Goal: Task Accomplishment & Management: Manage account settings

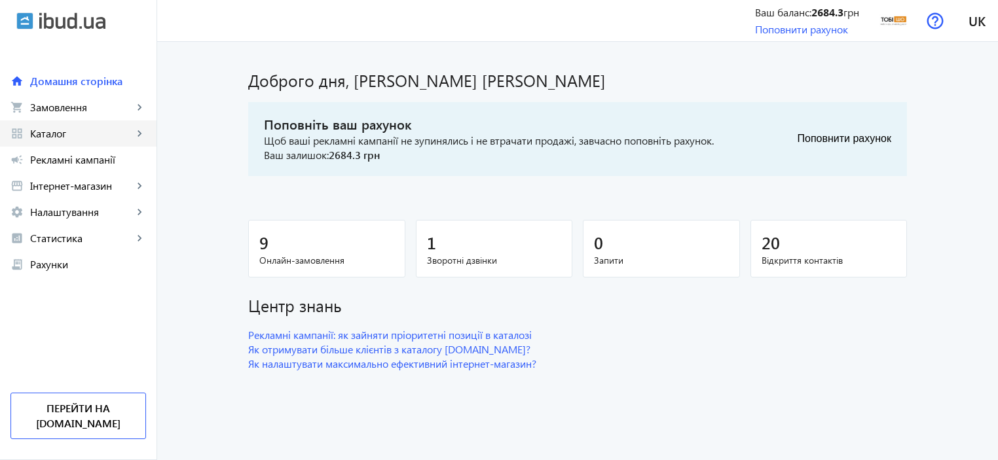
click at [77, 136] on span "Каталог" at bounding box center [81, 133] width 103 height 13
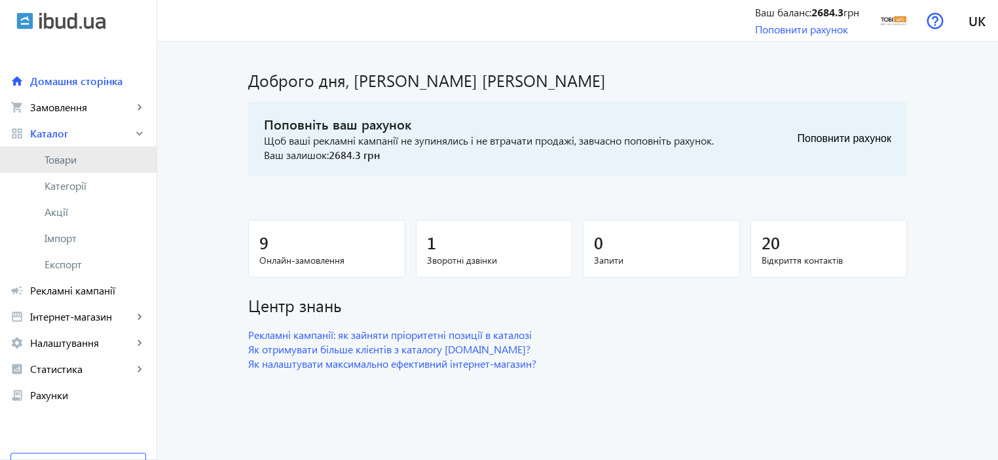
click at [75, 157] on span "Товари" at bounding box center [96, 159] width 102 height 13
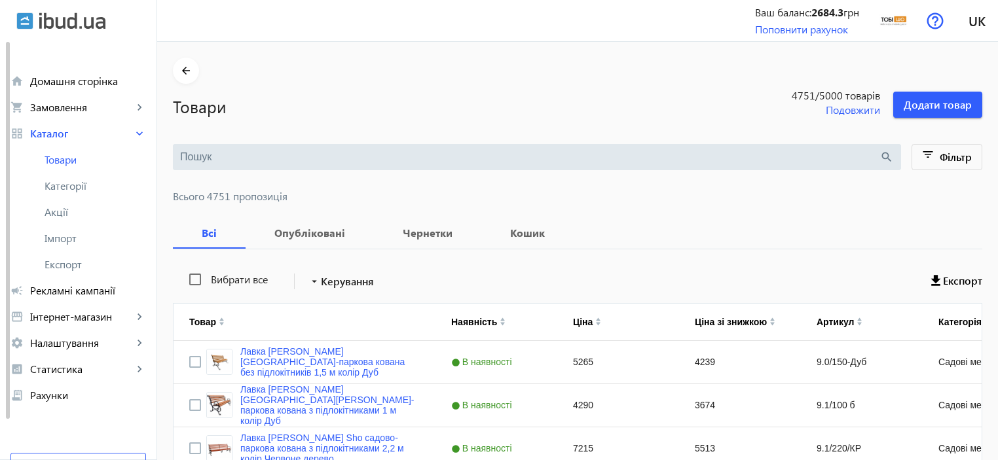
click at [210, 156] on input "search" at bounding box center [530, 157] width 700 height 14
paste input "Столик журнальный Tobi Sho Урбан/G4 ДСП"
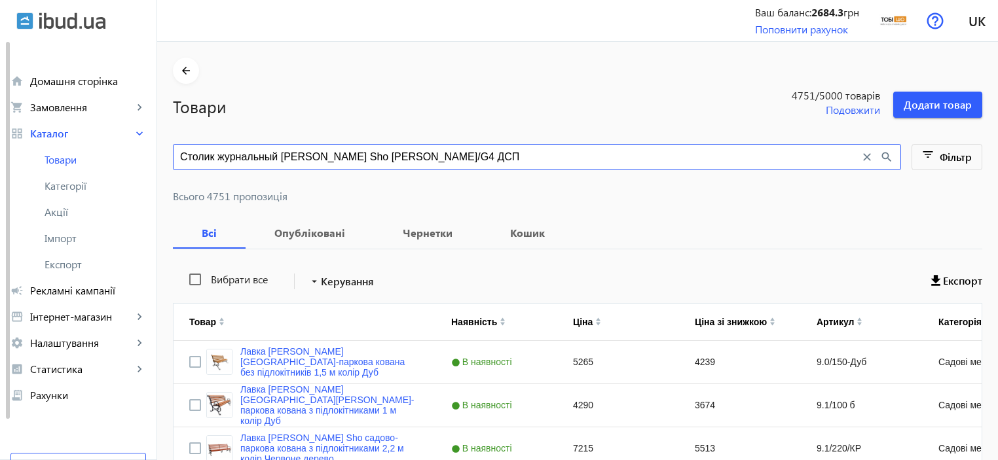
type input "Столик журнальный Tobi Sho Урбан/G4 ДСП"
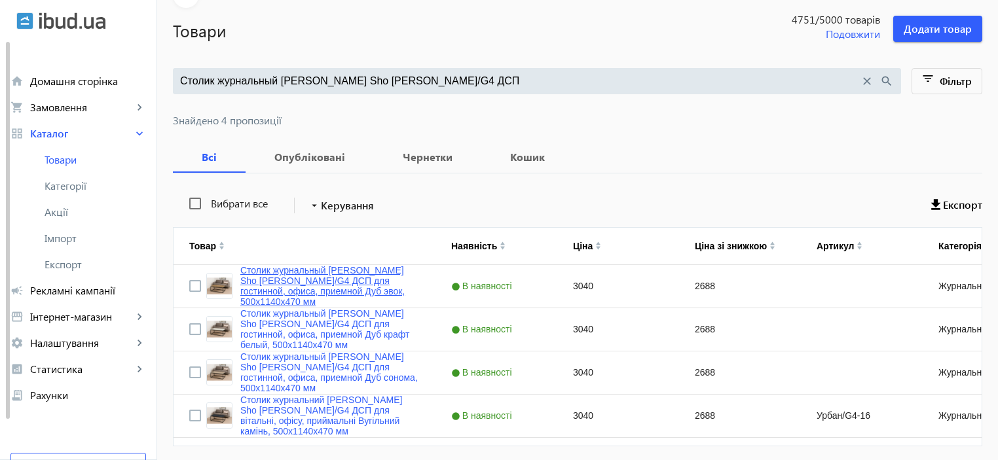
scroll to position [121, 0]
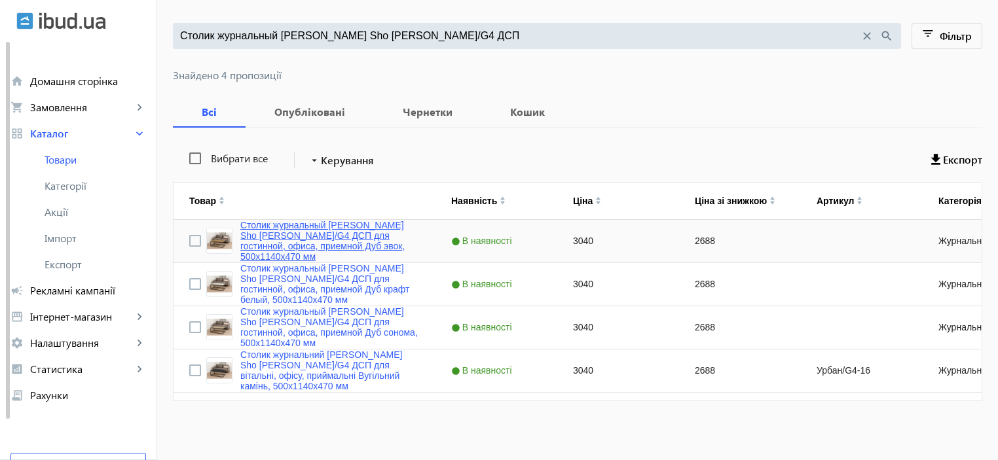
click at [283, 235] on link "Столик журнальный Tobi Sho Урбан/G4 ДСП для гостинной, офиса, приемной Дуб эвок…" at bounding box center [329, 241] width 179 height 42
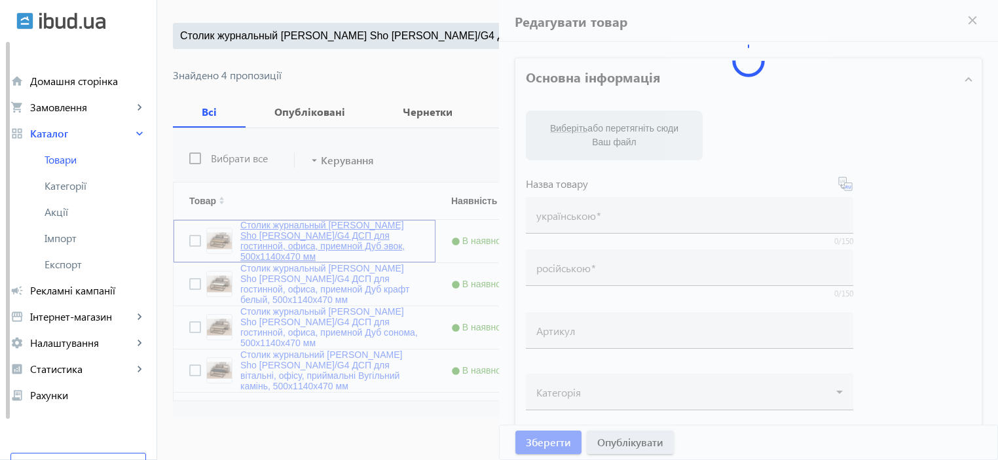
type input "Столик журнальный Tobi Sho Урбан/G4 ДСП для гостинной, офиса, приемной Дуб эвок…"
type input "3040"
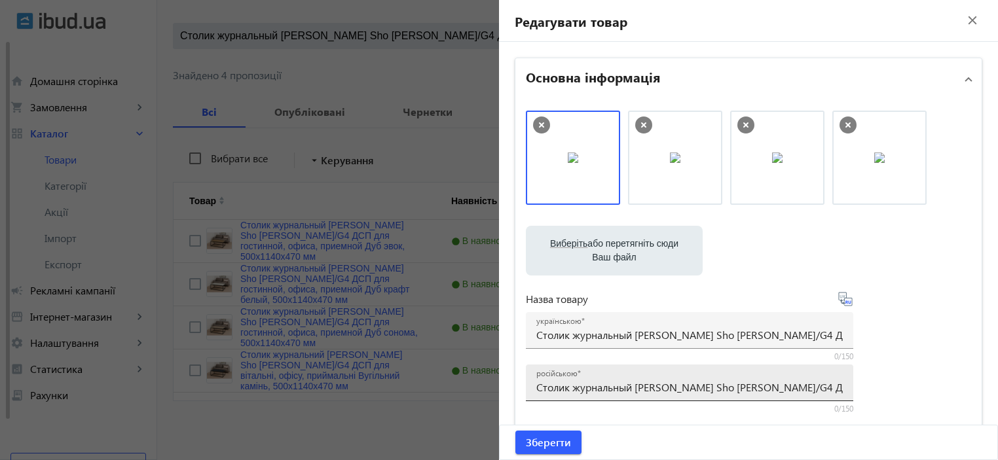
click at [595, 383] on input "Столик журнальный Tobi Sho Урбан/G4 ДСП для гостинной, офиса, приемной Дуб эвок…" at bounding box center [689, 388] width 307 height 14
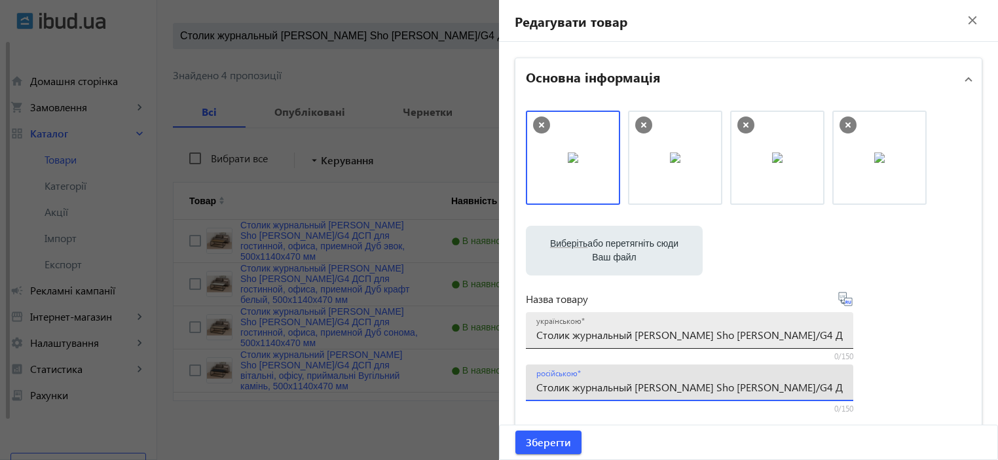
scroll to position [174, 0]
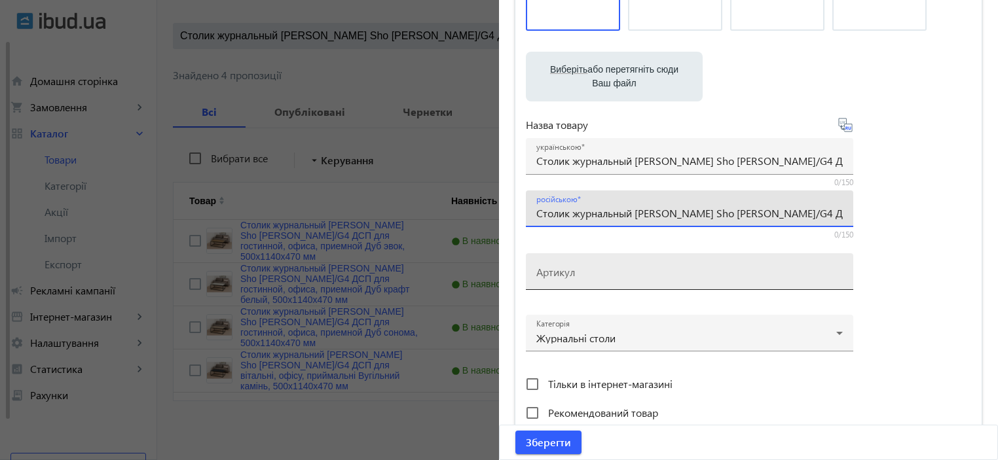
click at [557, 274] on mat-label "Артикул" at bounding box center [555, 272] width 39 height 14
click at [557, 274] on input "Артикул" at bounding box center [689, 276] width 307 height 14
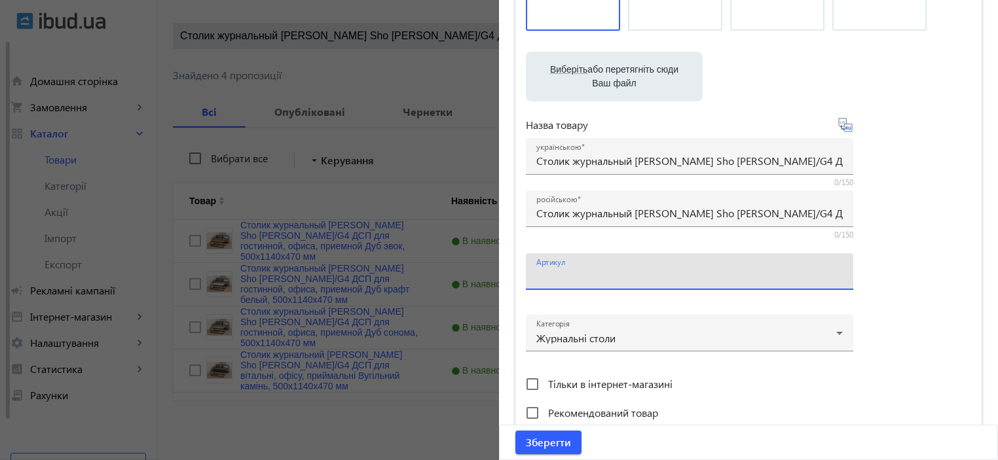
paste input "Урбан/G4-14"
type input "Урбан/G4-14"
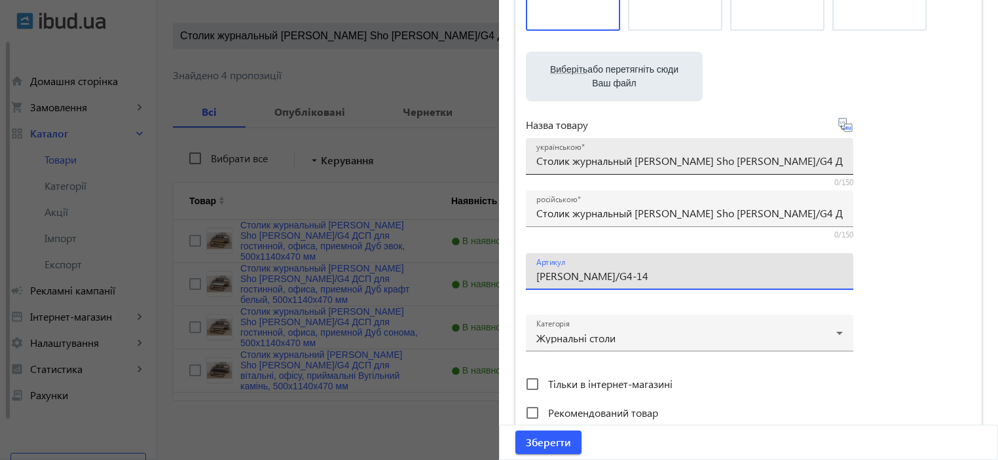
click at [574, 157] on input "Столик журнальный Tobi Sho Урбан/G4 ДСП для гостинной, офиса, приемной Дуб эвок…" at bounding box center [689, 161] width 307 height 14
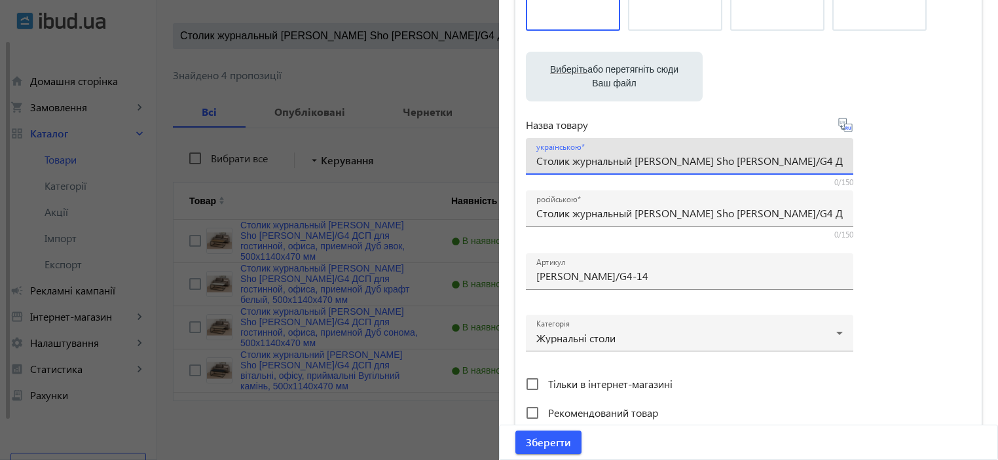
paste input "урнальний столик Tobi Sho Урбан/G4 ДСП для вітальні, офісу, приймальні Дуб е"
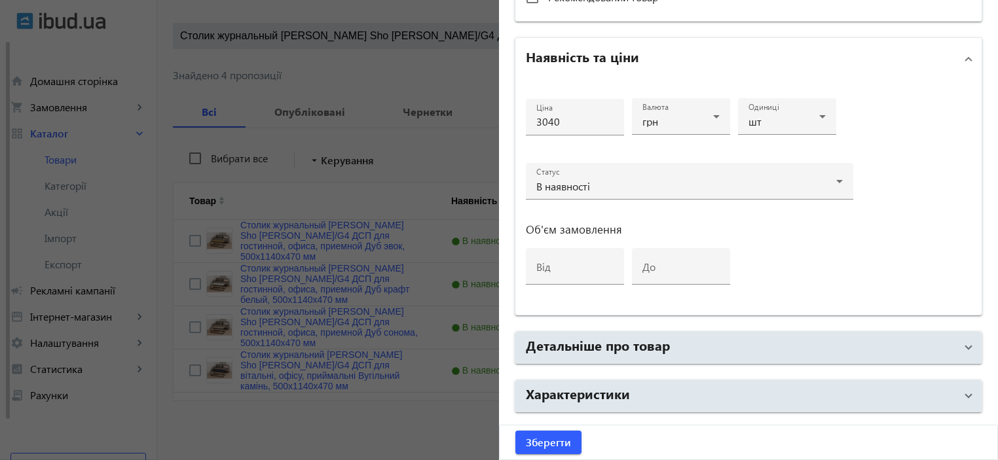
scroll to position [629, 0]
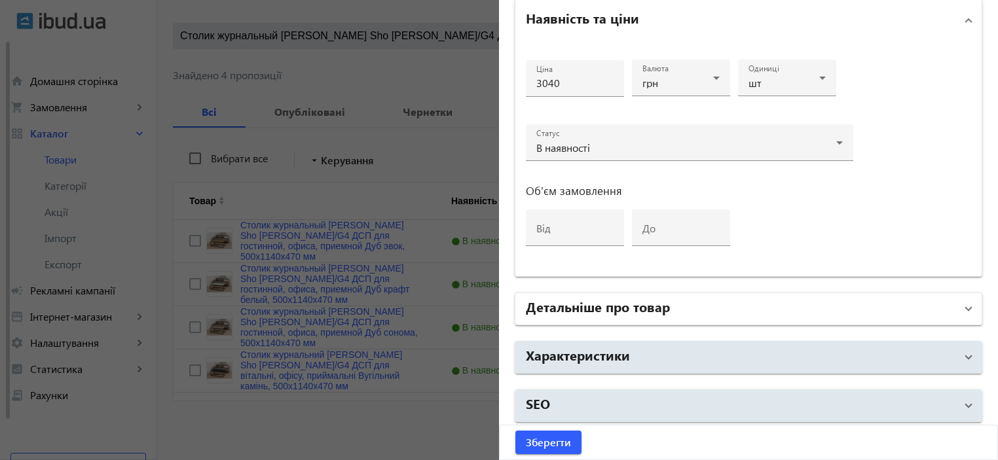
type input "Журнальний столик Tobi Sho Урбан/G4 ДСП для вітальні, офісу, приймальні Дуб ево…"
click at [584, 303] on h2 "Детальніше про товар" at bounding box center [598, 306] width 144 height 18
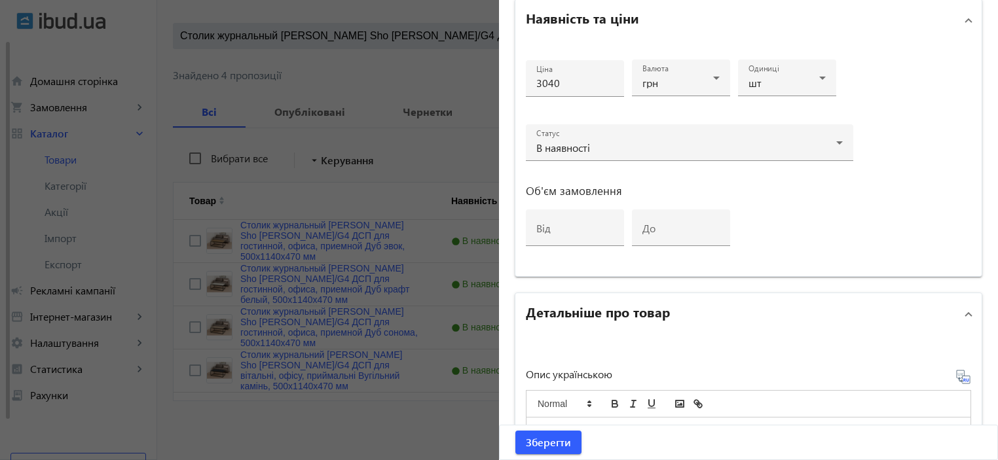
scroll to position [804, 0]
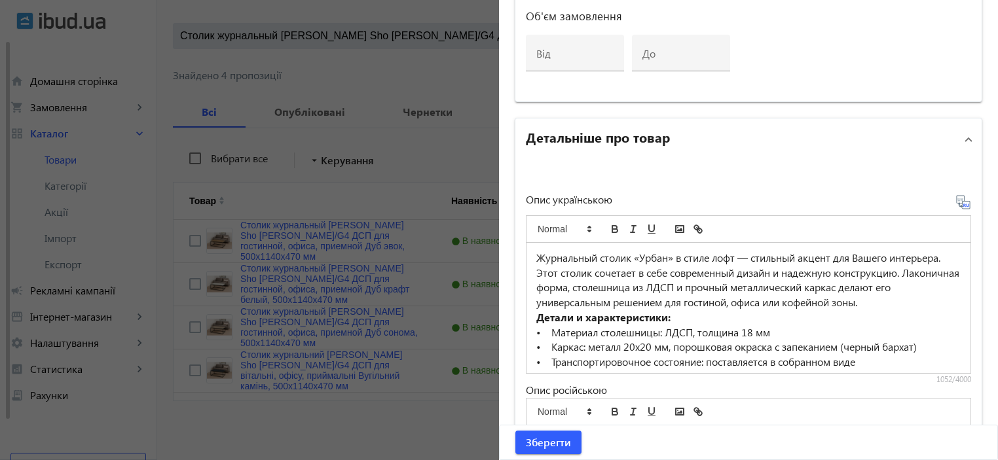
click at [630, 295] on p "Журнальный столик «Урбан» в стиле лофт — стильный акцент для Вашего интерьера. …" at bounding box center [748, 281] width 424 height 60
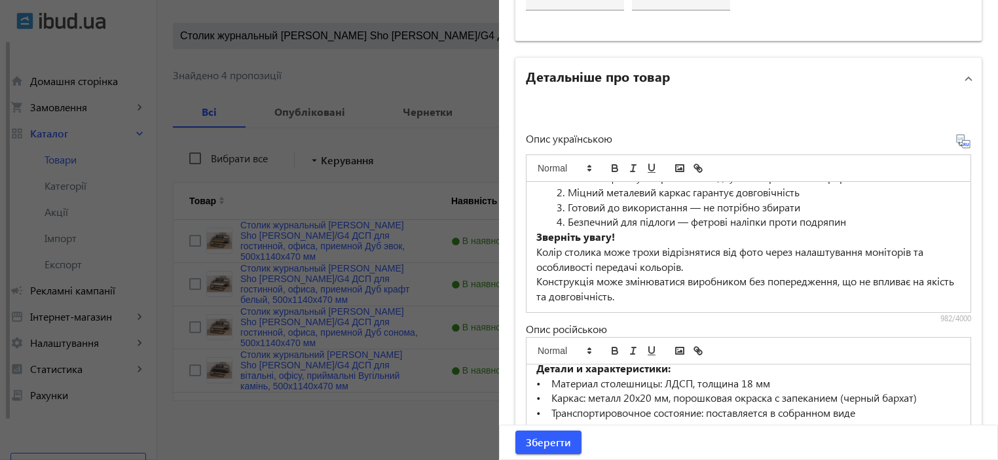
scroll to position [168, 0]
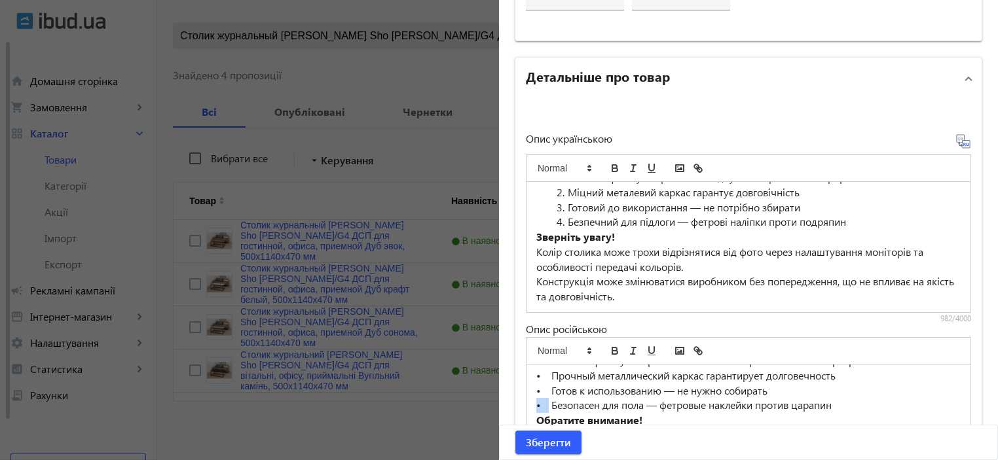
drag, startPoint x: 545, startPoint y: 405, endPoint x: 523, endPoint y: 400, distance: 22.1
click at [527, 400] on div "Журнальный столик «Урбан» в стиле лофт — стильный акцент для Вашего интерьера. …" at bounding box center [749, 430] width 444 height 130
copy p "•"
drag, startPoint x: 559, startPoint y: 216, endPoint x: 512, endPoint y: 217, distance: 47.9
click at [516, 217] on div "Опис українською Журнальний столик «Урбан» у стилі лофт — стильний акцент для В…" at bounding box center [749, 313] width 466 height 426
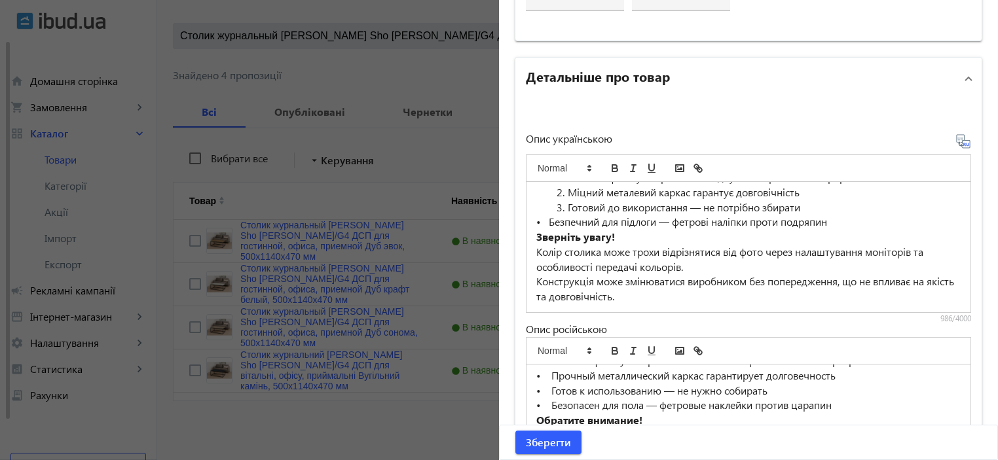
click at [559, 204] on li "Готовий до використання — не потрібно збирати" at bounding box center [756, 207] width 409 height 15
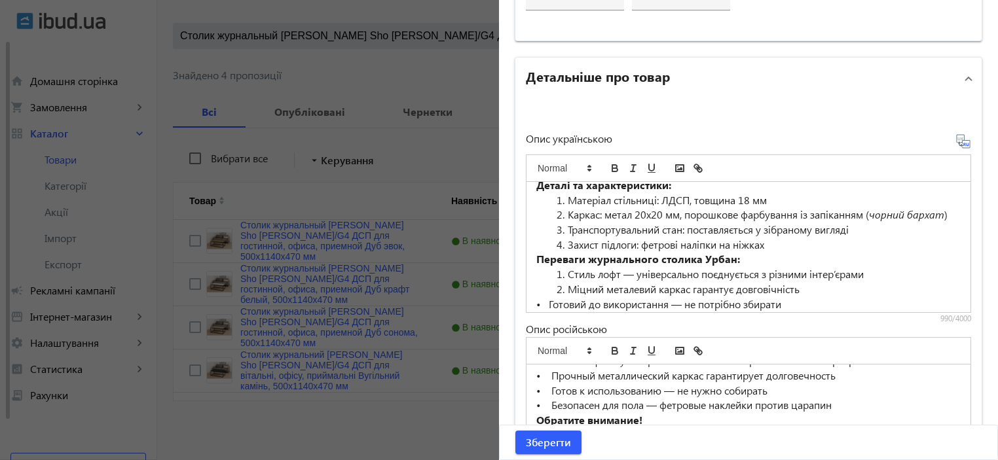
scroll to position [95, 0]
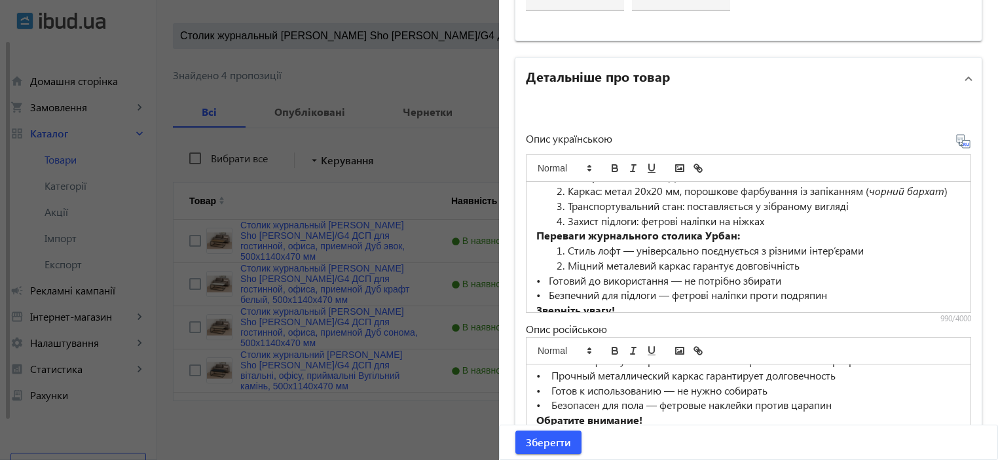
click at [559, 274] on li "Міцний металевий каркас гарантує довговічність" at bounding box center [756, 266] width 409 height 15
click at [566, 259] on li "Стиль лофт — універсально поєднується з різними інтер’єрами" at bounding box center [756, 251] width 409 height 15
click at [567, 229] on li "Захист підлоги: фетрові наліпки на ніжках" at bounding box center [756, 221] width 409 height 15
click at [566, 214] on li "Транспортувальний стан: поставляється у зібраному вигляді" at bounding box center [756, 206] width 409 height 15
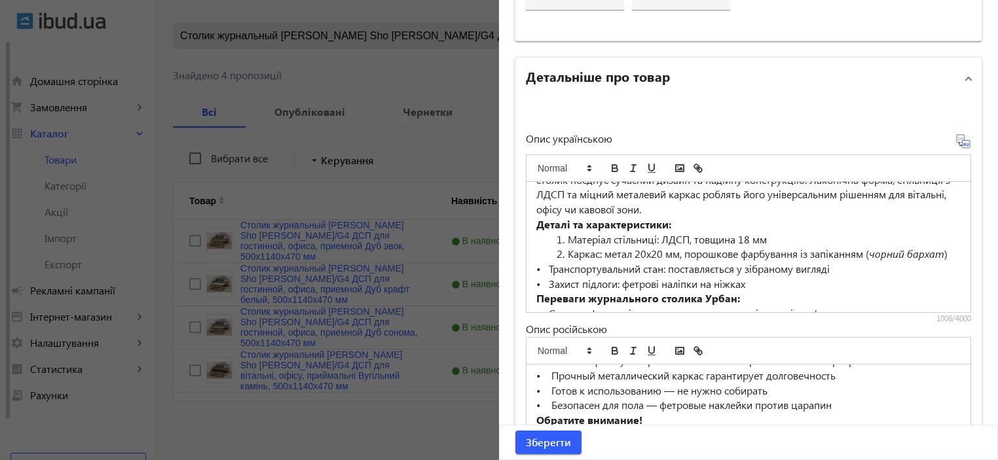
scroll to position [8, 0]
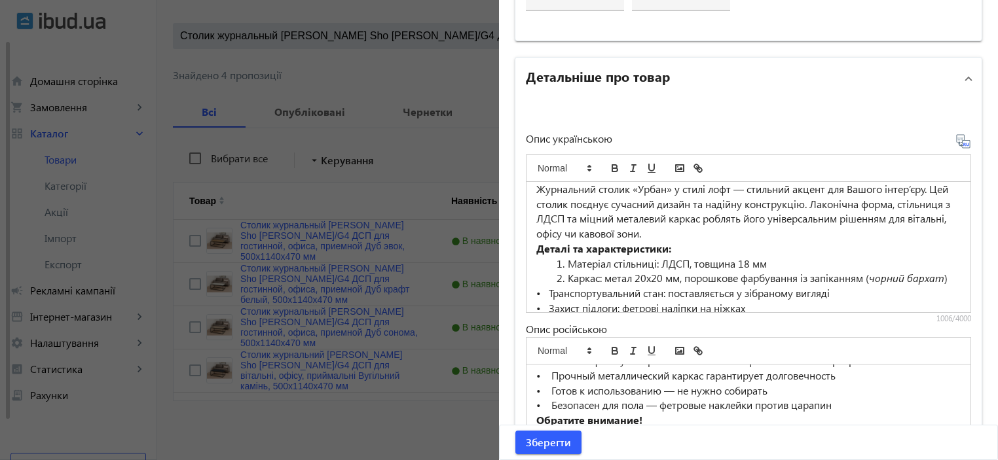
click at [563, 273] on li "Каркас: метал 20х20 мм, порошкове фарбування із запіканням ( чорний бархат )" at bounding box center [756, 278] width 409 height 15
click at [567, 258] on li "Матеріал стільниці: ЛДСП, товщина 18 мм" at bounding box center [756, 264] width 409 height 15
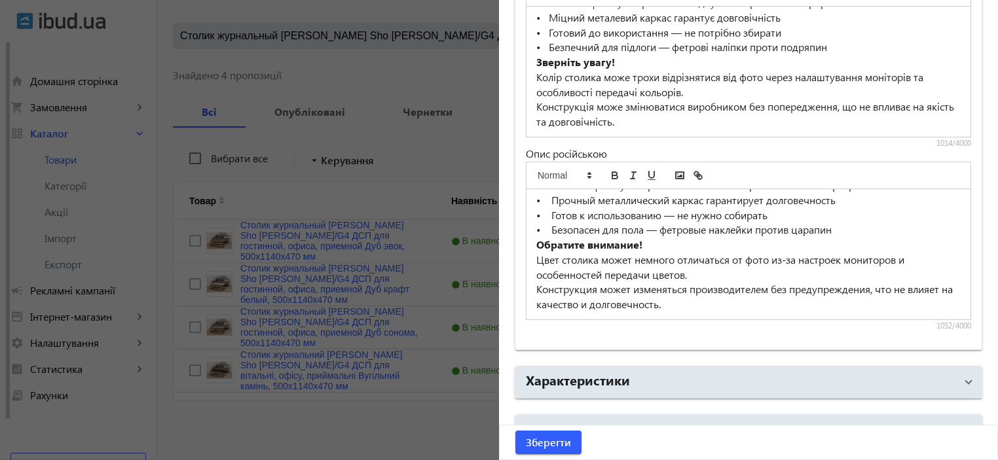
scroll to position [1064, 0]
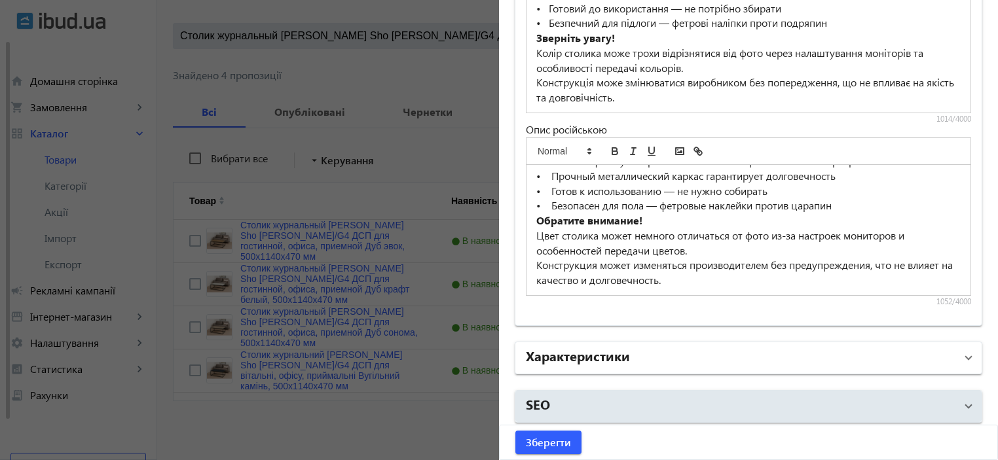
click at [616, 350] on h2 "Характеристики" at bounding box center [578, 356] width 104 height 18
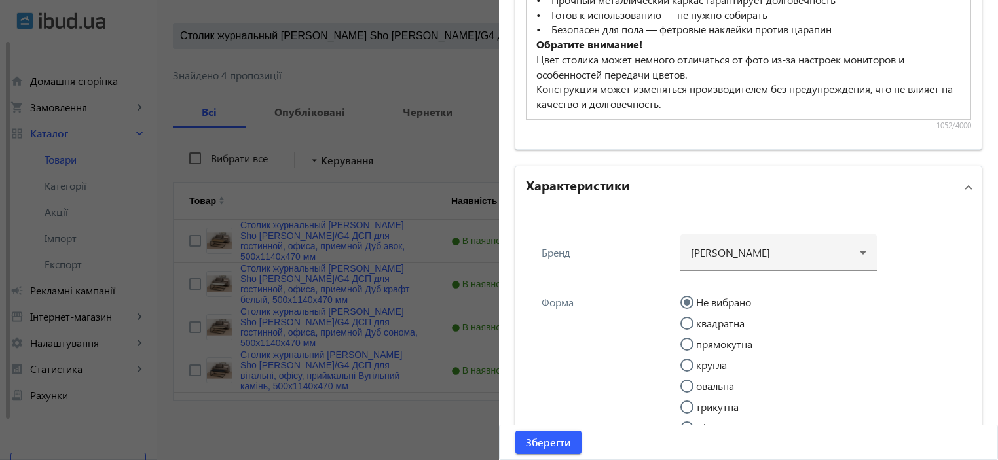
scroll to position [1326, 0]
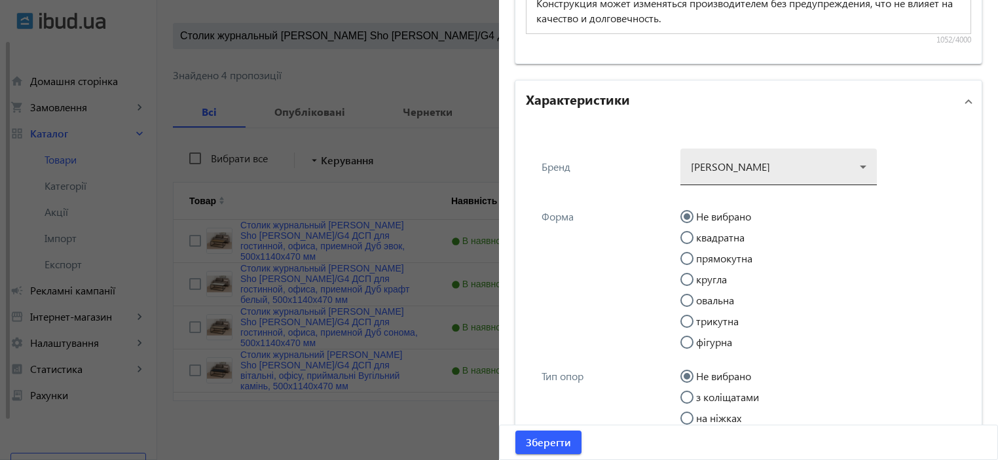
click at [734, 168] on div at bounding box center [779, 161] width 176 height 47
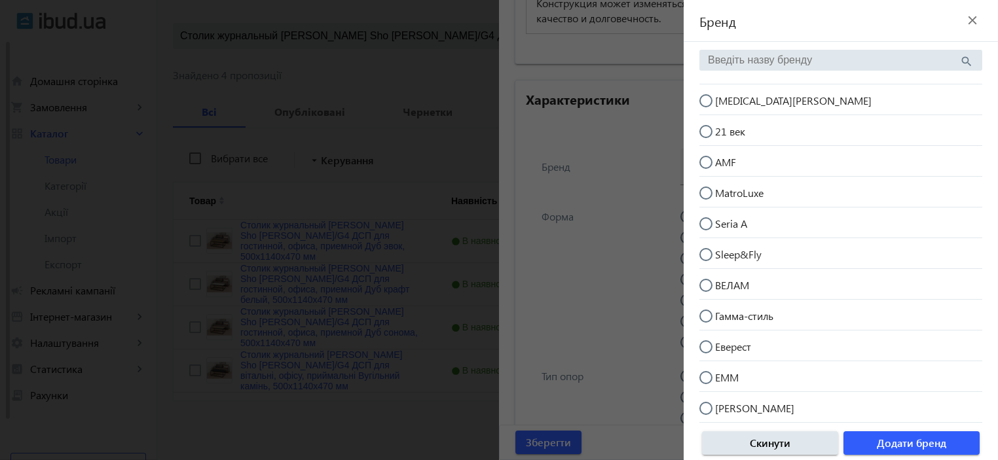
click at [762, 102] on mat-radio-button "[MEDICAL_DATA][PERSON_NAME]" at bounding box center [841, 99] width 283 height 25
radio input "true"
click at [903, 447] on span "Додати бренд" at bounding box center [911, 443] width 69 height 14
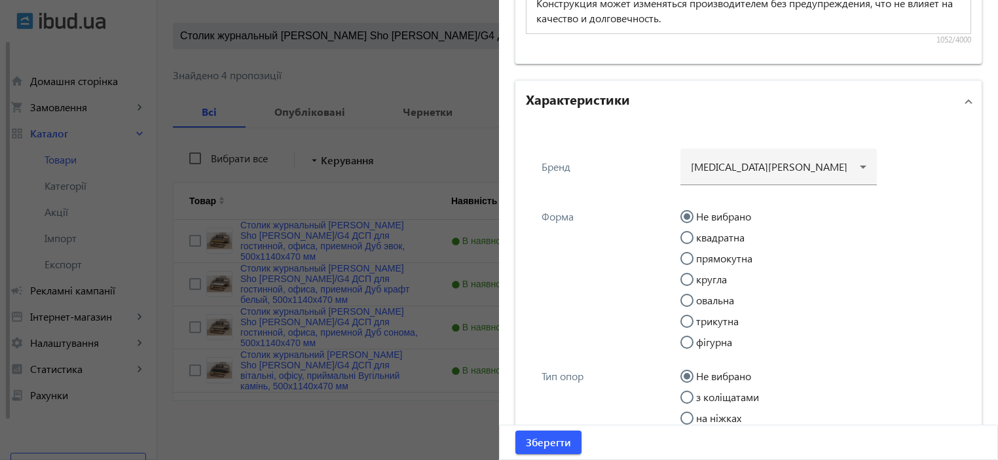
click at [698, 257] on input "прямокутна" at bounding box center [694, 265] width 26 height 26
radio input "true"
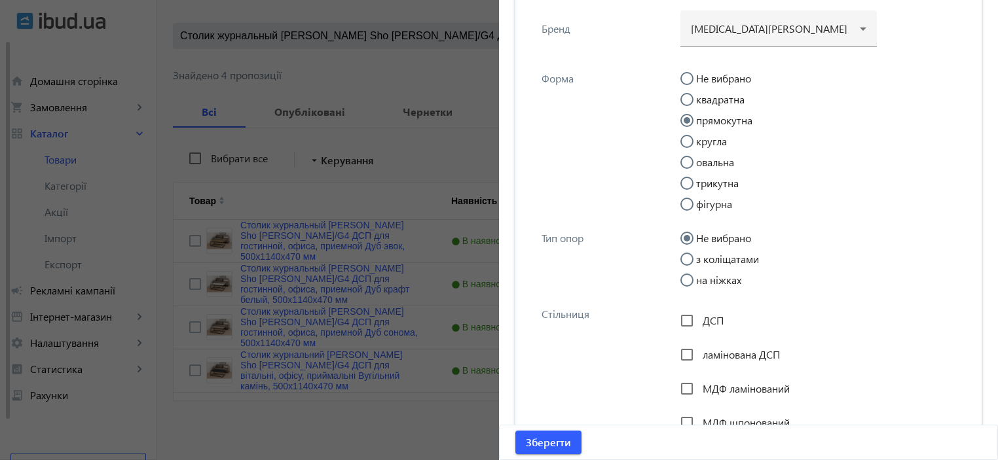
scroll to position [1501, 0]
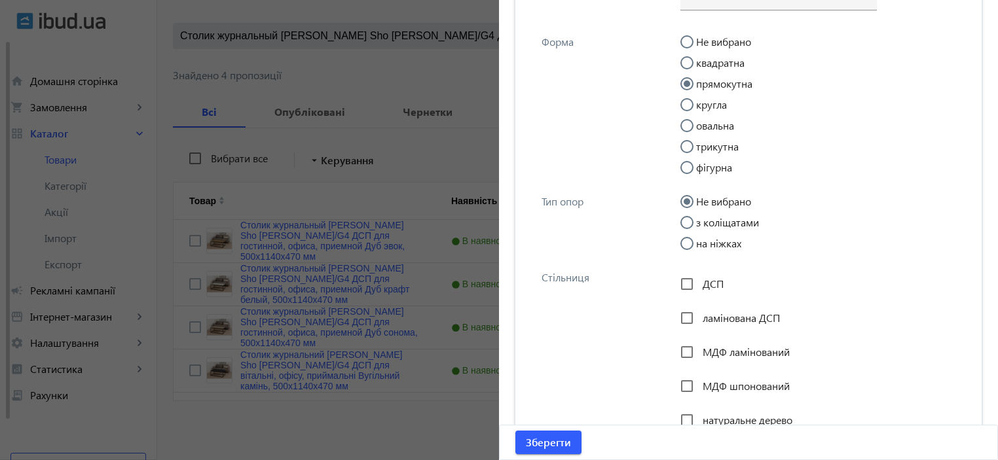
click at [703, 288] on span "ДСП" at bounding box center [713, 284] width 21 height 14
click at [700, 288] on input "ДСП" at bounding box center [687, 284] width 26 height 26
checkbox input "true"
click at [703, 319] on span "ламінована ДСП" at bounding box center [741, 318] width 77 height 14
click at [700, 319] on input "ламінована ДСП" at bounding box center [687, 318] width 26 height 26
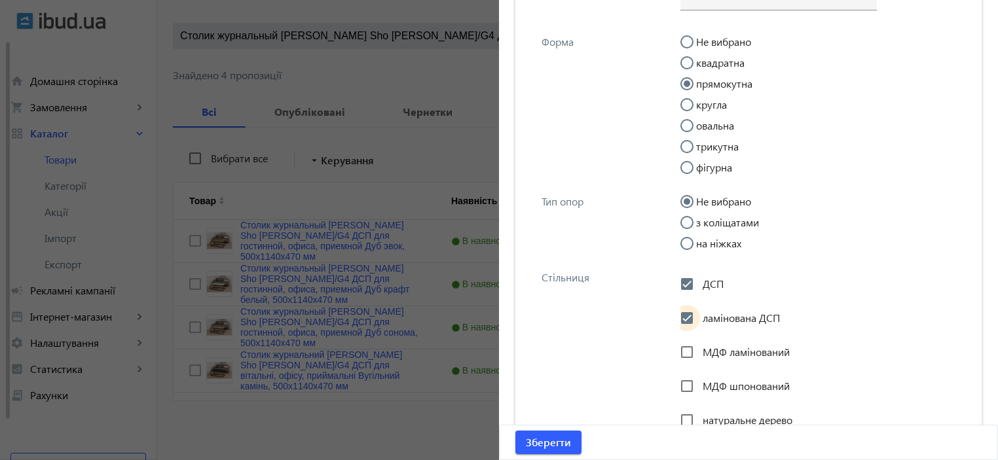
checkbox input "true"
click at [699, 245] on input "на ніжках" at bounding box center [694, 250] width 26 height 26
radio input "true"
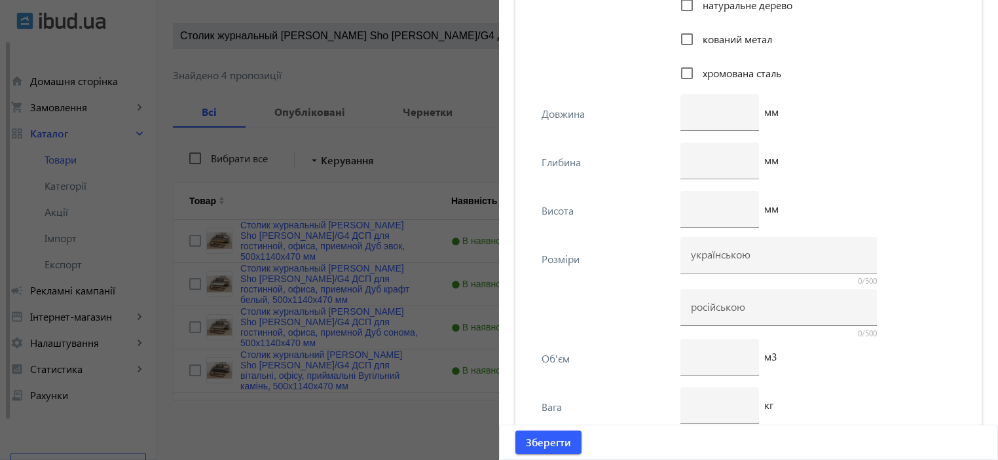
scroll to position [2200, 0]
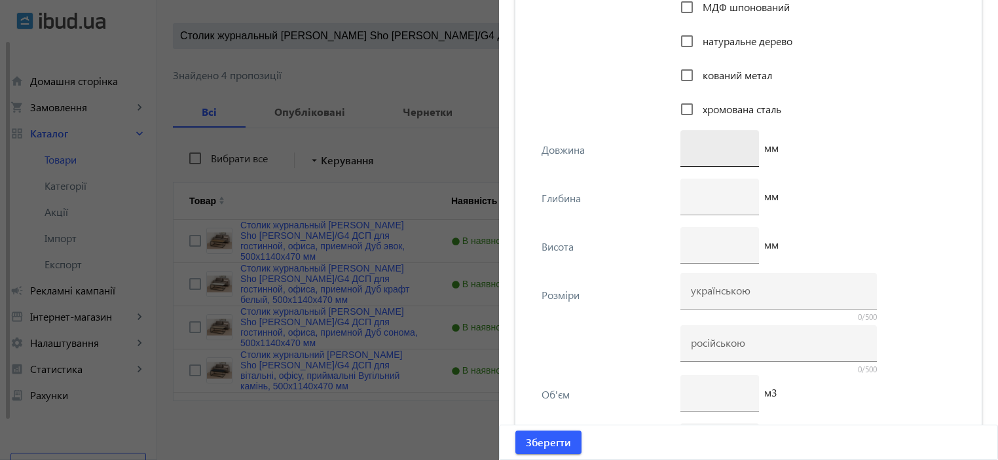
click at [705, 150] on input "number" at bounding box center [720, 148] width 58 height 14
paste input "1140"
type input "1140"
click at [704, 193] on input "number" at bounding box center [720, 196] width 58 height 14
drag, startPoint x: 706, startPoint y: 199, endPoint x: 658, endPoint y: 196, distance: 47.9
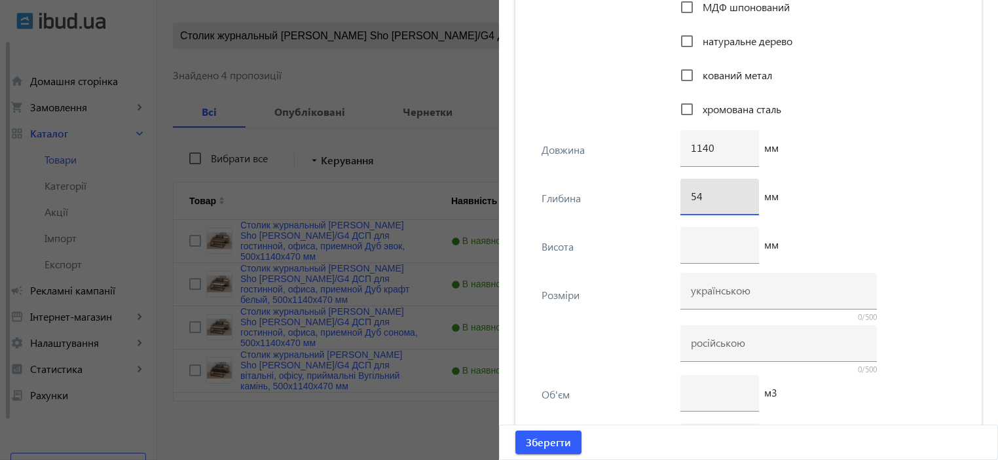
click at [658, 196] on div "Глибина 54 мм" at bounding box center [748, 203] width 445 height 48
type input "470"
click at [721, 242] on input "number" at bounding box center [720, 245] width 58 height 14
type input "500"
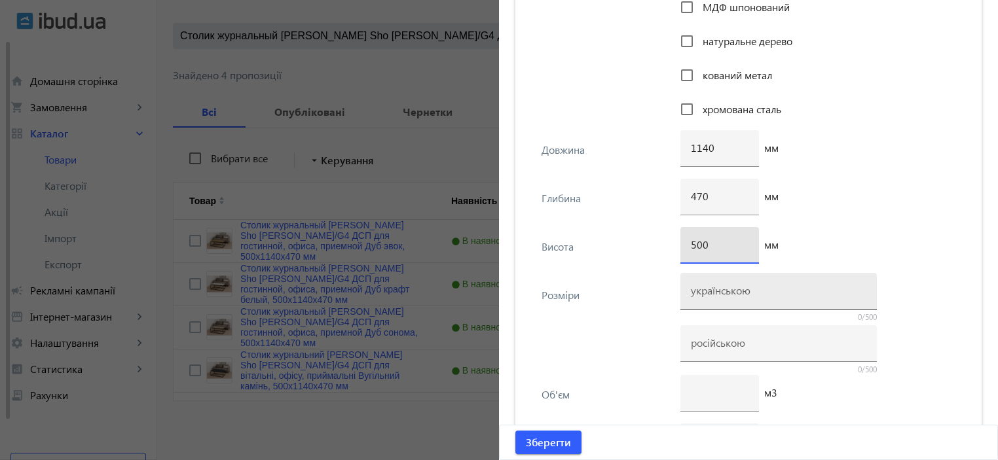
click at [719, 297] on div at bounding box center [779, 291] width 176 height 37
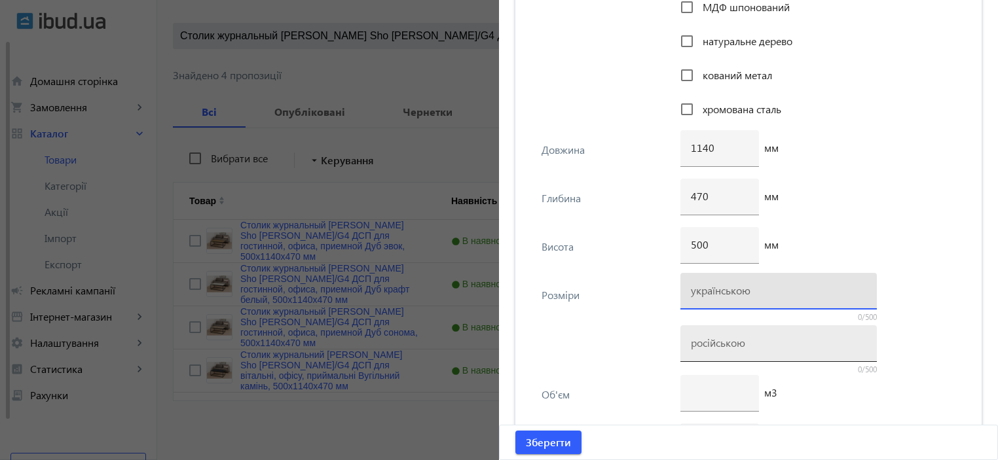
paste input "500х1140х470"
type input "500х1140х470"
click at [711, 332] on div at bounding box center [779, 344] width 176 height 37
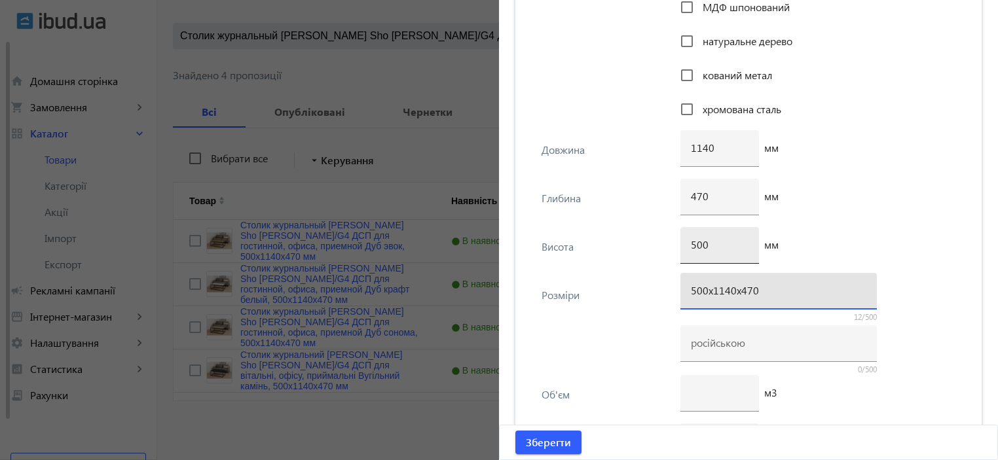
paste input "500х1140х470"
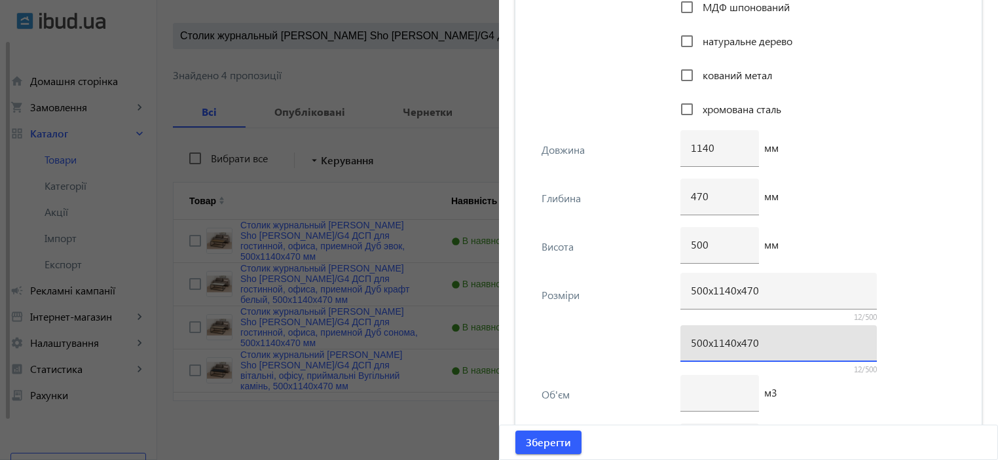
type input "500х1140х470"
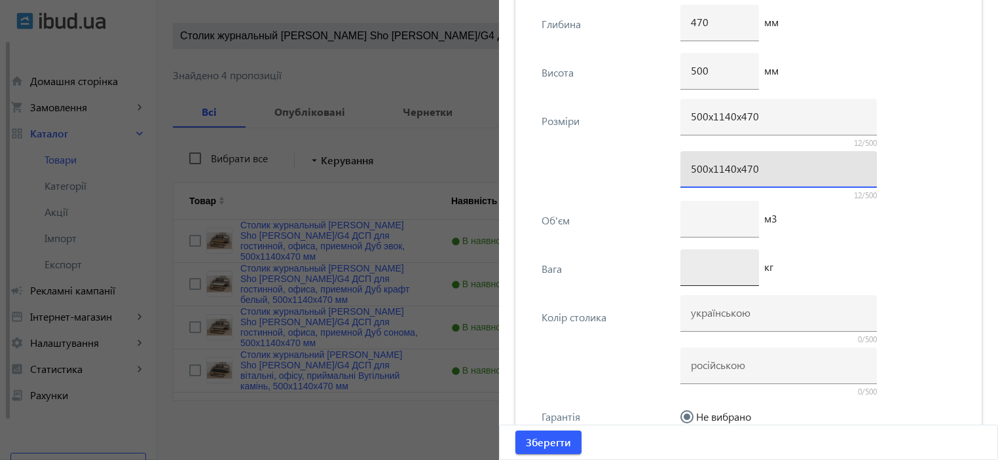
click at [693, 270] on input "number" at bounding box center [720, 267] width 58 height 14
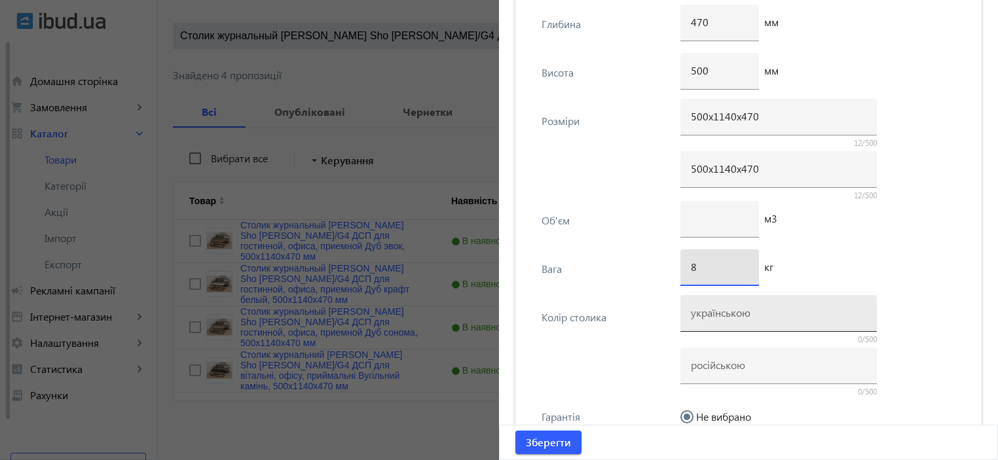
type input "8"
click at [696, 314] on input at bounding box center [779, 313] width 176 height 14
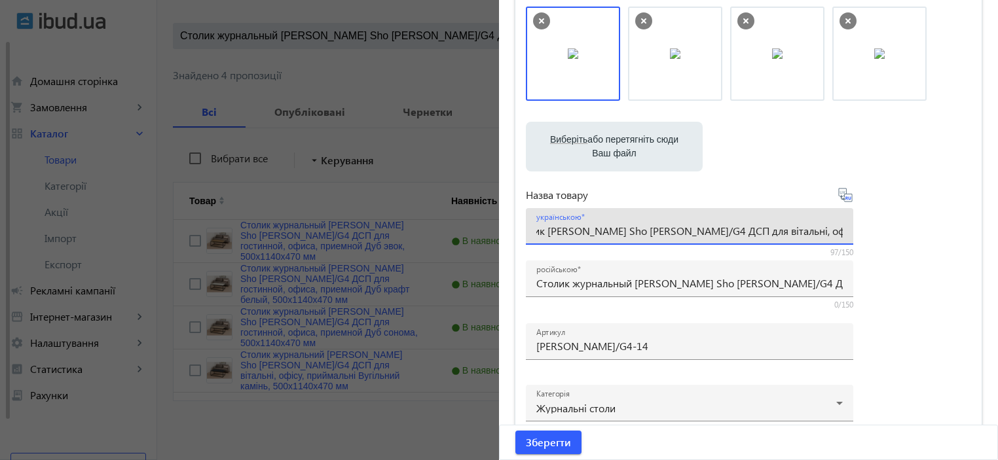
scroll to position [0, 191]
drag, startPoint x: 812, startPoint y: 226, endPoint x: 846, endPoint y: 226, distance: 34.1
click at [848, 226] on div "українською Журнальний столик Tobi Sho Урбан/G4 ДСП для вітальні, офісу, прийма…" at bounding box center [690, 226] width 328 height 37
click at [797, 226] on input "Журнальний столик Tobi Sho Урбан/G4 ДСП для вітальні, офісу, приймальні Дуб ево…" at bounding box center [689, 231] width 307 height 14
click at [792, 227] on input "Журнальний столик Tobi Sho Урбан/G4 ДСП для вітальні, офісу, приймальні Дуб ево…" at bounding box center [689, 231] width 307 height 14
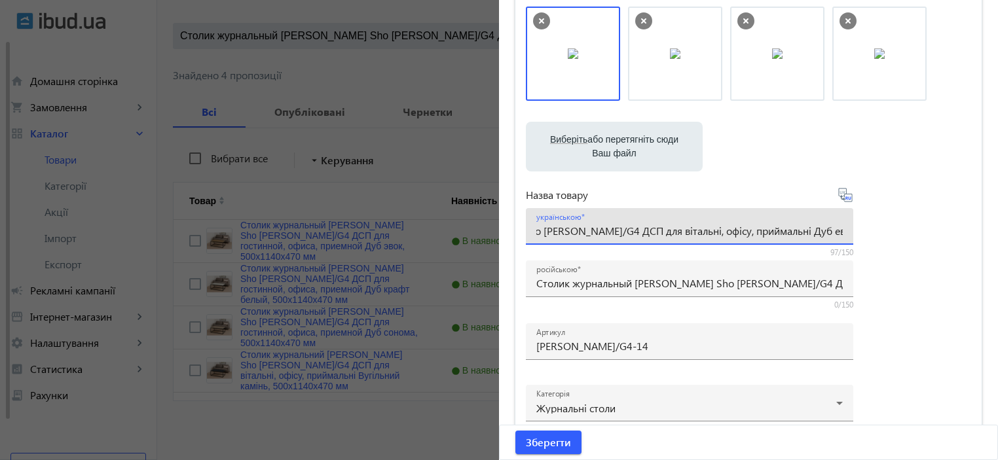
drag, startPoint x: 705, startPoint y: 230, endPoint x: 747, endPoint y: 235, distance: 42.8
click at [747, 235] on input "Журнальний столик Tobi Sho Урбан/G4 ДСП для вітальні, офісу, приймальні Дуб ево…" at bounding box center [689, 231] width 307 height 14
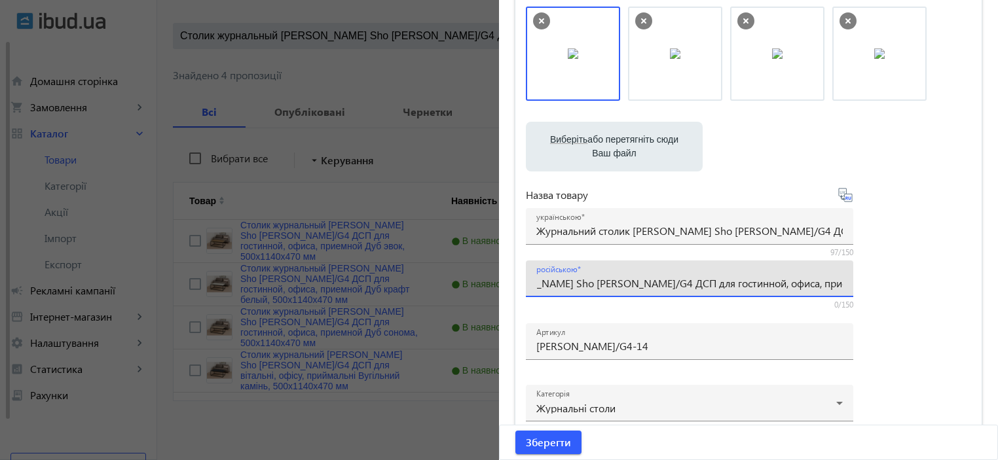
scroll to position [0, 202]
drag, startPoint x: 762, startPoint y: 277, endPoint x: 888, endPoint y: 280, distance: 125.8
click at [888, 280] on div "Виберіть або перетягніть сюди Ваш файл 1290868cbc730609725888678523637-0904dd00…" at bounding box center [748, 252] width 445 height 490
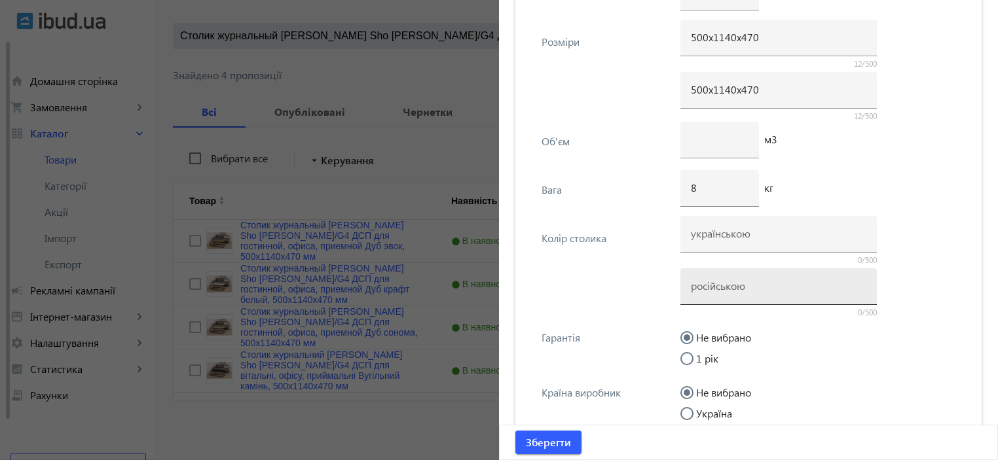
scroll to position [0, 0]
click at [721, 289] on input at bounding box center [779, 286] width 176 height 14
click at [709, 235] on input at bounding box center [779, 234] width 176 height 14
paste input "Дуб евок"
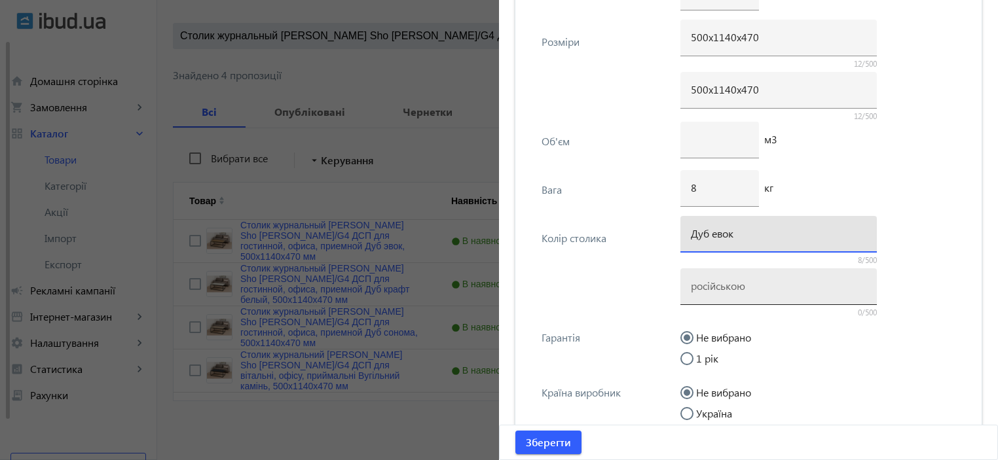
type input "Дуб евок"
click at [710, 284] on input at bounding box center [779, 286] width 176 height 14
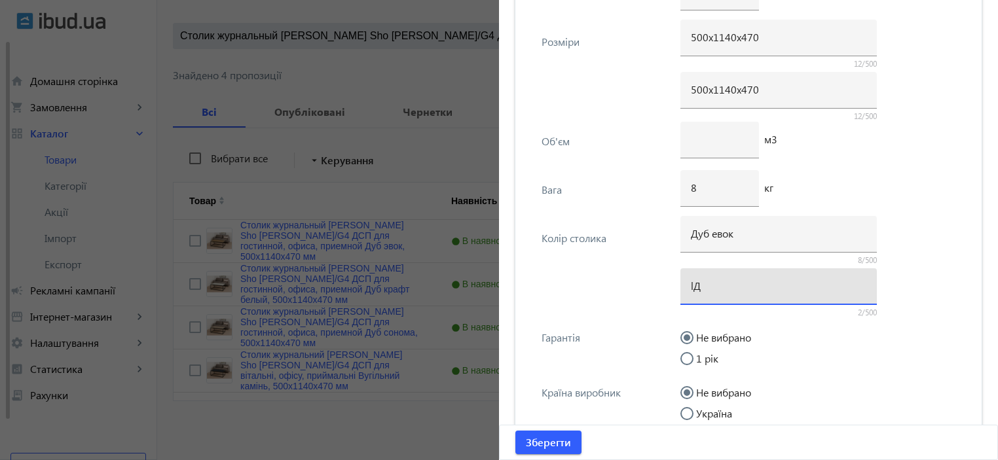
type input "l"
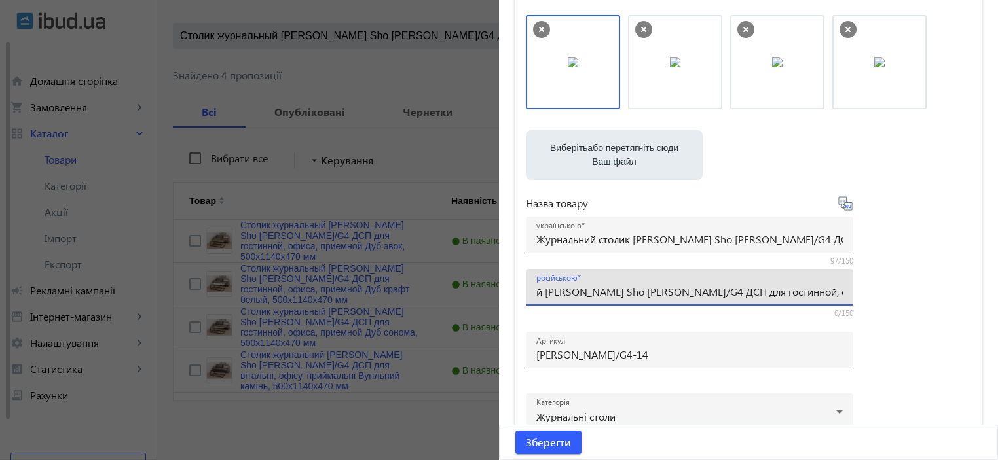
scroll to position [0, 202]
drag, startPoint x: 781, startPoint y: 290, endPoint x: 820, endPoint y: 291, distance: 38.7
click at [848, 293] on div "російською Столик журнальный Tobi Sho Урбан/G4 ДСП для гостинной, офиса, приемн…" at bounding box center [690, 287] width 328 height 37
click at [748, 291] on input "Столик журнальный Tobi Sho Урбан/G4 ДСП для гостинной, офиса, приемной Дуб эвок…" at bounding box center [689, 292] width 307 height 14
drag, startPoint x: 707, startPoint y: 294, endPoint x: 749, endPoint y: 296, distance: 41.3
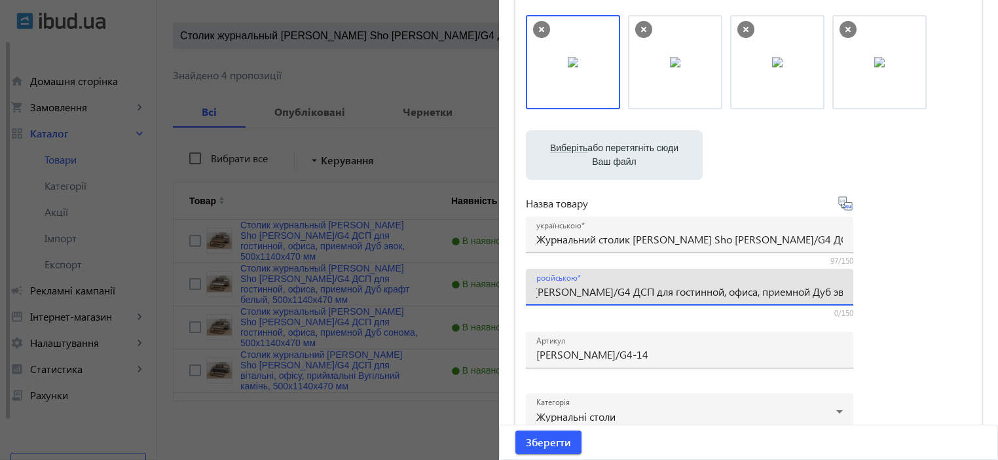
click at [749, 296] on input "Столик журнальный Tobi Sho Урбан/G4 ДСП для гостинной, офиса, приемной Дуб эвок…" at bounding box center [689, 292] width 307 height 14
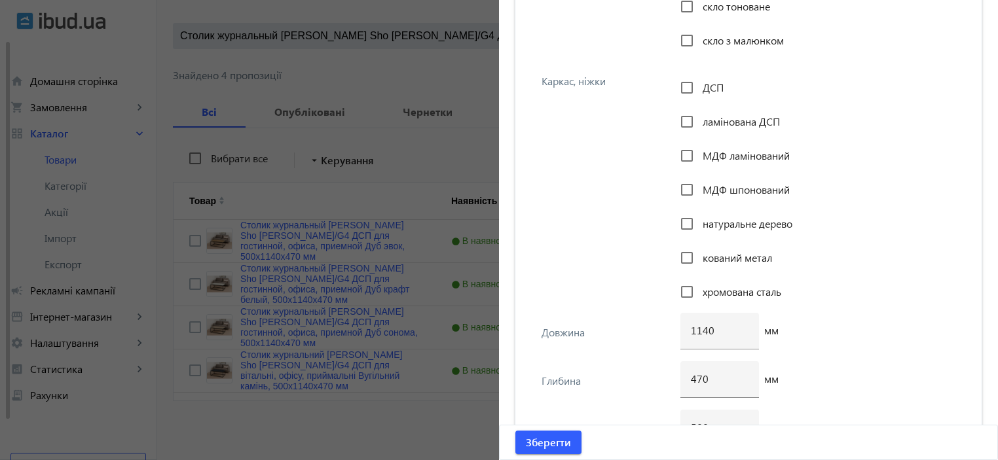
scroll to position [2542, 0]
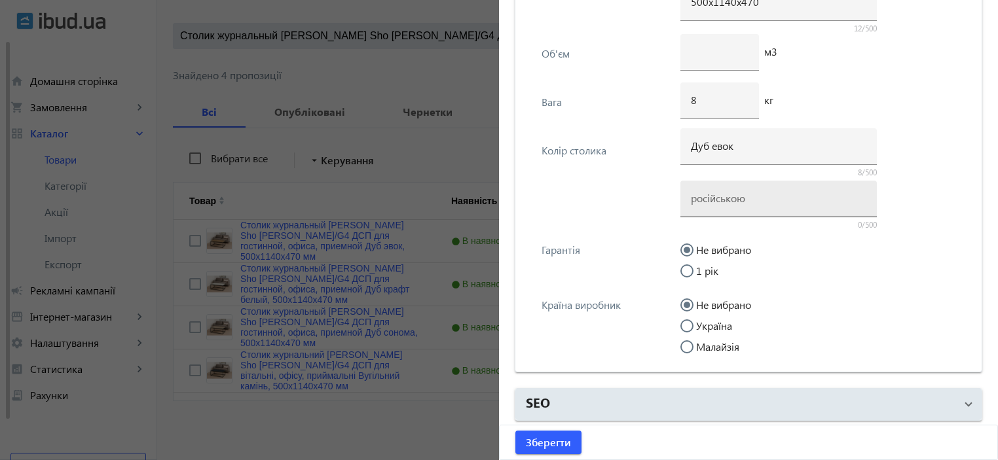
click at [712, 202] on div at bounding box center [779, 199] width 176 height 37
paste input "Дуб эвок"
type input "Дуб эвок"
click at [696, 271] on input "1 рік" at bounding box center [694, 278] width 26 height 26
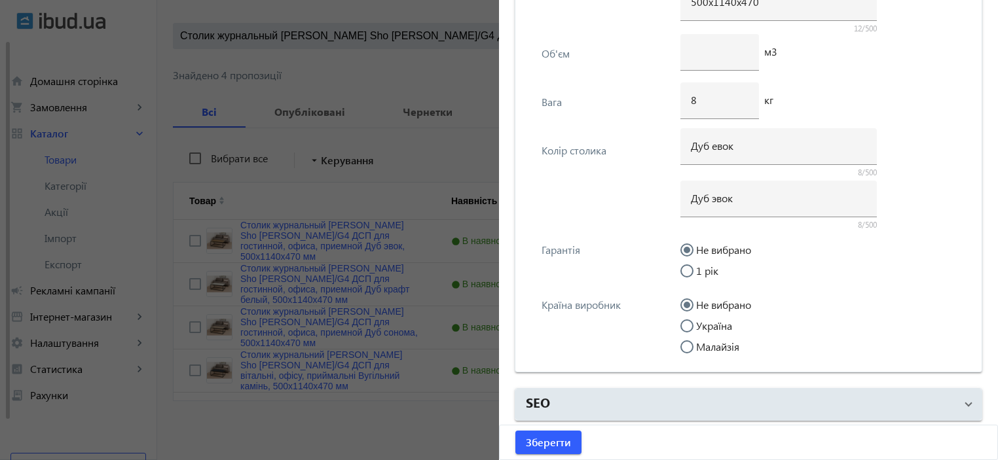
radio input "true"
click at [692, 248] on input "Не вибрано" at bounding box center [694, 257] width 26 height 26
radio input "true"
click at [705, 324] on label "Україна" at bounding box center [713, 326] width 39 height 10
click at [705, 324] on input "Україна" at bounding box center [694, 333] width 26 height 26
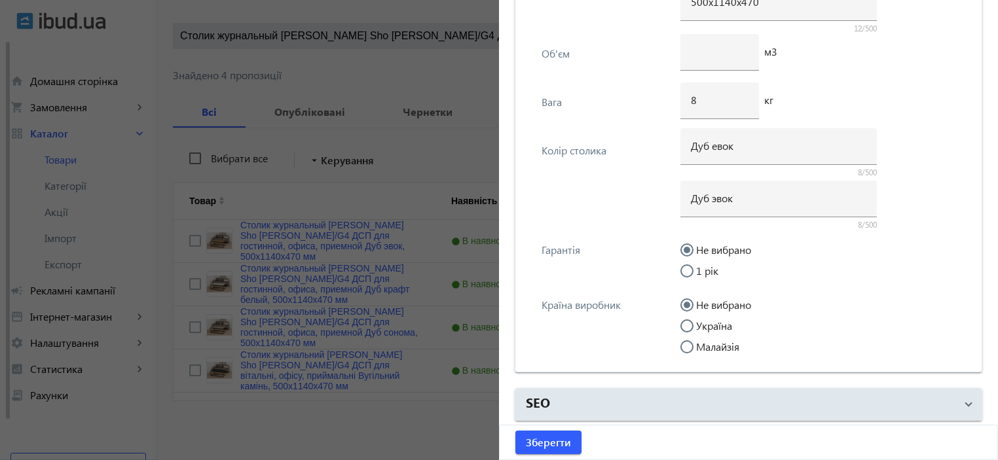
radio input "true"
click at [539, 442] on span "Зберегти" at bounding box center [548, 443] width 45 height 14
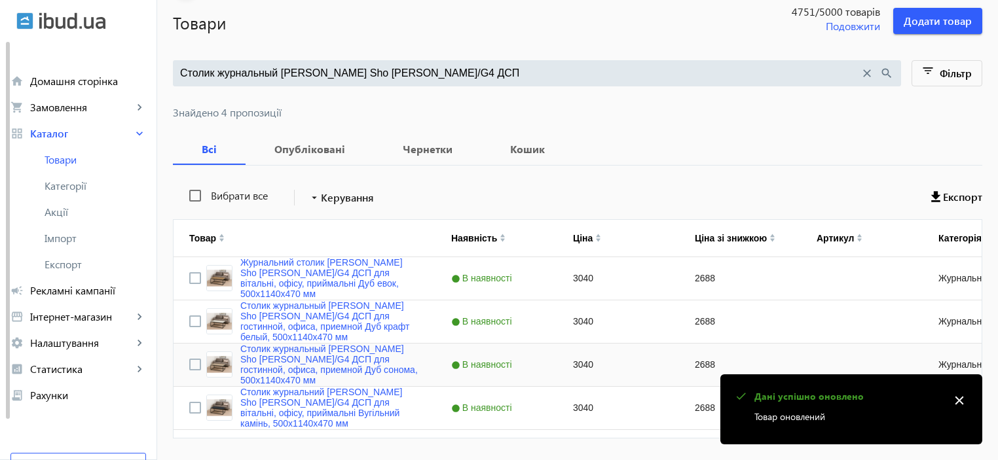
scroll to position [121, 0]
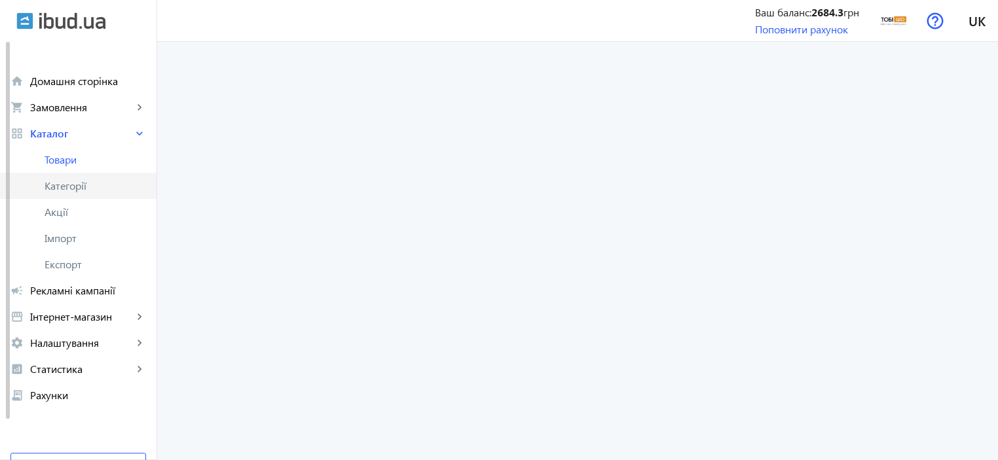
click at [50, 189] on span "Категорії" at bounding box center [96, 185] width 102 height 13
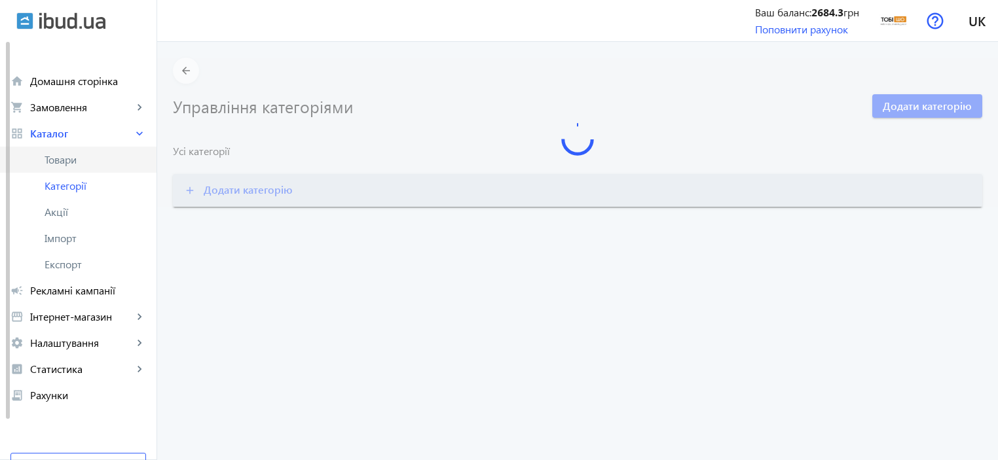
click at [67, 162] on span "Товари" at bounding box center [96, 159] width 102 height 13
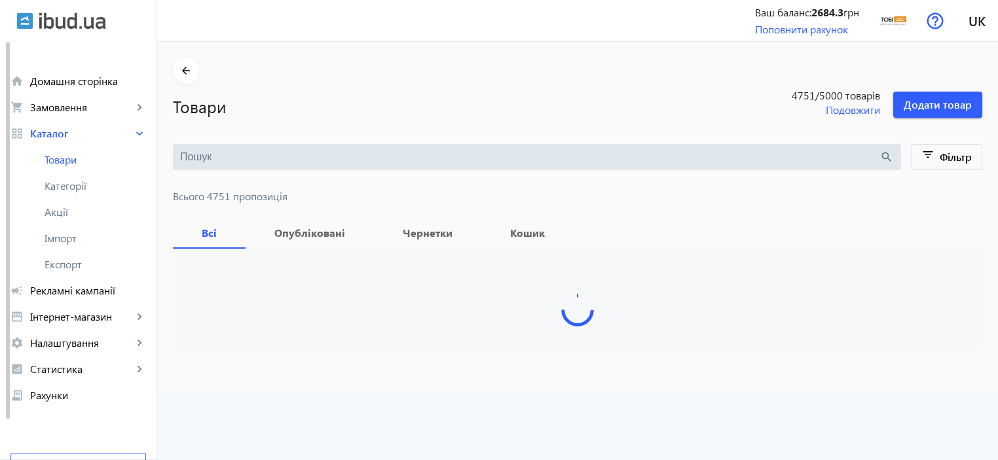
click at [220, 160] on input "search" at bounding box center [530, 157] width 700 height 14
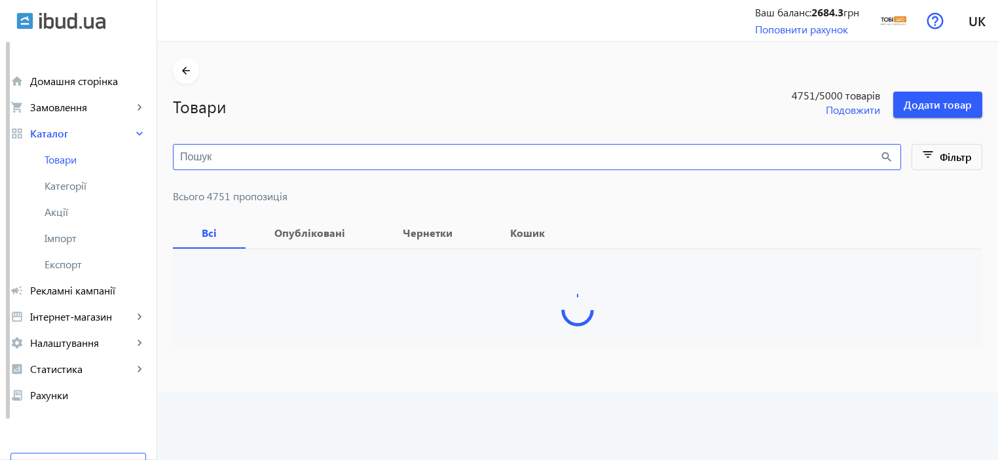
paste input "Урбан/G4-16"
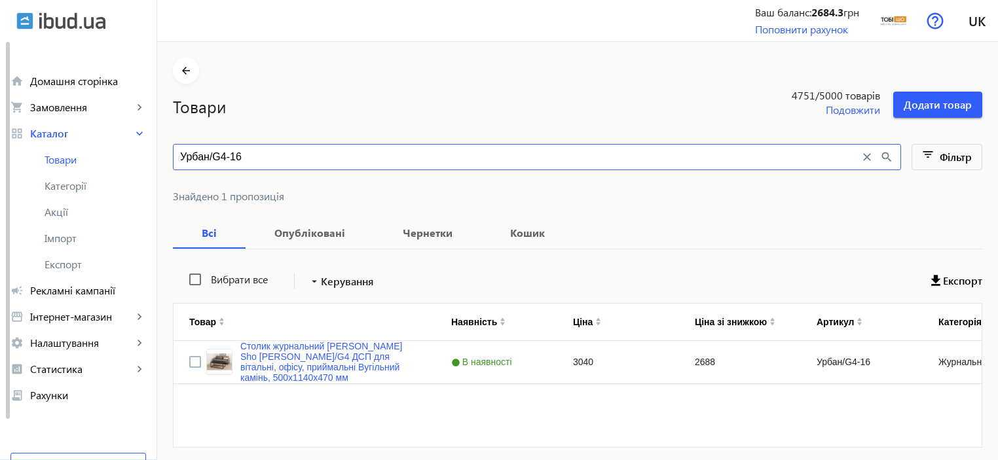
type input "Урбан/G4-16"
click at [328, 375] on link "Столик журнальний [PERSON_NAME] Sho [PERSON_NAME]/G4 ДСП для вітальні, офісу, п…" at bounding box center [329, 362] width 179 height 42
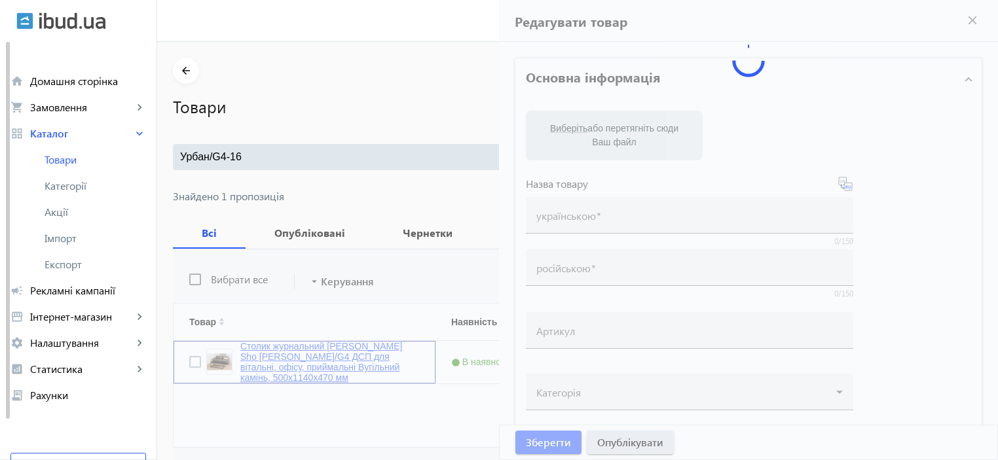
type input "Столик журнальний [PERSON_NAME] Sho [PERSON_NAME]/G4 ДСП для вітальні, офісу, п…"
type input "Столик журнальный [PERSON_NAME] Sho [PERSON_NAME]/G4 ДСП для гостинной, офиса, …"
type input "Урбан/G4-16"
type input "3040"
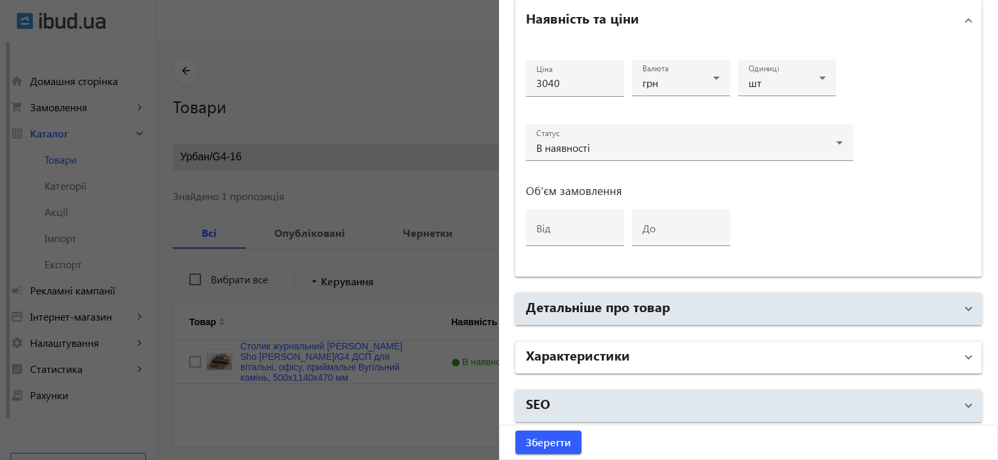
click at [614, 351] on h2 "Характеристики" at bounding box center [578, 355] width 104 height 18
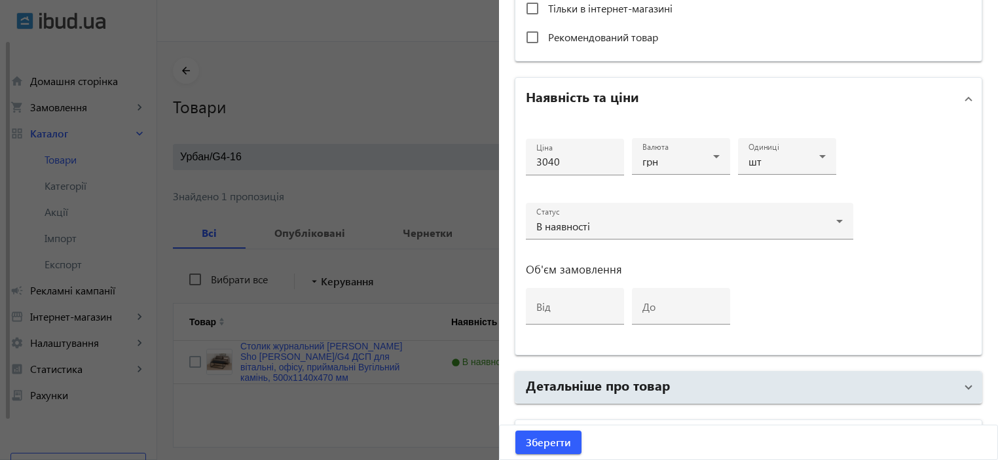
scroll to position [542, 0]
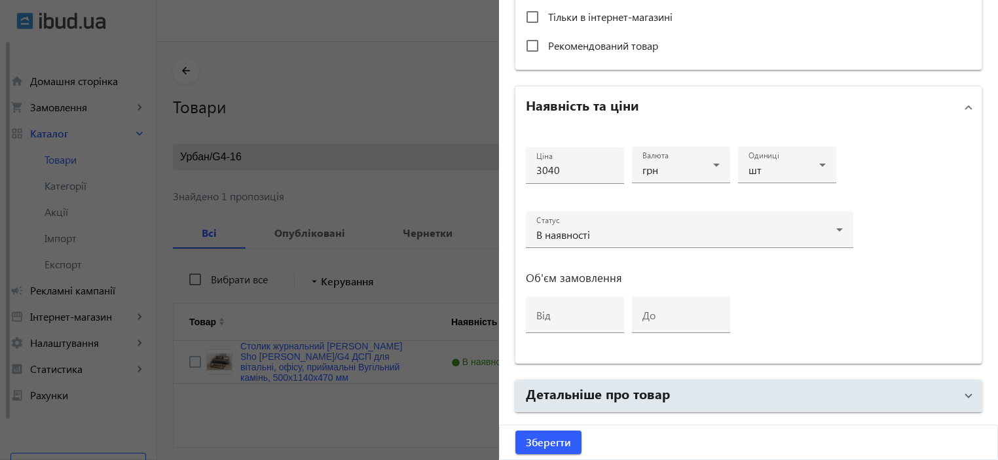
click at [419, 276] on div at bounding box center [499, 230] width 998 height 460
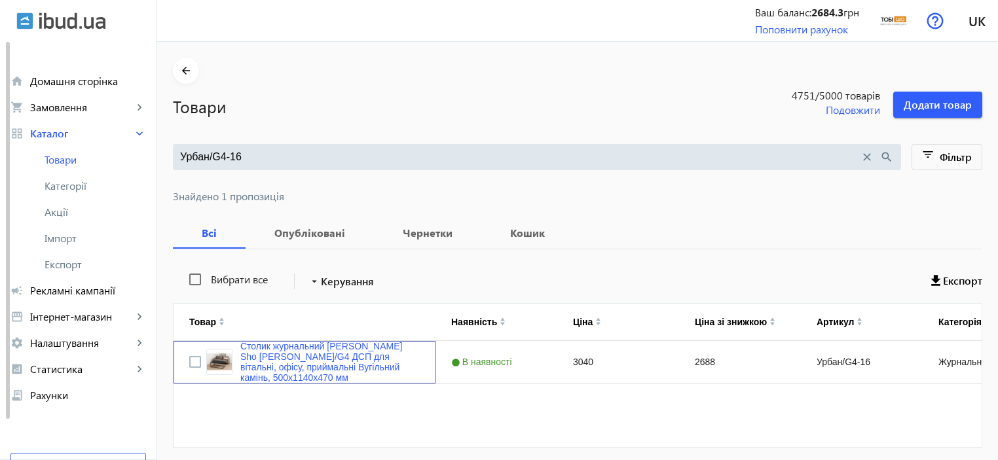
scroll to position [0, 0]
click at [339, 356] on link "Столик журнальний Tobi Sho Урбан/G4 ДСП для вітальні, офісу, приймальні Вугільн…" at bounding box center [329, 362] width 179 height 42
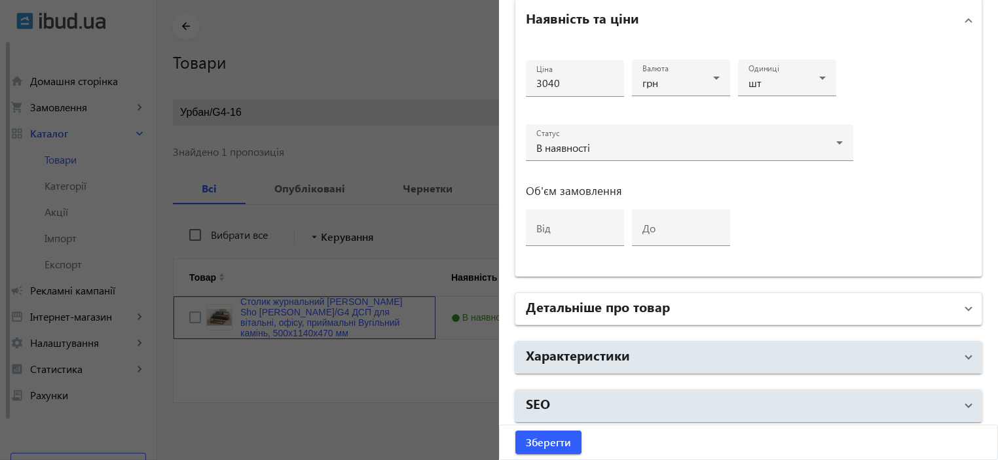
scroll to position [47, 0]
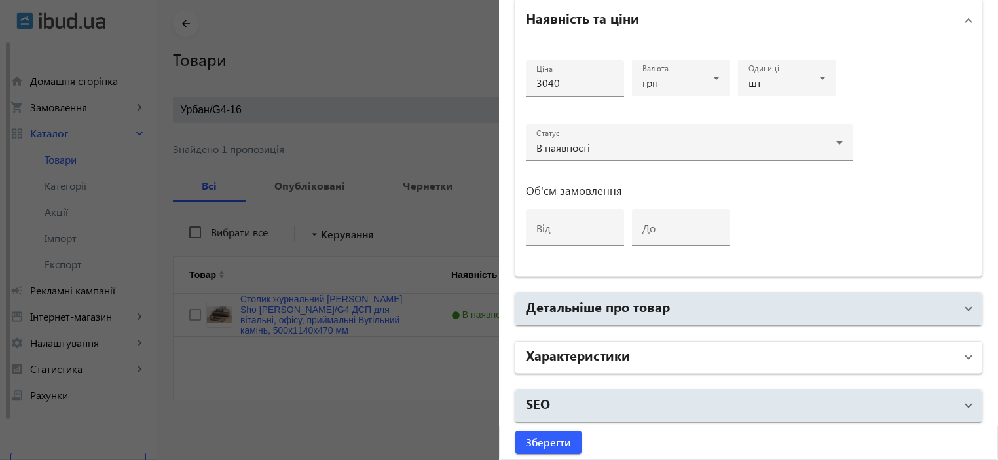
click at [595, 347] on h2 "Характеристики" at bounding box center [578, 355] width 104 height 18
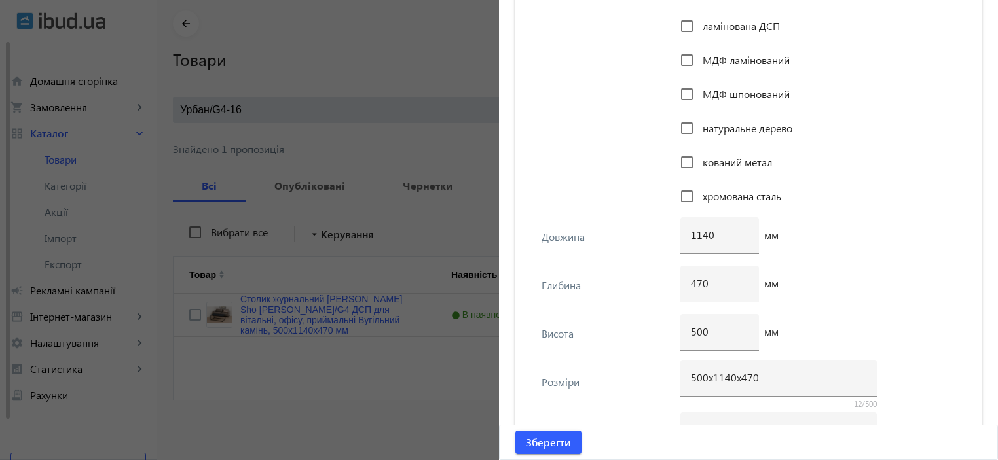
scroll to position [1765, 0]
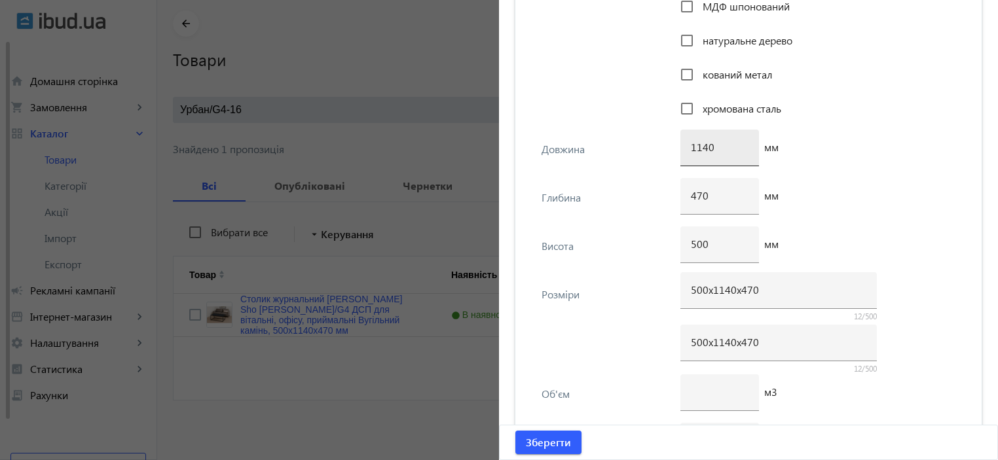
click at [713, 148] on input "1140" at bounding box center [720, 147] width 58 height 14
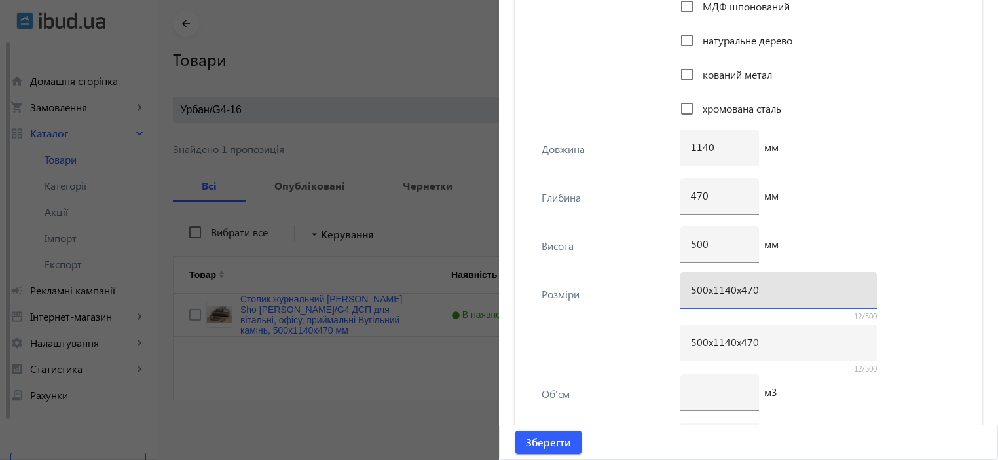
click at [734, 295] on input "500х1140х470" at bounding box center [779, 290] width 176 height 14
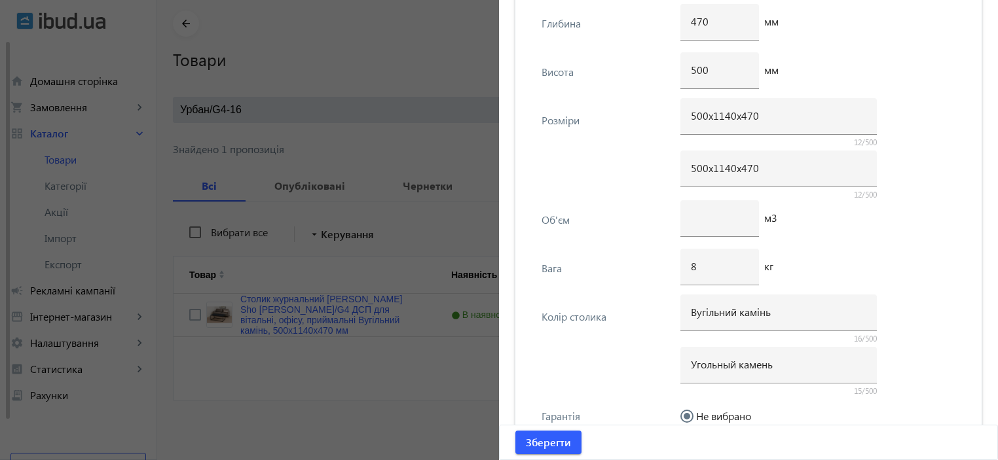
click at [597, 214] on div "Об'єм" at bounding box center [607, 220] width 131 height 12
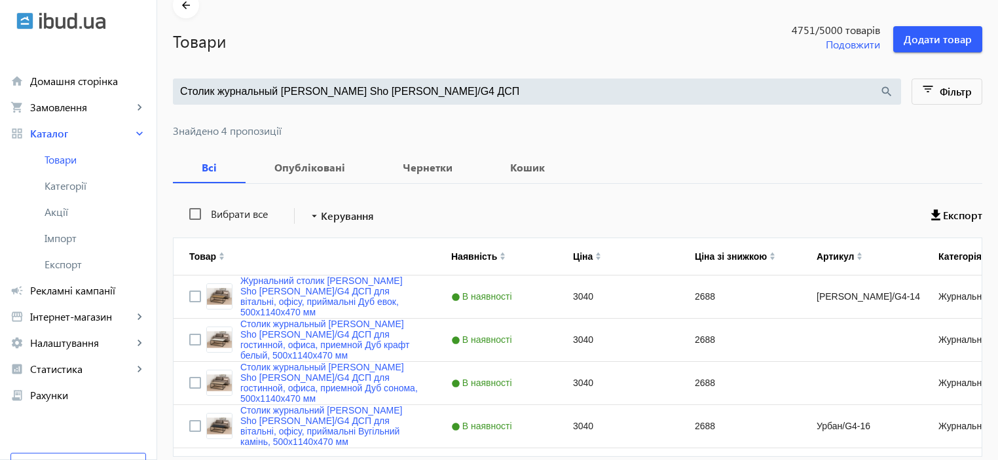
scroll to position [121, 0]
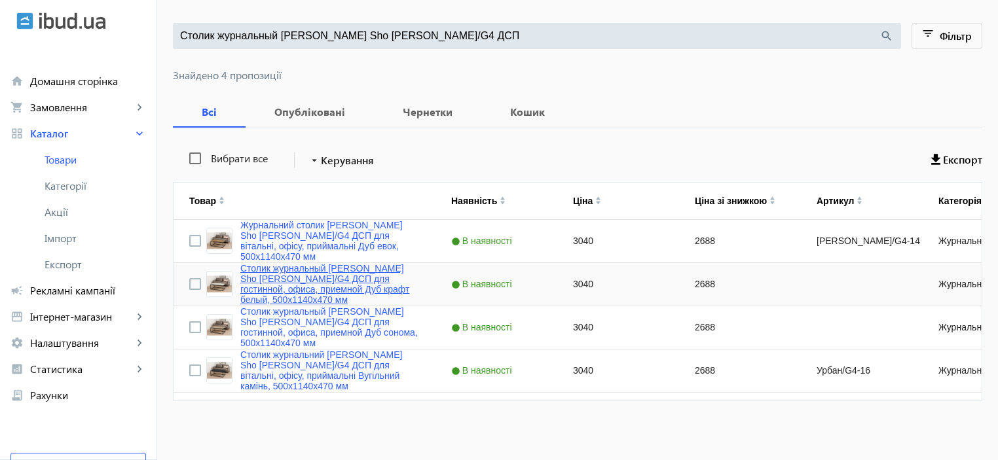
click at [286, 278] on link "Столик журнальный Tobi Sho Урбан/G4 ДСП для гостинной, офиса, приемной Дуб краф…" at bounding box center [329, 284] width 179 height 42
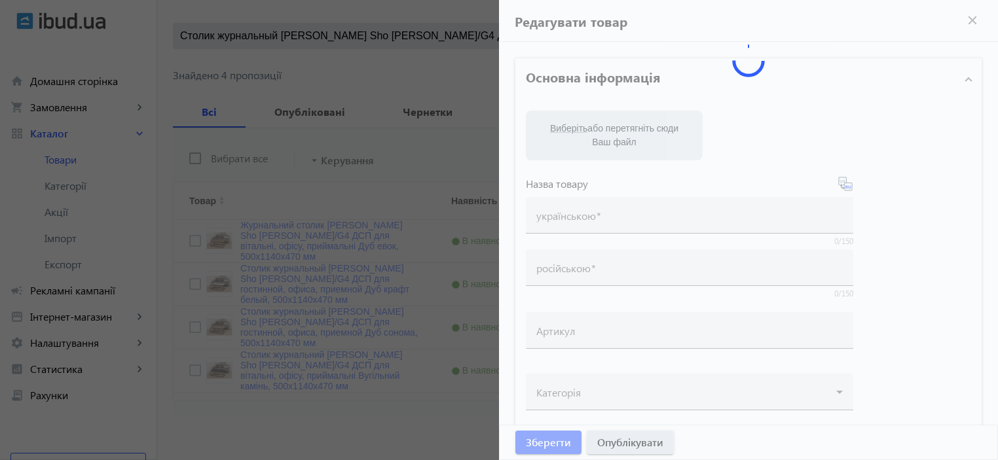
type input "Столик журнальный Tobi Sho Урбан/G4 ДСП для гостинной, офиса, приемной Дуб краф…"
type input "3040"
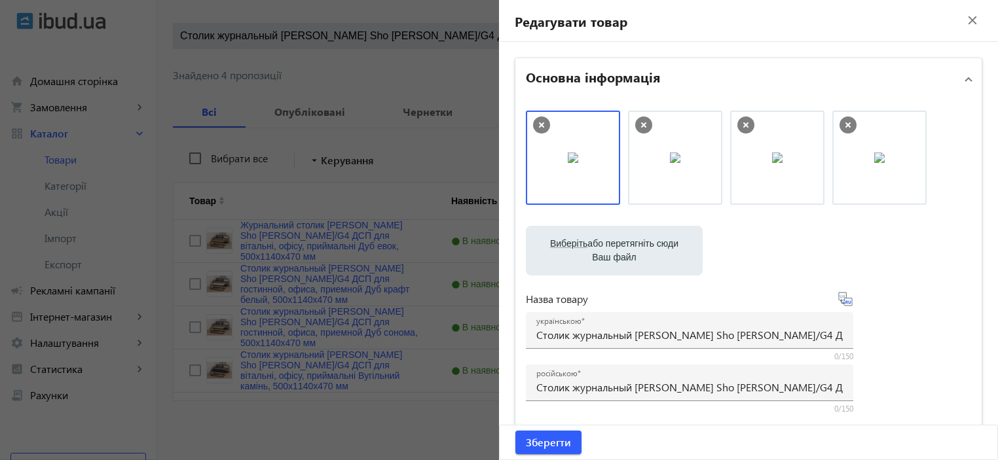
click at [431, 159] on div at bounding box center [499, 230] width 998 height 460
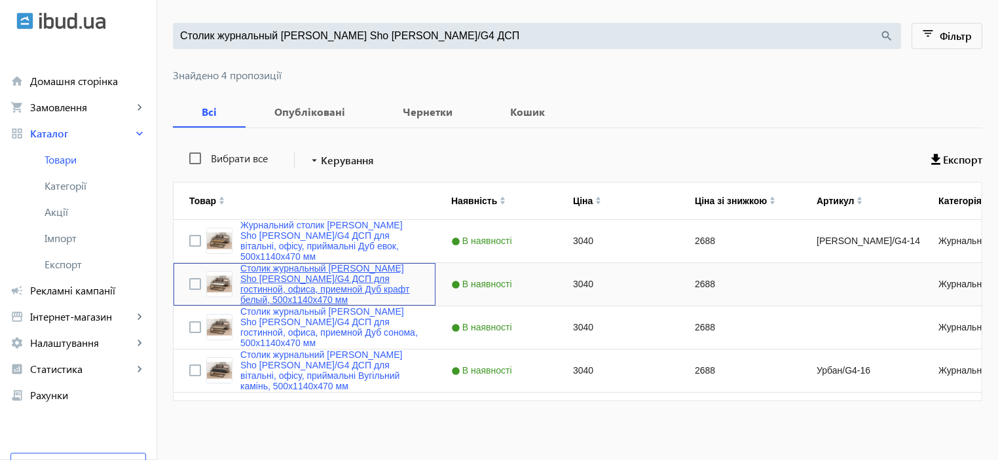
click at [331, 274] on link "Столик журнальный Tobi Sho Урбан/G4 ДСП для гостинной, офиса, приемной Дуб краф…" at bounding box center [329, 284] width 179 height 42
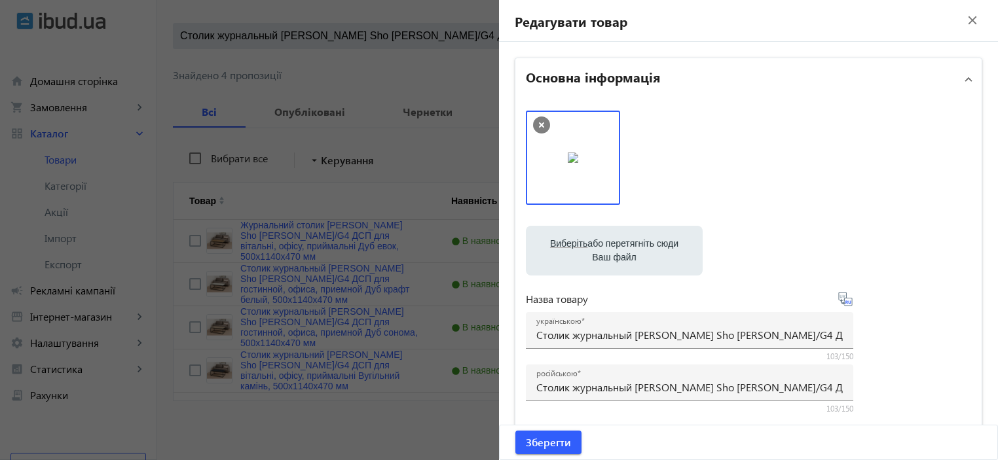
click at [567, 274] on div "Виберіть або перетягніть сюди Ваш файл" at bounding box center [614, 251] width 156 height 50
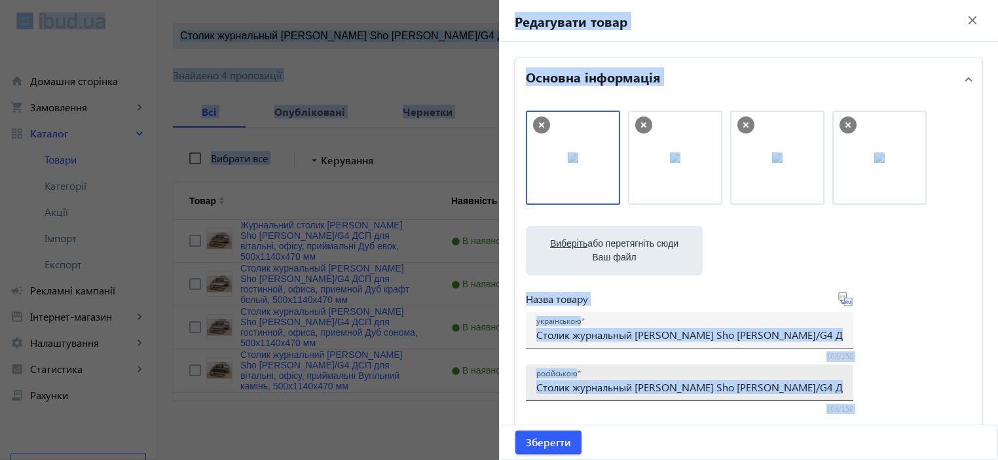
click at [601, 386] on input "Столик журнальный Tobi Sho Урбан/G4 ДСП для гостинной, офиса, приемной Дуб краф…" at bounding box center [689, 388] width 307 height 14
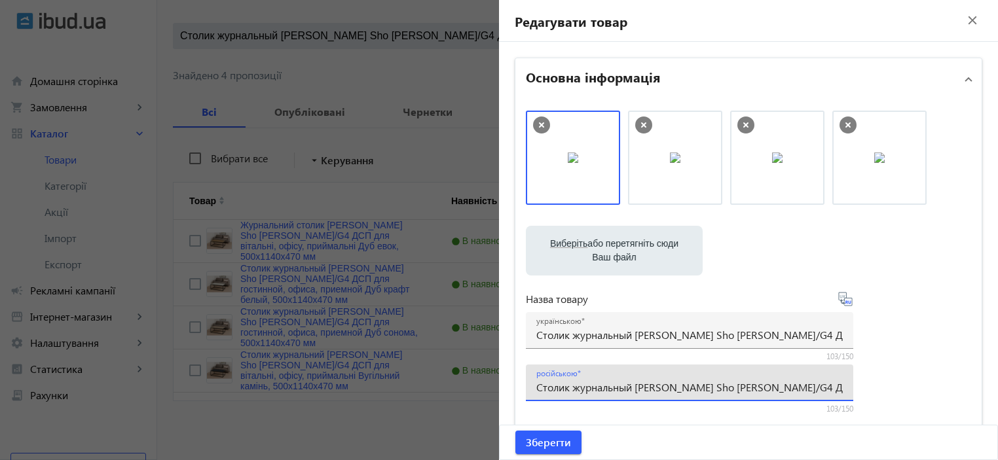
scroll to position [174, 0]
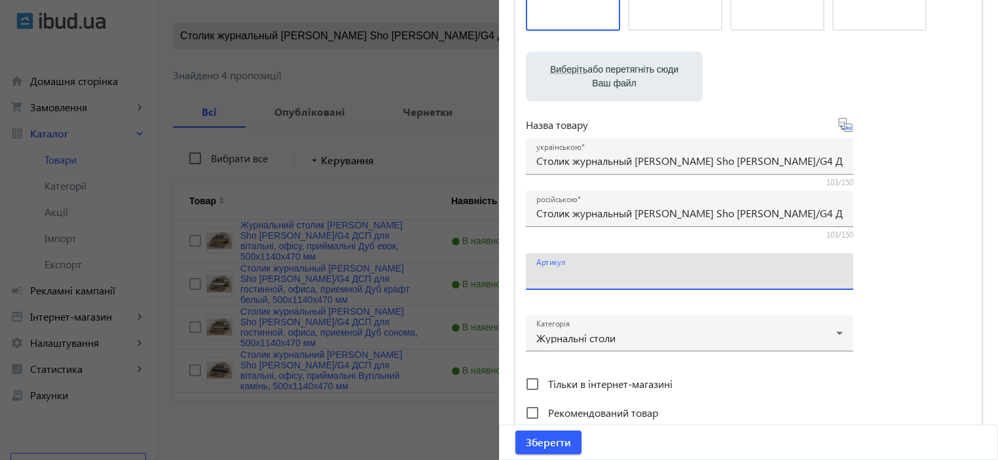
click at [576, 273] on input "Артикул" at bounding box center [689, 276] width 307 height 14
paste input "Урбан/G4-17"
type input "Урбан/G4-17"
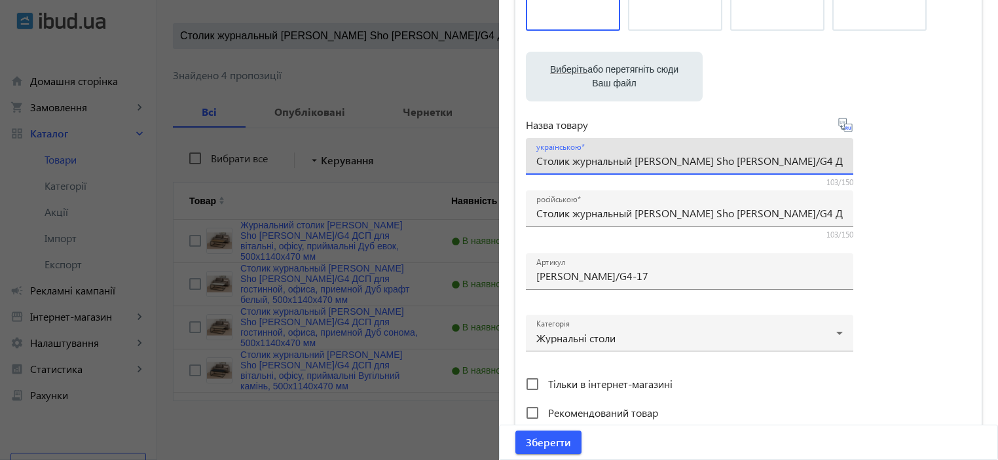
click at [576, 159] on input "Столик журнальный Tobi Sho Урбан/G4 ДСП для гостинной, офиса, приемной Дуб краф…" at bounding box center [689, 161] width 307 height 14
paste input "урнальний столик Tobi Sho Урбан/G4 ДСП для вітальні, офісу, приймальні Дуб краф…"
type input "Журнальний столик Tobi Sho Урбан/G4 ДСП для вітальні, офісу, приймальні Дуб кра…"
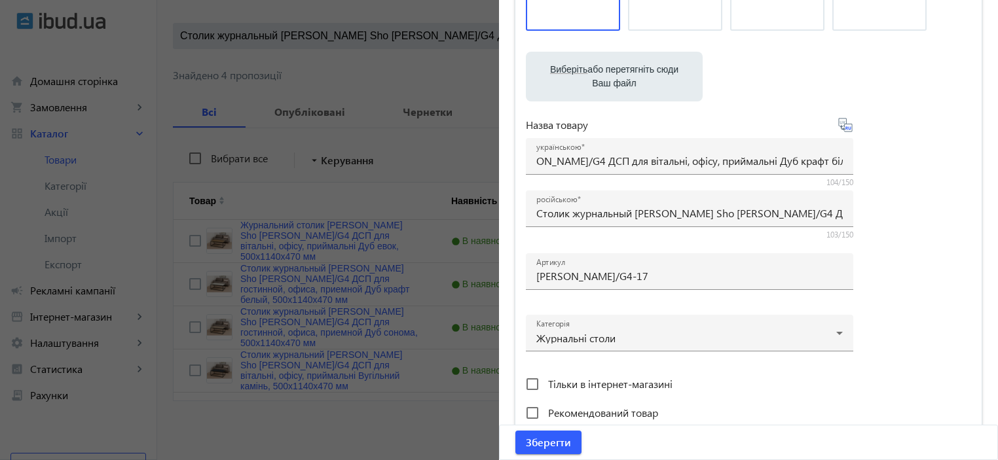
drag, startPoint x: 917, startPoint y: 243, endPoint x: 909, endPoint y: 245, distance: 8.1
click at [917, 246] on div "Виберіть або перетягніть сюди Ваш файл 1290868cbc72fdaa693985231897671-ee955efe…" at bounding box center [748, 181] width 445 height 490
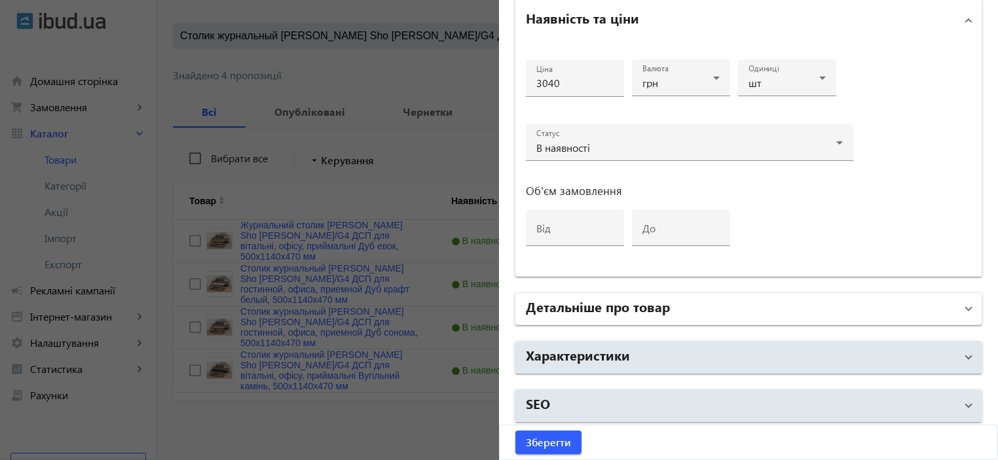
click at [595, 293] on mat-expansion-panel-header "Детальніше про товар" at bounding box center [749, 308] width 466 height 31
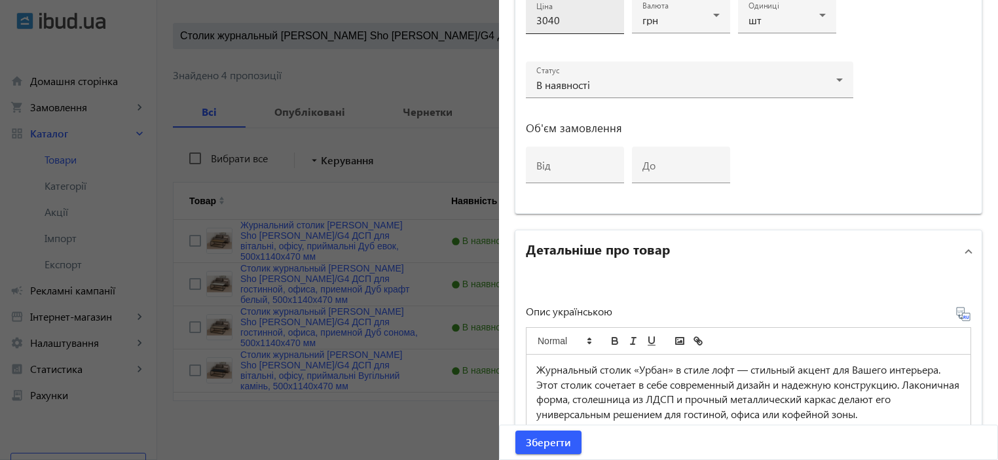
scroll to position [717, 0]
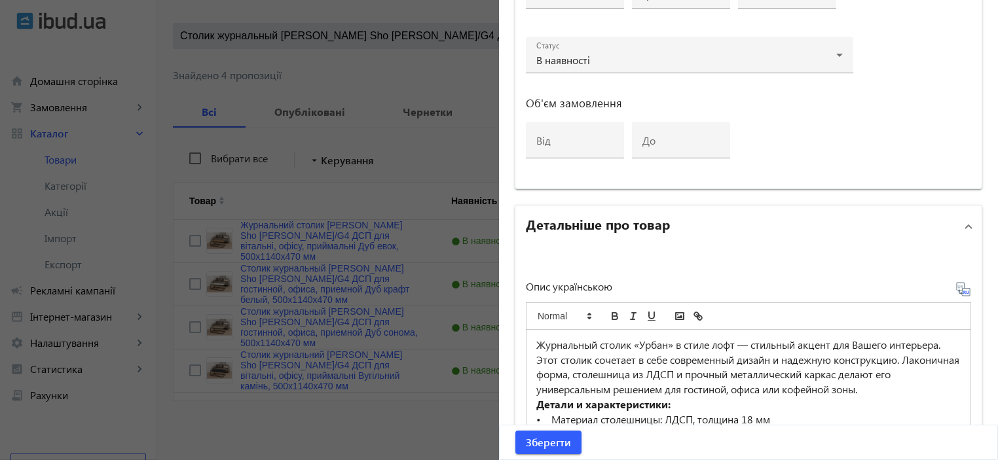
click at [592, 378] on p "Журнальный столик «Урбан» в стиле лофт — стильный акцент для Вашего интерьера. …" at bounding box center [748, 368] width 424 height 60
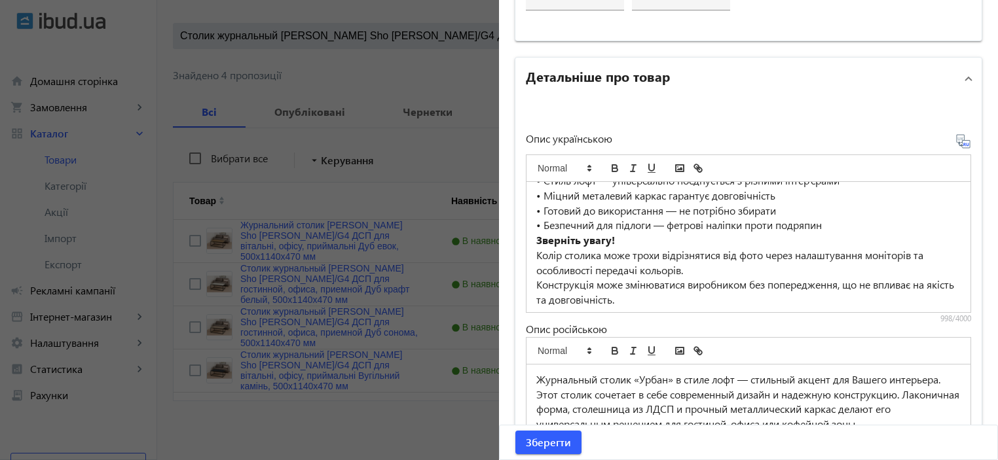
scroll to position [168, 0]
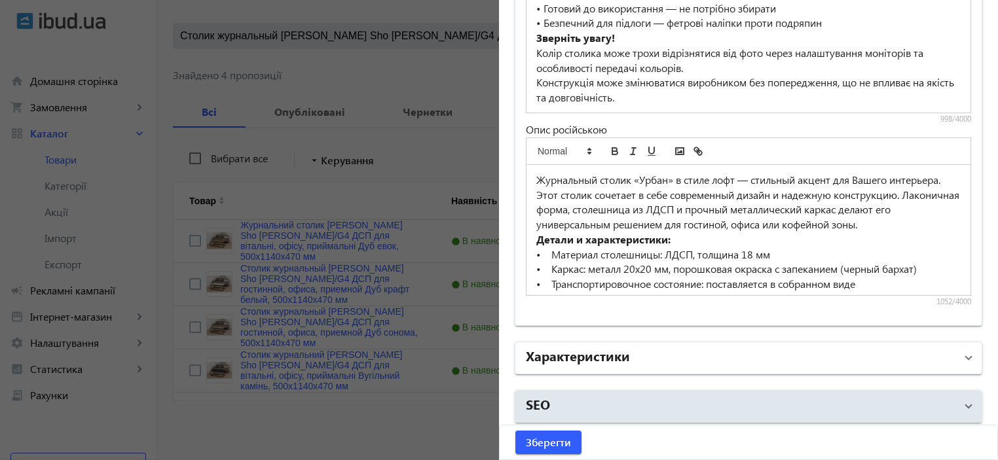
click at [657, 348] on mat-panel-title "Характеристики" at bounding box center [741, 359] width 430 height 24
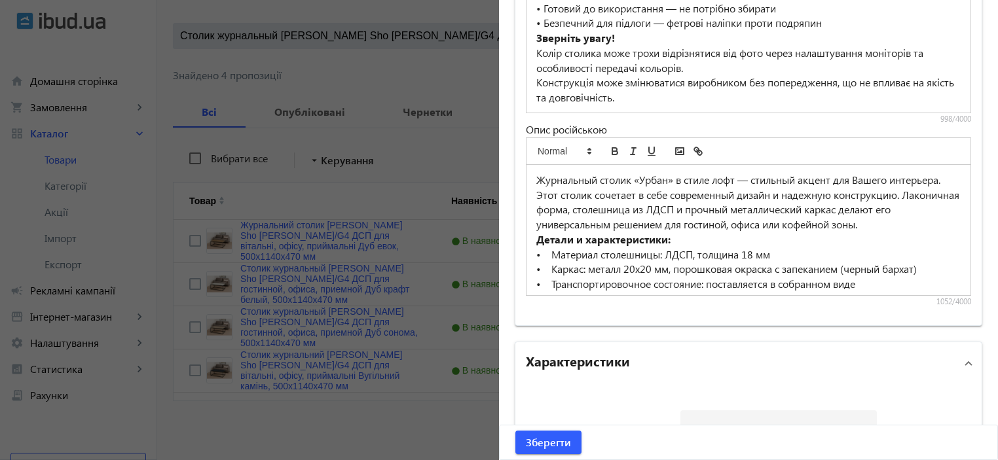
scroll to position [1326, 0]
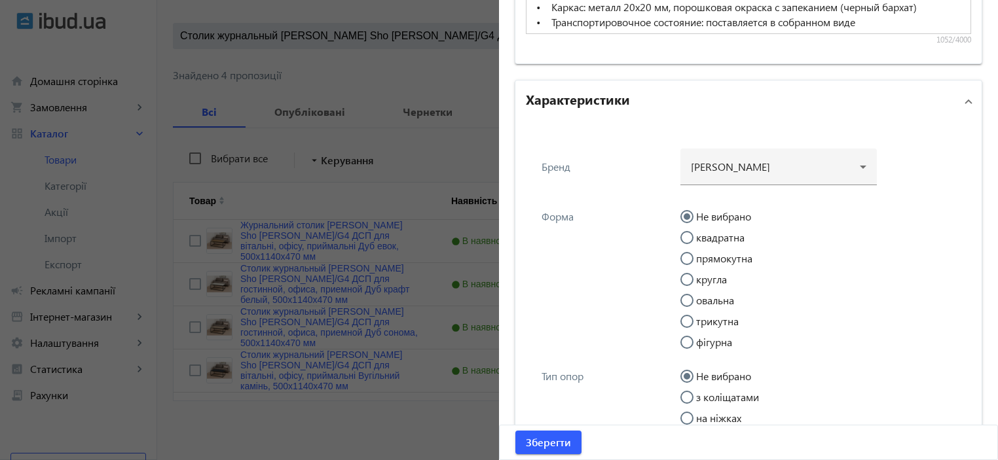
click at [705, 254] on label "прямокутна" at bounding box center [723, 259] width 59 height 10
click at [705, 254] on input "прямокутна" at bounding box center [694, 265] width 26 height 26
radio input "true"
click at [867, 171] on div at bounding box center [867, 171] width 0 height 0
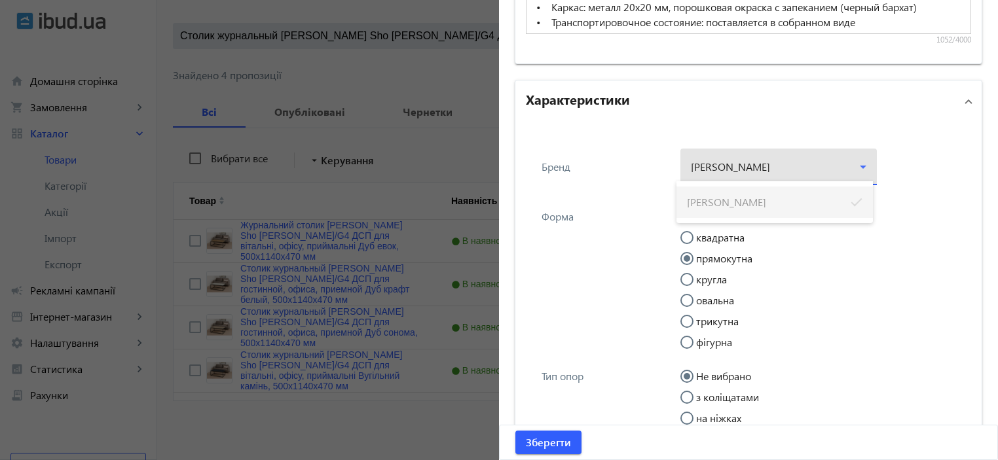
click at [732, 165] on div at bounding box center [499, 230] width 998 height 460
click at [747, 155] on div at bounding box center [779, 161] width 176 height 47
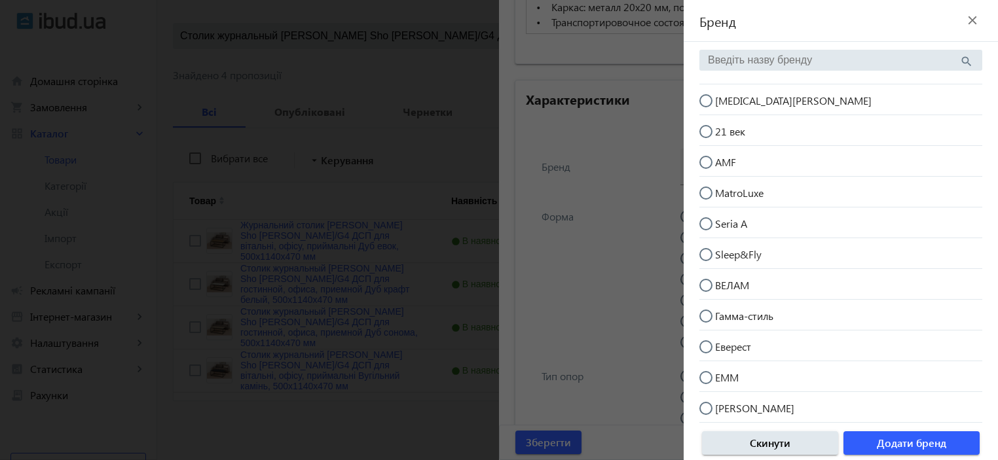
click at [769, 105] on mat-radio-button "[MEDICAL_DATA][PERSON_NAME]" at bounding box center [841, 99] width 283 height 25
radio input "true"
click at [907, 436] on span "Додати бренд" at bounding box center [911, 443] width 69 height 14
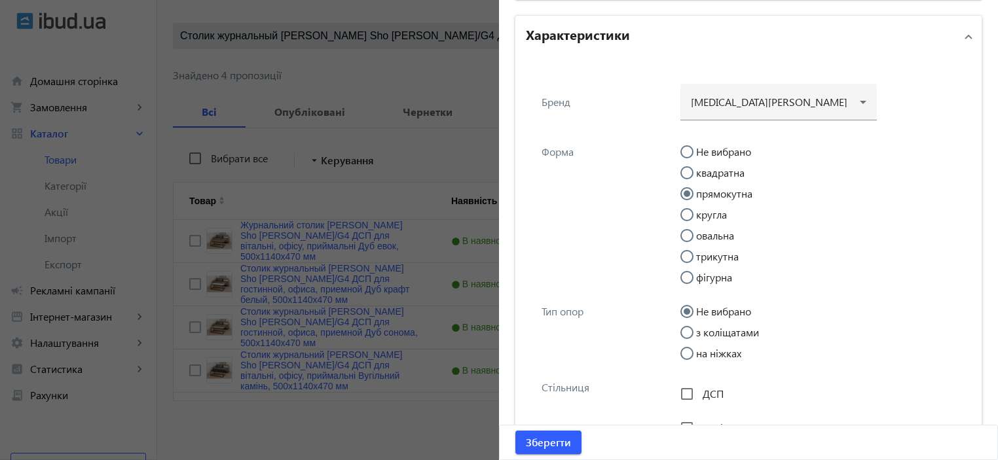
scroll to position [1414, 0]
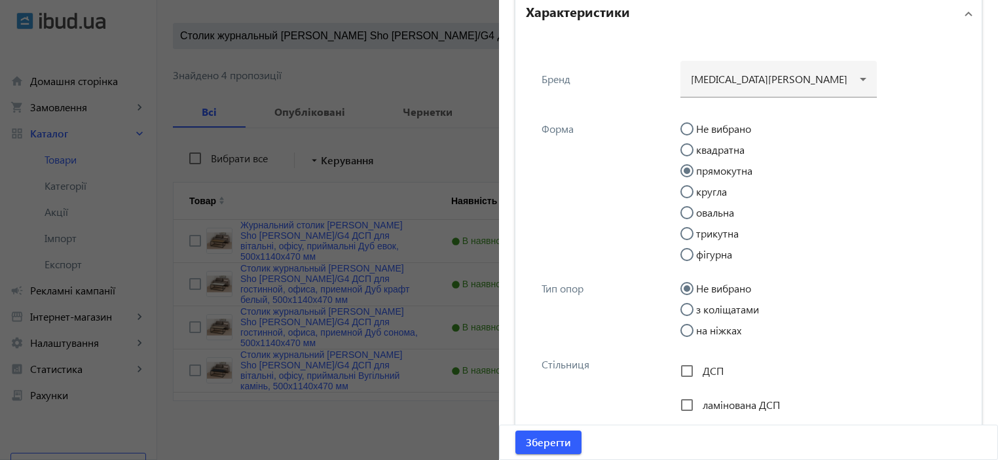
click at [713, 333] on label "на ніжках" at bounding box center [718, 331] width 48 height 10
click at [707, 333] on input "на ніжках" at bounding box center [694, 337] width 26 height 26
radio input "true"
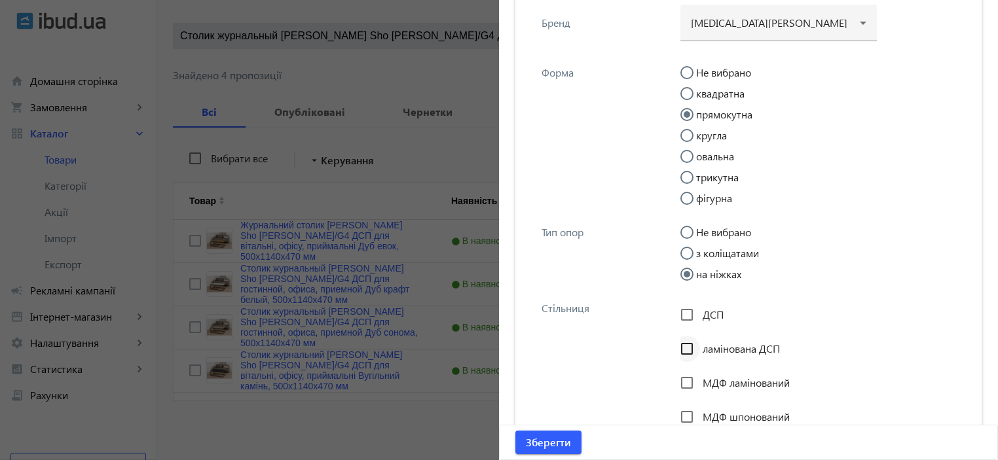
scroll to position [1501, 0]
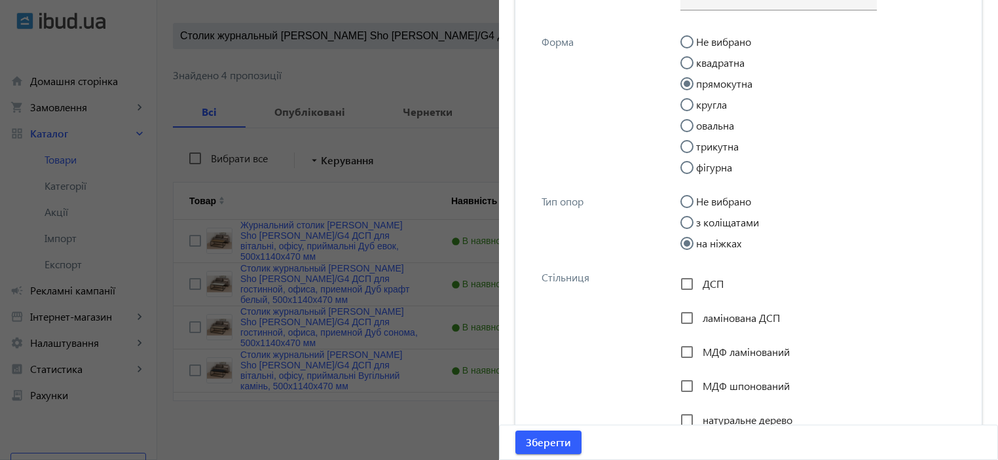
click at [706, 282] on span "ДСП" at bounding box center [713, 284] width 21 height 14
click at [700, 282] on input "ДСП" at bounding box center [687, 284] width 26 height 26
checkbox input "true"
click at [707, 314] on span "ламінована ДСП" at bounding box center [741, 318] width 77 height 14
click at [700, 314] on input "ламінована ДСП" at bounding box center [687, 318] width 26 height 26
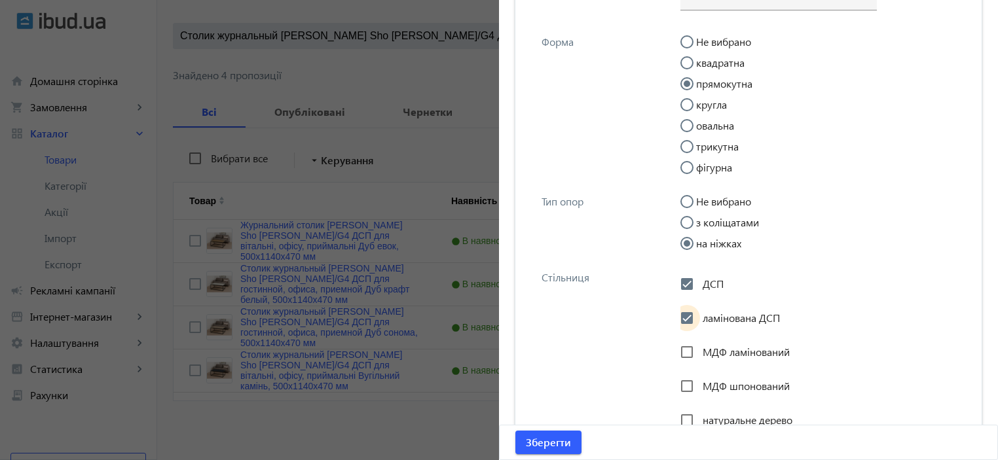
checkbox input "true"
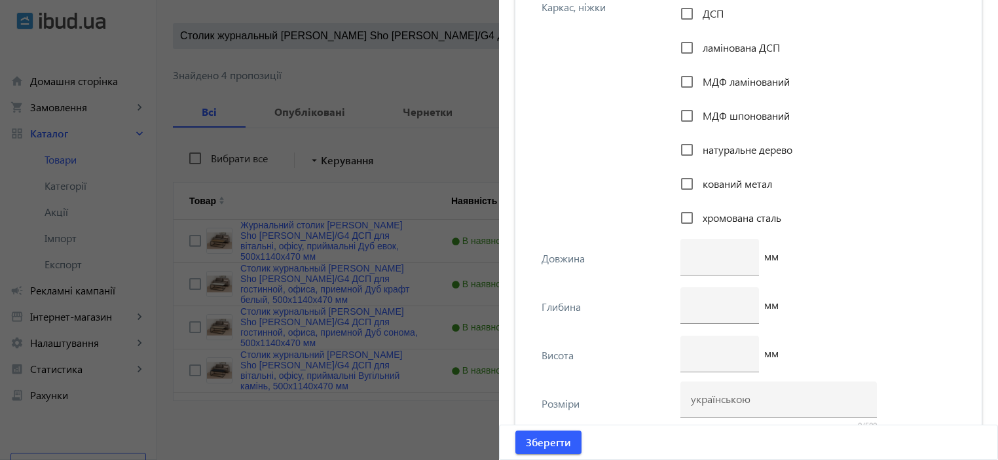
scroll to position [2113, 0]
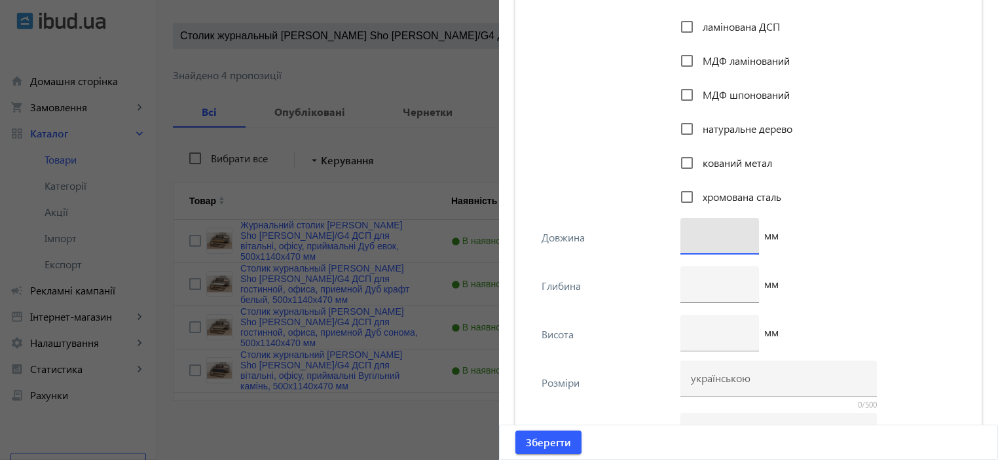
click at [701, 238] on input "number" at bounding box center [720, 236] width 58 height 14
type input "1140"
drag, startPoint x: 766, startPoint y: 268, endPoint x: 751, endPoint y: 273, distance: 16.0
click at [764, 271] on div "мм" at bounding box center [822, 291] width 283 height 48
click at [719, 280] on input "number" at bounding box center [720, 284] width 58 height 14
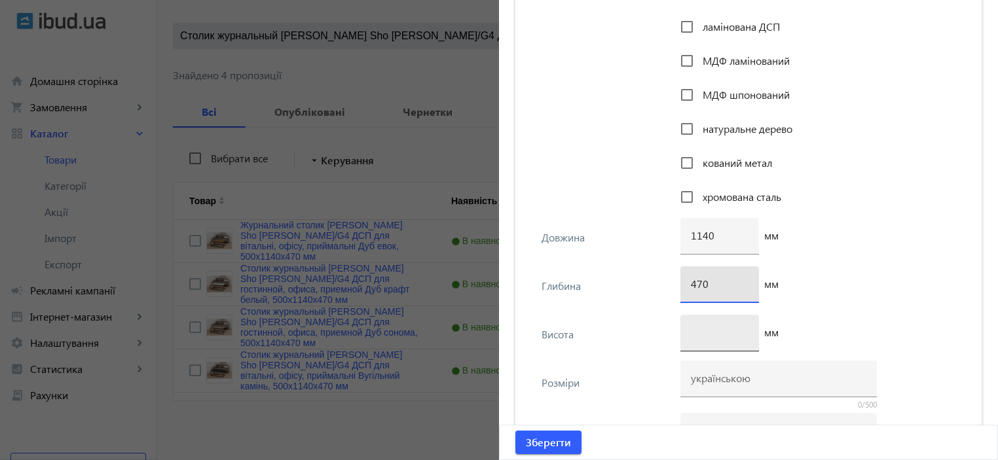
type input "470"
click at [695, 340] on div at bounding box center [720, 333] width 58 height 37
type input "500"
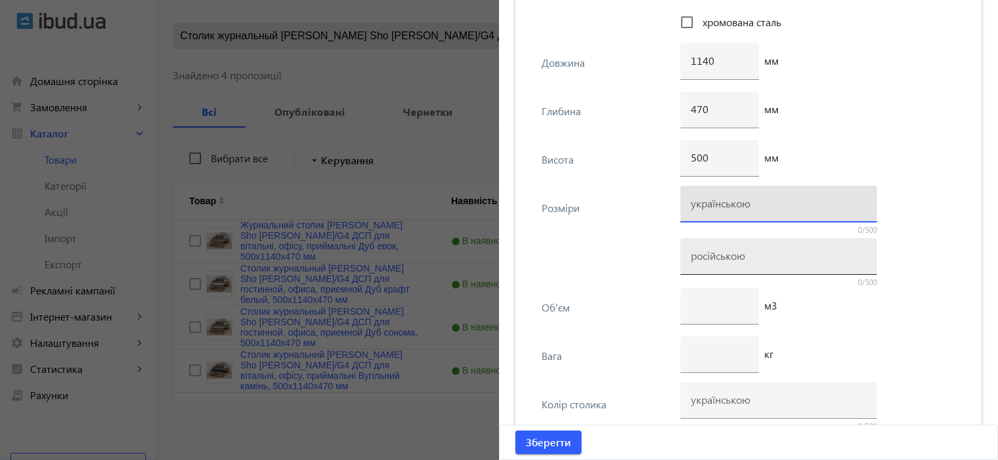
drag, startPoint x: 728, startPoint y: 206, endPoint x: 713, endPoint y: 235, distance: 33.4
click at [728, 206] on input at bounding box center [779, 204] width 176 height 14
paste input "500х1140х470"
type input "500х1140х470"
click at [709, 249] on input at bounding box center [779, 256] width 176 height 14
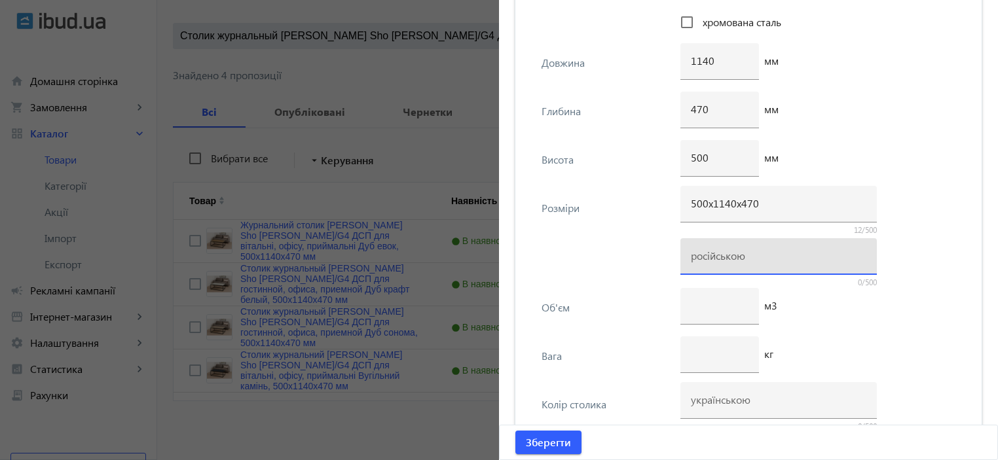
paste input "500х1140х470"
type input "500х1140х470"
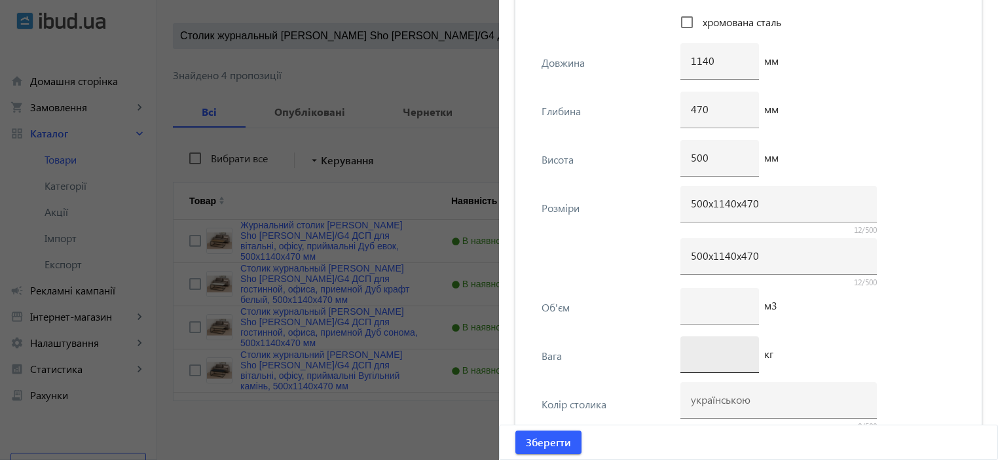
click at [700, 362] on div at bounding box center [720, 355] width 58 height 37
type input "8"
click at [616, 340] on div "Вага 8 кг" at bounding box center [748, 361] width 445 height 48
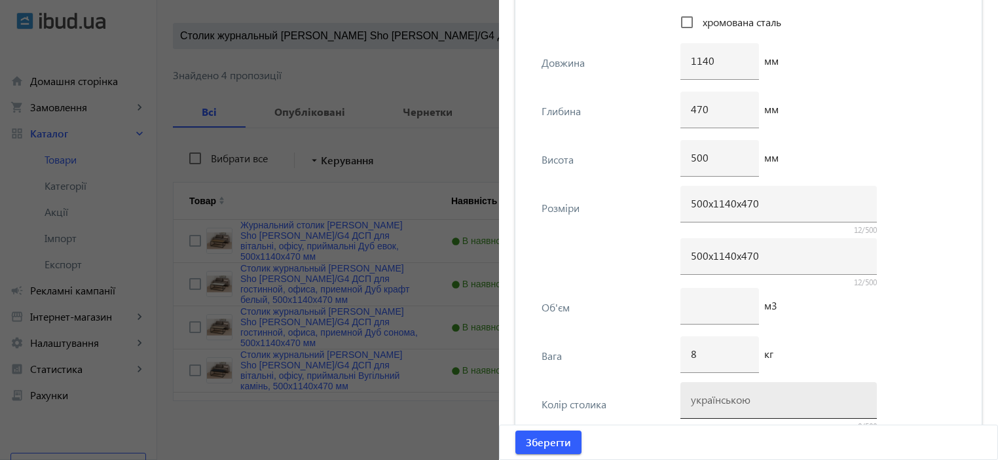
scroll to position [2375, 0]
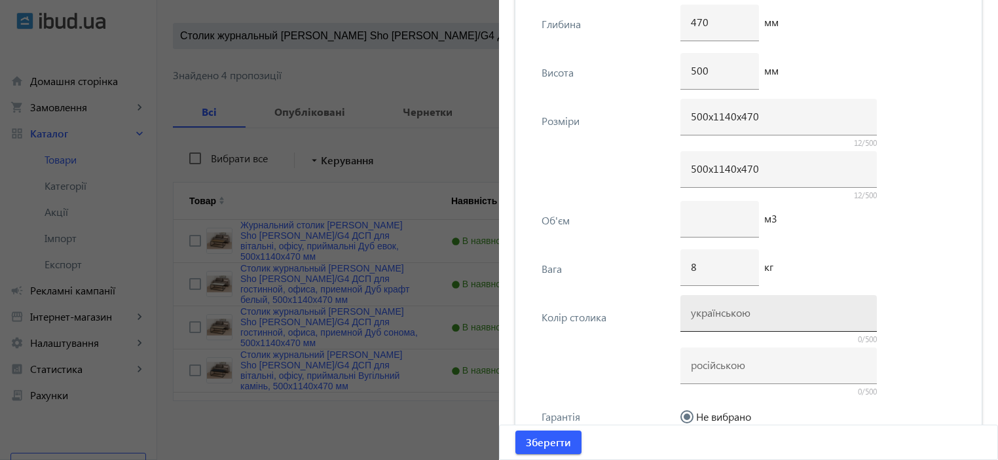
click at [709, 312] on input at bounding box center [779, 313] width 176 height 14
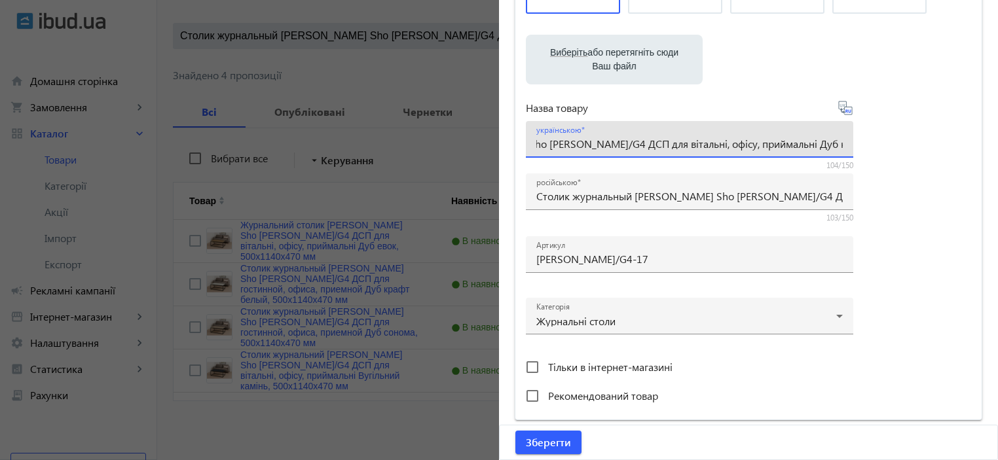
scroll to position [0, 225]
drag, startPoint x: 798, startPoint y: 147, endPoint x: 844, endPoint y: 147, distance: 46.5
click at [844, 147] on div "українською Журнальний столик Tobi Sho Урбан/G4 ДСП для вітальні, офісу, прийма…" at bounding box center [690, 139] width 328 height 37
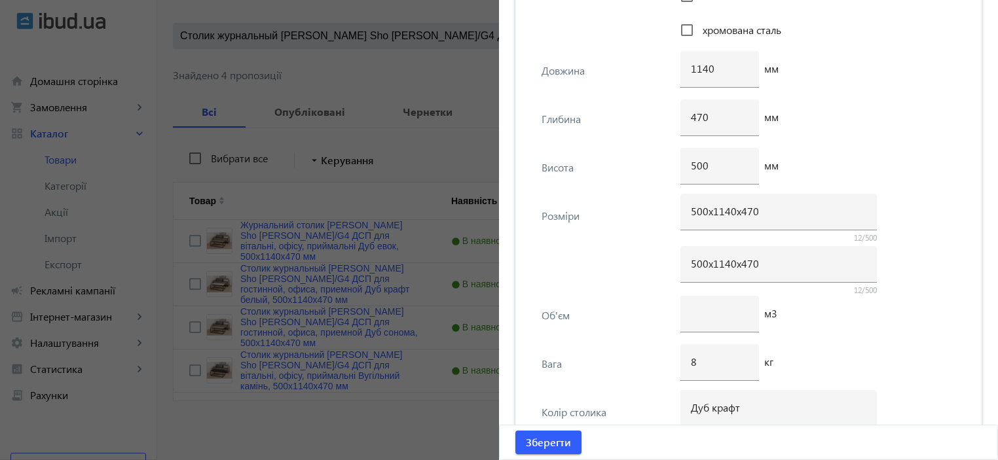
scroll to position [2542, 0]
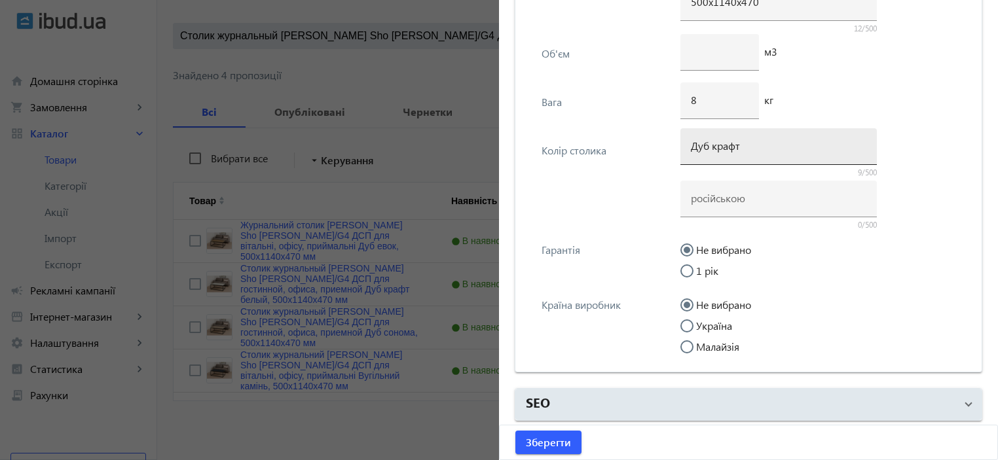
click at [747, 139] on input "Дуб крафт" at bounding box center [779, 146] width 176 height 14
type input "Дуб крафт білий"
click at [891, 109] on div "8 кг" at bounding box center [822, 107] width 283 height 48
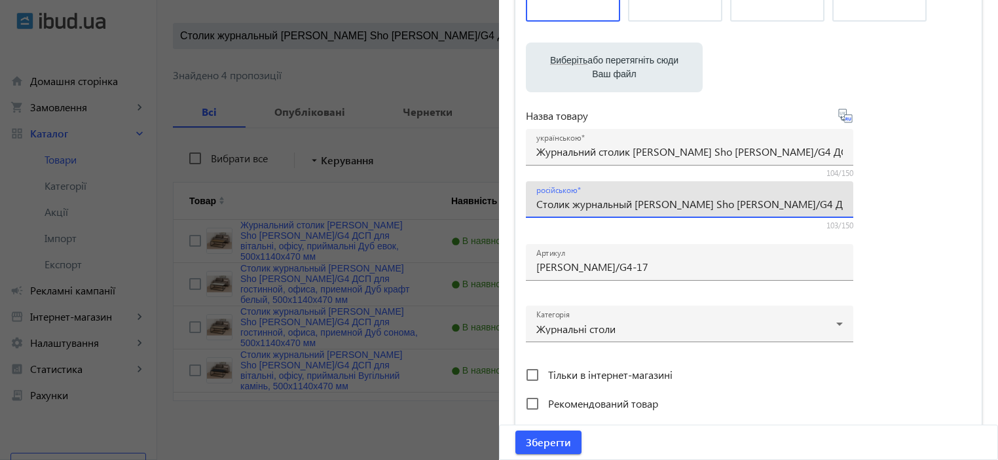
scroll to position [0, 241]
drag, startPoint x: 823, startPoint y: 203, endPoint x: 861, endPoint y: 203, distance: 38.6
click at [861, 203] on div "Виберіть або перетягніть сюди Ваш файл 1290868cbc72fdaa693985231897671-ee955efe…" at bounding box center [748, 172] width 445 height 490
click at [795, 206] on input "Столик журнальный Tobi Sho Урбан/G4 ДСП для гостинной, офиса, приемной Дуб краф…" at bounding box center [689, 204] width 307 height 14
drag, startPoint x: 671, startPoint y: 206, endPoint x: 751, endPoint y: 208, distance: 80.0
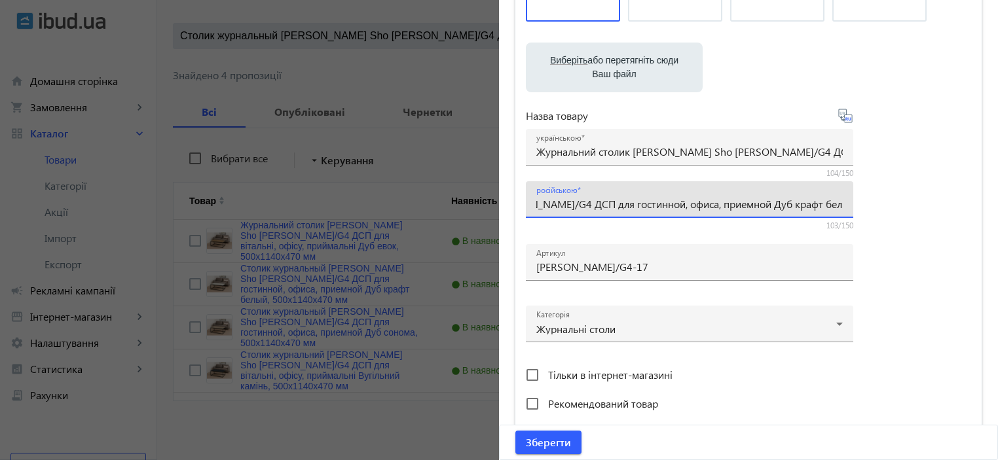
click at [751, 208] on input "Столик журнальный Tobi Sho Урбан/G4 ДСП для гостинной, офиса, приемной Дуб краф…" at bounding box center [689, 204] width 307 height 14
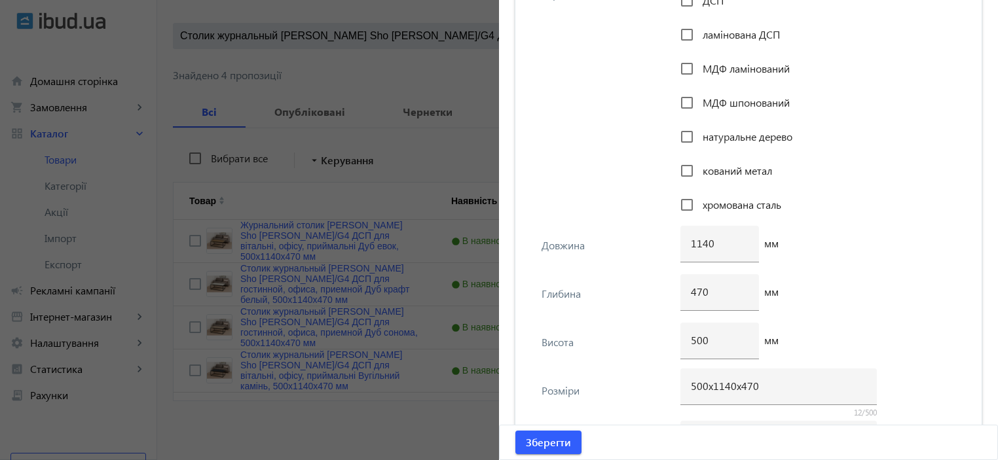
scroll to position [2542, 0]
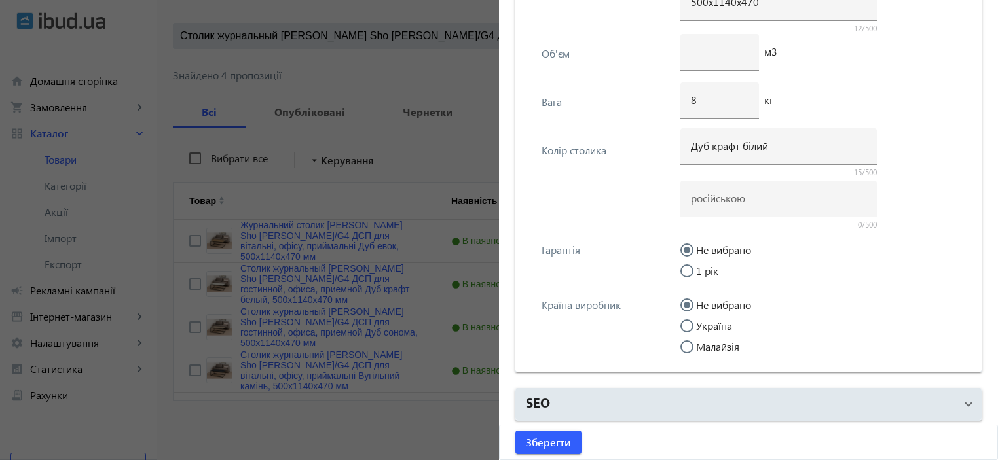
click at [883, 181] on div "Дуб крафт білий 15/500 0/500" at bounding box center [822, 181] width 283 height 100
click at [768, 183] on div at bounding box center [779, 199] width 176 height 37
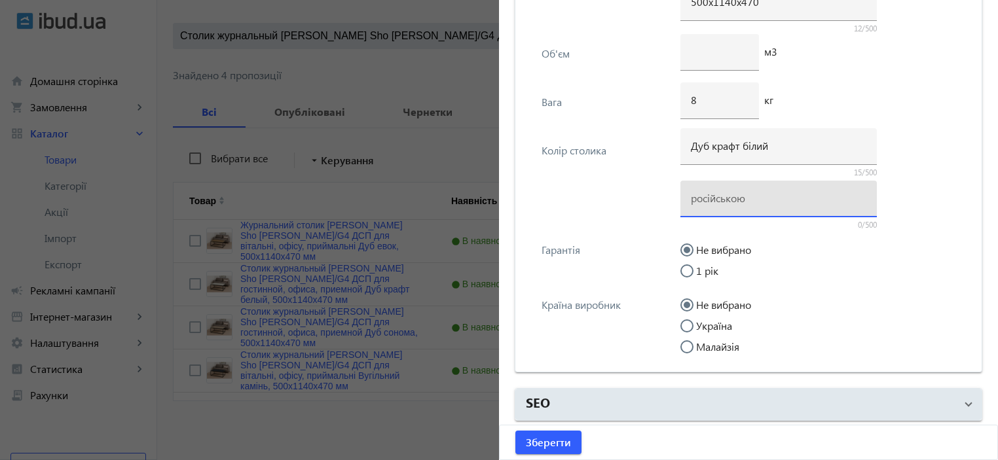
paste input "Дуб крафт белый"
type input "Дуб крафт белый"
click at [704, 321] on label "Україна" at bounding box center [713, 326] width 39 height 10
click at [704, 320] on input "Україна" at bounding box center [694, 333] width 26 height 26
radio input "true"
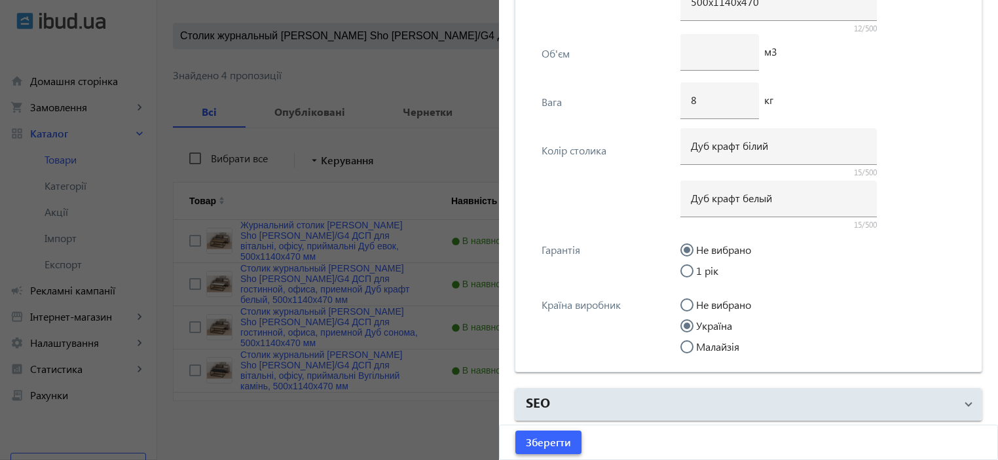
click at [533, 456] on span "submit" at bounding box center [549, 442] width 66 height 31
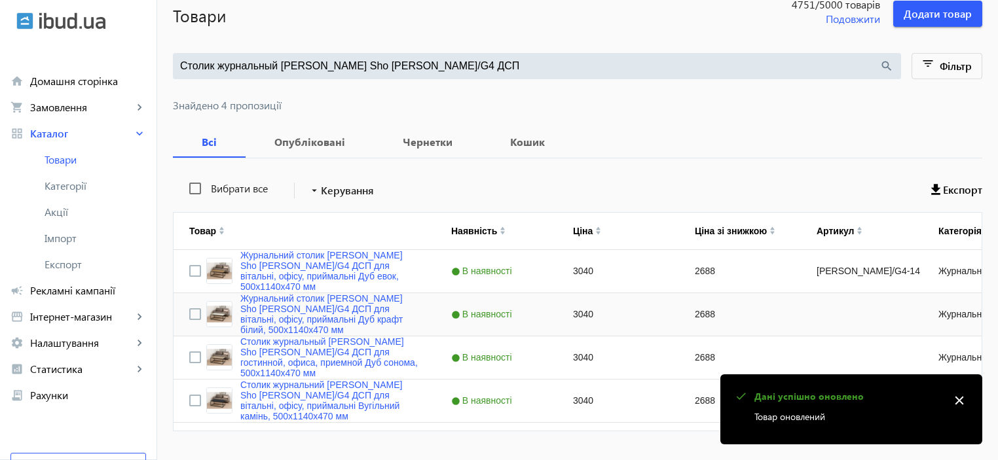
scroll to position [121, 0]
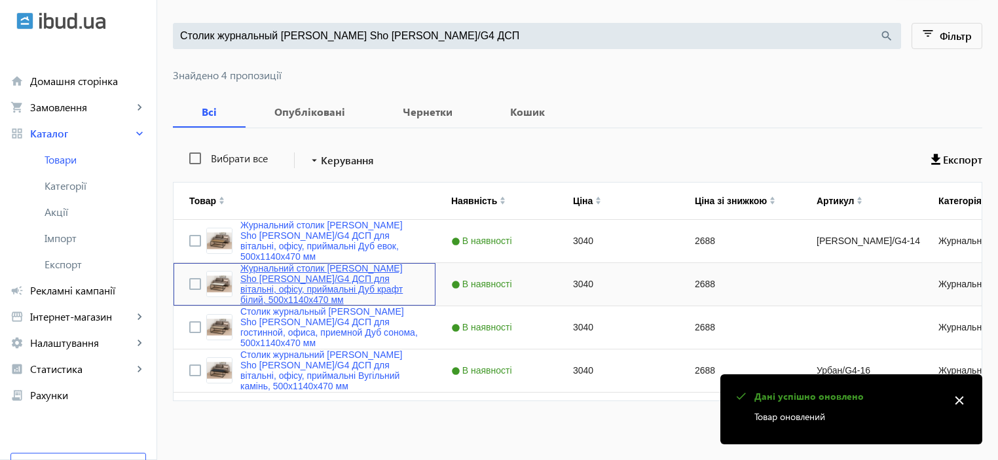
click at [344, 292] on link "Журнальний столик Tobi Sho Урбан/G4 ДСП для вітальні, офісу, приймальні Дуб кра…" at bounding box center [329, 284] width 179 height 42
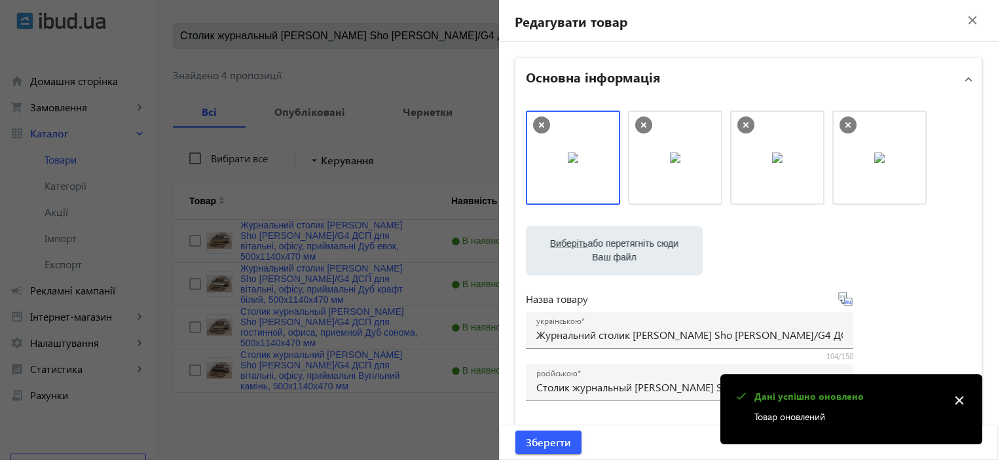
click at [405, 290] on div at bounding box center [499, 230] width 998 height 460
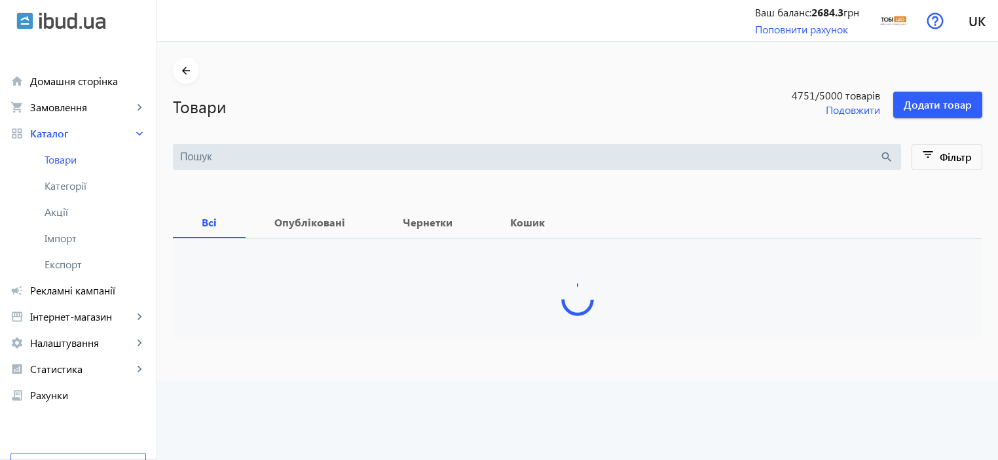
type input "Столик журнальный [PERSON_NAME] Sho [PERSON_NAME]/G4 ДСП"
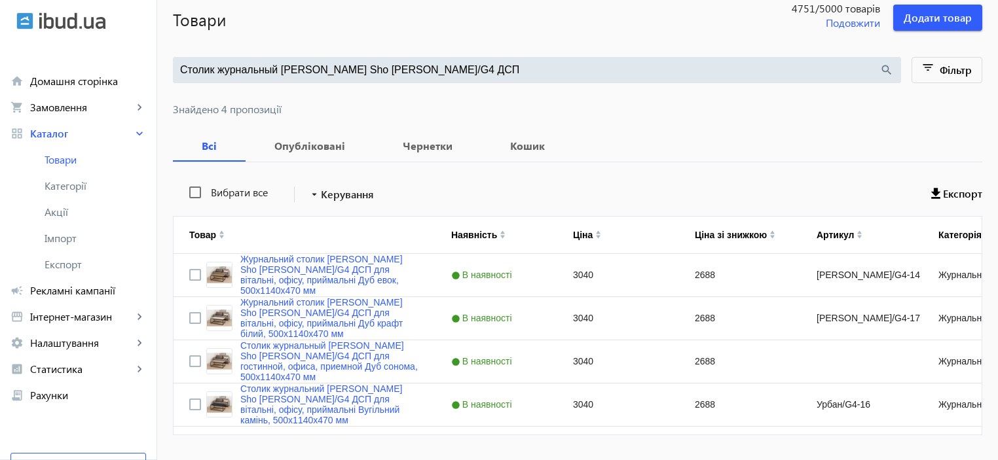
scroll to position [121, 0]
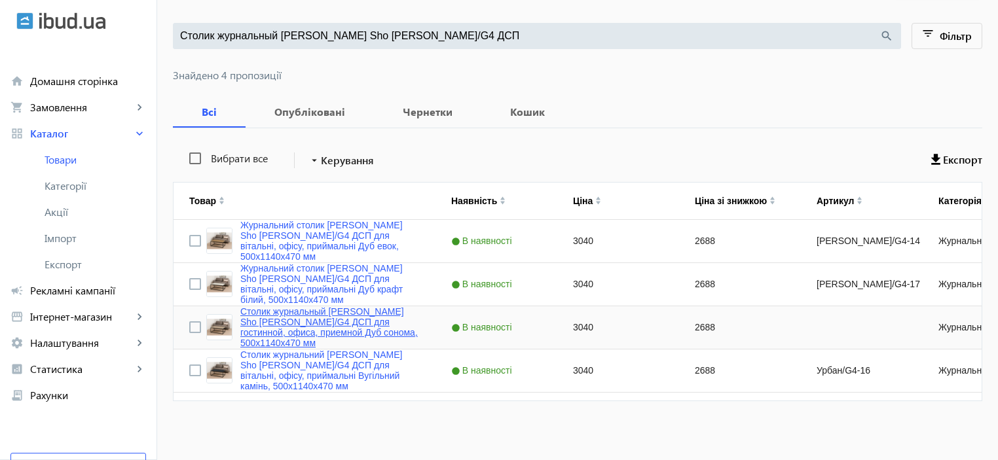
click at [362, 340] on link "Столик журнальный Tobi Sho Урбан/G4 ДСП для гостинной, офиса, приемной Дуб соно…" at bounding box center [329, 328] width 179 height 42
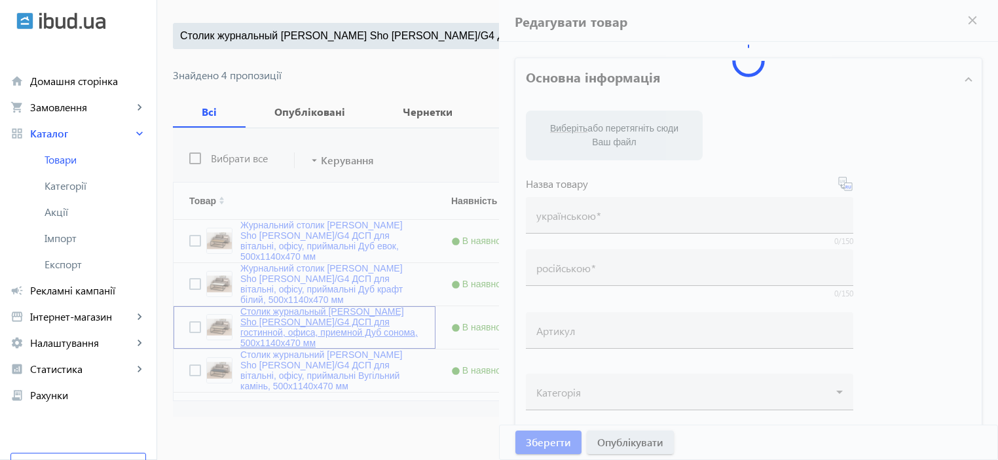
type input "Столик журнальный Tobi Sho Урбан/G4 ДСП для гостинной, офиса, приемной Дуб соно…"
type input "3040"
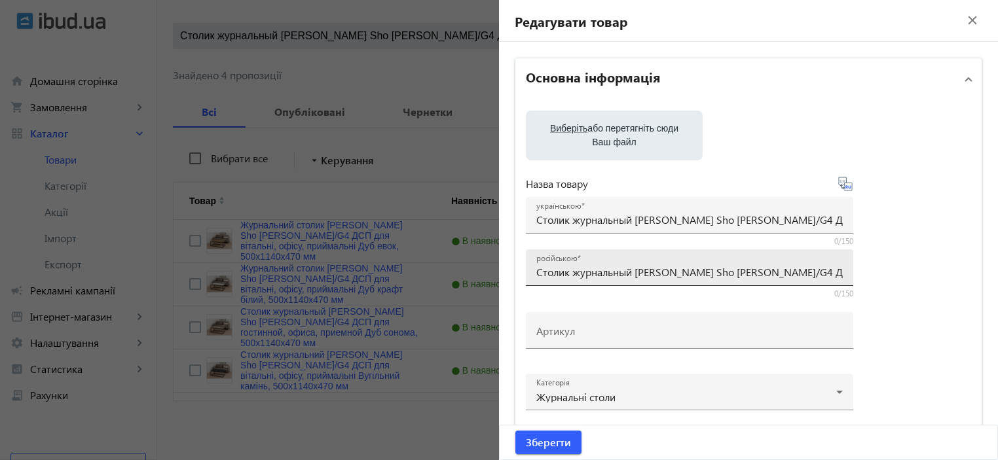
click at [591, 271] on div "Виберіть або перетягніть сюди Ваш файл 1290268cbc730a01894698775517795-d9f283d7…" at bounding box center [748, 298] width 445 height 375
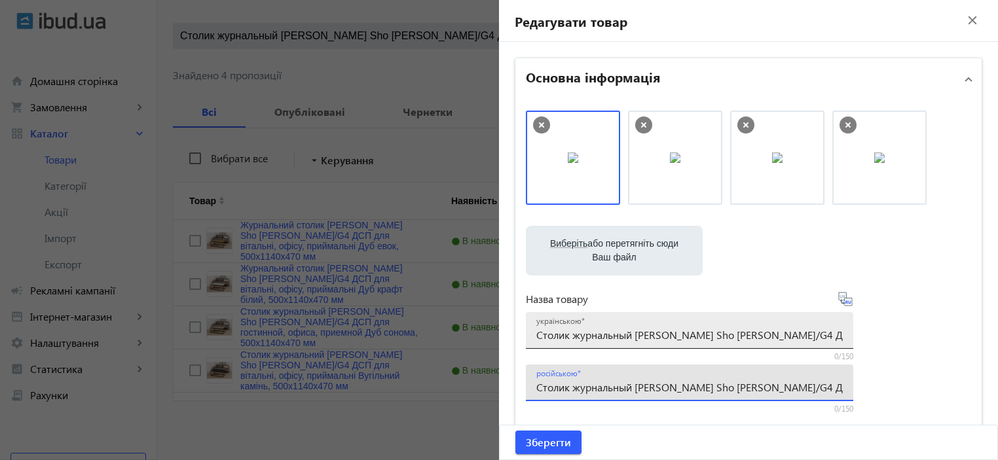
scroll to position [174, 0]
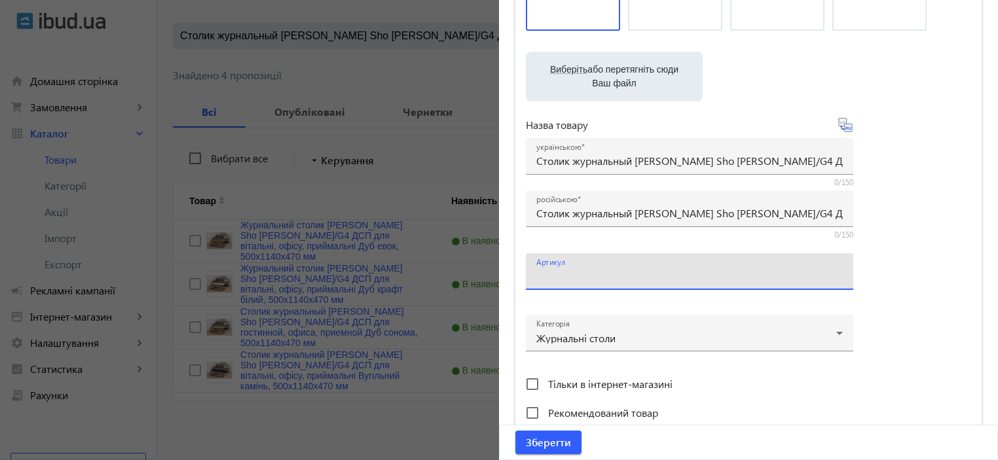
click at [580, 274] on input "Артикул" at bounding box center [689, 276] width 307 height 14
paste input "Урбан/G4-15"
type input "Урбан/G4-15"
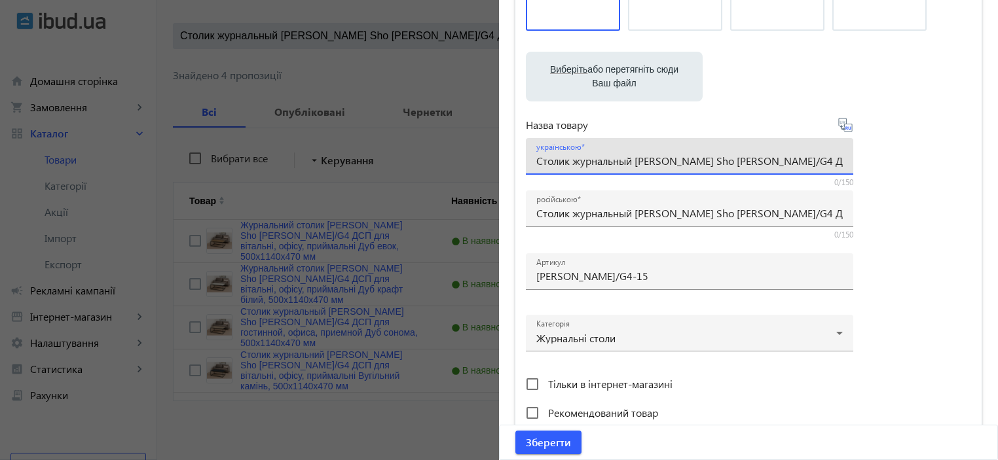
click at [579, 164] on input "Столик журнальный Tobi Sho Урбан/G4 ДСП для гостинной, офиса, приемной Дуб соно…" at bounding box center [689, 161] width 307 height 14
paste input "урнальний столик Tobi Sho Урбан/G4 ДСП для вітальні, офісу, приймальні"
type input "Журнальний столик Tobi Sho Урбан/G4 ДСП для вітальні, офісу, приймальні Дуб сон…"
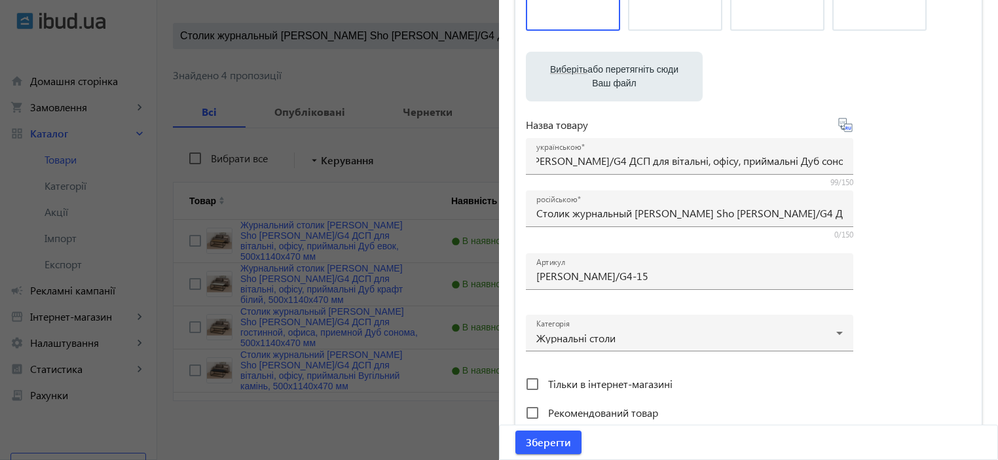
scroll to position [0, 0]
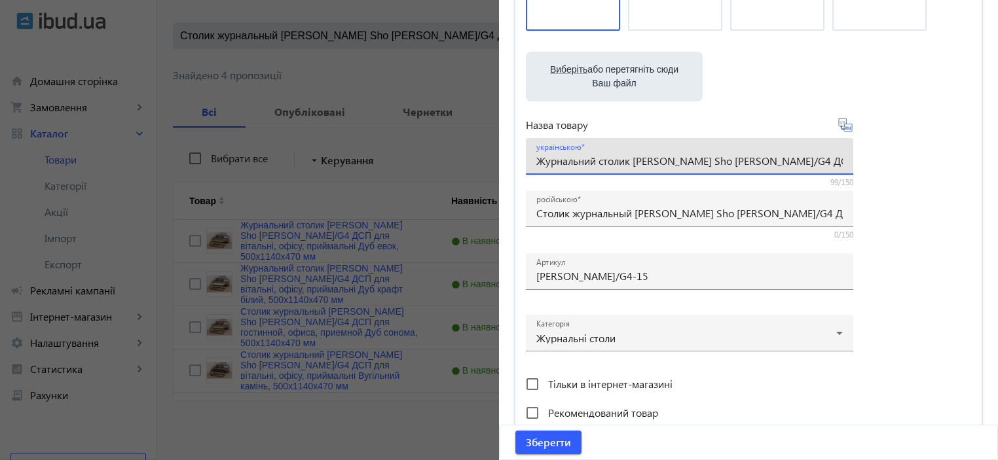
click at [876, 256] on div "Виберіть або перетягніть сюди Ваш файл 1290268cbc730a01894698775517795-d9f283d7…" at bounding box center [748, 181] width 445 height 490
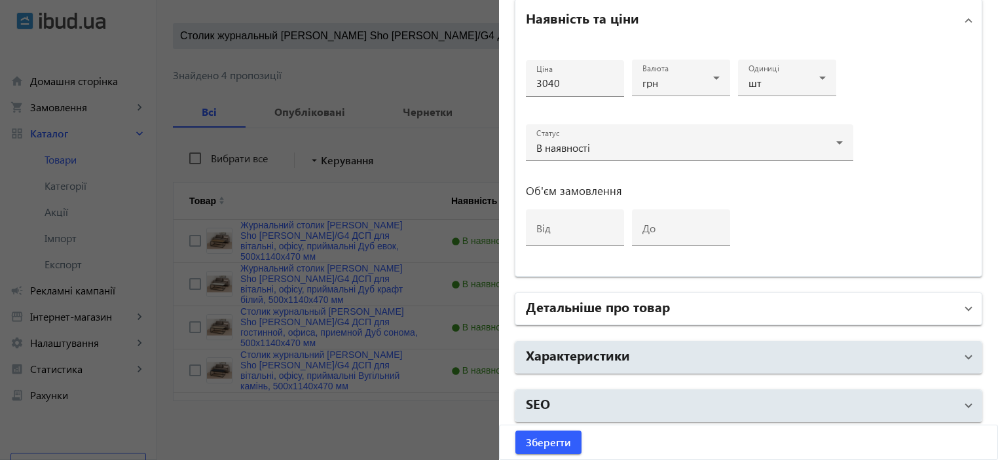
click at [618, 310] on h2 "Детальніше про товар" at bounding box center [598, 306] width 144 height 18
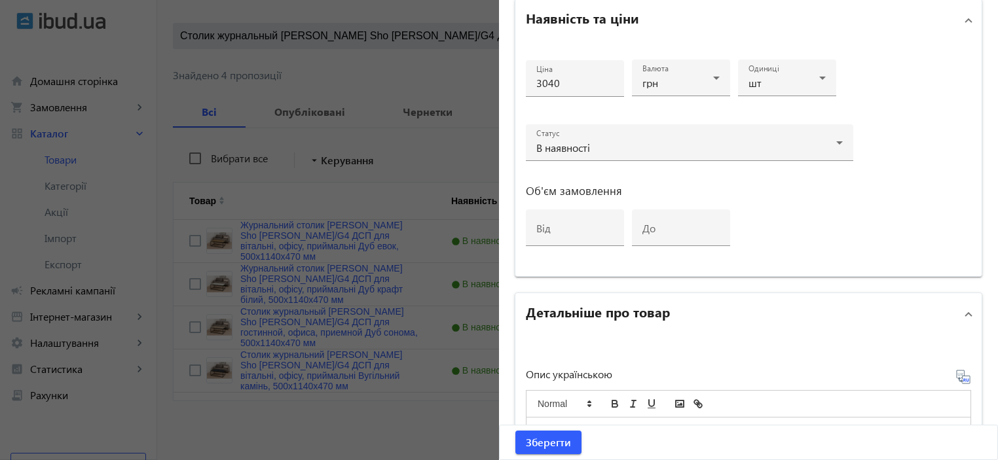
scroll to position [891, 0]
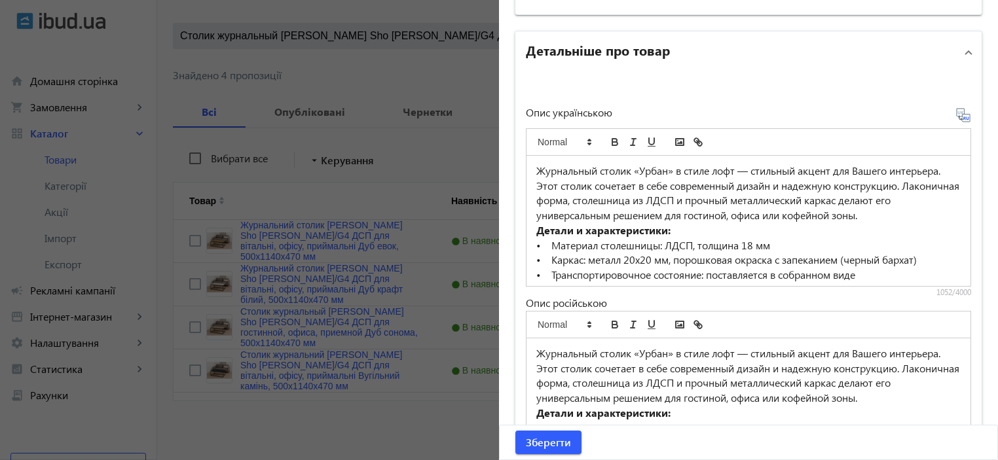
click at [593, 188] on p "Журнальный столик «Урбан» в стиле лофт — стильный акцент для Вашего интерьера. …" at bounding box center [748, 194] width 424 height 60
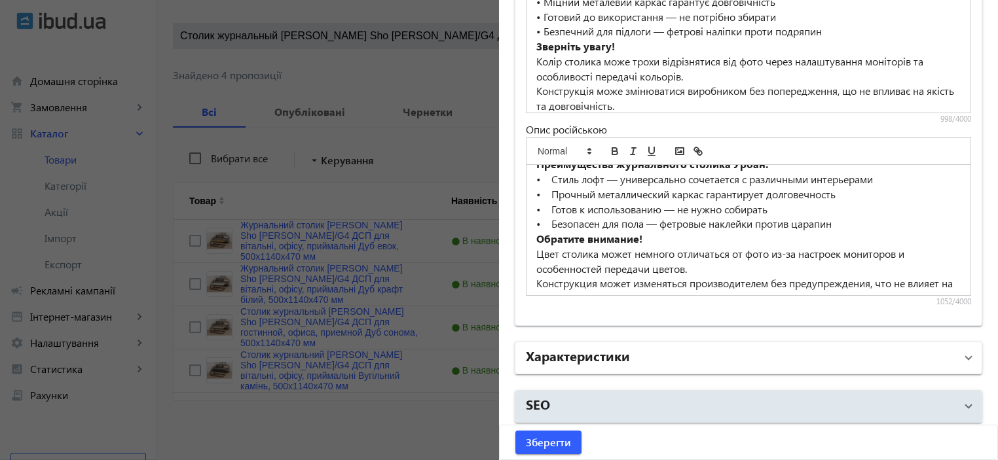
scroll to position [168, 0]
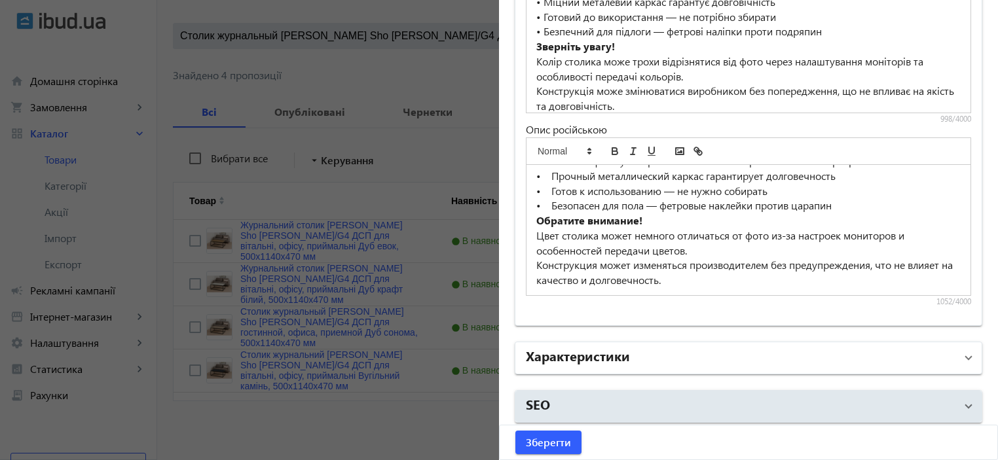
click at [614, 350] on h2 "Характеристики" at bounding box center [578, 356] width 104 height 18
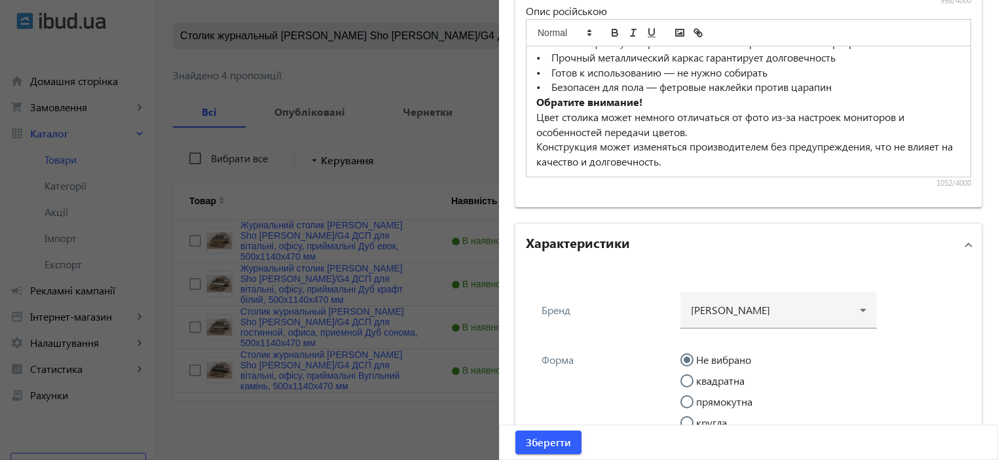
scroll to position [1239, 0]
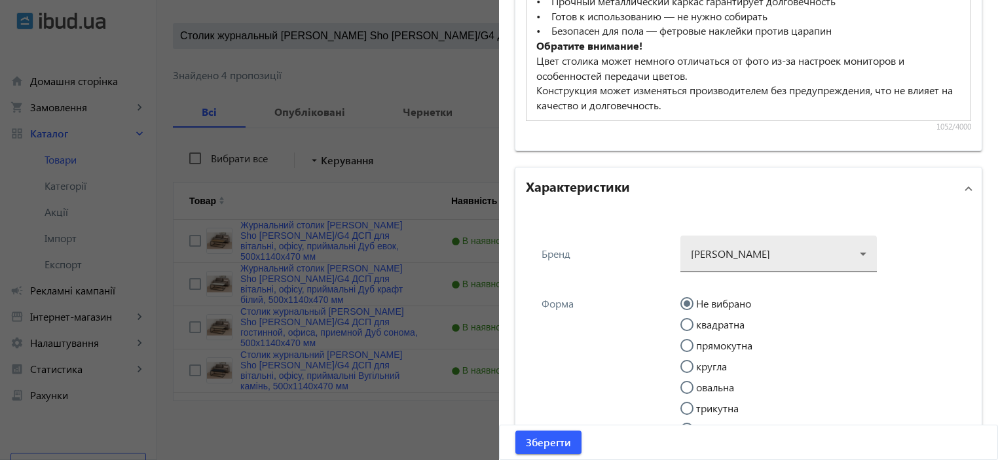
click at [700, 255] on div at bounding box center [779, 248] width 176 height 47
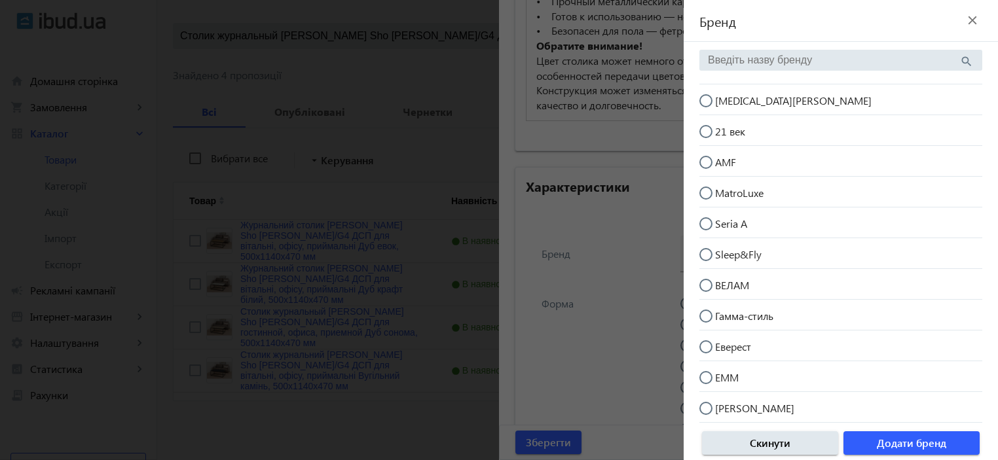
click at [755, 102] on mat-radio-button "[MEDICAL_DATA][PERSON_NAME]" at bounding box center [841, 99] width 283 height 25
radio input "true"
click at [894, 445] on span "Додати бренд" at bounding box center [911, 443] width 69 height 14
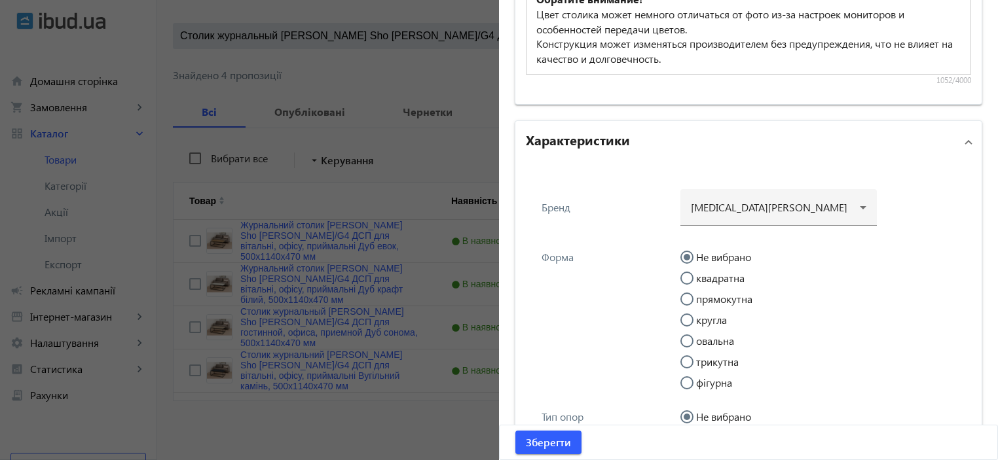
scroll to position [1326, 0]
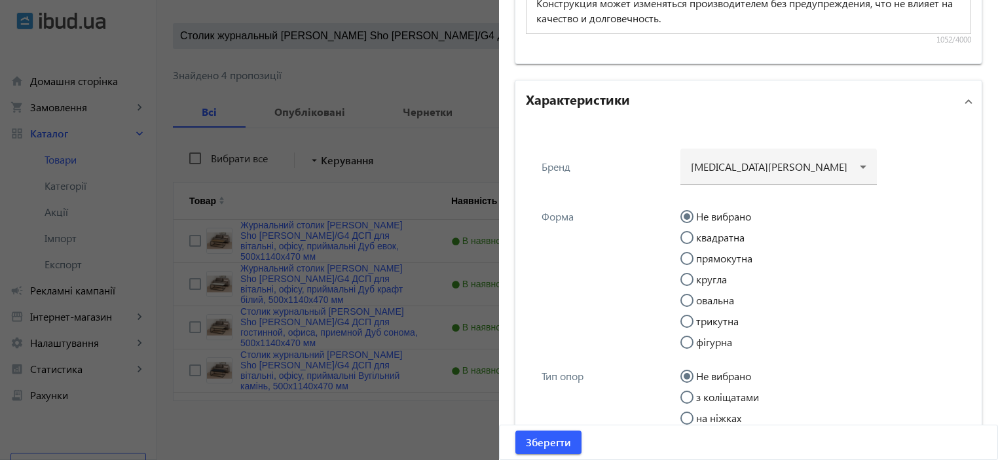
click at [721, 254] on label "прямокутна" at bounding box center [723, 259] width 59 height 10
click at [707, 252] on input "прямокутна" at bounding box center [694, 265] width 26 height 26
radio input "true"
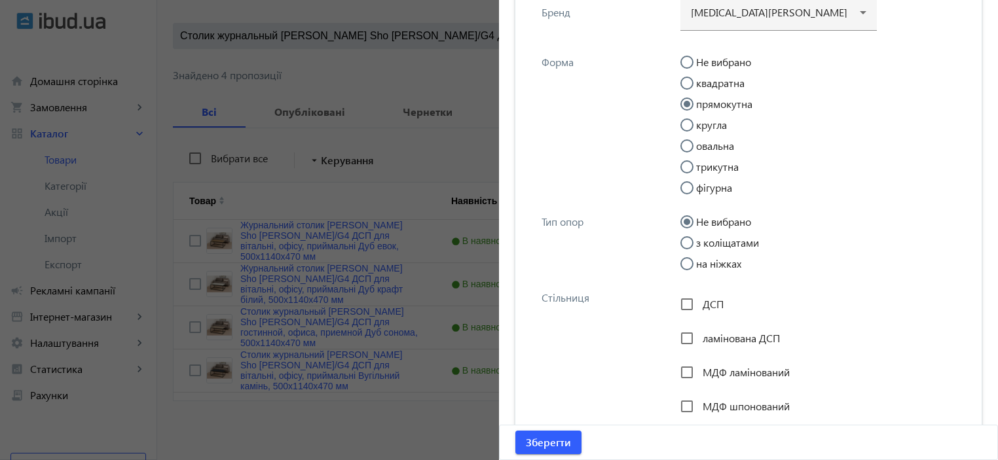
scroll to position [1588, 0]
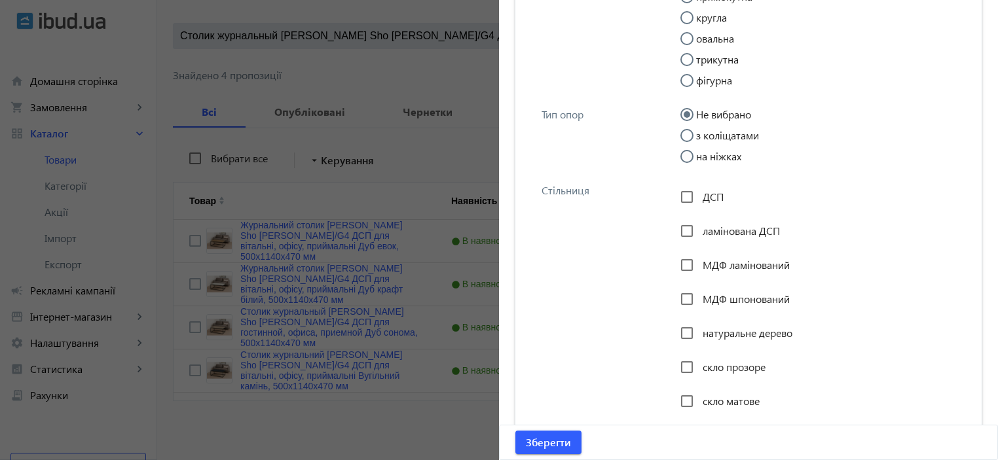
click at [704, 155] on label "на ніжках" at bounding box center [718, 156] width 48 height 10
click at [704, 155] on input "на ніжках" at bounding box center [694, 163] width 26 height 26
radio input "true"
click at [704, 201] on span "ДСП" at bounding box center [713, 197] width 21 height 14
click at [700, 201] on input "ДСП" at bounding box center [687, 197] width 26 height 26
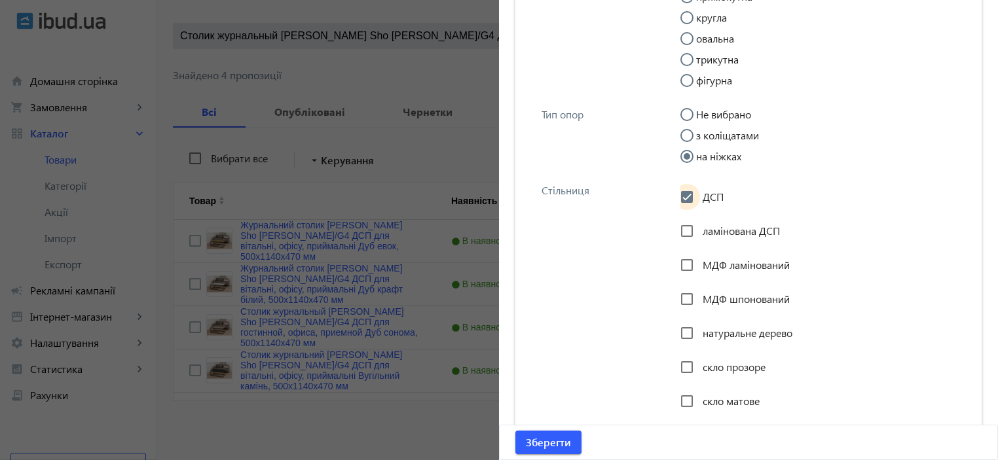
checkbox input "true"
click at [706, 225] on span "ламінована ДСП" at bounding box center [741, 231] width 77 height 14
click at [700, 225] on input "ламінована ДСП" at bounding box center [687, 231] width 26 height 26
checkbox input "true"
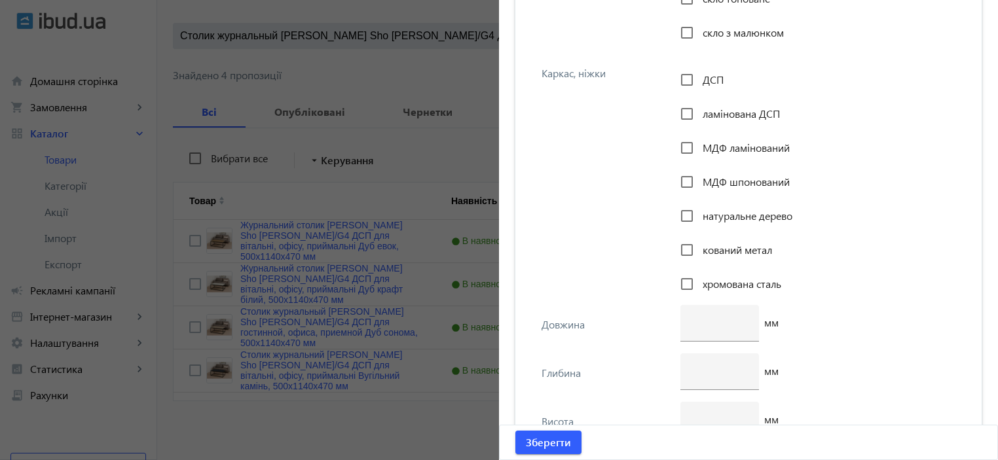
scroll to position [2200, 0]
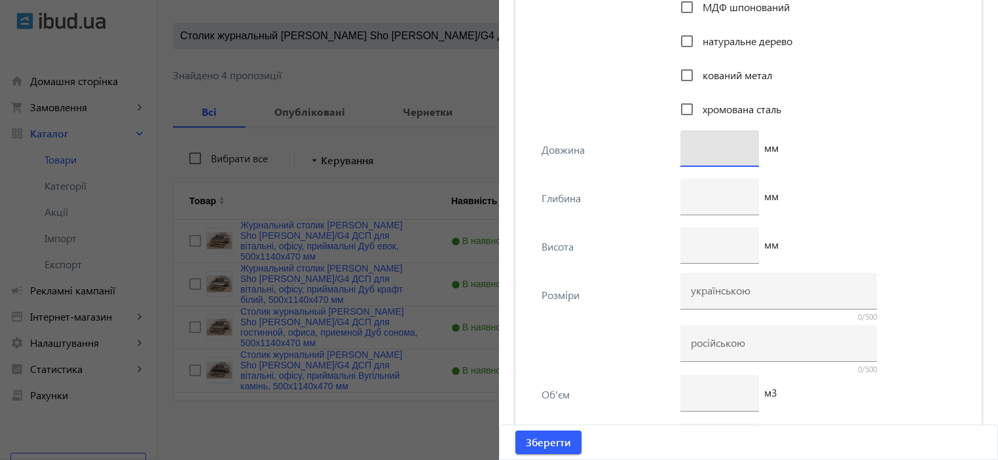
click at [708, 143] on input "number" at bounding box center [720, 148] width 58 height 14
type input "1140"
click at [697, 193] on input "number" at bounding box center [720, 196] width 58 height 14
type input "470"
click at [715, 233] on div at bounding box center [720, 245] width 58 height 37
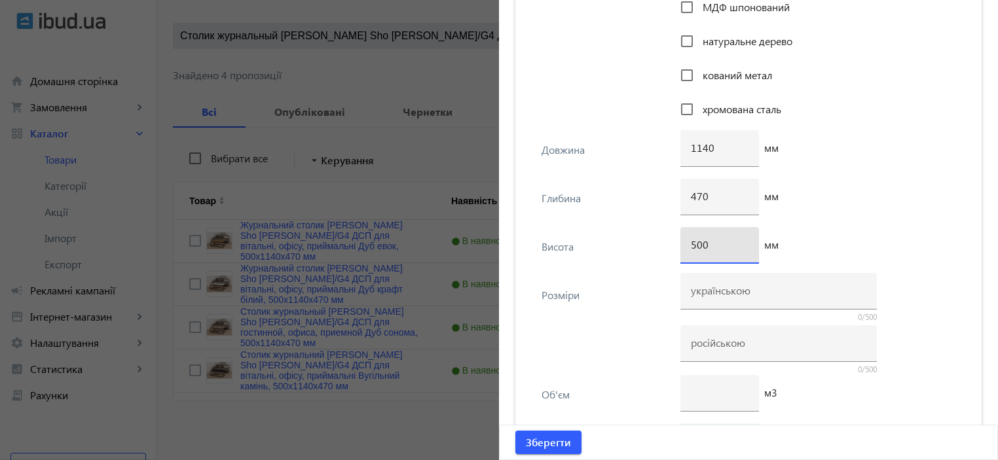
type input "500"
click at [702, 286] on input at bounding box center [779, 291] width 176 height 14
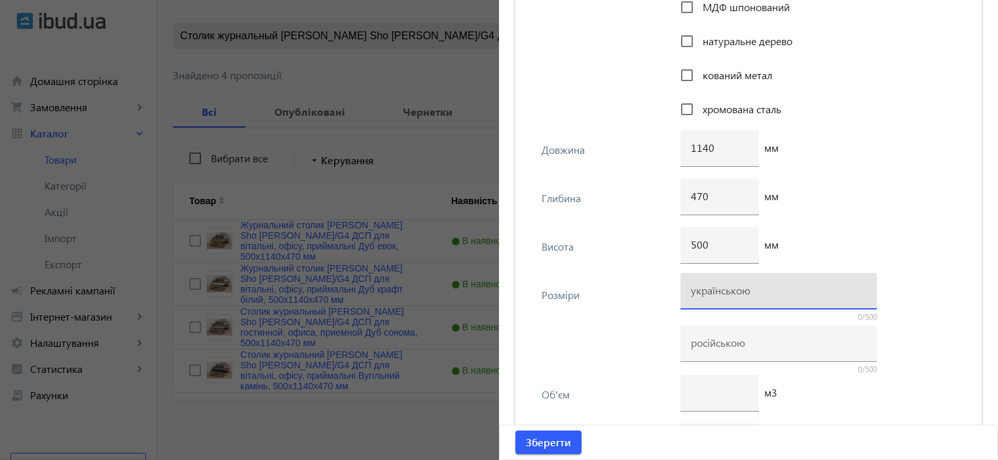
paste input "500х1140х470"
type input "500х1140х470"
drag, startPoint x: 696, startPoint y: 345, endPoint x: 663, endPoint y: 339, distance: 33.9
click at [696, 345] on input at bounding box center [779, 343] width 176 height 14
paste input "500х1140х470"
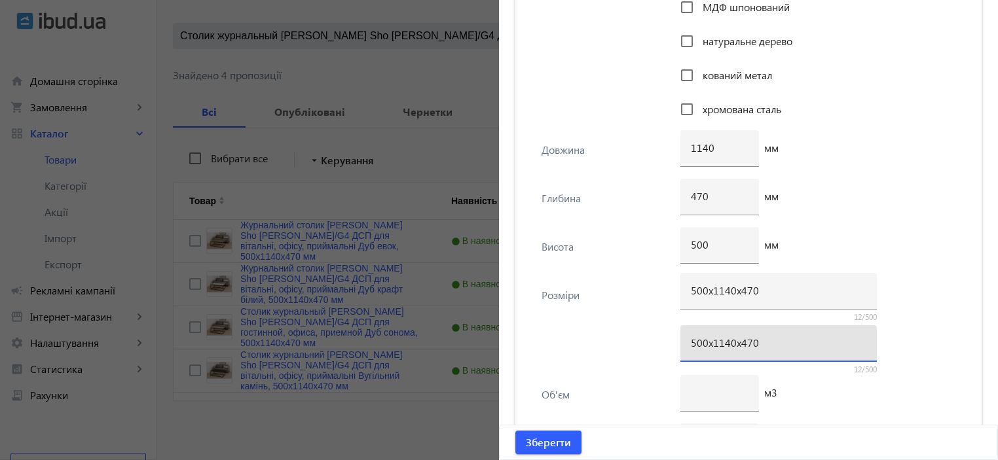
type input "500х1140х470"
click at [618, 318] on div "Розміри 500х1140х470 12/500 500х1140х470 12/500" at bounding box center [748, 326] width 445 height 100
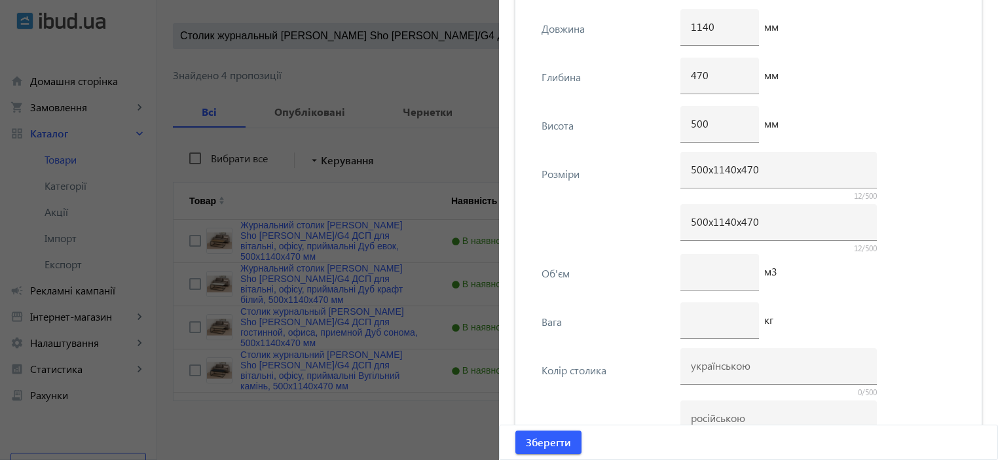
scroll to position [2375, 0]
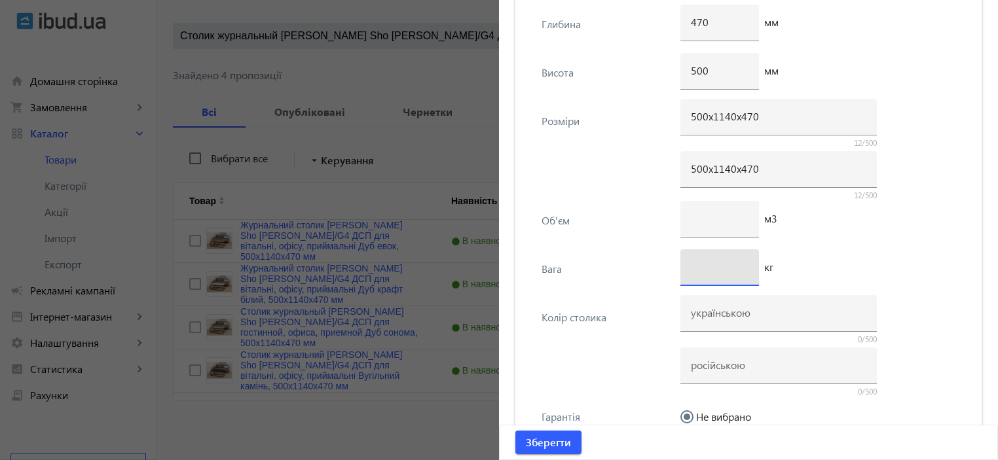
click at [703, 268] on input "number" at bounding box center [720, 267] width 58 height 14
type input "8"
click at [709, 322] on div at bounding box center [779, 313] width 176 height 37
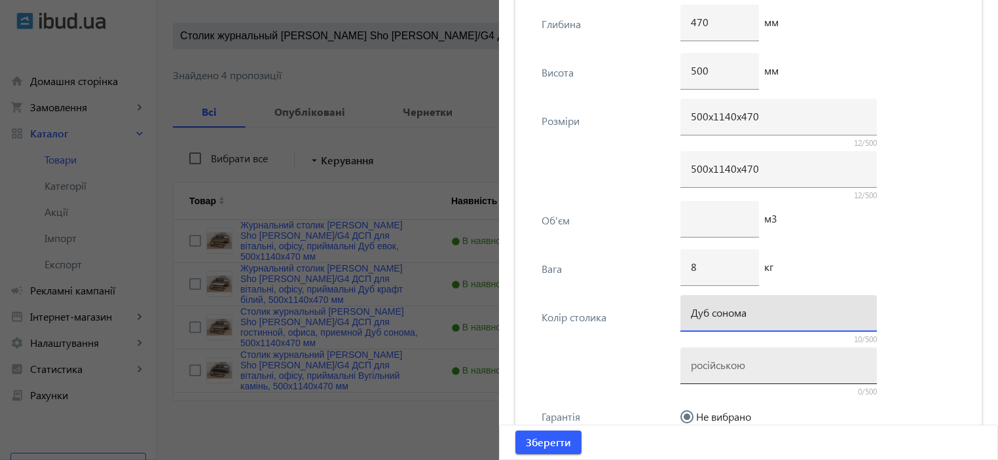
type input "Дуб сонома"
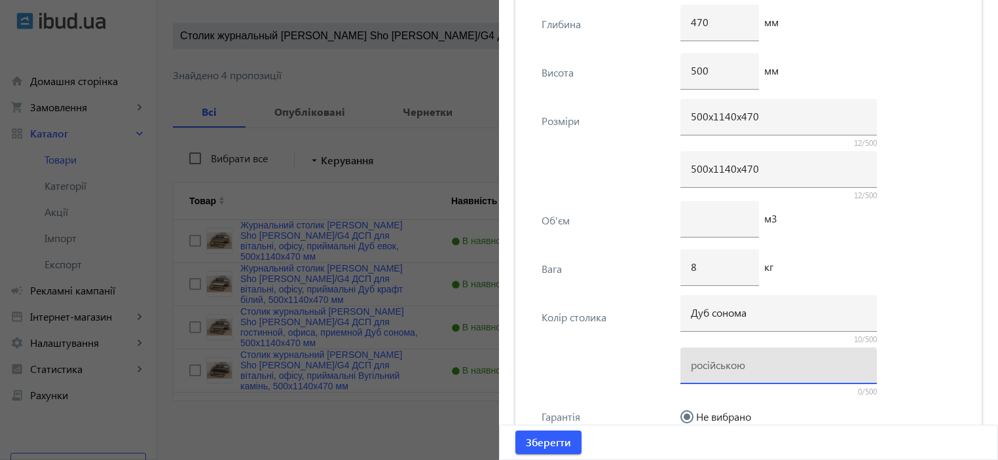
click at [730, 364] on input at bounding box center [779, 365] width 176 height 14
paste input "Дуб сонома"
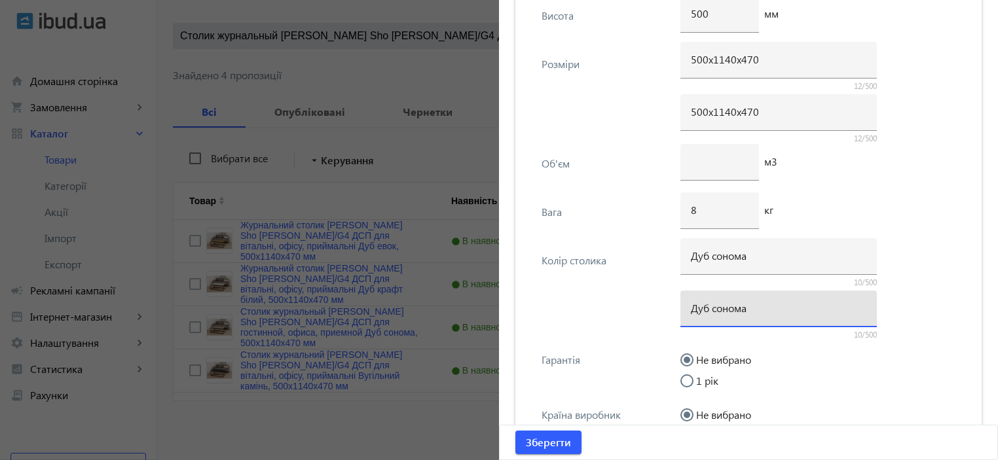
scroll to position [2542, 0]
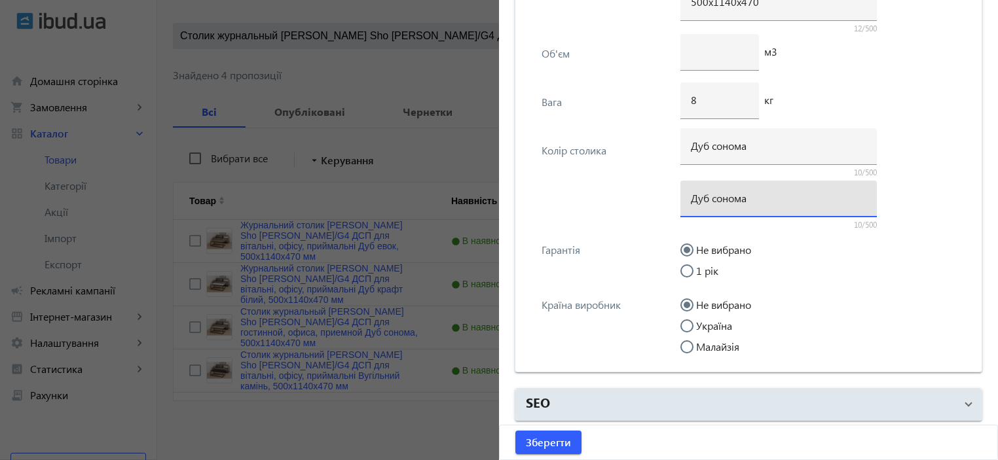
type input "Дуб сонома"
click at [697, 324] on input "Україна" at bounding box center [694, 333] width 26 height 26
radio input "true"
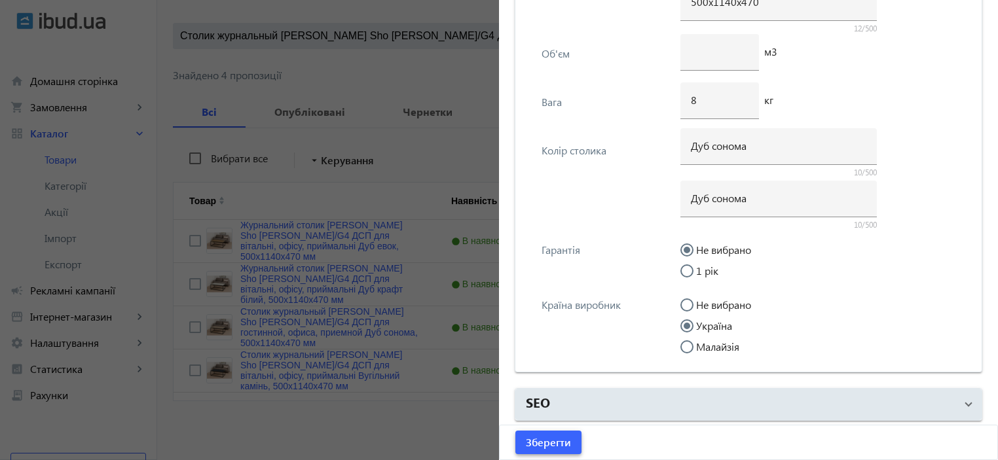
click at [555, 447] on span "Зберегти" at bounding box center [548, 443] width 45 height 14
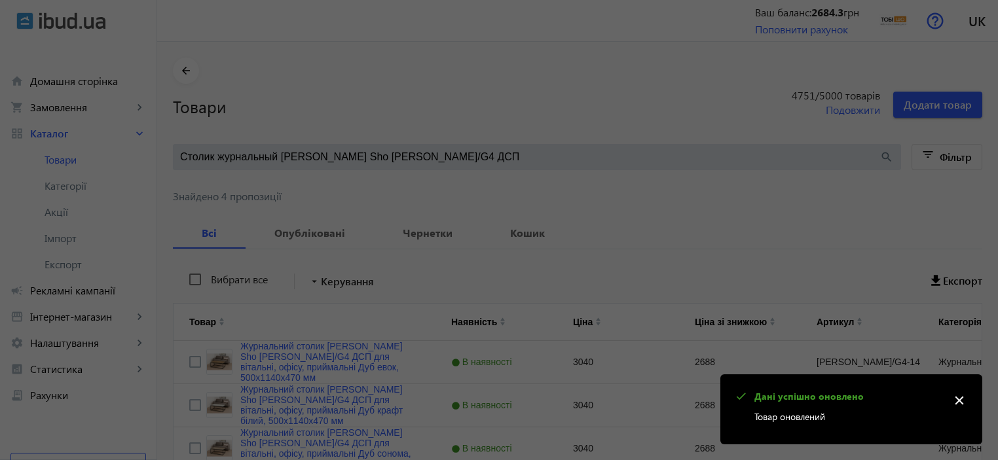
scroll to position [0, 0]
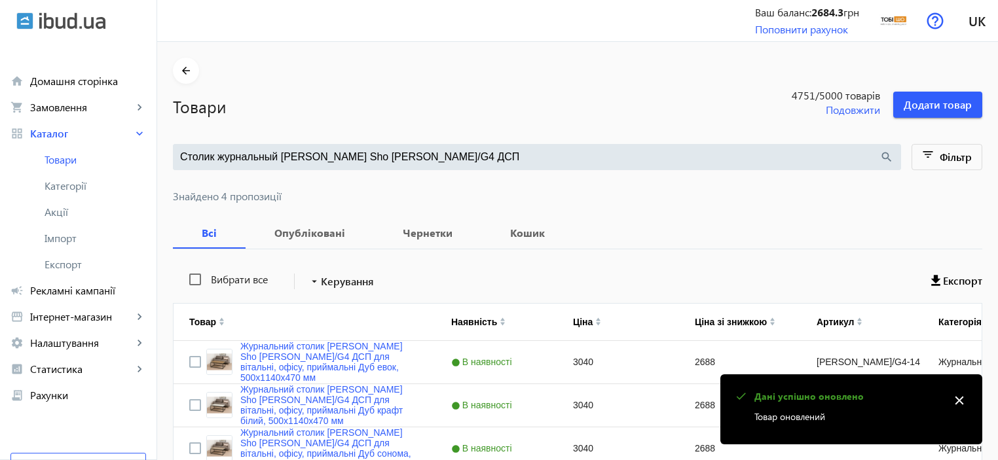
drag, startPoint x: 385, startPoint y: 160, endPoint x: 360, endPoint y: 160, distance: 24.9
click at [360, 160] on input "Столик журнальный Tobi Sho Урбан/G4 ДСП" at bounding box center [530, 157] width 700 height 14
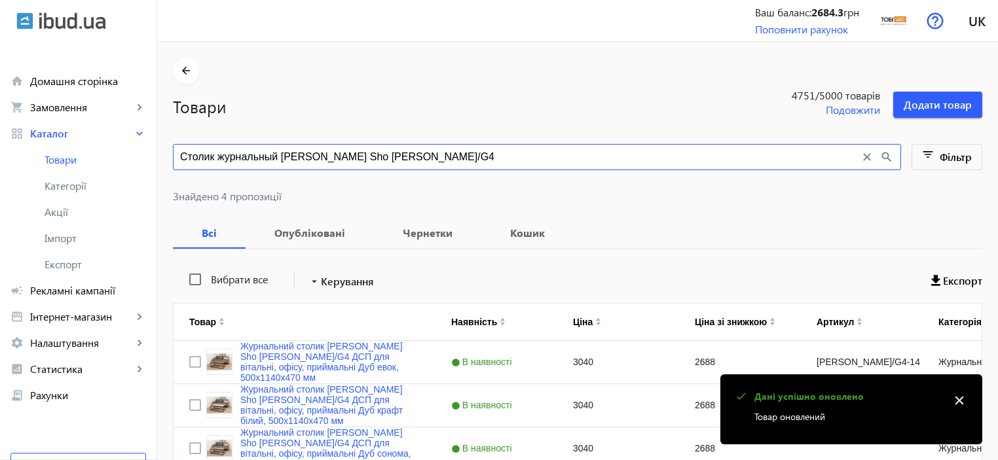
type input "Столик журнальный Tobi Sho Урбан/G4"
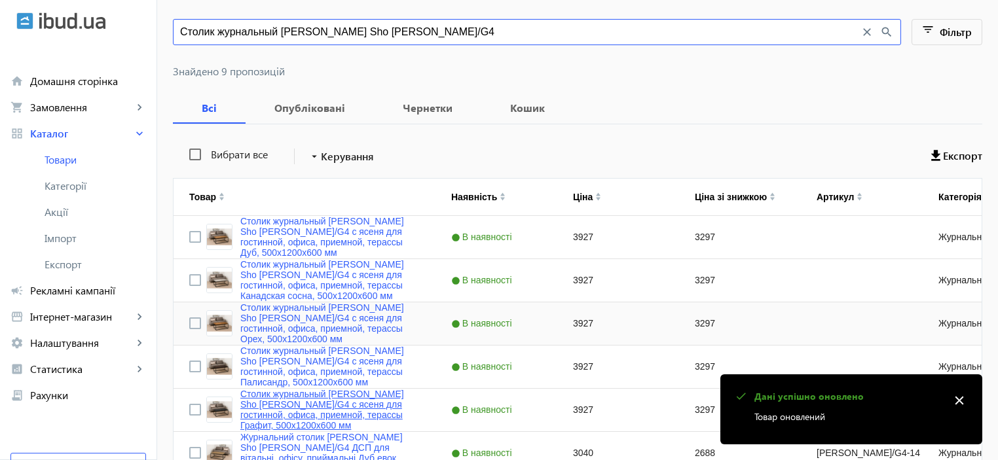
scroll to position [338, 0]
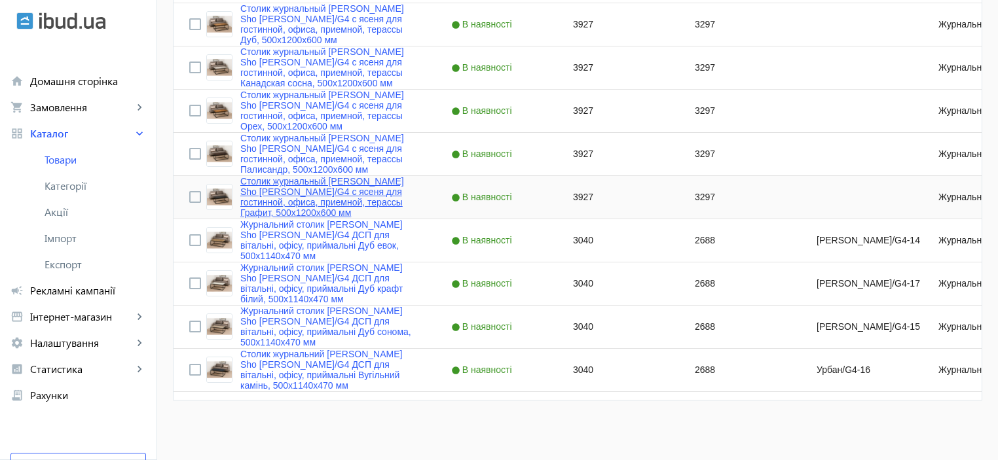
click at [325, 193] on link "Столик журнальный Tobi Sho Урбан/G4 с ясеня для гостинной, офиса, приемной, тер…" at bounding box center [329, 197] width 179 height 42
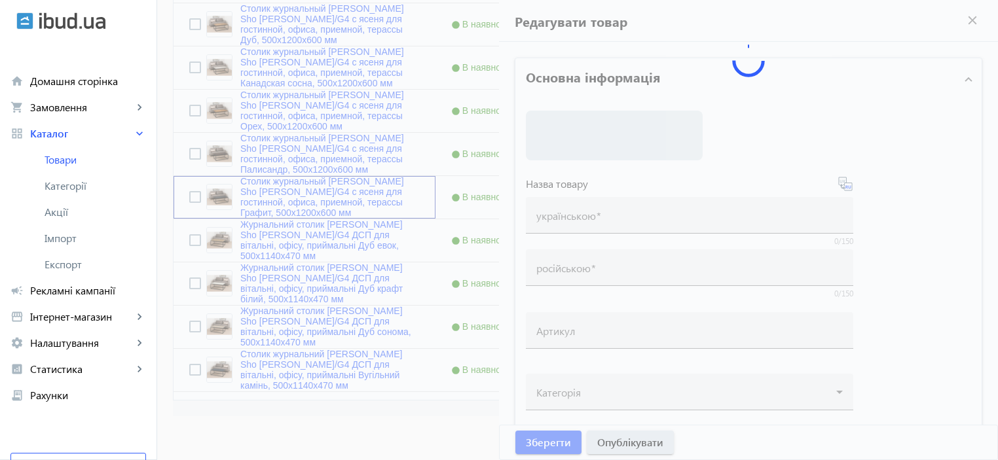
type input "Столик журнальный Tobi Sho Урбан/G4 с ясеня для гостинной, офиса, приемной, тер…"
type input "3927"
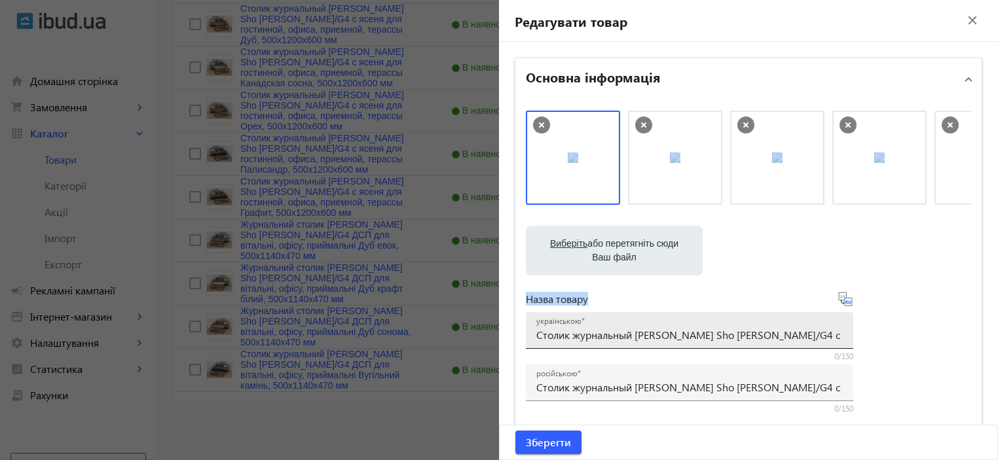
click at [698, 312] on div "Виберіть або перетягніть сюди Ваш файл 413868cb59eb9c6b25279234629743-edbdb7b7c…" at bounding box center [748, 356] width 445 height 490
click at [775, 316] on div "українською Столик журнальный Tobi Sho Урбан/G4 с ясеня для гостинной, офиса, п…" at bounding box center [689, 330] width 307 height 37
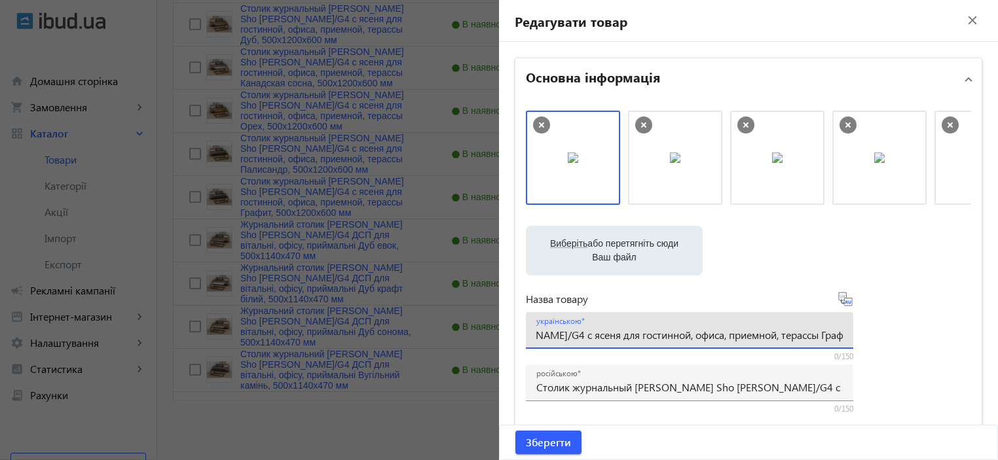
scroll to position [0, 0]
drag, startPoint x: 723, startPoint y: 335, endPoint x: 557, endPoint y: 331, distance: 165.8
click at [482, 333] on mat-sidenav-container "arrow_back Товари 4751 /5000 товарів Подовжити Додати товар Столик журнальный T…" at bounding box center [577, 82] width 841 height 757
click at [565, 331] on input "Столик журнальный Tobi Sho Урбан/G4 с ясеня для гостинной, офиса, приемной, тер…" at bounding box center [689, 335] width 307 height 14
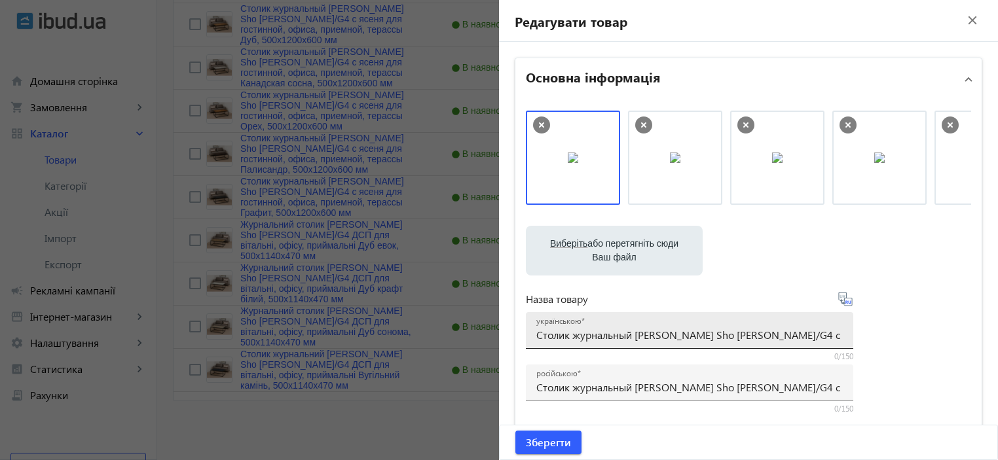
drag, startPoint x: 527, startPoint y: 334, endPoint x: 752, endPoint y: 335, distance: 224.7
click at [752, 335] on div "українською Столик журнальный Tobi Sho Урбан/G4 с ясеня для гостинной, офиса, п…" at bounding box center [690, 330] width 328 height 37
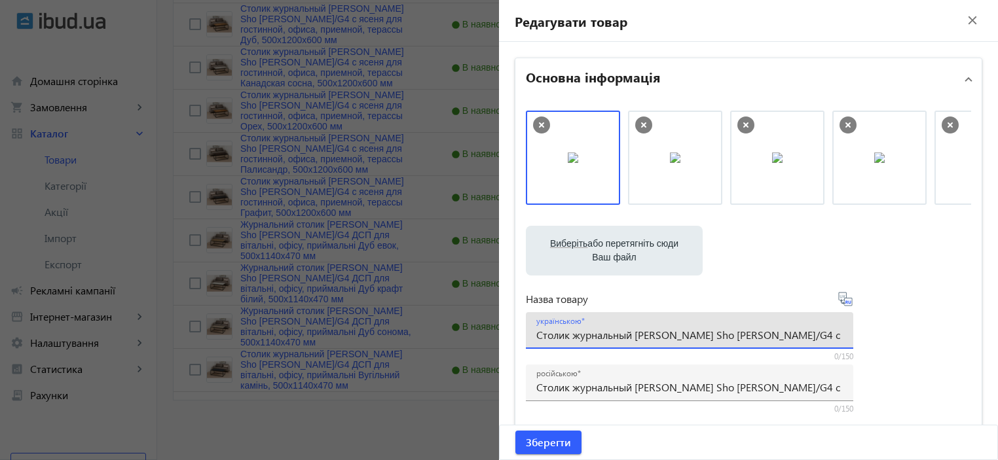
drag, startPoint x: 760, startPoint y: 337, endPoint x: 519, endPoint y: 329, distance: 241.2
click at [519, 329] on div "Виберіть або перетягніть сюди Ваш файл 413868cb59eb9c6b25279234629743-edbdb7b7c…" at bounding box center [749, 355] width 466 height 511
click at [392, 266] on div at bounding box center [499, 230] width 998 height 460
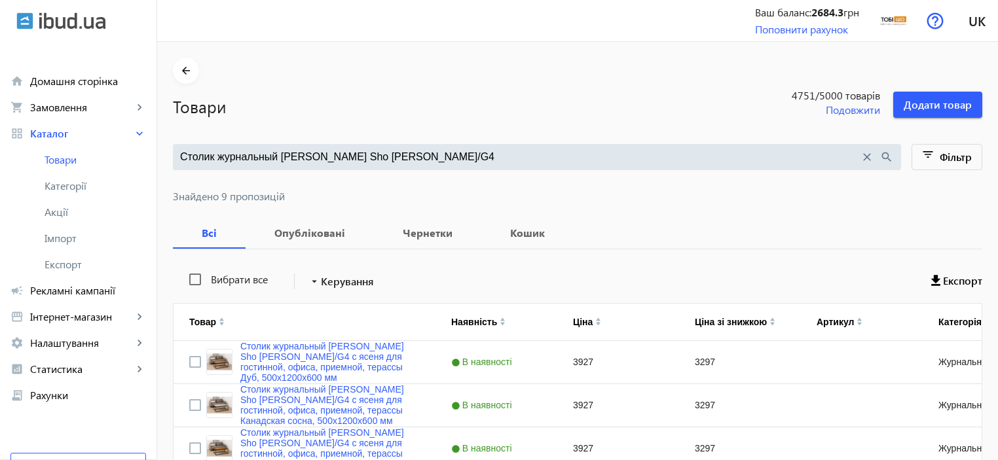
click at [268, 164] on div "Столик журнальный Tobi Sho Урбан/G4 close search" at bounding box center [537, 157] width 728 height 26
drag, startPoint x: 278, startPoint y: 159, endPoint x: 263, endPoint y: 167, distance: 16.7
click at [263, 167] on div "Столик журнальный Tobi Sho Урбан/G4 close search" at bounding box center [537, 157] width 728 height 26
paste input "с ясеня"
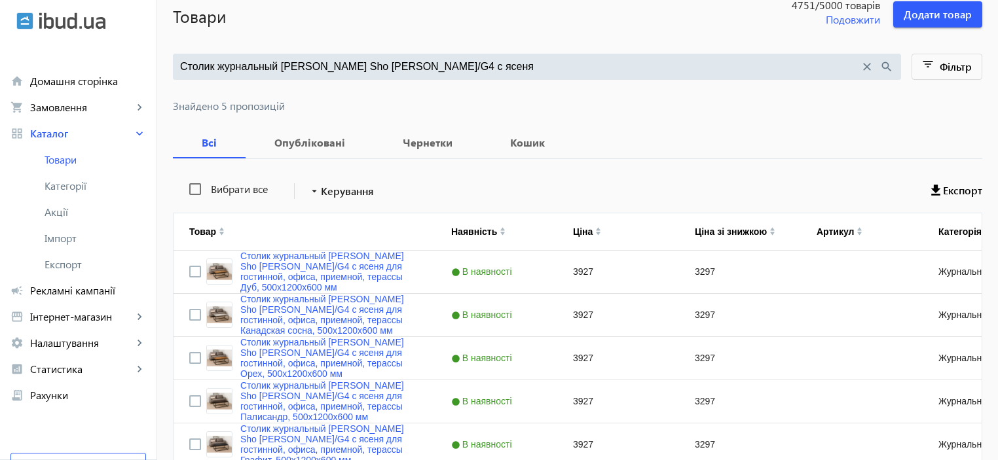
scroll to position [165, 0]
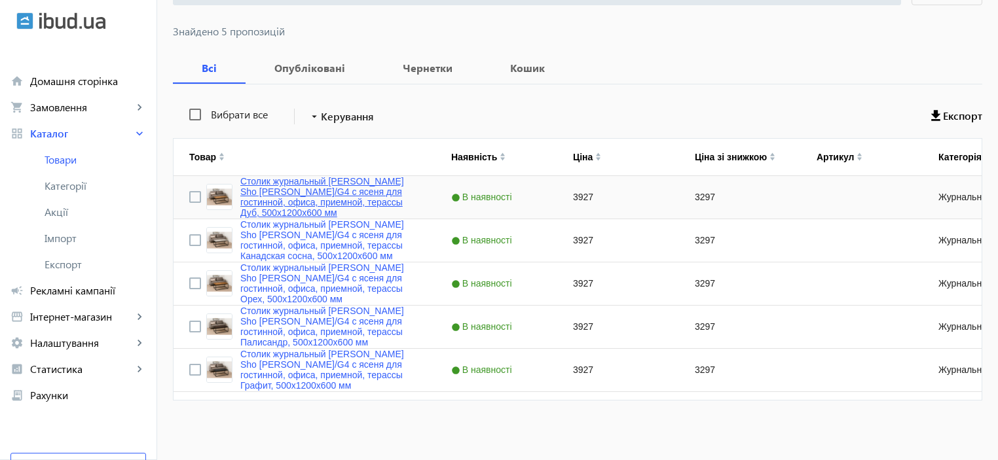
type input "Столик журнальный Tobi Sho Урбан/G4 с ясеня"
click at [357, 197] on link "Столик журнальный Tobi Sho Урбан/G4 с ясеня для гостинной, офиса, приемной, тер…" at bounding box center [329, 197] width 179 height 42
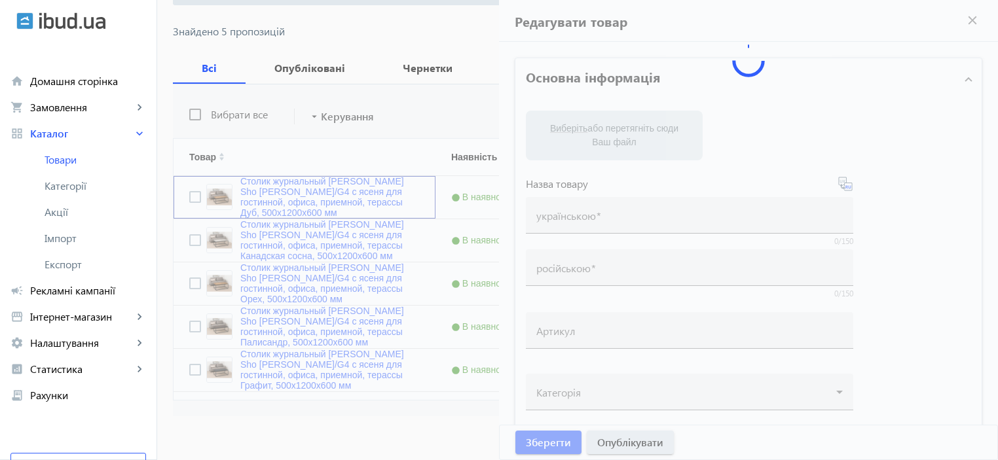
type input "Столик журнальный Tobi Sho Урбан/G4 с ясеня для гостинной, офиса, приемной, тер…"
type input "3927"
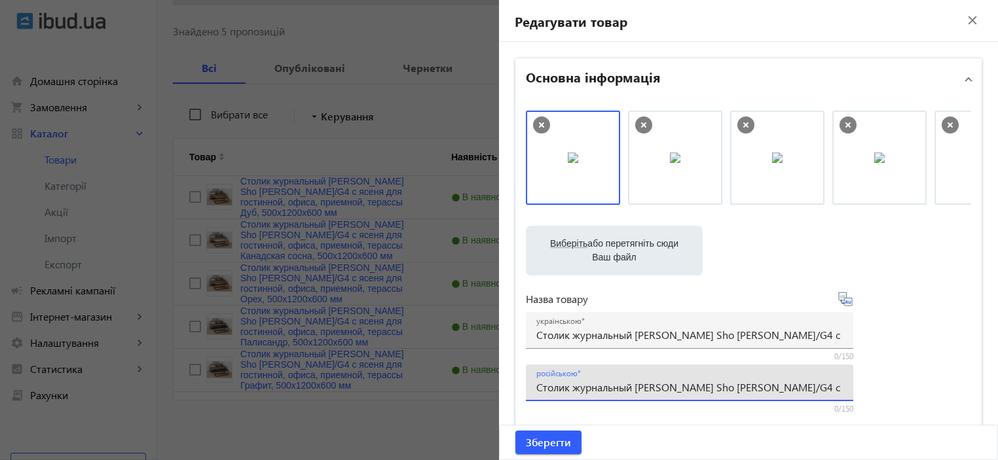
drag, startPoint x: 534, startPoint y: 385, endPoint x: 758, endPoint y: 380, distance: 224.1
click at [758, 381] on input "Столик журнальный Tobi Sho Урбан/G4 с ясеня для гостинной, офиса, приемной, тер…" at bounding box center [689, 388] width 307 height 14
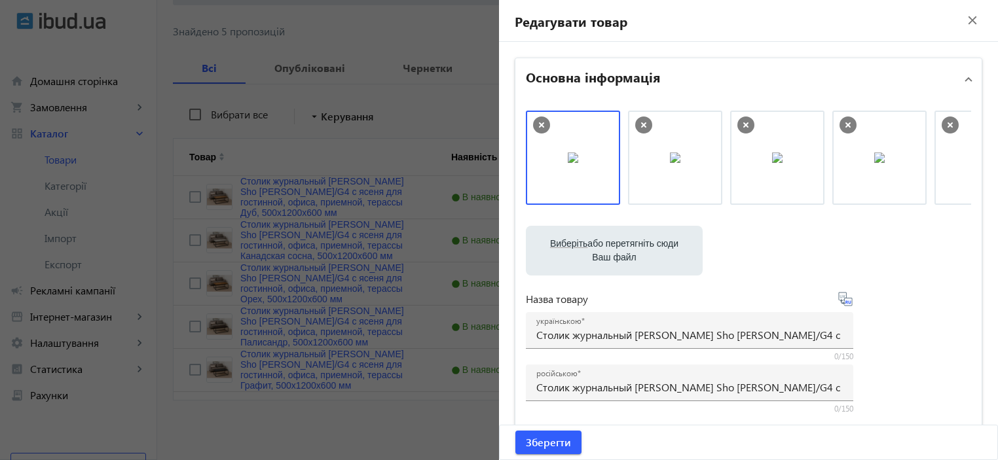
click at [869, 271] on file-loader "Виберіть або перетягніть сюди Ваш файл 1197868cb59dfc94330748654984287-a60b7c32…" at bounding box center [748, 251] width 445 height 50
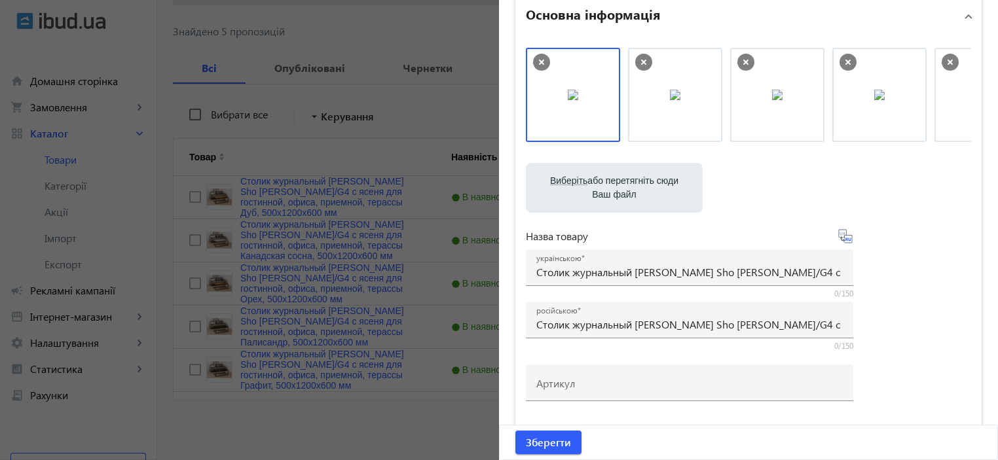
scroll to position [87, 0]
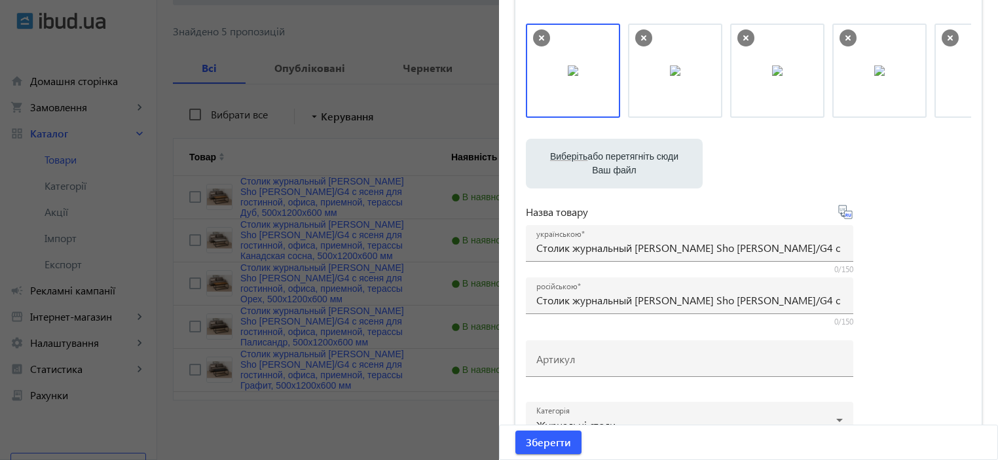
drag, startPoint x: 265, startPoint y: 147, endPoint x: 247, endPoint y: 17, distance: 131.5
click at [265, 140] on div at bounding box center [499, 230] width 998 height 460
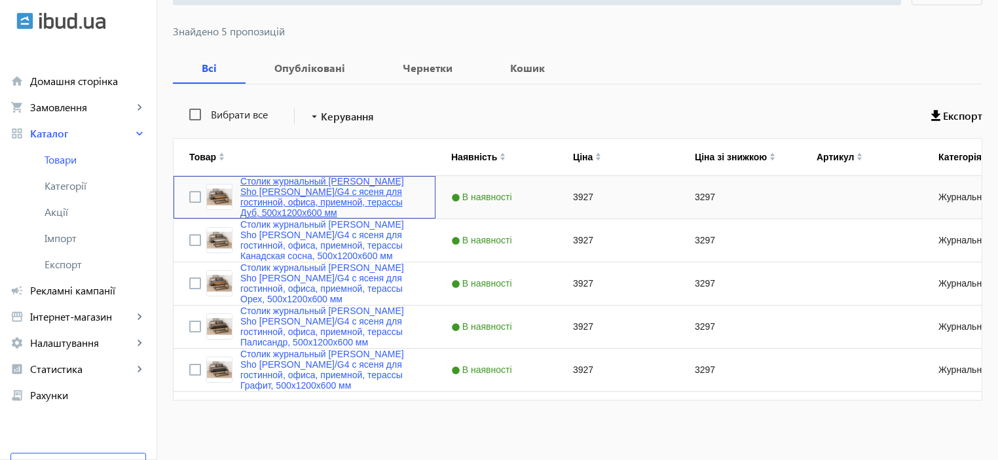
click at [321, 204] on link "Столик журнальный Tobi Sho Урбан/G4 с ясеня для гостинной, офиса, приемной, тер…" at bounding box center [329, 197] width 179 height 42
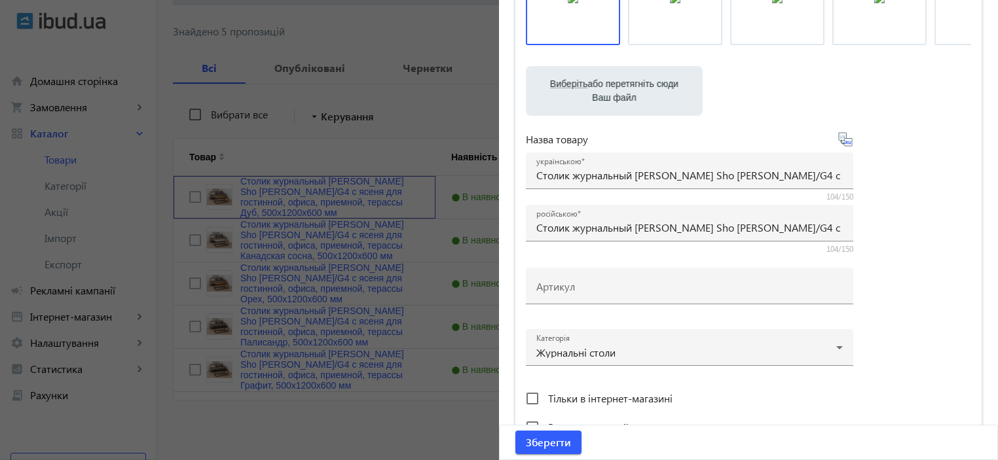
scroll to position [262, 0]
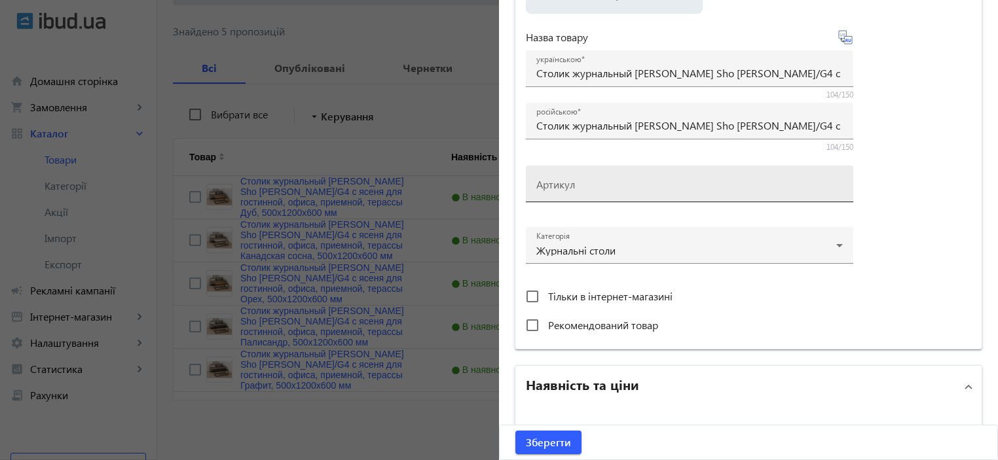
click at [578, 182] on input "Артикул" at bounding box center [689, 188] width 307 height 14
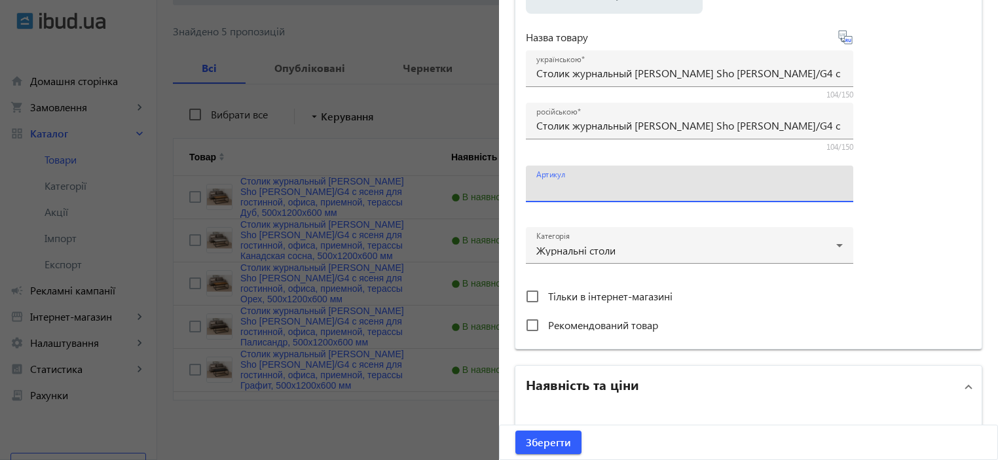
paste input "Урбан/G4-18"
type input "Урбан/G4-18"
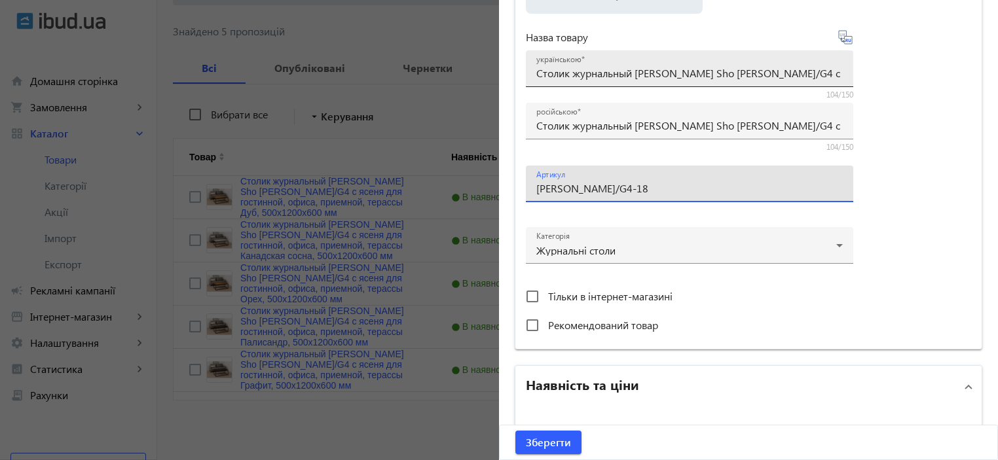
click at [567, 67] on input "Столик журнальный Tobi Sho Урбан/G4 с ясеня для гостинной, офиса, приемной, тер…" at bounding box center [689, 73] width 307 height 14
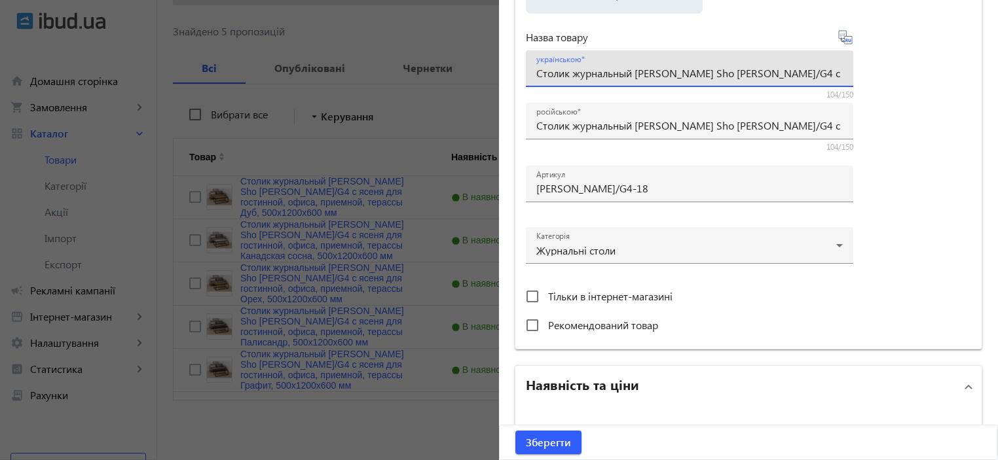
paste input "урнальний столик Tobi Sho Урбан/G4 з ясена для вітальні, офісу, приймальні, тер…"
type input "Журнальний столик Tobi Sho Урбан/G4 з ясена для вітальні, офісу, приймальні, те…"
click at [912, 119] on div "Виберіть або перетягніть сюди Ваш файл 1197868cb59dfc94330748654984287-a60b7c32…" at bounding box center [748, 94] width 445 height 490
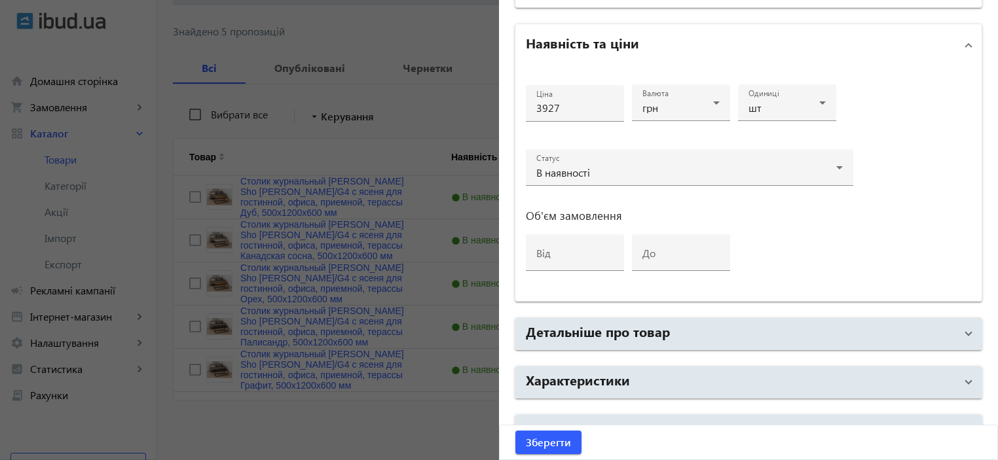
scroll to position [611, 0]
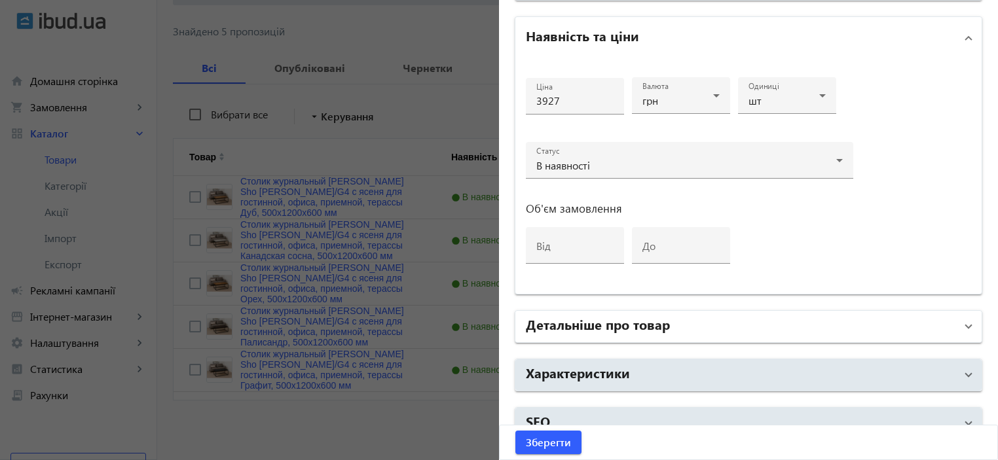
click at [645, 315] on h2 "Детальніше про товар" at bounding box center [598, 324] width 144 height 18
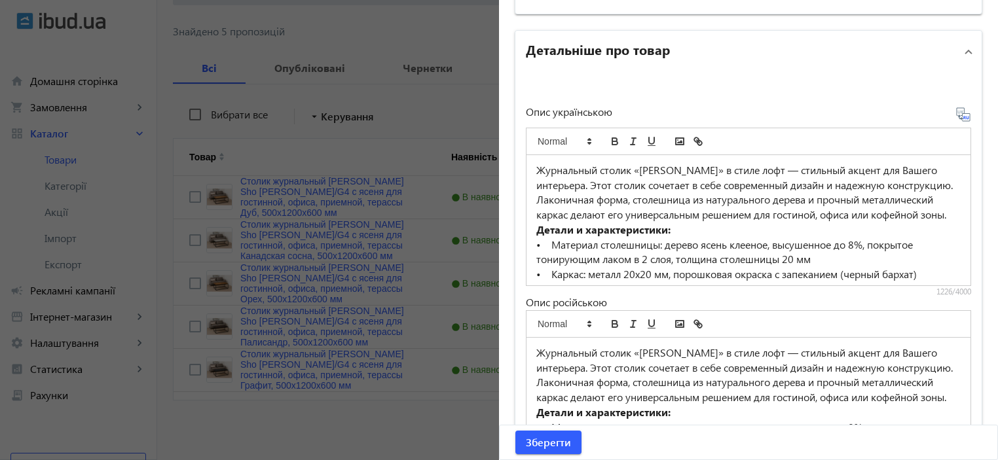
scroll to position [960, 0]
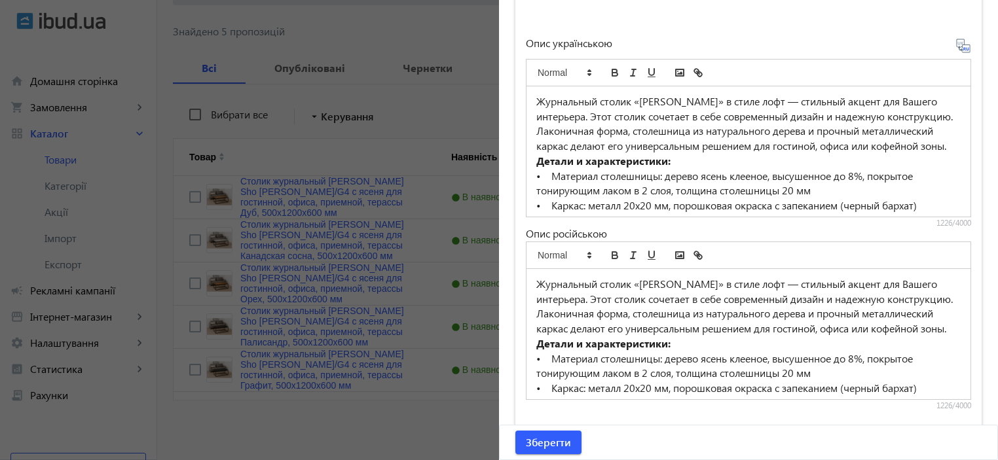
click at [679, 154] on p "Журнальный столик «Урбан» в стиле лофт — стильный акцент для Вашего интерьера. …" at bounding box center [748, 124] width 424 height 60
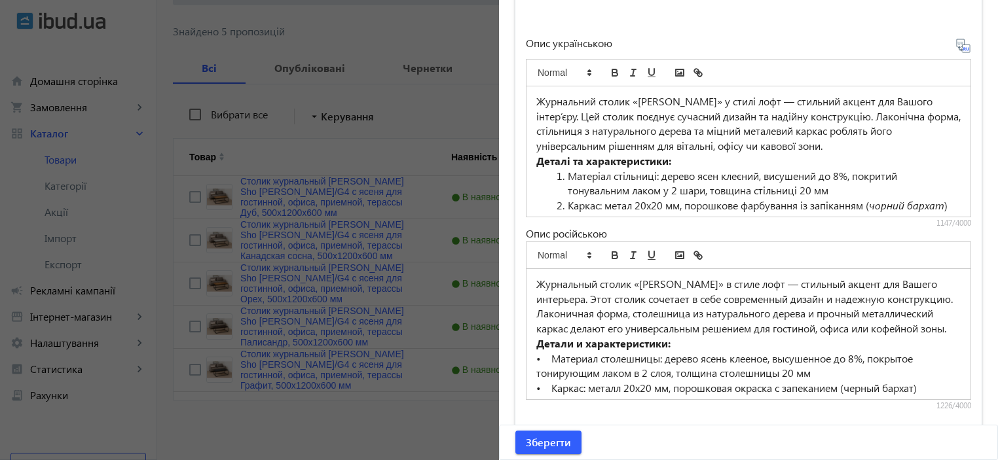
scroll to position [204, 0]
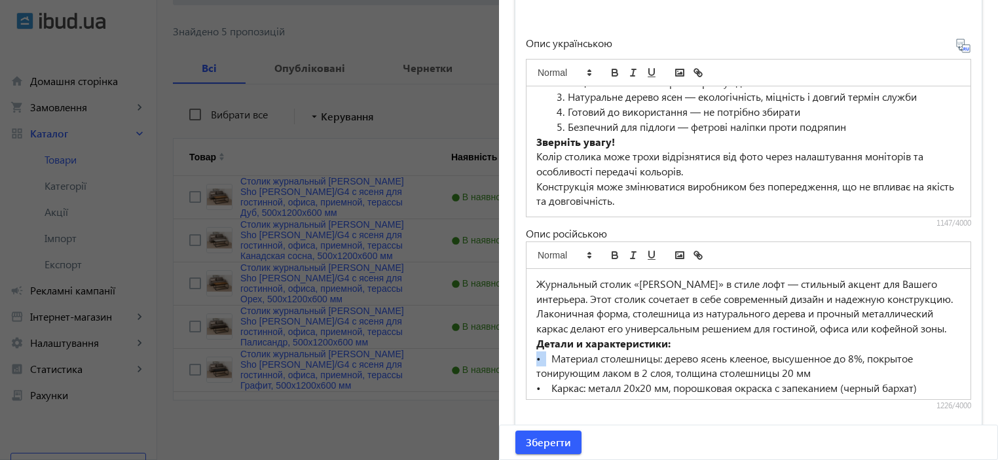
drag, startPoint x: 543, startPoint y: 367, endPoint x: 537, endPoint y: 371, distance: 7.1
click at [527, 366] on div "Журнальный столик «Урбан» в стиле лофт — стильный акцент для Вашего интерьера. …" at bounding box center [749, 334] width 444 height 130
click at [537, 371] on p "• Материал столешницы: дерево ясень клееное, высушенное до 8%, покрытое тонирую…" at bounding box center [748, 366] width 424 height 29
click at [536, 371] on p "• Материал столешницы: дерево ясень клееное, высушенное до 8%, покрытое тонирую…" at bounding box center [748, 366] width 424 height 29
click at [537, 373] on p "• Материал столешницы: дерево ясень клееное, высушенное до 8%, покрытое тонирую…" at bounding box center [748, 366] width 424 height 29
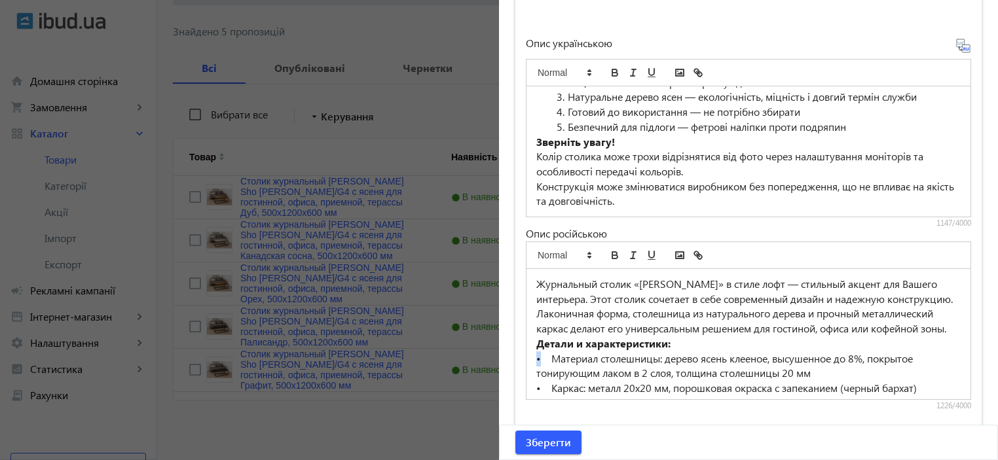
click at [535, 371] on div "Журнальный столик «Урбан» в стиле лофт — стильный акцент для Вашего интерьера. …" at bounding box center [749, 334] width 444 height 130
copy p "•"
click at [561, 130] on li "Безпечний для підлоги — фетрові наліпки проти подряпин" at bounding box center [756, 127] width 409 height 15
paste div
click at [561, 116] on li "Готовий до використання — не потрібно збирати" at bounding box center [756, 112] width 409 height 15
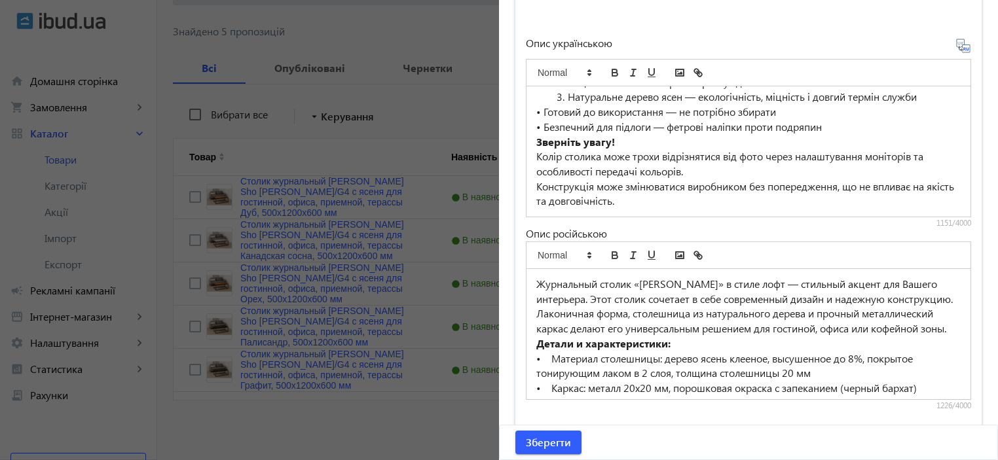
click at [564, 105] on li "Натуральне дерево ясен — екологічність, міцність і довгий термін служби" at bounding box center [756, 97] width 409 height 15
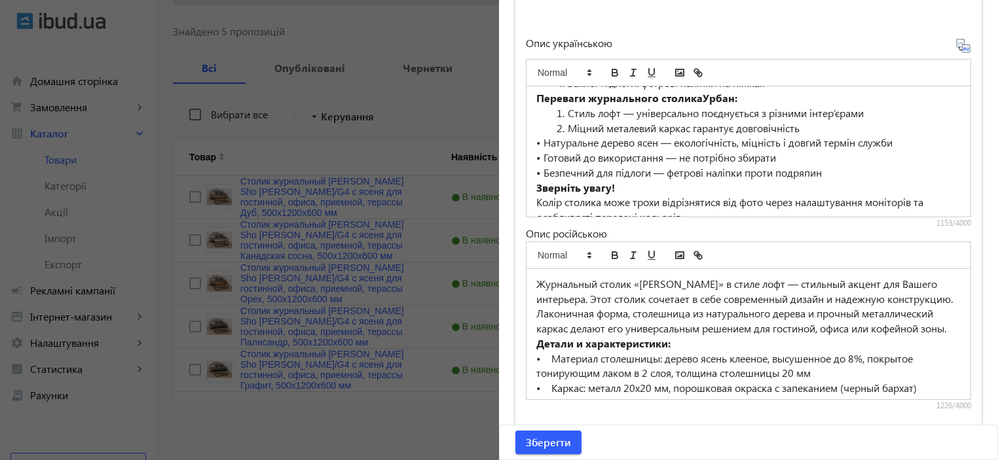
scroll to position [116, 0]
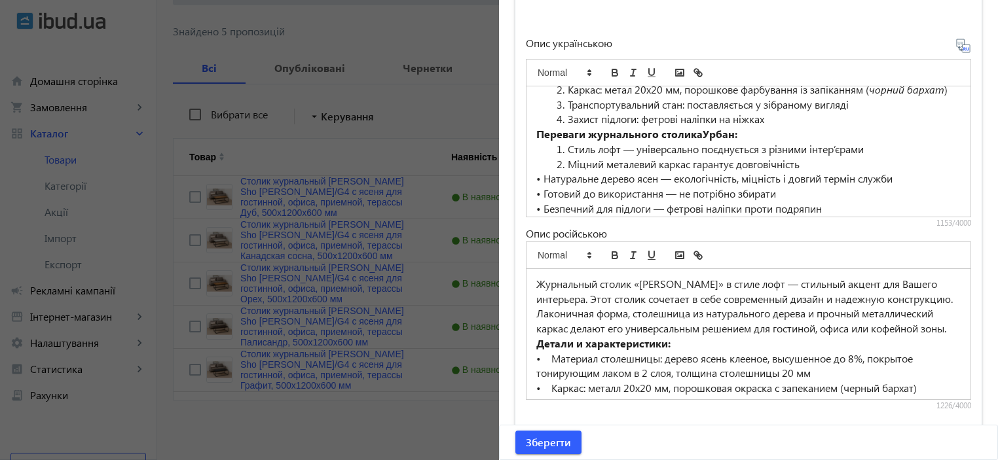
click at [563, 172] on li "Міцний металевий каркас гарантує довговічність" at bounding box center [756, 164] width 409 height 15
click at [563, 157] on li "Стиль лофт — універсально поєднується з різними інтер’єрами" at bounding box center [756, 149] width 409 height 15
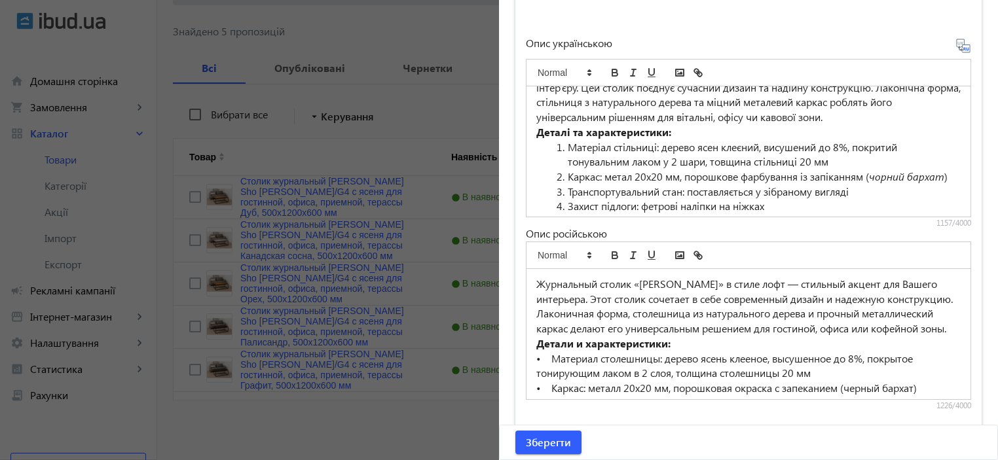
click at [564, 140] on li "Матеріал стільниці: дерево ясен клеєний, висушений до 8%, покритий тонувальним …" at bounding box center [756, 154] width 409 height 29
click at [561, 174] on li "Каркас: метал 20х20 мм, порошкове фарбування із запіканням ( чорний бархат )" at bounding box center [756, 177] width 409 height 15
click at [562, 188] on li "Транспортувальний стан: поставляється у зібраному вигляді" at bounding box center [756, 192] width 409 height 15
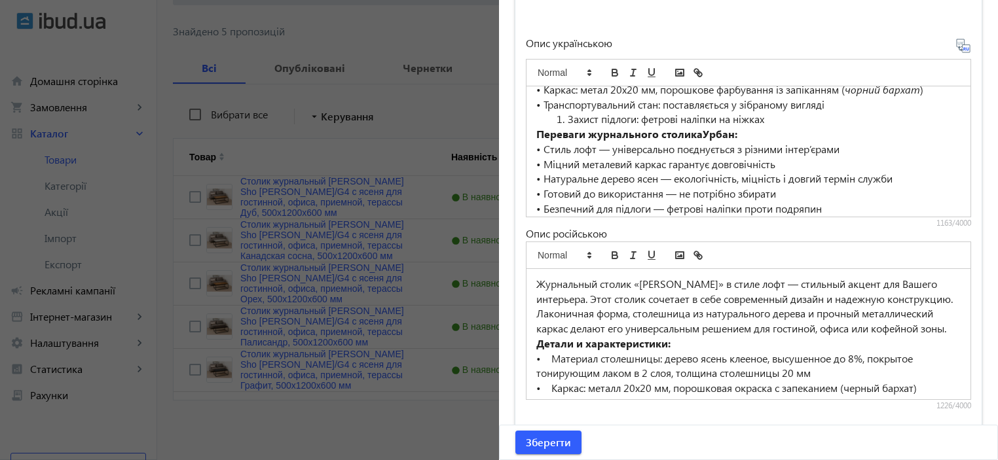
click at [561, 113] on li "Захист підлоги: фетрові наліпки на ніжках" at bounding box center [756, 119] width 409 height 15
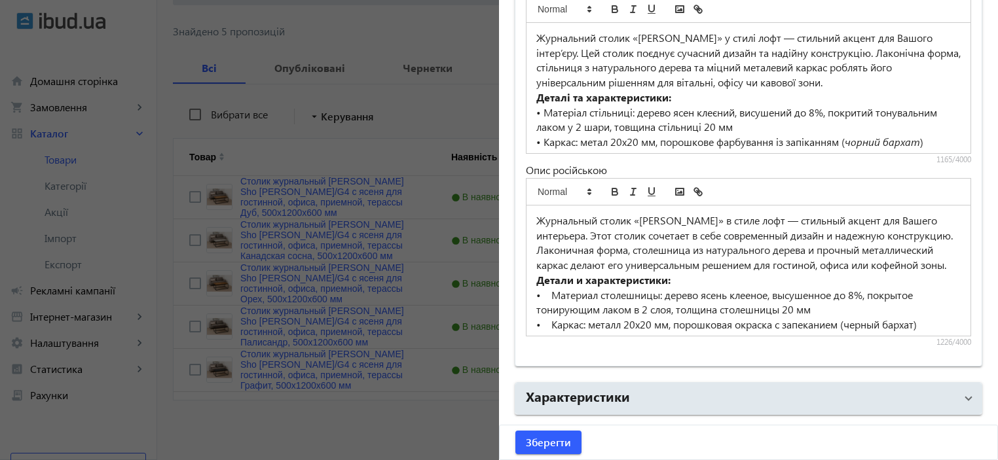
scroll to position [1064, 0]
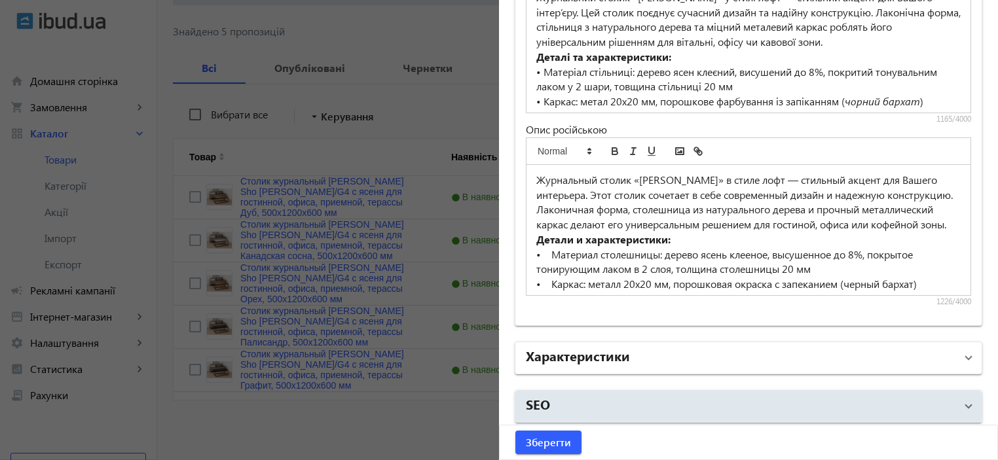
click at [645, 347] on mat-panel-title "Характеристики" at bounding box center [741, 359] width 430 height 24
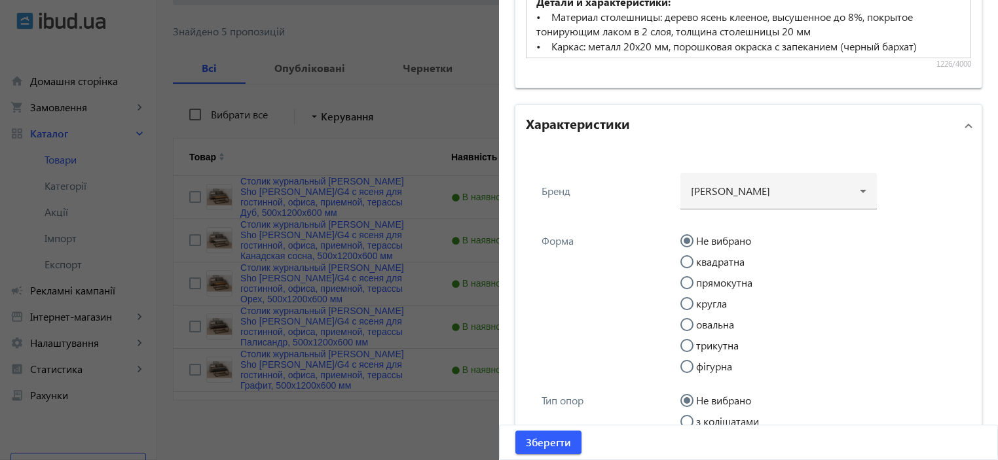
scroll to position [1326, 0]
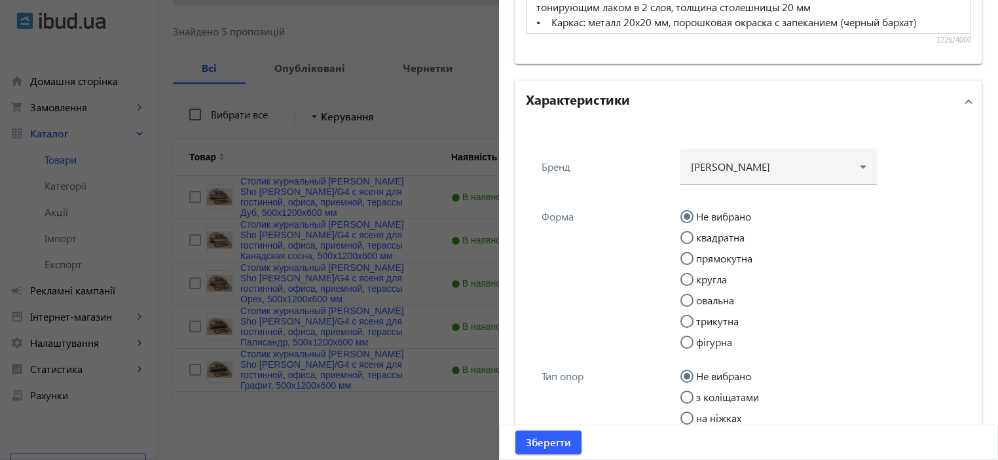
click at [714, 259] on label "прямокутна" at bounding box center [723, 259] width 59 height 10
click at [707, 259] on input "прямокутна" at bounding box center [694, 265] width 26 height 26
radio input "true"
click at [744, 172] on div at bounding box center [779, 161] width 176 height 47
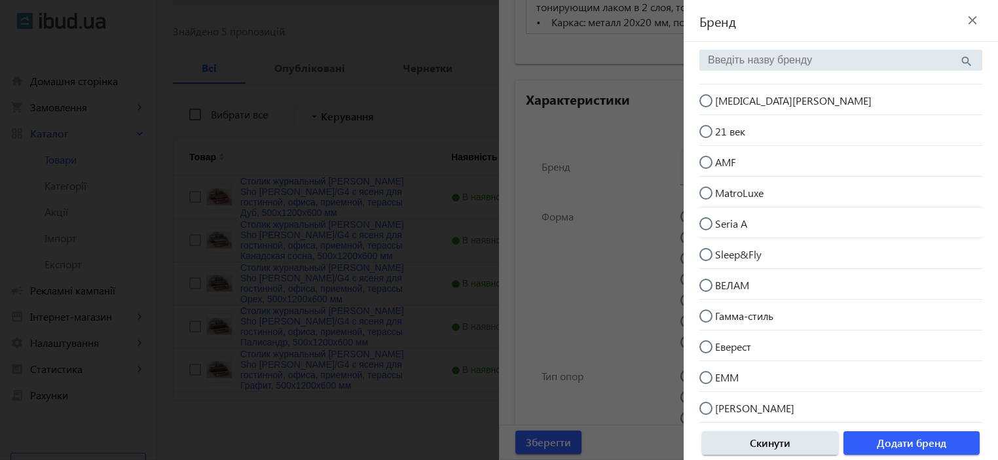
click at [730, 103] on span "[MEDICAL_DATA][PERSON_NAME]" at bounding box center [793, 101] width 157 height 14
click at [726, 103] on input "[MEDICAL_DATA][PERSON_NAME]" at bounding box center [713, 107] width 26 height 26
radio input "true"
click at [928, 446] on span "Додати бренд" at bounding box center [911, 443] width 69 height 14
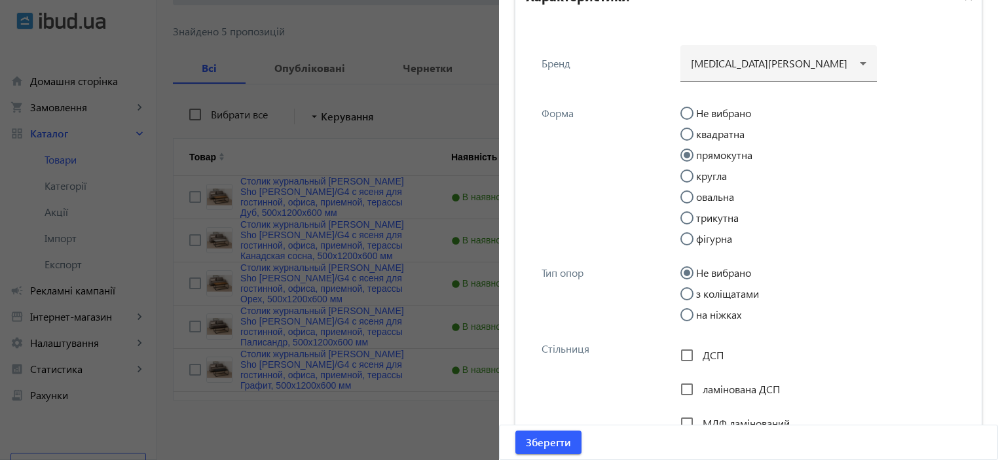
scroll to position [1501, 0]
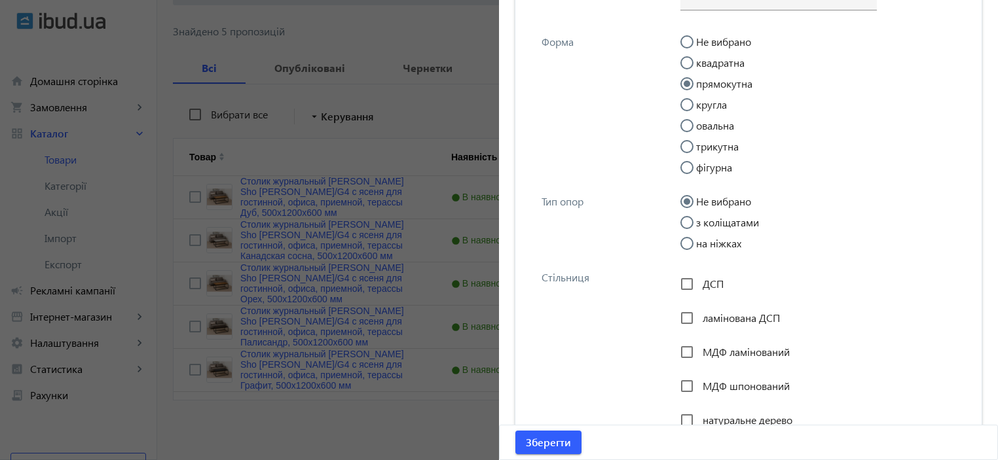
click at [728, 246] on label "на ніжках" at bounding box center [718, 243] width 48 height 10
click at [707, 246] on input "на ніжках" at bounding box center [694, 250] width 26 height 26
radio input "true"
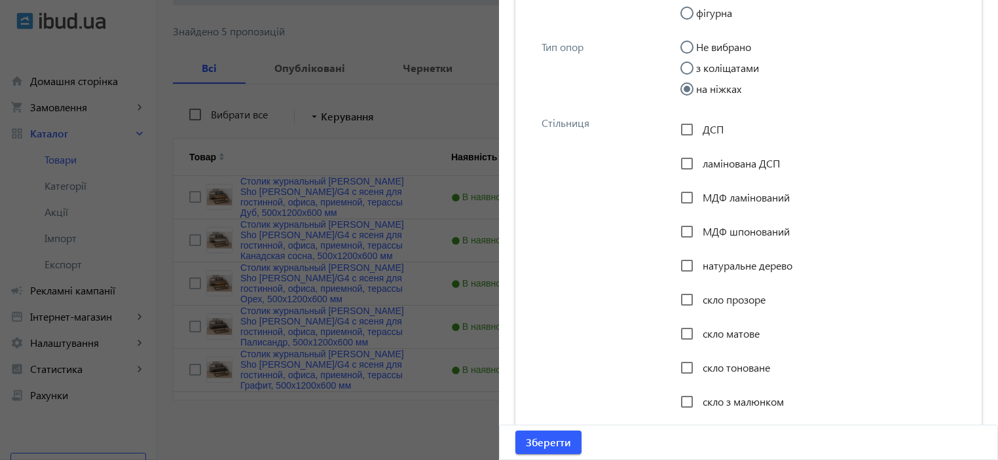
scroll to position [1676, 0]
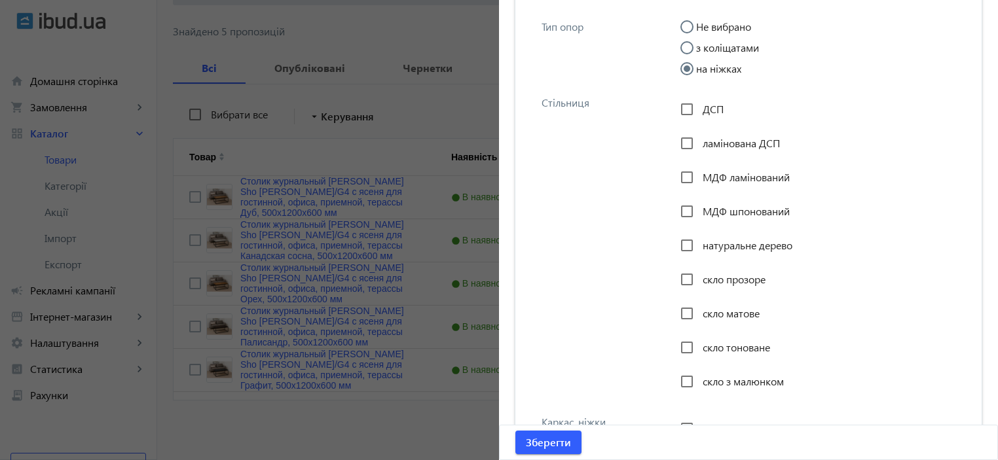
click at [705, 245] on span "натуральне дерево" at bounding box center [748, 245] width 90 height 14
click at [700, 245] on input "натуральне дерево" at bounding box center [687, 246] width 26 height 26
checkbox input "true"
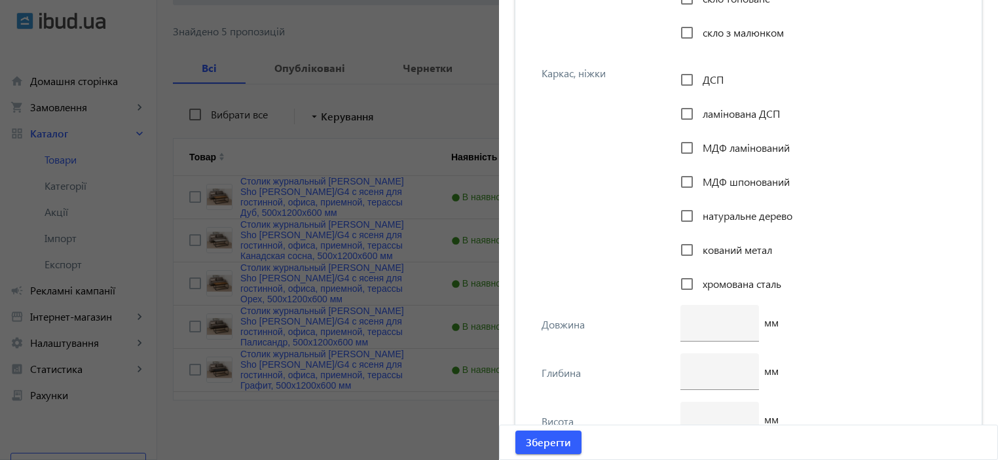
scroll to position [2113, 0]
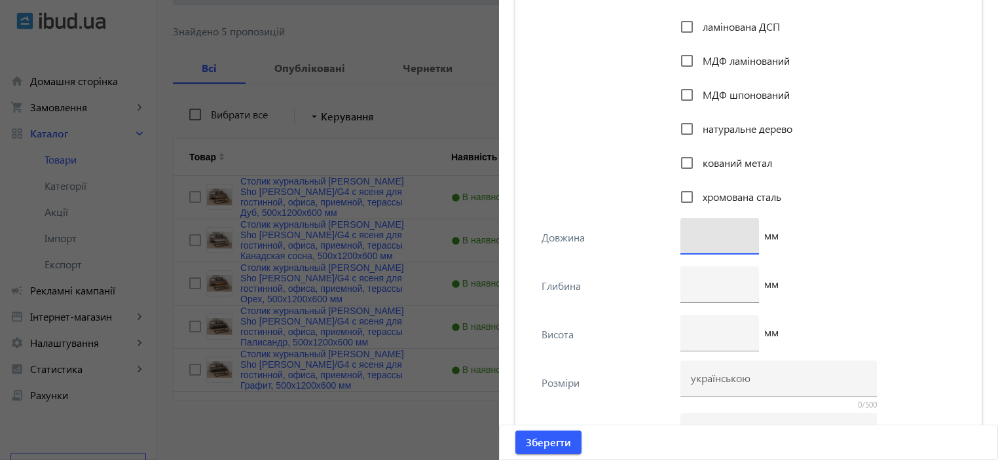
click at [701, 230] on input "number" at bounding box center [720, 236] width 58 height 14
type input "1200"
click at [702, 277] on input "number" at bounding box center [720, 284] width 58 height 14
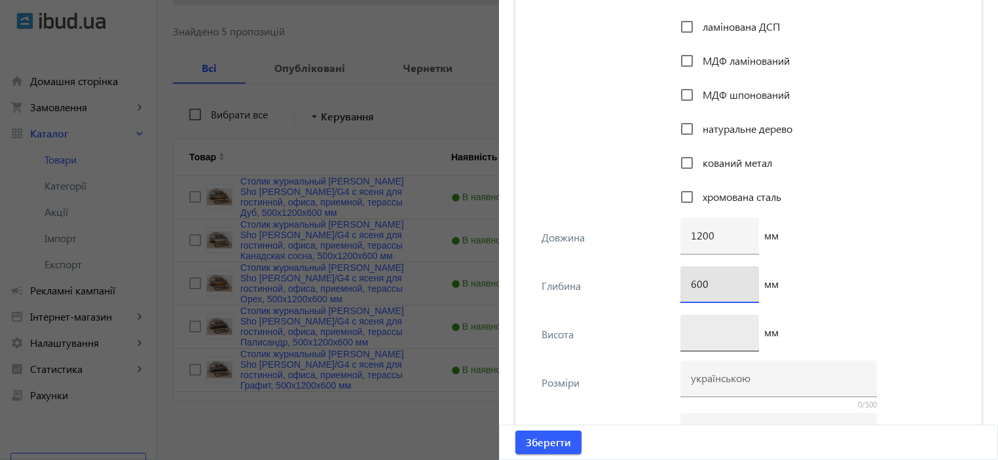
type input "600"
click at [709, 326] on input "number" at bounding box center [720, 333] width 58 height 14
type input "500"
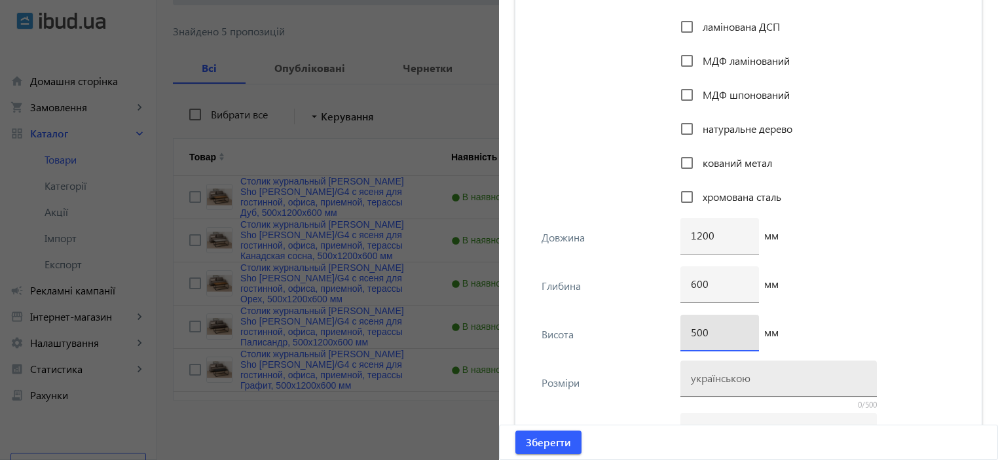
click at [700, 377] on input at bounding box center [779, 378] width 176 height 14
paste input "500х1140х470"
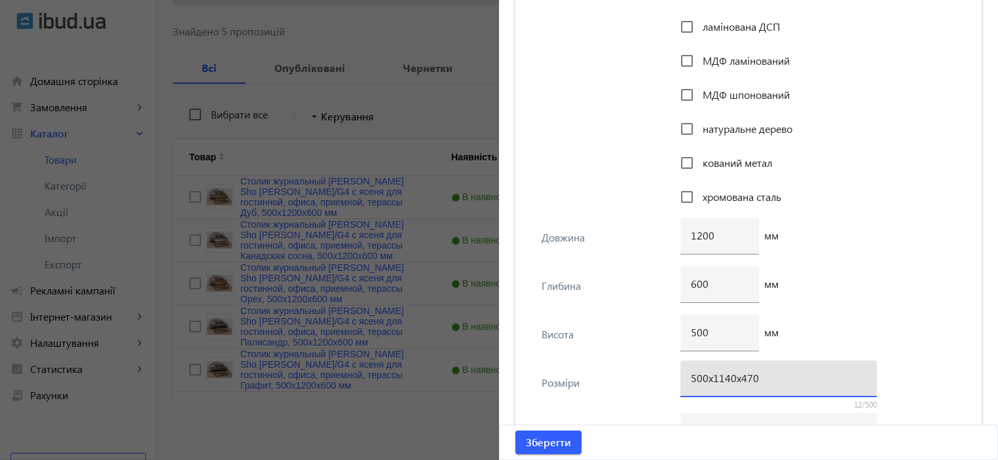
click at [723, 377] on input "500х1140х470" at bounding box center [779, 378] width 176 height 14
drag, startPoint x: 724, startPoint y: 377, endPoint x: 713, endPoint y: 377, distance: 11.1
click at [713, 377] on input "500х1140х470" at bounding box center [779, 378] width 176 height 14
drag, startPoint x: 747, startPoint y: 377, endPoint x: 736, endPoint y: 376, distance: 11.8
click at [736, 376] on input "500х1200х470" at bounding box center [779, 378] width 176 height 14
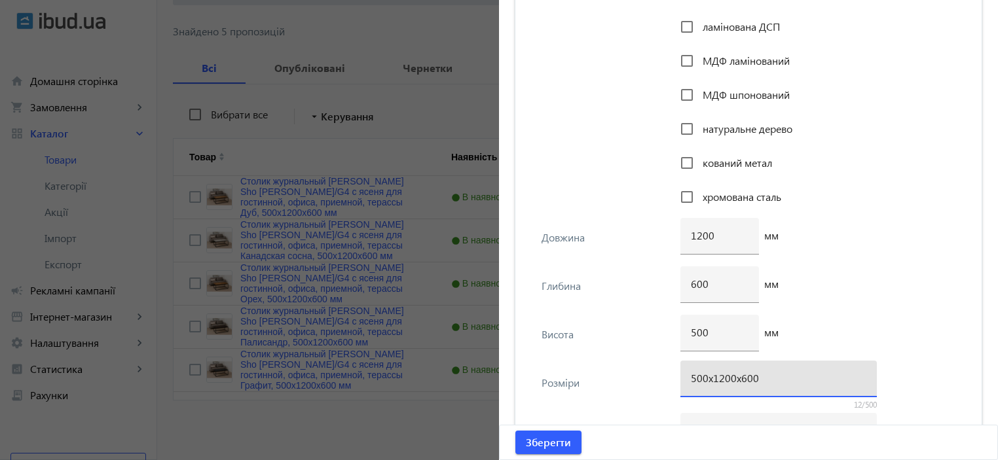
type input "500х1200х600"
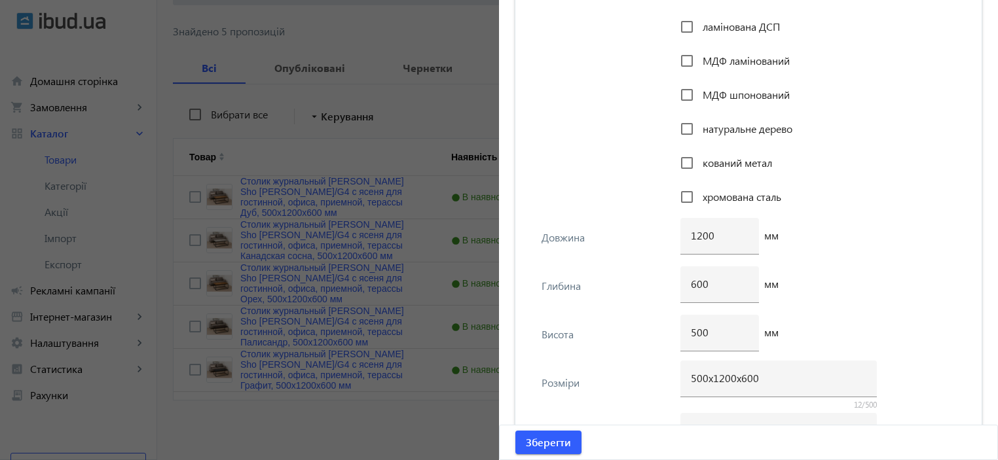
click at [886, 288] on div "600 мм" at bounding box center [822, 291] width 283 height 48
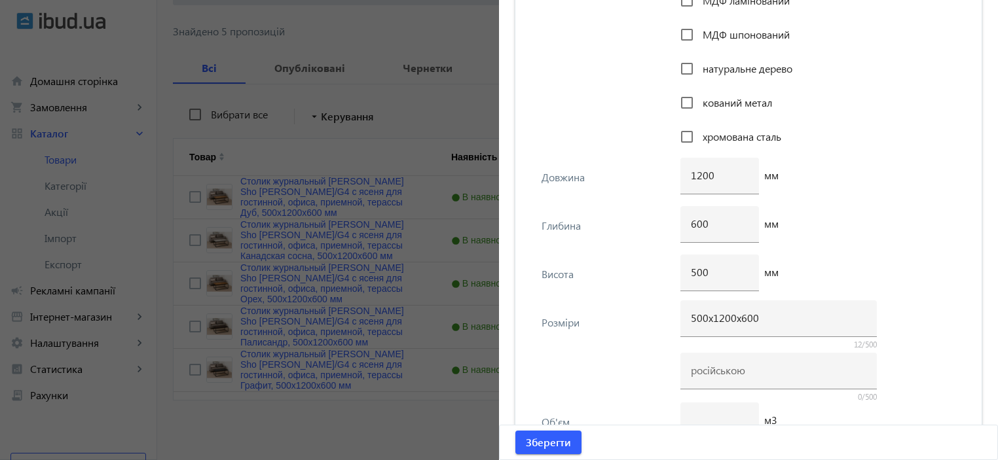
scroll to position [2287, 0]
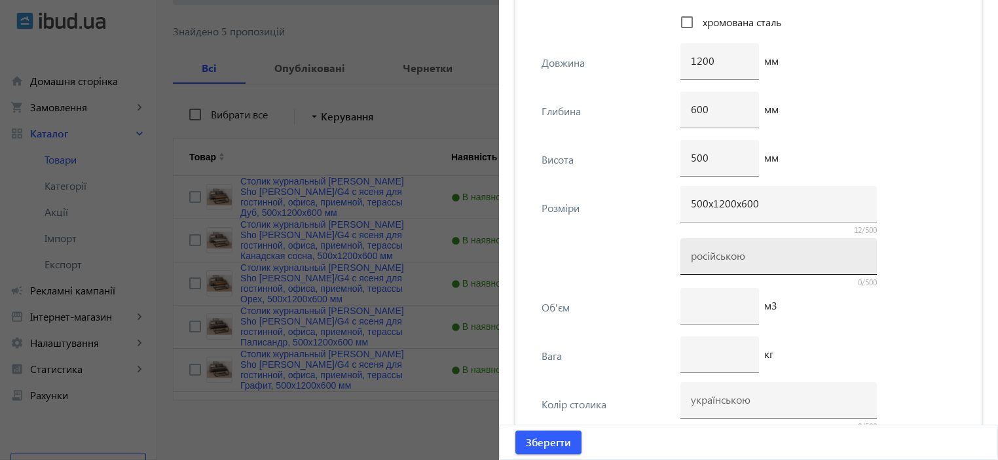
click at [753, 256] on input at bounding box center [779, 256] width 176 height 14
paste input "500х1200х600"
type input "500х1200х600"
click at [700, 355] on input "number" at bounding box center [720, 354] width 58 height 14
type input "8"
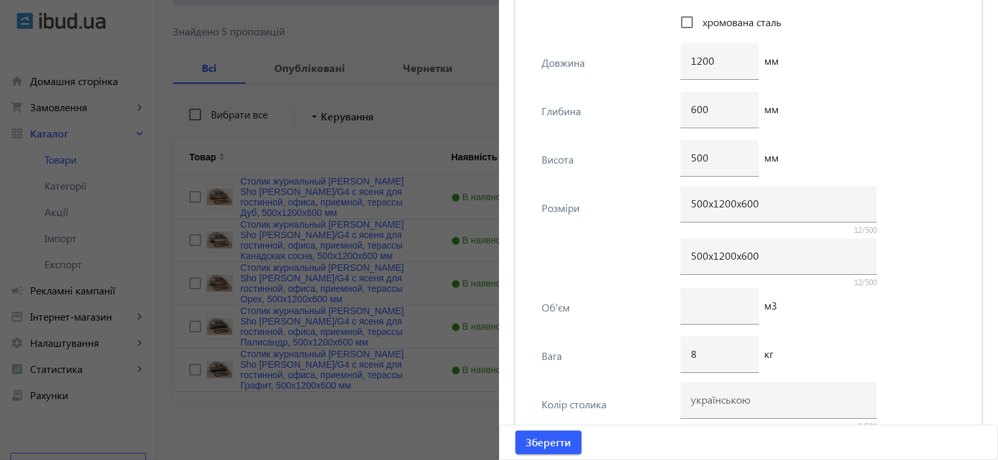
click at [864, 369] on div "8 кг" at bounding box center [822, 361] width 283 height 48
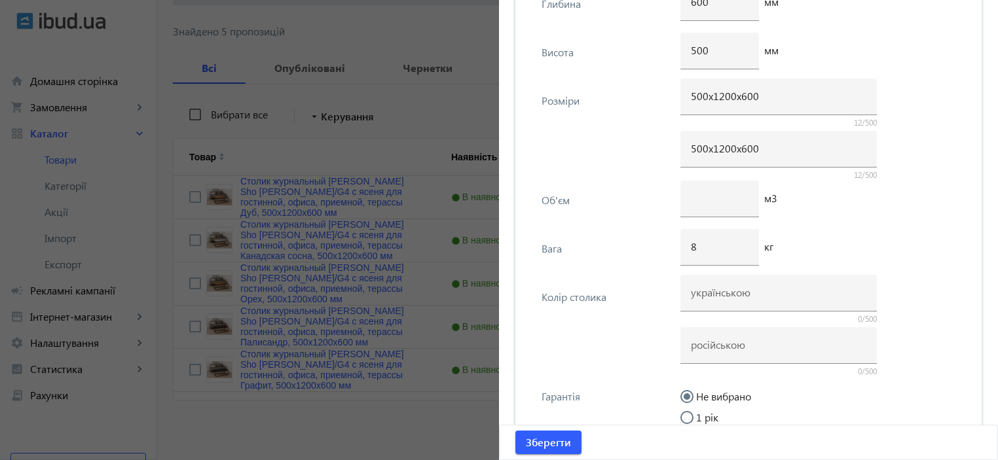
scroll to position [2462, 0]
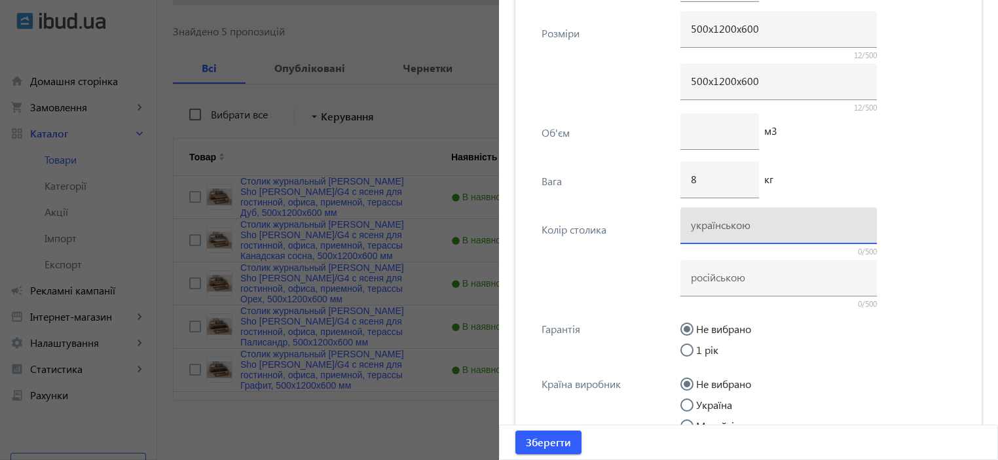
click at [715, 218] on input at bounding box center [779, 225] width 176 height 14
type input "Дуб"
click at [720, 280] on input at bounding box center [779, 278] width 176 height 14
paste input "Дуб"
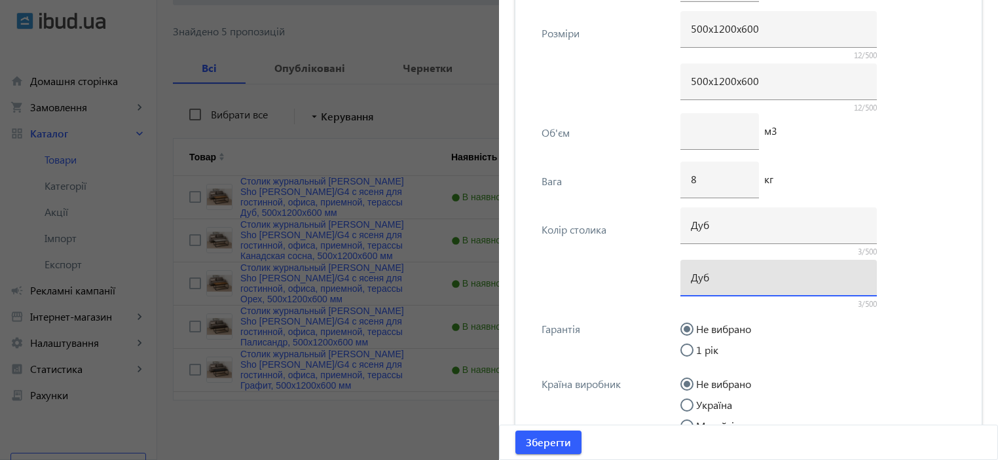
type input "Дуб"
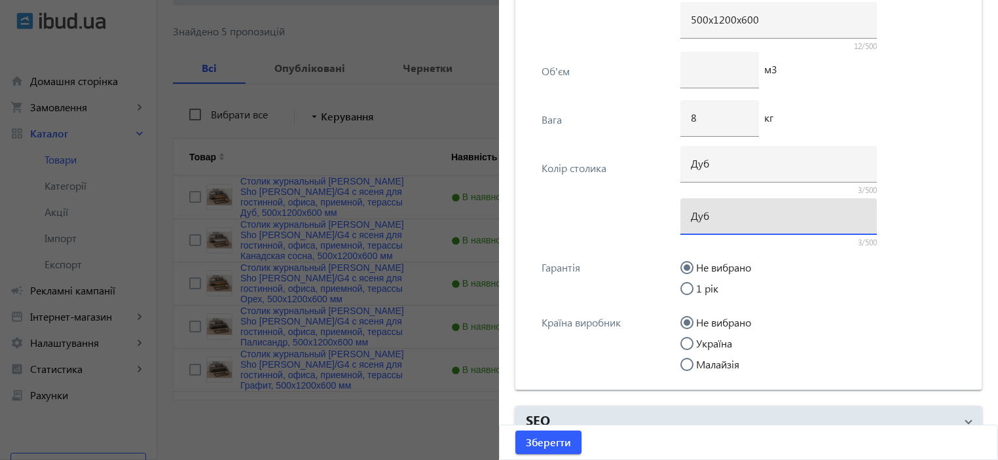
scroll to position [2542, 0]
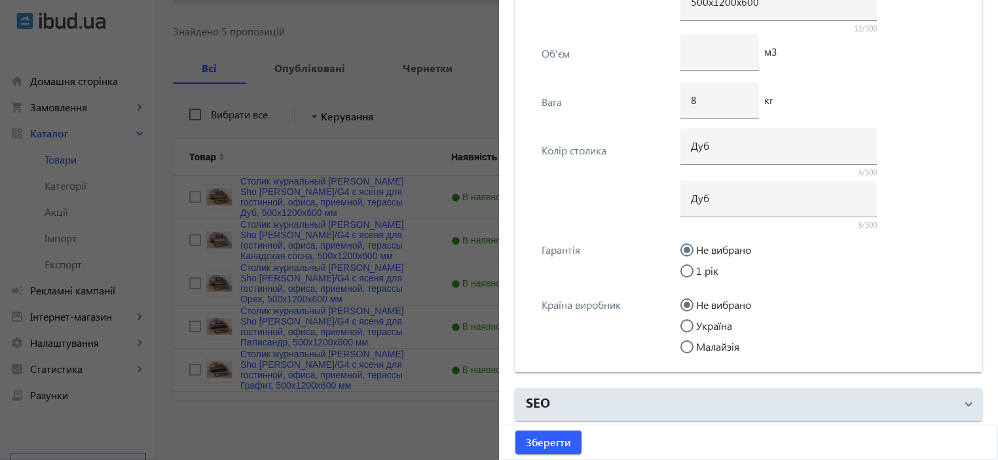
click at [705, 322] on label "Україна" at bounding box center [713, 326] width 39 height 10
click at [705, 322] on input "Україна" at bounding box center [694, 333] width 26 height 26
radio input "true"
click at [535, 451] on span "submit" at bounding box center [549, 442] width 66 height 31
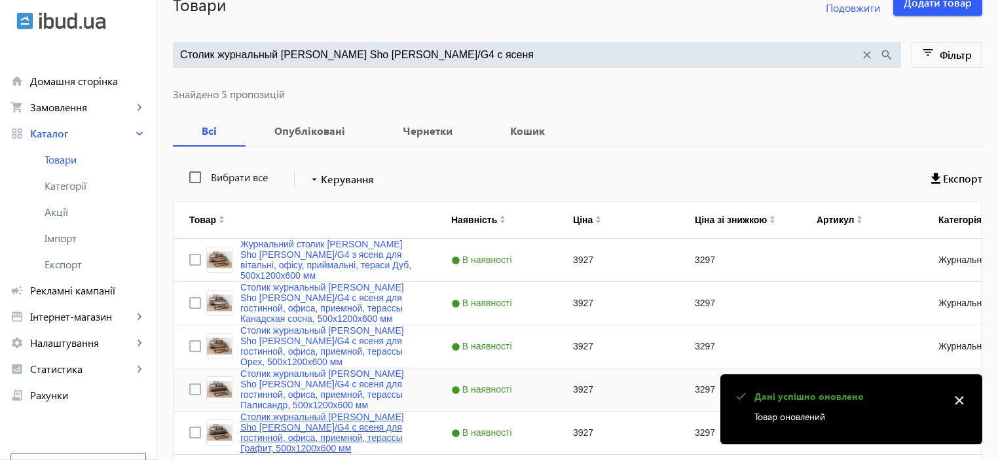
scroll to position [165, 0]
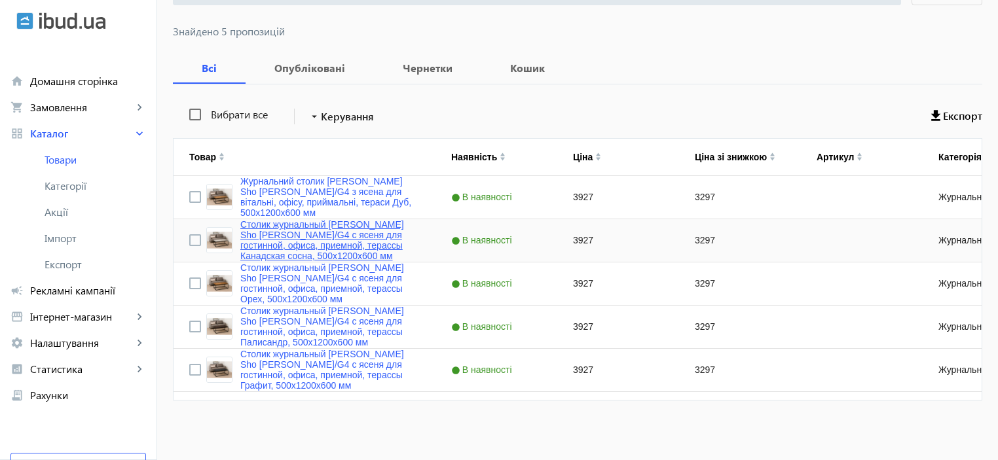
click at [260, 252] on link "Столик журнальный [PERSON_NAME] Sho Урбан/G4 с ясеня для гостинной, офиса, прие…" at bounding box center [329, 240] width 179 height 42
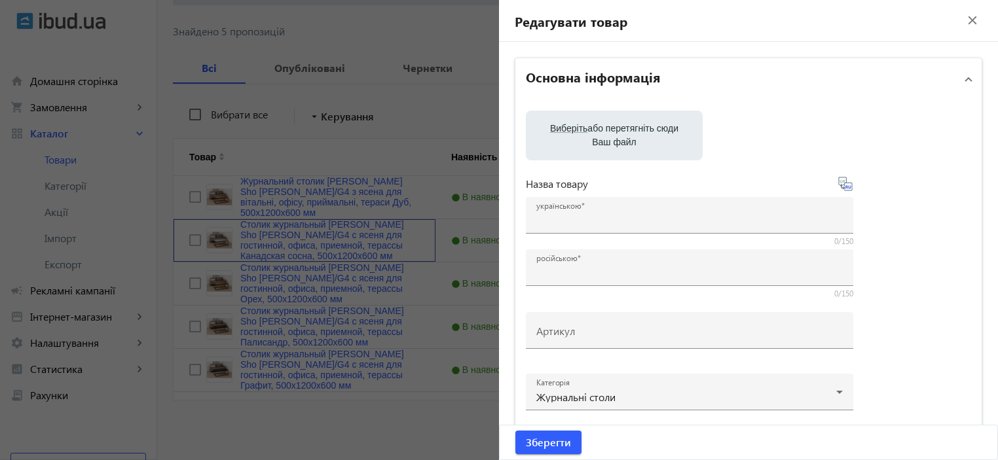
type input "Столик журнальный [PERSON_NAME] Sho Урбан/G4 с ясеня для гостинной, офиса, прие…"
type input "3927"
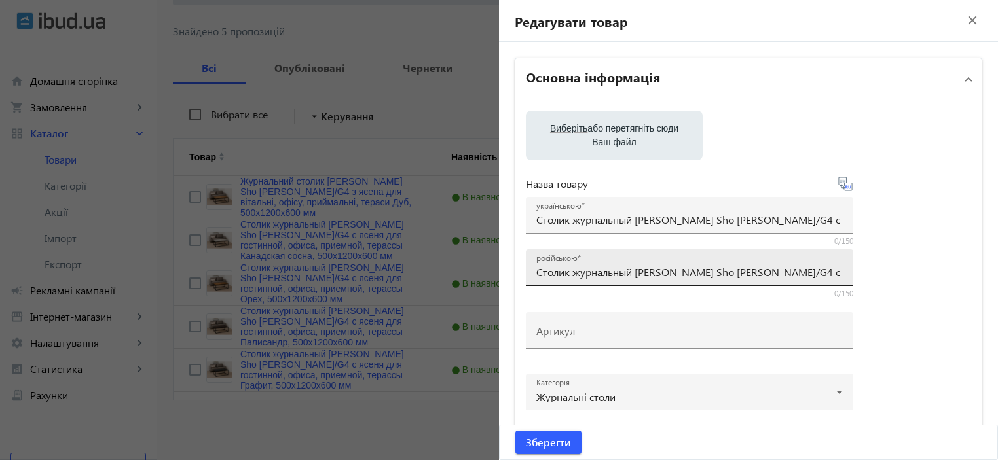
click at [552, 267] on input "Столик журнальный [PERSON_NAME] Sho Урбан/G4 с ясеня для гостинной, офиса, прие…" at bounding box center [689, 272] width 307 height 14
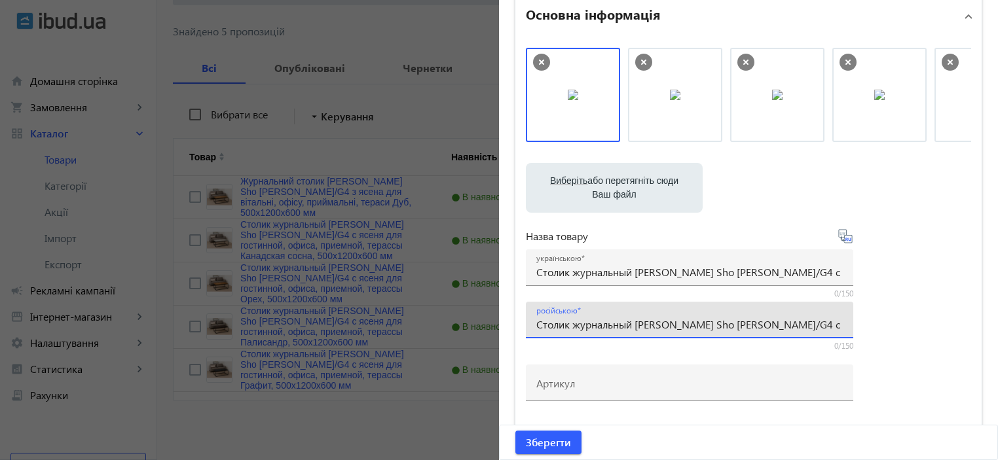
scroll to position [87, 0]
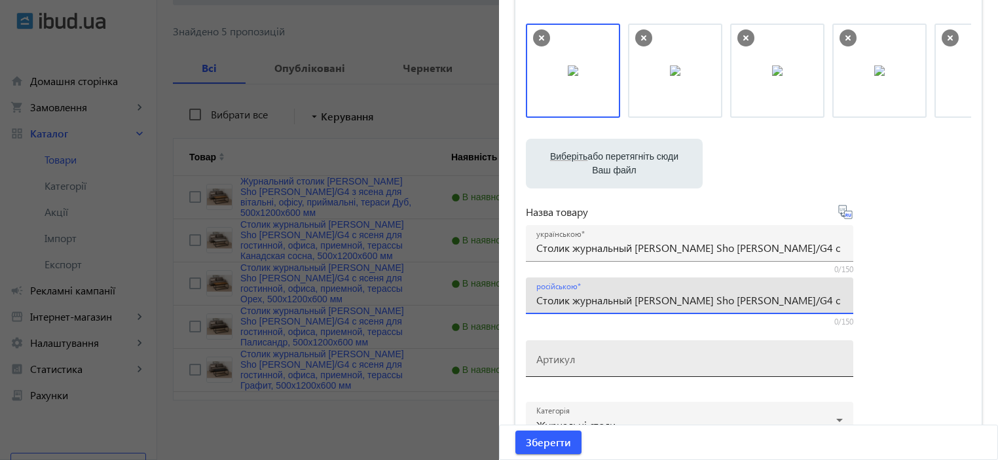
click at [547, 358] on mat-label "Артикул" at bounding box center [555, 359] width 39 height 14
click at [547, 358] on input "Артикул" at bounding box center [689, 363] width 307 height 14
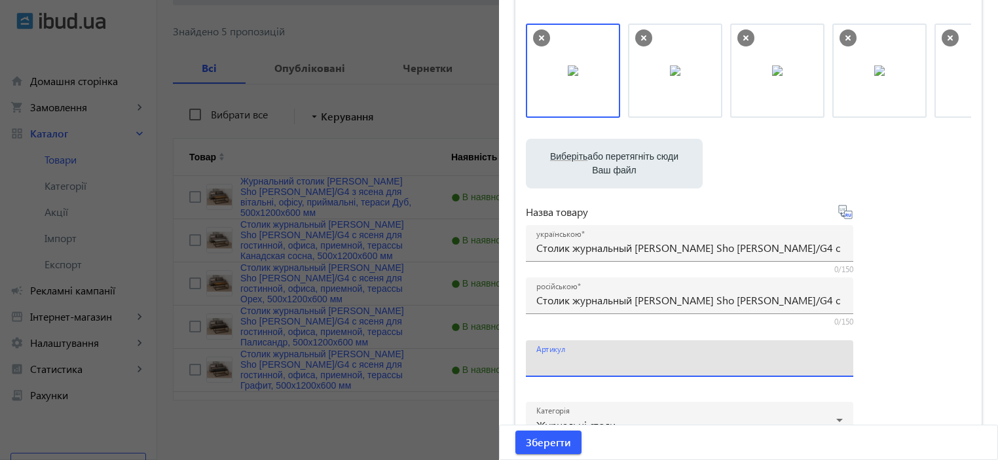
paste input "Урбан/G4-22"
type input "Урбан/G4-22"
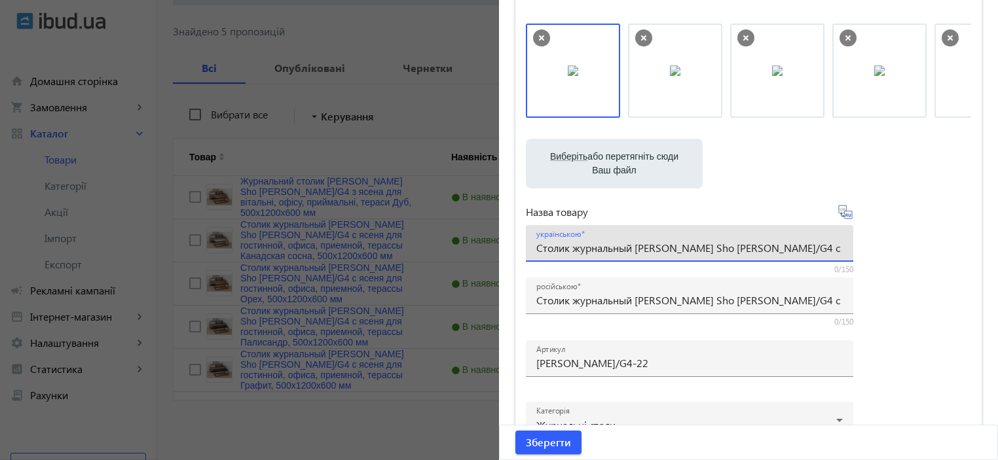
click at [586, 252] on input "Столик журнальный Tobi Sho Урбан/G4 с ясеня для гостинной, офиса, приемной, тер…" at bounding box center [689, 248] width 307 height 14
paste input "урнальний столик Tobi Sho Урбан/G4 з ясена для вітальні, офісу, приймальні, тер…"
drag, startPoint x: 586, startPoint y: 252, endPoint x: 471, endPoint y: 259, distance: 114.8
click at [471, 259] on mat-sidenav-container "arrow_back Товари 4751 /5000 товарів Подовжити Додати товар Столик журнальный T…" at bounding box center [577, 169] width 841 height 584
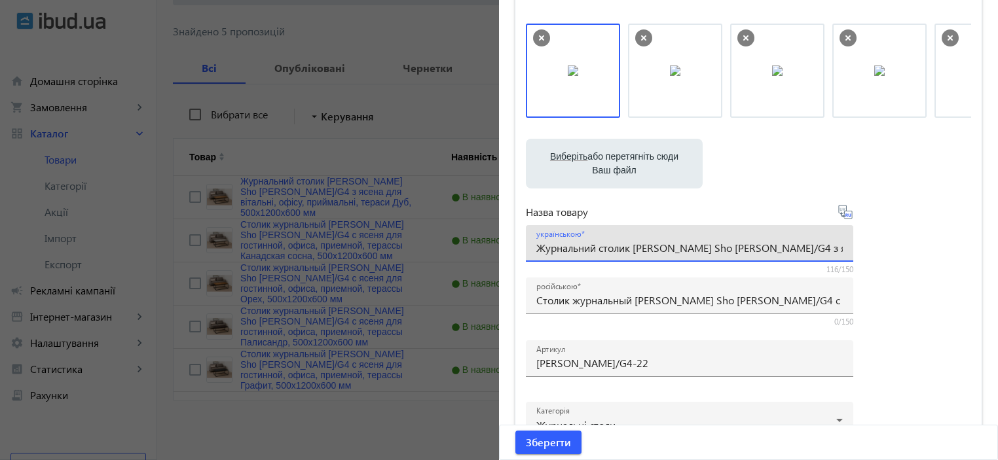
type input "Журнальний столик [PERSON_NAME] Sho [PERSON_NAME]/G4 з ясена для вітальні, офіс…"
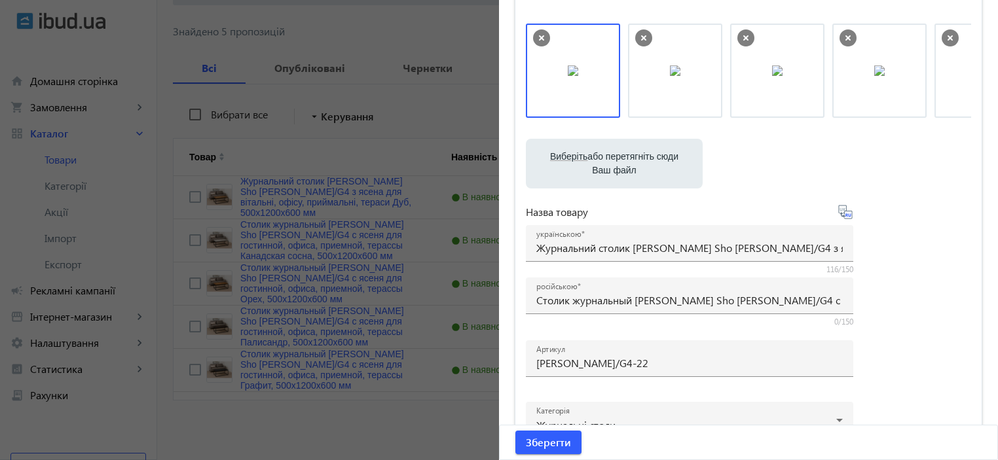
click at [930, 285] on div "Виберіть або перетягніть сюди Ваш файл 2498268cb59e5548557570786871112-545b4d0c…" at bounding box center [748, 269] width 445 height 490
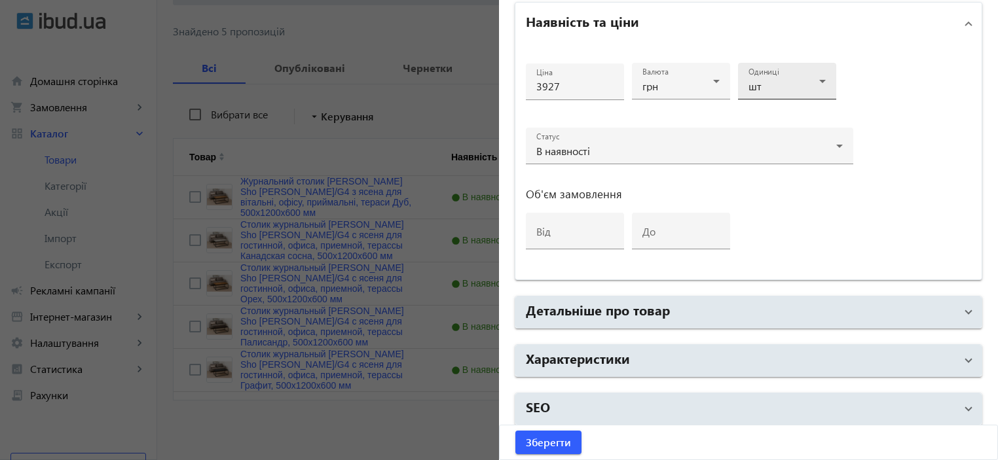
scroll to position [629, 0]
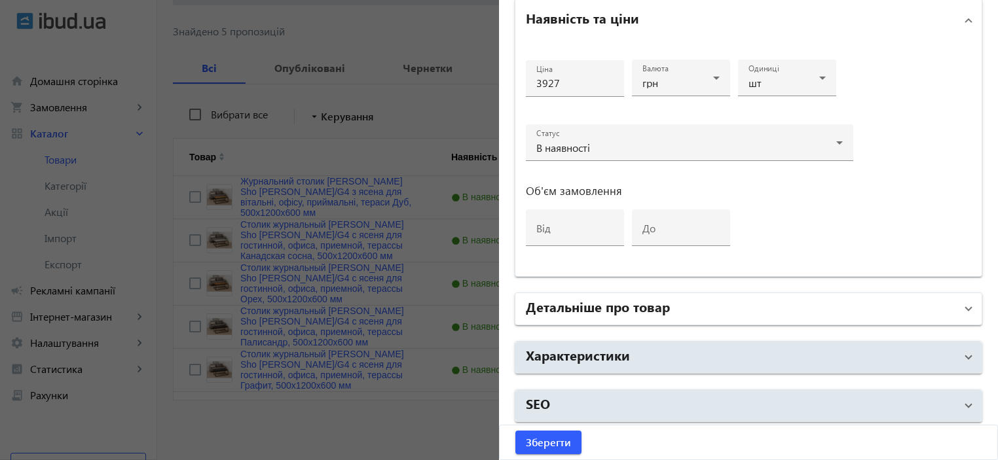
click at [734, 313] on mat-panel-title "Детальніше про товар" at bounding box center [741, 309] width 430 height 24
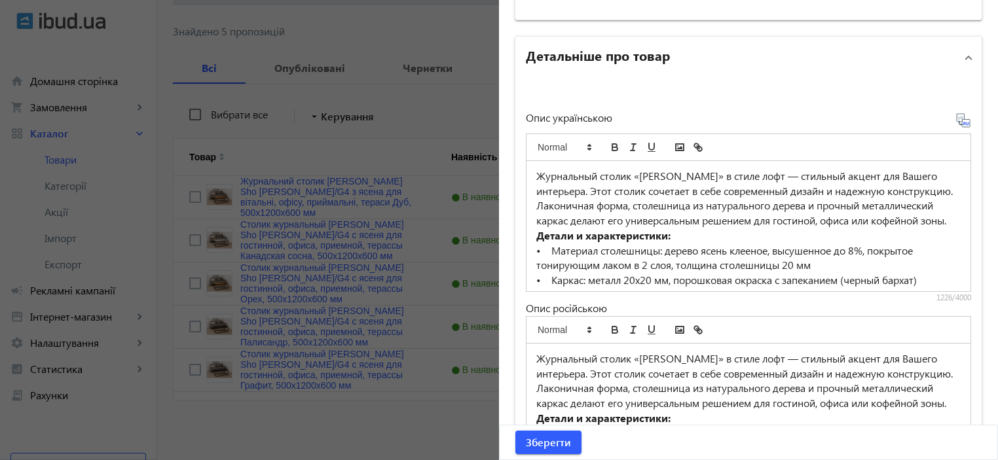
scroll to position [891, 0]
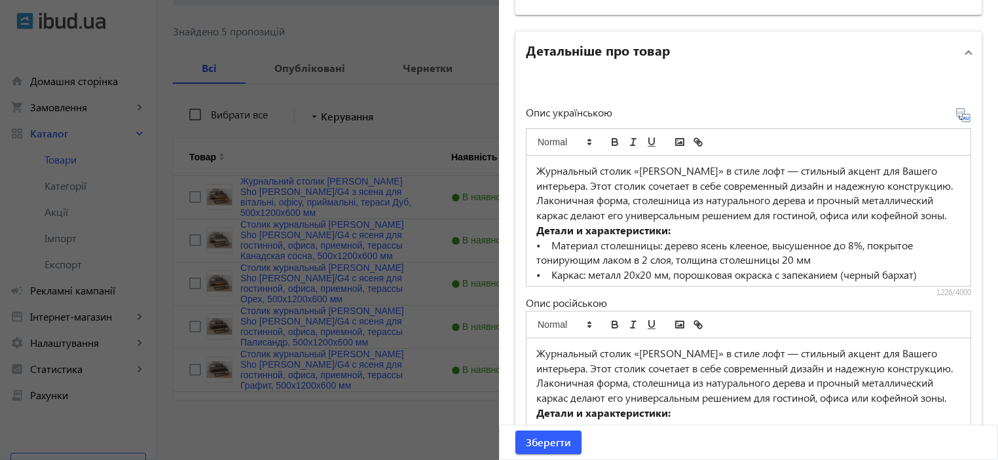
click at [601, 194] on p "Журнальный столик «Урбан» в стиле лофт — стильный акцент для Вашего интерьера. …" at bounding box center [748, 194] width 424 height 60
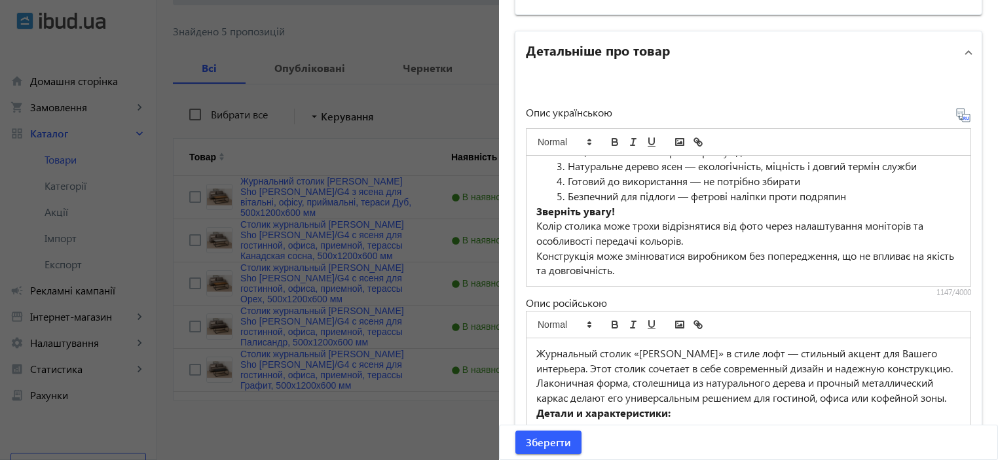
scroll to position [909, 0]
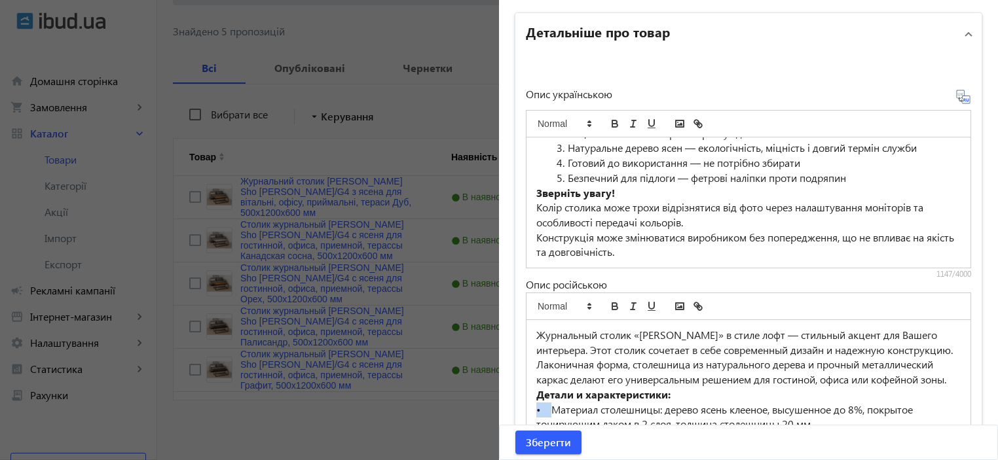
drag, startPoint x: 547, startPoint y: 416, endPoint x: 529, endPoint y: 417, distance: 17.7
click at [529, 417] on div "Журнальный столик «Урбан» в стиле лофт — стильный акцент для Вашего интерьера. …" at bounding box center [749, 385] width 444 height 130
copy p "•"
drag, startPoint x: 561, startPoint y: 181, endPoint x: 514, endPoint y: 181, distance: 47.8
click at [516, 181] on div "Опис українською Журнальний столик «Урбан» у стилі лофт — стильний акцент для В…" at bounding box center [749, 268] width 466 height 426
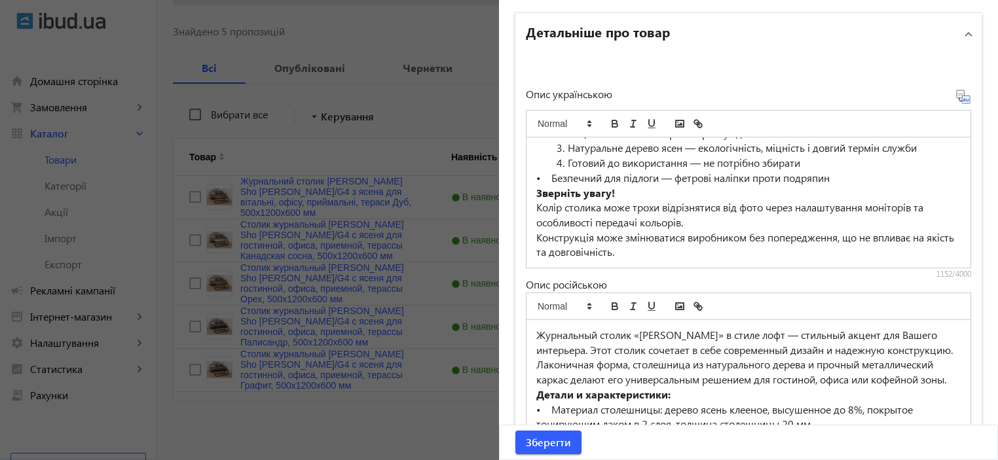
click at [561, 167] on li "Готовий до використання — не потрібно збирати" at bounding box center [756, 163] width 409 height 15
click at [564, 151] on li "Натуральне дерево ясен — екологічність, міцність і довгий термін служби" at bounding box center [756, 148] width 409 height 15
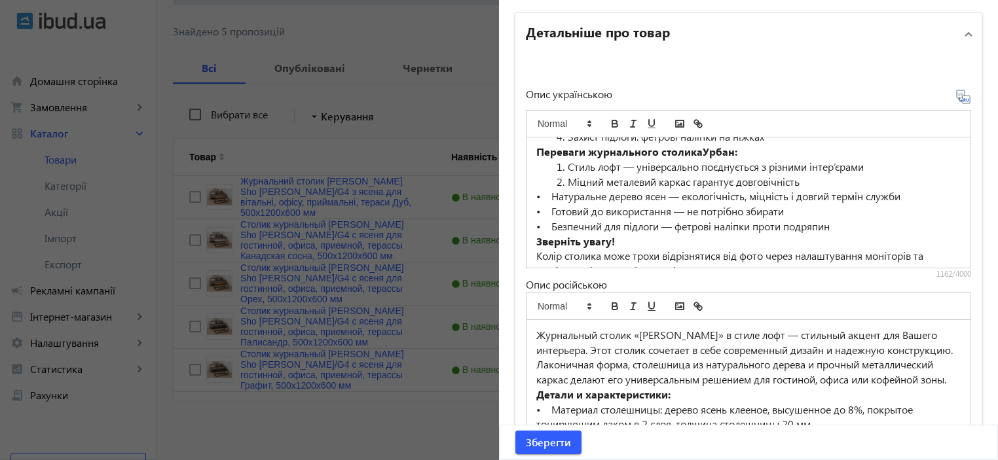
scroll to position [116, 0]
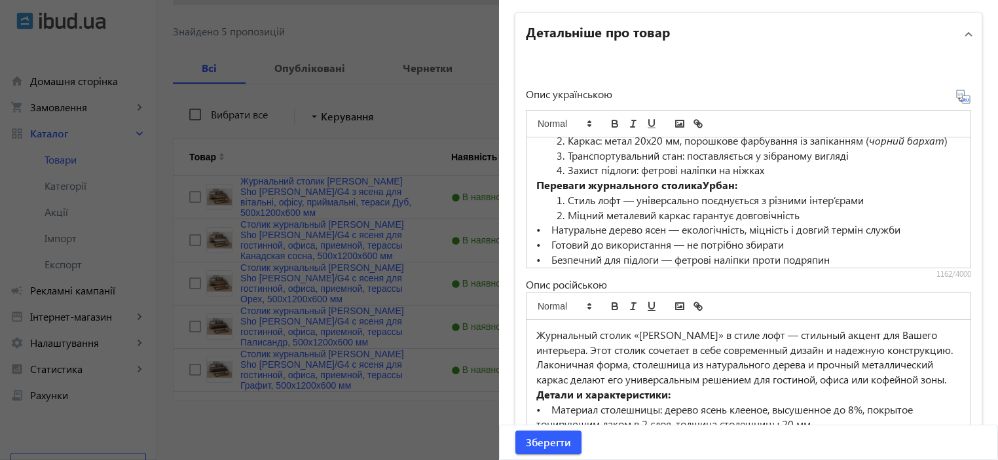
click at [567, 223] on li "Міцний металевий каркас гарантує довговічність" at bounding box center [756, 215] width 409 height 15
click at [564, 208] on li "Стиль лофт — універсально поєднується з різними інтер’єрами" at bounding box center [756, 200] width 409 height 15
click at [561, 178] on li "Захист підлоги: фетрові наліпки на ніжках" at bounding box center [756, 170] width 409 height 15
click at [567, 164] on li "Транспортувальний стан: поставляється у зібраному вигляді" at bounding box center [756, 156] width 409 height 15
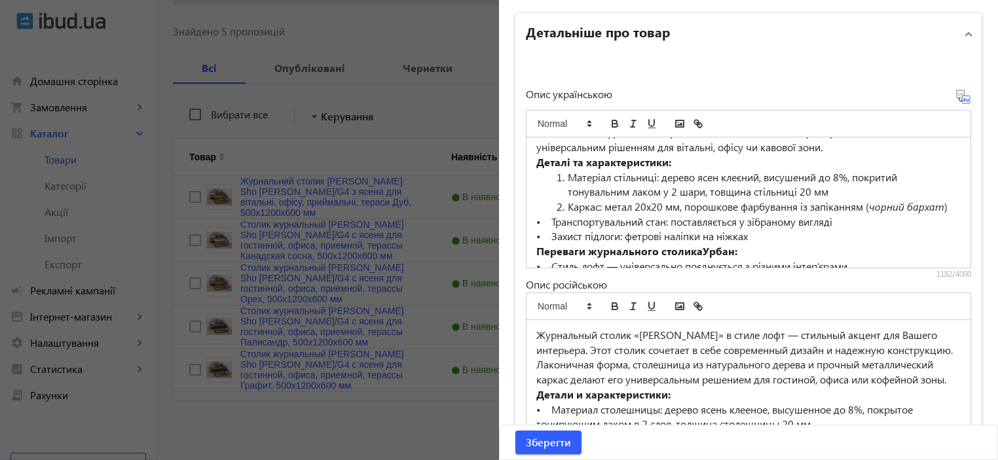
scroll to position [29, 0]
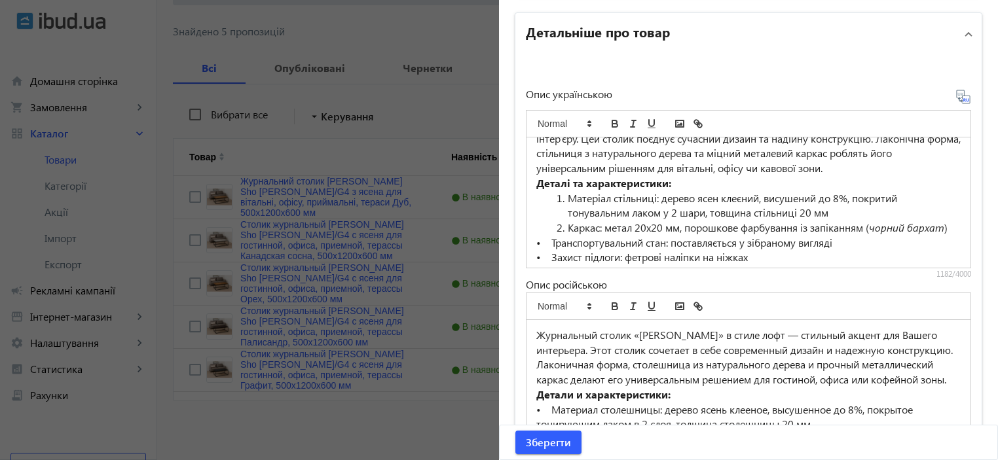
click at [565, 225] on li "Каркас: метал 20х20 мм, порошкове фарбування із запіканням ( чорний бархат )" at bounding box center [756, 228] width 409 height 15
click at [563, 194] on li "Матеріал стільниці: дерево ясен клеєний, висушений до 8%, покритий тонувальним …" at bounding box center [756, 205] width 409 height 29
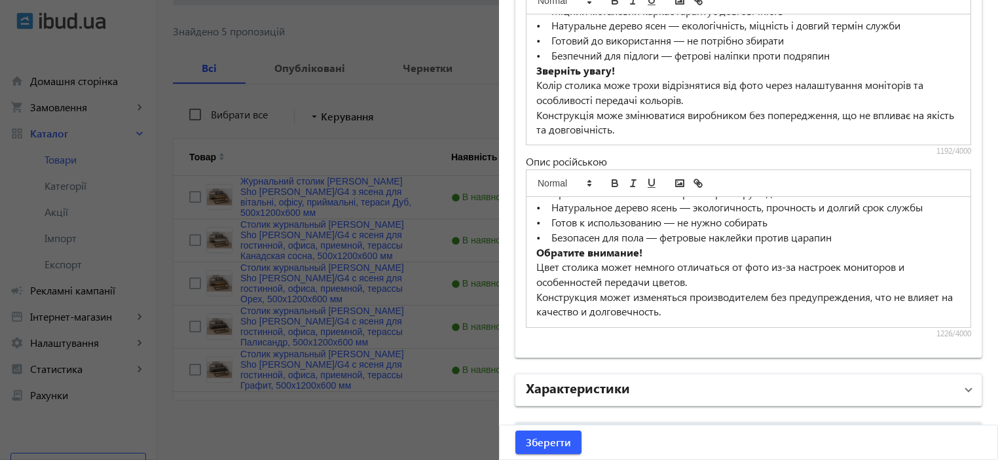
scroll to position [1064, 0]
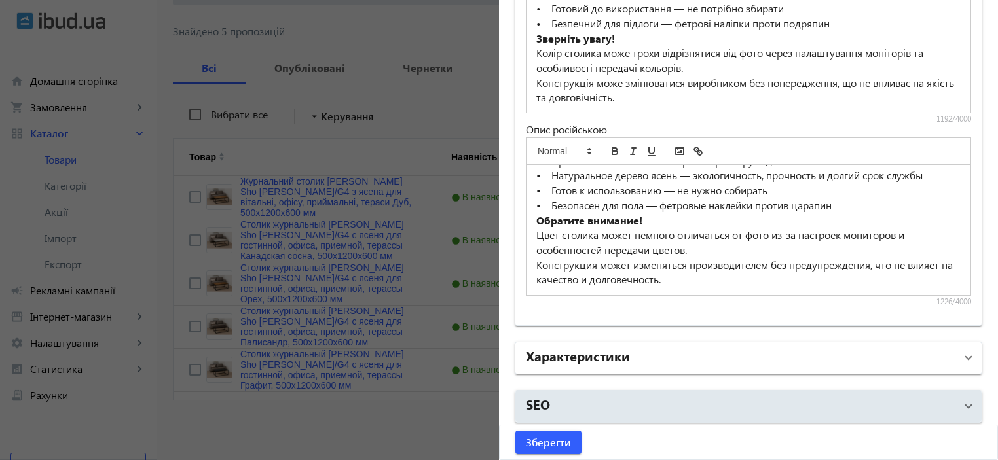
click at [644, 349] on mat-panel-title "Характеристики" at bounding box center [741, 359] width 430 height 24
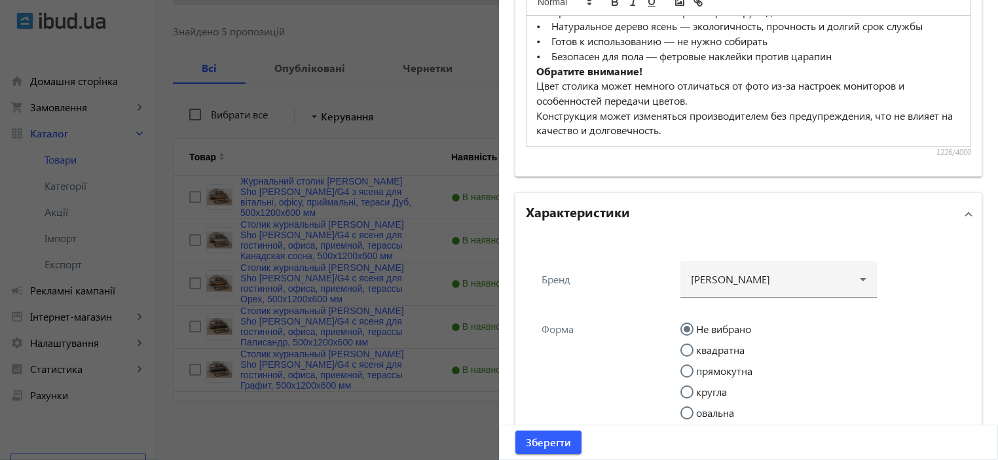
scroll to position [1239, 0]
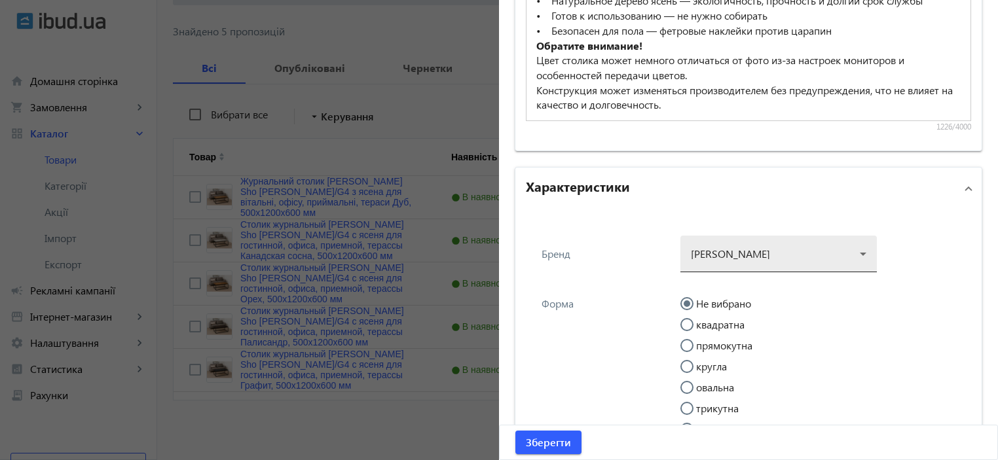
click at [735, 265] on div at bounding box center [779, 248] width 176 height 47
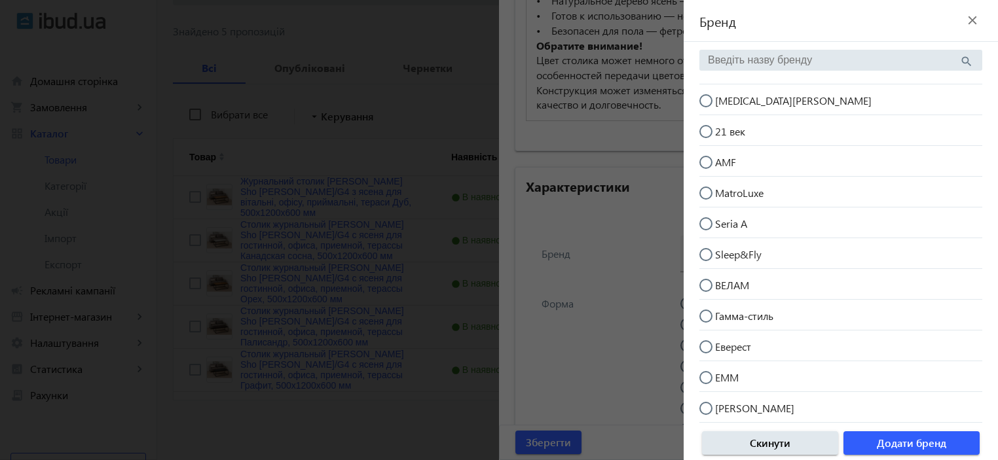
click at [778, 102] on mat-radio-button "[MEDICAL_DATA][PERSON_NAME]" at bounding box center [841, 99] width 283 height 25
radio input "true"
click at [899, 450] on span "Додати бренд" at bounding box center [911, 443] width 69 height 14
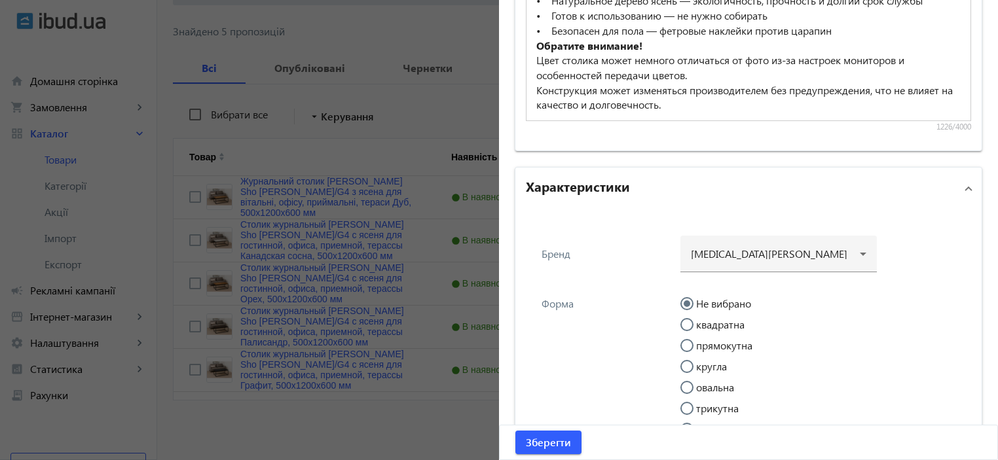
scroll to position [1414, 0]
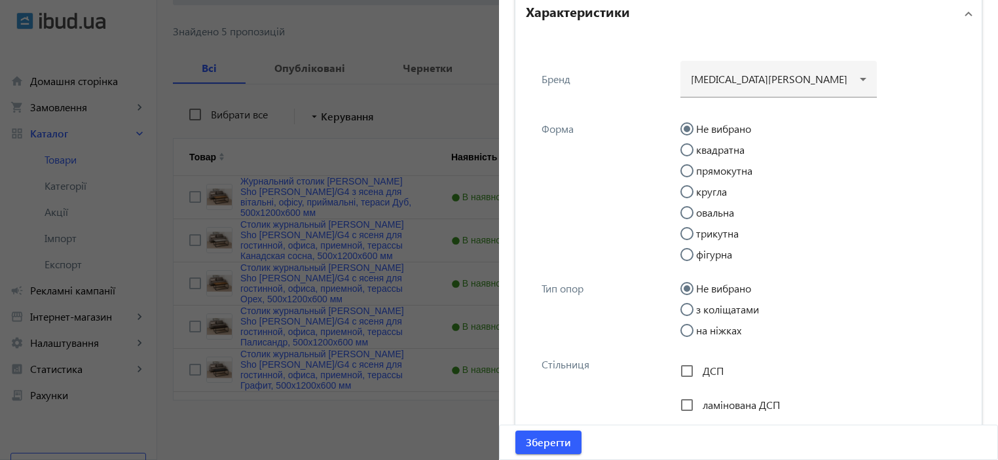
click at [713, 166] on label "прямокутна" at bounding box center [723, 171] width 59 height 10
click at [707, 164] on input "прямокутна" at bounding box center [694, 177] width 26 height 26
radio input "true"
click at [710, 333] on label "на ніжках" at bounding box center [718, 331] width 48 height 10
click at [707, 333] on input "на ніжках" at bounding box center [694, 337] width 26 height 26
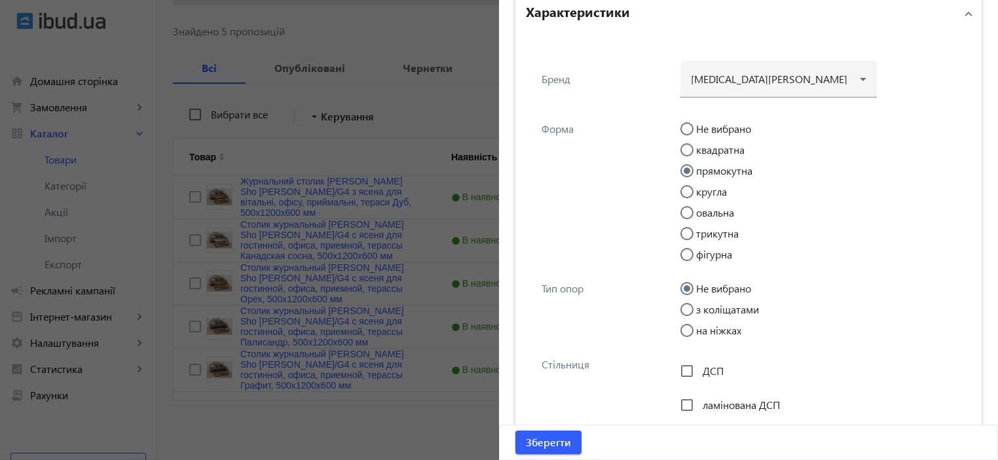
radio input "true"
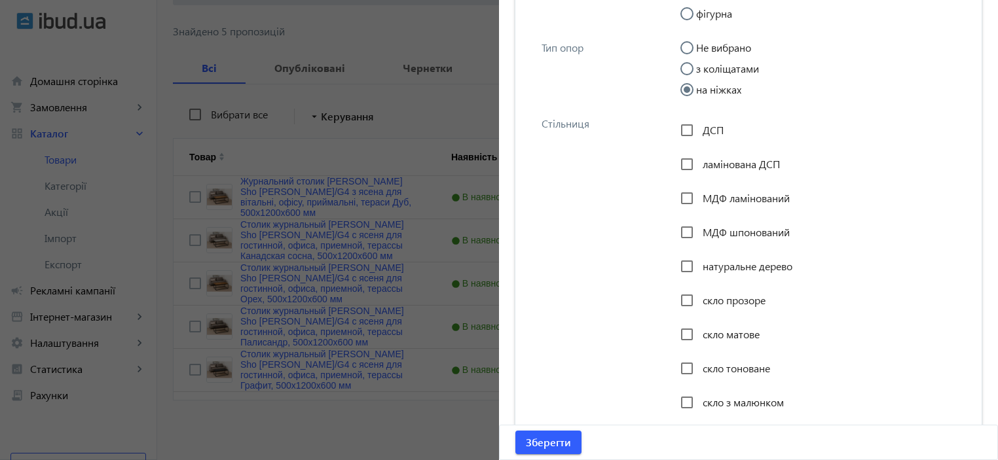
scroll to position [1676, 0]
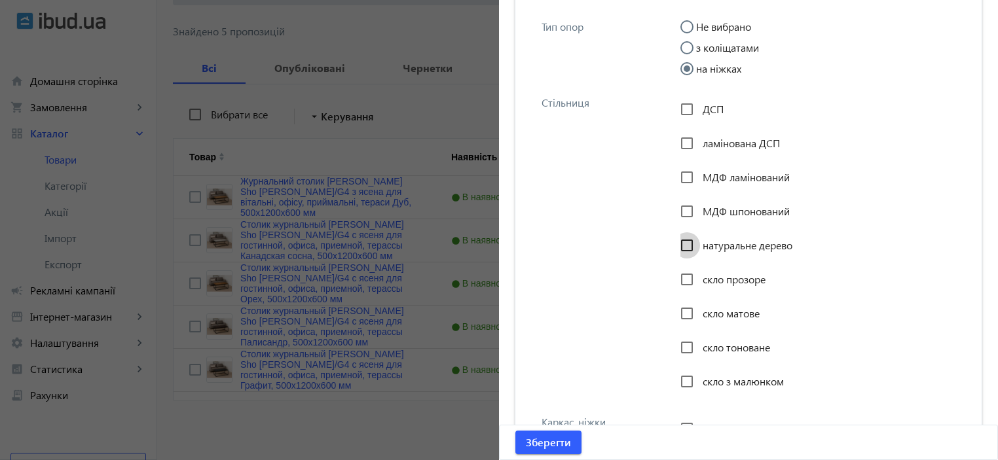
click at [695, 246] on input "натуральне дерево" at bounding box center [687, 246] width 26 height 26
checkbox input "true"
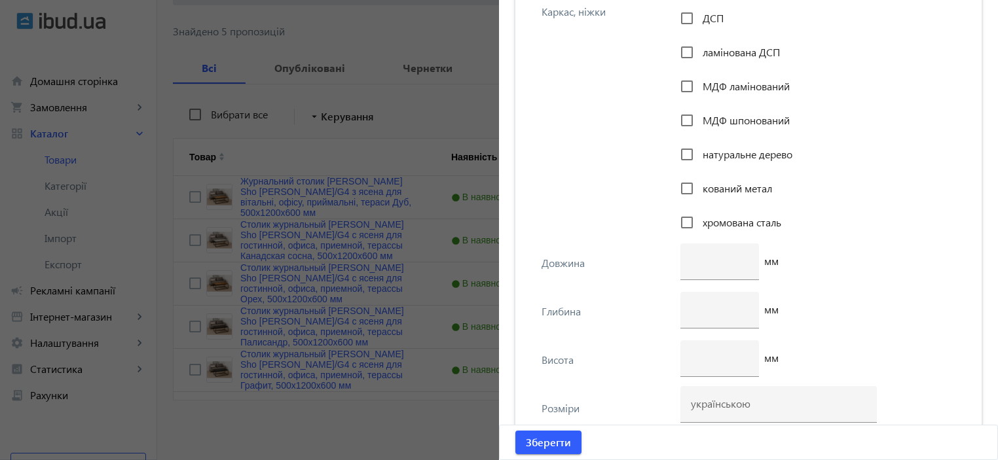
scroll to position [2113, 0]
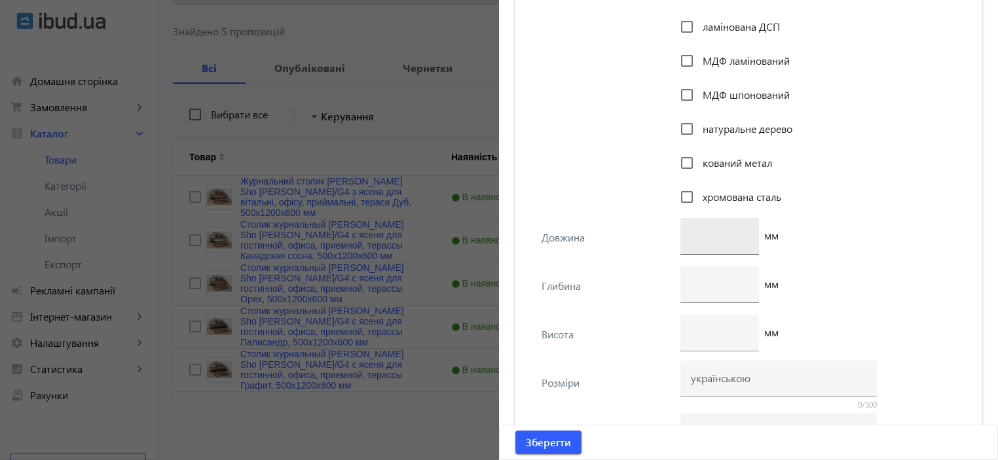
click at [719, 238] on input "number" at bounding box center [720, 236] width 58 height 14
type input "1200"
click at [705, 274] on div at bounding box center [720, 285] width 58 height 37
type input "500"
click at [700, 329] on input "number" at bounding box center [720, 333] width 58 height 14
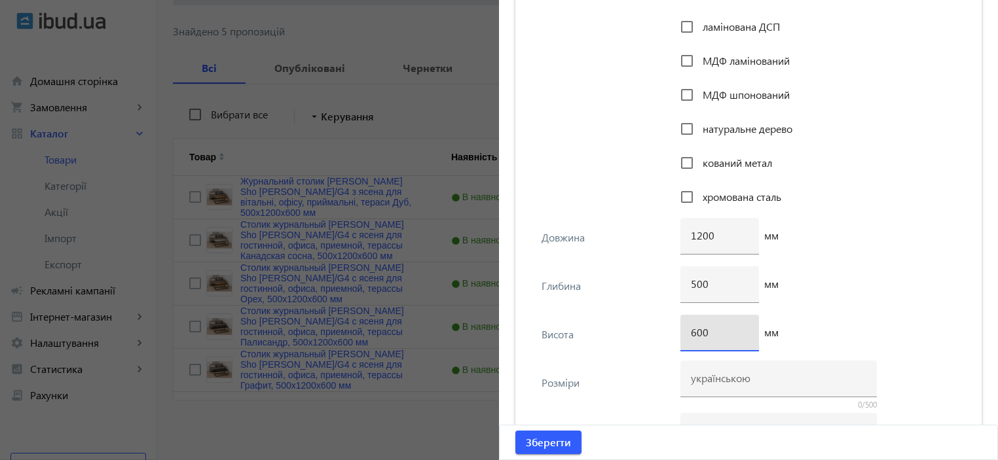
type input "600"
click at [863, 284] on div "500 мм" at bounding box center [822, 291] width 283 height 48
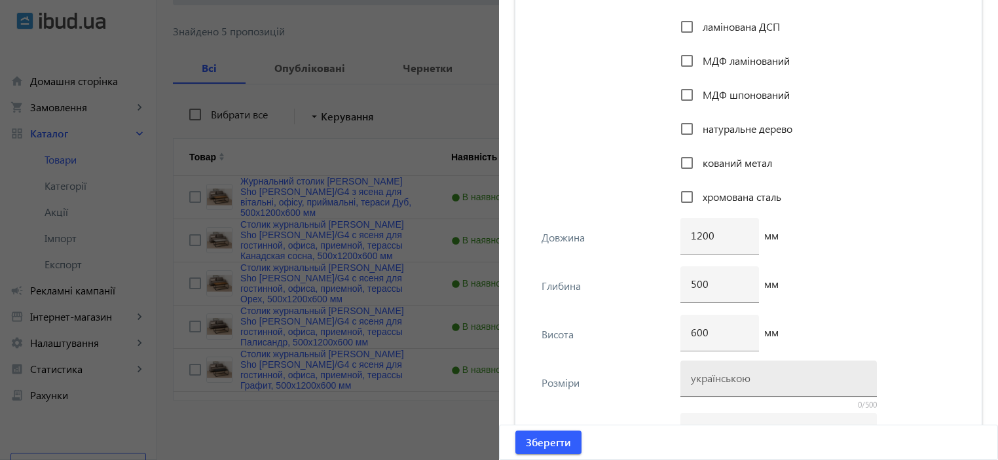
scroll to position [2200, 0]
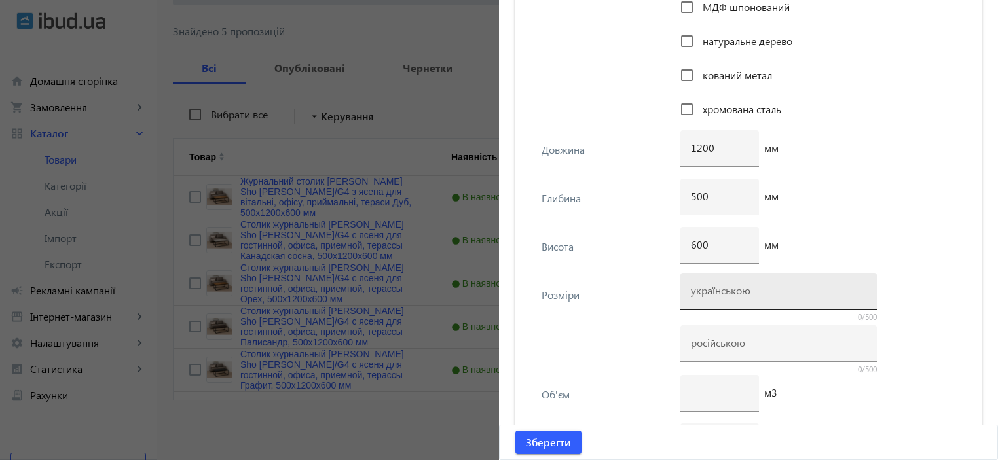
click at [785, 294] on input at bounding box center [779, 291] width 176 height 14
paste input "500х1200х600"
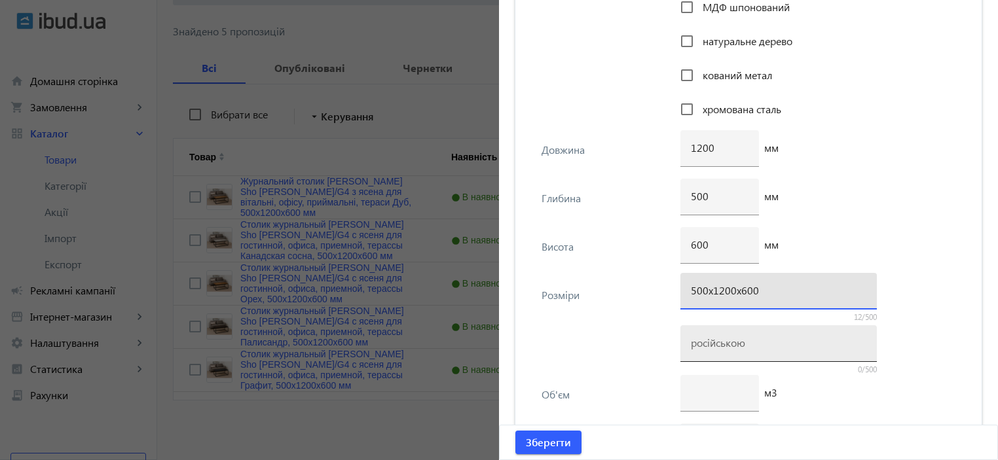
type input "500х1200х600"
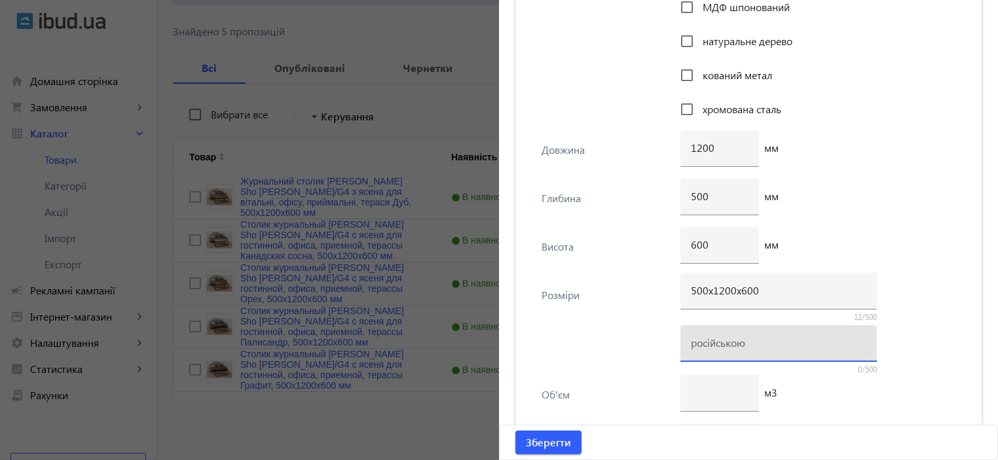
click at [722, 345] on input at bounding box center [779, 343] width 176 height 14
paste input "500х1200х600"
type input "500х1200х600"
click at [616, 309] on div "Розміри 500х1200х600 12/500 500х1200х600 12/500" at bounding box center [748, 326] width 445 height 100
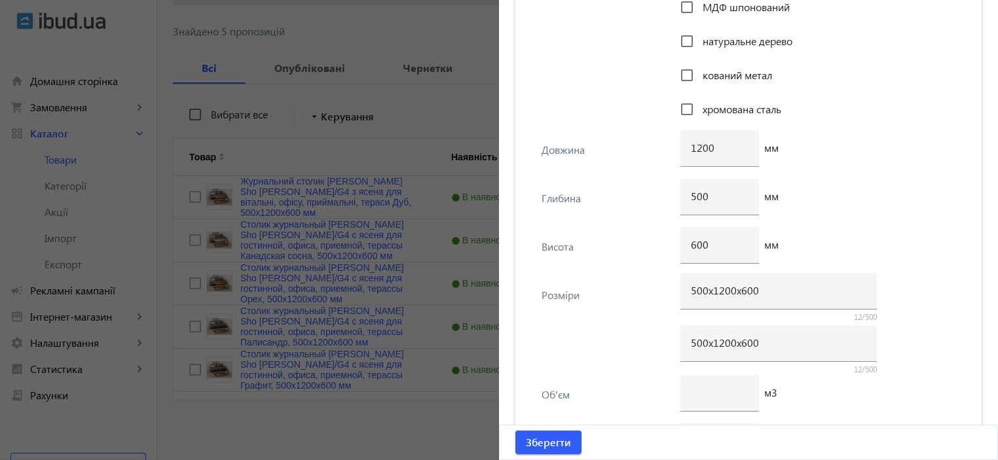
scroll to position [2375, 0]
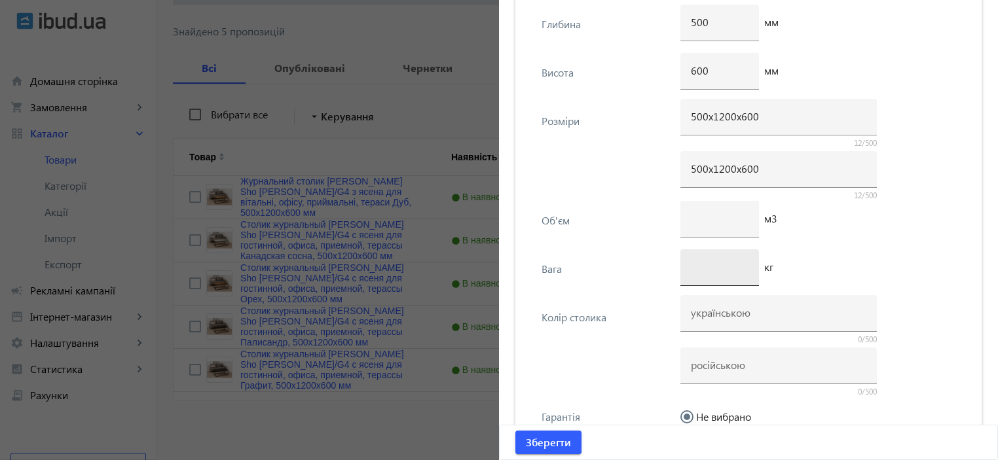
click at [694, 269] on input "number" at bounding box center [720, 267] width 58 height 14
type input "8"
click at [616, 285] on div "Вага 8 кг" at bounding box center [748, 274] width 445 height 48
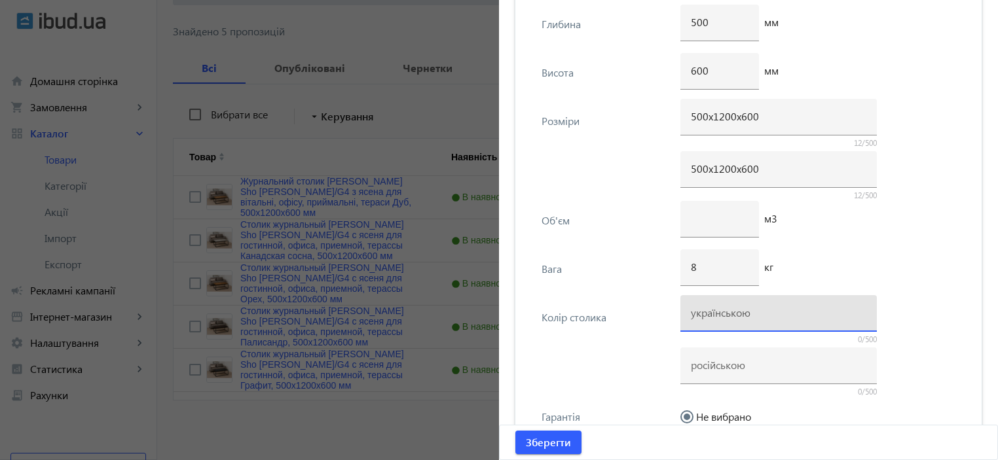
click at [705, 316] on input at bounding box center [779, 313] width 176 height 14
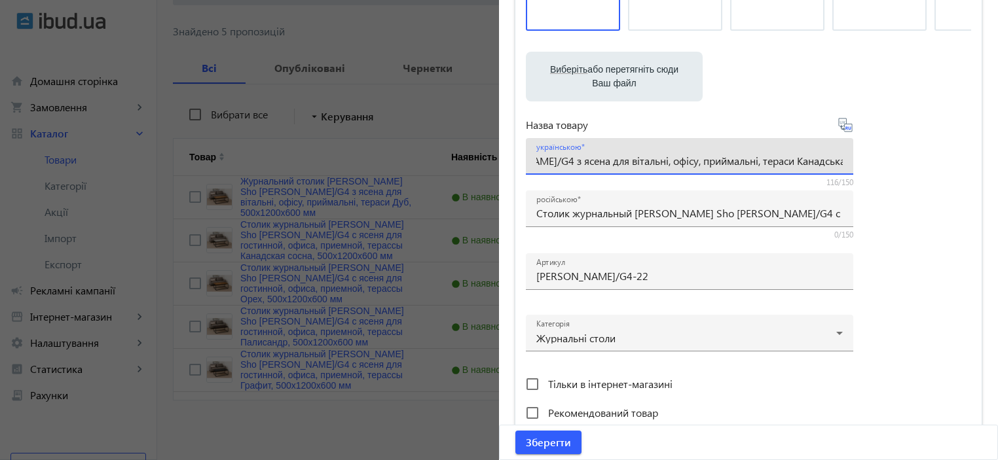
scroll to position [0, 277]
drag, startPoint x: 805, startPoint y: 162, endPoint x: 904, endPoint y: 157, distance: 99.0
click at [904, 157] on div "Виберіть або перетягніть сюди Ваш файл 2498268cb59e5548557570786871112-545b4d0c…" at bounding box center [748, 181] width 445 height 490
click at [673, 158] on input "Журнальний столик [PERSON_NAME] Sho [PERSON_NAME]/G4 з ясена для вітальні, офіс…" at bounding box center [689, 161] width 307 height 14
drag, startPoint x: 673, startPoint y: 158, endPoint x: 736, endPoint y: 159, distance: 63.6
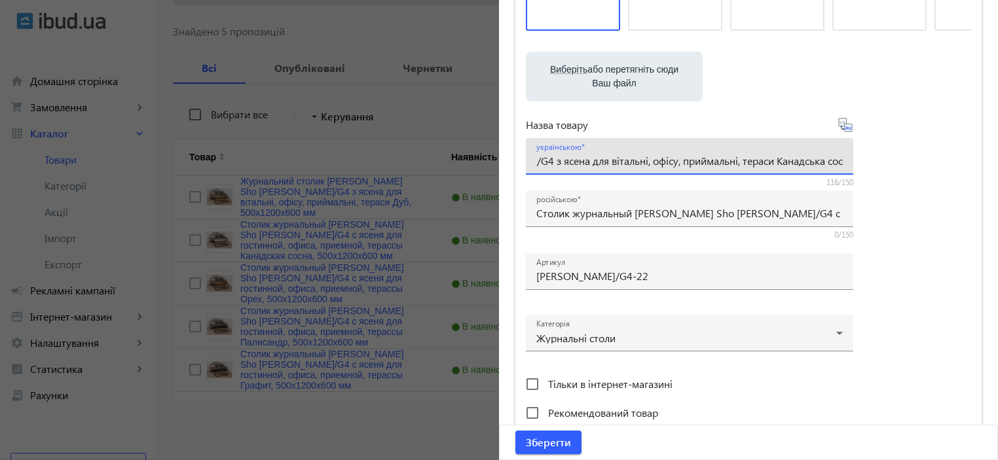
click at [736, 159] on input "Журнальний столик [PERSON_NAME] Sho [PERSON_NAME]/G4 з ясена для вітальні, офіс…" at bounding box center [689, 161] width 307 height 14
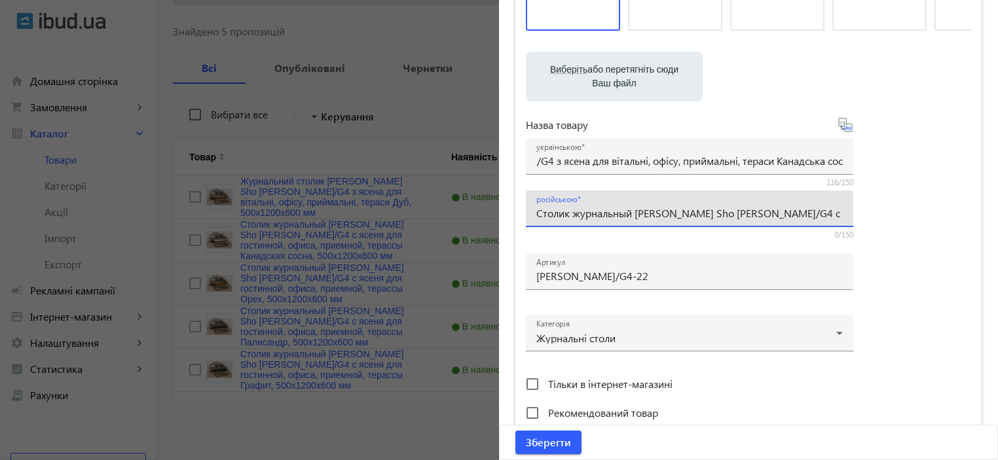
scroll to position [0, 0]
drag, startPoint x: 770, startPoint y: 219, endPoint x: 788, endPoint y: 212, distance: 19.1
click at [825, 212] on div "російською Столик журнальный Tobi Sho Урбан/G4 с ясеня для гостинной, офиса, пр…" at bounding box center [689, 209] width 307 height 37
click at [755, 217] on input "Столик журнальный Tobi Sho Урбан/G4 с ясеня для гостинной, офиса, приемной, тер…" at bounding box center [689, 213] width 307 height 14
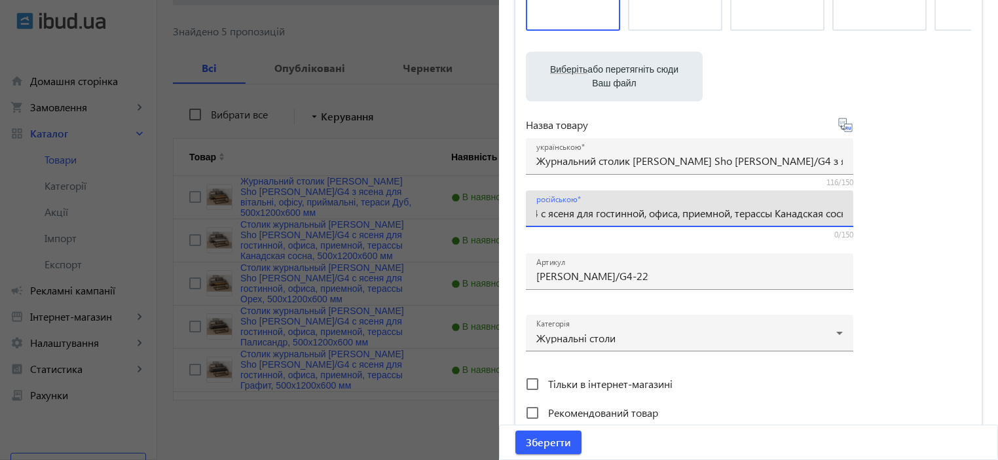
drag, startPoint x: 762, startPoint y: 217, endPoint x: 891, endPoint y: 210, distance: 129.2
click at [891, 210] on div "Виберіть або перетягніть сюди Ваш файл 2498268cb59e5548557570786871112-545b4d0c…" at bounding box center [748, 181] width 445 height 490
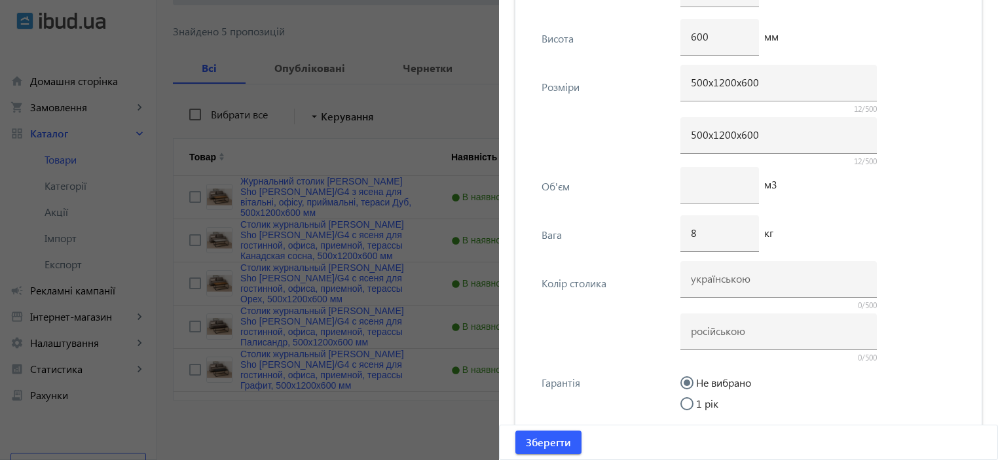
scroll to position [2542, 0]
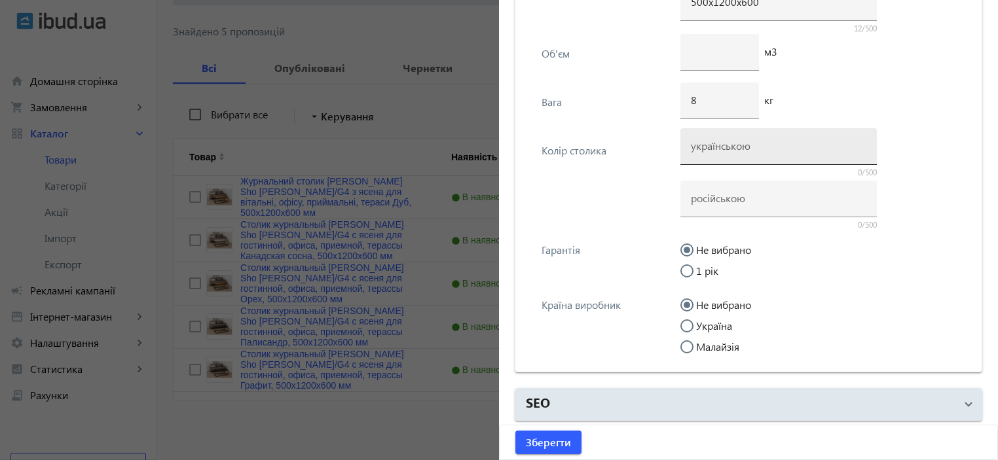
click at [738, 151] on div at bounding box center [779, 146] width 176 height 37
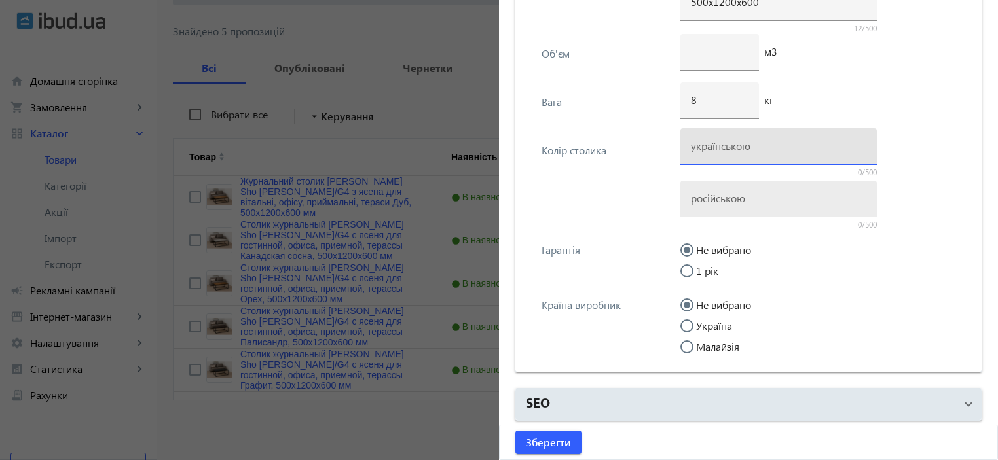
paste input "Канадська сосна"
type input "Канадська сосна"
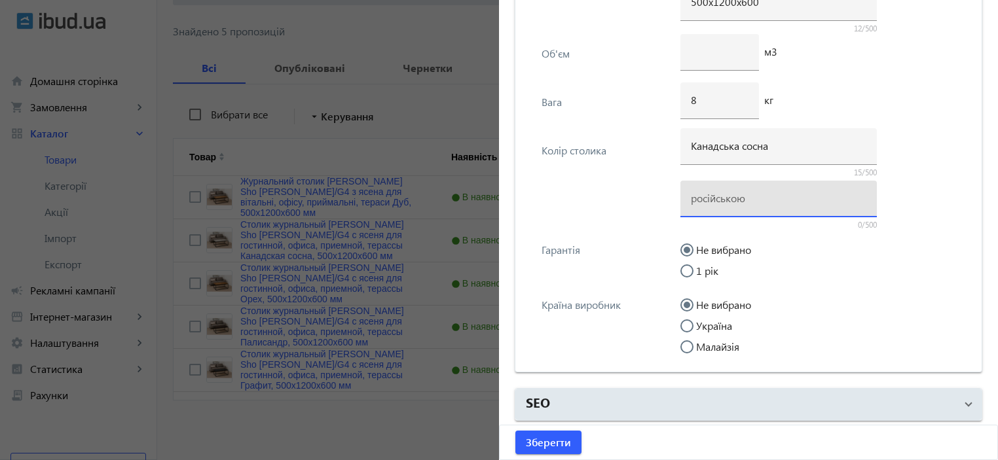
click at [730, 191] on input at bounding box center [779, 198] width 176 height 14
paste input "Канадська сосна"
drag, startPoint x: 735, startPoint y: 197, endPoint x: 721, endPoint y: 200, distance: 14.8
click at [721, 200] on input "Канадська сосна" at bounding box center [779, 198] width 176 height 14
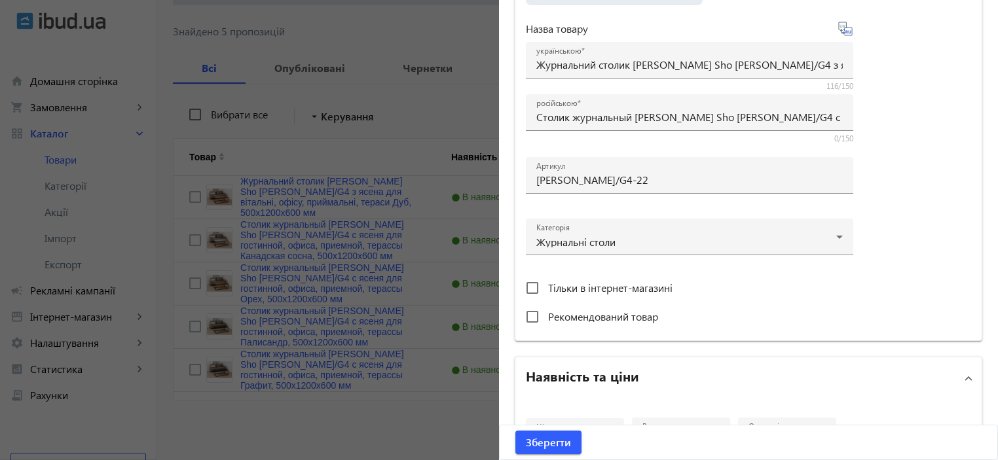
scroll to position [96, 0]
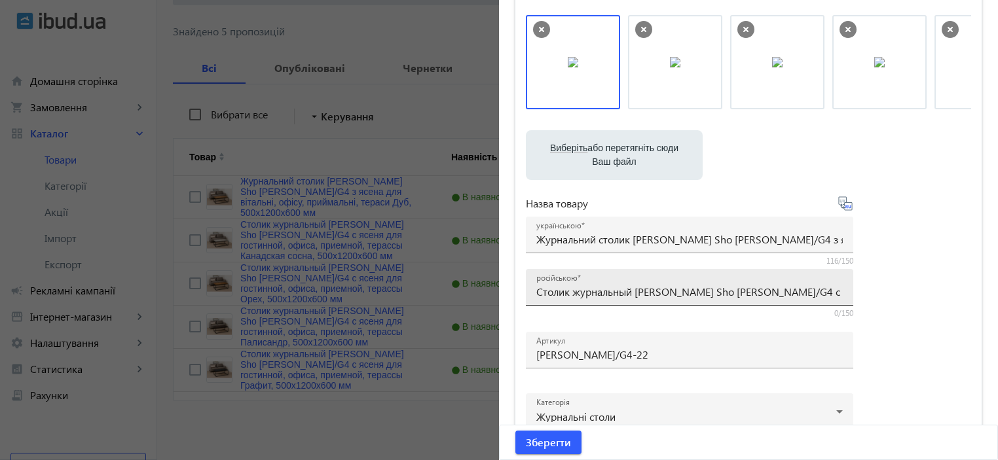
type input "Канадская сосна"
drag, startPoint x: 819, startPoint y: 297, endPoint x: 933, endPoint y: 288, distance: 114.3
click at [935, 290] on div "Виберіть або перетягніть сюди Ваш файл 2498268cb59e5548557570786871112-545b4d0c…" at bounding box center [748, 260] width 445 height 490
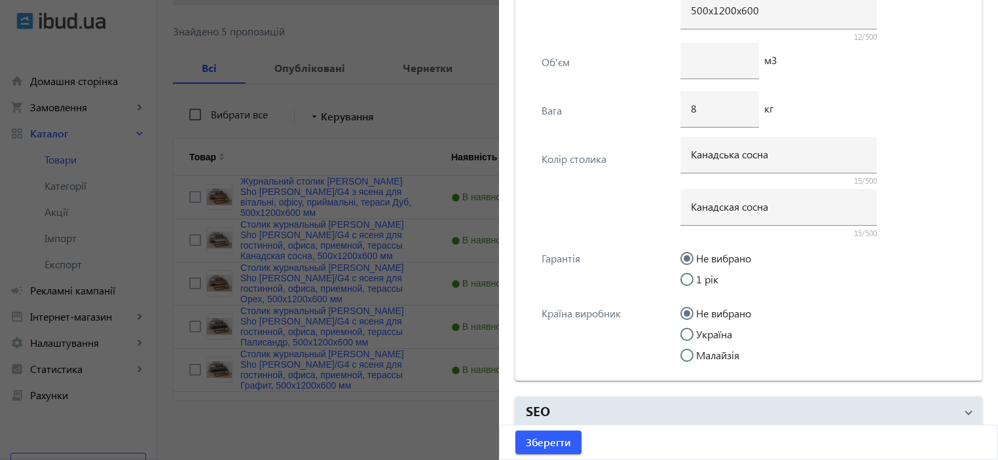
scroll to position [2542, 0]
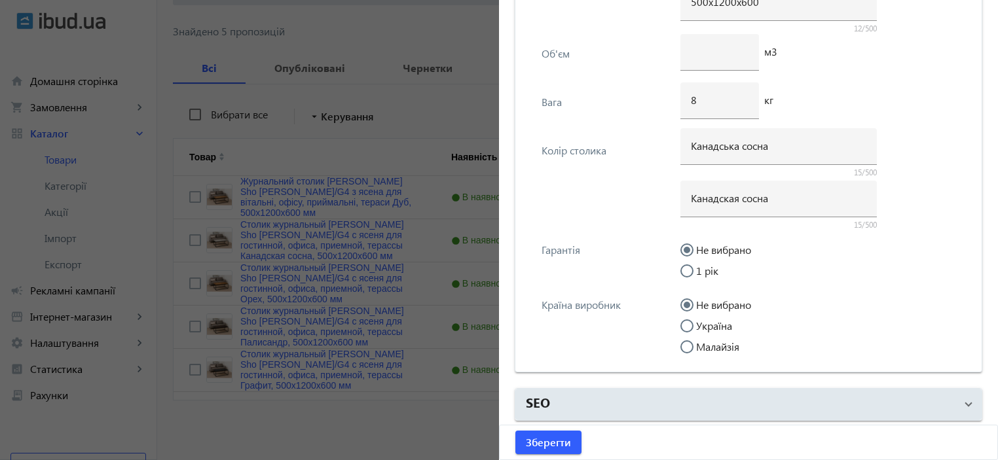
click at [694, 324] on input "Україна" at bounding box center [694, 333] width 26 height 26
radio input "true"
click at [554, 430] on span "submit" at bounding box center [549, 442] width 66 height 31
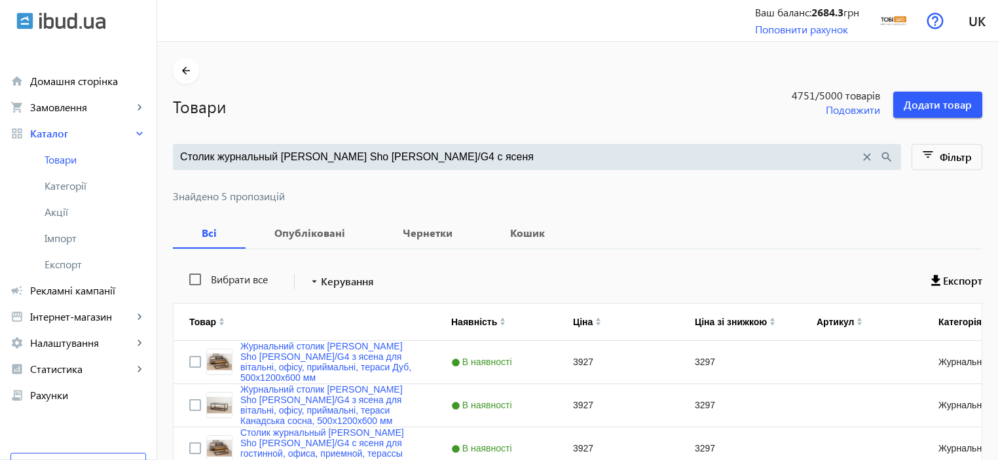
scroll to position [165, 0]
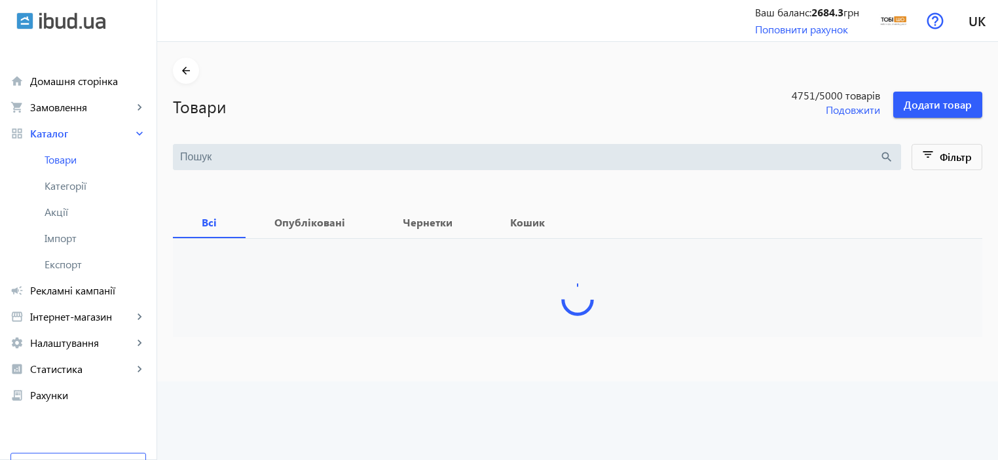
type input "Столик журнальный [PERSON_NAME] Sho Урбан/G4 с ясеня"
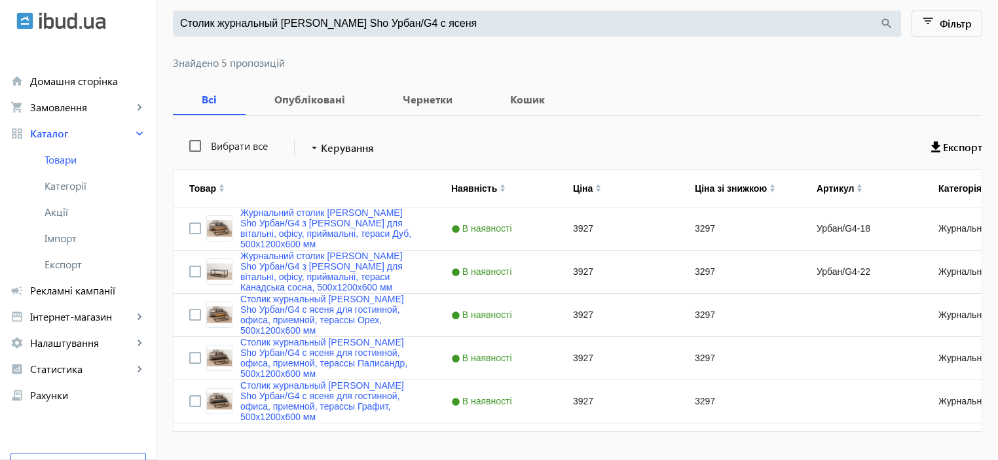
scroll to position [165, 0]
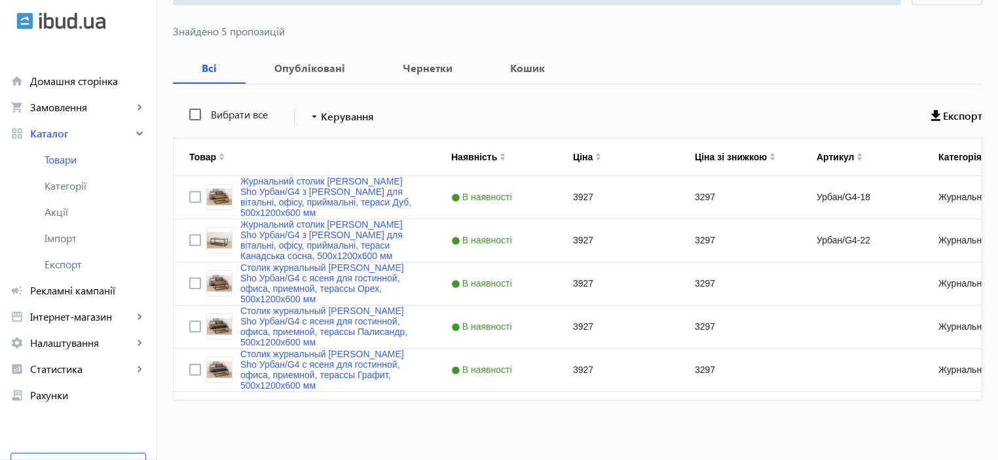
click at [638, 94] on div "Вибрати все arrow_drop_down Керування Експорт Товар Наявність Ціна Ціна зі зниж…" at bounding box center [578, 251] width 810 height 332
click at [331, 290] on link "Столик журнальный [PERSON_NAME] Sho Урбан/G4 с ясеня для гостинной, офиса, прие…" at bounding box center [329, 284] width 179 height 42
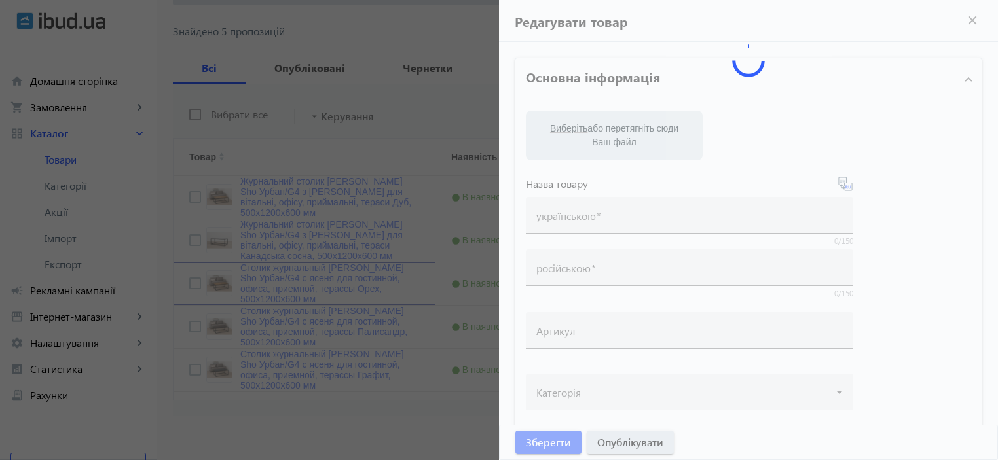
type input "Столик журнальный [PERSON_NAME] Sho Урбан/G4 с ясеня для гостинной, офиса, прие…"
type input "3927"
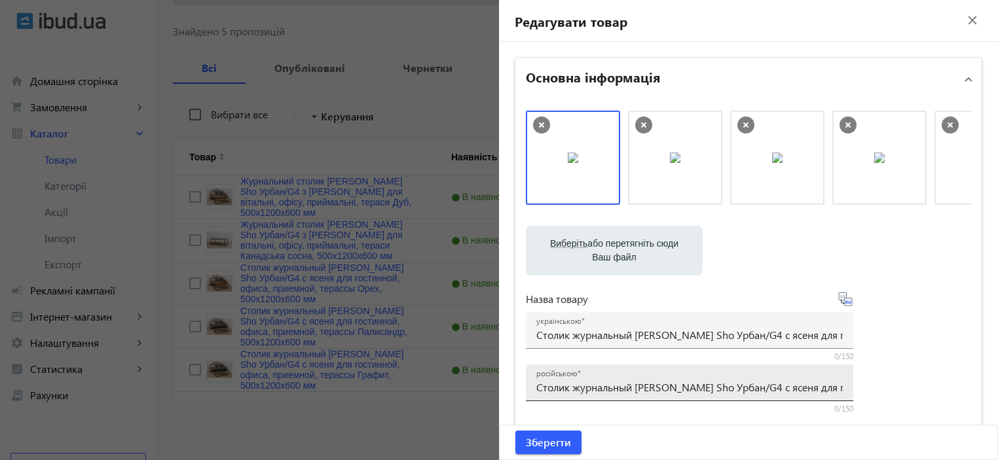
click at [597, 388] on input "Столик журнальный [PERSON_NAME] Sho Урбан/G4 с ясеня для гостинной, офиса, прие…" at bounding box center [689, 388] width 307 height 14
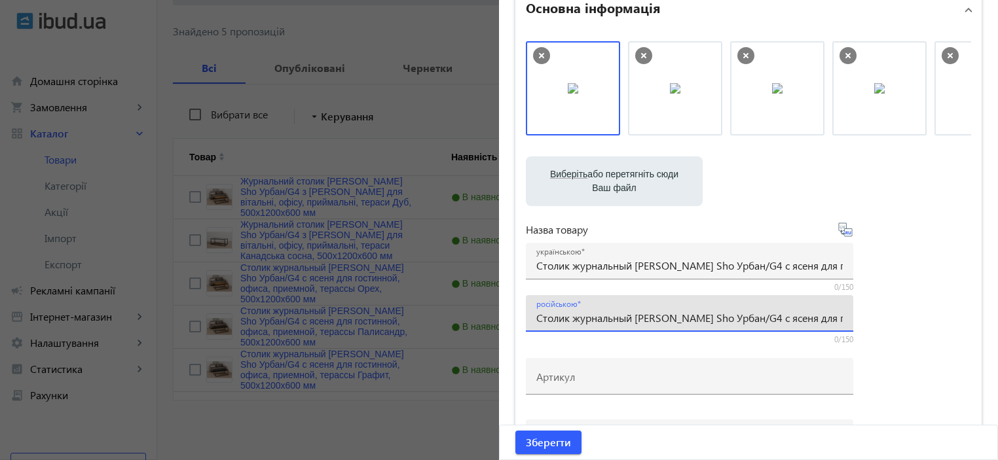
scroll to position [87, 0]
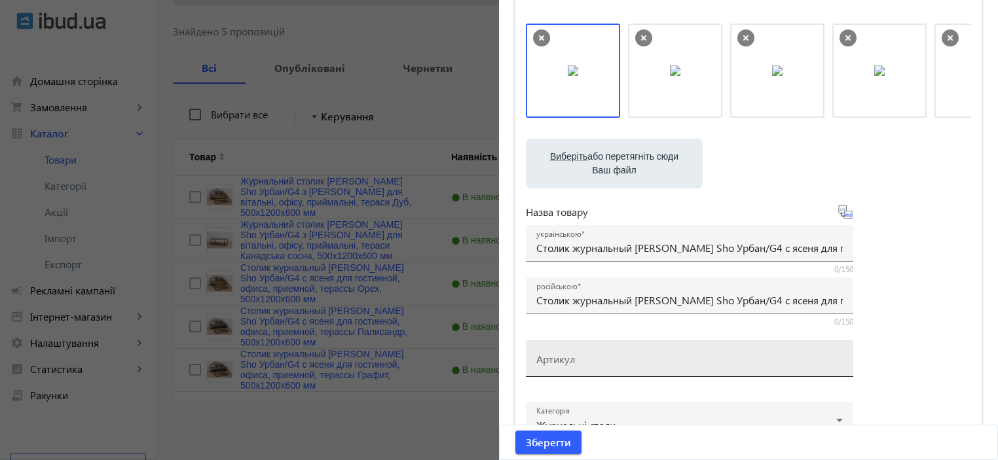
click at [563, 356] on mat-label "Артикул" at bounding box center [555, 359] width 39 height 14
click at [563, 356] on input "Артикул" at bounding box center [689, 363] width 307 height 14
paste input "Урбан/G4-19"
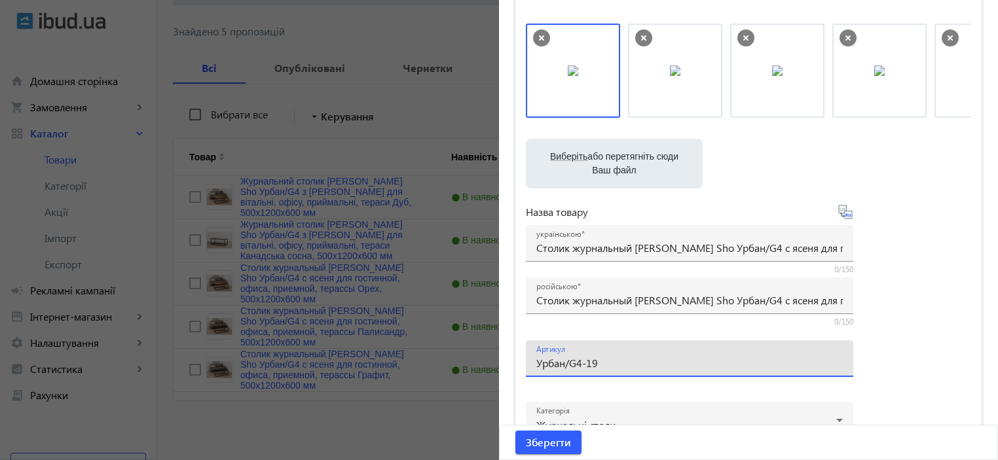
type input "Урбан/G4-19"
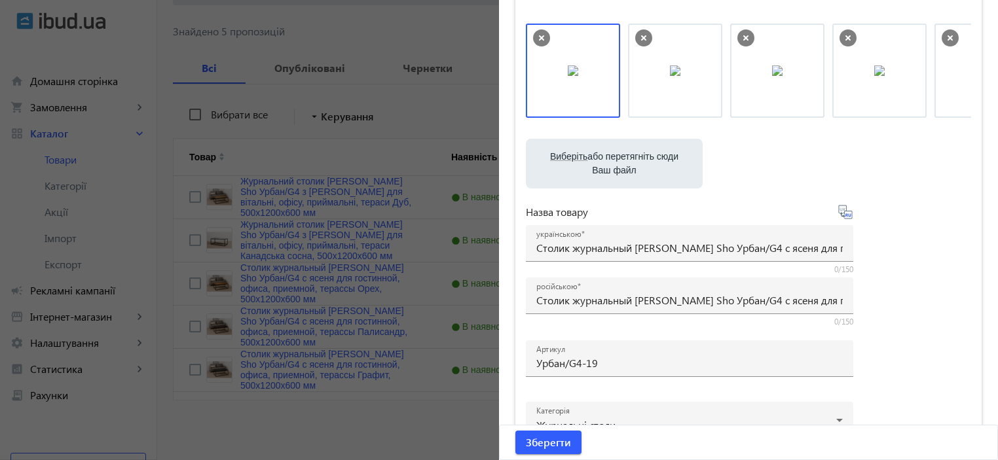
click at [621, 262] on div at bounding box center [690, 268] width 328 height 12
click at [618, 248] on input "Столик журнальный Tobi Sho Урбан/G4 с ясеня для гостинной, офиса, приемной, тер…" at bounding box center [689, 248] width 307 height 14
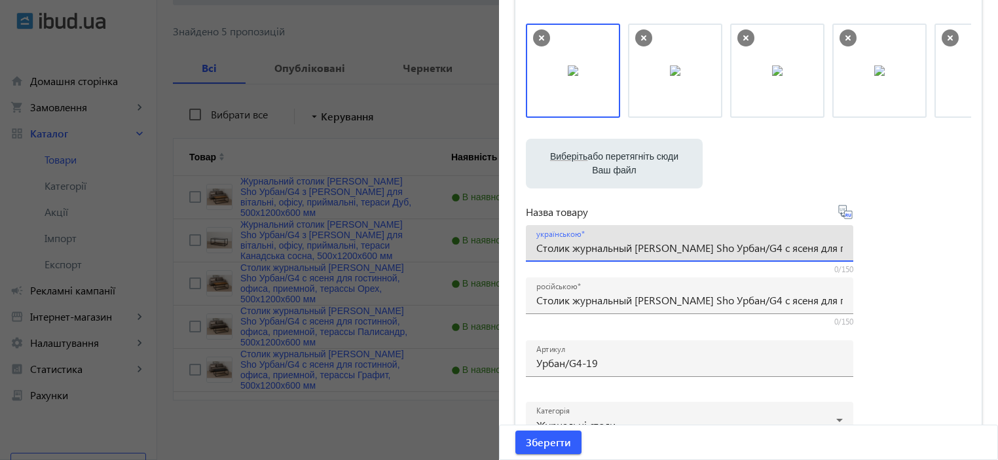
paste input "урнальний столик Tobi Sho Урбан/G4 з ясена для вітальні, офісу, приймальні, тер…"
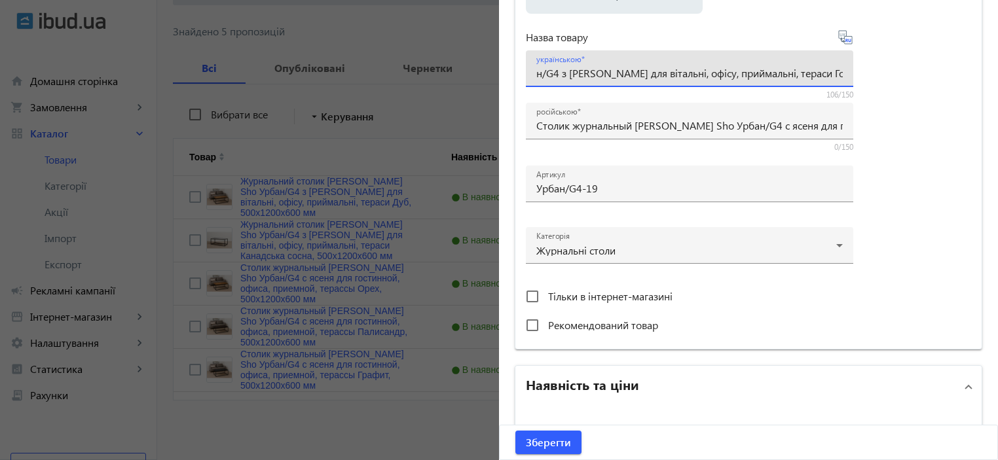
type input "Журнальний столик [PERSON_NAME] Sho [PERSON_NAME]/G4 з ясена для вітальні, офіс…"
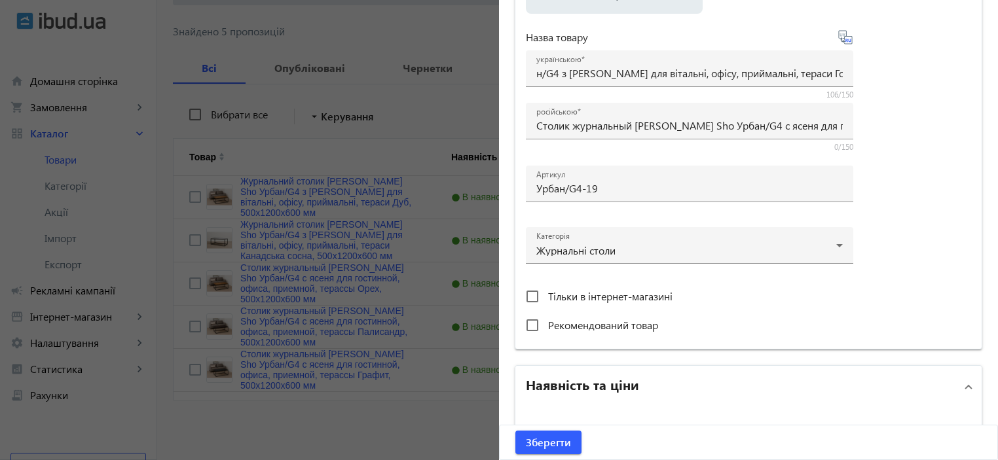
scroll to position [0, 0]
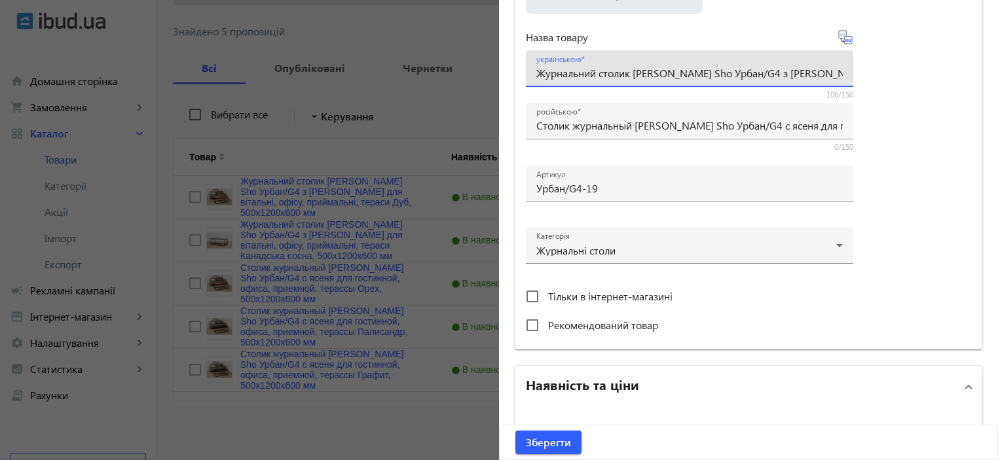
click at [884, 238] on div "Виберіть або перетягніть сюди Ваш файл 413868cb59dfc94434611387956676-d338617a3…" at bounding box center [748, 94] width 445 height 490
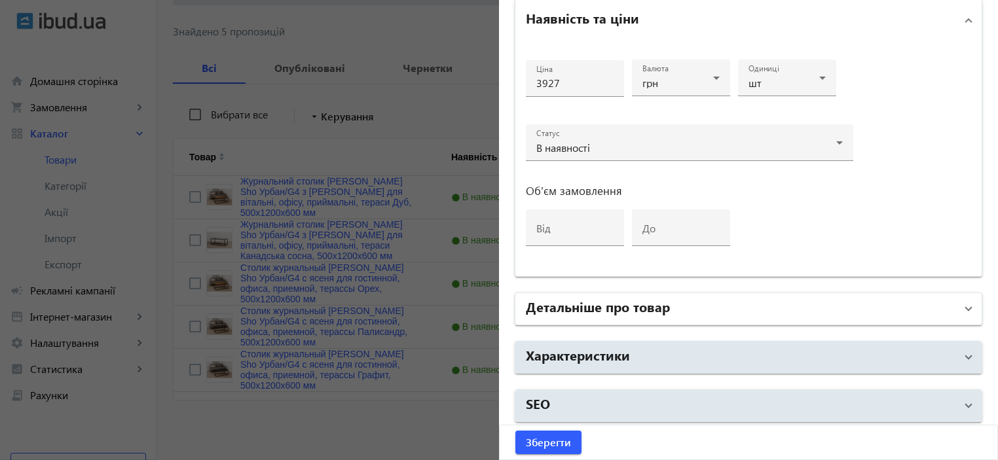
click at [597, 310] on h2 "Детальніше про товар" at bounding box center [598, 306] width 144 height 18
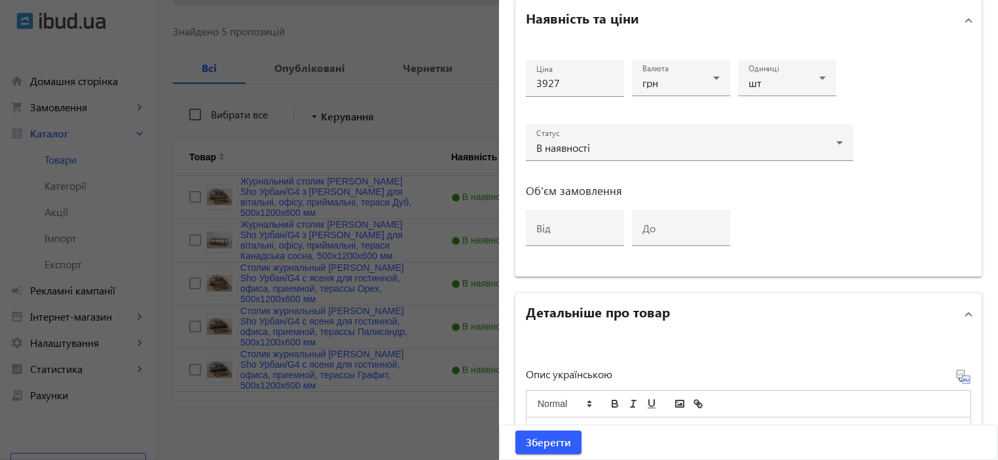
scroll to position [979, 0]
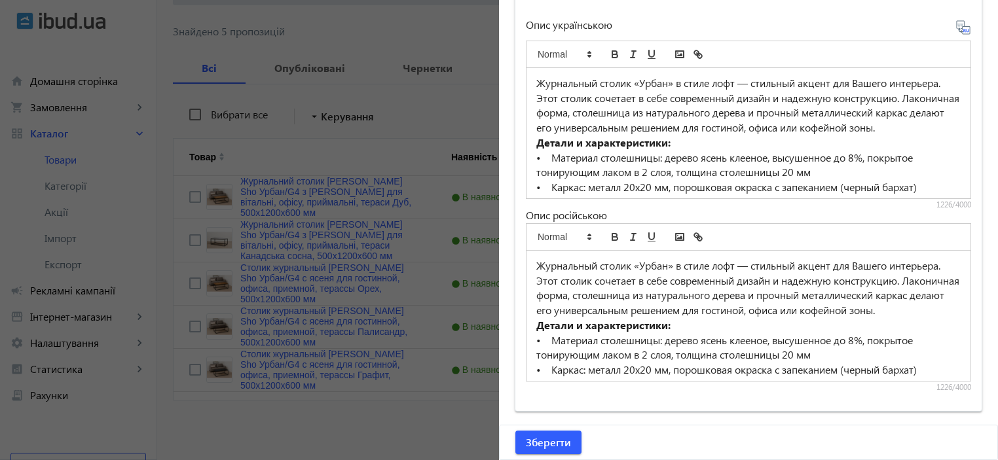
click at [590, 149] on strong "Детали и характеристики:" at bounding box center [603, 143] width 134 height 14
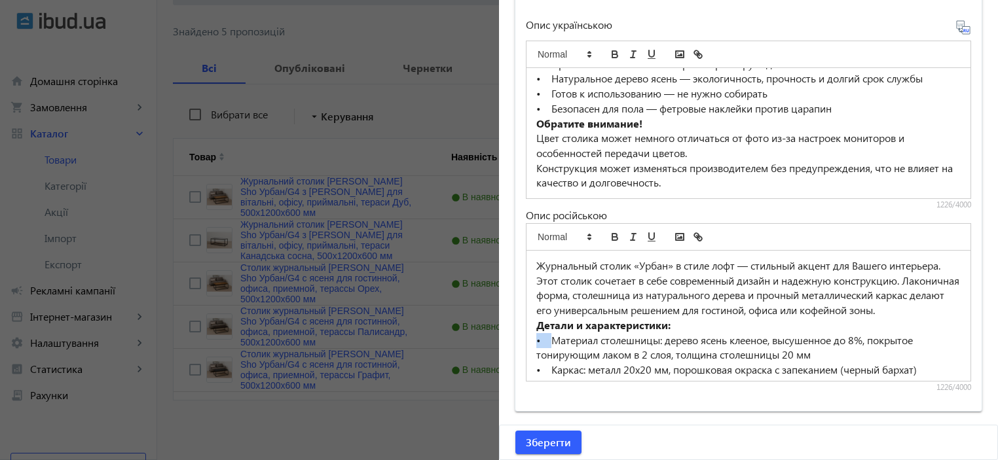
drag, startPoint x: 548, startPoint y: 353, endPoint x: 527, endPoint y: 334, distance: 28.3
click at [527, 350] on div "Журнальный столик «Урбан» в стиле лофт — стильный акцент для Вашего интерьера. …" at bounding box center [749, 316] width 444 height 130
copy p "•"
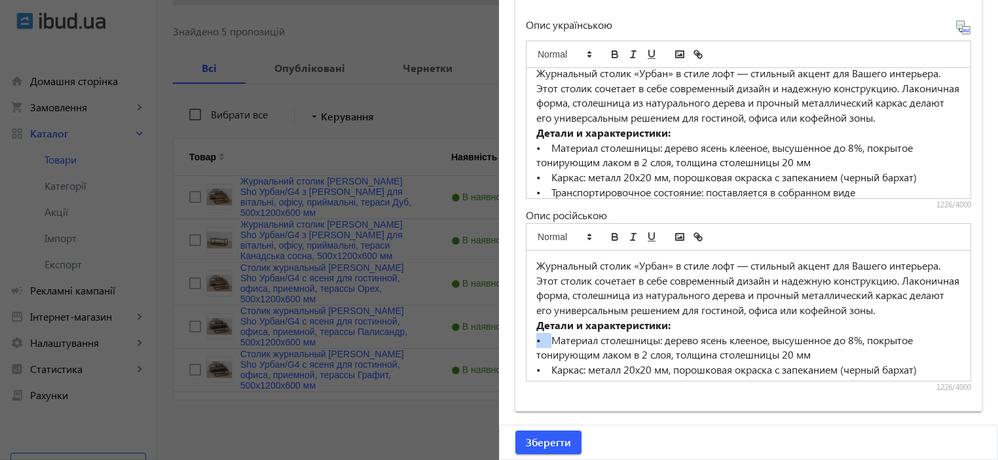
scroll to position [0, 0]
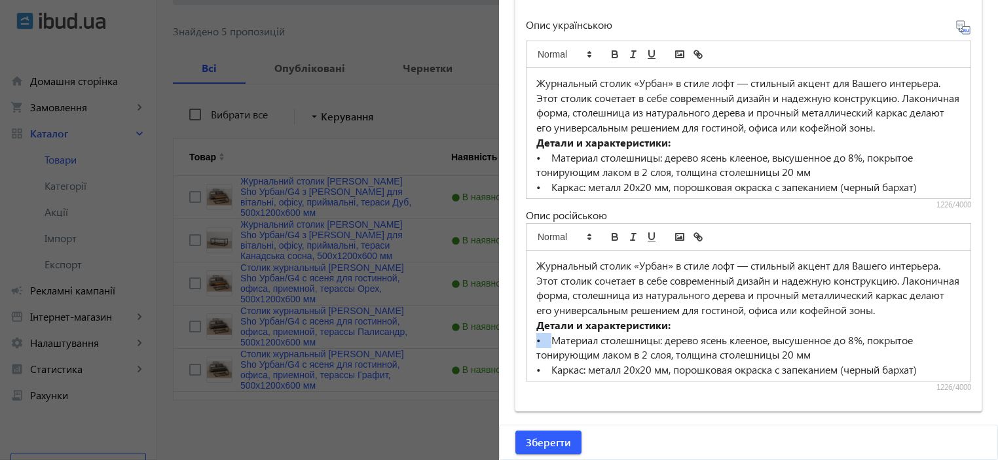
click at [631, 149] on strong "Детали и характеристики:" at bounding box center [603, 143] width 134 height 14
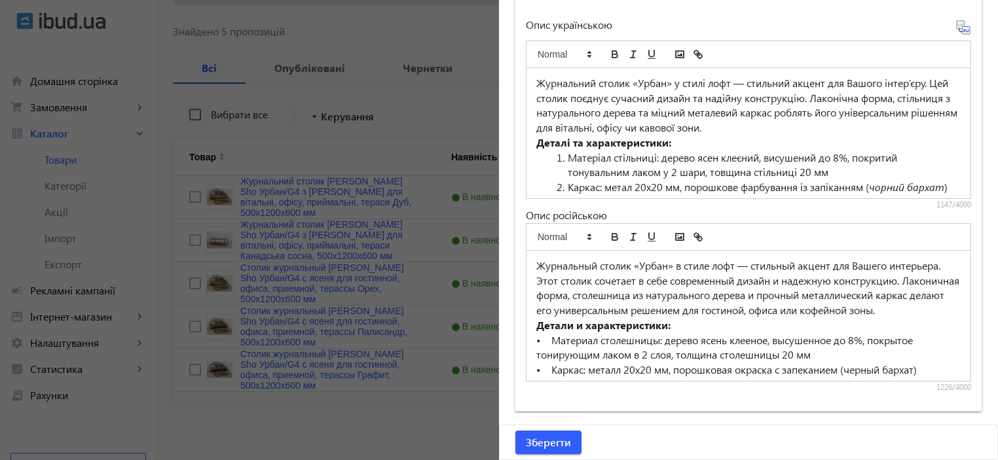
scroll to position [204, 0]
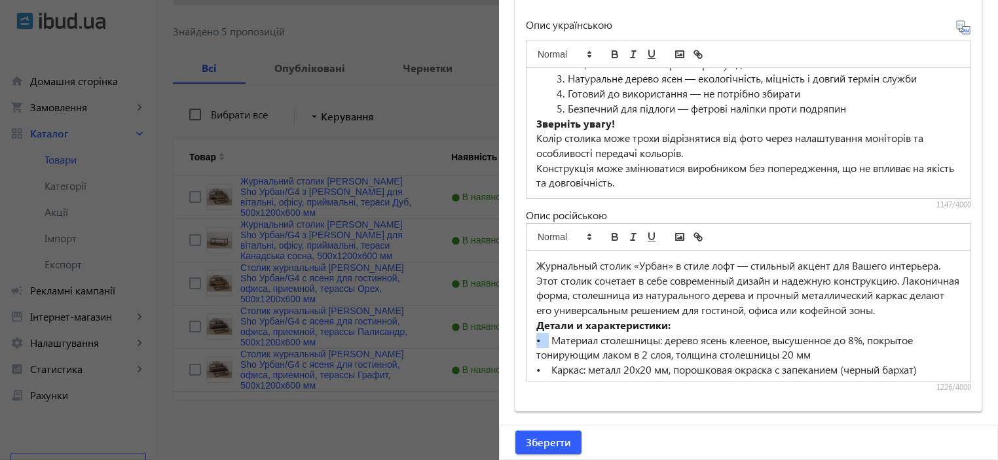
drag, startPoint x: 545, startPoint y: 353, endPoint x: 527, endPoint y: 356, distance: 17.9
click at [527, 356] on div "Журнальный столик «Урбан» в стиле лофт — стильный акцент для Вашего интерьера. …" at bounding box center [749, 316] width 444 height 130
copy p "•"
drag, startPoint x: 562, startPoint y: 109, endPoint x: 519, endPoint y: 111, distance: 43.3
click at [519, 111] on div "Опис українською Журнальний столик «Урбан» у стилі лофт — стильний акцент для В…" at bounding box center [749, 199] width 466 height 426
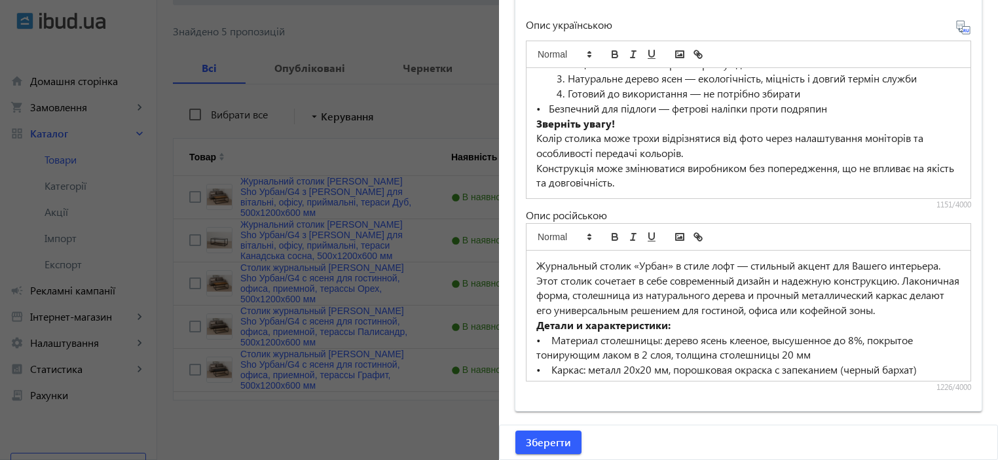
click at [565, 99] on li "Готовий до використання — не потрібно збирати" at bounding box center [756, 93] width 409 height 15
click at [563, 84] on li "Натуральне дерево ясен — екологічність, міцність і довгий термін служби" at bounding box center [756, 78] width 409 height 15
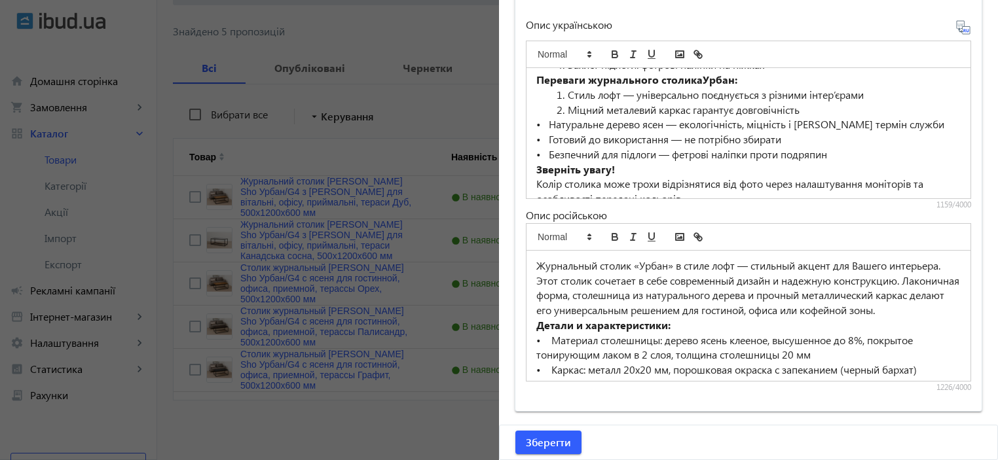
scroll to position [116, 0]
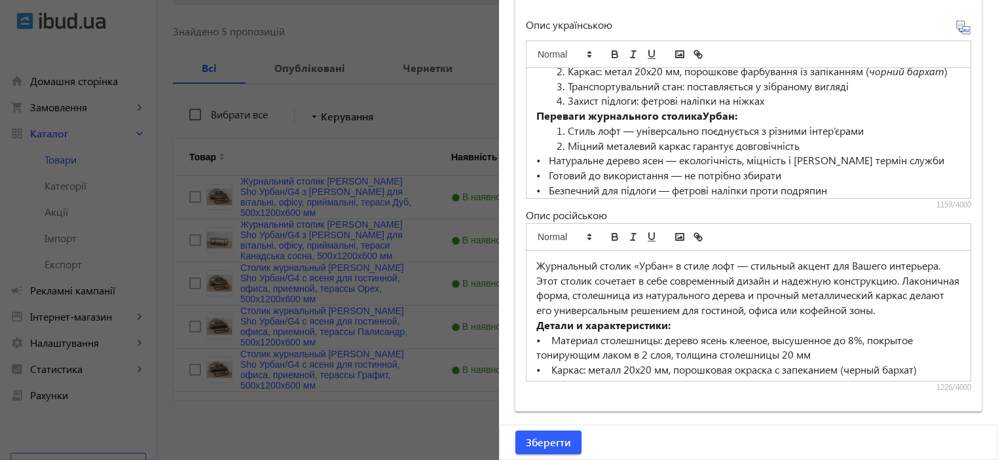
click at [565, 154] on li "Міцний металевий каркас гарантує довговічність" at bounding box center [756, 146] width 409 height 15
click at [565, 139] on li "Стиль лофт — універсально поєднується з різними інтер’єрами" at bounding box center [756, 131] width 409 height 15
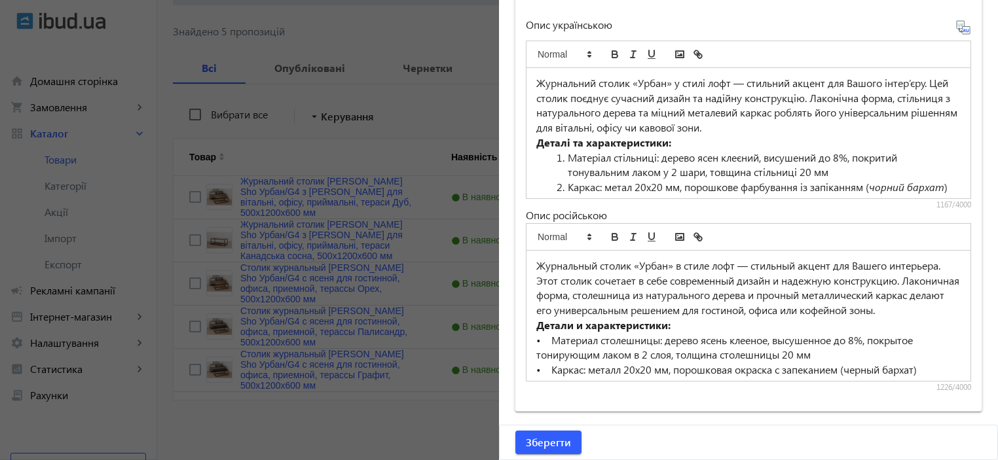
scroll to position [87, 0]
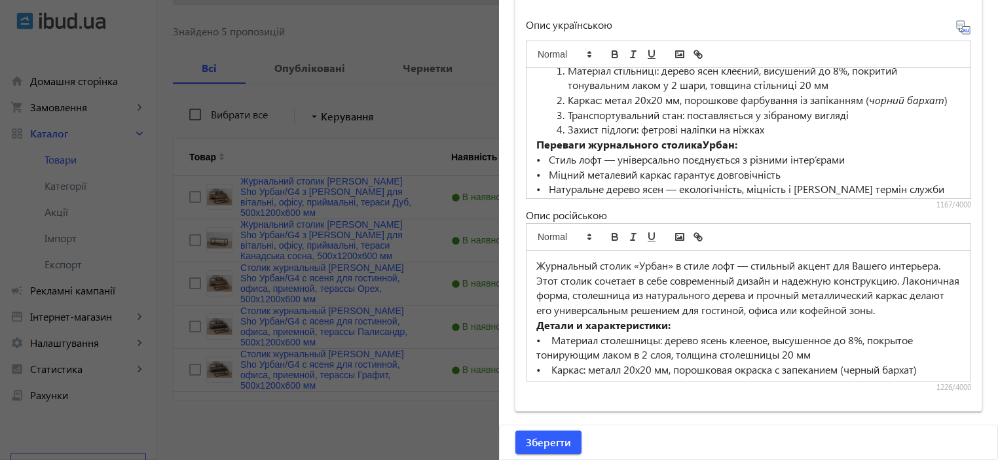
click at [561, 138] on li "Захист підлоги: фетрові наліпки на ніжках" at bounding box center [756, 129] width 409 height 15
click at [563, 123] on li "Транспортувальний стан: поставляється у зібраному вигляді" at bounding box center [756, 115] width 409 height 15
click at [558, 96] on li "Каркас: метал 20х20 мм, порошкове фарбування із запіканням ( чорний бархат )" at bounding box center [756, 100] width 409 height 15
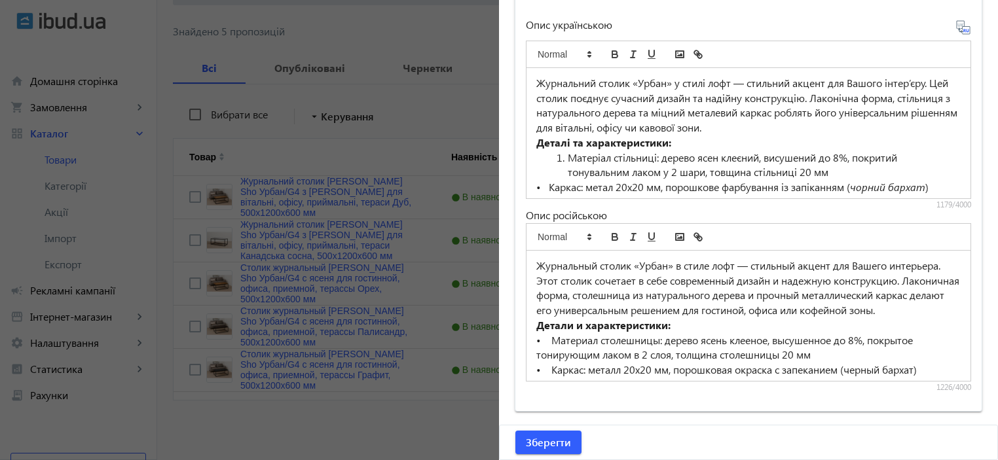
click at [564, 151] on li "Матеріал стільниці: дерево ясен клеєний, висушений до 8%, покритий тонувальним …" at bounding box center [756, 165] width 409 height 29
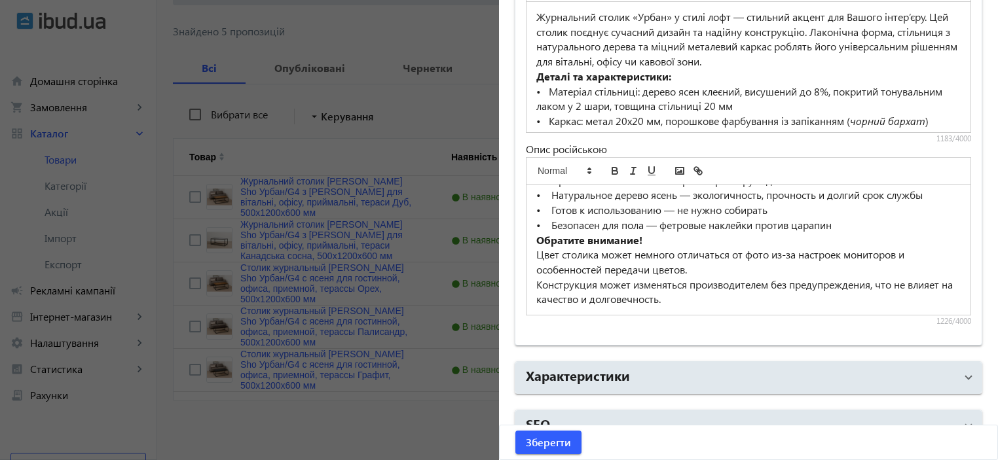
scroll to position [1064, 0]
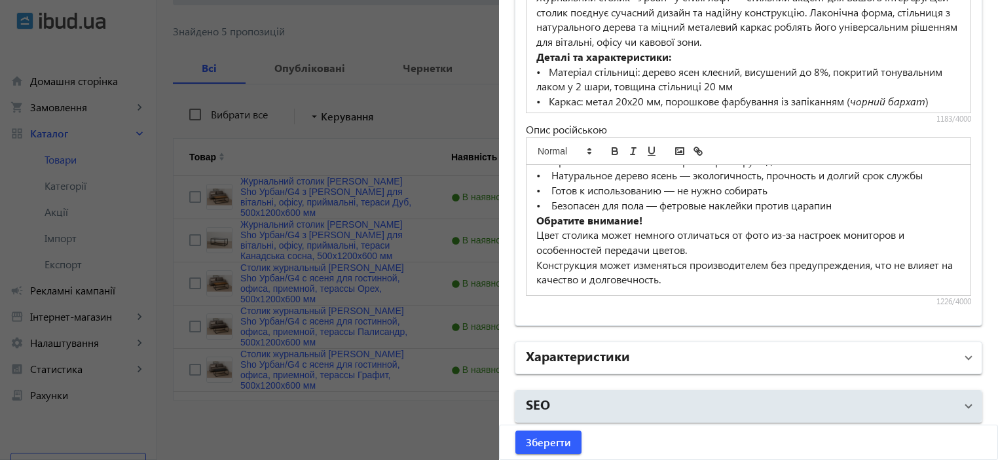
click at [612, 353] on h2 "Характеристики" at bounding box center [578, 356] width 104 height 18
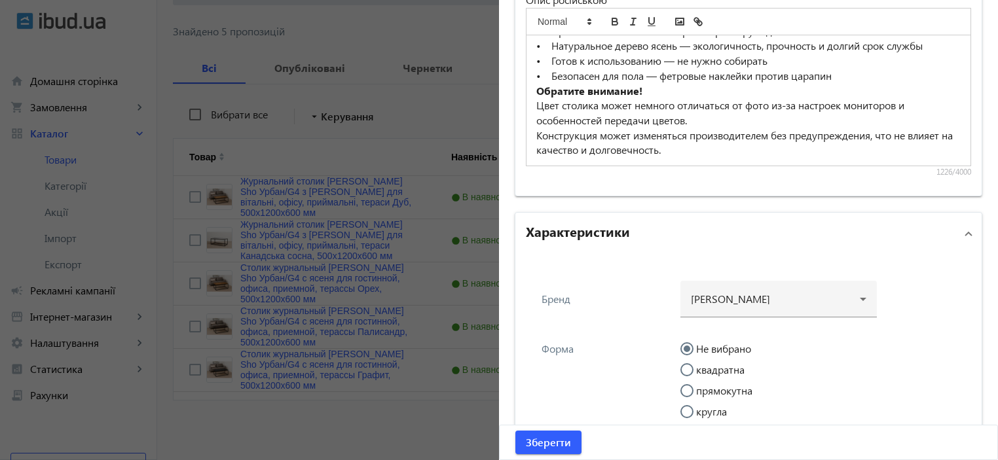
scroll to position [1239, 0]
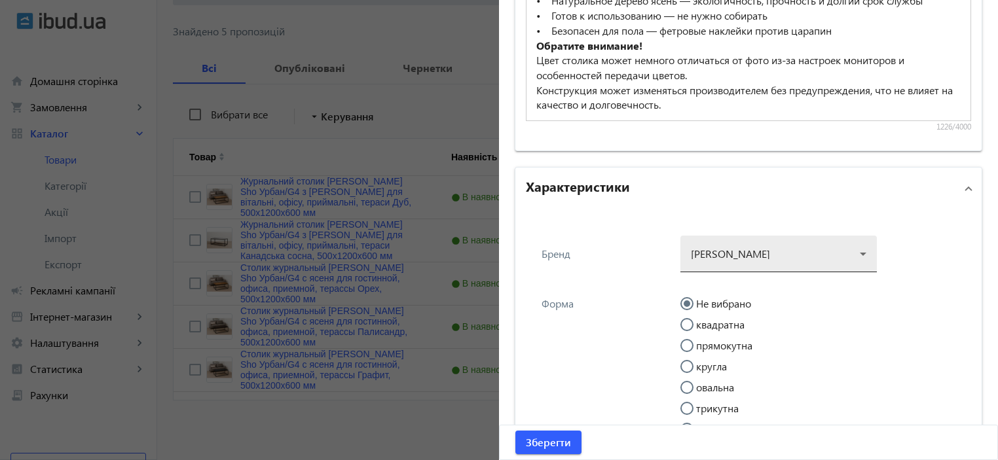
click at [721, 266] on div at bounding box center [779, 248] width 176 height 47
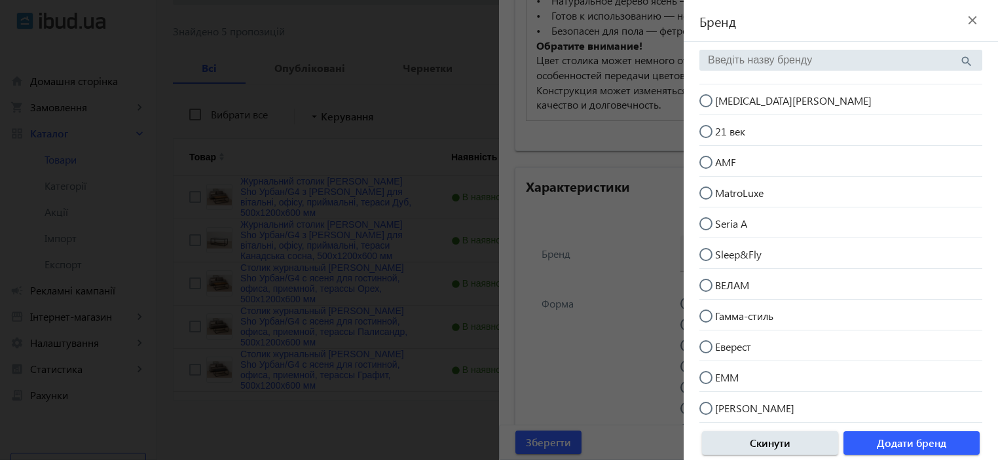
click at [776, 88] on mat-radio-button "[MEDICAL_DATA][PERSON_NAME]" at bounding box center [841, 99] width 283 height 25
radio input "true"
click at [873, 442] on span "button" at bounding box center [912, 443] width 136 height 31
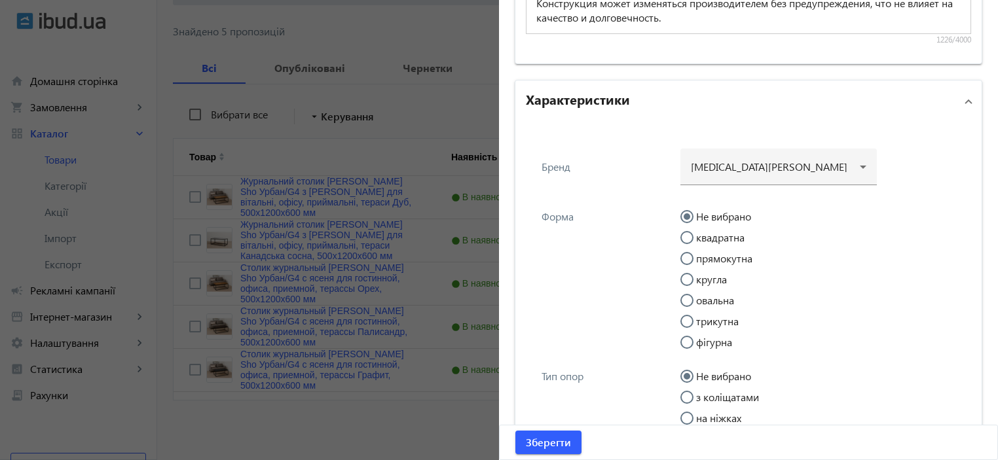
click at [693, 252] on input "прямокутна" at bounding box center [694, 265] width 26 height 26
radio input "true"
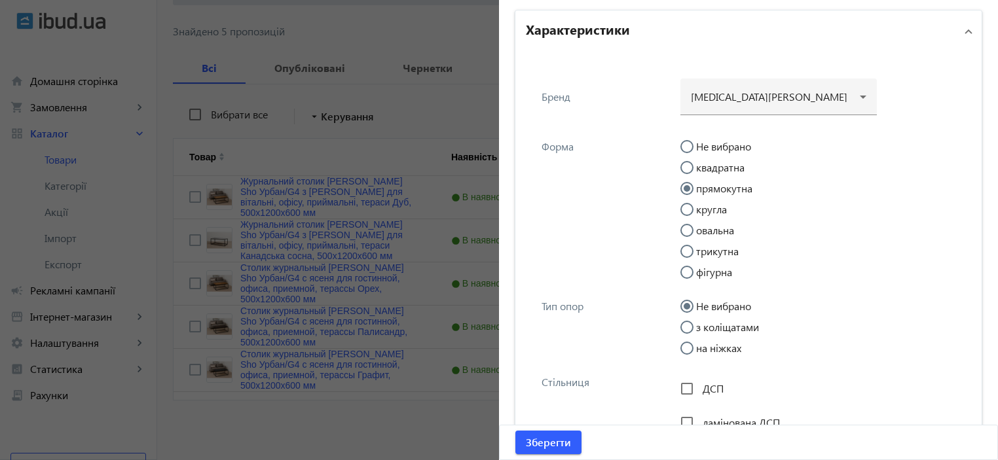
scroll to position [1414, 0]
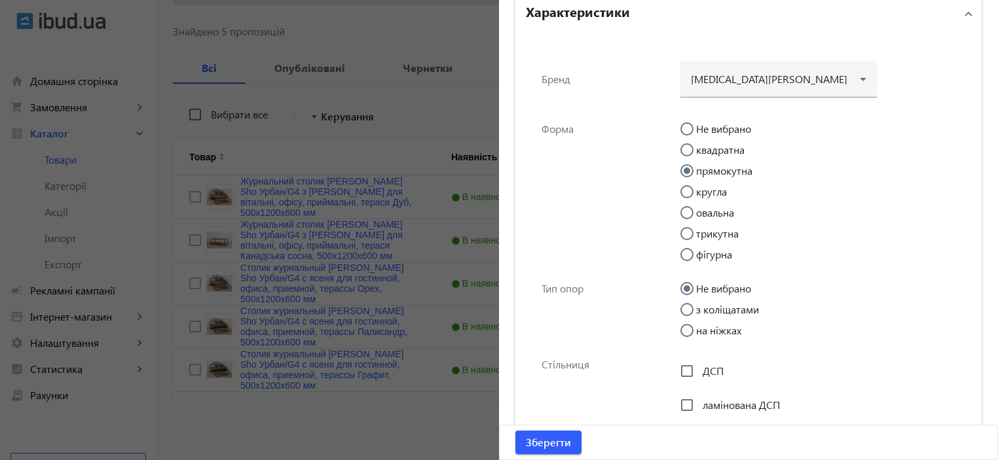
click at [681, 324] on input "на ніжках" at bounding box center [694, 337] width 26 height 26
radio input "true"
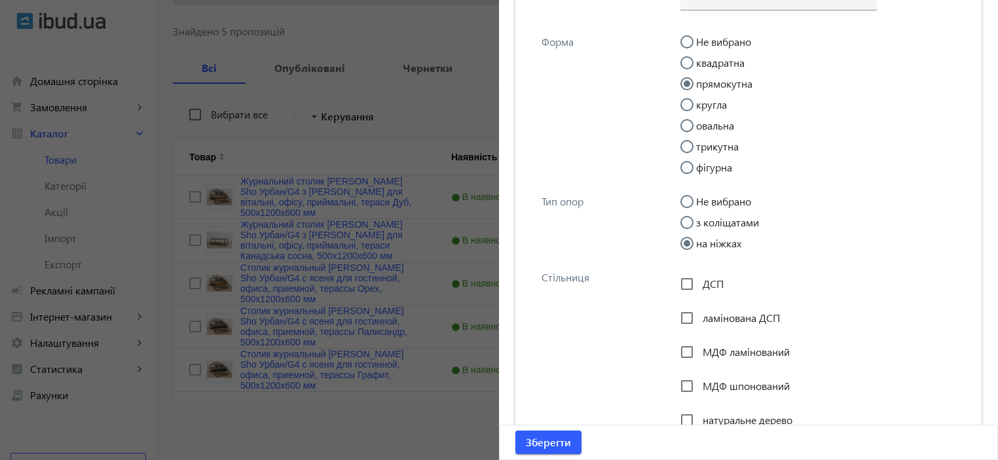
scroll to position [1588, 0]
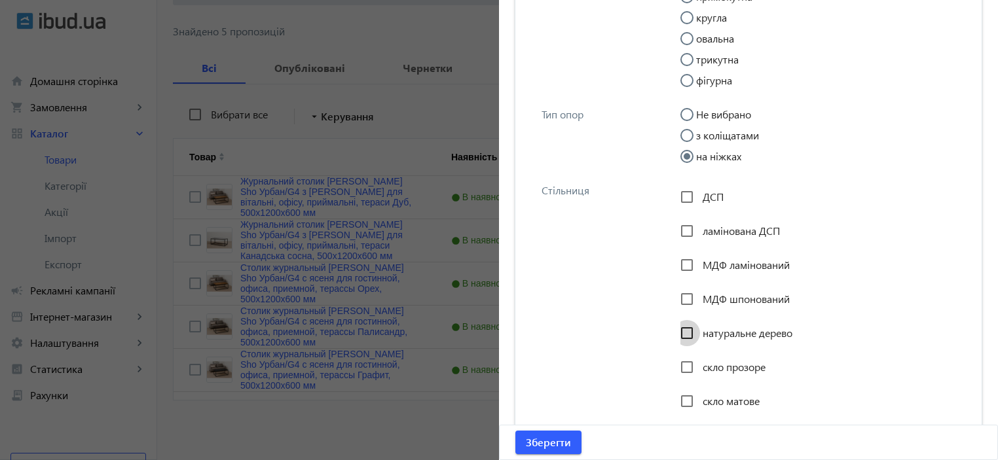
click at [681, 332] on input "натуральне дерево" at bounding box center [687, 333] width 26 height 26
checkbox input "true"
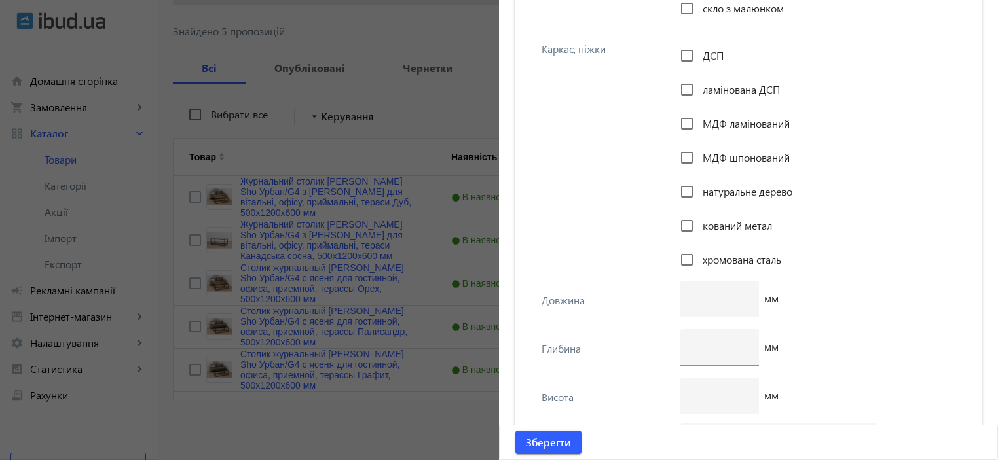
scroll to position [2113, 0]
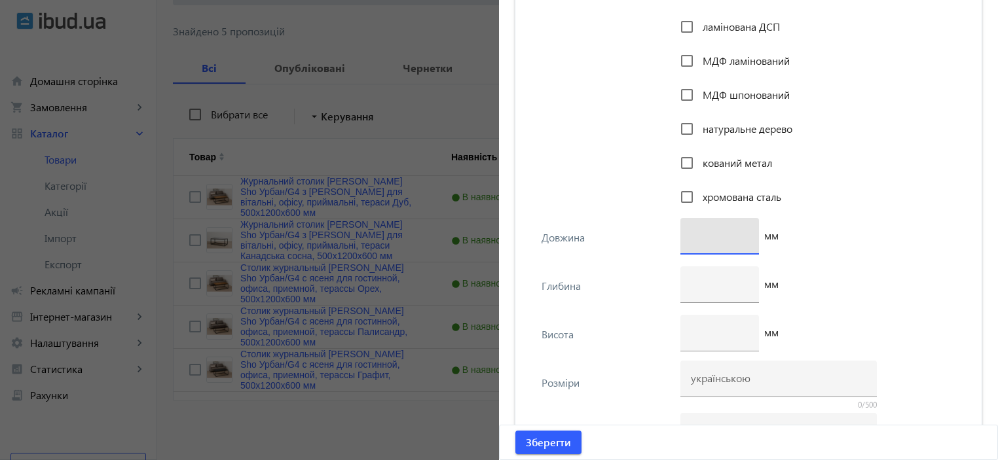
click at [691, 236] on input "number" at bounding box center [720, 236] width 58 height 14
type input "1200"
click at [692, 267] on div at bounding box center [720, 285] width 58 height 37
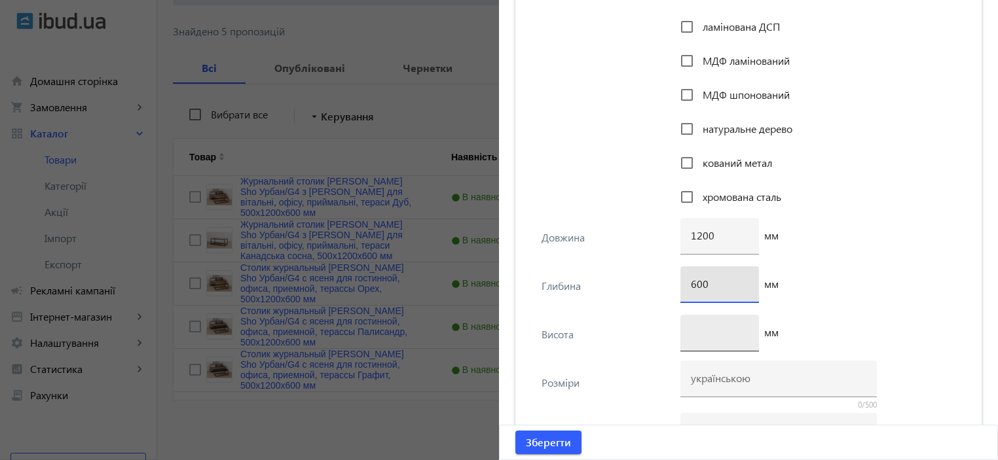
type input "600"
click at [704, 326] on input "number" at bounding box center [720, 333] width 58 height 14
type input "500"
click at [835, 278] on div "600 мм" at bounding box center [822, 291] width 283 height 48
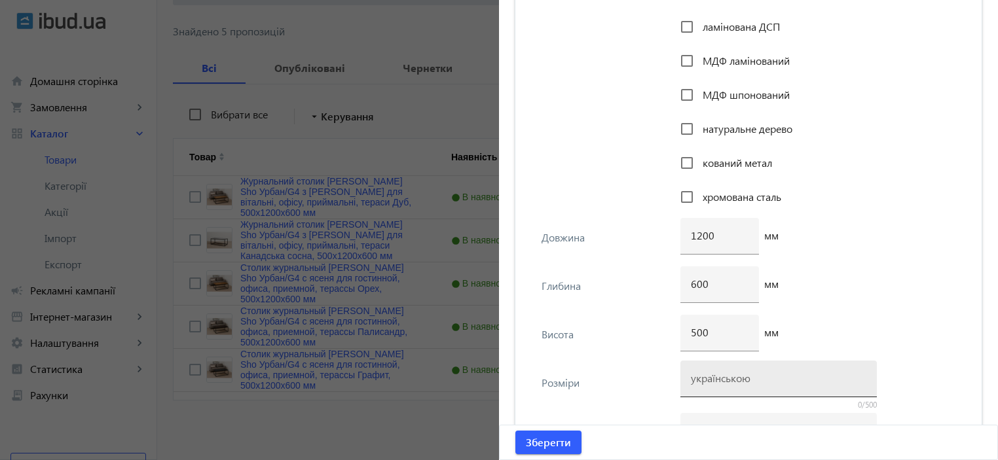
click at [695, 379] on input at bounding box center [779, 378] width 176 height 14
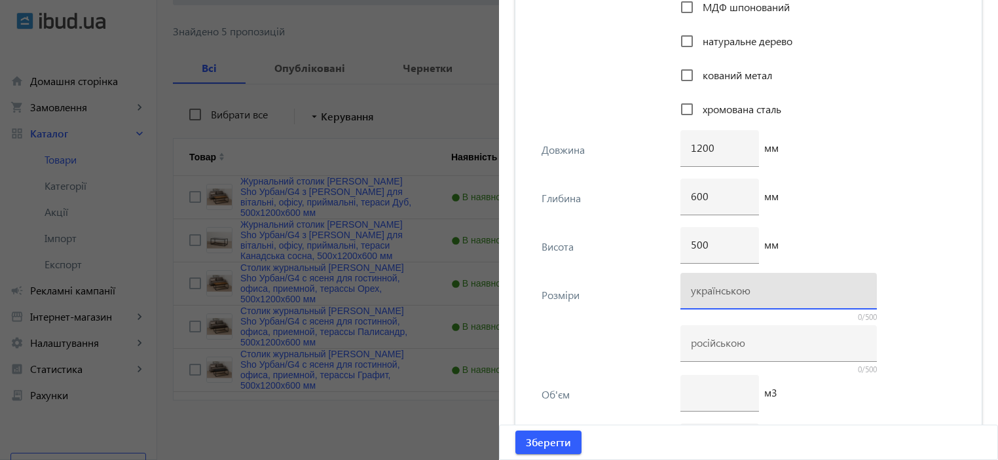
paste input "500х1140х470"
drag, startPoint x: 723, startPoint y: 291, endPoint x: 715, endPoint y: 291, distance: 8.5
click at [715, 291] on input "500х1140х470" at bounding box center [779, 291] width 176 height 14
drag, startPoint x: 747, startPoint y: 289, endPoint x: 735, endPoint y: 293, distance: 12.4
click at [735, 293] on input "500х1200х470" at bounding box center [779, 291] width 176 height 14
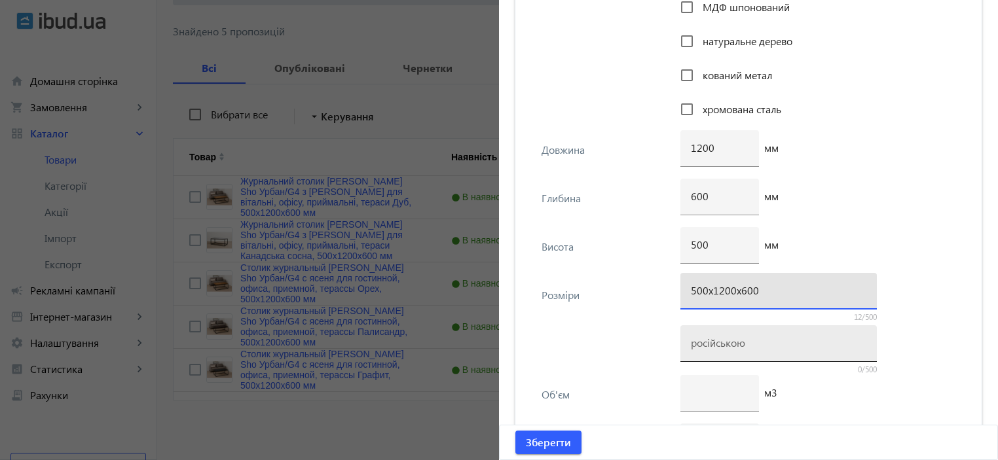
type input "500х1200х600"
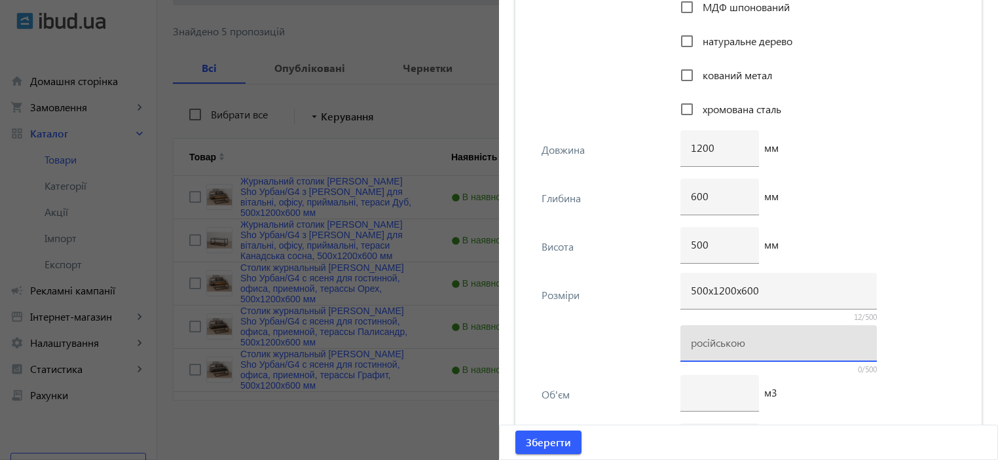
drag, startPoint x: 730, startPoint y: 347, endPoint x: 778, endPoint y: 314, distance: 57.8
click at [730, 347] on input at bounding box center [779, 343] width 176 height 14
paste input "500х1200х600"
type input "500х1200х600"
click at [863, 232] on div "500 мм" at bounding box center [822, 251] width 283 height 48
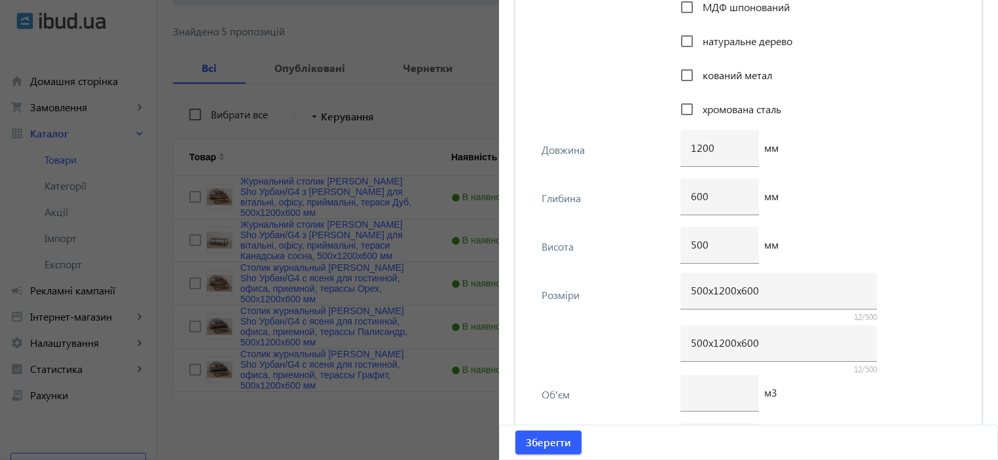
scroll to position [2375, 0]
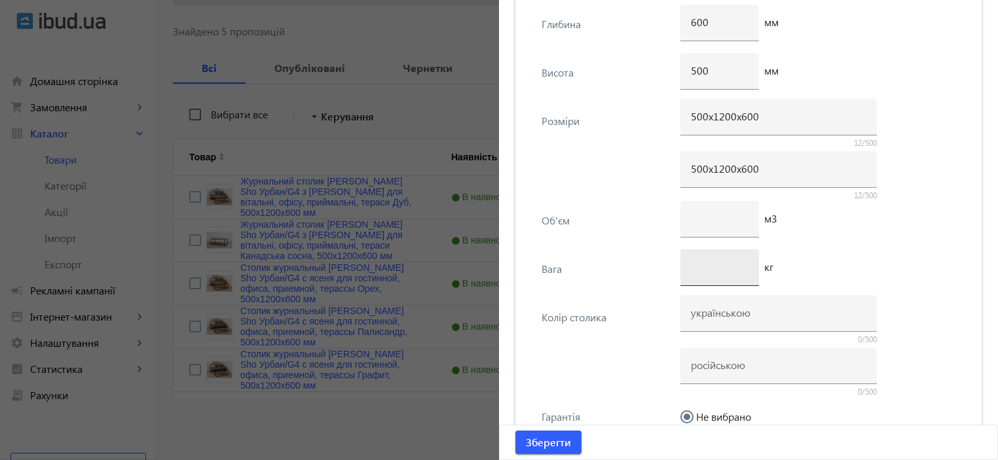
click at [712, 265] on input "number" at bounding box center [720, 267] width 58 height 14
type input "8"
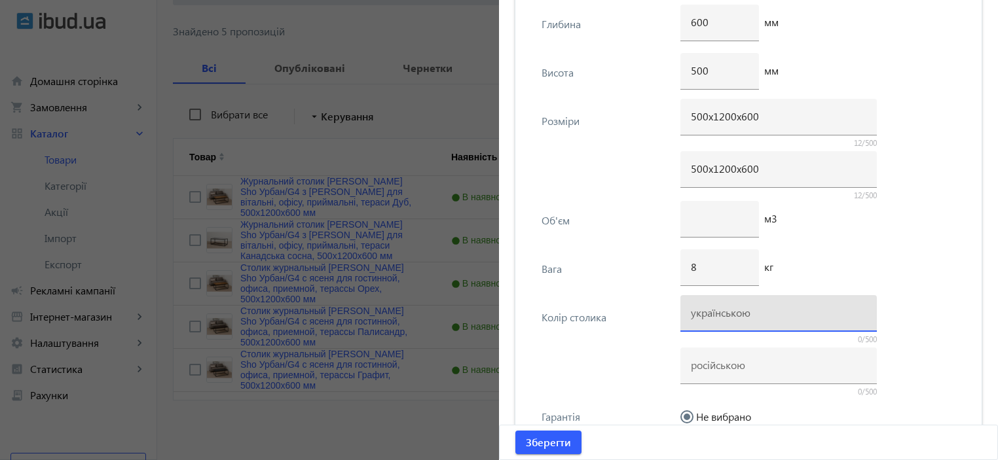
click at [707, 306] on input at bounding box center [779, 313] width 176 height 14
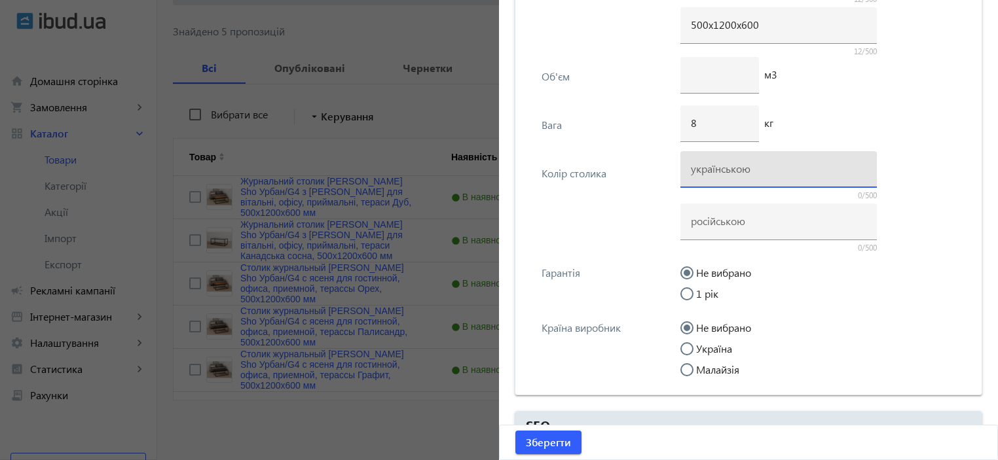
scroll to position [2542, 0]
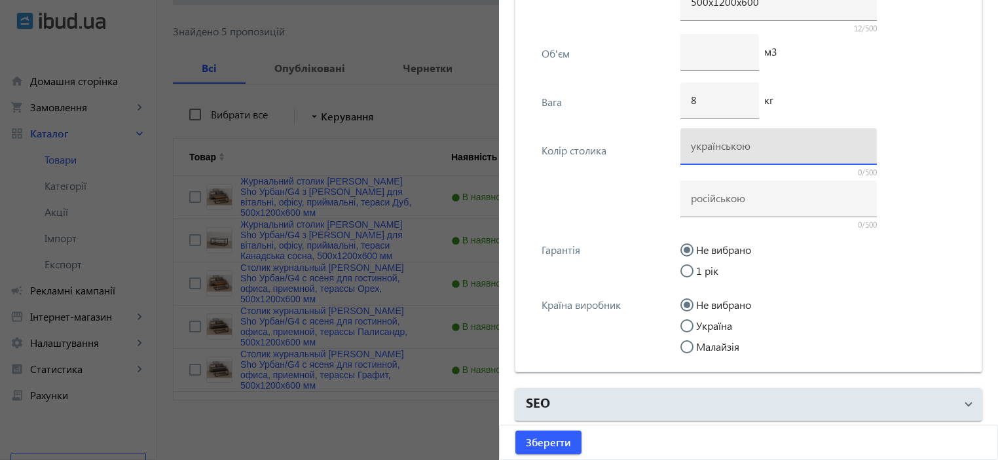
click at [694, 325] on input "Україна" at bounding box center [694, 333] width 26 height 26
radio input "true"
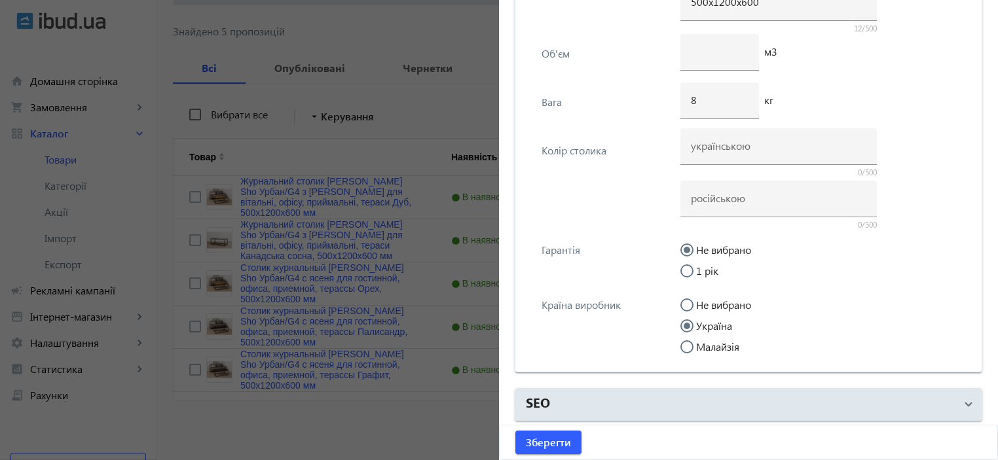
click at [622, 252] on div "Гарантія" at bounding box center [607, 250] width 131 height 12
click at [696, 143] on input at bounding box center [779, 146] width 176 height 14
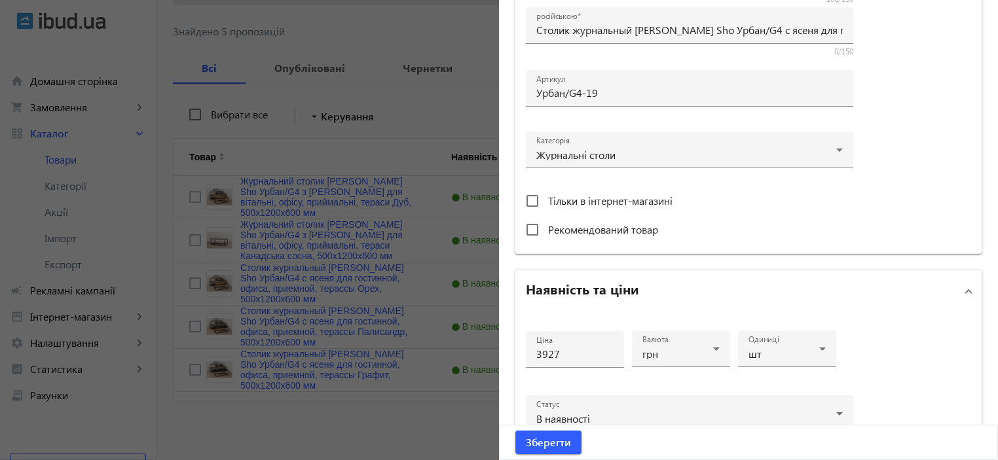
scroll to position [96, 0]
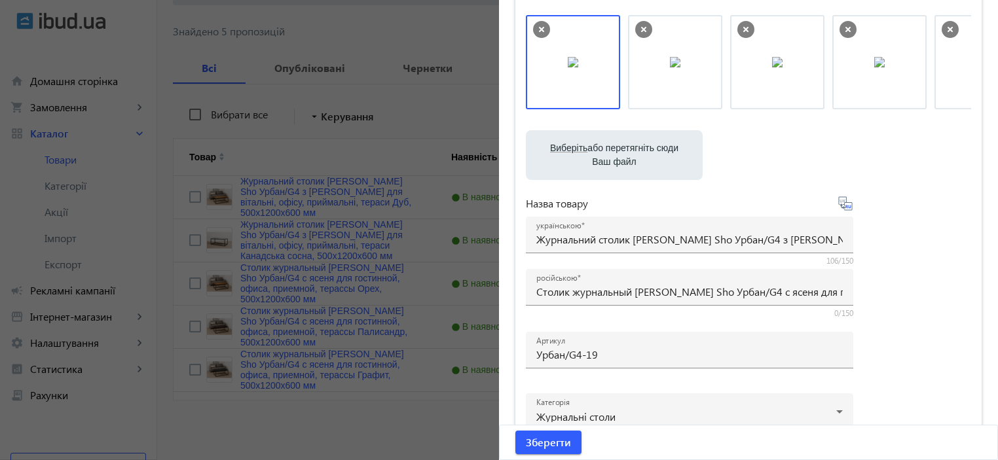
click at [935, 164] on file-loader "Виберіть або перетягніть сюди Ваш файл 413868cb59dfc94434611387956676-d338617a3…" at bounding box center [748, 155] width 445 height 50
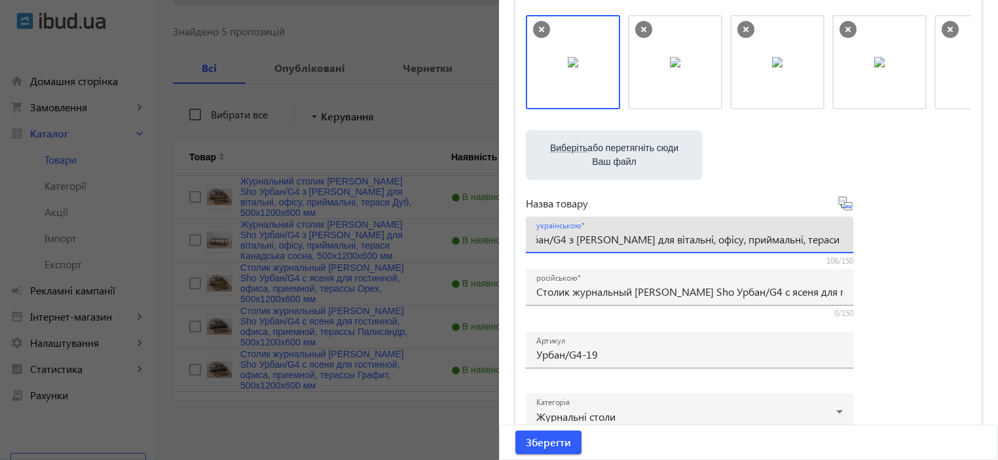
scroll to position [0, 221]
drag, startPoint x: 833, startPoint y: 237, endPoint x: 912, endPoint y: 237, distance: 78.6
click at [912, 237] on div "Виберіть або перетягніть сюди Ваш файл 413868cb59dfc94434611387956676-d338617a3…" at bounding box center [748, 260] width 445 height 490
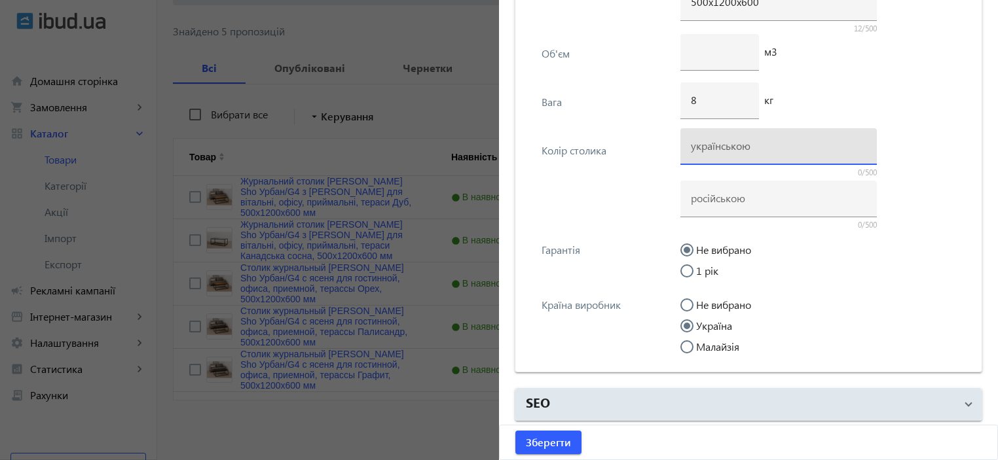
scroll to position [0, 0]
click at [736, 146] on input at bounding box center [779, 146] width 176 height 14
type input "Горіх"
click at [709, 191] on input at bounding box center [779, 198] width 176 height 14
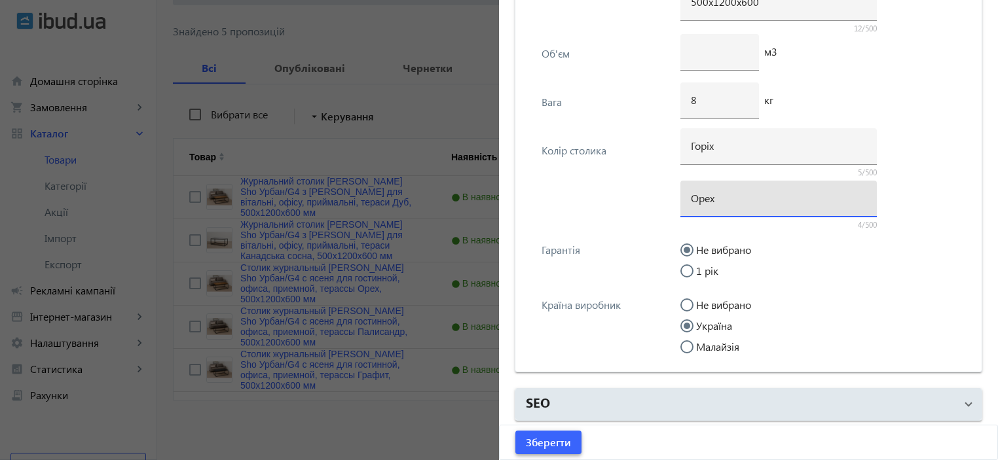
type input "Орех"
click at [560, 438] on span "Зберегти" at bounding box center [548, 443] width 45 height 14
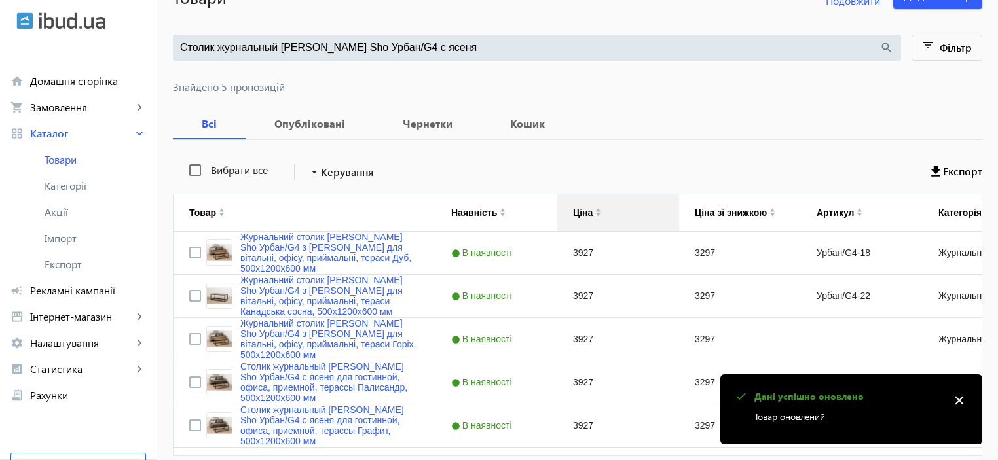
scroll to position [165, 0]
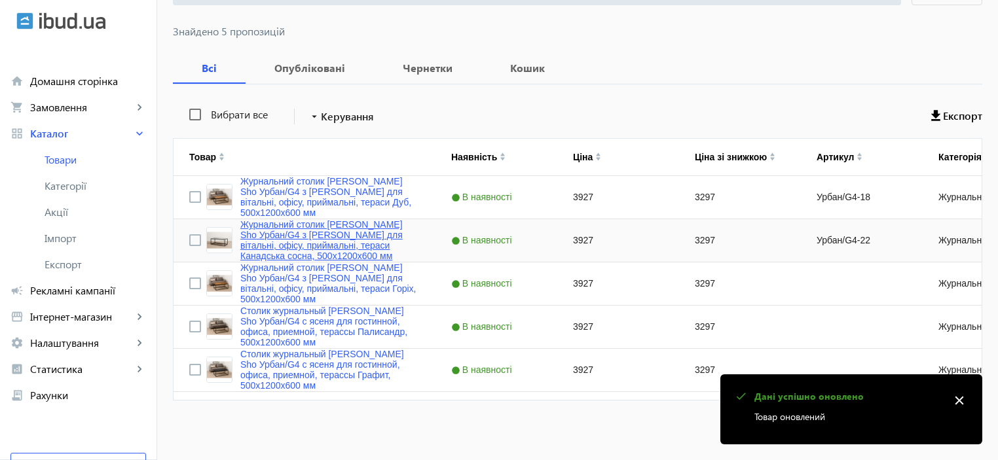
click at [331, 233] on link "Журнальний столик Tobi Sho Урбан/G4 з ясена для вітальні, офісу, приймальні, те…" at bounding box center [329, 240] width 179 height 42
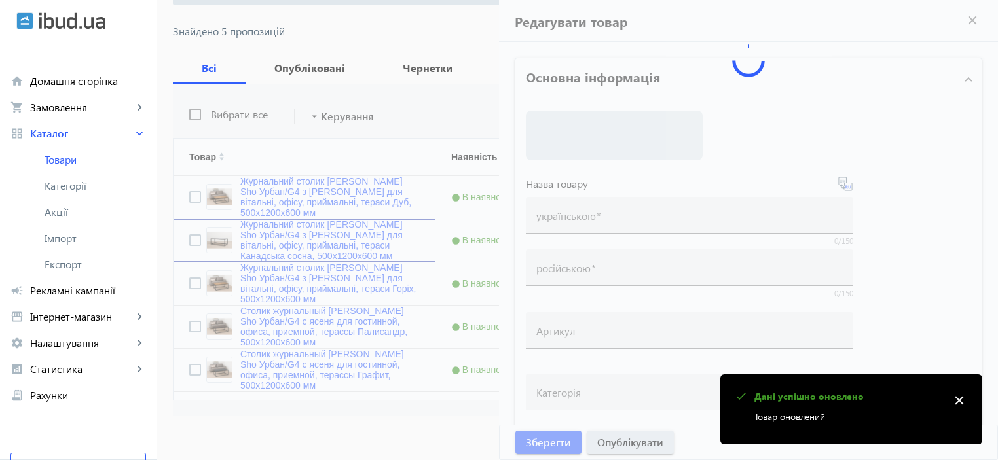
type input "Журнальний столик Tobi Sho Урбан/G4 з ясена для вітальні, офісу, приймальні, те…"
type input "Столик журнальный Tobi Sho Урбан/G4 с ясеня для гостинной, офиса, приемной, тер…"
type input "Урбан/G4-22"
type input "3927"
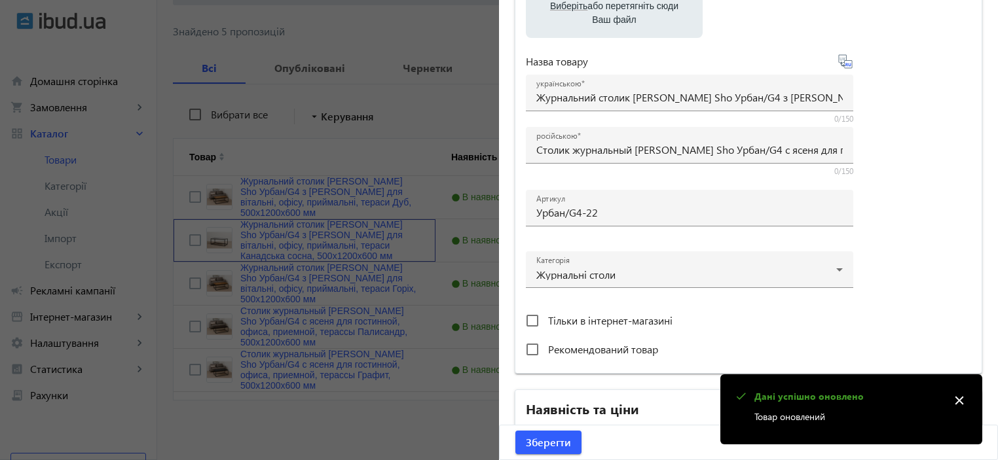
scroll to position [202, 0]
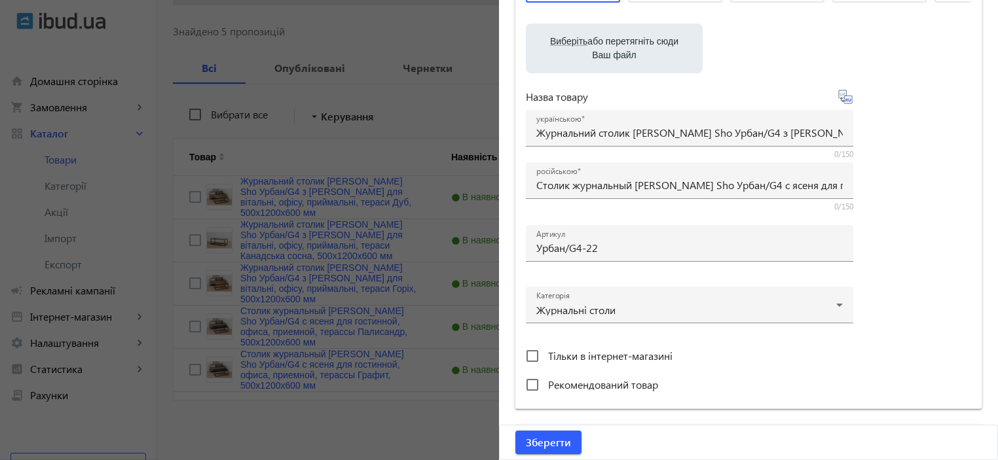
click at [432, 254] on div at bounding box center [499, 230] width 998 height 460
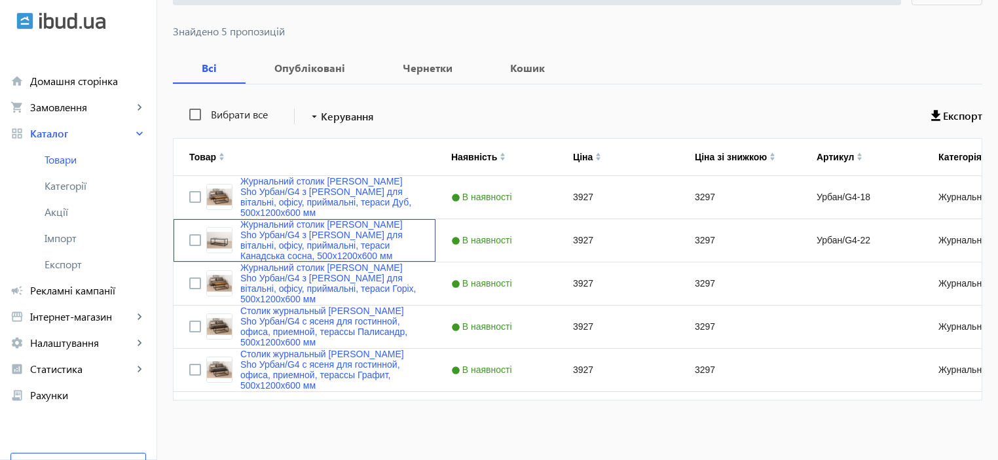
scroll to position [0, 0]
click at [320, 337] on link "Столик журнальный Tobi Sho Урбан/G4 с ясеня для гостинной, офиса, приемной, тер…" at bounding box center [329, 327] width 179 height 42
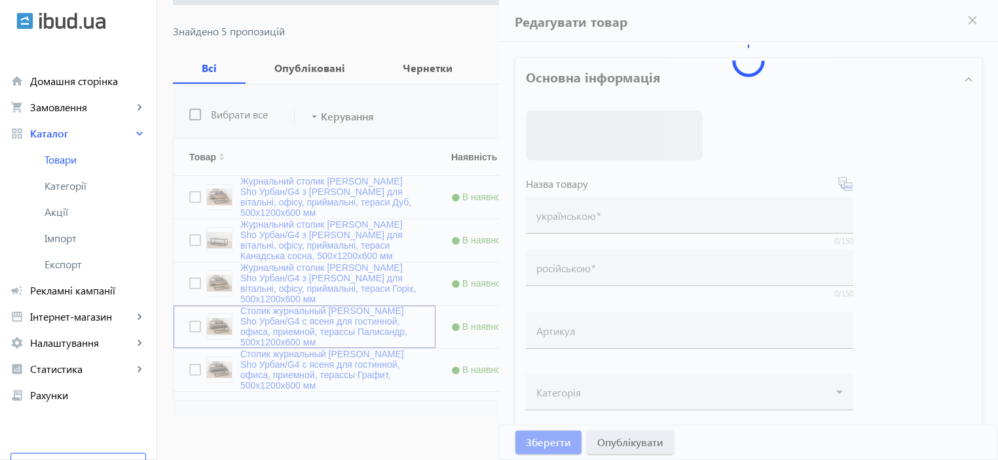
type input "Столик журнальный Tobi Sho Урбан/G4 с ясеня для гостинной, офиса, приемной, тер…"
type input "3927"
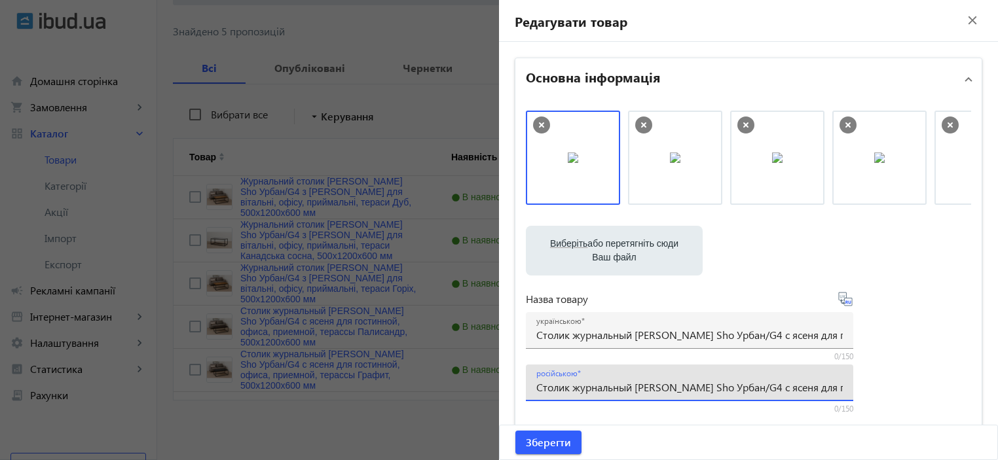
click at [576, 382] on input "Столик журнальный Tobi Sho Урбан/G4 с ясеня для гостинной, офиса, приемной, тер…" at bounding box center [689, 388] width 307 height 14
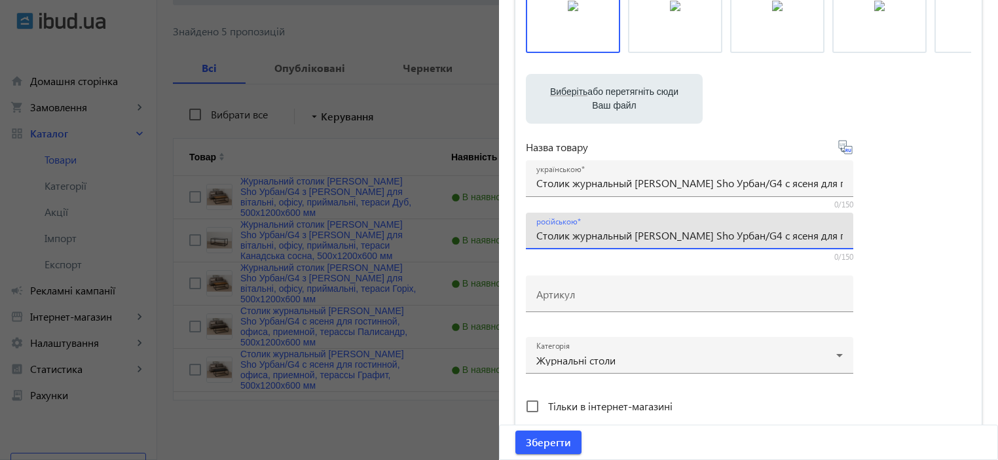
scroll to position [174, 0]
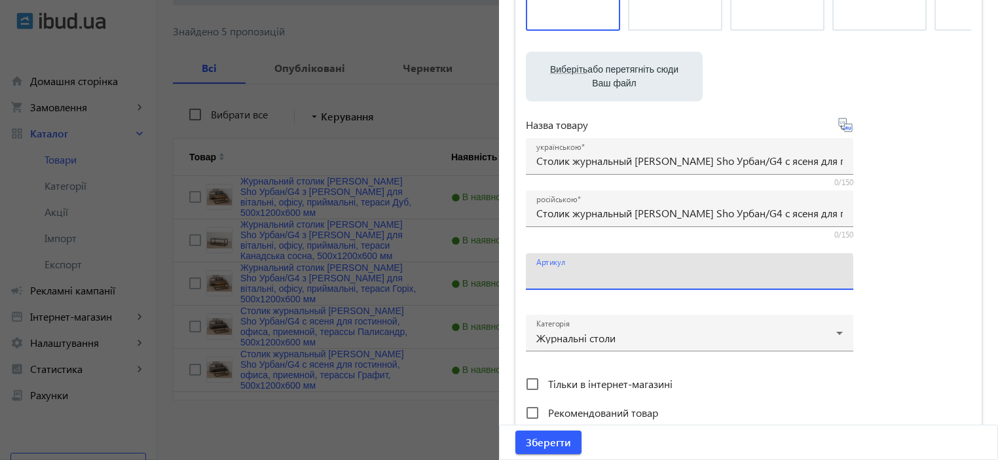
click at [569, 282] on input "Артикул" at bounding box center [689, 276] width 307 height 14
paste input "Урбан/G4-20"
type input "Урбан/G4-20"
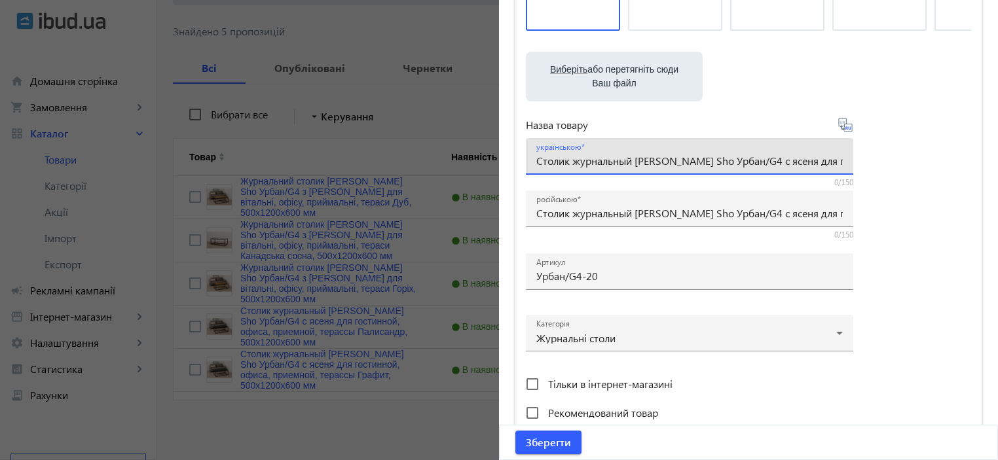
click at [565, 164] on input "Столик журнальный Tobi Sho Урбан/G4 с ясеня для гостинной, офиса, приемной, тер…" at bounding box center [689, 161] width 307 height 14
paste input "урнальний столик Tobi Sho Урбан/G4 з ясена для вітальні, офісу, приймальні, тер…"
type input "Журнальний столик Tobi Sho Урбан/G4 з ясена для вітальні, офісу, приймальні, те…"
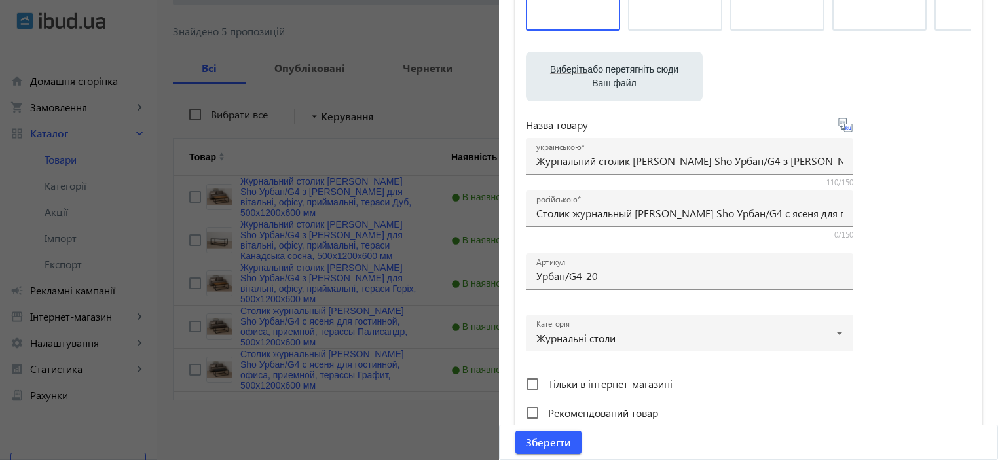
click at [878, 282] on div "Виберіть або перетягніть сюди Ваш файл 413668cb59e69e34f9399657701818-1ff1f76bf…" at bounding box center [748, 181] width 445 height 490
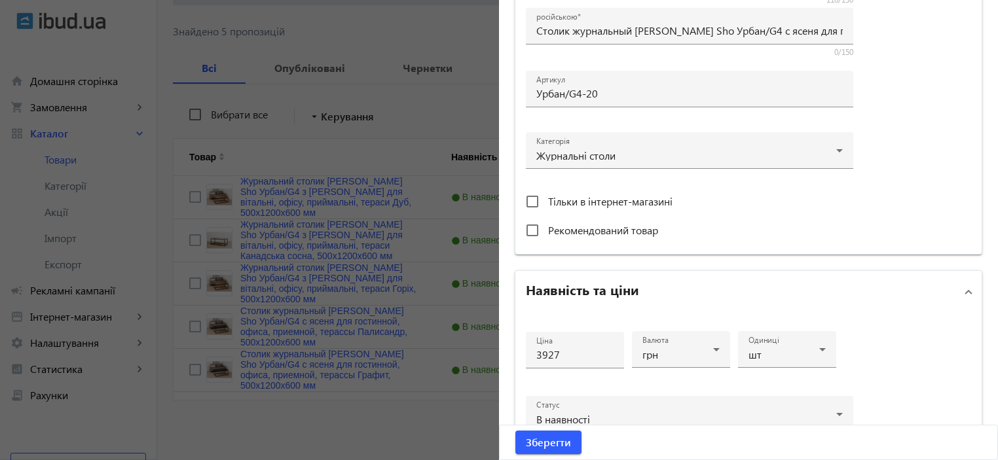
scroll to position [524, 0]
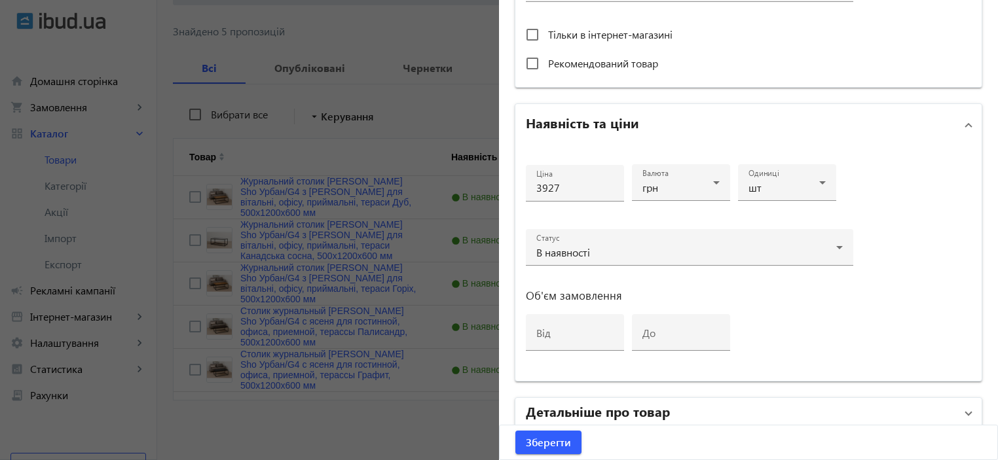
click at [592, 411] on h2 "Детальніше про товар" at bounding box center [598, 411] width 144 height 18
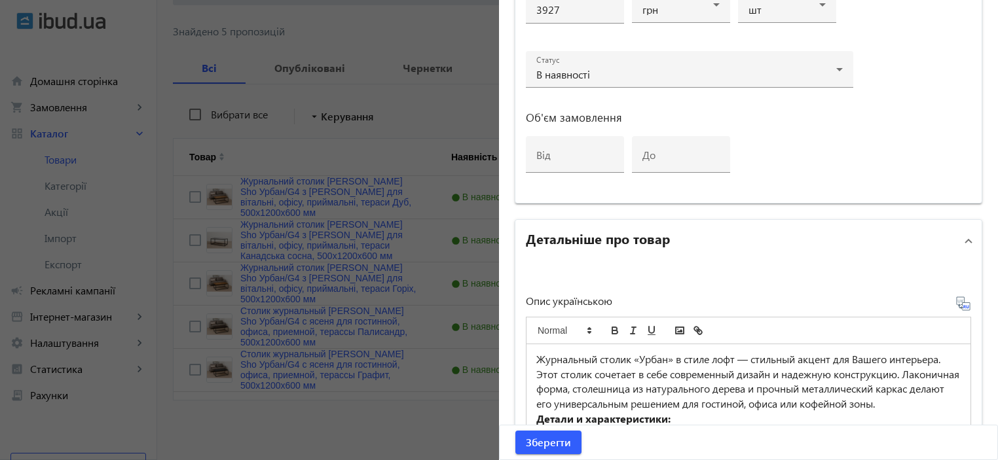
scroll to position [786, 0]
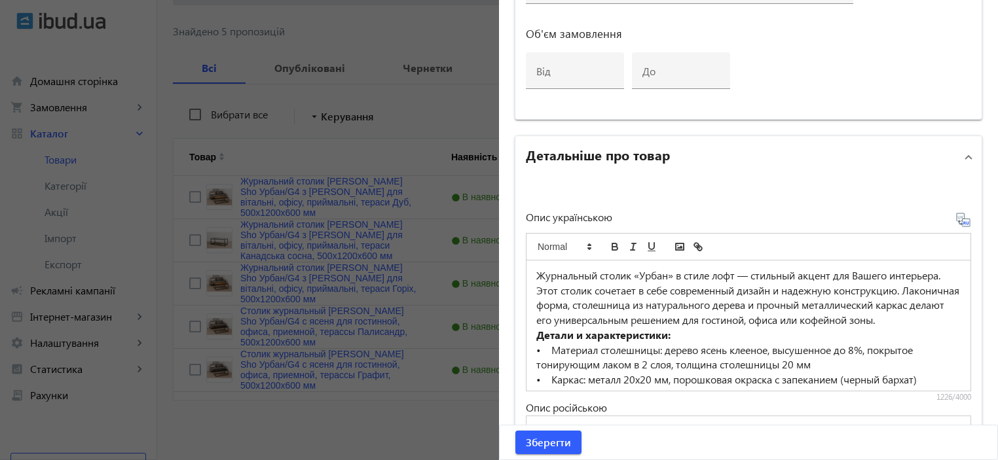
click at [634, 324] on p "Журнальный столик «Урбан» в стиле лофт — стильный акцент для Вашего интерьера. …" at bounding box center [748, 299] width 424 height 60
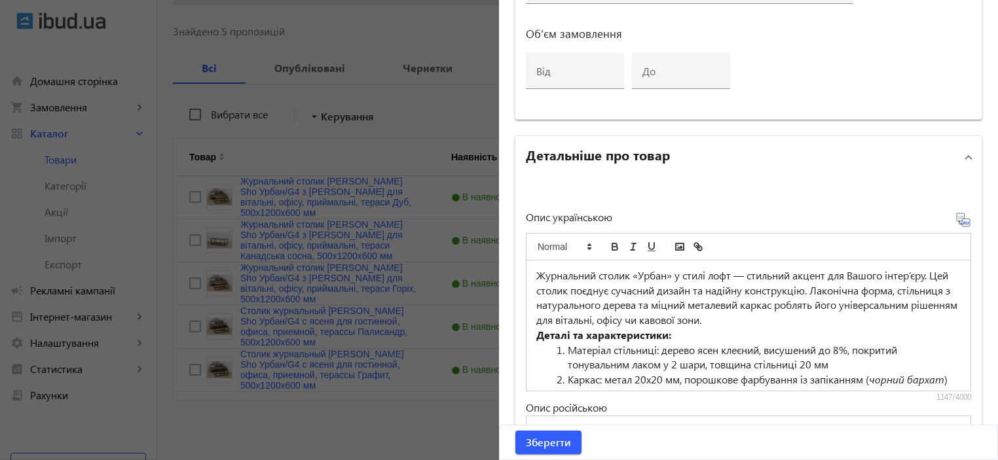
scroll to position [909, 0]
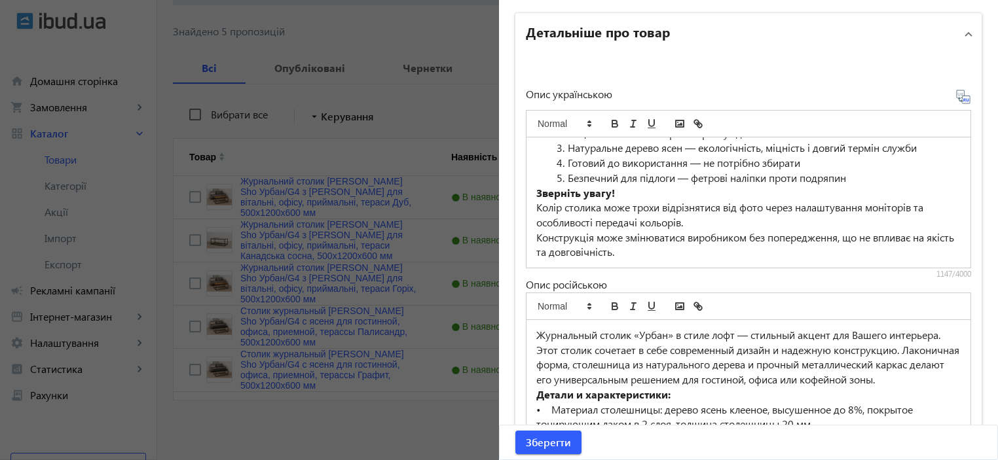
click at [700, 55] on div "Опис українською Журнальний столик «Урбан» у стилі лофт — стильний акцент для В…" at bounding box center [749, 268] width 466 height 426
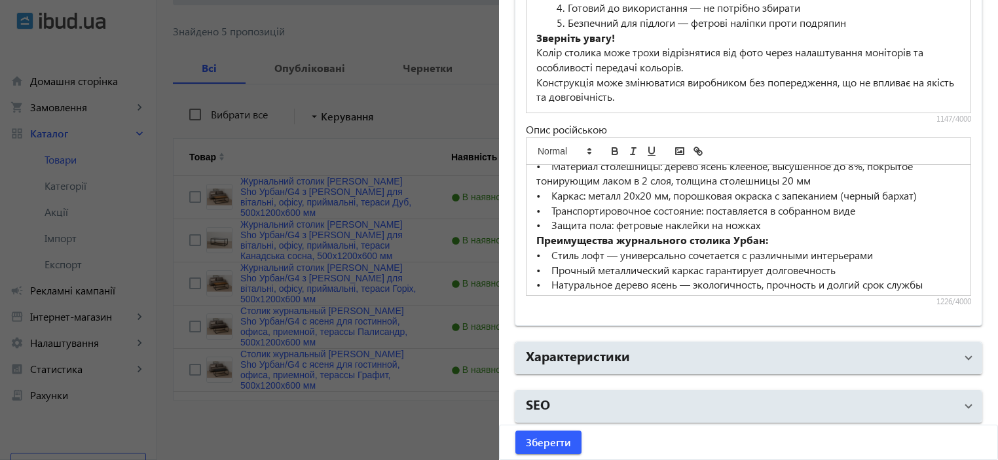
scroll to position [174, 0]
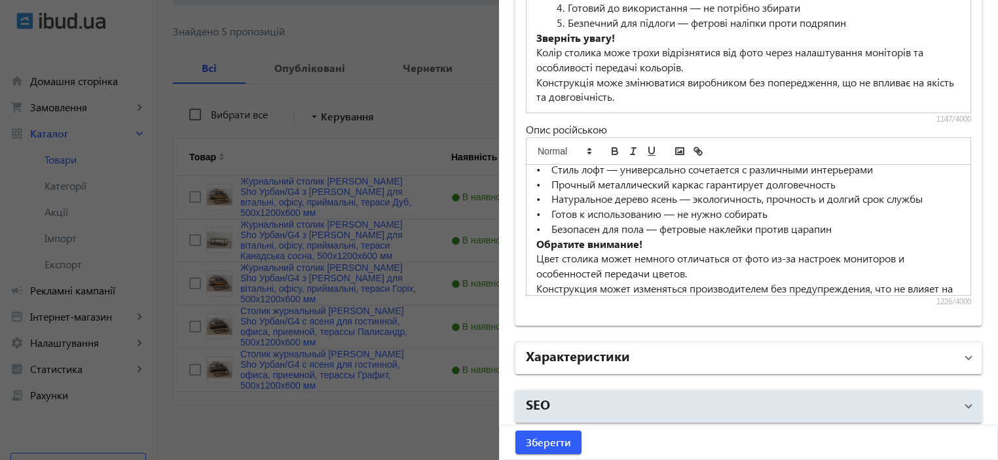
click at [650, 355] on mat-panel-title "Характеристики" at bounding box center [741, 359] width 430 height 24
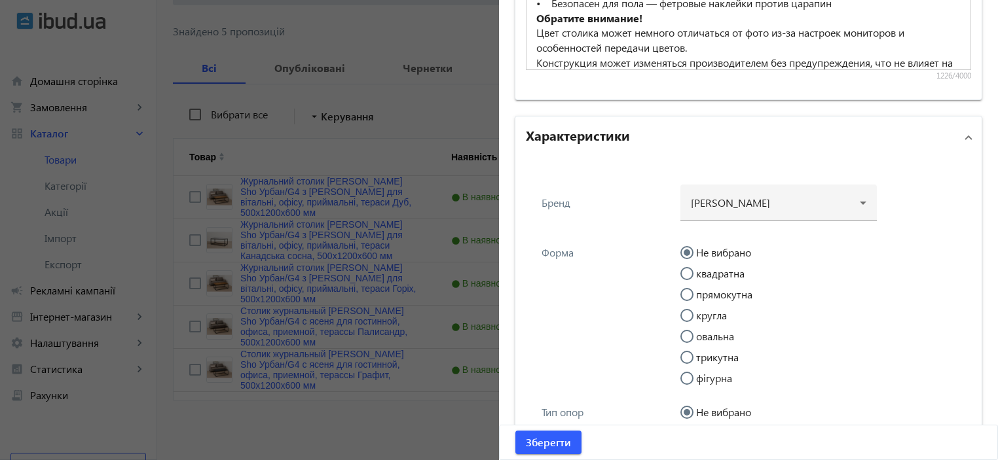
scroll to position [1326, 0]
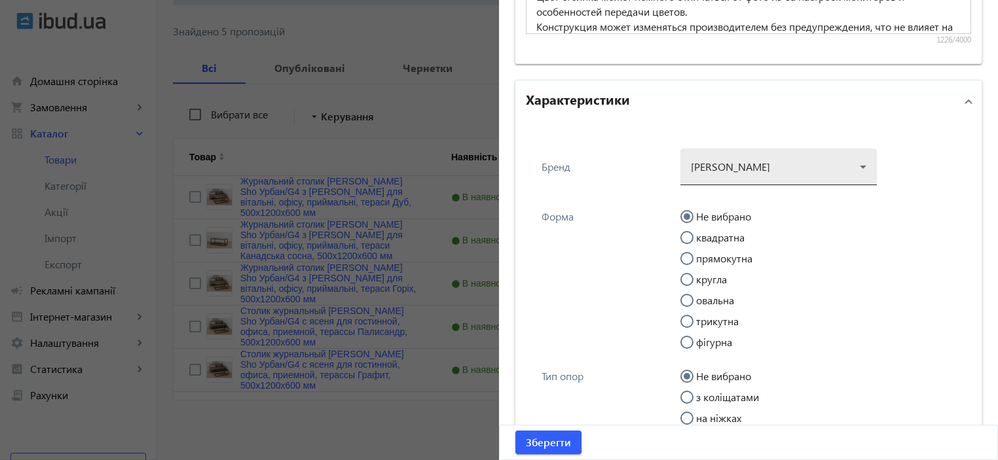
click at [755, 149] on div at bounding box center [779, 161] width 176 height 47
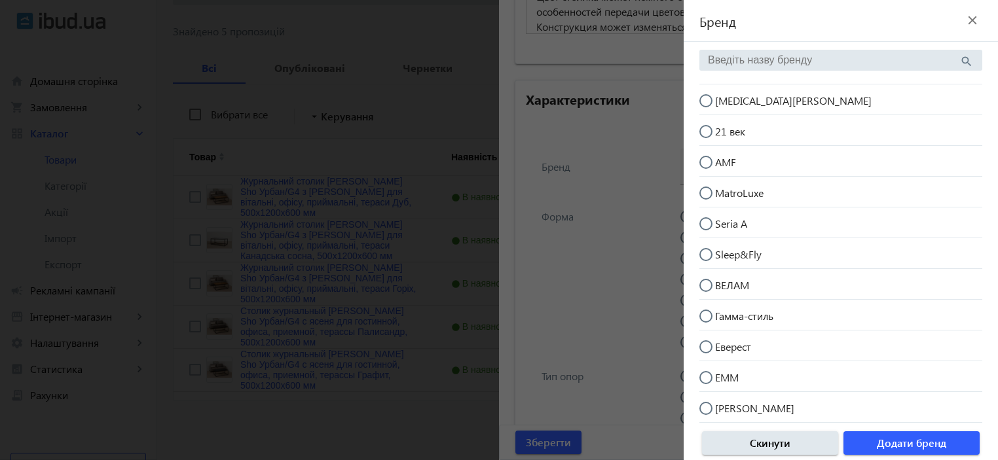
click at [734, 90] on mat-radio-button "[MEDICAL_DATA][PERSON_NAME]" at bounding box center [841, 99] width 283 height 25
radio input "true"
click at [918, 441] on span "Додати бренд" at bounding box center [911, 443] width 69 height 14
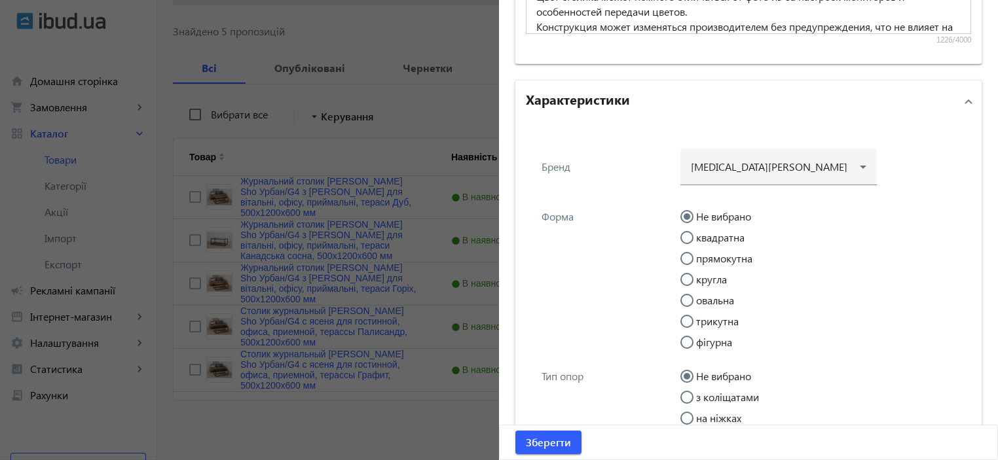
click at [717, 254] on label "прямокутна" at bounding box center [723, 259] width 59 height 10
click at [707, 253] on input "прямокутна" at bounding box center [694, 265] width 26 height 26
radio input "true"
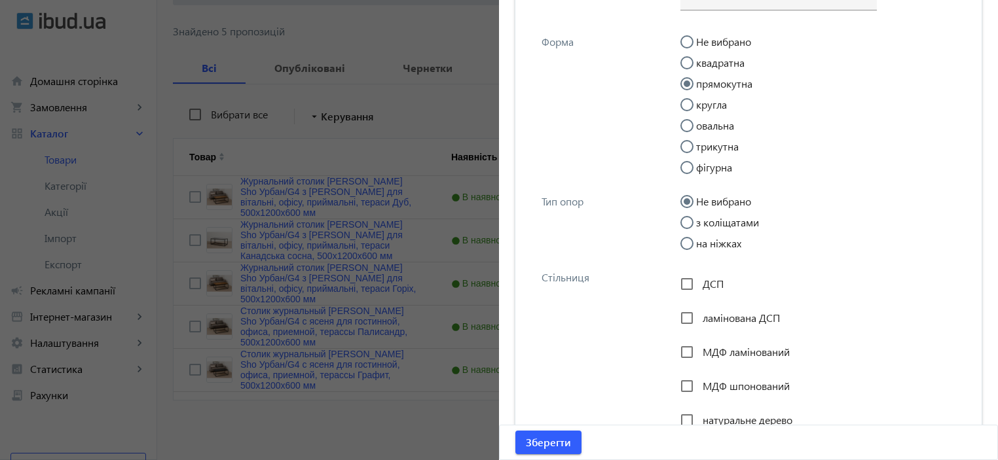
click at [714, 248] on label "на ніжках" at bounding box center [718, 243] width 48 height 10
click at [707, 248] on input "на ніжках" at bounding box center [694, 250] width 26 height 26
radio input "true"
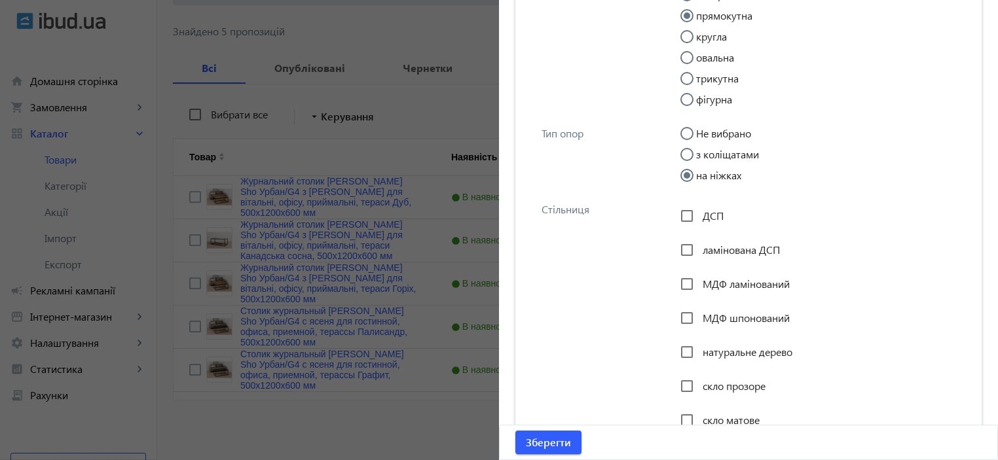
scroll to position [1588, 0]
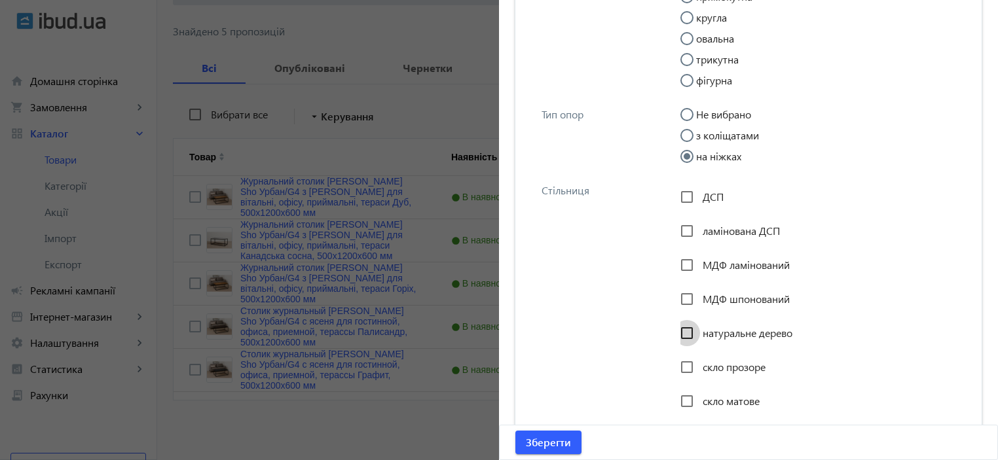
click at [683, 329] on input "натуральне дерево" at bounding box center [687, 333] width 26 height 26
checkbox input "true"
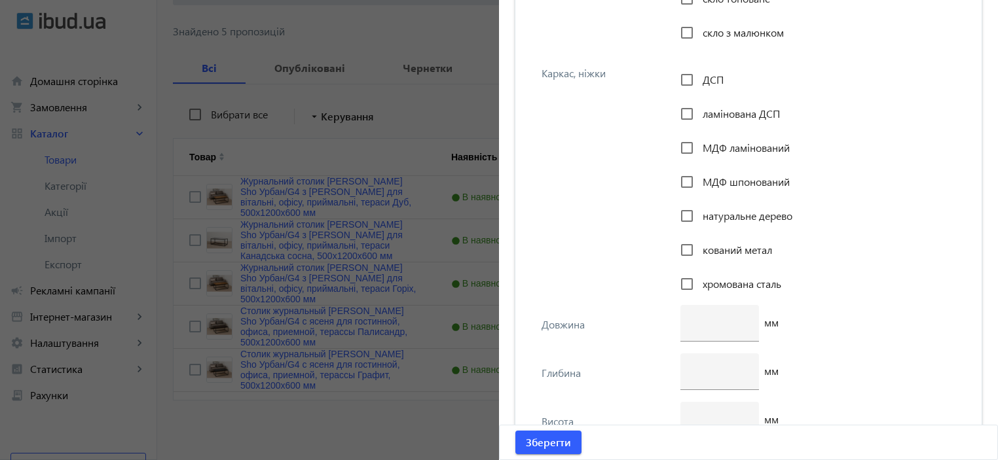
scroll to position [2113, 0]
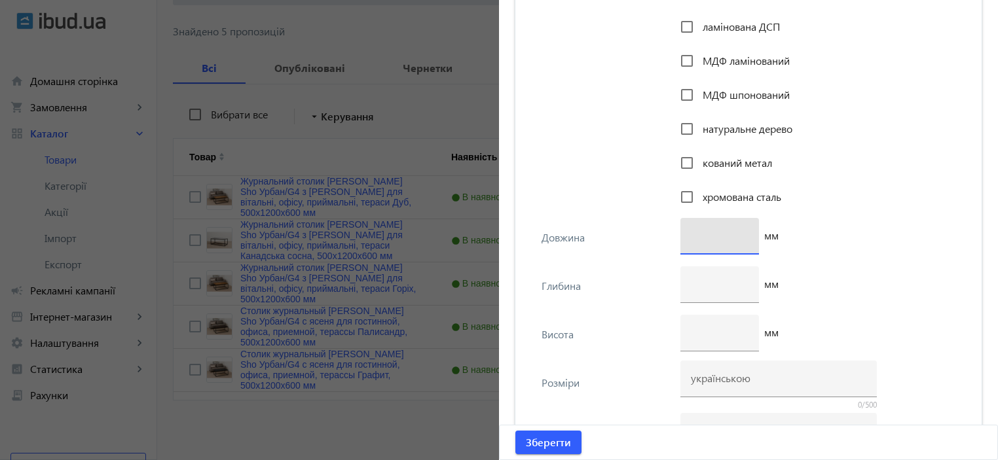
click at [702, 233] on input "number" at bounding box center [720, 236] width 58 height 14
type input "1200"
click at [714, 277] on input "number" at bounding box center [720, 284] width 58 height 14
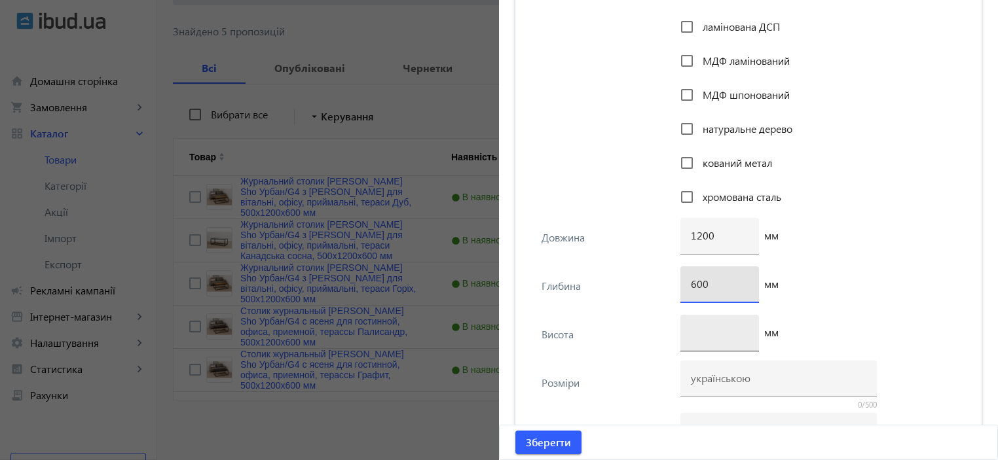
type input "600"
click at [707, 326] on input "number" at bounding box center [720, 333] width 58 height 14
type input "500"
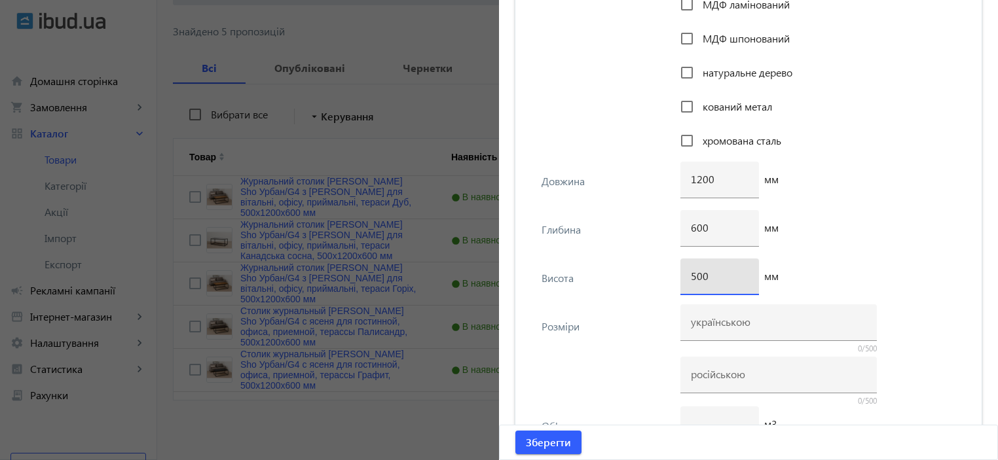
scroll to position [2200, 0]
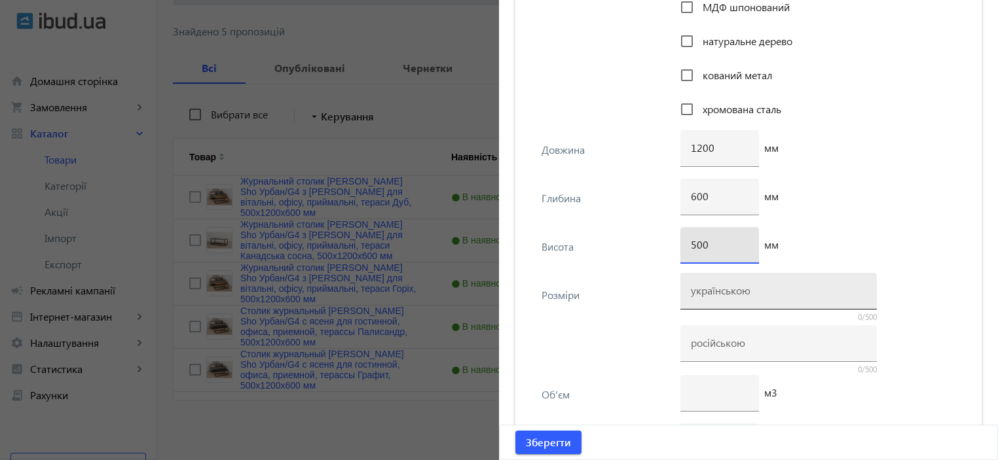
click at [699, 293] on input at bounding box center [779, 291] width 176 height 14
paste input "500х1140х470"
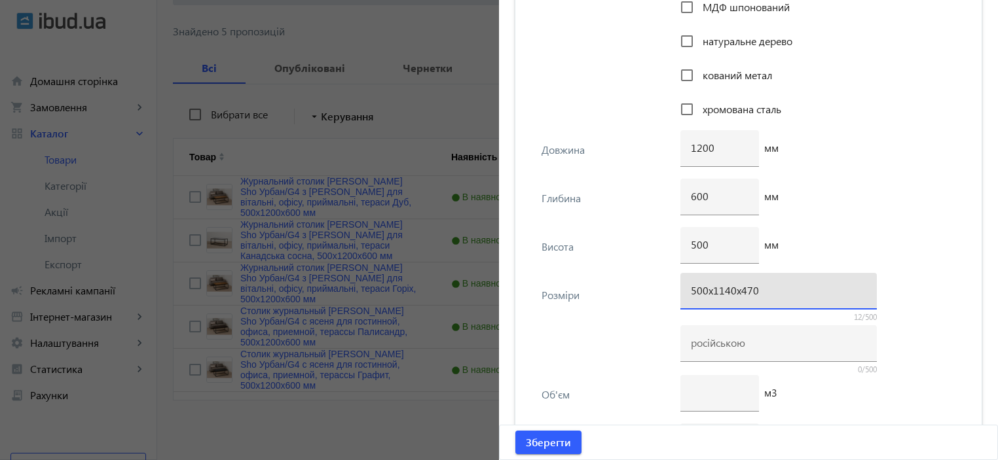
drag, startPoint x: 726, startPoint y: 288, endPoint x: 715, endPoint y: 288, distance: 11.1
click at [715, 288] on input "500х1140х470" at bounding box center [779, 291] width 176 height 14
drag, startPoint x: 747, startPoint y: 288, endPoint x: 736, endPoint y: 290, distance: 10.6
click at [736, 290] on input "500х1200х470" at bounding box center [779, 291] width 176 height 14
type input "500х1200х600"
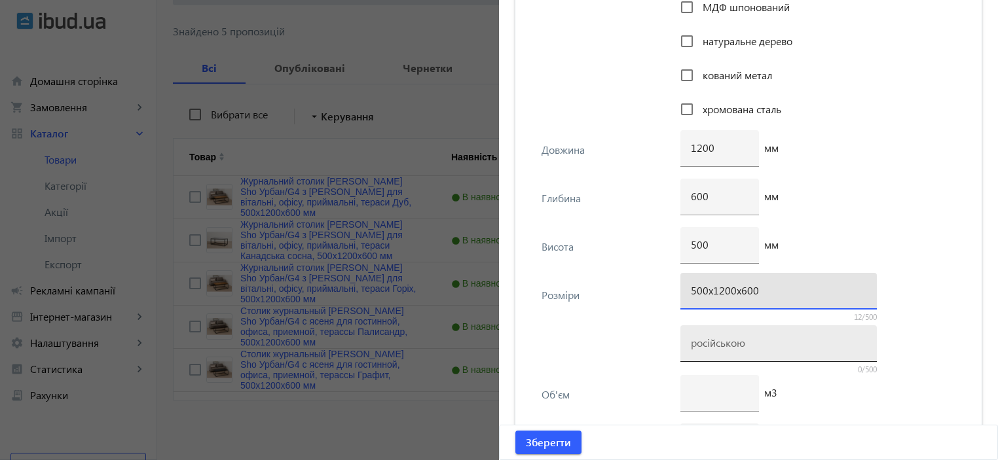
drag, startPoint x: 724, startPoint y: 336, endPoint x: 696, endPoint y: 337, distance: 27.5
click at [724, 336] on input at bounding box center [779, 343] width 176 height 14
paste input "500х1200х600"
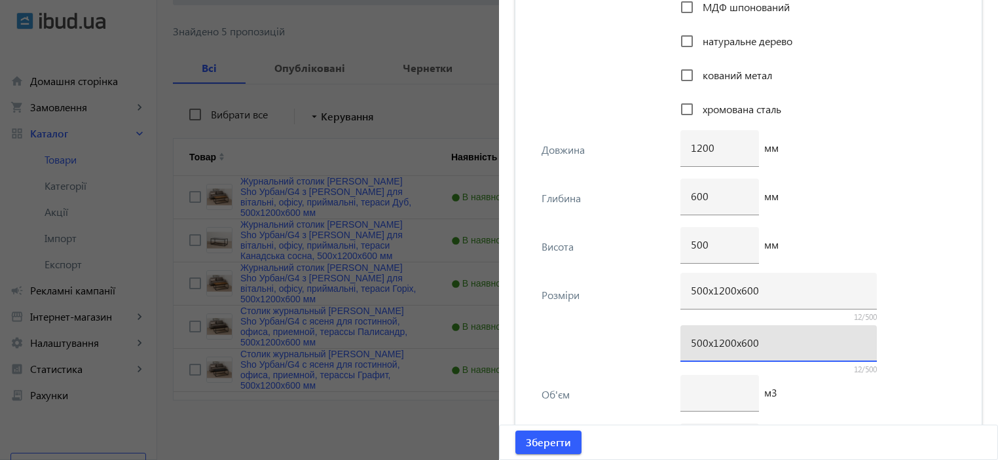
type input "500х1200х600"
click at [639, 309] on div "Розміри 500х1200х600 12/500 500х1200х600 12/500" at bounding box center [748, 326] width 445 height 100
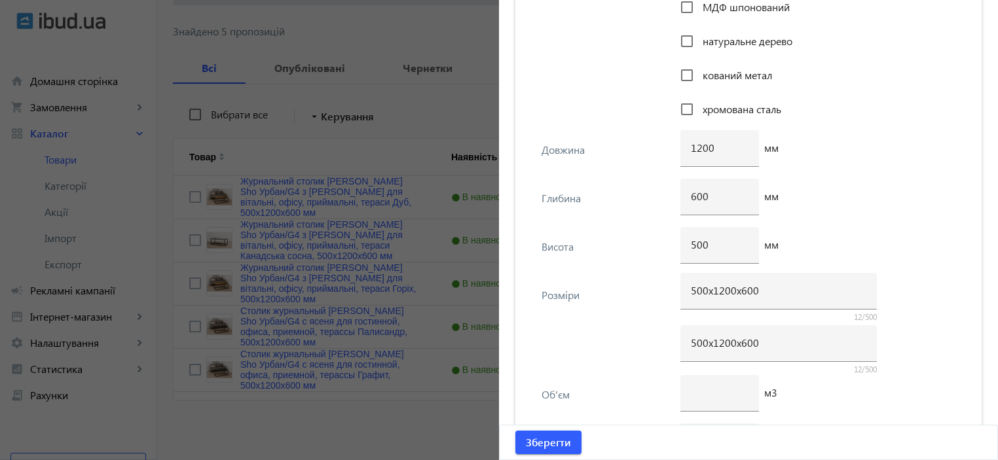
scroll to position [2287, 0]
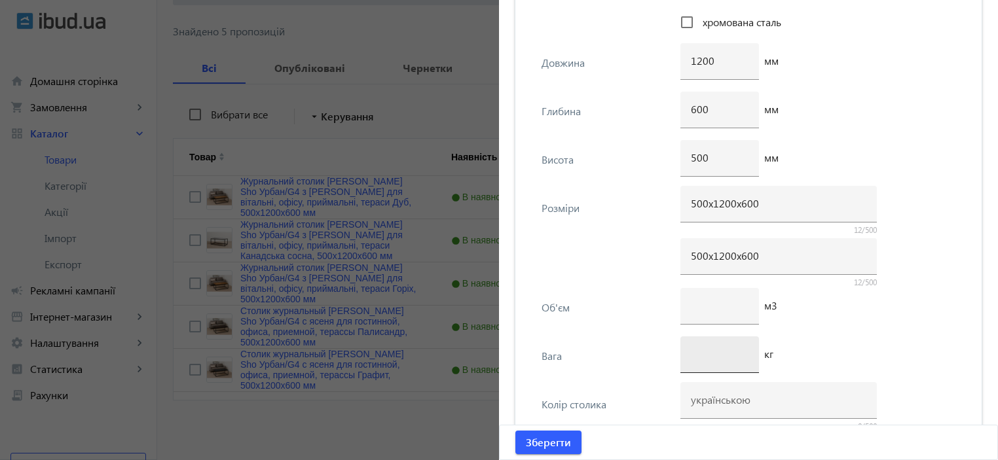
click at [710, 358] on input "number" at bounding box center [720, 354] width 58 height 14
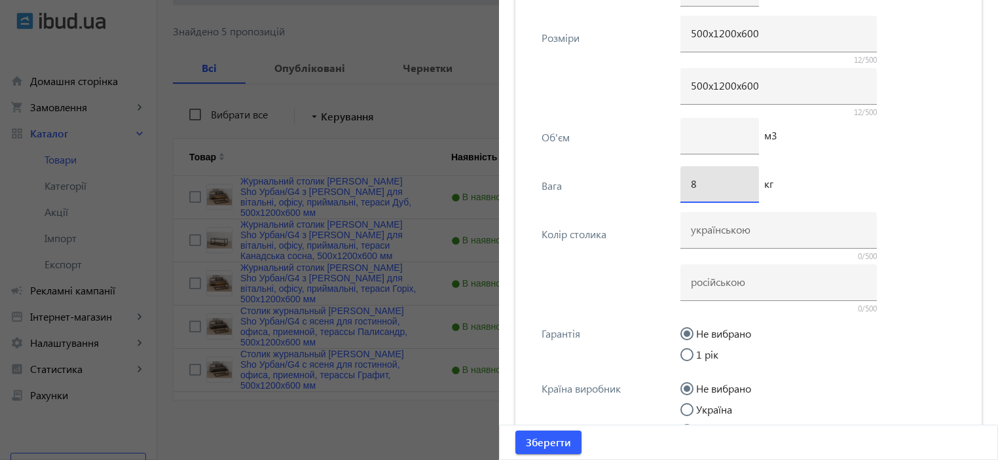
scroll to position [2462, 0]
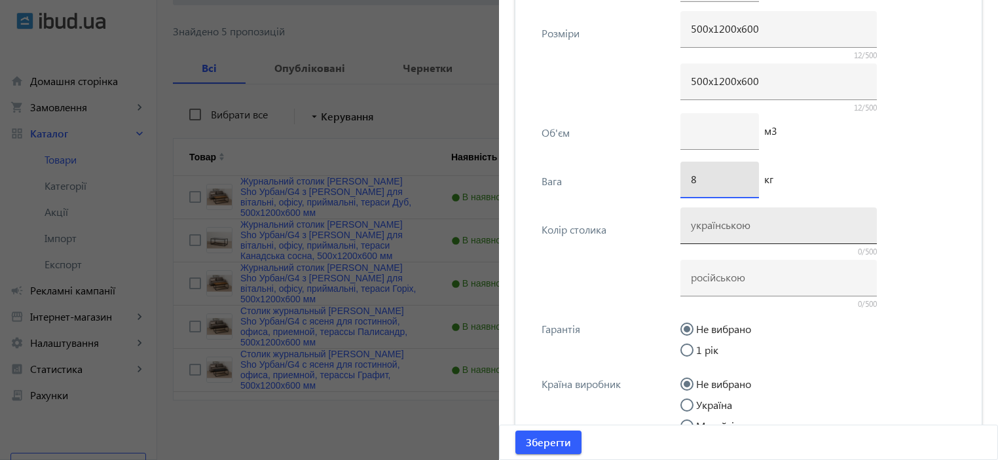
type input "8"
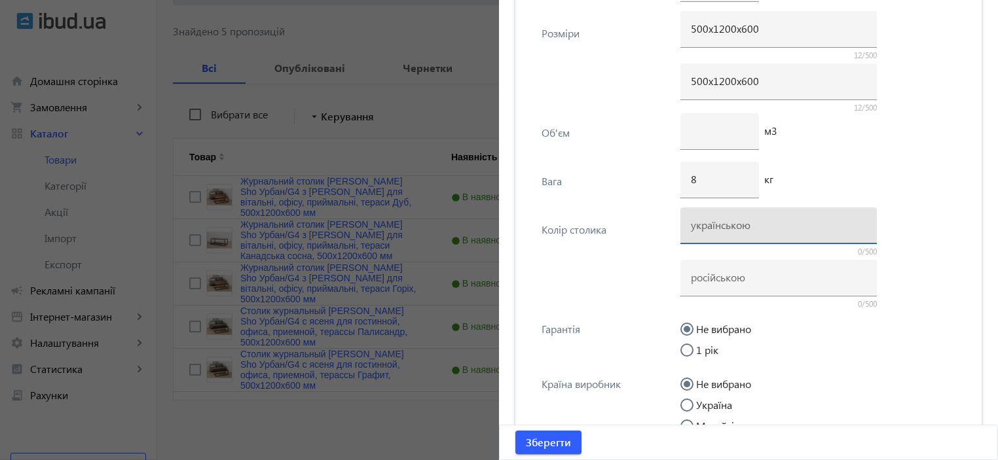
drag, startPoint x: 737, startPoint y: 225, endPoint x: 659, endPoint y: 228, distance: 78.0
click at [737, 225] on input at bounding box center [779, 225] width 176 height 14
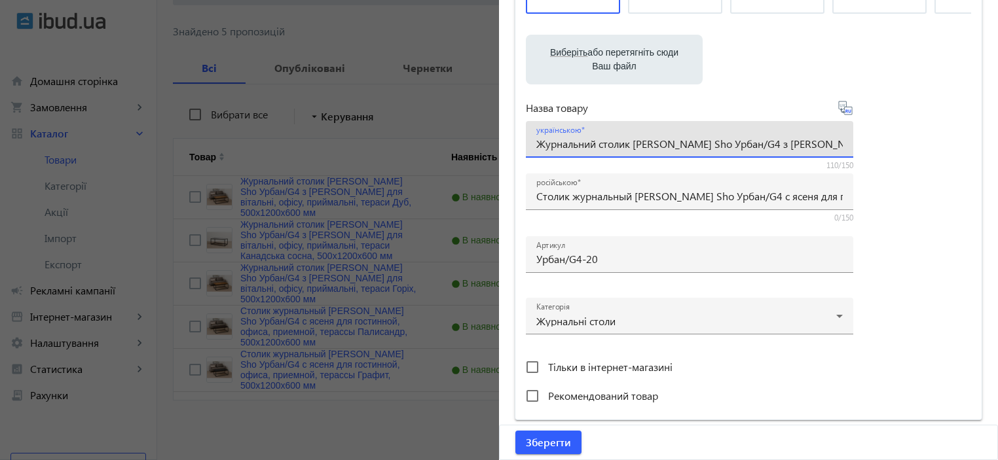
scroll to position [0, 246]
drag, startPoint x: 820, startPoint y: 141, endPoint x: 861, endPoint y: 146, distance: 41.5
click at [870, 143] on div "Виберіть або перетягніть сюди Ваш файл 413668cb59e69e34f9399657701818-1ff1f76bf…" at bounding box center [748, 164] width 445 height 490
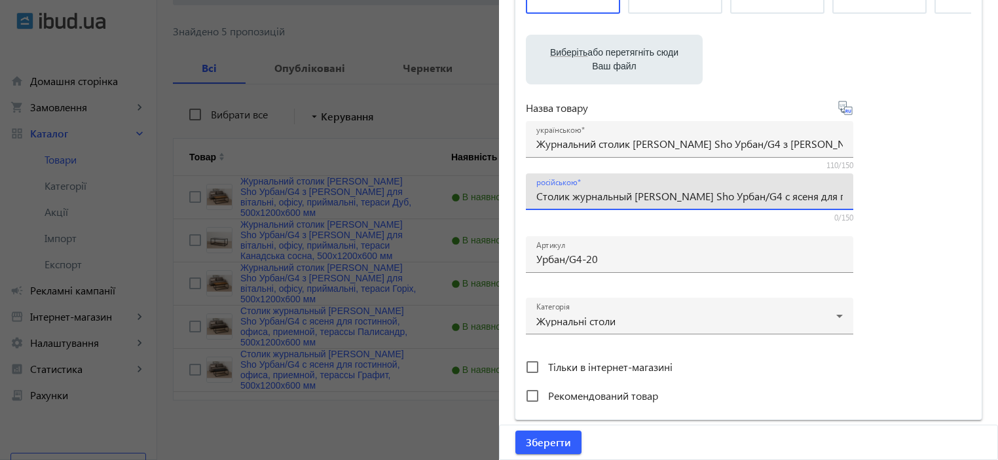
scroll to position [0, 268]
drag, startPoint x: 800, startPoint y: 193, endPoint x: 886, endPoint y: 195, distance: 85.8
click at [895, 194] on div "Виберіть або перетягніть сюди Ваш файл 413668cb59e69e34f9399657701818-1ff1f76bf…" at bounding box center [748, 164] width 445 height 490
click at [715, 200] on input "Столик журнальный Tobi Sho Урбан/G4 с ясеня для гостинной, офиса, приемной, тер…" at bounding box center [689, 196] width 307 height 14
drag, startPoint x: 700, startPoint y: 198, endPoint x: 748, endPoint y: 198, distance: 48.5
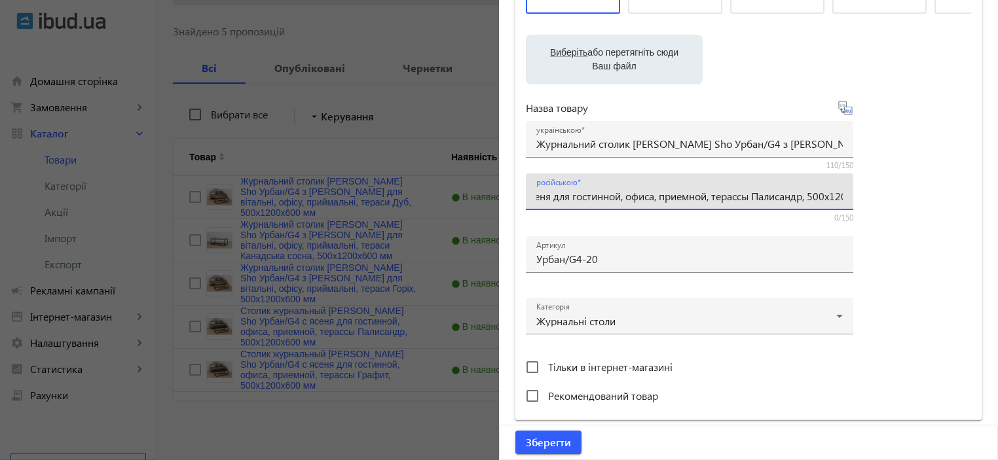
click at [748, 198] on input "Столик журнальный Tobi Sho Урбан/G4 с ясеня для гостинной, офиса, приемной, тер…" at bounding box center [689, 196] width 307 height 14
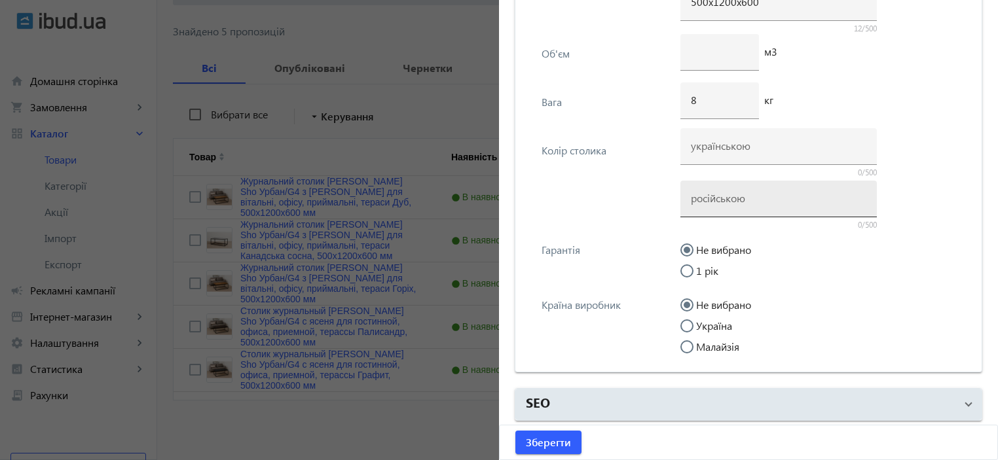
scroll to position [0, 0]
click at [746, 200] on input at bounding box center [779, 198] width 176 height 14
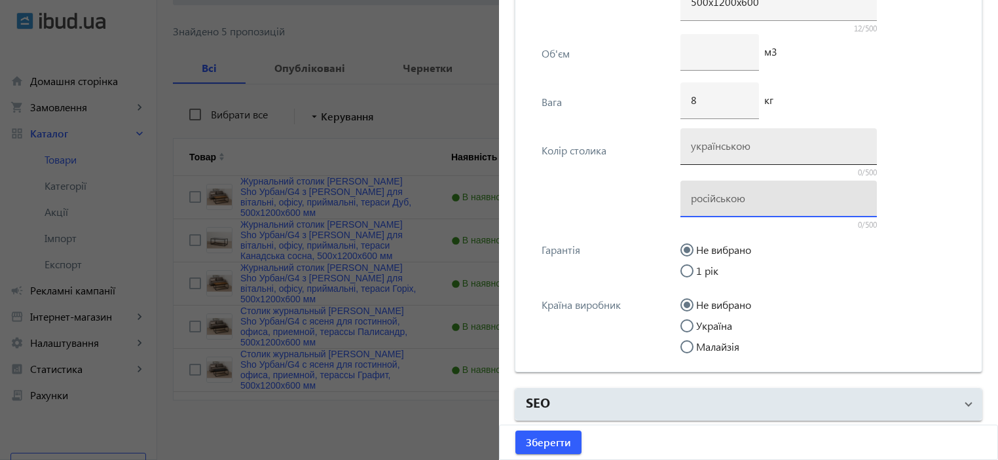
paste input "Палисандр"
type input "Палисандр"
click at [721, 146] on input at bounding box center [779, 146] width 176 height 14
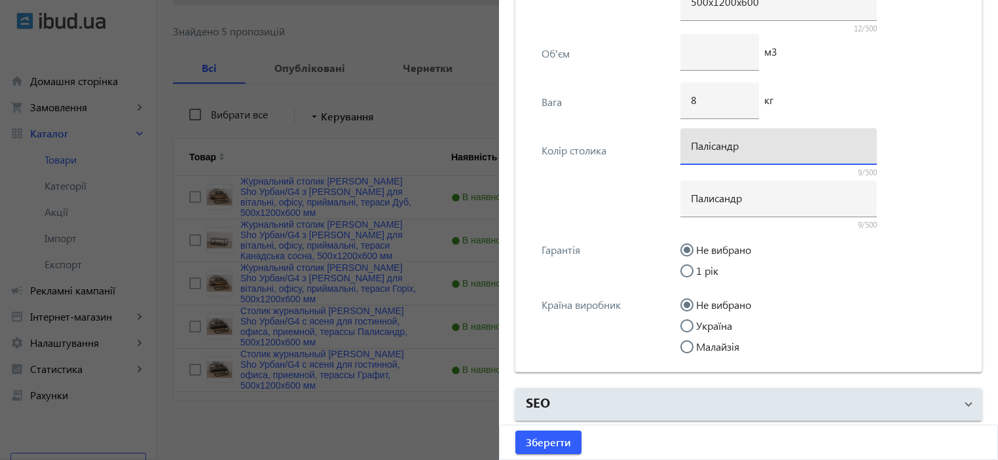
type input "Палісандр"
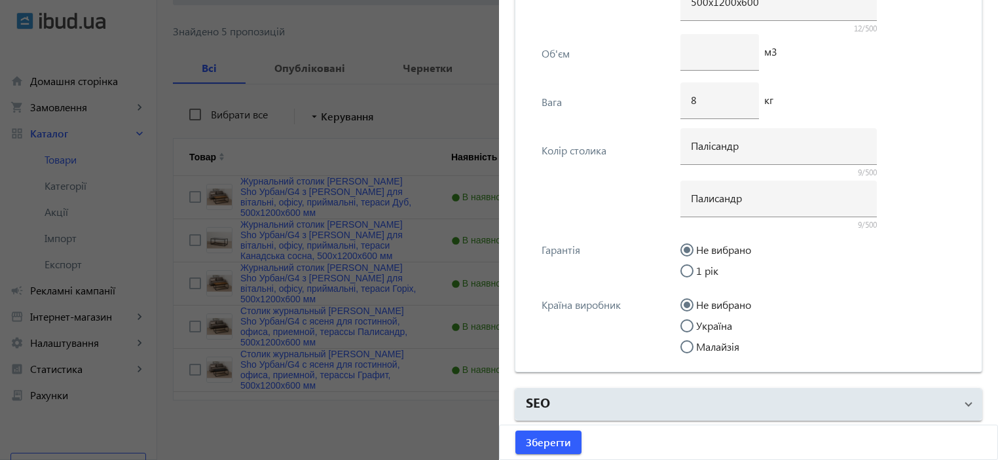
click at [702, 328] on input "Україна" at bounding box center [694, 333] width 26 height 26
radio input "true"
click at [537, 440] on span "Зберегти" at bounding box center [548, 443] width 45 height 14
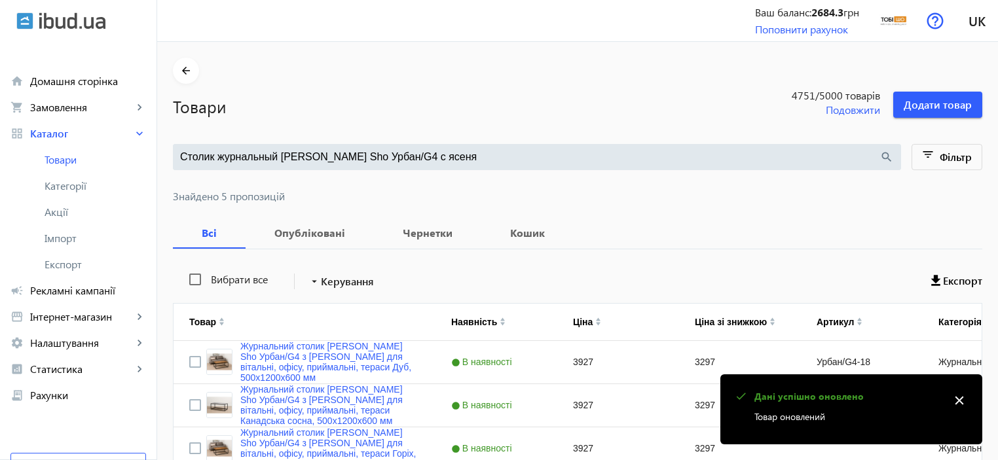
scroll to position [165, 0]
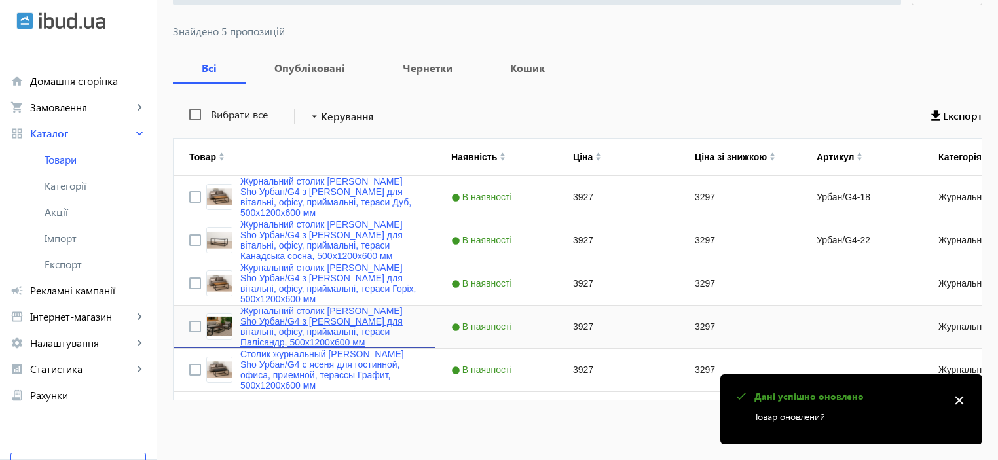
click at [340, 319] on link "Журнальний столик Tobi Sho Урбан/G4 з ясена для вітальні, офісу, приймальні, те…" at bounding box center [329, 327] width 179 height 42
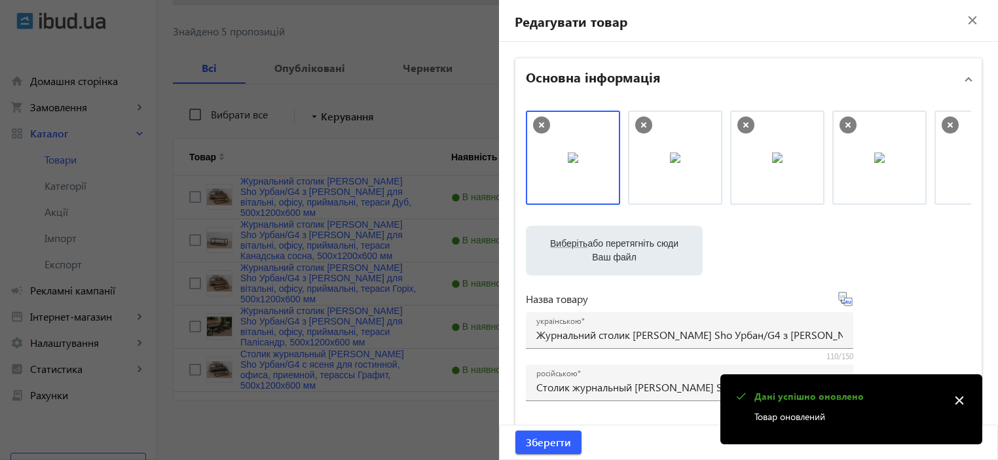
drag, startPoint x: 441, startPoint y: 303, endPoint x: 365, endPoint y: 334, distance: 82.0
click at [440, 303] on div at bounding box center [499, 230] width 998 height 460
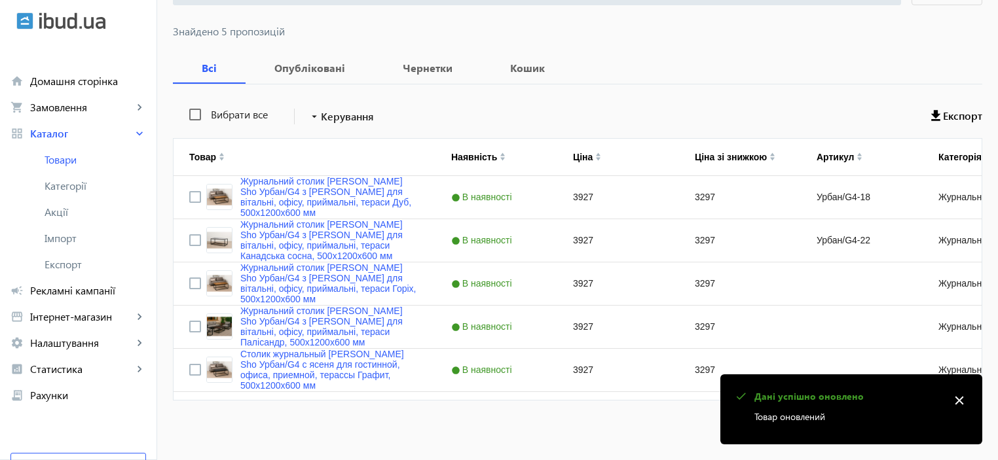
click at [328, 367] on mat-sidenav-container "arrow_back Товари 4751 /5000 товарів Подовжити Додати товар Столик журнальный T…" at bounding box center [577, 169] width 841 height 584
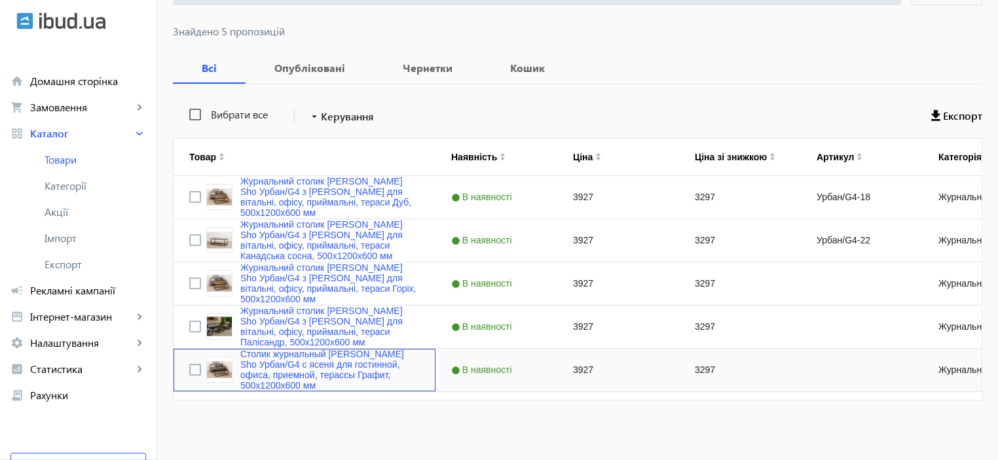
click at [328, 367] on link "Столик журнальный Tobi Sho Урбан/G4 с ясеня для гостинной, офиса, приемной, тер…" at bounding box center [329, 370] width 179 height 42
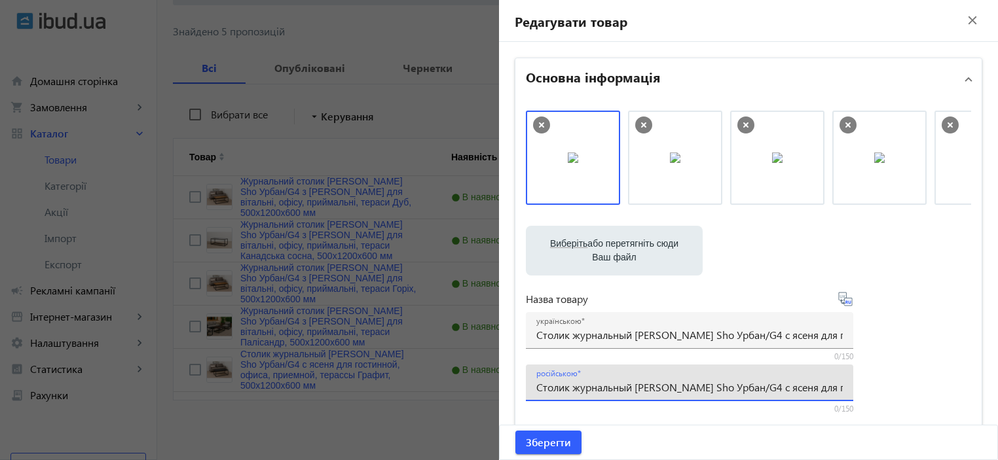
click at [590, 389] on input "Столик журнальный Tobi Sho Урбан/G4 с ясеня для гостинной, офиса, приемной, тер…" at bounding box center [689, 388] width 307 height 14
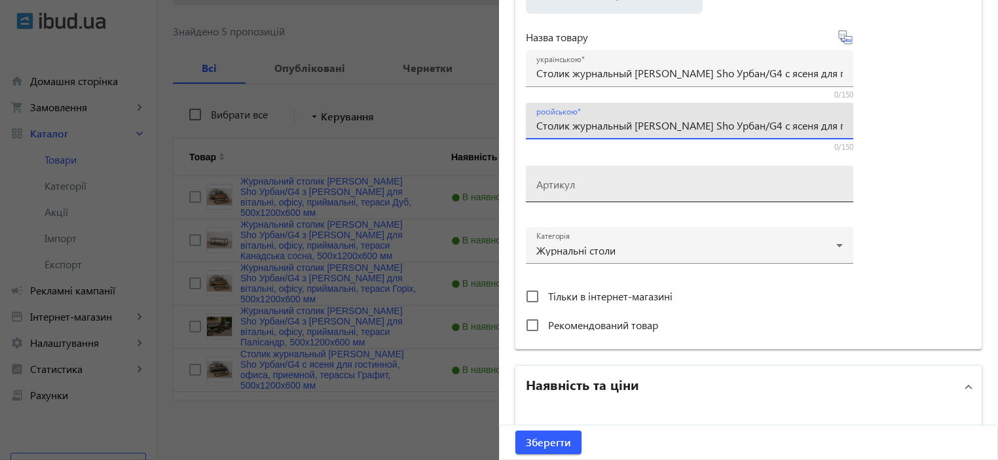
click at [580, 188] on input "Артикул" at bounding box center [689, 188] width 307 height 14
paste input "Урбан/G4-21"
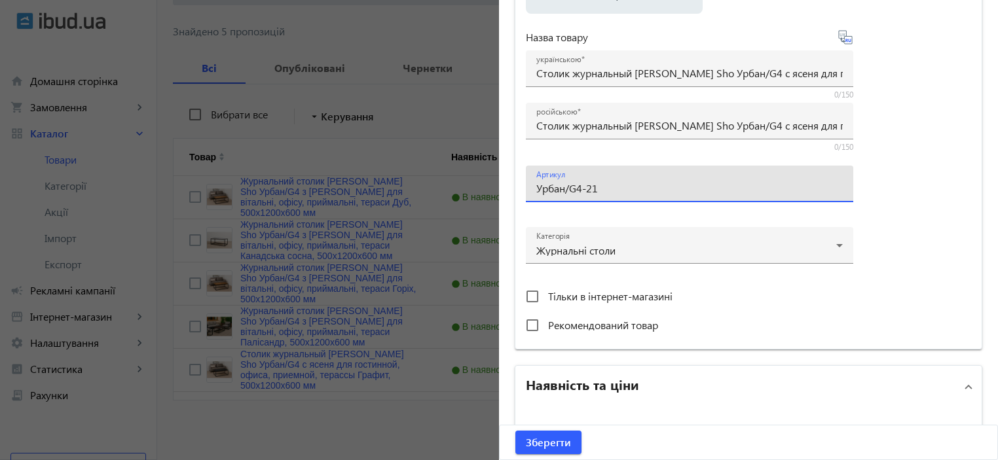
type input "Урбан/G4-21"
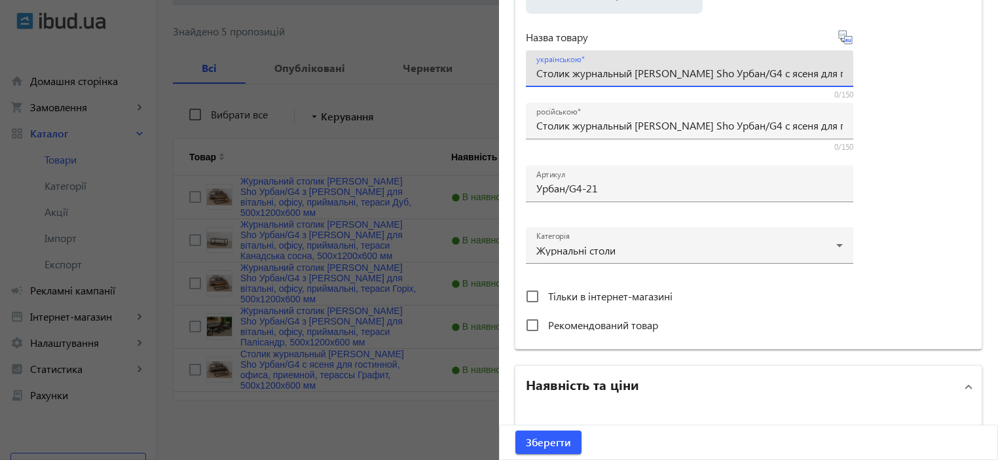
click at [576, 75] on input "Столик журнальный Tobi Sho Урбан/G4 с ясеня для гостинной, офиса, приемной, тер…" at bounding box center [689, 73] width 307 height 14
paste input "урнальний столик Tobi Sho Урбан/G4 з ясена для вітальні, офісу, приймальні, тер…"
type input "Журнальний столик Tobi Sho Урбан/G4 з ясена для вітальні, офісу, приймальні, те…"
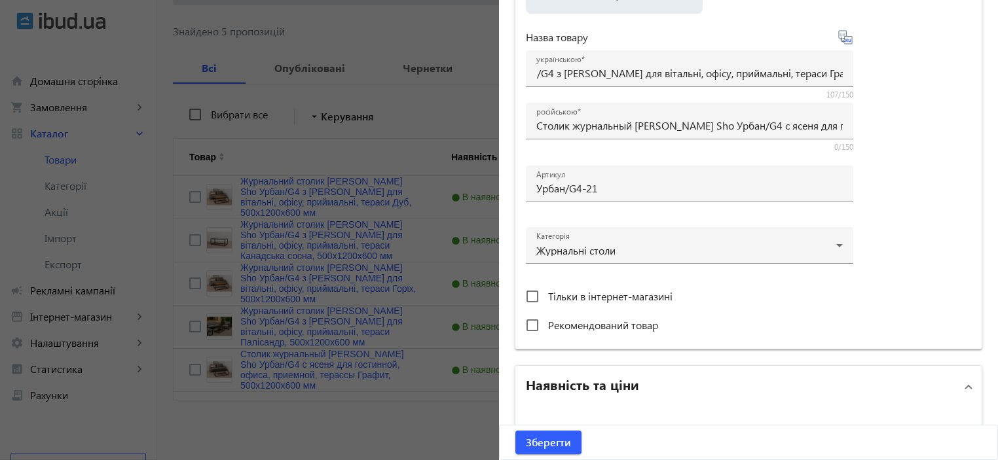
scroll to position [0, 0]
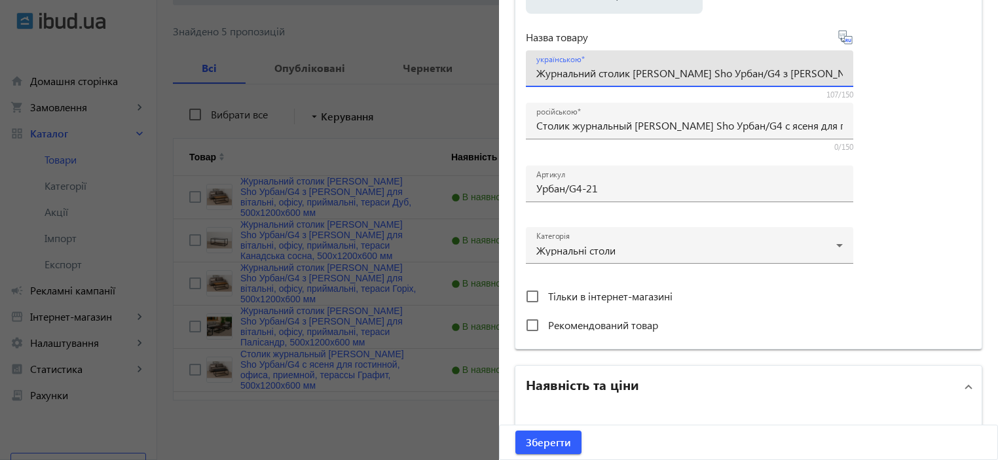
click at [914, 233] on div "Виберіть або перетягніть сюди Ваш файл 413868cb59e90c84a4466709078140-93a21a2cf…" at bounding box center [748, 94] width 445 height 490
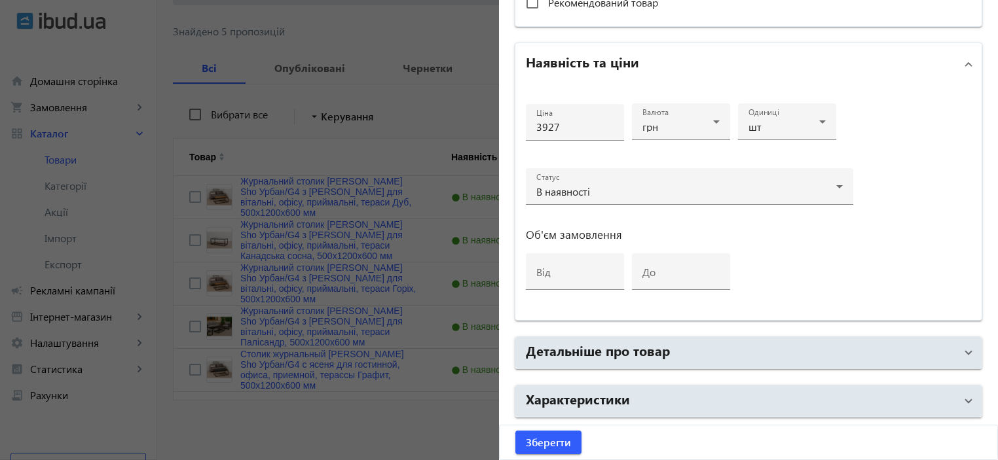
scroll to position [611, 0]
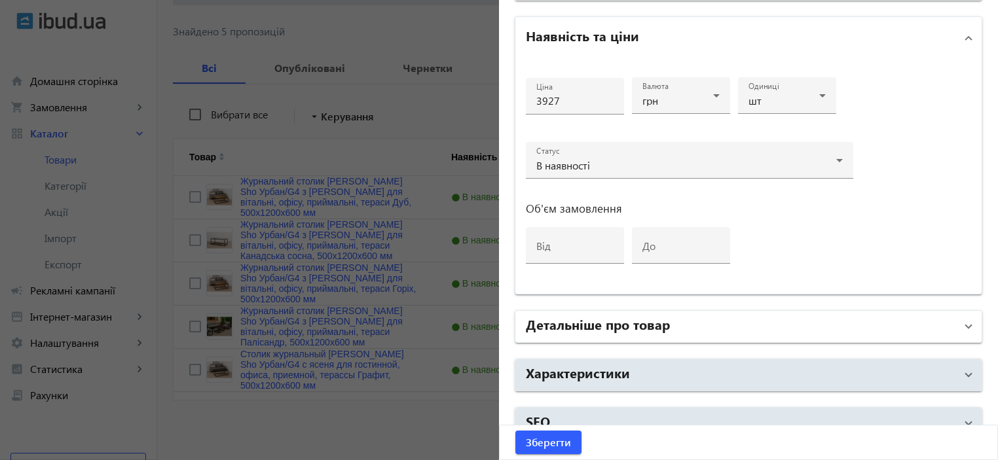
drag, startPoint x: 644, startPoint y: 348, endPoint x: 646, endPoint y: 324, distance: 24.3
click at [647, 323] on h2 "Детальніше про товар" at bounding box center [598, 324] width 144 height 18
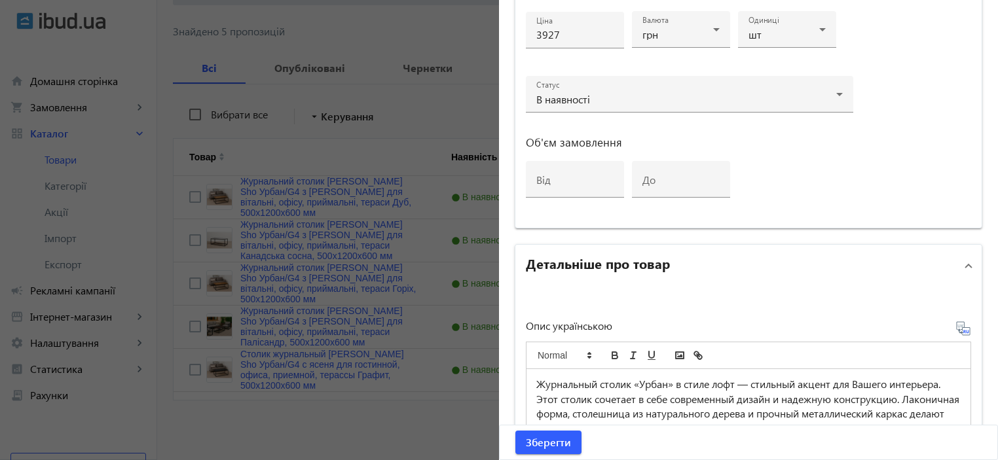
scroll to position [786, 0]
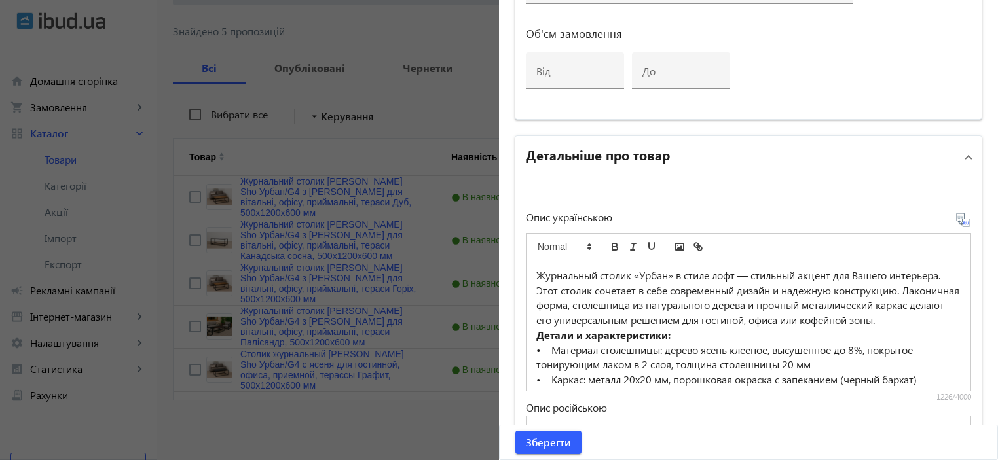
click at [604, 308] on p "Журнальный столик «Урбан» в стиле лофт — стильный акцент для Вашего интерьера. …" at bounding box center [748, 299] width 424 height 60
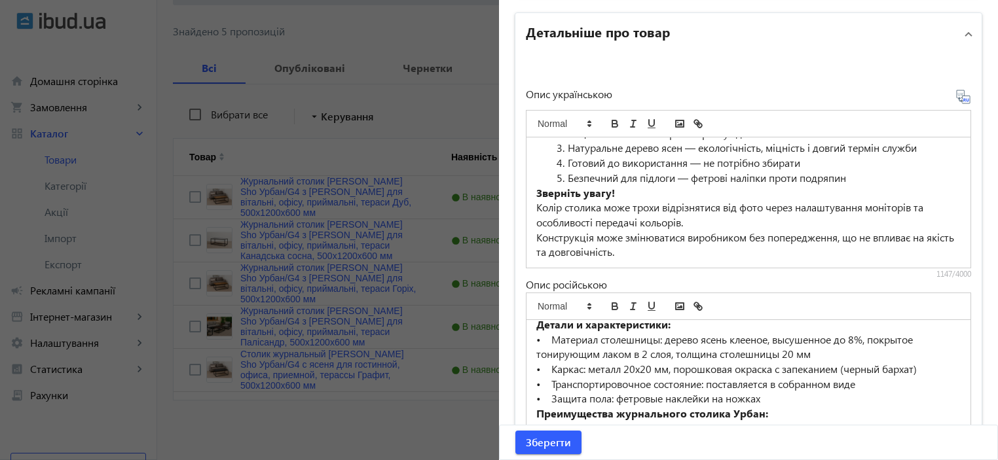
scroll to position [87, 0]
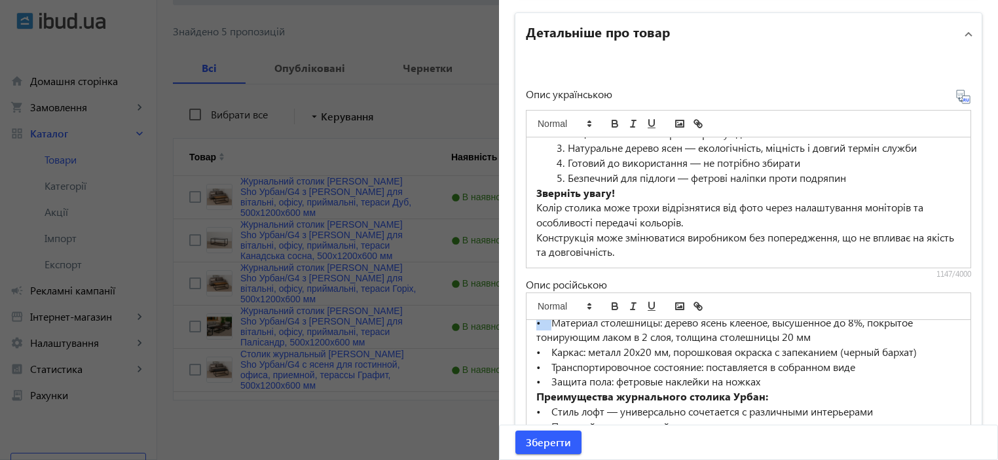
drag, startPoint x: 548, startPoint y: 333, endPoint x: 524, endPoint y: 329, distance: 23.9
click at [527, 329] on div "Журнальный столик «Урбан» в стиле лофт — стильный акцент для Вашего интерьера. …" at bounding box center [749, 385] width 444 height 130
copy p "•"
drag, startPoint x: 563, startPoint y: 184, endPoint x: 532, endPoint y: 184, distance: 31.4
click at [536, 184] on ol "Стиль лофт — універсально поєднується з різними інтер’єрами Міцний металевий ка…" at bounding box center [748, 148] width 424 height 75
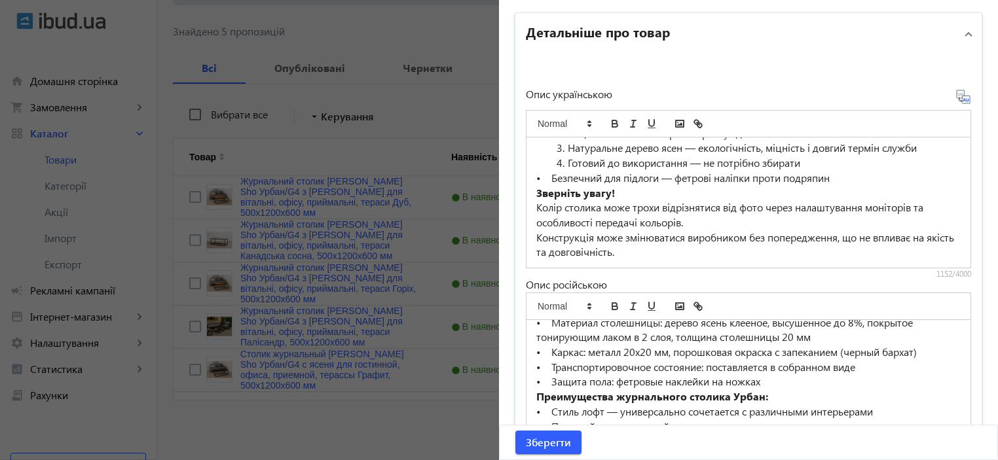
click at [565, 169] on li "Готовий до використання — не потрібно збирати" at bounding box center [756, 163] width 409 height 15
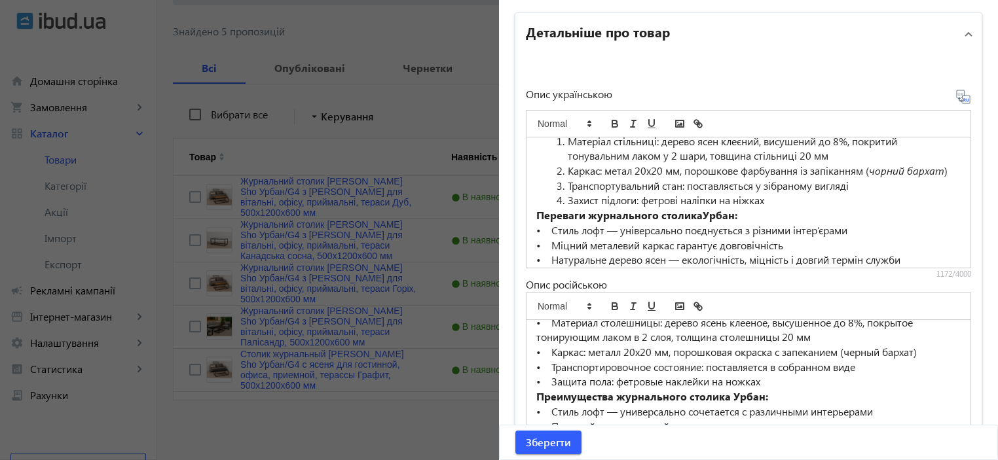
scroll to position [98, 0]
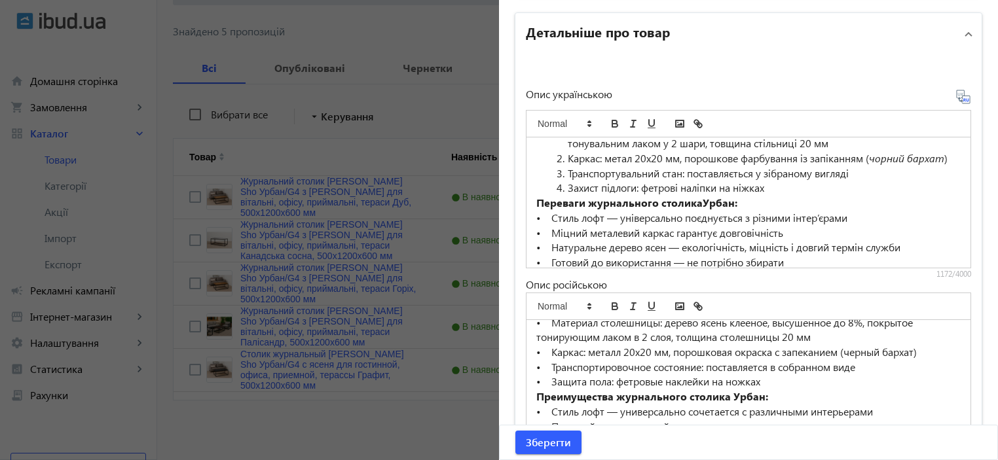
click at [563, 196] on li "Захист підлоги: фетрові наліпки на ніжках" at bounding box center [756, 188] width 409 height 15
paste div
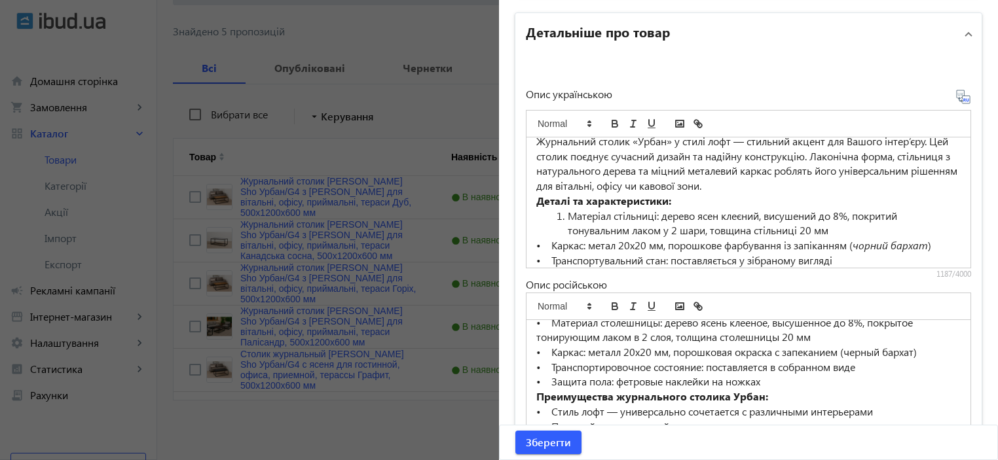
click at [563, 213] on li "Матеріал стільниці: дерево ясен клеєний, висушений до 8%, покритий тонувальним …" at bounding box center [756, 223] width 409 height 29
click at [608, 194] on strong "Деталі та характеристики:" at bounding box center [603, 201] width 135 height 14
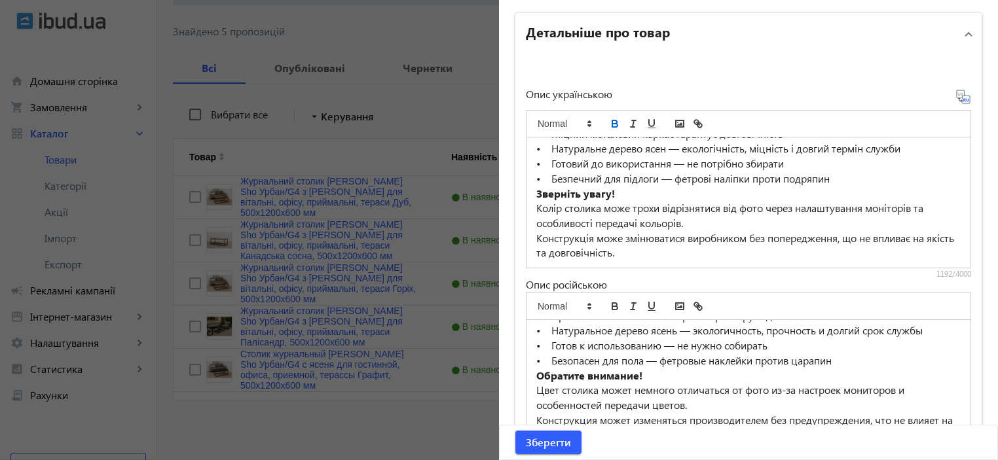
scroll to position [1064, 0]
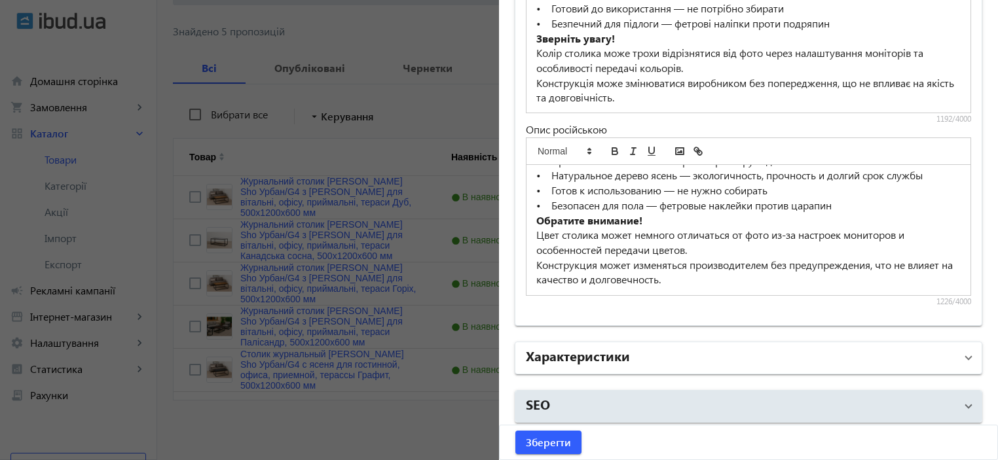
click at [629, 361] on mat-panel-title "Характеристики" at bounding box center [741, 359] width 430 height 24
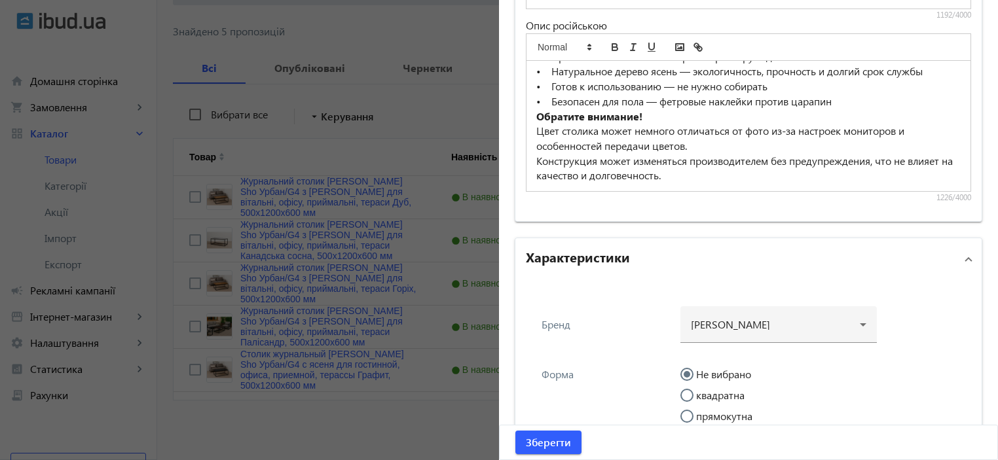
scroll to position [1239, 0]
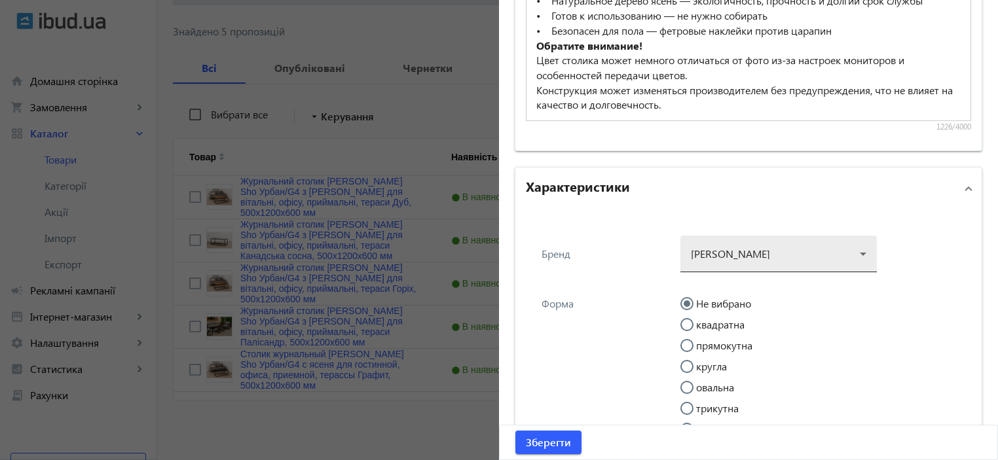
click at [743, 247] on div at bounding box center [779, 248] width 176 height 47
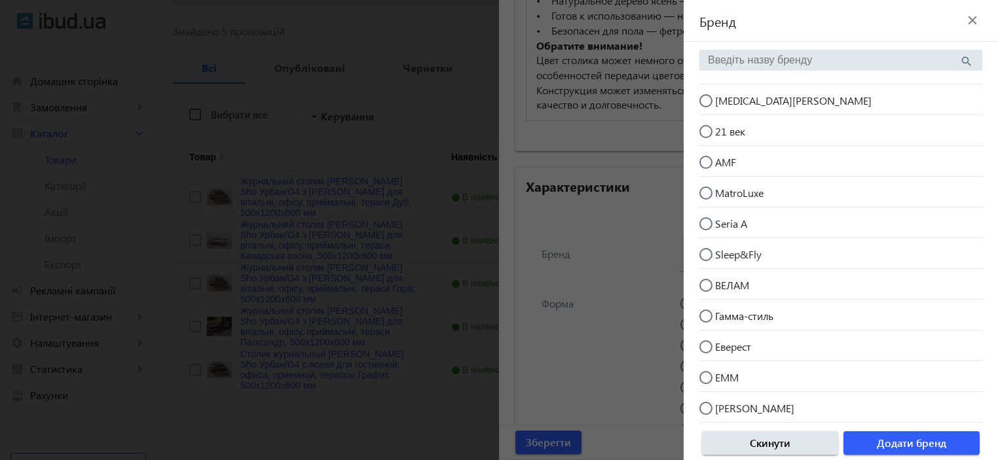
click at [736, 103] on span "[MEDICAL_DATA][PERSON_NAME]" at bounding box center [793, 101] width 157 height 14
click at [726, 103] on input "[MEDICAL_DATA][PERSON_NAME]" at bounding box center [713, 107] width 26 height 26
radio input "true"
click at [907, 441] on span "Додати бренд" at bounding box center [911, 443] width 69 height 14
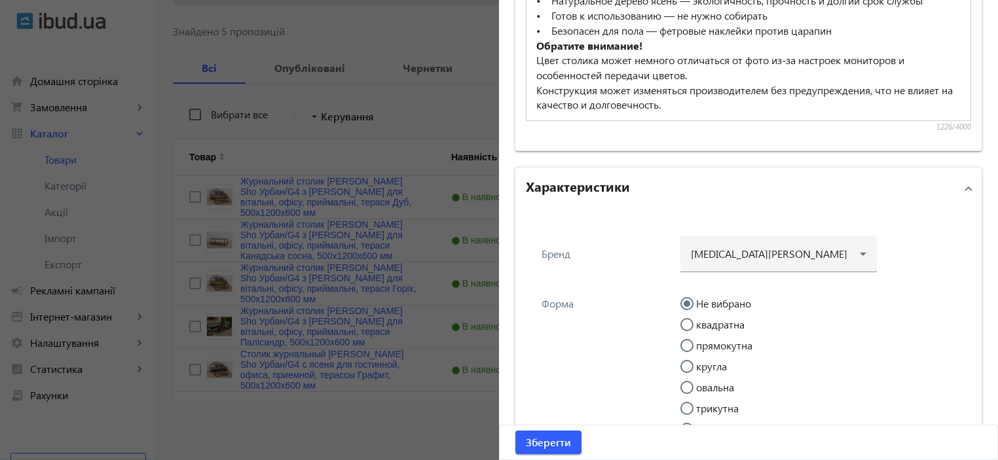
click at [691, 341] on input "прямокутна" at bounding box center [694, 352] width 26 height 26
radio input "true"
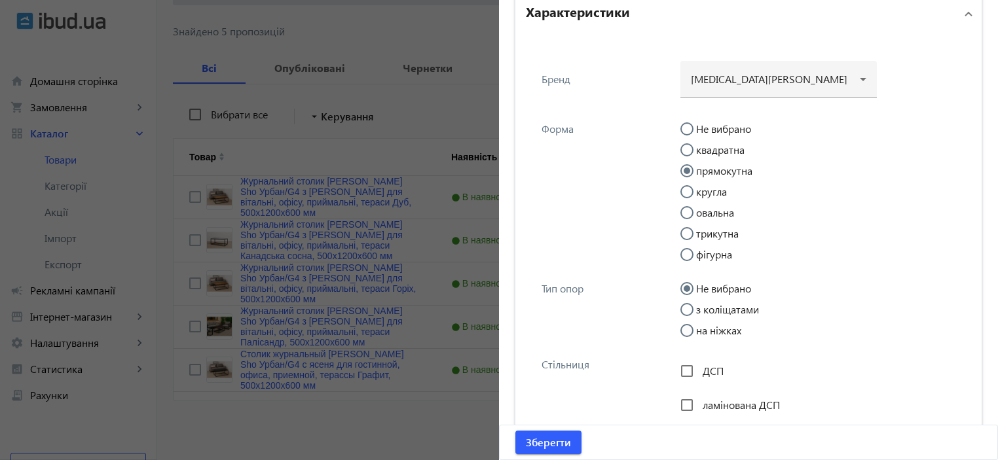
click at [692, 324] on input "на ніжках" at bounding box center [694, 337] width 26 height 26
radio input "true"
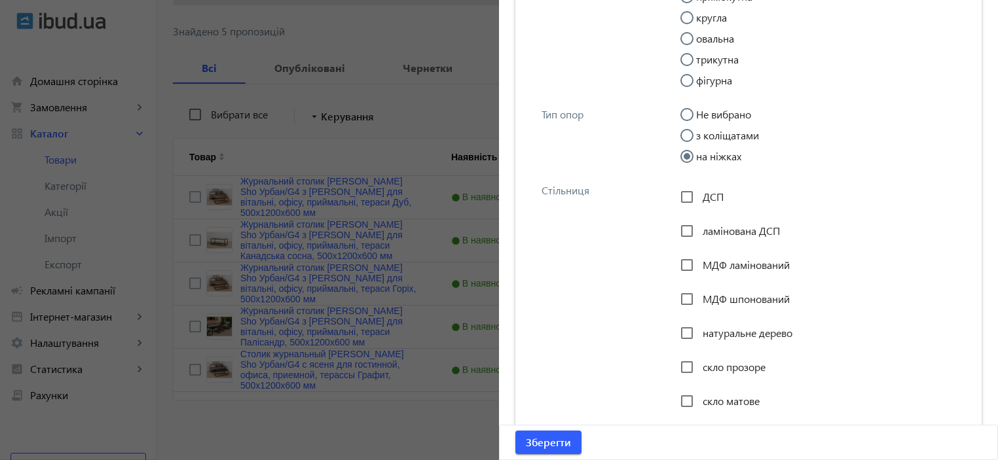
click at [705, 332] on span "натуральне дерево" at bounding box center [748, 333] width 90 height 14
click at [700, 332] on input "натуральне дерево" at bounding box center [687, 333] width 26 height 26
checkbox input "true"
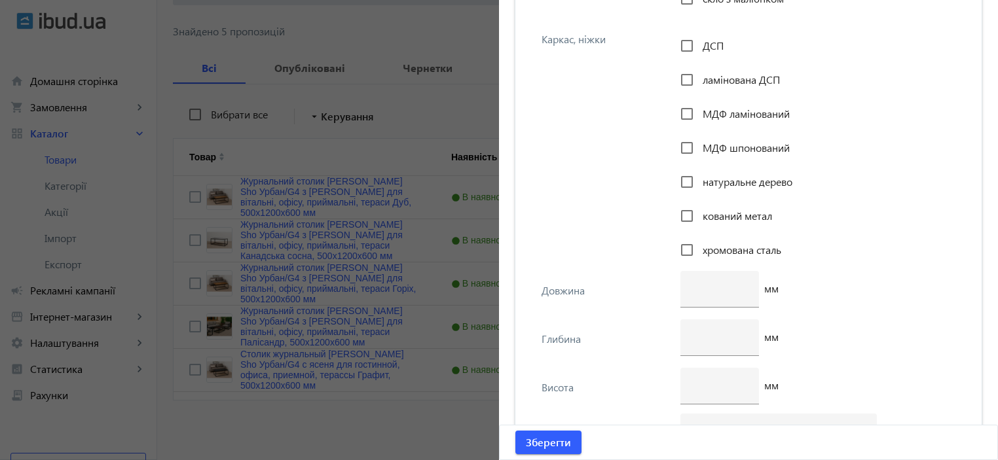
scroll to position [2113, 0]
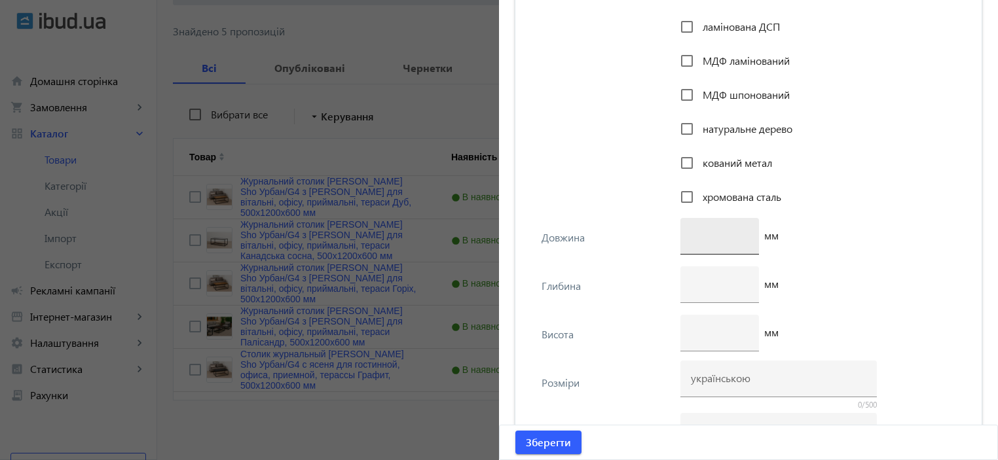
click at [697, 245] on div at bounding box center [720, 236] width 58 height 37
type input "1200"
click at [700, 274] on div at bounding box center [720, 285] width 58 height 37
type input "600"
click at [706, 337] on input "number" at bounding box center [720, 333] width 58 height 14
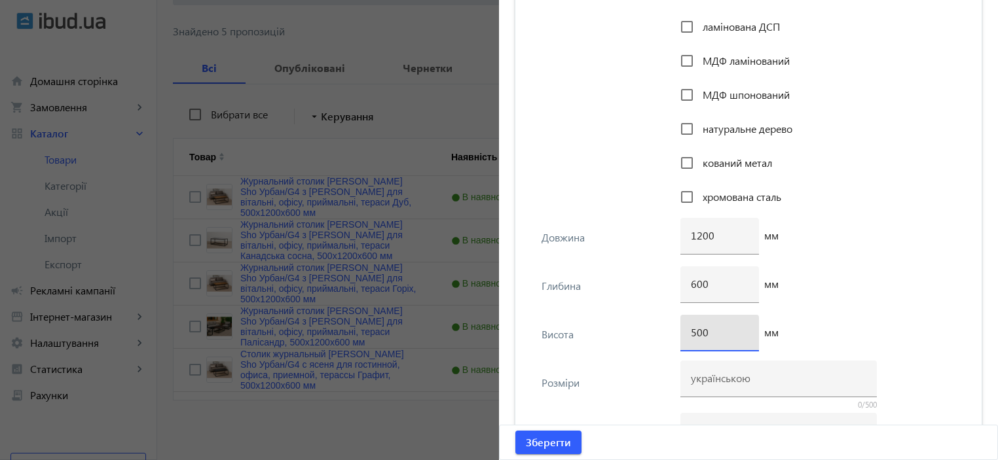
type input "500"
click at [609, 297] on div "Глибина 600 мм" at bounding box center [748, 291] width 445 height 48
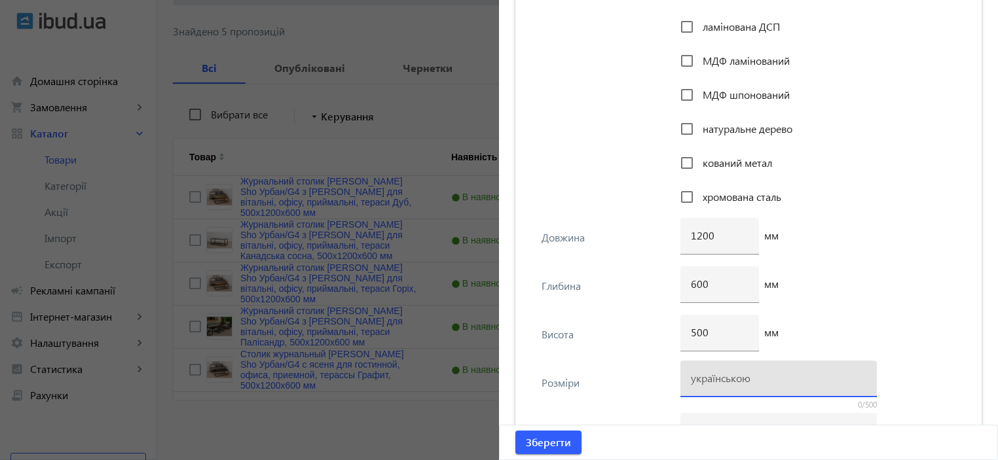
drag, startPoint x: 768, startPoint y: 374, endPoint x: 755, endPoint y: 374, distance: 13.1
click at [768, 374] on input at bounding box center [779, 378] width 176 height 14
paste input "500х1140х470"
drag, startPoint x: 728, startPoint y: 376, endPoint x: 715, endPoint y: 379, distance: 13.5
click at [715, 379] on input "500х1140х470" at bounding box center [779, 378] width 176 height 14
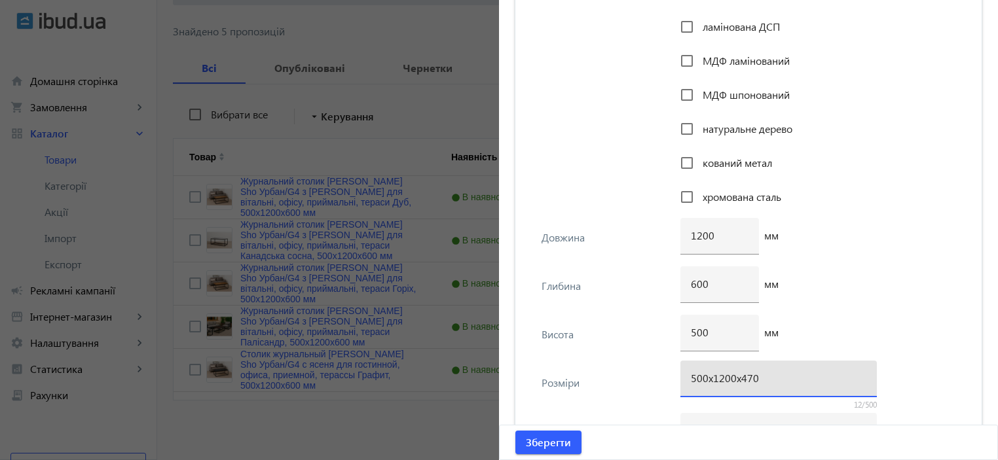
drag, startPoint x: 747, startPoint y: 379, endPoint x: 734, endPoint y: 380, distance: 12.5
click at [734, 380] on input "500х1200х470" at bounding box center [779, 378] width 176 height 14
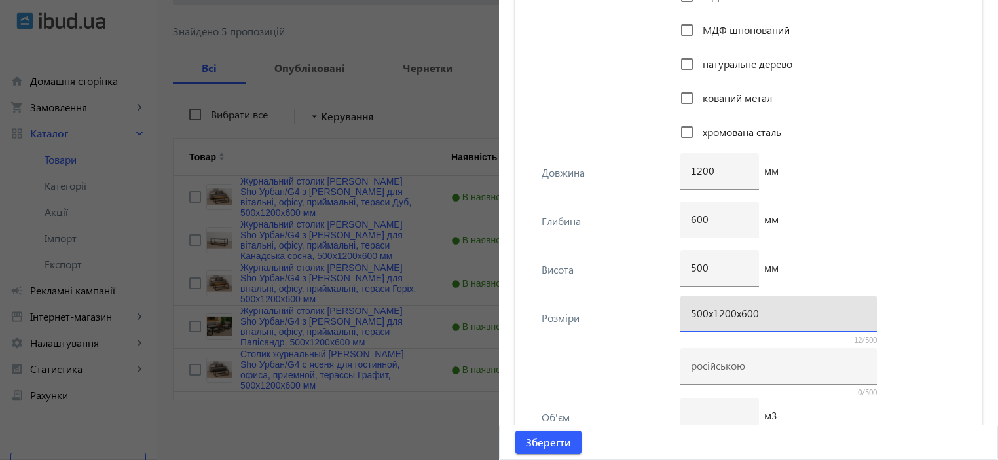
scroll to position [2200, 0]
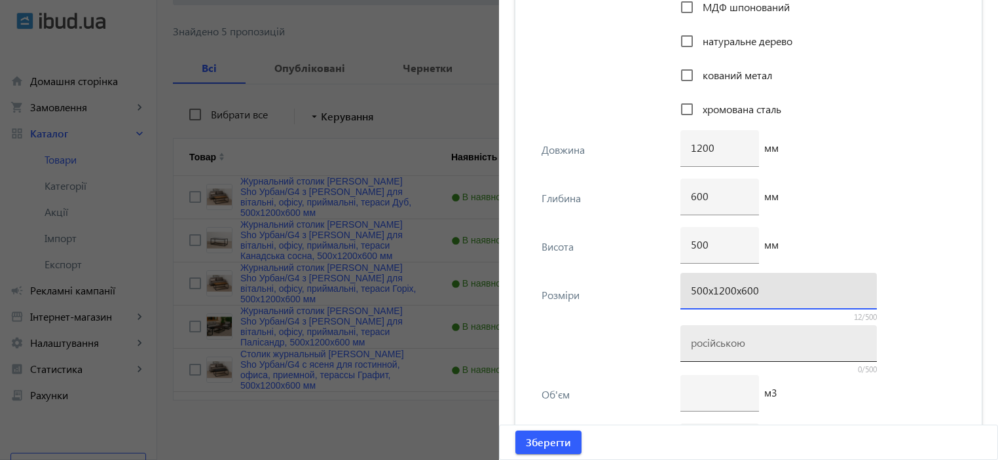
type input "500х1200х600"
click at [771, 346] on input at bounding box center [779, 343] width 176 height 14
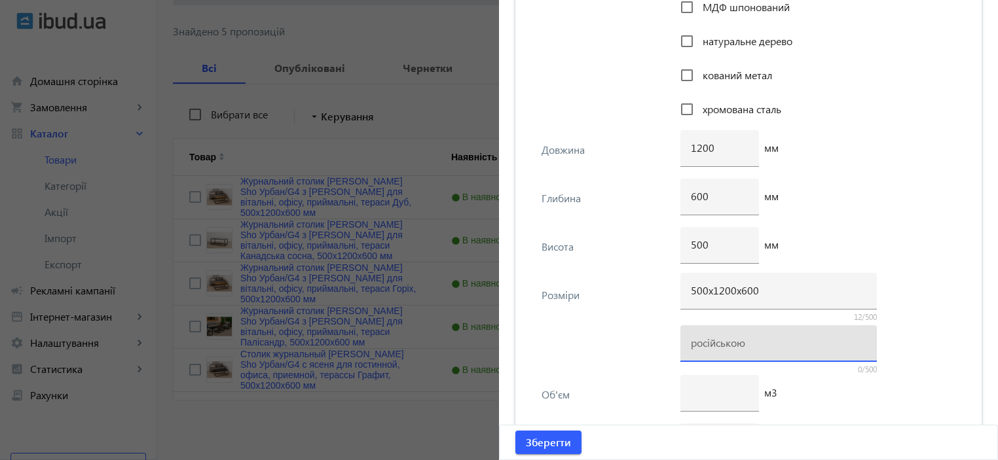
paste input "500х1200х600"
type input "500х1200х600"
click at [912, 179] on div "600 мм" at bounding box center [822, 203] width 283 height 48
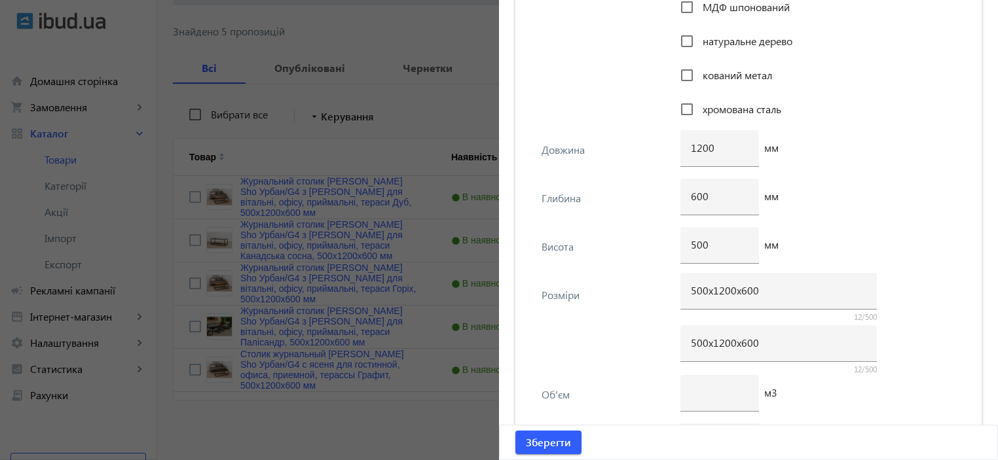
scroll to position [2375, 0]
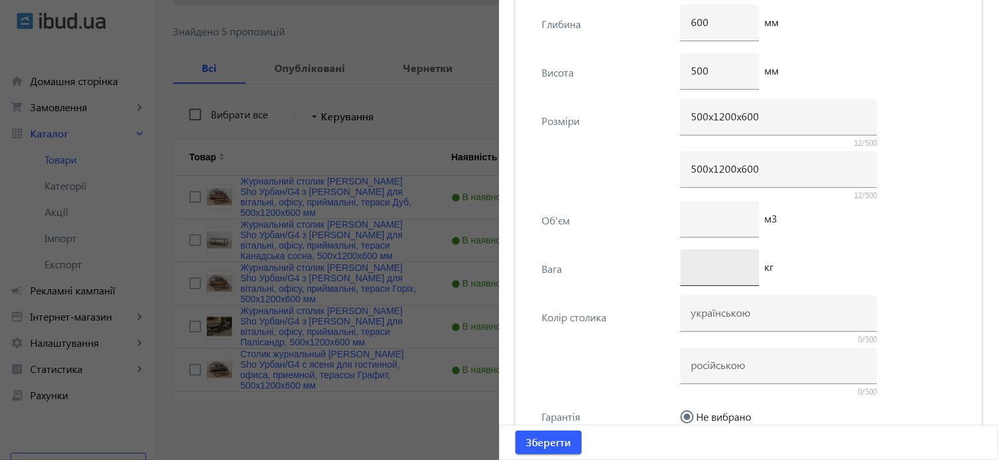
click at [713, 269] on input "number" at bounding box center [720, 267] width 58 height 14
type input "8"
click at [707, 312] on input at bounding box center [779, 313] width 176 height 14
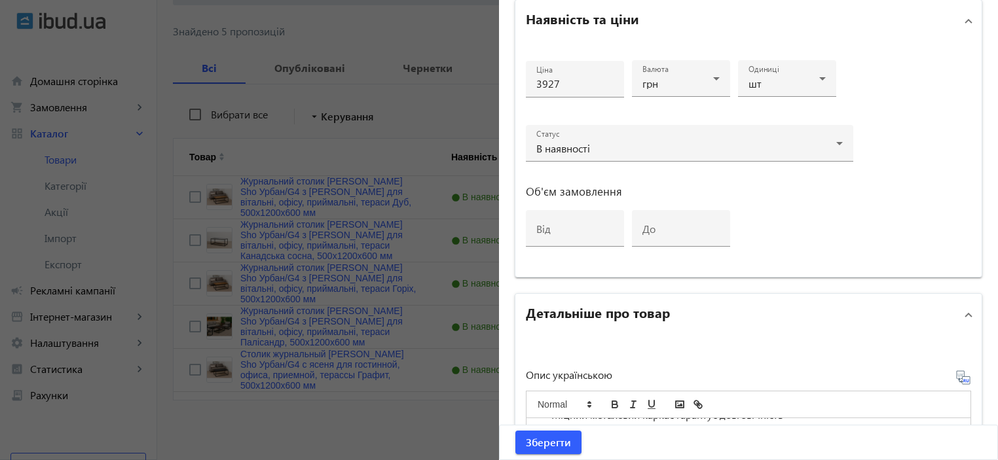
scroll to position [278, 0]
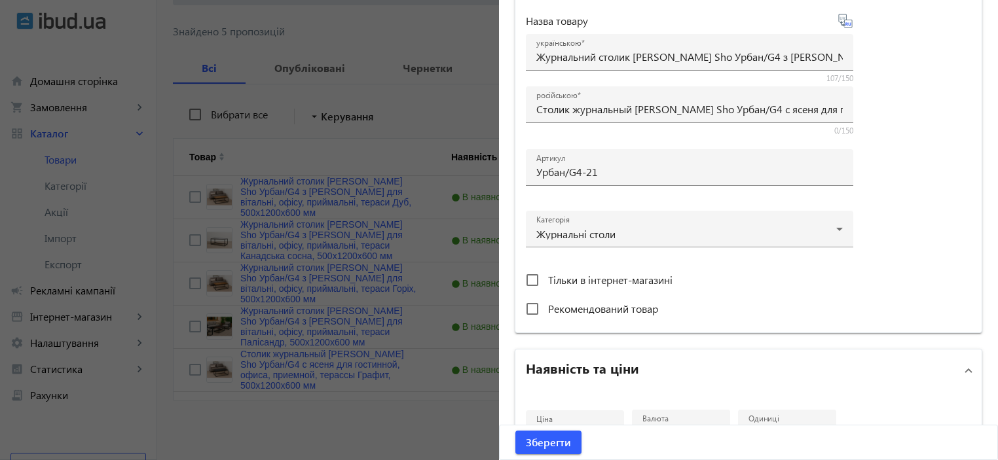
click at [890, 122] on div "Виберіть або перетягніть сюди Ваш файл 413868cb59e90c84a4466709078140-93a21a2cf…" at bounding box center [748, 77] width 445 height 490
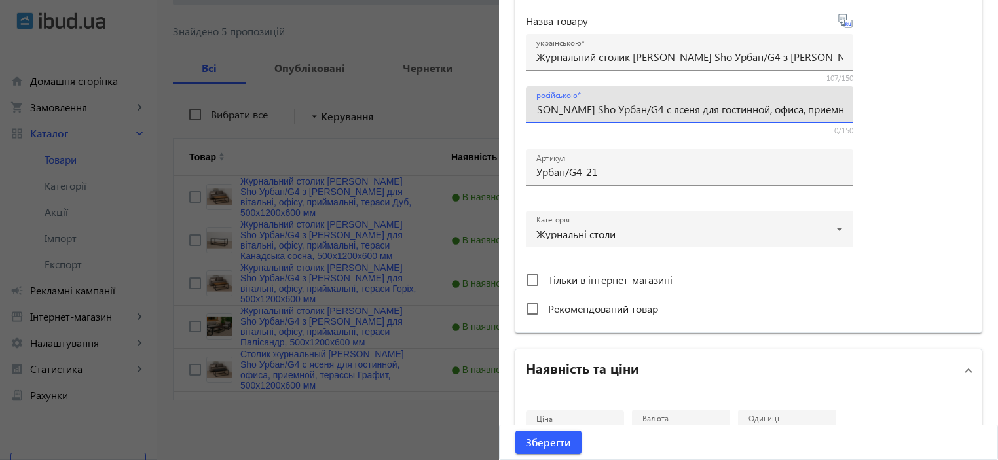
scroll to position [0, 248]
drag, startPoint x: 814, startPoint y: 111, endPoint x: 878, endPoint y: 108, distance: 64.3
click at [878, 108] on div "Виберіть або перетягніть сюди Ваш файл 413868cb59e90c84a4466709078140-93a21a2cf…" at bounding box center [748, 77] width 445 height 490
click at [740, 107] on input "Столик журнальный Tobi Sho Урбан/G4 с ясеня для гостинной, офиса, приемной, тер…" at bounding box center [689, 109] width 307 height 14
drag, startPoint x: 719, startPoint y: 107, endPoint x: 749, endPoint y: 109, distance: 29.5
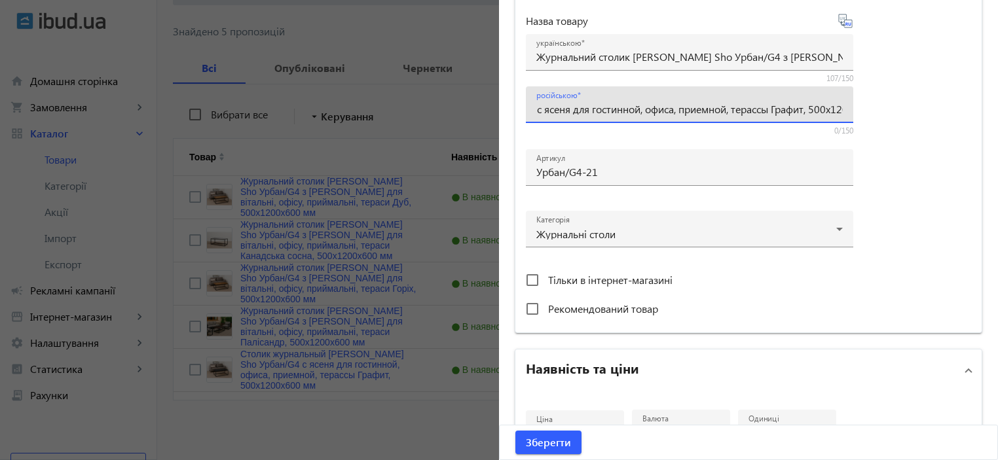
click at [749, 109] on input "Столик журнальный Tobi Sho Урбан/G4 с ясеня для гостинной, офиса, приемной, тер…" at bounding box center [689, 109] width 307 height 14
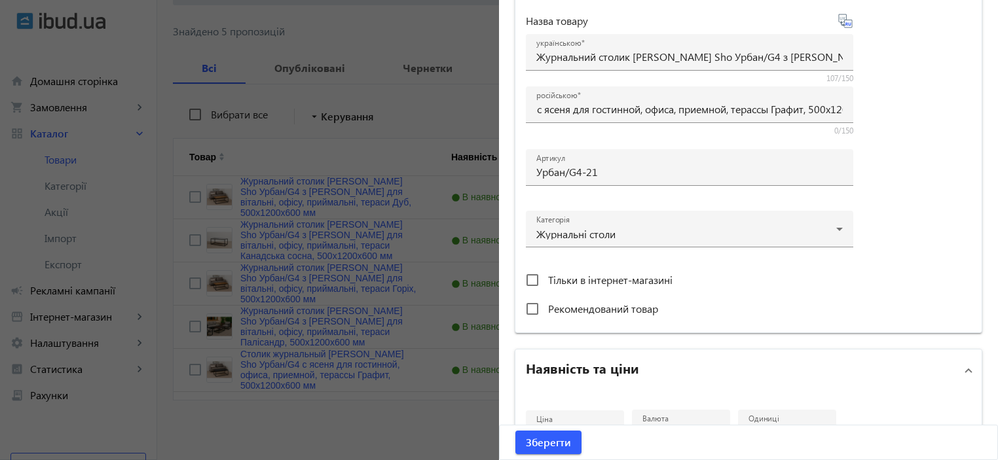
click at [972, 129] on div "Виберіть або перетягніть сюди Ваш файл 413868cb59e90c84a4466709078140-93a21a2cf…" at bounding box center [749, 77] width 466 height 511
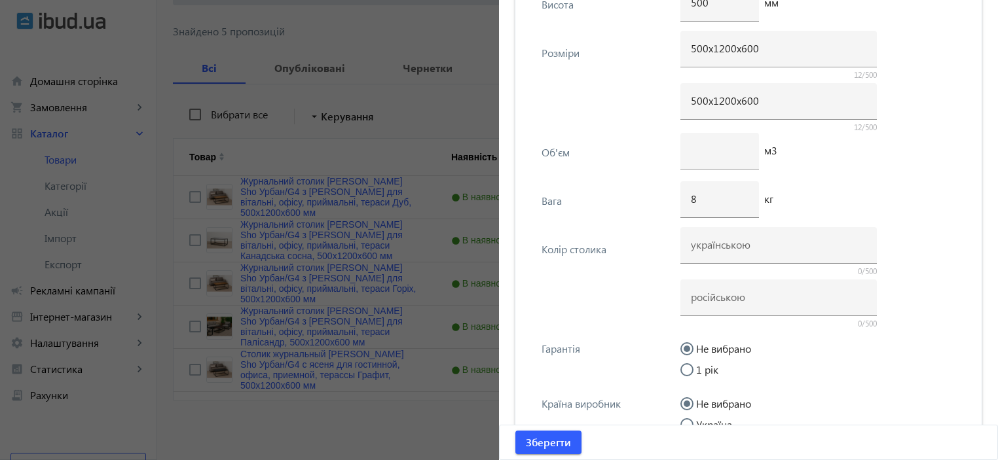
scroll to position [2542, 0]
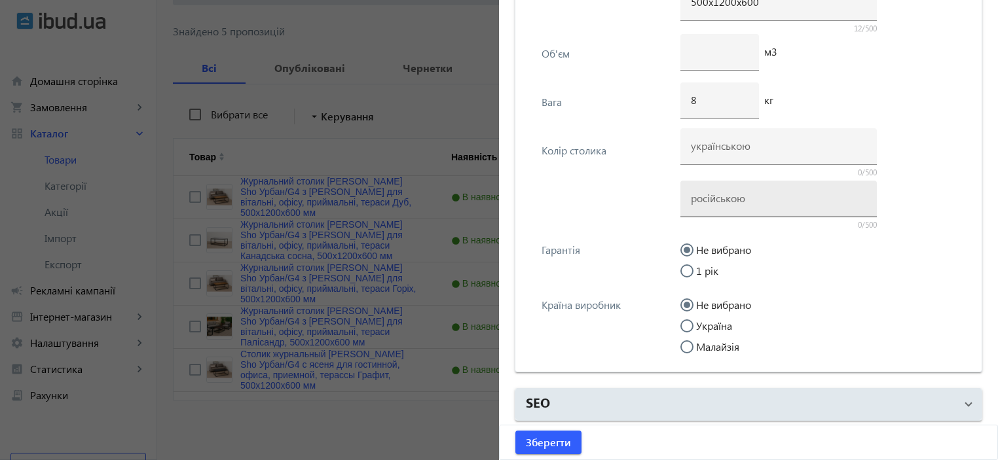
click at [726, 198] on input at bounding box center [779, 198] width 176 height 14
paste input "Графит"
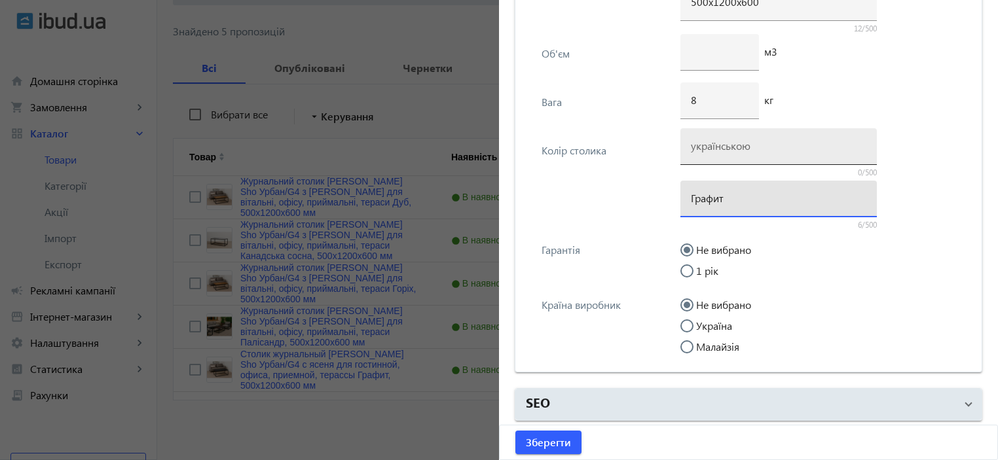
type input "Графит"
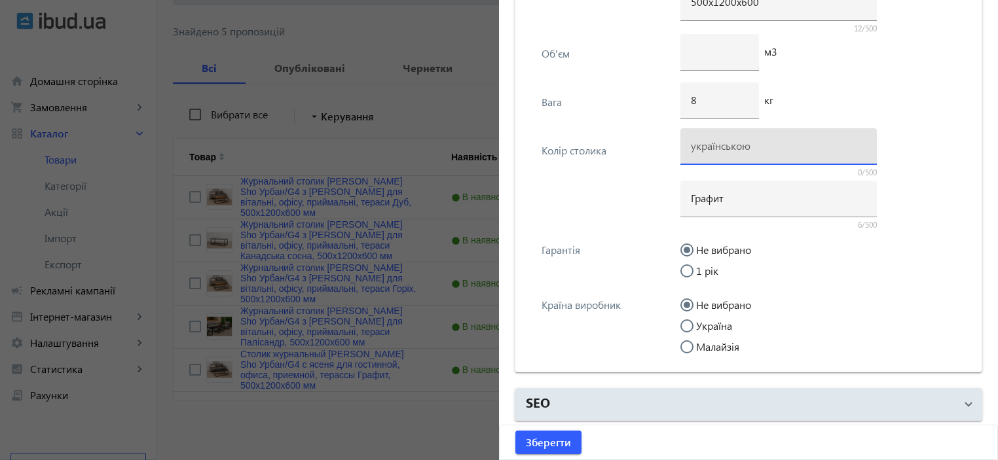
click at [721, 149] on input at bounding box center [779, 146] width 176 height 14
type input "Графіт"
click at [703, 321] on label "Україна" at bounding box center [713, 326] width 39 height 10
click at [703, 320] on input "Україна" at bounding box center [694, 333] width 26 height 26
radio input "true"
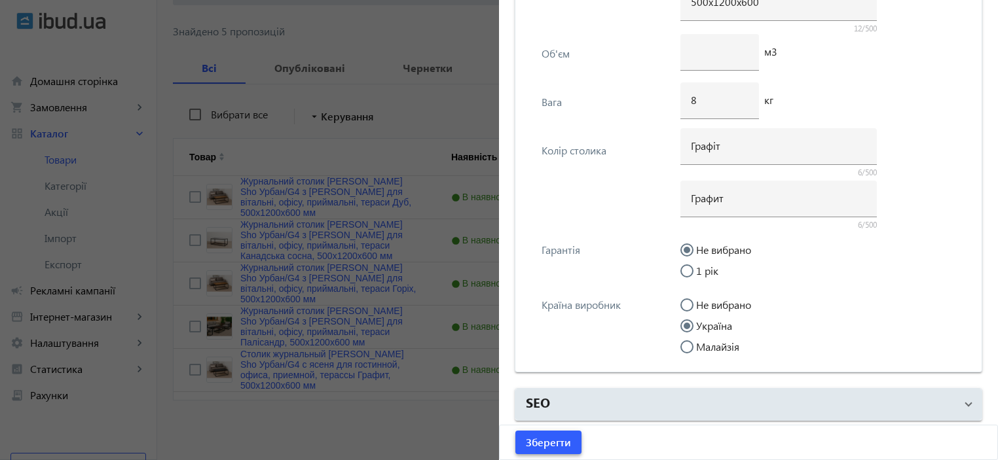
click at [529, 437] on span "Зберегти" at bounding box center [548, 443] width 45 height 14
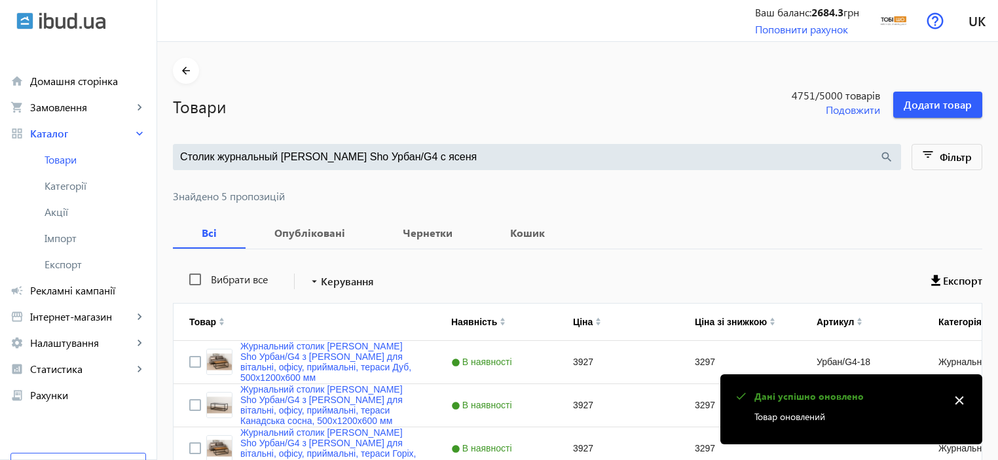
scroll to position [0, 0]
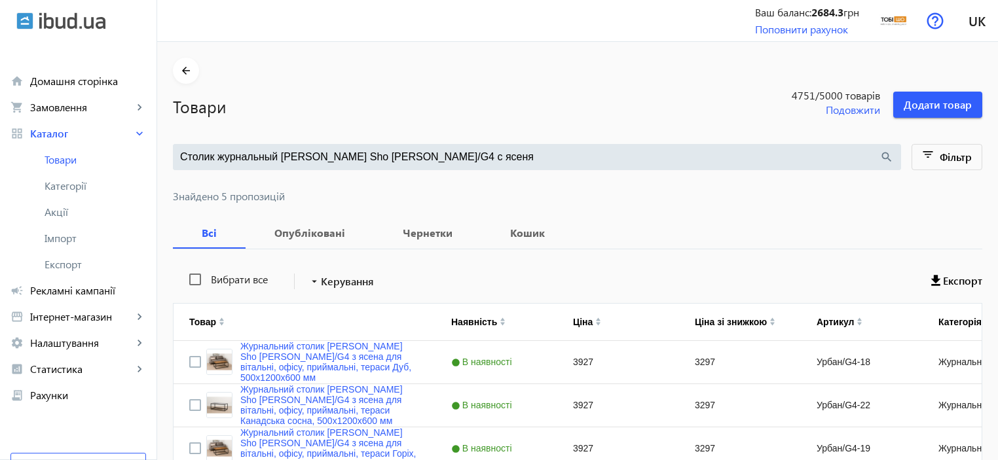
click at [279, 150] on input "Столик журнальный [PERSON_NAME] Sho [PERSON_NAME]/G4 с ясеня" at bounding box center [530, 157] width 700 height 14
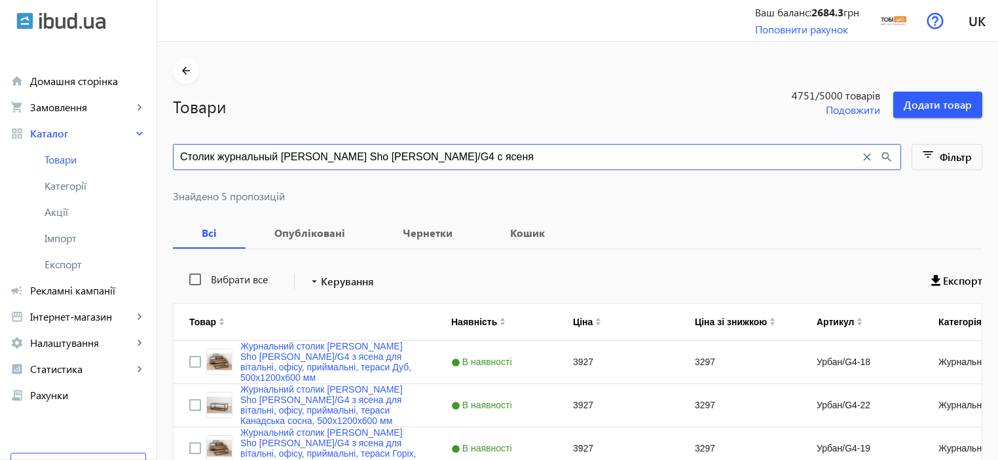
paste input "обеденный с ДСП [PERSON_NAME] Sho Шарм/Т17"
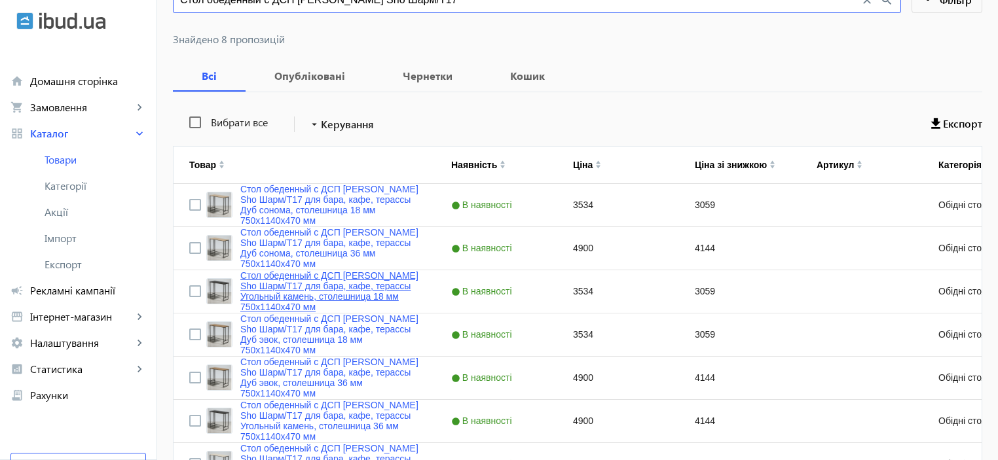
scroll to position [174, 0]
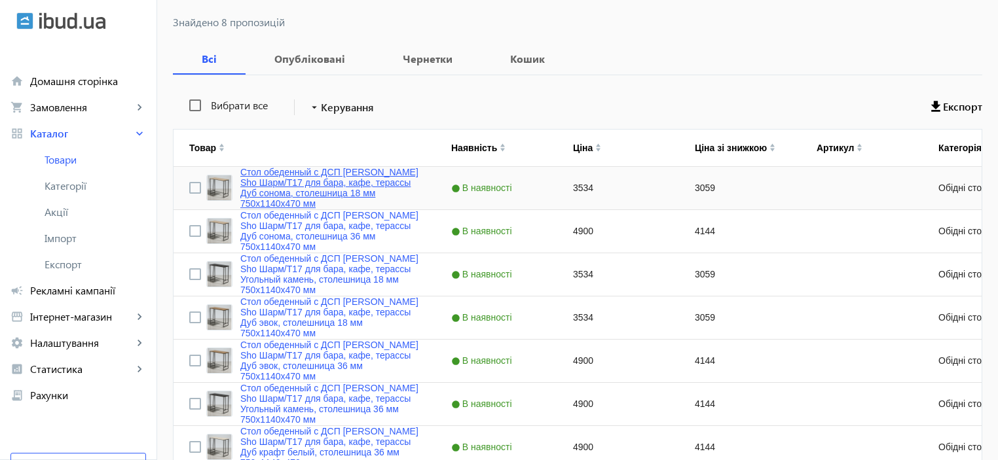
type input "Стол обеденный с ДСП [PERSON_NAME] Sho Шарм/Т17"
click at [302, 185] on link "Стол обеденный с ДСП [PERSON_NAME] Sho Шарм/Т17 для бара, кафе, терассы Дуб сон…" at bounding box center [329, 188] width 179 height 42
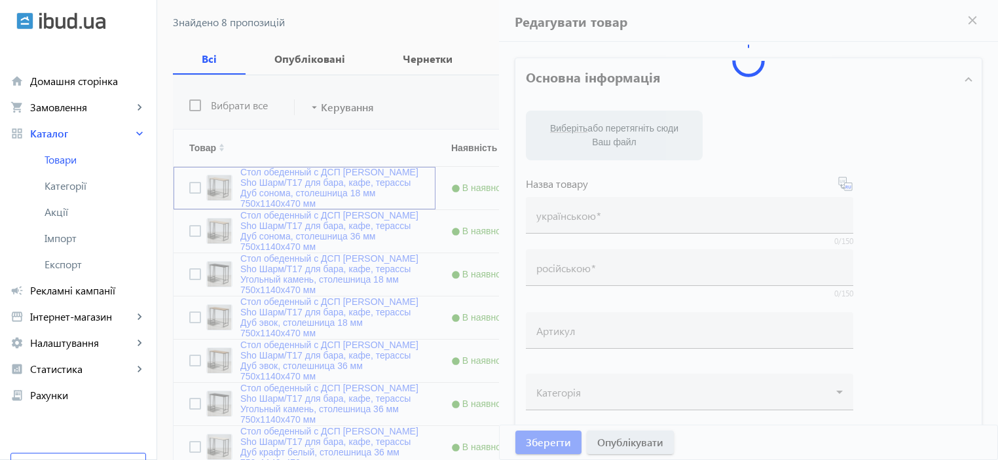
type input "Стол обеденный с ДСП [PERSON_NAME] Sho Шарм/Т17 для бара, кафе, терассы Дуб сон…"
type input "3534"
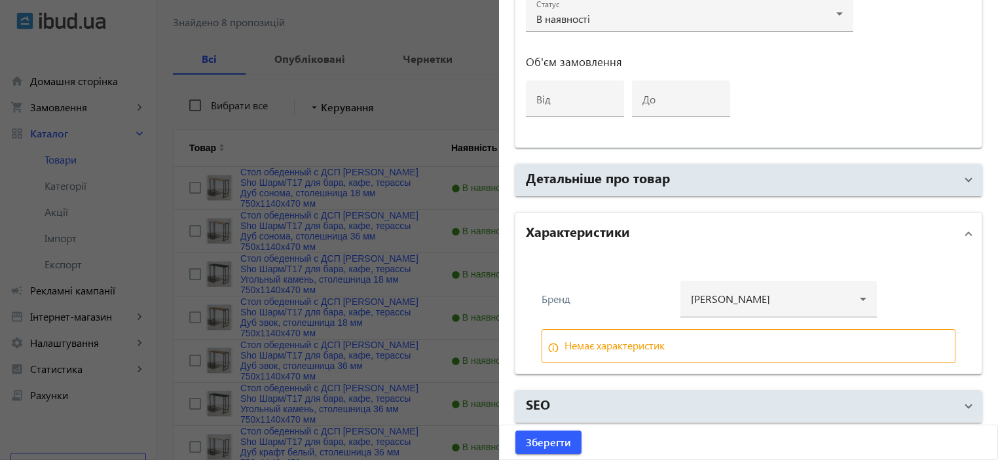
scroll to position [759, 0]
click at [565, 342] on div "Немає характеристик" at bounding box center [615, 345] width 100 height 10
click at [338, 272] on div at bounding box center [499, 230] width 998 height 460
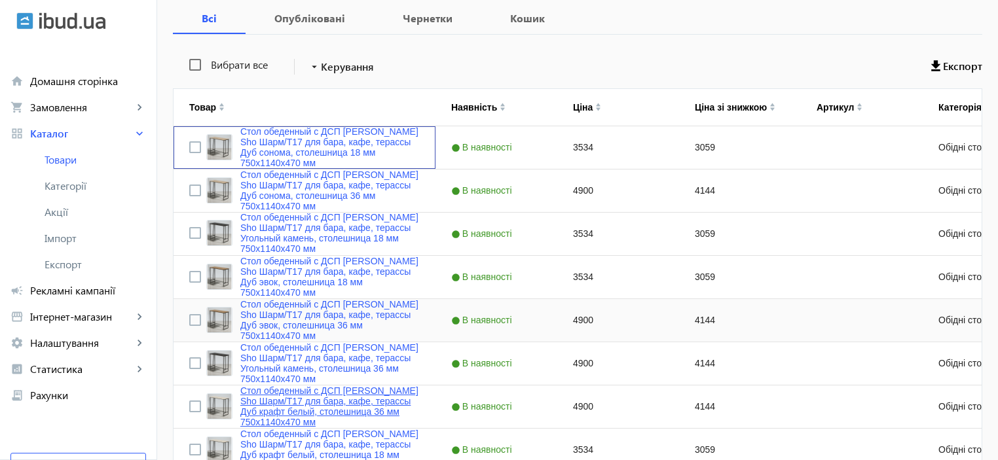
scroll to position [294, 0]
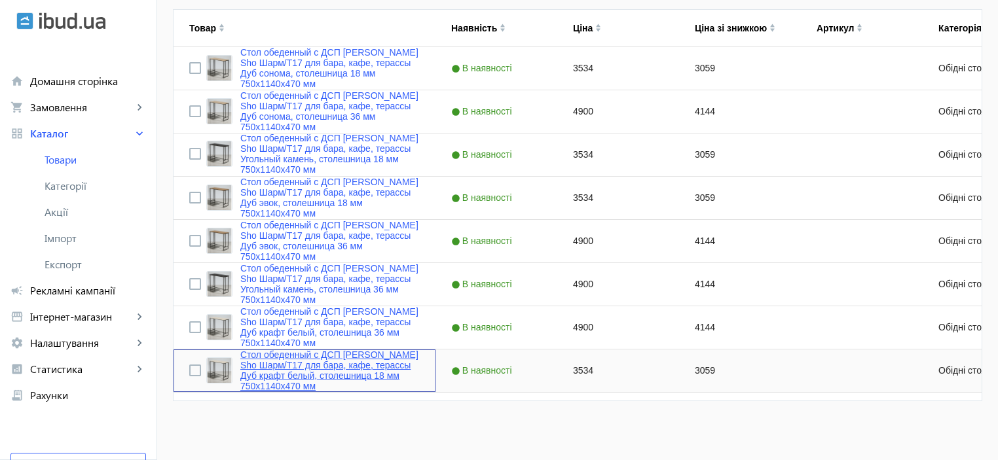
click at [314, 353] on link "Стол обеденный с ДСП [PERSON_NAME] Sho Шарм/Т17 для бара, кафе, терассы Дуб кра…" at bounding box center [329, 371] width 179 height 42
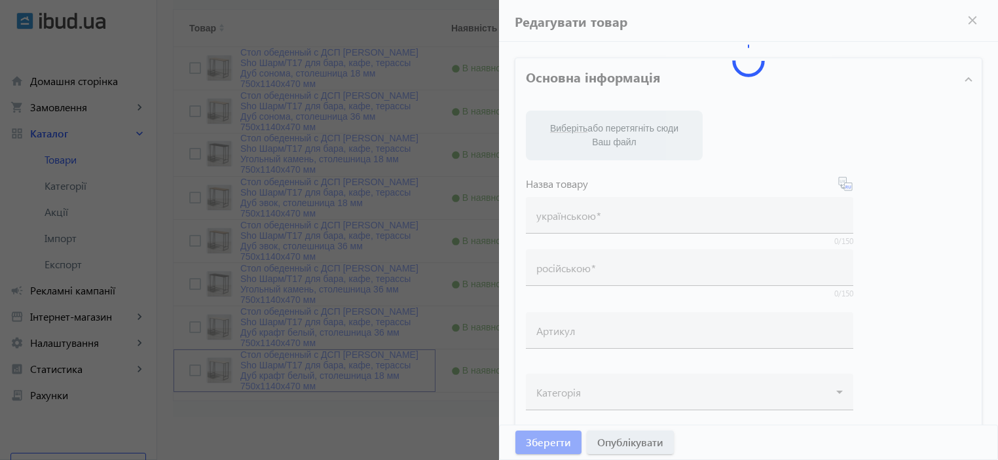
type input "Стол обеденный с ДСП [PERSON_NAME] Sho Шарм/Т17 для бара, кафе, терассы Дуб кра…"
type input "3534"
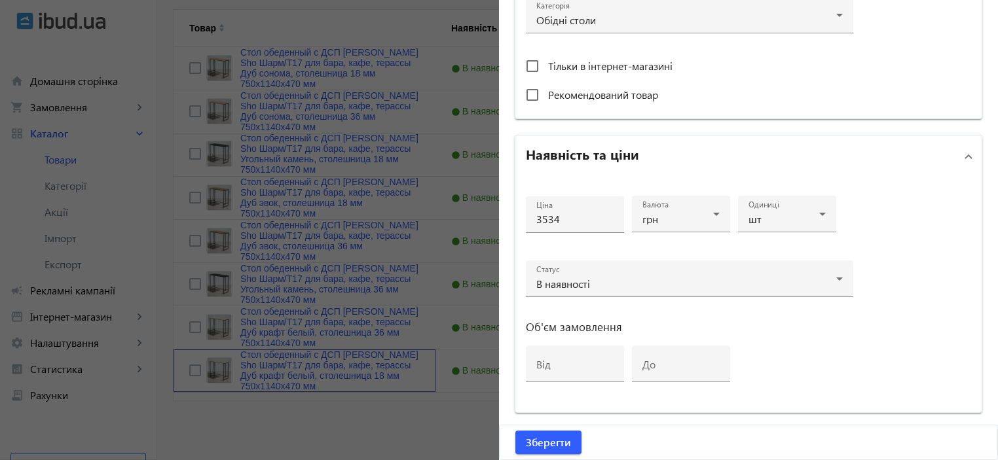
scroll to position [629, 0]
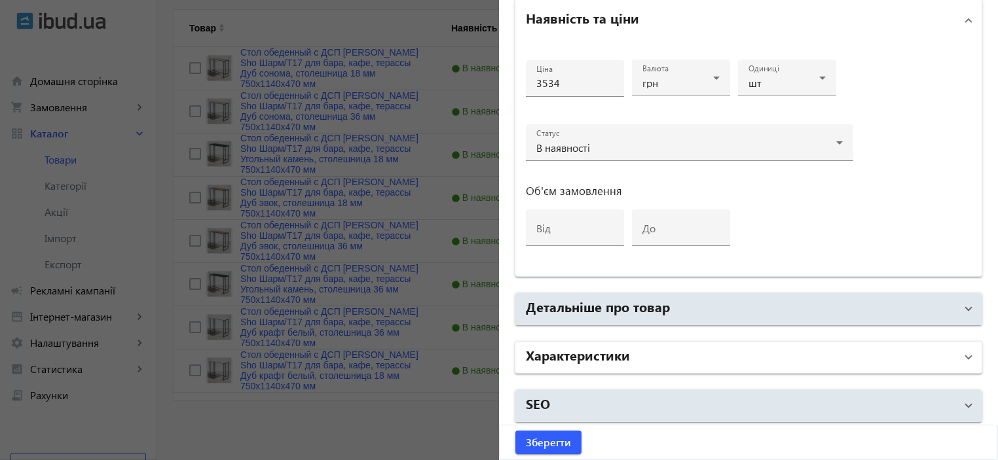
click at [573, 342] on mat-expansion-panel-header "Характеристики" at bounding box center [749, 357] width 466 height 31
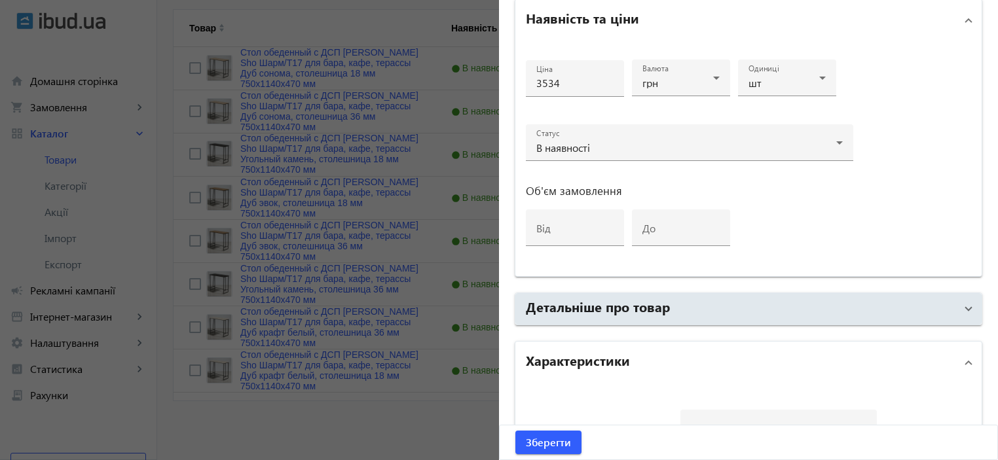
scroll to position [759, 0]
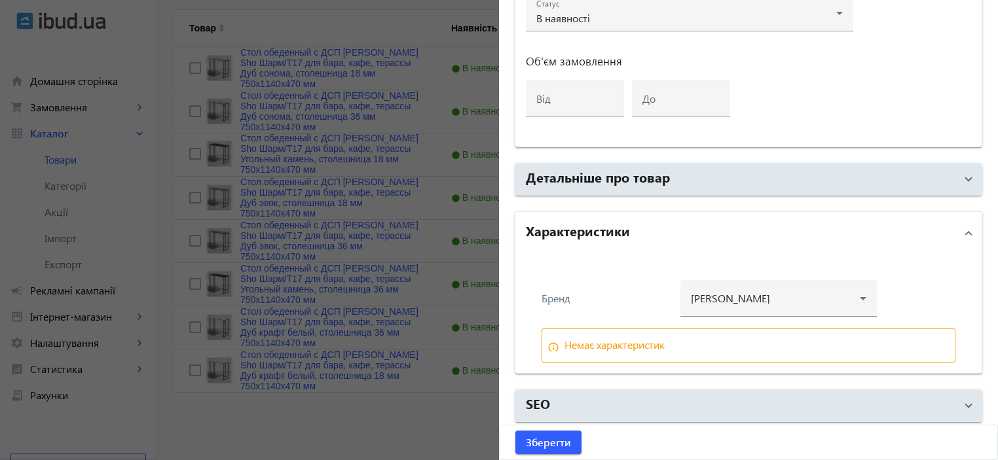
click at [418, 307] on div at bounding box center [499, 230] width 998 height 460
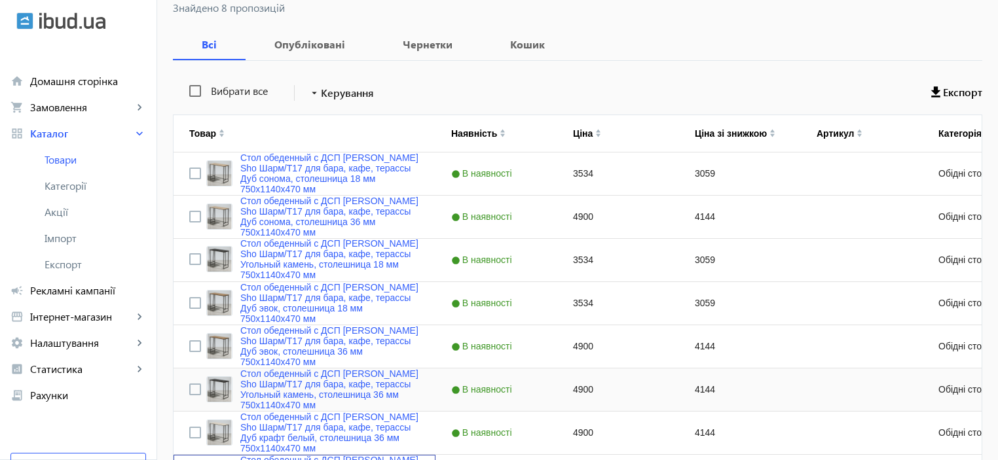
scroll to position [120, 0]
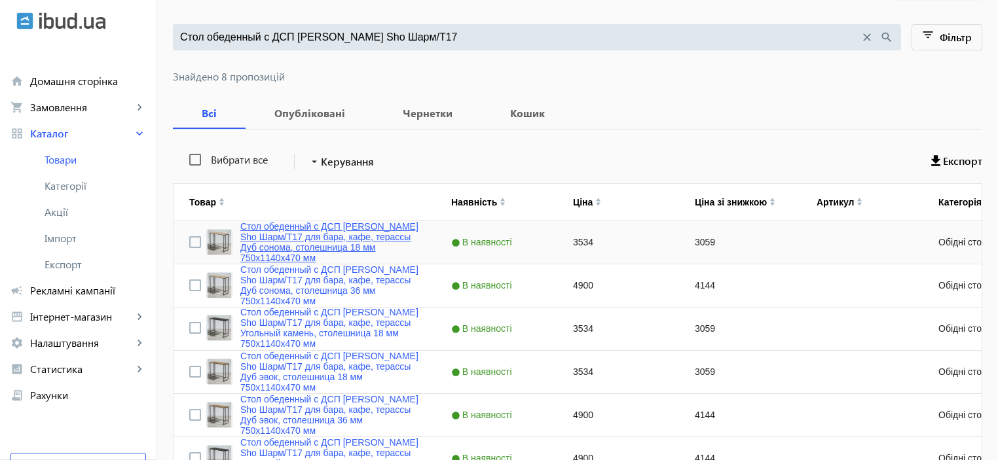
click at [348, 248] on link "Стол обеденный с ДСП [PERSON_NAME] Sho Шарм/Т17 для бара, кафе, терассы Дуб сон…" at bounding box center [329, 242] width 179 height 42
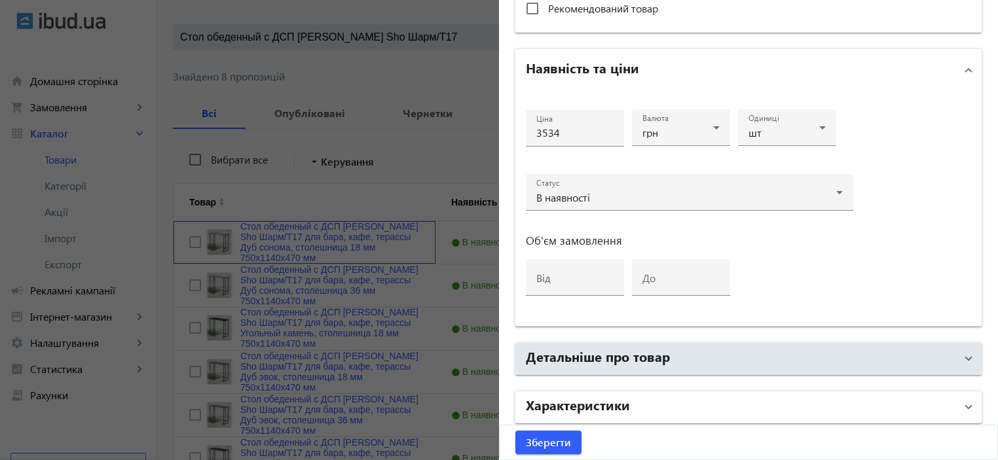
scroll to position [629, 0]
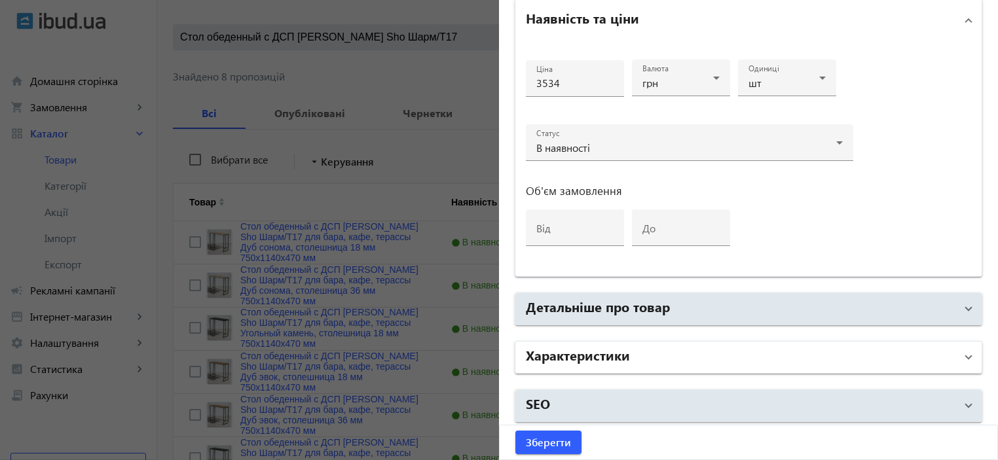
click at [599, 361] on mat-panel-title "Характеристики" at bounding box center [741, 358] width 430 height 24
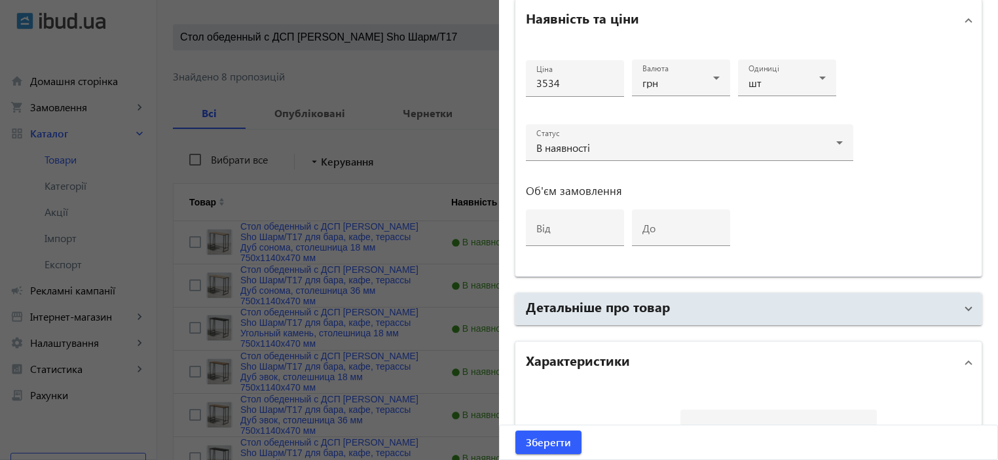
click at [596, 351] on h2 "Характеристики" at bounding box center [578, 360] width 104 height 18
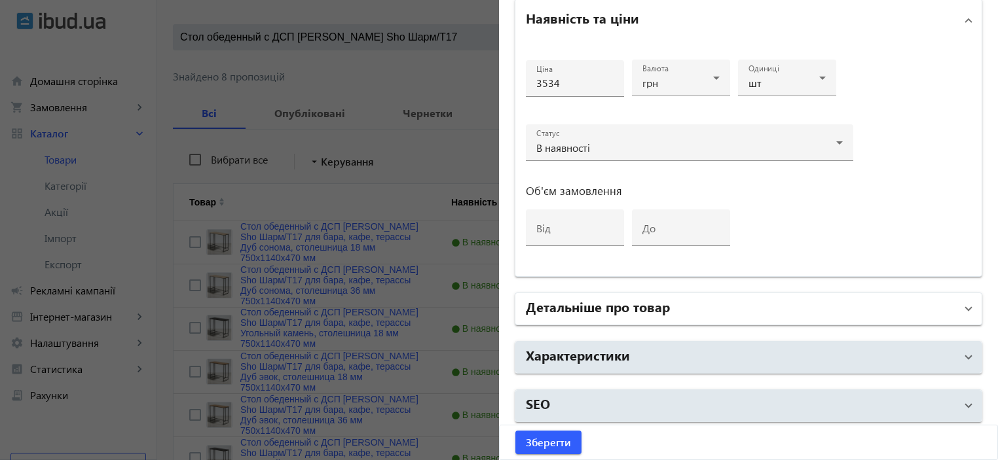
click at [598, 310] on h2 "Детальніше про товар" at bounding box center [598, 306] width 144 height 18
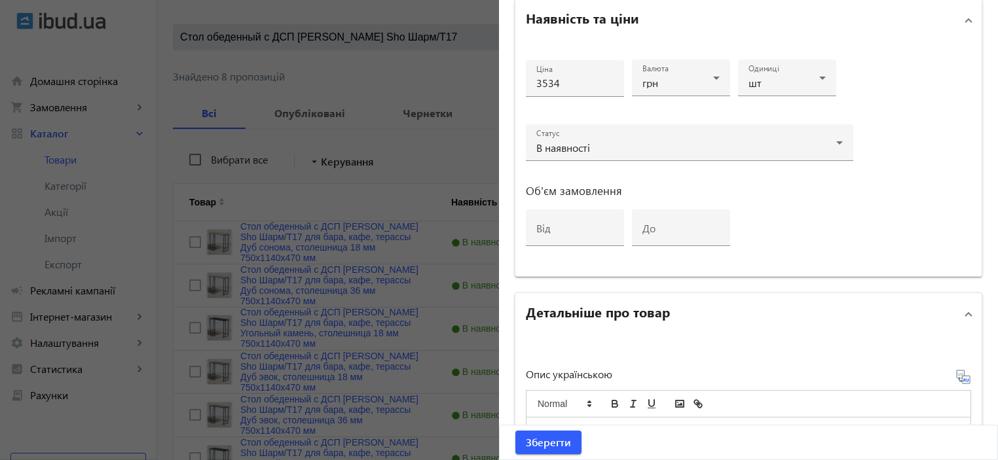
scroll to position [804, 0]
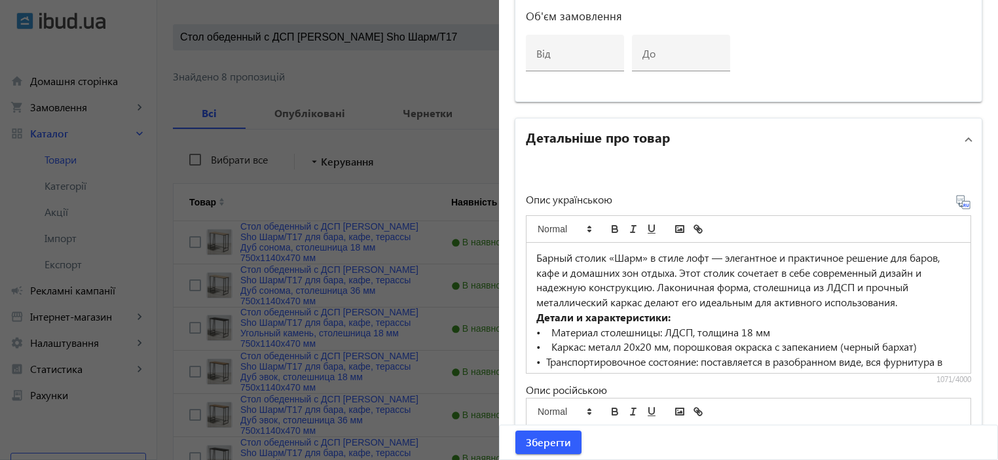
click at [593, 305] on p "Барный столик «Шарм» в стиле лофт — элегантное и практичное решение для баров, …" at bounding box center [748, 281] width 424 height 60
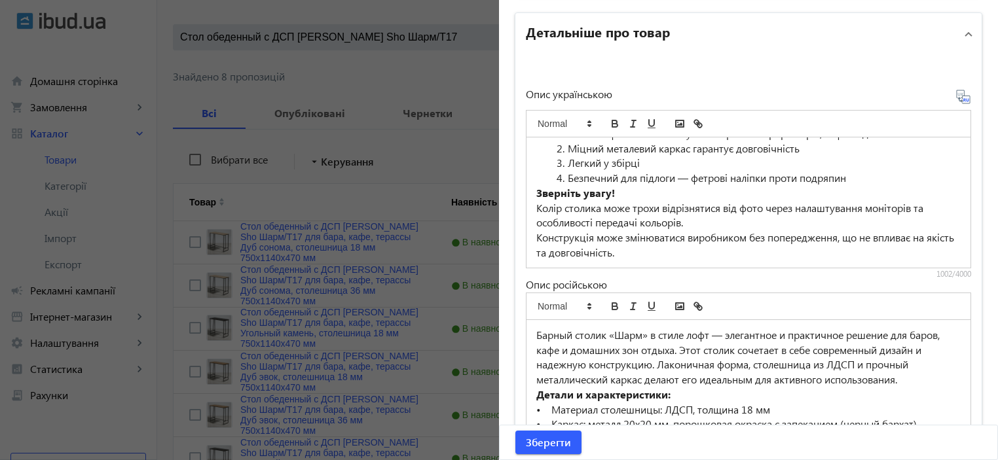
scroll to position [87, 0]
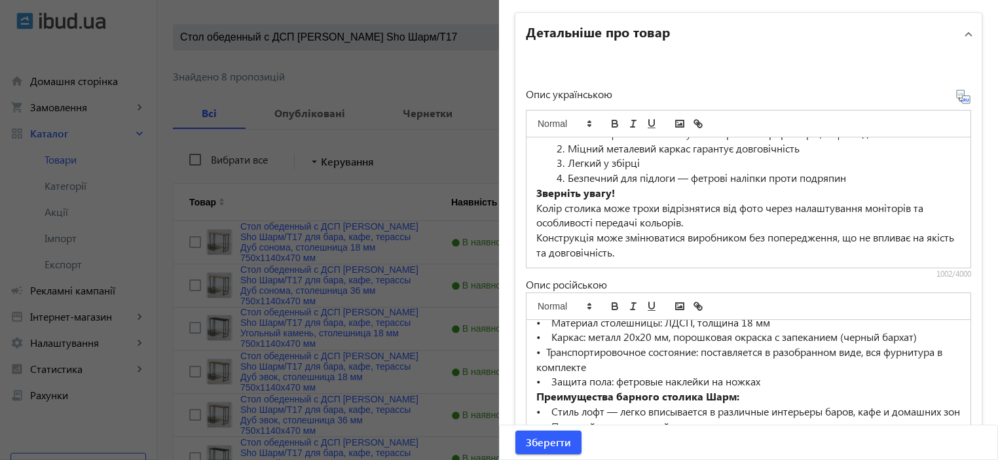
click at [550, 331] on p "• Материал столешницы: ЛДСП, толщина 18 мм" at bounding box center [748, 323] width 424 height 15
drag, startPoint x: 550, startPoint y: 335, endPoint x: 527, endPoint y: 341, distance: 22.9
click at [527, 341] on div "Барный столик «Шарм» в стиле лофт — элегантное и практичное решение для баров, …" at bounding box center [749, 385] width 444 height 130
copy p "•"
click at [565, 179] on li "Безпечний для підлоги — фетрові наліпки проти подряпин" at bounding box center [756, 178] width 409 height 15
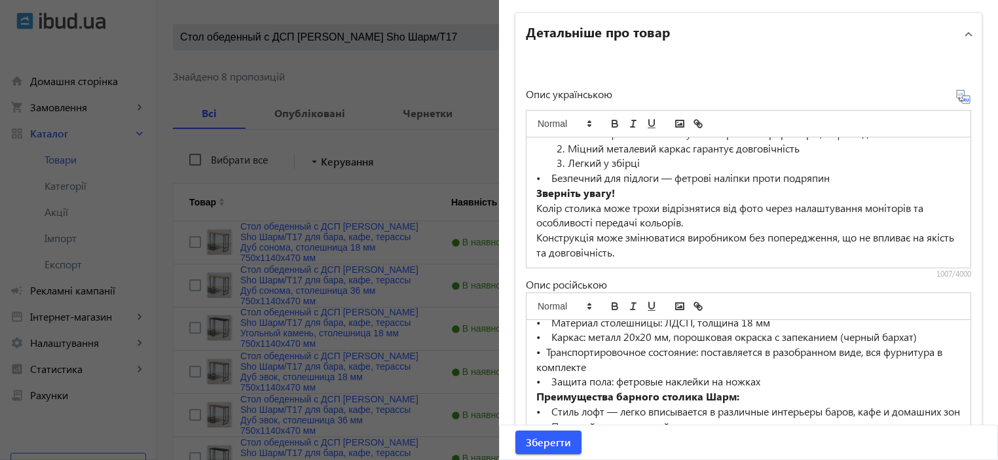
click at [568, 164] on li "Легкий у збірці" at bounding box center [756, 163] width 409 height 15
click at [562, 156] on li "Міцний металевий каркас гарантує довговічність" at bounding box center [756, 148] width 409 height 15
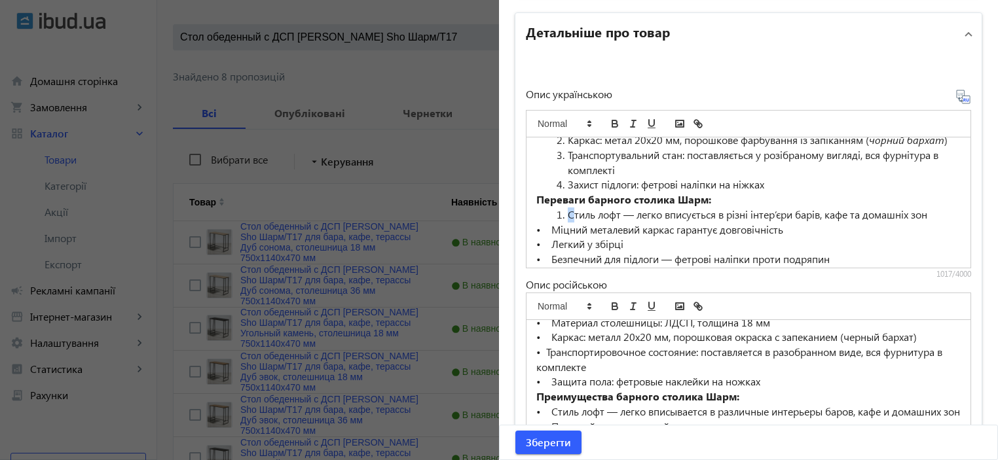
click at [566, 223] on li "Стиль лофт — легко вписується в різні інтер’єри барів, кафе та домашніх зон" at bounding box center [756, 215] width 409 height 15
click at [565, 223] on li "Стиль лофт — легко вписується в різні інтер’єри барів, кафе та домашніх зон" at bounding box center [756, 215] width 409 height 15
click at [566, 193] on li "Захист підлоги: фетрові наліпки на ніжках" at bounding box center [756, 185] width 409 height 15
click at [567, 164] on li "Транспортувальний стан: поставляється у розібраному вигляді, вся фурнітура в ко…" at bounding box center [756, 162] width 409 height 29
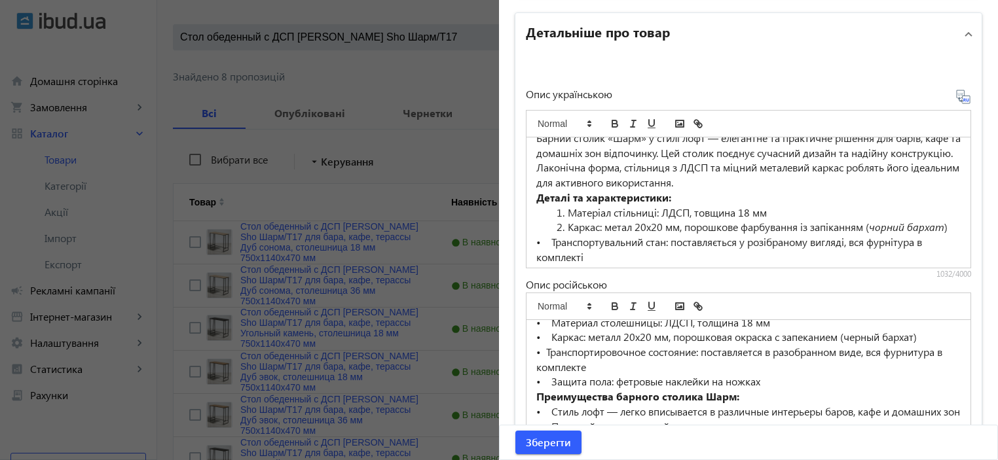
click at [565, 223] on li "Каркас: метал 20х20 мм, порошкове фарбування із запіканням ( чорний бархат )" at bounding box center [756, 227] width 409 height 15
click at [567, 206] on li "Матеріал стільниці: ЛДСП, товщина 18 мм" at bounding box center [756, 213] width 409 height 15
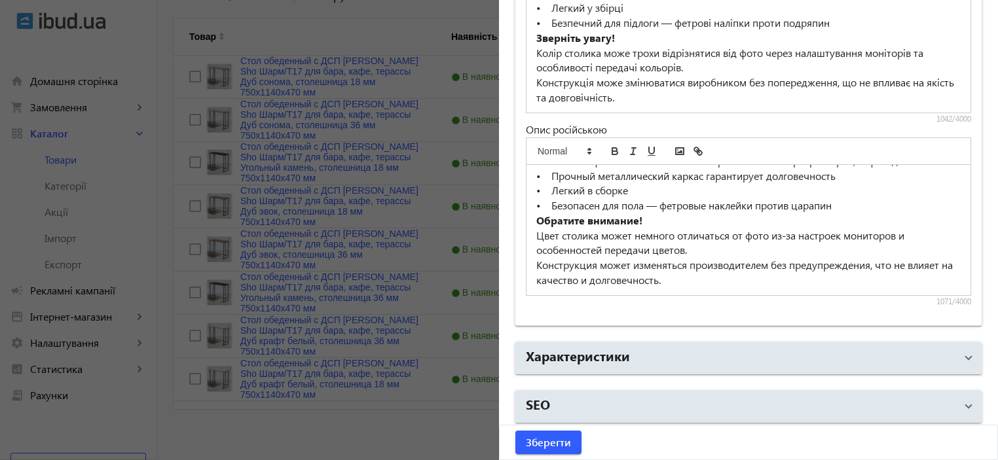
scroll to position [294, 0]
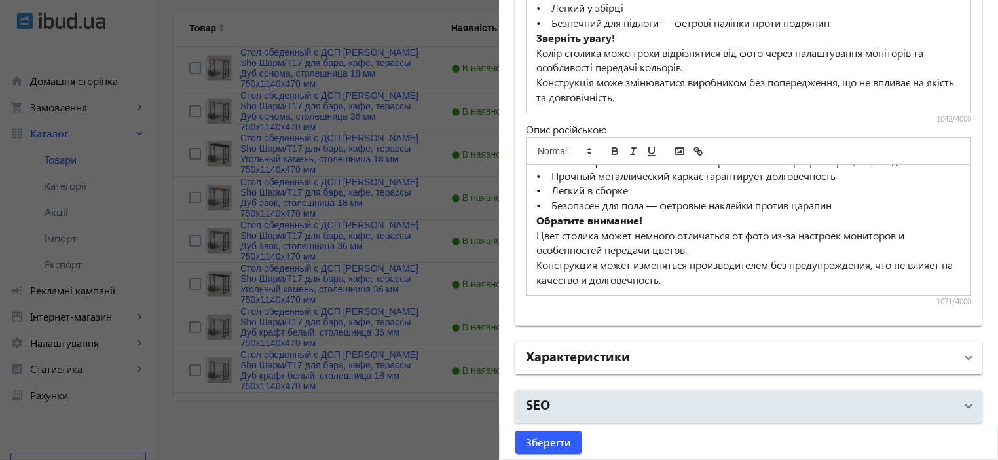
click at [612, 366] on mat-expansion-panel-header "Характеристики" at bounding box center [749, 358] width 466 height 31
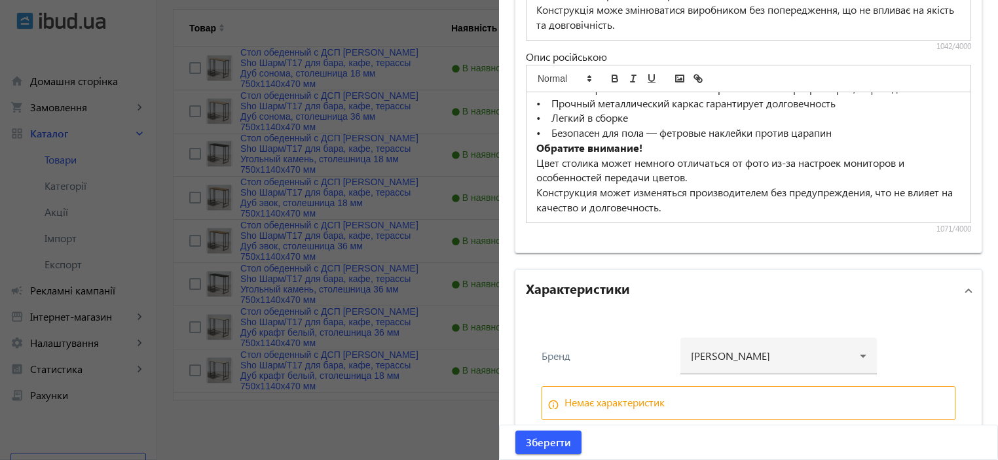
scroll to position [1194, 0]
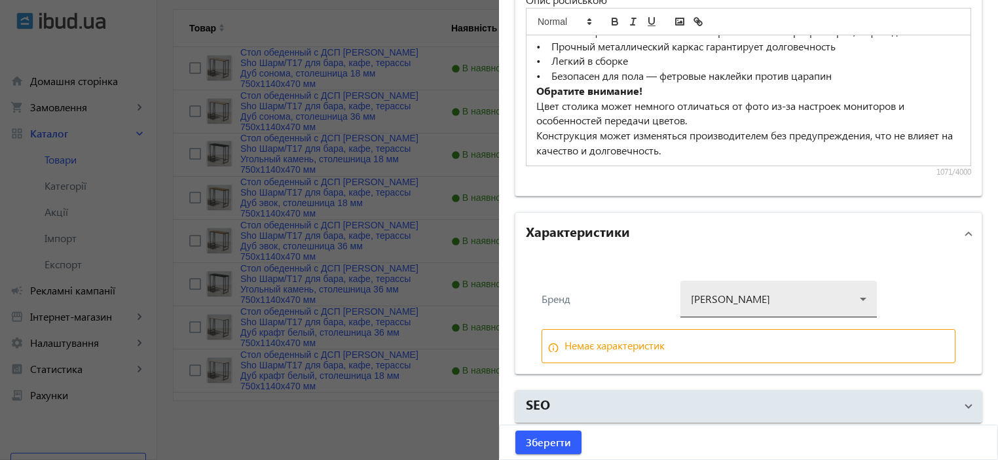
click at [728, 290] on div at bounding box center [779, 294] width 176 height 47
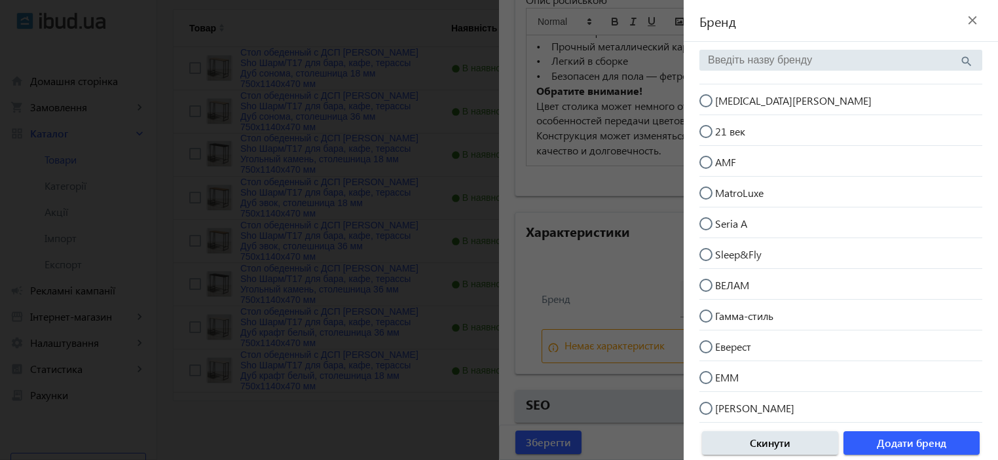
drag, startPoint x: 735, startPoint y: 100, endPoint x: 739, endPoint y: 108, distance: 8.8
click at [736, 101] on span "[MEDICAL_DATA][PERSON_NAME]" at bounding box center [793, 101] width 157 height 14
click at [726, 101] on input "[MEDICAL_DATA][PERSON_NAME]" at bounding box center [713, 107] width 26 height 26
radio input "true"
click at [910, 441] on span "Додати бренд" at bounding box center [911, 443] width 69 height 14
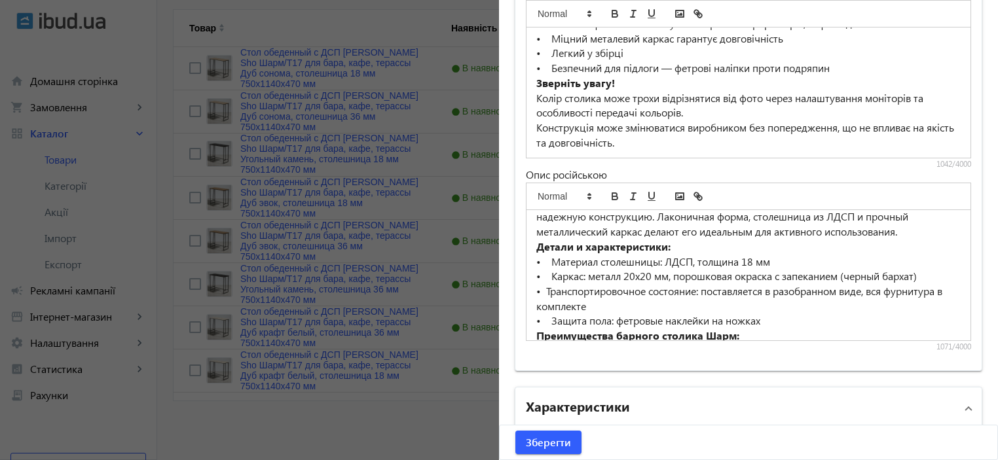
scroll to position [844, 0]
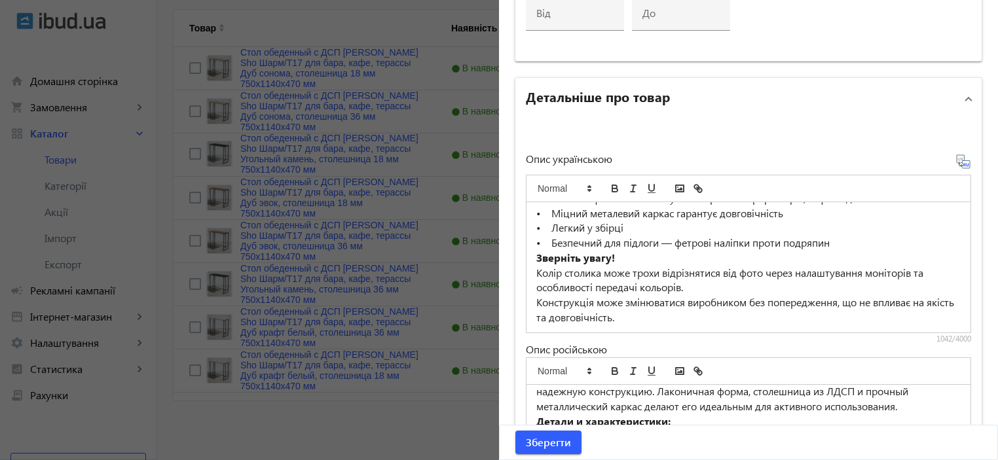
click at [614, 259] on p "Зверніть увагу!" at bounding box center [748, 258] width 424 height 15
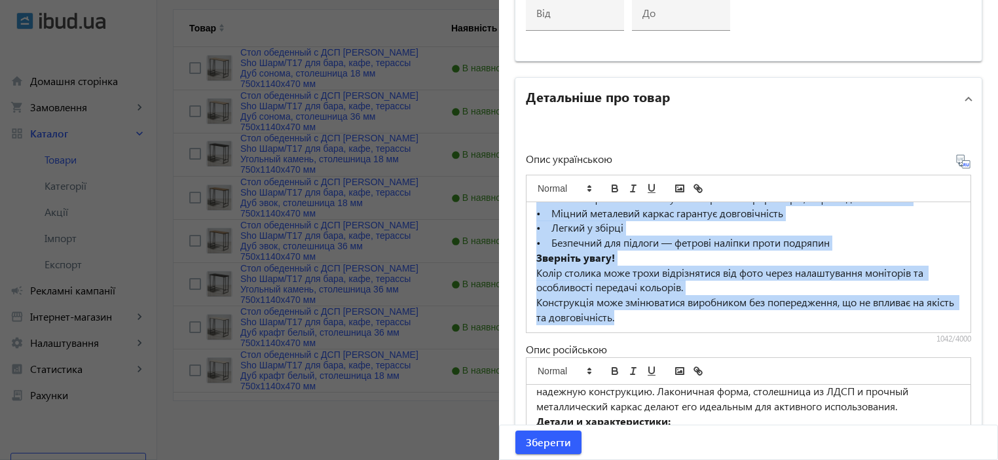
copy div "Loremi dolors «Amet» c adipi elit — seddoeius te incididun utlabor etd magna, a…"
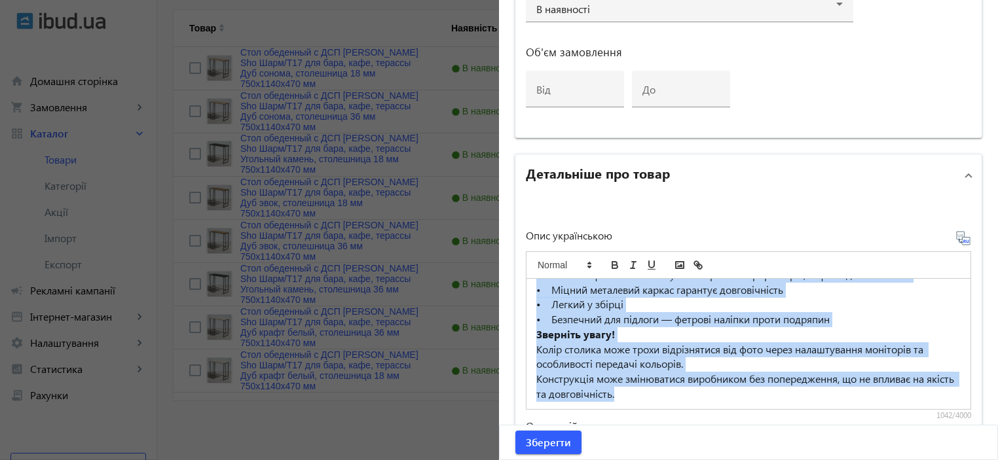
scroll to position [932, 0]
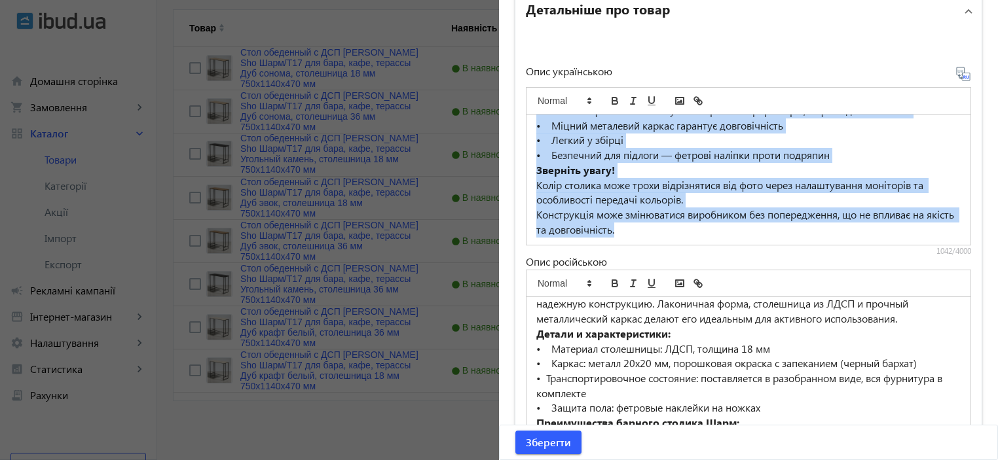
click at [655, 189] on p "Колір столика може трохи відрізнятися від фото через налаштування моніторів та …" at bounding box center [748, 192] width 424 height 29
copy div "Loremi dolors «Amet» c adipi elit — seddoeius te incididun utlabor etd magna, a…"
click at [531, 436] on span "Зберегти" at bounding box center [548, 443] width 45 height 14
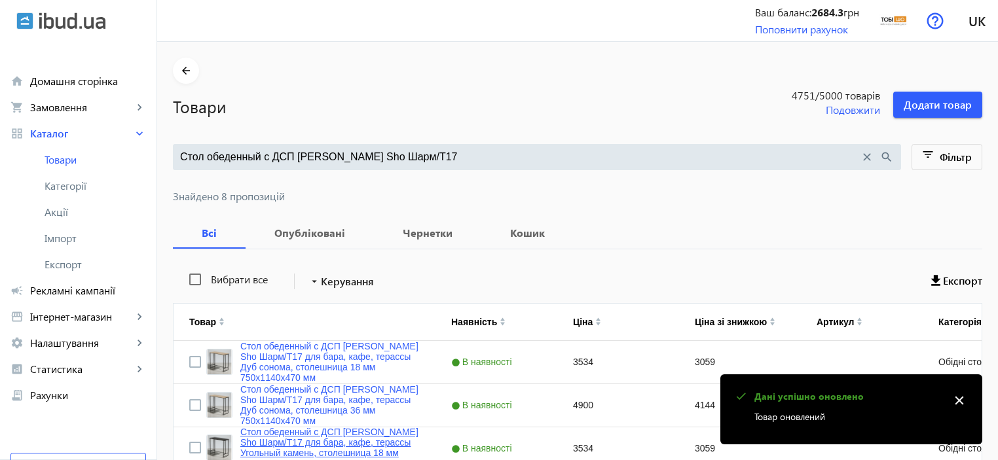
scroll to position [174, 0]
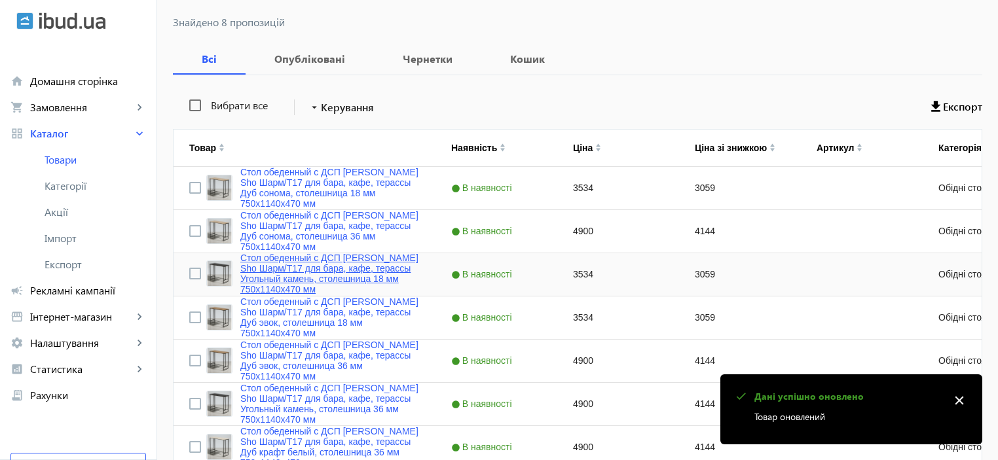
click at [328, 276] on link "Стол обеденный с ДСП [PERSON_NAME] Sho Шарм/Т17 для бара, кафе, терассы Угольны…" at bounding box center [329, 274] width 179 height 42
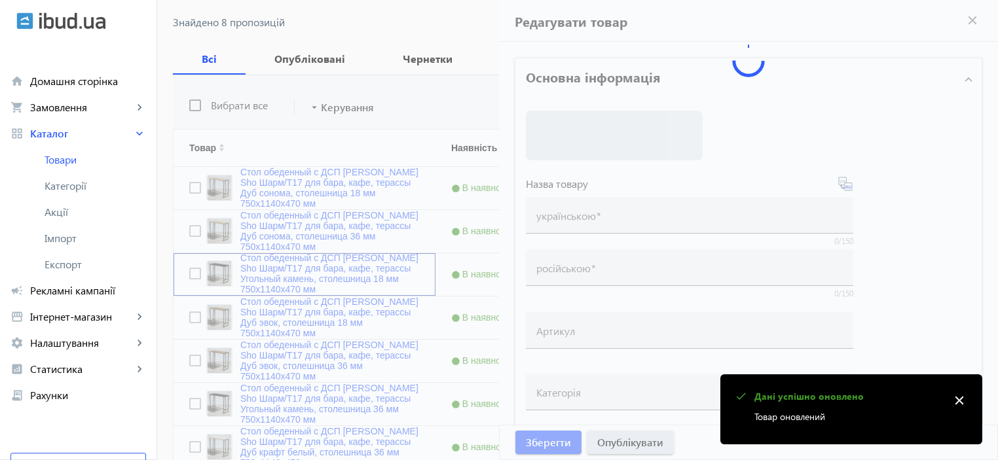
type input "Стол обеденный с ДСП [PERSON_NAME] Sho Шарм/Т17 для бара, кафе, терассы Угольны…"
type input "3534"
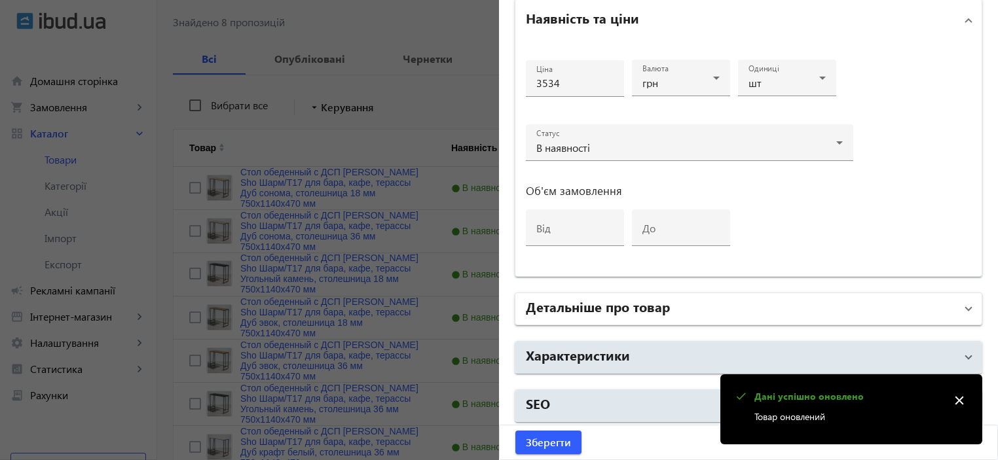
click at [592, 317] on mat-panel-title "Детальніше про товар" at bounding box center [741, 309] width 430 height 24
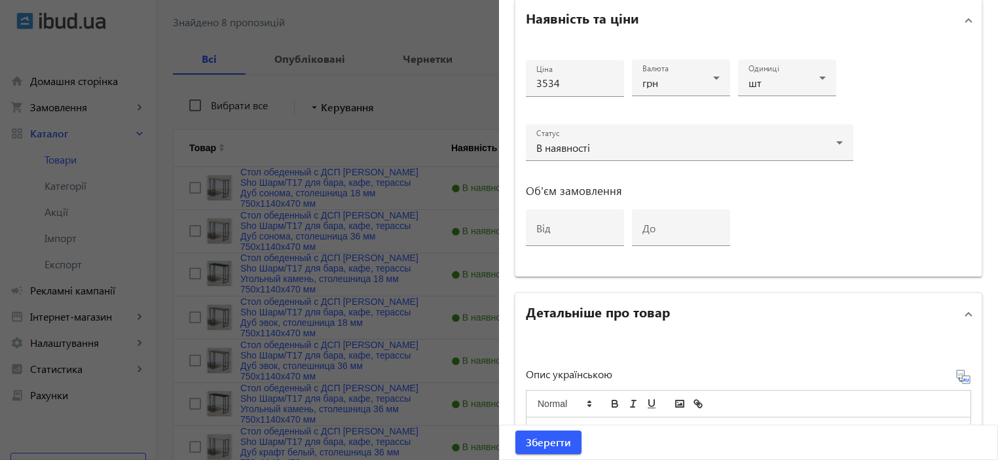
scroll to position [891, 0]
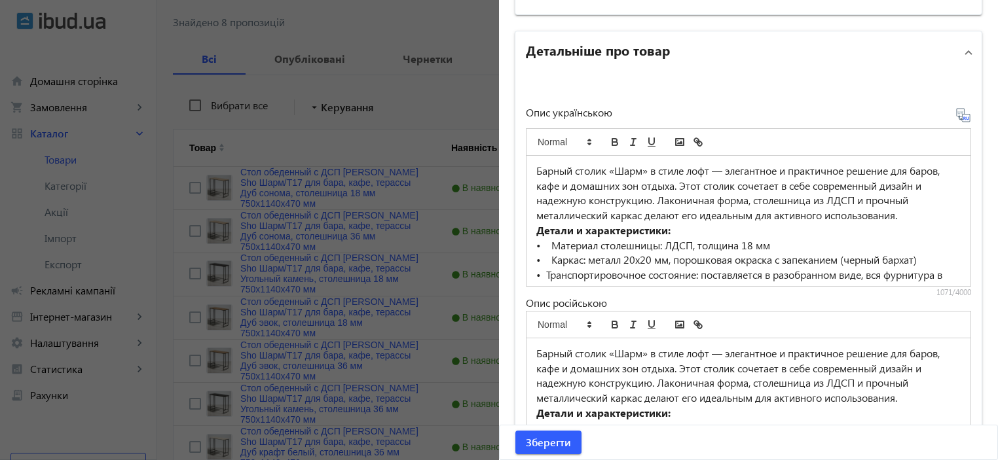
click at [588, 237] on strong "Детали и характеристики:" at bounding box center [603, 230] width 134 height 14
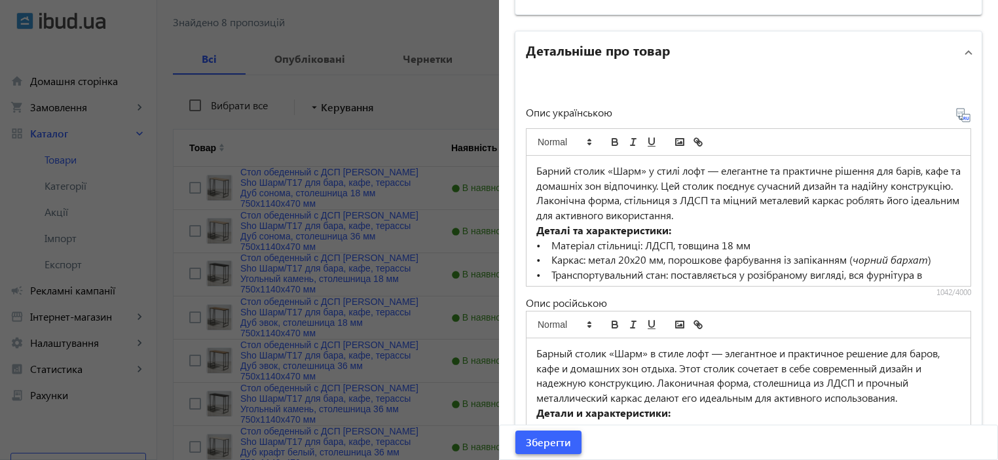
scroll to position [909, 0]
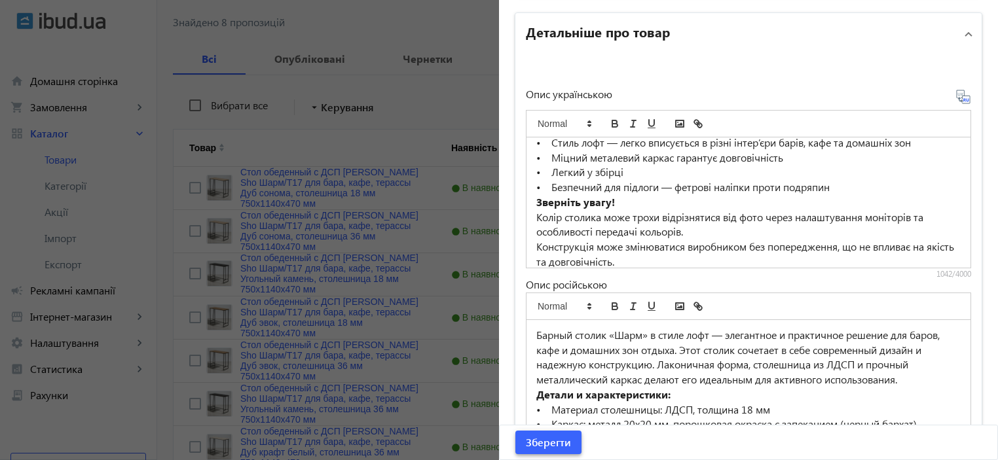
click at [553, 444] on span "Зберегти" at bounding box center [548, 443] width 45 height 14
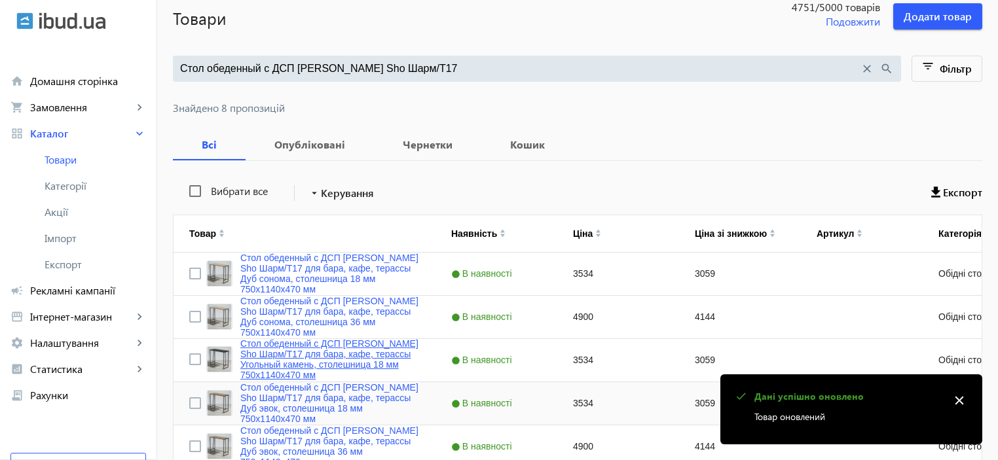
scroll to position [175, 0]
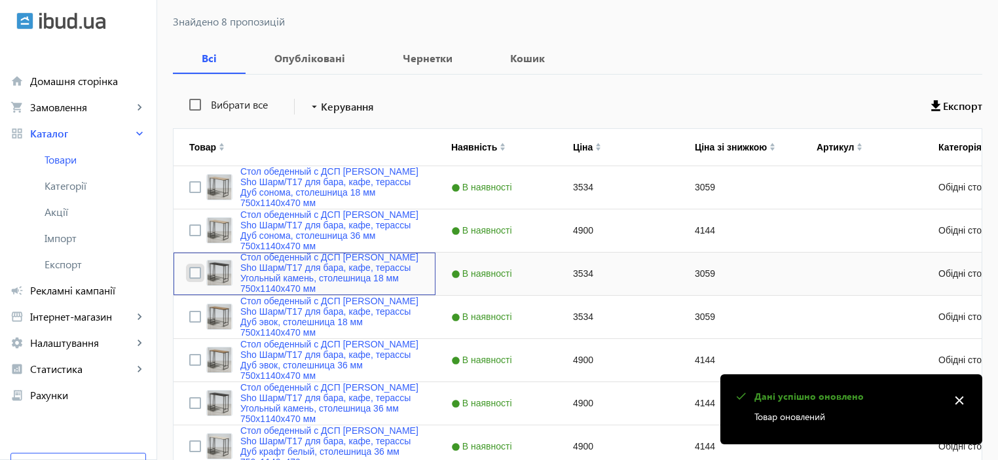
click at [190, 270] on input "Press Space to toggle row selection (unchecked)" at bounding box center [195, 273] width 12 height 12
checkbox input "true"
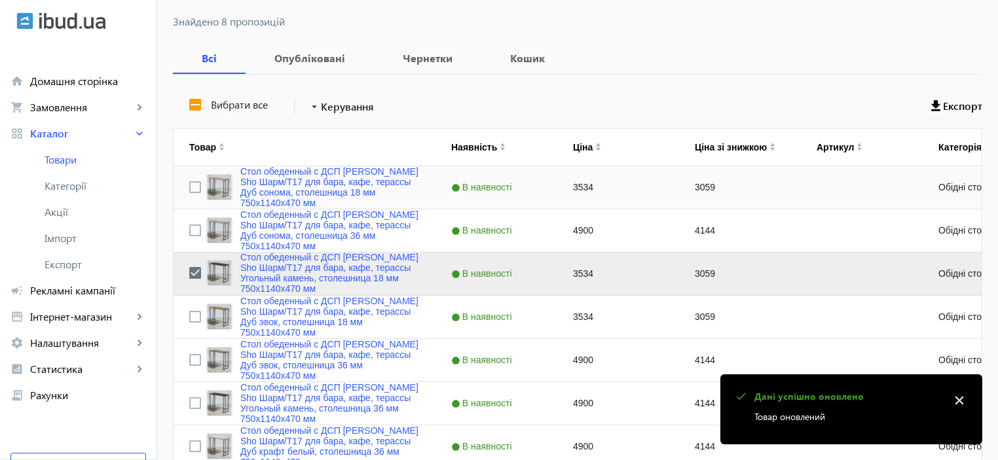
click at [194, 187] on div "Стол обеденный с ДСП [PERSON_NAME] Sho Шарм/Т17 для бара, кафе, терассы Дуб сон…" at bounding box center [304, 187] width 231 height 42
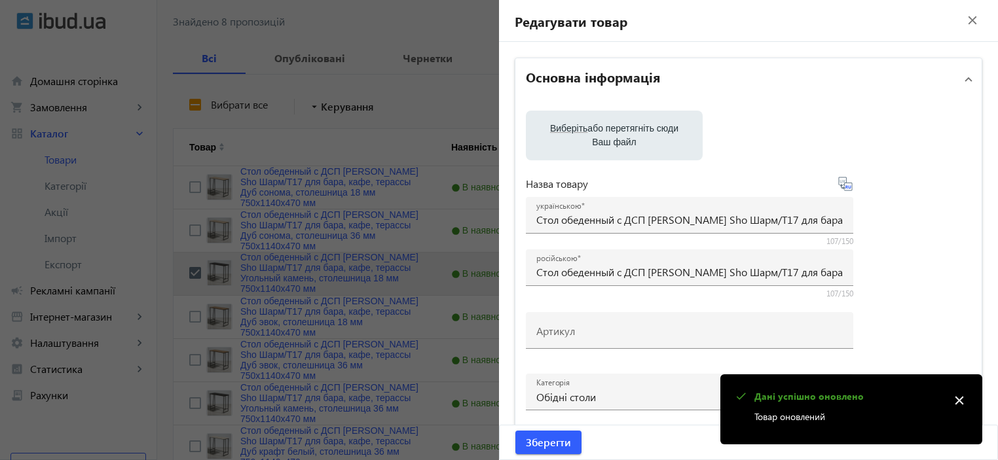
click at [181, 187] on div at bounding box center [499, 230] width 998 height 460
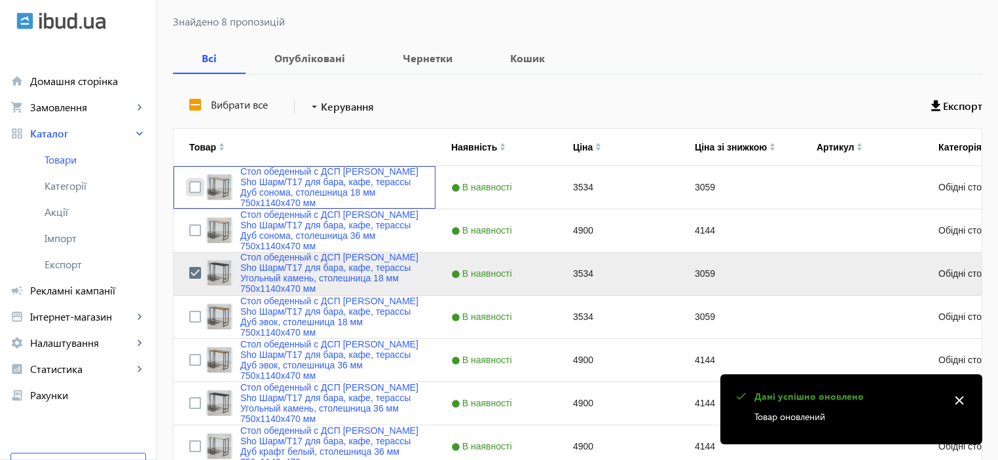
click at [189, 188] on input "Press Space to toggle row selection (unchecked)" at bounding box center [195, 187] width 12 height 12
checkbox input "true"
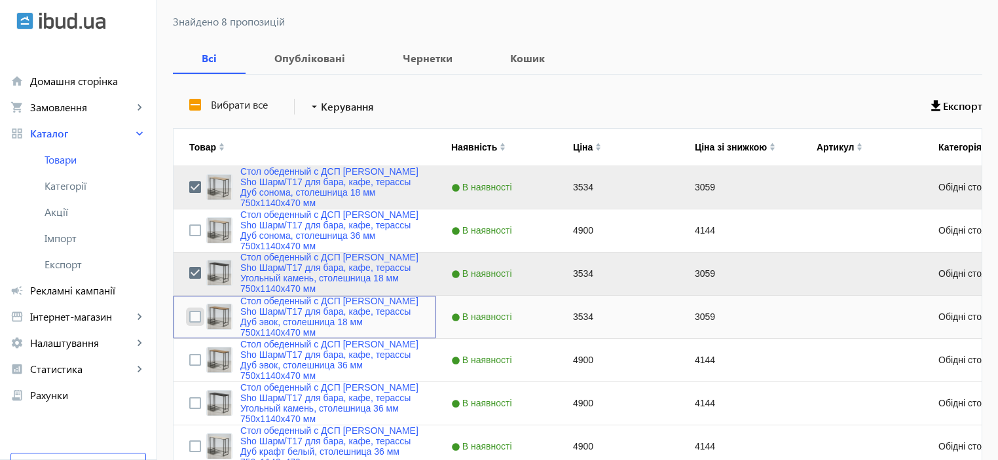
click at [189, 316] on input "Press Space to toggle row selection (unchecked)" at bounding box center [195, 317] width 12 height 12
checkbox input "true"
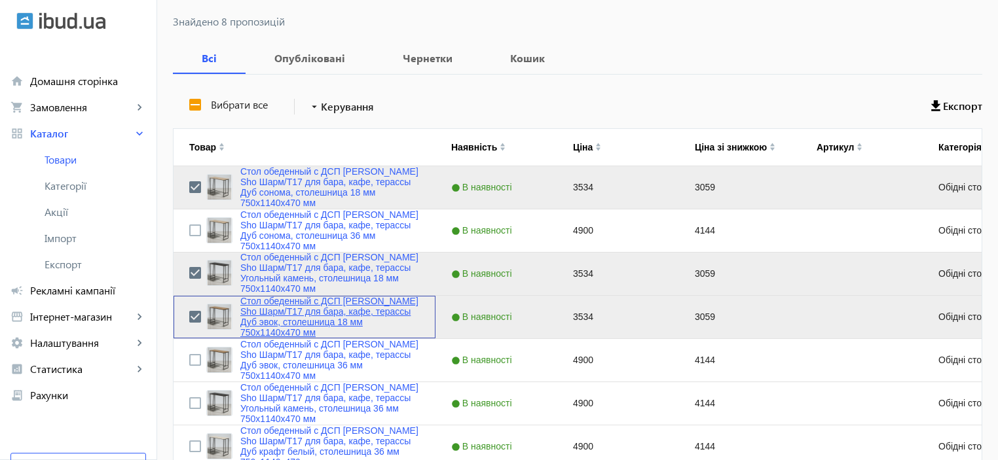
click at [245, 312] on link "Стол обеденный с ДСП [PERSON_NAME] Sho Шарм/Т17 для бара, кафе, терассы Дуб эво…" at bounding box center [329, 317] width 179 height 42
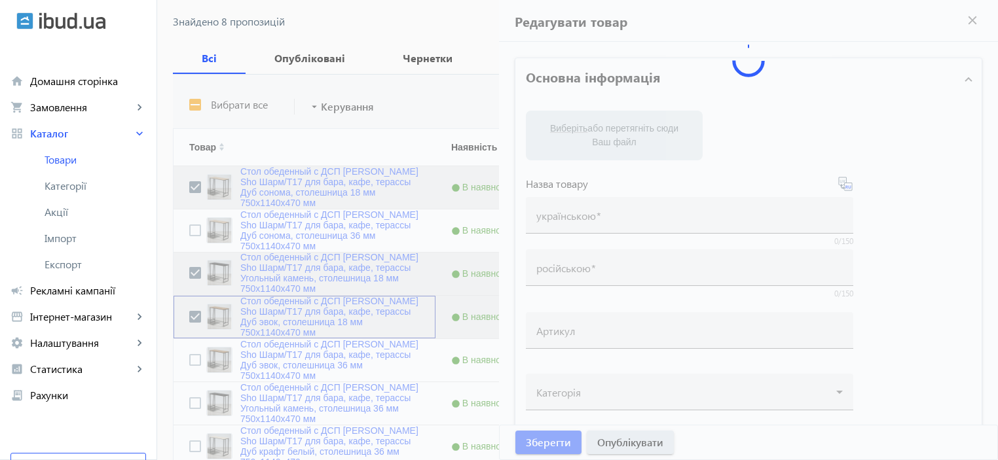
type input "Стол обеденный с ДСП [PERSON_NAME] Sho Шарм/Т17 для бара, кафе, терассы Дуб эво…"
type input "3534"
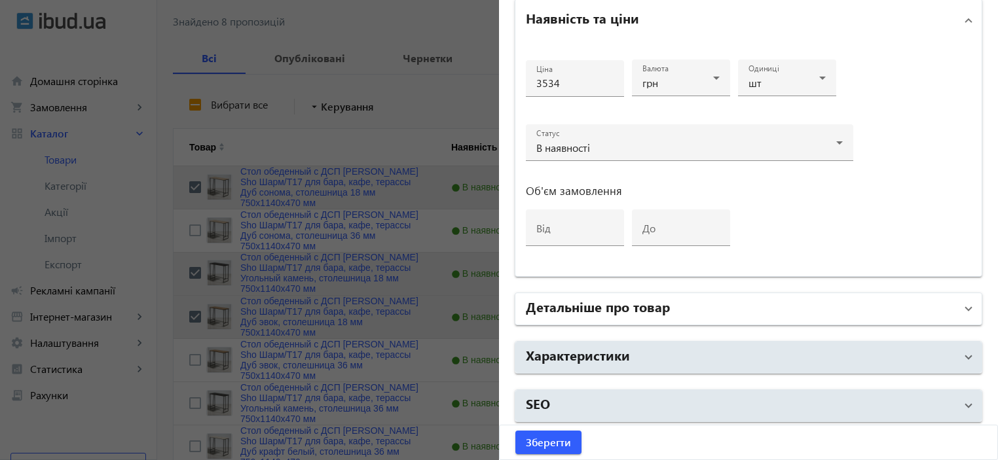
click at [614, 310] on h2 "Детальніше про товар" at bounding box center [598, 306] width 144 height 18
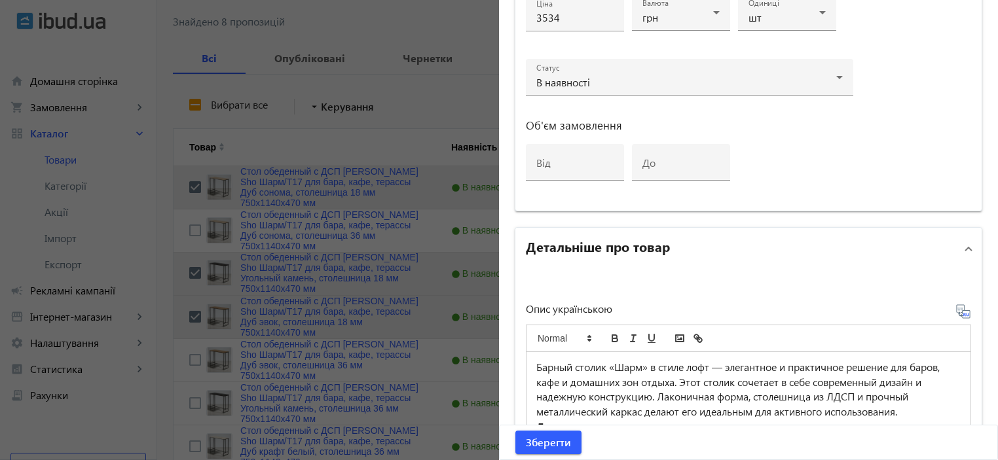
scroll to position [717, 0]
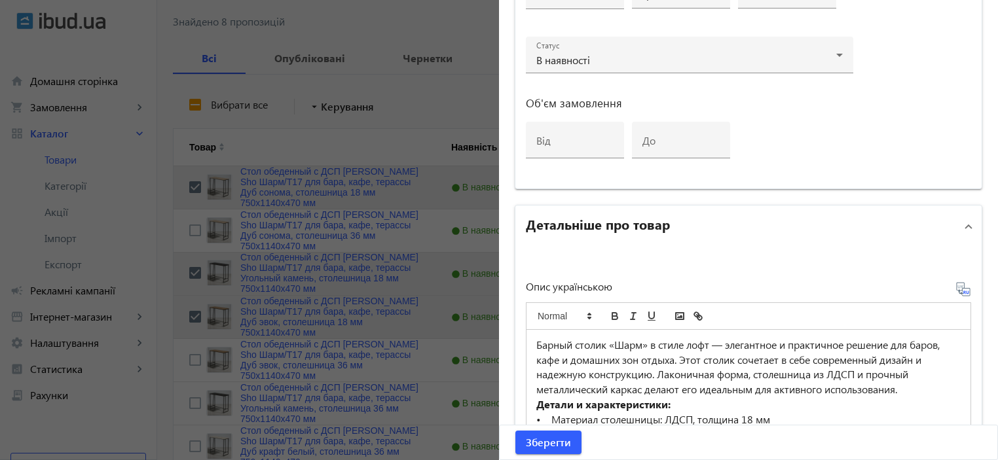
click at [578, 373] on p "Барный столик «Шарм» в стиле лофт — элегантное и практичное решение для баров, …" at bounding box center [748, 368] width 424 height 60
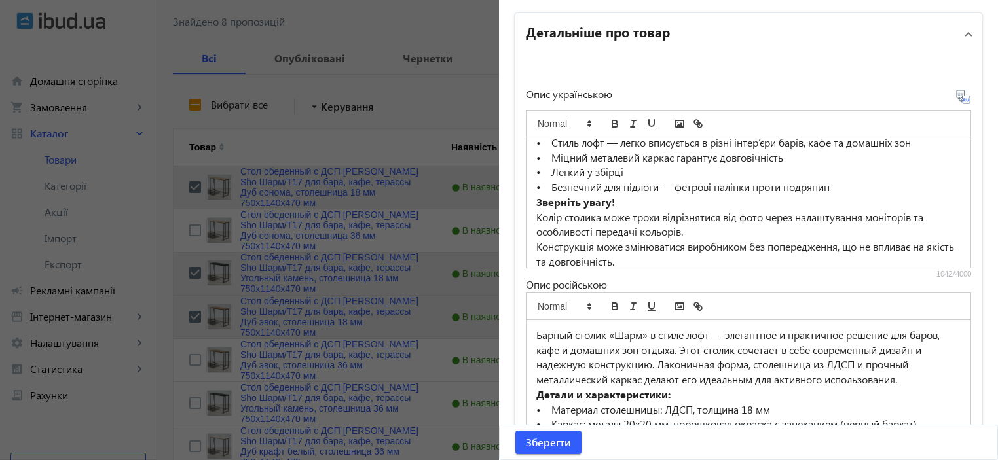
scroll to position [0, 0]
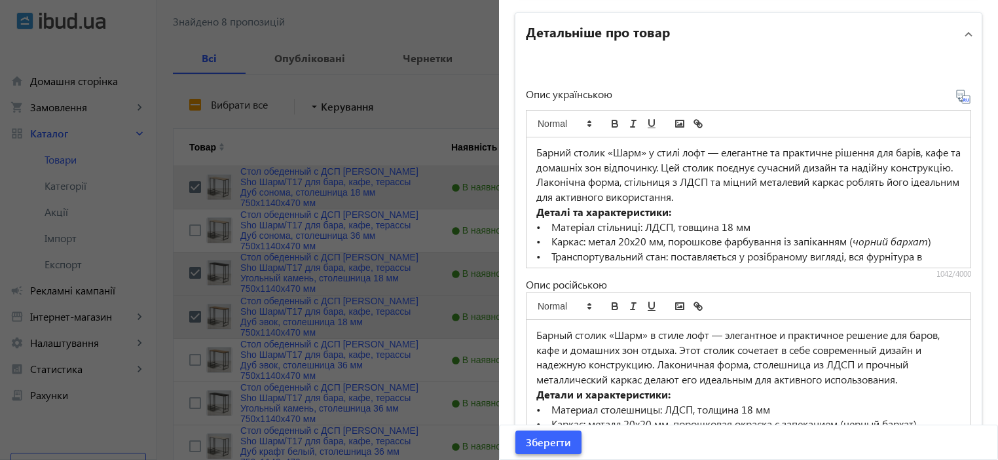
click at [537, 443] on span "Зберегти" at bounding box center [548, 443] width 45 height 14
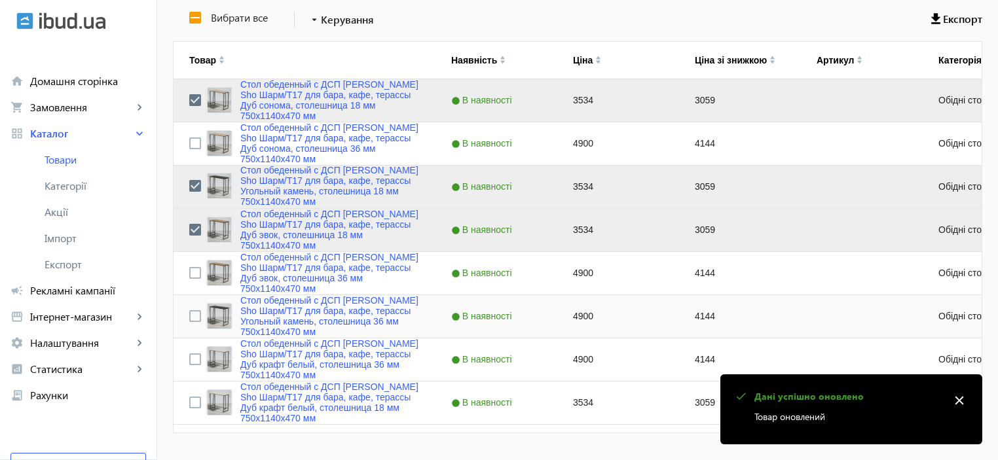
scroll to position [1, 0]
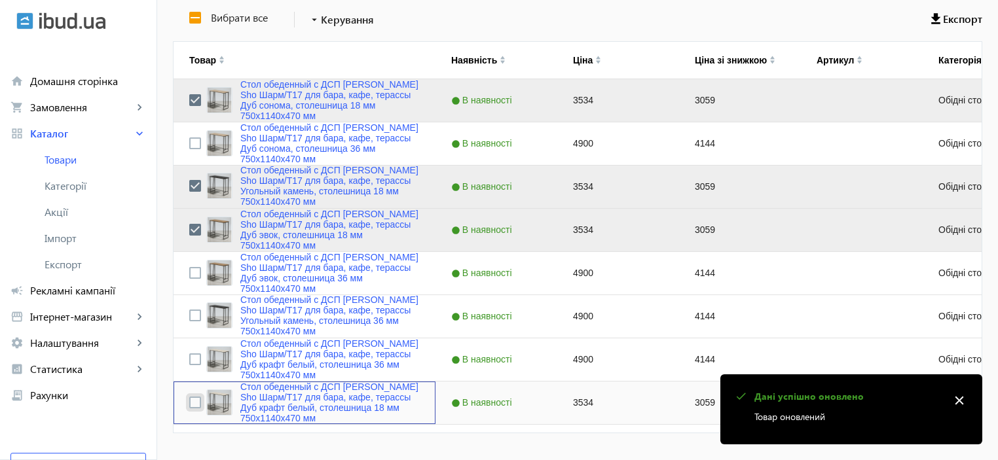
click at [189, 400] on input "Press Space to toggle row selection (unchecked)" at bounding box center [195, 403] width 12 height 12
checkbox input "true"
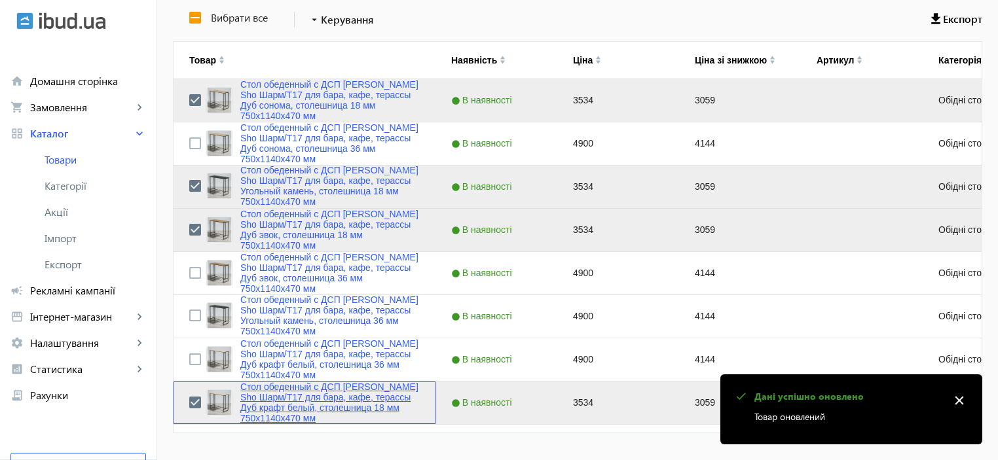
click at [282, 396] on link "Стол обеденный с ДСП [PERSON_NAME] Sho Шарм/Т17 для бара, кафе, терассы Дуб кра…" at bounding box center [329, 403] width 179 height 42
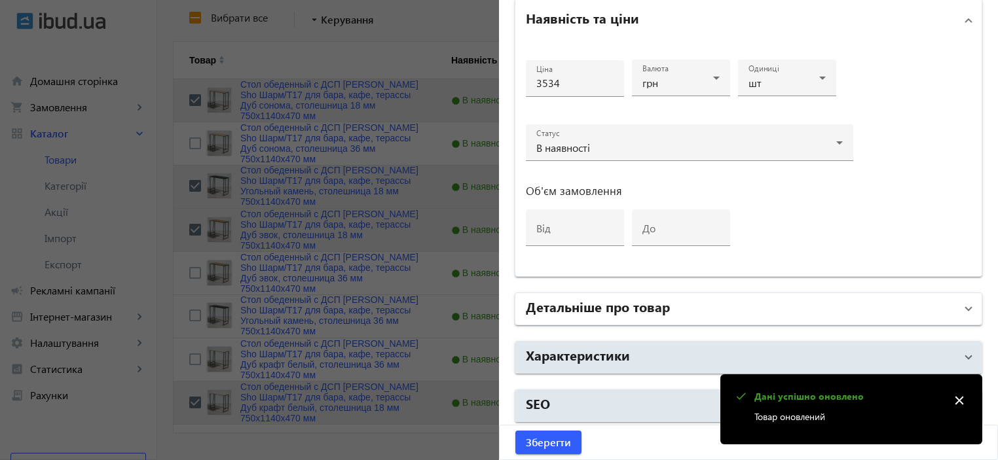
click at [592, 308] on h2 "Детальніше про товар" at bounding box center [598, 306] width 144 height 18
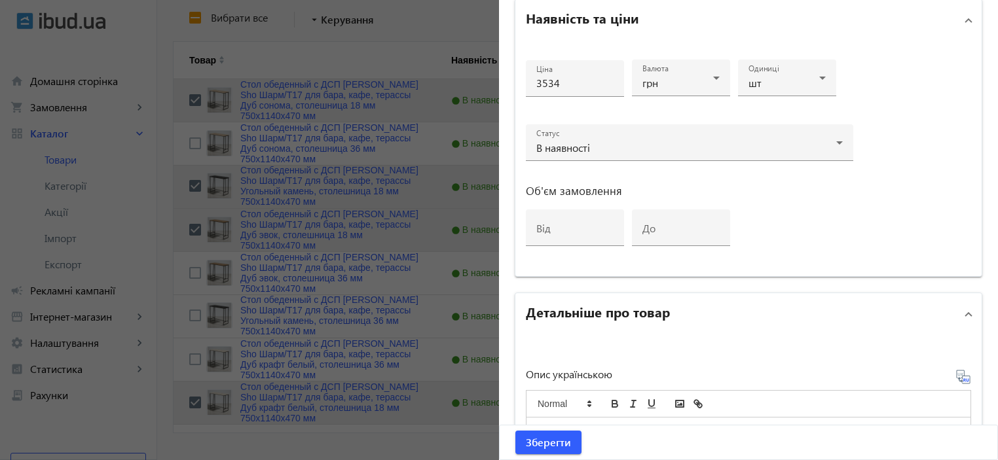
scroll to position [804, 0]
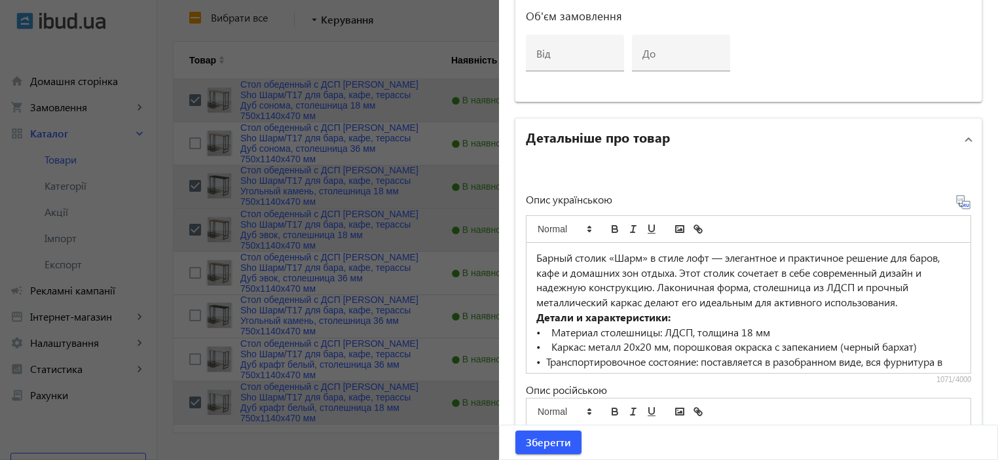
click at [584, 305] on p "Барный столик «Шарм» в стиле лофт — элегантное и практичное решение для баров, …" at bounding box center [748, 281] width 424 height 60
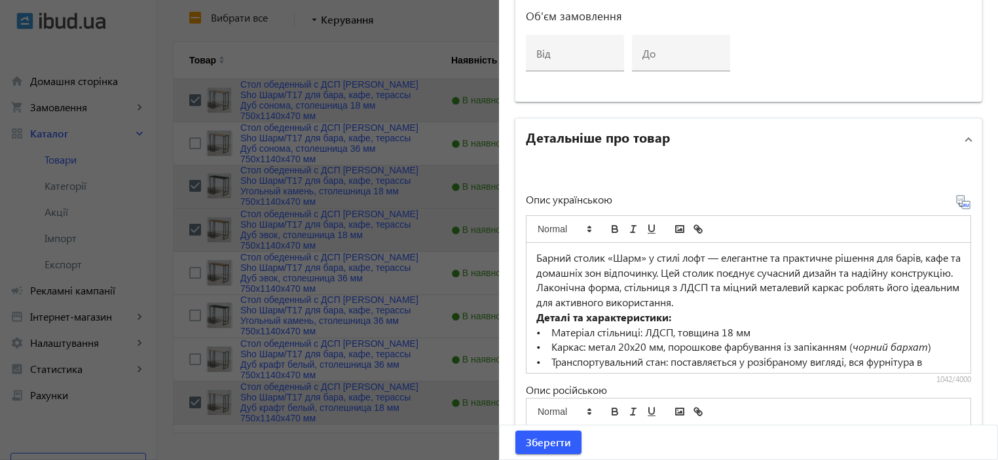
scroll to position [909, 0]
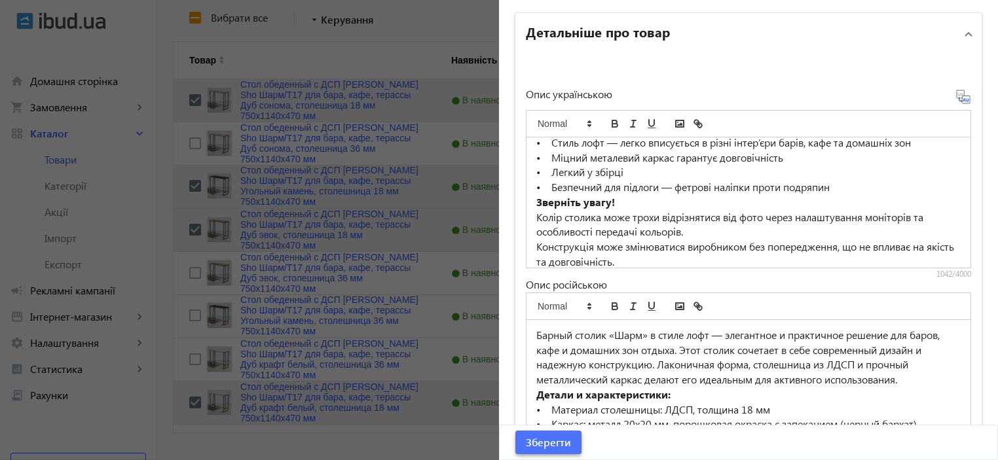
click at [535, 434] on span "submit" at bounding box center [549, 442] width 66 height 31
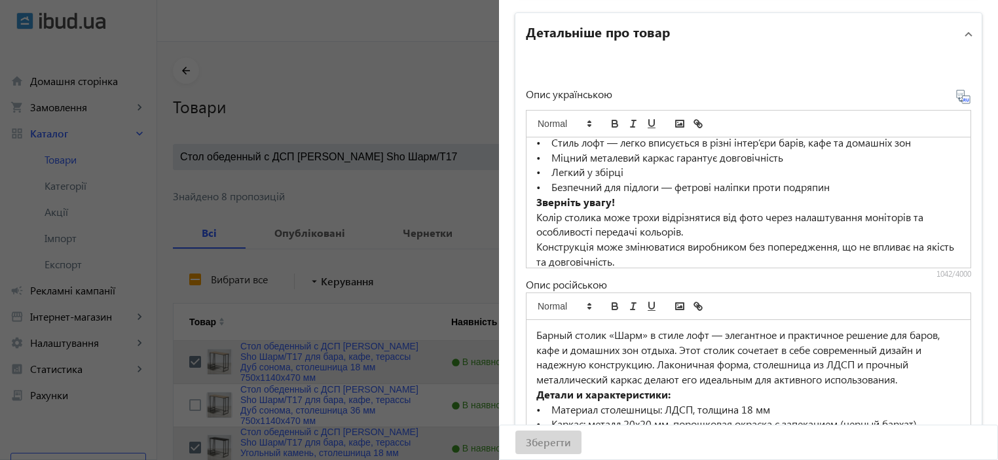
scroll to position [0, 0]
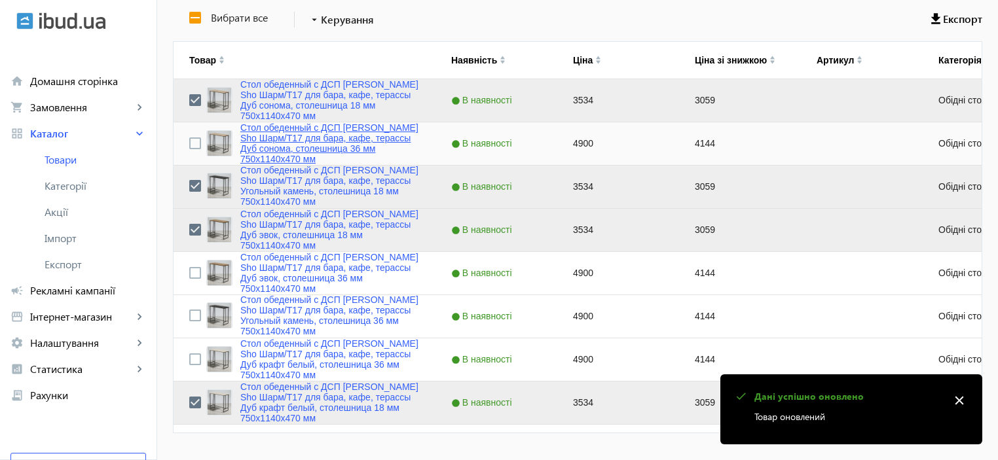
click at [319, 132] on link "Стол обеденный с ДСП [PERSON_NAME] Sho Шарм/Т17 для бара, кафе, терассы Дуб сон…" at bounding box center [329, 143] width 179 height 42
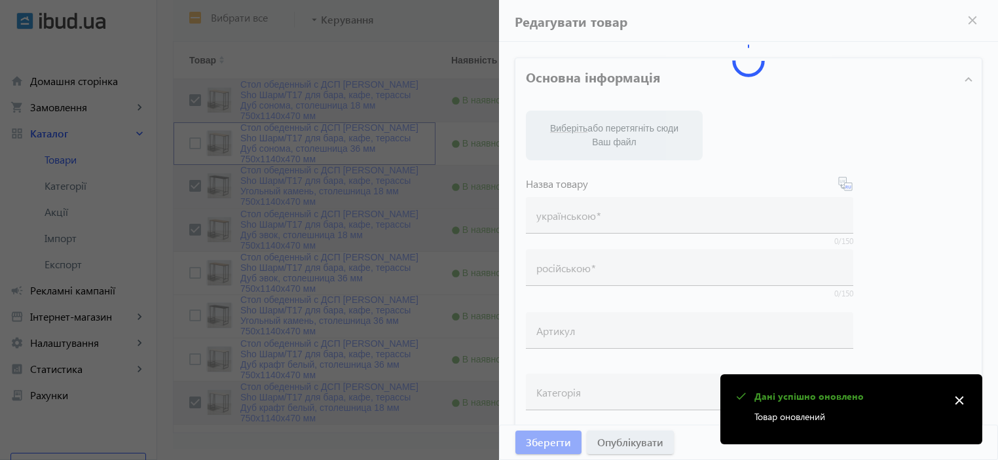
type input "Стол обеденный с ДСП [PERSON_NAME] Sho Шарм/Т17 для бара, кафе, терассы Дуб сон…"
type input "4900"
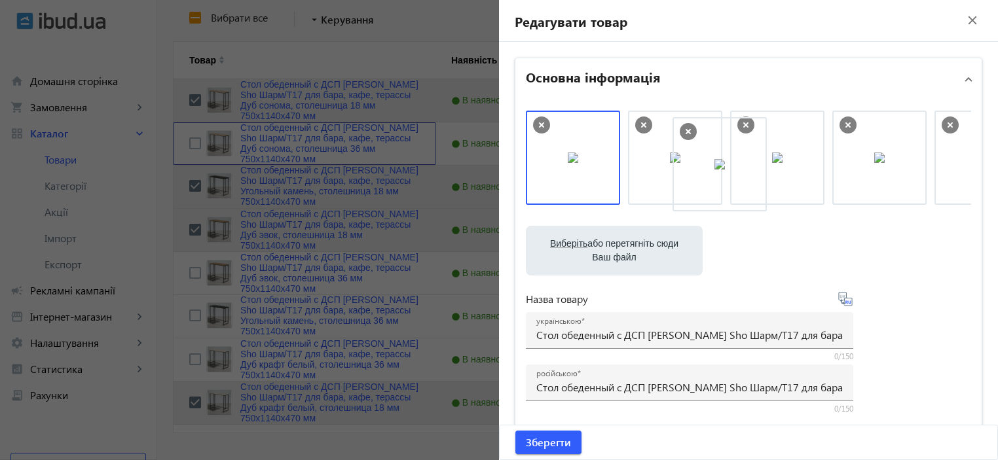
drag, startPoint x: 592, startPoint y: 152, endPoint x: 744, endPoint y: 155, distance: 152.0
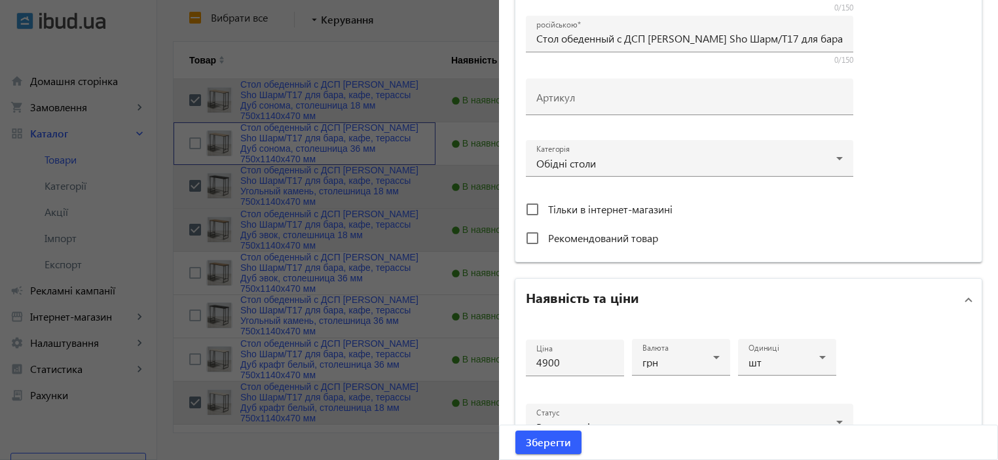
scroll to position [629, 0]
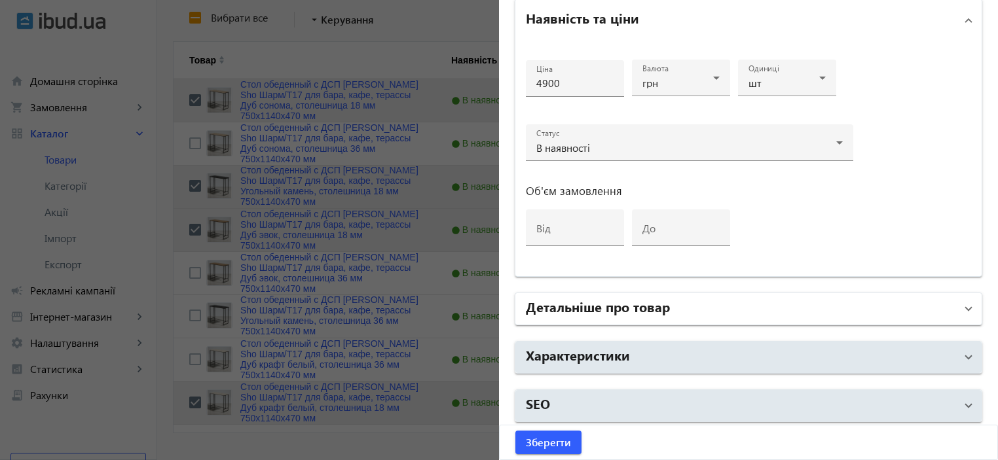
click at [725, 311] on mat-panel-title "Детальніше про товар" at bounding box center [741, 309] width 430 height 24
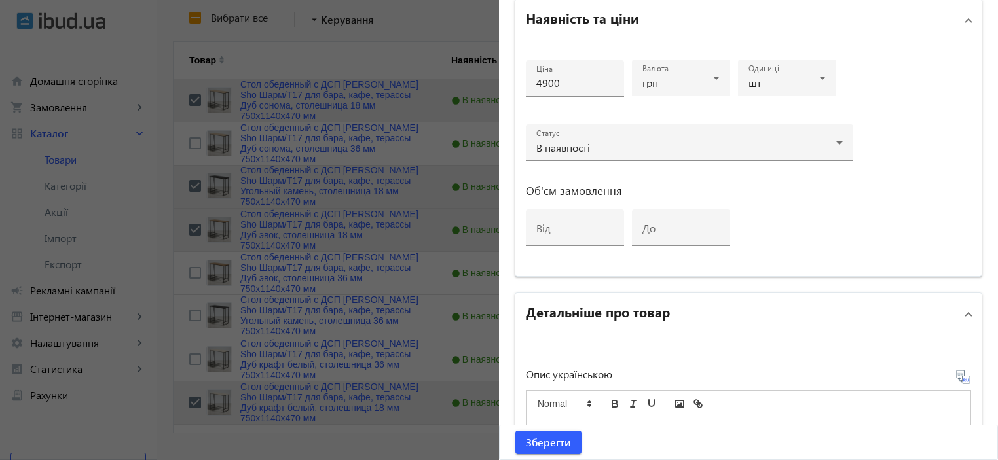
scroll to position [804, 0]
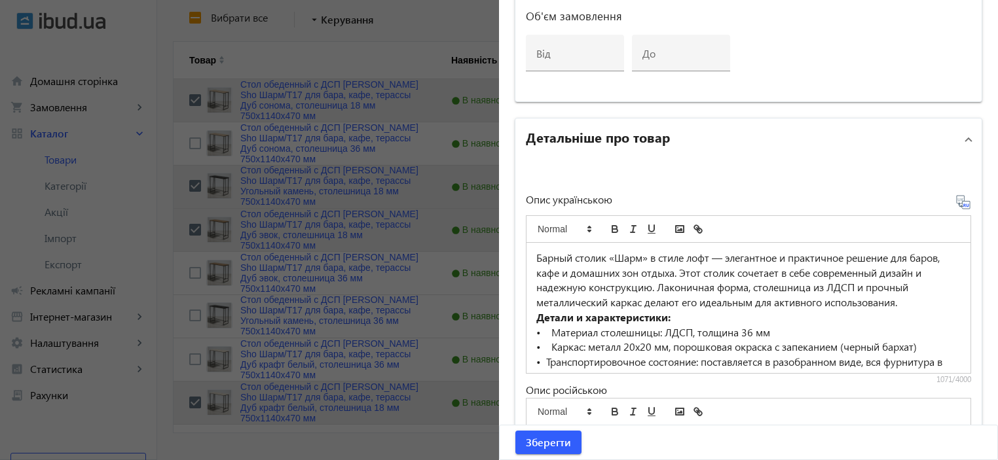
click at [652, 310] on p "Барный столик «Шарм» в стиле лофт — элегантное и практичное решение для баров, …" at bounding box center [748, 281] width 424 height 60
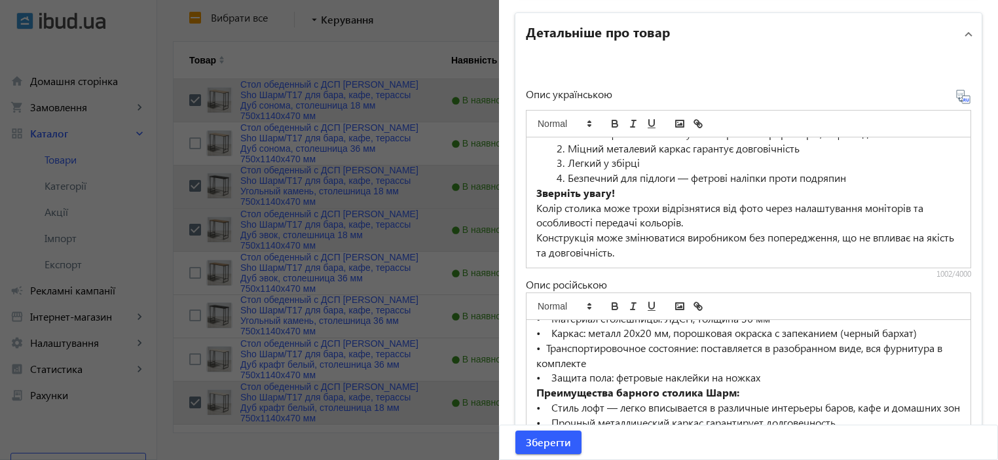
scroll to position [174, 0]
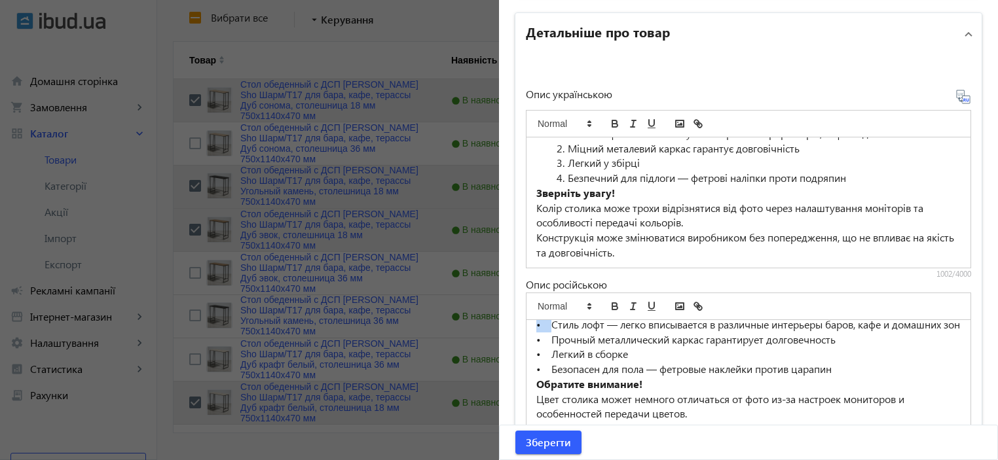
drag, startPoint x: 548, startPoint y: 337, endPoint x: 530, endPoint y: 337, distance: 17.7
click at [530, 337] on div "Барный столик «Шарм» в стиле лофт — элегантное и практичное решение для баров, …" at bounding box center [749, 385] width 444 height 130
copy p "•"
click at [561, 180] on li "Безпечний для підлоги — фетрові наліпки проти подряпин" at bounding box center [756, 178] width 409 height 15
click at [561, 166] on li "Легкий у збірці" at bounding box center [756, 163] width 409 height 15
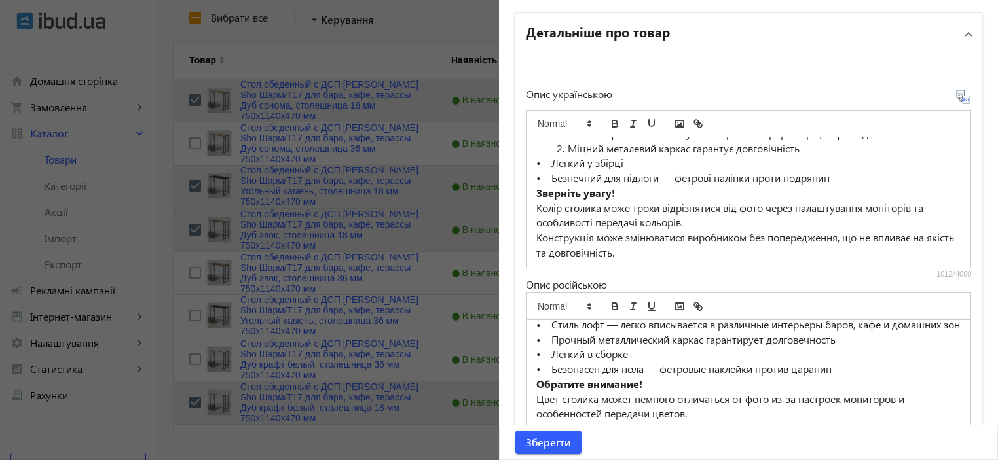
click at [563, 154] on li "Міцний металевий каркас гарантує довговічність" at bounding box center [756, 148] width 409 height 15
click at [563, 138] on li "Стиль лофт — легко вписується в різні інтер’єри барів, кафе та домашніх зон" at bounding box center [756, 133] width 409 height 15
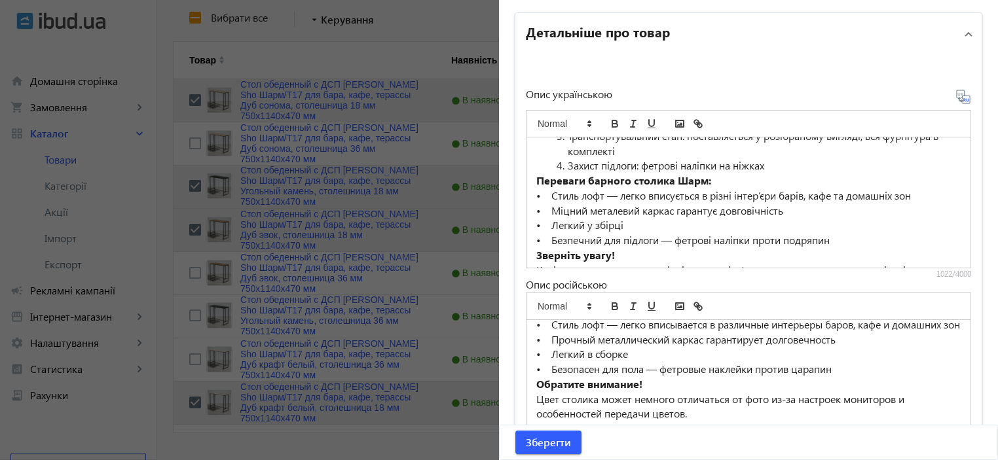
scroll to position [99, 0]
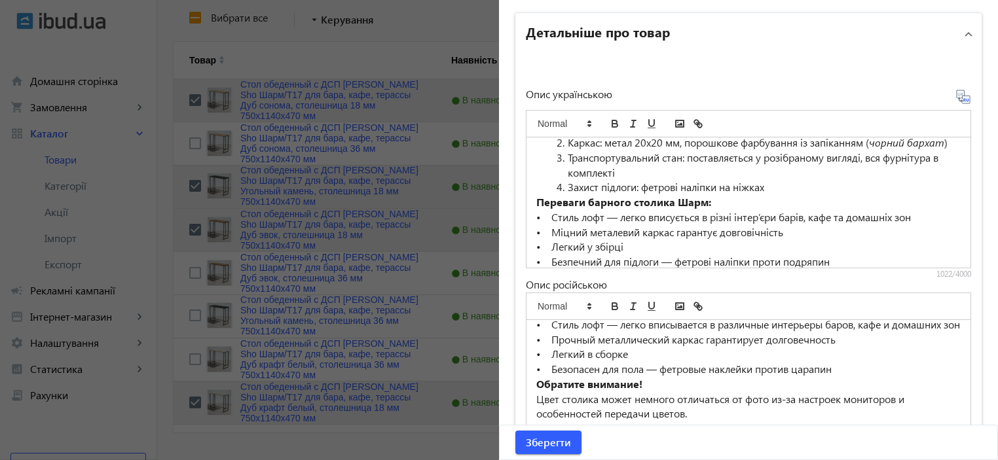
click at [566, 195] on li "Захист підлоги: фетрові наліпки на ніжках" at bounding box center [756, 187] width 409 height 15
click at [563, 165] on li "Транспортувальний стан: поставляється у розібраному вигляді, вся фурнітура в ко…" at bounding box center [756, 165] width 409 height 29
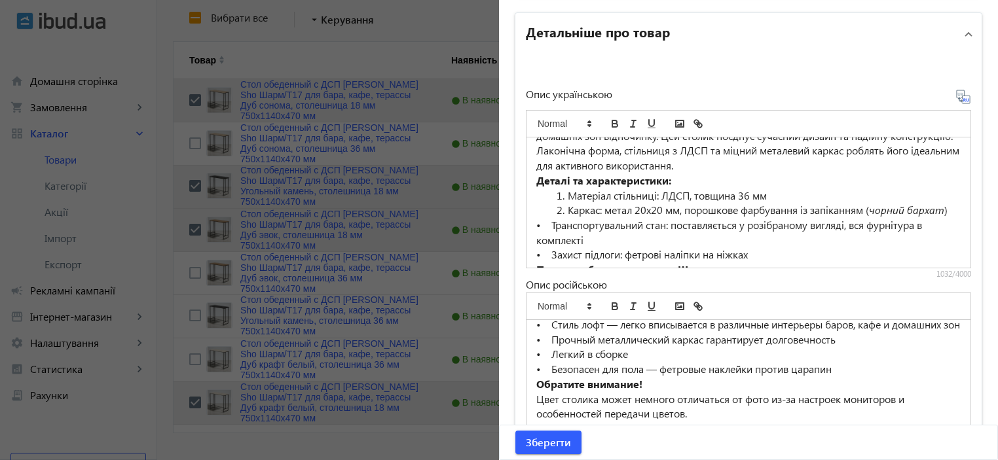
scroll to position [12, 0]
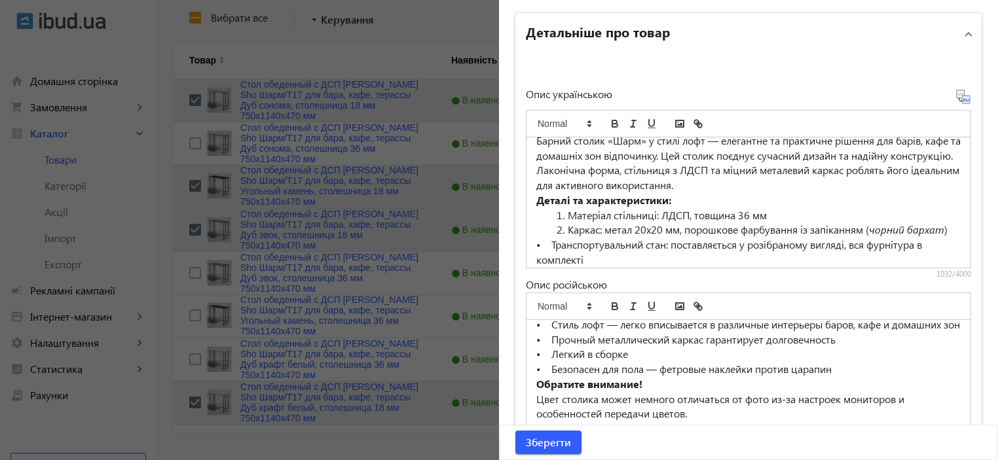
click at [565, 229] on li "Каркас: метал 20х20 мм, порошкове фарбування із запіканням ( чорний бархат )" at bounding box center [756, 230] width 409 height 15
click at [563, 216] on li "Матеріал стільниці: ЛДСП, товщина 36 мм" at bounding box center [756, 215] width 409 height 15
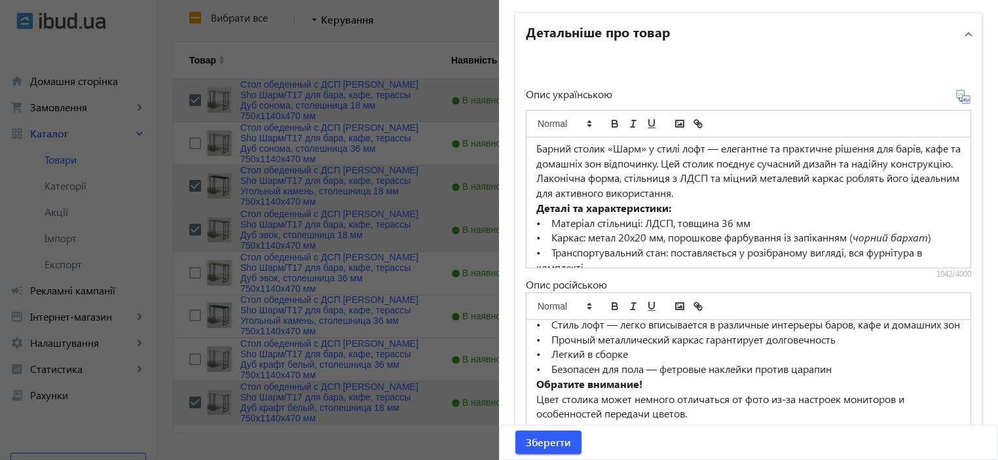
scroll to position [0, 0]
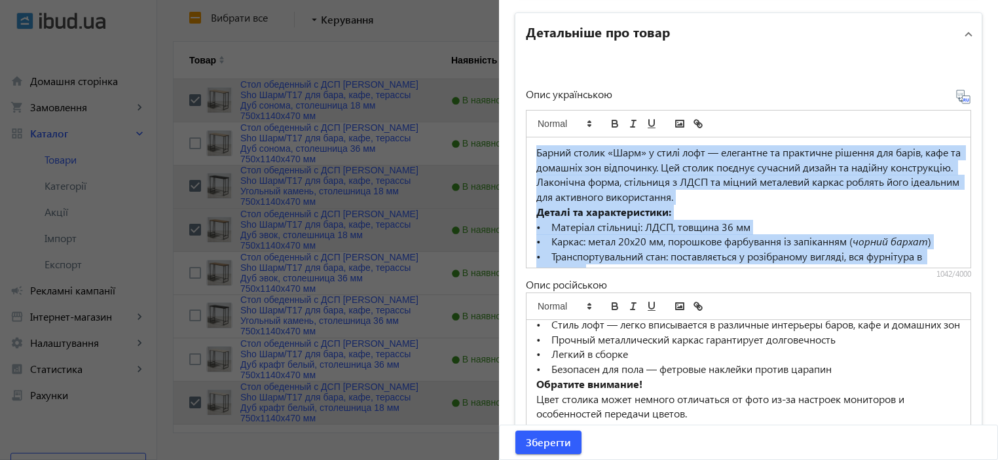
copy div "Loremi dolors «Amet» c adipi elit — seddoeius te incididun utlabor etd magna, a…"
click at [548, 431] on span "submit" at bounding box center [549, 442] width 66 height 31
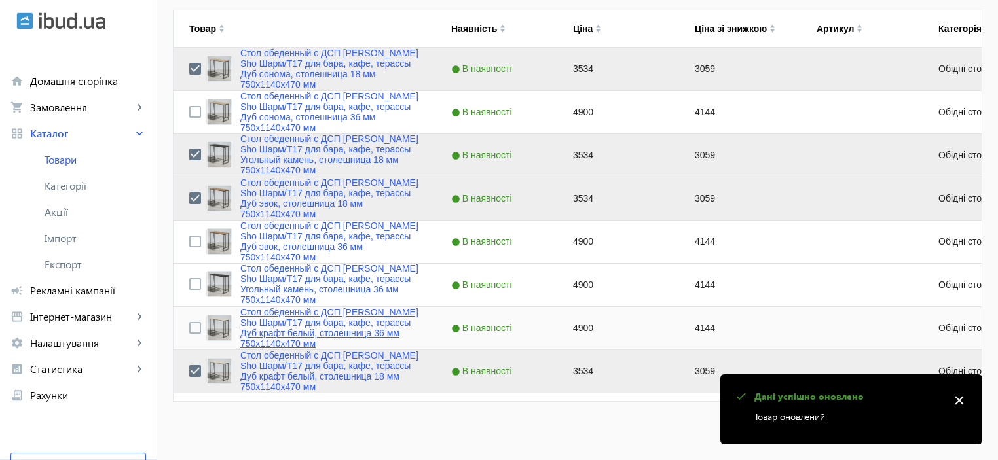
scroll to position [294, 0]
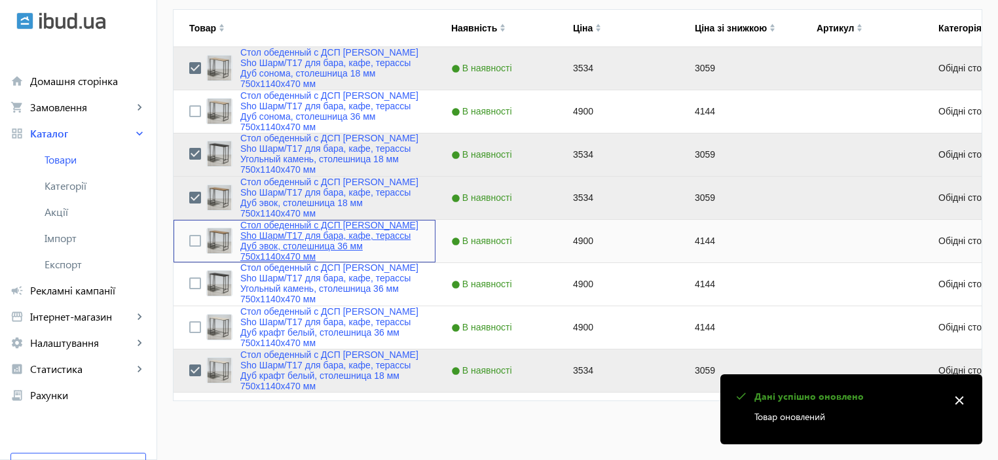
click at [294, 243] on link "Стол обеденный с ДСП [PERSON_NAME] Sho Шарм/Т17 для бара, кафе, терассы Дуб эво…" at bounding box center [329, 241] width 179 height 42
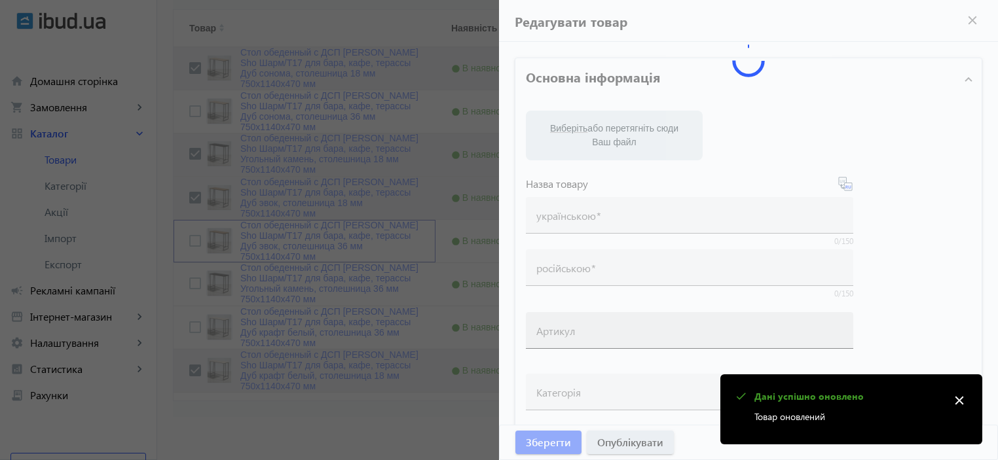
type input "Стол обеденный с ДСП [PERSON_NAME] Sho Шарм/Т17 для бара, кафе, терассы Дуб эво…"
type input "4900"
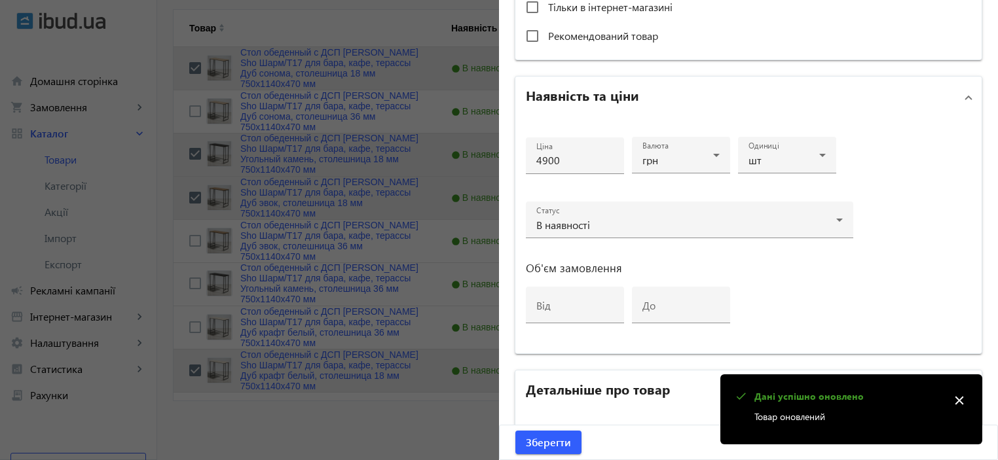
scroll to position [814, 0]
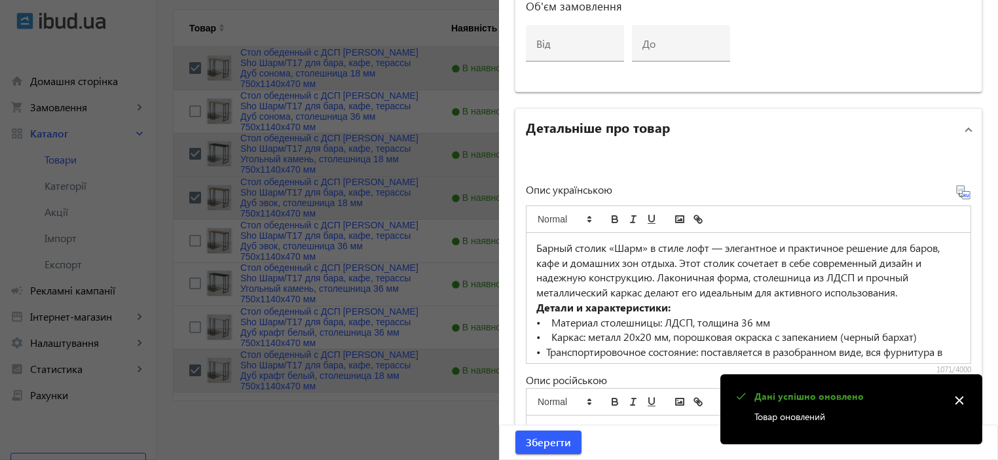
click at [582, 273] on p "Барный столик «Шарм» в стиле лофт — элегантное и практичное решение для баров, …" at bounding box center [748, 271] width 424 height 60
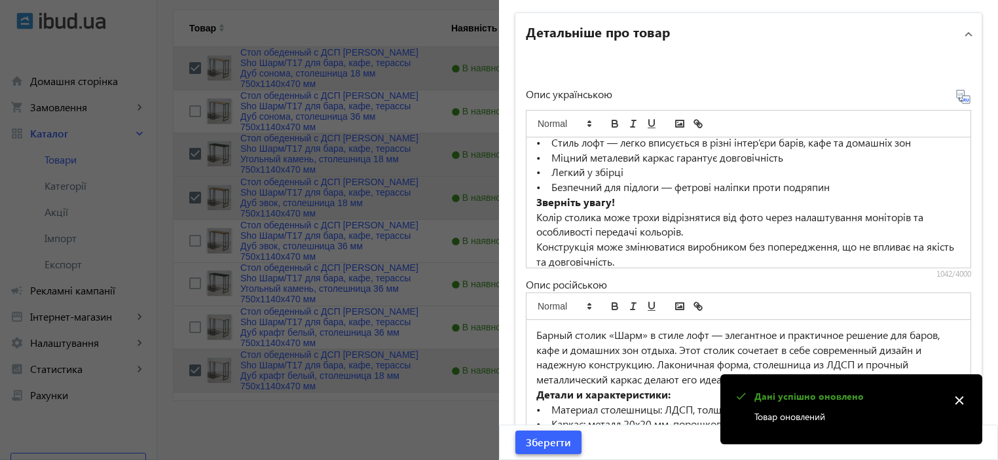
click at [542, 441] on span "Зберегти" at bounding box center [548, 443] width 45 height 14
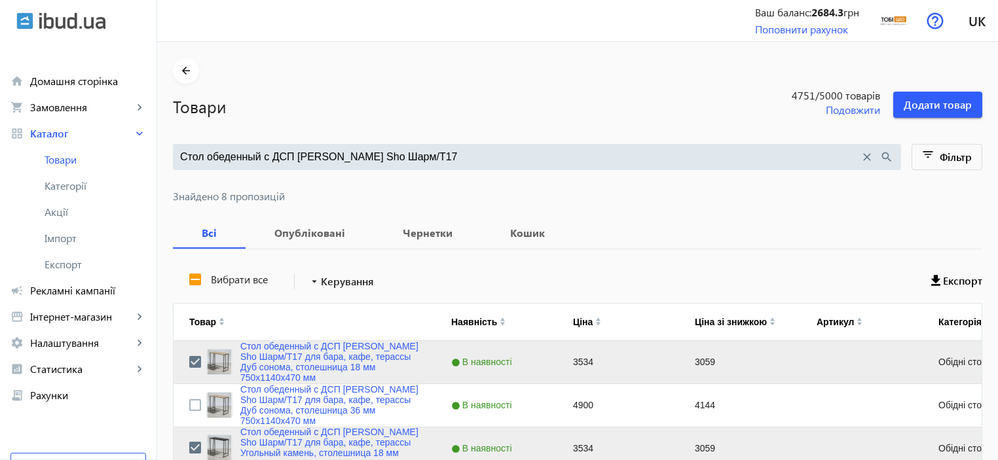
scroll to position [294, 0]
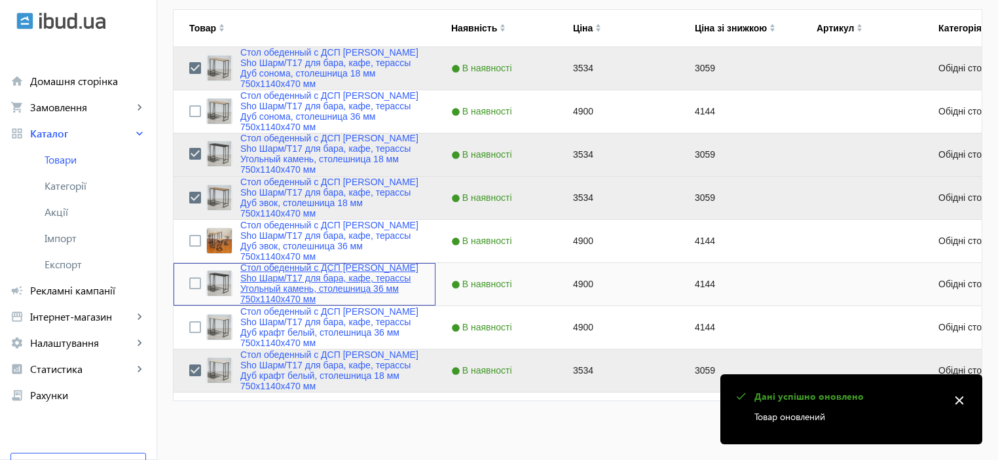
click at [309, 279] on link "Стол обеденный с ДСП Tobi Sho Шарм/Т17 для бара, кафе, терассы Угольный камень,…" at bounding box center [329, 284] width 179 height 42
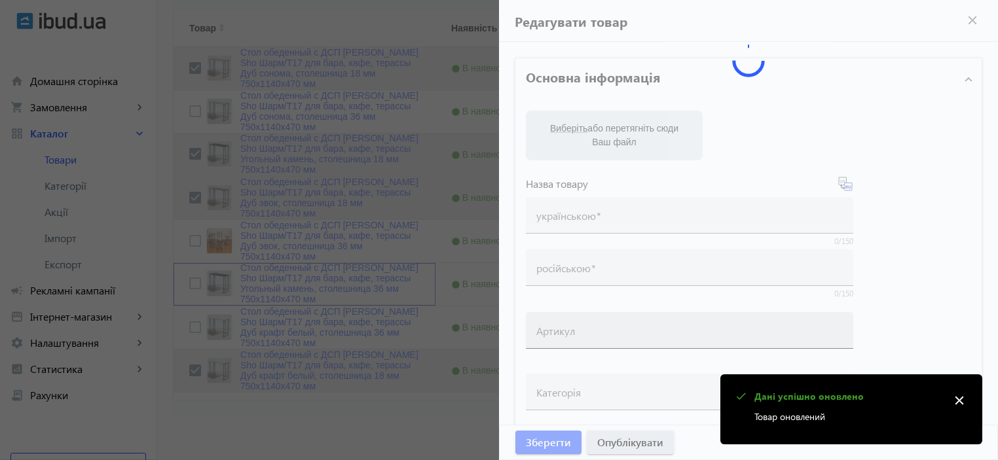
type input "Стол обеденный с ДСП Tobi Sho Шарм/Т17 для бара, кафе, терассы Угольный камень,…"
type input "4900"
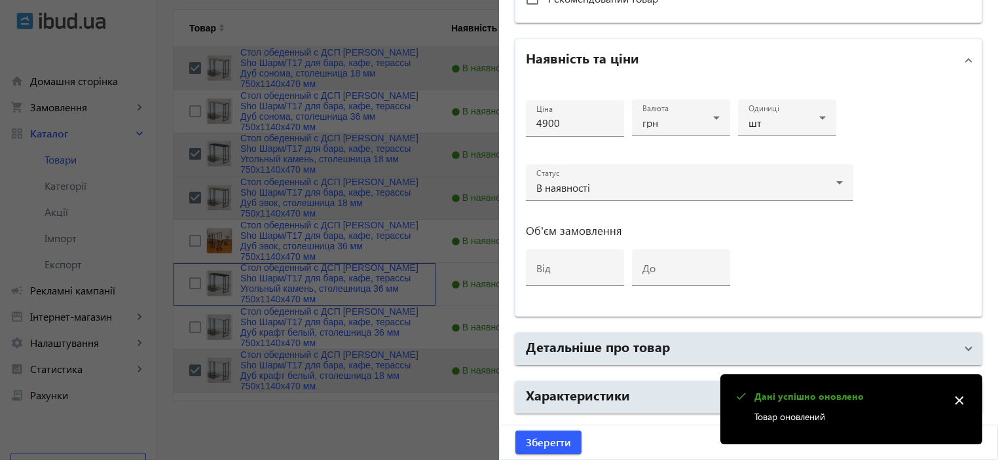
scroll to position [629, 0]
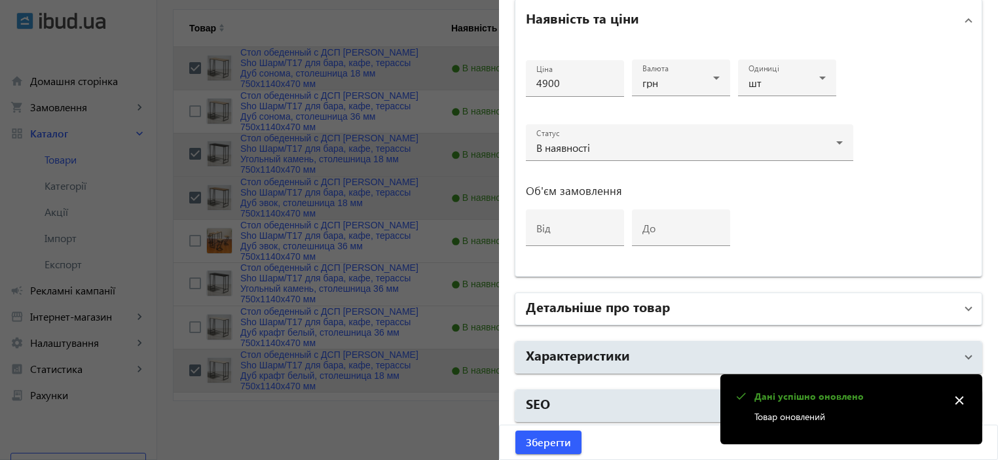
click at [595, 307] on h2 "Детальніше про товар" at bounding box center [598, 306] width 144 height 18
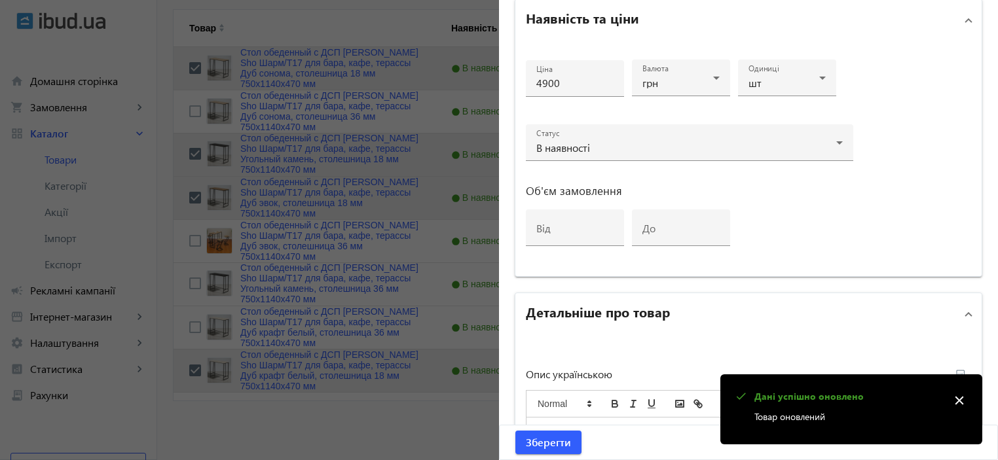
scroll to position [804, 0]
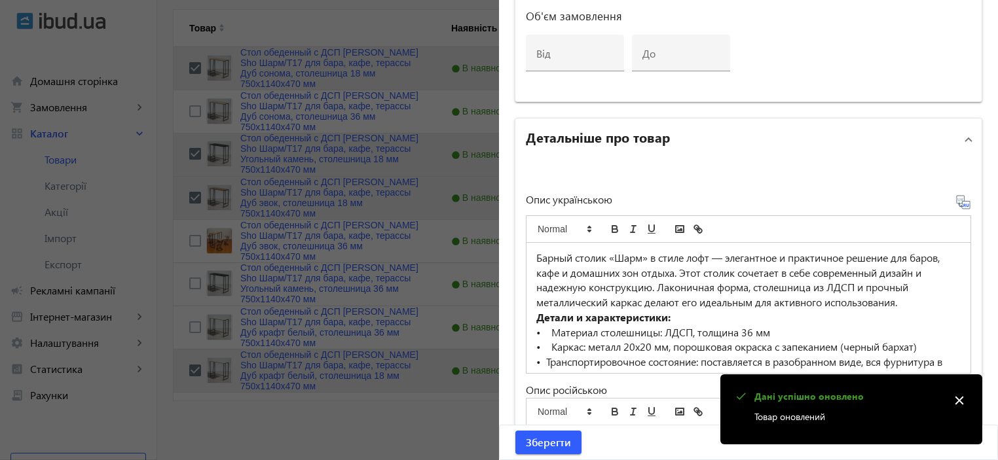
click at [589, 306] on p "Барный столик «Шарм» в стиле лофт — элегантное и практичное решение для баров, …" at bounding box center [748, 281] width 424 height 60
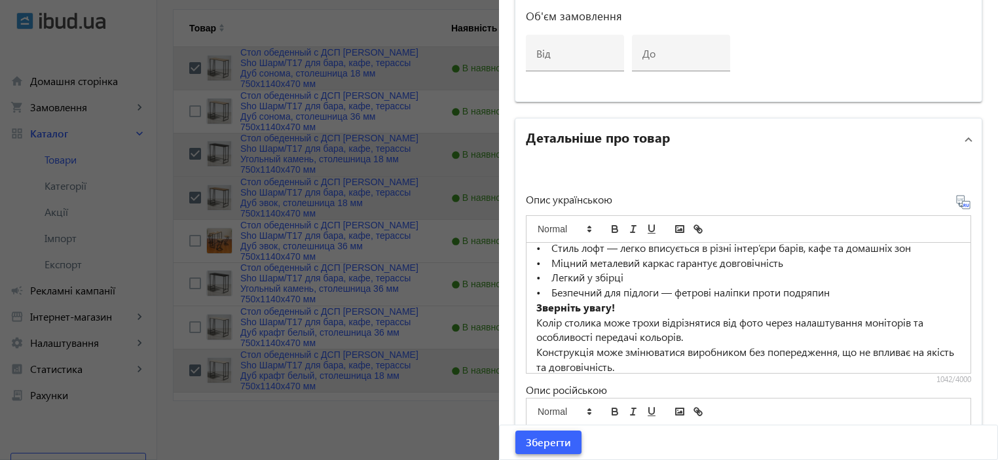
scroll to position [909, 0]
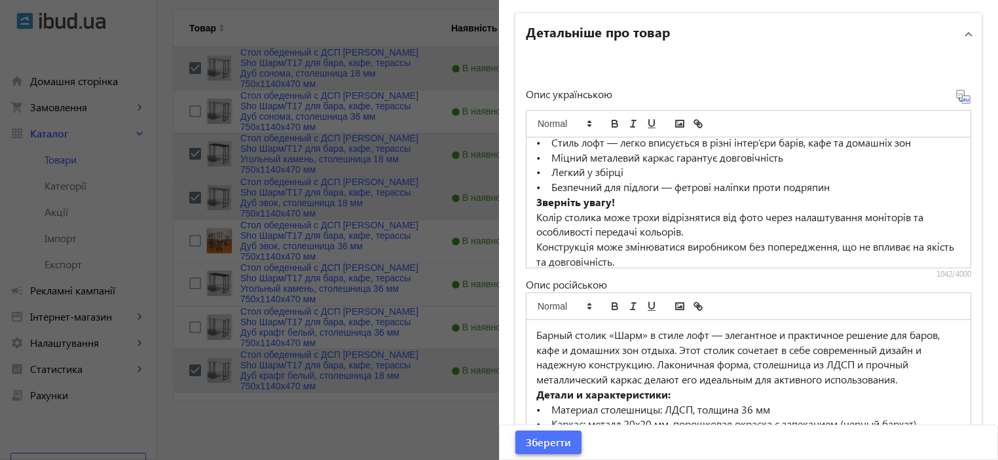
click at [553, 436] on span "Зберегти" at bounding box center [548, 443] width 45 height 14
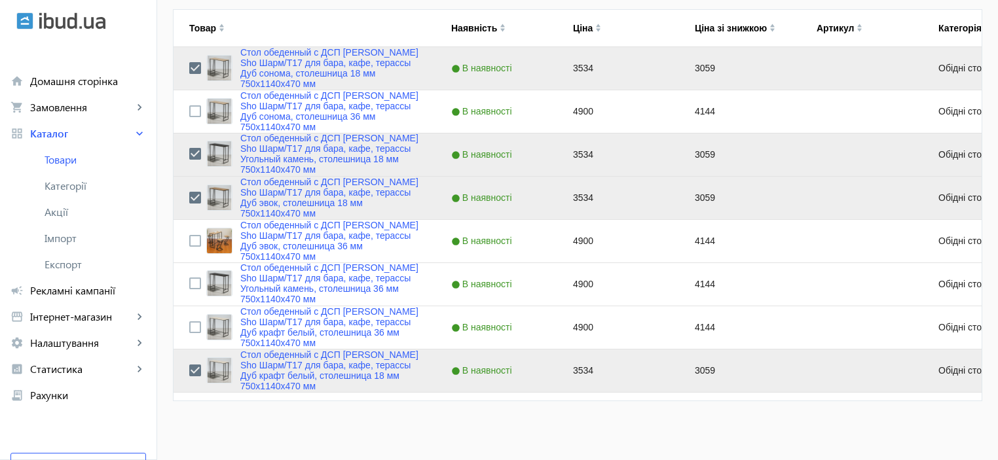
scroll to position [0, 0]
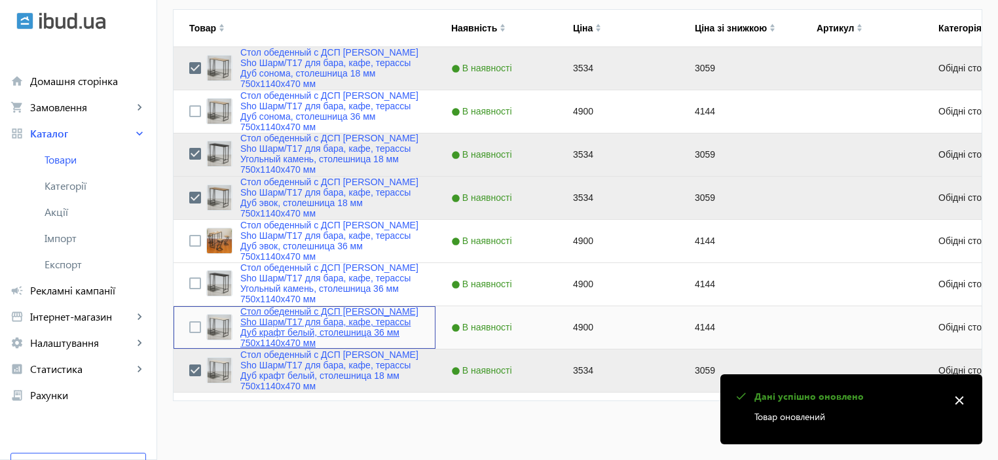
click at [309, 332] on link "Стол обеденный с ДСП [PERSON_NAME] Sho Шарм/Т17 для бара, кафе, терассы Дуб кра…" at bounding box center [329, 328] width 179 height 42
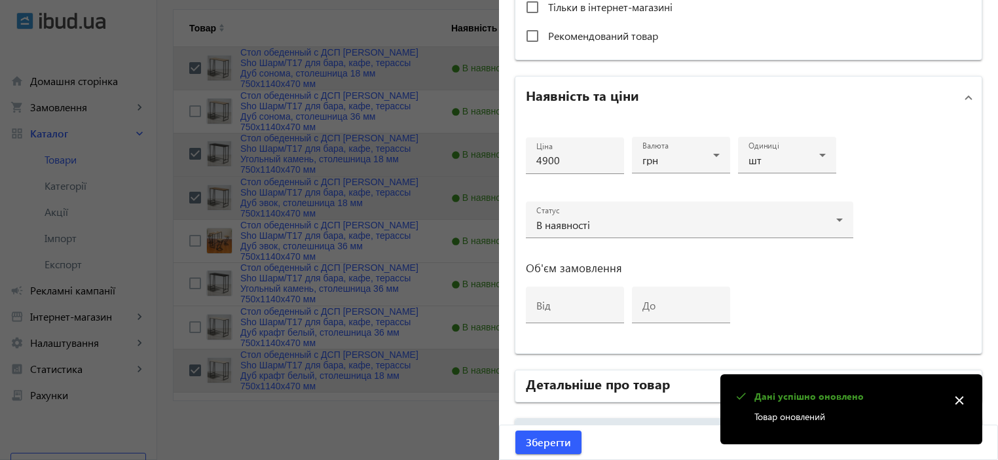
click at [563, 375] on h2 "Детальніше про товар" at bounding box center [598, 384] width 144 height 18
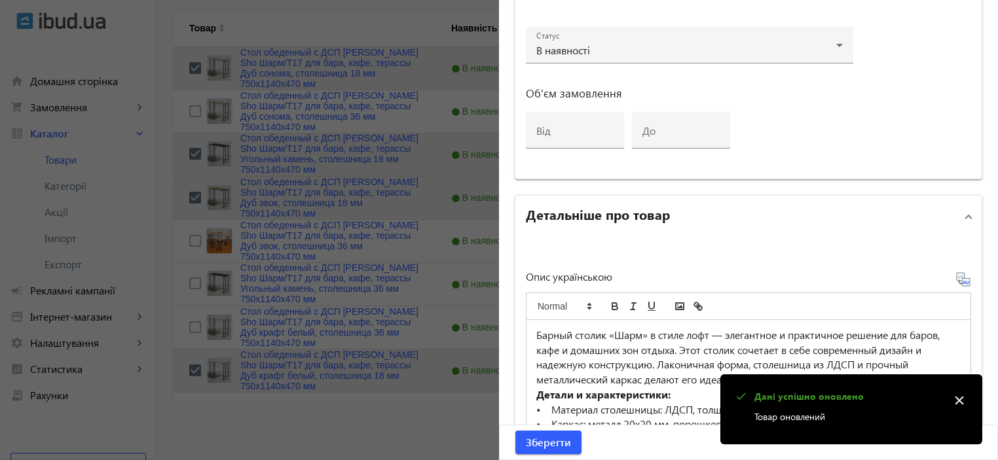
click at [601, 344] on p "Барный столик «Шарм» в стиле лофт — элегантное и практичное решение для баров, …" at bounding box center [748, 358] width 424 height 60
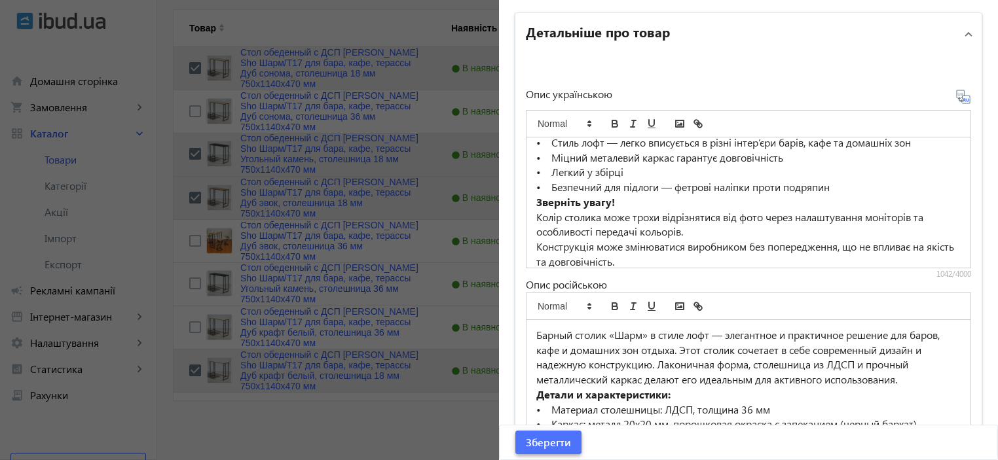
click at [559, 445] on span "Зберегти" at bounding box center [548, 443] width 45 height 14
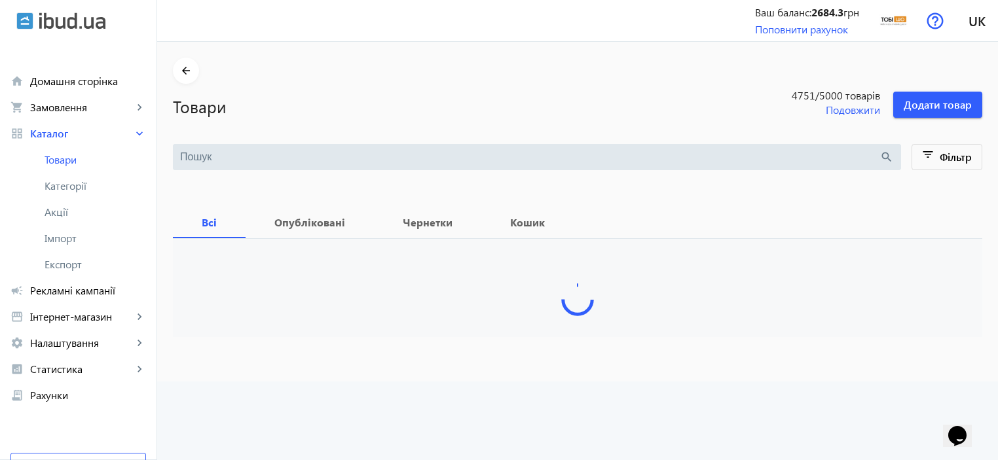
type input "Стол обеденный с ДСП [PERSON_NAME] Sho Шарм/Т17"
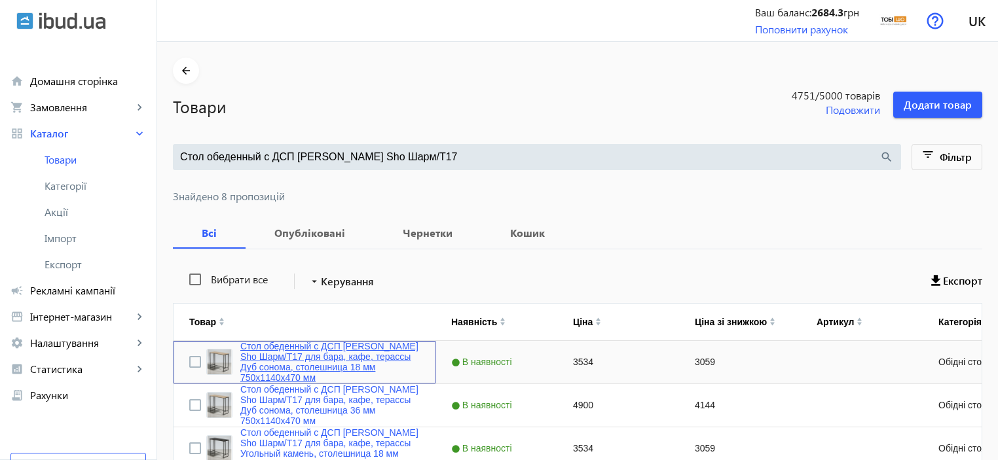
click at [284, 361] on link "Стол обеденный с ДСП [PERSON_NAME] Sho Шарм/Т17 для бара, кафе, терассы Дуб сон…" at bounding box center [329, 362] width 179 height 42
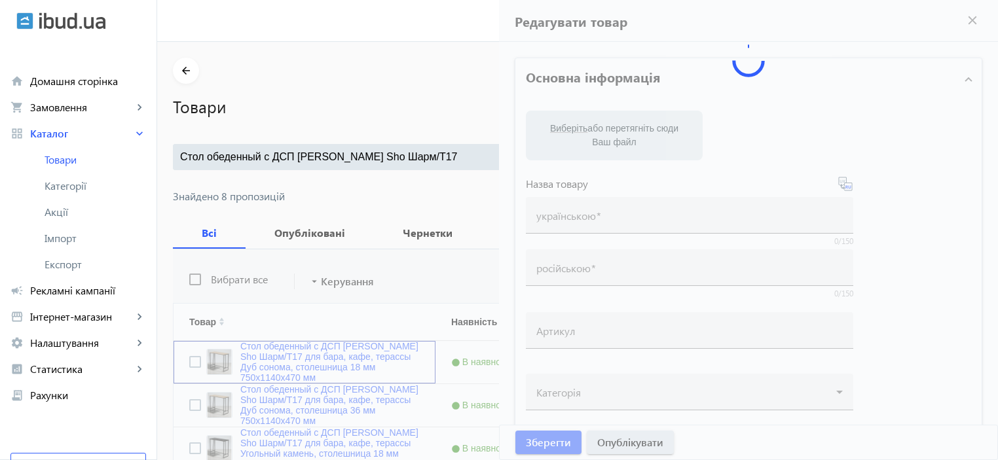
type input "Стол обеденный с ДСП [PERSON_NAME] Sho Шарм/Т17 для бара, кафе, терассы Дуб сон…"
type input "3534"
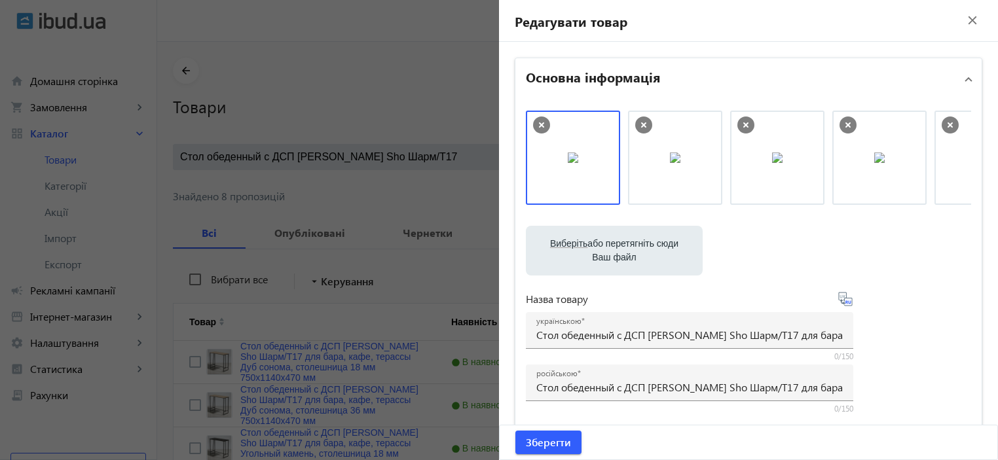
click at [584, 222] on div "Виберіть або перетягніть сюди Ваш файл 2009368cbc78d8e9b10807817276088-6515a4be…" at bounding box center [748, 356] width 445 height 490
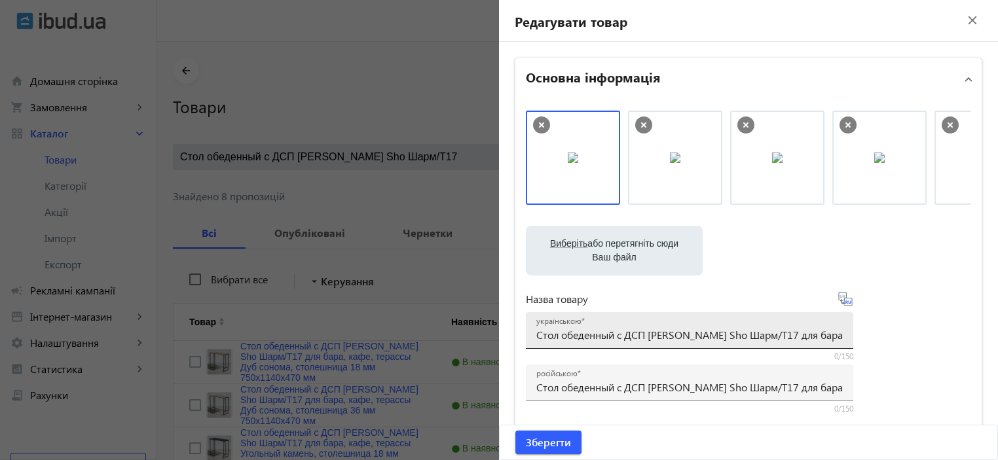
click at [612, 332] on input "Стол обеденный с ДСП [PERSON_NAME] Sho Шарм/Т17 для бара, кафе, терассы Дуб сон…" at bounding box center [689, 335] width 307 height 14
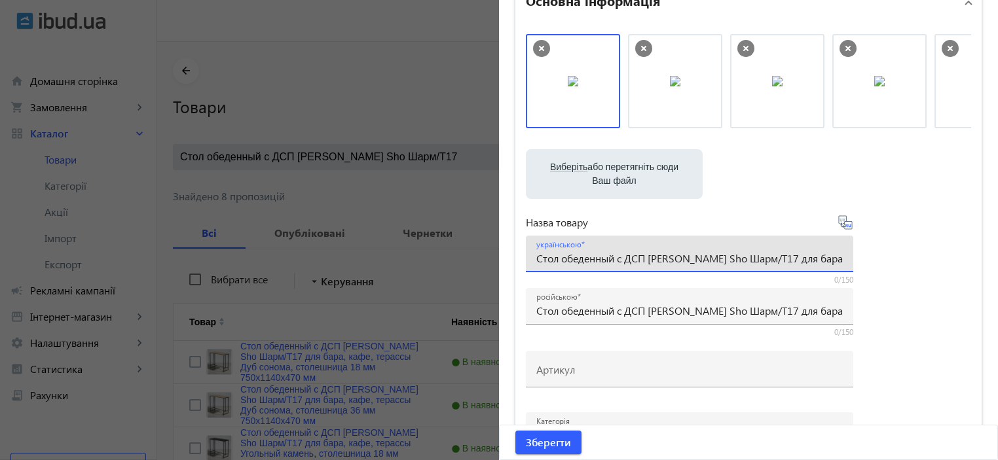
scroll to position [174, 0]
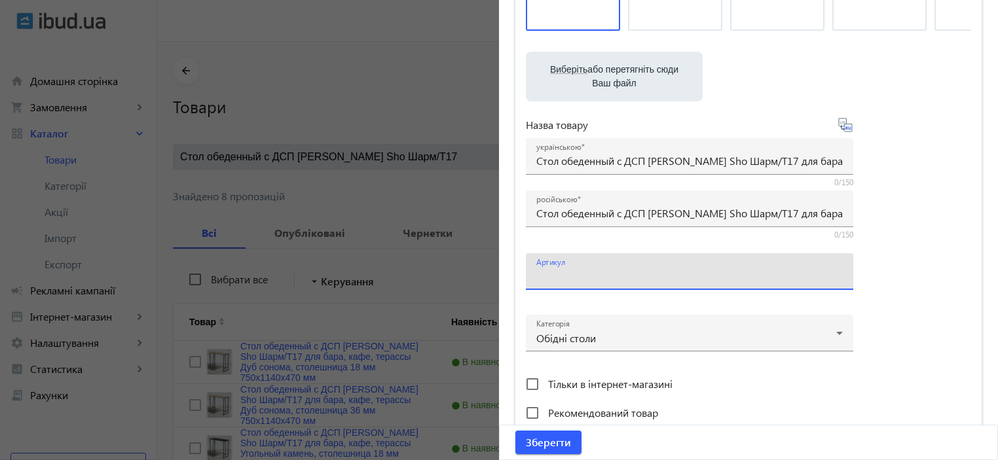
click at [558, 280] on input "Артикул" at bounding box center [689, 276] width 307 height 14
paste input "Шарм/Т17-3"
type input "Шарм/Т17-3"
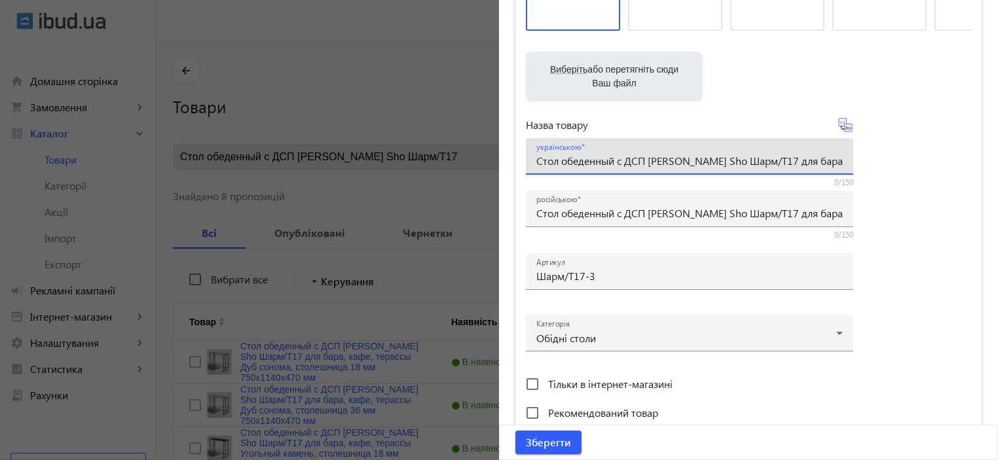
click at [574, 159] on input "Стол обеденный с ДСП Tobi Sho Шарм/Т17 для бара, кафе, терассы Дуб сонома, стол…" at bounding box center [689, 161] width 307 height 14
paste input "іл обідній з ДСП Tobi Sho Шарм/Т17 для бару, кафе, тераси Дуб сонома, стільниця"
type input "Стіл обідній з ДСП [PERSON_NAME] Sho Шарм/Т17 для бару, кафе, тераси Дуб сонома…"
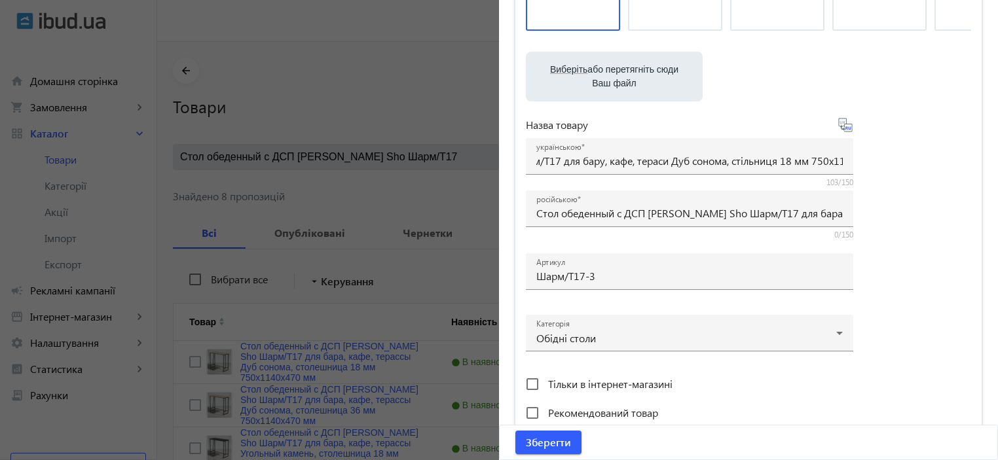
scroll to position [0, 0]
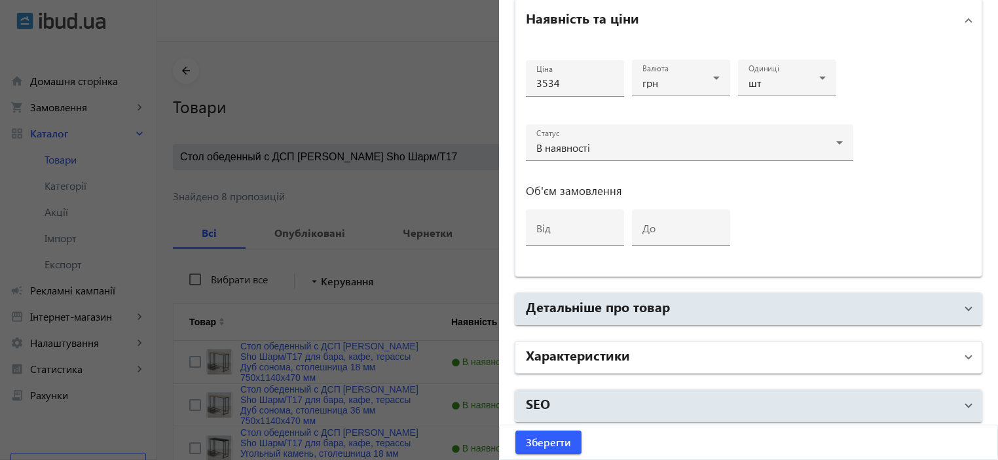
click at [569, 350] on h2 "Характеристики" at bounding box center [578, 355] width 104 height 18
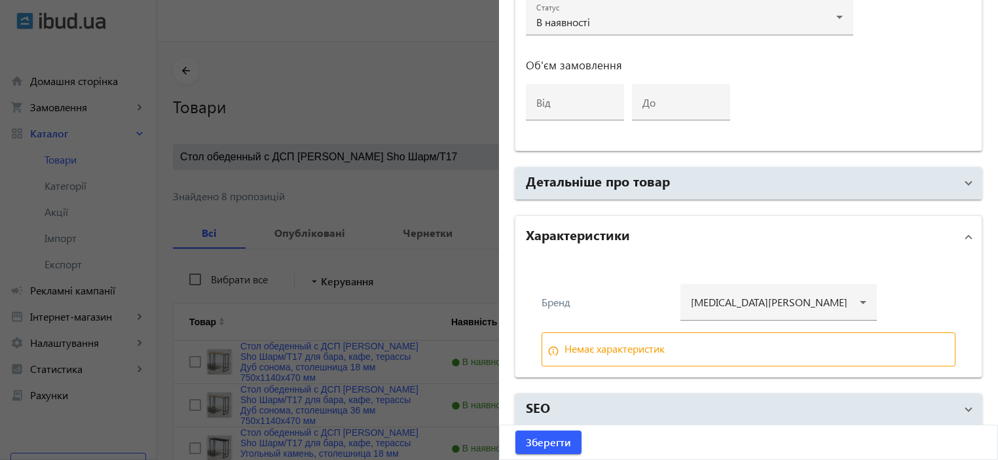
scroll to position [755, 0]
click at [752, 285] on div at bounding box center [779, 296] width 176 height 47
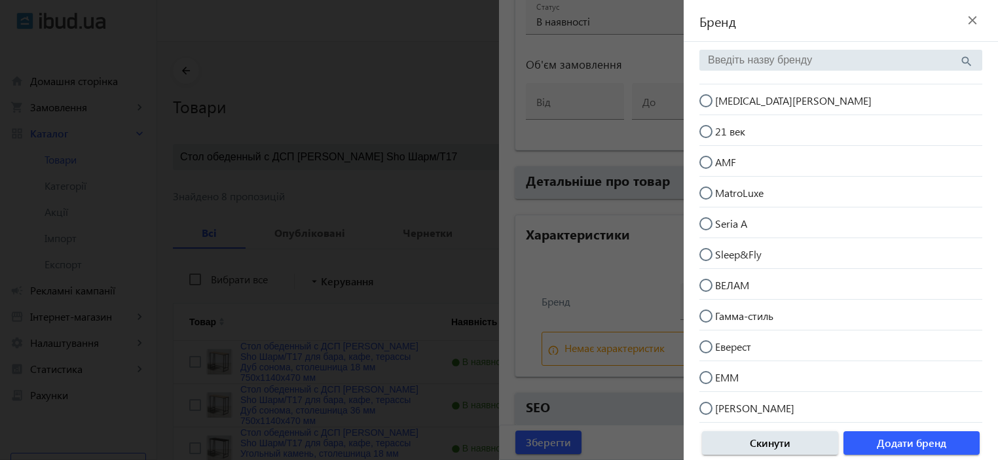
click at [544, 282] on div at bounding box center [499, 230] width 998 height 460
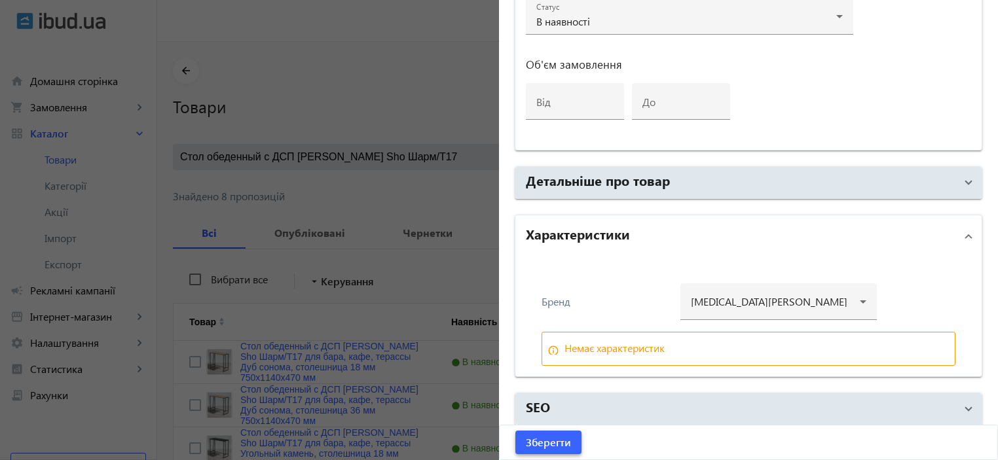
click at [540, 447] on span "Зберегти" at bounding box center [548, 443] width 45 height 14
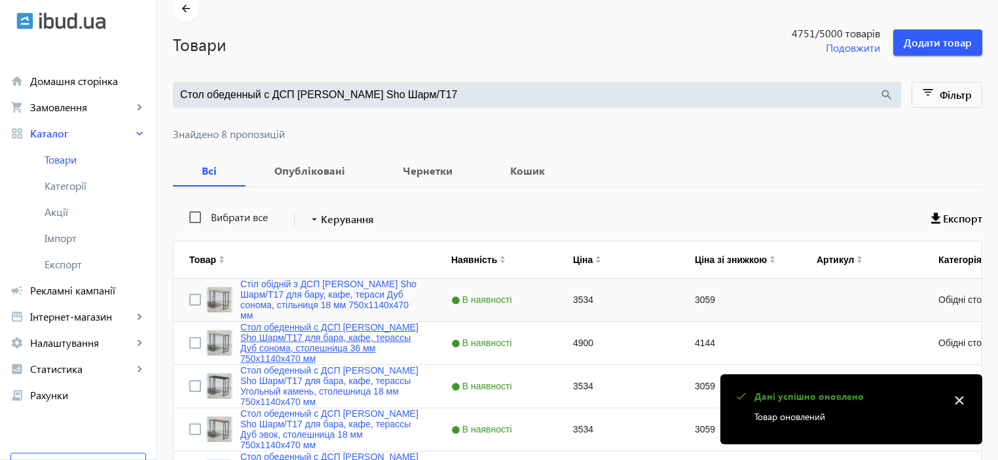
scroll to position [87, 0]
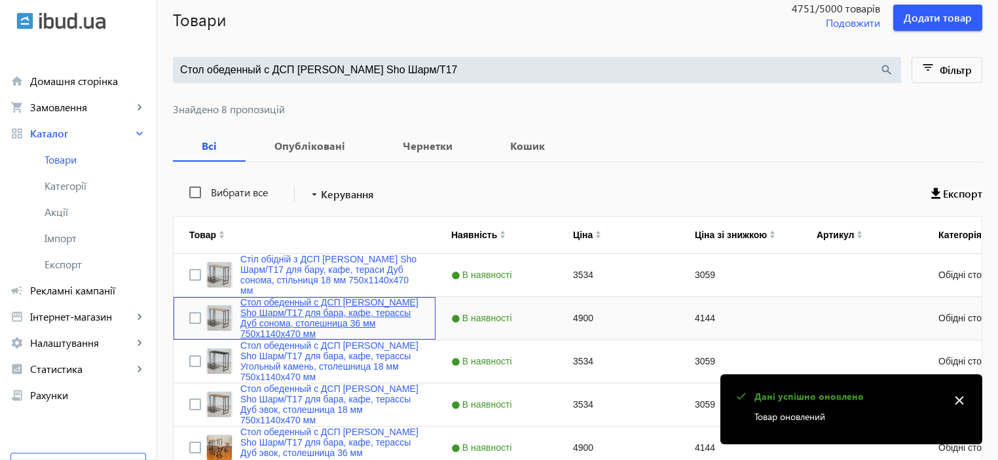
click at [333, 329] on link "Стол обеденный с ДСП Tobi Sho Шарм/Т17 для бара, кафе, терассы Дуб сонома, стол…" at bounding box center [329, 318] width 179 height 42
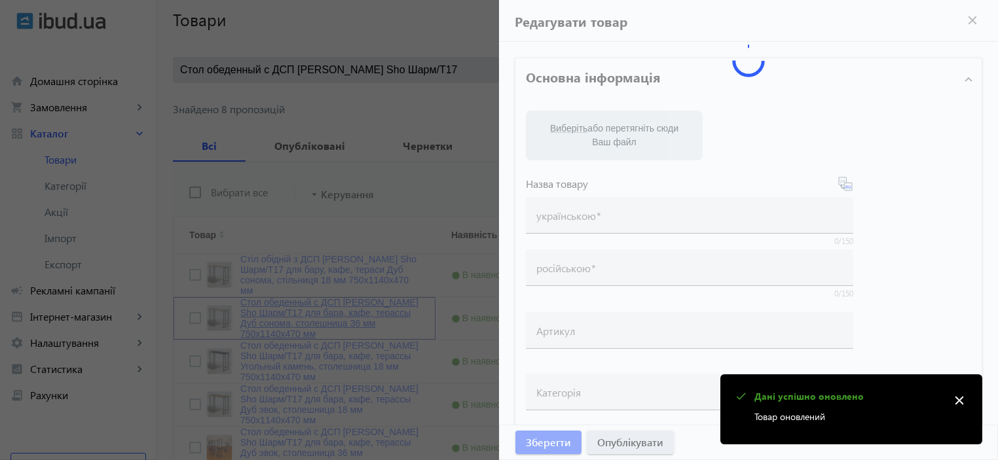
type input "Стол обеденный с ДСП Tobi Sho Шарм/Т17 для бара, кафе, терассы Дуб сонома, стол…"
type input "4900"
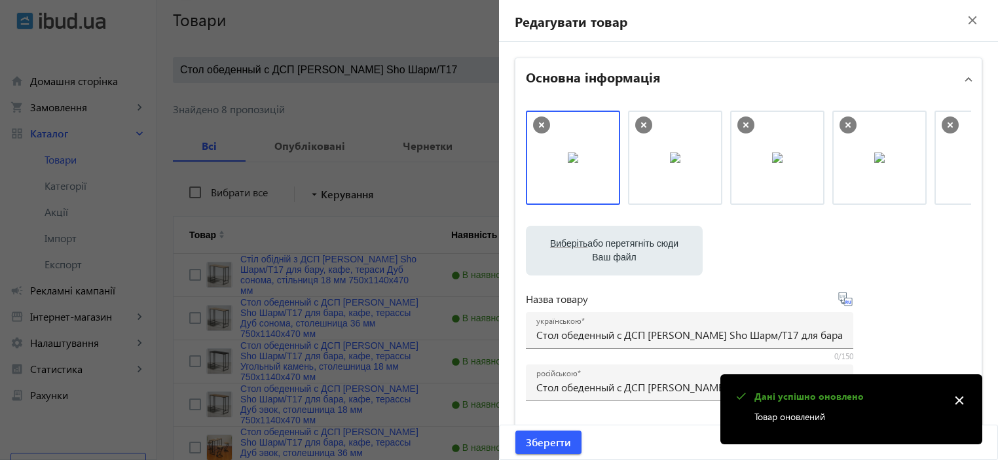
click at [601, 276] on div "Виберіть або перетягніть сюди Ваш файл 1290168cbc78d8ed201130238596193-ac386d97…" at bounding box center [748, 356] width 445 height 490
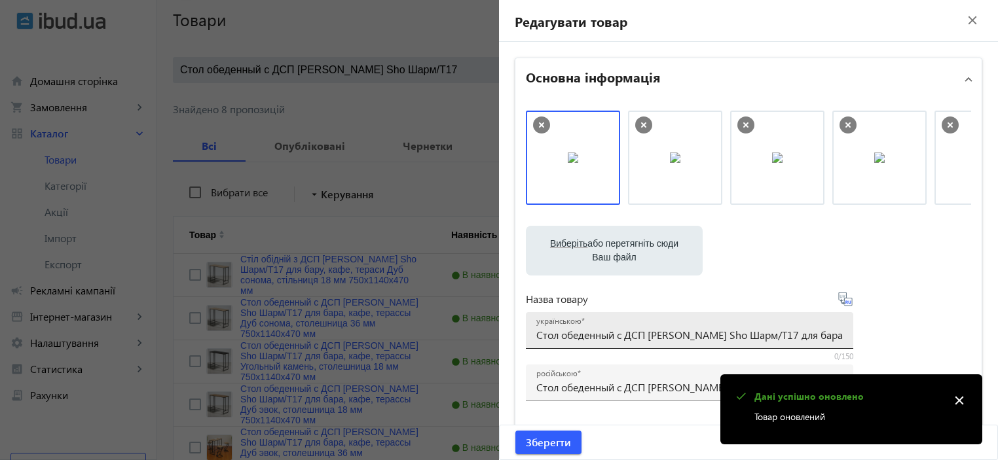
click at [598, 345] on div "українською Стол обеденный с ДСП Tobi Sho Шарм/Т17 для бара, кафе, терассы Дуб …" at bounding box center [689, 330] width 307 height 37
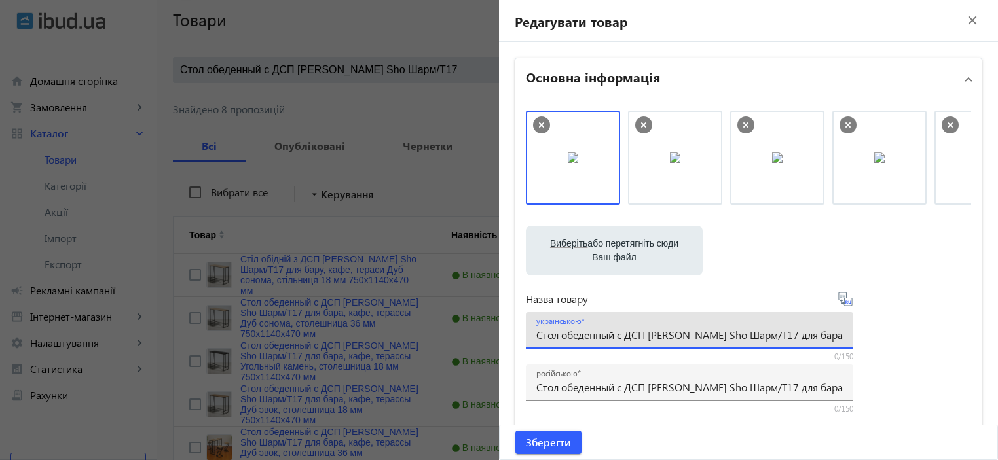
scroll to position [174, 0]
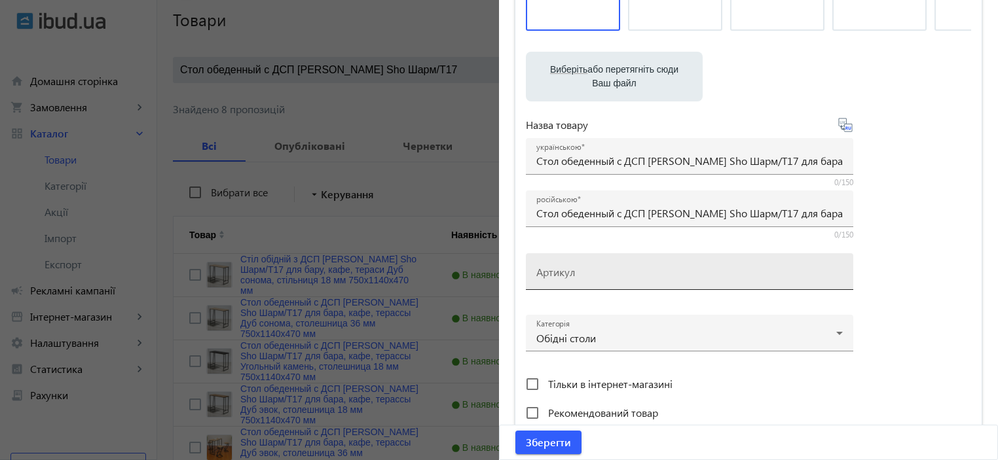
click at [576, 265] on div "Артикул" at bounding box center [689, 272] width 307 height 37
paste input "Шарм/Т17-7"
type input "Шарм/Т17-7"
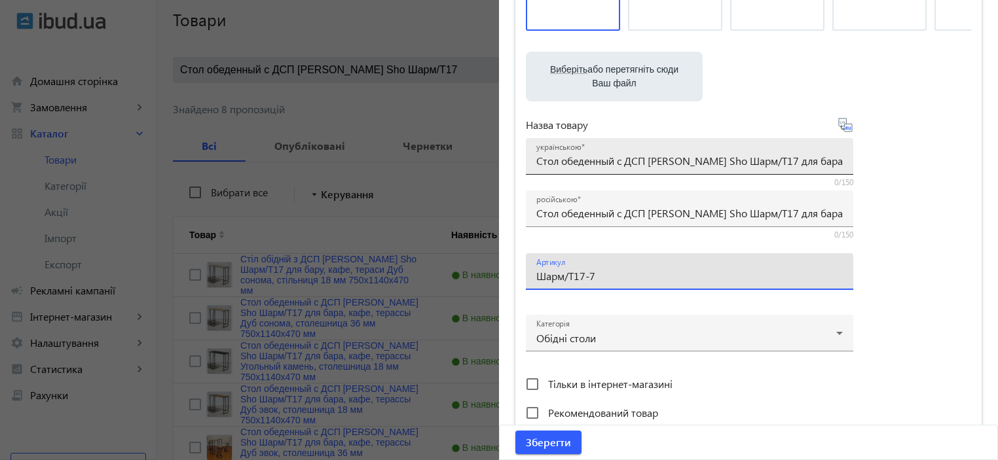
click at [600, 159] on input "Стол обеденный с ДСП Tobi Sho Шарм/Т17 для бара, кафе, терассы Дуб сонома, стол…" at bounding box center [689, 161] width 307 height 14
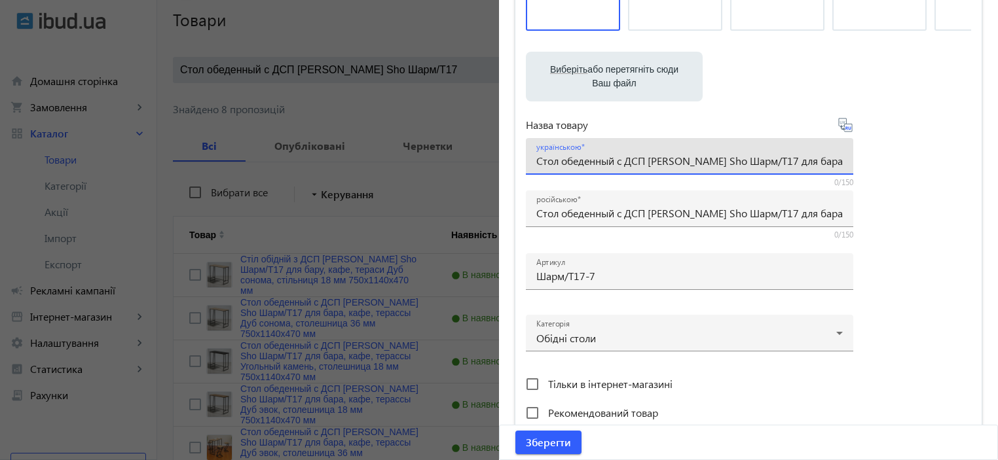
paste input "іл обідній з ДСП Tobi Sho Шарм/Т17 для бару, кафе, тераси Дуб сонома, стільниця"
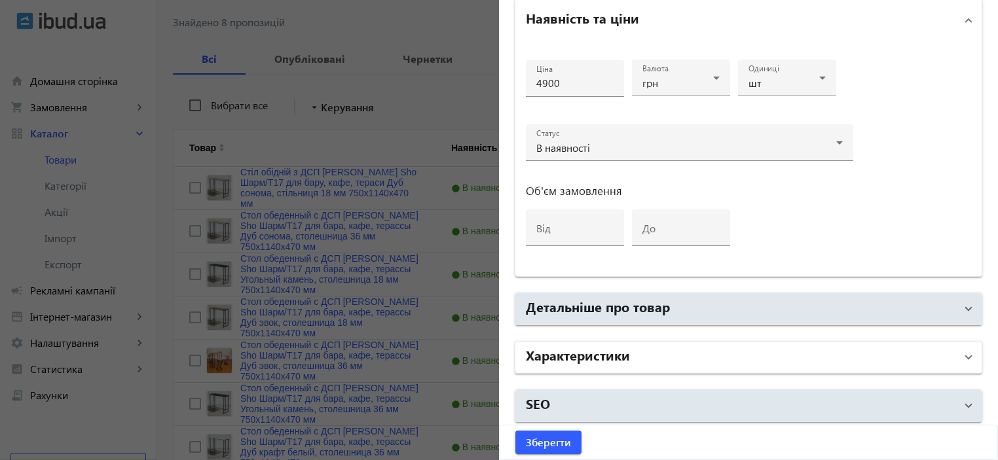
type input "Стіл обідній з ДСП [PERSON_NAME] Sho Шарм/Т17 для бару, кафе, тераси Дуб сонома…"
click at [569, 351] on h2 "Характеристики" at bounding box center [578, 355] width 104 height 18
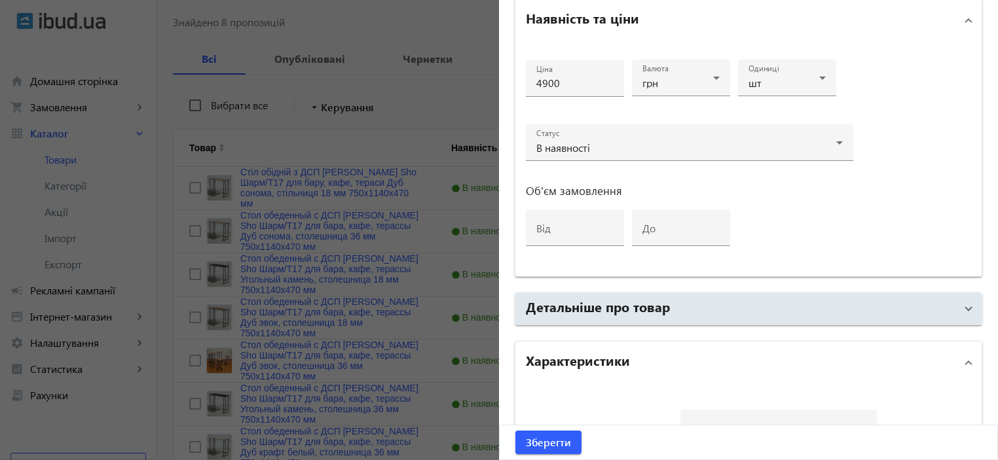
scroll to position [759, 0]
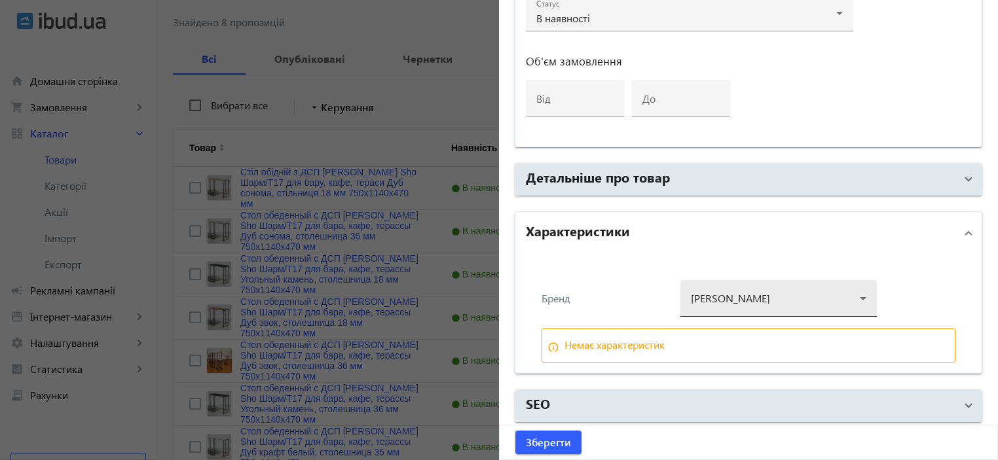
click at [734, 311] on div at bounding box center [779, 293] width 176 height 47
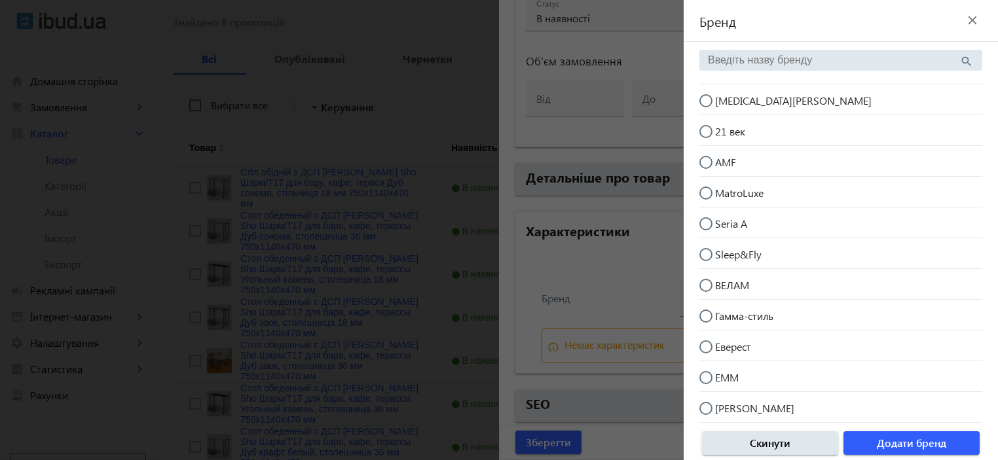
click at [742, 88] on mat-radio-button "[MEDICAL_DATA][PERSON_NAME]" at bounding box center [841, 99] width 283 height 25
radio input "true"
click at [899, 445] on span "Додати бренд" at bounding box center [911, 443] width 69 height 14
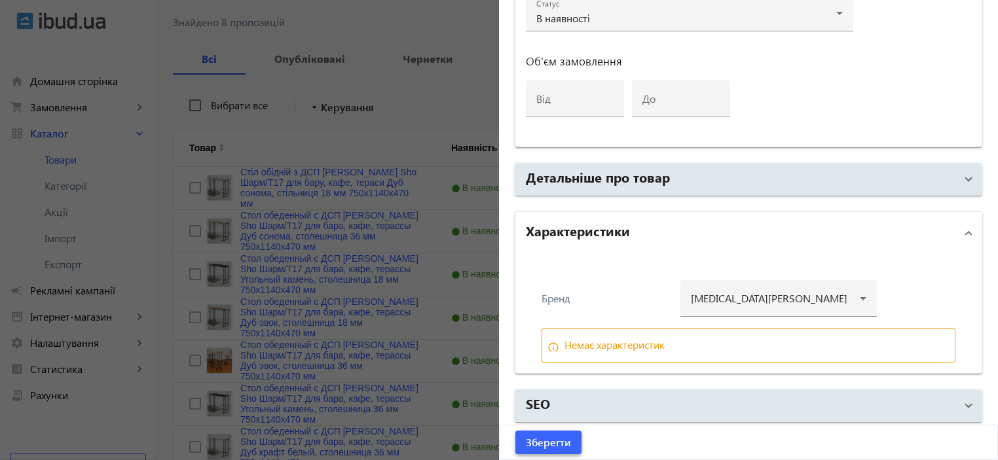
click at [557, 437] on span "Зберегти" at bounding box center [548, 443] width 45 height 14
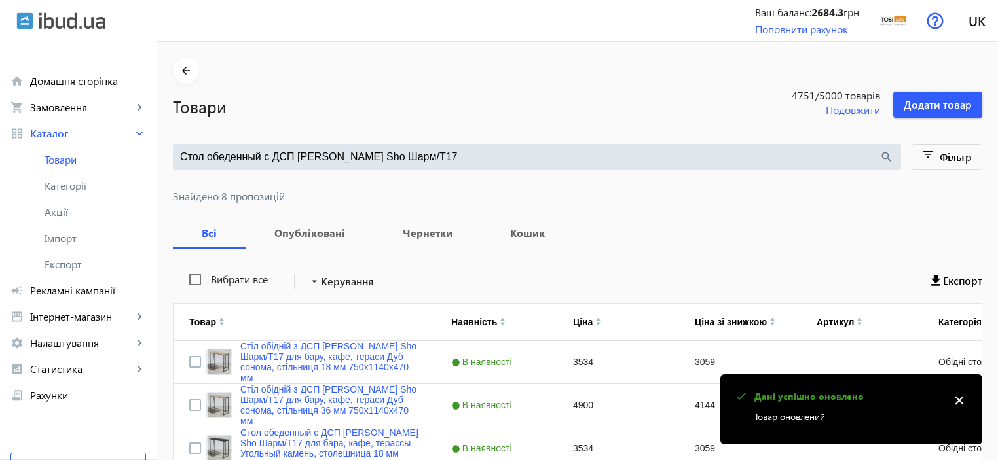
scroll to position [294, 0]
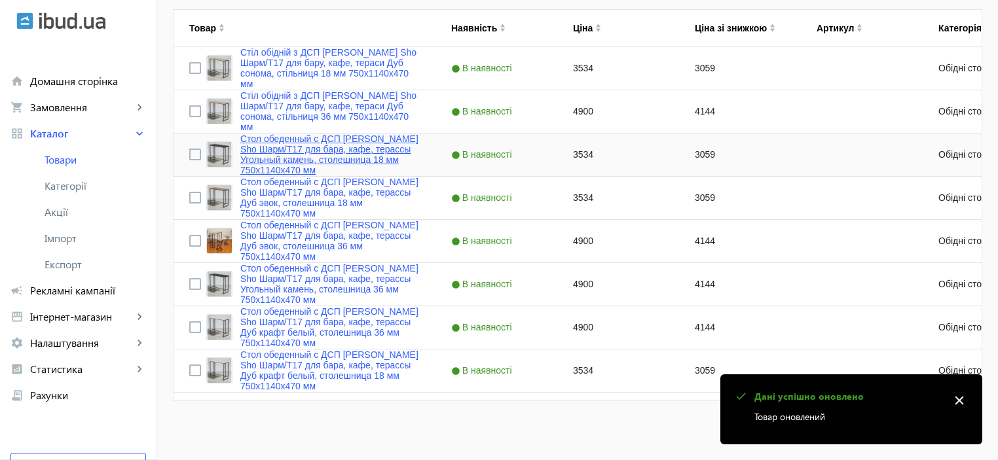
click at [274, 141] on link "Стол обеденный с ДСП Tobi Sho Шарм/Т17 для бара, кафе, терассы Угольный камень,…" at bounding box center [329, 155] width 179 height 42
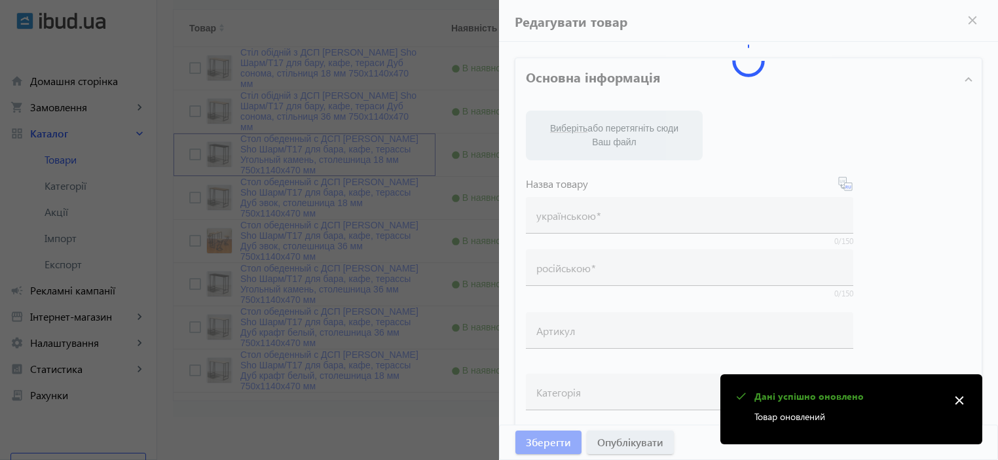
type input "Стол обеденный с ДСП Tobi Sho Шарм/Т17 для бара, кафе, терассы Угольный камень,…"
type input "3534"
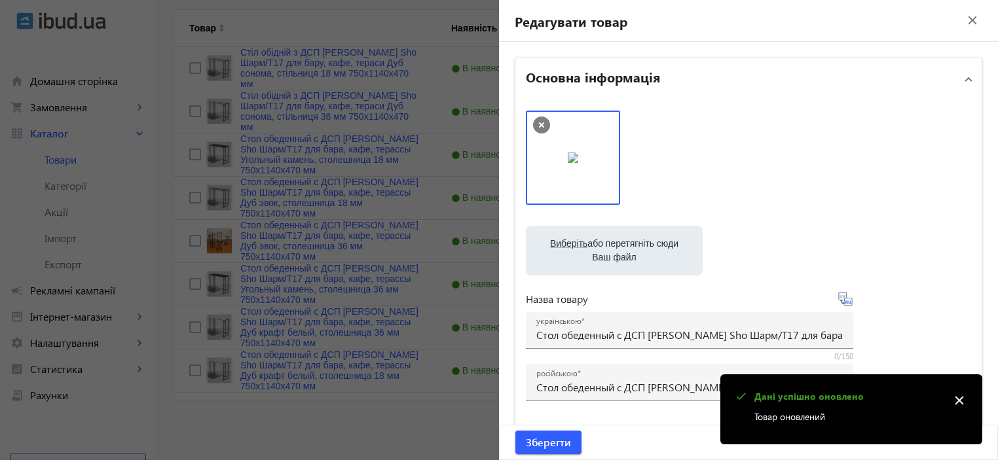
click at [583, 281] on div "Виберіть або перетягніть сюди Ваш файл 1288468cbc78da786b8452400158940-067e7025…" at bounding box center [748, 356] width 445 height 490
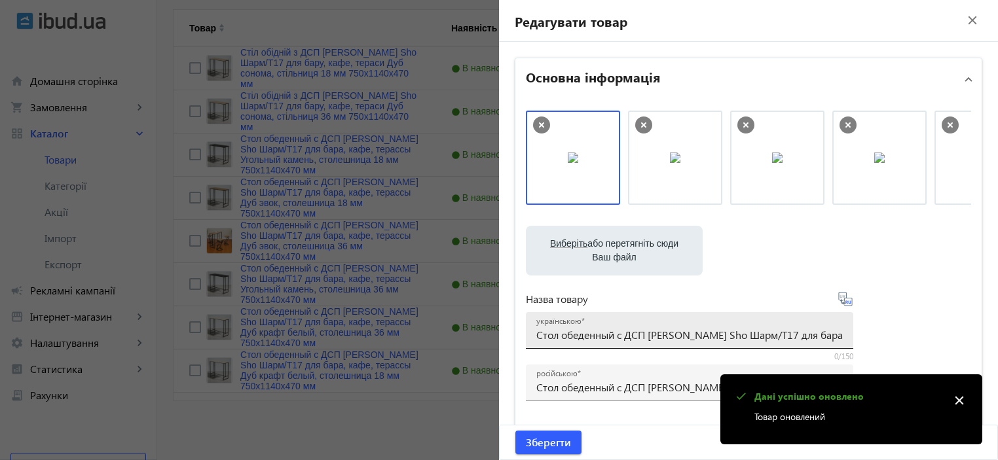
click at [587, 345] on div "українською Стол обеденный с ДСП Tobi Sho Шарм/Т17 для бара, кафе, терассы Угол…" at bounding box center [689, 330] width 307 height 37
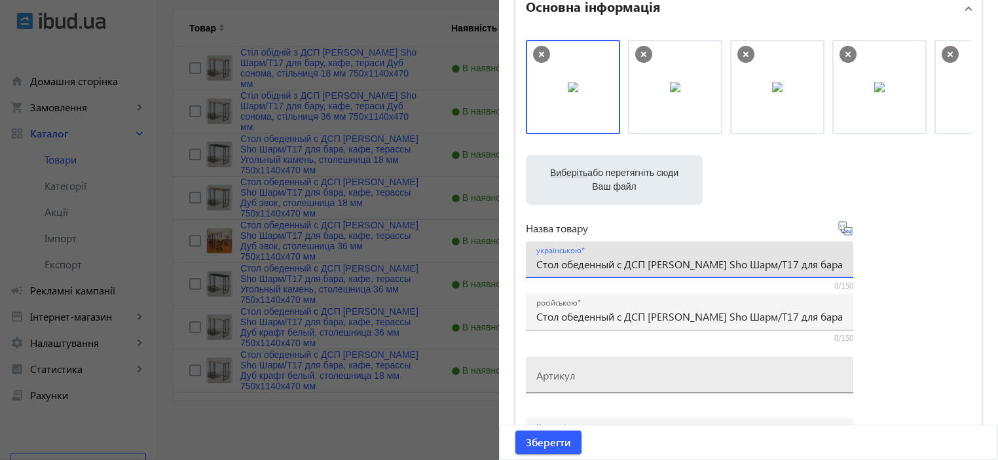
scroll to position [87, 0]
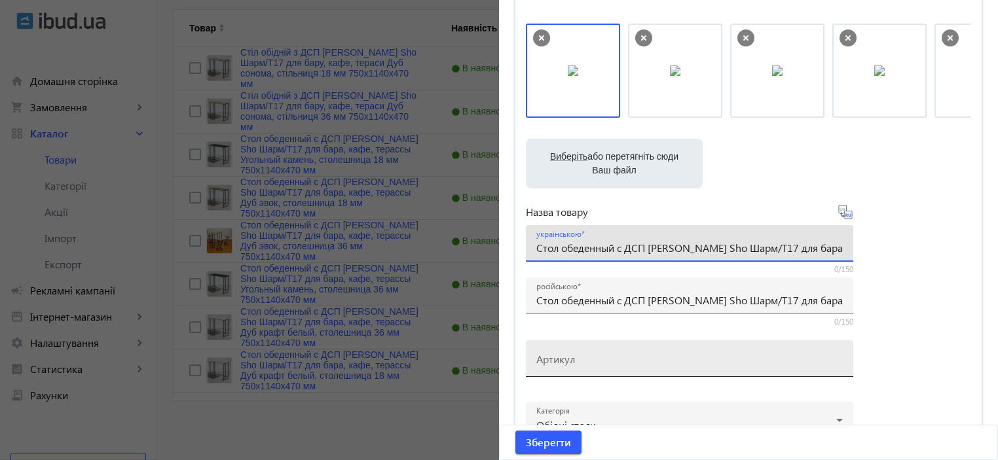
click at [550, 354] on mat-label "Артикул" at bounding box center [555, 359] width 39 height 14
click at [550, 356] on input "Артикул" at bounding box center [689, 363] width 307 height 14
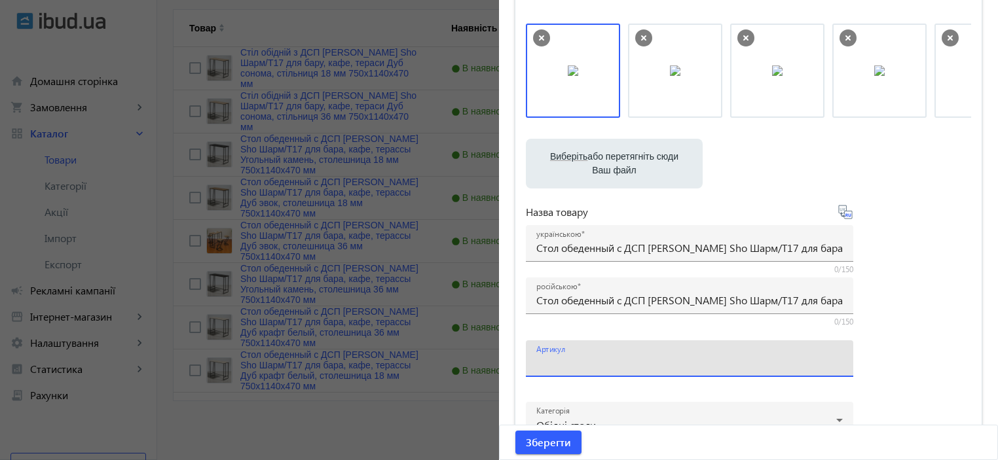
paste input "Шарм/Т17-6"
type input "Шарм/Т17-6"
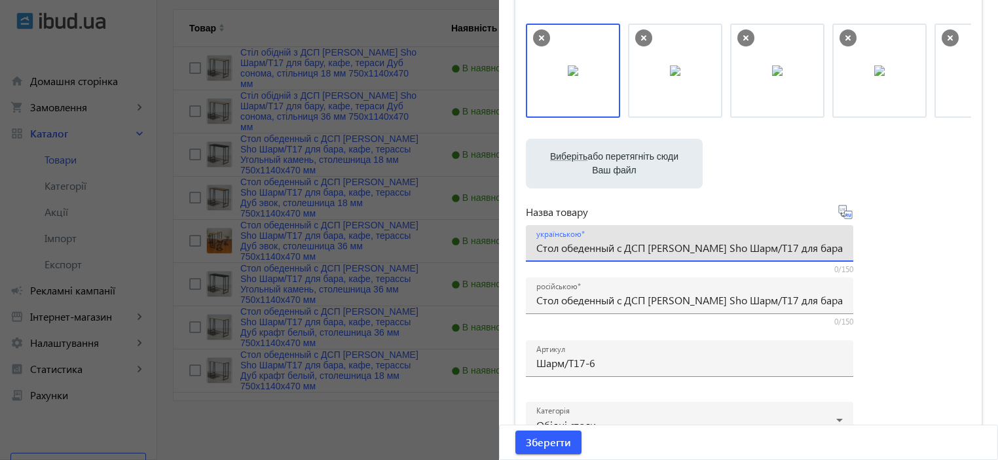
click at [662, 246] on input "Стол обеденный с ДСП Tobi Sho Шарм/Т17 для бара, кафе, терассы Угольный камень,…" at bounding box center [689, 248] width 307 height 14
paste input "іл обідній з ДСП Tobi Sho Шарм/Т17 для бару, кафе, тераси Вугільний камінь, сті…"
type input "Стіл обідній з ДСП [PERSON_NAME] Sho Шарм/Т17 для бару, кафе, тераси Вугільний …"
click at [889, 252] on div "Виберіть або перетягніть сюди Ваш файл 1288468cbc78da786b8452400158940-067e7025…" at bounding box center [748, 269] width 445 height 490
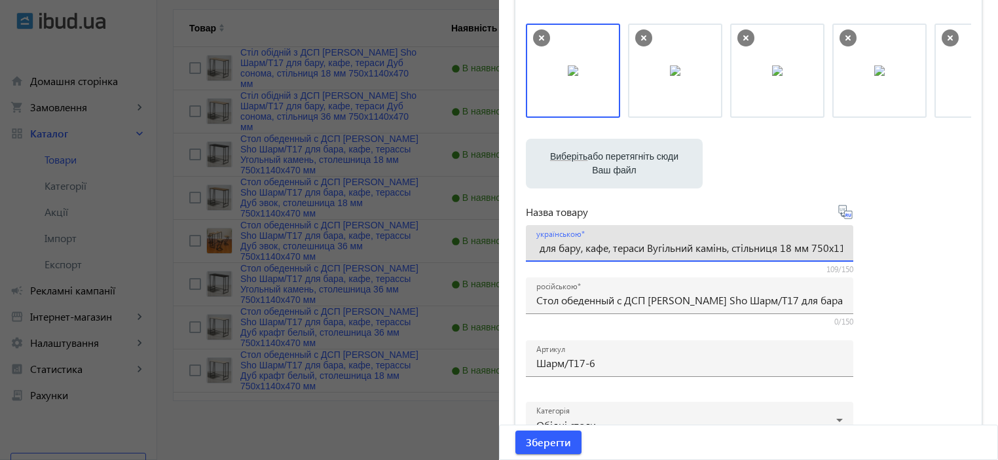
scroll to position [0, 0]
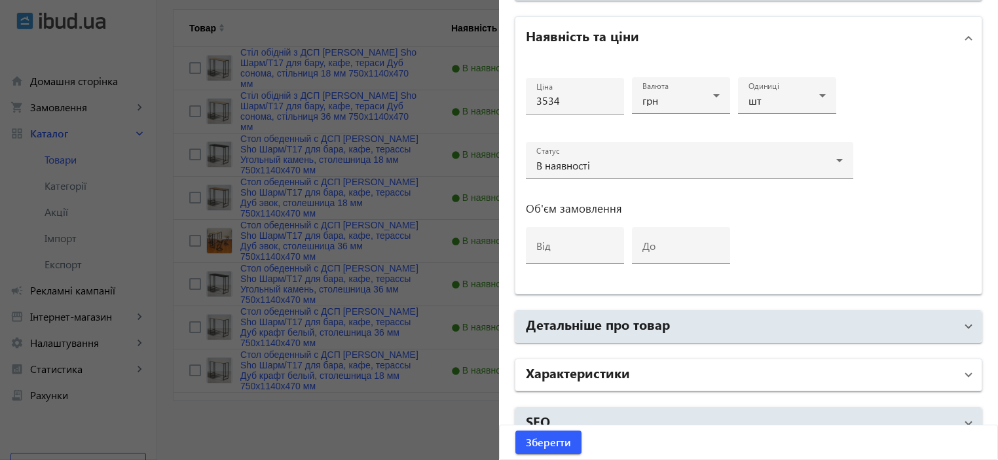
click at [600, 371] on h2 "Характеристики" at bounding box center [578, 373] width 104 height 18
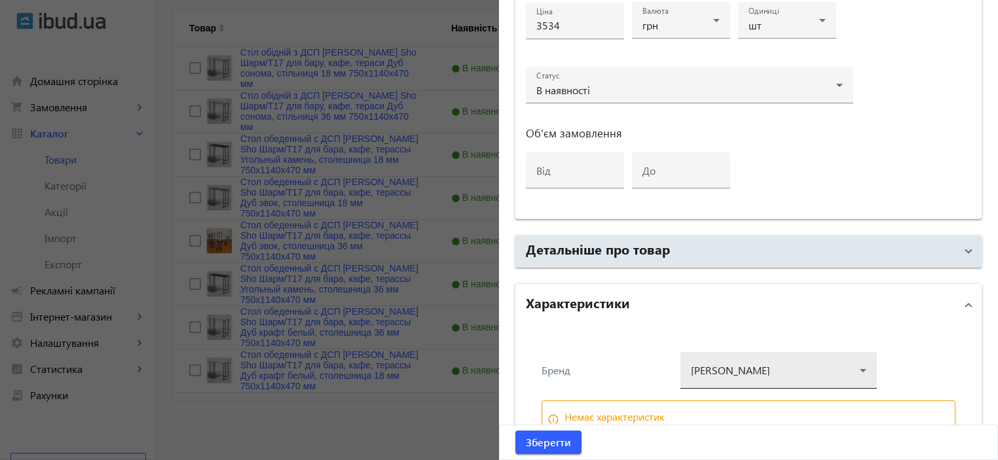
scroll to position [755, 0]
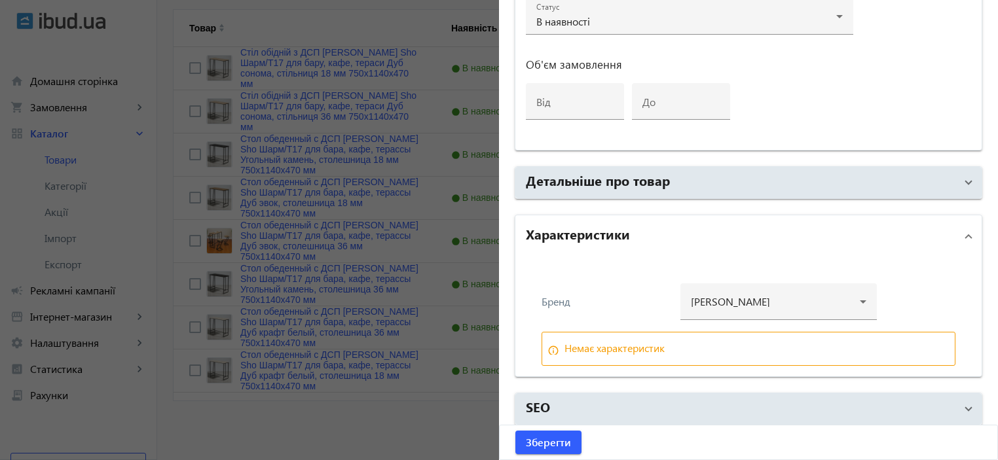
drag, startPoint x: 721, startPoint y: 295, endPoint x: 770, endPoint y: 185, distance: 121.1
click at [721, 296] on div at bounding box center [779, 296] width 176 height 47
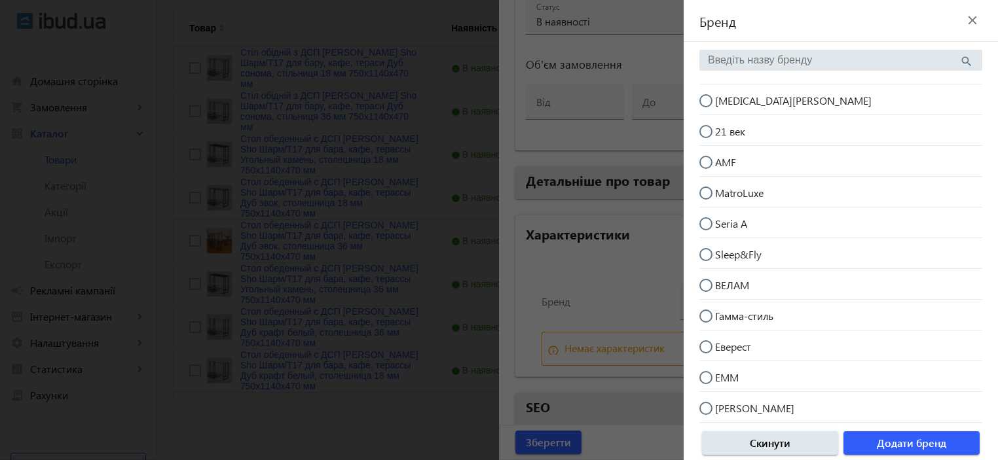
click at [731, 92] on mat-radio-button "[MEDICAL_DATA][PERSON_NAME]" at bounding box center [841, 99] width 283 height 25
radio input "true"
drag, startPoint x: 908, startPoint y: 445, endPoint x: 862, endPoint y: 447, distance: 45.9
click at [908, 445] on span "Додати бренд" at bounding box center [911, 443] width 69 height 14
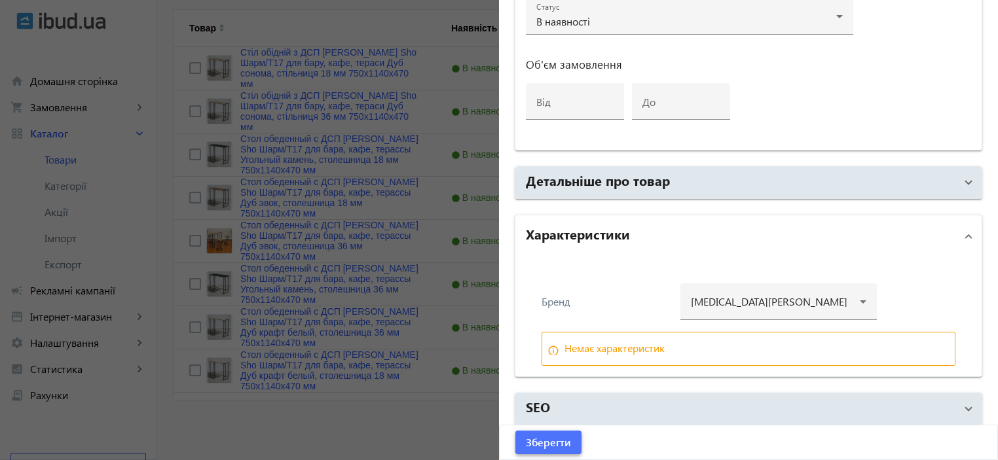
click at [550, 439] on span "Зберегти" at bounding box center [548, 443] width 45 height 14
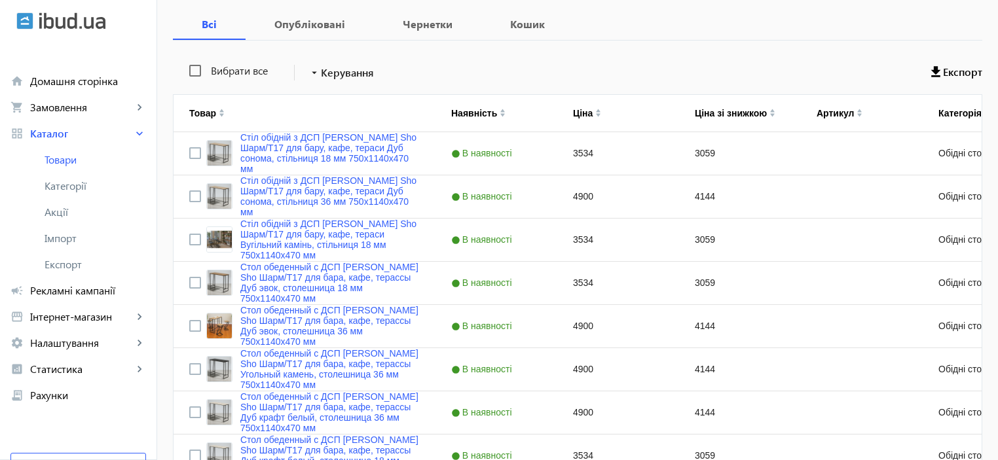
scroll to position [294, 0]
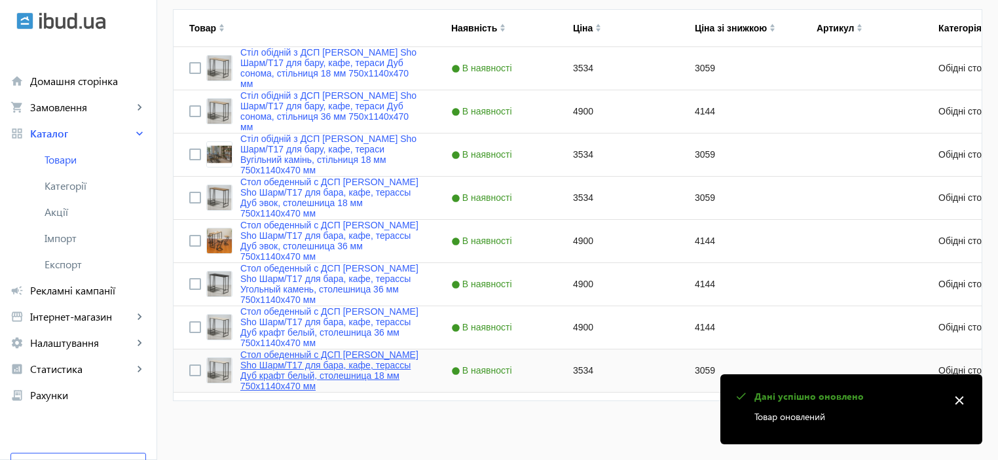
click at [269, 376] on link "Стол обеденный с ДСП Tobi Sho Шарм/Т17 для бара, кафе, терассы Дуб крафт белый,…" at bounding box center [329, 371] width 179 height 42
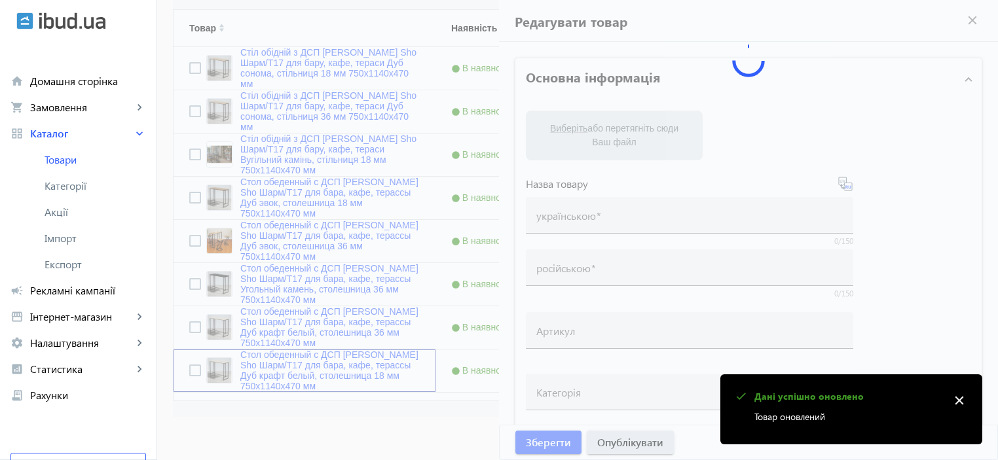
type input "Стол обеденный с ДСП Tobi Sho Шарм/Т17 для бара, кафе, терассы Дуб крафт белый,…"
type input "3534"
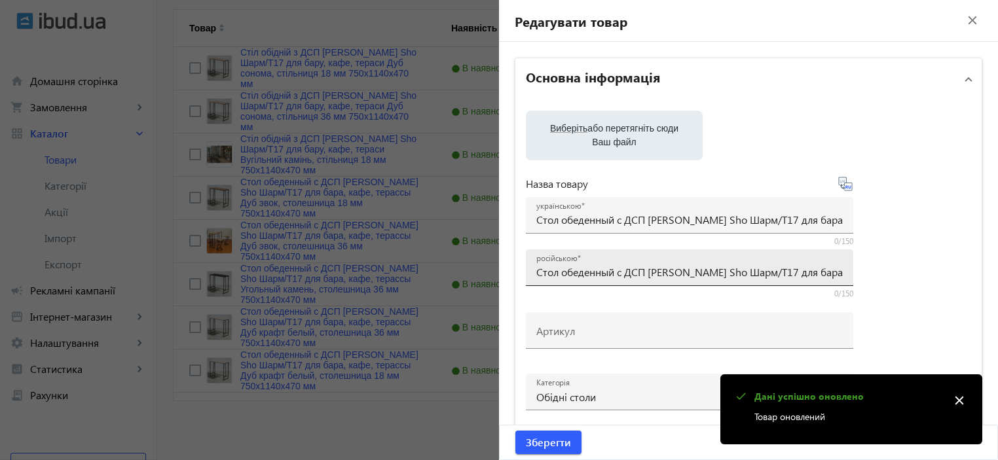
click at [571, 273] on input "Стол обеденный с ДСП Tobi Sho Шарм/Т17 для бара, кафе, терассы Дуб крафт белый,…" at bounding box center [689, 272] width 307 height 14
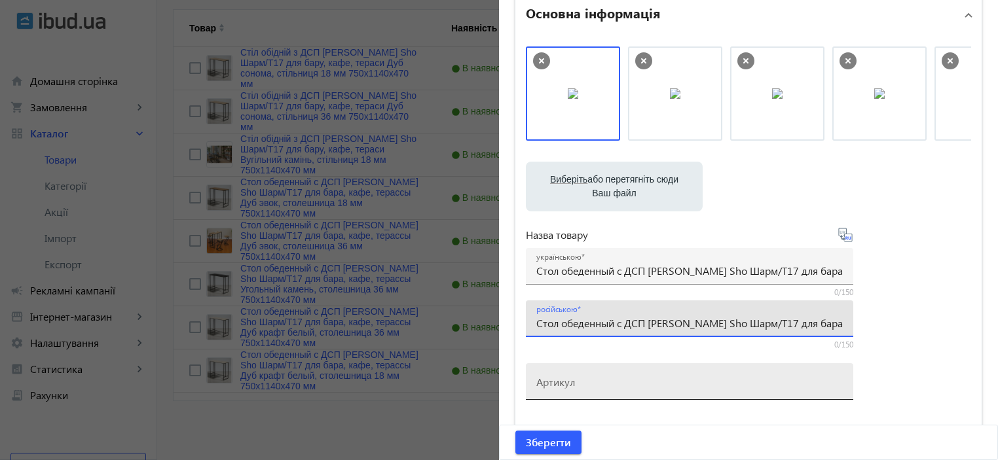
scroll to position [87, 0]
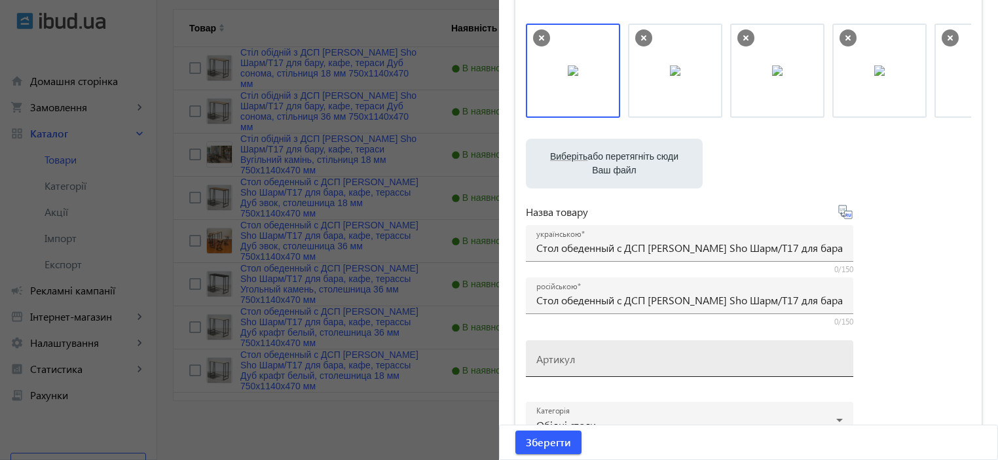
click at [554, 344] on div "Артикул" at bounding box center [689, 359] width 307 height 37
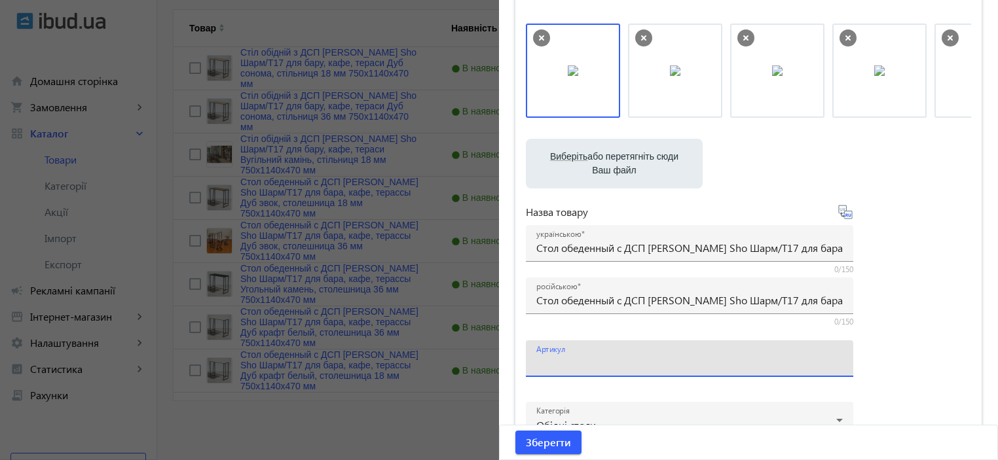
paste input "Шарм/Т17-2"
type input "Шарм/Т17-2"
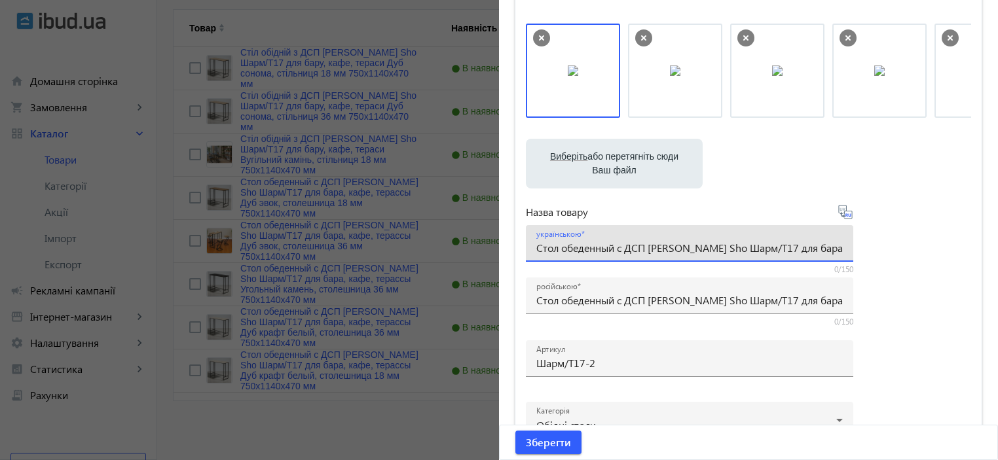
click at [592, 248] on input "Стол обеденный с ДСП Tobi Sho Шарм/Т17 для бара, кафе, терассы Дуб крафт белый,…" at bounding box center [689, 248] width 307 height 14
paste input "іл обідній з ДСП [PERSON_NAME] Sho Шарм/Т17 для бару, кафе, тераси Дуб крафт бі…"
type input "Стіл обідній з ДСП [PERSON_NAME] Sho Шарм/Т17 для бару, кафе, тераси Дуб крафт …"
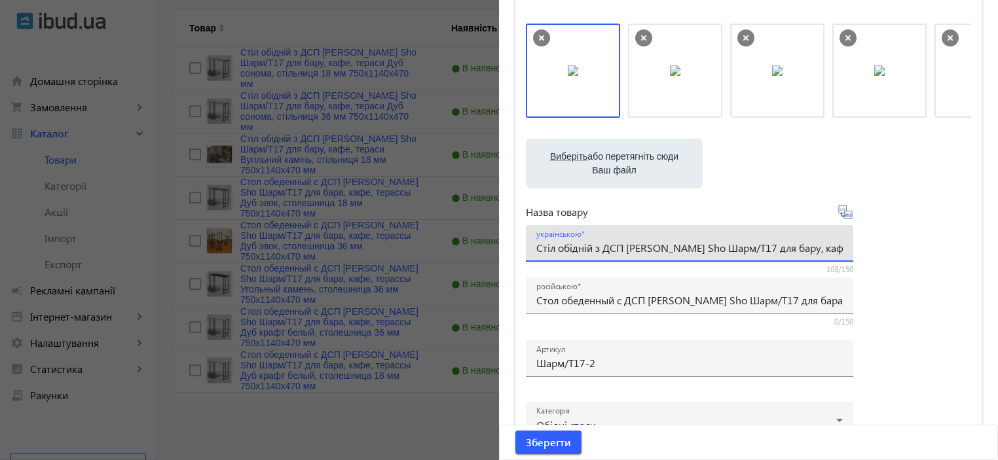
click at [878, 223] on div "Виберіть або перетягніть сюди Ваш файл 2009368cbc7910c2084523237555161-096fdc3d…" at bounding box center [748, 269] width 445 height 490
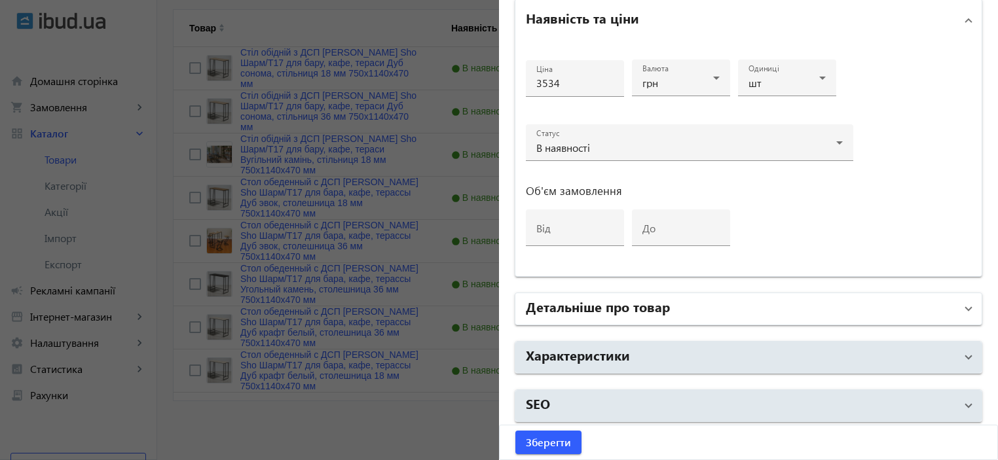
click at [582, 303] on h2 "Детальніше про товар" at bounding box center [598, 306] width 144 height 18
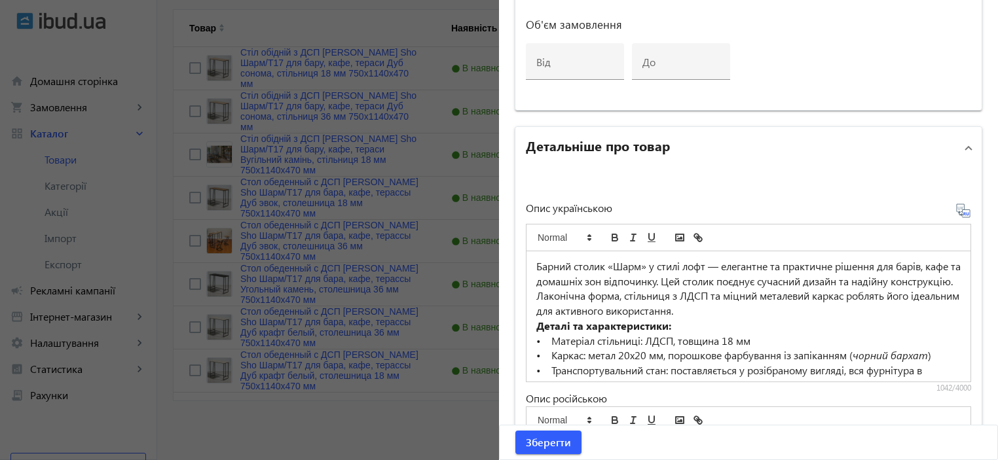
scroll to position [891, 0]
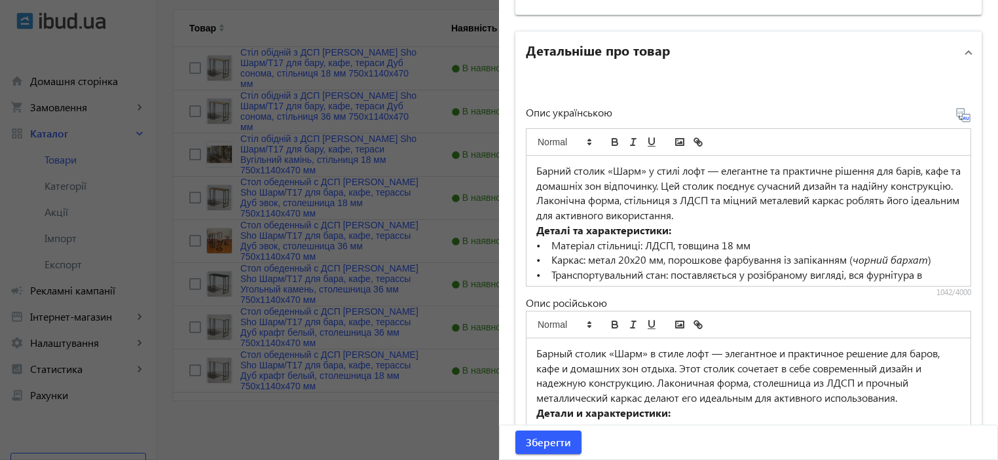
click at [586, 253] on p "• Каркас: метал 20х20 мм, порошкове фарбування із запіканням ( чорний бархат )" at bounding box center [748, 260] width 424 height 15
click at [734, 90] on div "Опис українською Барний столик «Шарм» у стилі лофт — елегантне та практичне ріш…" at bounding box center [749, 286] width 466 height 426
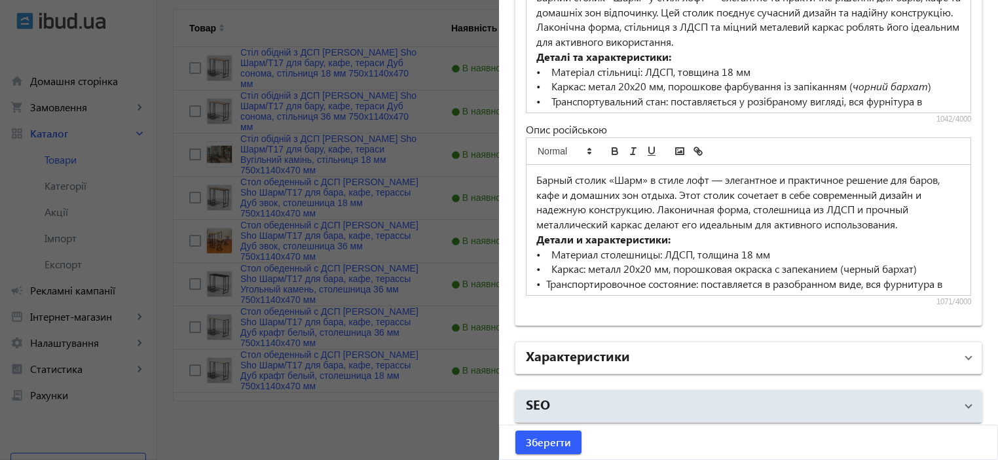
click at [626, 347] on mat-panel-title "Характеристики" at bounding box center [741, 359] width 430 height 24
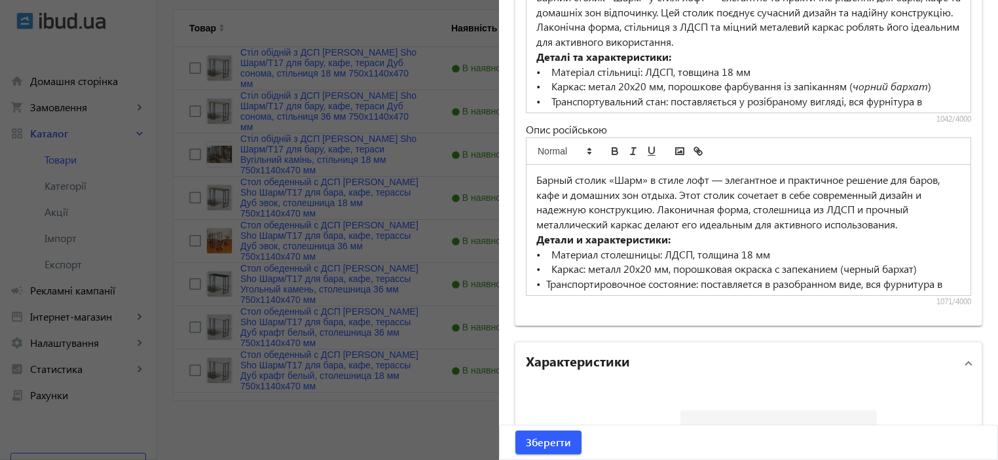
scroll to position [1188, 0]
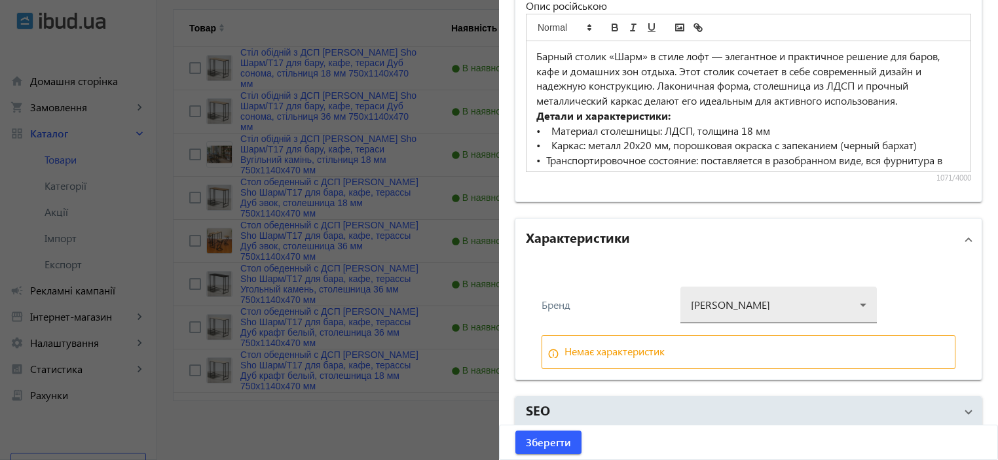
click at [715, 297] on div at bounding box center [779, 299] width 176 height 47
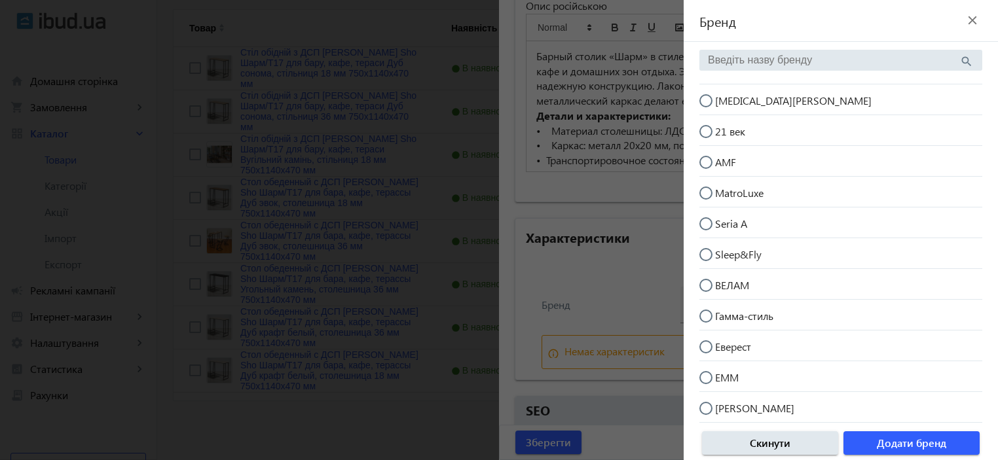
click at [757, 98] on mat-radio-button "[MEDICAL_DATA][PERSON_NAME]" at bounding box center [841, 99] width 283 height 25
radio input "true"
drag, startPoint x: 896, startPoint y: 448, endPoint x: 884, endPoint y: 449, distance: 12.5
click at [895, 449] on span "Додати бренд" at bounding box center [911, 443] width 69 height 14
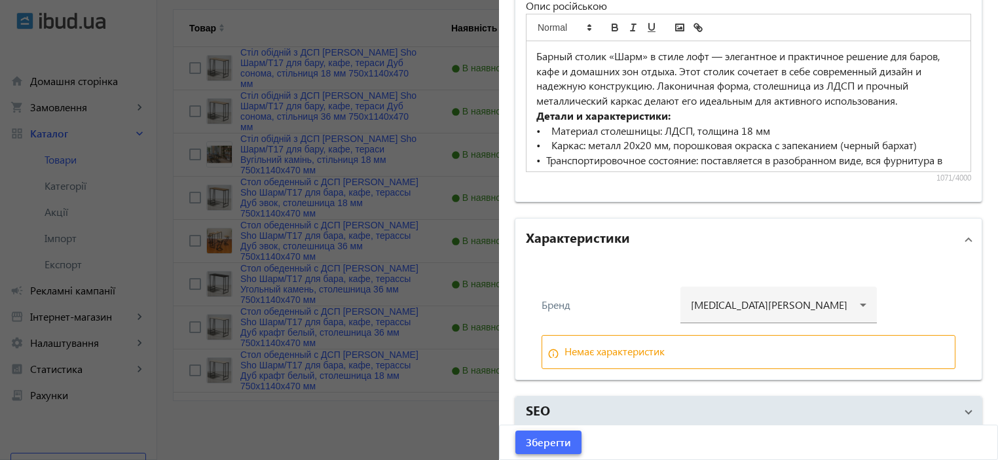
click at [544, 434] on span "submit" at bounding box center [549, 442] width 66 height 31
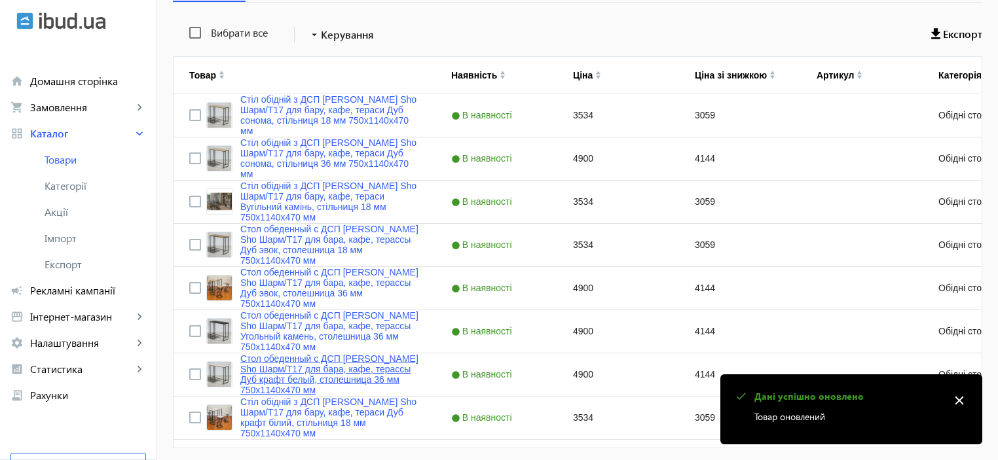
scroll to position [294, 0]
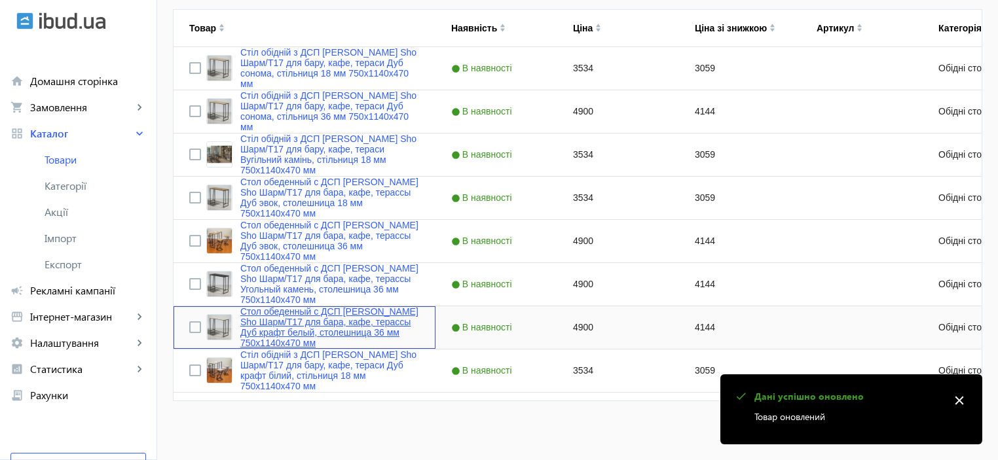
click at [264, 322] on link "Стол обеденный с ДСП [PERSON_NAME] Sho Шарм/Т17 для бара, кафе, терассы Дуб кра…" at bounding box center [329, 328] width 179 height 42
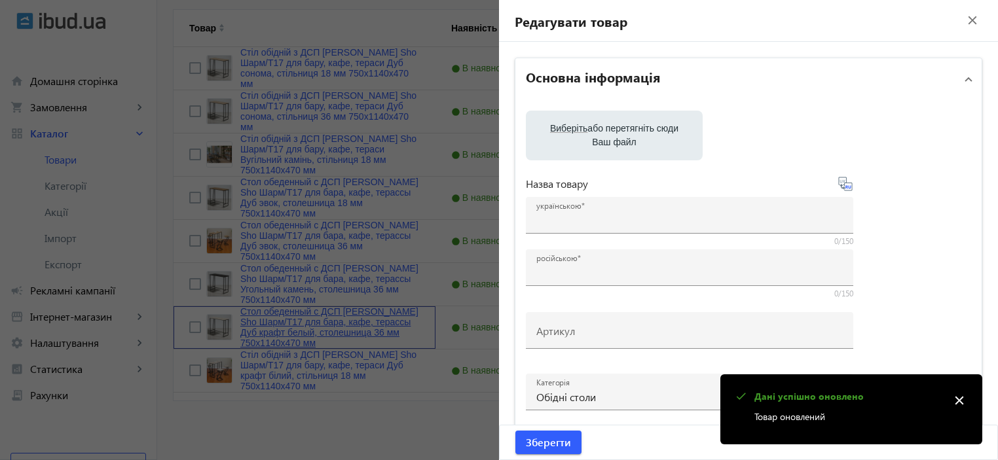
type input "Стол обеденный с ДСП [PERSON_NAME] Sho Шарм/Т17 для бара, кафе, терассы Дуб кра…"
type input "4900"
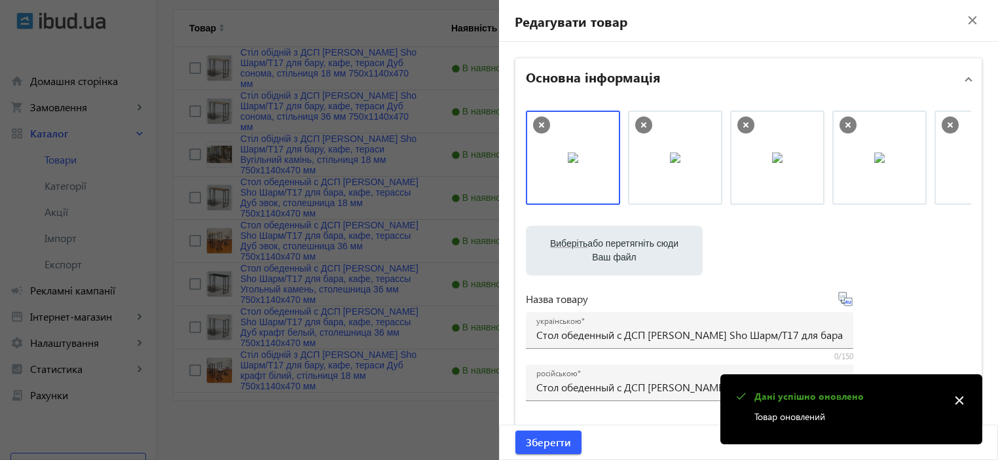
click at [574, 280] on div "Виберіть або перетягніть сюди Ваш файл 1288268cbc7906c49a9569103425639-3506356a…" at bounding box center [748, 356] width 445 height 490
click at [590, 356] on div at bounding box center [690, 355] width 328 height 12
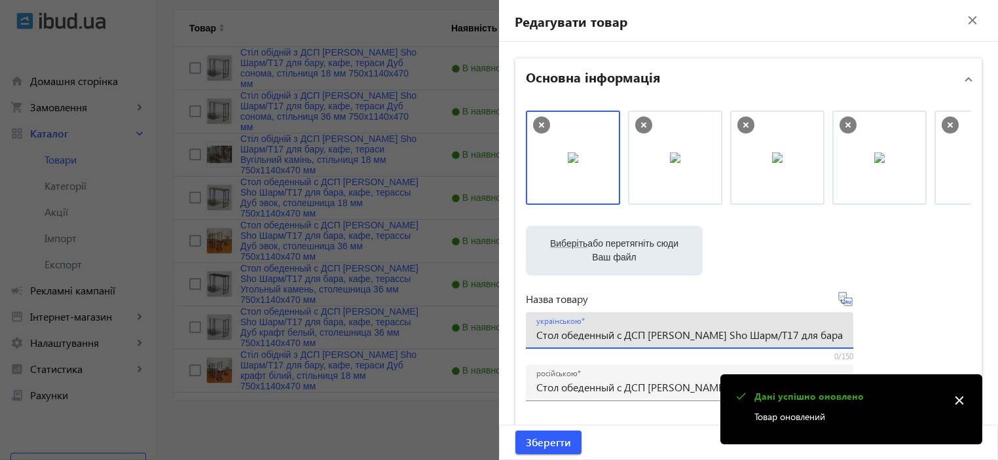
click at [599, 338] on input "Стол обеденный с ДСП [PERSON_NAME] Sho Шарм/Т17 для бара, кафе, терассы Дуб кра…" at bounding box center [689, 335] width 307 height 14
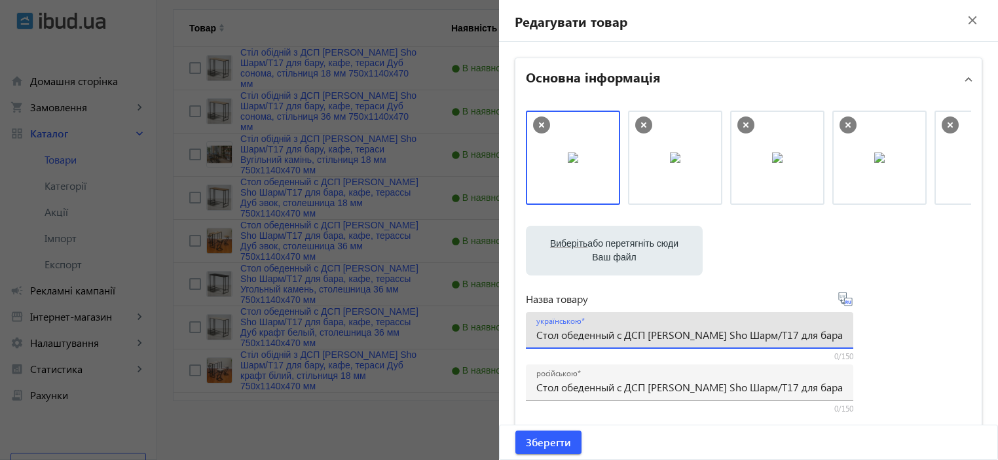
scroll to position [174, 0]
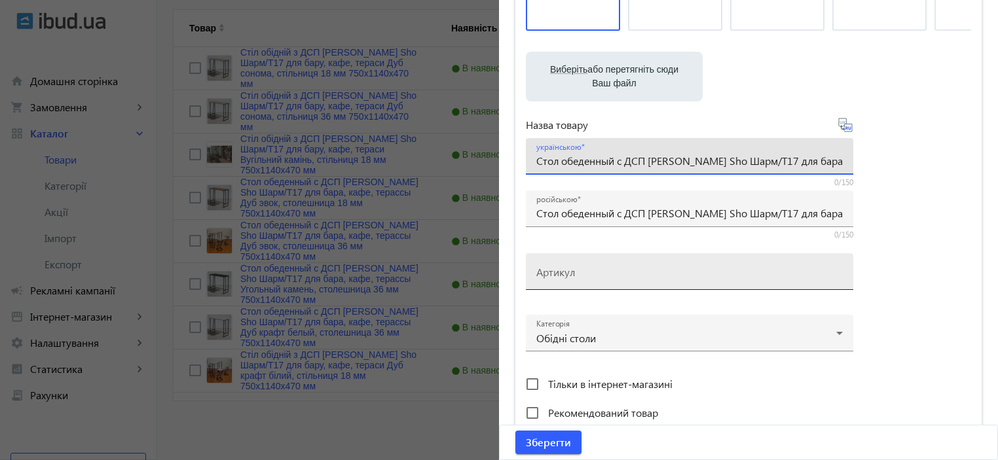
click at [569, 256] on div "Артикул" at bounding box center [689, 272] width 307 height 37
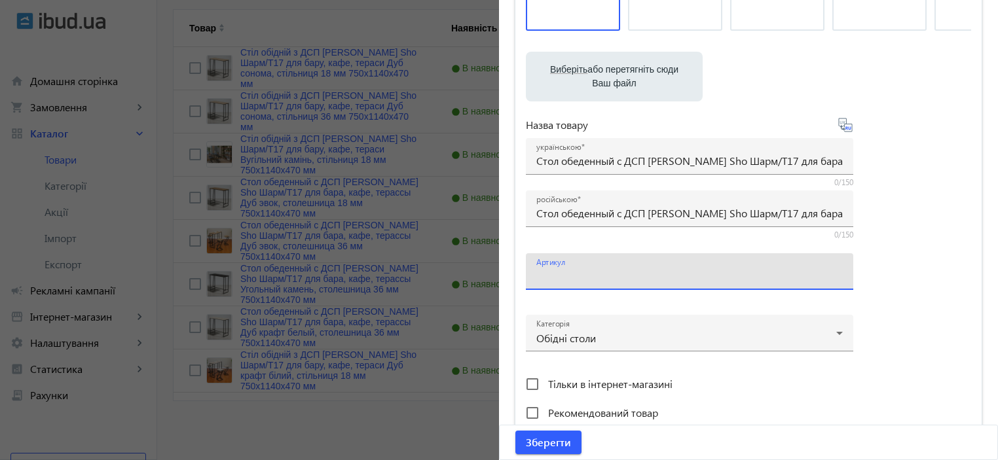
paste input "Шарм/Т17-1"
type input "Шарм/Т17-1"
click at [578, 166] on input "Стол обеденный с ДСП [PERSON_NAME] Sho Шарм/Т17 для бара, кафе, терассы Дуб кра…" at bounding box center [689, 161] width 307 height 14
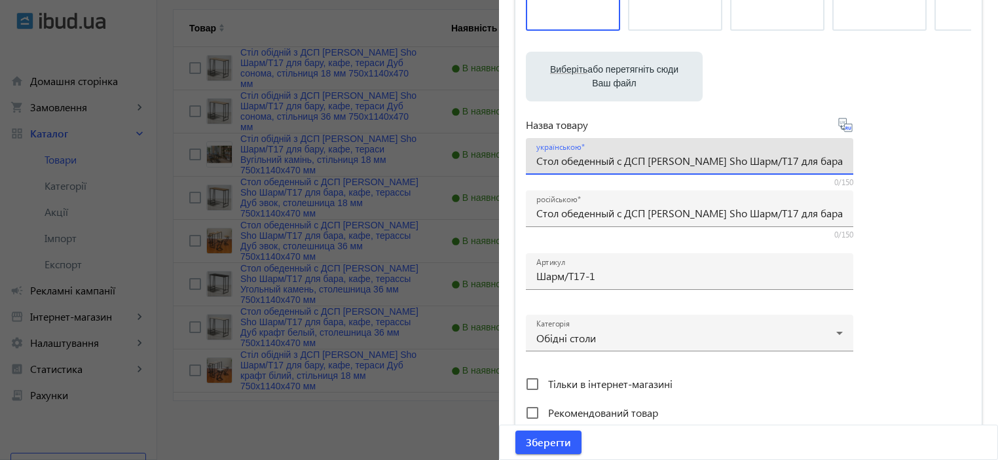
paste input "іл обідній з ДСП [PERSON_NAME] Sho Шарм/Т17 для бару, кафе, тераси Дуб крафт бі…"
click at [917, 273] on div "Виберіть або перетягніть сюди Ваш файл 1288268cbc7906c49a9569103425639-3506356a…" at bounding box center [748, 181] width 445 height 490
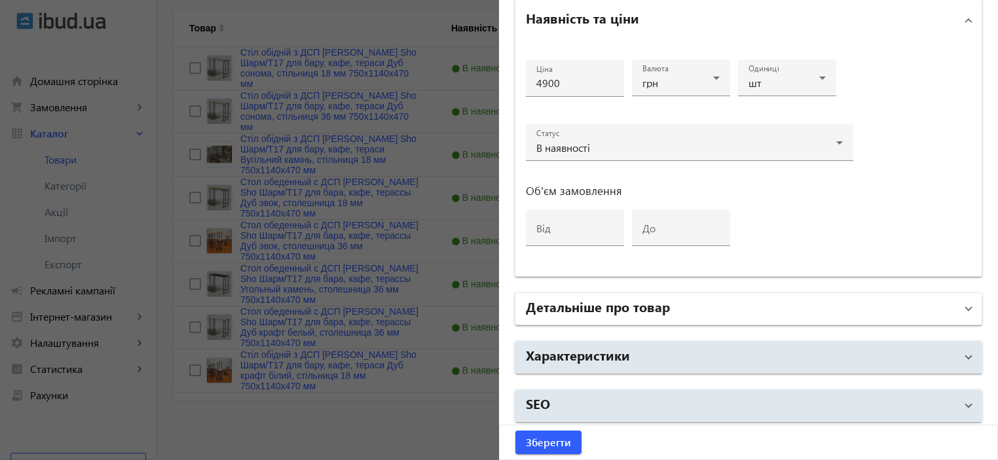
click at [672, 313] on mat-panel-title "Детальніше про товар" at bounding box center [741, 309] width 430 height 24
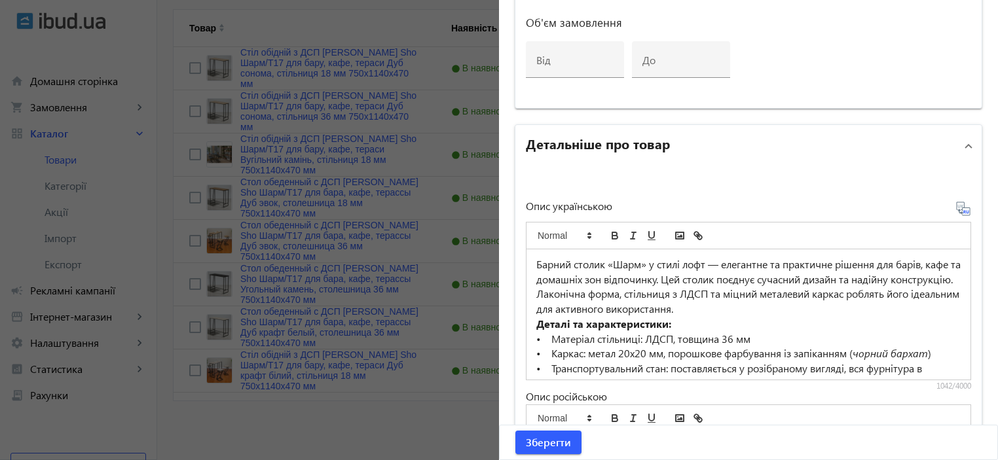
scroll to position [891, 0]
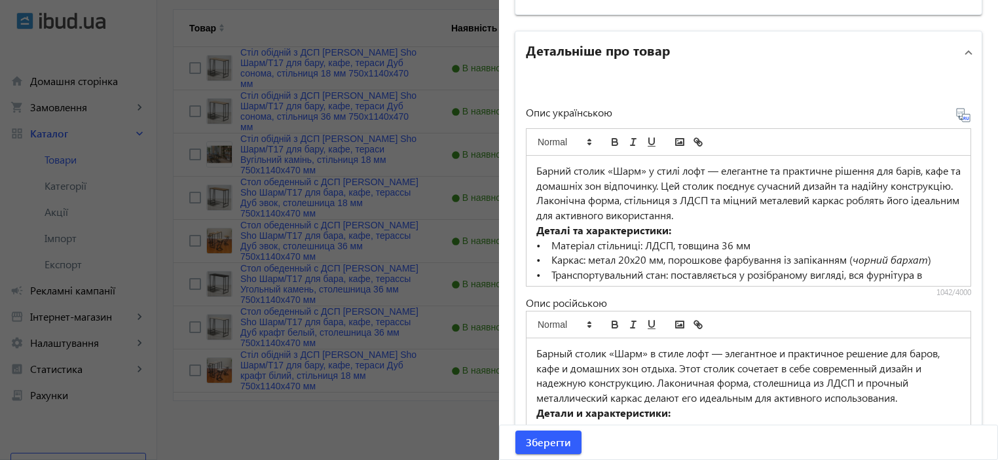
click at [631, 261] on p "• Каркас: метал 20х20 мм, порошкове фарбування із запіканням ( чорний бархат )" at bounding box center [748, 260] width 424 height 15
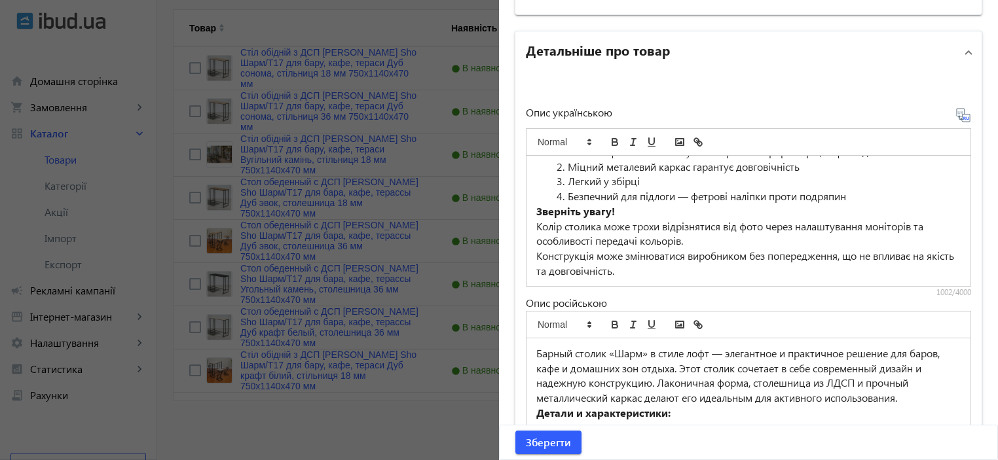
type input "Стол обеденный с ДСП [PERSON_NAME] Sho Шарм/Т17 для бара, кафе, терассы Дуб кра…"
click at [654, 259] on p "Конструкція може змінюватися виробником без попередження, що не впливає на якіс…" at bounding box center [748, 263] width 424 height 29
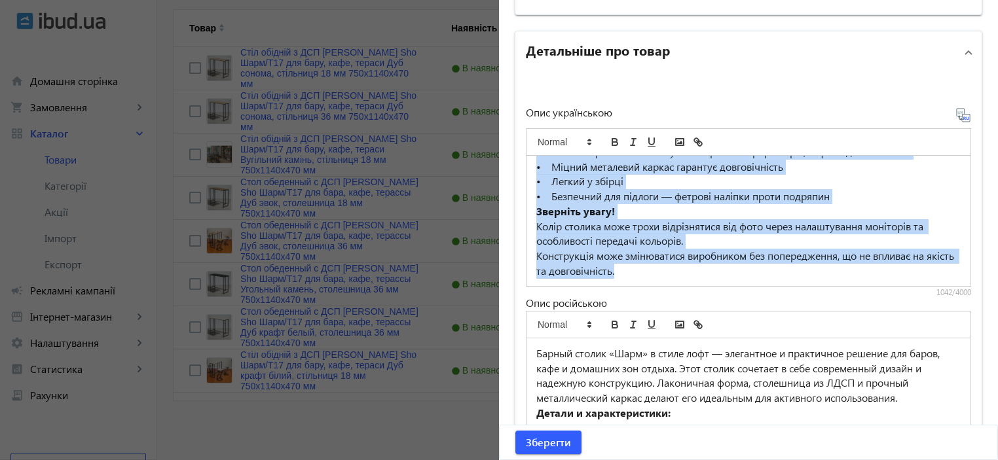
scroll to position [8, 0]
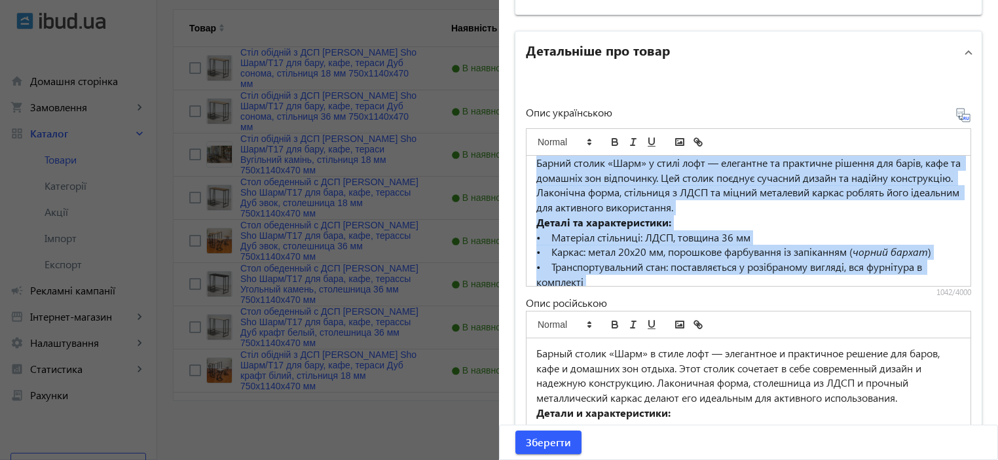
click at [708, 216] on p "Деталі та характеристики:" at bounding box center [748, 223] width 424 height 15
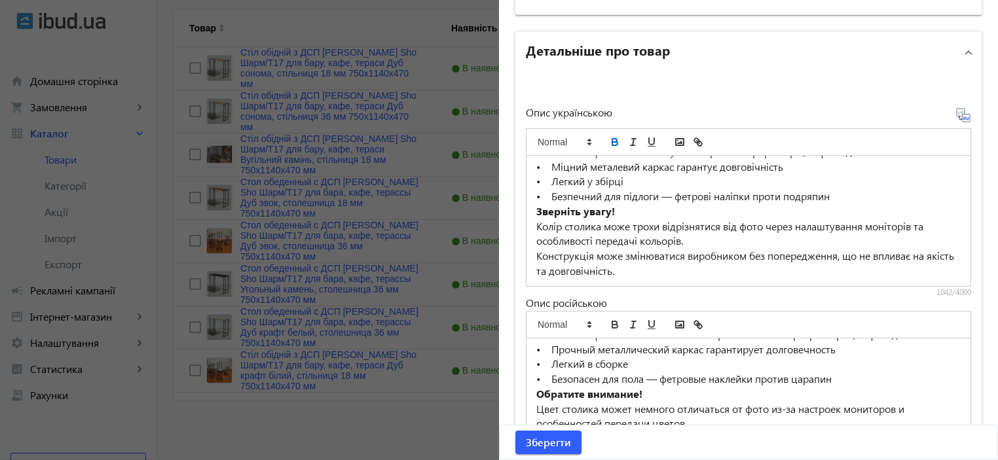
scroll to position [212, 0]
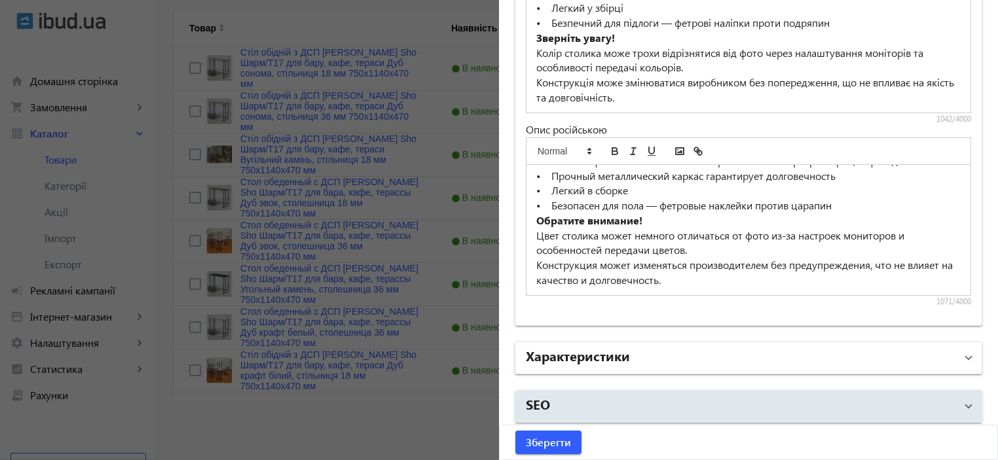
click at [644, 361] on mat-panel-title "Характеристики" at bounding box center [741, 359] width 430 height 24
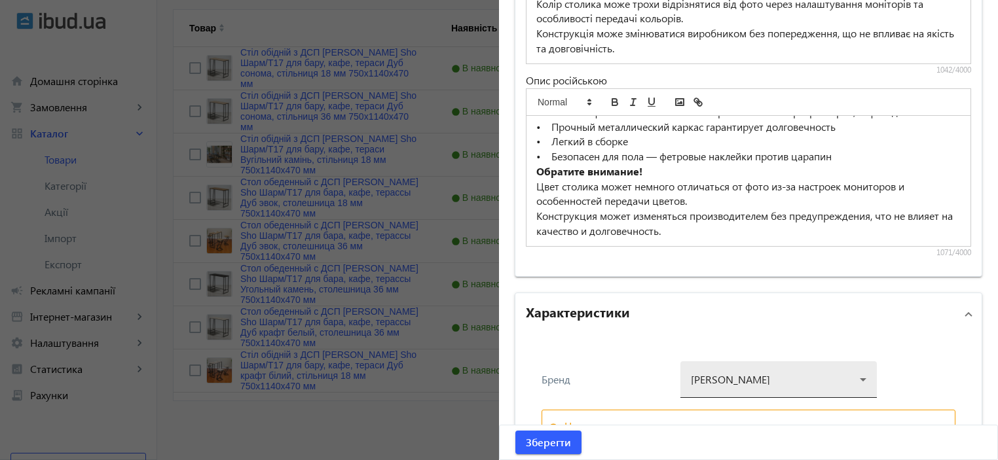
scroll to position [1191, 0]
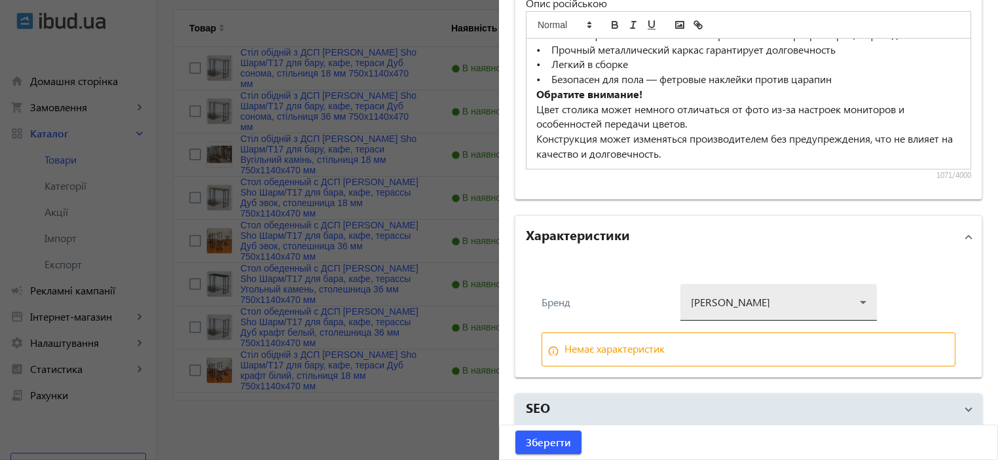
click at [724, 298] on div at bounding box center [779, 297] width 176 height 47
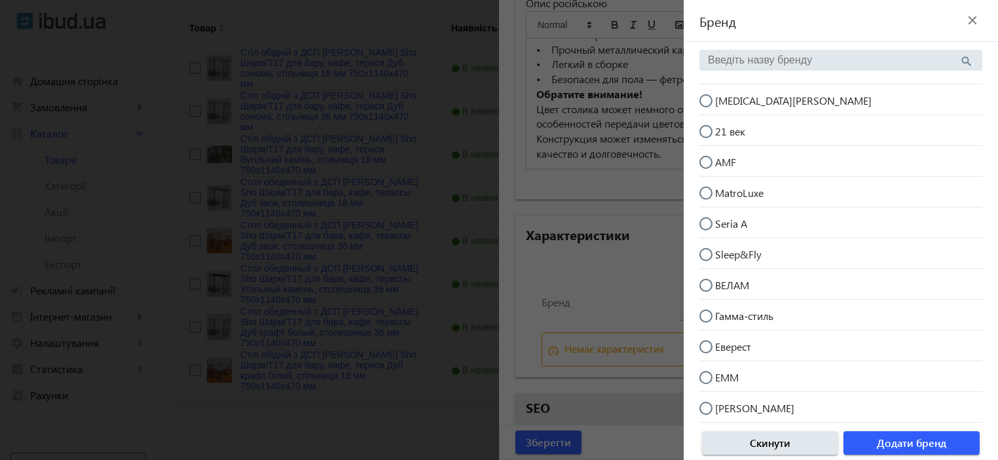
click at [753, 89] on mat-radio-button "[MEDICAL_DATA][PERSON_NAME]" at bounding box center [841, 99] width 283 height 25
radio input "true"
drag, startPoint x: 887, startPoint y: 443, endPoint x: 580, endPoint y: 442, distance: 307.2
click at [886, 442] on span "Додати бренд" at bounding box center [911, 443] width 69 height 14
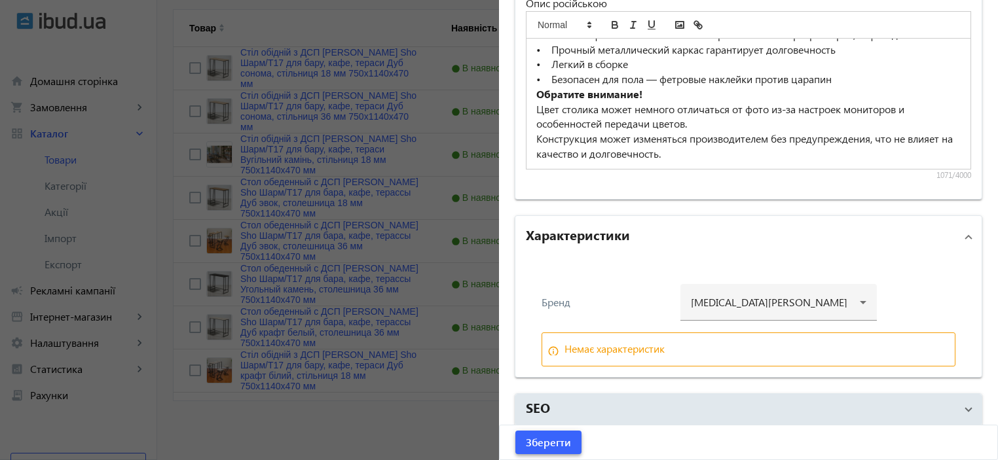
click at [556, 445] on span "Зберегти" at bounding box center [548, 443] width 45 height 14
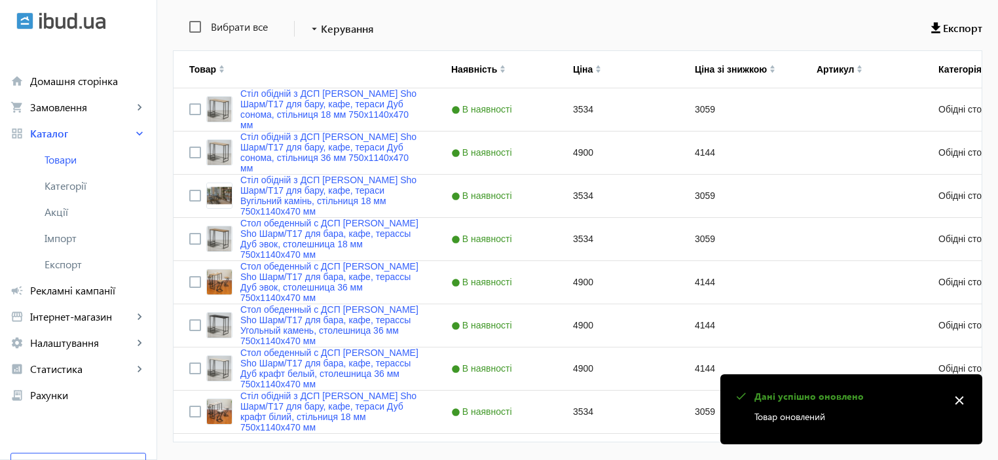
scroll to position [294, 0]
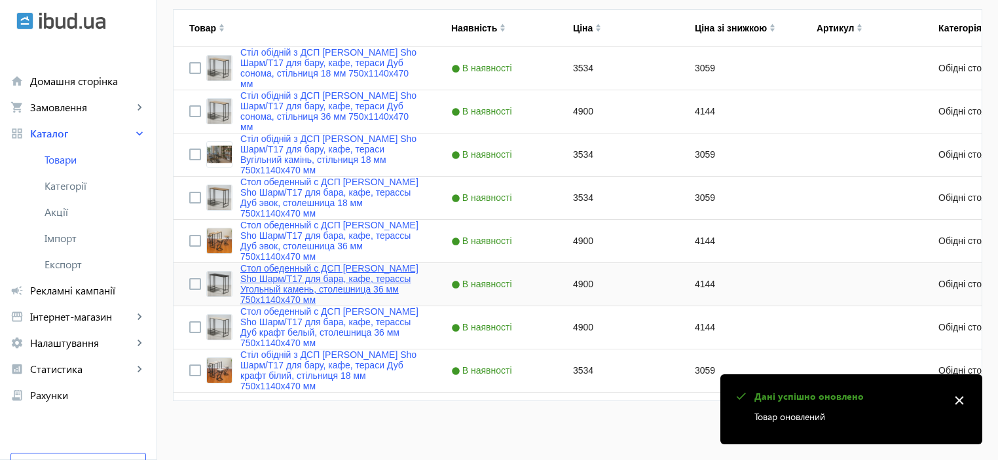
click at [280, 289] on link "Стол обеденный с ДСП Tobi Sho Шарм/Т17 для бара, кафе, терассы Угольный камень,…" at bounding box center [329, 284] width 179 height 42
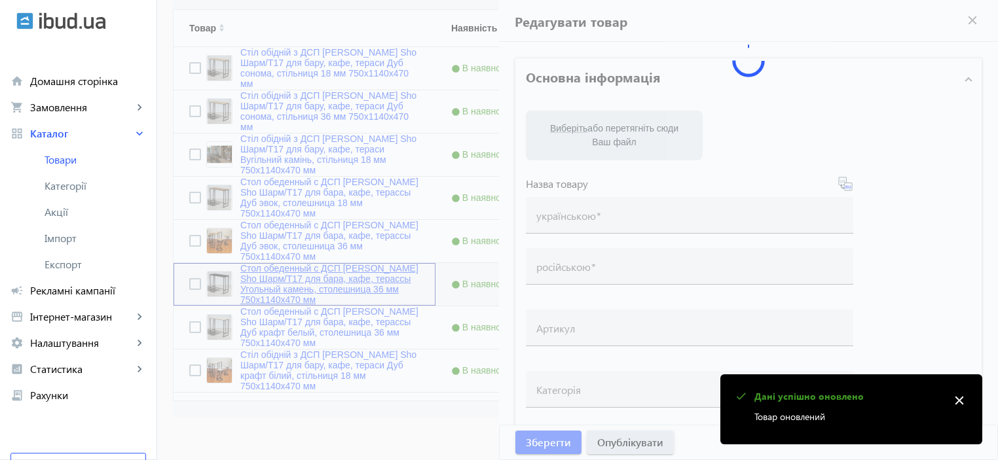
type input "Стол обеденный с ДСП Tobi Sho Шарм/Т17 для бара, кафе, терассы Угольный камень,…"
type input "4900"
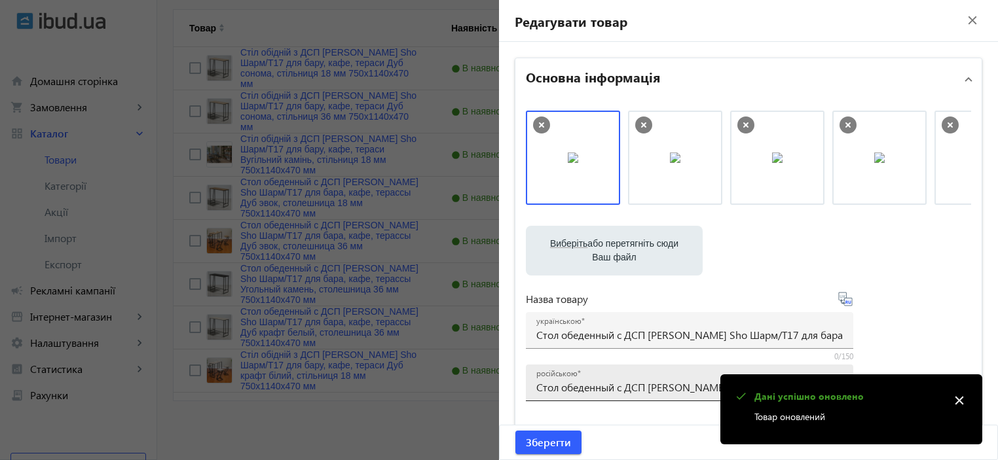
click at [585, 386] on input "Стол обеденный с ДСП Tobi Sho Шарм/Т17 для бара, кафе, терассы Угольный камень,…" at bounding box center [689, 388] width 307 height 14
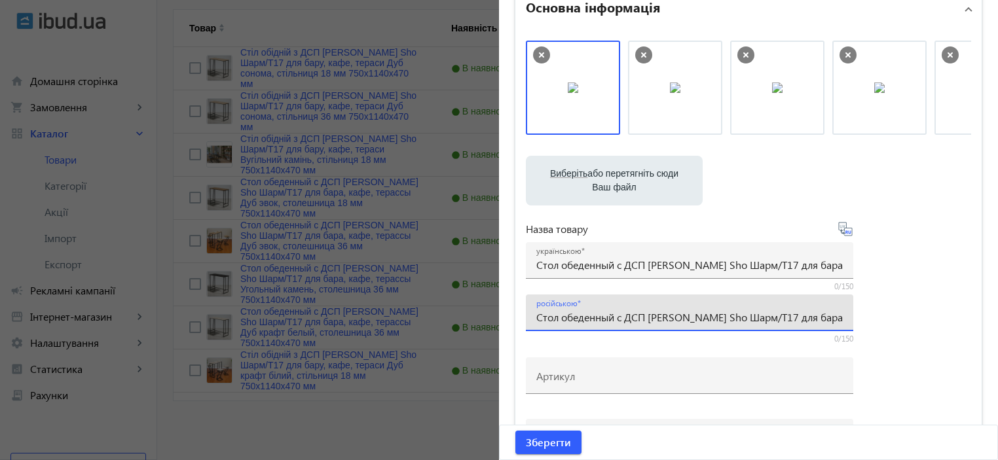
scroll to position [87, 0]
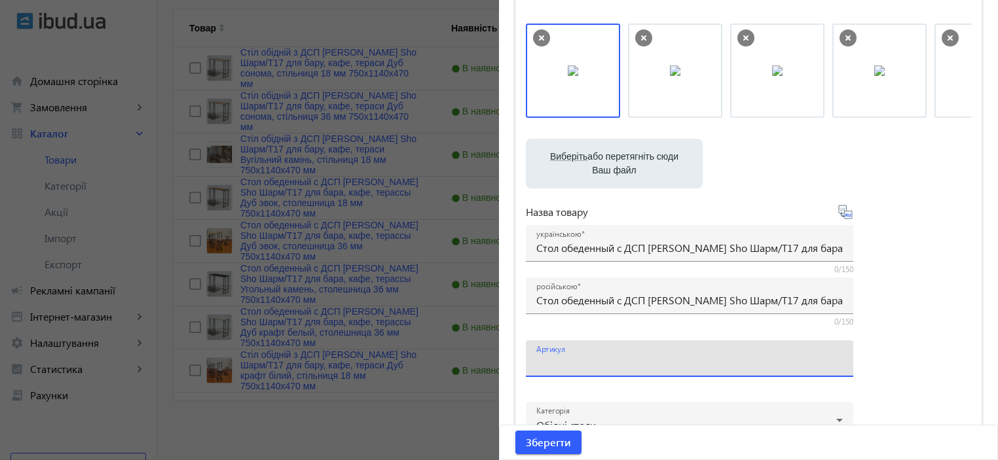
click at [573, 356] on input "Артикул" at bounding box center [689, 363] width 307 height 14
paste input "Шарм/Т17-8"
type input "Шарм/Т17-8"
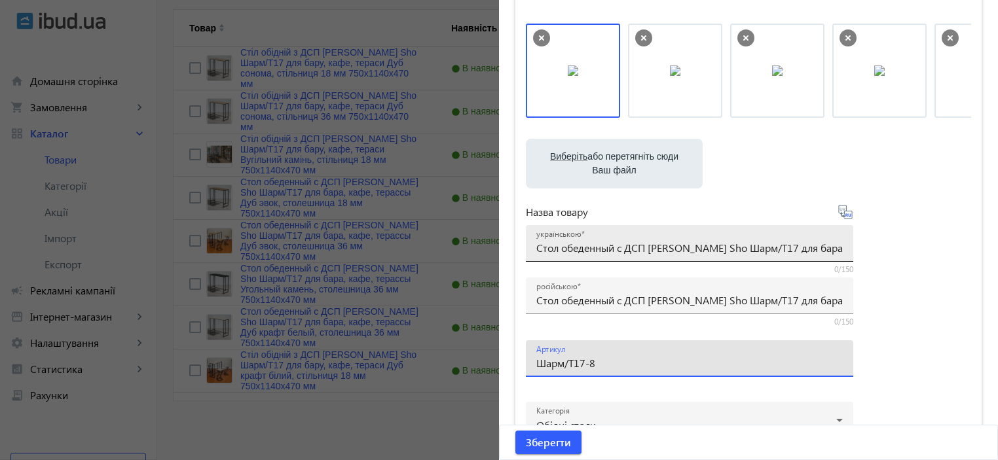
click at [563, 250] on input "Стол обеденный с ДСП Tobi Sho Шарм/Т17 для бара, кафе, терассы Угольный камень,…" at bounding box center [689, 248] width 307 height 14
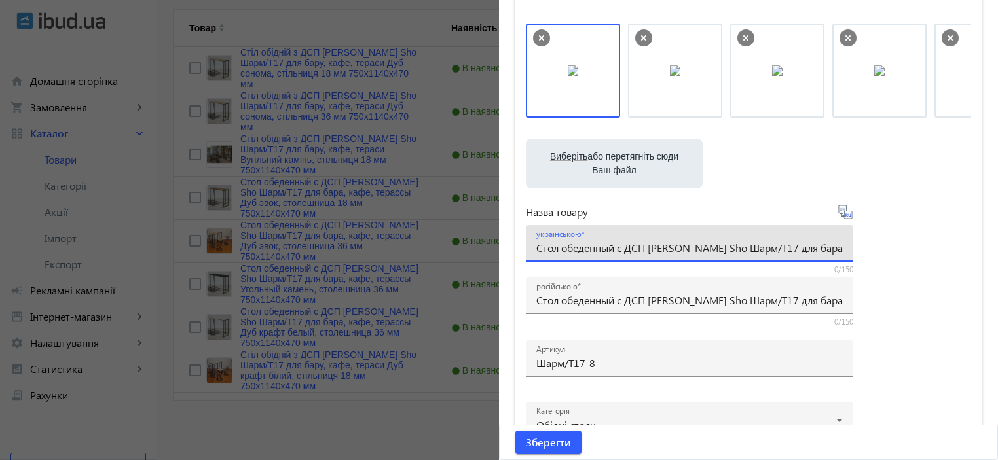
paste input "іл обідній з ДСП Tobi Sho Шарм/Т17 для бару, кафе, тераси Вугільний камінь, сті…"
type input "Стіл обідній з ДСП [PERSON_NAME] Sho Шарм/Т17 для бару, кафе, тераси Вугільний …"
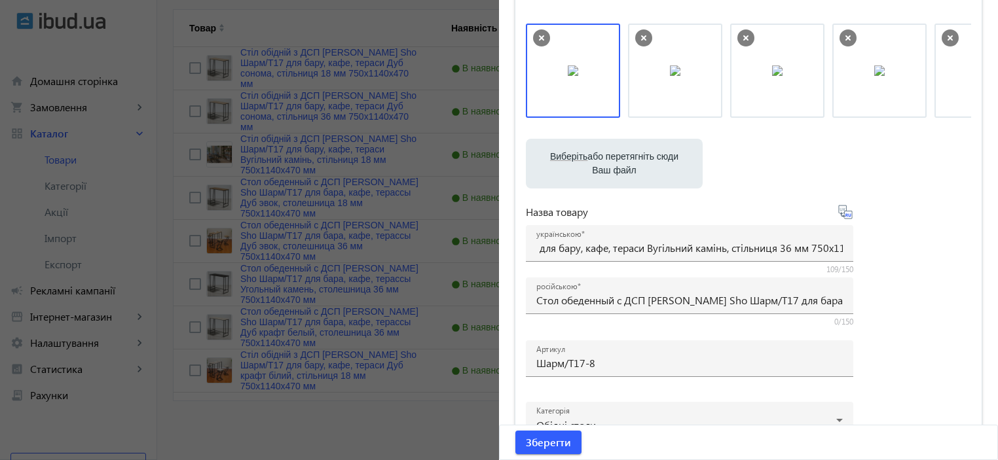
scroll to position [0, 0]
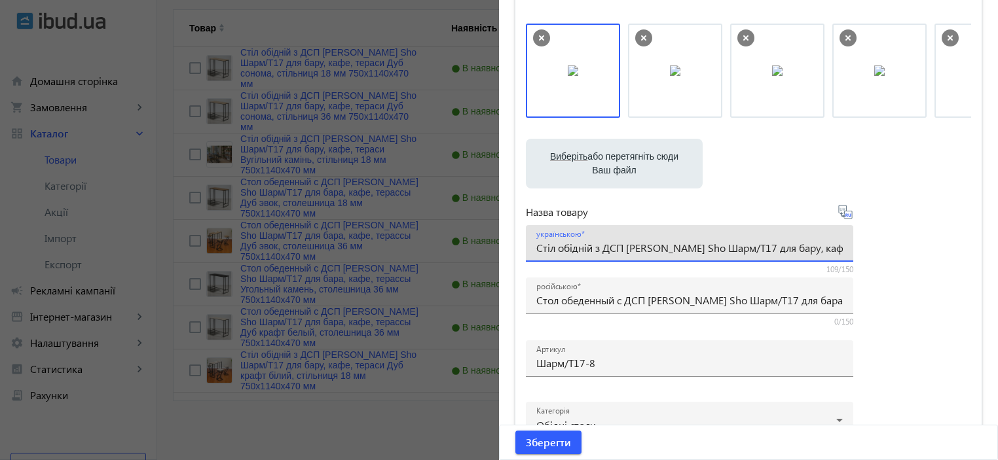
click at [852, 350] on div "Виберіть або перетягніть сюди Ваш файл 2009368cbc78f219326725715519314-fab3cc22…" at bounding box center [748, 269] width 445 height 490
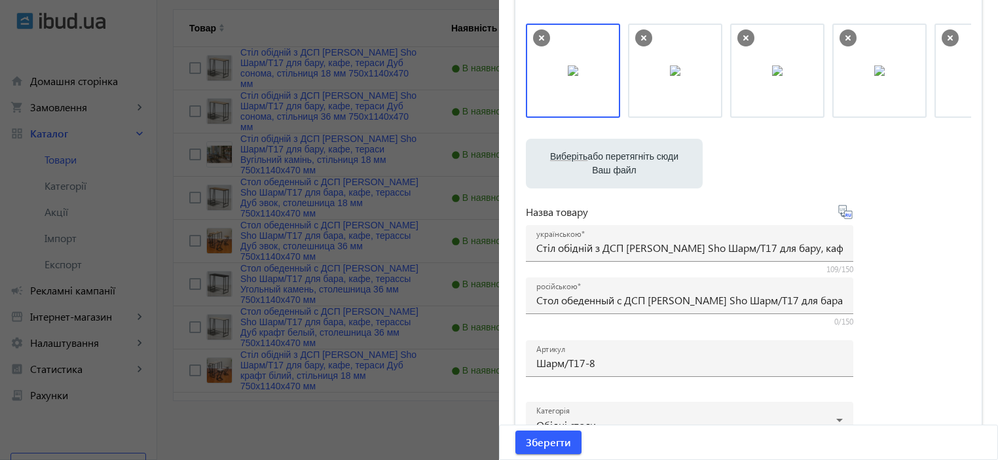
scroll to position [629, 0]
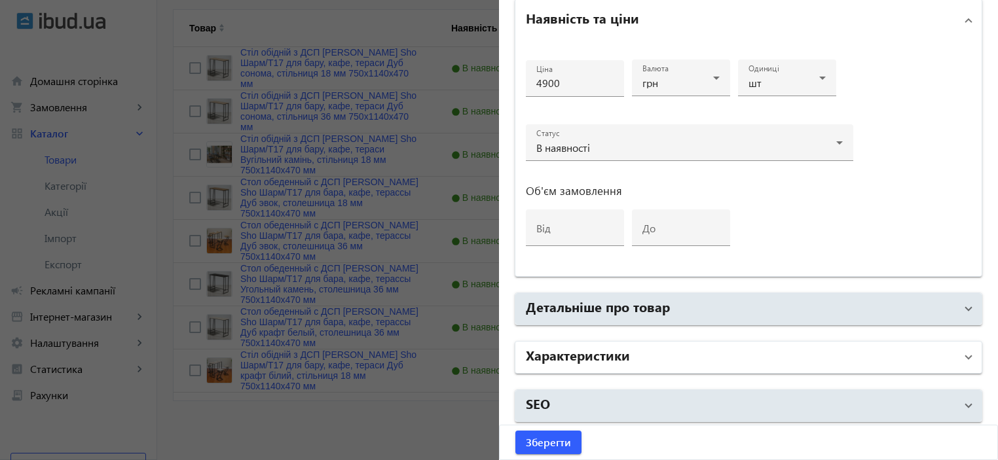
click at [610, 356] on h2 "Характеристики" at bounding box center [578, 355] width 104 height 18
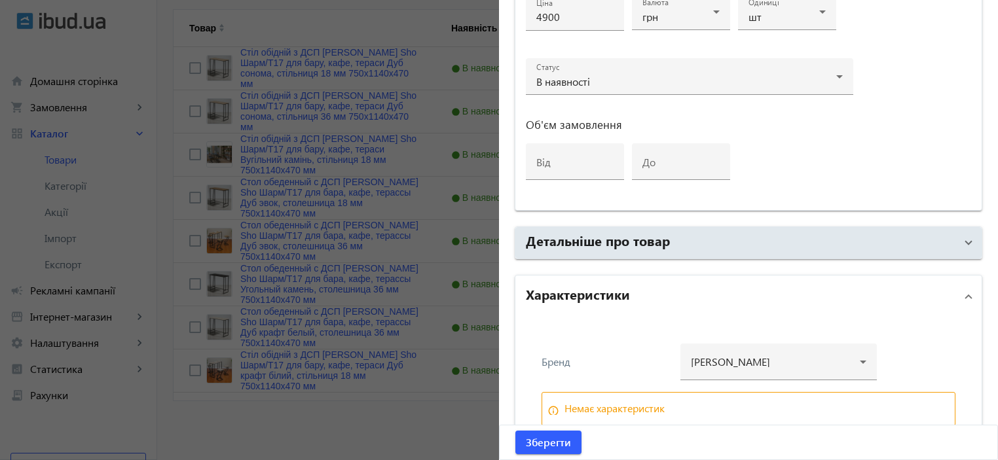
scroll to position [757, 0]
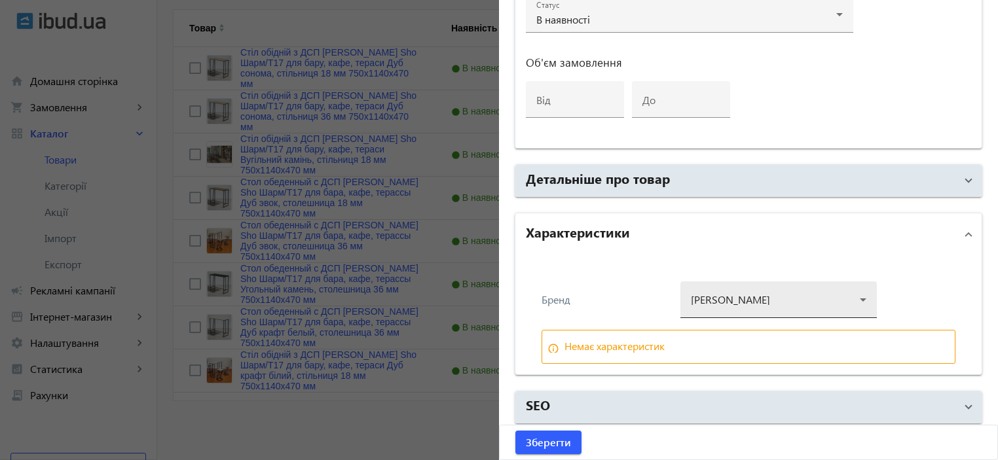
click at [704, 291] on div at bounding box center [779, 294] width 176 height 47
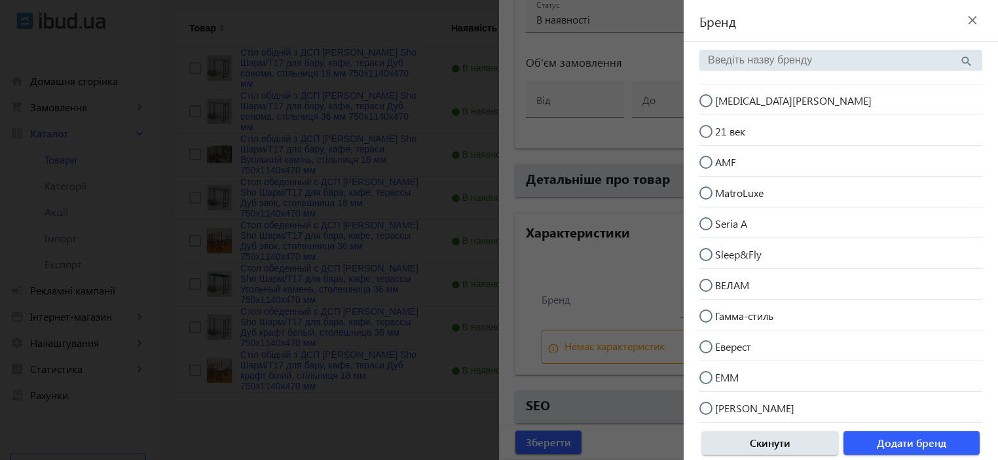
click at [733, 104] on span "[MEDICAL_DATA][PERSON_NAME]" at bounding box center [793, 101] width 157 height 14
click at [726, 104] on input "[MEDICAL_DATA][PERSON_NAME]" at bounding box center [713, 107] width 26 height 26
radio input "true"
drag, startPoint x: 917, startPoint y: 445, endPoint x: 831, endPoint y: 445, distance: 85.8
click at [912, 445] on span "Додати бренд" at bounding box center [911, 443] width 69 height 14
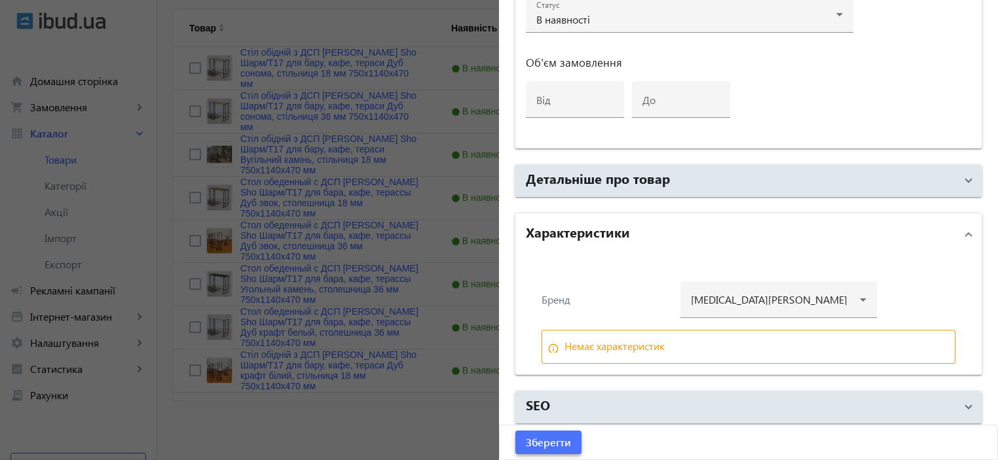
click at [532, 439] on span "Зберегти" at bounding box center [548, 443] width 45 height 14
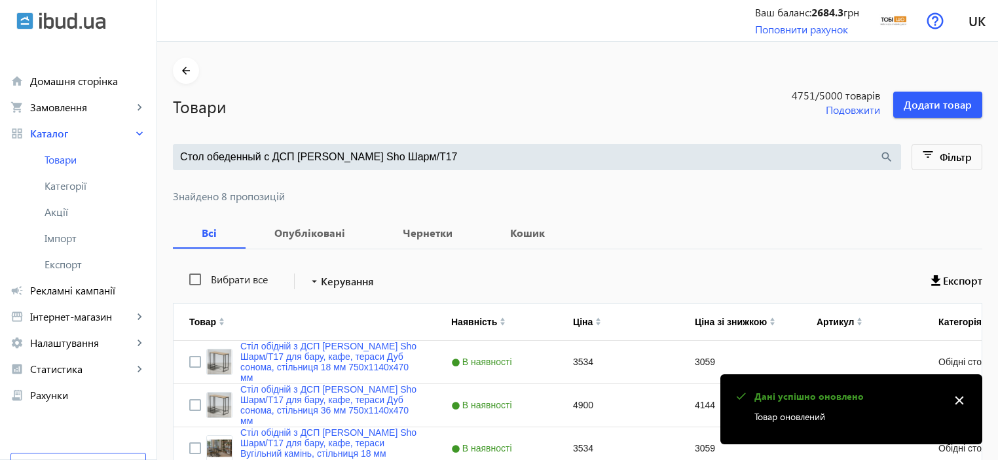
scroll to position [0, 0]
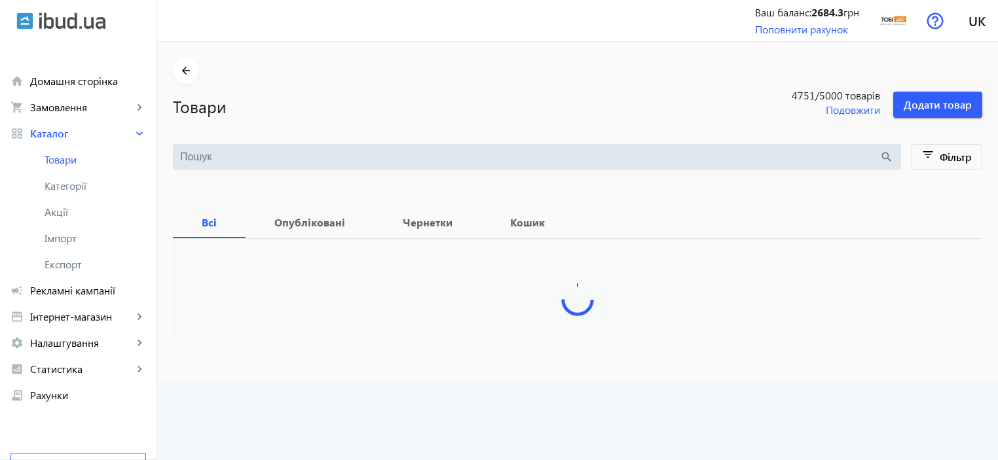
type input "Стол обеденный с ДСП [PERSON_NAME] Sho Шарм/Т17"
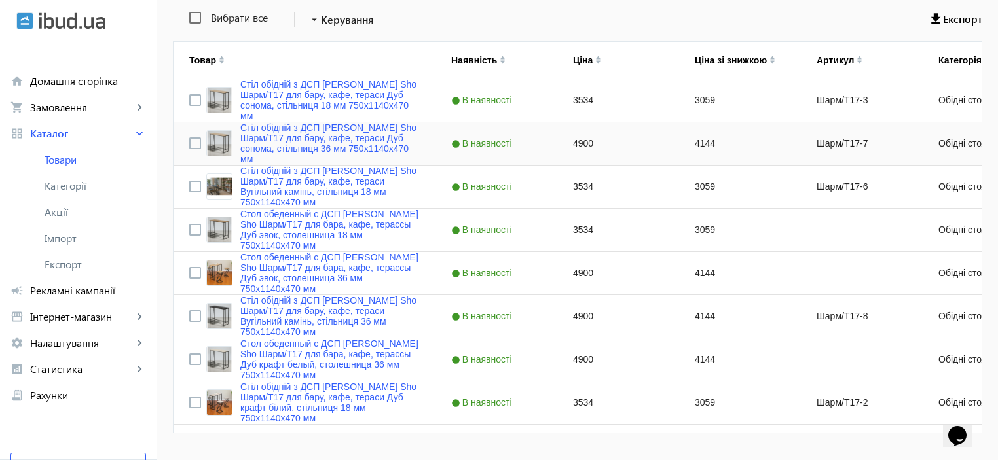
scroll to position [294, 0]
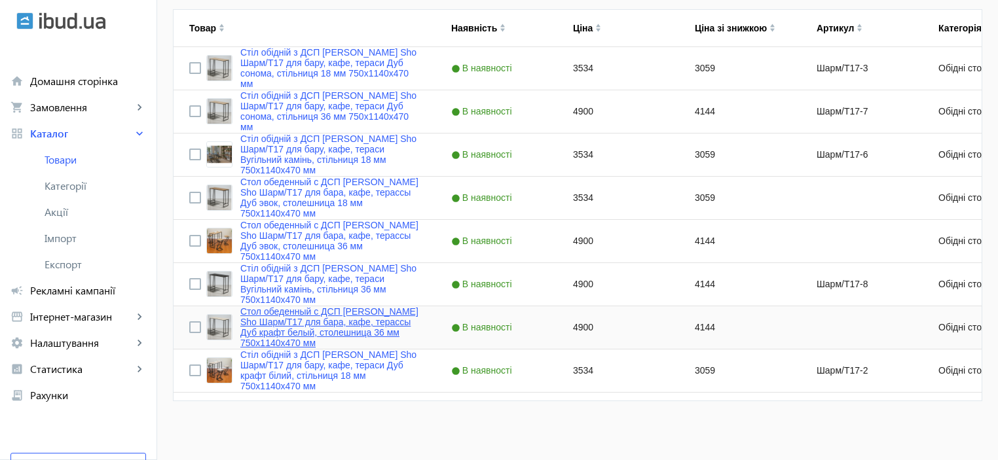
click at [351, 309] on link "Стол обеденный с ДСП [PERSON_NAME] Sho Шарм/Т17 для бара, кафе, терассы Дуб кра…" at bounding box center [329, 328] width 179 height 42
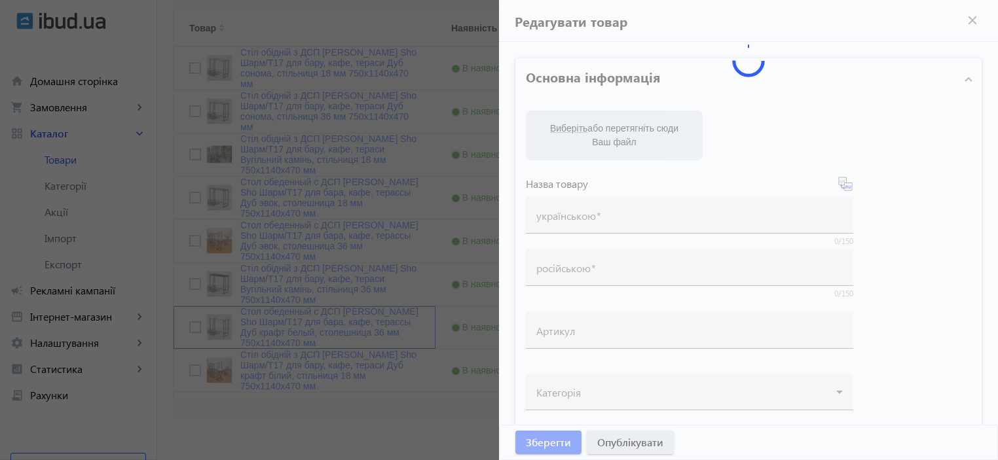
type input "Стол обеденный с ДСП [PERSON_NAME] Sho Шарм/Т17 для бара, кафе, терассы Дуб кра…"
type input "4900"
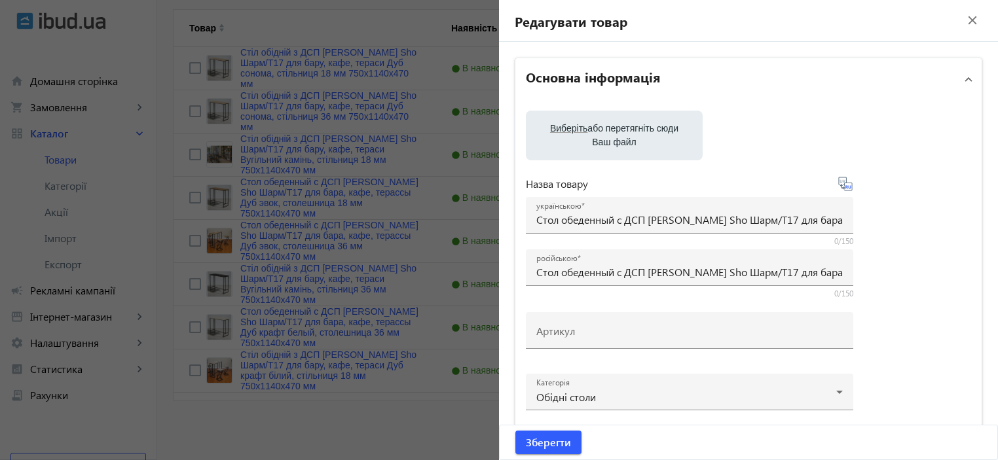
click at [557, 277] on div "Виберіть або перетягніть сюди Ваш файл 1288268cbc7906c49a9569103425639-3506356a…" at bounding box center [748, 298] width 445 height 375
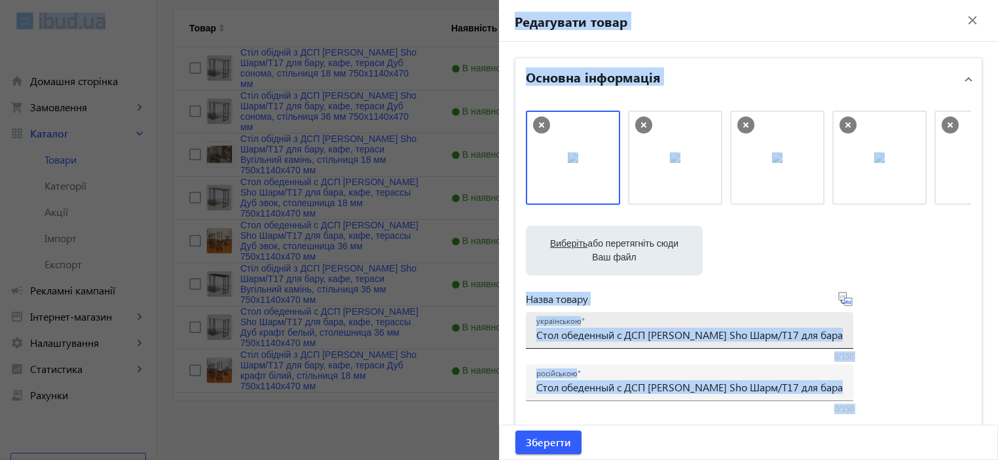
click at [575, 338] on input "Стол обеденный с ДСП [PERSON_NAME] Sho Шарм/Т17 для бара, кафе, терассы Дуб кра…" at bounding box center [689, 335] width 307 height 14
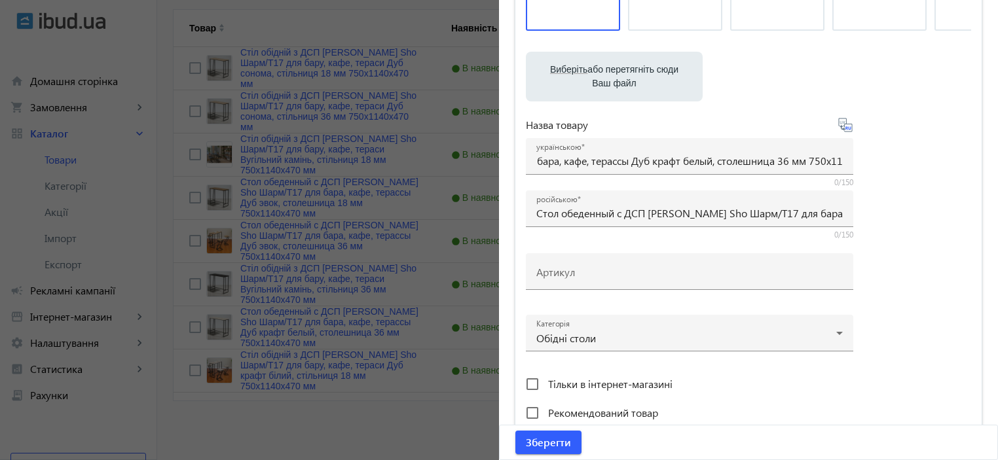
scroll to position [0, 0]
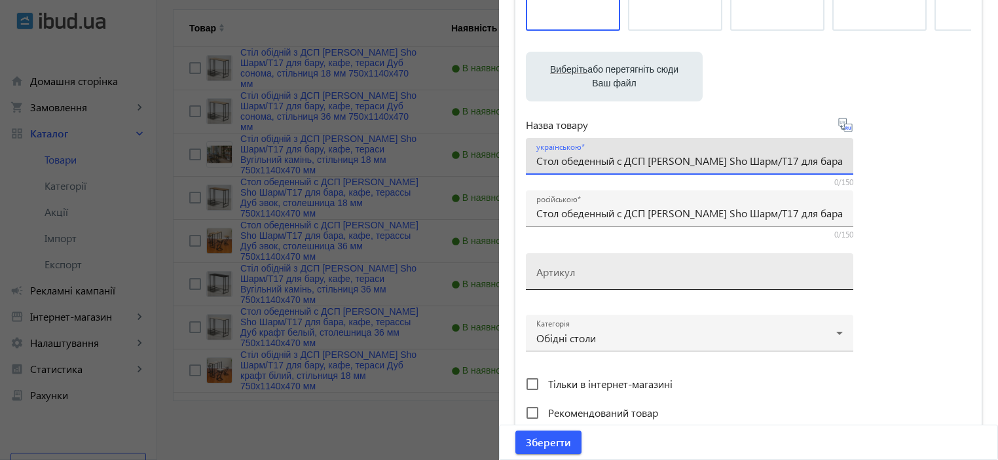
click at [564, 285] on div "Артикул" at bounding box center [689, 272] width 307 height 37
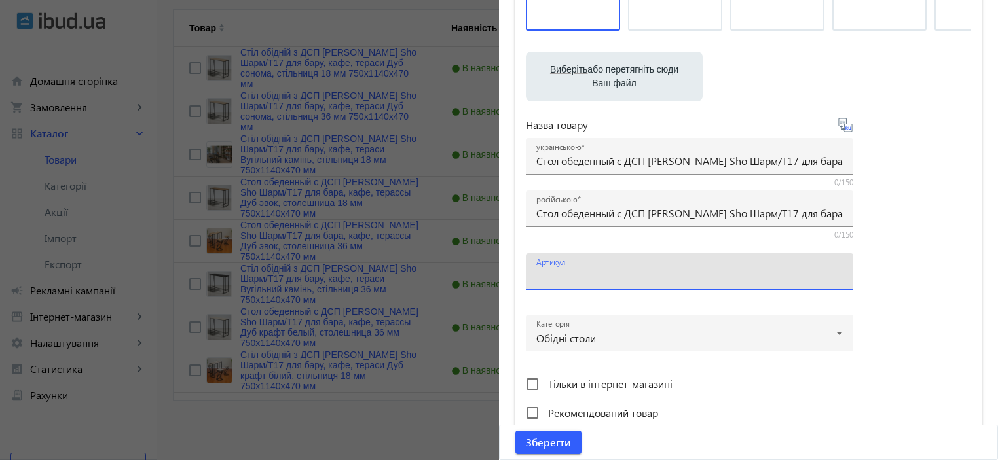
paste input "Шарм/Т17-1"
type input "Шарм/Т17-1"
click at [582, 159] on input "Стол обеденный с ДСП [PERSON_NAME] Sho Шарм/Т17 для бара, кафе, терассы Дуб кра…" at bounding box center [689, 161] width 307 height 14
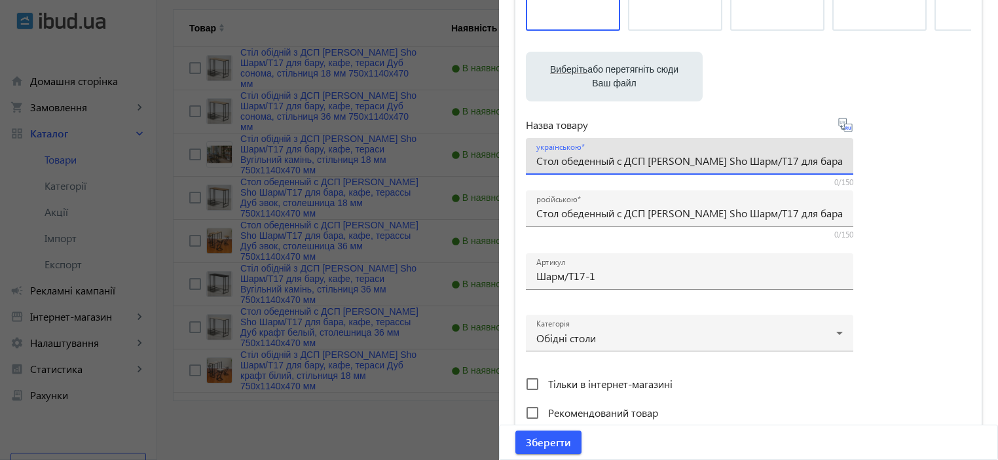
paste input "іл обідній з ДСП [PERSON_NAME] Sho Шарм/Т17 для бару, кафе, тераси Дуб крафт бі…"
type input "Стіл обідній з ДСП [PERSON_NAME] Sho Шарм/Т17 для бару, кафе, тераси Дуб крафт …"
click at [883, 207] on div "Виберіть або перетягніть сюди Ваш файл 1288268cbc7906c49a9569103425639-3506356a…" at bounding box center [748, 181] width 445 height 490
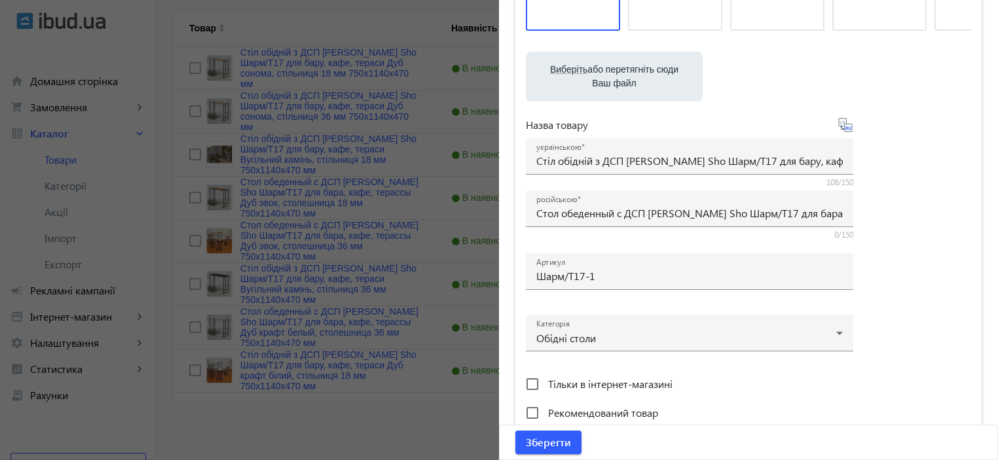
scroll to position [629, 0]
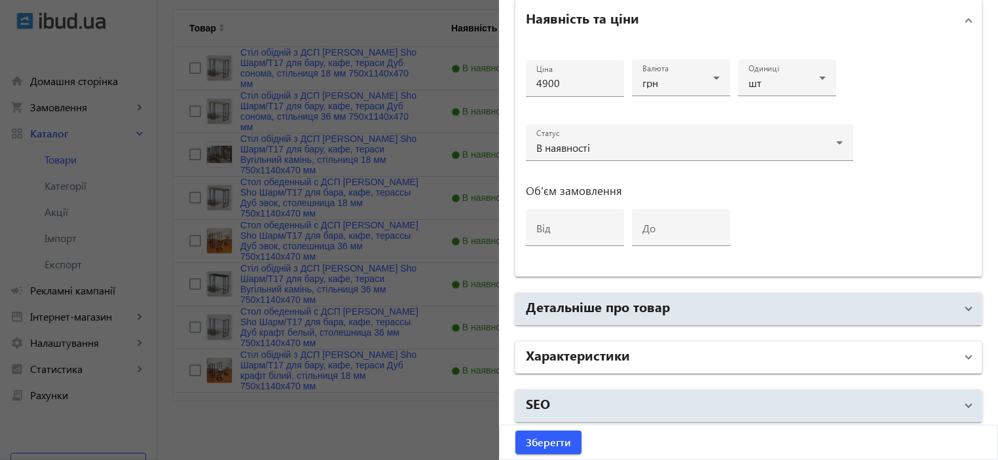
click at [703, 346] on mat-panel-title "Характеристики" at bounding box center [741, 358] width 430 height 24
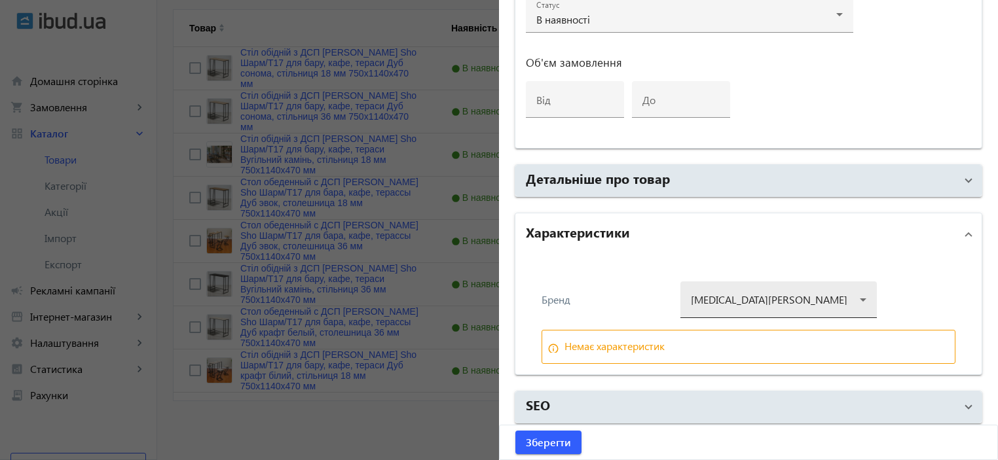
scroll to position [757, 0]
drag, startPoint x: 710, startPoint y: 295, endPoint x: 715, endPoint y: 274, distance: 21.6
click at [711, 294] on div at bounding box center [779, 294] width 176 height 47
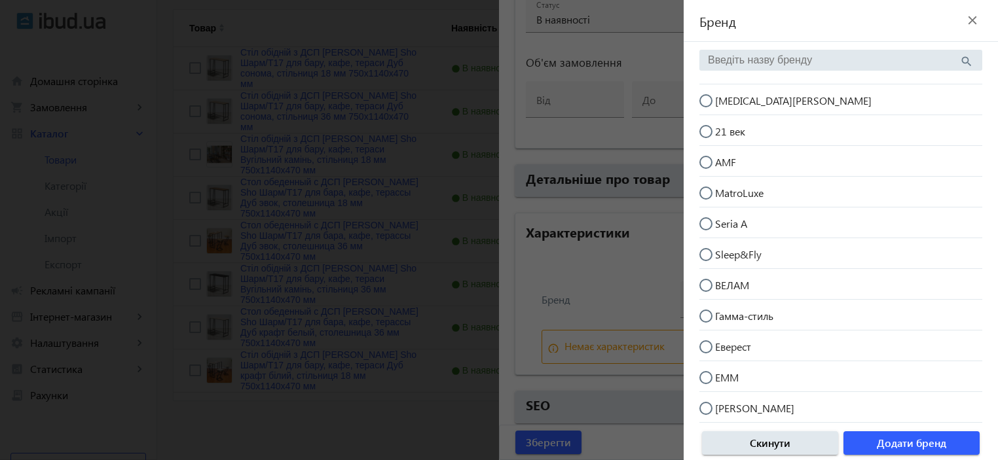
click at [744, 100] on span "[MEDICAL_DATA][PERSON_NAME]" at bounding box center [793, 101] width 157 height 14
click at [726, 100] on input "[MEDICAL_DATA][PERSON_NAME]" at bounding box center [713, 107] width 26 height 26
radio input "true"
click at [901, 445] on span "Додати бренд" at bounding box center [911, 443] width 69 height 14
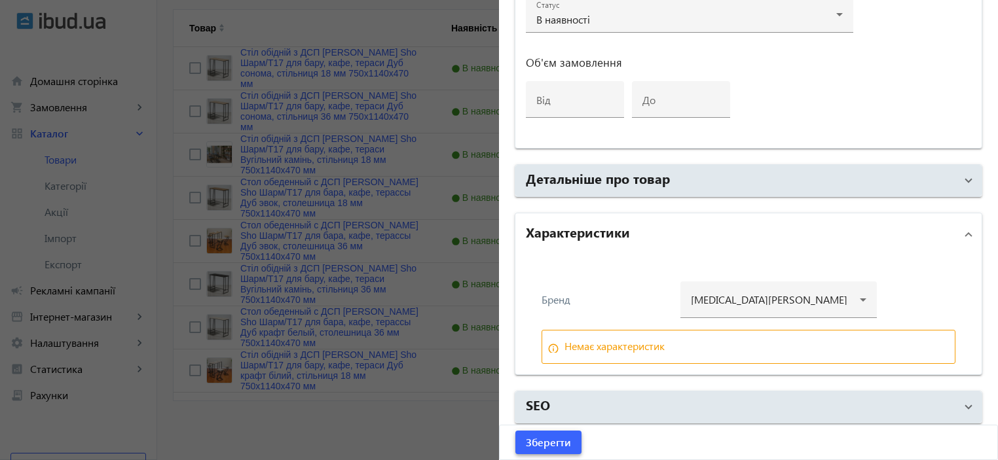
click at [548, 431] on span "submit" at bounding box center [549, 442] width 66 height 31
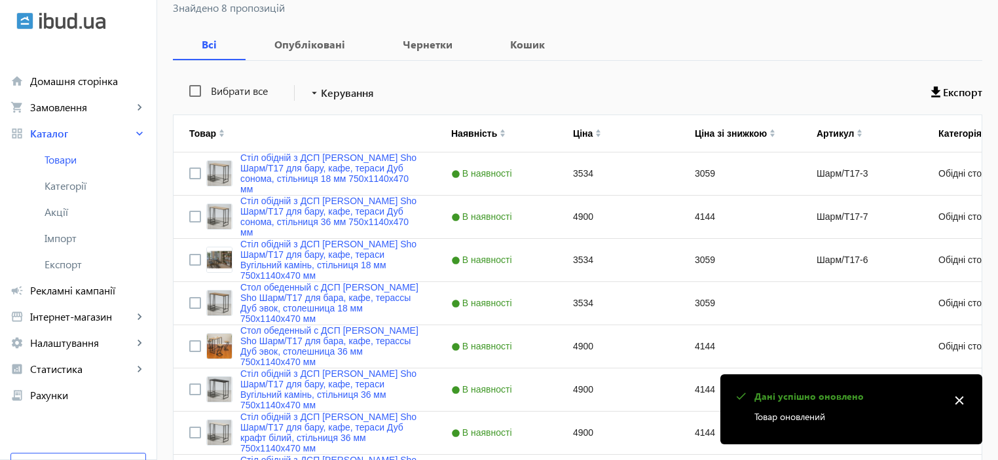
scroll to position [294, 0]
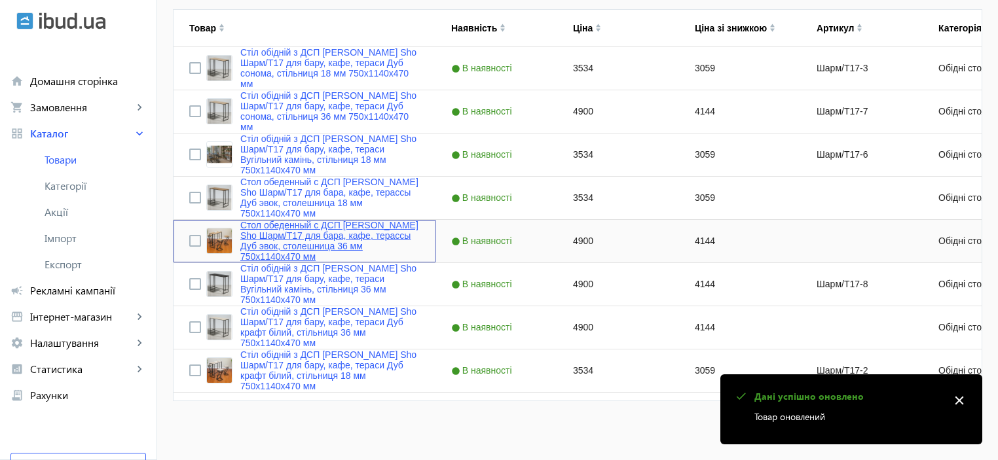
click at [340, 246] on link "Стол обеденный с ДСП [PERSON_NAME] Sho Шарм/Т17 для бара, кафе, терассы Дуб эво…" at bounding box center [329, 241] width 179 height 42
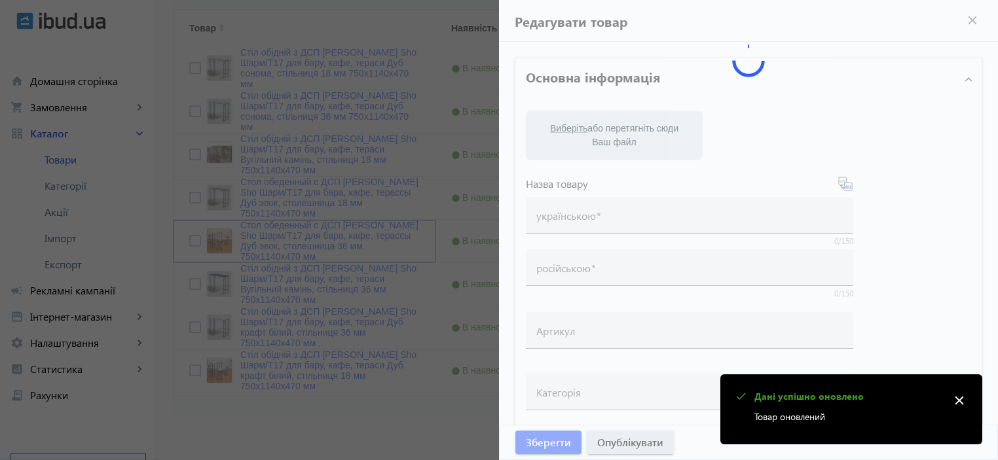
type input "Стол обеденный с ДСП [PERSON_NAME] Sho Шарм/Т17 для бара, кафе, терассы Дуб эво…"
type input "4900"
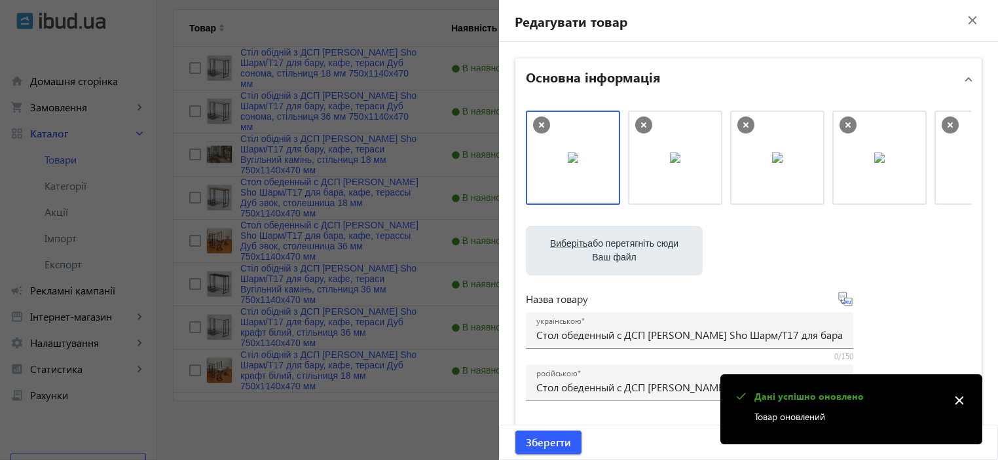
click at [593, 267] on label "Виберіть або перетягніть сюди Ваш файл" at bounding box center [614, 251] width 156 height 37
click at [593, 260] on input "Виберіть або перетягніть сюди Ваш файл" at bounding box center [614, 252] width 156 height 16
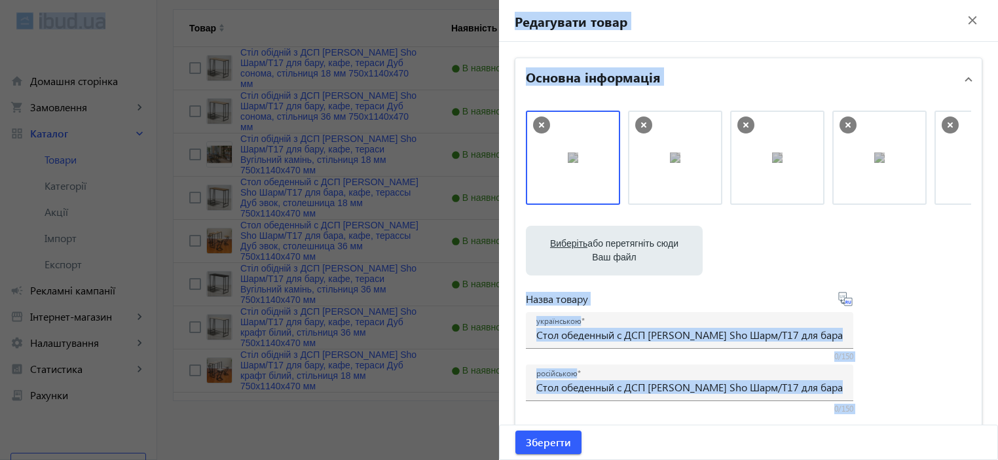
click at [884, 291] on div "Виберіть або перетягніть сюди Ваш файл 1290168cbc78f4ea631810051342731-293322f5…" at bounding box center [748, 356] width 445 height 490
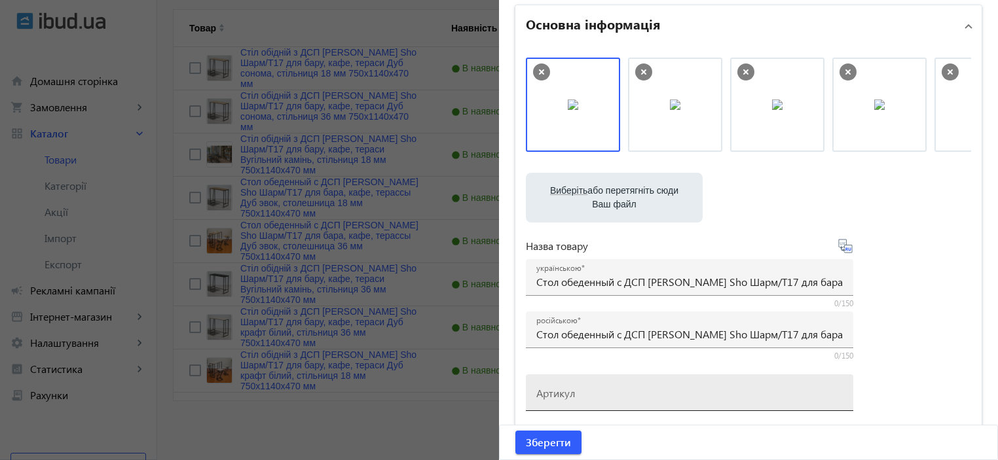
scroll to position [174, 0]
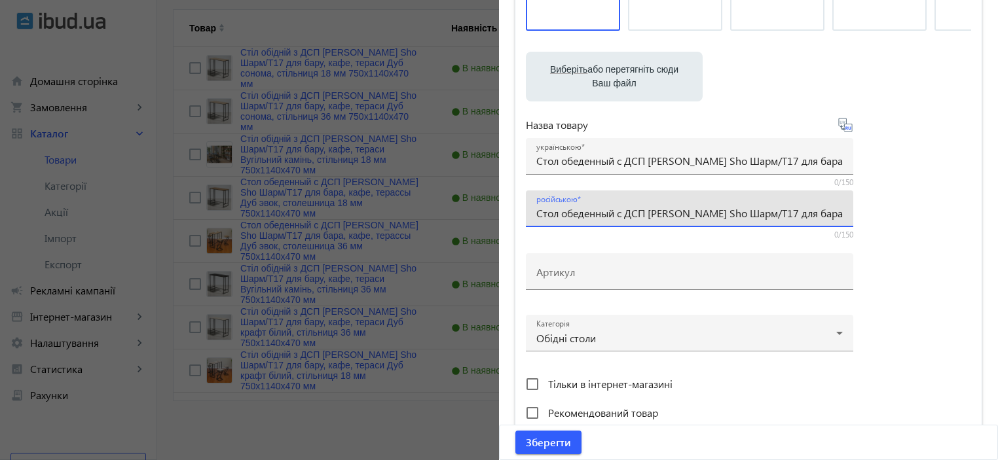
click at [619, 212] on input "Стол обеденный с ДСП [PERSON_NAME] Sho Шарм/Т17 для бара, кафе, терассы Дуб эво…" at bounding box center [689, 213] width 307 height 14
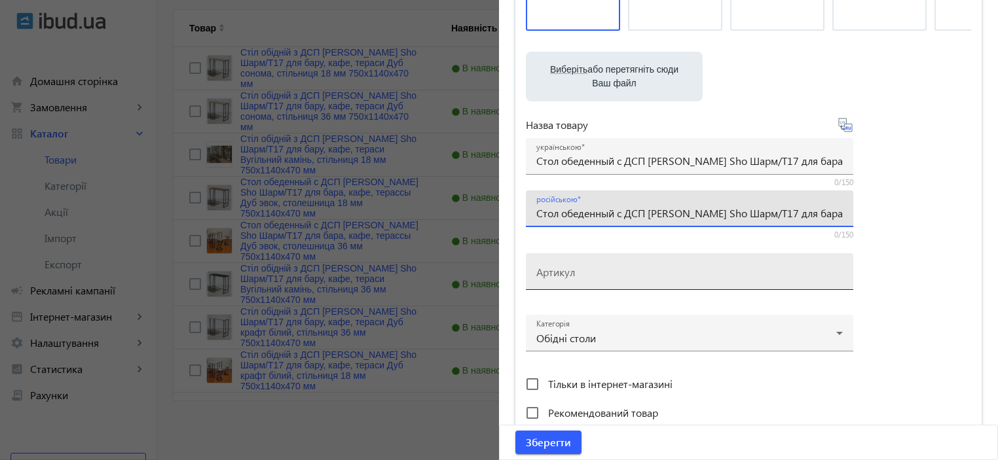
click at [592, 267] on div "Артикул" at bounding box center [689, 272] width 307 height 37
paste input "Шарм/Т17-5"
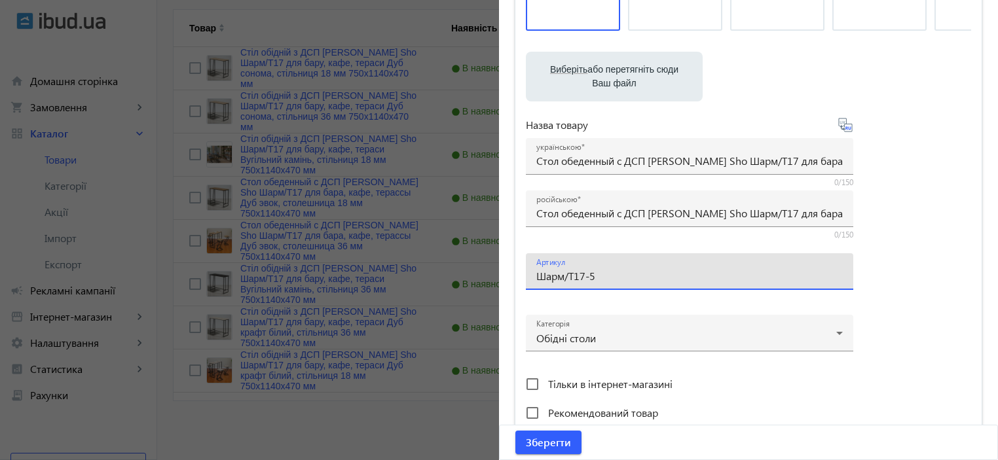
type input "Шарм/Т17-5"
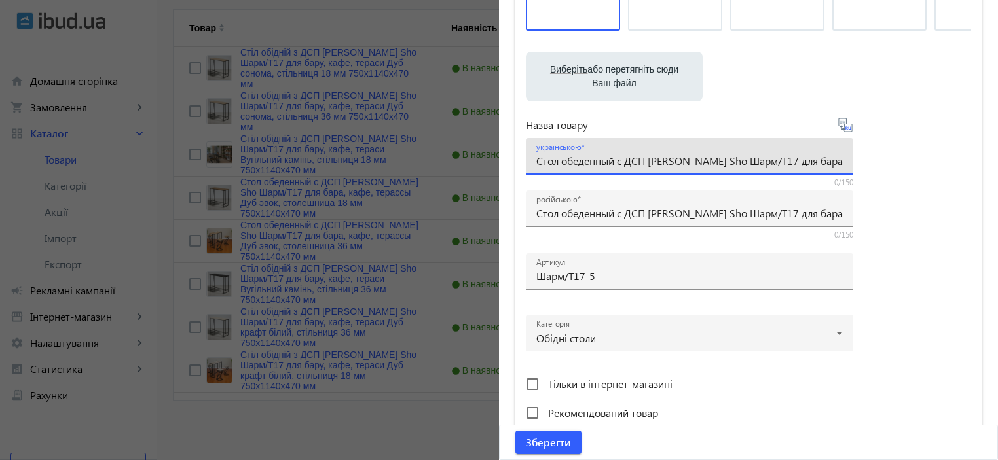
click at [551, 165] on input "Стол обеденный с ДСП [PERSON_NAME] Sho Шарм/Т17 для бара, кафе, терассы Дуб эво…" at bounding box center [689, 161] width 307 height 14
paste input "іл обідній з ДСП [PERSON_NAME] Sho Шарм/Т17 для бару, кафе, тераси Дуб евок, ст…"
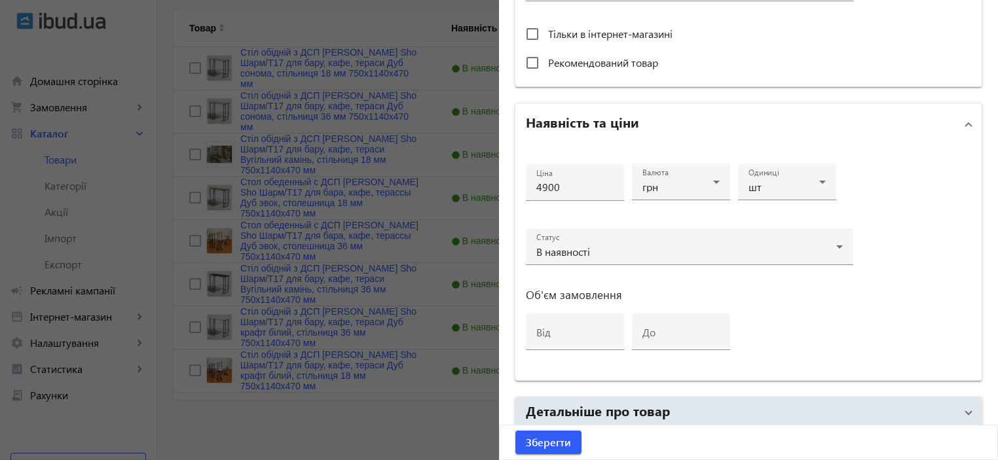
scroll to position [629, 0]
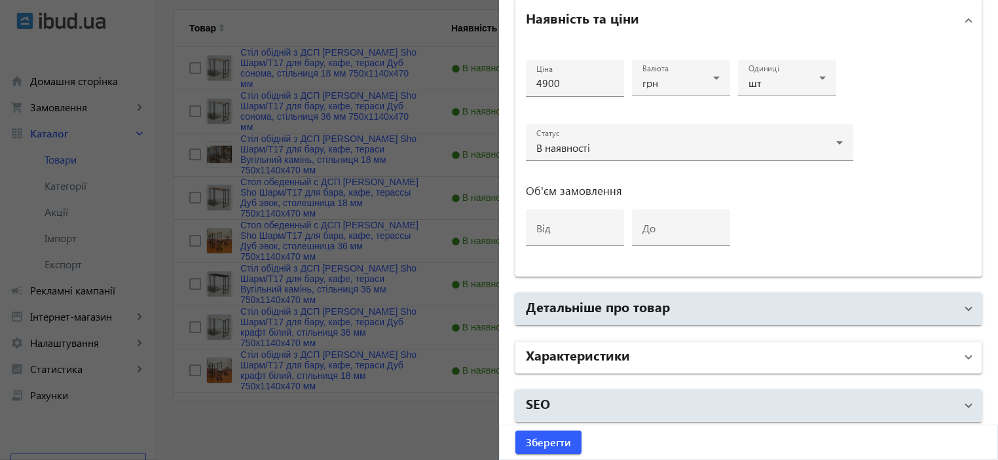
type input "Стіл обідній з ДСП [PERSON_NAME] Sho Шарм/Т17 для бару, кафе, тераси Дуб евок, …"
click at [690, 346] on mat-panel-title "Характеристики" at bounding box center [741, 358] width 430 height 24
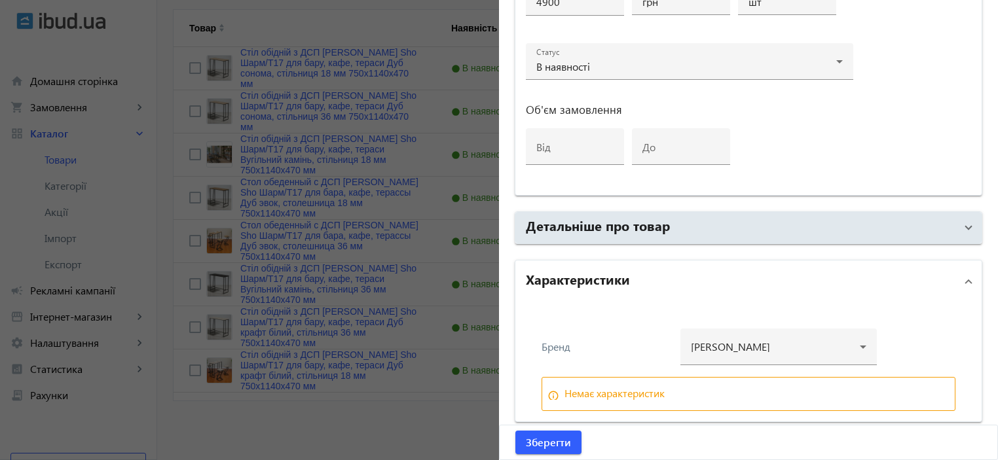
scroll to position [755, 0]
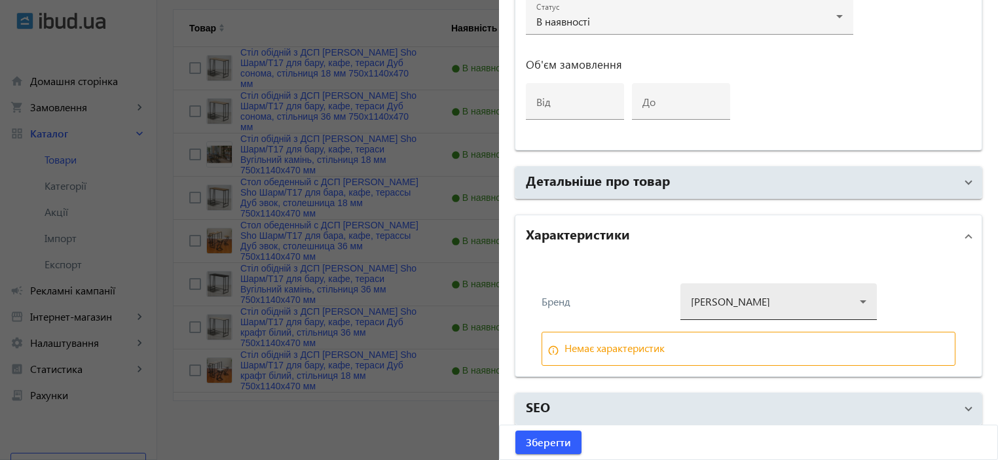
click at [714, 290] on div at bounding box center [779, 296] width 176 height 47
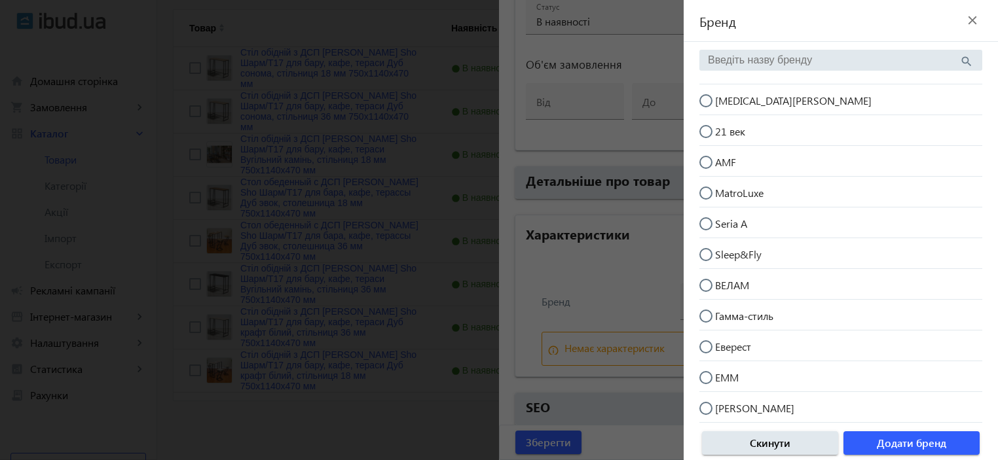
click at [728, 105] on span "[MEDICAL_DATA][PERSON_NAME]" at bounding box center [793, 101] width 157 height 14
click at [726, 105] on input "[MEDICAL_DATA][PERSON_NAME]" at bounding box center [713, 107] width 26 height 26
radio input "true"
click at [878, 438] on span "Додати бренд" at bounding box center [911, 443] width 69 height 14
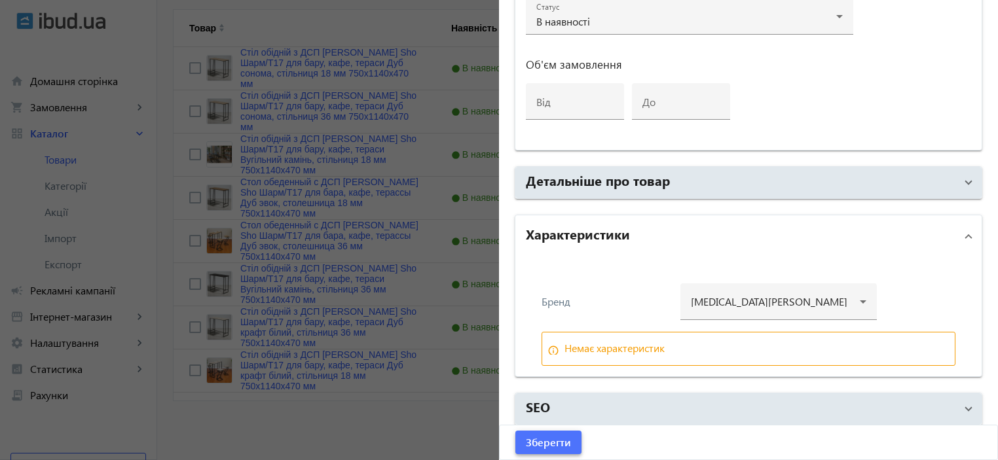
click at [545, 433] on span "submit" at bounding box center [549, 442] width 66 height 31
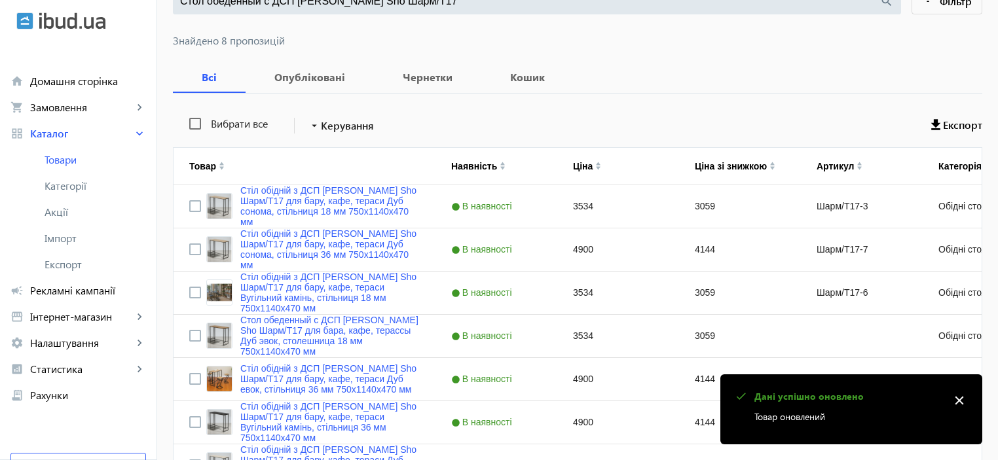
scroll to position [294, 0]
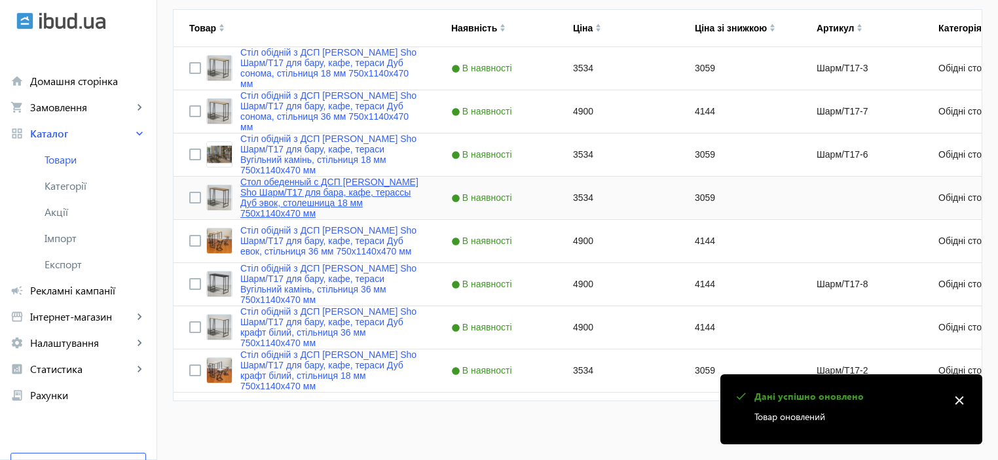
click at [301, 191] on link "Стол обеденный с ДСП [PERSON_NAME] Sho Шарм/Т17 для бара, кафе, терассы Дуб эво…" at bounding box center [329, 198] width 179 height 42
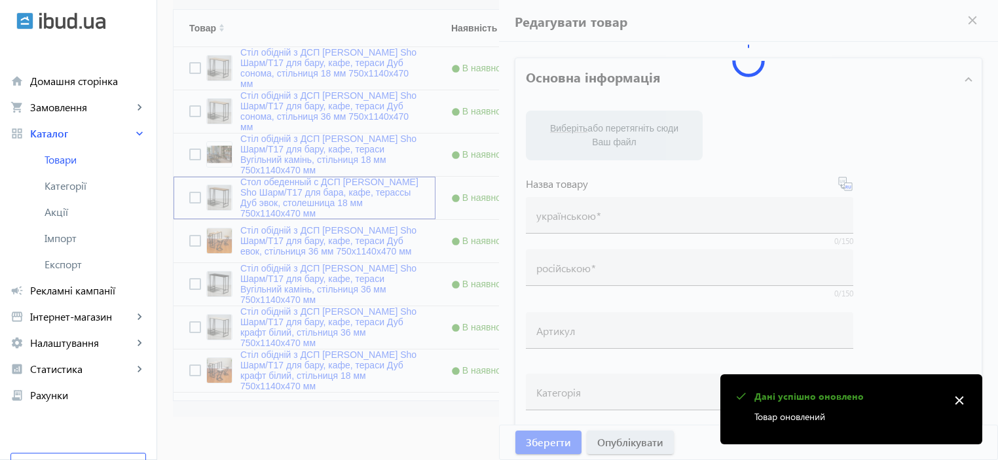
type input "Стол обеденный с ДСП [PERSON_NAME] Sho Шарм/Т17 для бара, кафе, терассы Дуб эво…"
type input "3534"
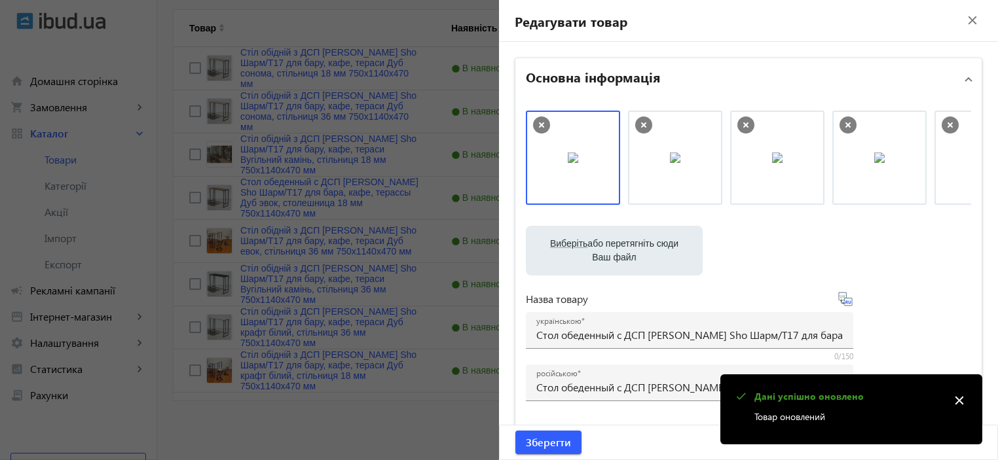
click at [615, 276] on div "Виберіть або перетягніть сюди Ваш файл 1288668cbc78e0ab620810593825129-fdc29c99…" at bounding box center [748, 356] width 445 height 490
click at [609, 398] on div "російською Стол обеденный с ДСП [PERSON_NAME] Sho Шарм/Т17 для бара, кафе, тера…" at bounding box center [689, 383] width 307 height 37
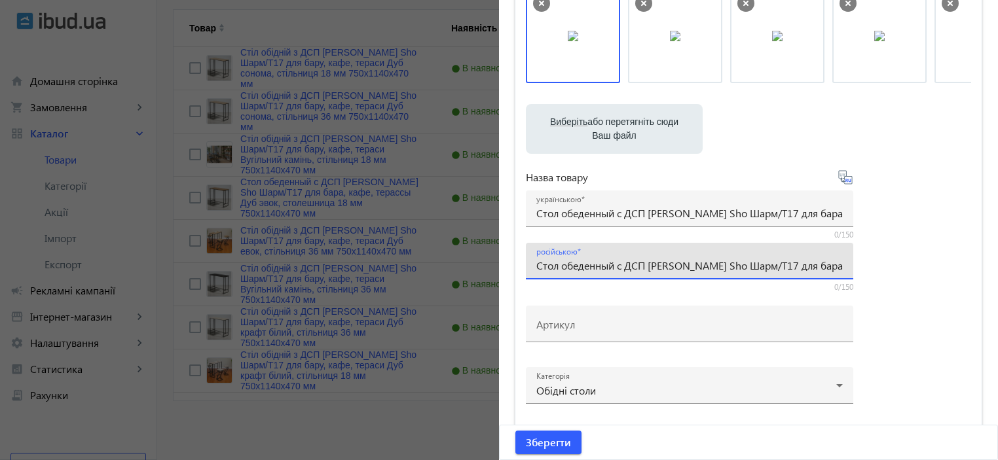
scroll to position [174, 0]
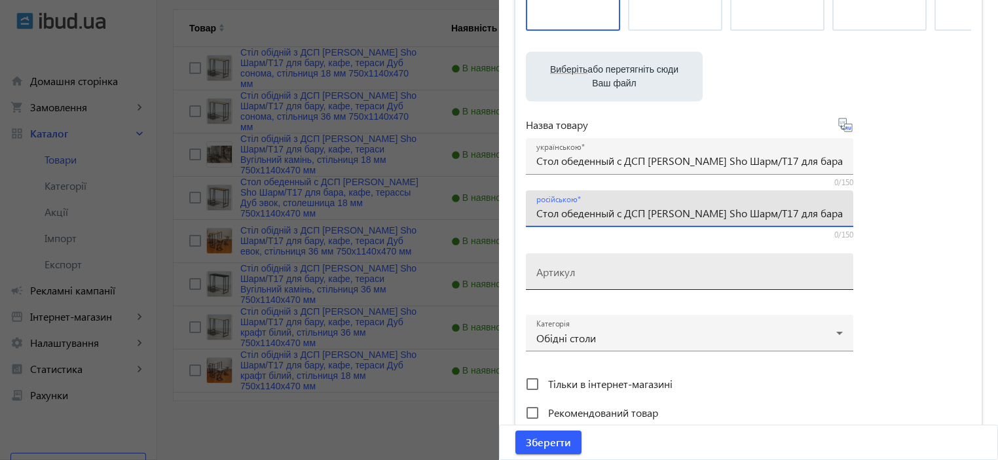
click at [580, 269] on input "Артикул" at bounding box center [689, 276] width 307 height 14
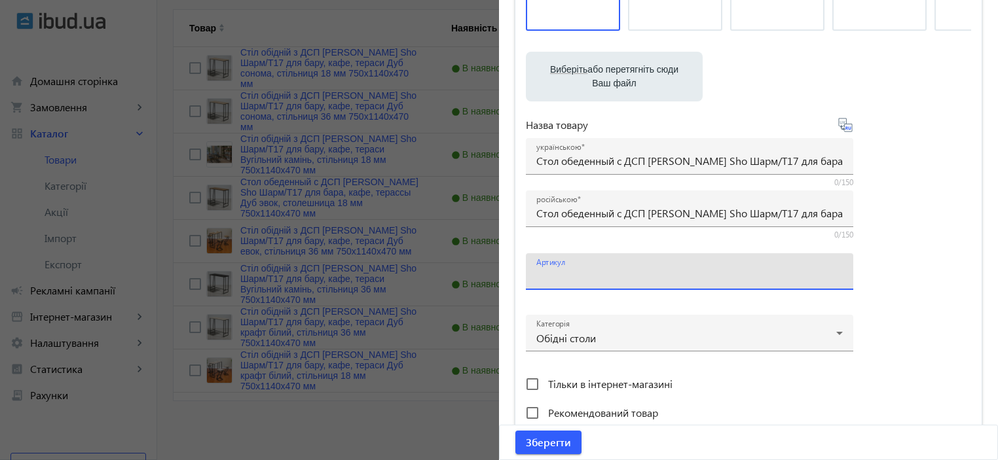
paste input "Шарм/Т17-4"
type input "Шарм/Т17-4"
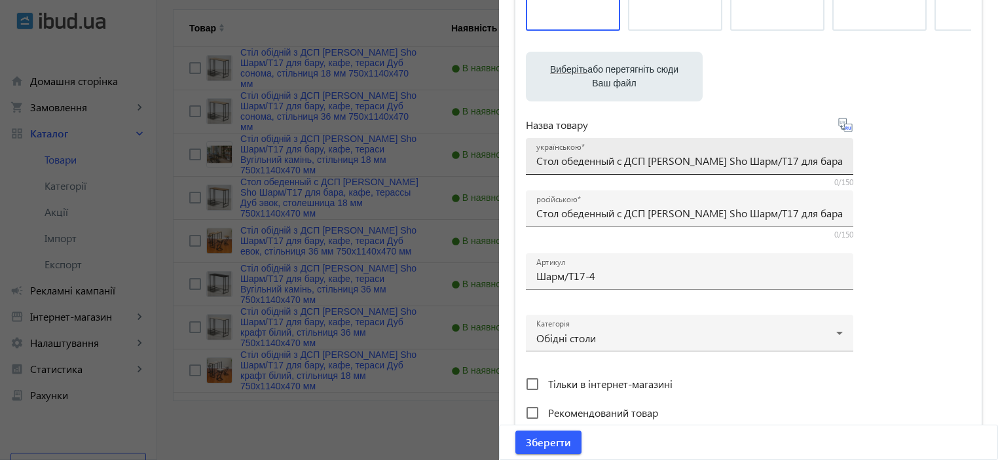
click at [597, 152] on div "українською Стол обеденный с ДСП [PERSON_NAME] Sho Шарм/Т17 для бара, кафе, тер…" at bounding box center [689, 156] width 307 height 37
paste input "іл обідній з ДСП [PERSON_NAME] Sho Шарм/Т17 для бару, кафе, тераси Дуб евок, ст…"
type input "Стіл обідній з ДСП [PERSON_NAME] Sho Шарм/Т17 для бару, кафе, тераси Дуб евок, …"
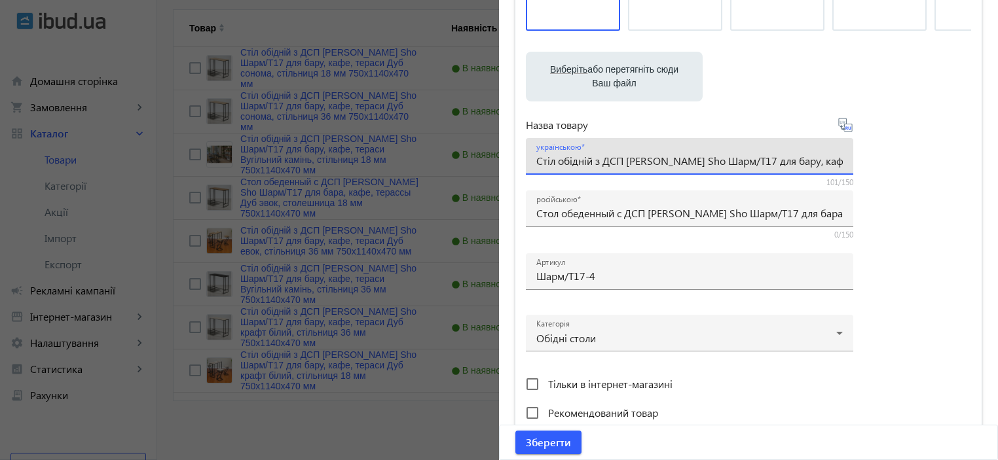
click at [915, 227] on div "Виберіть або перетягніть сюди Ваш файл 1288668cbc78e0ab620810593825129-fdc29c99…" at bounding box center [748, 181] width 445 height 490
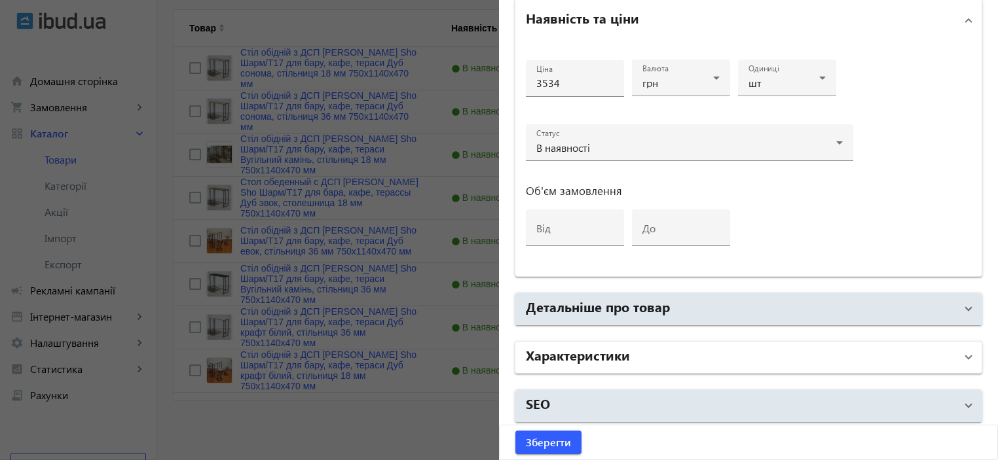
click at [703, 346] on mat-panel-title "Характеристики" at bounding box center [741, 358] width 430 height 24
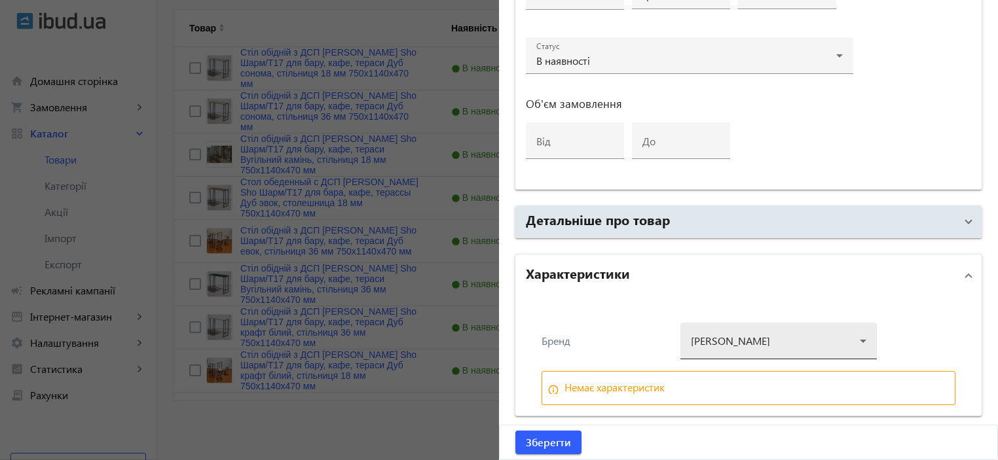
scroll to position [755, 0]
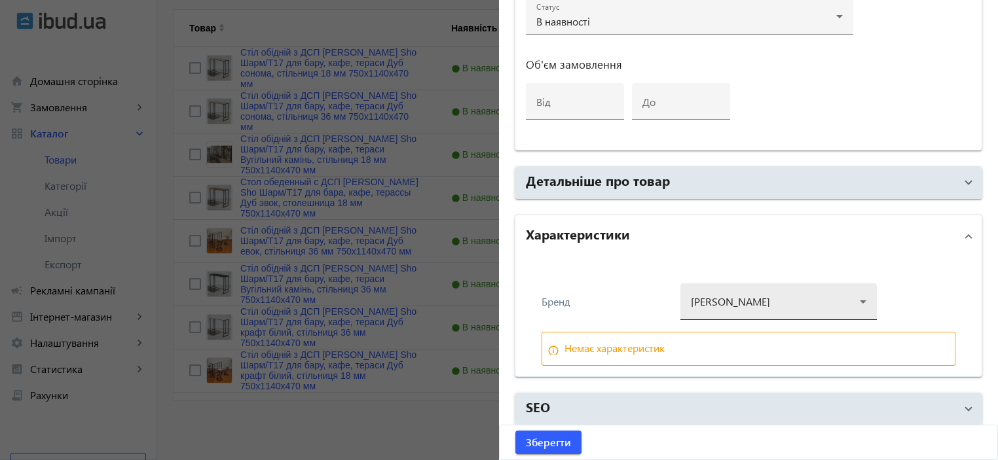
click at [726, 295] on div at bounding box center [779, 296] width 176 height 47
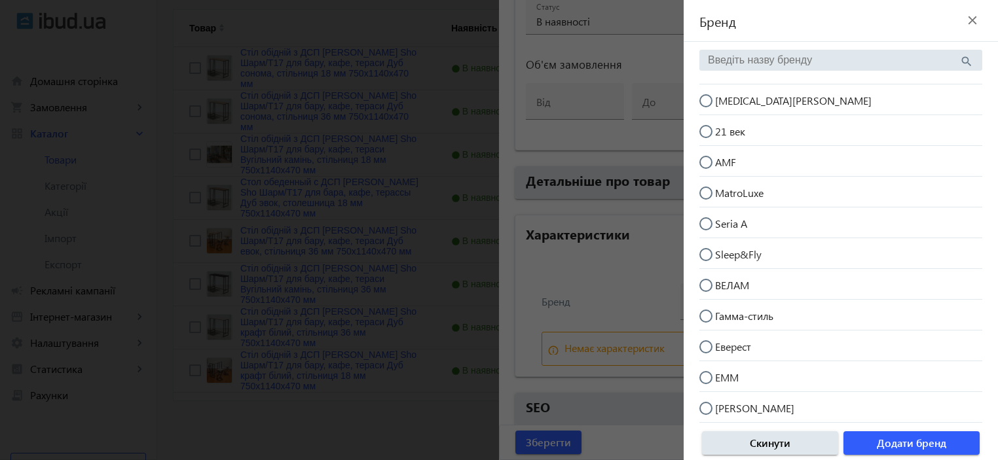
click at [731, 99] on span "[MEDICAL_DATA][PERSON_NAME]" at bounding box center [793, 101] width 157 height 14
click at [726, 99] on input "[MEDICAL_DATA][PERSON_NAME]" at bounding box center [713, 107] width 26 height 26
radio input "true"
click at [903, 436] on span "Додати бренд" at bounding box center [911, 443] width 69 height 14
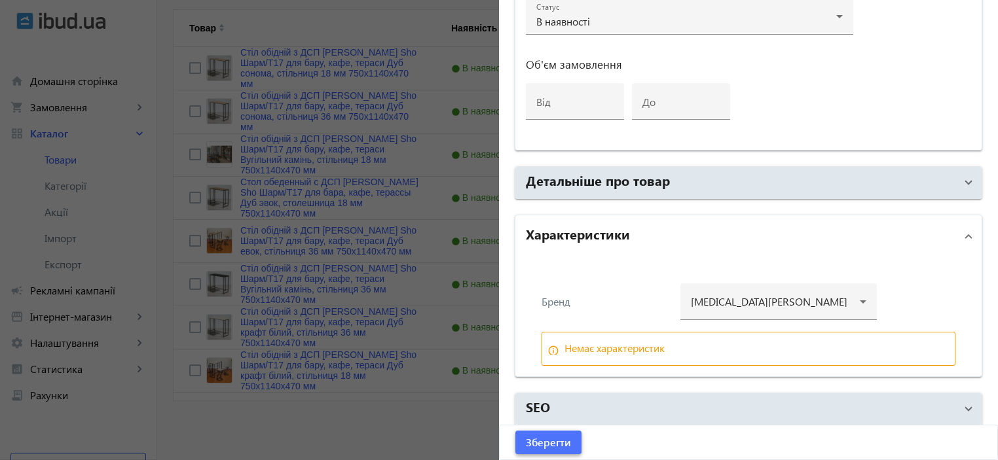
click at [555, 440] on span "Зберегти" at bounding box center [548, 443] width 45 height 14
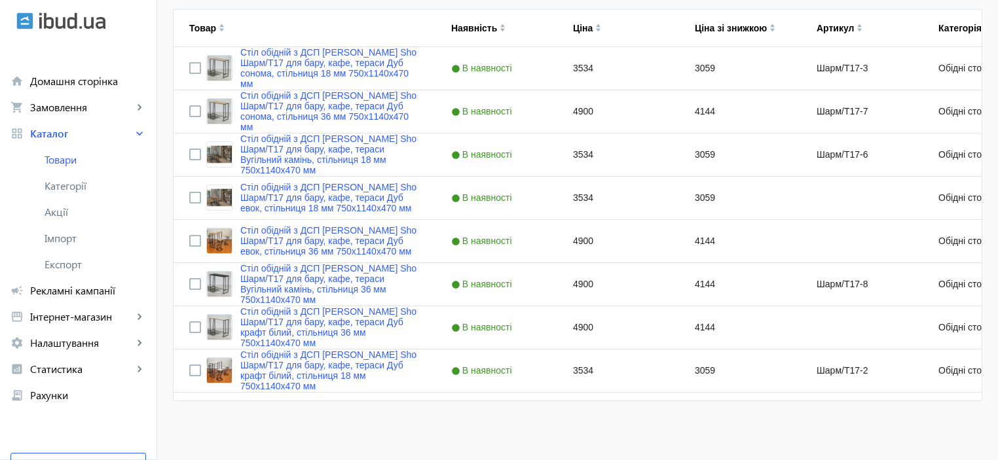
scroll to position [0, 0]
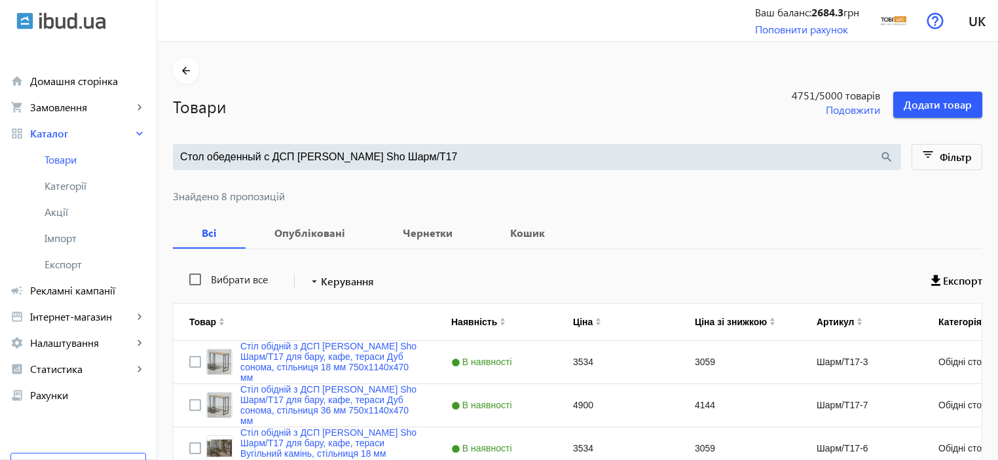
drag, startPoint x: 333, startPoint y: 157, endPoint x: 291, endPoint y: 145, distance: 44.0
click at [291, 145] on div "Стол обеденный с ДСП Tobi Sho Шарм/Т17 search" at bounding box center [537, 157] width 728 height 26
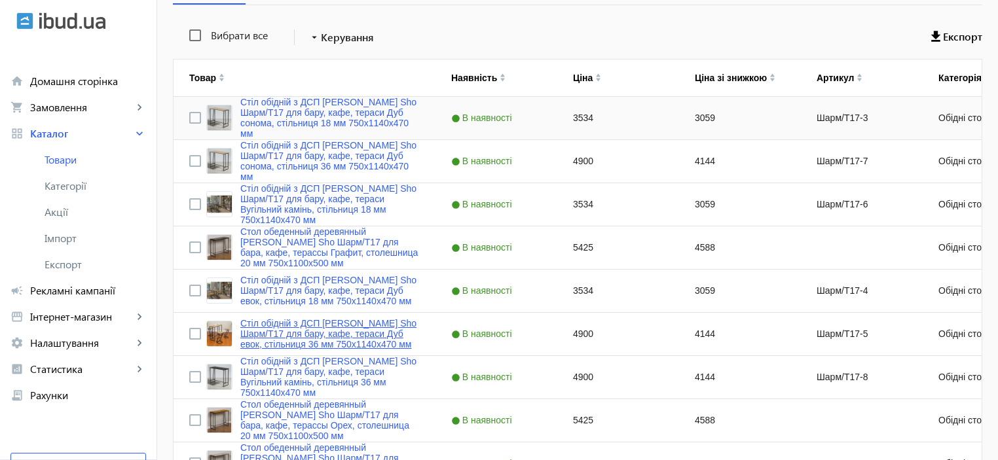
scroll to position [436, 0]
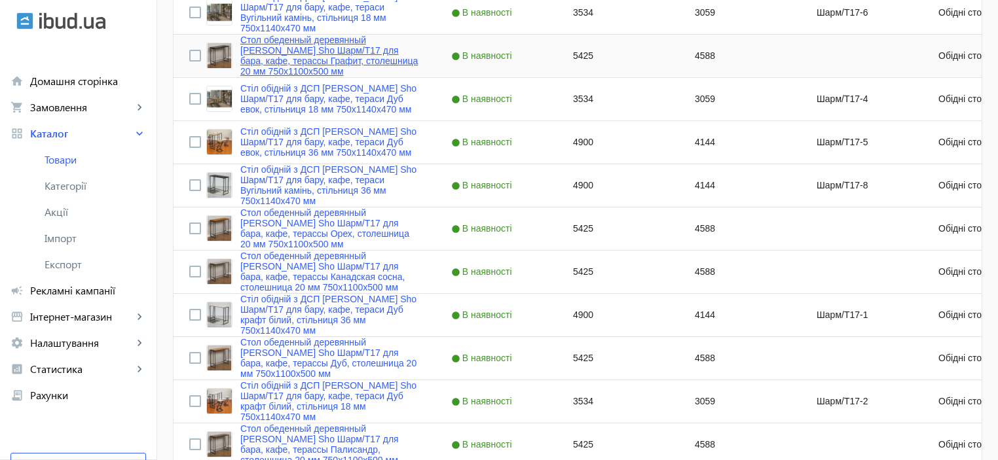
type input "Шарм/Т17"
click at [330, 47] on link "Стол обеденный деревянный Tobi Sho Шарм/Т17 для бара, кафе, терассы Графит, сто…" at bounding box center [329, 56] width 179 height 42
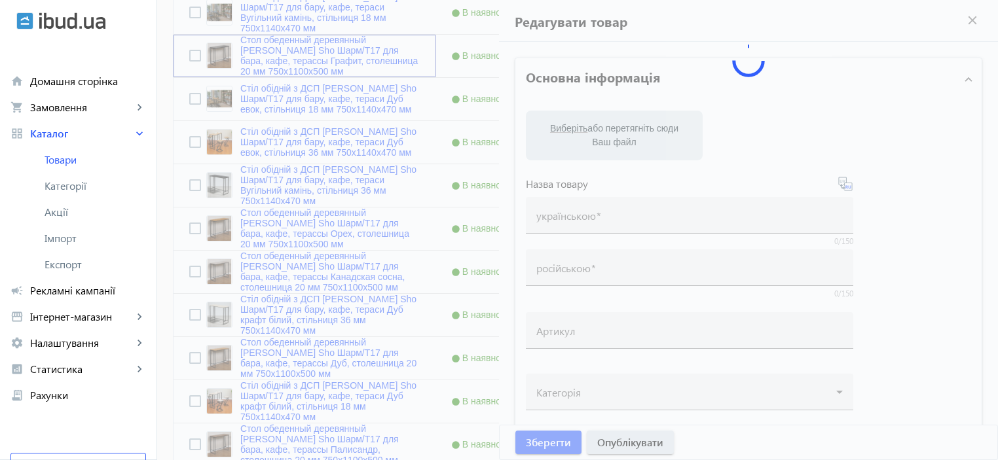
type input "Стол обеденный деревянный Tobi Sho Шарм/Т17 для бара, кафе, терассы Графит, сто…"
type input "5425"
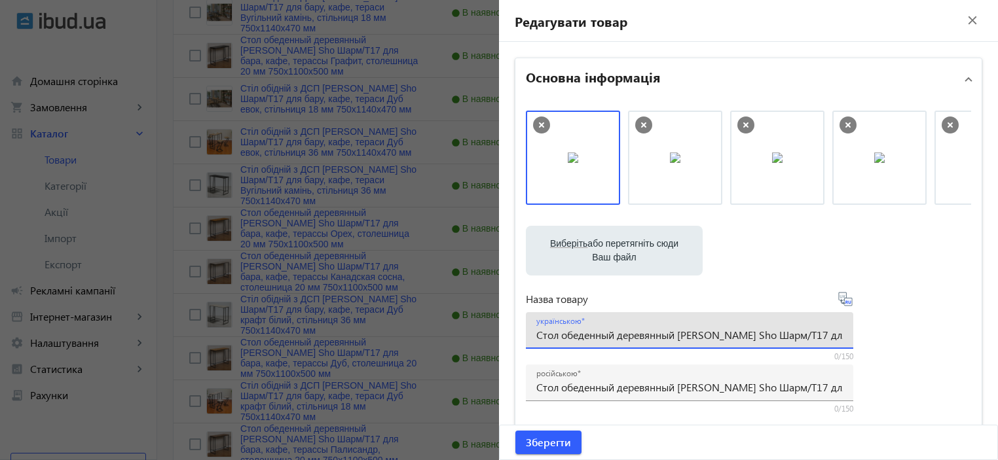
scroll to position [0, 264]
drag, startPoint x: 534, startPoint y: 337, endPoint x: 621, endPoint y: 322, distance: 88.5
click at [621, 322] on div "українською Стол обеденный деревянный Tobi Sho Шарм/Т17 для бара, кафе, терассы…" at bounding box center [689, 330] width 307 height 37
click at [318, 222] on div at bounding box center [499, 230] width 998 height 460
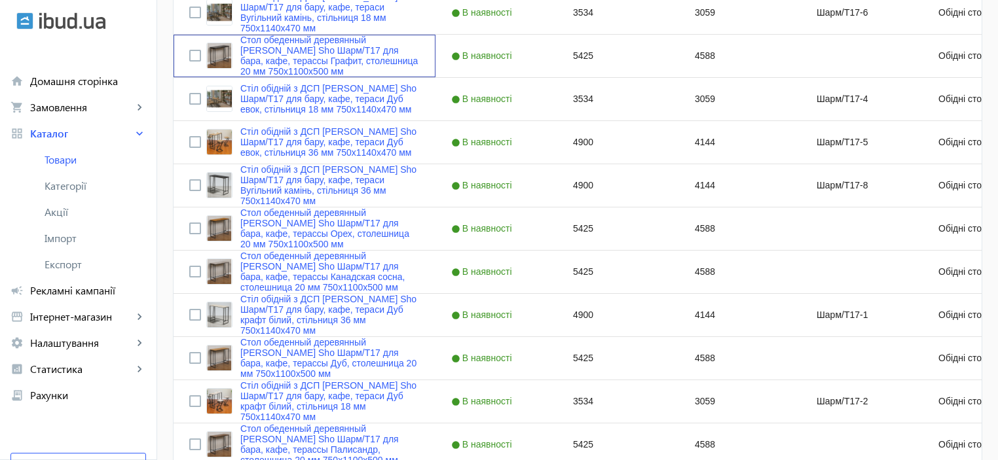
scroll to position [0, 0]
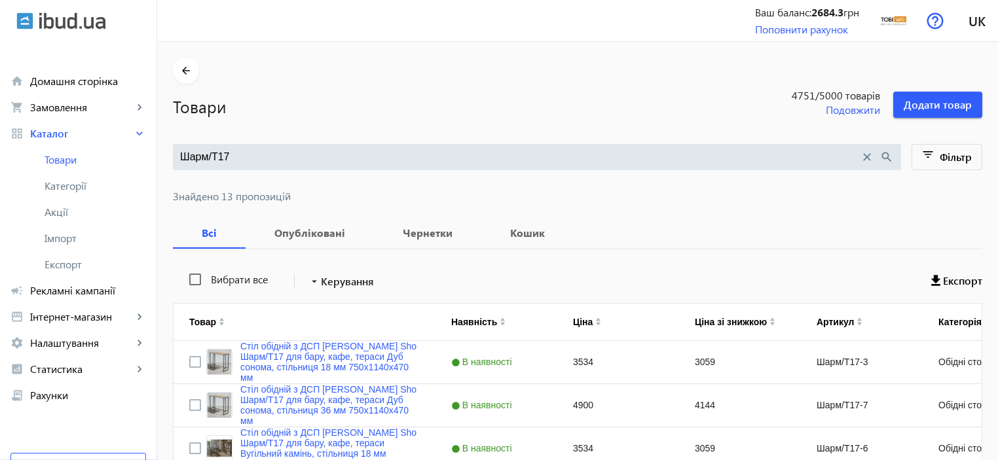
click at [236, 155] on input "Шарм/Т17" at bounding box center [520, 157] width 680 height 14
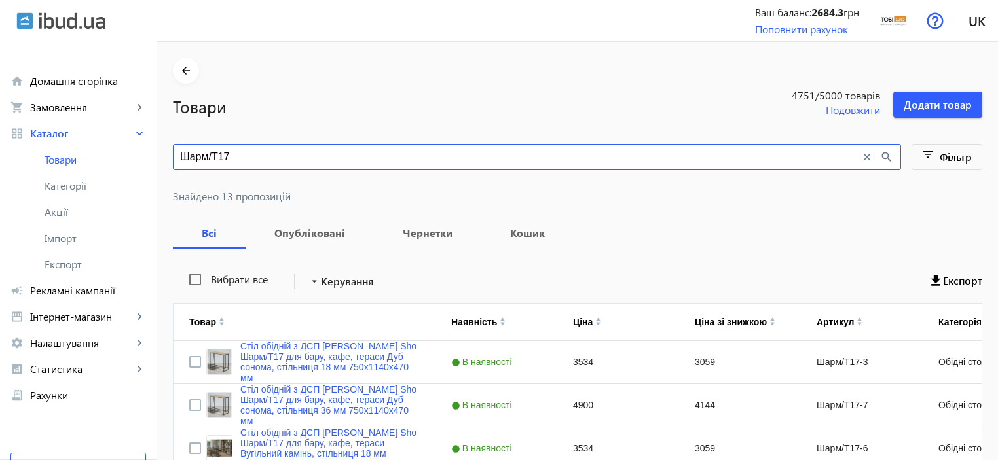
paste input "тол обеденный деревянный Tobi Sho Шарм/Т17 для бара, кафе, терассы"
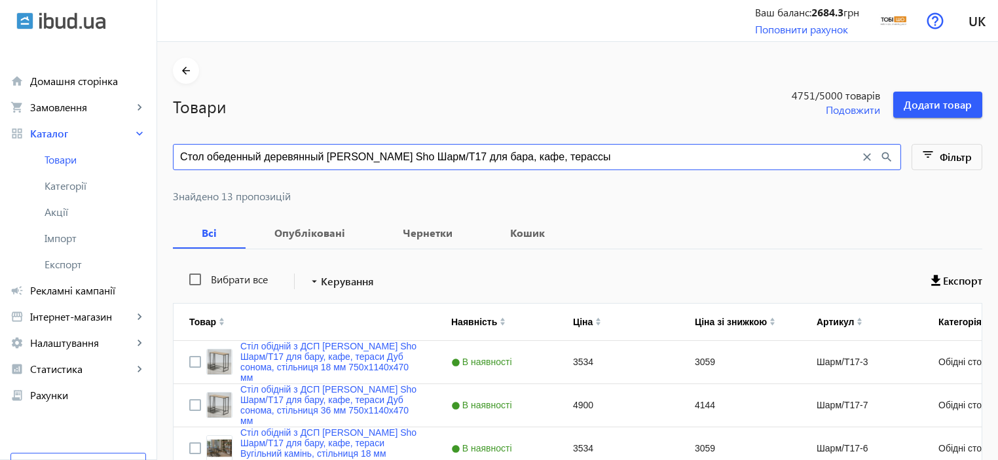
type input "Стол обеденный деревянный Tobi Sho Шарм/Т17 для бара, кафе, терассы"
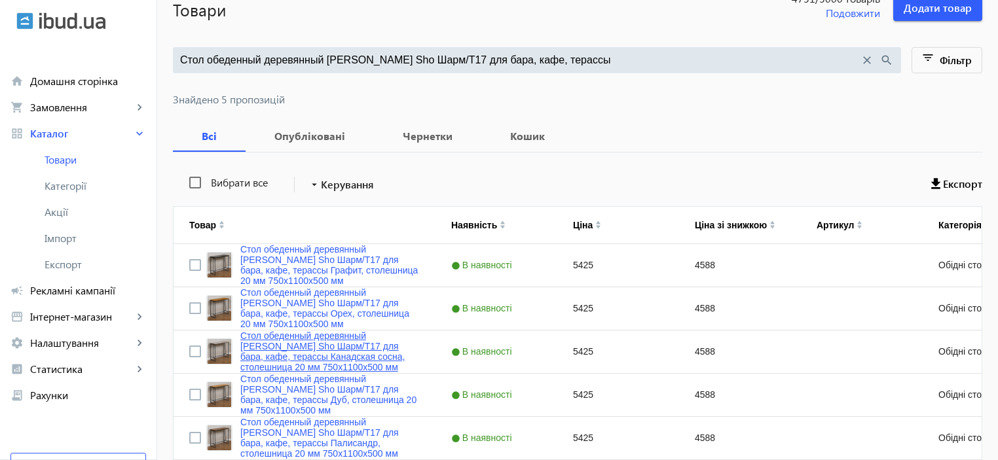
scroll to position [165, 0]
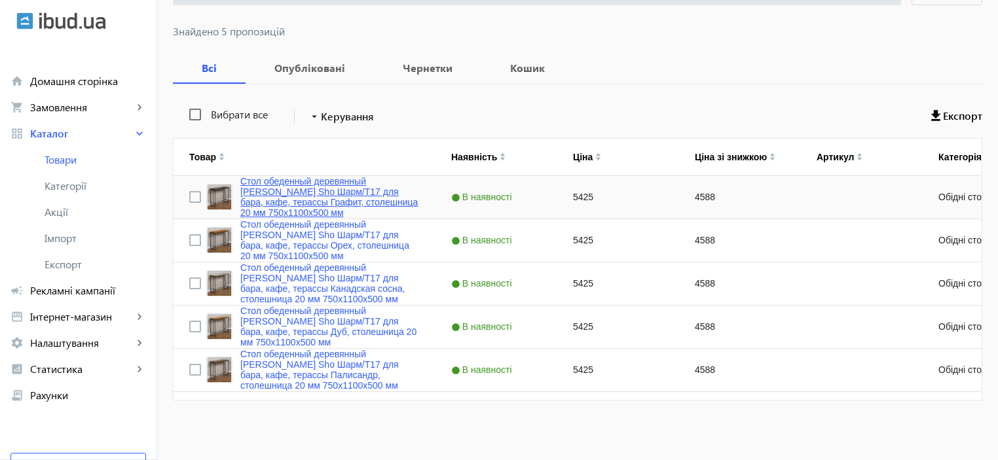
click at [286, 188] on link "Стол обеденный деревянный Tobi Sho Шарм/Т17 для бара, кафе, терассы Графит, сто…" at bounding box center [329, 197] width 179 height 42
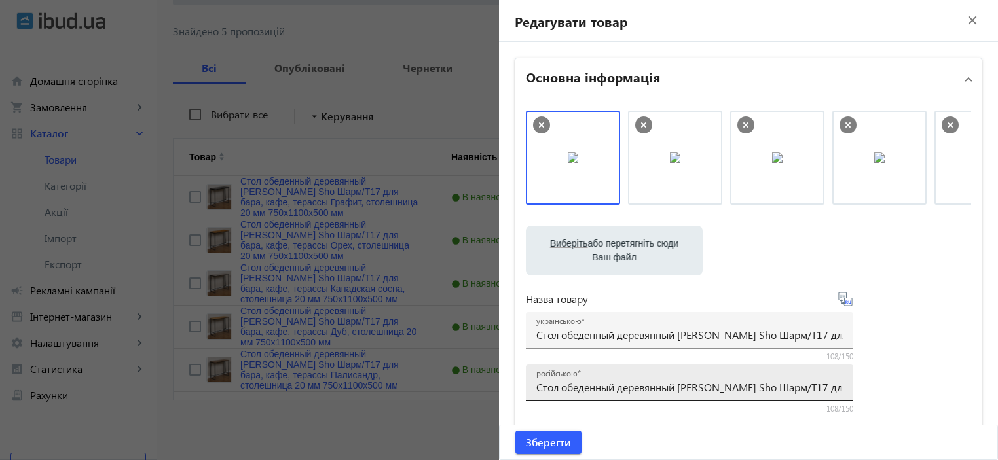
click at [577, 377] on span at bounding box center [579, 374] width 4 height 10
click at [576, 381] on input "Стол обеденный деревянный Tobi Sho Шарм/Т17 для бара, кафе, терассы Графит, сто…" at bounding box center [689, 388] width 307 height 14
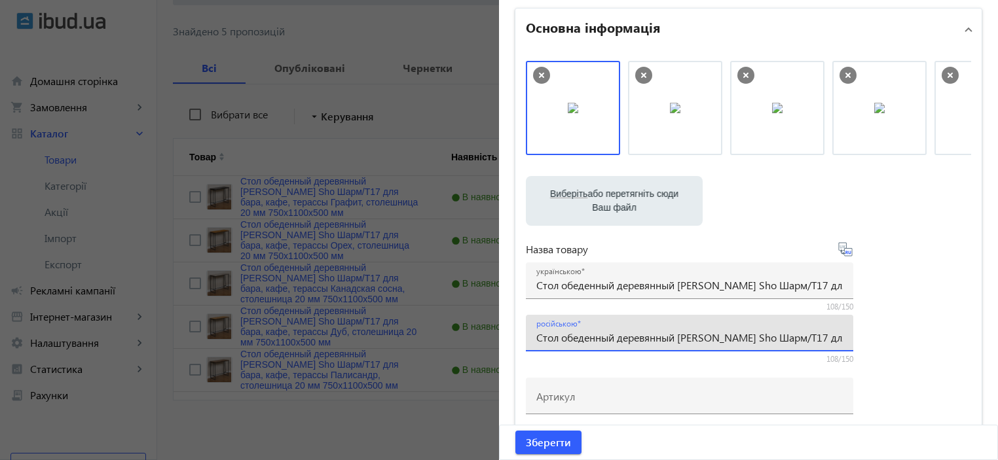
scroll to position [87, 0]
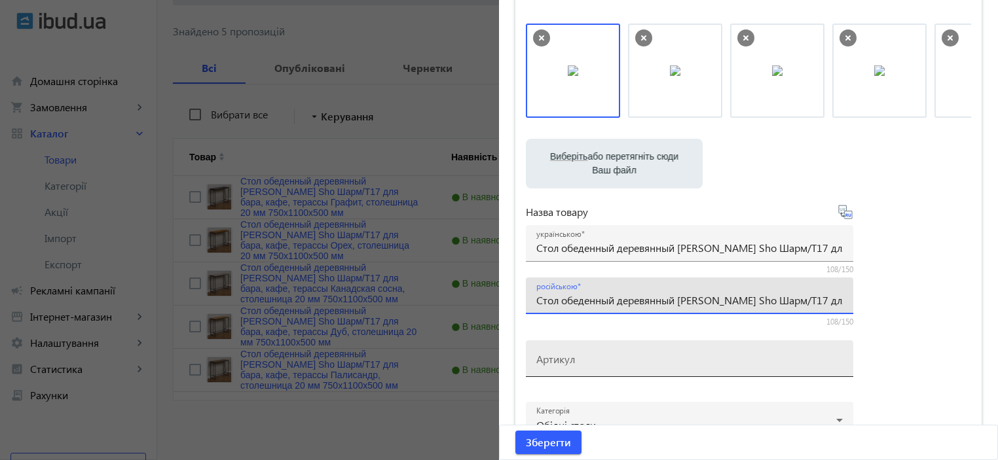
click at [558, 360] on mat-label "Артикул" at bounding box center [555, 359] width 39 height 14
click at [558, 360] on input "Артикул" at bounding box center [689, 363] width 307 height 14
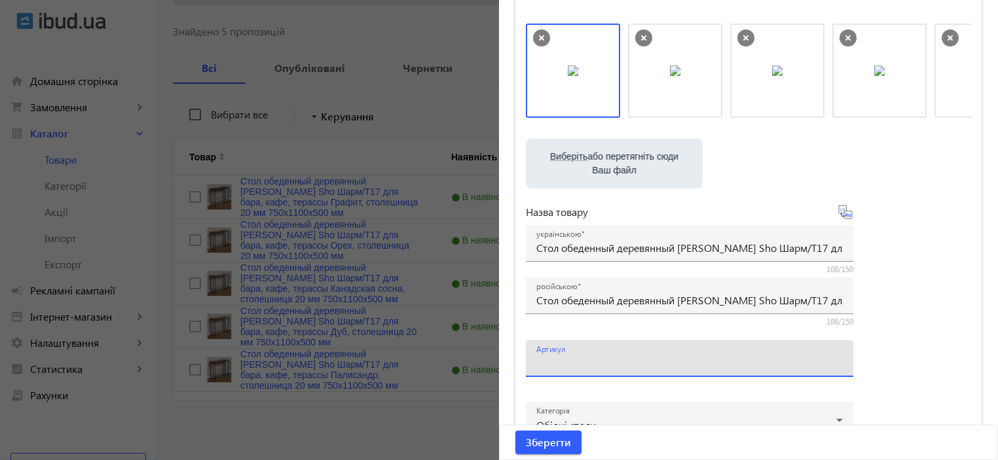
paste input "Шарм/Т17-11"
type input "Шарм/Т17-11"
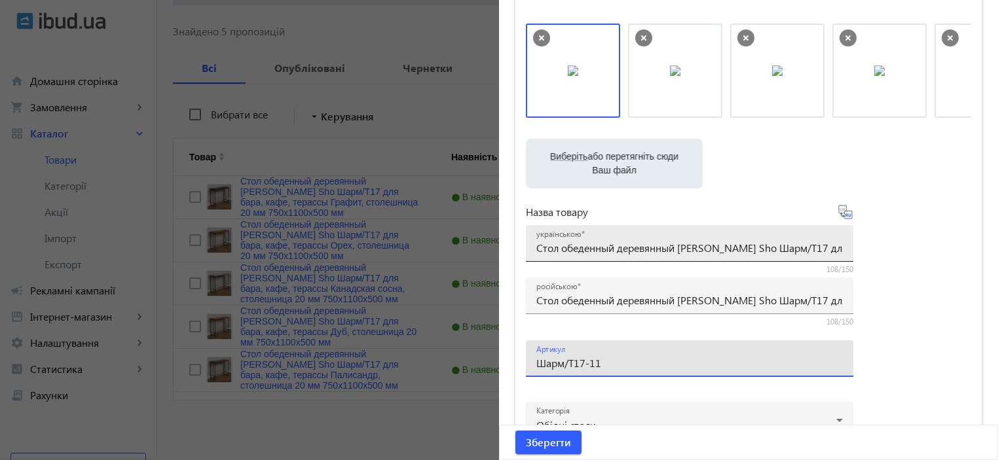
click at [567, 250] on input "Стол обеденный деревянный Tobi Sho Шарм/Т17 для бара, кафе, терассы Графит, сто…" at bounding box center [689, 248] width 307 height 14
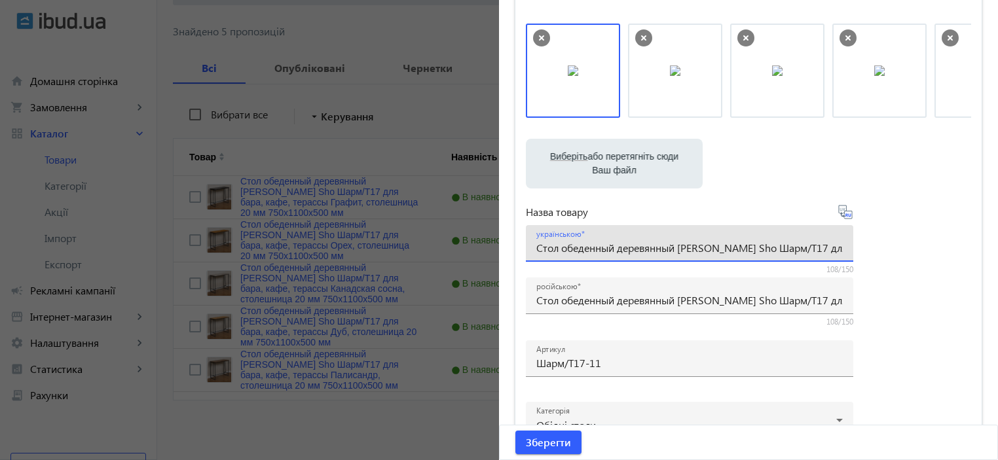
paste input "іл обідній дерев'яний Tobi Sho Шарм/Т17 для бару, кафе, тераси Графіт, стільниця"
type input "Стіл обідній дерев'яний Tobi Sho Шарм/Т17 для бару, кафе, тераси Графіт, стільн…"
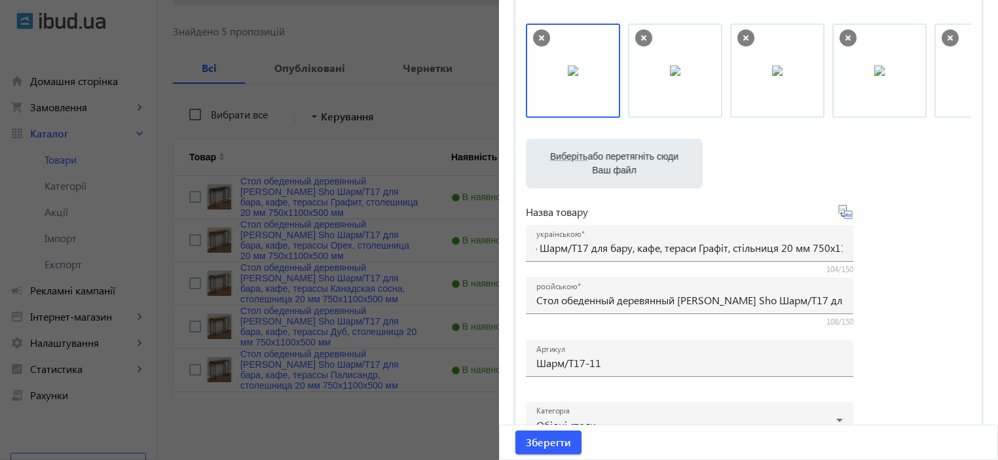
scroll to position [0, 0]
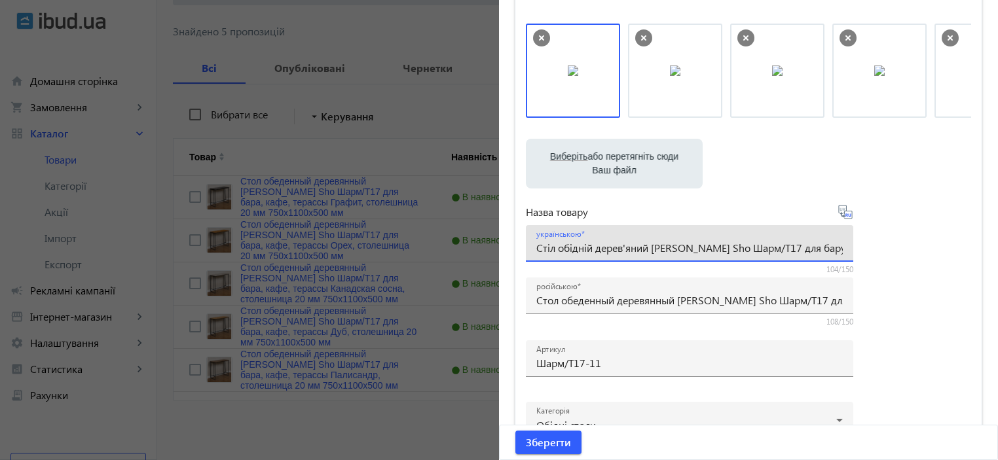
click at [886, 272] on div "Виберіть або перетягніть сюди Ваш файл 1288268cbc78d8ecd30902043102399-5d041ced…" at bounding box center [748, 269] width 445 height 490
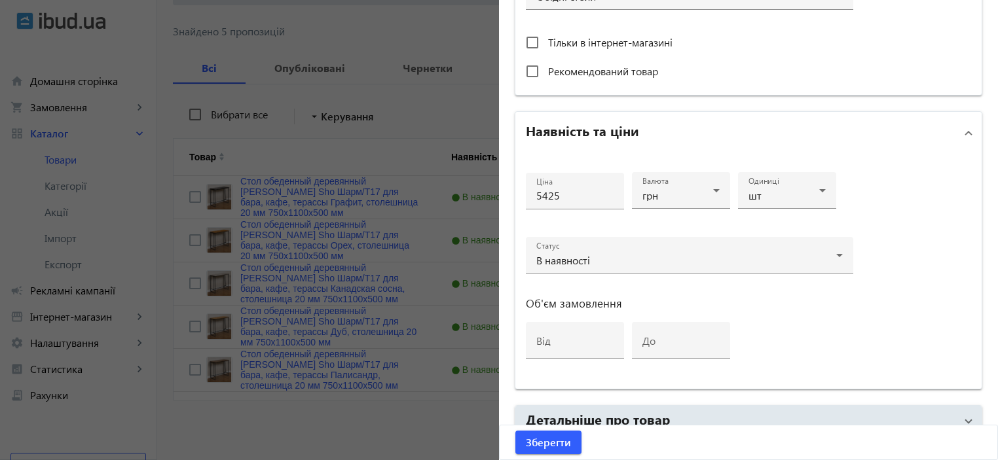
scroll to position [611, 0]
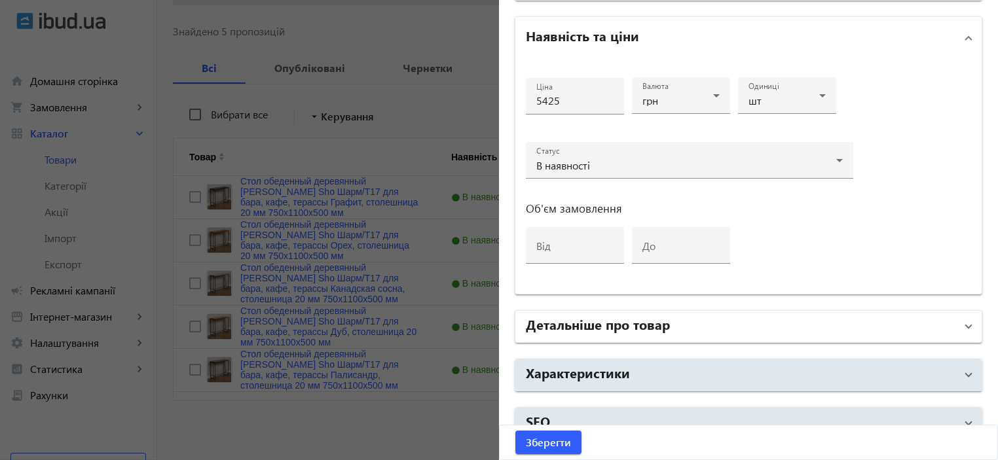
click at [611, 320] on h2 "Детальніше про товар" at bounding box center [598, 324] width 144 height 18
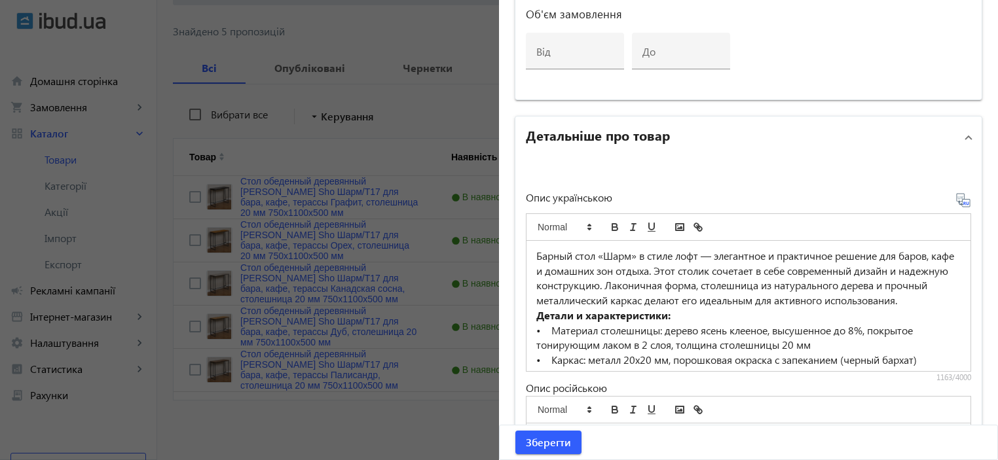
scroll to position [873, 0]
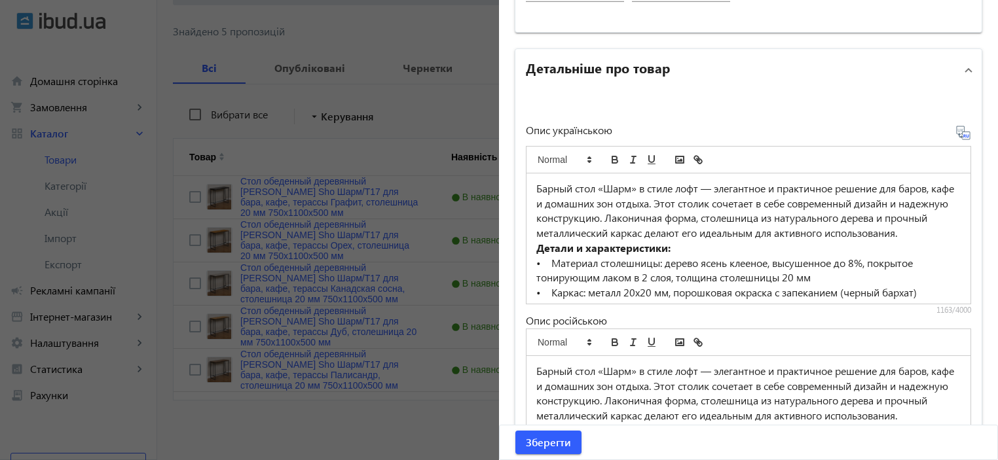
click at [587, 255] on strong "Детали и характеристики:" at bounding box center [603, 248] width 134 height 14
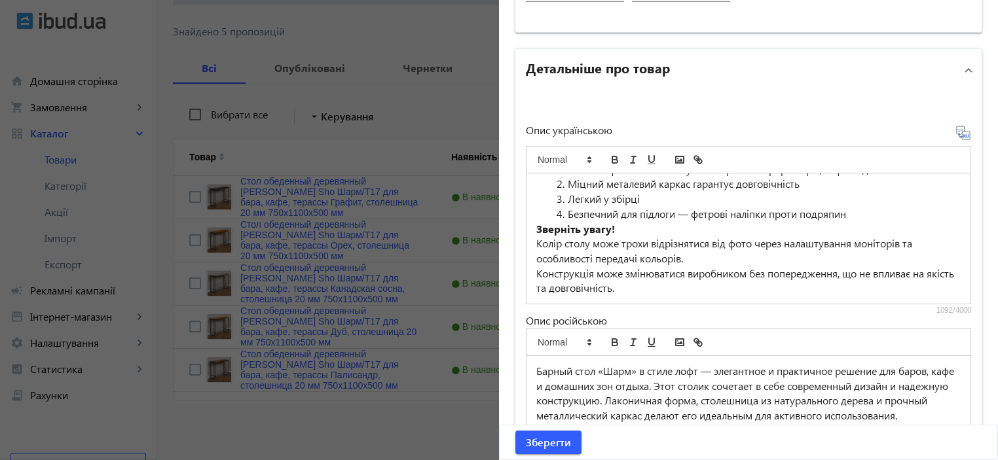
scroll to position [925, 0]
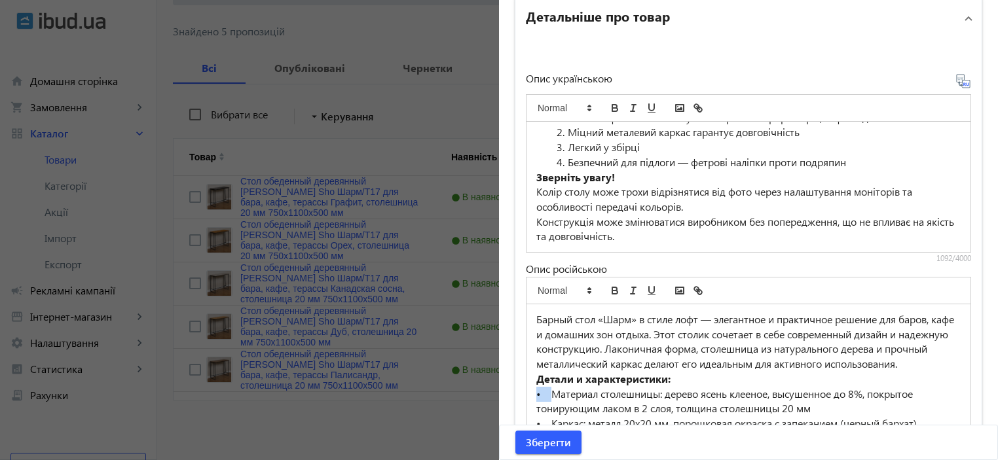
drag, startPoint x: 548, startPoint y: 400, endPoint x: 521, endPoint y: 400, distance: 26.9
click at [521, 400] on div "Опис українською Барний стіл «Шарм» у стилі лофт — елегантне та практичне рішен…" at bounding box center [749, 252] width 466 height 426
copy p "•"
click at [563, 168] on li "Безпечний для підлоги — фетрові наліпки проти подряпин" at bounding box center [756, 162] width 409 height 15
click at [563, 147] on li "Легкий у збірці" at bounding box center [756, 147] width 409 height 15
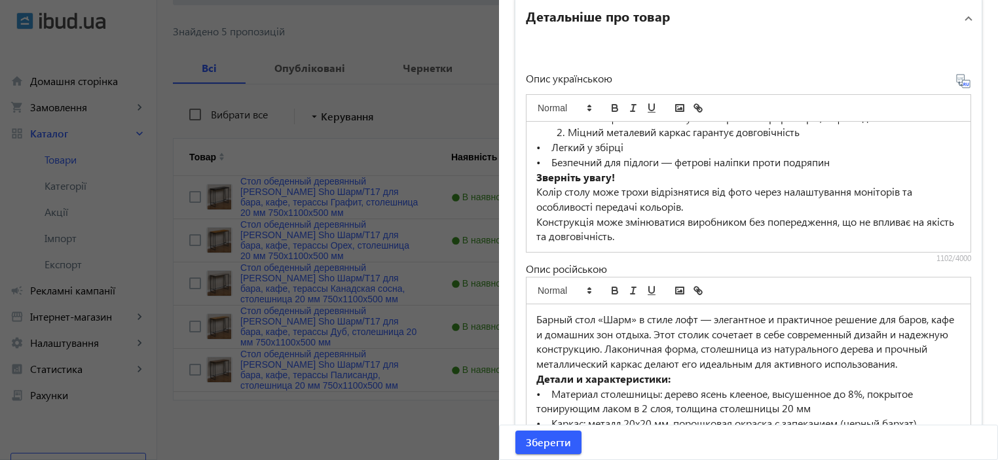
click at [565, 136] on li "Міцний металевий каркас гарантує довговічність" at bounding box center [756, 132] width 409 height 15
click at [561, 122] on li "Стиль лофт — легко вписується в різні інтер’єри барів, кафе та домашніх зон" at bounding box center [756, 118] width 409 height 15
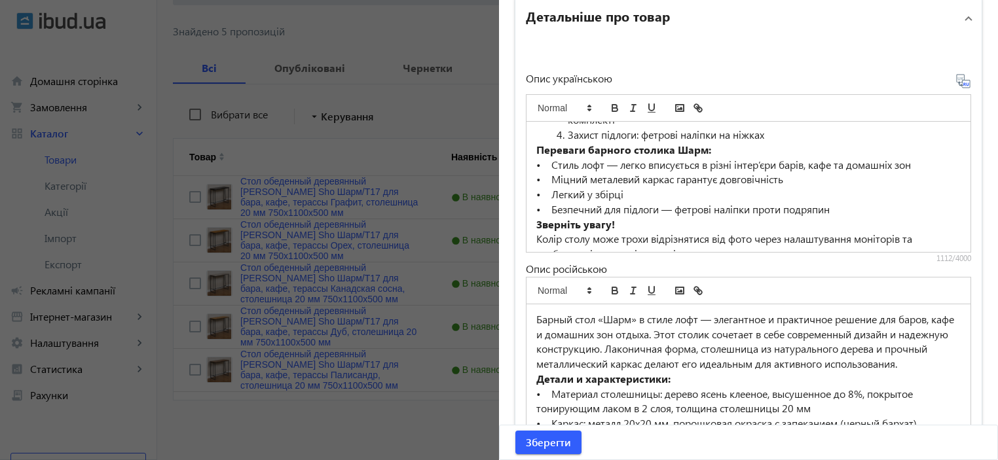
scroll to position [113, 0]
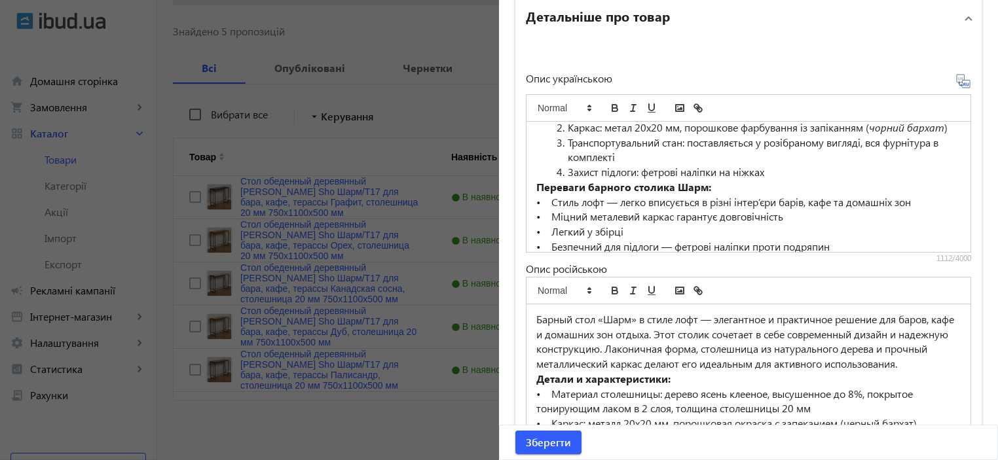
click at [561, 180] on li "Захист підлоги: фетрові наліпки на ніжках" at bounding box center [756, 172] width 409 height 15
click at [566, 154] on li "Транспортувальний стан: поставляється у розібраному вигляді, вся фурнітура в ко…" at bounding box center [756, 150] width 409 height 29
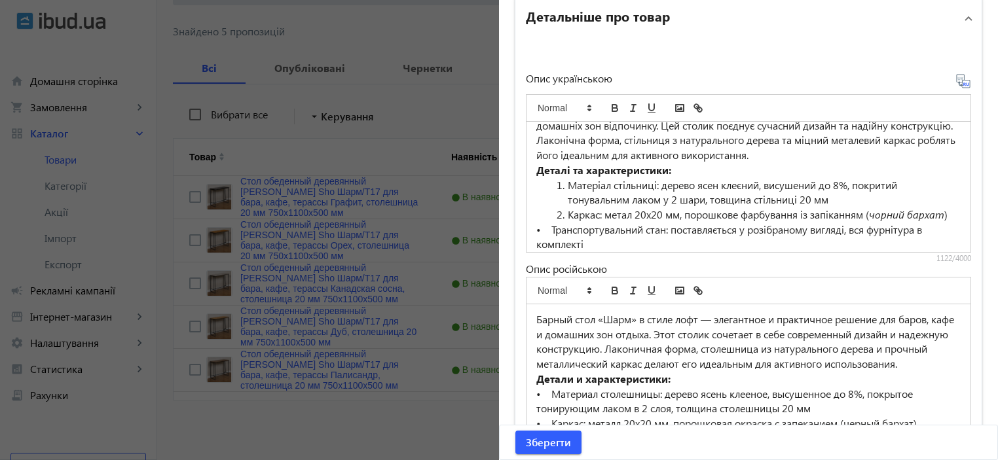
click at [562, 217] on li "Каркас: метал 20х20 мм, порошкове фарбування із запіканням ( чорний бархат )" at bounding box center [756, 215] width 409 height 15
click at [563, 184] on li "Матеріал стільниці: дерево ясен клеєний, висушений до 8%, покритий тонувальним …" at bounding box center [756, 192] width 409 height 29
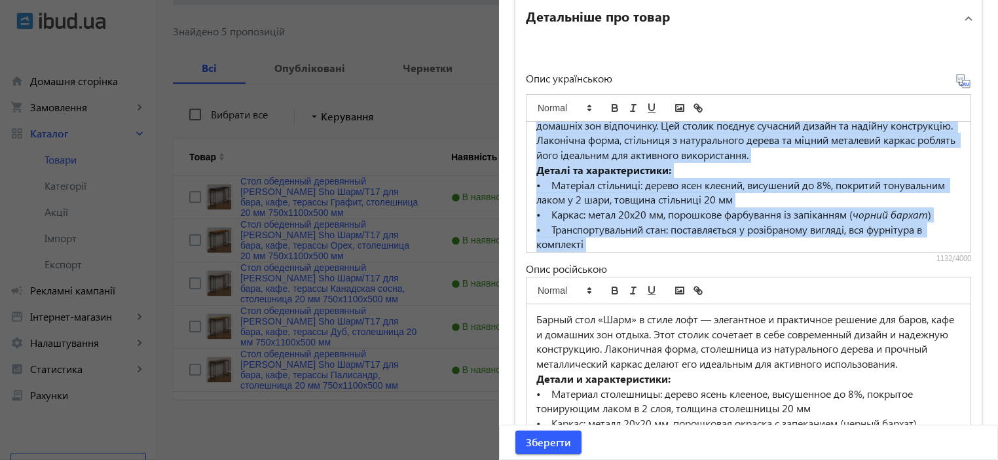
copy div "Барний стіл «Шарм» у стилі лофт — елегантне та практичне рішення для барів, каф…"
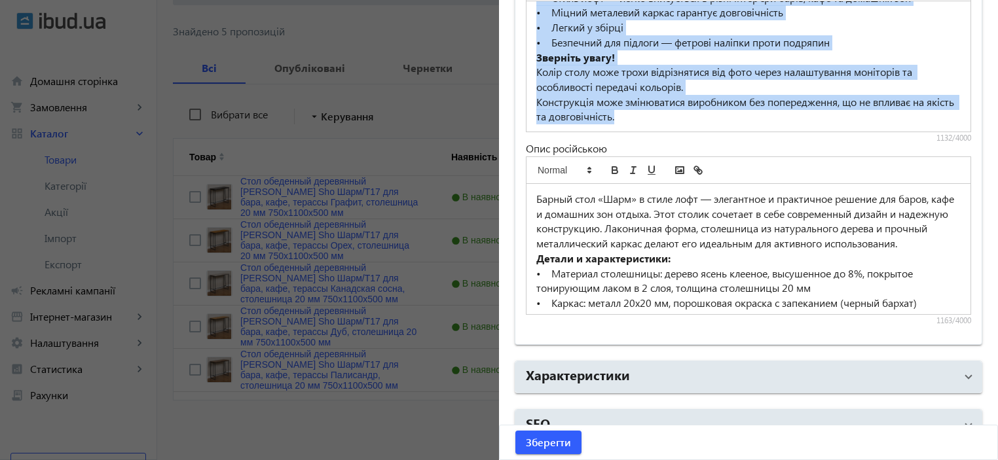
scroll to position [1064, 0]
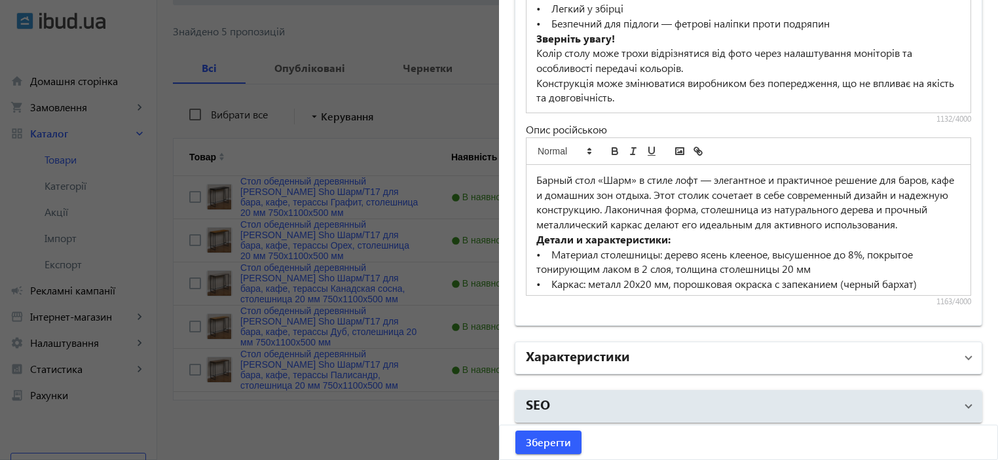
click at [612, 351] on h2 "Характеристики" at bounding box center [578, 356] width 104 height 18
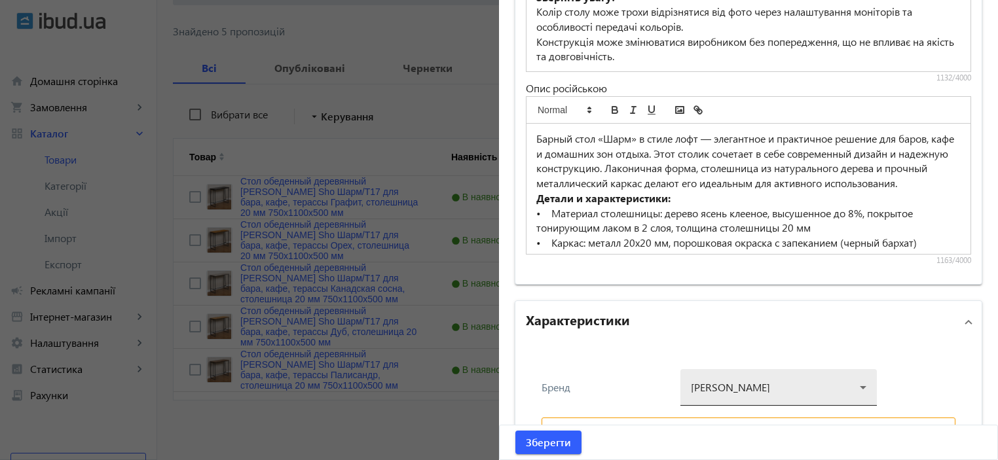
scroll to position [1191, 0]
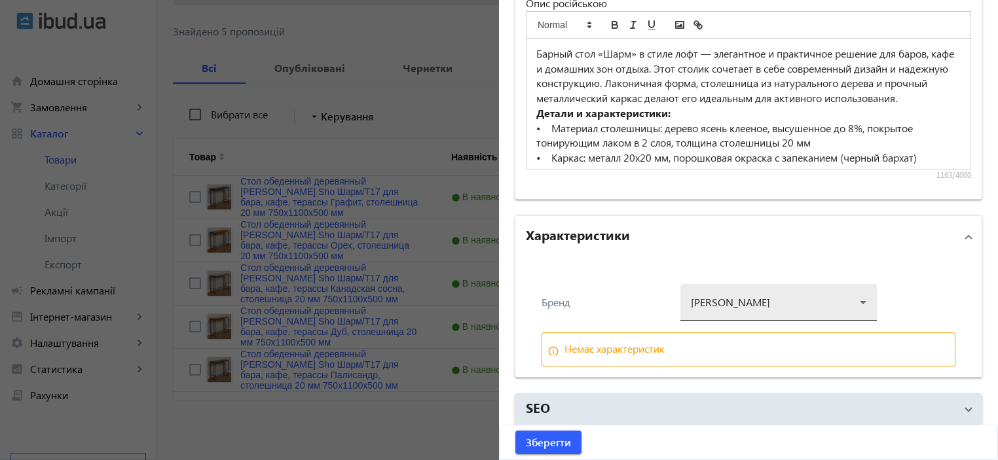
click at [717, 284] on div at bounding box center [779, 297] width 176 height 47
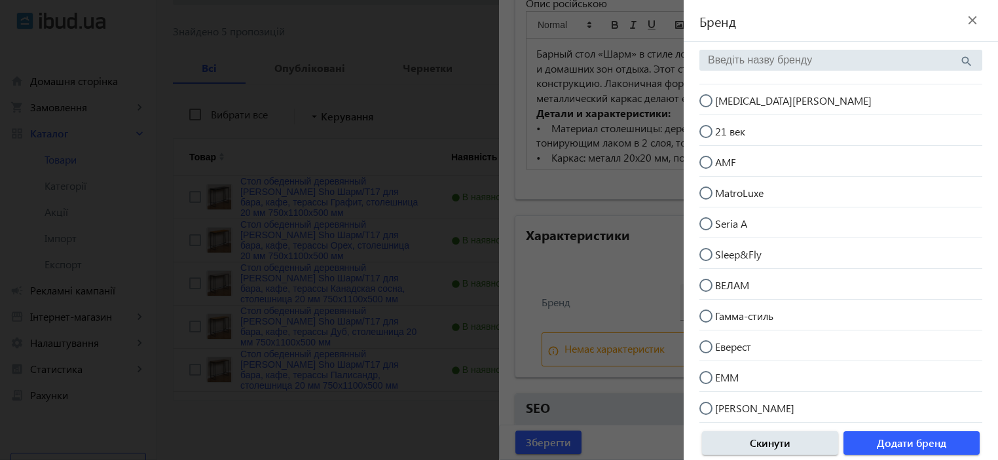
click at [717, 96] on input "[MEDICAL_DATA][PERSON_NAME]" at bounding box center [713, 107] width 26 height 26
radio input "true"
click at [901, 451] on span "button" at bounding box center [912, 443] width 136 height 31
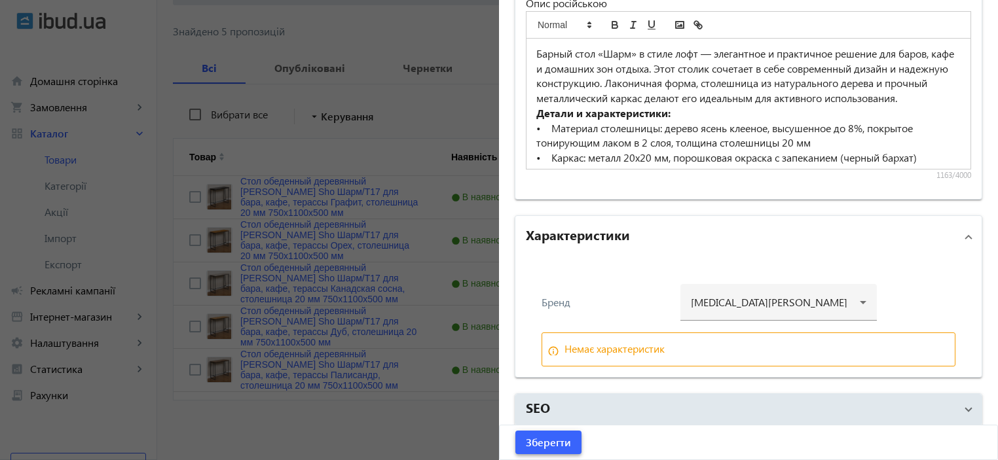
click at [572, 442] on span "submit" at bounding box center [549, 442] width 66 height 31
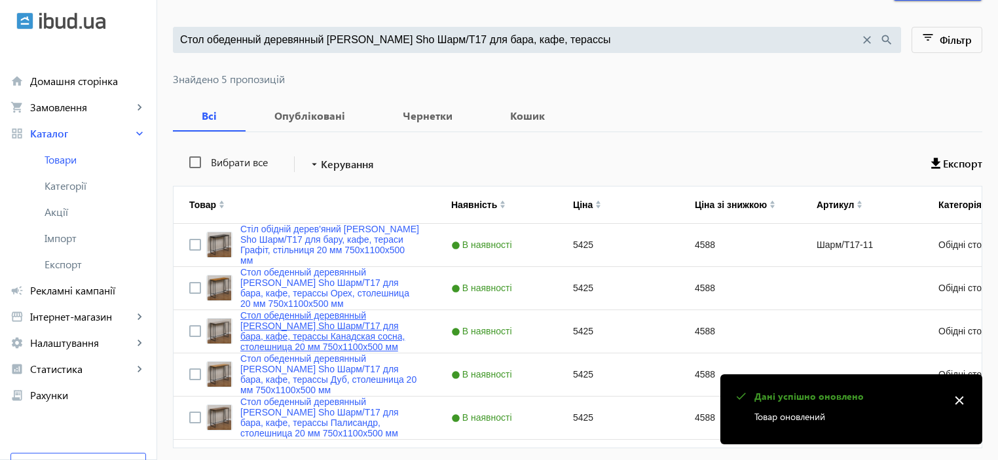
scroll to position [165, 0]
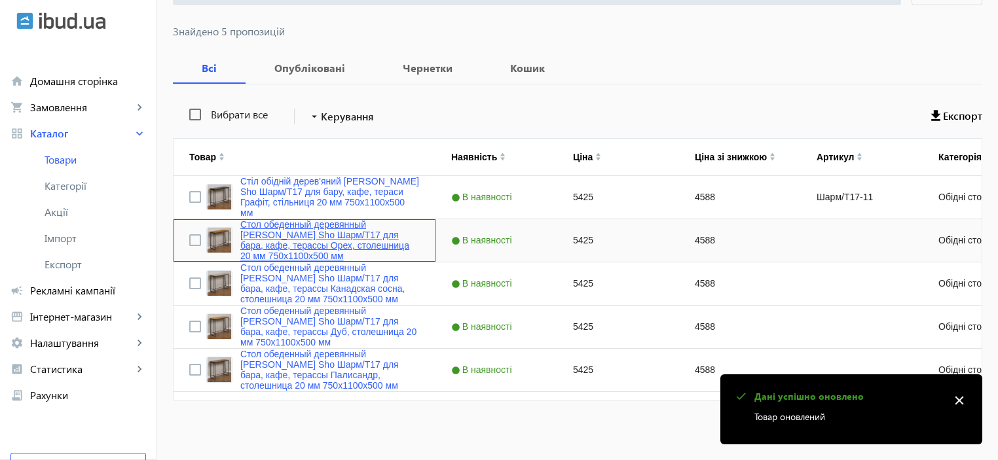
click at [271, 238] on link "Стол обеденный деревянный Tobi Sho Шарм/Т17 для бара, кафе, терассы Орех, столе…" at bounding box center [329, 240] width 179 height 42
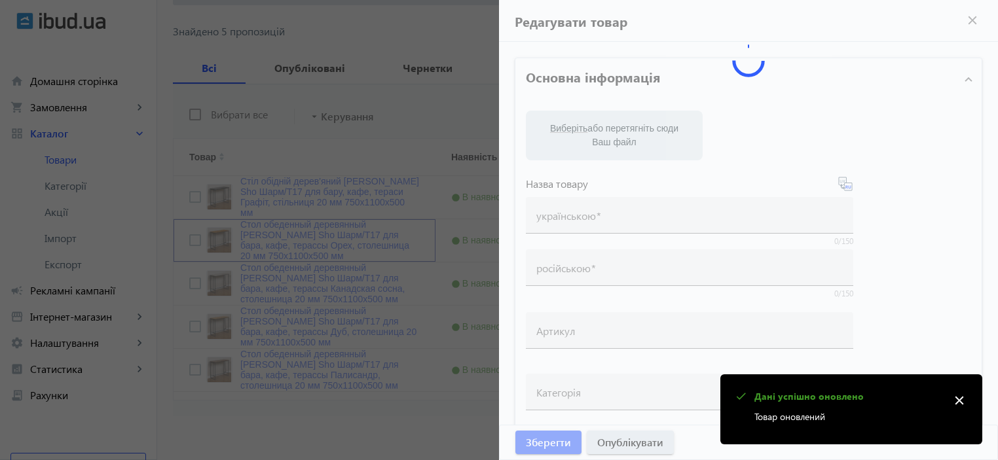
type input "Стол обеденный деревянный Tobi Sho Шарм/Т17 для бара, кафе, терассы Орех, столе…"
type input "5425"
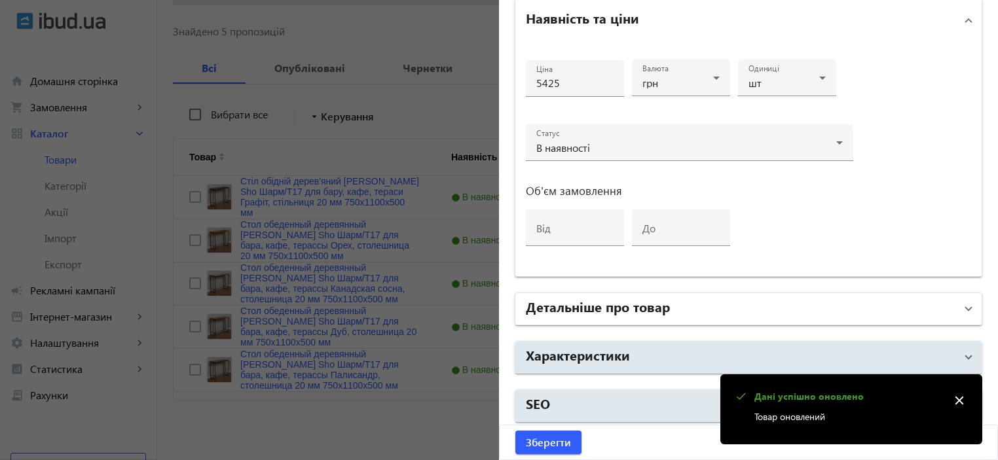
click at [597, 293] on mat-expansion-panel-header "Детальніше про товар" at bounding box center [749, 308] width 466 height 31
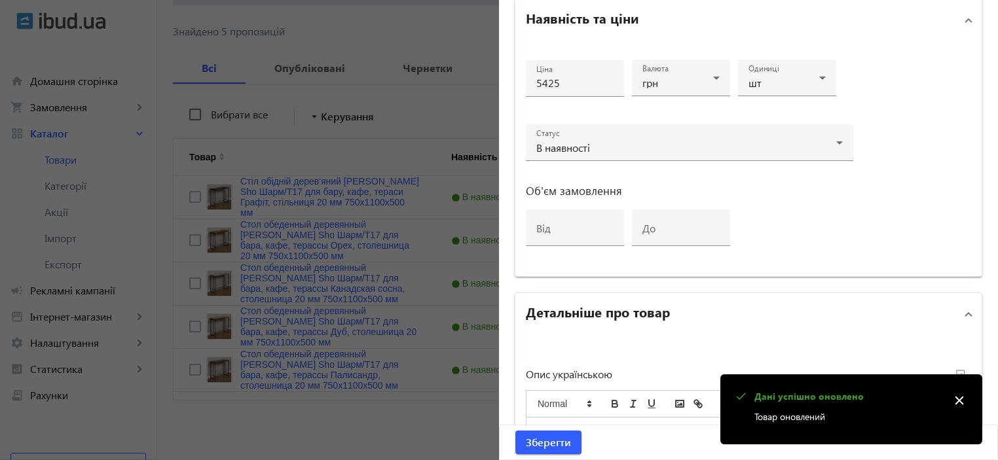
scroll to position [891, 0]
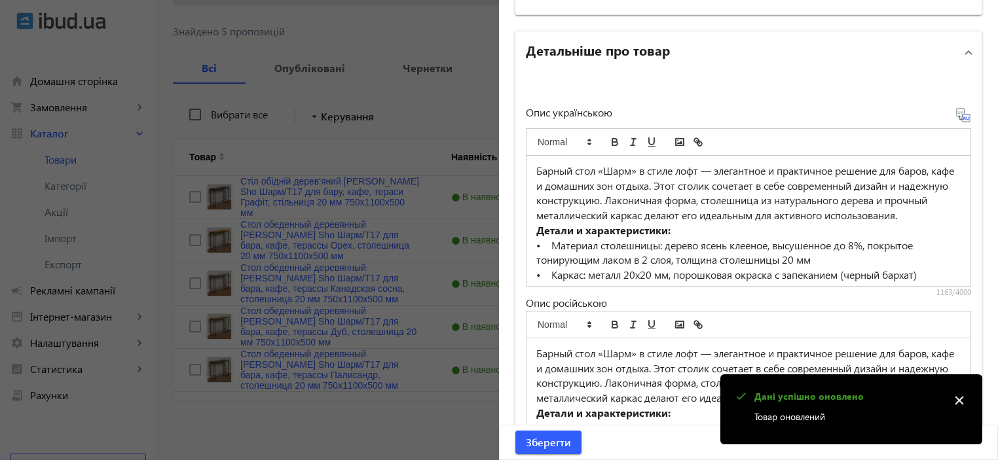
click at [589, 223] on p "Барный стол «Шарм» в стиле лофт — элегантное и практичное решение для баров, ка…" at bounding box center [748, 194] width 424 height 60
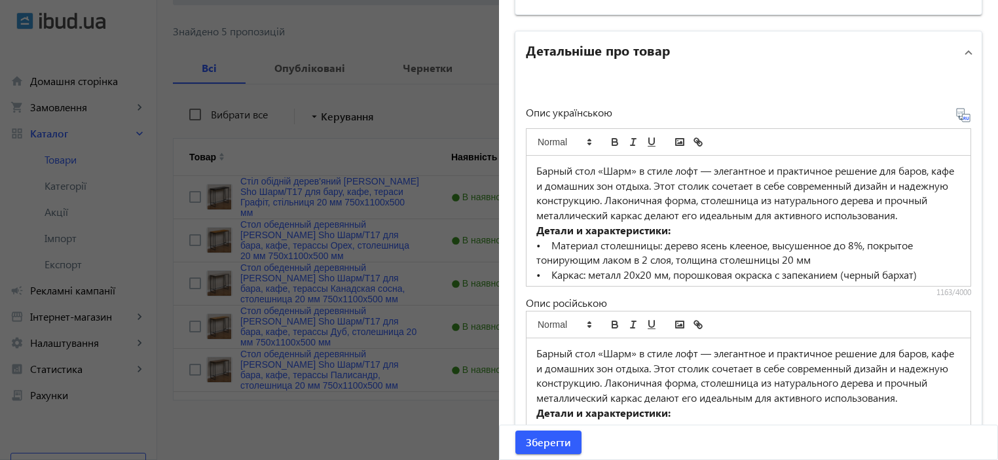
scroll to position [925, 0]
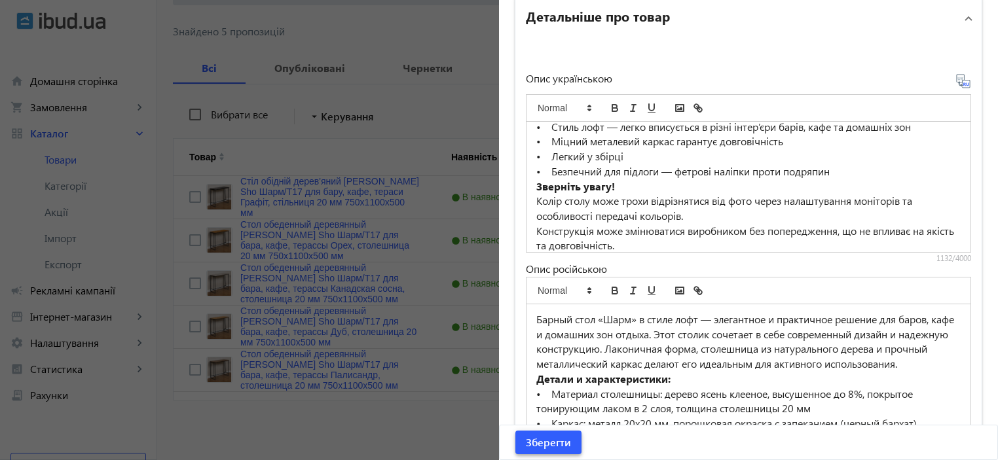
click at [533, 447] on span "Зберегти" at bounding box center [548, 443] width 45 height 14
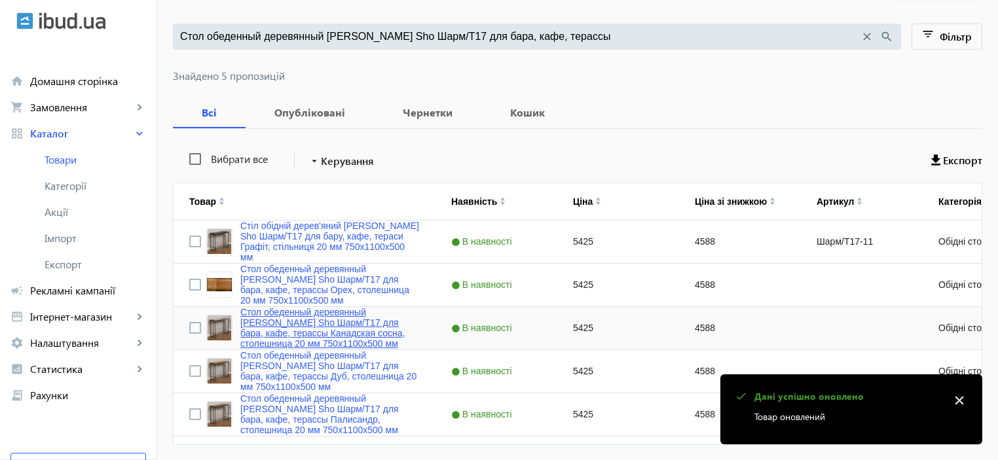
scroll to position [165, 0]
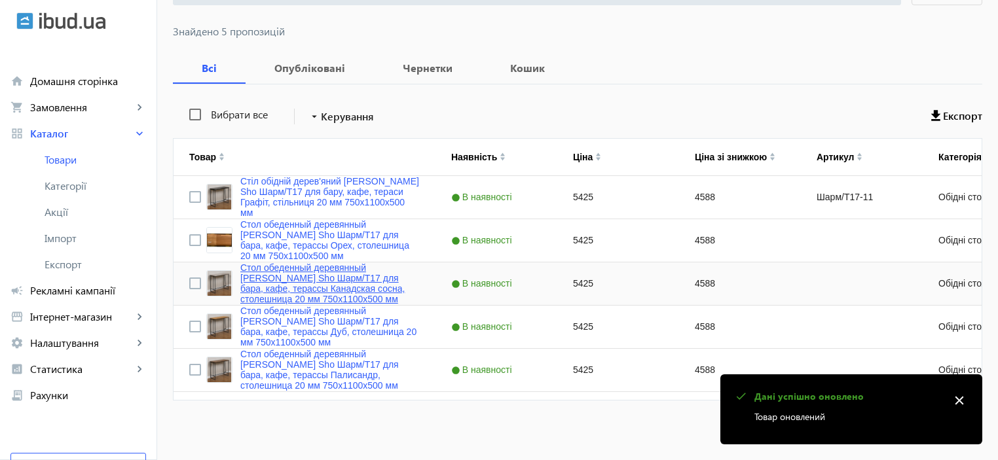
click at [274, 295] on link "Стол обеденный деревянный Tobi Sho Шарм/Т17 для бара, кафе, терассы Канадская с…" at bounding box center [329, 284] width 179 height 42
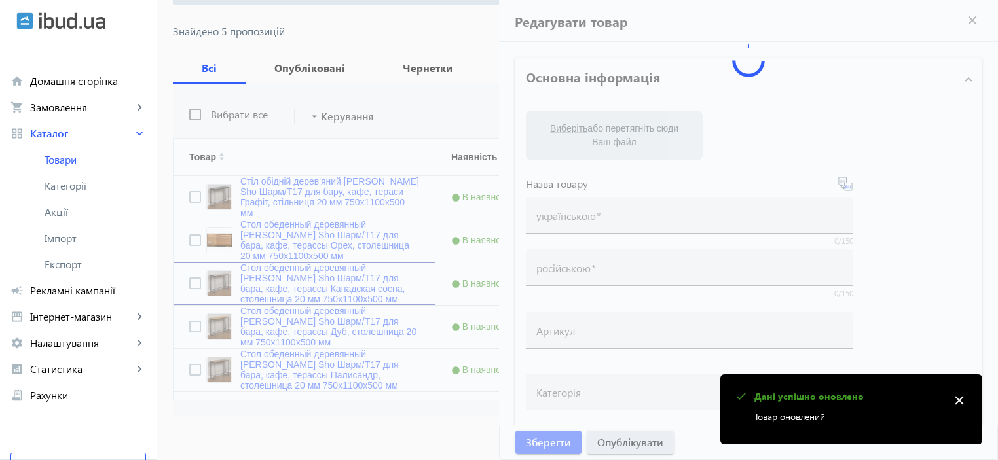
type input "Стол обеденный деревянный Tobi Sho Шарм/Т17 для бара, кафе, терассы Канадская с…"
type input "5425"
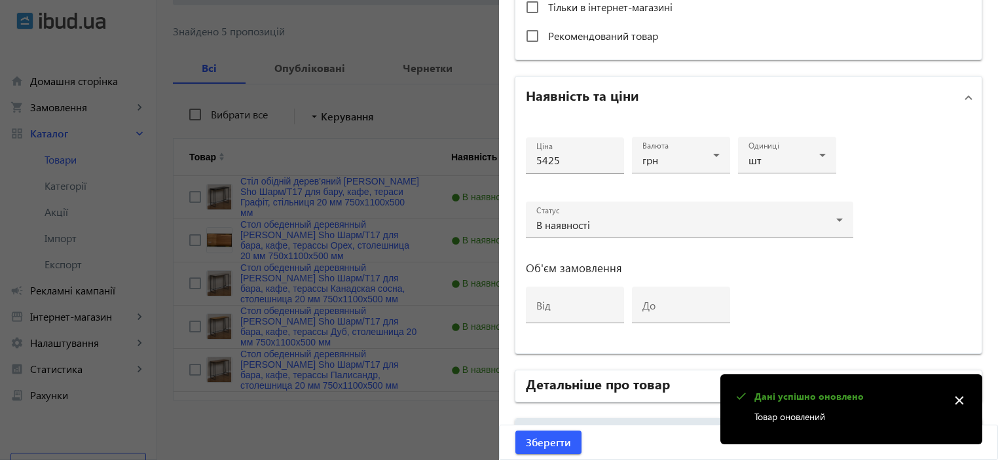
click at [565, 382] on h2 "Детальніше про товар" at bounding box center [598, 384] width 144 height 18
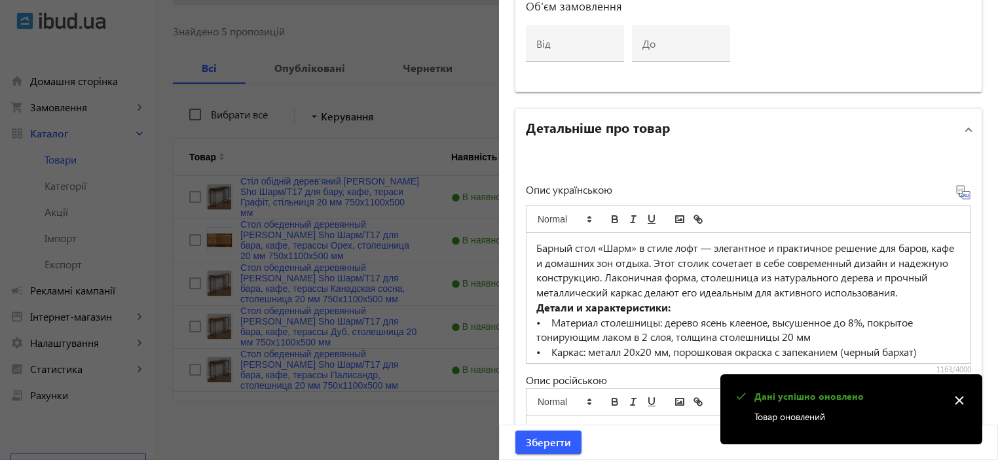
click at [592, 287] on p "Барный стол «Шарм» в стиле лофт — элегантное и практичное решение для баров, ка…" at bounding box center [748, 271] width 424 height 60
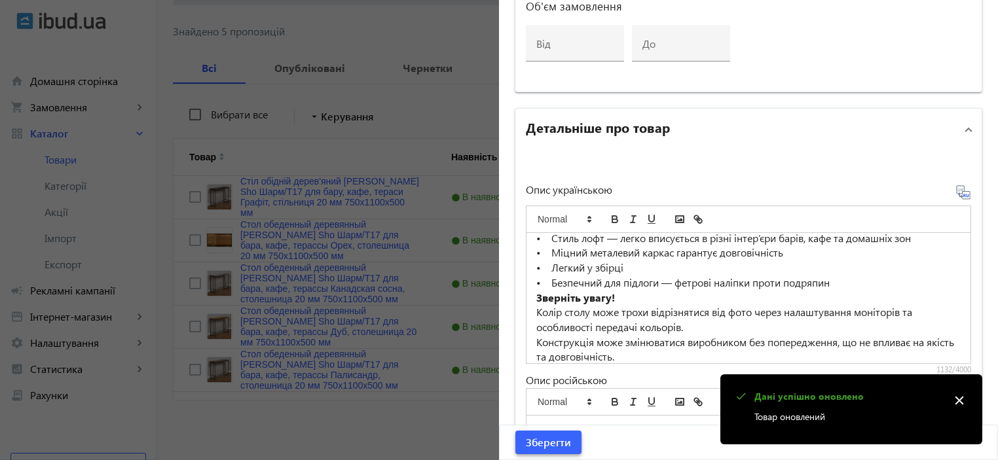
scroll to position [925, 0]
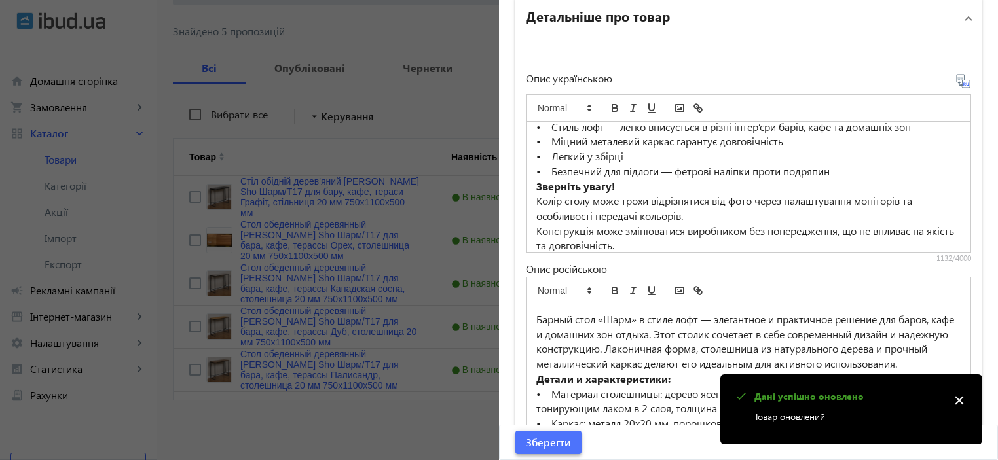
click at [538, 429] on span "submit" at bounding box center [549, 442] width 66 height 31
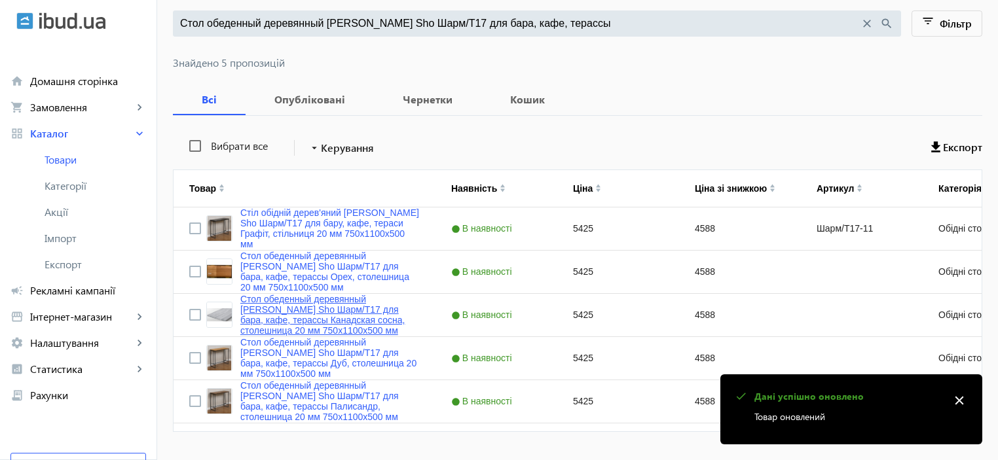
scroll to position [165, 0]
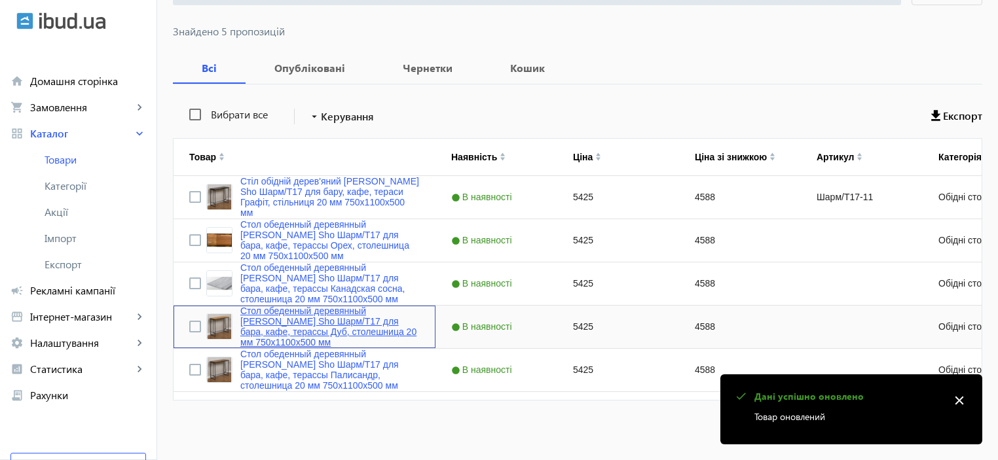
click at [278, 333] on link "Стол обеденный деревянный Tobi Sho Шарм/Т17 для бара, кафе, терассы Дуб, столеш…" at bounding box center [329, 327] width 179 height 42
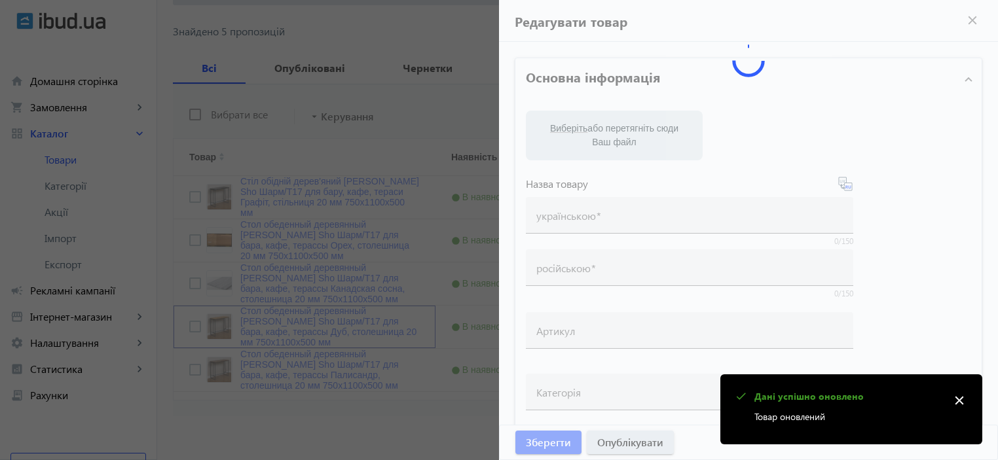
type input "Стол обеденный деревянный Tobi Sho Шарм/Т17 для бара, кафе, терассы Дуб, столеш…"
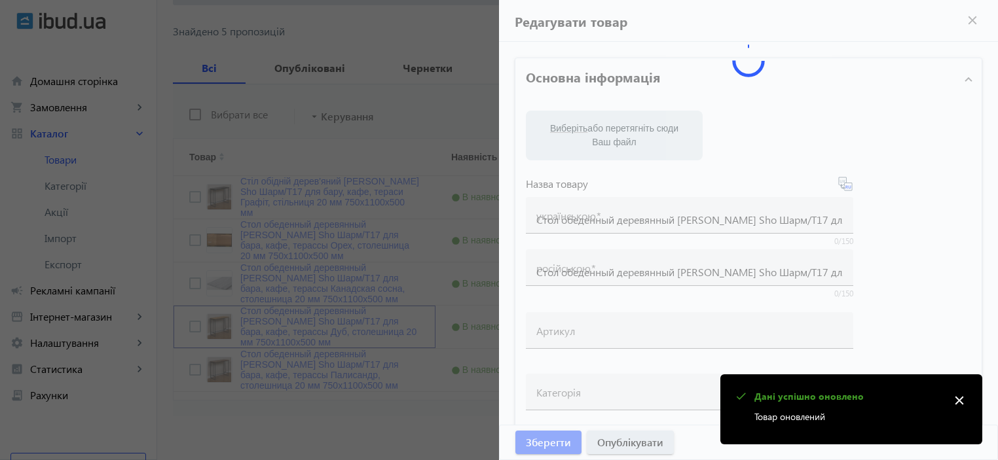
type input "5425"
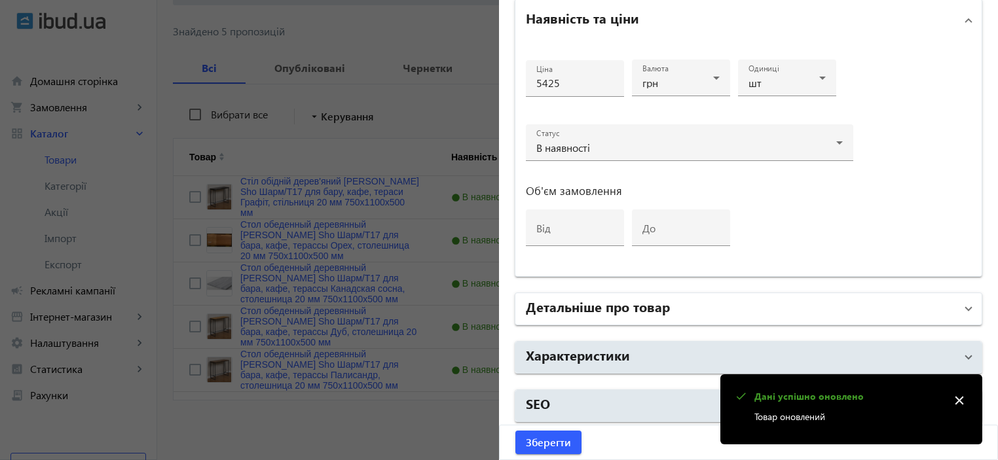
click at [561, 297] on h2 "Детальніше про товар" at bounding box center [598, 306] width 144 height 18
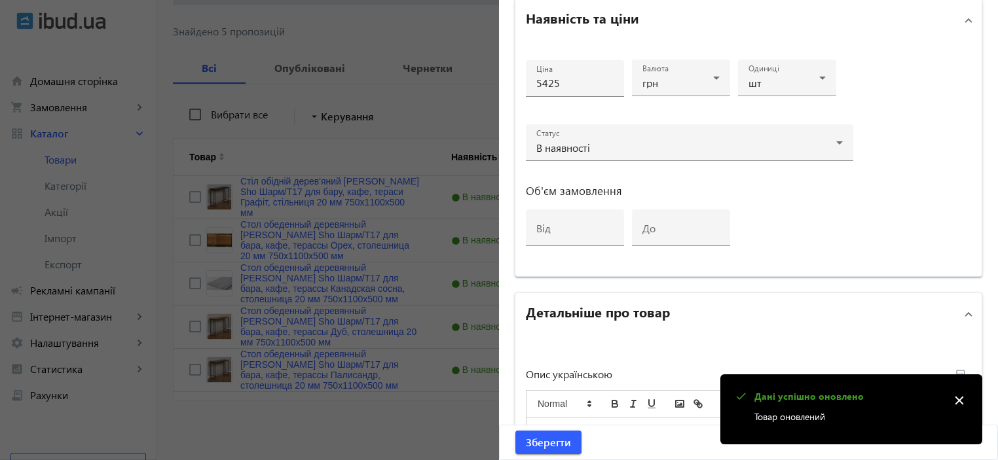
scroll to position [0, 0]
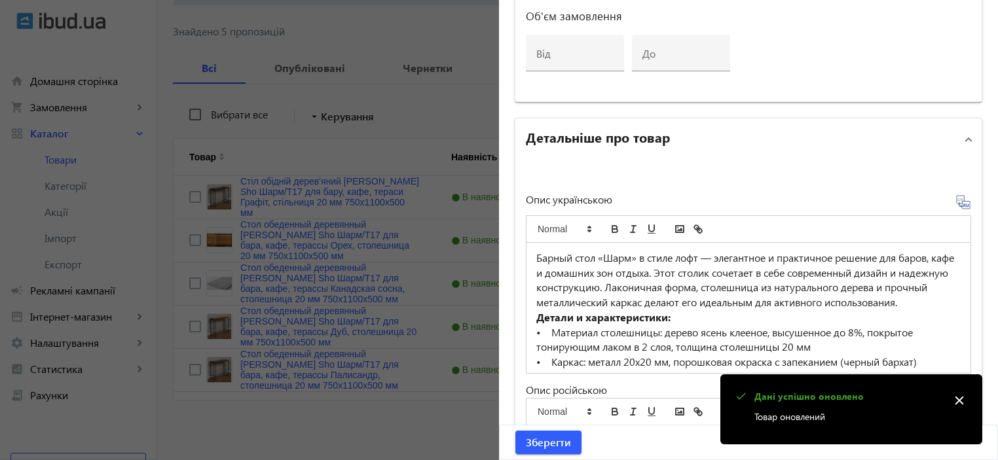
click at [560, 288] on p "Барный стол «Шарм» в стиле лофт — элегантное и практичное решение для баров, ка…" at bounding box center [748, 281] width 424 height 60
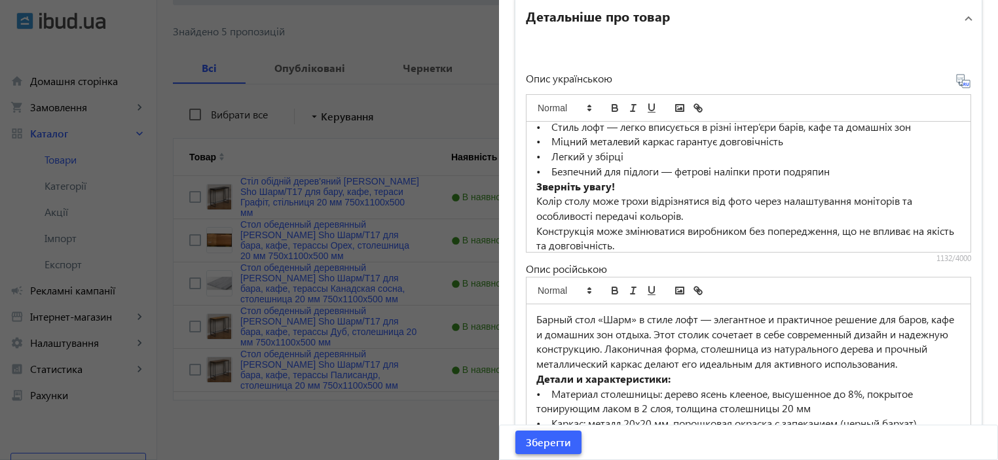
click at [547, 445] on span "Зберегти" at bounding box center [548, 443] width 45 height 14
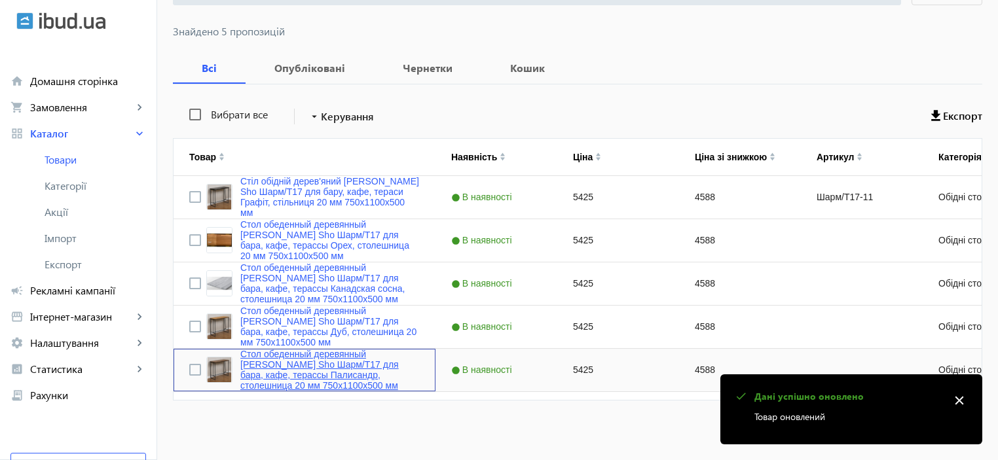
click at [320, 373] on link "Стол обеденный деревянный Tobi Sho Шарм/Т17 для бара, кафе, терассы Палисандр, …" at bounding box center [329, 370] width 179 height 42
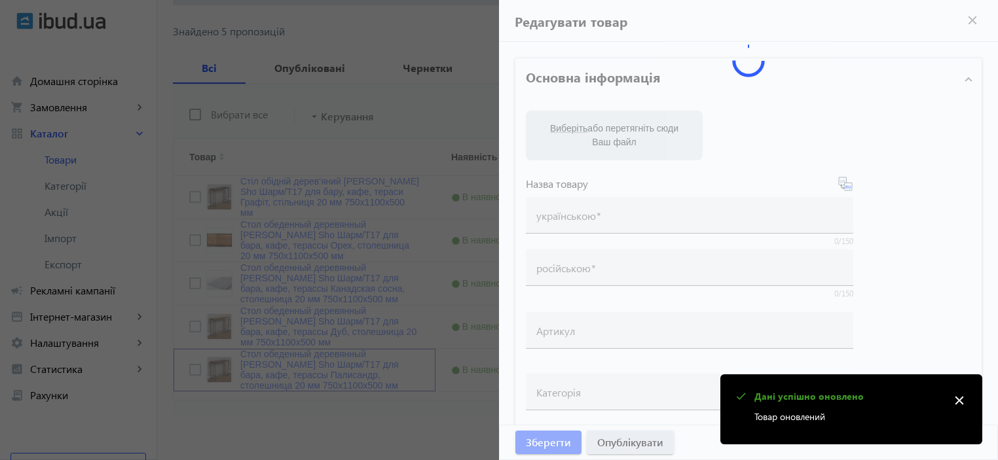
type input "Стол обеденный деревянный Tobi Sho Шарм/Т17 для бара, кафе, терассы Палисандр, …"
type input "5425"
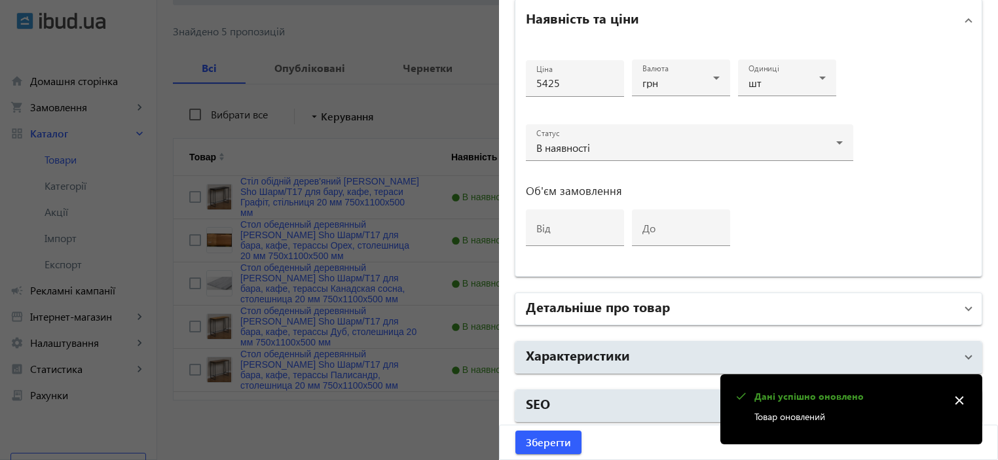
click at [609, 314] on mat-panel-title "Детальніше про товар" at bounding box center [741, 309] width 430 height 24
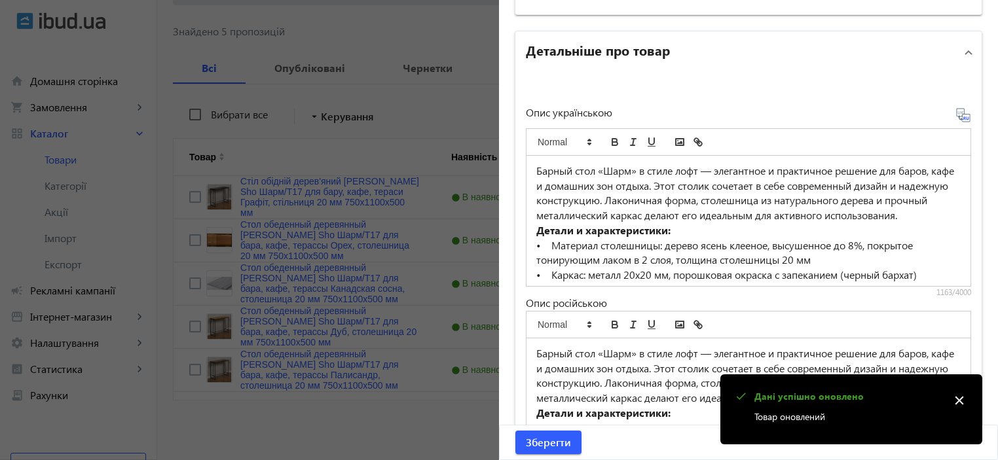
click at [579, 254] on p "• Материал столешницы: дерево ясень клееное, высушенное до 8%, покрытое тонирую…" at bounding box center [748, 252] width 424 height 29
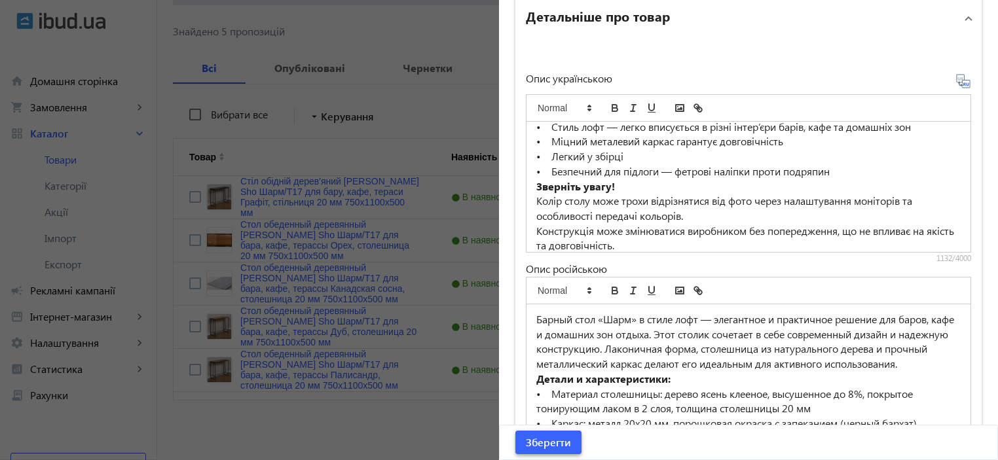
click at [533, 446] on span "Зберегти" at bounding box center [548, 443] width 45 height 14
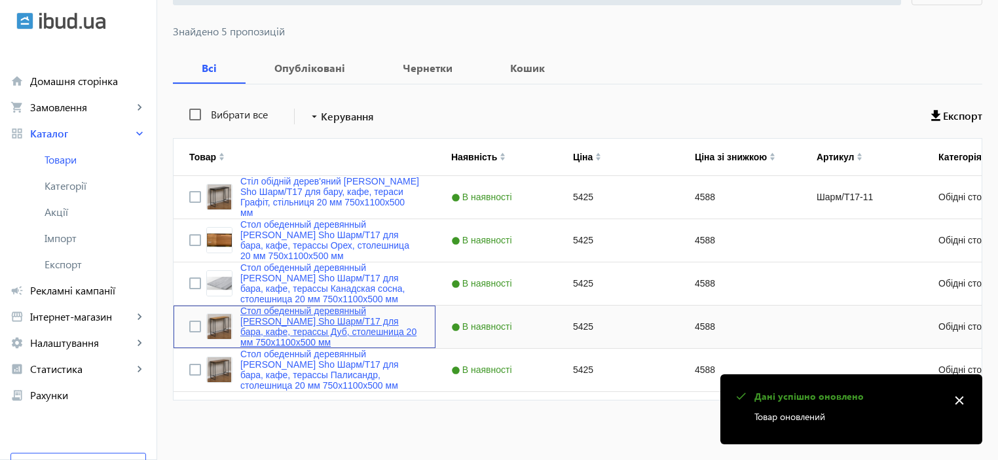
click at [307, 332] on link "Стол обеденный деревянный Tobi Sho Шарм/Т17 для бара, кафе, терассы Дуб, столеш…" at bounding box center [329, 327] width 179 height 42
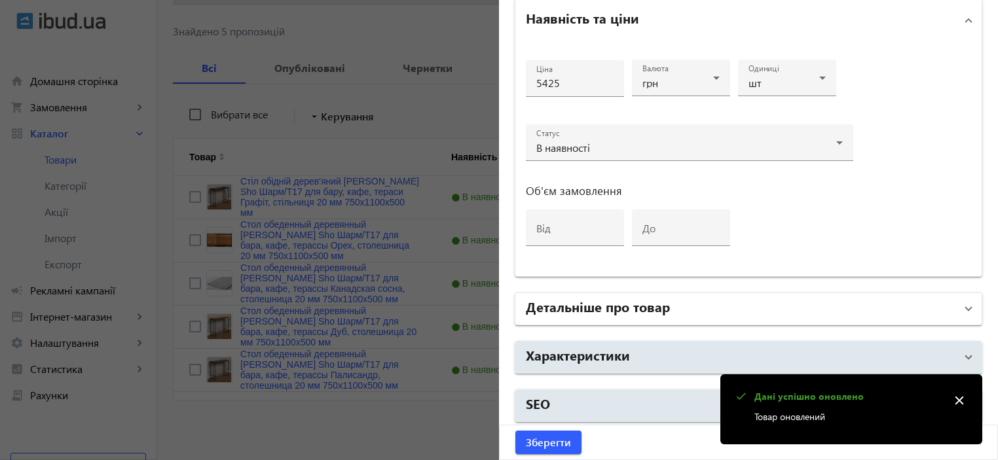
click at [605, 303] on h2 "Детальніше про товар" at bounding box center [598, 306] width 144 height 18
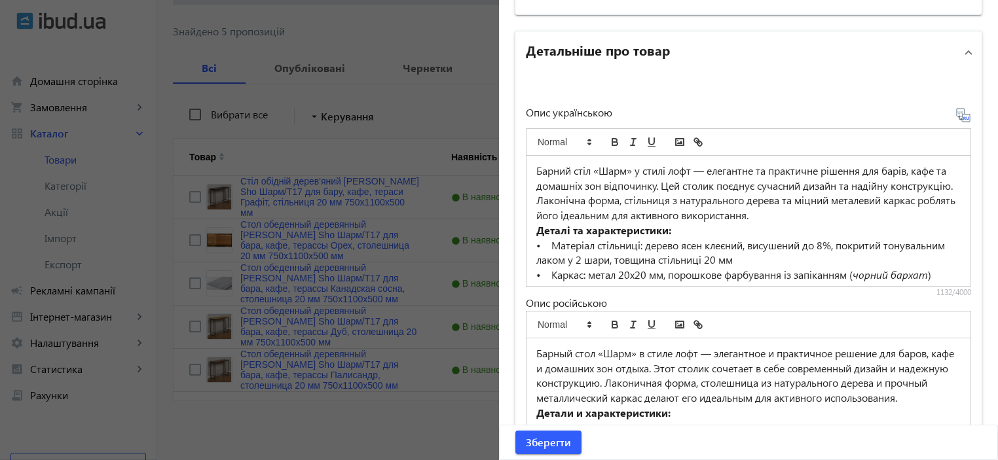
click at [401, 262] on div at bounding box center [499, 230] width 998 height 460
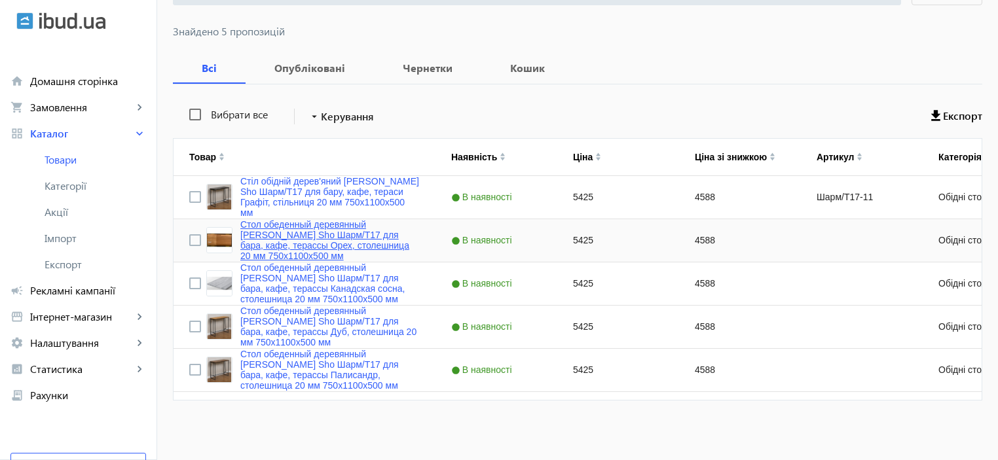
click at [314, 241] on link "Стол обеденный деревянный Tobi Sho Шарм/Т17 для бара, кафе, терассы Орех, столе…" at bounding box center [329, 240] width 179 height 42
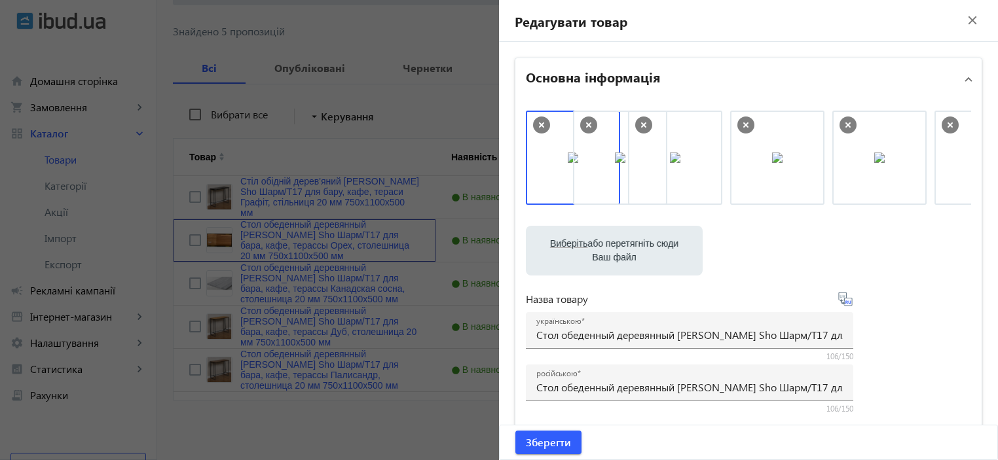
drag, startPoint x: 648, startPoint y: 179, endPoint x: 728, endPoint y: 182, distance: 79.3
click at [561, 434] on span "submit" at bounding box center [549, 442] width 66 height 31
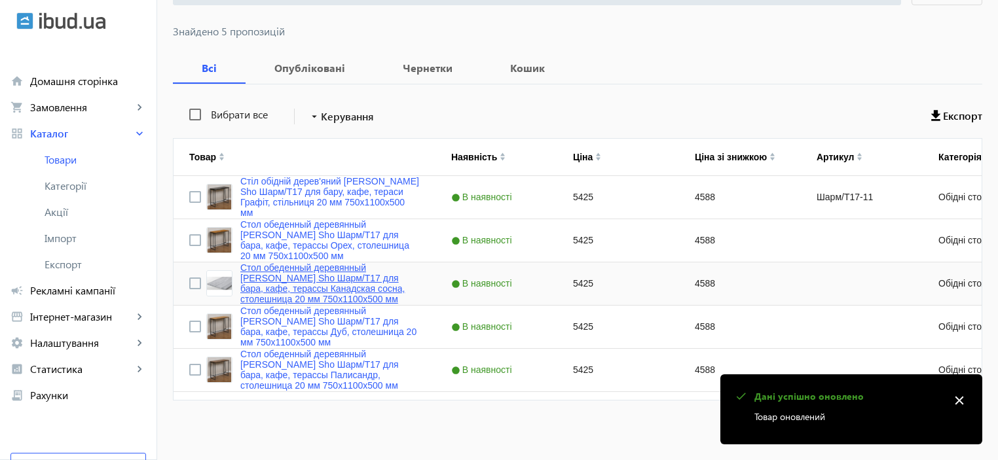
click at [282, 269] on link "Стол обеденный деревянный Tobi Sho Шарм/Т17 для бара, кафе, терассы Канадская с…" at bounding box center [329, 284] width 179 height 42
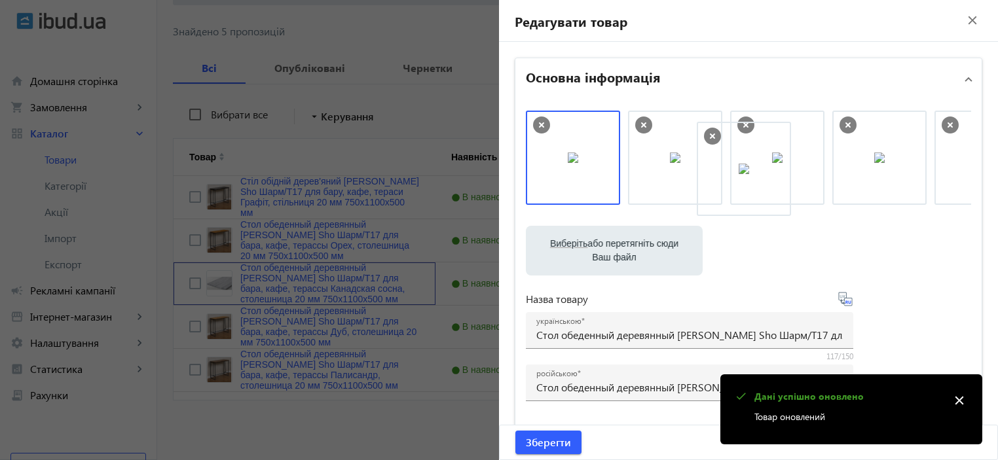
drag, startPoint x: 581, startPoint y: 162, endPoint x: 728, endPoint y: 172, distance: 147.1
drag, startPoint x: 655, startPoint y: 170, endPoint x: 569, endPoint y: 164, distance: 86.6
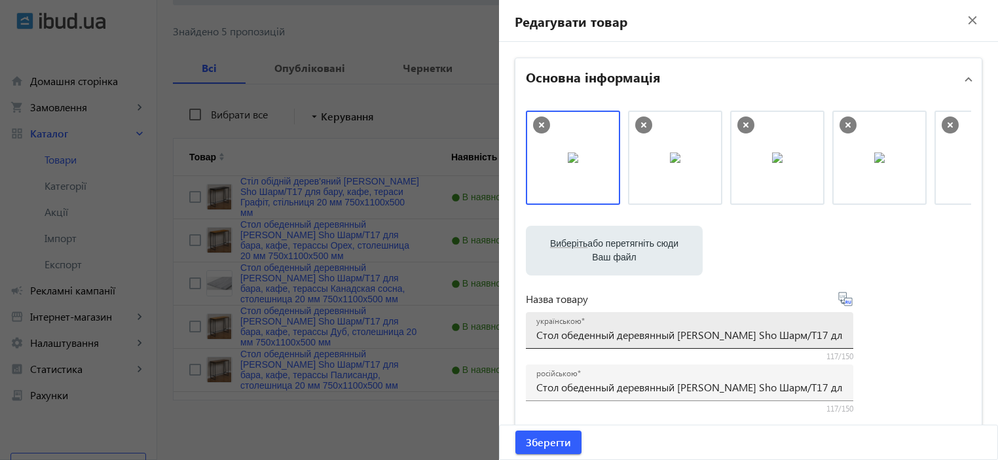
click at [608, 342] on input "Стол обеденный деревянный Tobi Sho Шарм/Т17 для бара, кафе, терассы Канадская с…" at bounding box center [689, 335] width 307 height 14
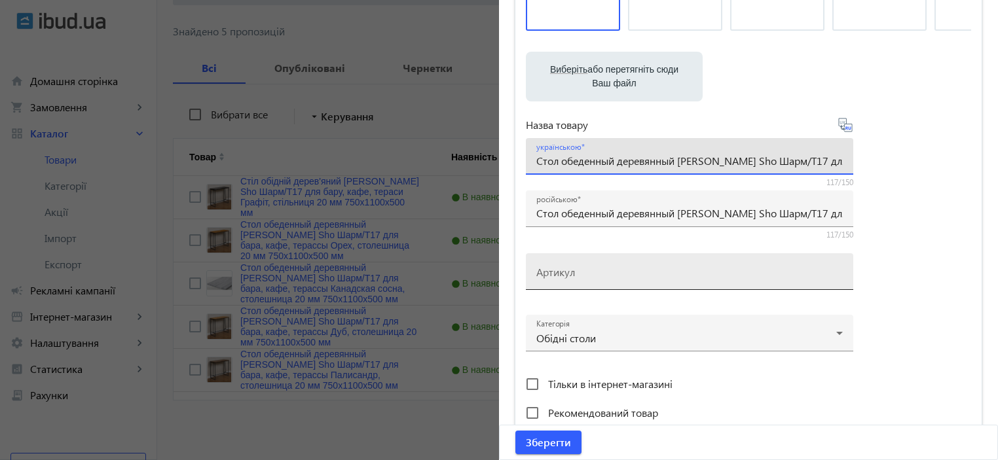
click at [572, 272] on input "Артикул" at bounding box center [689, 276] width 307 height 14
paste input "Шарм/Т17-13"
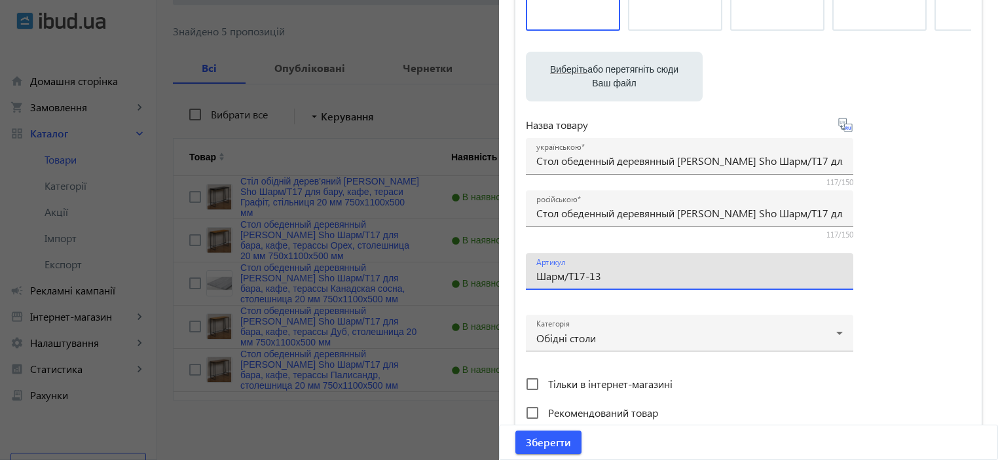
type input "Шарм/Т17-13"
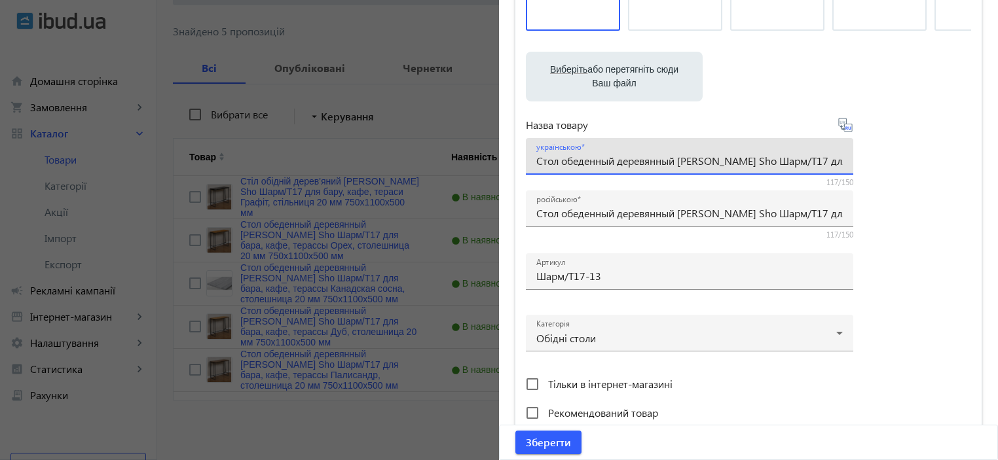
click at [568, 160] on input "Стол обеденный деревянный Tobi Sho Шарм/Т17 для бара, кафе, терассы Канадская с…" at bounding box center [689, 161] width 307 height 14
paste input "іл обідній дерев'яний Tobi Sho Шарм/Т17 для бару, кафе, тераси Канадська сосна,…"
type input "Стіл обідній дерев'яний Tobi Sho Шарм/Т17 для бару, кафе, тераси Канадська сосн…"
click at [933, 261] on div "Виберіть або перетягніть сюди Ваш файл 1288668cbc7924e10b9345971653786-8eb31213…" at bounding box center [748, 181] width 445 height 490
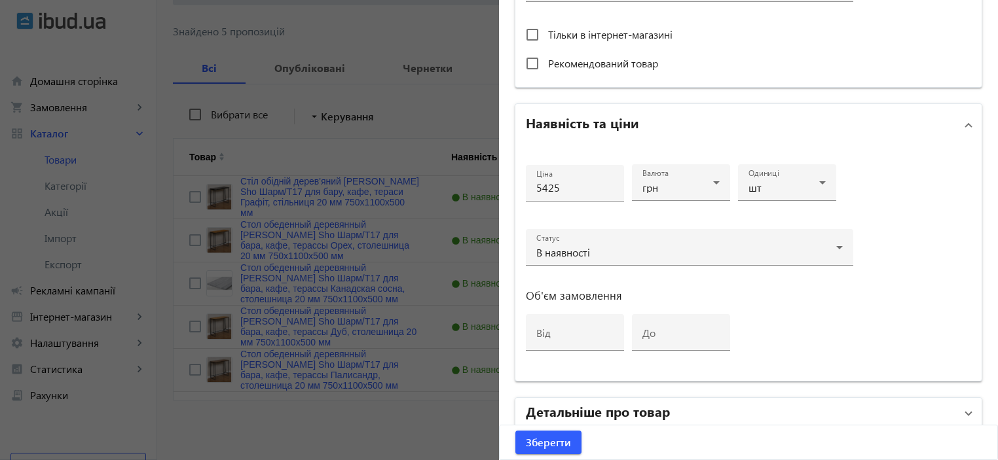
click at [650, 412] on h2 "Детальніше про товар" at bounding box center [598, 411] width 144 height 18
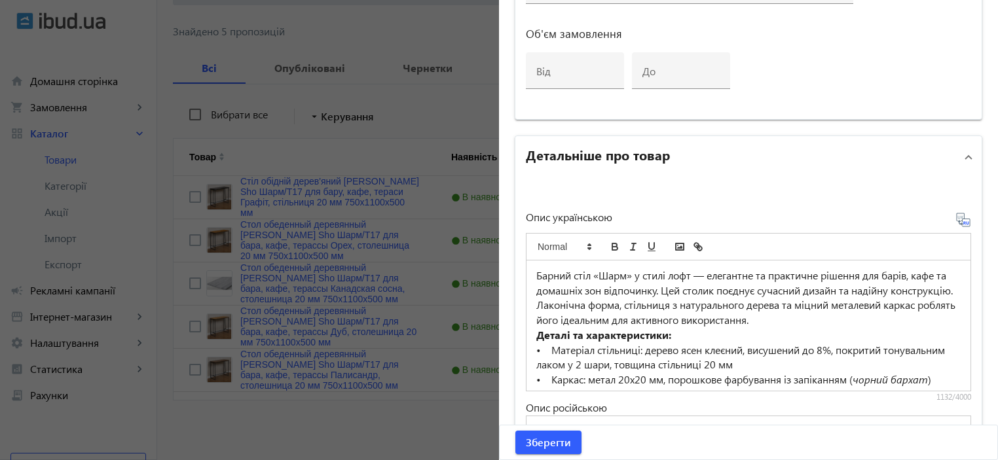
click at [636, 309] on p "Барний стіл «Шарм» у стилі лофт — елегантне та практичне рішення для барів, каф…" at bounding box center [748, 299] width 424 height 60
click at [705, 170] on mat-expansion-panel-header "Детальніше про товар" at bounding box center [749, 157] width 466 height 42
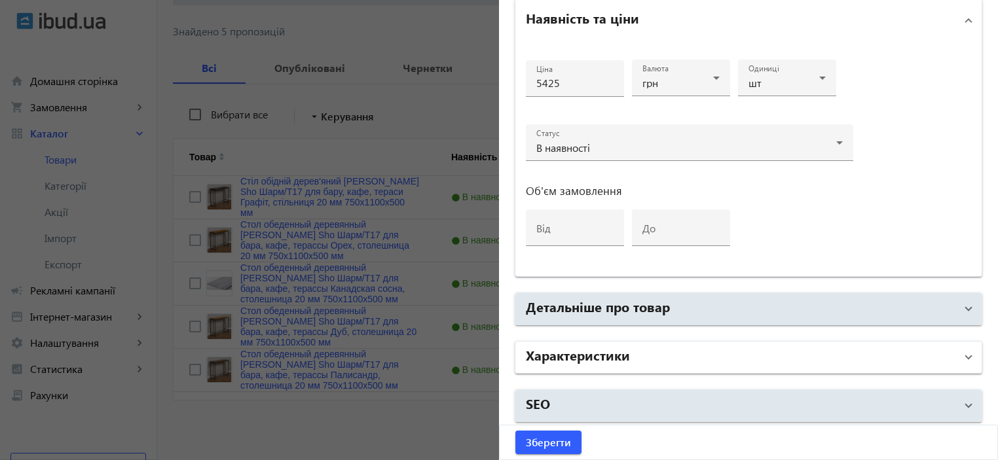
click at [647, 361] on mat-panel-title "Характеристики" at bounding box center [741, 358] width 430 height 24
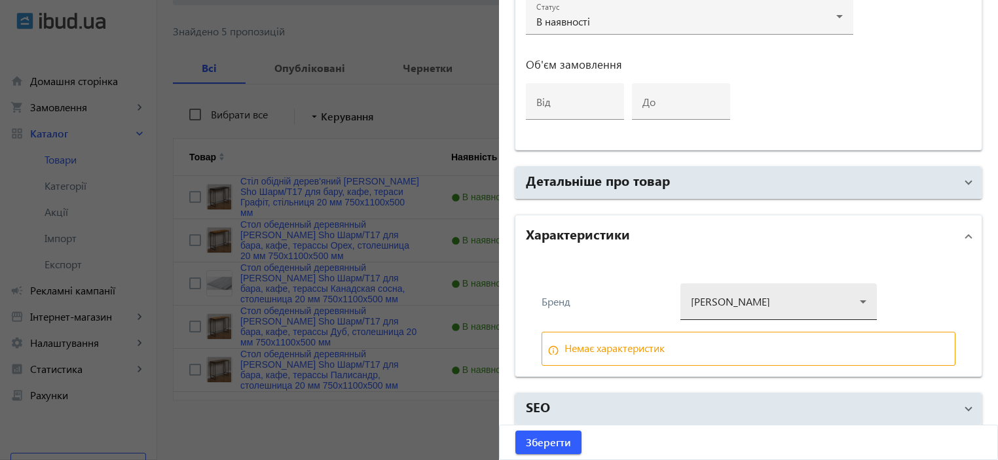
click at [729, 298] on div at bounding box center [779, 296] width 176 height 47
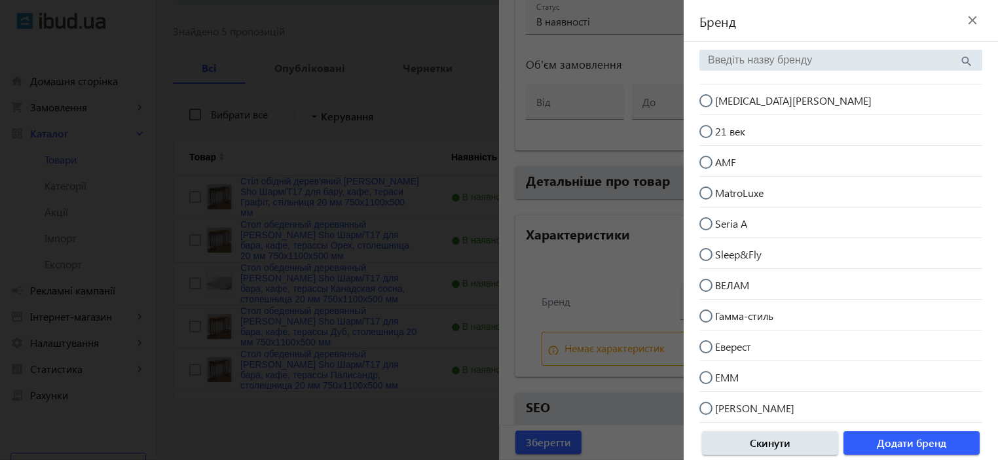
click at [758, 99] on mat-radio-button "[MEDICAL_DATA][PERSON_NAME]" at bounding box center [841, 99] width 283 height 25
radio input "true"
drag, startPoint x: 904, startPoint y: 442, endPoint x: 704, endPoint y: 455, distance: 200.9
click at [903, 442] on span "Додати бренд" at bounding box center [911, 443] width 69 height 14
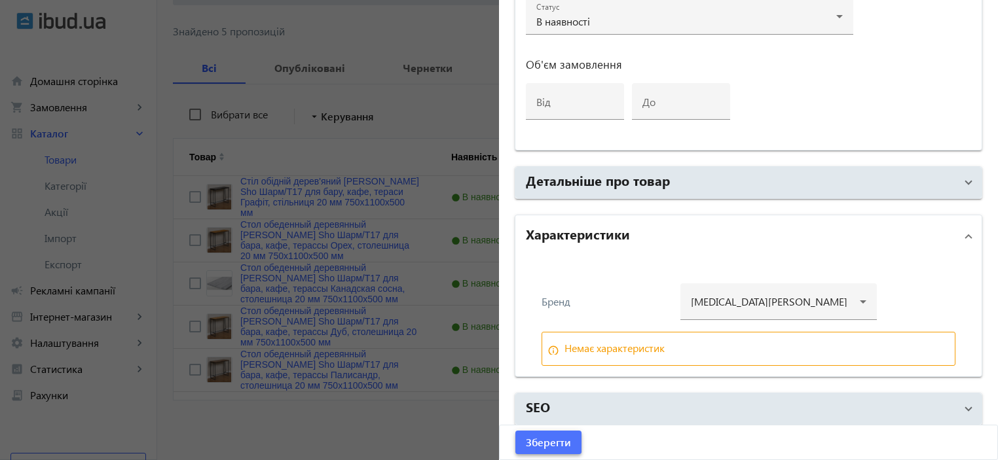
click at [516, 439] on span "submit" at bounding box center [549, 442] width 66 height 31
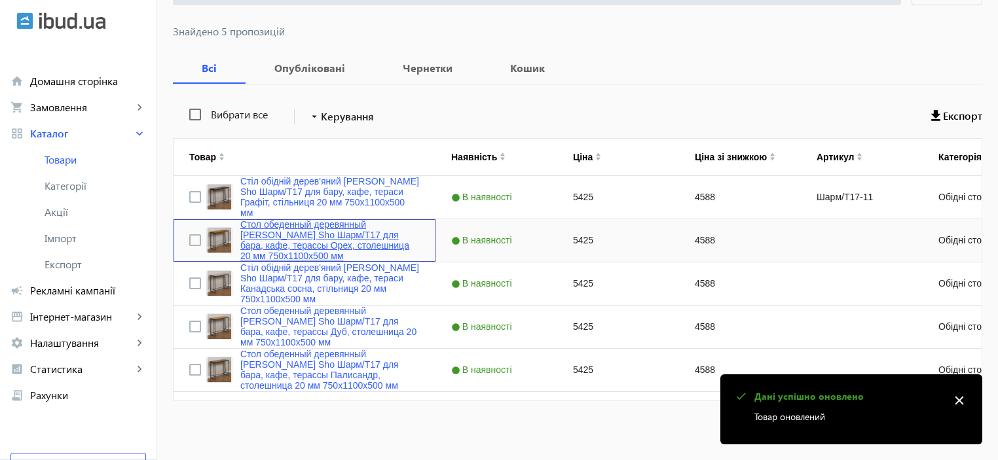
click at [281, 242] on link "Стол обеденный деревянный Tobi Sho Шарм/Т17 для бара, кафе, терассы Орех, столе…" at bounding box center [329, 240] width 179 height 42
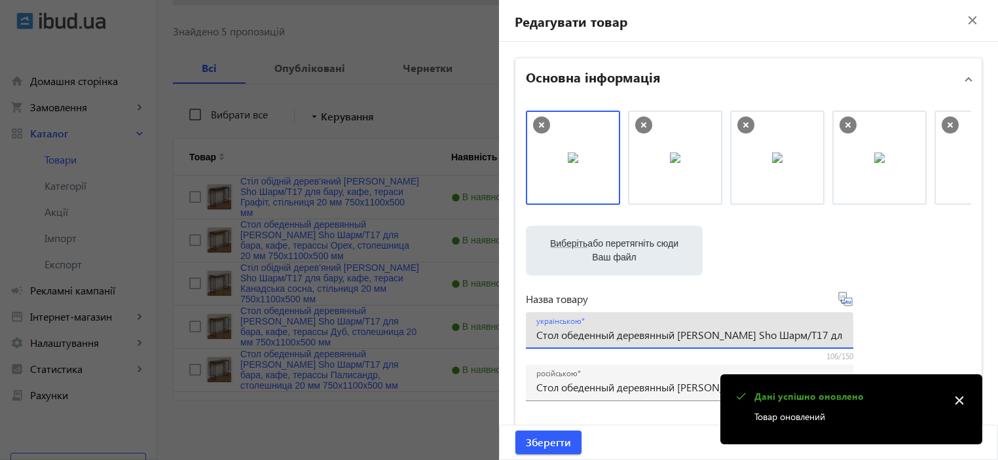
click at [566, 342] on input "Стол обеденный деревянный Tobi Sho Шарм/Т17 для бара, кафе, терассы Орех, столе…" at bounding box center [689, 335] width 307 height 14
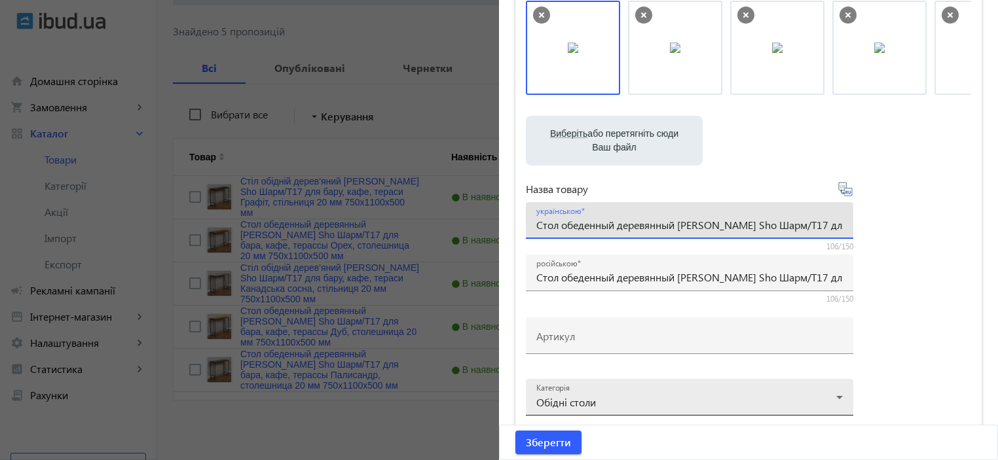
scroll to position [174, 0]
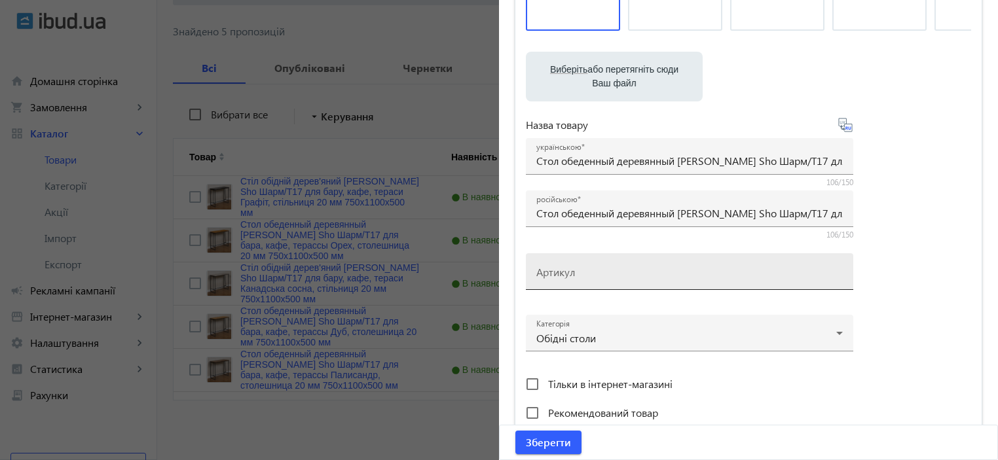
click at [556, 276] on mat-label "Артикул" at bounding box center [555, 272] width 39 height 14
click at [556, 276] on input "Артикул" at bounding box center [689, 276] width 307 height 14
paste input "Шарм/Т17-10"
type input "Шарм/Т17-10"
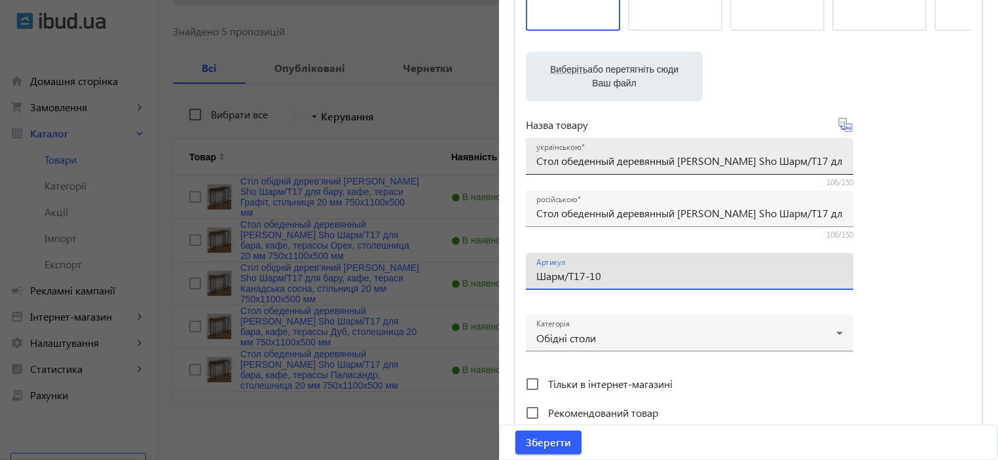
click at [589, 158] on input "Стол обеденный деревянный Tobi Sho Шарм/Т17 для бара, кафе, терассы Орех, столе…" at bounding box center [689, 161] width 307 height 14
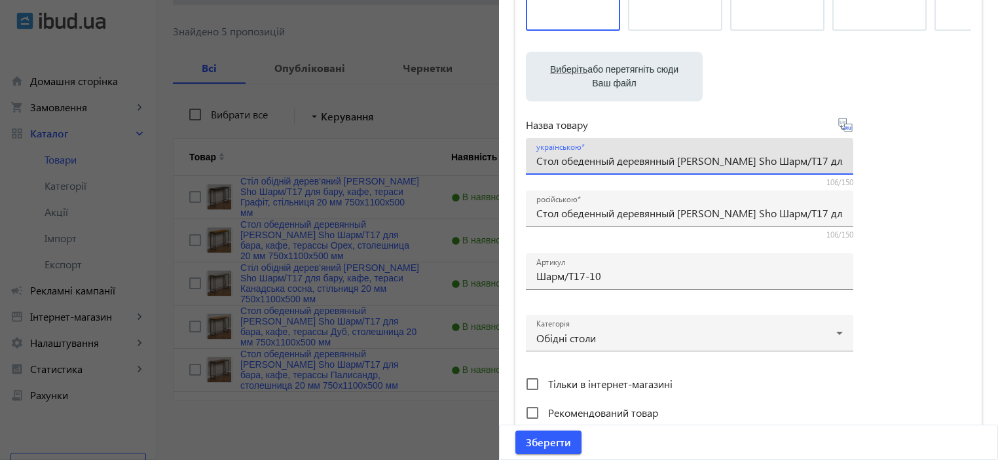
paste input "іл обідній дерев'яний Tobi Sho Шарм/Т17 для бару, кафе, тераси Горіх, стільниця"
type input "Стіл обідній дерев'яний Tobi Sho Шарм/Т17 для бару, кафе, тераси Горіх, стільни…"
click at [945, 307] on div "Виберіть або перетягніть сюди Ваш файл 1288468cbc78f22e994798220017190-1c55a1eb…" at bounding box center [748, 181] width 445 height 490
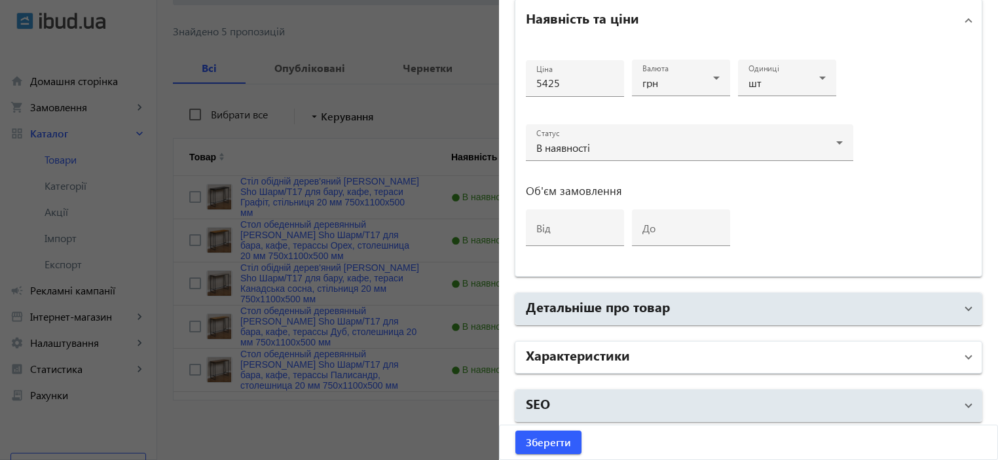
click at [616, 357] on h2 "Характеристики" at bounding box center [578, 355] width 104 height 18
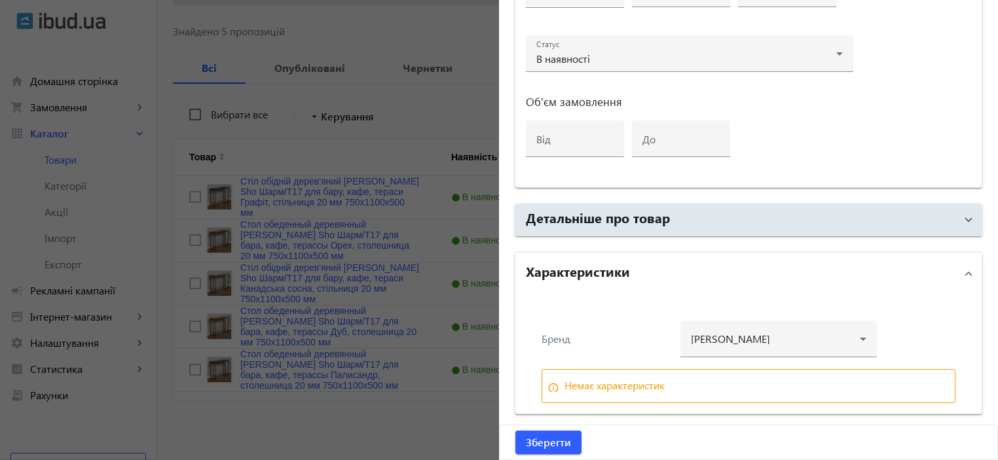
scroll to position [755, 0]
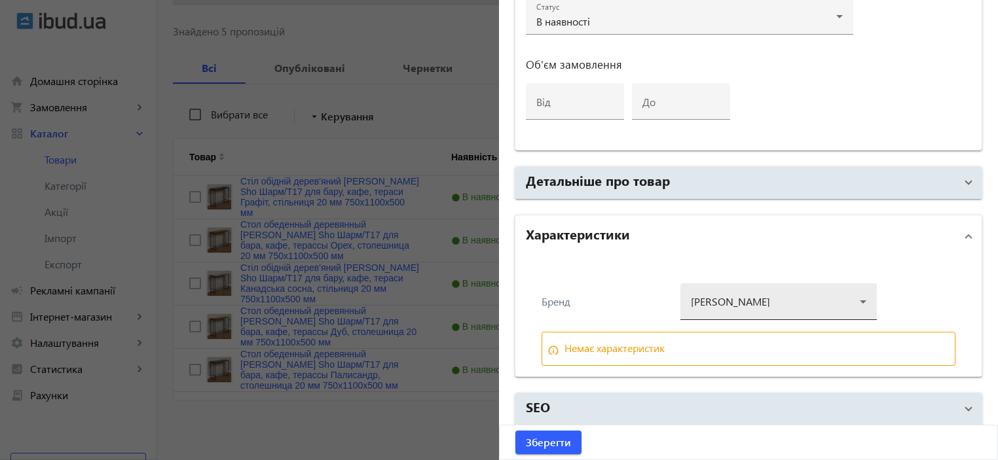
click at [753, 298] on div at bounding box center [779, 296] width 176 height 47
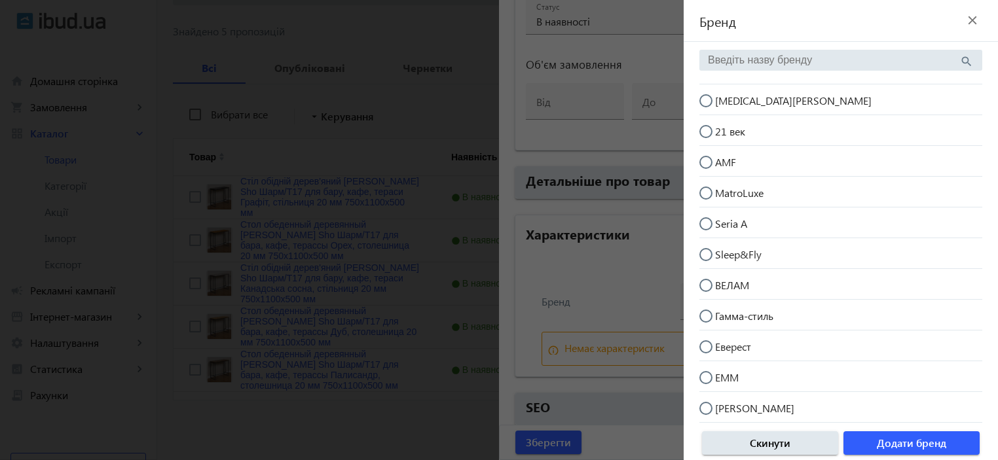
click at [772, 100] on mat-radio-button "[MEDICAL_DATA][PERSON_NAME]" at bounding box center [841, 99] width 283 height 25
radio input "true"
click at [888, 436] on span "Додати бренд" at bounding box center [911, 443] width 69 height 14
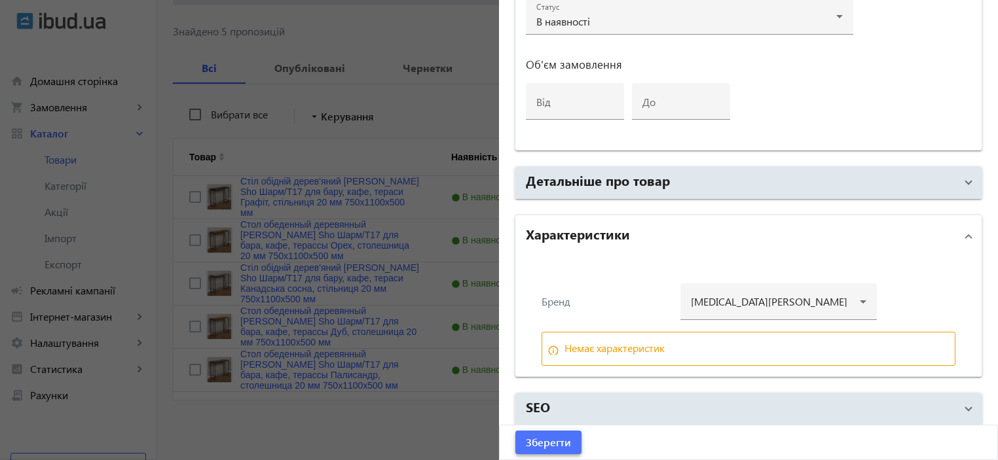
click at [545, 436] on span "Зберегти" at bounding box center [548, 443] width 45 height 14
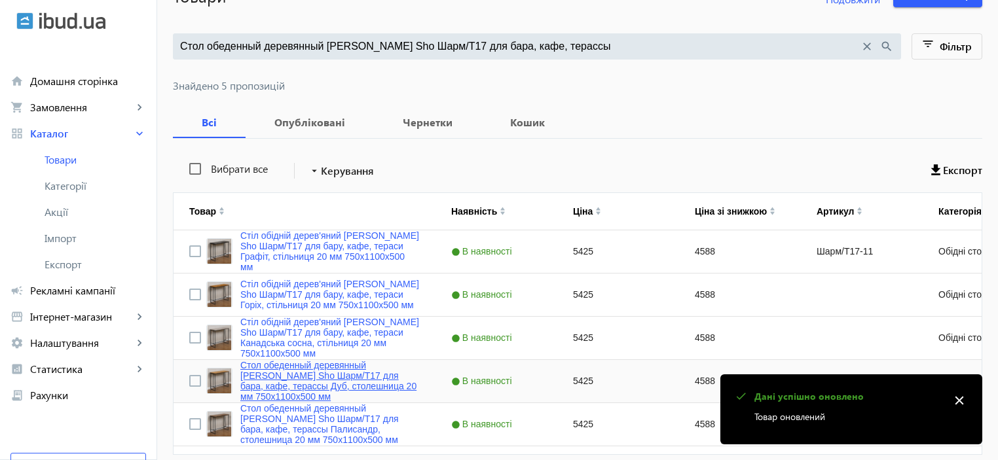
scroll to position [165, 0]
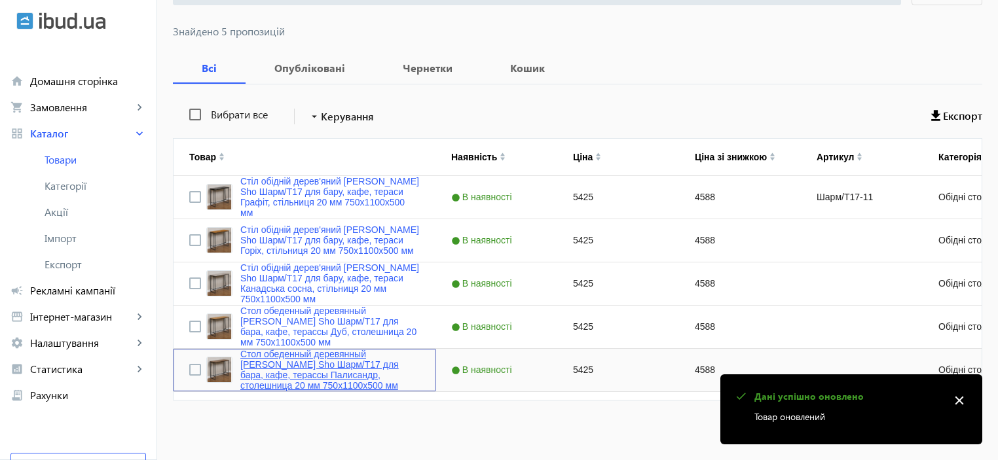
click at [284, 360] on link "Стол обеденный деревянный Tobi Sho Шарм/Т17 для бара, кафе, терассы Палисандр, …" at bounding box center [329, 370] width 179 height 42
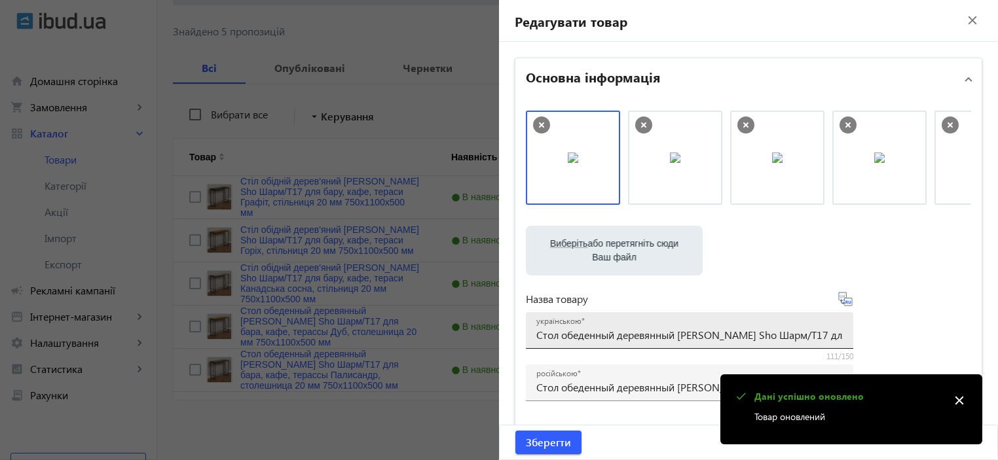
click at [616, 333] on input "Стол обеденный деревянный Tobi Sho Шарм/Т17 для бара, кафе, терассы Палисандр, …" at bounding box center [689, 335] width 307 height 14
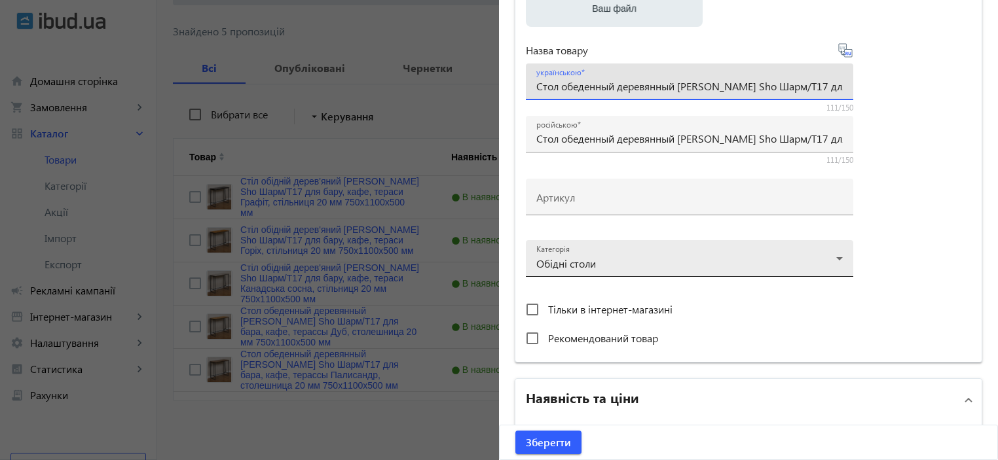
scroll to position [262, 0]
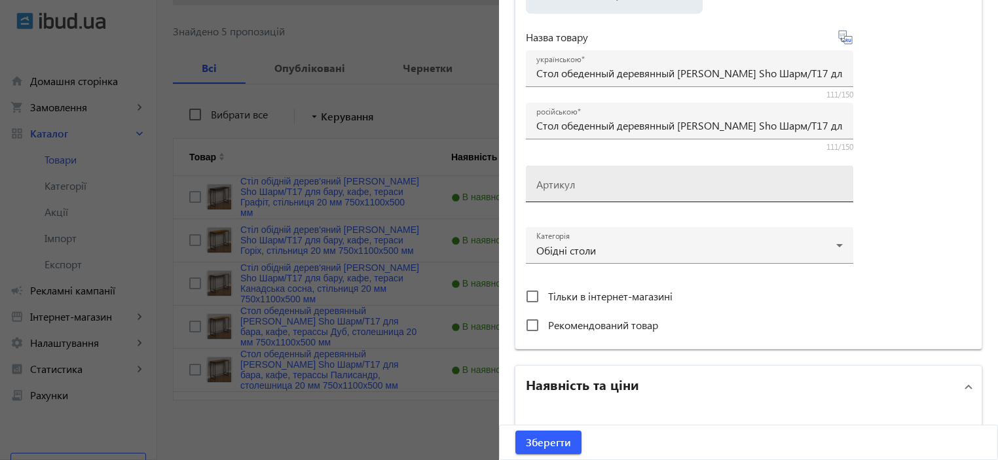
click at [563, 183] on mat-label "Артикул" at bounding box center [555, 185] width 39 height 14
click at [563, 183] on input "Артикул" at bounding box center [689, 188] width 307 height 14
paste input "Шарм/Т17-9"
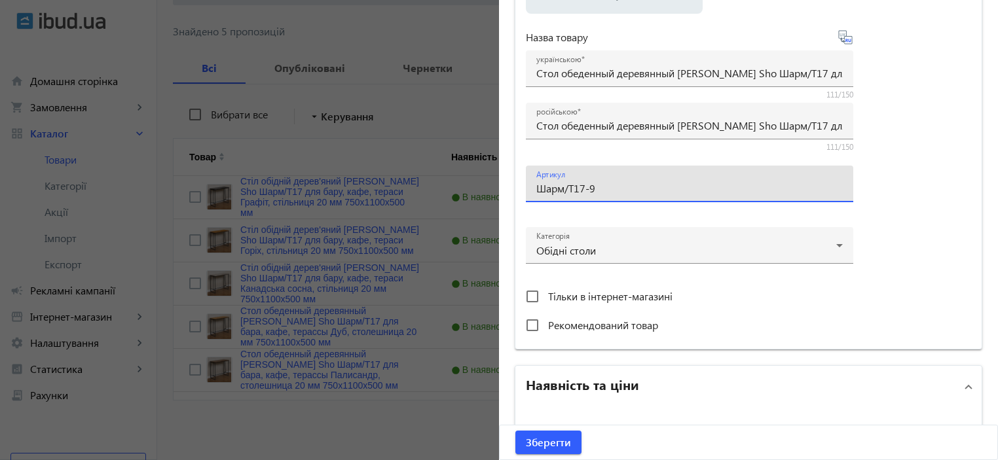
type input "Шарм/Т17-9"
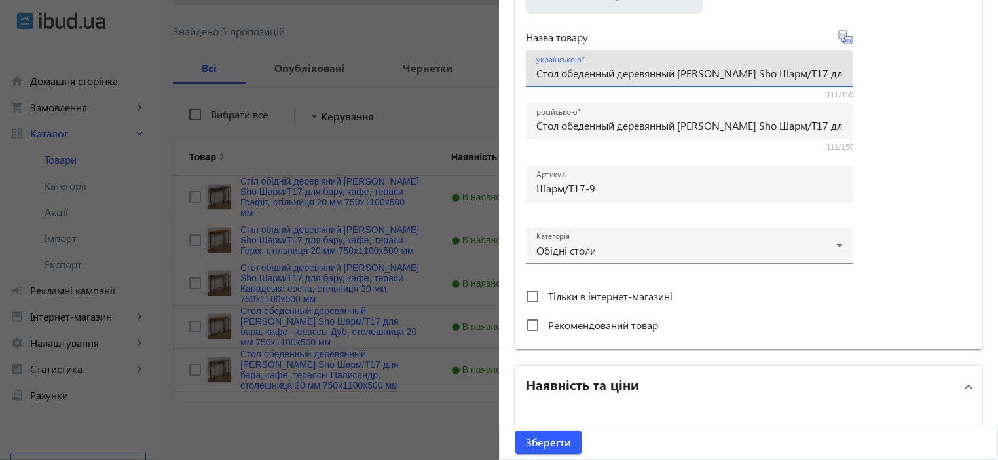
click at [571, 75] on input "Стол обеденный деревянный Tobi Sho Шарм/Т17 для бара, кафе, терассы Палисандр, …" at bounding box center [689, 73] width 307 height 14
paste input "іл обідній дерев'яний Tobi Sho Шарм/Т17 для бару, кафе, тераси Палісандр, стіль…"
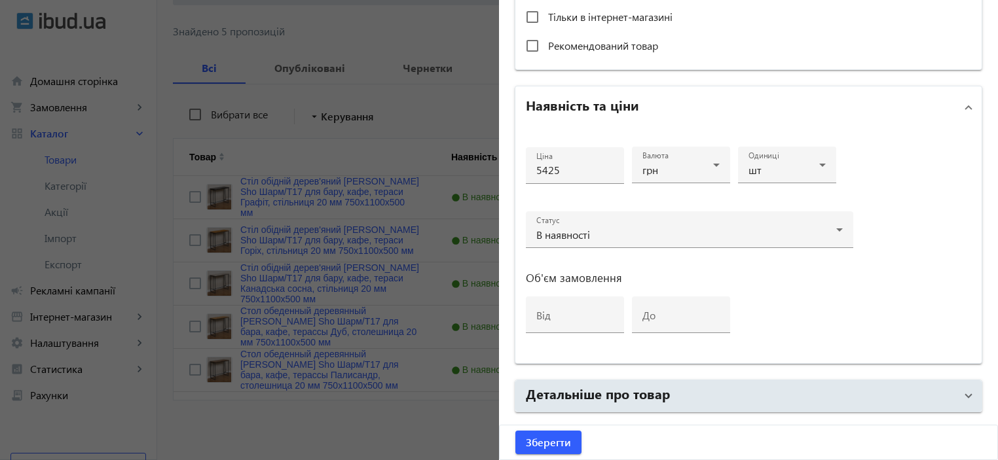
scroll to position [629, 0]
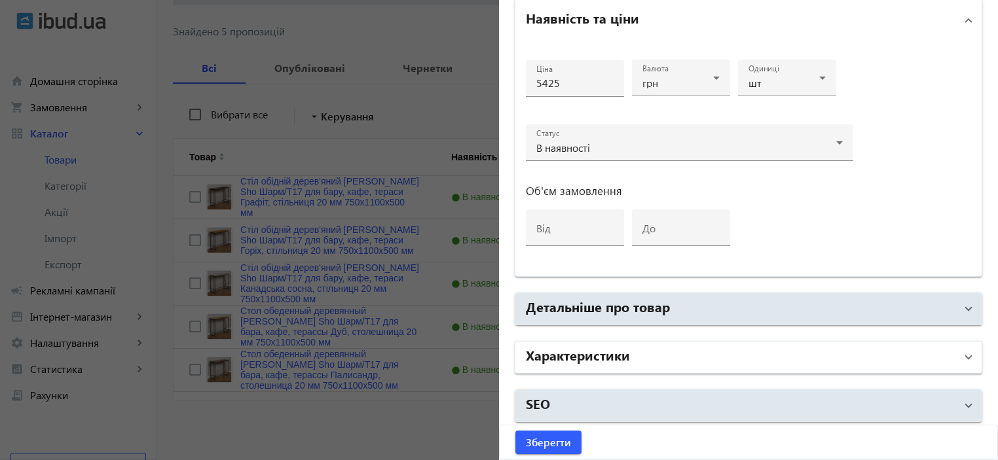
type input "Стіл обідній дерев'яний Tobi Sho Шарм/Т17 для бару, кафе, тераси Палісандр, сті…"
click at [639, 352] on mat-panel-title "Характеристики" at bounding box center [741, 358] width 430 height 24
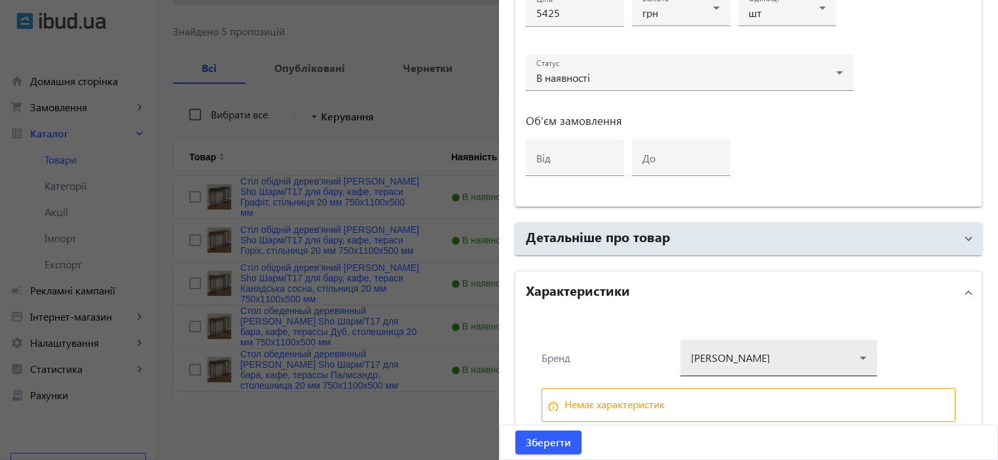
scroll to position [753, 0]
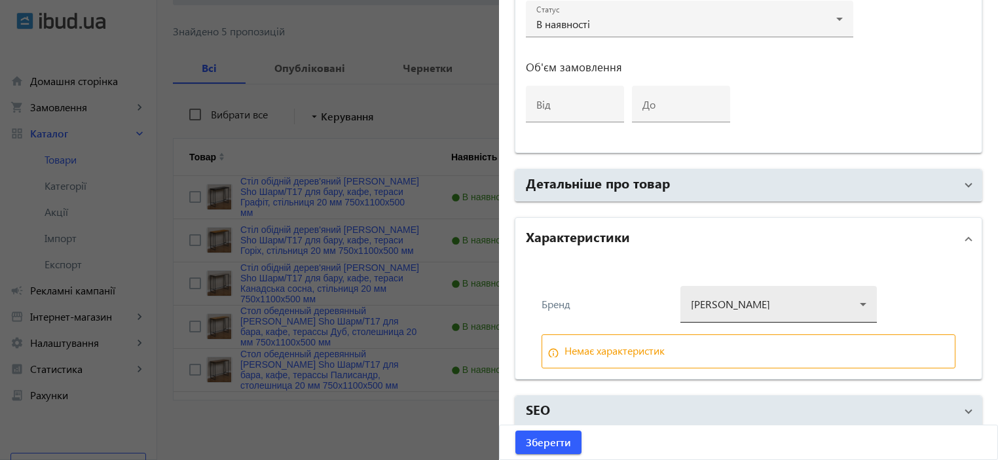
click at [719, 293] on div at bounding box center [779, 299] width 176 height 47
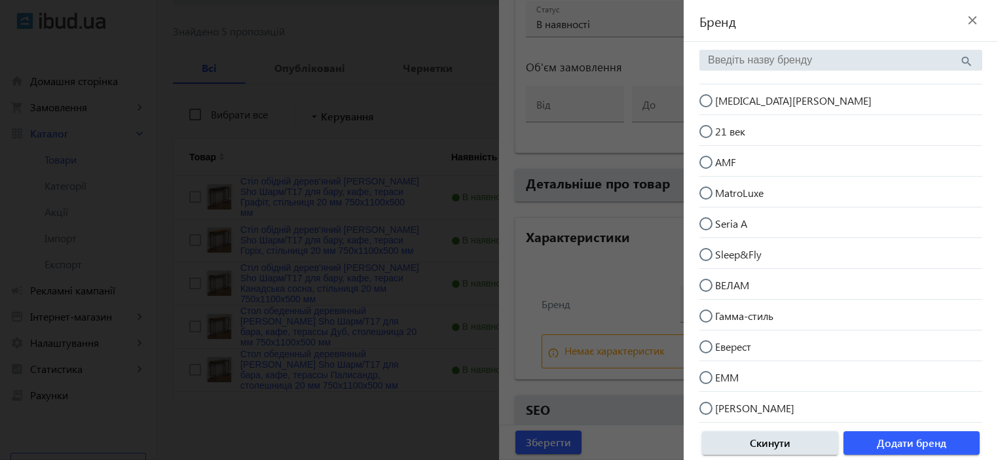
click at [783, 106] on mat-radio-button "[MEDICAL_DATA][PERSON_NAME]" at bounding box center [841, 99] width 283 height 25
radio input "true"
drag, startPoint x: 897, startPoint y: 434, endPoint x: 679, endPoint y: 447, distance: 217.9
click at [897, 434] on span "button" at bounding box center [912, 443] width 136 height 31
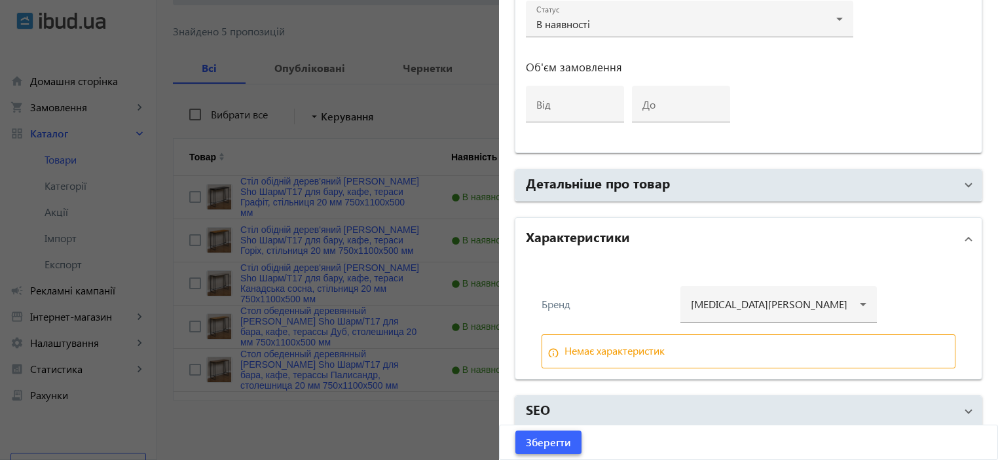
click at [533, 443] on span "Зберегти" at bounding box center [548, 443] width 45 height 14
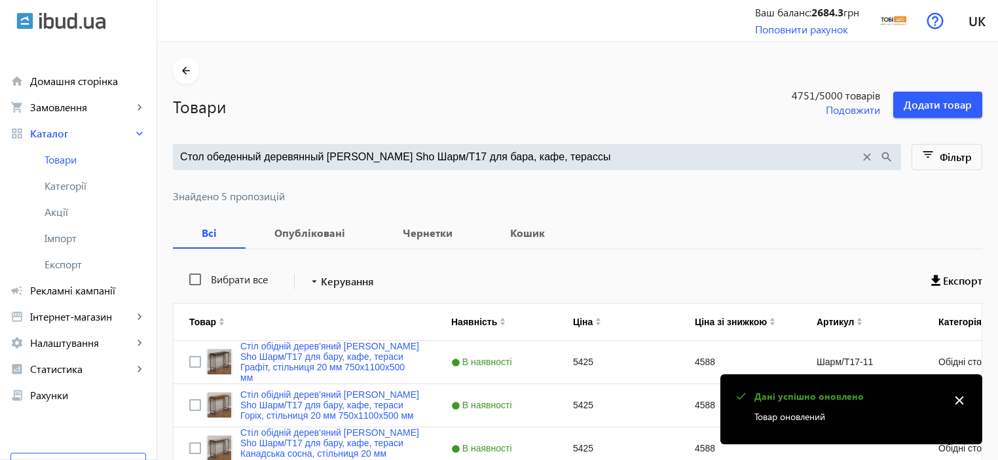
scroll to position [165, 0]
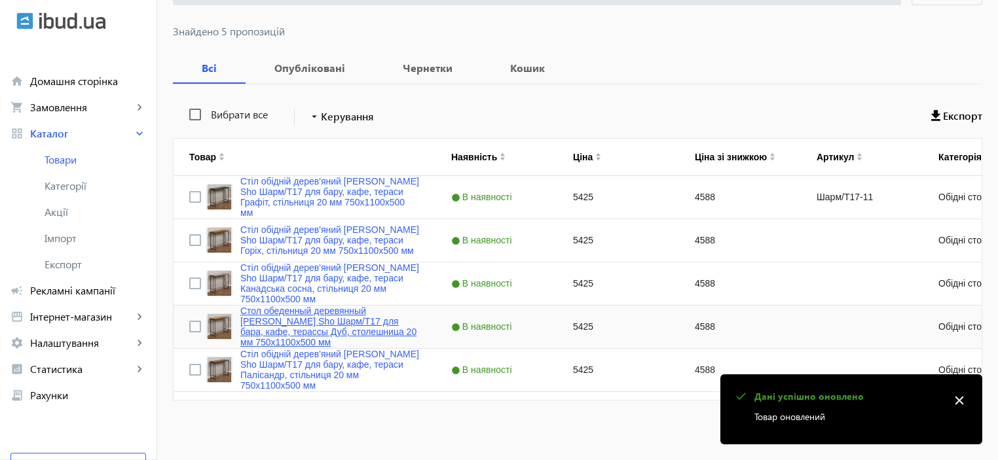
click at [362, 339] on link "Стол обеденный деревянный Tobi Sho Шарм/Т17 для бара, кафе, терассы Дуб, столеш…" at bounding box center [329, 327] width 179 height 42
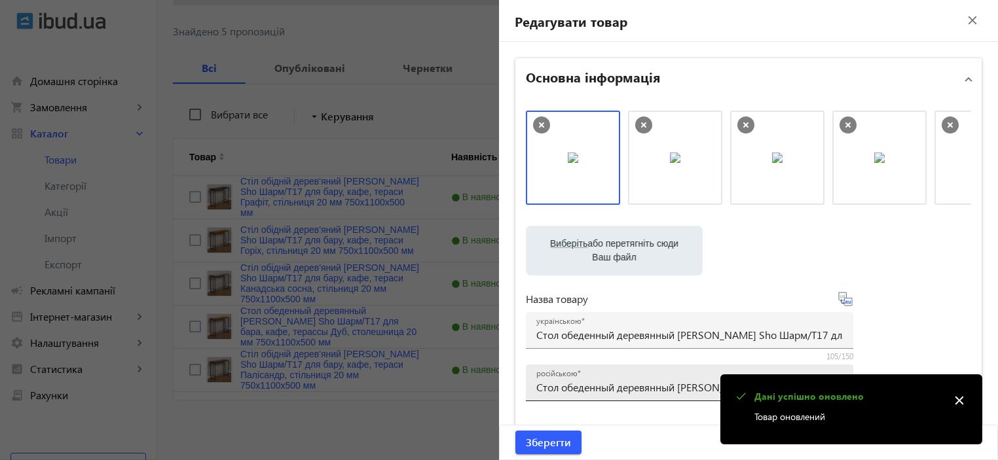
click at [573, 395] on div "російською Стол обеденный деревянный Tobi Sho Шарм/Т17 для бара, кафе, терассы …" at bounding box center [689, 383] width 307 height 37
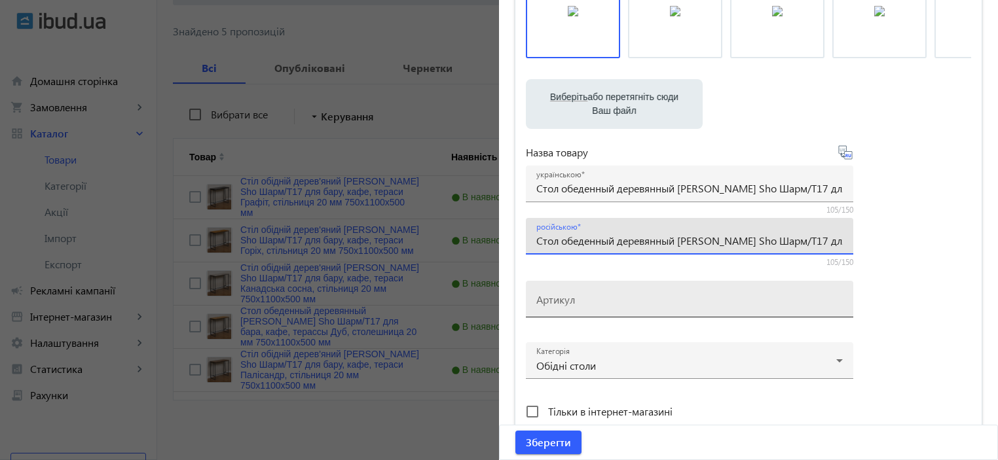
scroll to position [174, 0]
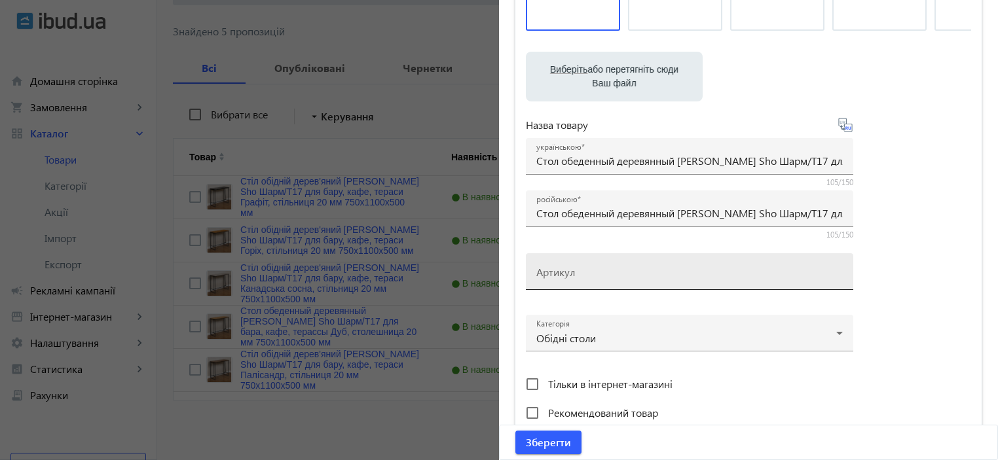
click at [553, 263] on div "Артикул" at bounding box center [689, 272] width 307 height 37
paste input "Шарм/Т17-12"
type input "Шарм/Т17-12"
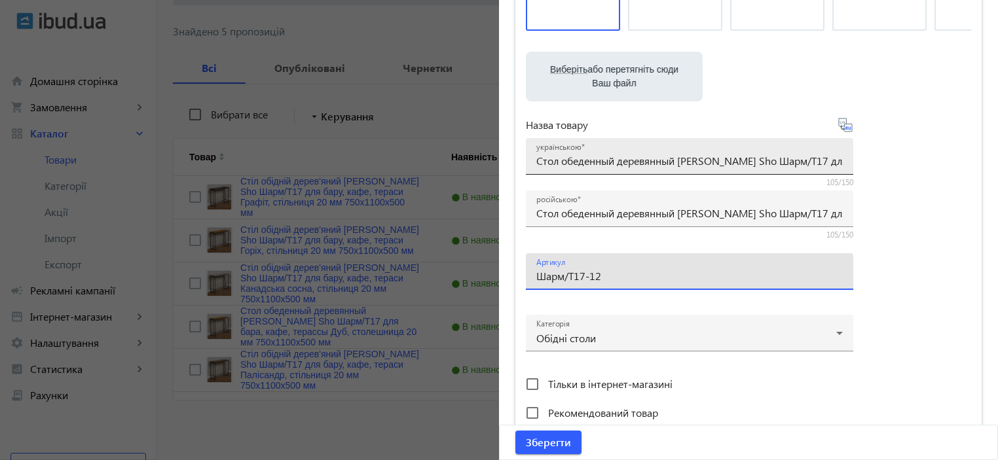
click at [597, 159] on input "Стол обеденный деревянный Tobi Sho Шарм/Т17 для бара, кафе, терассы Дуб, столеш…" at bounding box center [689, 161] width 307 height 14
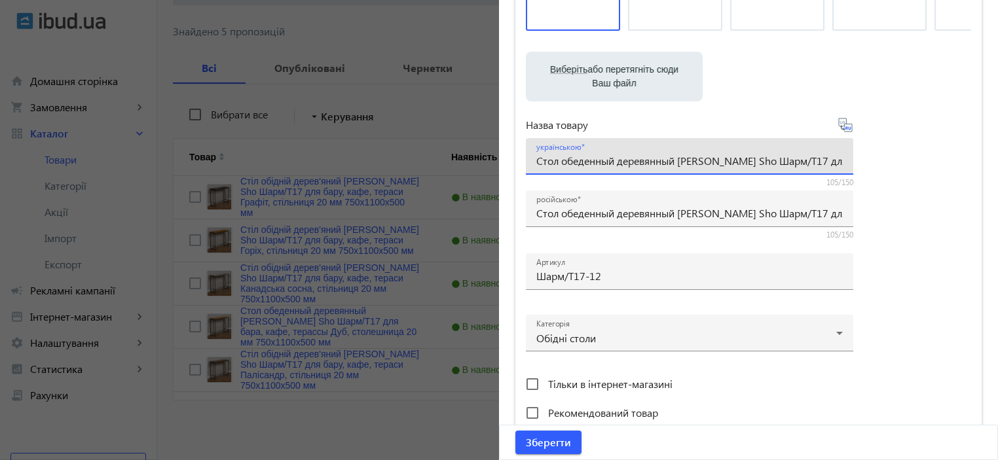
paste input "іл обідній дерев'яний Tobi Sho Шарм/Т17 для бару, кафе, тераси Дуб, стільниця"
type input "Стіл обідній дерев'яний Tobi Sho Шарм/Т17 для бару, кафе, тераси Дуб, стільниця…"
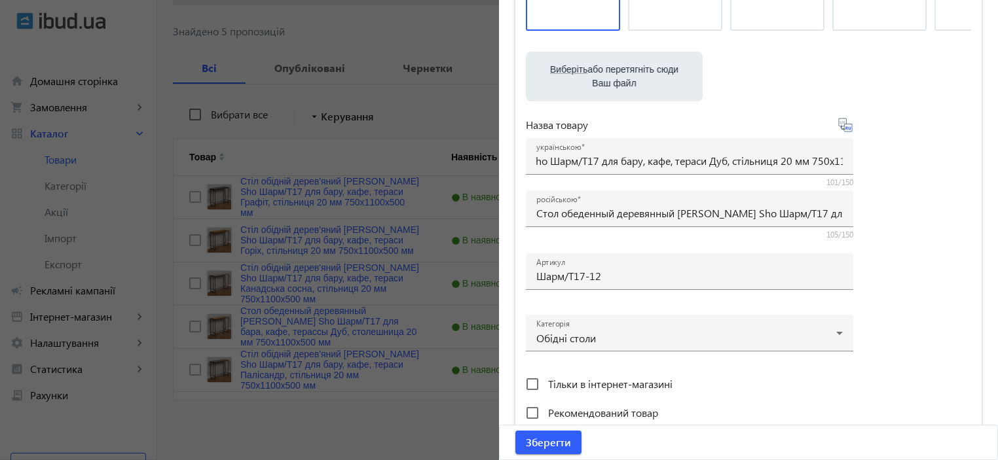
scroll to position [0, 0]
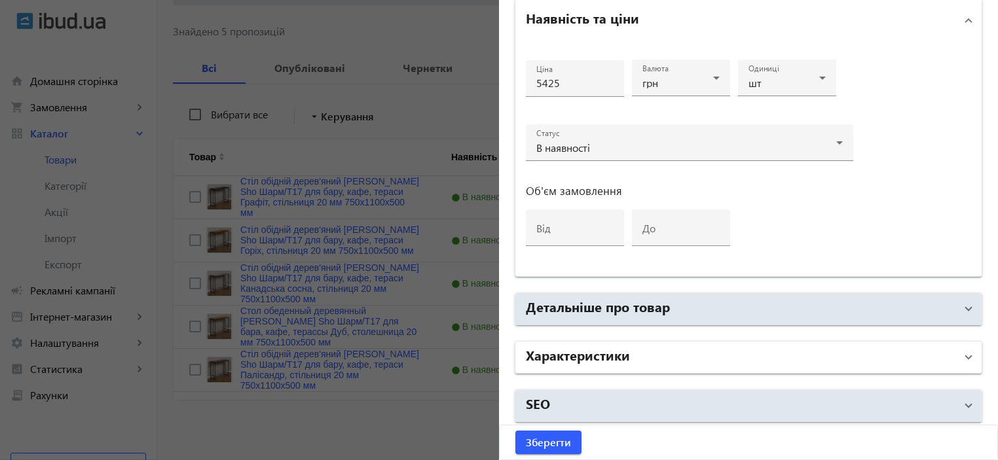
click at [603, 353] on h2 "Характеристики" at bounding box center [578, 355] width 104 height 18
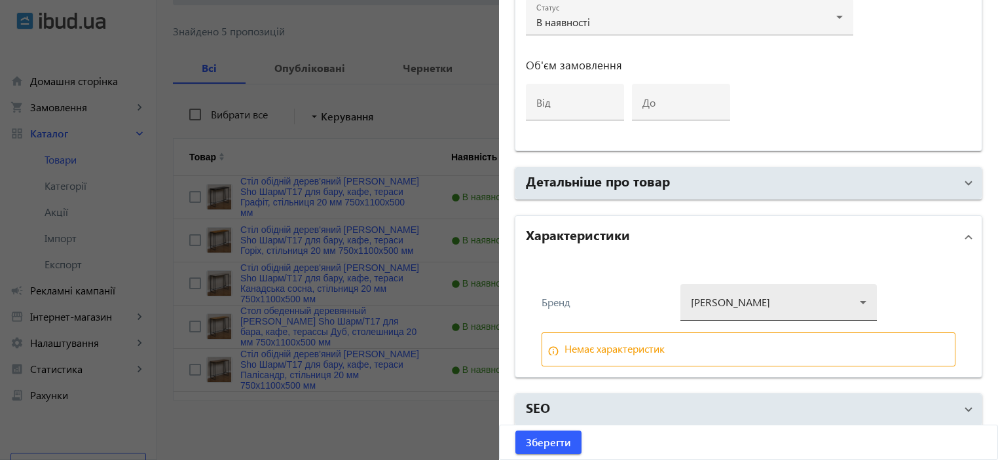
scroll to position [758, 0]
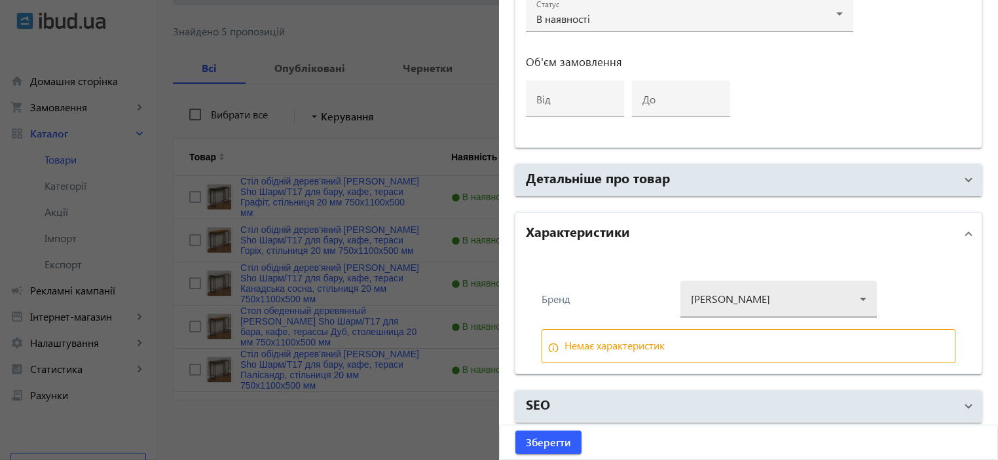
click at [726, 298] on div at bounding box center [779, 294] width 176 height 47
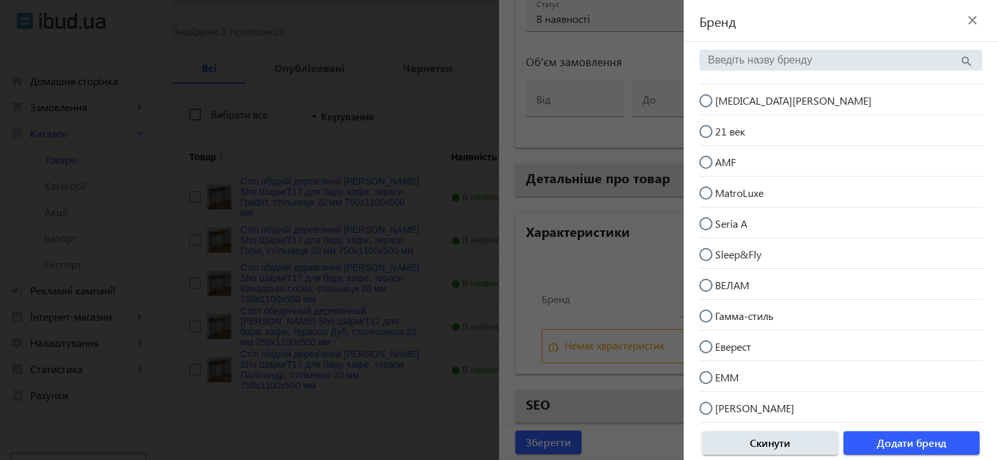
click at [769, 98] on mat-radio-button "[MEDICAL_DATA][PERSON_NAME]" at bounding box center [841, 99] width 283 height 25
radio input "true"
drag, startPoint x: 904, startPoint y: 436, endPoint x: 759, endPoint y: 459, distance: 146.6
click at [904, 436] on button "Додати бренд" at bounding box center [912, 444] width 136 height 24
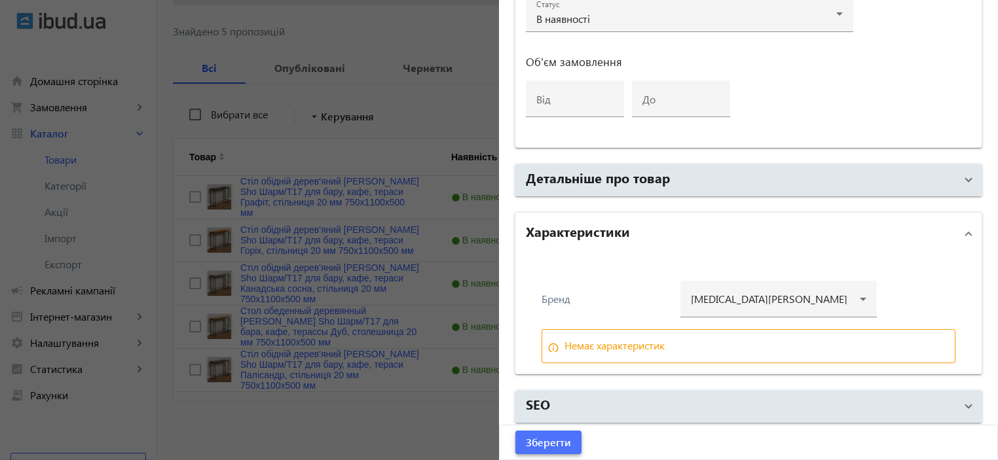
click at [540, 444] on span "Зберегти" at bounding box center [548, 443] width 45 height 14
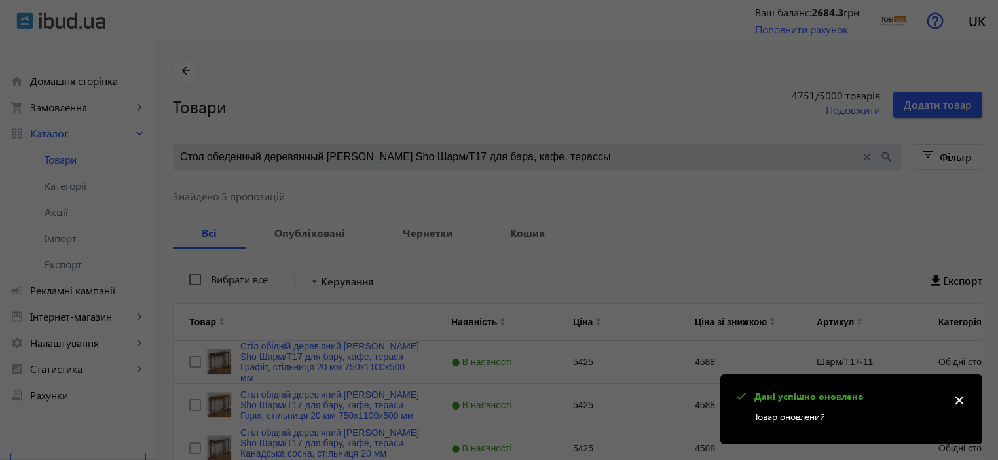
scroll to position [0, 0]
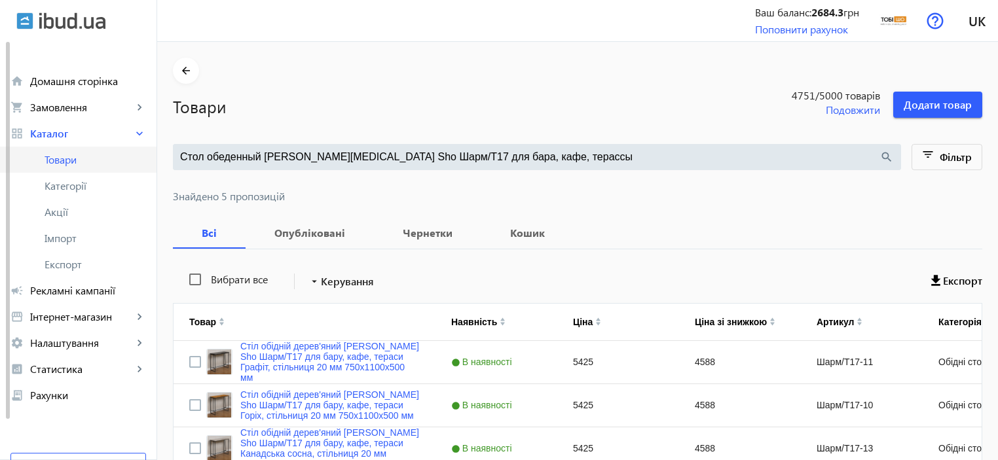
drag, startPoint x: 563, startPoint y: 160, endPoint x: 60, endPoint y: 162, distance: 503.1
click at [60, 162] on div "arrow_back home Домашня сторінка shopping_cart Замовлення keyboard_arrow_right …" at bounding box center [499, 313] width 998 height 626
paste input "ик журнальный [PERSON_NAME] Sho ЛофтВуд/G1 ДСП"
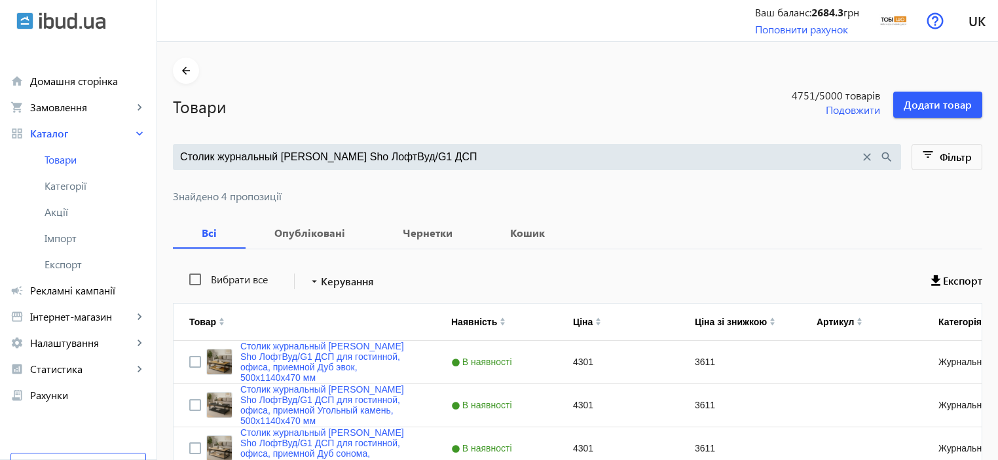
type input "Столик журнальный [PERSON_NAME] Sho ЛофтВуд/G1 ДСП"
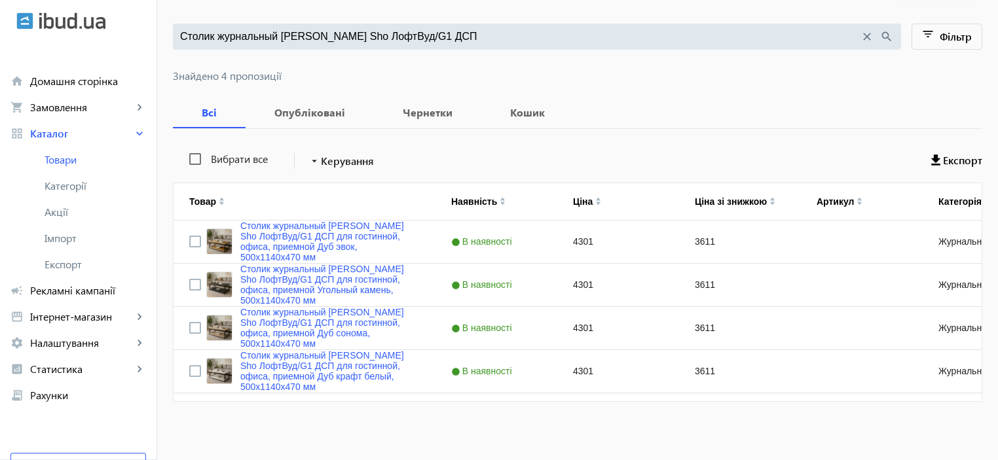
scroll to position [121, 0]
click at [328, 329] on link "Столик журнальный Tobi Sho ЛофтВуд/G1 ДСП для гостинной, офиса, приемной Дуб со…" at bounding box center [329, 328] width 179 height 42
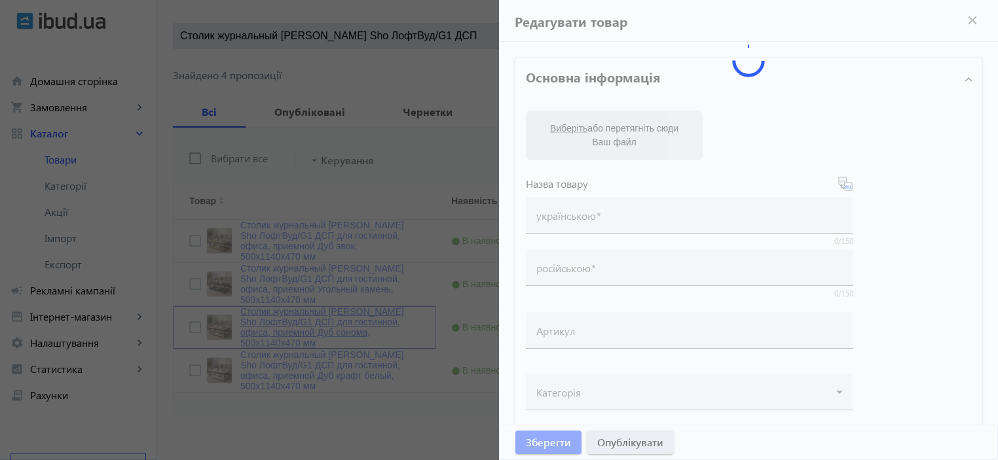
type input "Столик журнальный Tobi Sho ЛофтВуд/G1 ДСП для гостинной, офиса, приемной Дуб со…"
type input "4301"
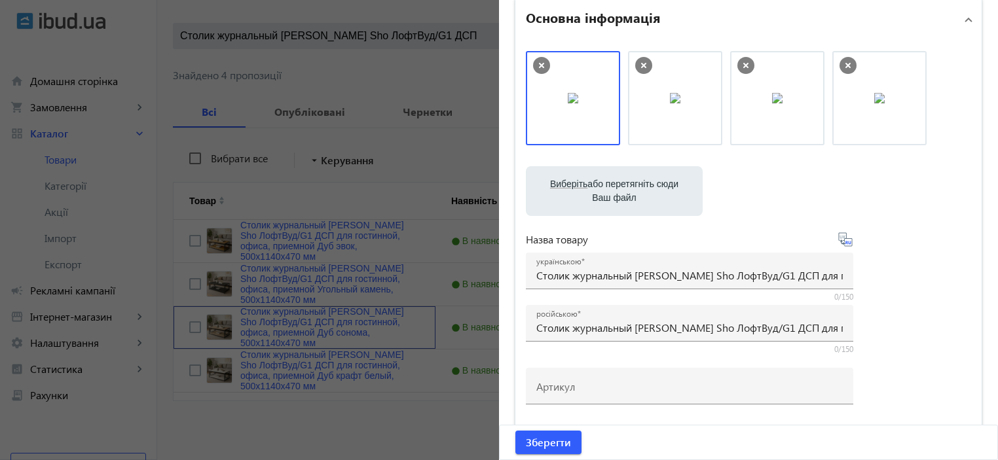
scroll to position [87, 0]
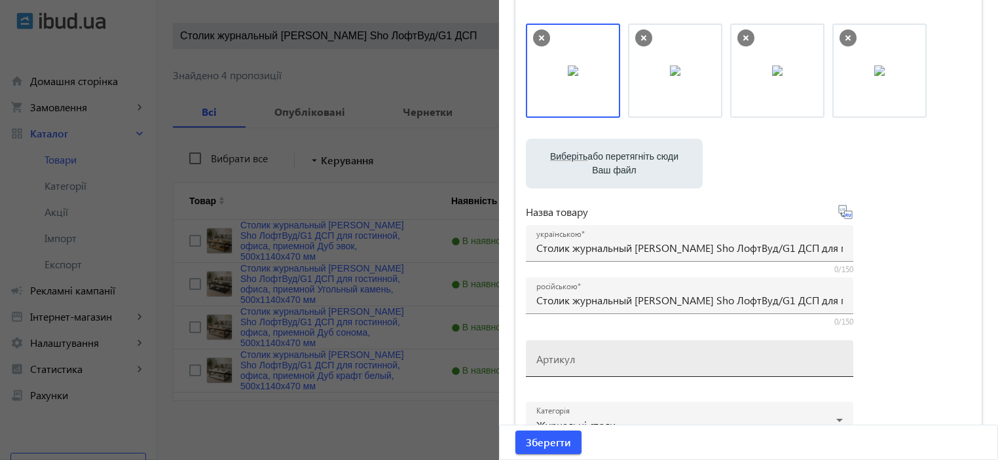
click at [558, 357] on mat-label "Артикул" at bounding box center [555, 359] width 39 height 14
click at [558, 357] on input "Артикул" at bounding box center [689, 363] width 307 height 14
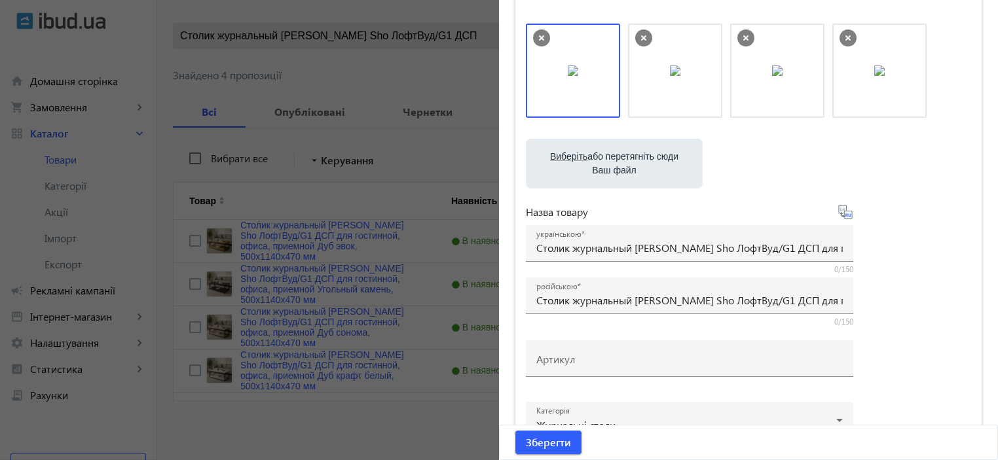
paste input "LoftWood/G1-25"
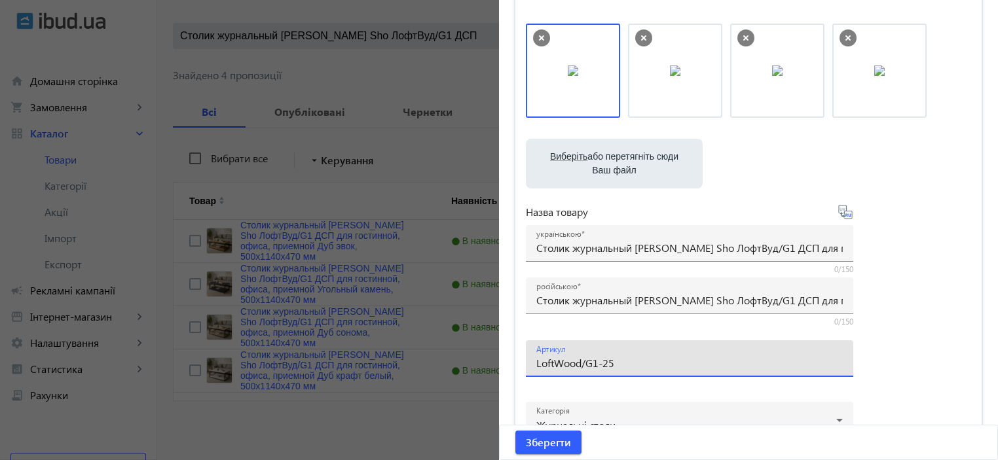
type input "LoftWood/G1-25"
click at [587, 244] on input "Столик журнальный Tobi Sho ЛофтВуд/G1 ДСП для гостинной, офиса, приемной Дуб со…" at bounding box center [689, 248] width 307 height 14
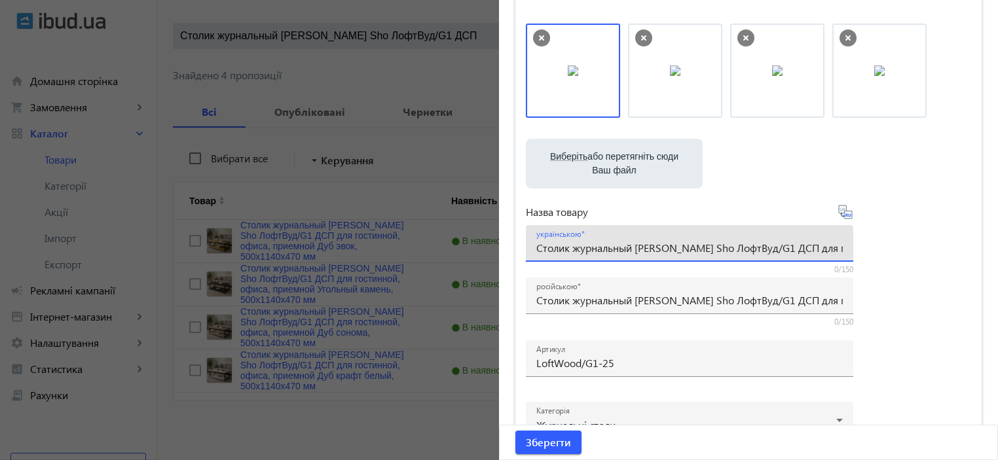
paste input "урнальний столик Tobi Sho ЛофтВуд/G1 ДСП для вітальні, офісу, приймальні"
type input "Журнальний столик [PERSON_NAME] Sho ЛофтВуд/G1 ДСП для вітальні, офісу, приймал…"
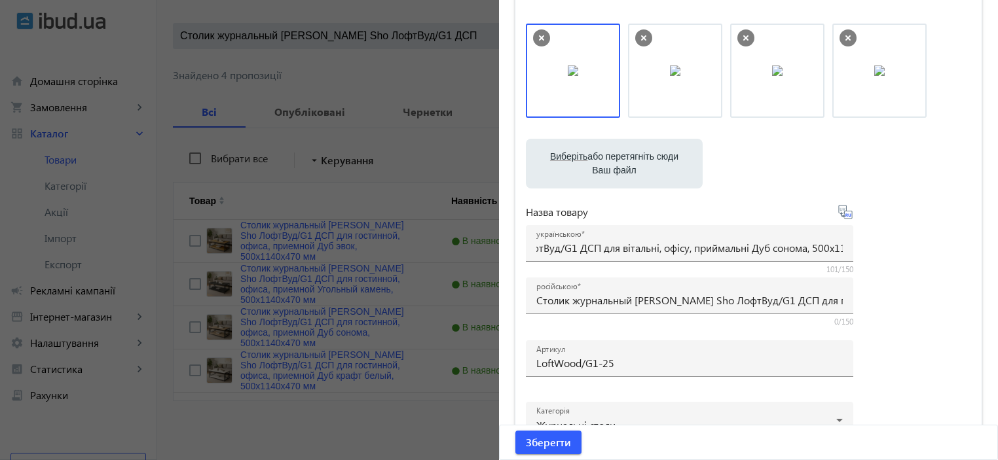
scroll to position [0, 0]
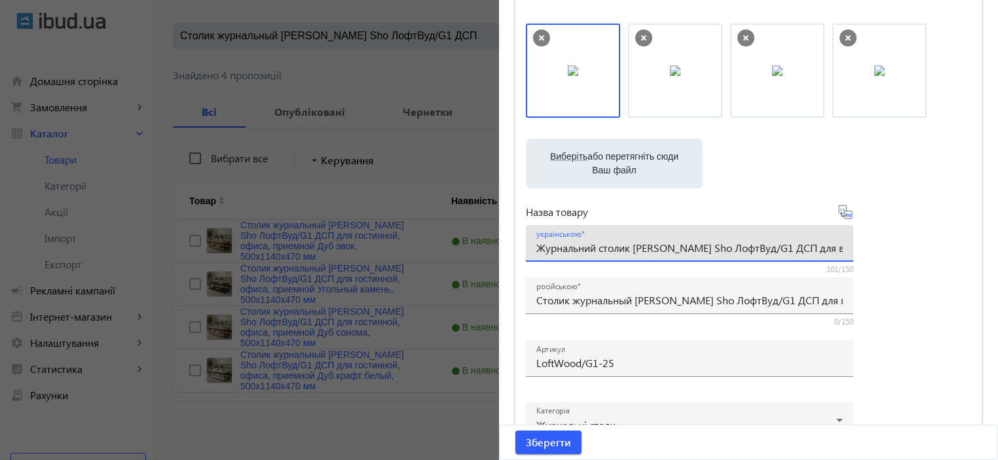
click at [884, 269] on div "Виберіть або перетягніть сюди Ваш файл 947068cb59e8a02c88943169016055-59c08df9f…" at bounding box center [748, 269] width 445 height 490
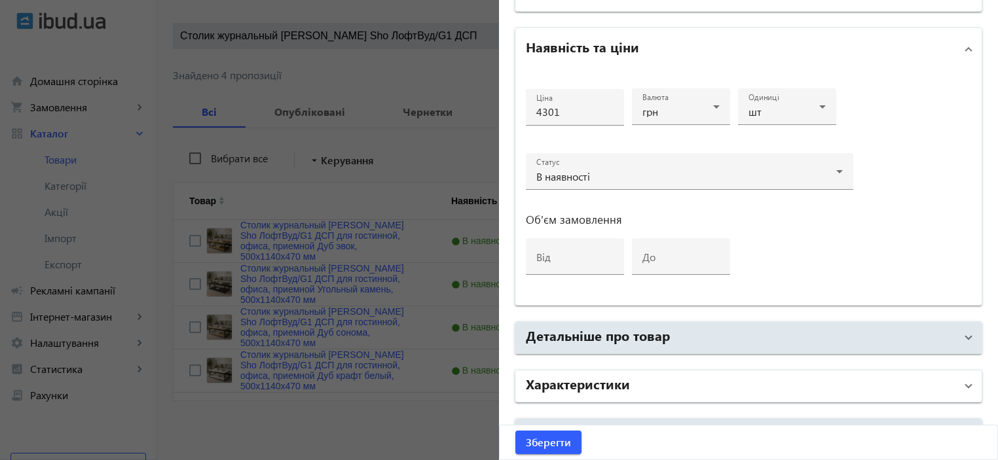
scroll to position [629, 0]
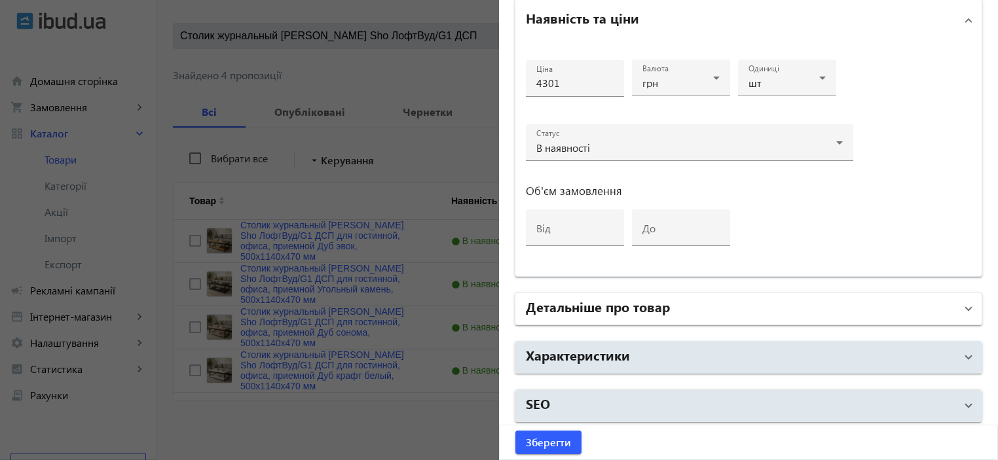
click at [652, 318] on mat-expansion-panel-header "Детальніше про товар" at bounding box center [749, 308] width 466 height 31
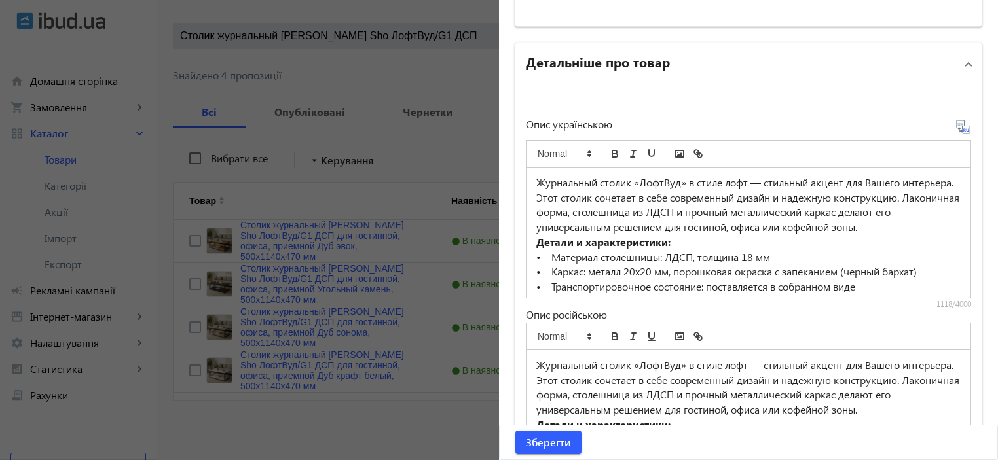
scroll to position [891, 0]
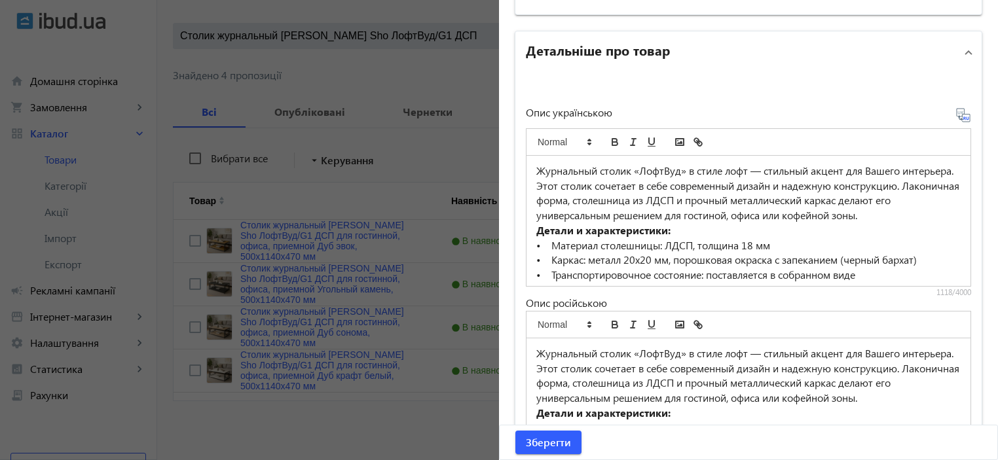
click at [580, 253] on p "• Материал столешницы: ЛДСП, толщина 18 мм" at bounding box center [748, 245] width 424 height 15
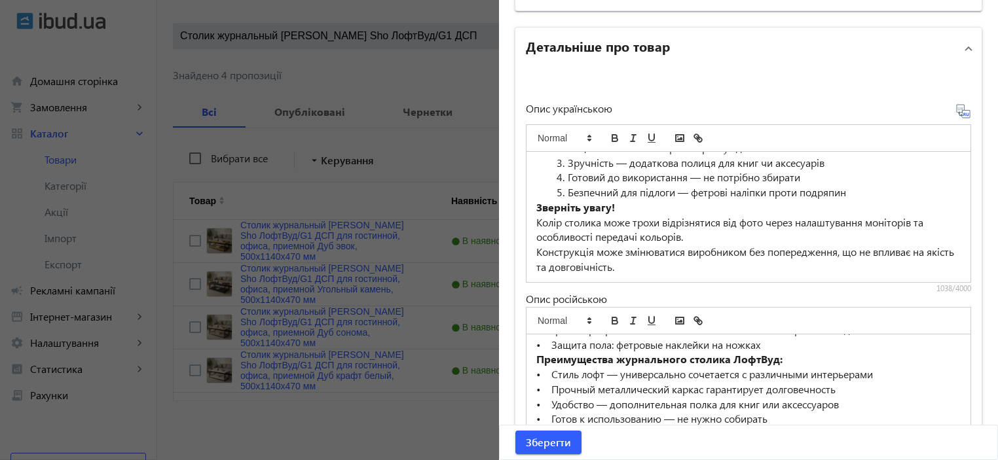
scroll to position [174, 0]
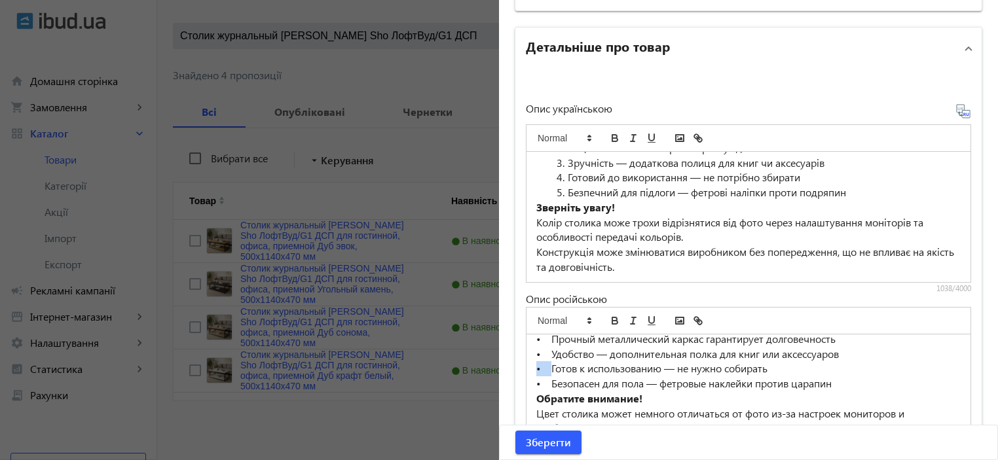
drag, startPoint x: 549, startPoint y: 380, endPoint x: 522, endPoint y: 385, distance: 27.4
click at [527, 385] on div "Журнальный столик «ЛофтВуд» в стиле лофт — стильный акцент для Вашего интерьера…" at bounding box center [749, 400] width 444 height 130
click at [562, 187] on li "Безпечний для підлоги — фетрові наліпки проти подряпин" at bounding box center [756, 192] width 409 height 15
click at [563, 173] on li "Готовий до використання — не потрібно збирати" at bounding box center [756, 177] width 409 height 15
click at [562, 164] on li "Зручність — додаткова полиця для книг чи аксесуарів" at bounding box center [756, 163] width 409 height 15
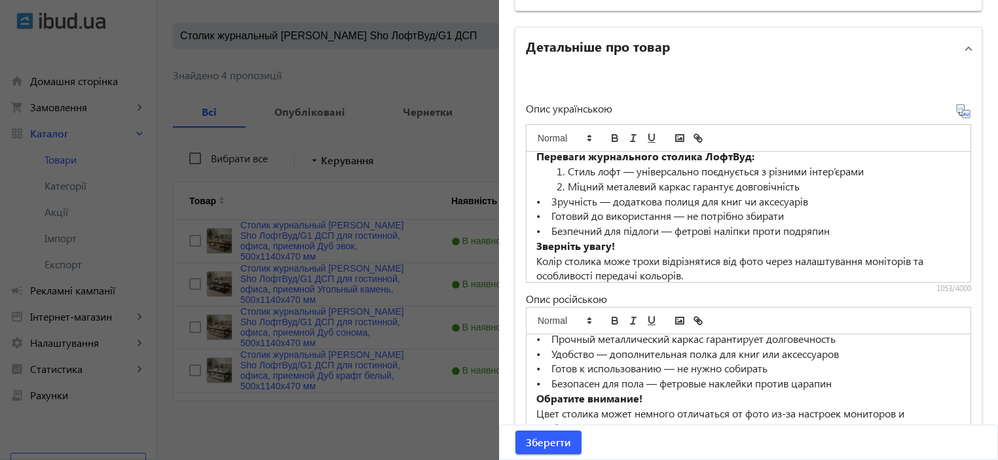
scroll to position [110, 0]
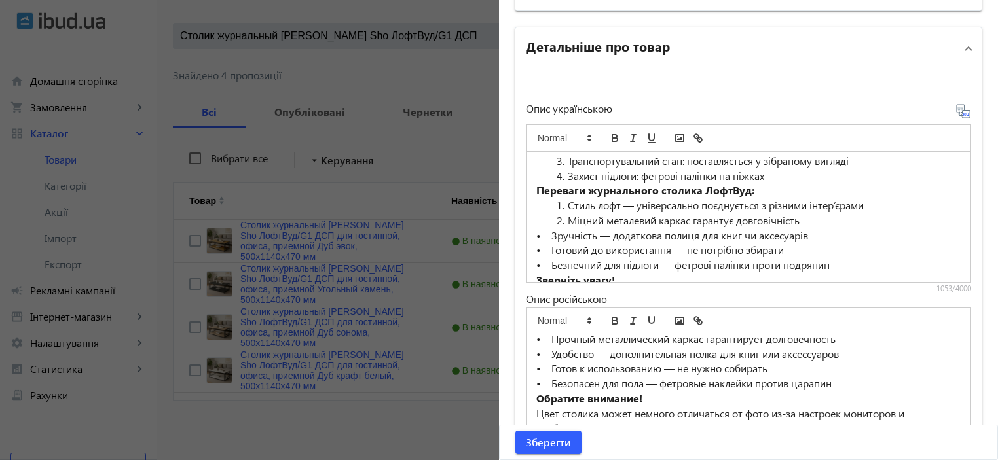
click at [563, 229] on li "Міцний металевий каркас гарантує довговічність" at bounding box center [756, 221] width 409 height 15
click at [569, 214] on li "Стиль лофт — універсально поєднується з різними інтер’єрами" at bounding box center [756, 205] width 409 height 15
click at [561, 214] on li "Стиль лофт — універсально поєднується з різними інтер’єрами" at bounding box center [756, 205] width 409 height 15
click at [565, 184] on li "Захист підлоги: фетрові наліпки на ніжках" at bounding box center [756, 176] width 409 height 15
click at [562, 169] on li "Транспортувальний стан: поставляється у зібраному вигляді" at bounding box center [756, 161] width 409 height 15
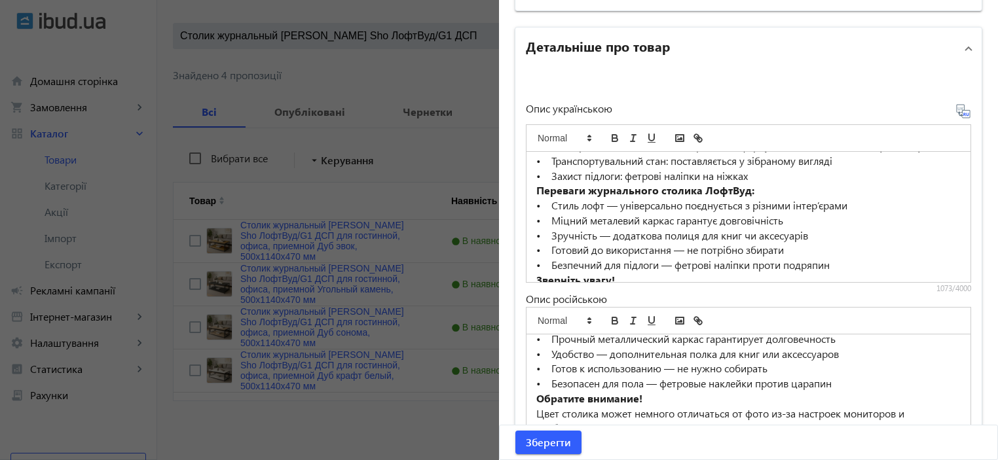
scroll to position [23, 0]
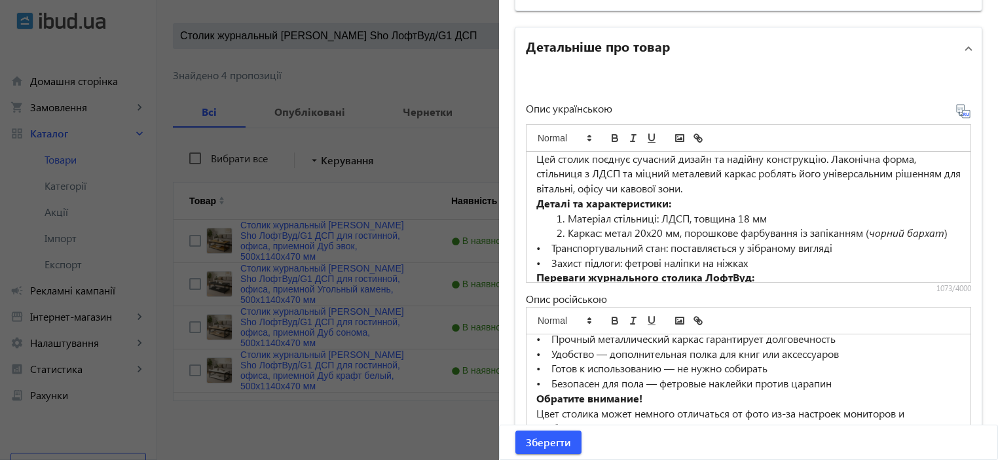
click at [561, 230] on li "Каркас: метал 20х20 мм, порошкове фарбування із запіканням ( чорний бархат )" at bounding box center [756, 233] width 409 height 15
click at [563, 218] on li "Матеріал стільниці: ЛДСП, товщина 18 мм" at bounding box center [756, 219] width 409 height 15
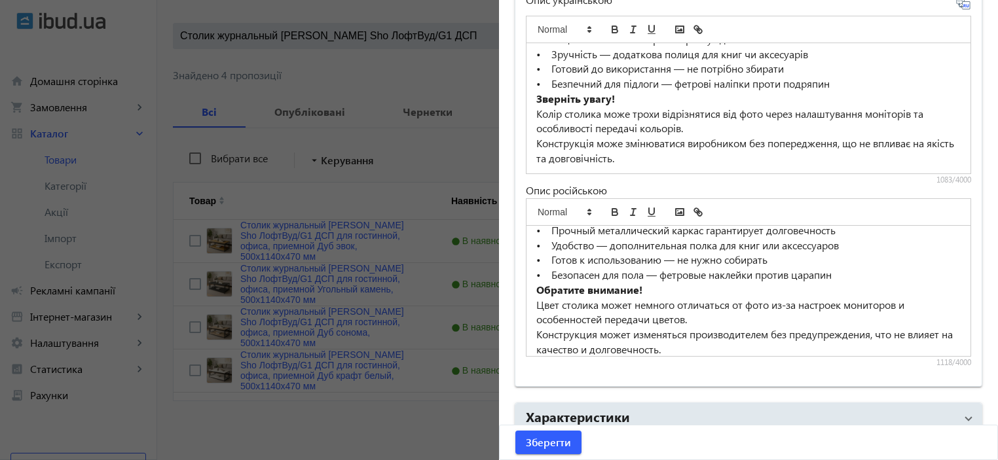
scroll to position [1064, 0]
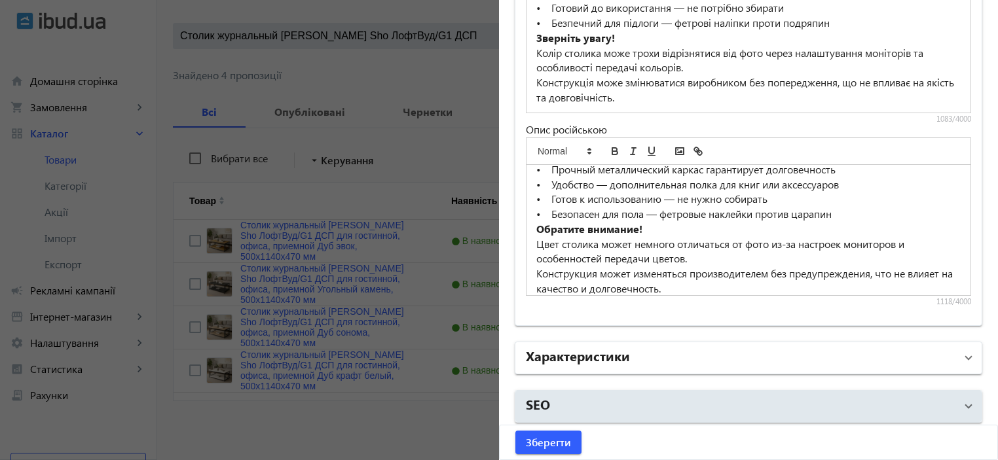
click at [615, 347] on h2 "Характеристики" at bounding box center [578, 356] width 104 height 18
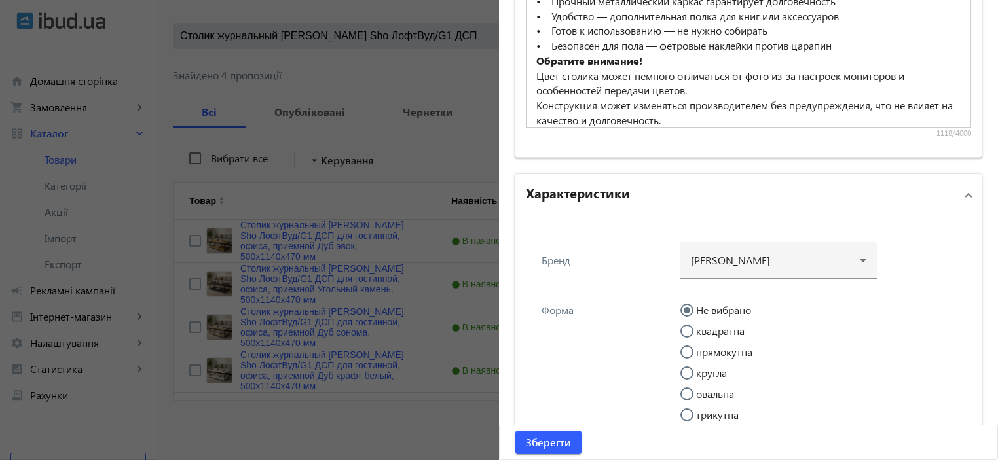
scroll to position [1326, 0]
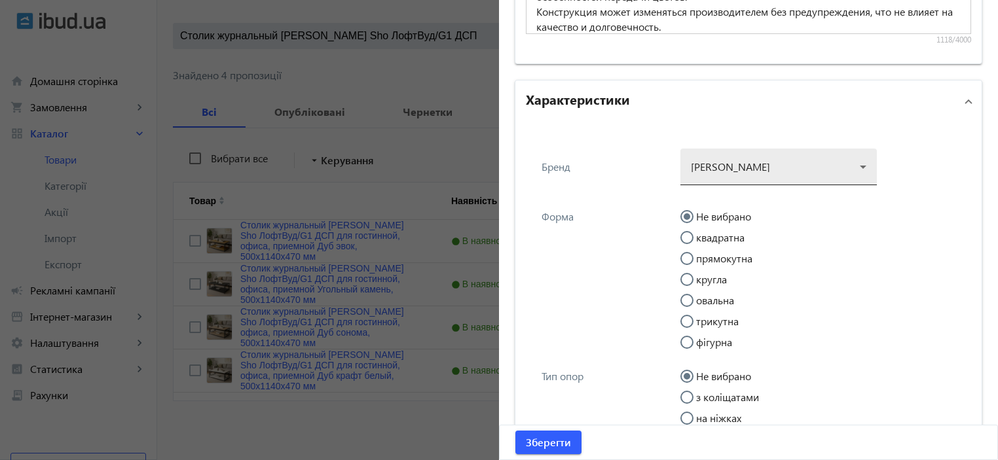
click at [740, 164] on div at bounding box center [779, 161] width 176 height 47
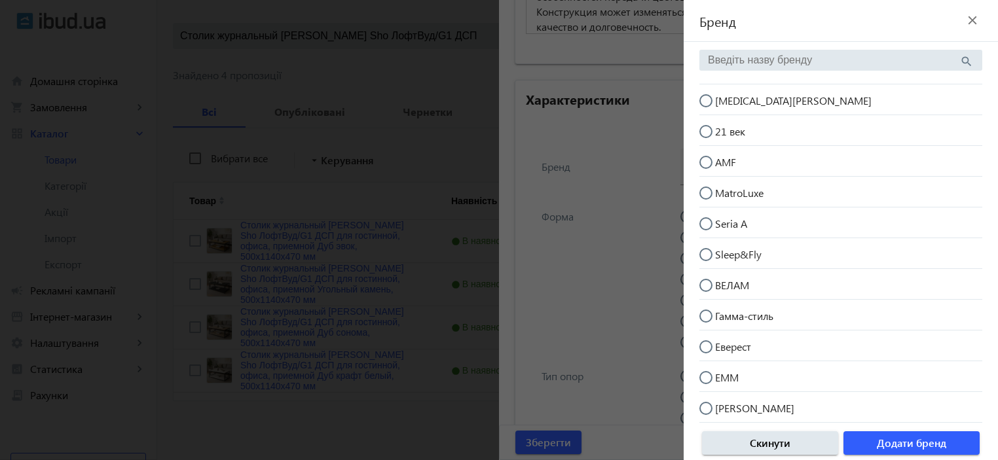
click at [741, 94] on span "[MEDICAL_DATA][PERSON_NAME]" at bounding box center [793, 101] width 157 height 14
click at [726, 94] on input "[MEDICAL_DATA][PERSON_NAME]" at bounding box center [713, 107] width 26 height 26
radio input "true"
click at [900, 449] on span "Додати бренд" at bounding box center [911, 443] width 69 height 14
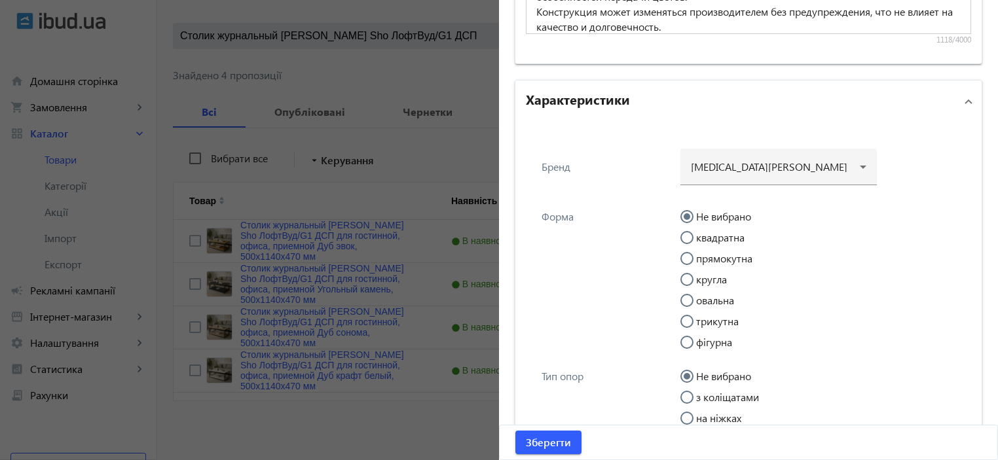
click at [731, 254] on label "прямокутна" at bounding box center [723, 259] width 59 height 10
click at [707, 252] on input "прямокутна" at bounding box center [694, 265] width 26 height 26
radio input "true"
click at [714, 255] on label "прямокутна" at bounding box center [723, 259] width 59 height 10
click at [707, 255] on input "прямокутна" at bounding box center [694, 265] width 26 height 26
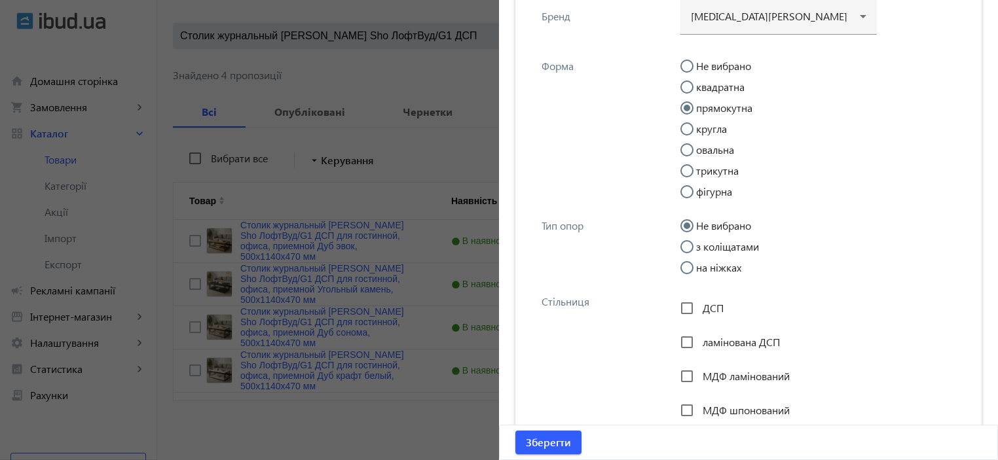
scroll to position [1501, 0]
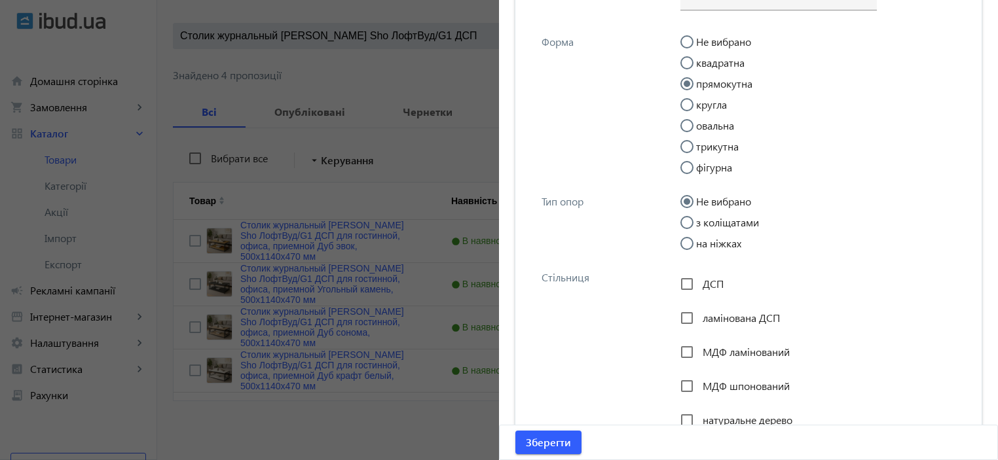
click at [708, 243] on label "на ніжках" at bounding box center [718, 243] width 48 height 10
click at [707, 243] on input "на ніжках" at bounding box center [694, 250] width 26 height 26
radio input "true"
click at [681, 281] on input "ДСП" at bounding box center [687, 284] width 26 height 26
checkbox input "true"
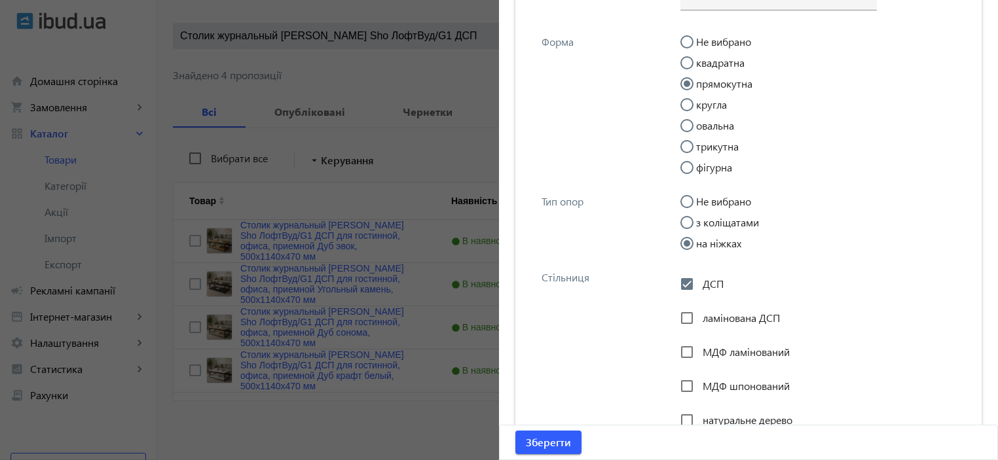
click at [703, 311] on span "ламінована ДСП" at bounding box center [741, 318] width 77 height 14
click at [700, 311] on input "ламінована ДСП" at bounding box center [687, 318] width 26 height 26
checkbox input "true"
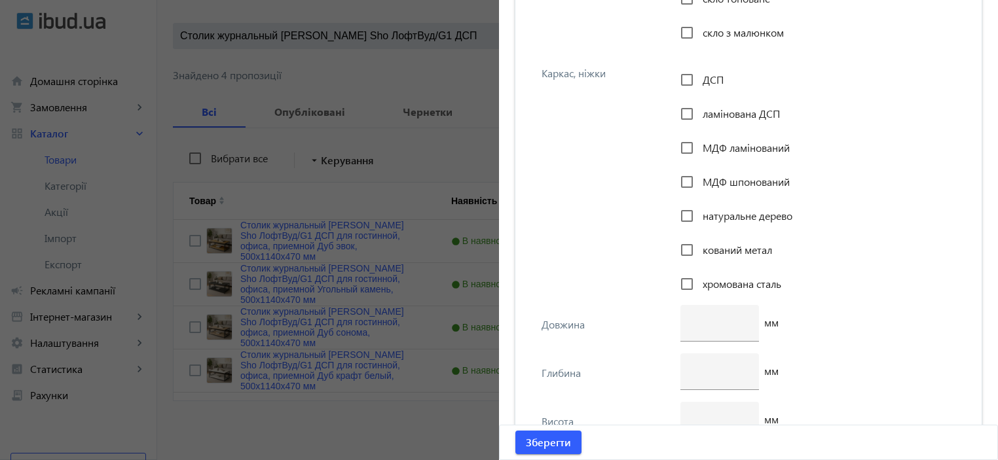
scroll to position [2200, 0]
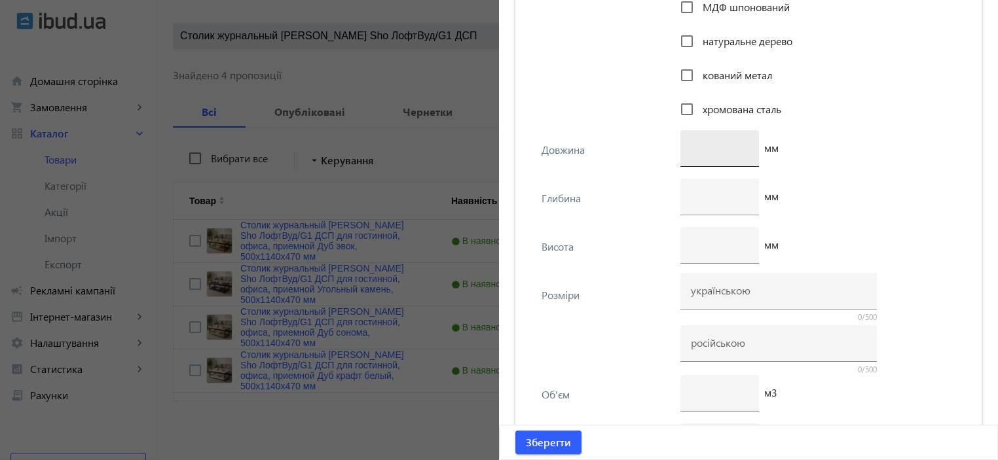
click at [701, 138] on div at bounding box center [720, 148] width 58 height 37
type input "1140"
click at [710, 192] on input "number" at bounding box center [720, 196] width 58 height 14
type input "470"
click at [719, 248] on input "number" at bounding box center [720, 245] width 58 height 14
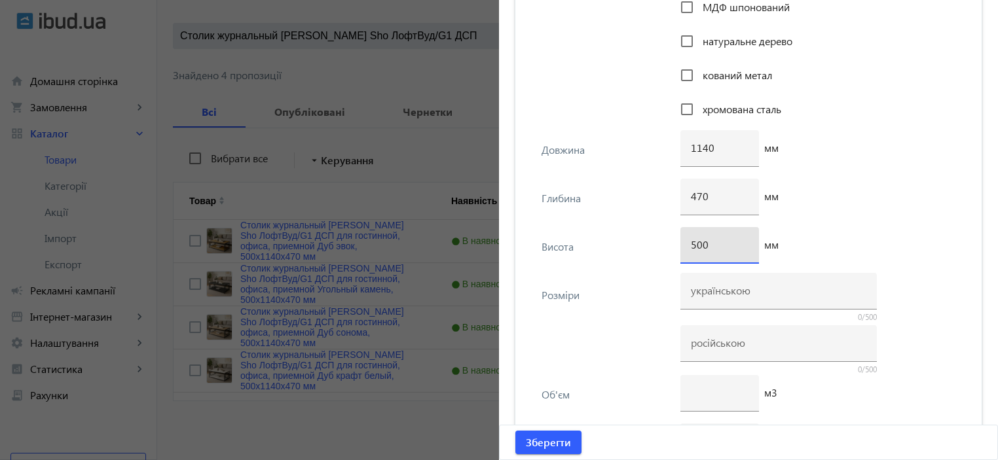
type input "500"
drag, startPoint x: 701, startPoint y: 285, endPoint x: 702, endPoint y: 293, distance: 7.9
click at [701, 285] on input at bounding box center [779, 291] width 176 height 14
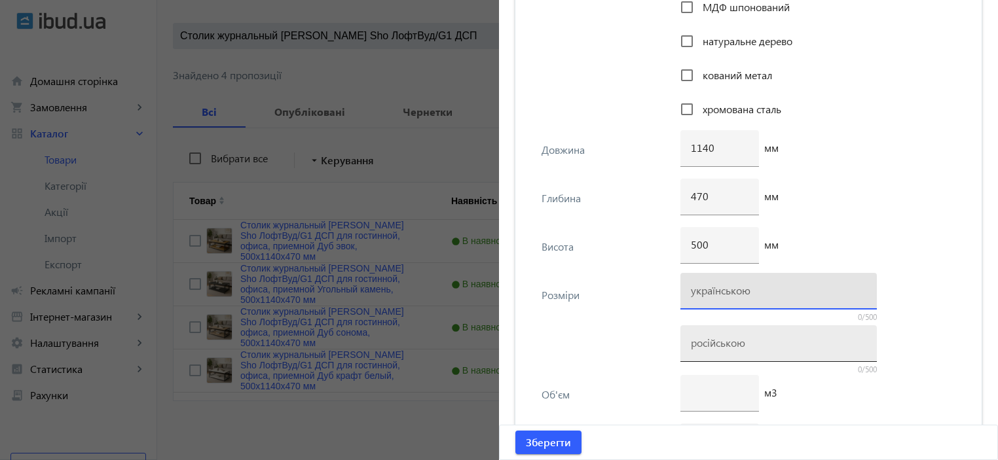
paste input "500х1140х470"
type input "500х1140х470"
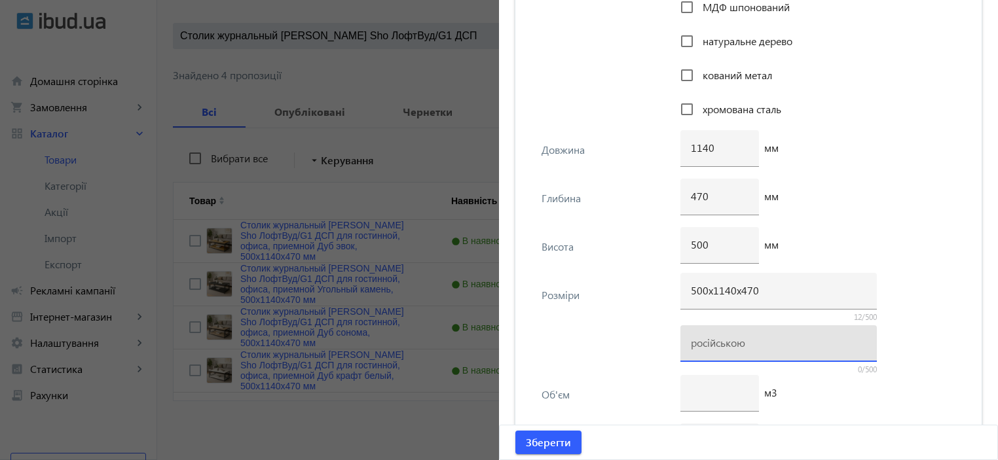
click at [700, 340] on input at bounding box center [779, 343] width 176 height 14
paste input "500х1140х470"
type input "500х1140х470"
click at [622, 331] on div "Розміри 500х1140х470 12/500 500х1140х470 12/500" at bounding box center [748, 326] width 445 height 100
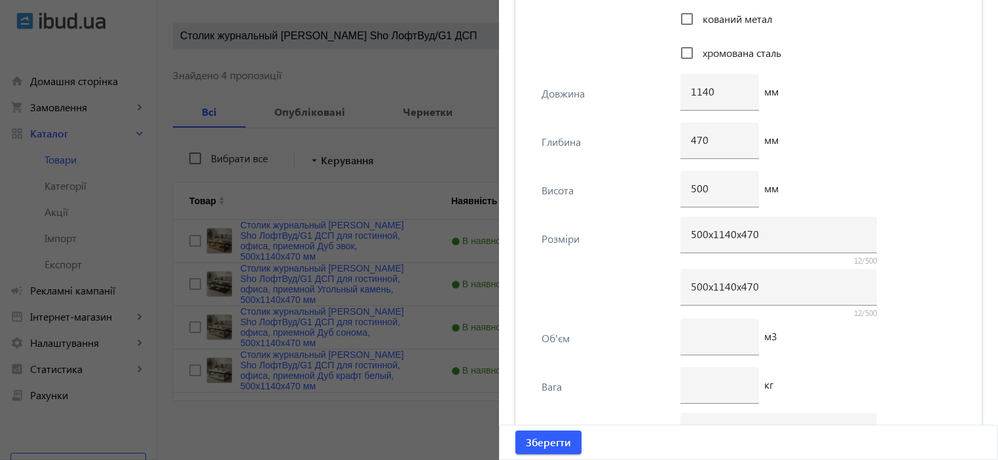
scroll to position [2287, 0]
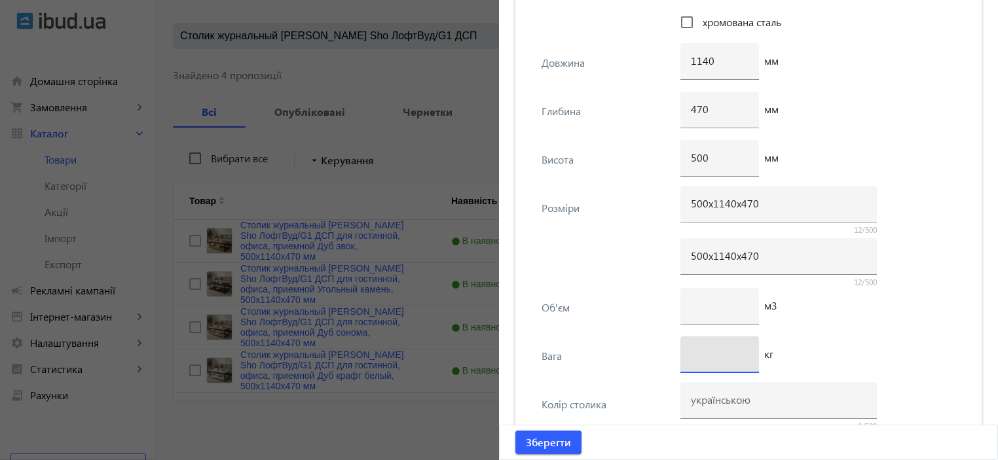
click at [705, 348] on input "number" at bounding box center [720, 354] width 58 height 14
type input "10"
click at [618, 329] on div "Об'єм м3" at bounding box center [748, 312] width 445 height 48
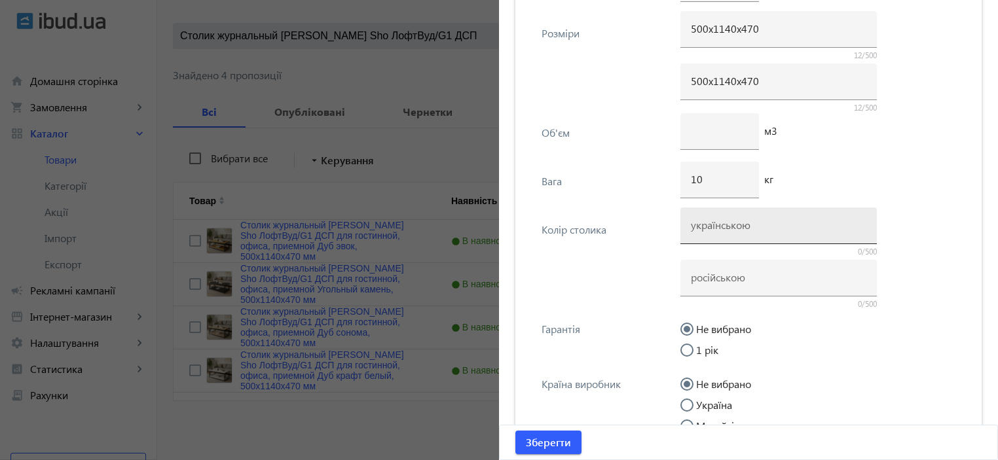
click at [703, 231] on div at bounding box center [779, 226] width 176 height 37
type input "Дуб сонома"
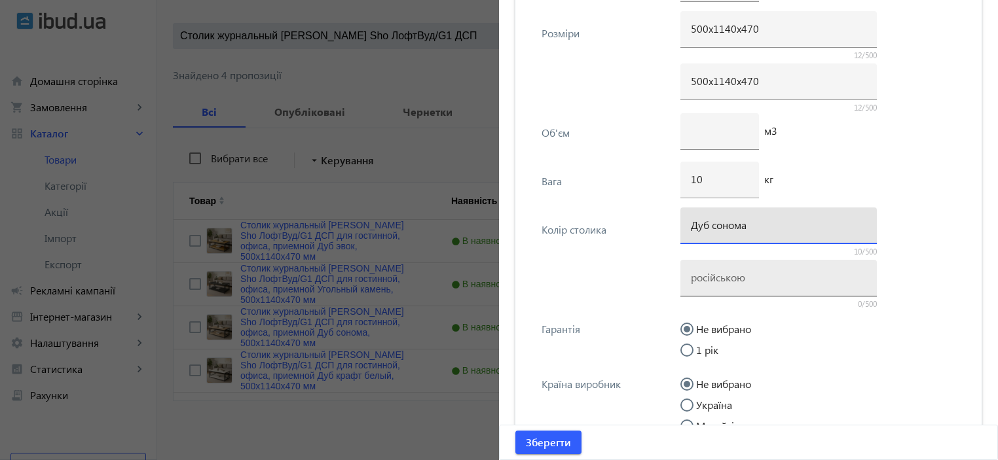
click at [739, 278] on input at bounding box center [779, 278] width 176 height 14
paste input "Дуб сонома"
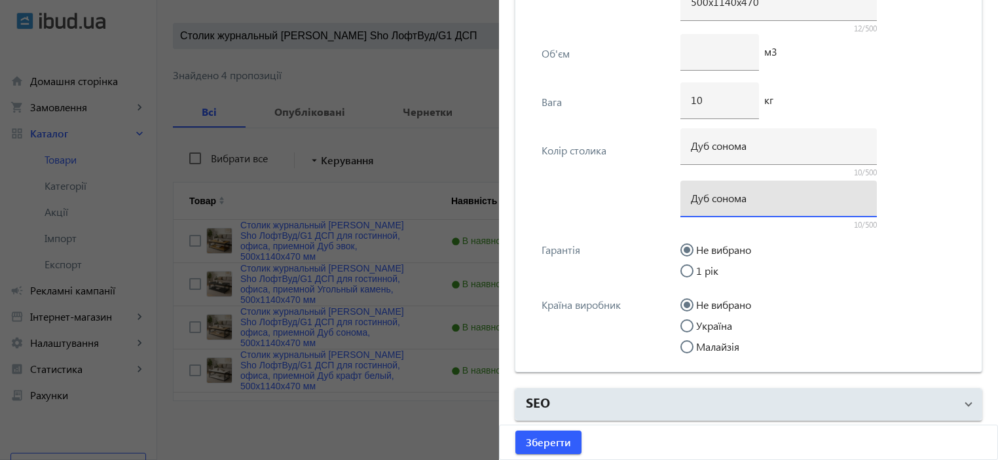
type input "Дуб сонома"
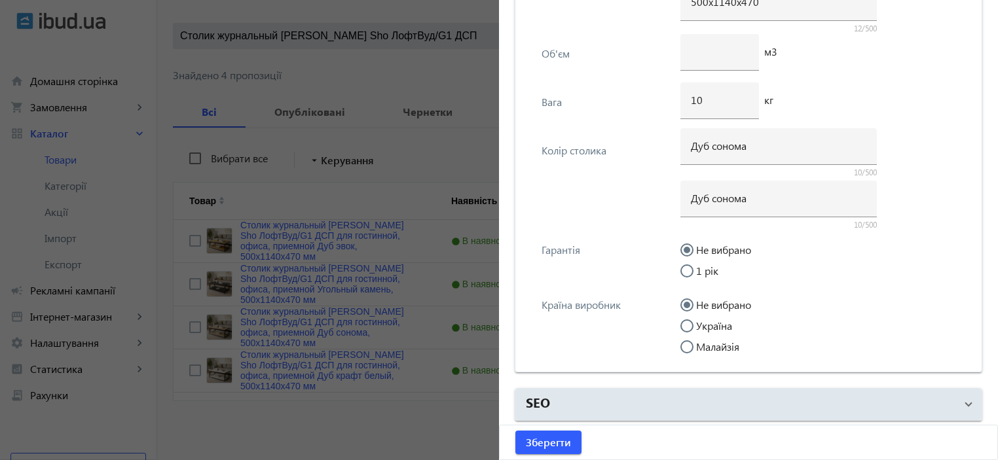
click at [688, 320] on input "Україна" at bounding box center [694, 333] width 26 height 26
radio input "true"
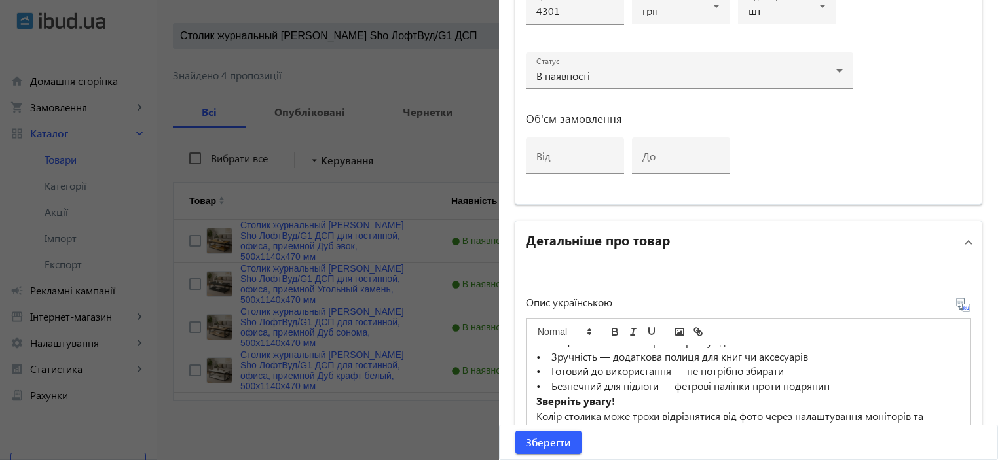
scroll to position [795, 0]
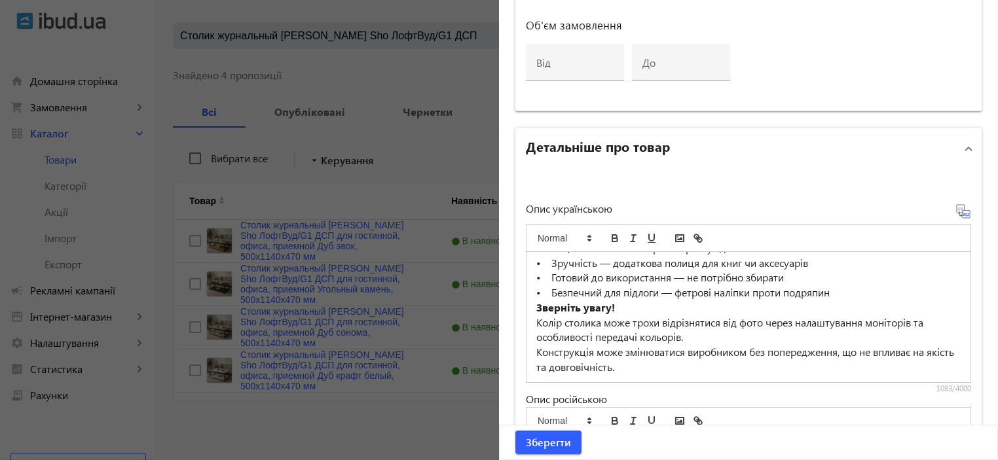
click at [584, 332] on p "Колір столика може трохи відрізнятися від фото через налаштування моніторів та …" at bounding box center [748, 330] width 424 height 29
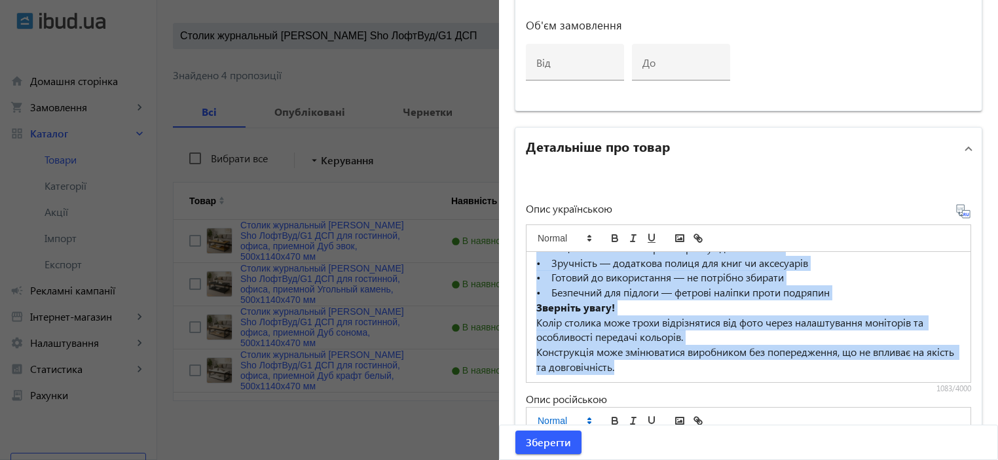
copy div "Журнальний столик «ЛофтВуд» у стилі лофт — стильний акцент для Вашого інтер’єру…"
click at [544, 449] on span "Зберегти" at bounding box center [548, 443] width 45 height 14
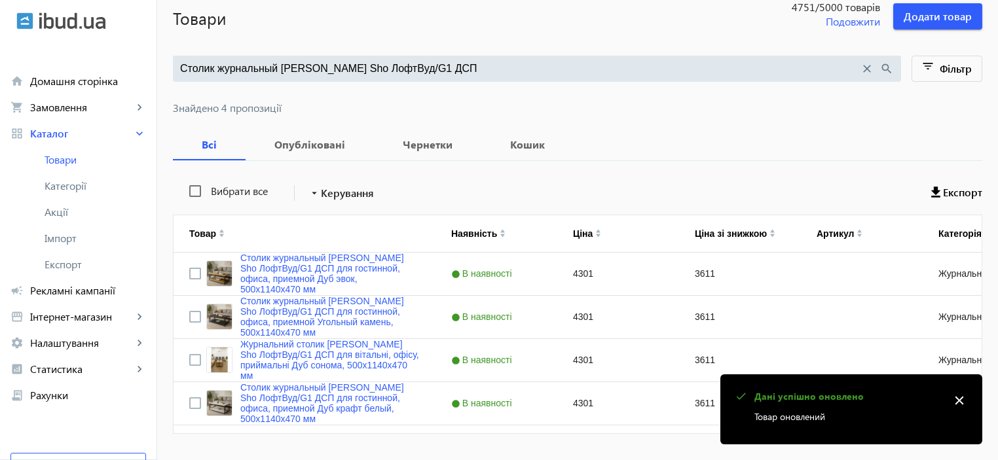
scroll to position [121, 0]
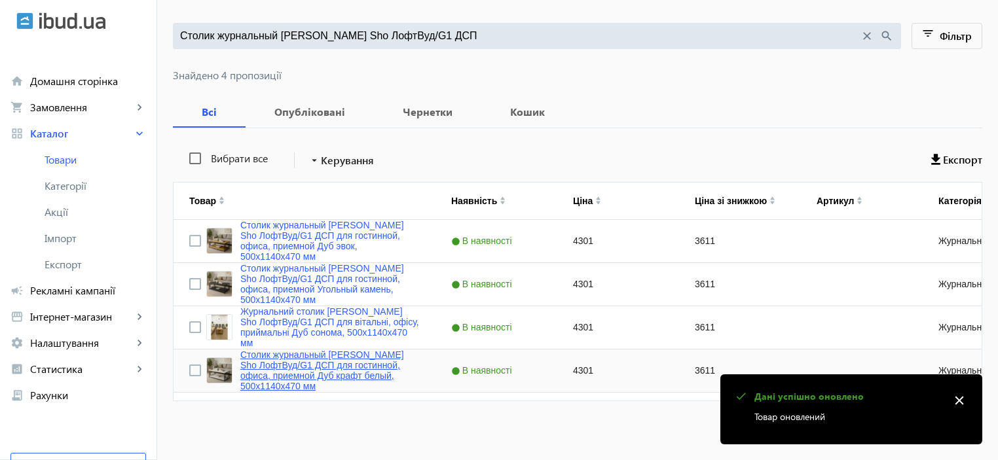
click at [350, 377] on link "Столик журнальный Tobi Sho ЛофтВуд/G1 ДСП для гостинной, офиса, приемной Дуб кр…" at bounding box center [329, 371] width 179 height 42
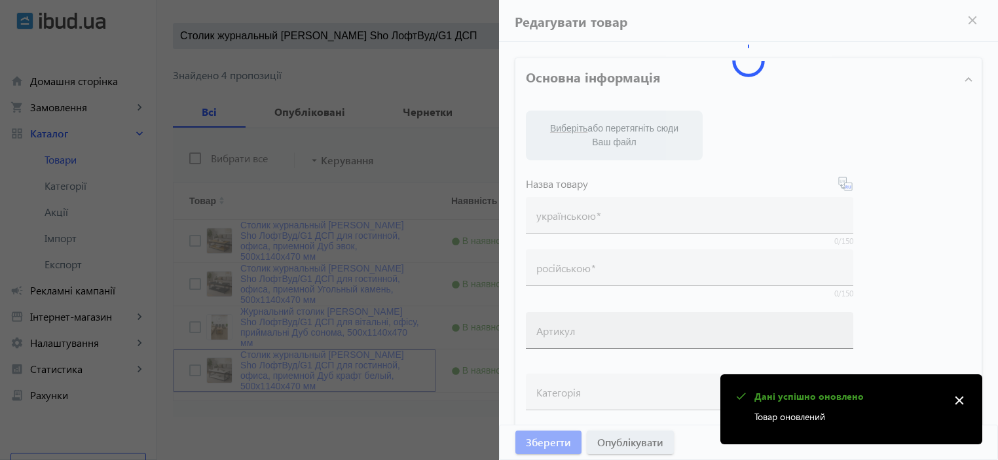
type input "Столик журнальный Tobi Sho ЛофтВуд/G1 ДСП для гостинной, офиса, приемной Дуб кр…"
type input "4301"
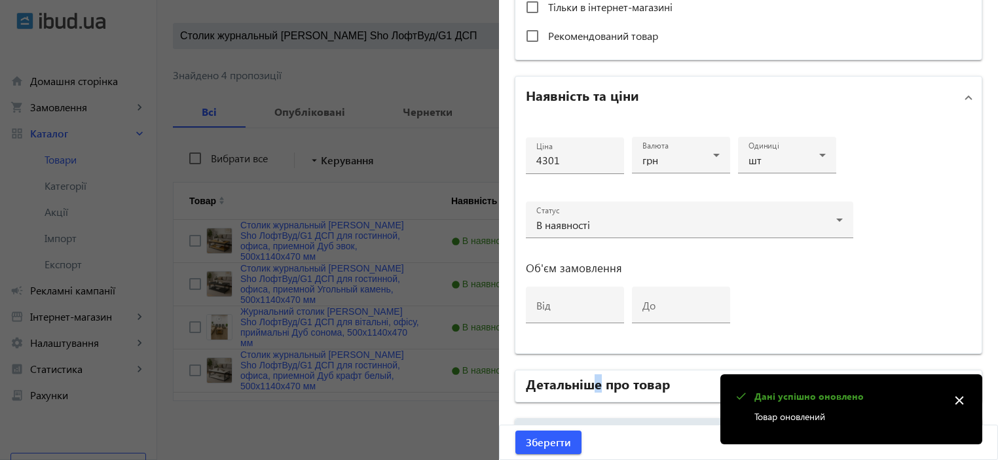
click at [594, 385] on h2 "Детальніше про товар" at bounding box center [598, 384] width 144 height 18
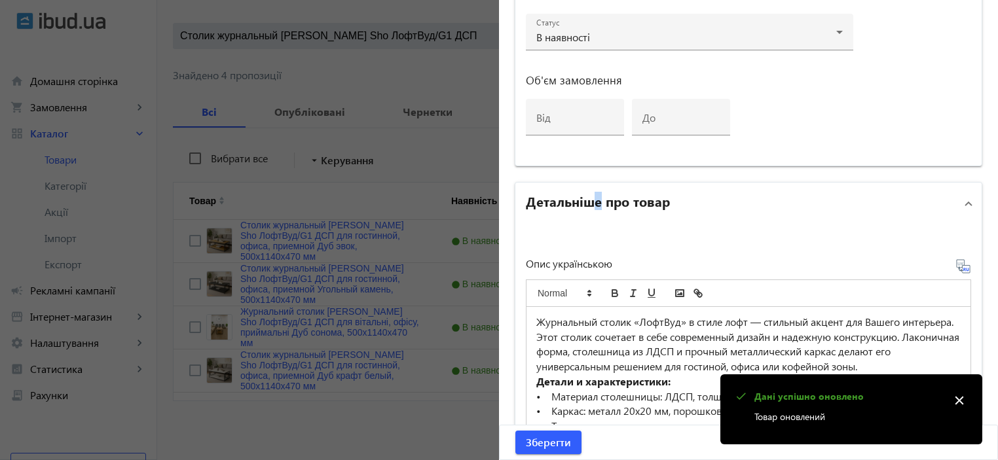
scroll to position [814, 0]
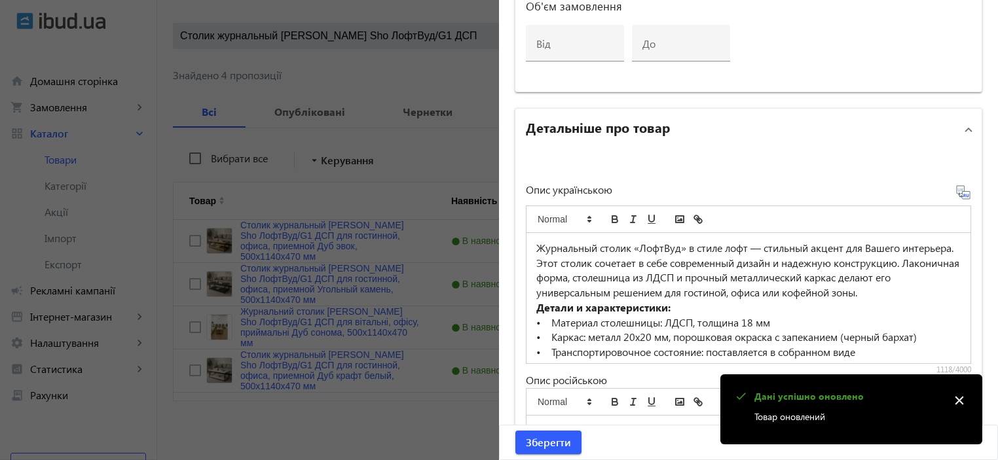
click at [590, 285] on p "Журнальный столик «ЛофтВуд» в стиле лофт — стильный акцент для Вашего интерьера…" at bounding box center [748, 271] width 424 height 60
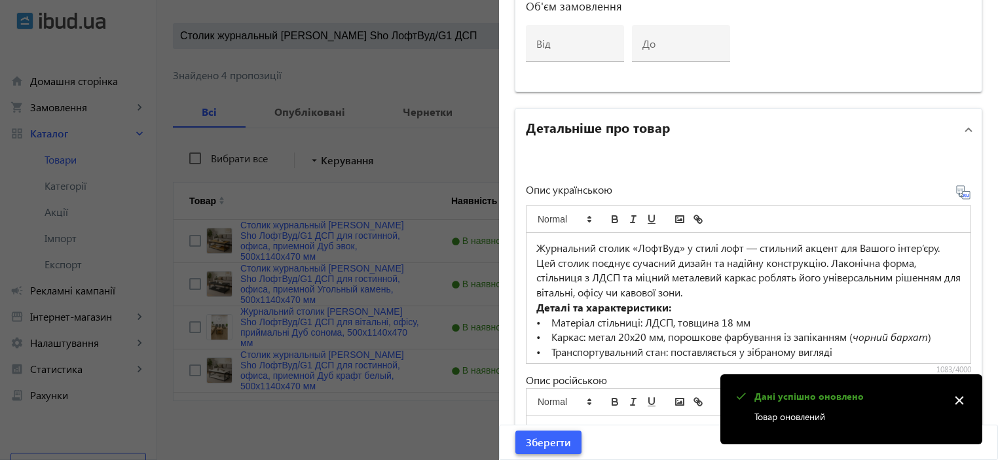
scroll to position [895, 0]
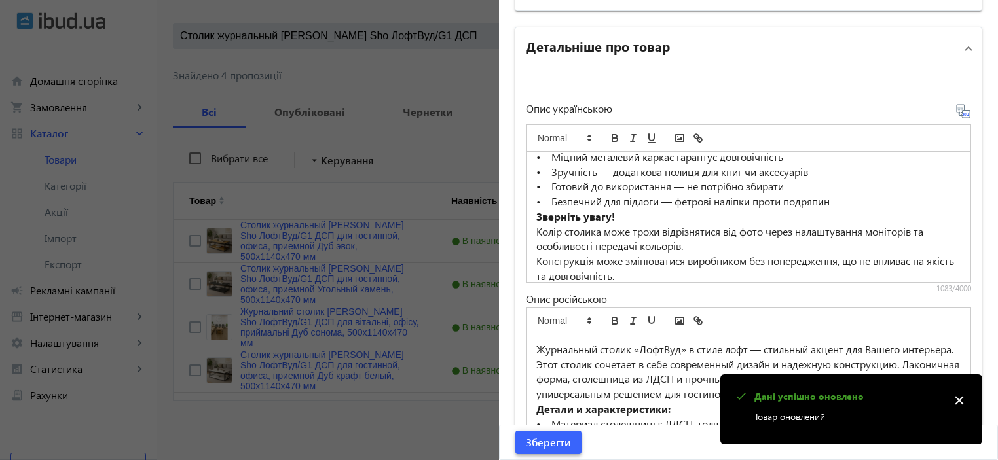
click at [542, 446] on span "Зберегти" at bounding box center [548, 443] width 45 height 14
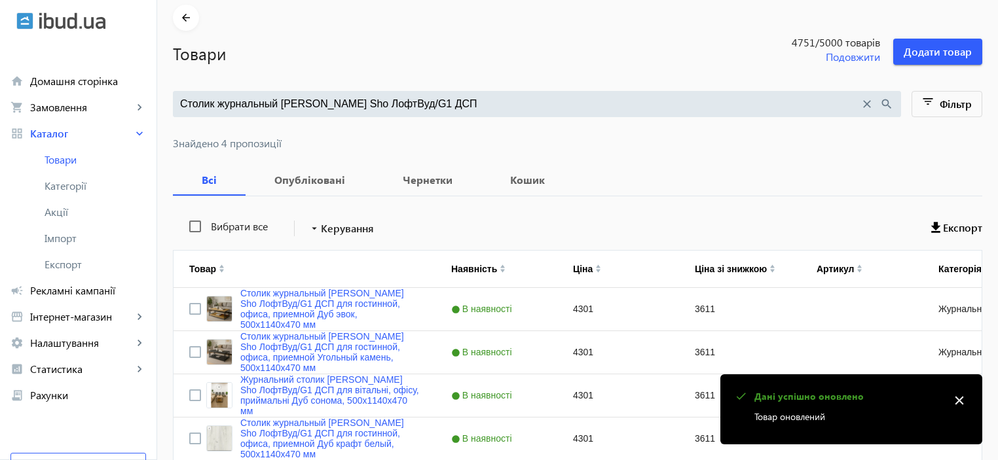
scroll to position [121, 0]
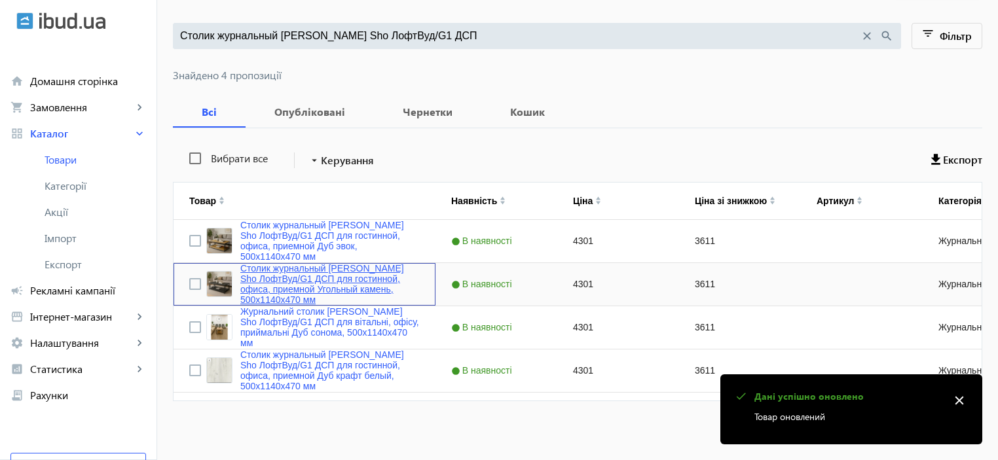
click at [307, 291] on link "Столик журнальный Tobi Sho ЛофтВуд/G1 ДСП для гостинной, офиса, приемной Угольн…" at bounding box center [329, 284] width 179 height 42
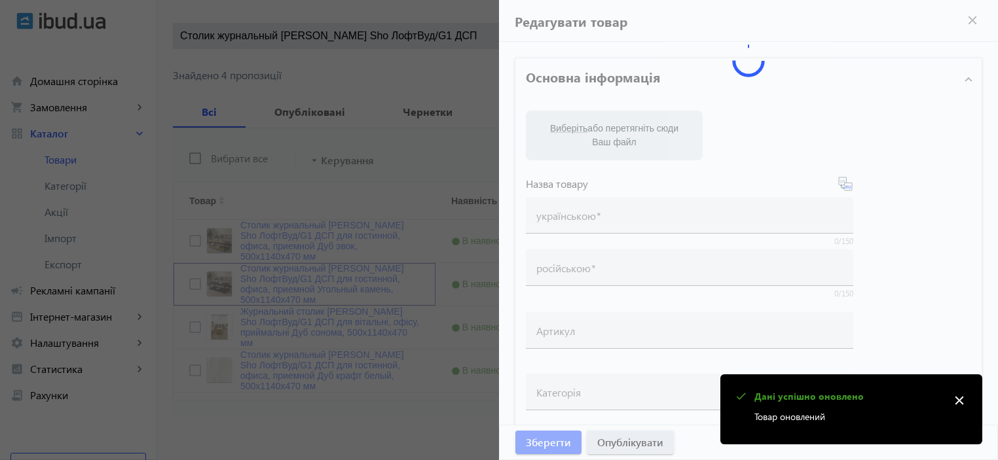
type input "Столик журнальный Tobi Sho ЛофтВуд/G1 ДСП для гостинной, офиса, приемной Угольн…"
type input "4301"
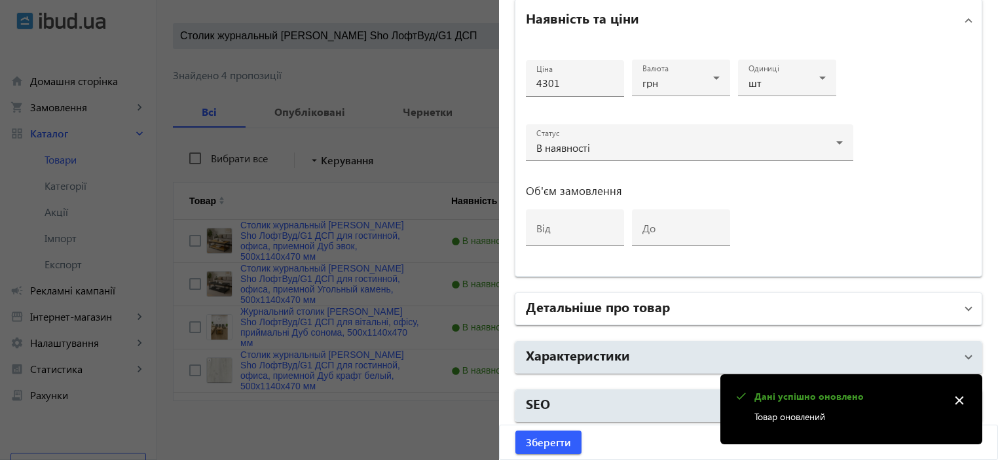
click at [573, 297] on h2 "Детальніше про товар" at bounding box center [598, 306] width 144 height 18
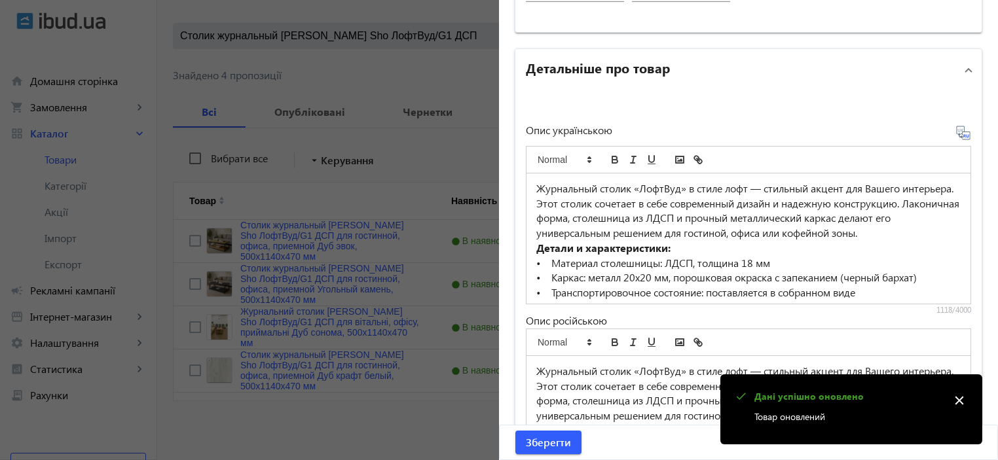
scroll to position [891, 0]
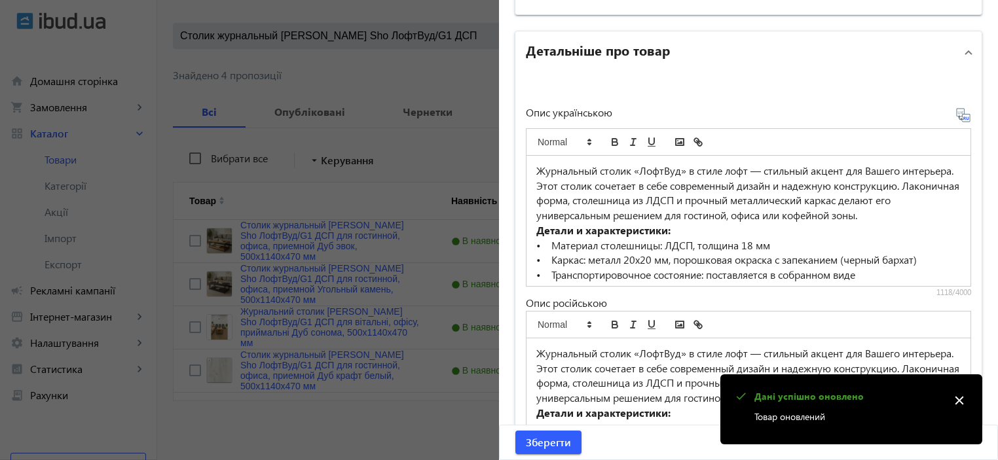
click at [571, 221] on p "Журнальный столик «ЛофтВуд» в стиле лофт — стильный акцент для Вашего интерьера…" at bounding box center [748, 194] width 424 height 60
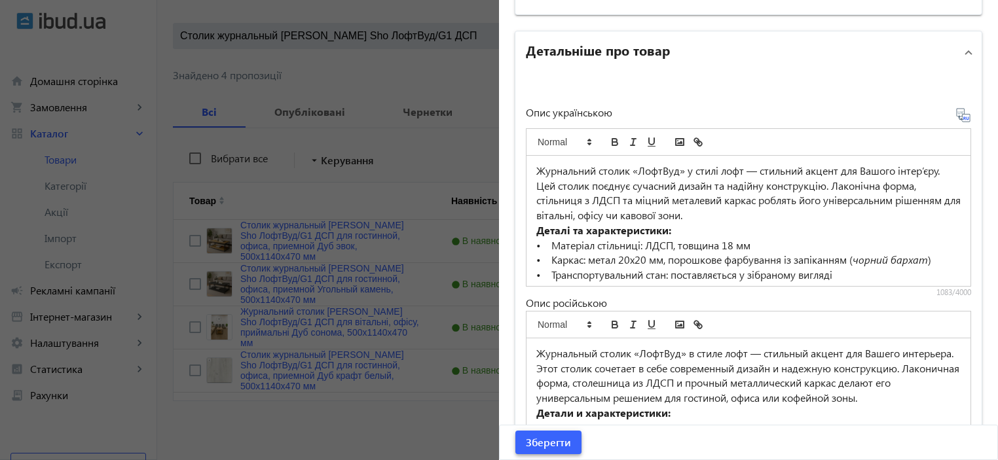
scroll to position [895, 0]
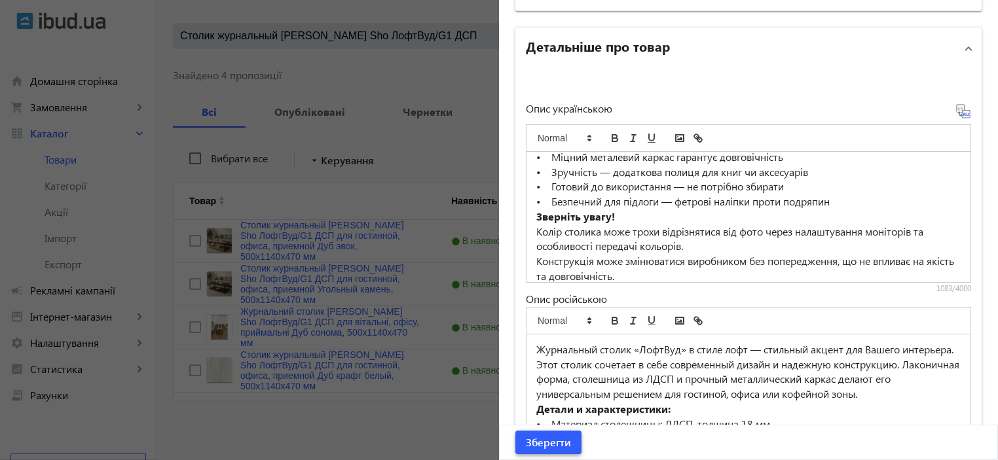
click at [541, 450] on span "submit" at bounding box center [549, 442] width 66 height 31
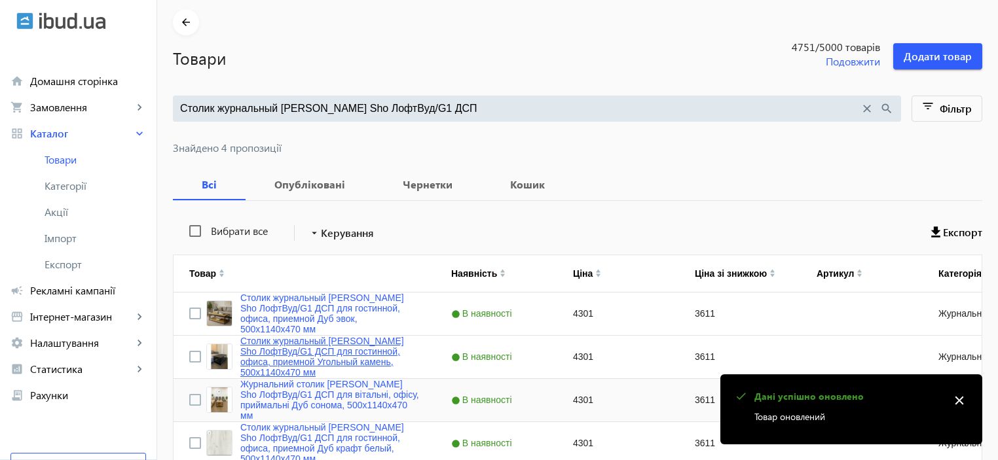
scroll to position [121, 0]
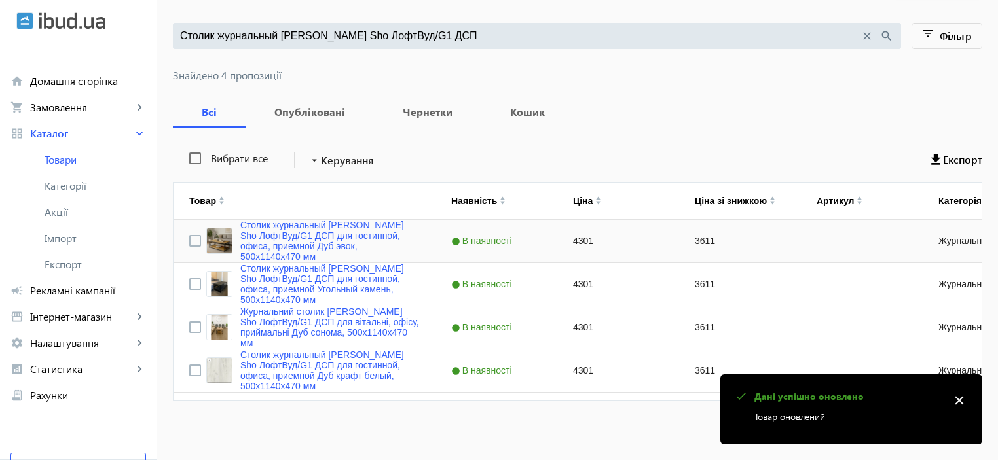
drag, startPoint x: 299, startPoint y: 240, endPoint x: 471, endPoint y: 325, distance: 192.2
click at [299, 240] on link "Столик журнальный Tobi Sho ЛофтВуд/G1 ДСП для гостинной, офиса, приемной Дуб эв…" at bounding box center [329, 241] width 179 height 42
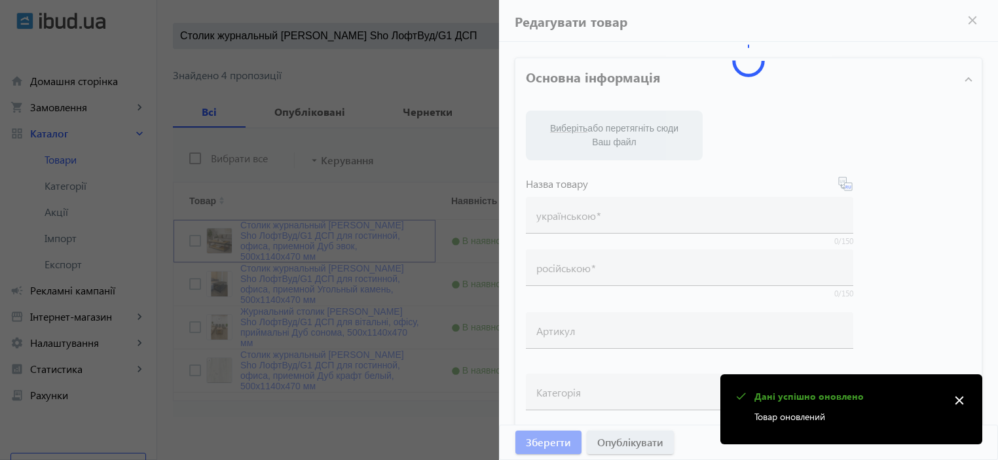
type input "Столик журнальный Tobi Sho ЛофтВуд/G1 ДСП для гостинной, офиса, приемной Дуб эв…"
type input "4301"
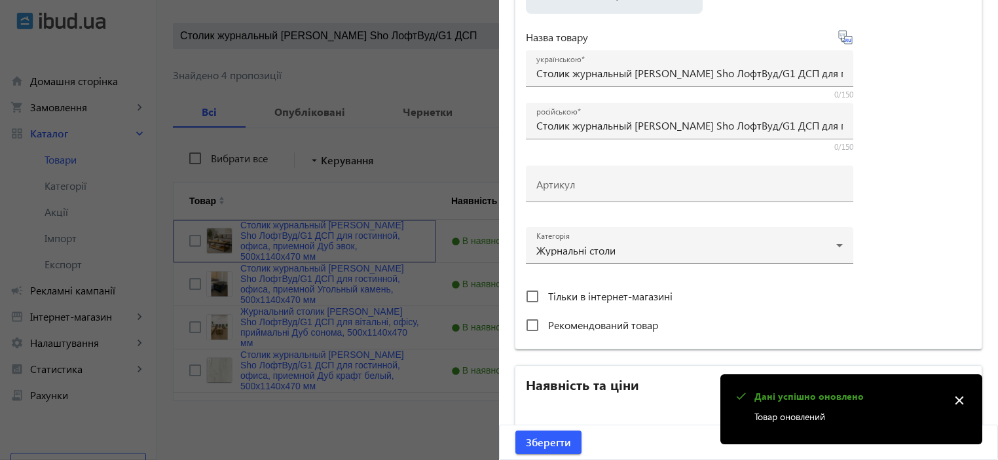
scroll to position [629, 0]
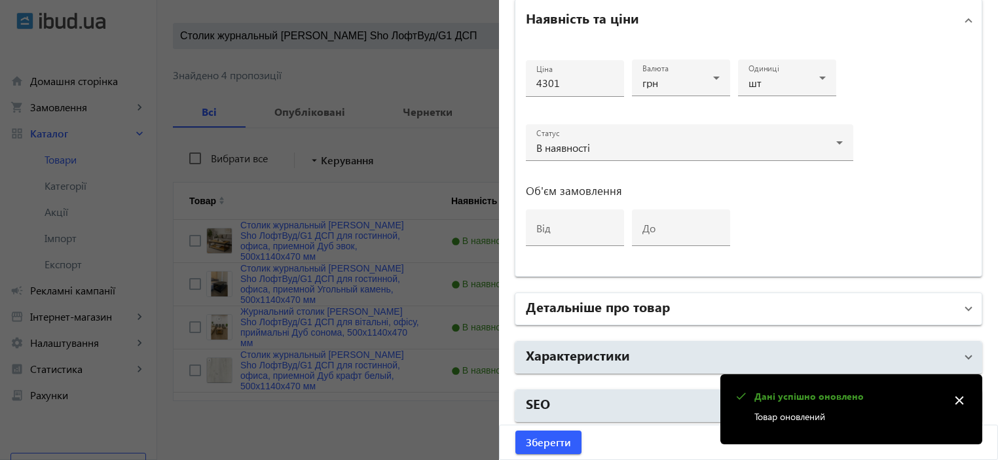
click at [603, 306] on h2 "Детальніше про товар" at bounding box center [598, 306] width 144 height 18
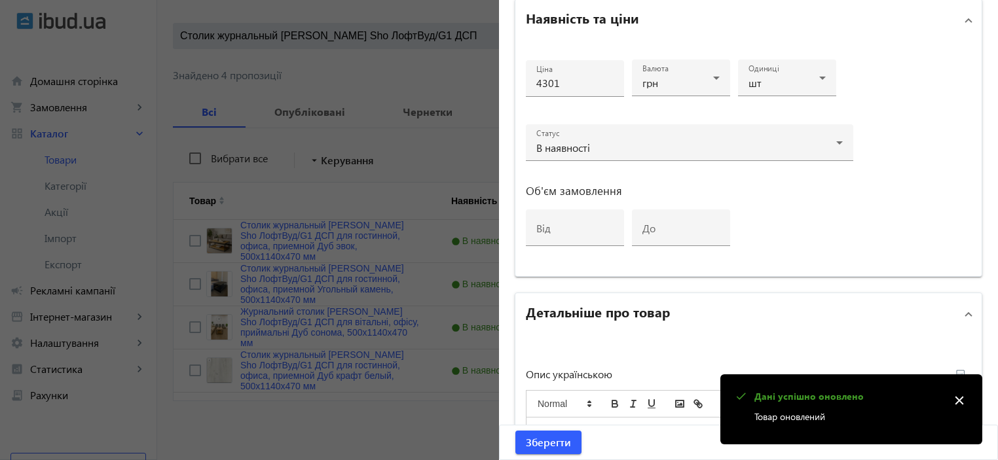
scroll to position [804, 0]
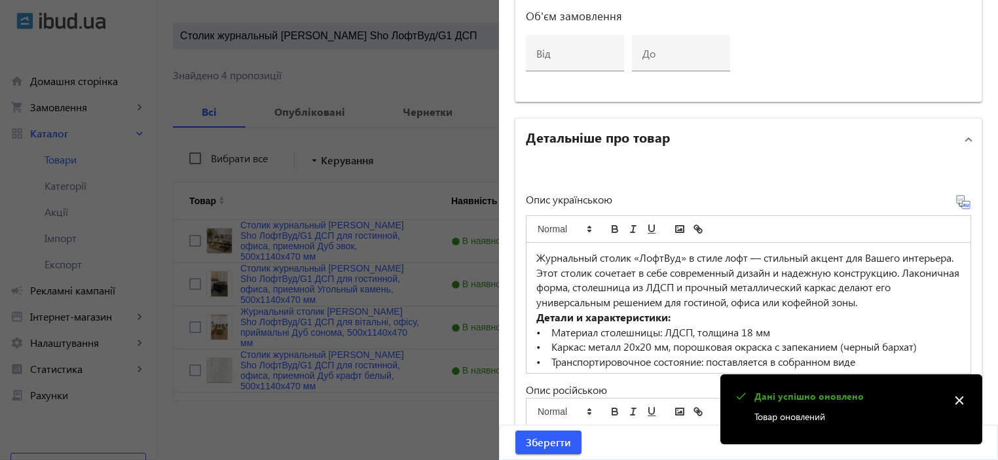
click at [574, 324] on strong "Детали и характеристики:" at bounding box center [603, 317] width 134 height 14
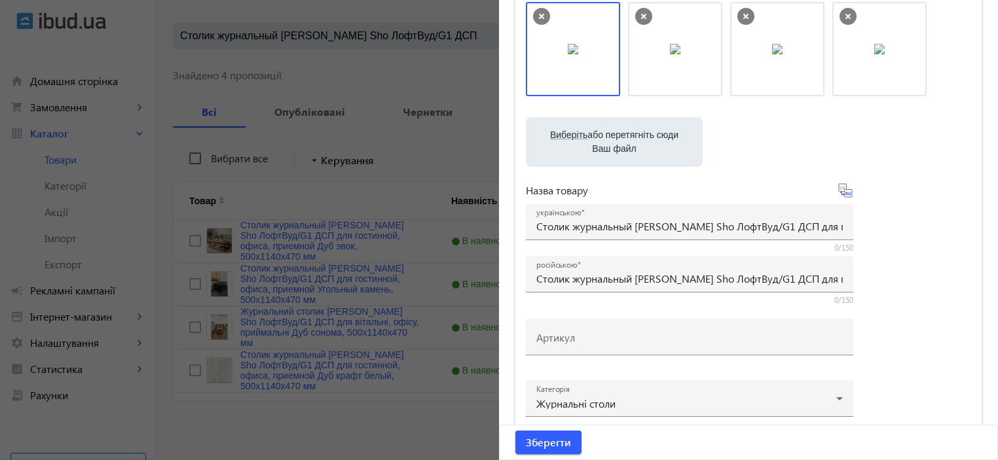
scroll to position [0, 0]
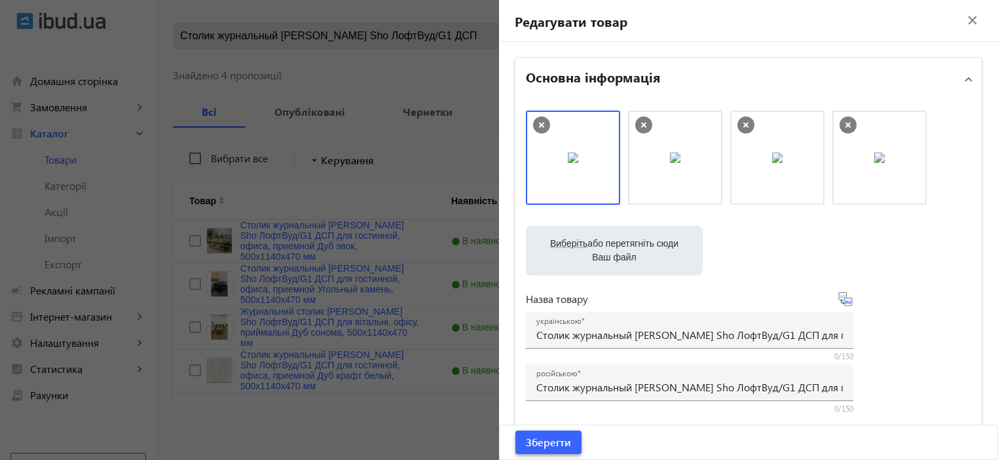
click at [548, 436] on span "Зберегти" at bounding box center [548, 443] width 45 height 14
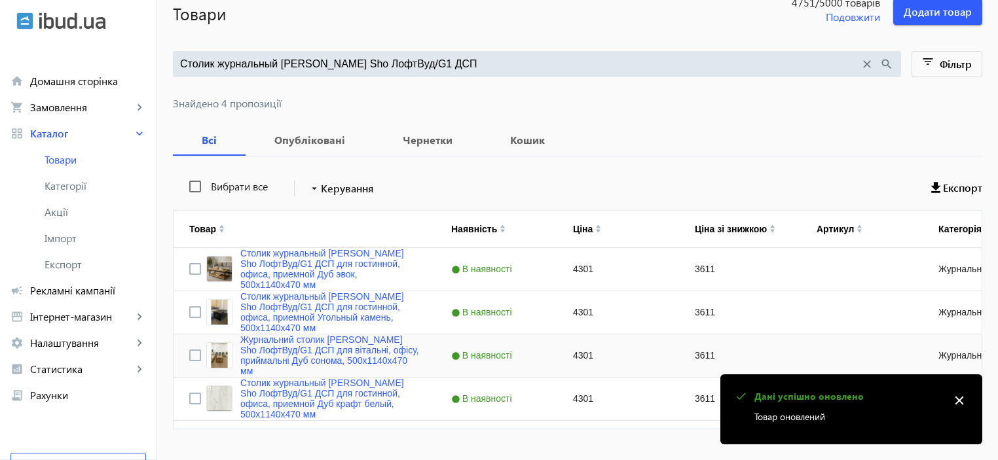
scroll to position [121, 0]
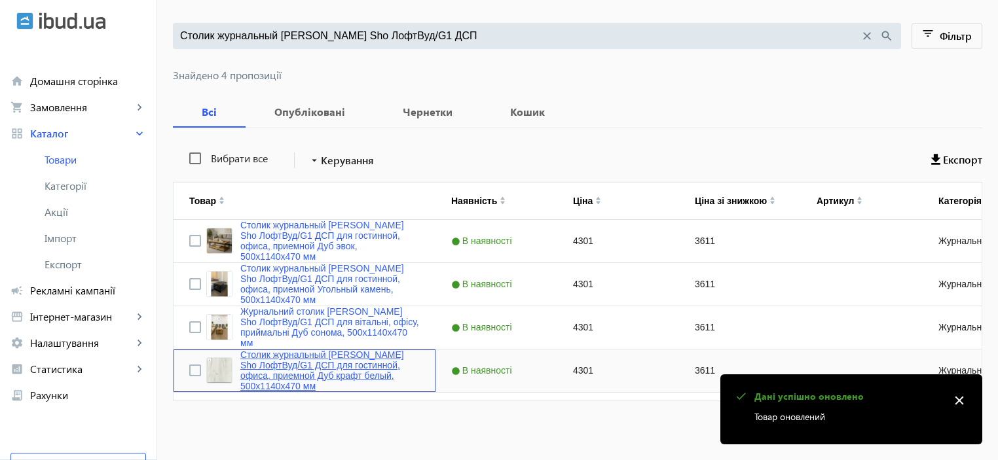
click at [304, 371] on link "Столик журнальный Tobi Sho ЛофтВуд/G1 ДСП для гостинной, офиса, приемной Дуб кр…" at bounding box center [329, 371] width 179 height 42
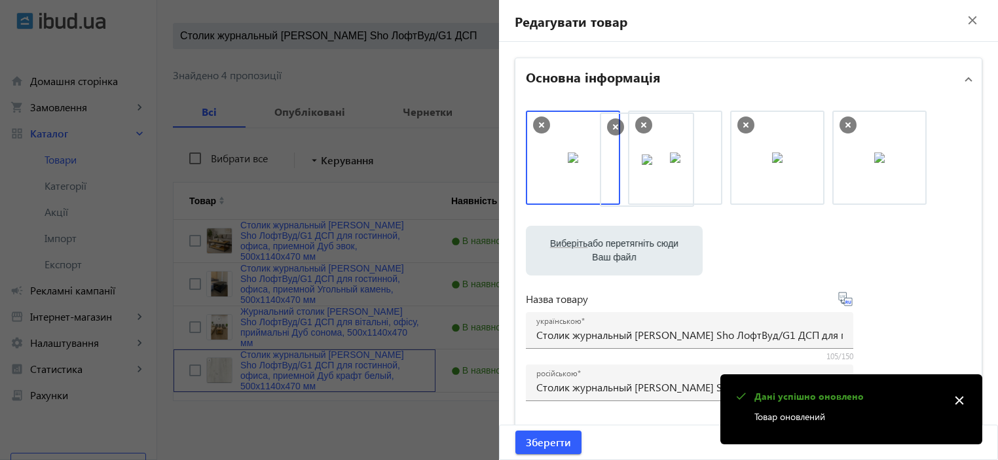
drag, startPoint x: 577, startPoint y: 172, endPoint x: 718, endPoint y: 175, distance: 140.9
click at [535, 438] on span "Зберегти" at bounding box center [548, 443] width 45 height 14
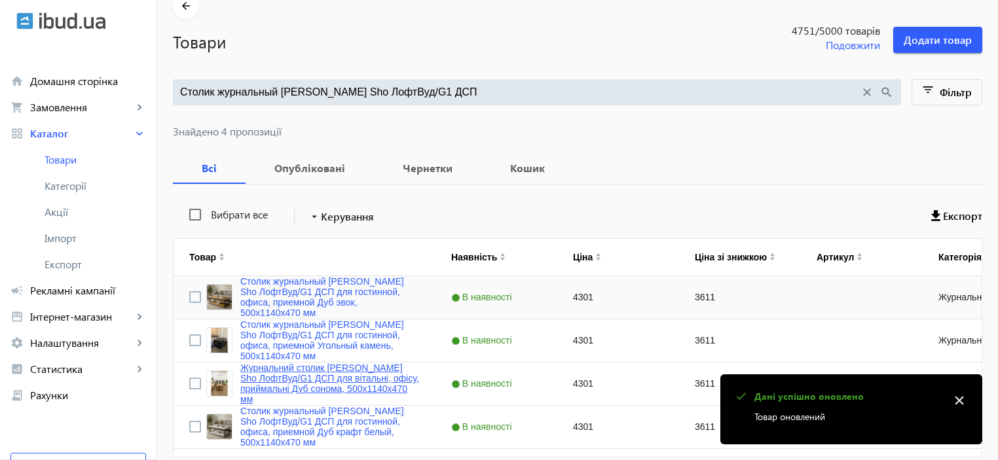
scroll to position [87, 0]
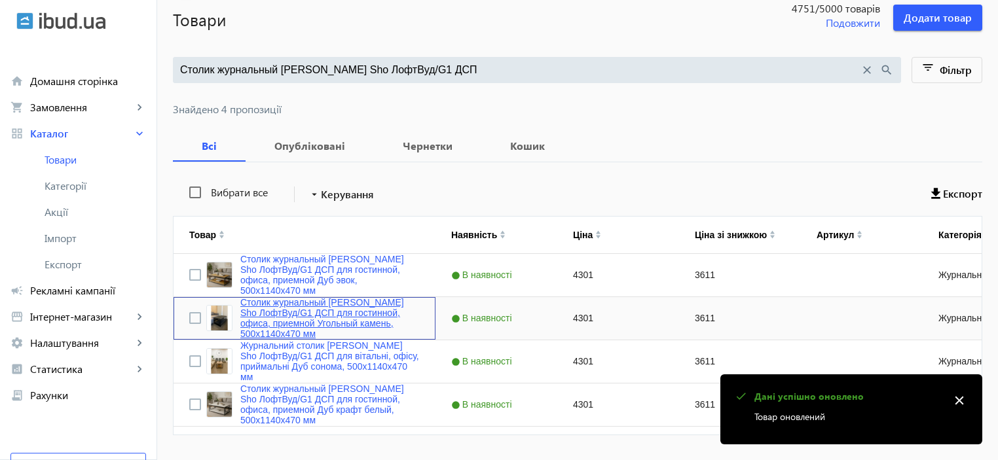
click at [282, 314] on link "Столик журнальный Tobi Sho ЛофтВуд/G1 ДСП для гостинной, офиса, приемной Угольн…" at bounding box center [329, 318] width 179 height 42
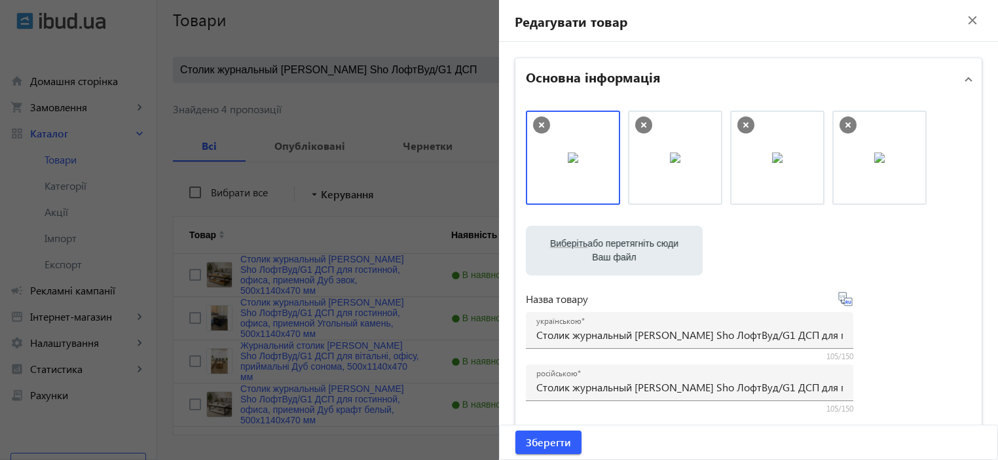
click at [382, 233] on div at bounding box center [499, 230] width 998 height 460
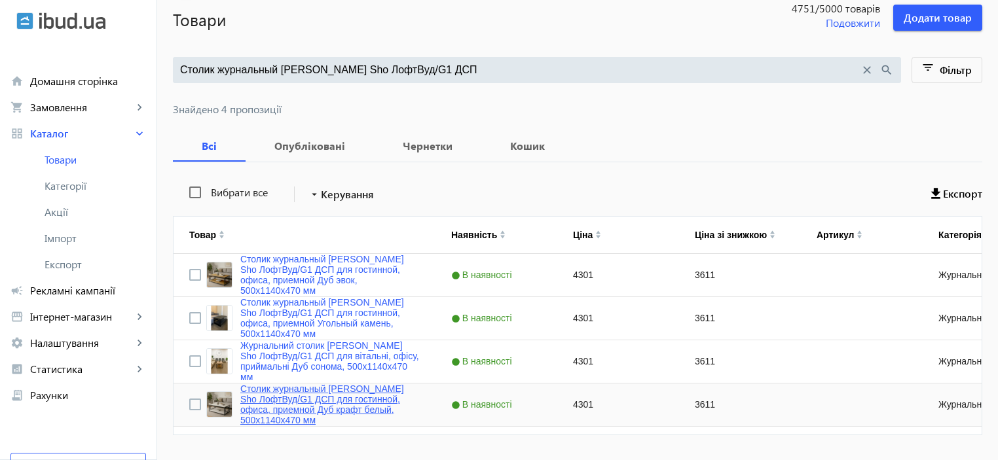
click at [305, 405] on link "Столик журнальный Tobi Sho ЛофтВуд/G1 ДСП для гостинной, офиса, приемной Дуб кр…" at bounding box center [329, 405] width 179 height 42
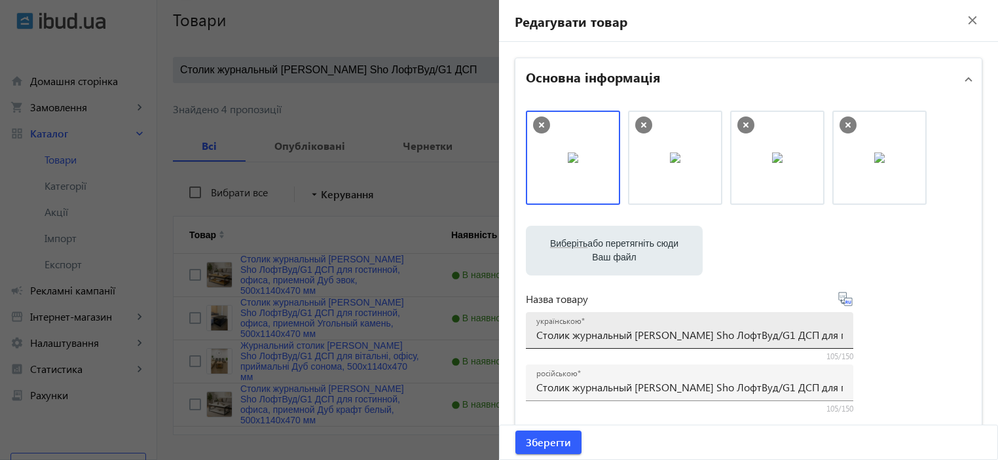
click at [660, 324] on div "українською Столик журнальный Tobi Sho ЛофтВуд/G1 ДСП для гостинной, офиса, при…" at bounding box center [689, 330] width 307 height 37
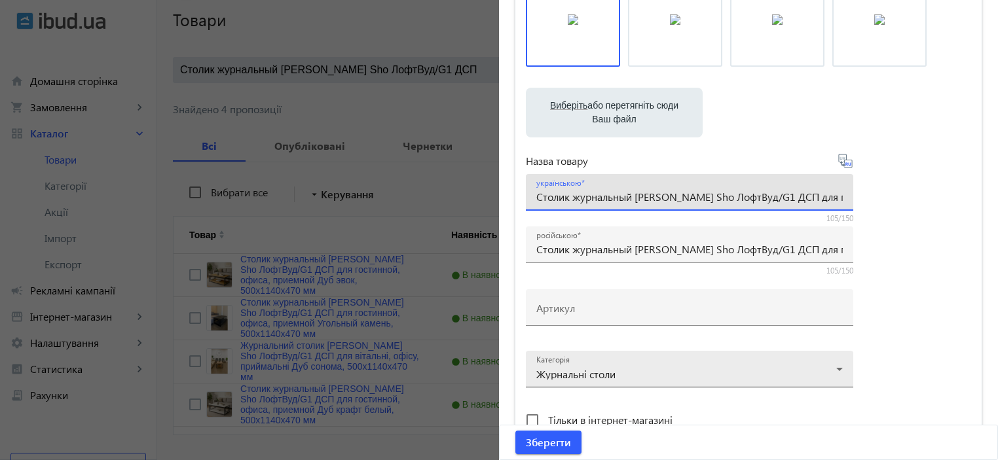
scroll to position [262, 0]
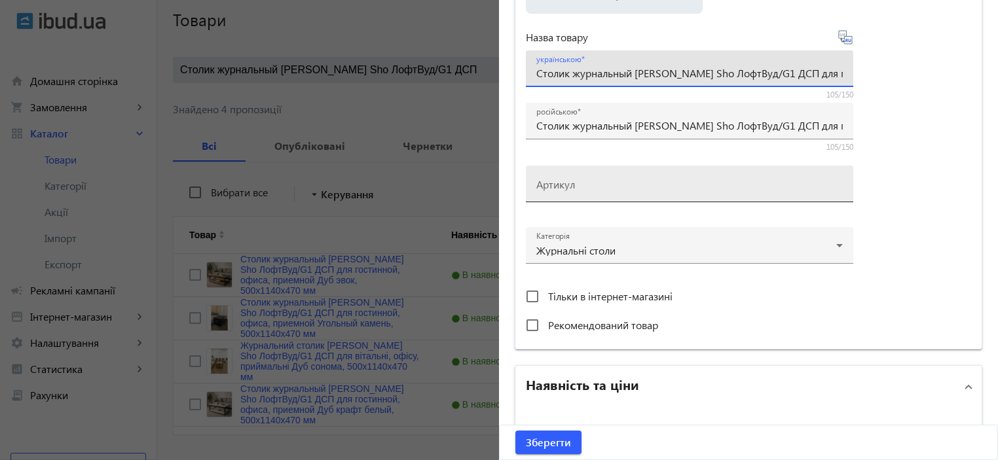
click at [550, 183] on mat-label "Артикул" at bounding box center [555, 185] width 39 height 14
click at [550, 183] on input "Артикул" at bounding box center [689, 188] width 307 height 14
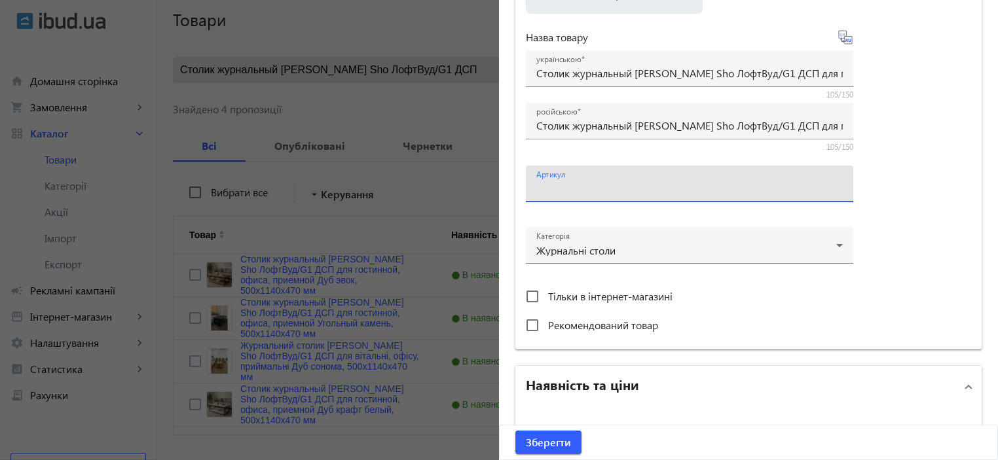
paste input "LoftWood/G1-26"
type input "LoftWood/G1-26"
click at [563, 74] on input "Столик журнальный Tobi Sho ЛофтВуд/G1 ДСП для гостинной, офиса, приемной Дуб кр…" at bounding box center [689, 73] width 307 height 14
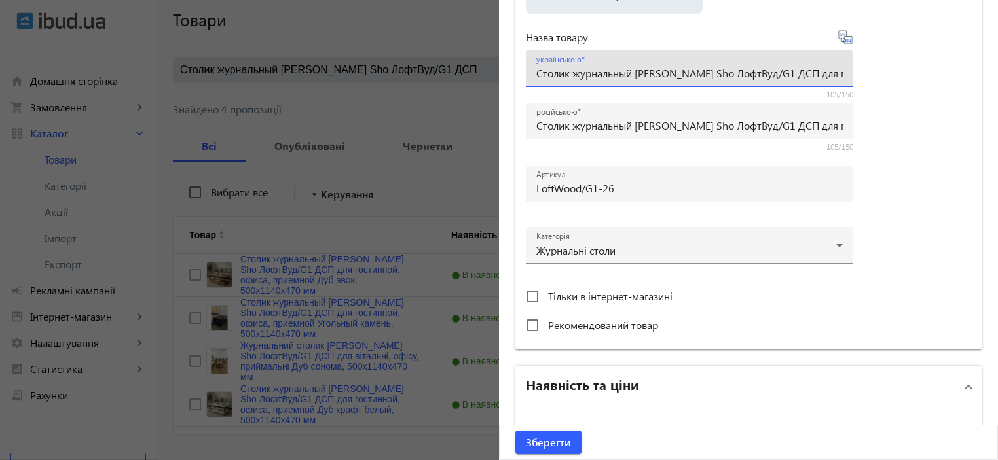
paste input "урнальний столик Tobi Sho ЛофтВуд/G1 ДСП для вітальні, офісу, приймальні Дуб кр…"
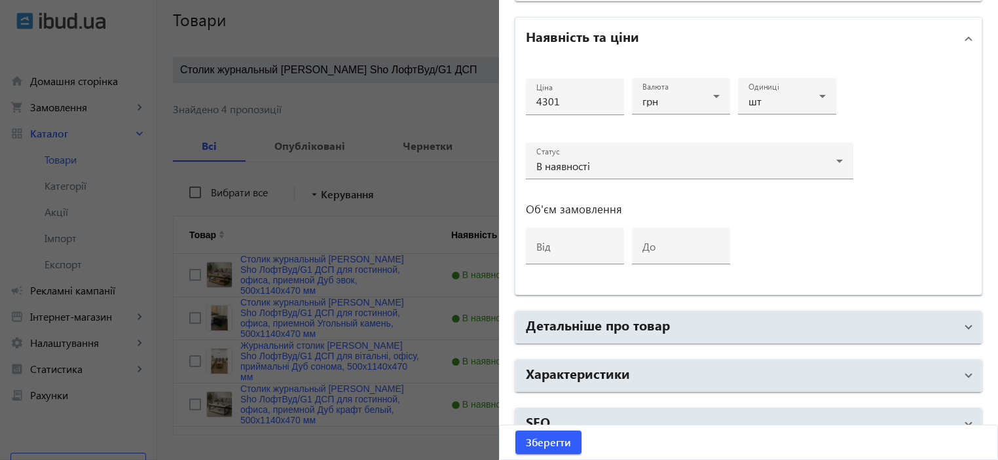
scroll to position [0, 0]
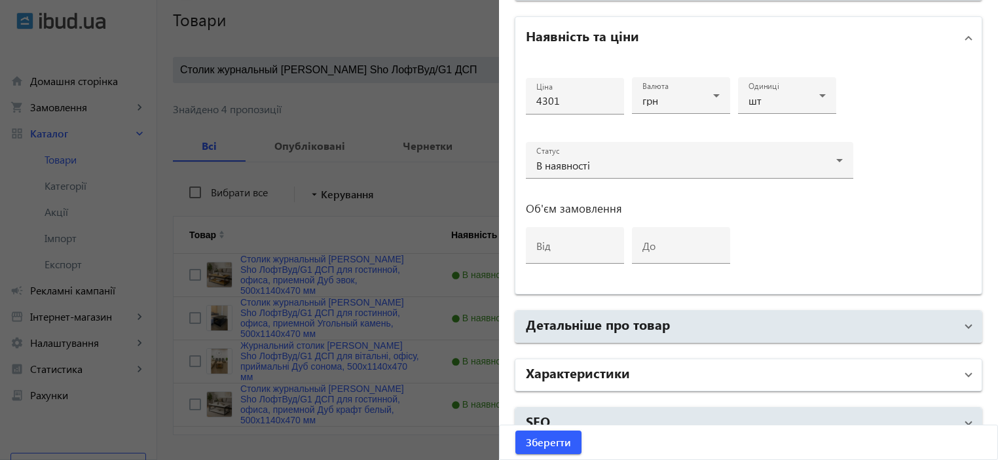
type input "Журнальний столик [PERSON_NAME] Sho ЛофтВуд/G1 ДСП для вітальні, офісу, приймал…"
click at [629, 370] on mat-panel-title "Характеристики" at bounding box center [741, 376] width 430 height 24
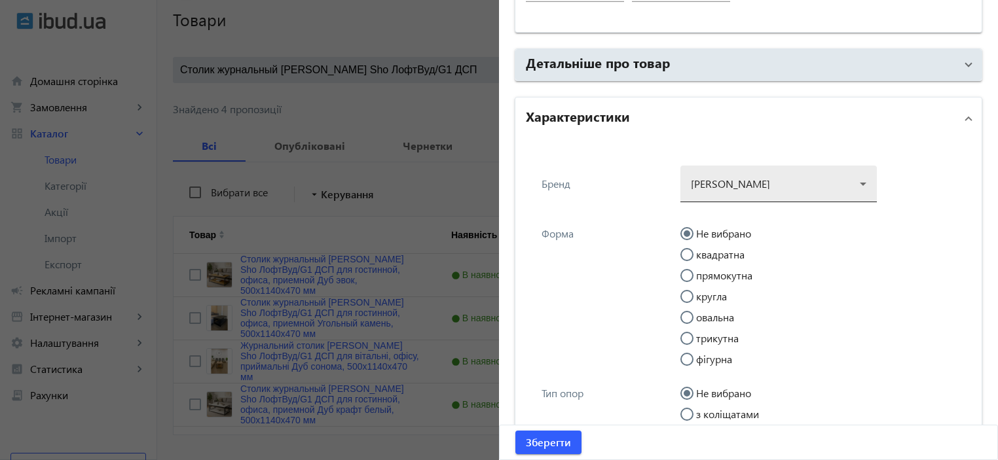
click at [713, 185] on div at bounding box center [779, 178] width 176 height 47
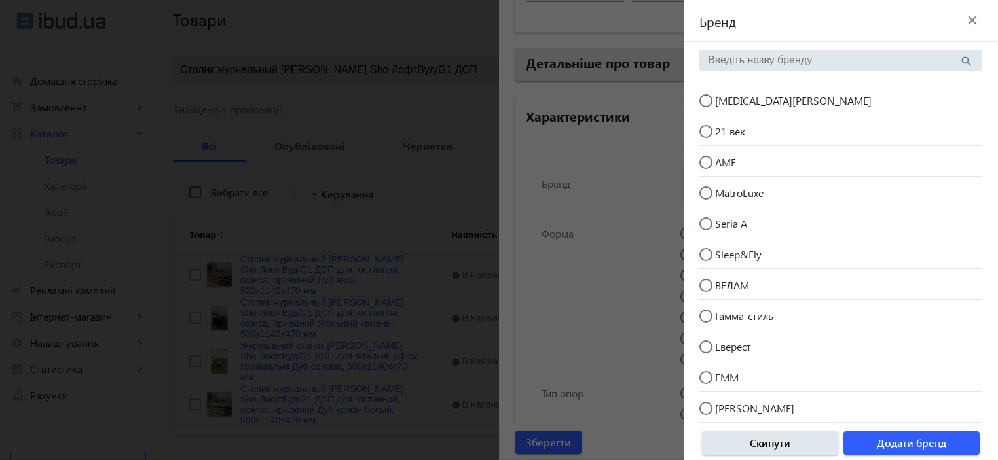
click at [752, 100] on span "[MEDICAL_DATA][PERSON_NAME]" at bounding box center [793, 101] width 157 height 14
click at [726, 100] on input "[MEDICAL_DATA][PERSON_NAME]" at bounding box center [713, 107] width 26 height 26
radio input "true"
click at [899, 439] on span "Додати бренд" at bounding box center [911, 443] width 69 height 14
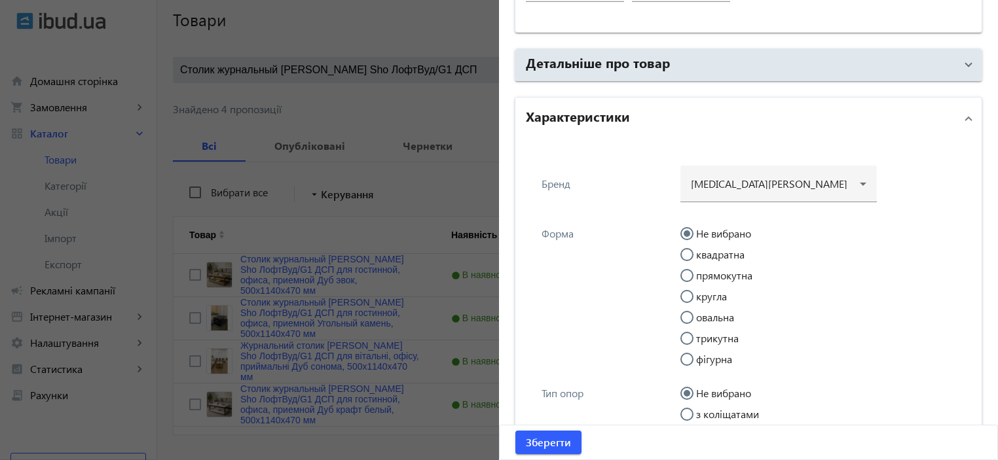
click at [709, 277] on label "прямокутна" at bounding box center [723, 276] width 59 height 10
click at [707, 277] on input "прямокутна" at bounding box center [694, 282] width 26 height 26
radio input "true"
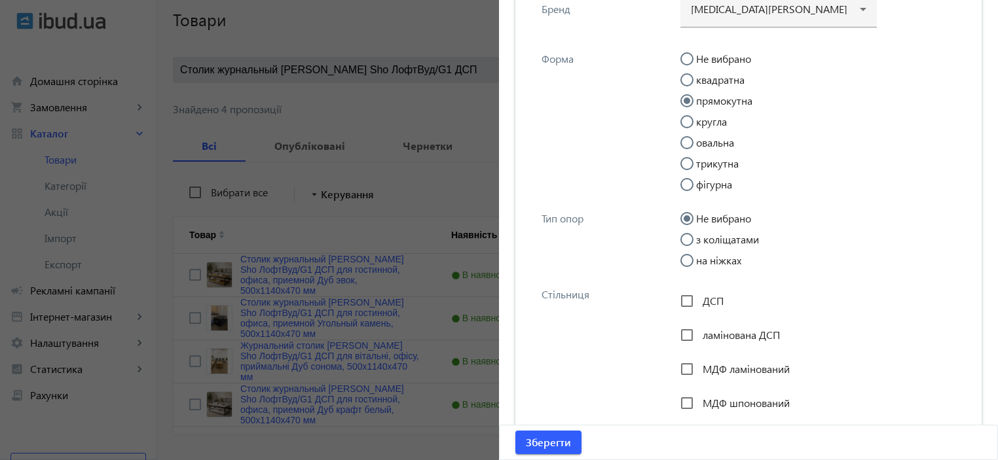
click at [702, 259] on input "на ніжках" at bounding box center [694, 267] width 26 height 26
radio input "true"
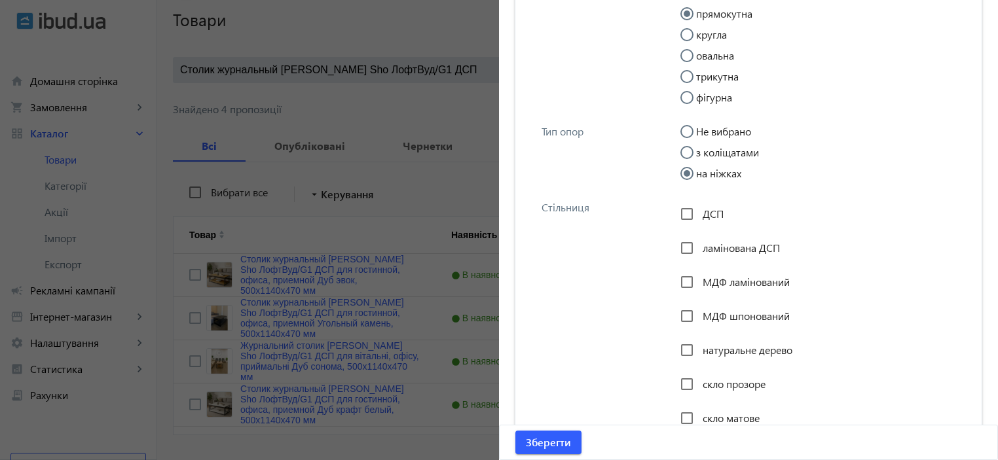
click at [703, 247] on span "ламінована ДСП" at bounding box center [741, 248] width 77 height 14
click at [700, 247] on input "ламінована ДСП" at bounding box center [687, 248] width 26 height 26
checkbox input "true"
click at [694, 217] on input "ДСП" at bounding box center [687, 214] width 26 height 26
checkbox input "true"
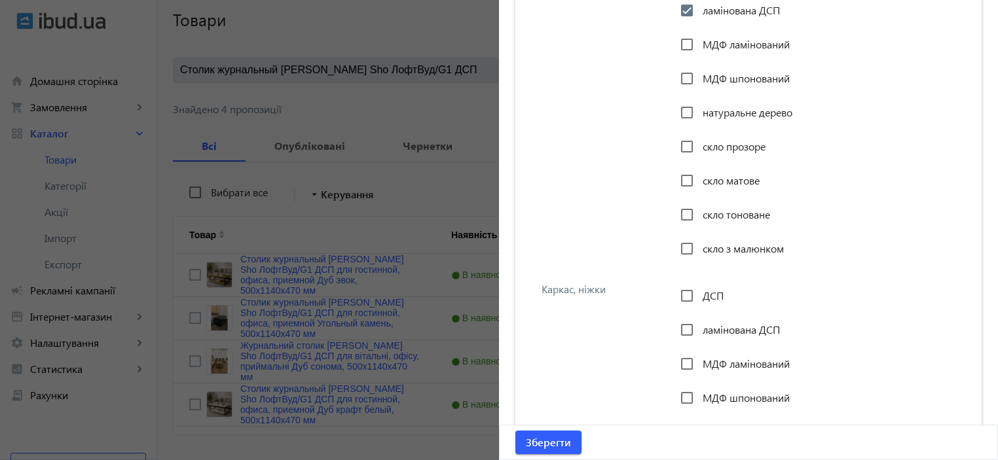
scroll to position [1397, 0]
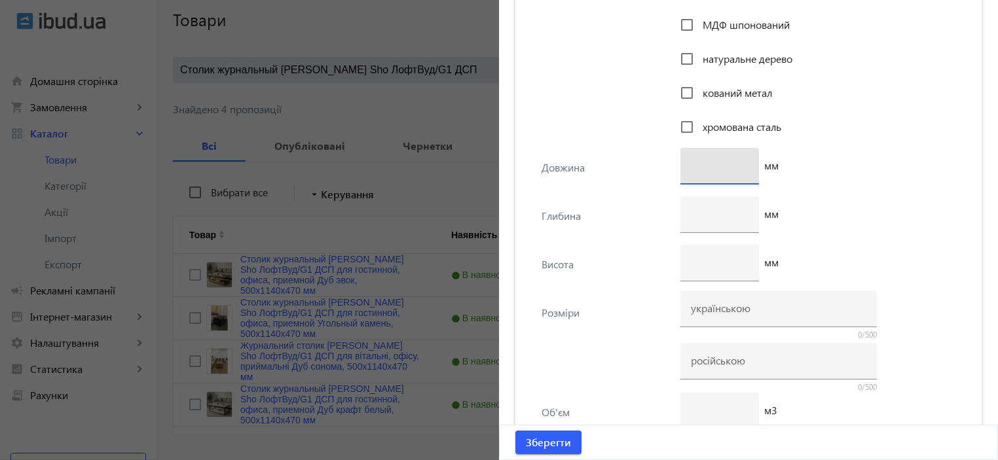
click at [721, 167] on input "number" at bounding box center [720, 166] width 58 height 14
type input "1140"
click at [705, 227] on div at bounding box center [720, 215] width 58 height 37
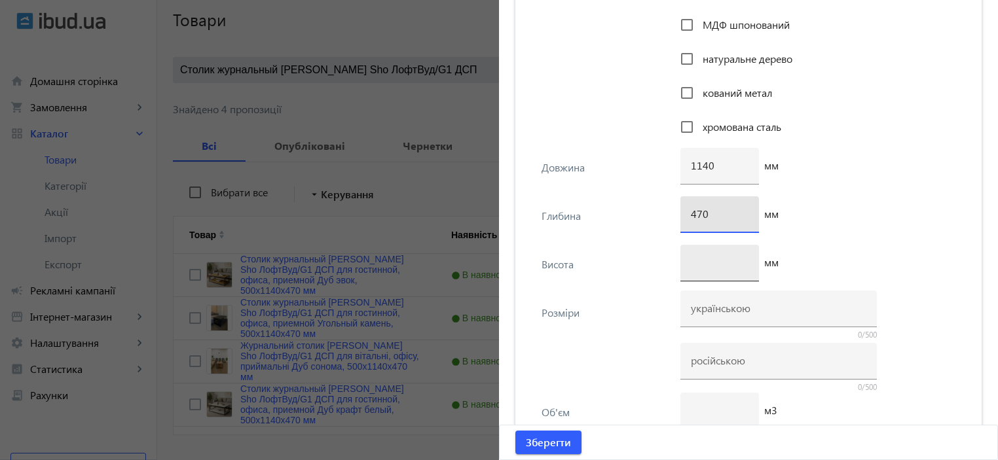
type input "470"
click at [697, 267] on input "number" at bounding box center [720, 262] width 58 height 14
type input "6"
type input "500"
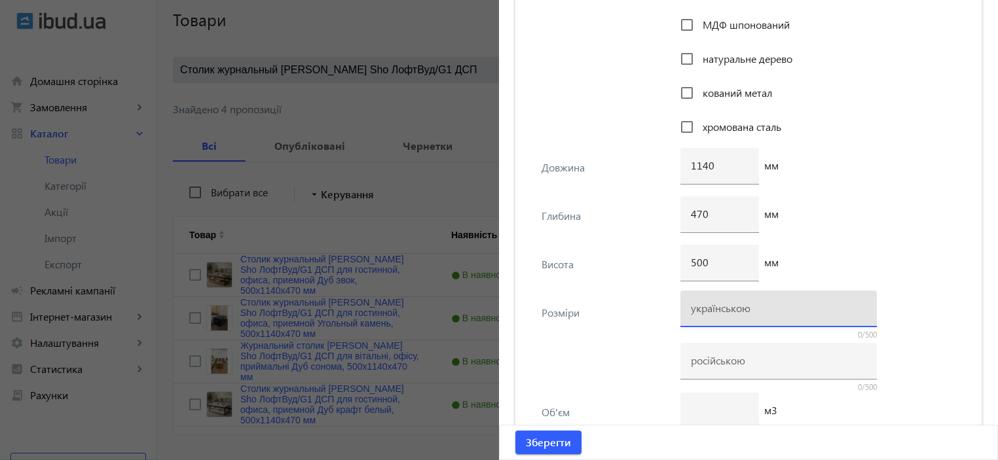
click at [764, 309] on input at bounding box center [779, 308] width 176 height 14
paste input "500х1140х470"
type input "500х1140х470"
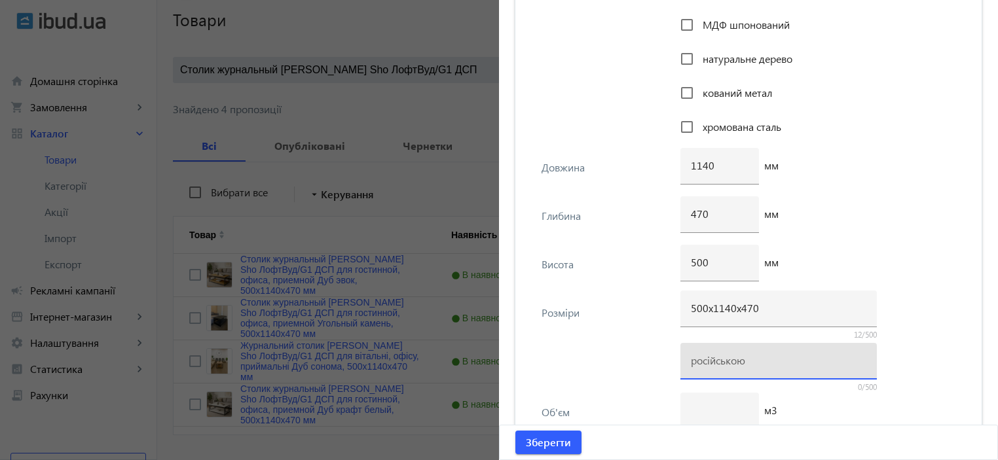
click at [707, 357] on input at bounding box center [779, 361] width 176 height 14
paste input "500х1140х470"
type input "500х1140х470"
click at [572, 293] on div "Розміри 500х1140х470 12/500 500х1140х470 12/500" at bounding box center [748, 343] width 445 height 100
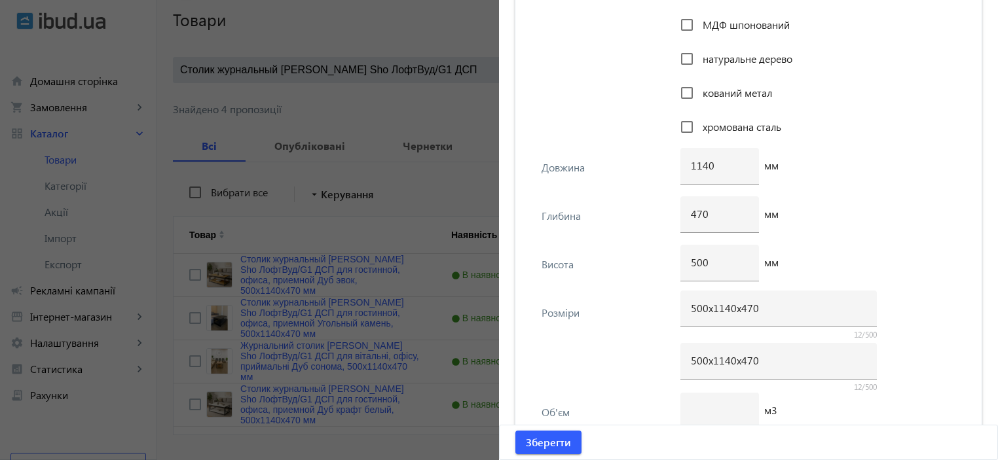
scroll to position [1921, 0]
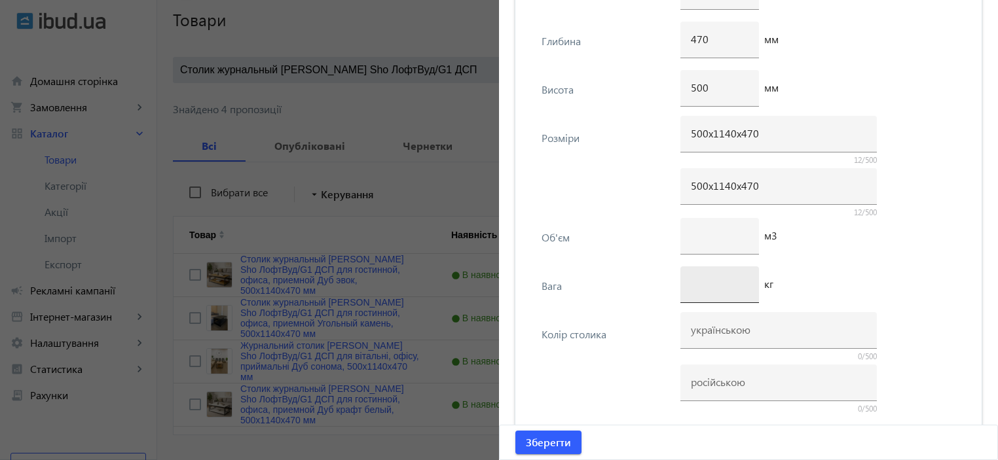
click at [705, 280] on input "number" at bounding box center [720, 284] width 58 height 14
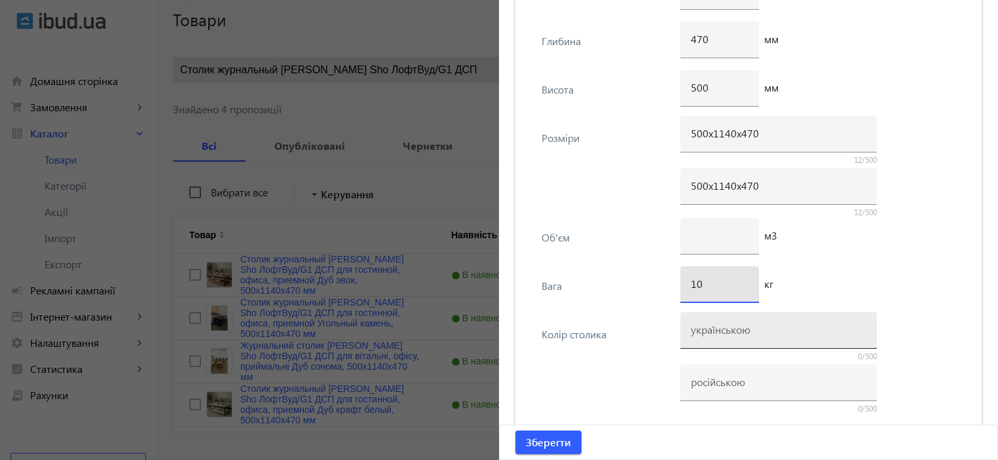
type input "10"
click at [700, 318] on div at bounding box center [779, 330] width 176 height 37
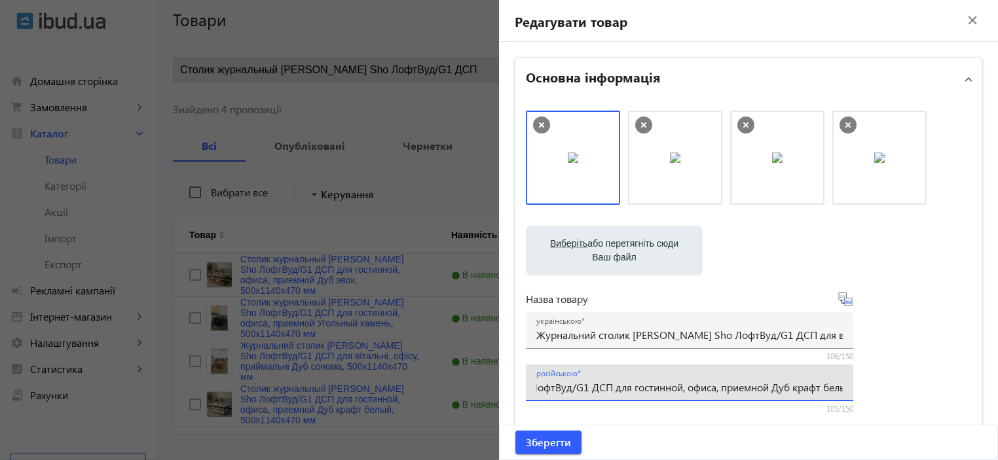
scroll to position [0, 253]
drag, startPoint x: 795, startPoint y: 387, endPoint x: 840, endPoint y: 387, distance: 45.2
click at [864, 393] on div "Виберіть або перетягніть сюди Ваш файл 2498268cb59e6988709131152508872-65219547…" at bounding box center [748, 356] width 445 height 490
click at [713, 386] on input "Столик журнальный Tobi Sho ЛофтВуд/G1 ДСП для гостинной, офиса, приемной Дуб кр…" at bounding box center [689, 388] width 307 height 14
drag, startPoint x: 666, startPoint y: 390, endPoint x: 673, endPoint y: 389, distance: 7.9
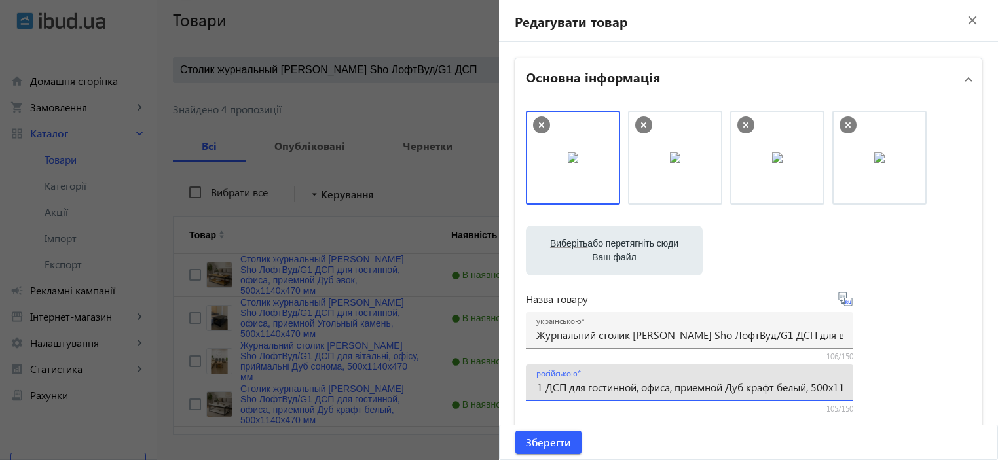
click at [673, 390] on input "Столик журнальный Tobi Sho ЛофтВуд/G1 ДСП для гостинной, офиса, приемной Дуб кр…" at bounding box center [689, 388] width 307 height 14
click at [667, 387] on input "Столик журнальный Tobi Sho ЛофтВуд/G1 ДСП для гостинной, офиса, приемной Дуб кр…" at bounding box center [689, 388] width 307 height 14
drag, startPoint x: 667, startPoint y: 387, endPoint x: 747, endPoint y: 389, distance: 79.3
click at [747, 389] on input "Столик журнальный Tobi Sho ЛофтВуд/G1 ДСП для гостинной, офиса, приемной Дуб кр…" at bounding box center [689, 388] width 307 height 14
click at [953, 340] on div "Виберіть або перетягніть сюди Ваш файл 2498268cb59e6988709131152508872-65219547…" at bounding box center [748, 356] width 445 height 490
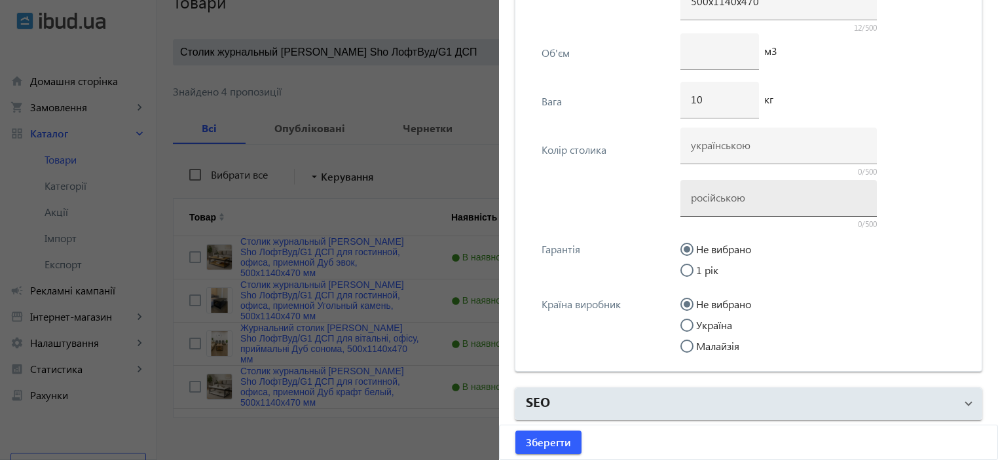
scroll to position [121, 0]
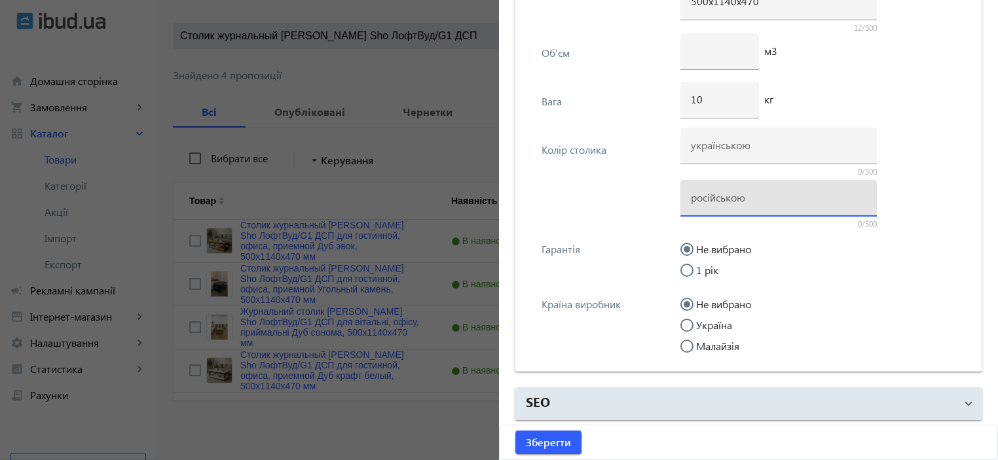
click at [721, 198] on input at bounding box center [779, 198] width 176 height 14
paste input "Дуб крафт белый"
type input "Дуб крафт белый"
click at [720, 149] on input at bounding box center [779, 145] width 176 height 14
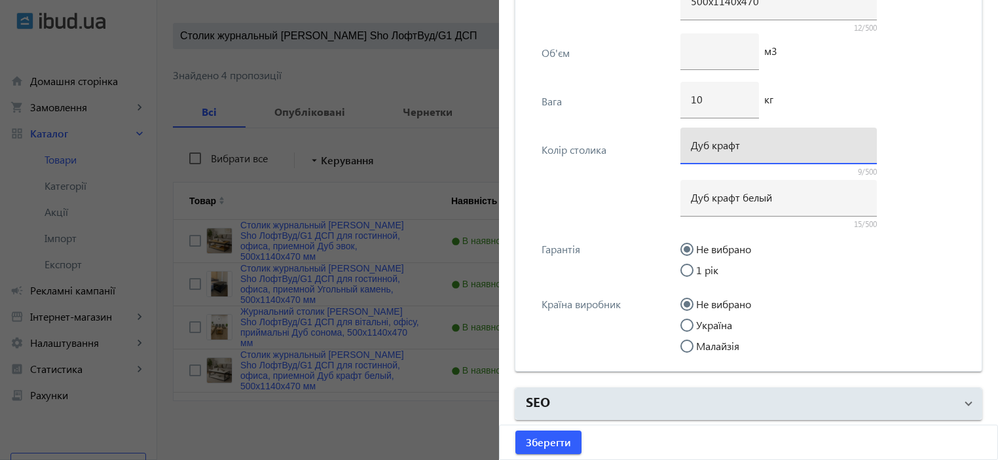
type input "Дуб крафт білий"
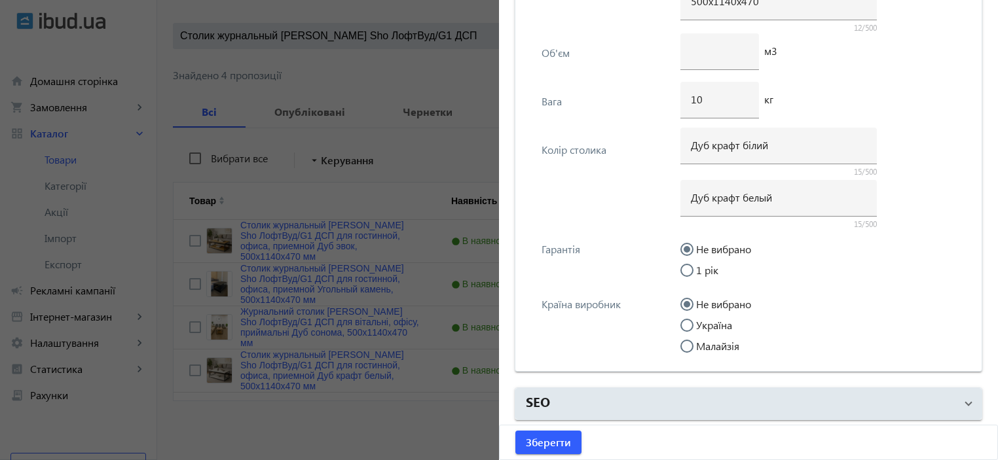
click at [694, 331] on div at bounding box center [686, 346] width 31 height 31
radio input "false"
radio input "true"
click at [695, 324] on input "Україна" at bounding box center [694, 332] width 26 height 26
radio input "true"
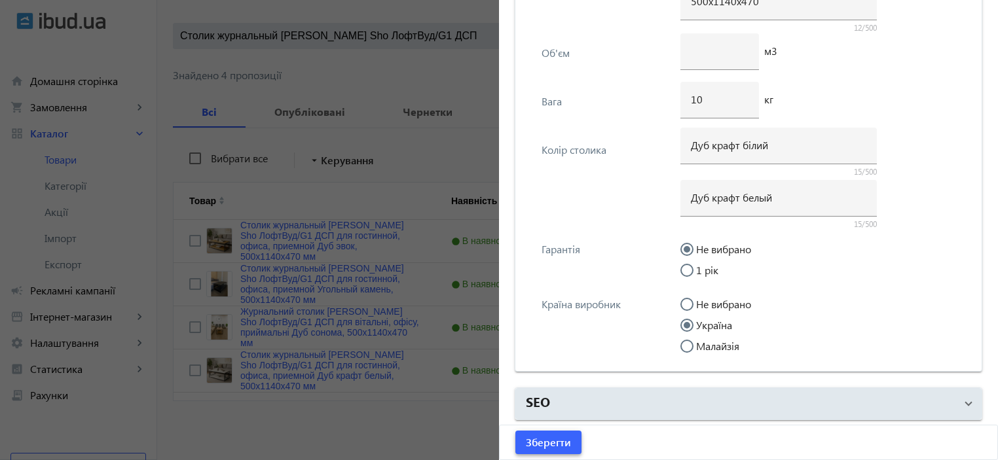
click at [553, 445] on span "Зберегти" at bounding box center [548, 443] width 45 height 14
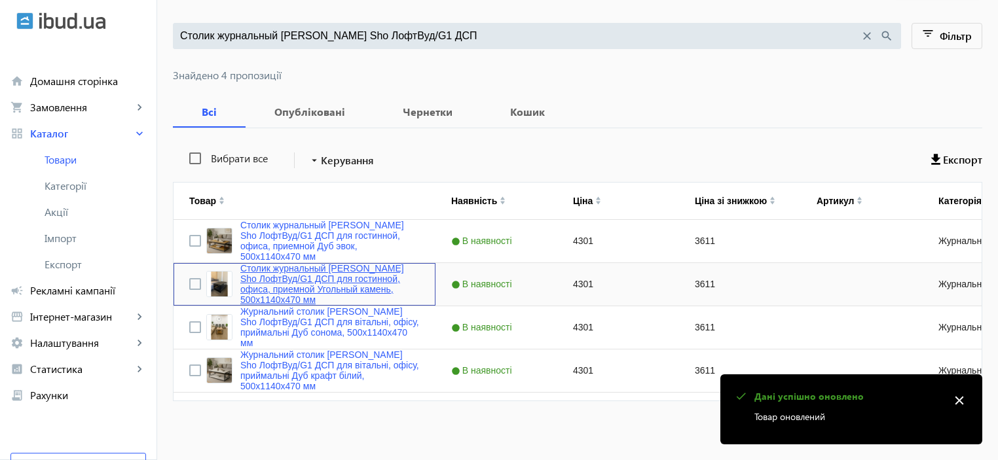
click at [296, 269] on link "Столик журнальный Tobi Sho ЛофтВуд/G1 ДСП для гостинной, офиса, приемной Угольн…" at bounding box center [329, 284] width 179 height 42
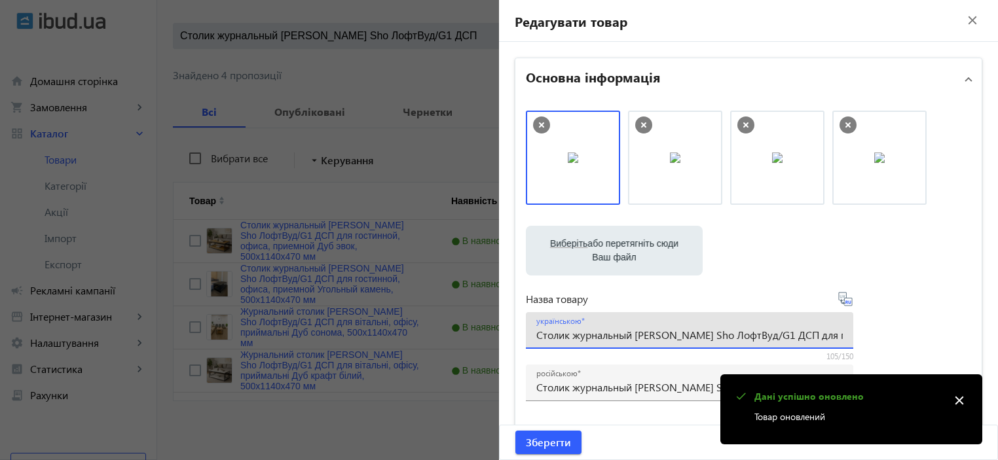
click at [592, 337] on input "Столик журнальный Tobi Sho ЛофтВуд/G1 ДСП для гостинной, офиса, приемной Угольн…" at bounding box center [689, 335] width 307 height 14
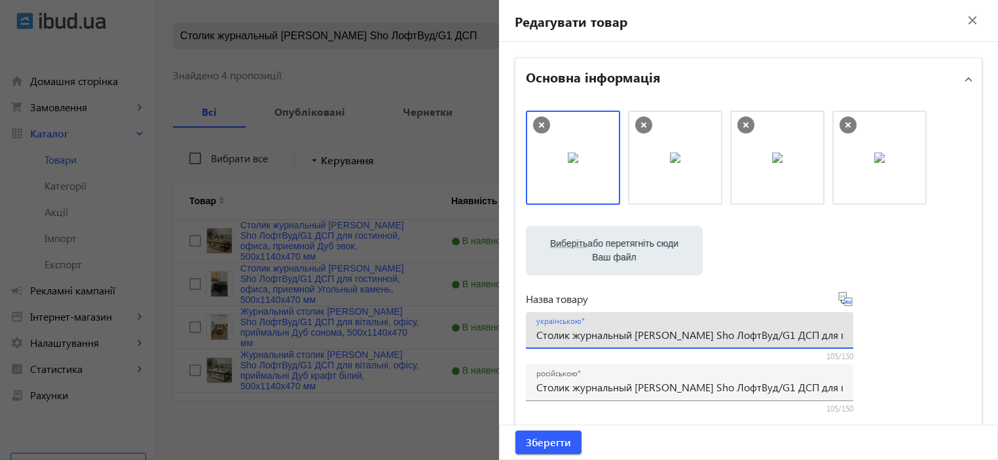
scroll to position [174, 0]
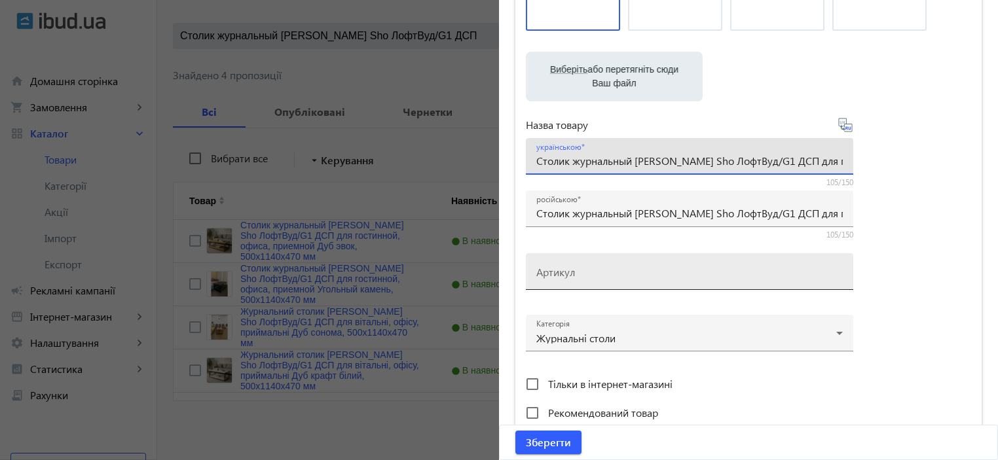
click at [557, 272] on mat-label "Артикул" at bounding box center [555, 272] width 39 height 14
click at [557, 272] on input "Артикул" at bounding box center [689, 276] width 307 height 14
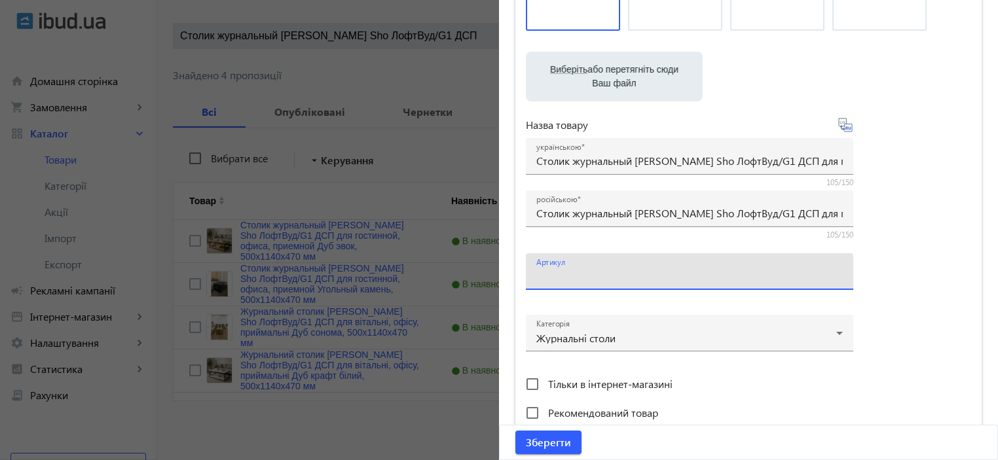
paste input "LoftWood/G1-24"
type input "LoftWood/G1-24"
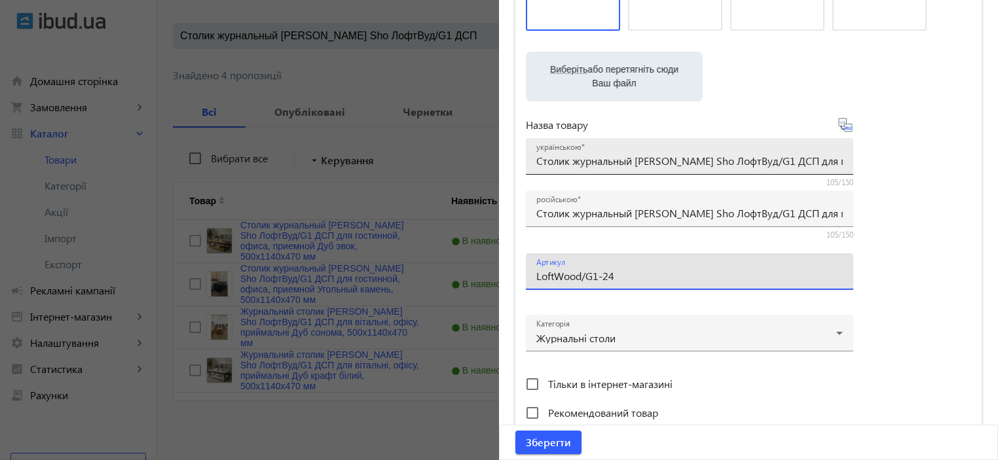
click at [573, 163] on input "Столик журнальный Tobi Sho ЛофтВуд/G1 ДСП для гостинной, офиса, приемной Угольн…" at bounding box center [689, 161] width 307 height 14
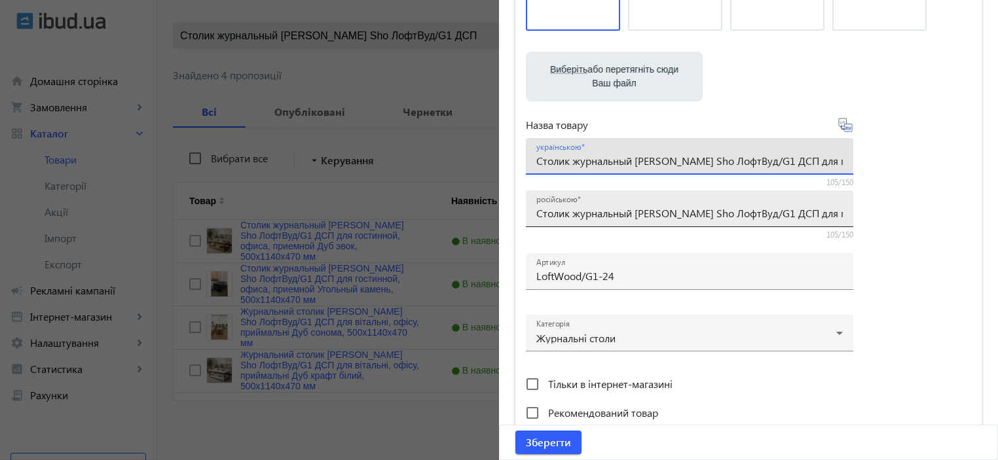
paste input "урнальний столик Tobi Sho ЛофтВуд/G1 ДСП для вітальні, офісу, приймальні Вугіль…"
type input "Журнальний столик [PERSON_NAME] Sho ЛофтВуд/G1 ДСП для вітальні, офісу, приймал…"
click at [926, 212] on div "Виберіть або перетягніть сюди Ваш файл 947068cb59e00e0c82261557162393-4d56f8fcd…" at bounding box center [748, 181] width 445 height 490
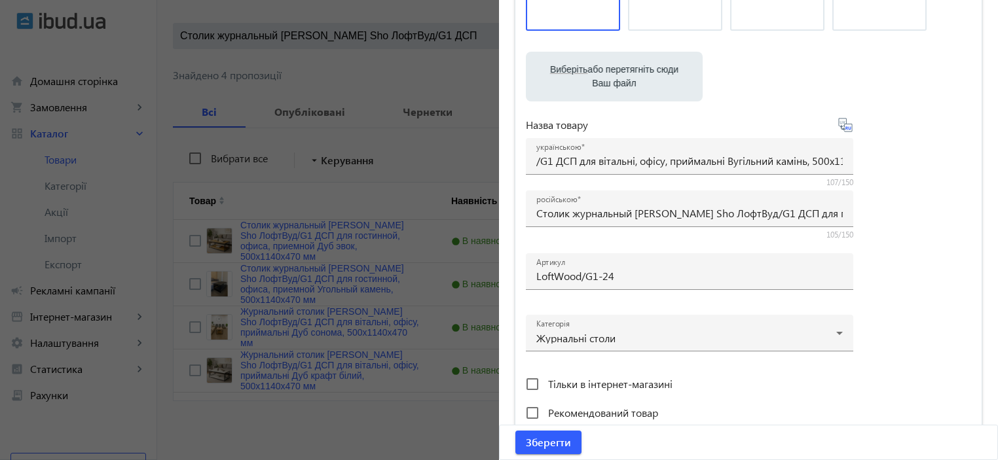
scroll to position [0, 0]
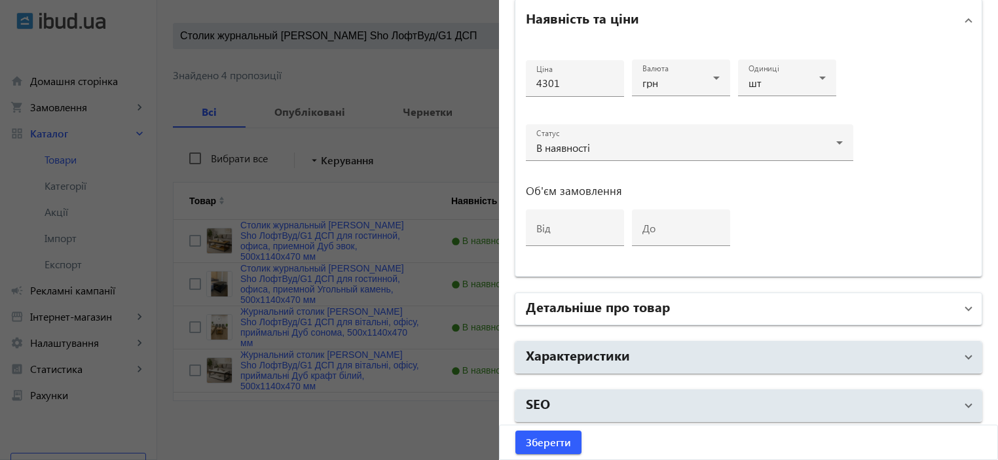
click at [669, 293] on mat-expansion-panel-header "Детальніше про товар" at bounding box center [749, 308] width 466 height 31
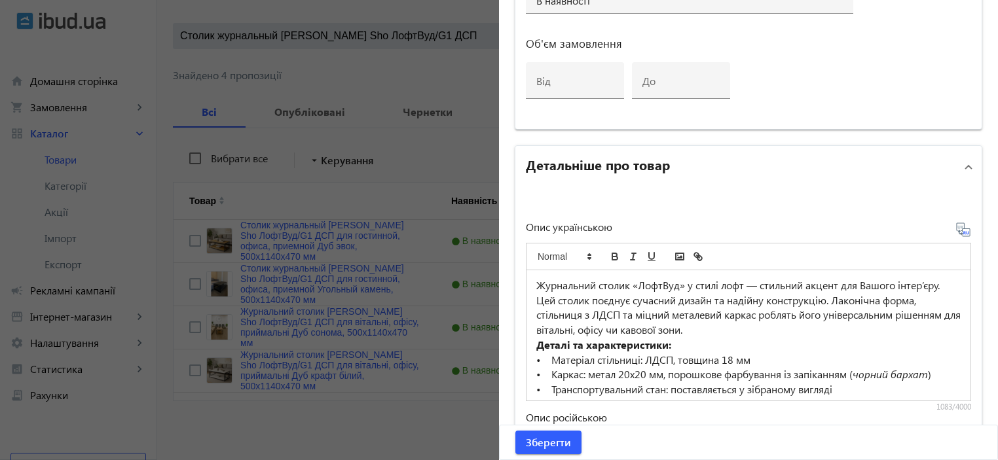
scroll to position [804, 0]
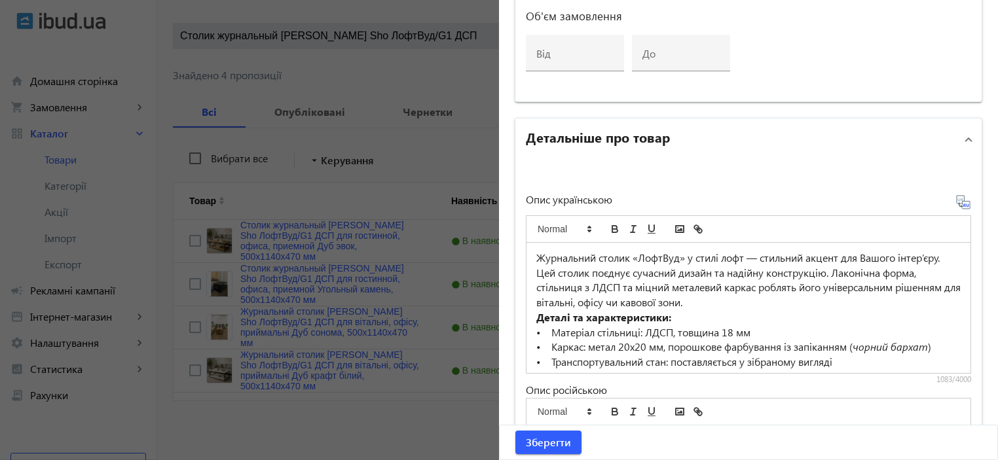
click at [677, 286] on p "Журнальний столик «ЛофтВуд» у стилі лофт — стильний акцент для Вашого інтер’єру…" at bounding box center [748, 281] width 424 height 60
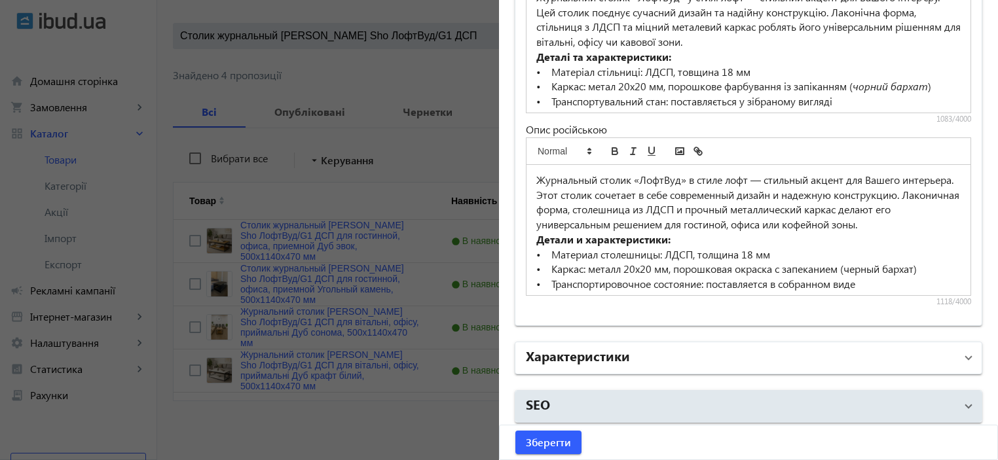
click at [606, 356] on h2 "Характеристики" at bounding box center [578, 356] width 104 height 18
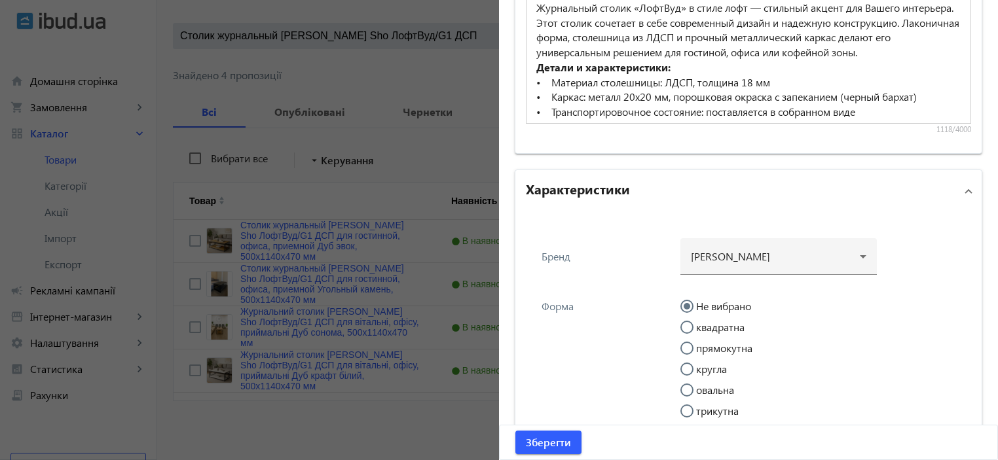
scroll to position [1326, 0]
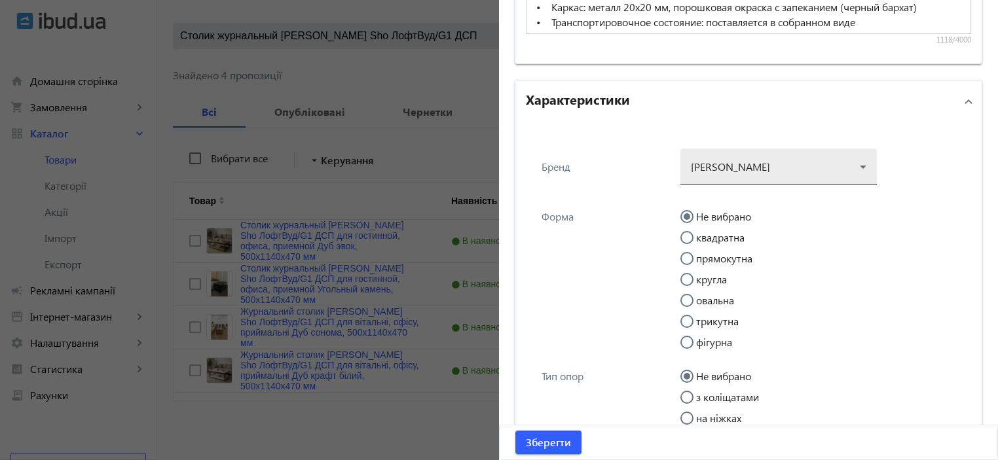
click at [742, 172] on div at bounding box center [779, 161] width 176 height 47
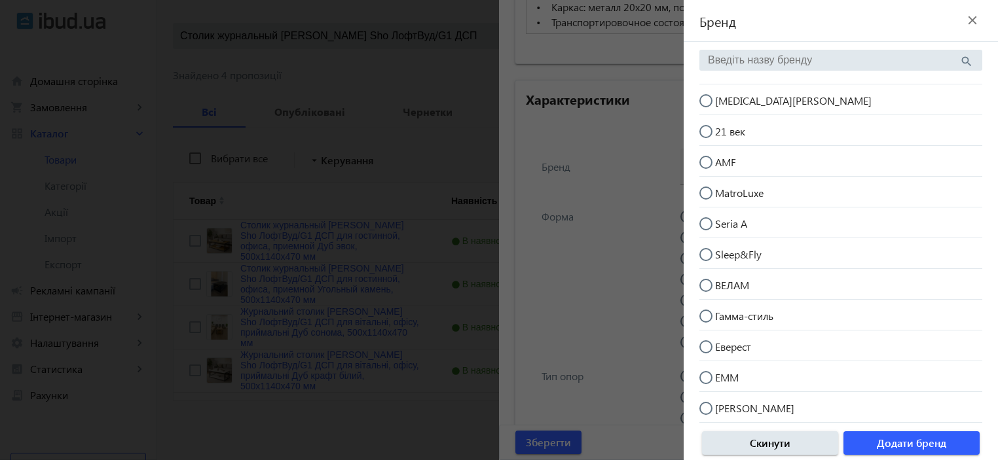
click at [755, 94] on mat-radio-button "[MEDICAL_DATA][PERSON_NAME]" at bounding box center [841, 99] width 283 height 25
radio input "true"
drag, startPoint x: 883, startPoint y: 436, endPoint x: 848, endPoint y: 410, distance: 44.0
click at [882, 436] on span "Додати бренд" at bounding box center [911, 443] width 69 height 14
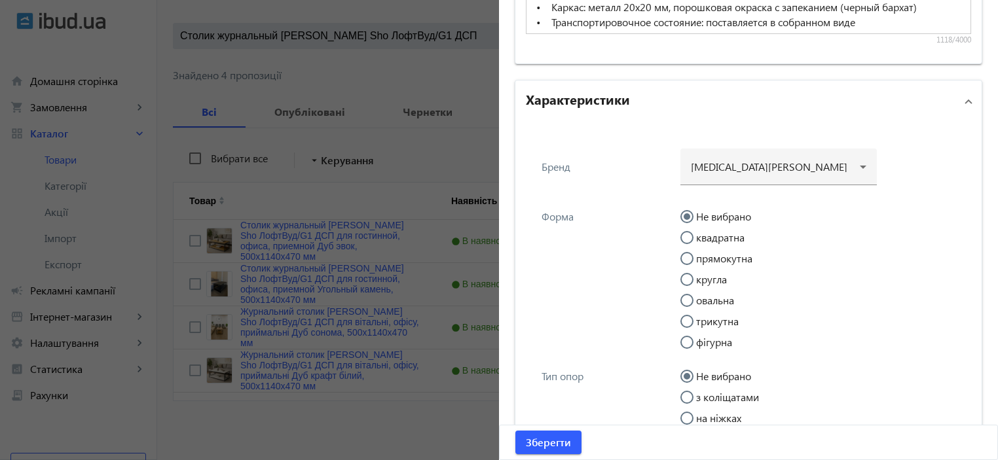
click at [720, 254] on label "прямокутна" at bounding box center [723, 259] width 59 height 10
click at [707, 252] on input "прямокутна" at bounding box center [694, 265] width 26 height 26
radio input "true"
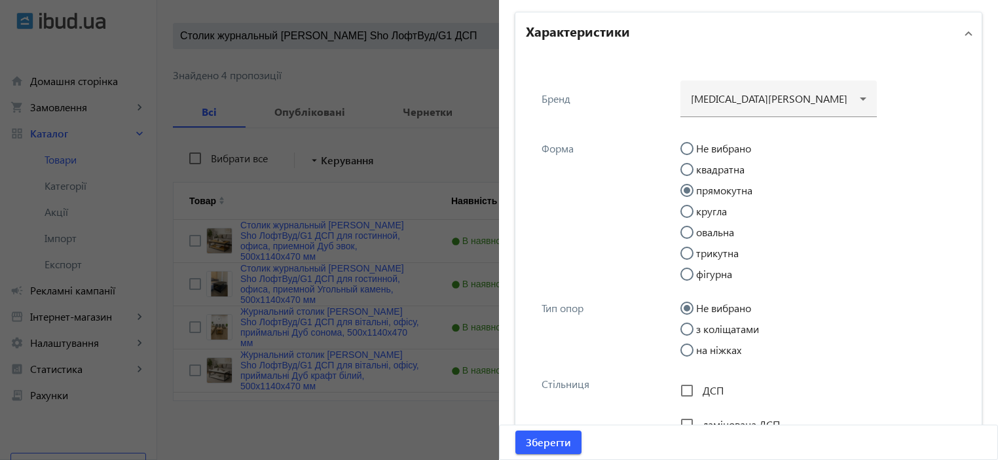
scroll to position [1414, 0]
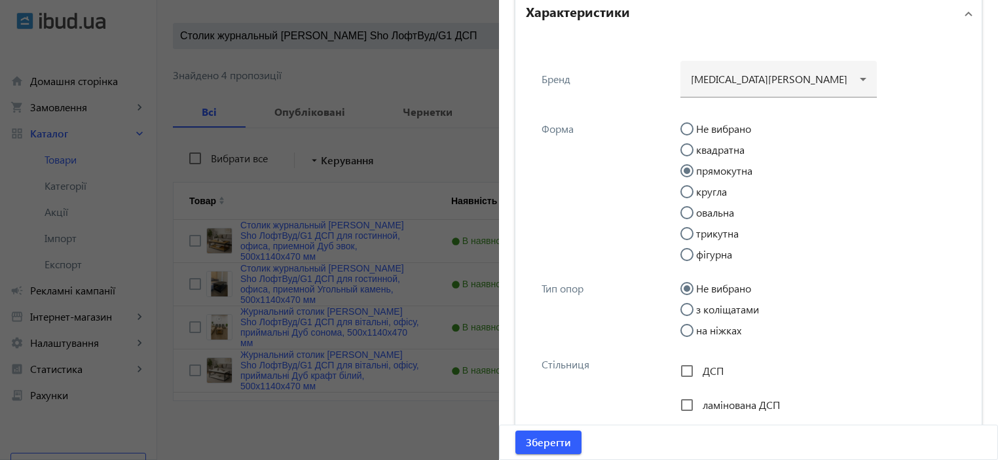
click at [697, 328] on input "на ніжках" at bounding box center [694, 337] width 26 height 26
radio input "true"
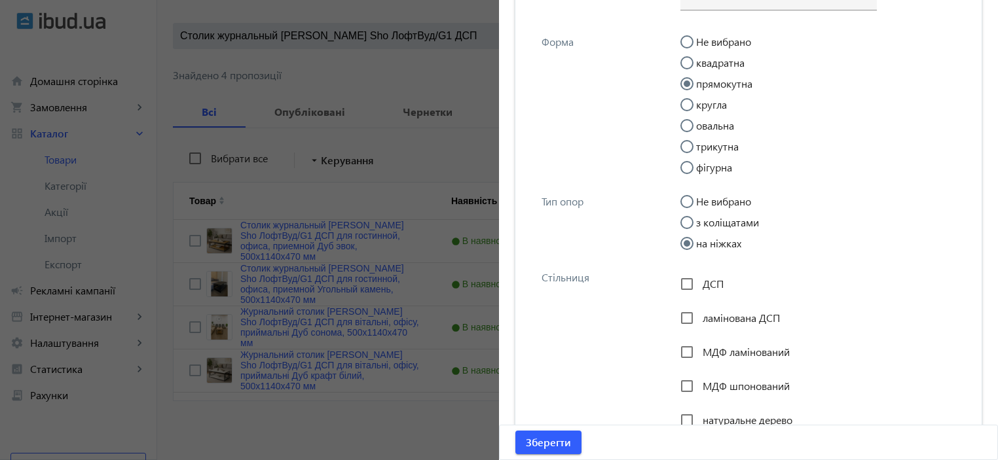
click at [710, 286] on span "ДСП" at bounding box center [713, 284] width 21 height 14
click at [700, 286] on input "ДСП" at bounding box center [687, 284] width 26 height 26
checkbox input "true"
click at [704, 329] on div "ламінована ДСП" at bounding box center [731, 318] width 100 height 26
click at [696, 320] on div at bounding box center [686, 318] width 31 height 31
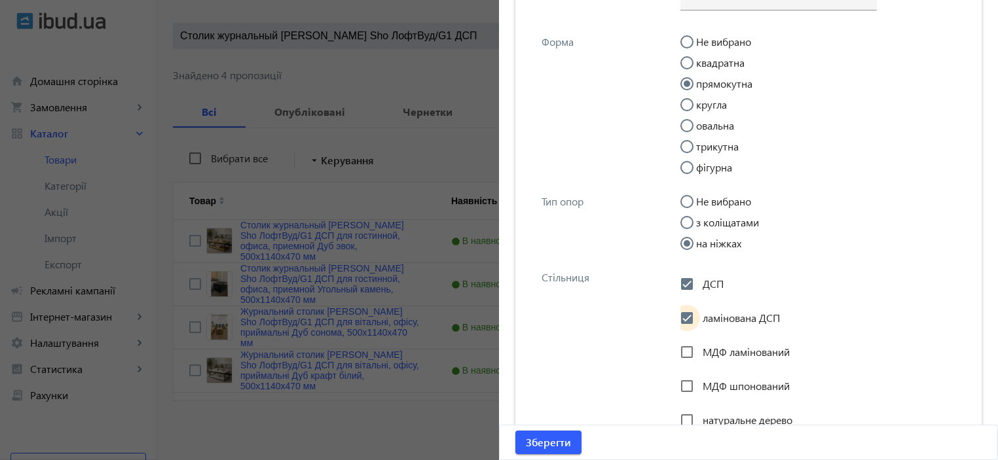
checkbox input "true"
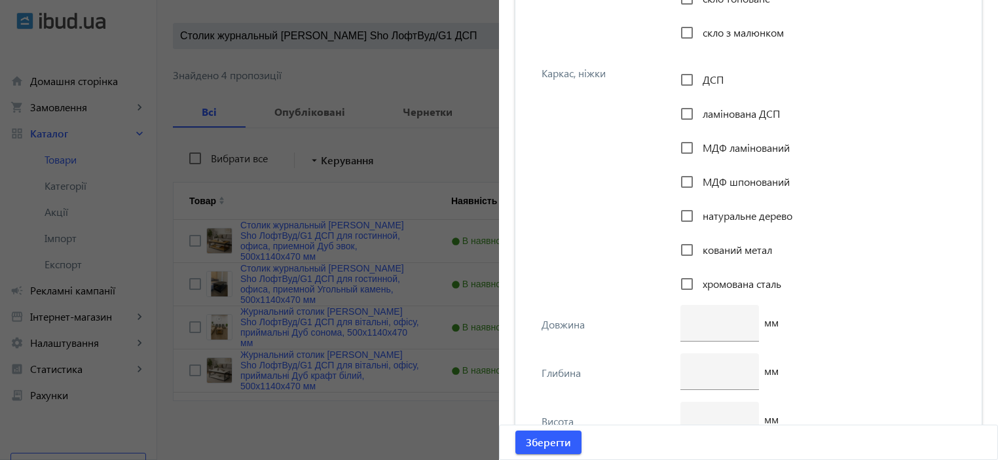
scroll to position [2113, 0]
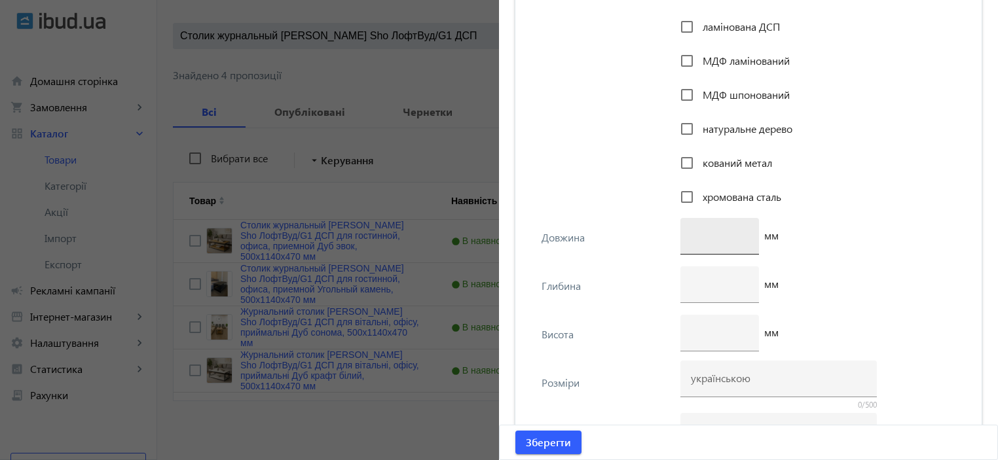
click at [694, 238] on input "number" at bounding box center [720, 236] width 58 height 14
type input "1140"
click at [723, 282] on input "number" at bounding box center [720, 284] width 58 height 14
type input "470"
click at [694, 321] on div at bounding box center [720, 333] width 58 height 37
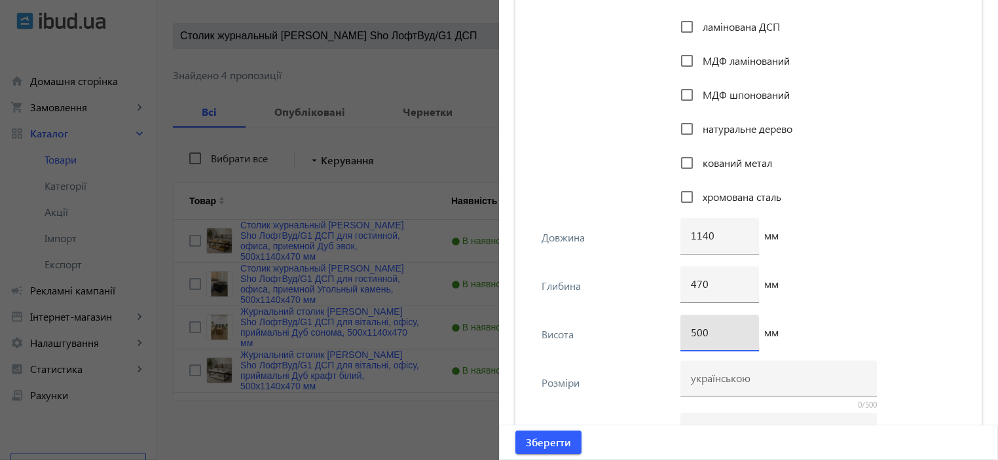
type input "500"
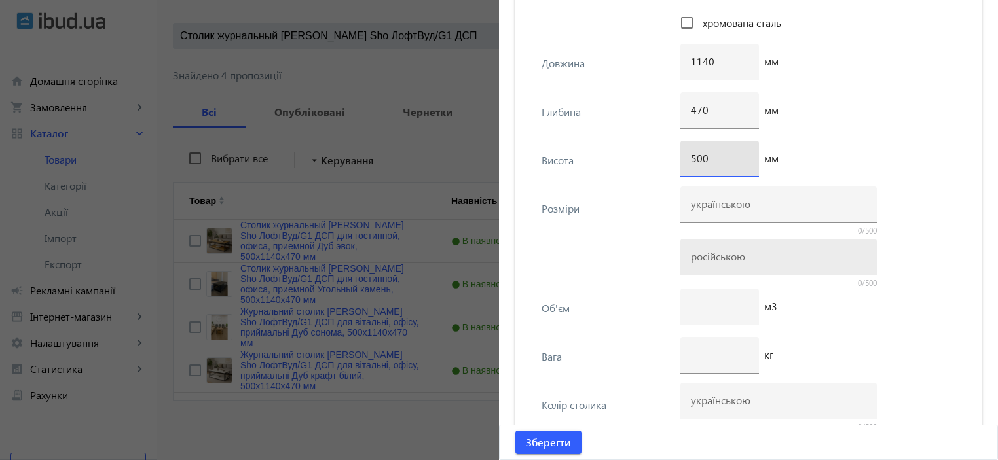
scroll to position [2287, 0]
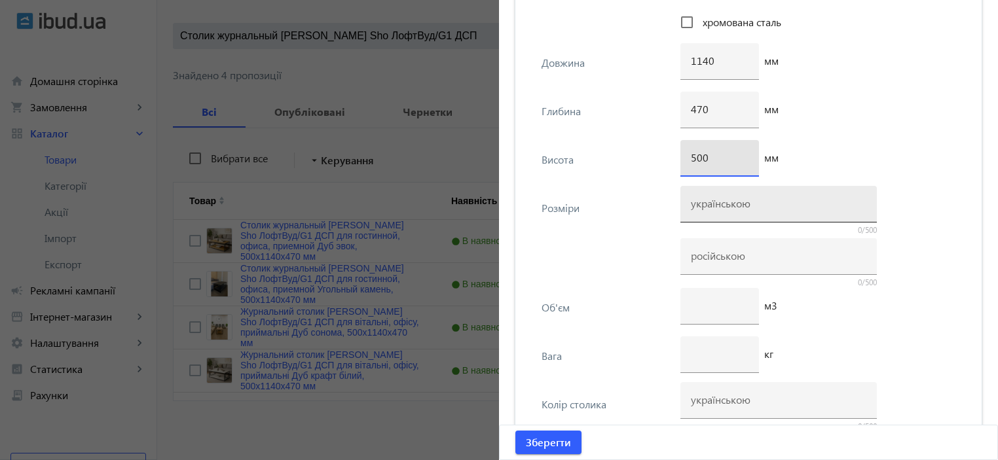
click at [713, 202] on input at bounding box center [779, 204] width 176 height 14
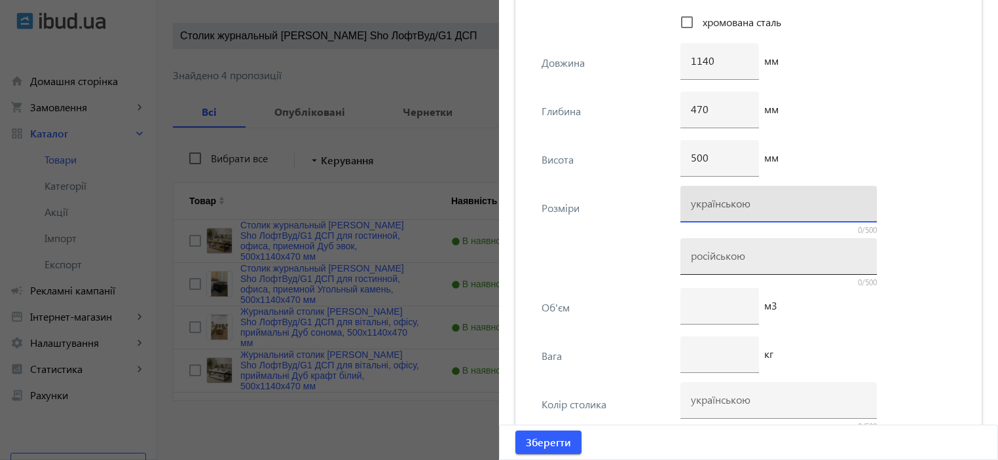
paste input "500х1140х470"
type input "500х1140х470"
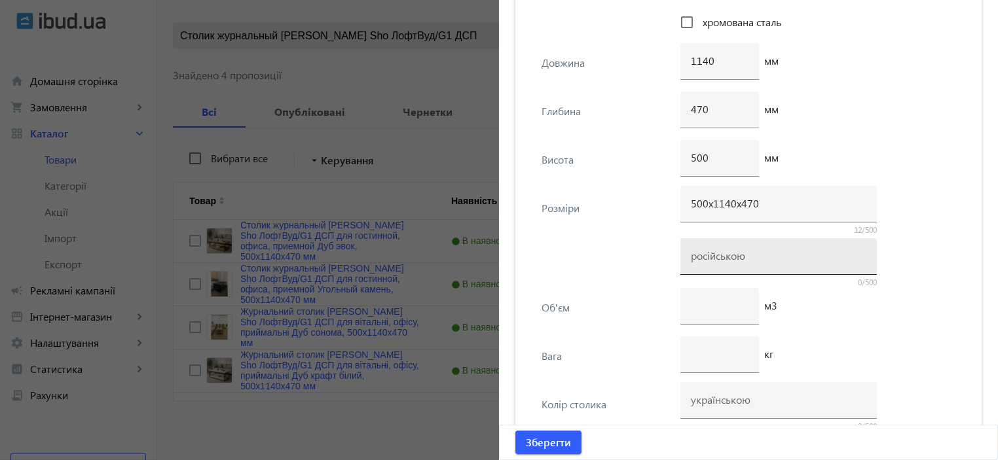
drag, startPoint x: 710, startPoint y: 242, endPoint x: 709, endPoint y: 254, distance: 11.9
click at [710, 243] on div at bounding box center [779, 256] width 176 height 37
paste input "500х1140х470"
type input "500х1140х470"
click at [701, 351] on input "number" at bounding box center [720, 354] width 58 height 14
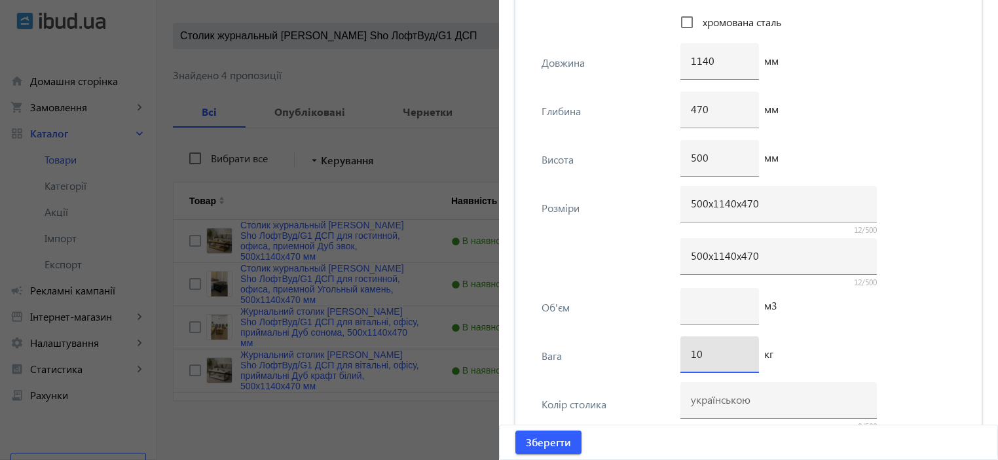
type input "10"
click at [631, 341] on div "Вага 10 кг" at bounding box center [748, 361] width 445 height 48
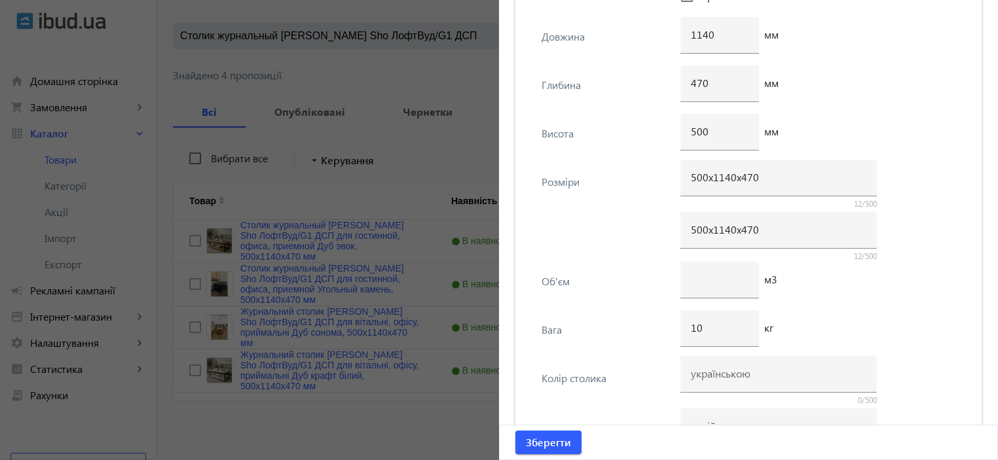
scroll to position [2375, 0]
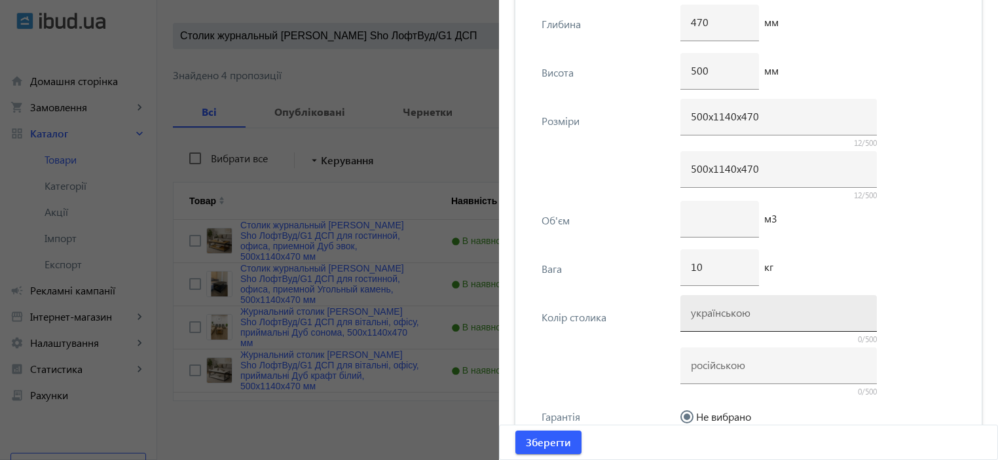
click at [711, 312] on input at bounding box center [779, 313] width 176 height 14
type input "у"
type input "кам"
click at [829, 255] on div "10 кг" at bounding box center [822, 274] width 283 height 48
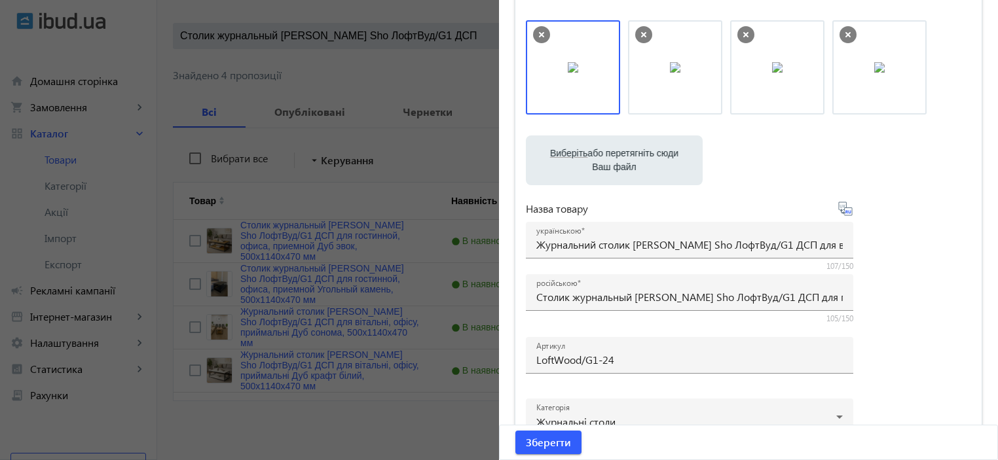
scroll to position [16, 0]
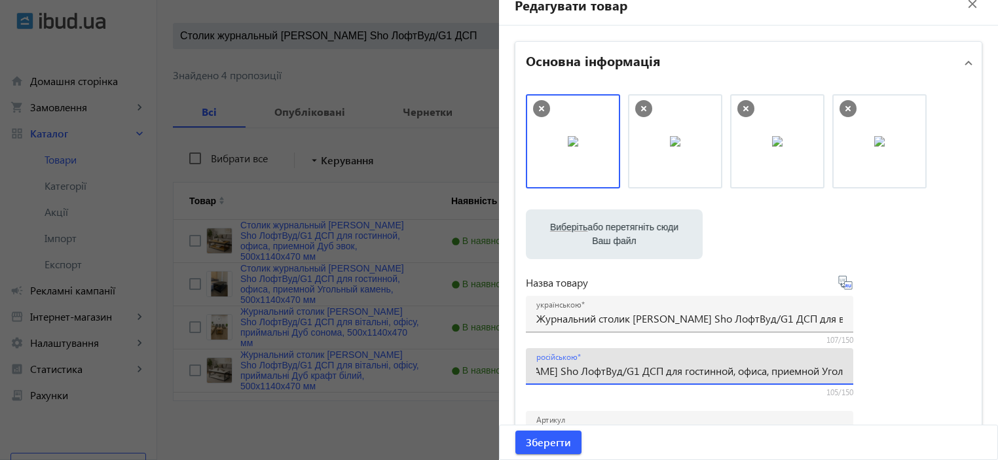
drag, startPoint x: 827, startPoint y: 377, endPoint x: 862, endPoint y: 377, distance: 35.4
click at [862, 377] on div "Виберіть або перетягніть сюди Ваш файл 947068cb59e00e0c82261557162393-4d56f8fcd…" at bounding box center [748, 339] width 445 height 490
drag, startPoint x: 771, startPoint y: 375, endPoint x: 742, endPoint y: 375, distance: 28.8
click at [770, 375] on input "Столик журнальный Tobi Sho ЛофтВуд/G1 ДСП для гостинной, офиса, приемной Угольн…" at bounding box center [689, 371] width 307 height 14
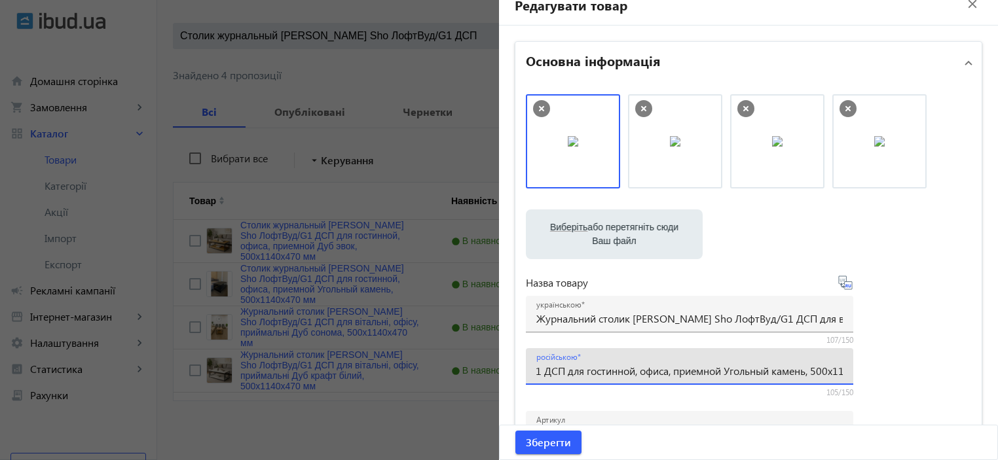
click at [681, 371] on input "Столик журнальный Tobi Sho ЛофтВуд/G1 ДСП для гостинной, офиса, приемной Угольн…" at bounding box center [689, 371] width 307 height 14
drag, startPoint x: 666, startPoint y: 371, endPoint x: 748, endPoint y: 366, distance: 82.7
click at [748, 366] on input "Столик журнальный Tobi Sho ЛофтВуд/G1 ДСП для гостинной, офиса, приемной Угольн…" at bounding box center [689, 371] width 307 height 14
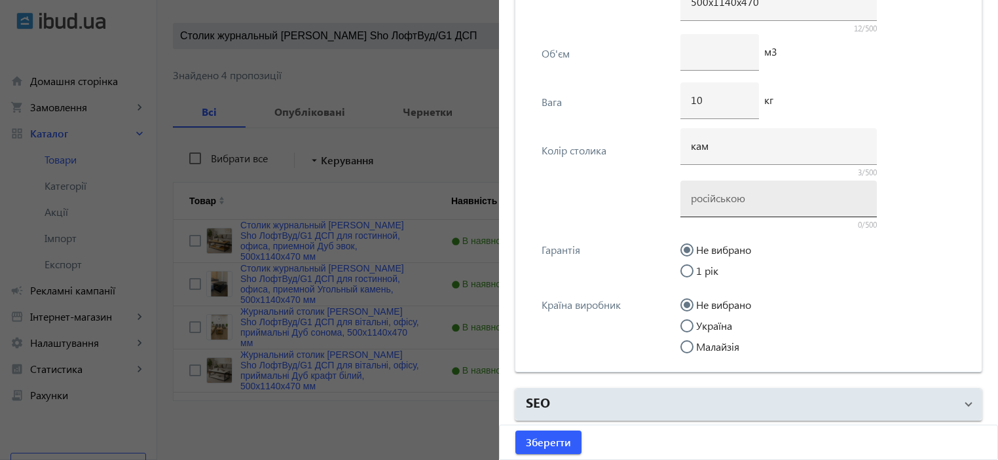
scroll to position [0, 0]
click at [733, 199] on input at bounding box center [779, 198] width 176 height 14
paste input "Угольный камень"
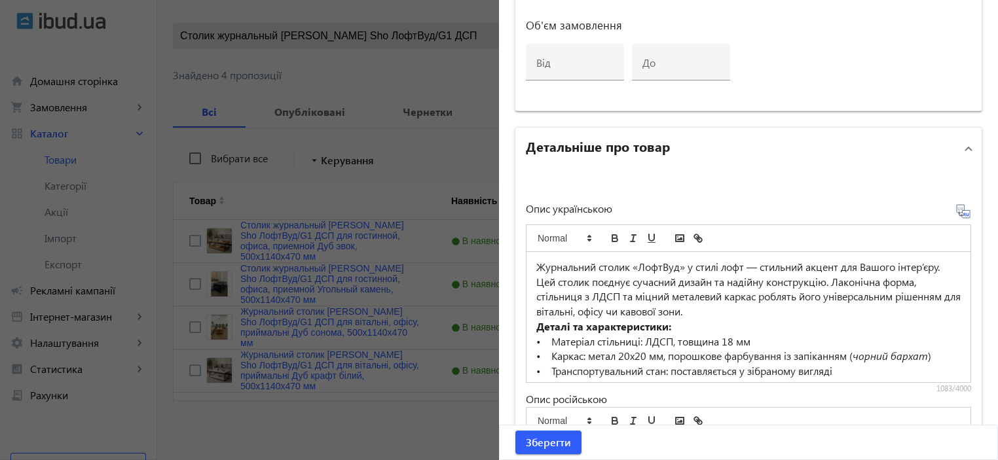
scroll to position [183, 0]
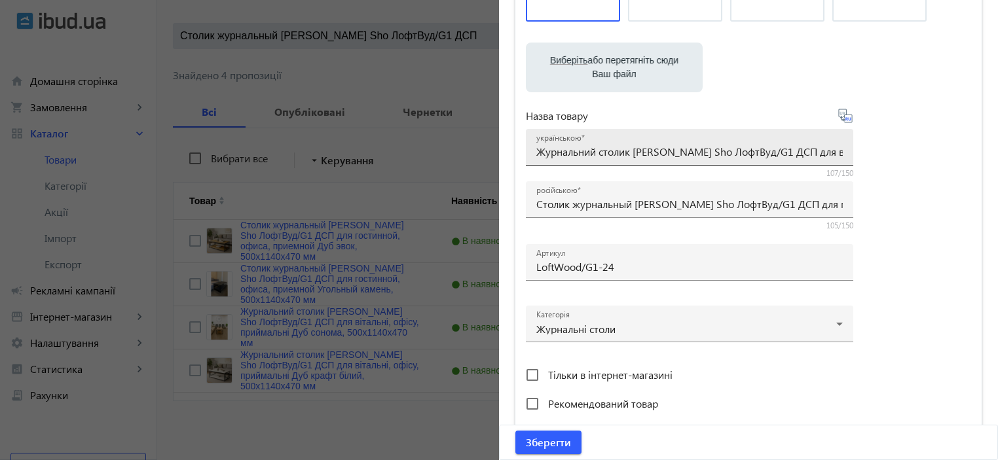
type input "Угольный камень"
drag, startPoint x: 804, startPoint y: 152, endPoint x: 819, endPoint y: 154, distance: 14.5
click at [935, 152] on div "Виберіть або перетягніть сюди Ваш файл 947068cb59e00e0c82261557162393-4d56f8fcd…" at bounding box center [748, 172] width 445 height 490
click at [808, 152] on input "Журнальний столик [PERSON_NAME] Sho ЛофтВуд/G1 ДСП для вітальні, офісу, приймал…" at bounding box center [689, 152] width 307 height 14
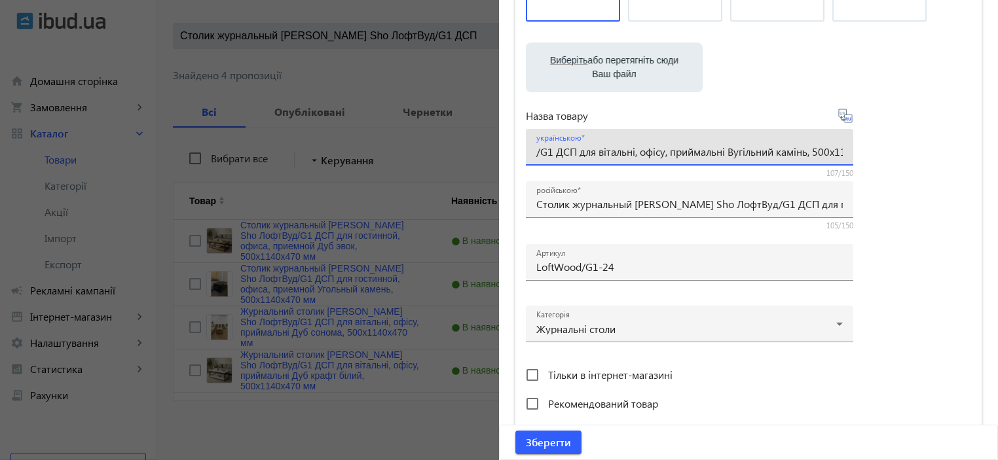
drag, startPoint x: 667, startPoint y: 153, endPoint x: 749, endPoint y: 154, distance: 81.9
click at [749, 154] on input "Журнальний столик [PERSON_NAME] Sho ЛофтВуд/G1 ДСП для вітальні, офісу, приймал…" at bounding box center [689, 152] width 307 height 14
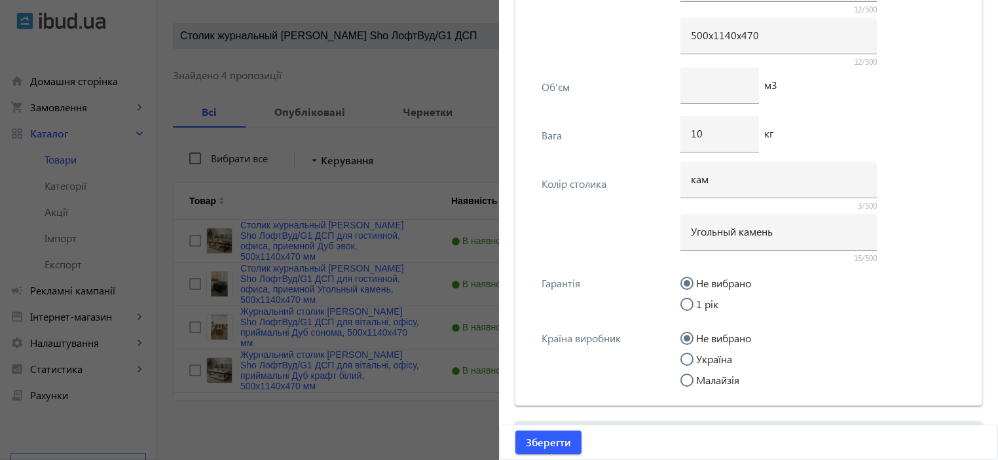
scroll to position [2542, 0]
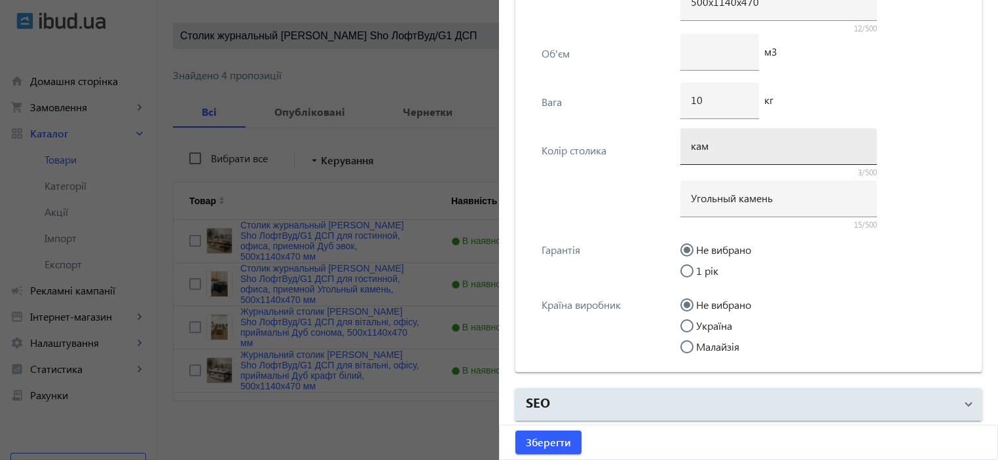
click at [739, 152] on div "кам" at bounding box center [779, 146] width 176 height 37
paste input "угільний камінь"
type input "Вугільний камінь"
click at [704, 321] on label "Україна" at bounding box center [713, 326] width 39 height 10
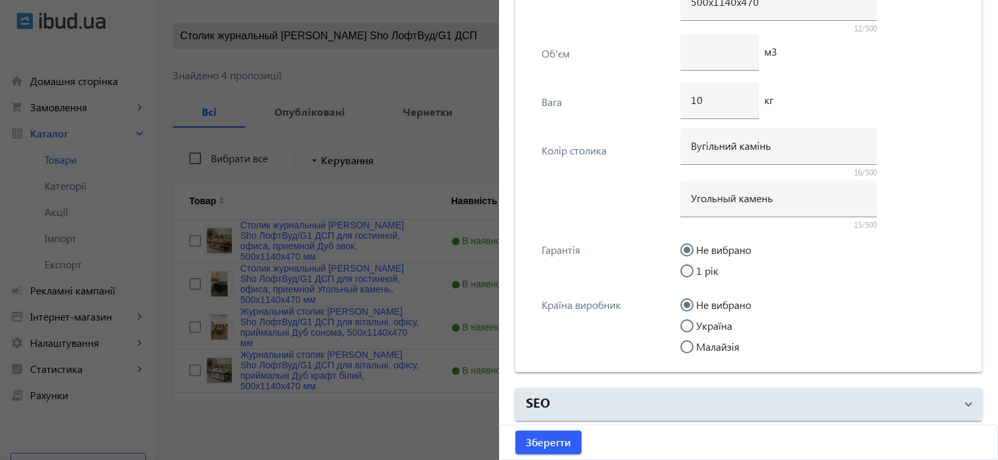
click at [704, 320] on input "Україна" at bounding box center [694, 333] width 26 height 26
radio input "true"
click at [537, 445] on span "Зберегти" at bounding box center [548, 443] width 45 height 14
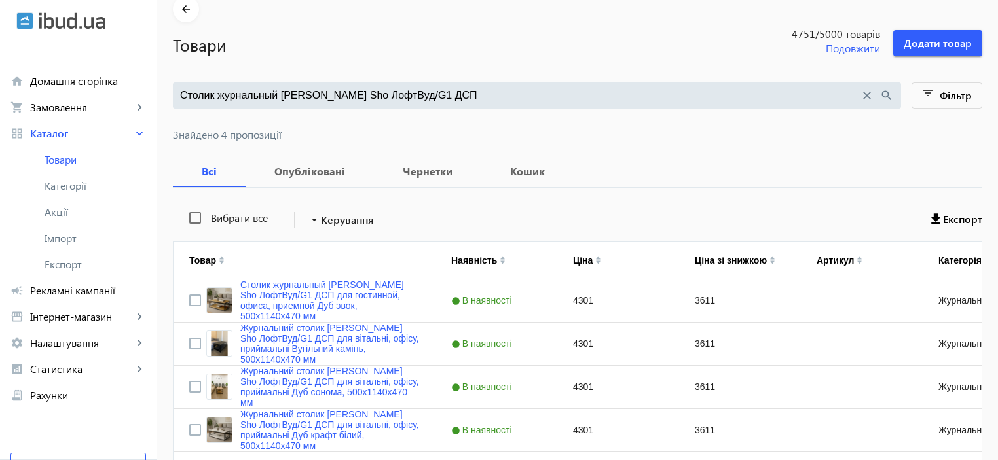
scroll to position [121, 0]
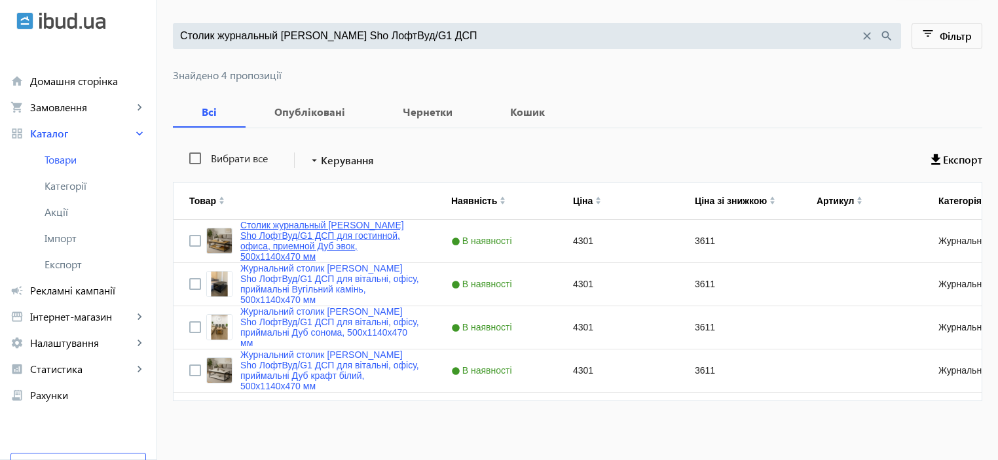
click at [264, 240] on link "Столик журнальный Tobi Sho ЛофтВуд/G1 ДСП для гостинной, офиса, приемной Дуб эв…" at bounding box center [329, 241] width 179 height 42
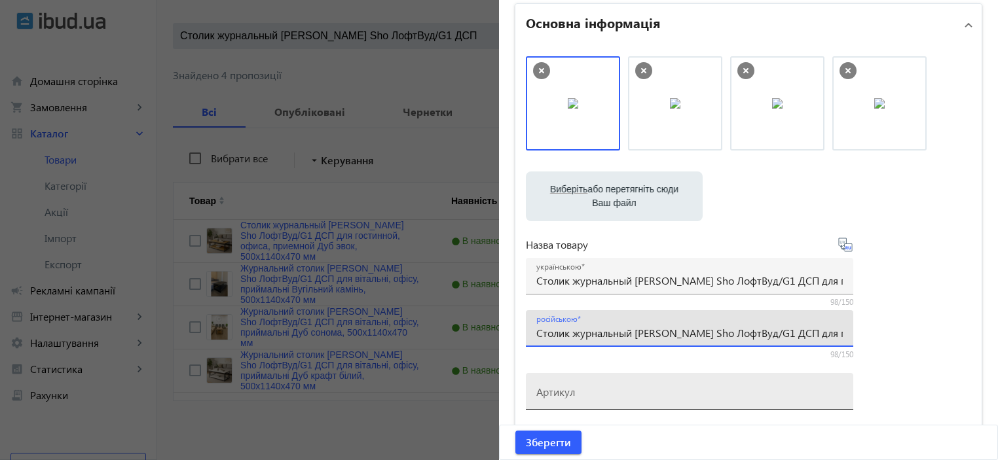
scroll to position [87, 0]
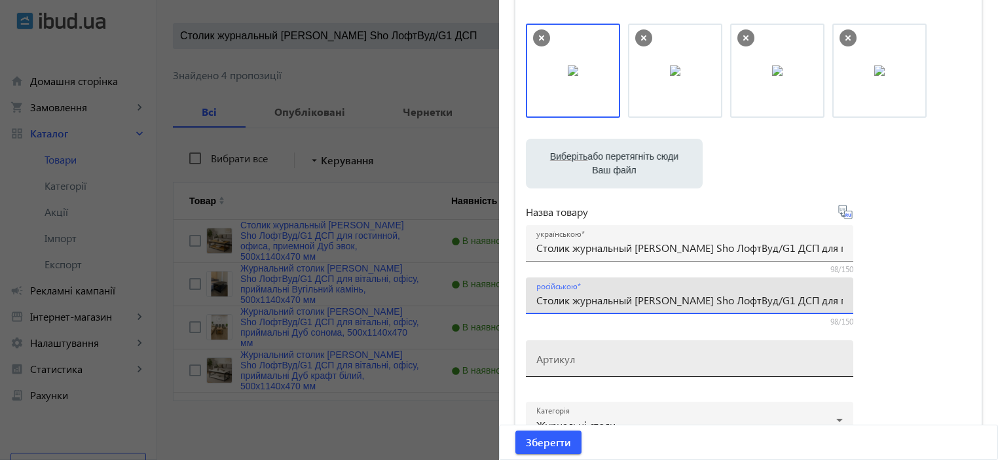
click at [573, 350] on div "Артикул" at bounding box center [689, 359] width 307 height 37
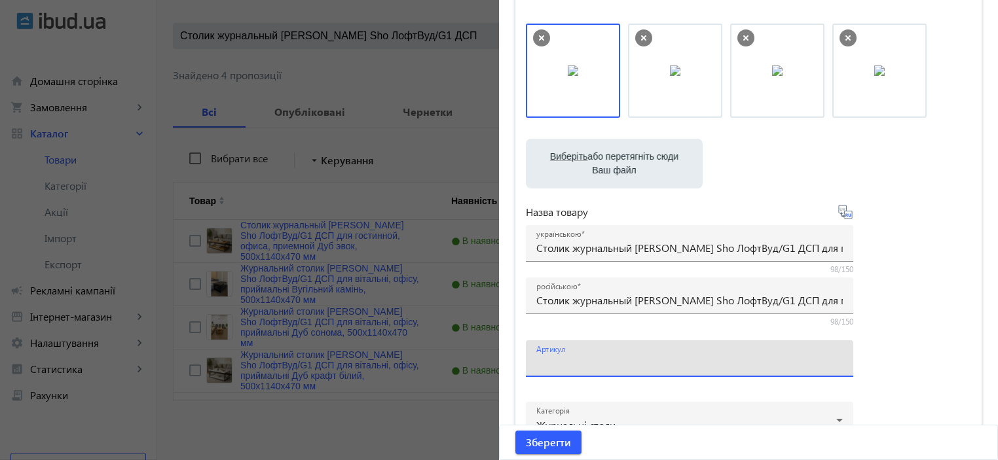
paste input "LoftWood/G1-23"
type input "LoftWood/G1-23"
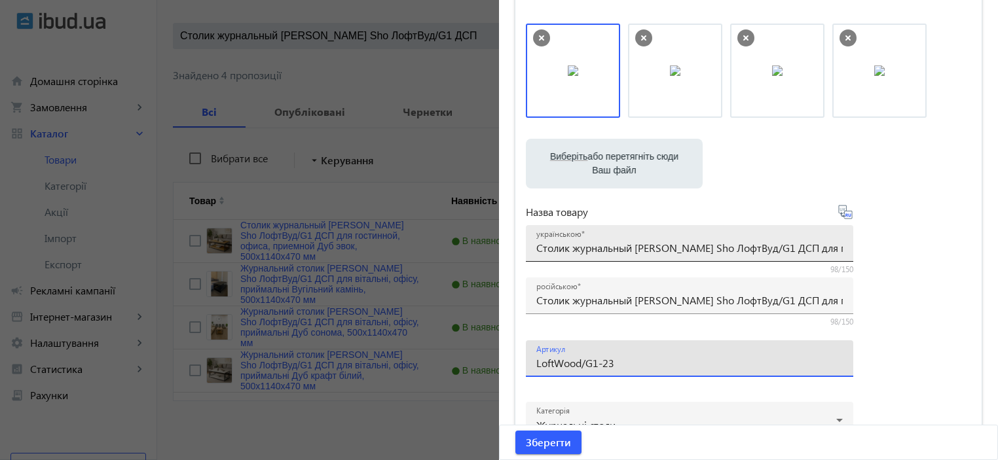
click at [557, 253] on input "Столик журнальный Tobi Sho ЛофтВуд/G1 ДСП для гостинной, офиса, приемной Дуб эв…" at bounding box center [689, 248] width 307 height 14
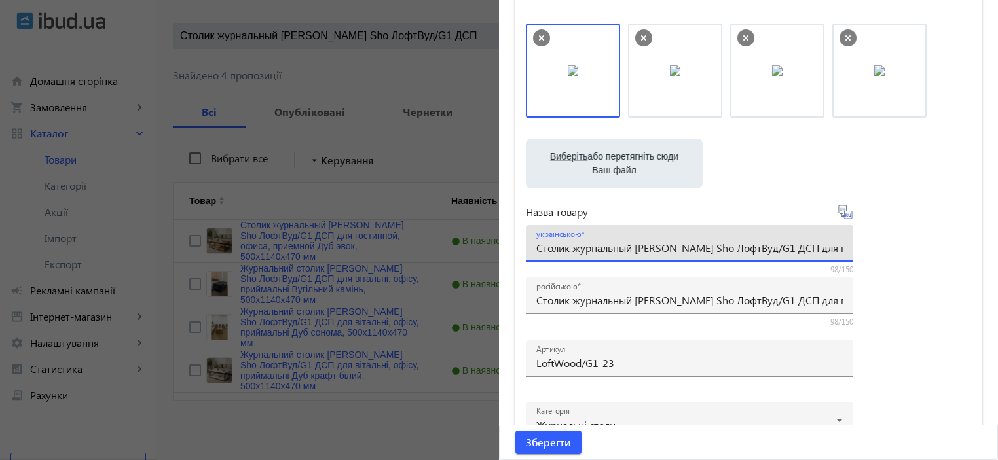
paste input "урнальний столик Tobi Sho ЛофтВуд/G1 ДСП для вітальні, офісу, приймальні Дуб е"
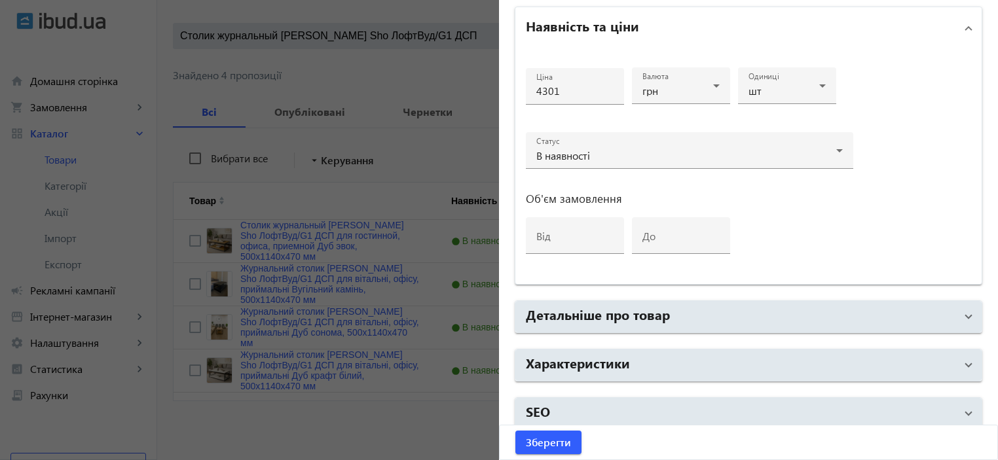
scroll to position [629, 0]
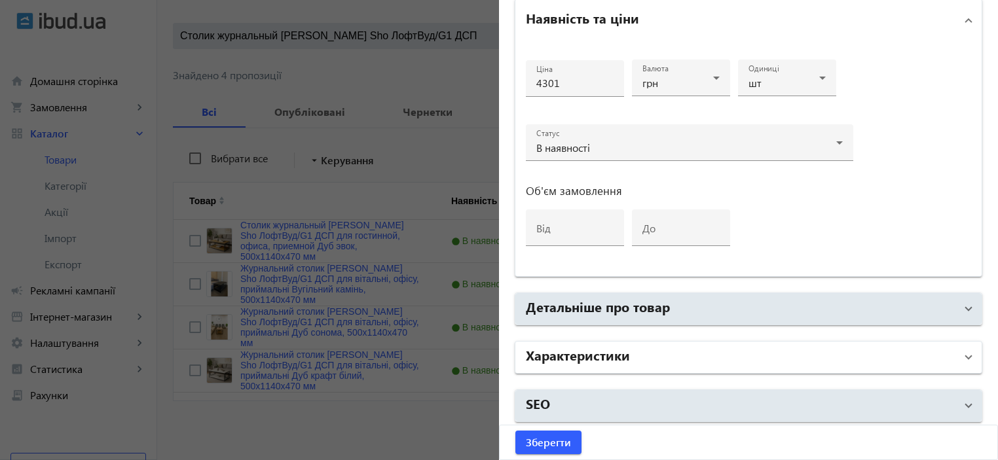
type input "Журнальний столик [PERSON_NAME] Sho ЛофтВуд/G1 ДСП для вітальні, офісу, приймал…"
click at [576, 356] on h2 "Характеристики" at bounding box center [578, 355] width 104 height 18
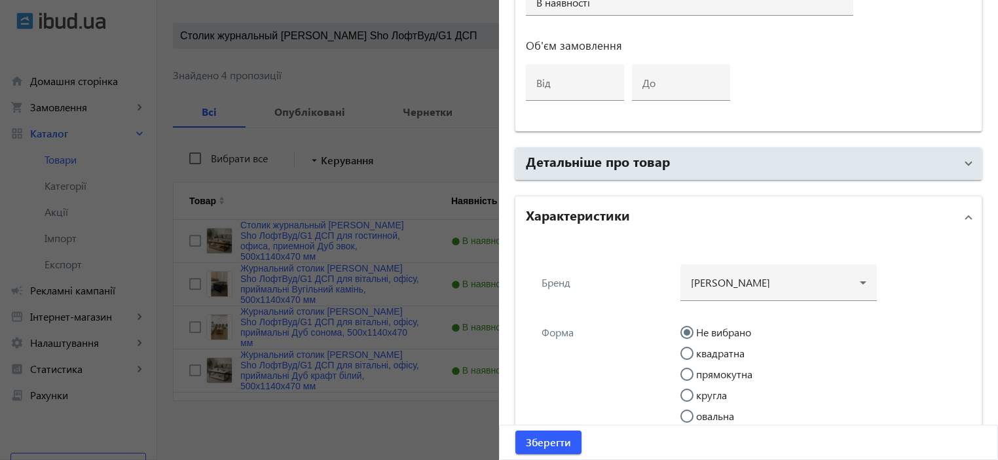
scroll to position [804, 0]
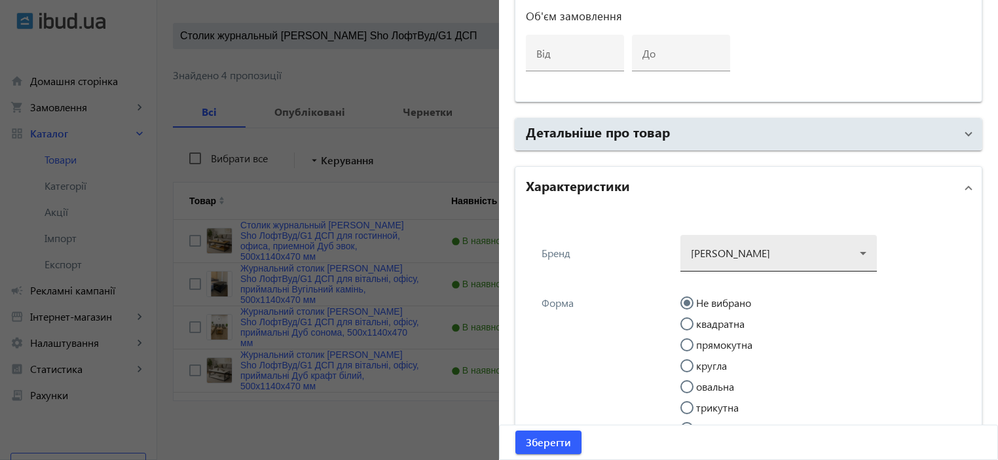
click at [708, 235] on div at bounding box center [779, 248] width 176 height 47
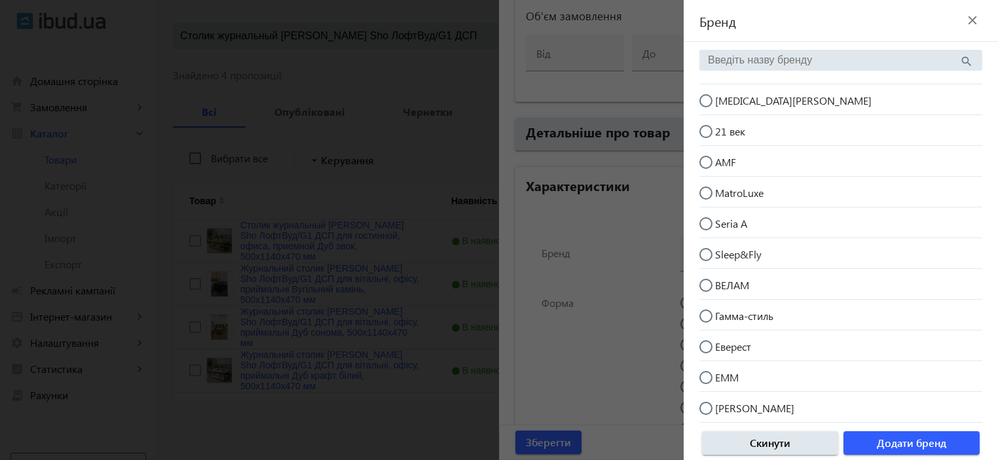
click at [764, 96] on mat-radio-button "[MEDICAL_DATA][PERSON_NAME]" at bounding box center [841, 99] width 283 height 25
radio input "true"
drag, startPoint x: 878, startPoint y: 441, endPoint x: 804, endPoint y: 345, distance: 120.9
click at [876, 441] on button "Додати бренд" at bounding box center [912, 444] width 136 height 24
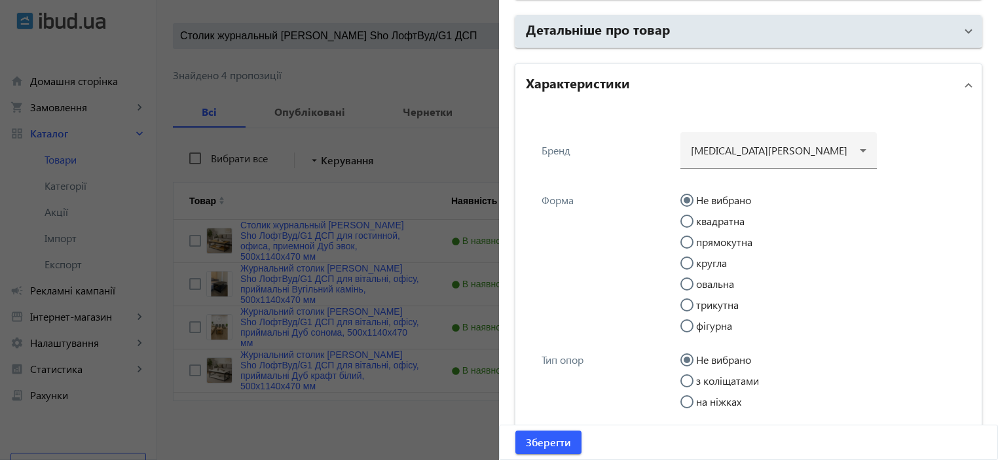
scroll to position [979, 0]
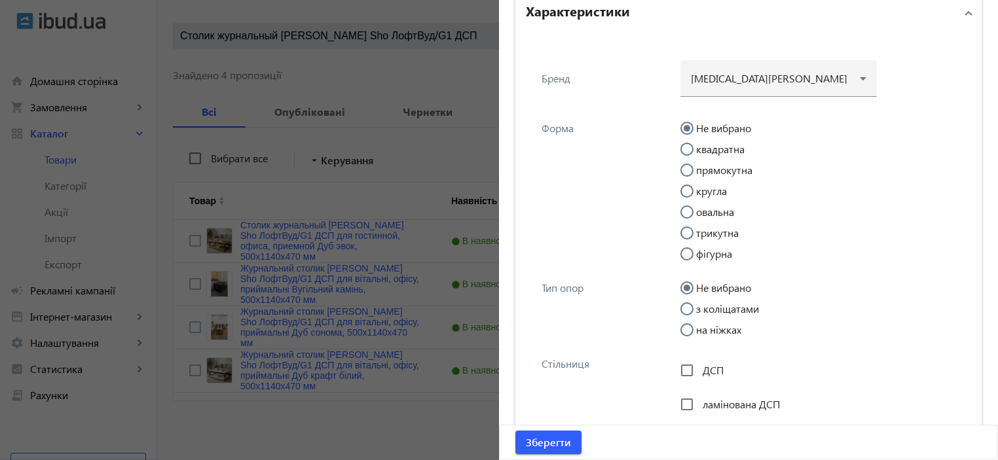
click at [718, 165] on label "прямокутна" at bounding box center [723, 170] width 59 height 10
click at [707, 164] on input "прямокутна" at bounding box center [694, 177] width 26 height 26
radio input "true"
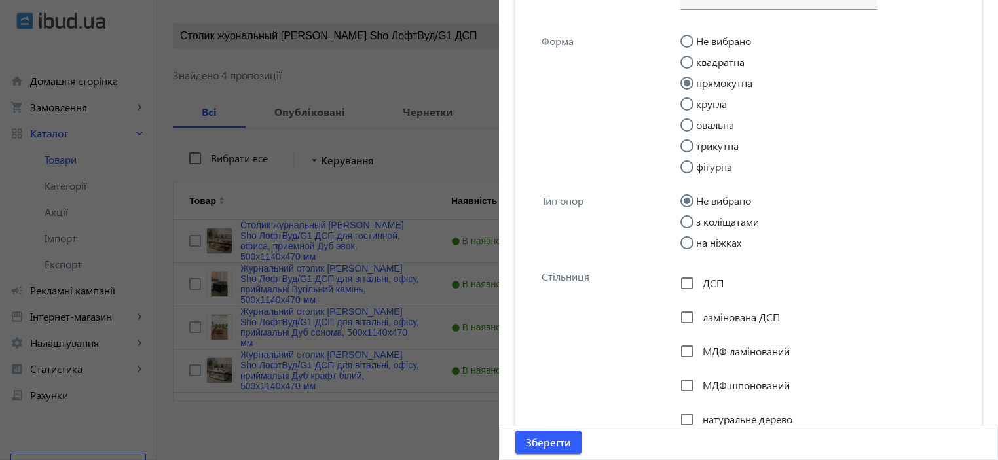
click at [699, 251] on input "на ніжках" at bounding box center [694, 249] width 26 height 26
radio input "true"
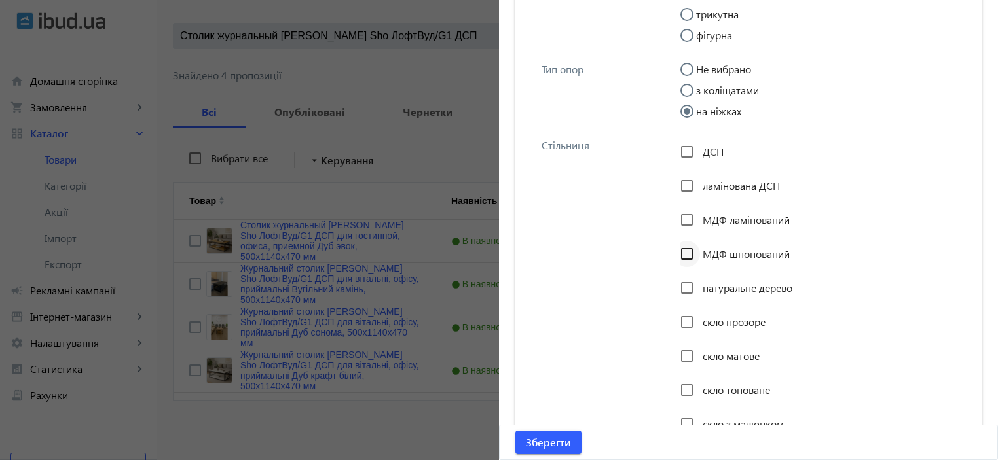
scroll to position [1241, 0]
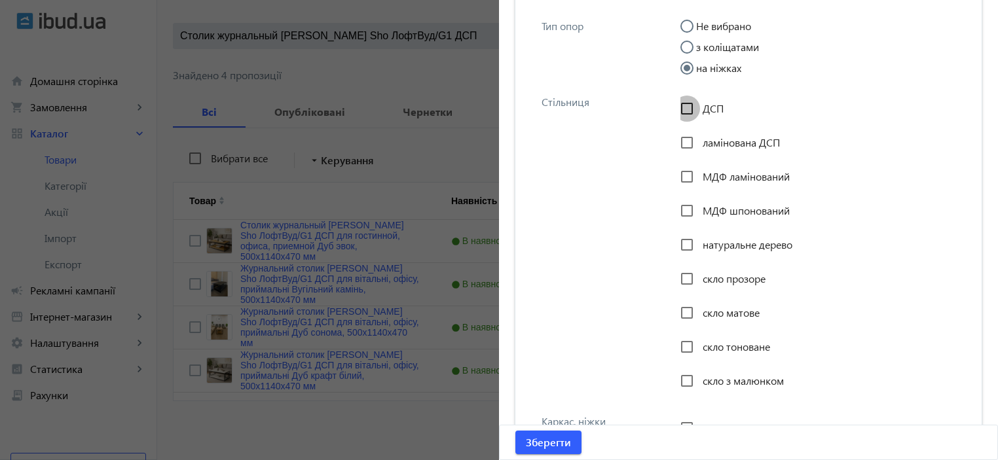
click at [684, 105] on input "ДСП" at bounding box center [687, 109] width 26 height 26
checkbox input "true"
click at [699, 134] on div "ламінована ДСП" at bounding box center [731, 143] width 100 height 26
click at [715, 147] on span "ламінована ДСП" at bounding box center [741, 143] width 77 height 14
click at [700, 147] on input "ламінована ДСП" at bounding box center [687, 143] width 26 height 26
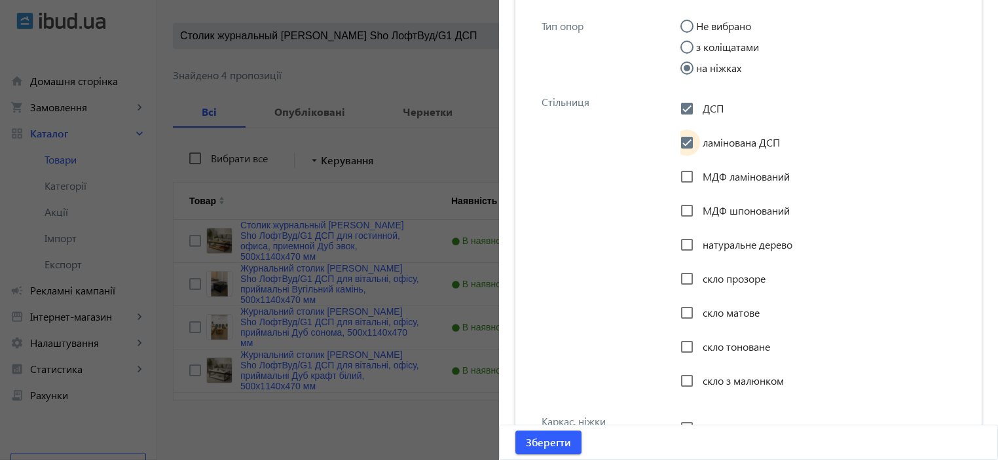
checkbox input "true"
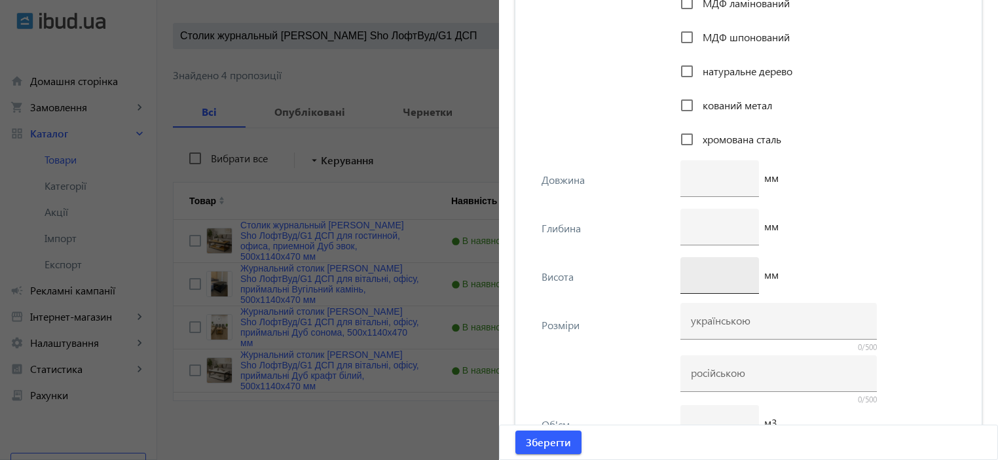
scroll to position [1765, 0]
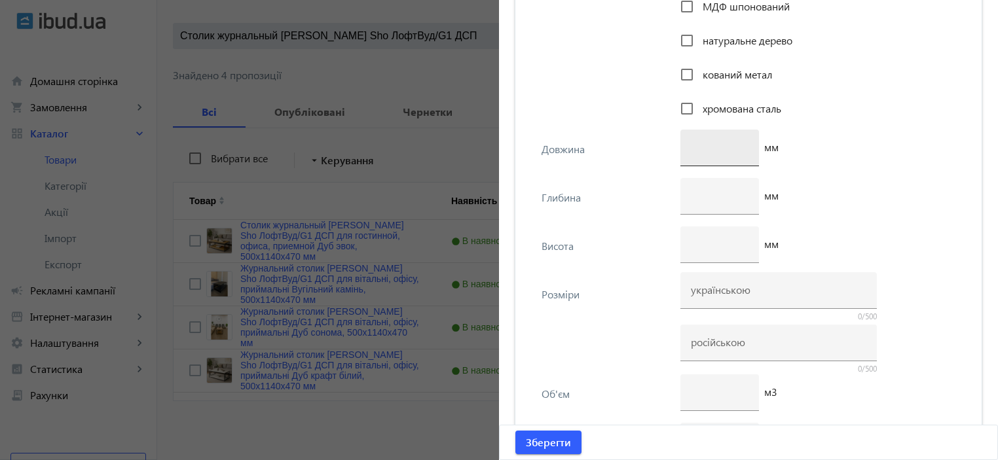
click at [708, 154] on div at bounding box center [720, 148] width 58 height 37
type input "1140"
click at [717, 189] on input "number" at bounding box center [720, 196] width 58 height 14
type input "470"
click at [710, 251] on div at bounding box center [720, 245] width 58 height 37
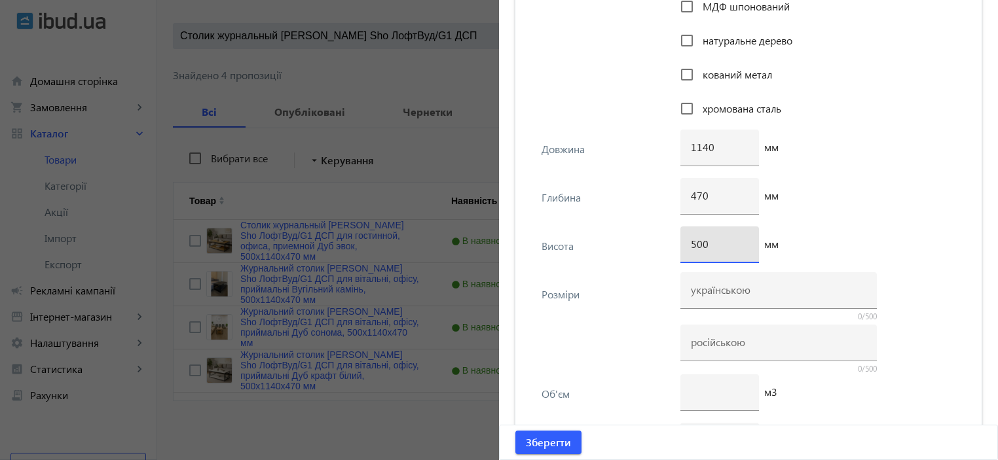
type input "500"
click at [742, 288] on input at bounding box center [779, 290] width 176 height 14
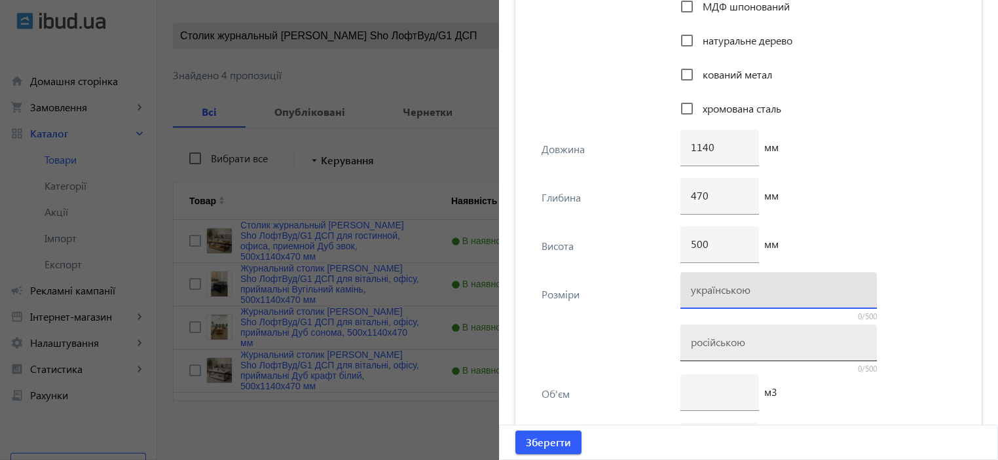
paste input "500х1140х470"
type input "500х1140х470"
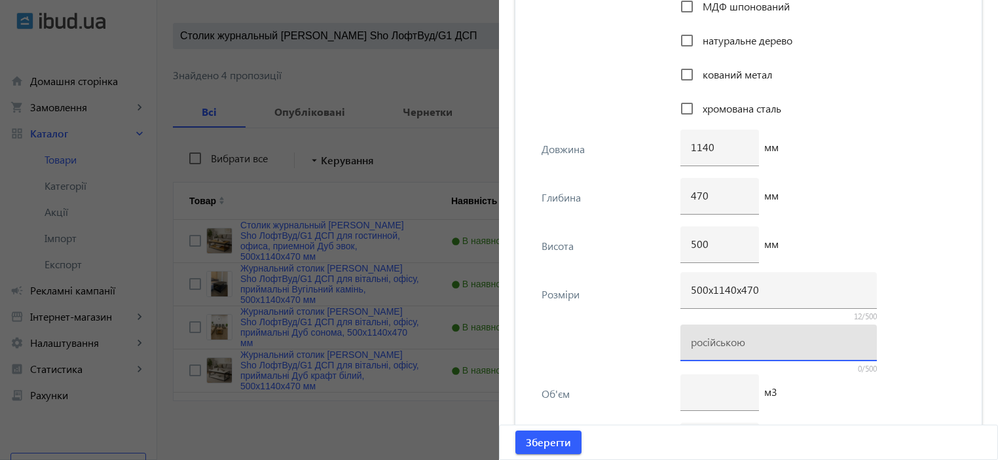
drag, startPoint x: 700, startPoint y: 343, endPoint x: 676, endPoint y: 335, distance: 24.9
click at [700, 343] on input at bounding box center [779, 342] width 176 height 14
paste input "500х1140х470"
type input "500х1140х470"
click at [626, 316] on div "Розміри 500х1140х470 12/500 500х1140х470 12/500" at bounding box center [748, 325] width 445 height 100
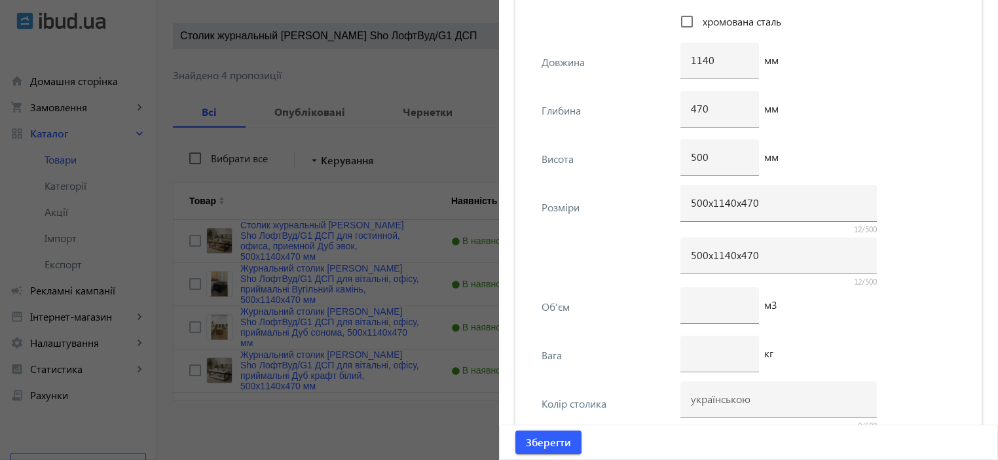
scroll to position [1939, 0]
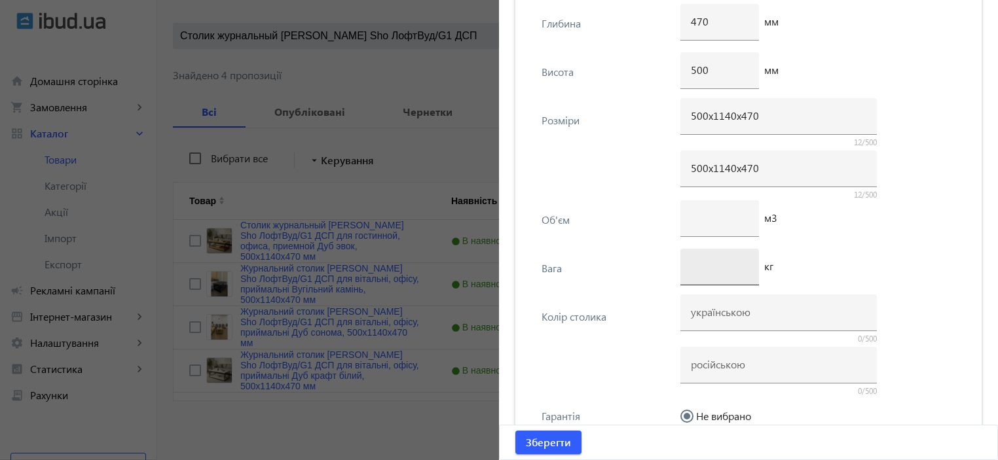
click at [705, 274] on div at bounding box center [720, 267] width 58 height 37
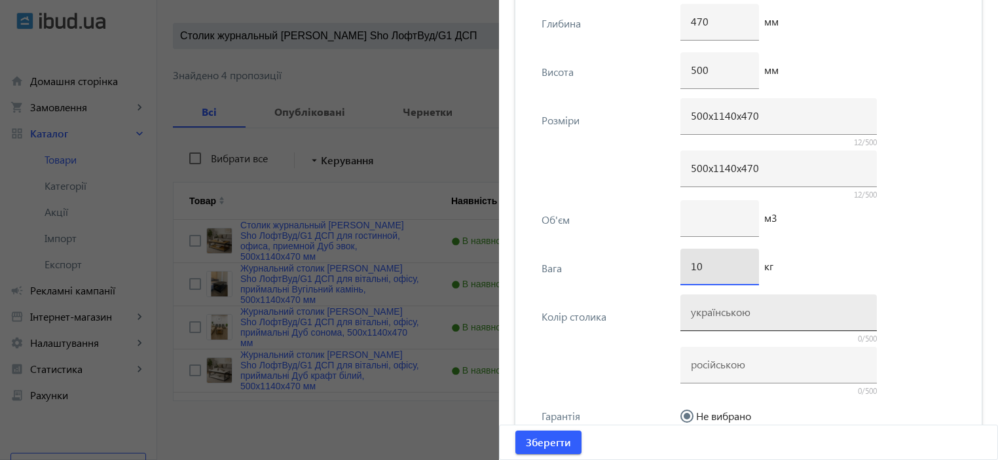
type input "10"
click at [713, 305] on input at bounding box center [779, 312] width 176 height 14
type input "Дуб евок"
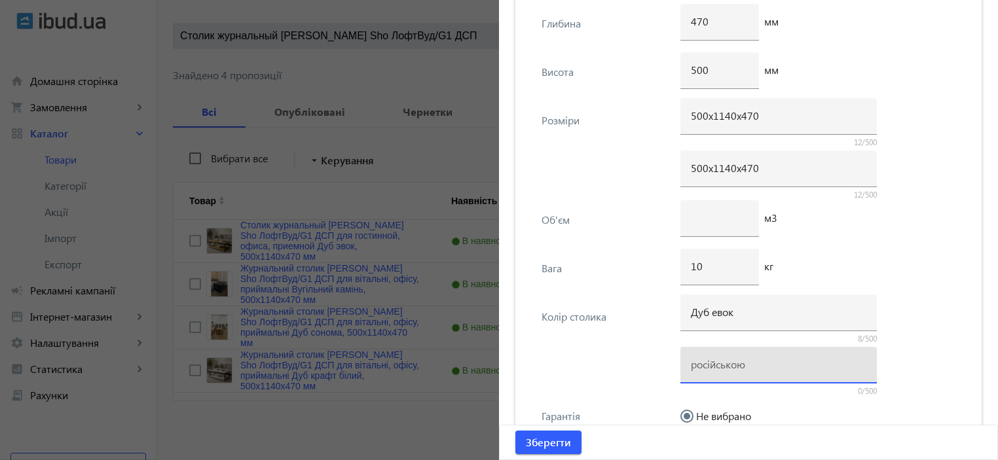
click at [723, 366] on input at bounding box center [779, 365] width 176 height 14
type input "Дуб эвок"
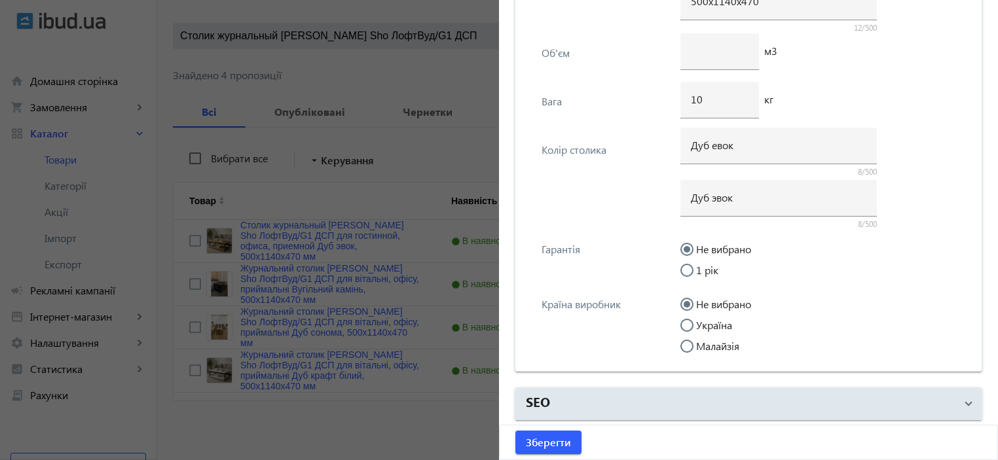
click at [696, 326] on input "Україна" at bounding box center [694, 332] width 26 height 26
radio input "true"
click at [557, 436] on span "Зберегти" at bounding box center [548, 443] width 45 height 14
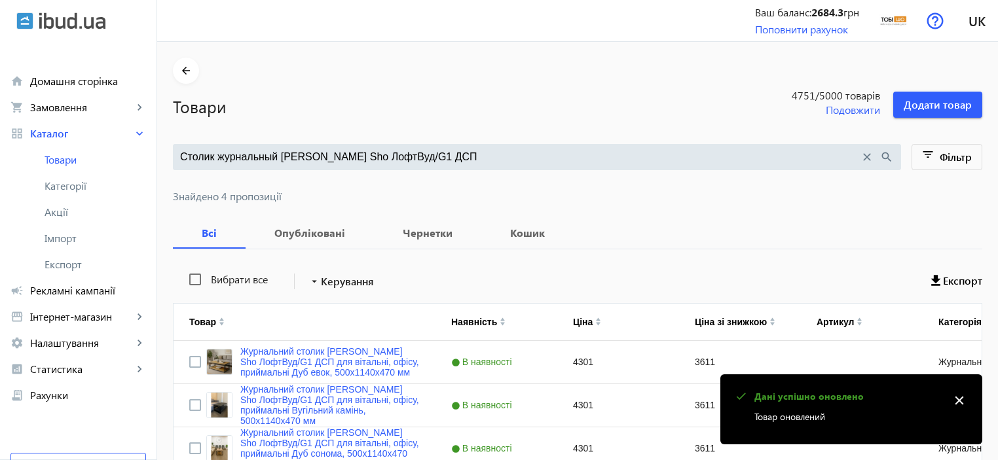
scroll to position [0, 0]
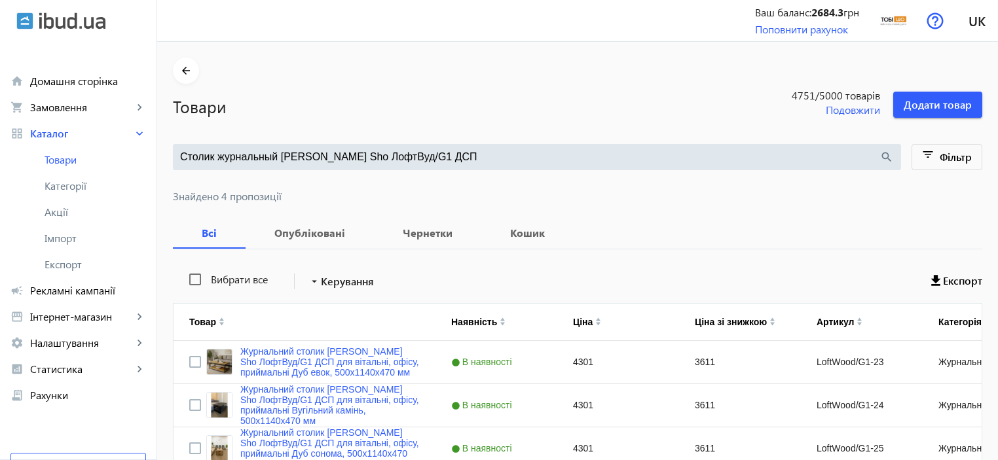
drag, startPoint x: 419, startPoint y: 154, endPoint x: 378, endPoint y: 154, distance: 40.6
click at [378, 154] on input "Столик журнальный [PERSON_NAME] Sho ЛофтВуд/G1 ДСП" at bounding box center [530, 157] width 700 height 14
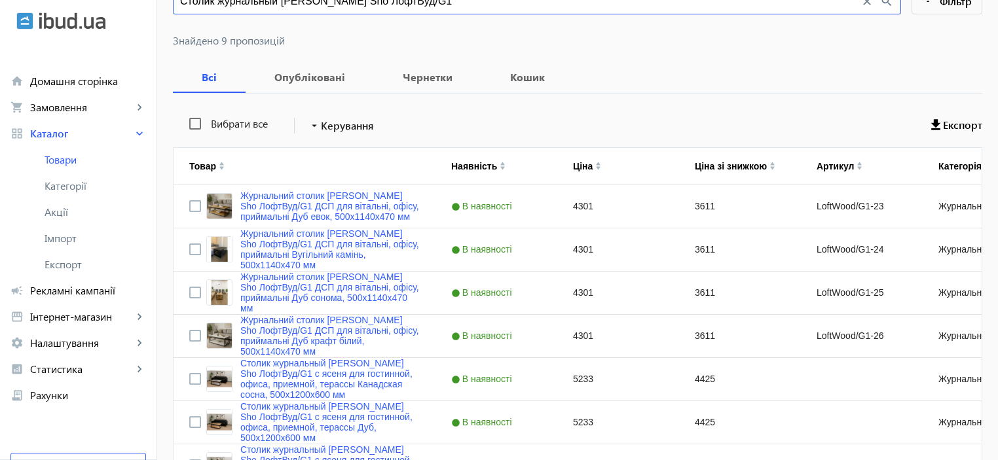
scroll to position [262, 0]
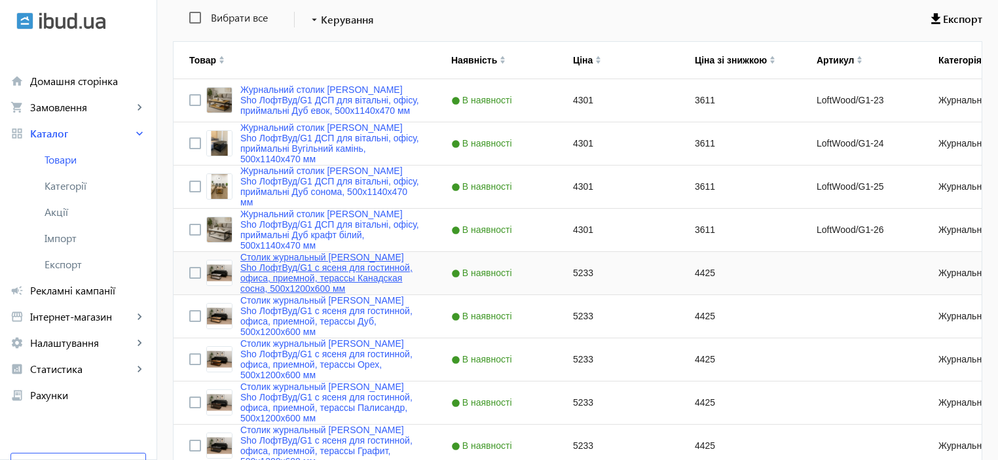
type input "Столик журнальный [PERSON_NAME] Sho ЛофтВуд/G1"
click at [335, 286] on link "Столик журнальный [PERSON_NAME] Sho ЛофтВуд/G1 с ясеня для гостинной, офиса, пр…" at bounding box center [329, 273] width 179 height 42
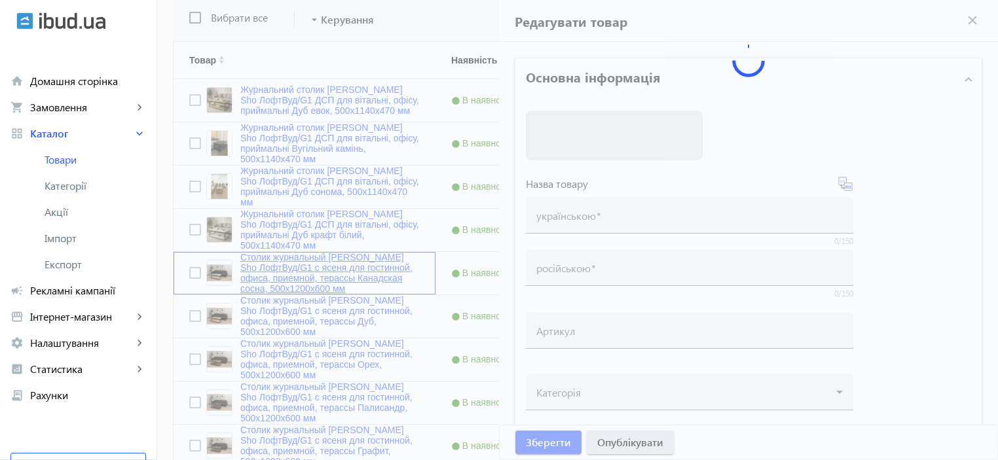
type input "Столик журнальный [PERSON_NAME] Sho ЛофтВуд/G1 с ясеня для гостинной, офиса, пр…"
type input "5233"
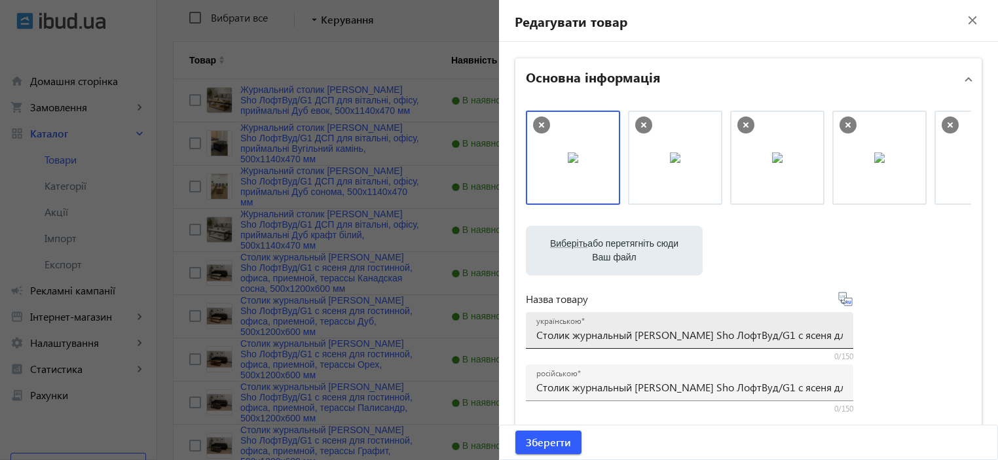
drag, startPoint x: 532, startPoint y: 338, endPoint x: 722, endPoint y: 339, distance: 190.0
click at [707, 339] on div "українською Столик журнальный [PERSON_NAME] Sho ЛофтВуд/G1 с ясеня для гостинно…" at bounding box center [690, 330] width 328 height 37
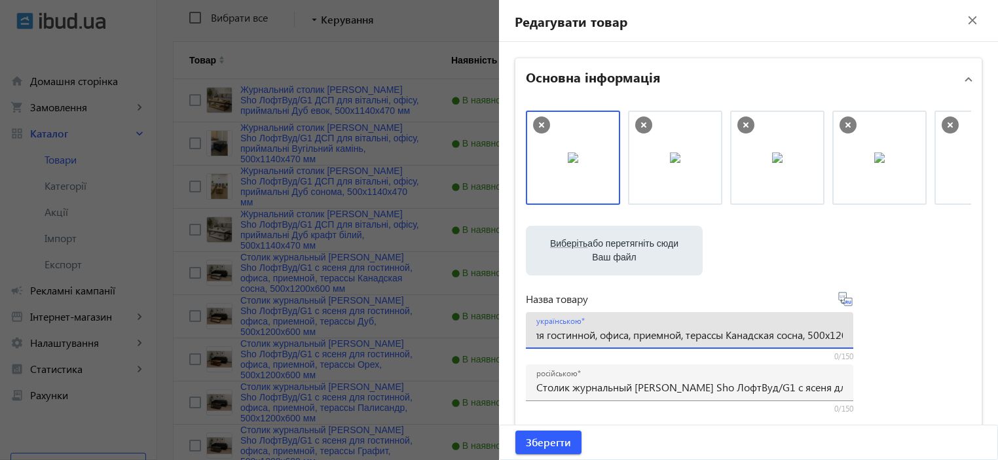
scroll to position [0, 0]
drag, startPoint x: 655, startPoint y: 337, endPoint x: 465, endPoint y: 331, distance: 190.1
click at [465, 331] on mat-sidenav-container "arrow_back Товари 4751 /5000 товарів Подовжити Додати товар Столик журнальный […" at bounding box center [577, 158] width 841 height 757
click at [659, 331] on input "Столик журнальный [PERSON_NAME] Sho ЛофтВуд/G1 с ясеня для гостинной, офиса, пр…" at bounding box center [689, 335] width 307 height 14
drag, startPoint x: 768, startPoint y: 335, endPoint x: 491, endPoint y: 338, distance: 276.4
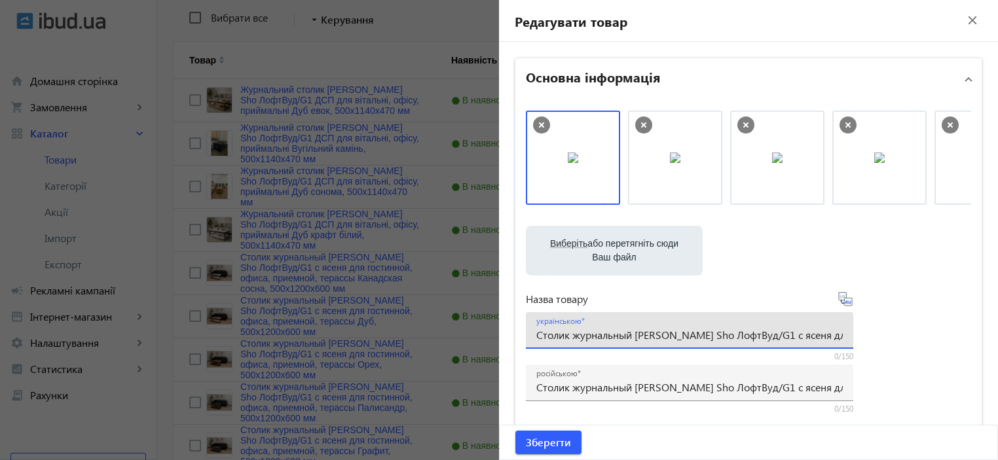
click at [491, 338] on mat-sidenav-container "arrow_back Товари 4751 /5000 товарів Подовжити Додати товар Столик журнальный […" at bounding box center [577, 158] width 841 height 757
click at [309, 231] on div at bounding box center [499, 230] width 998 height 460
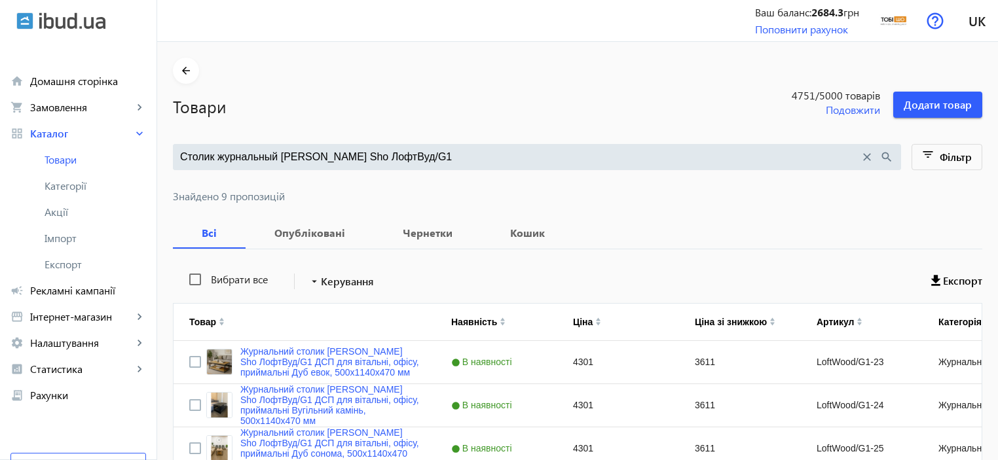
click at [263, 161] on input "Столик журнальный [PERSON_NAME] Sho ЛофтВуд/G1" at bounding box center [520, 157] width 680 height 14
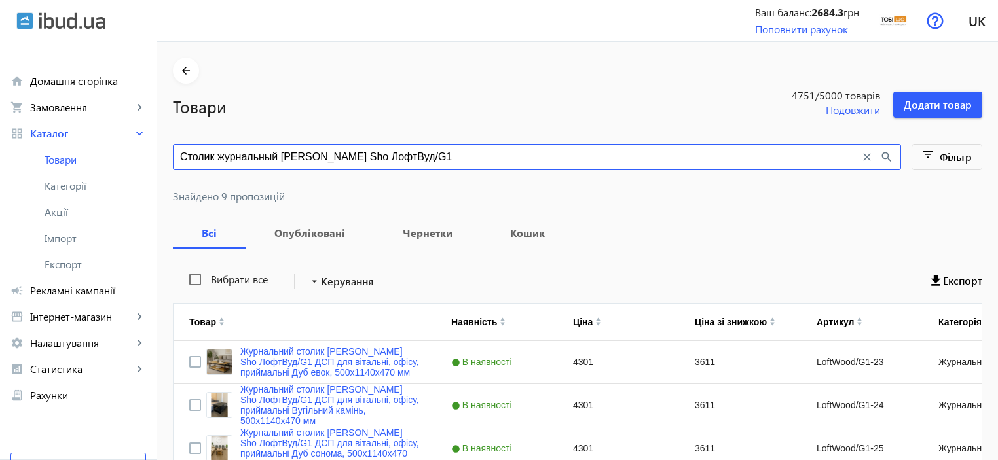
paste input "с ясеня"
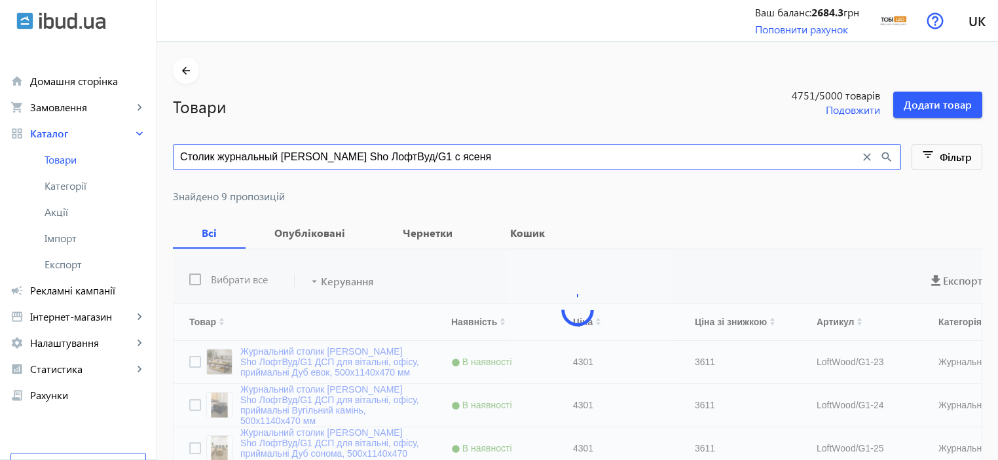
type input "Столик журнальный [PERSON_NAME] Sho ЛофтВуд/G1 с ясеня"
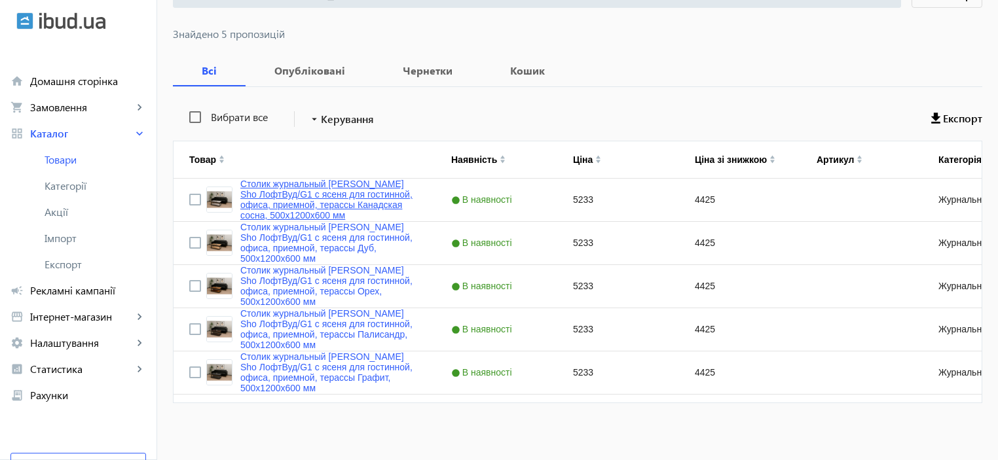
scroll to position [165, 0]
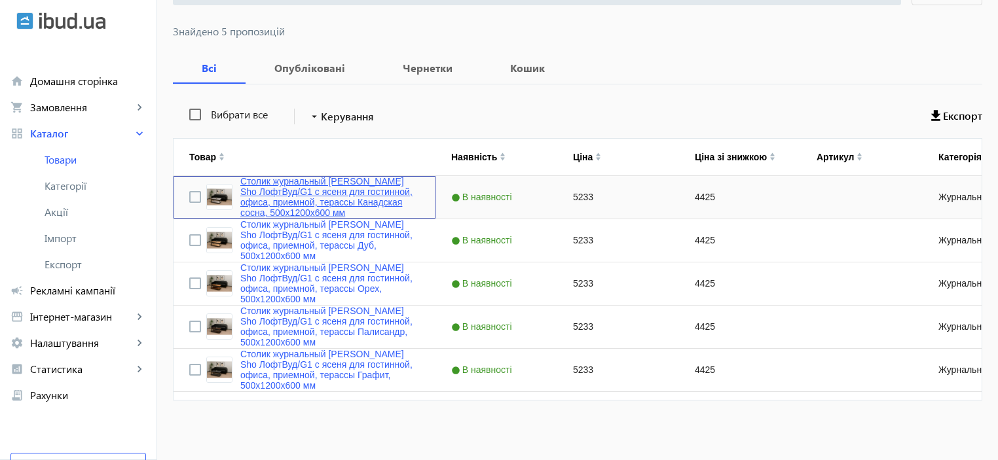
click at [240, 196] on link "Столик журнальный [PERSON_NAME] Sho ЛофтВуд/G1 с ясеня для гостинной, офиса, пр…" at bounding box center [329, 197] width 179 height 42
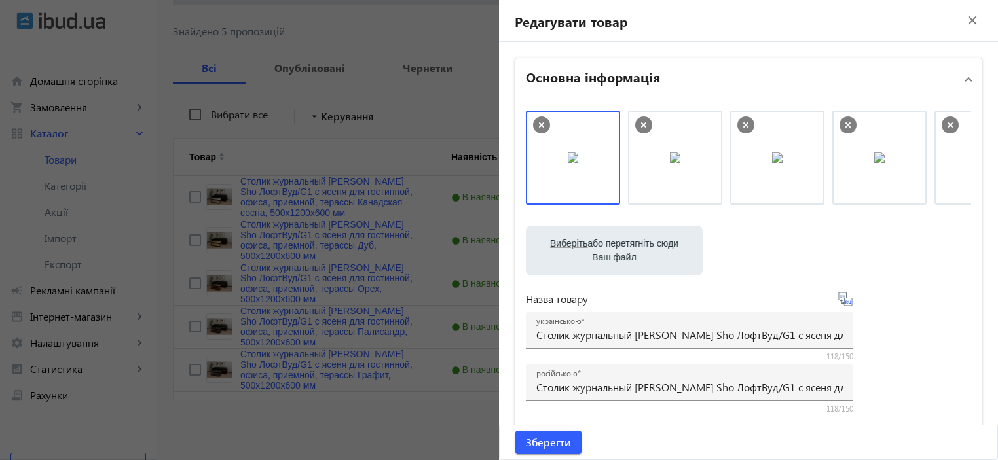
click at [601, 270] on div "Виберіть або перетягніть сюди Ваш файл" at bounding box center [614, 251] width 156 height 50
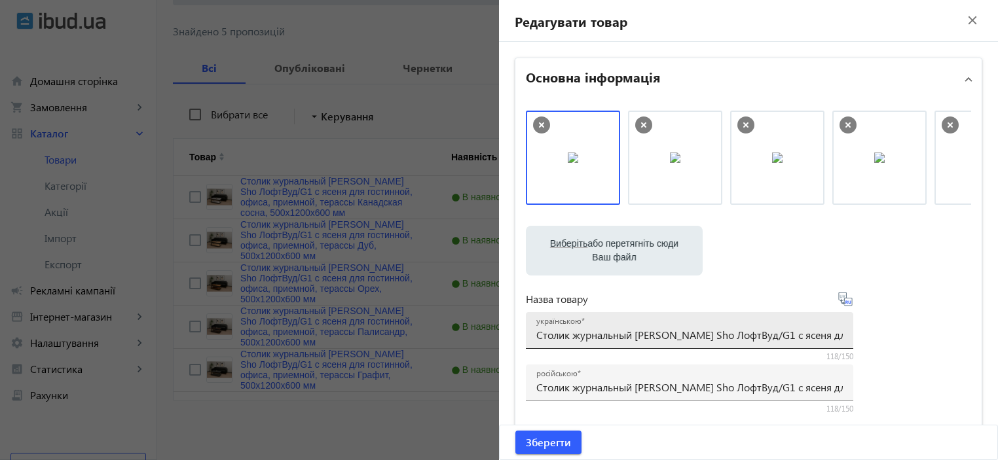
click at [611, 337] on input "Столик журнальный [PERSON_NAME] Sho ЛофтВуд/G1 с ясеня для гостинной, офиса, пр…" at bounding box center [689, 335] width 307 height 14
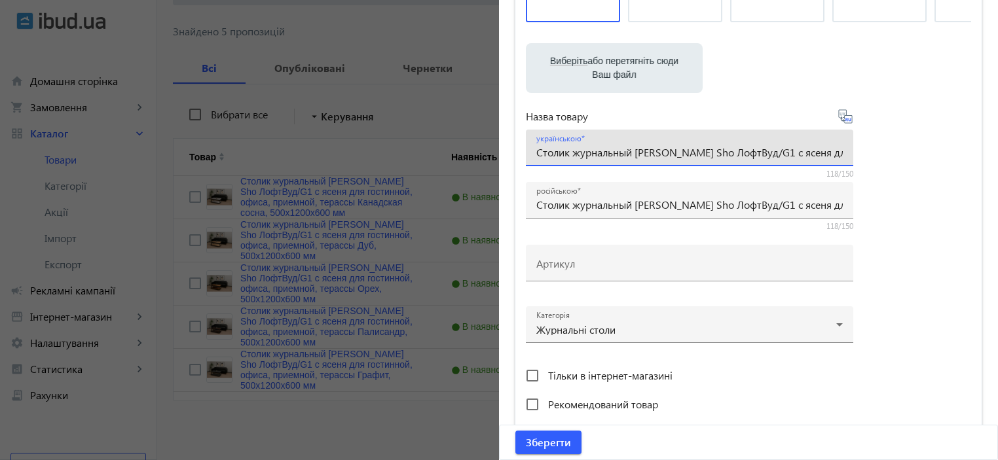
scroll to position [262, 0]
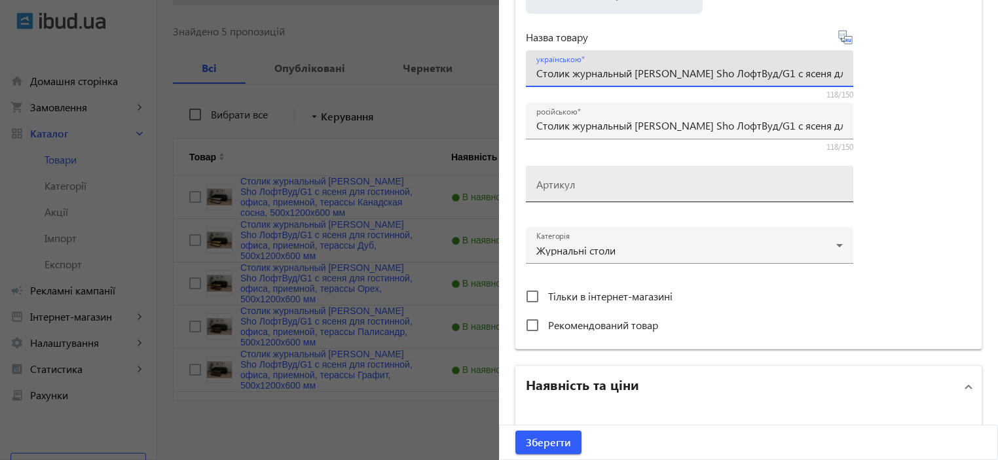
click at [555, 186] on mat-label "Артикул" at bounding box center [555, 185] width 39 height 14
click at [555, 186] on input "Артикул" at bounding box center [689, 188] width 307 height 14
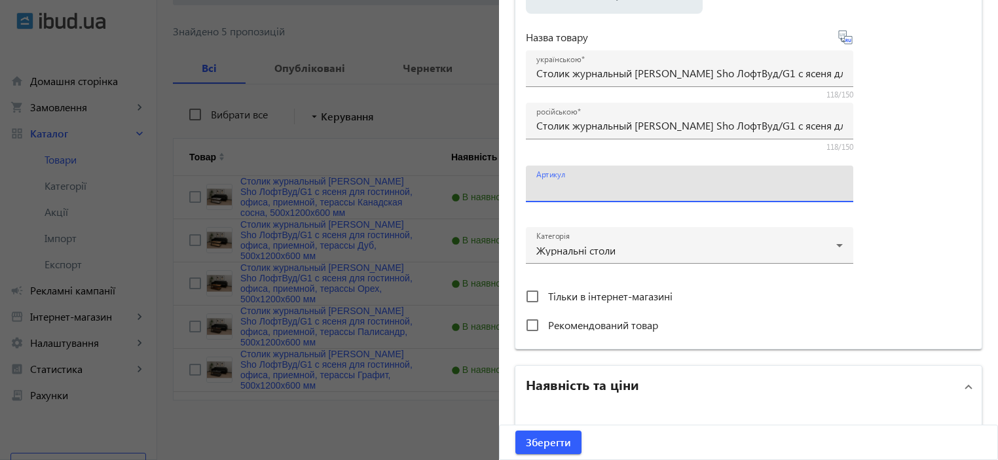
paste input "LoftWood/G1-31"
type input "LoftWood/G1-31"
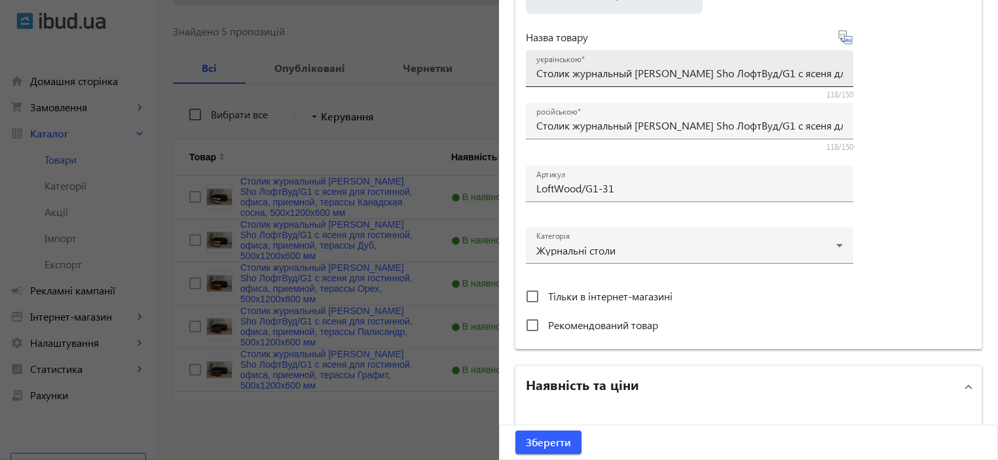
click at [567, 63] on mat-label "українською" at bounding box center [558, 59] width 45 height 10
paste input "урнальний столик [PERSON_NAME] Sho ЛофтВуд/G1 з ясена для вітальні, офісу, прий…"
type input "Журнальний столик [PERSON_NAME] Sho ЛофтВуд/G1 з ясена для вітальні, офісу, при…"
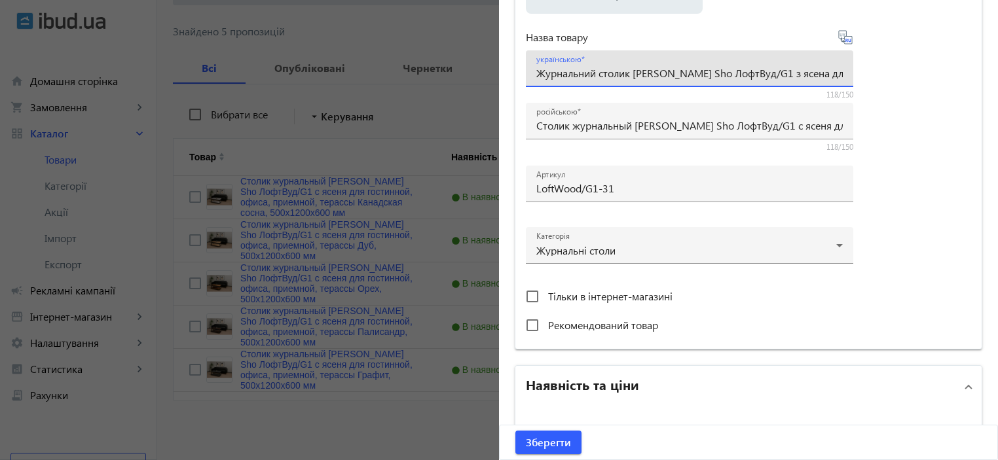
click at [885, 173] on div "Виберіть або перетягніть сюди Ваш файл 1290268cbc72fdabfa0218010054628-5f7d9ef7…" at bounding box center [748, 94] width 445 height 490
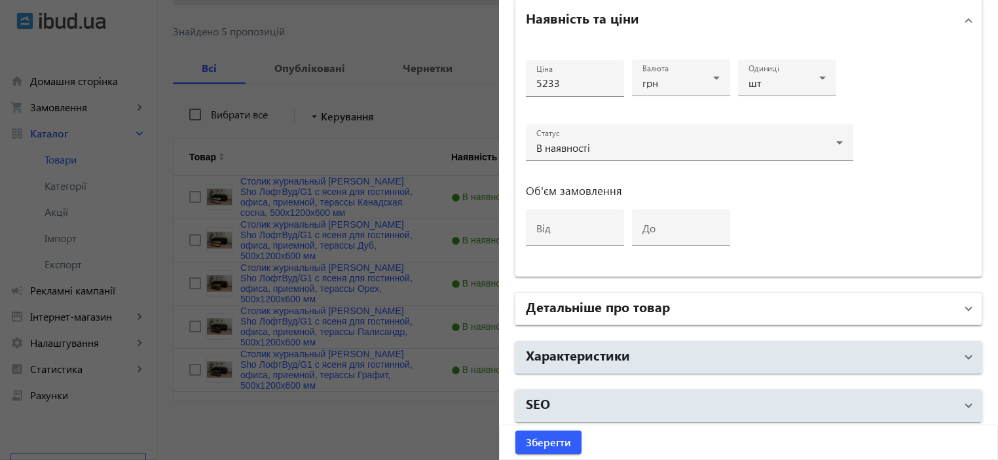
click at [616, 298] on h2 "Детальніше про товар" at bounding box center [598, 306] width 144 height 18
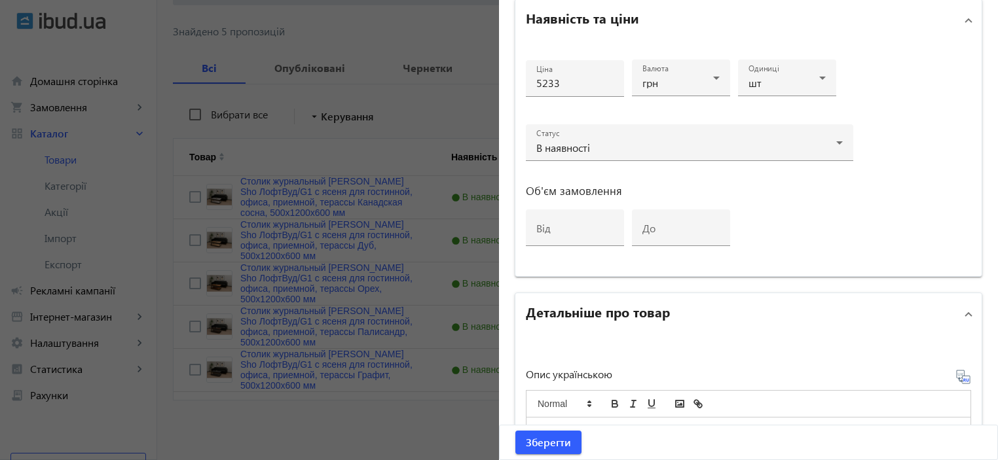
scroll to position [804, 0]
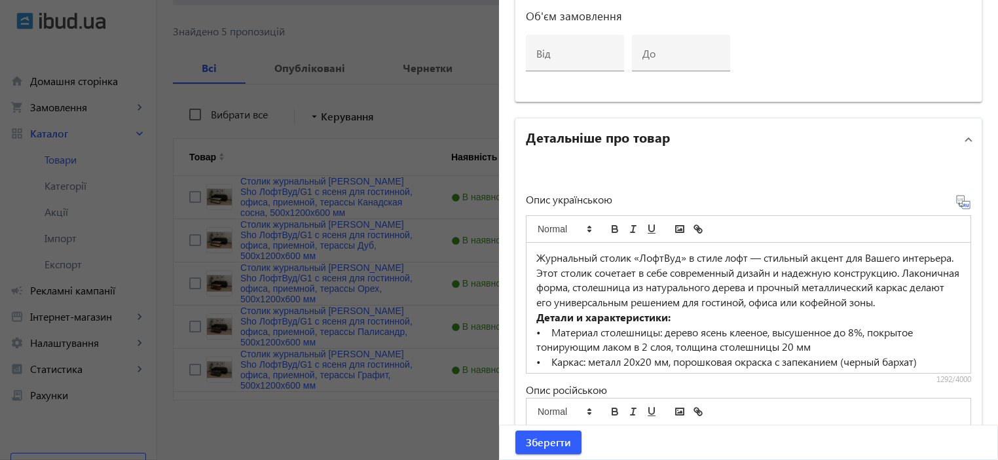
click at [603, 276] on p "Журнальный столик «ЛофтВуд» в стиле лофт — стильный акцент для Вашего интерьера…" at bounding box center [748, 281] width 424 height 60
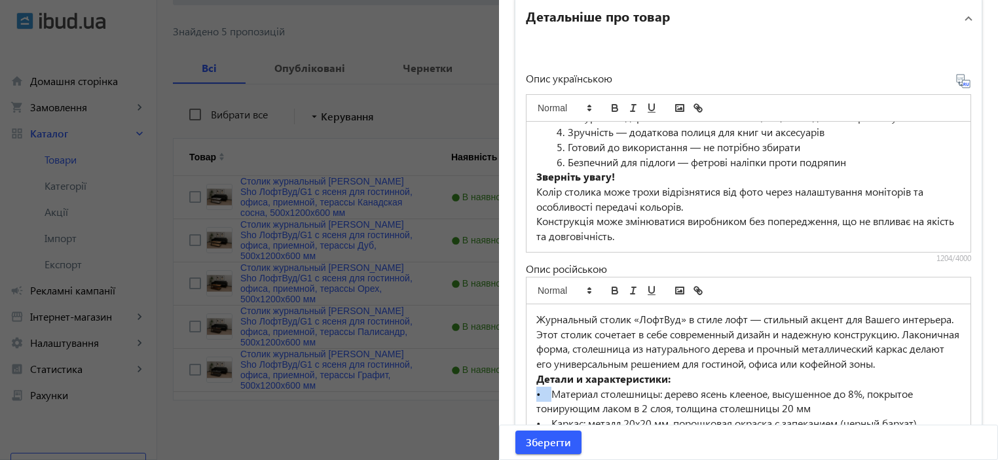
drag, startPoint x: 549, startPoint y: 404, endPoint x: 529, endPoint y: 405, distance: 19.7
click at [529, 405] on div "Журнальный столик «ЛофтВуд» в стиле лофт — стильный акцент для Вашего интерьера…" at bounding box center [749, 370] width 444 height 130
copy p "•"
click at [560, 168] on li "Безпечний для підлоги — фетрові наліпки проти подряпин" at bounding box center [756, 162] width 409 height 15
click at [559, 150] on li "Готовий до використання — не потрібно збирати" at bounding box center [756, 147] width 409 height 15
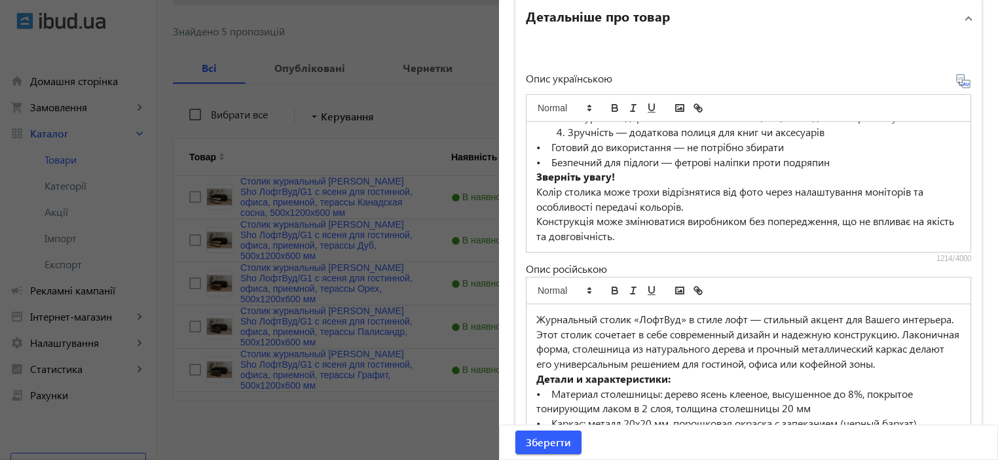
click at [565, 132] on li "Зручність — додаткова полиця для книг чи аксесуарів" at bounding box center [756, 132] width 409 height 15
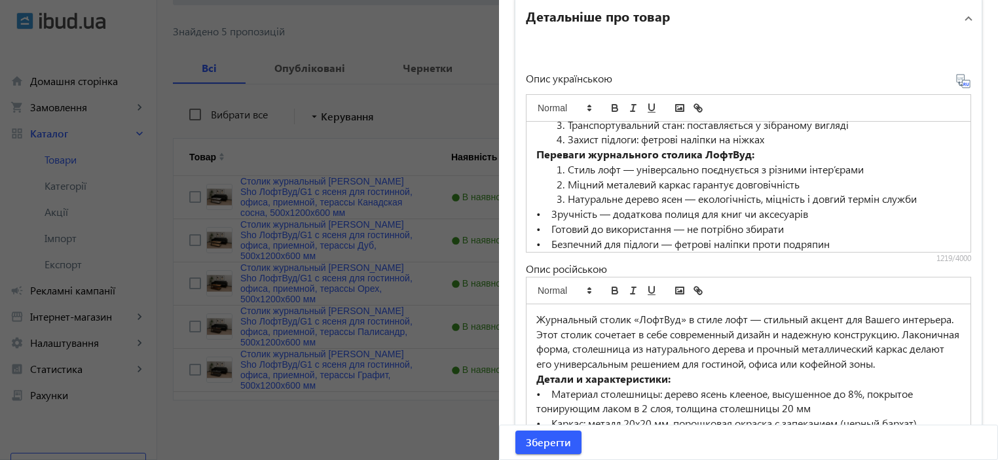
click at [562, 207] on li "Натуральне дерево ясен — екологічність, міцність і довгий термін служби" at bounding box center [756, 199] width 409 height 15
click at [564, 193] on li "Міцний металевий каркас гарантує довговічність" at bounding box center [756, 185] width 409 height 15
click at [563, 178] on li "Стиль лофт — універсально поєднується з різними інтер’єрами" at bounding box center [756, 169] width 409 height 15
click at [561, 147] on li "Захист підлоги: фетрові наліпки на ніжках" at bounding box center [756, 139] width 409 height 15
click at [563, 133] on li "Транспортувальний стан: поставляється у зібраному вигляді" at bounding box center [756, 125] width 409 height 15
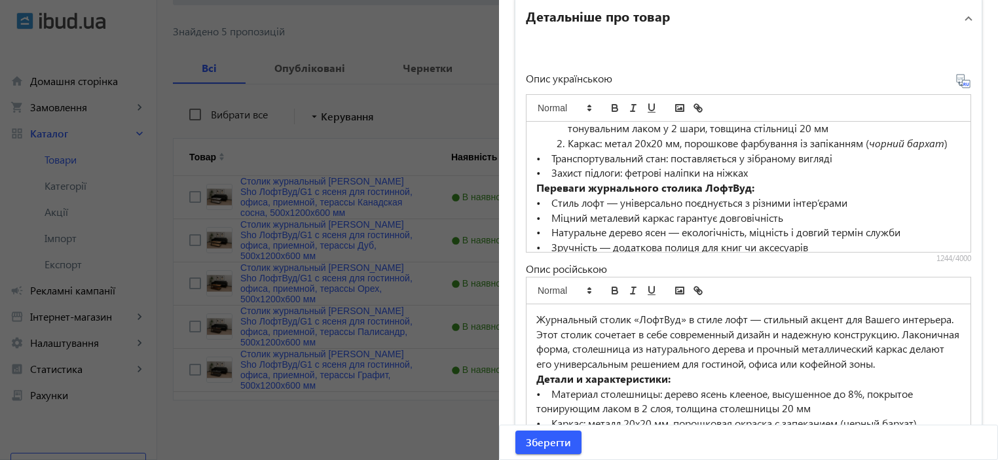
scroll to position [45, 0]
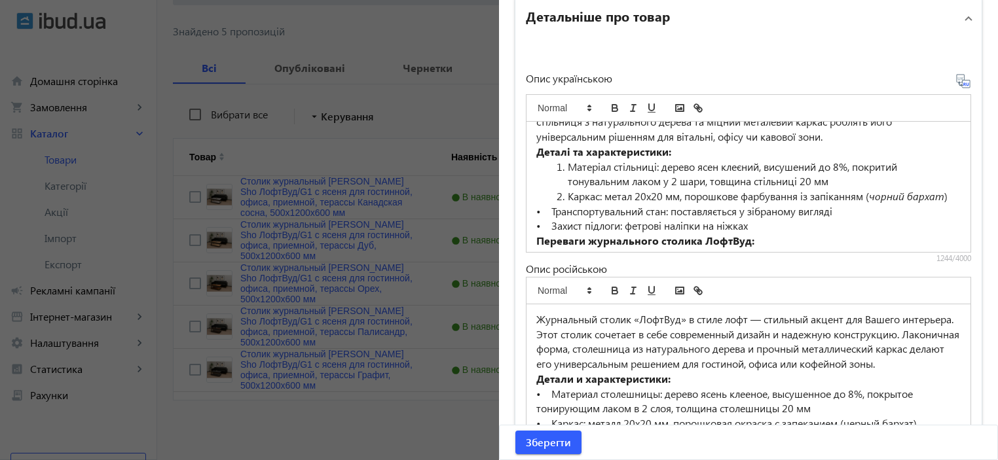
click at [561, 193] on li "Каркас: метал 20х20 мм, порошкове фарбування із запіканням ( чорний бархат )" at bounding box center [756, 196] width 409 height 15
click at [561, 162] on li "Матеріал стільниці: дерево ясен клеєний, висушений до 8%, покритий тонувальним …" at bounding box center [756, 174] width 409 height 29
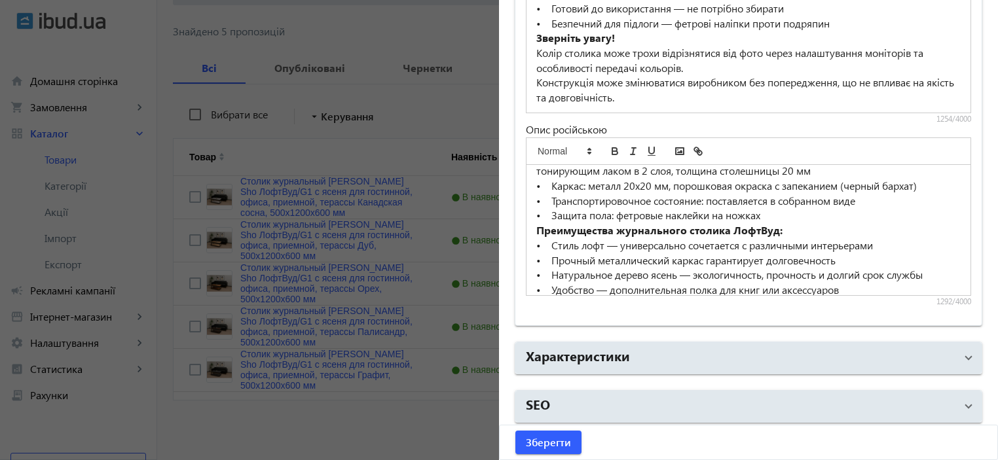
scroll to position [227, 0]
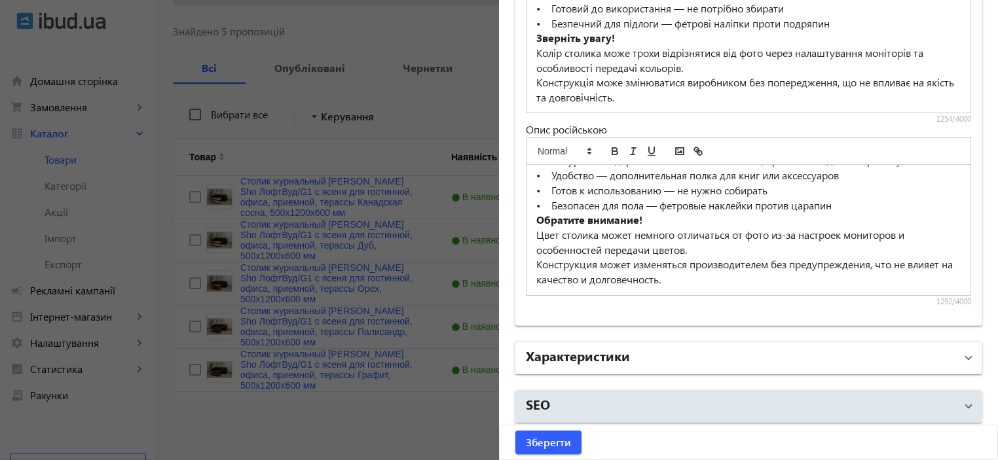
click at [611, 347] on h2 "Характеристики" at bounding box center [578, 356] width 104 height 18
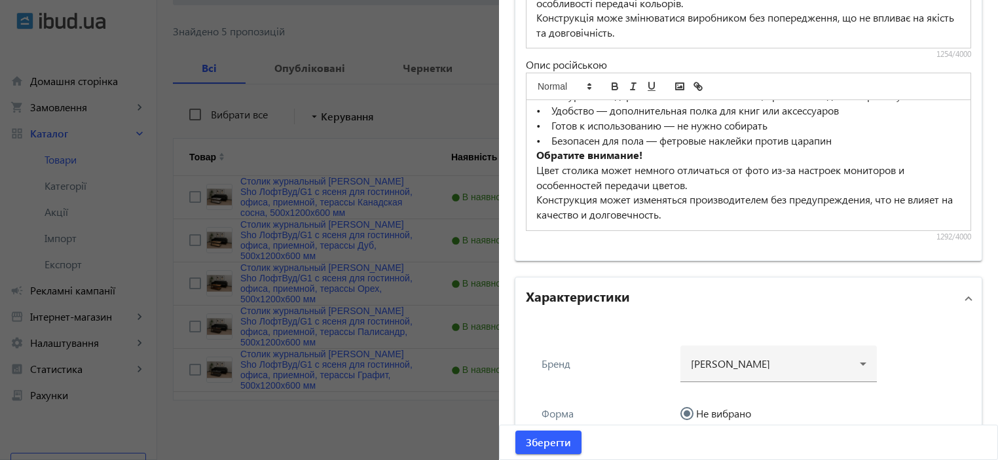
scroll to position [1239, 0]
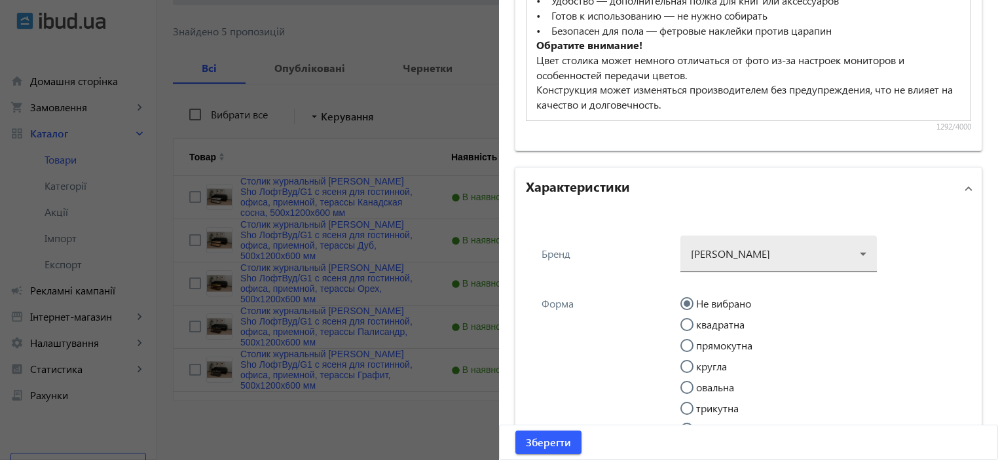
click at [730, 255] on div at bounding box center [779, 248] width 176 height 47
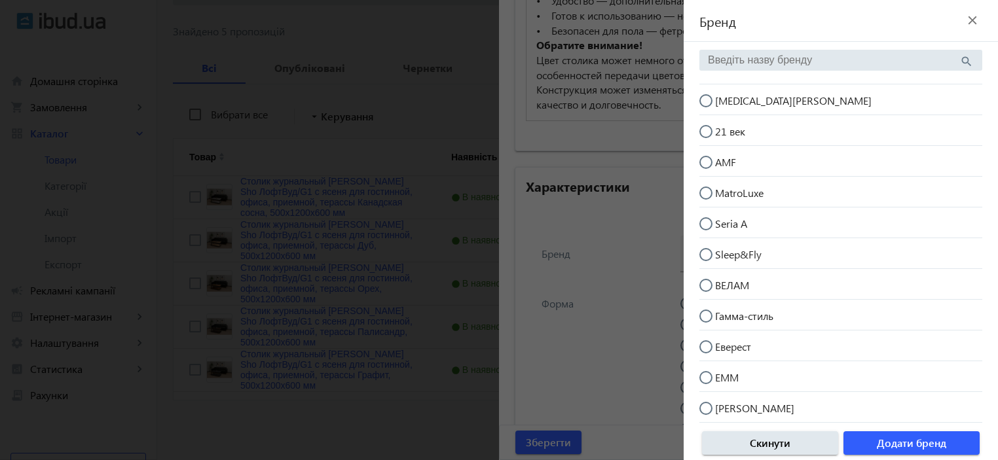
click at [742, 96] on span "[MEDICAL_DATA][PERSON_NAME]" at bounding box center [793, 101] width 157 height 14
click at [726, 96] on input "[MEDICAL_DATA][PERSON_NAME]" at bounding box center [713, 107] width 26 height 26
radio input "true"
click at [901, 443] on span "Додати бренд" at bounding box center [911, 443] width 69 height 14
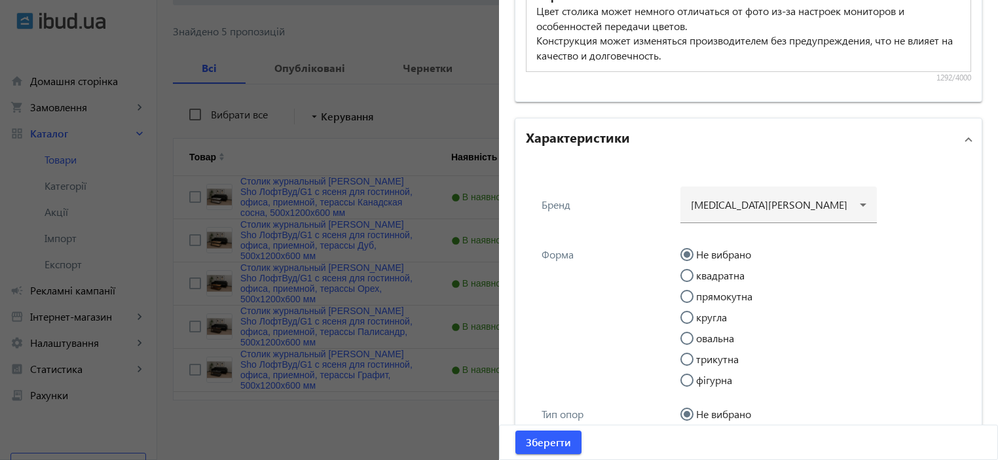
scroll to position [1326, 0]
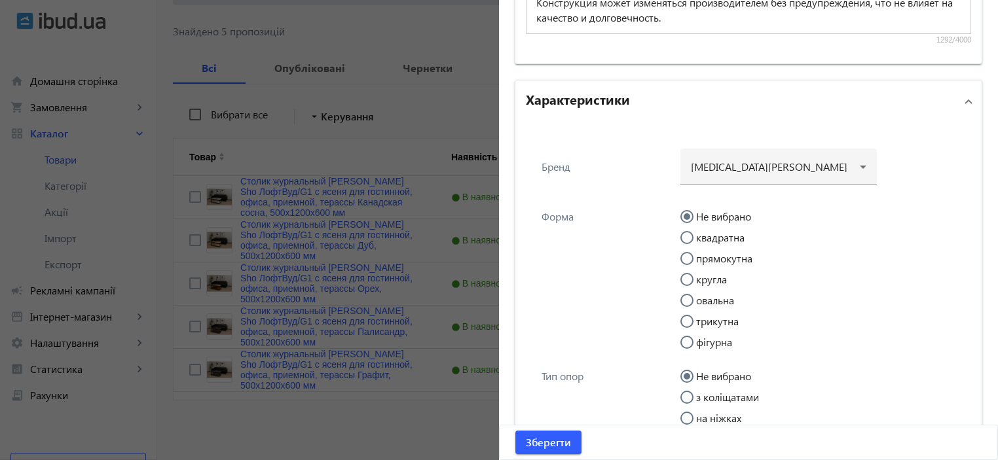
click at [723, 261] on label "прямокутна" at bounding box center [723, 259] width 59 height 10
click at [707, 261] on input "прямокутна" at bounding box center [694, 265] width 26 height 26
radio input "true"
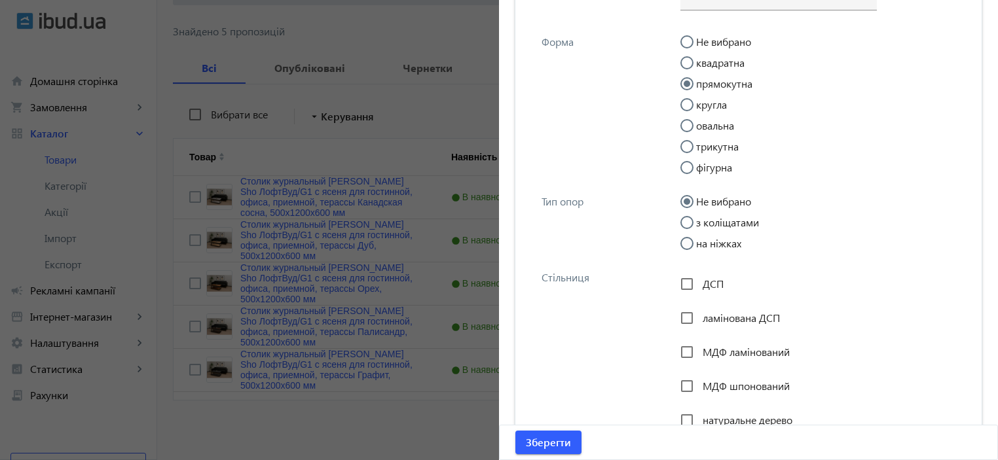
click at [707, 243] on label "на ніжках" at bounding box center [718, 243] width 48 height 10
click at [707, 243] on input "на ніжках" at bounding box center [694, 250] width 26 height 26
radio input "true"
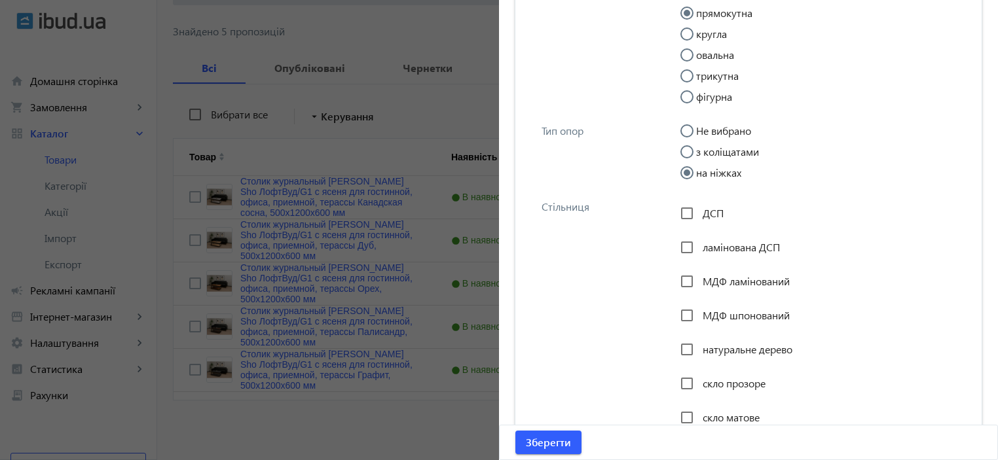
scroll to position [1588, 0]
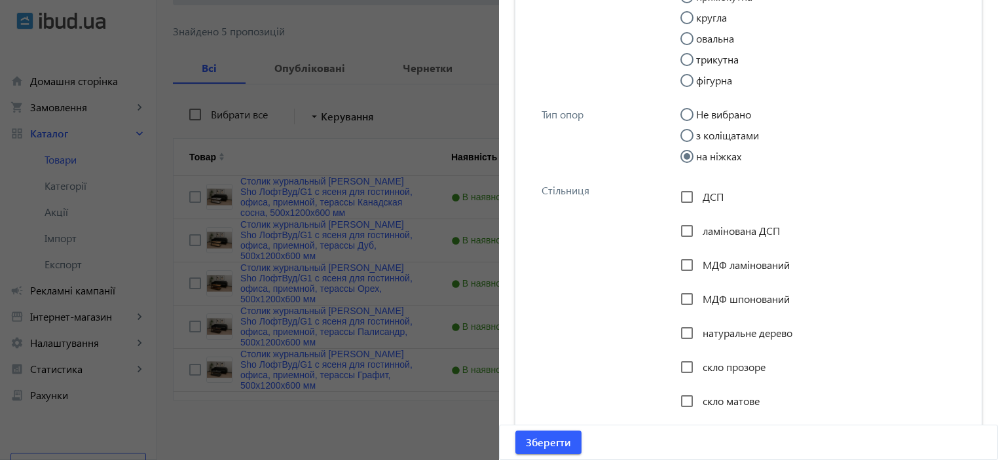
click at [710, 333] on span "натуральне дерево" at bounding box center [748, 333] width 90 height 14
click at [700, 333] on input "натуральне дерево" at bounding box center [687, 333] width 26 height 26
checkbox input "true"
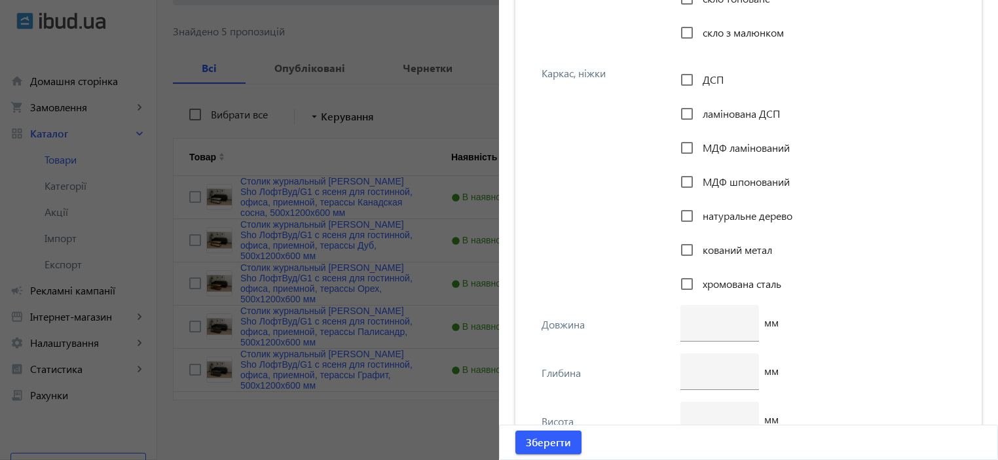
scroll to position [2113, 0]
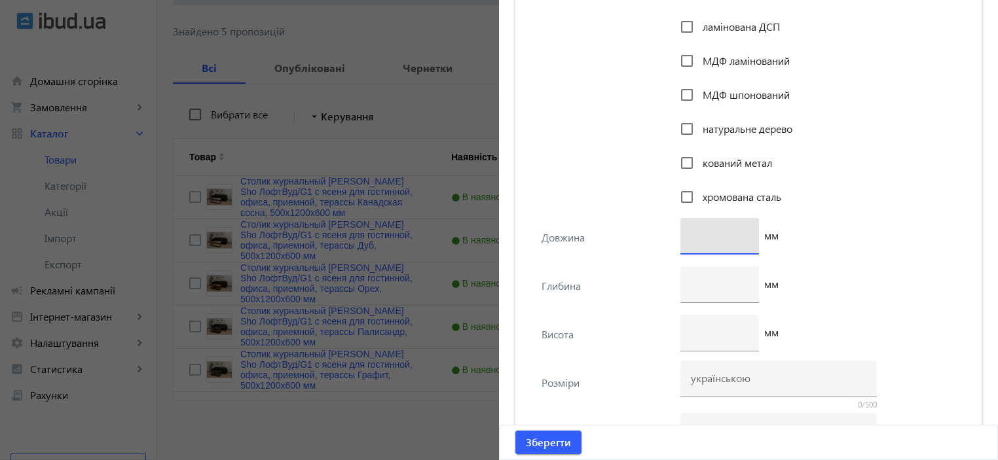
click at [718, 238] on input "number" at bounding box center [720, 236] width 58 height 14
type input "1200"
click at [697, 283] on input "number" at bounding box center [720, 284] width 58 height 14
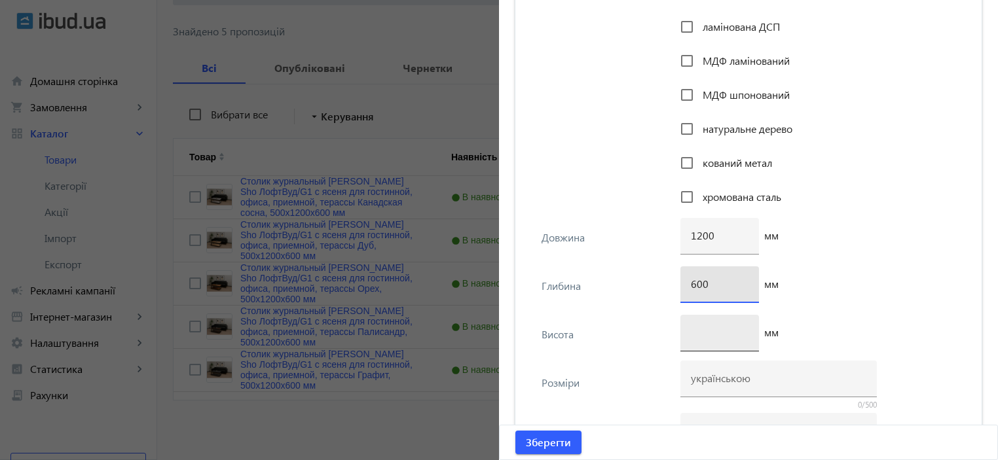
type input "600"
click at [691, 338] on div at bounding box center [720, 333] width 58 height 37
type input "500"
click at [615, 324] on div "Висота 500 мм" at bounding box center [748, 339] width 445 height 48
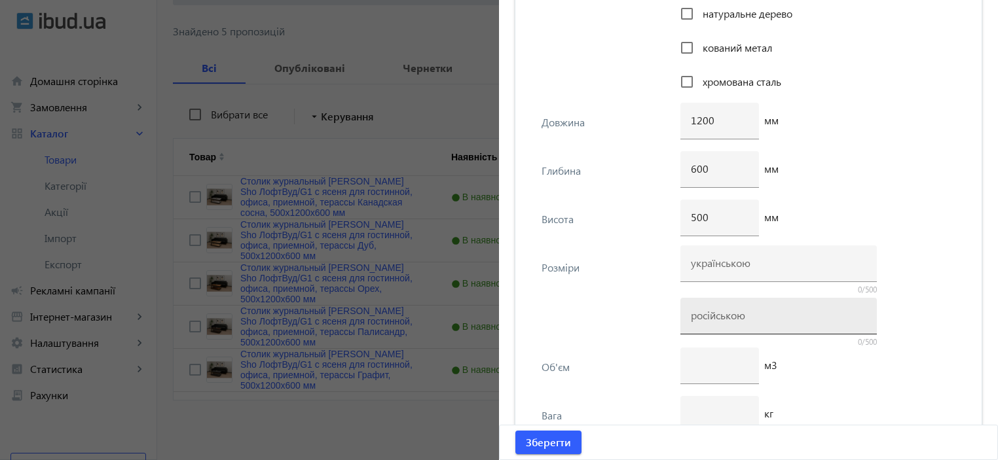
scroll to position [2287, 0]
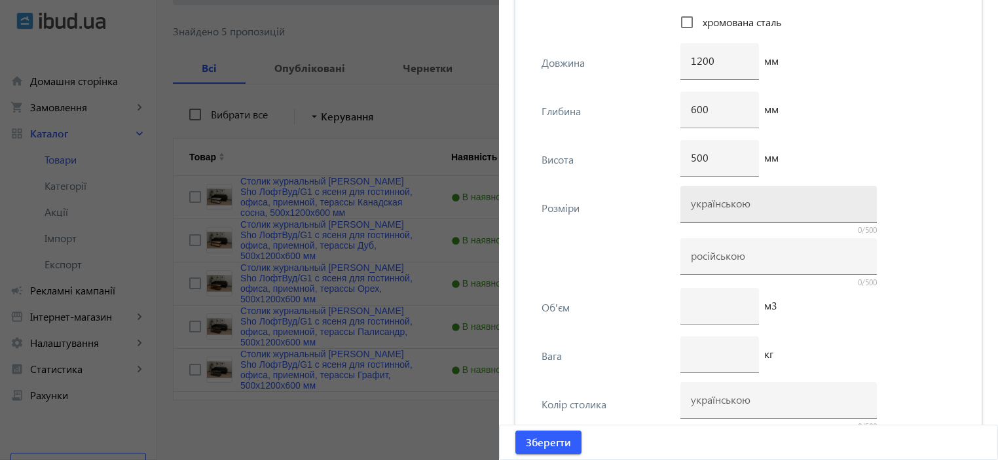
click at [712, 212] on div at bounding box center [779, 204] width 176 height 37
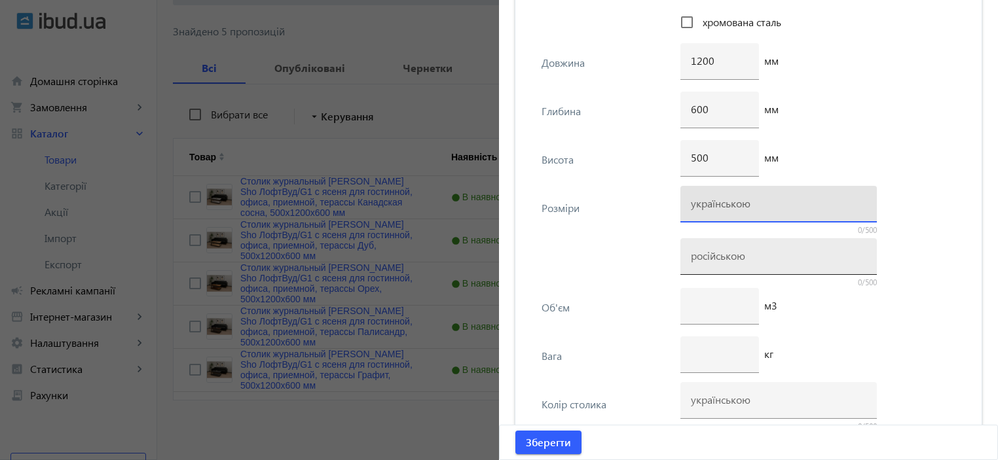
paste input "500х1200х600"
type input "500х1200х600"
click at [712, 254] on input at bounding box center [779, 256] width 176 height 14
paste input "500х1200х600"
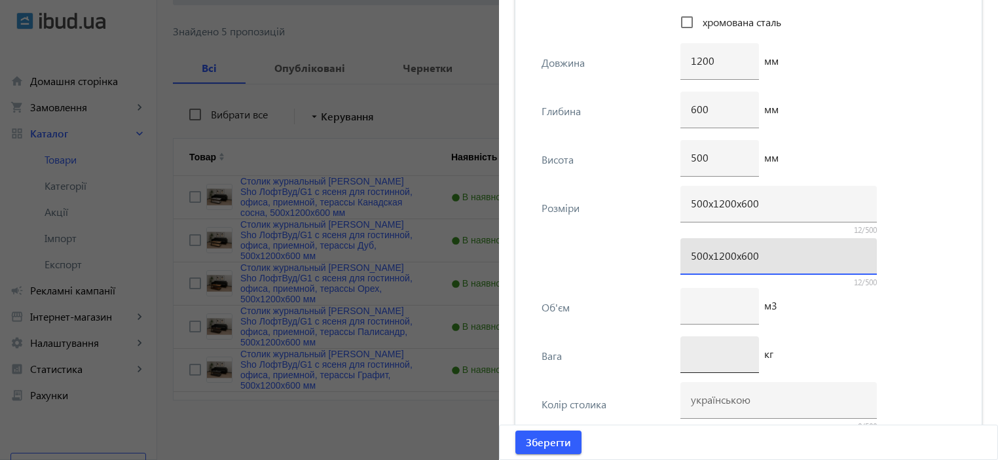
type input "500х1200х600"
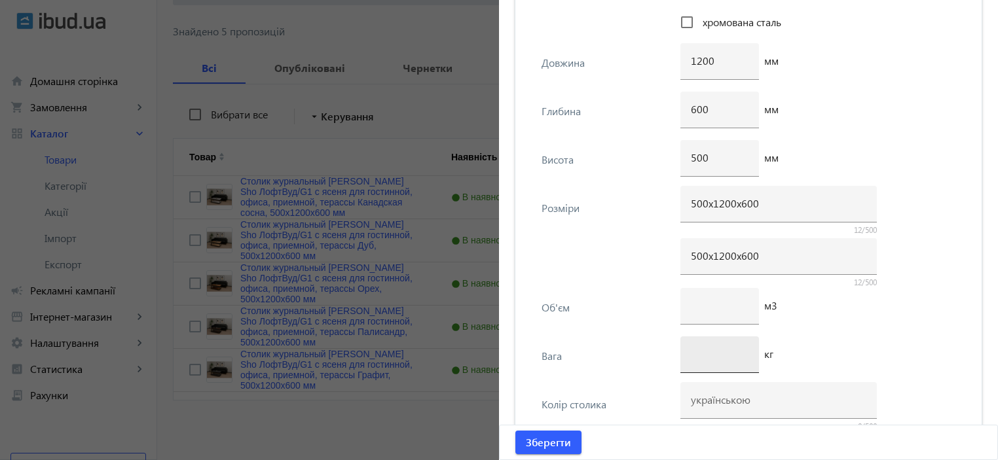
click at [698, 362] on div at bounding box center [720, 355] width 58 height 37
click at [716, 358] on div "1" at bounding box center [720, 355] width 58 height 37
type input "10"
click at [825, 329] on div "м3" at bounding box center [822, 312] width 283 height 48
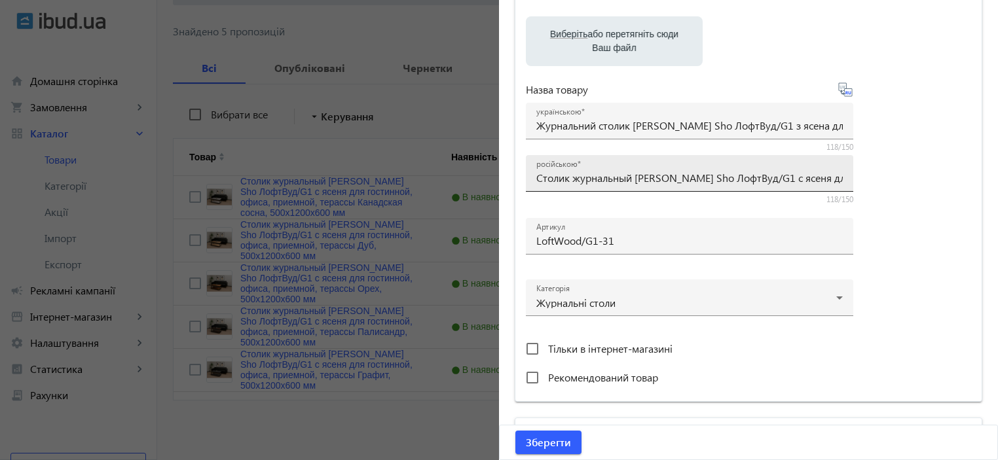
scroll to position [191, 0]
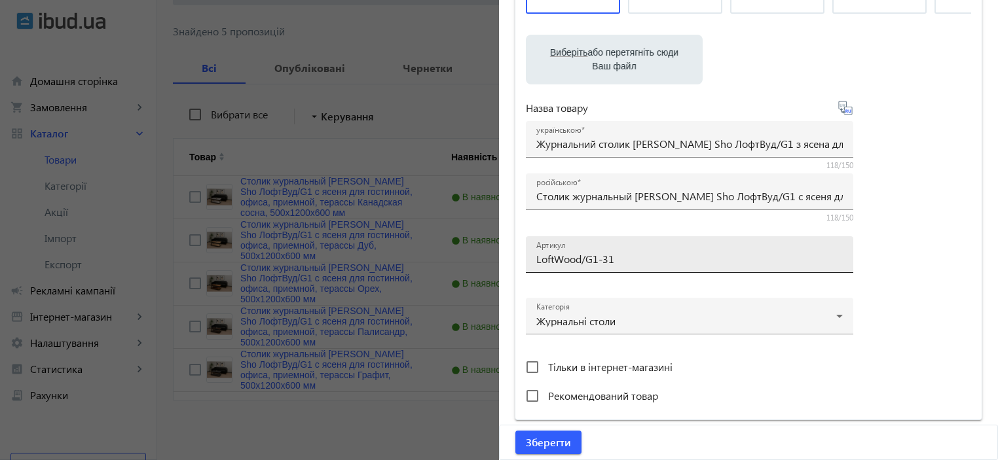
click at [611, 259] on input "LoftWood/G1-31" at bounding box center [689, 259] width 307 height 14
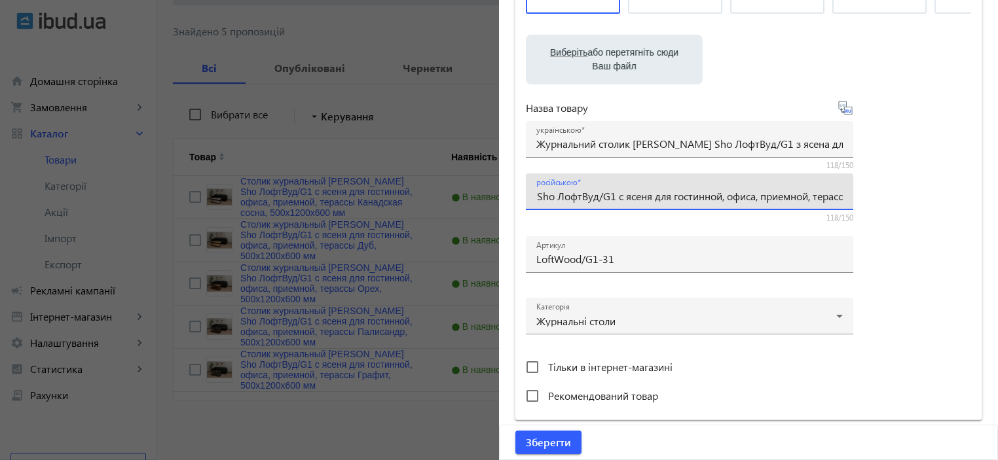
drag, startPoint x: 761, startPoint y: 191, endPoint x: 899, endPoint y: 193, distance: 137.6
click at [899, 193] on div "Виберіть або перетягніть сюди Ваш файл 1290268cbc72fdabfa0218010054628-5f7d9ef7…" at bounding box center [748, 164] width 445 height 490
click at [789, 189] on input "Столик журнальный Tobi Sho ЛофтВуд/G1 с ясеня для гостинной, офиса, приемной, т…" at bounding box center [689, 196] width 307 height 14
drag, startPoint x: 673, startPoint y: 196, endPoint x: 749, endPoint y: 191, distance: 76.8
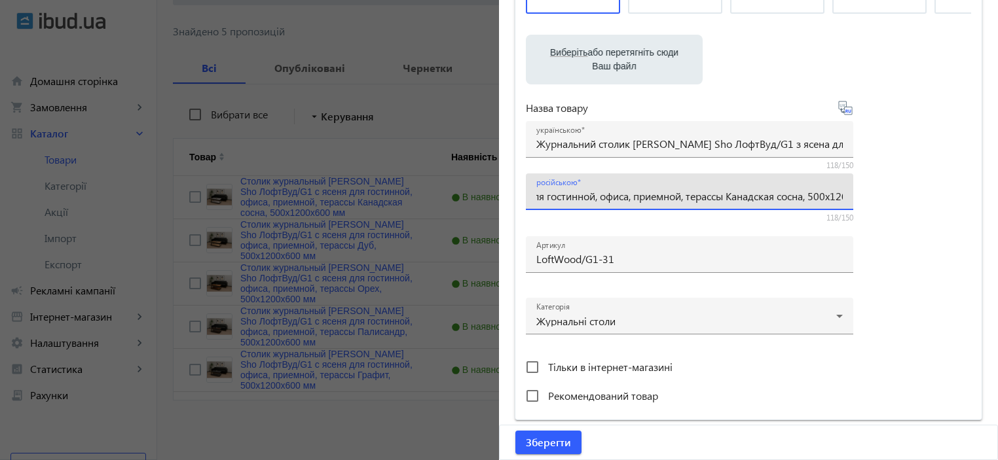
click at [752, 191] on input "Столик журнальный Tobi Sho ЛофтВуд/G1 с ясеня для гостинной, офиса, приемной, т…" at bounding box center [689, 196] width 307 height 14
click at [747, 191] on input "Столик журнальный Tobi Sho ЛофтВуд/G1 с ясеня для гостинной, офиса, приемной, т…" at bounding box center [689, 196] width 307 height 14
drag, startPoint x: 750, startPoint y: 193, endPoint x: 671, endPoint y: 196, distance: 79.3
click at [671, 196] on input "Столик журнальный Tobi Sho ЛофтВуд/G1 с ясеня для гостинной, офиса, приемной, т…" at bounding box center [689, 196] width 307 height 14
click at [879, 206] on div "Виберіть або перетягніть сюди Ваш файл 1290268cbc72fdabfa0218010054628-5f7d9ef7…" at bounding box center [748, 164] width 445 height 490
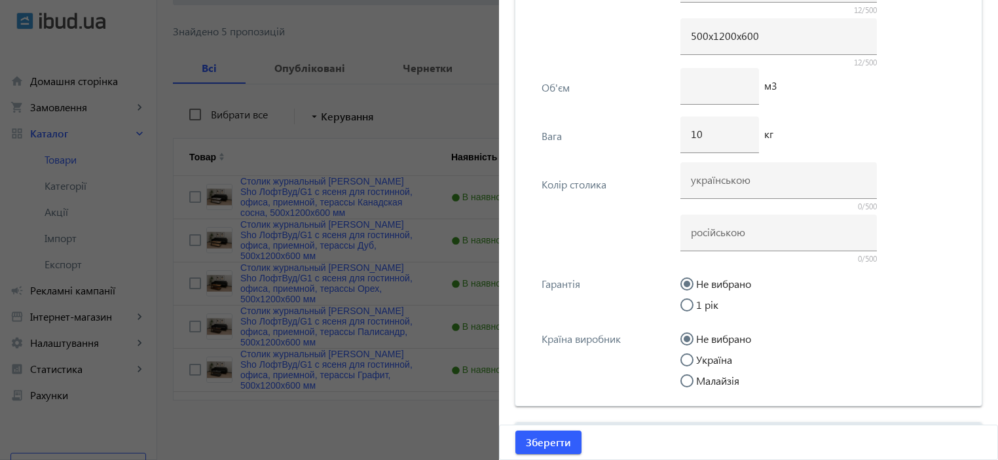
scroll to position [2542, 0]
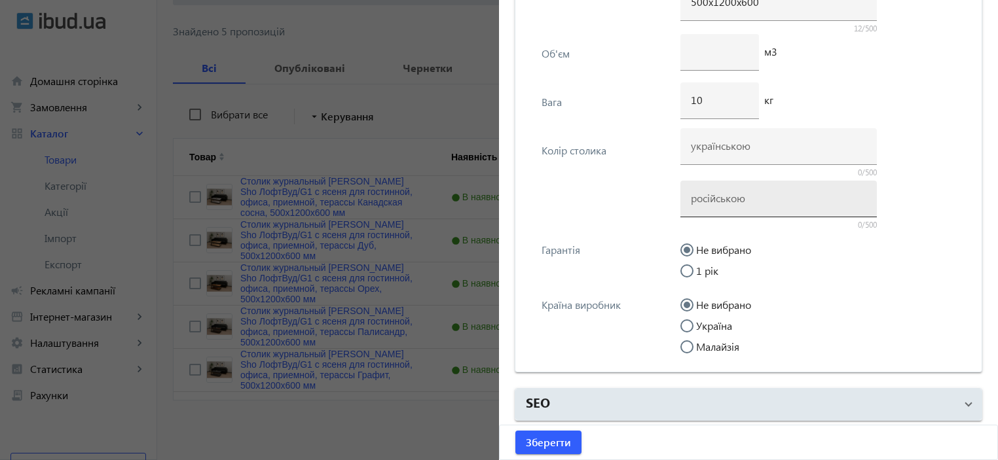
click at [707, 204] on div at bounding box center [779, 199] width 176 height 37
paste input "Канадская сосна"
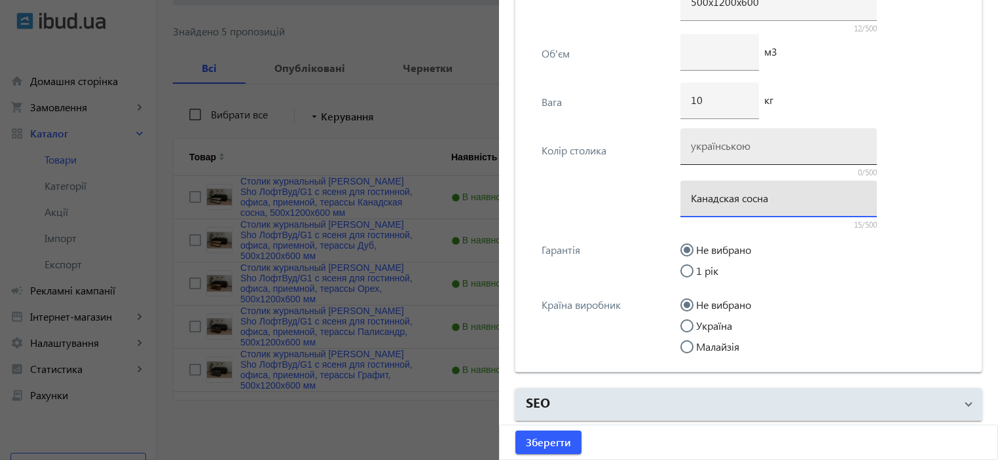
type input "Канадская сосна"
click at [707, 157] on div at bounding box center [779, 146] width 176 height 37
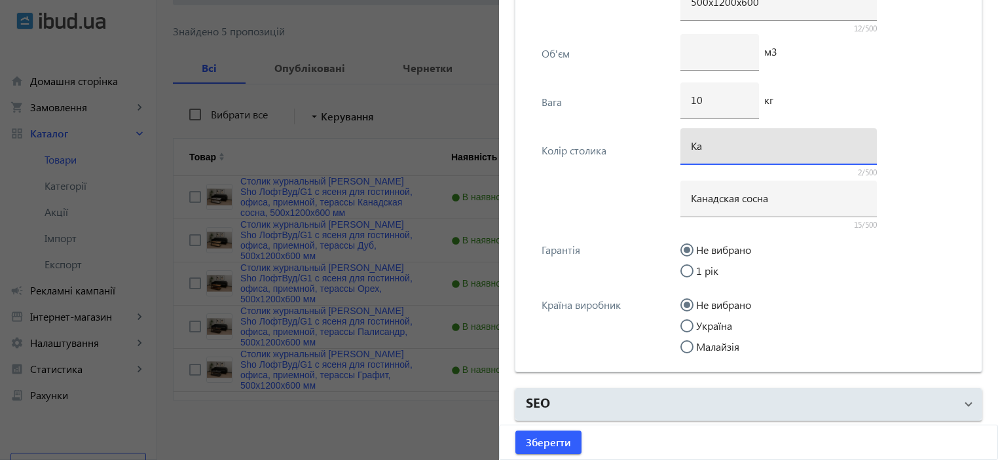
type input "Канадська сосна"
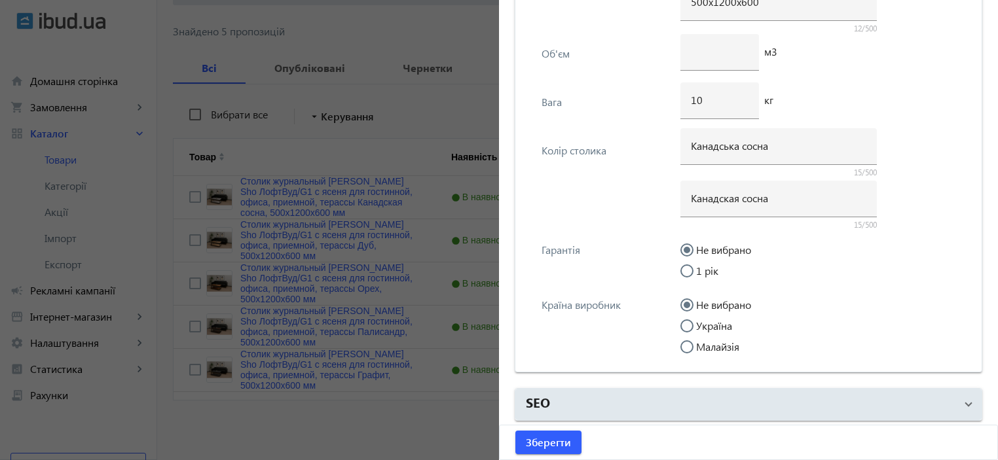
click at [706, 323] on label "Україна" at bounding box center [713, 326] width 39 height 10
click at [706, 323] on input "Україна" at bounding box center [694, 333] width 26 height 26
radio input "true"
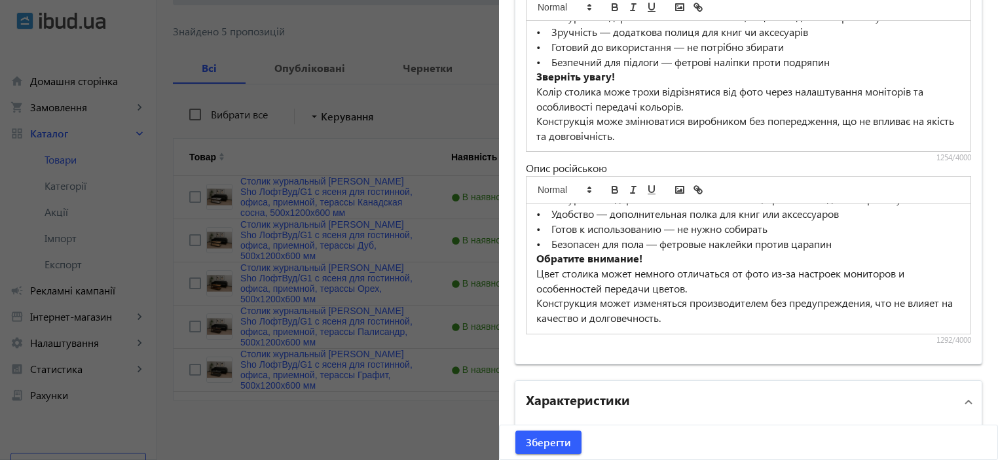
scroll to position [969, 0]
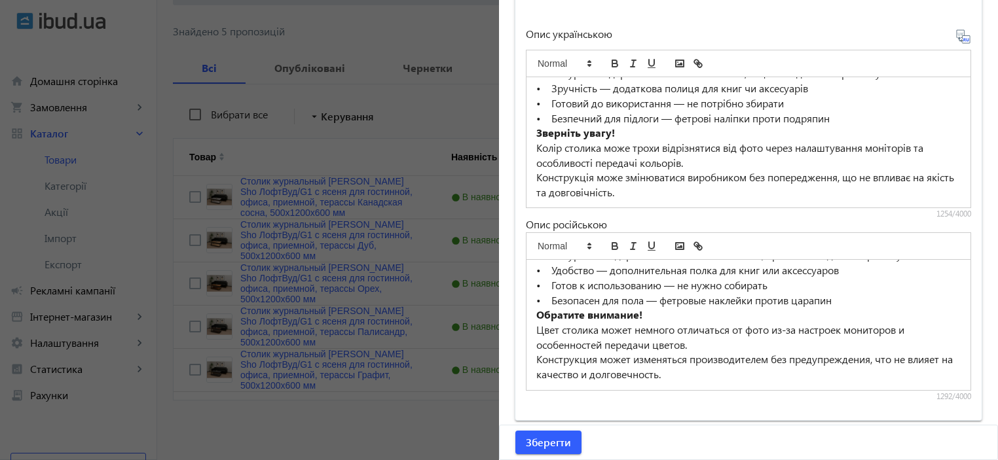
click at [656, 153] on p "Колір столика може трохи відрізнятися від фото через налаштування моніторів та …" at bounding box center [748, 155] width 424 height 29
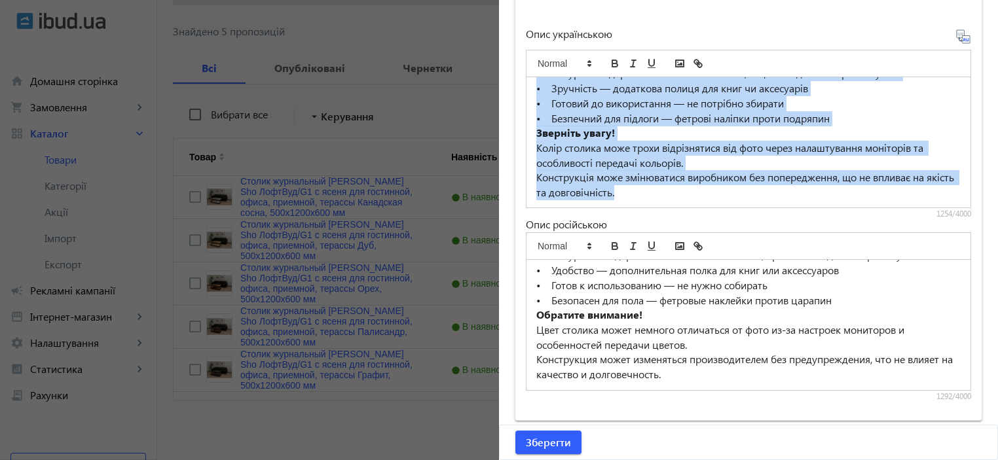
copy div "Журнальний столик «ЛофтВуд» у стилі лофт — стильний акцент для Вашого інтер’єру…"
click at [540, 443] on span "Зберегти" at bounding box center [548, 443] width 45 height 14
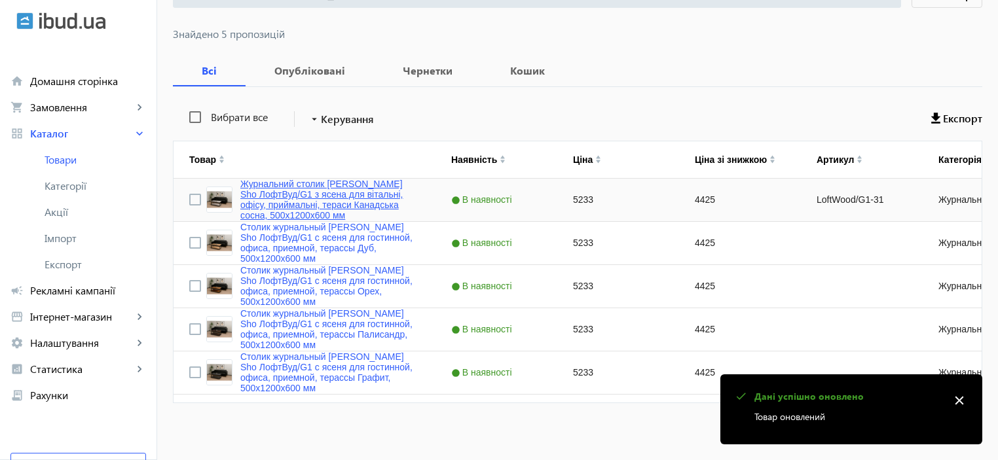
scroll to position [165, 0]
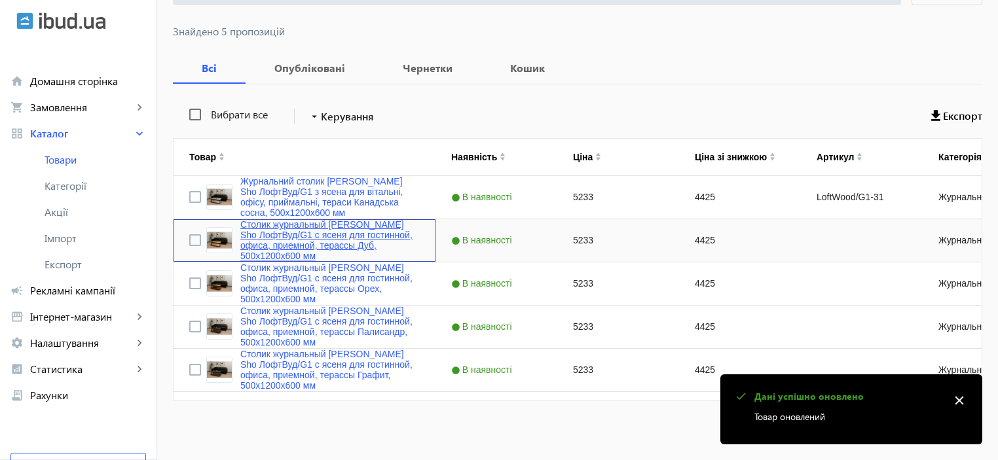
click at [296, 243] on link "Столик журнальный [PERSON_NAME] Sho ЛофтВуд/G1 с ясеня для гостинной, офиса, пр…" at bounding box center [329, 240] width 179 height 42
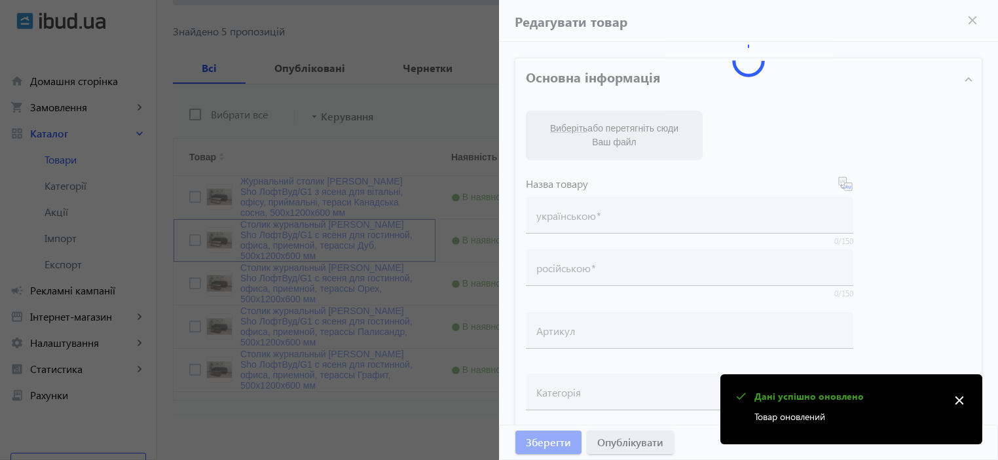
type input "Столик журнальный [PERSON_NAME] Sho ЛофтВуд/G1 с ясеня для гостинной, офиса, пр…"
type input "5233"
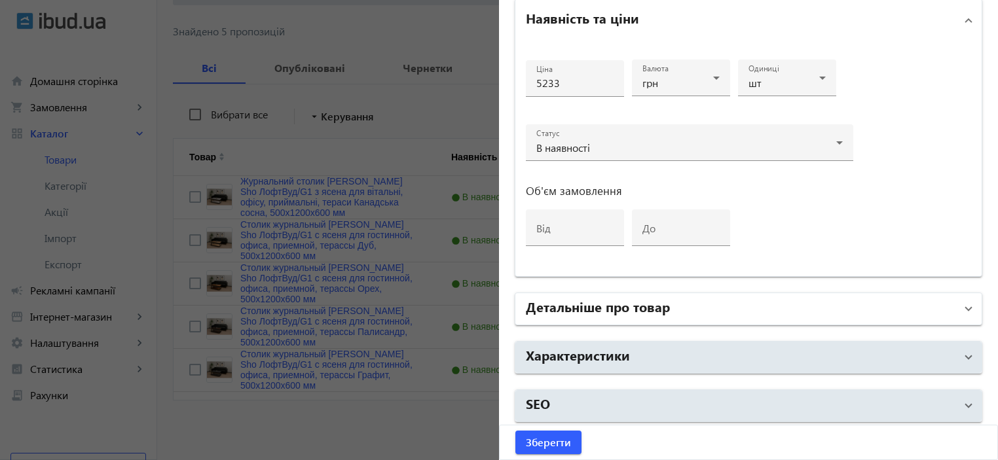
click at [601, 312] on mat-panel-title "Детальніше про товар" at bounding box center [741, 309] width 430 height 24
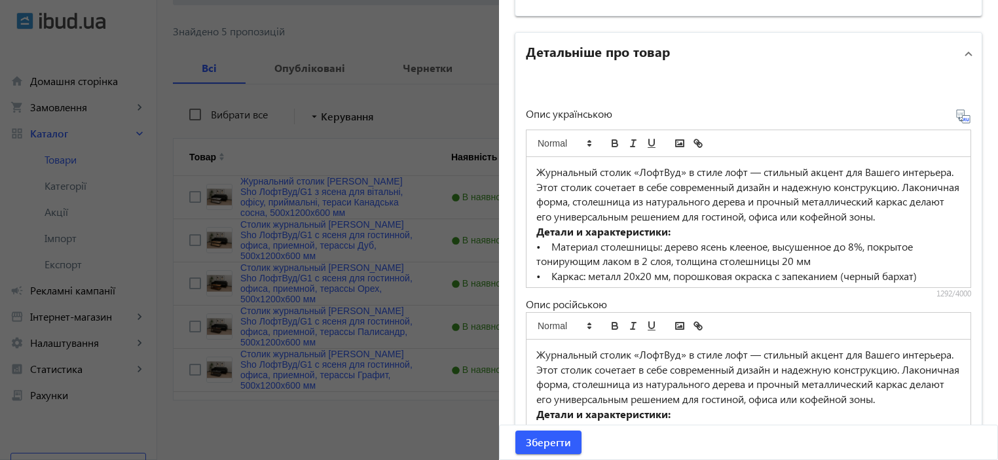
scroll to position [891, 0]
click at [589, 256] on p "• Материал столешницы: дерево ясень клееное, высушенное до 8%, покрытое тонирую…" at bounding box center [748, 252] width 424 height 29
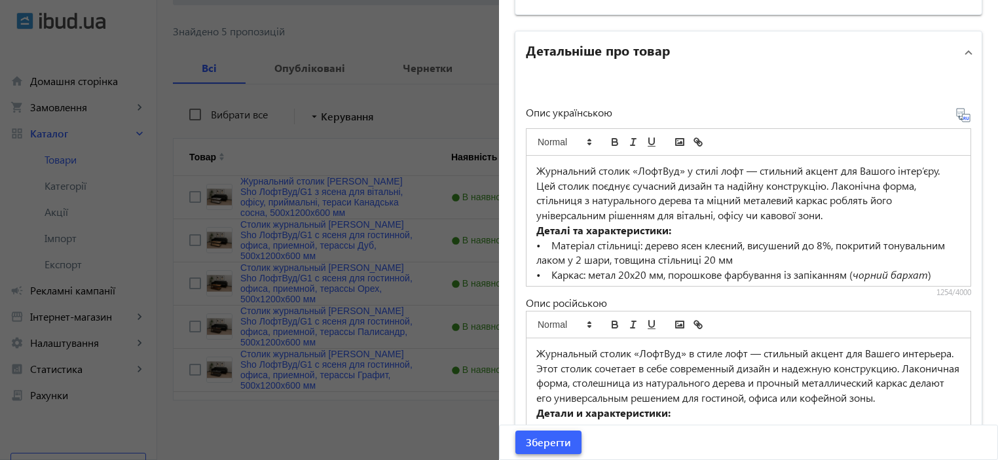
scroll to position [925, 0]
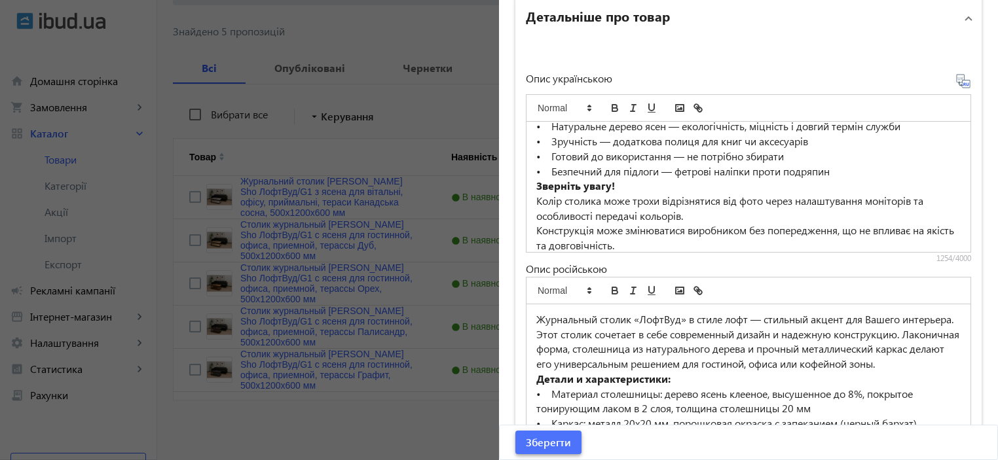
click at [554, 440] on span "Зберегти" at bounding box center [548, 443] width 45 height 14
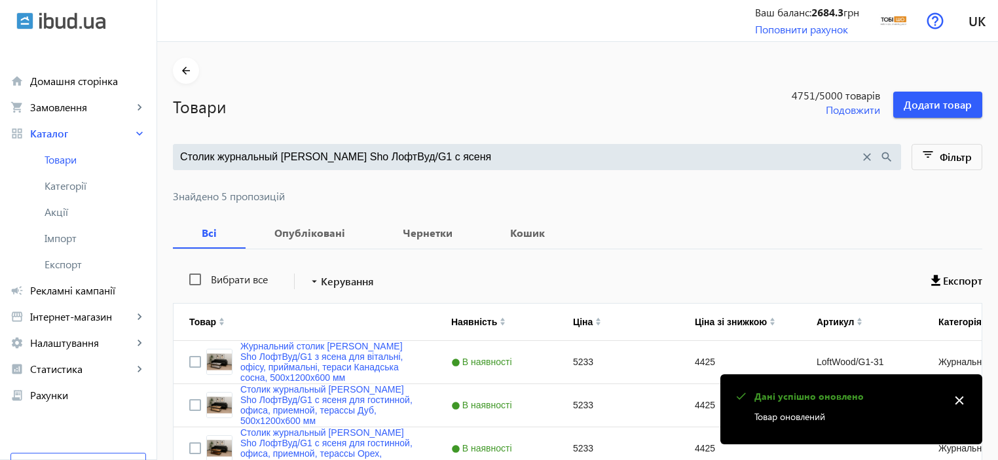
scroll to position [165, 0]
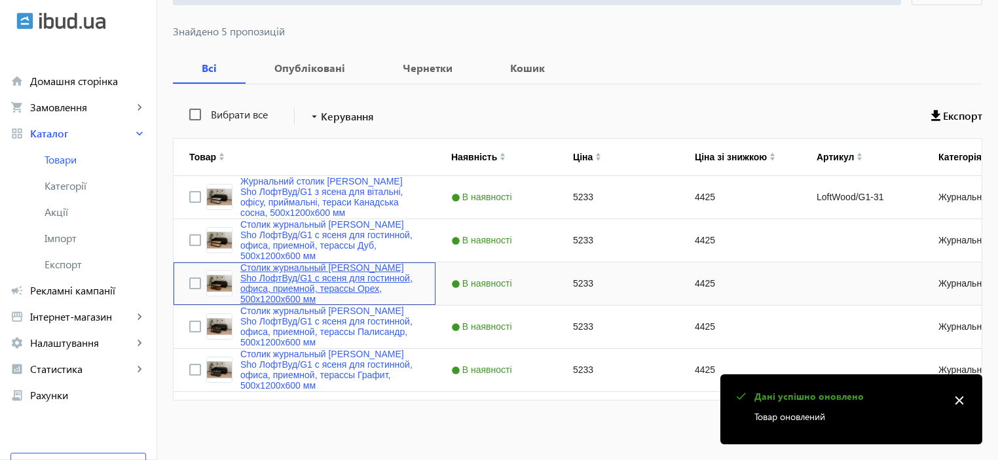
click at [288, 285] on link "Столик журнальный [PERSON_NAME] Sho ЛофтВуд/G1 с ясеня для гостинной, офиса, пр…" at bounding box center [329, 284] width 179 height 42
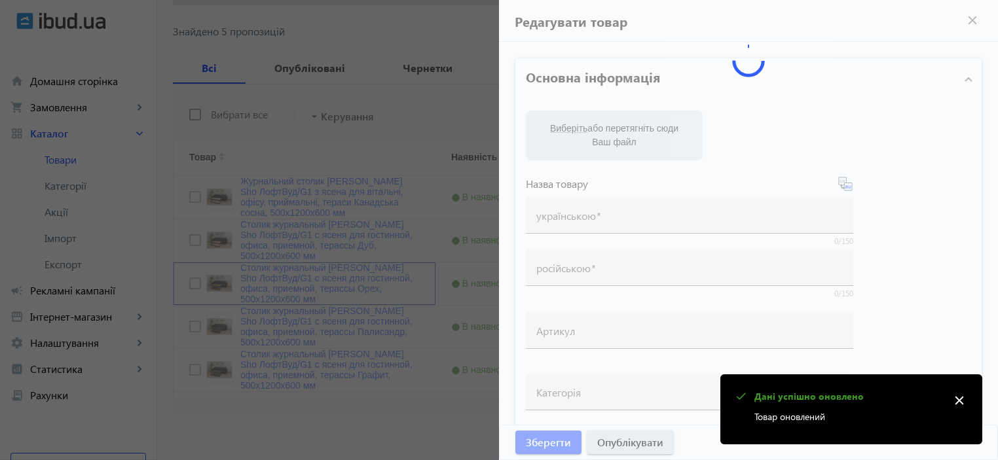
type input "Столик журнальный [PERSON_NAME] Sho ЛофтВуд/G1 с ясеня для гостинной, офиса, пр…"
type input "5233"
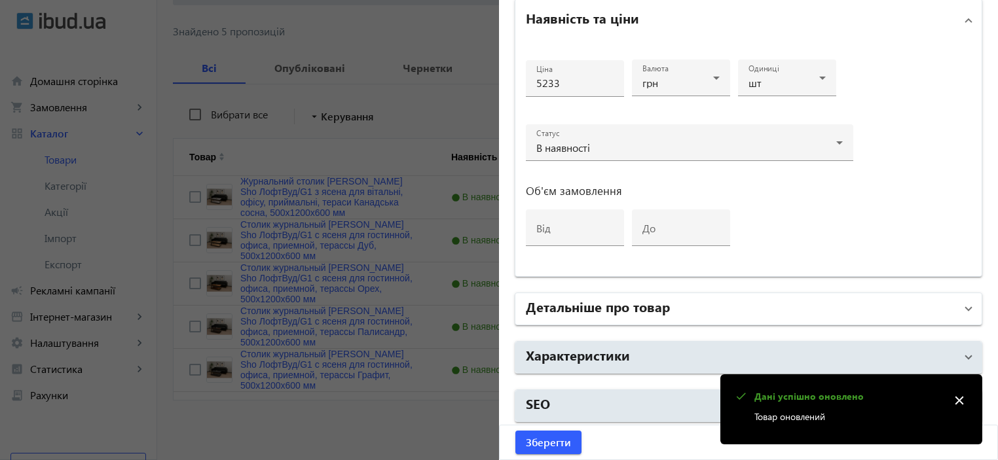
click at [574, 306] on h2 "Детальніше про товар" at bounding box center [598, 306] width 144 height 18
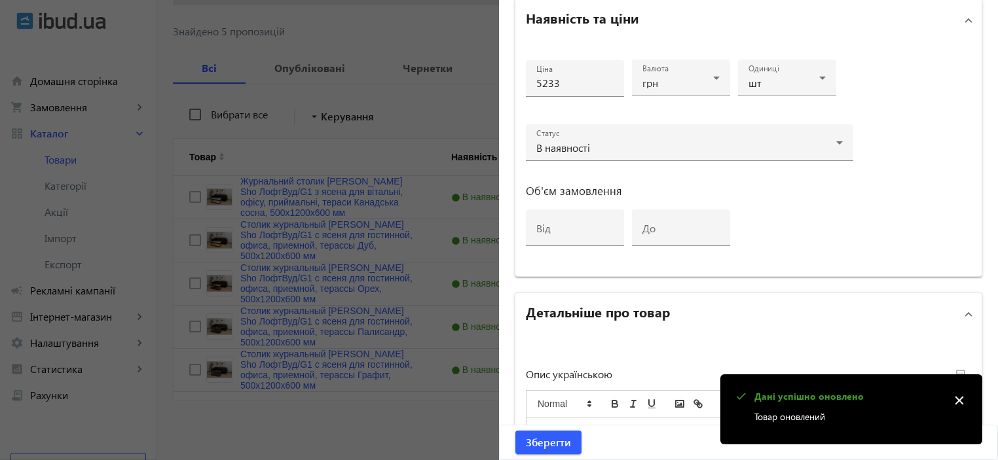
scroll to position [804, 0]
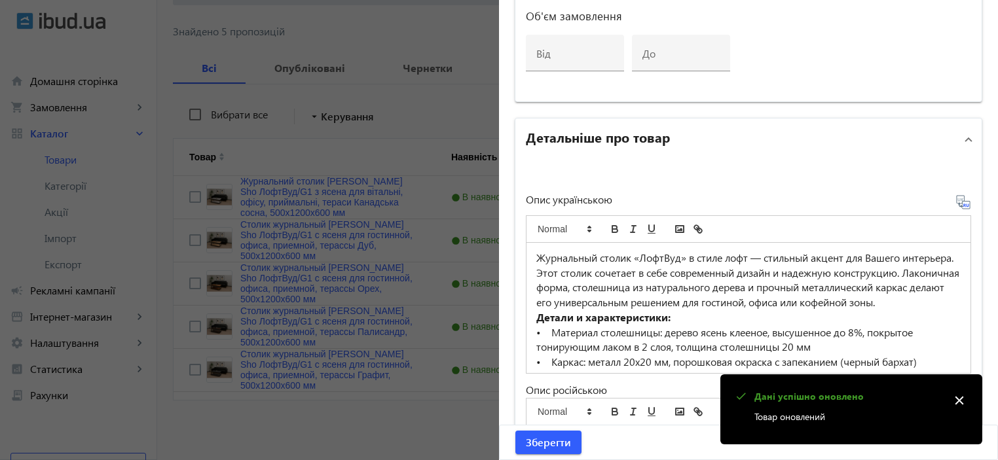
click at [584, 289] on p "Журнальный столик «ЛофтВуд» в стиле лофт — стильный акцент для Вашего интерьера…" at bounding box center [748, 281] width 424 height 60
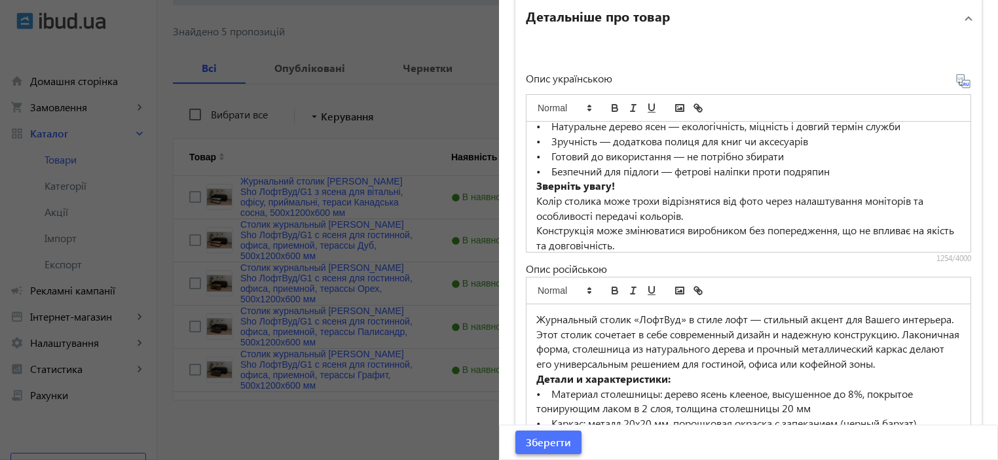
click at [550, 443] on span "Зберегти" at bounding box center [548, 443] width 45 height 14
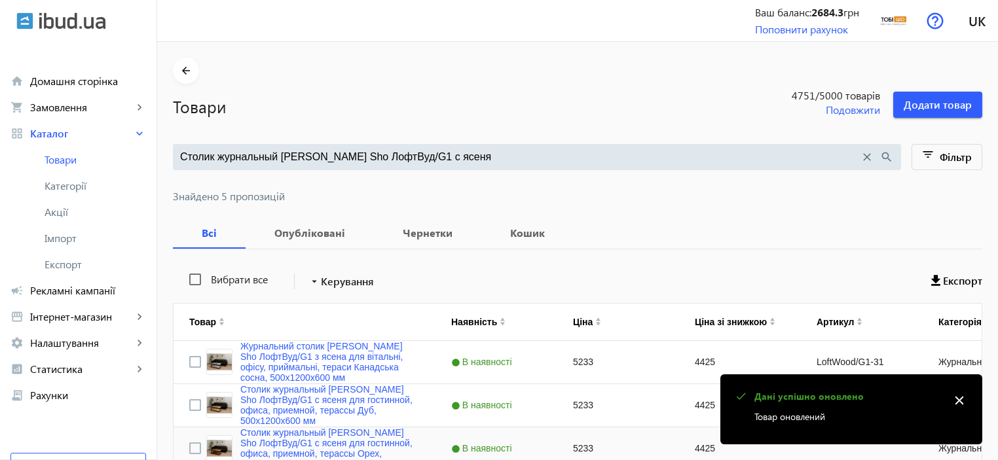
scroll to position [165, 0]
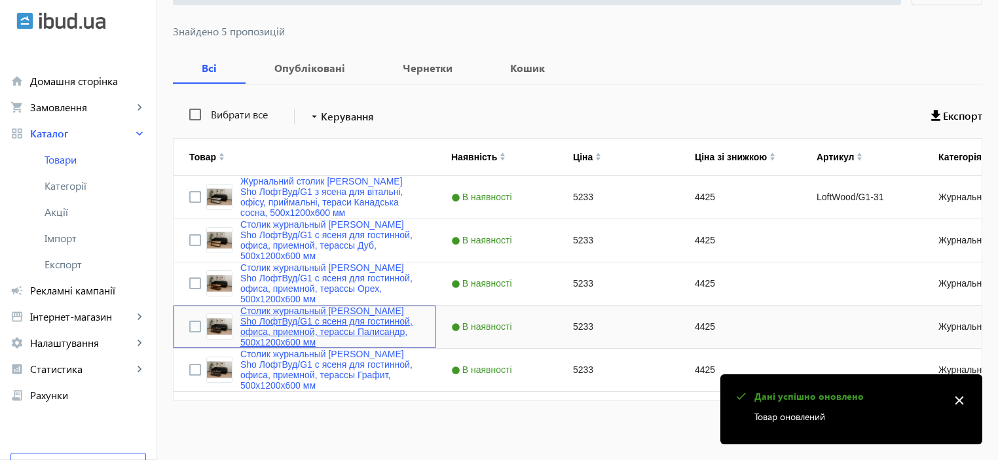
click at [284, 329] on link "Столик журнальный [PERSON_NAME] Sho ЛофтВуд/G1 с ясеня для гостинной, офиса, пр…" at bounding box center [329, 327] width 179 height 42
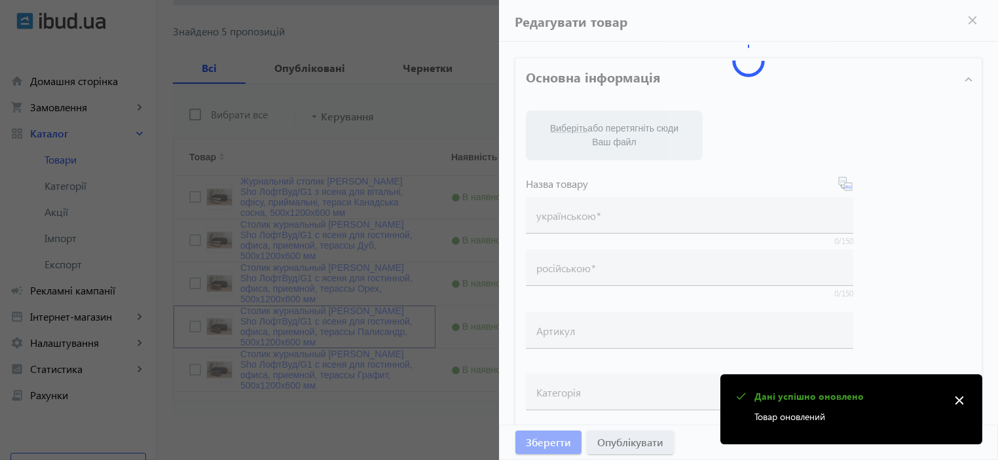
type input "Столик журнальный [PERSON_NAME] Sho ЛофтВуд/G1 с ясеня для гостинной, офиса, пр…"
type input "5233"
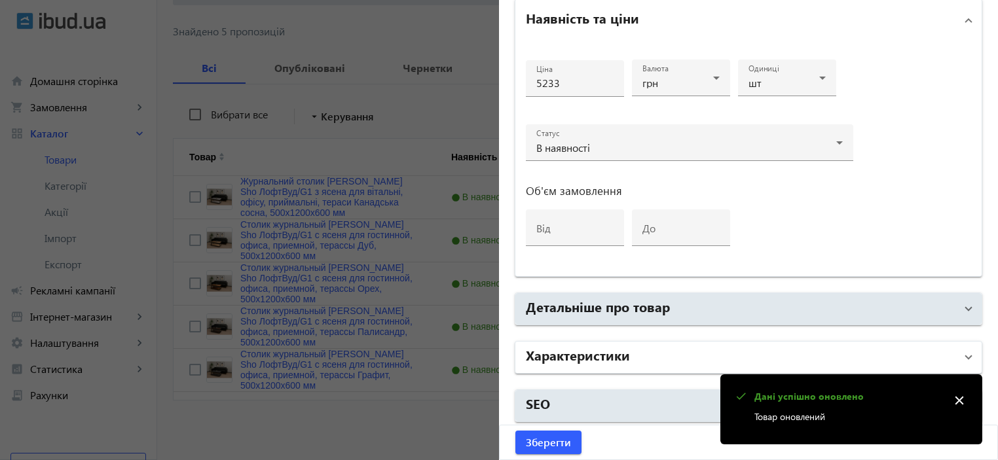
click at [564, 346] on h2 "Характеристики" at bounding box center [578, 355] width 104 height 18
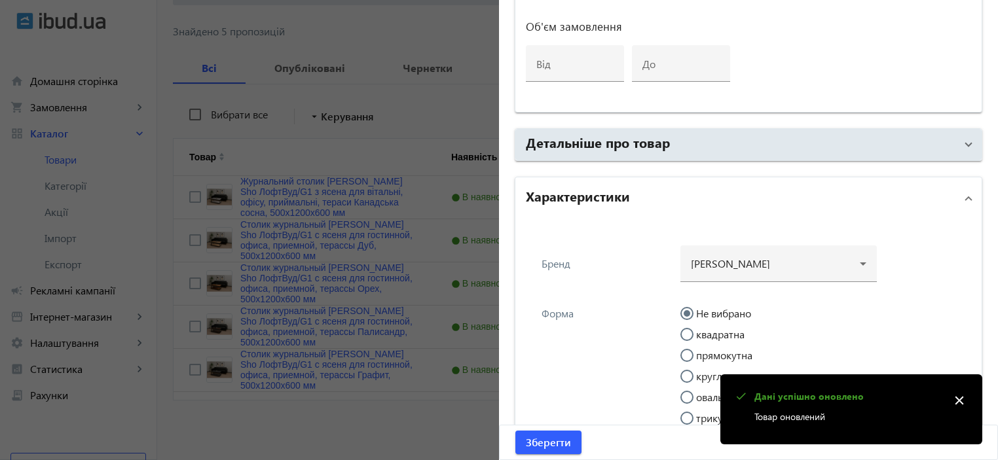
scroll to position [804, 0]
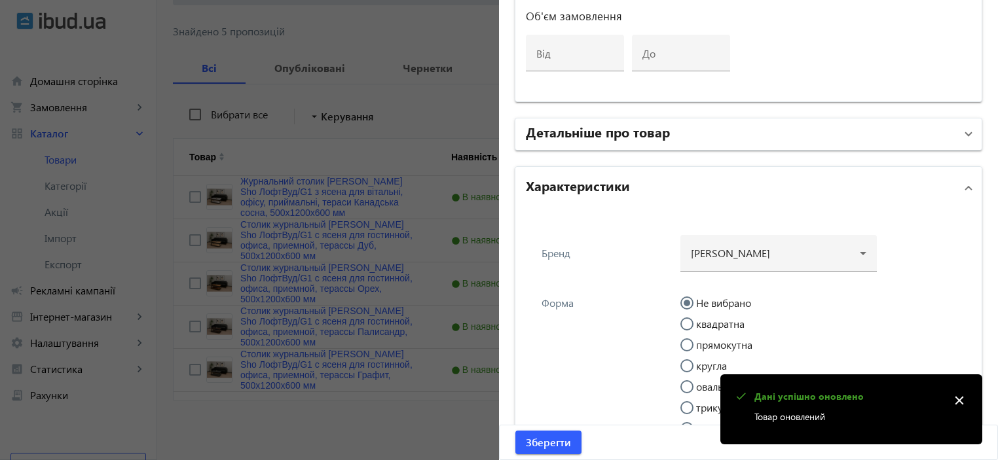
click at [610, 141] on mat-panel-title "Детальніше про товар" at bounding box center [741, 134] width 430 height 24
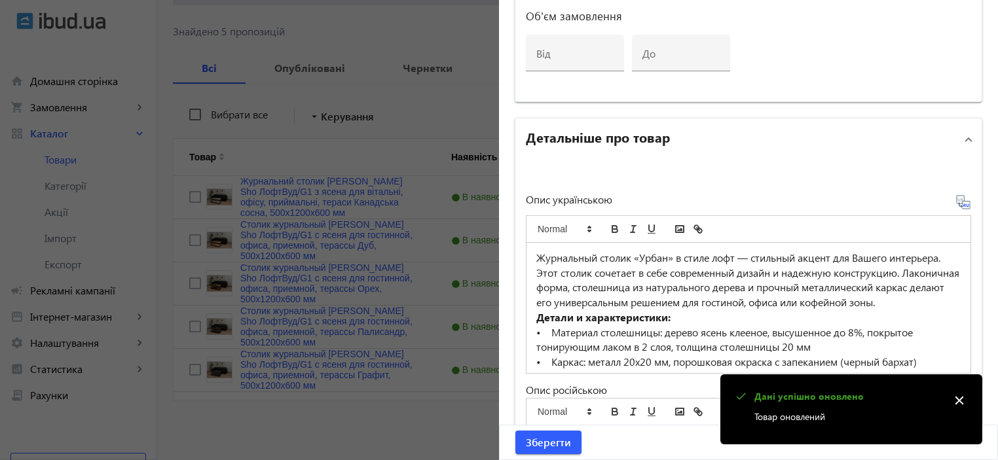
click at [595, 264] on p "Журнальный столик «Урбан» в стиле лофт — стильный акцент для Вашего интерьера. …" at bounding box center [748, 281] width 424 height 60
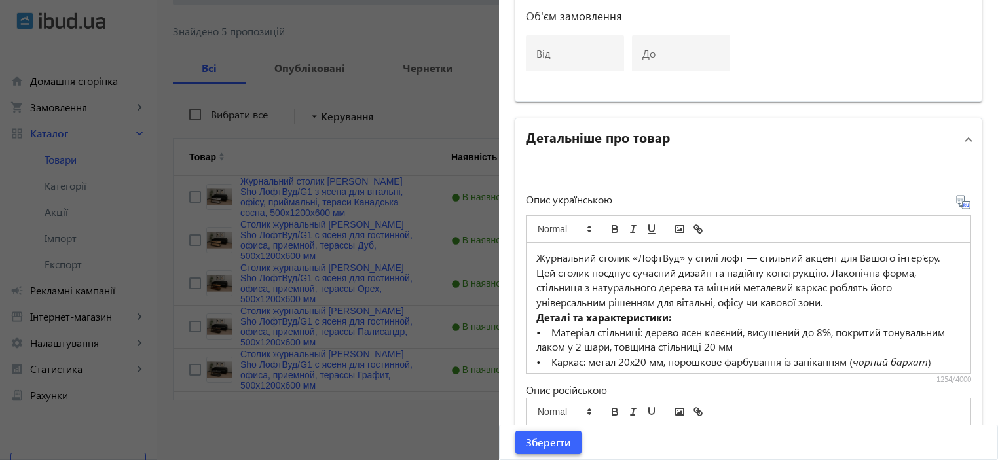
scroll to position [909, 0]
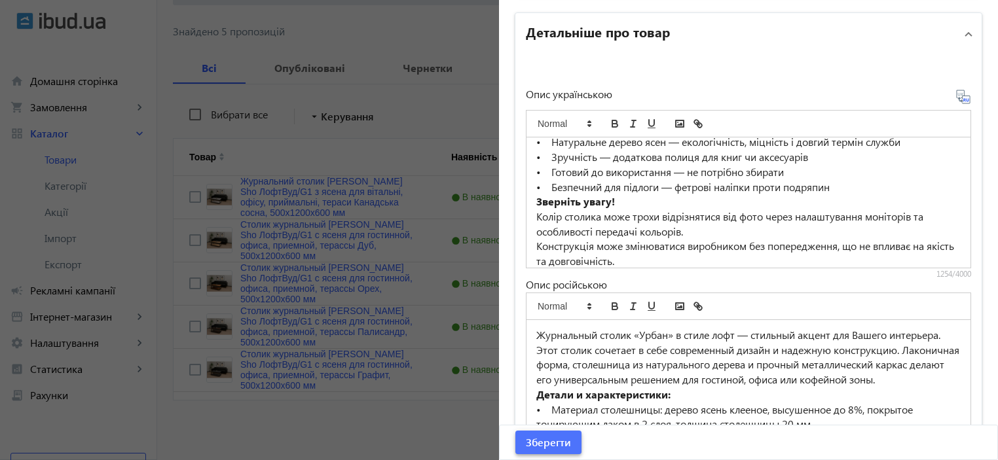
click at [555, 437] on span "Зберегти" at bounding box center [548, 443] width 45 height 14
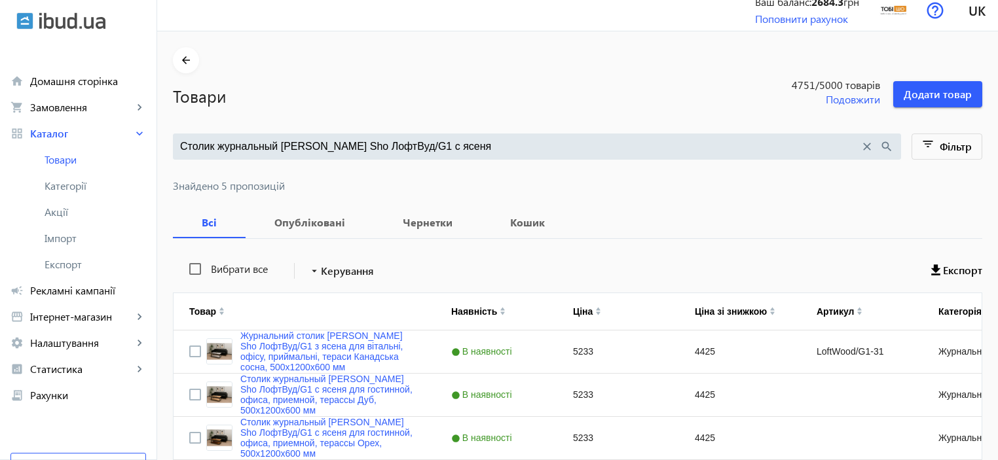
scroll to position [165, 0]
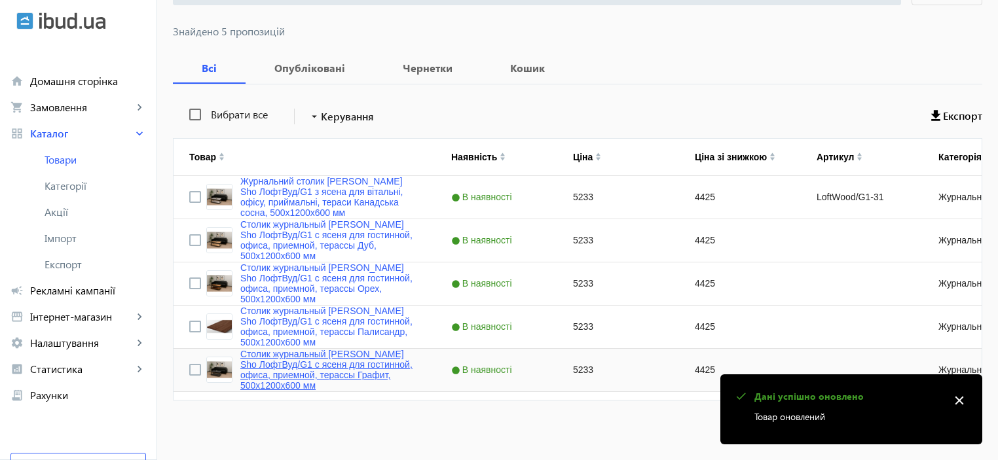
click at [354, 365] on link "Столик журнальный [PERSON_NAME] Sho ЛофтВуд/G1 с ясеня для гостинной, офиса, пр…" at bounding box center [329, 370] width 179 height 42
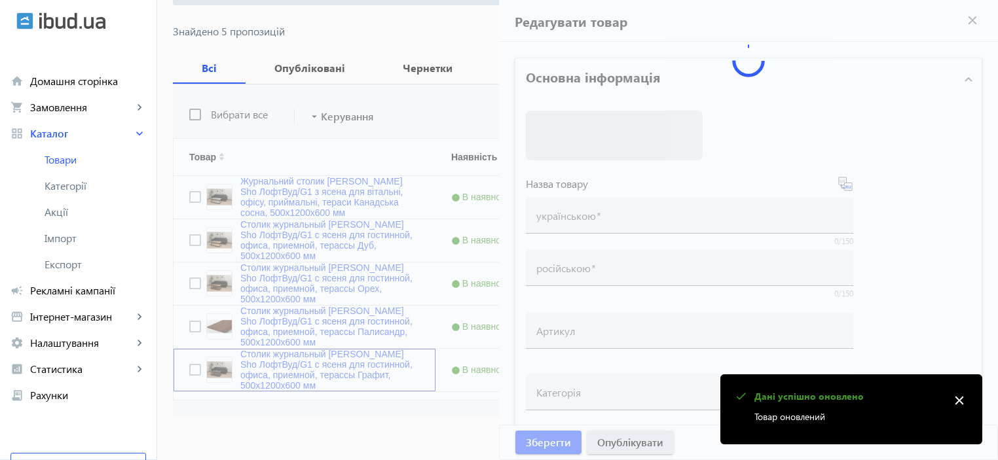
type input "Столик журнальный [PERSON_NAME] Sho ЛофтВуд/G1 с ясеня для гостинной, офиса, пр…"
type input "5233"
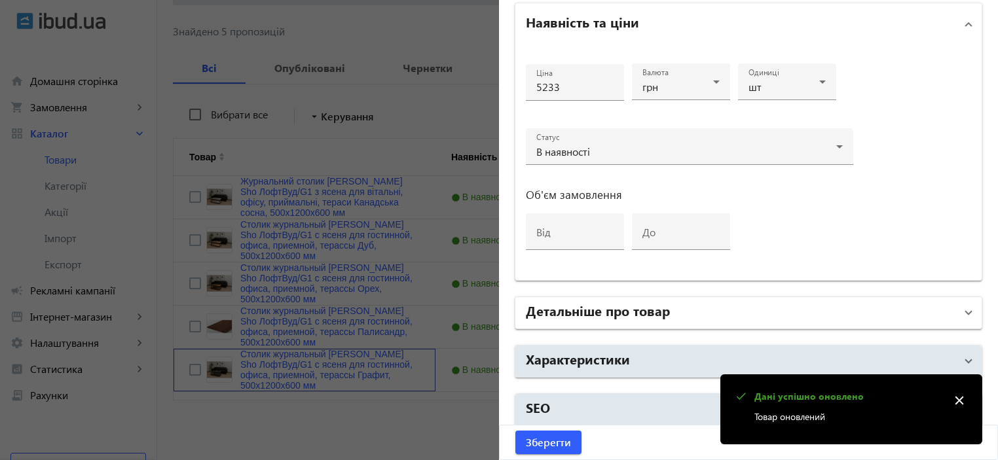
scroll to position [629, 0]
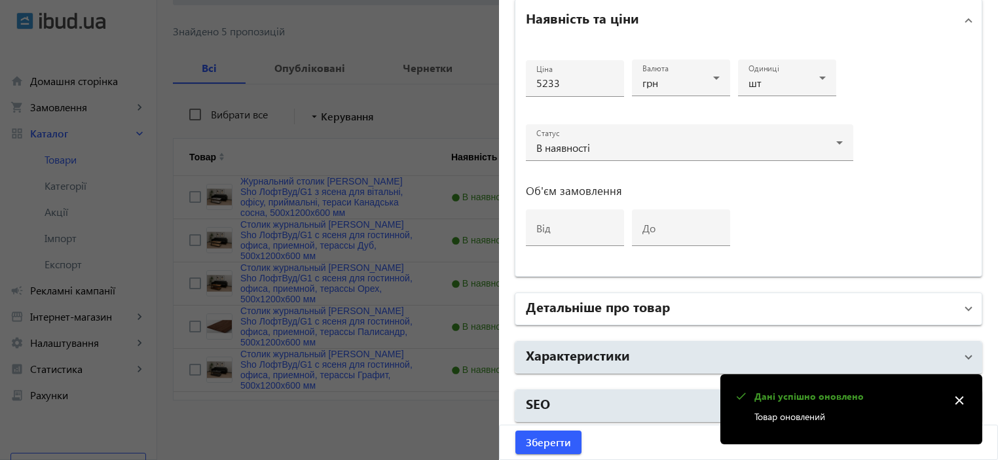
click at [579, 305] on h2 "Детальніше про товар" at bounding box center [598, 306] width 144 height 18
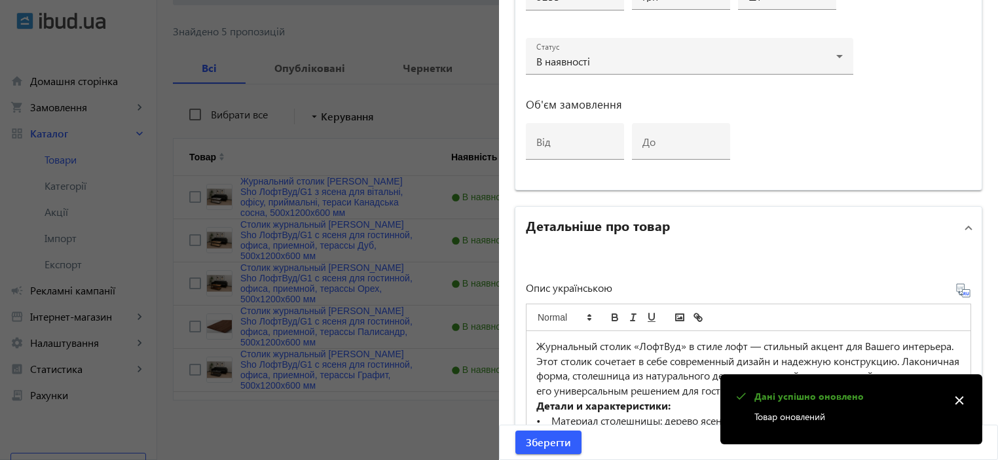
scroll to position [717, 0]
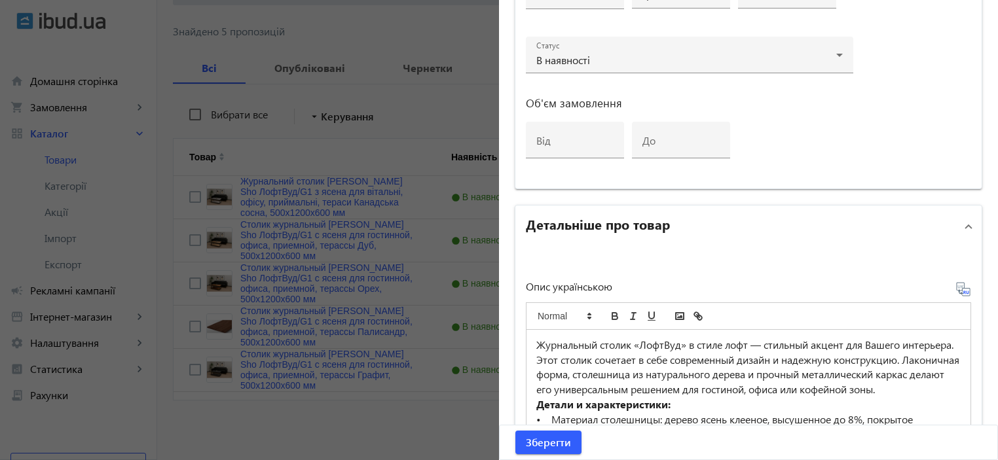
click at [574, 344] on p "Журнальный столик «ЛофтВуд» в стиле лофт — стильный акцент для Вашего интерьера…" at bounding box center [748, 368] width 424 height 60
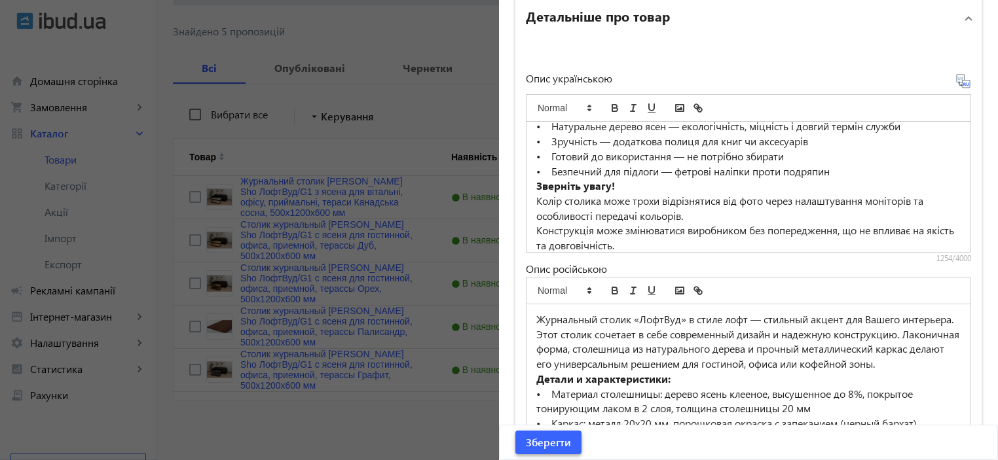
click at [551, 450] on span "Зберегти" at bounding box center [548, 443] width 45 height 14
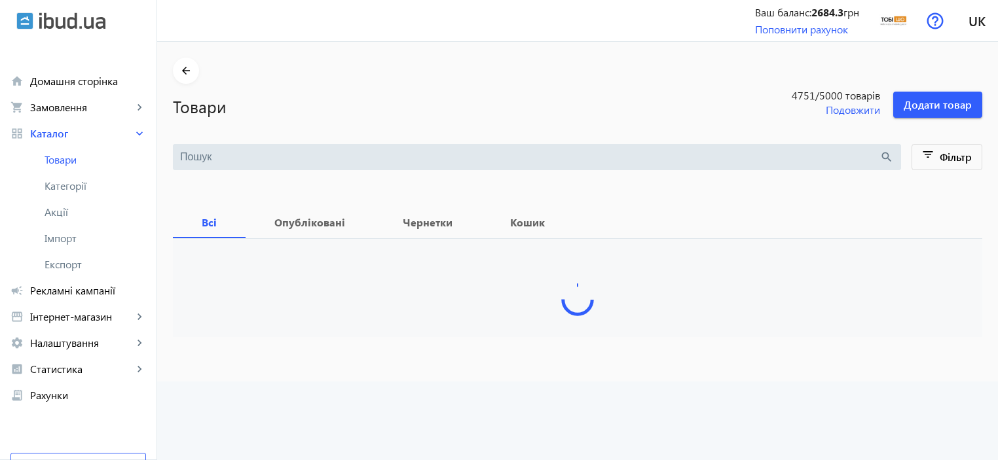
type input "Столик журнальный [PERSON_NAME] Sho ЛофтВуд/G1 с ясеня"
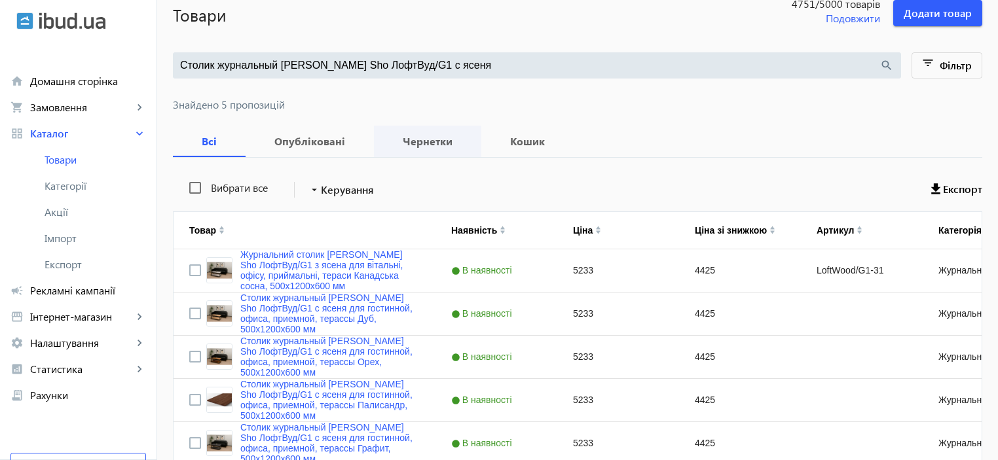
scroll to position [165, 0]
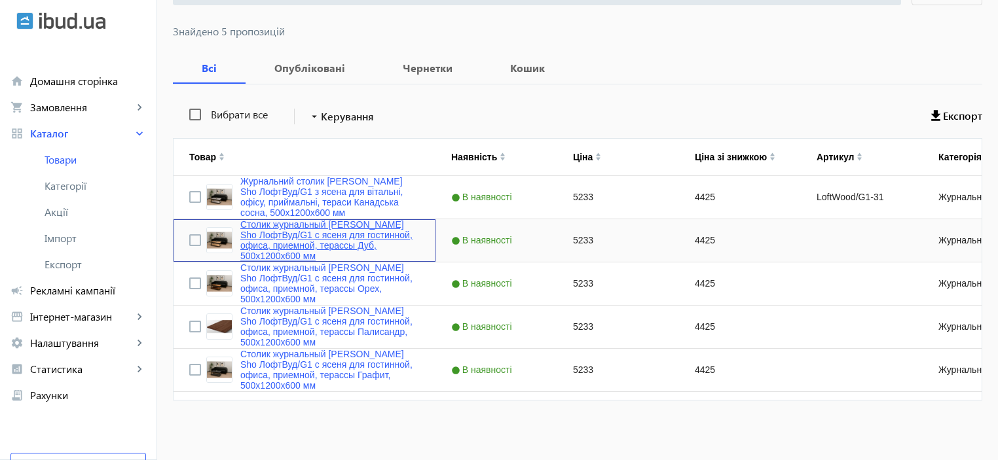
click at [321, 255] on link "Столик журнальный [PERSON_NAME] Sho ЛофтВуд/G1 с ясеня для гостинной, офиса, пр…" at bounding box center [329, 240] width 179 height 42
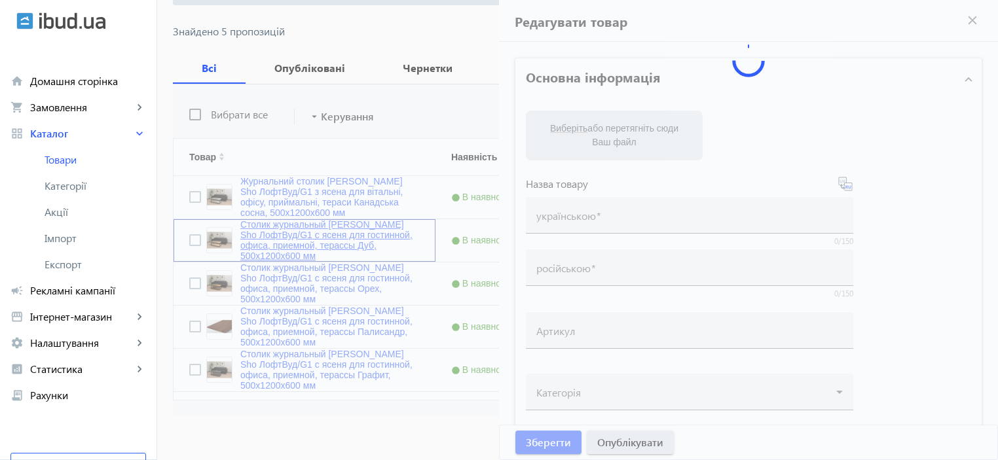
type input "Столик журнальный [PERSON_NAME] Sho ЛофтВуд/G1 с ясеня для гостинной, офиса, пр…"
type input "5233"
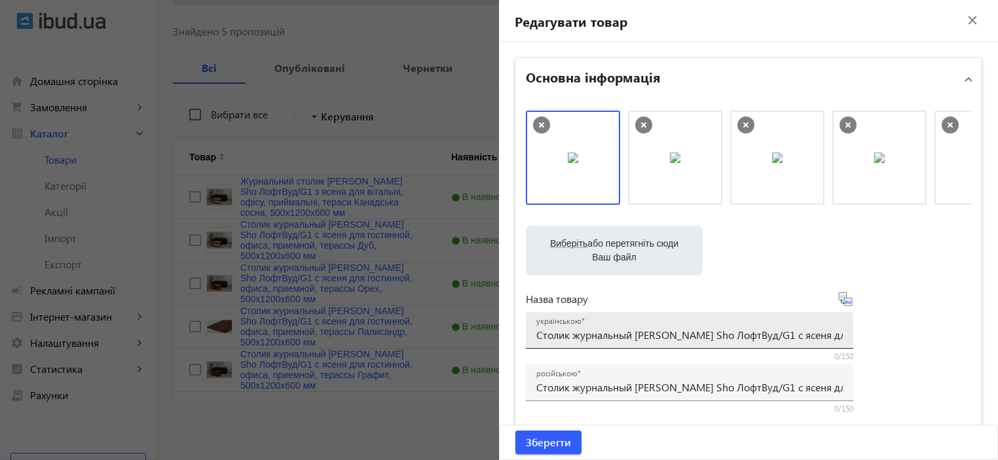
click at [601, 333] on input "Столик журнальный [PERSON_NAME] Sho ЛофтВуд/G1 с ясеня для гостинной, офиса, пр…" at bounding box center [689, 335] width 307 height 14
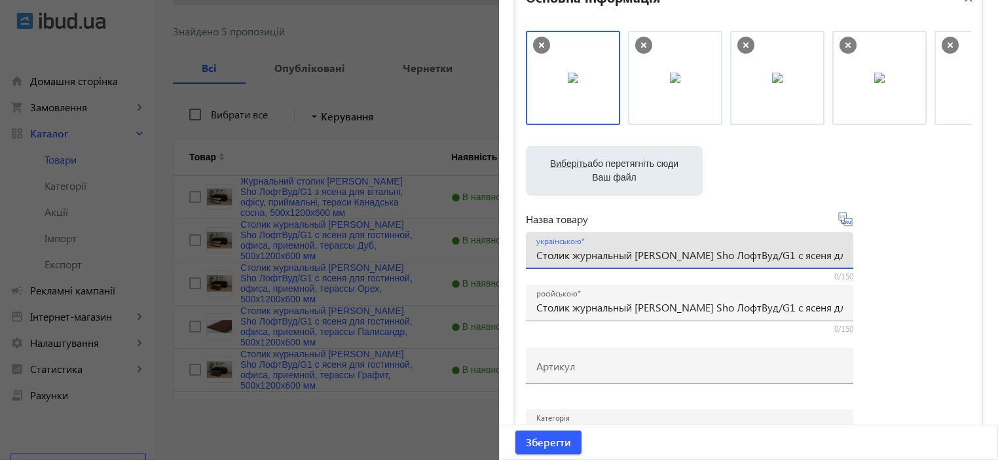
scroll to position [174, 0]
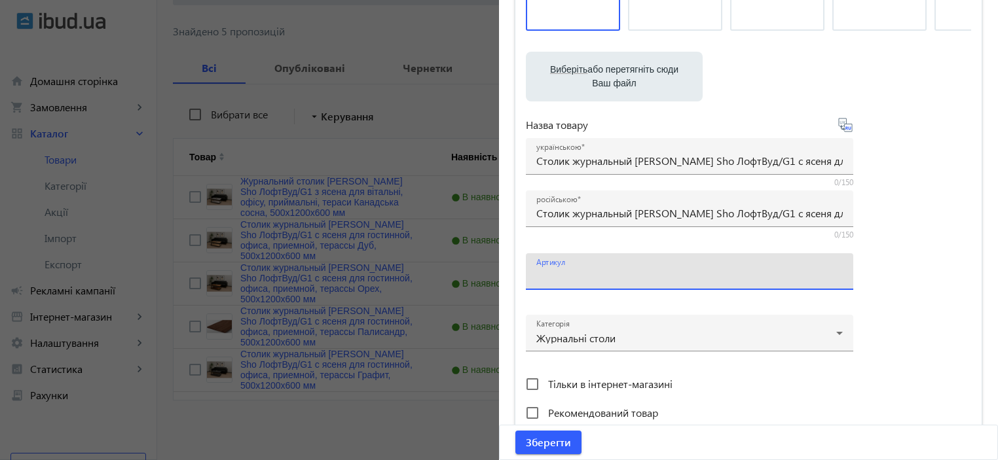
click at [540, 278] on input "Артикул" at bounding box center [689, 276] width 307 height 14
paste input "LoftWood/G1-29"
type input "LoftWood/G1-29"
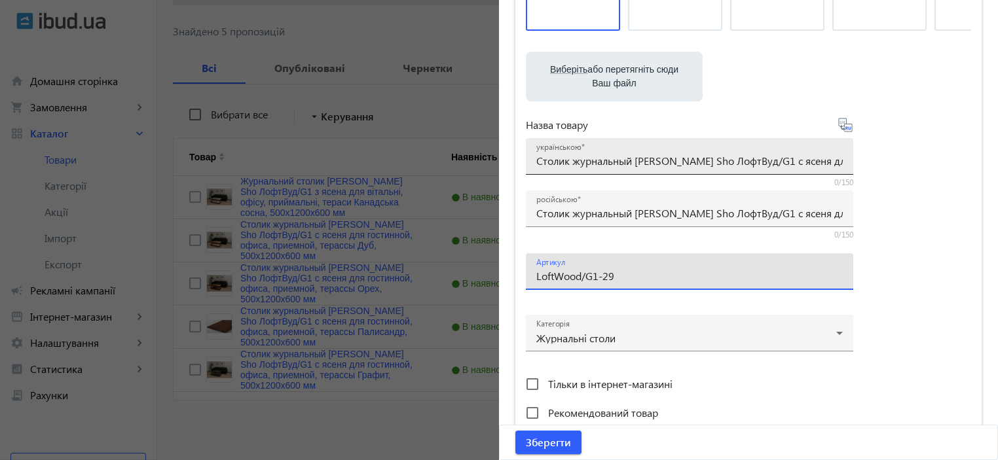
click at [587, 155] on input "Столик журнальный [PERSON_NAME] Sho ЛофтВуд/G1 с ясеня для гостинной, офиса, пр…" at bounding box center [689, 161] width 307 height 14
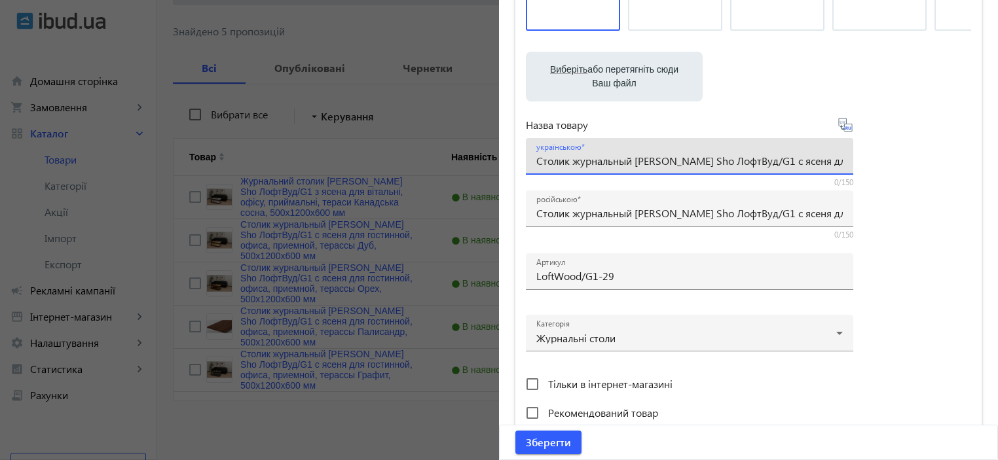
paste input "урнальний столик [PERSON_NAME] Sho ЛофтВуд/G1 з ясена для вітальні, офісу, прий…"
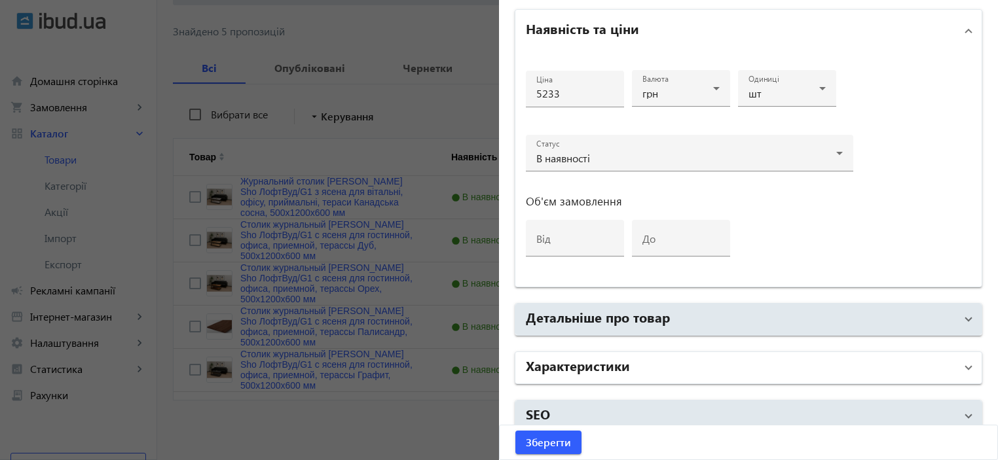
scroll to position [629, 0]
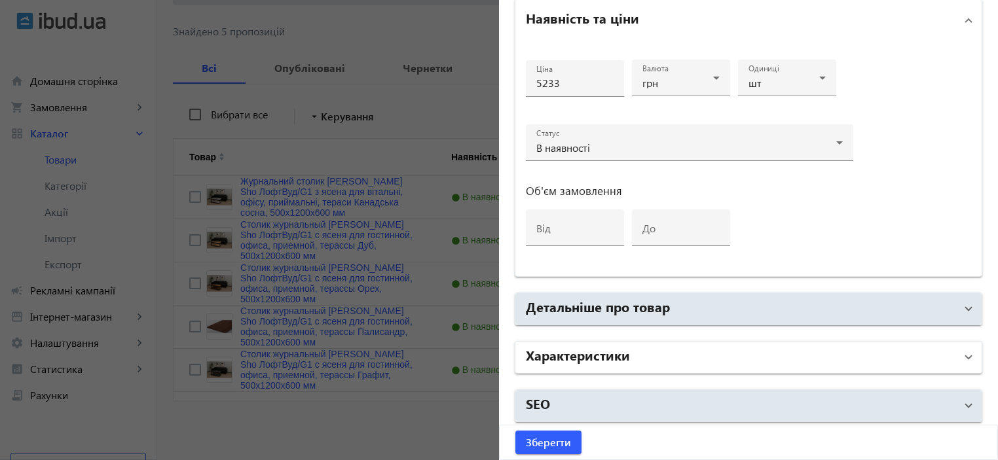
type input "Журнальний столик [PERSON_NAME] Sho ЛофтВуд/G1 з ясена для вітальні, офісу, при…"
click at [698, 356] on mat-panel-title "Характеристики" at bounding box center [741, 358] width 430 height 24
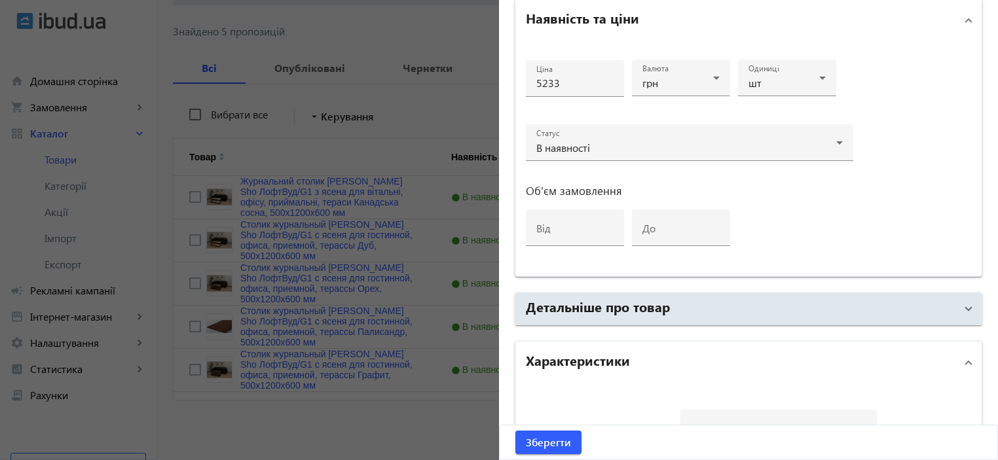
scroll to position [804, 0]
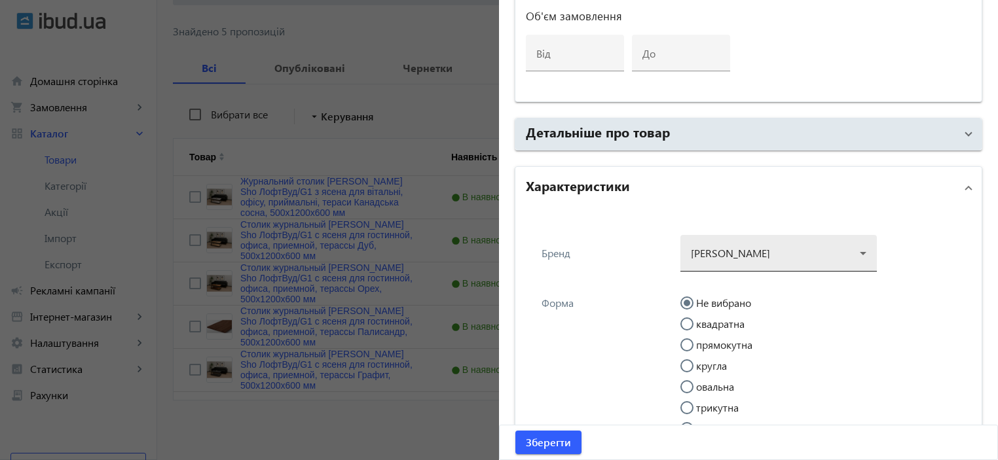
click at [721, 249] on div at bounding box center [779, 248] width 176 height 47
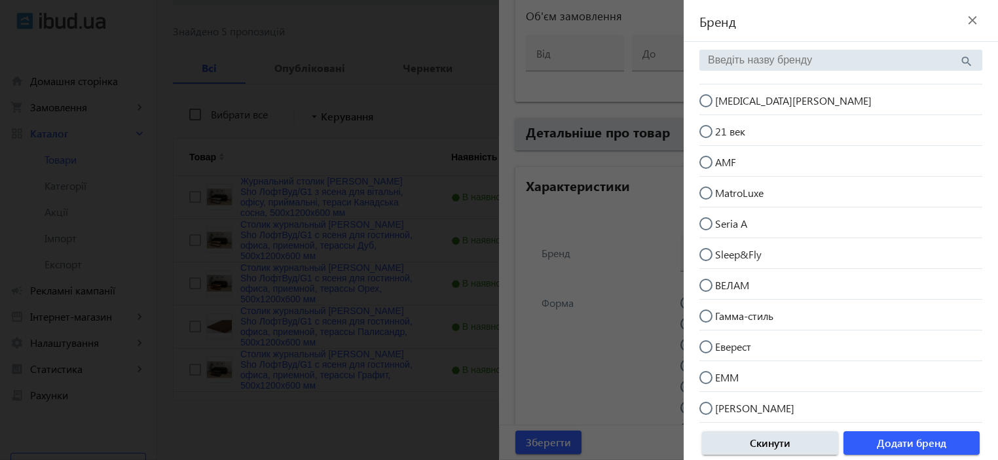
click at [775, 94] on mat-radio-button "[MEDICAL_DATA][PERSON_NAME]" at bounding box center [841, 99] width 283 height 25
radio input "true"
drag, startPoint x: 882, startPoint y: 436, endPoint x: 856, endPoint y: 408, distance: 38.0
click at [882, 437] on span "Додати бренд" at bounding box center [911, 443] width 69 height 14
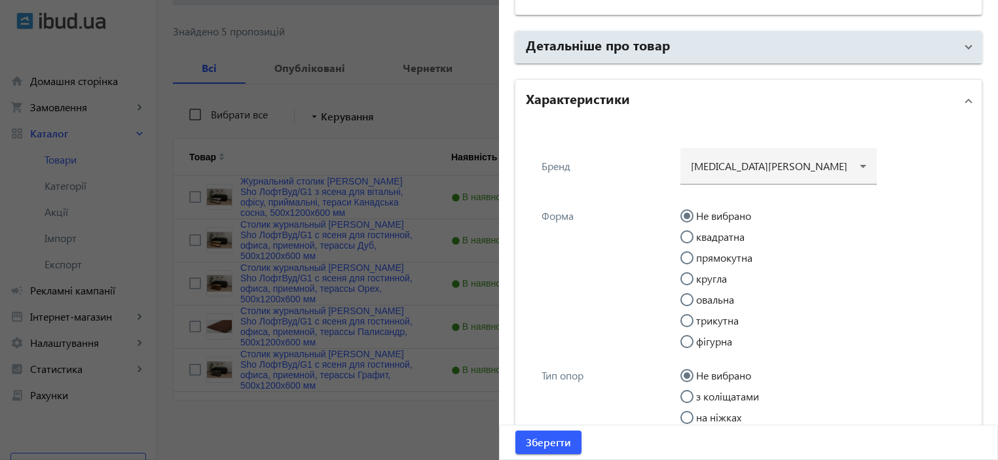
click at [723, 253] on label "прямокутна" at bounding box center [723, 258] width 59 height 10
click at [707, 252] on input "прямокутна" at bounding box center [694, 265] width 26 height 26
radio input "true"
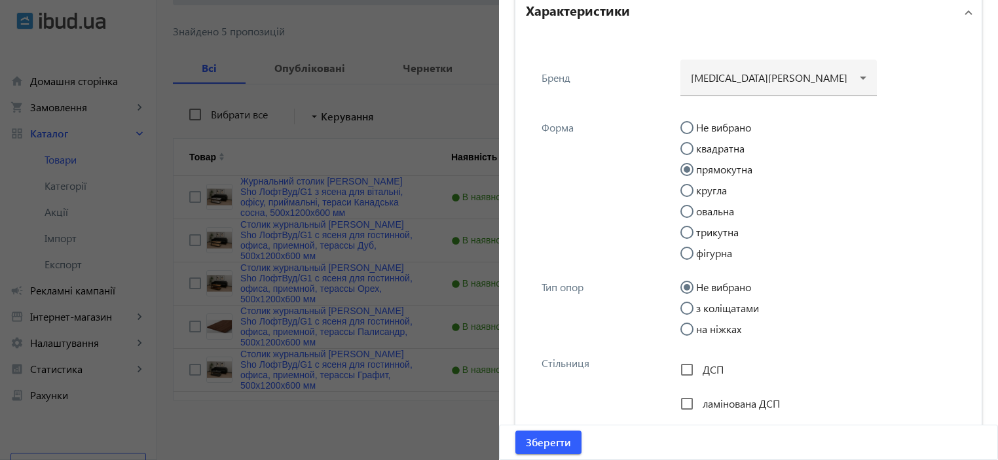
scroll to position [1066, 0]
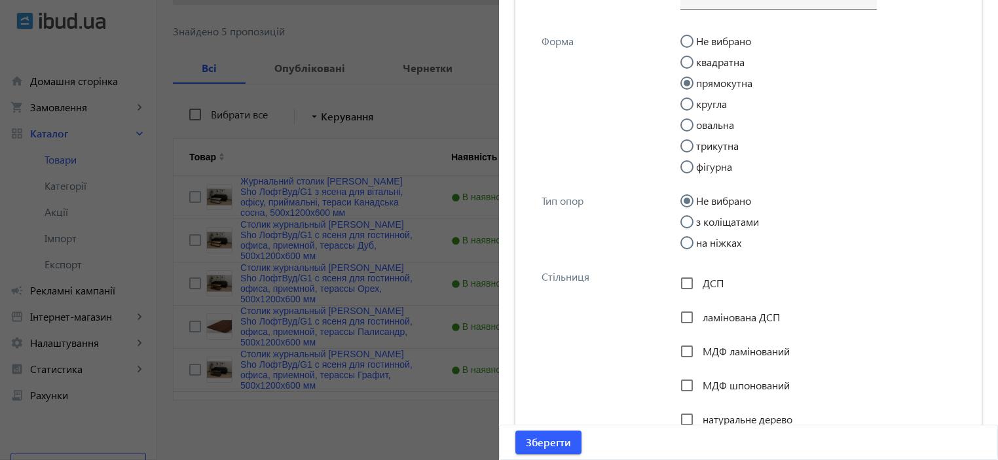
click at [704, 238] on label "на ніжках" at bounding box center [718, 243] width 48 height 10
click at [704, 238] on input "на ніжках" at bounding box center [694, 249] width 26 height 26
radio input "true"
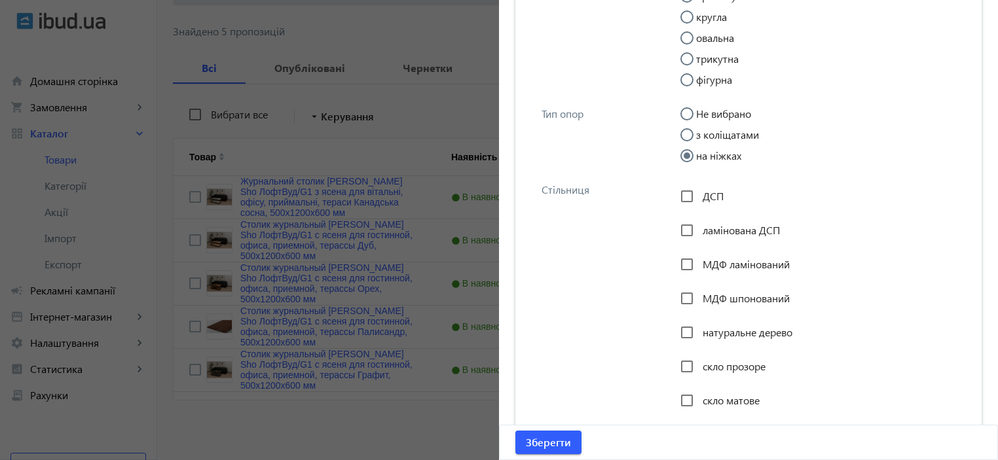
scroll to position [1153, 0]
click at [695, 329] on input "натуральне дерево" at bounding box center [687, 333] width 26 height 26
checkbox input "true"
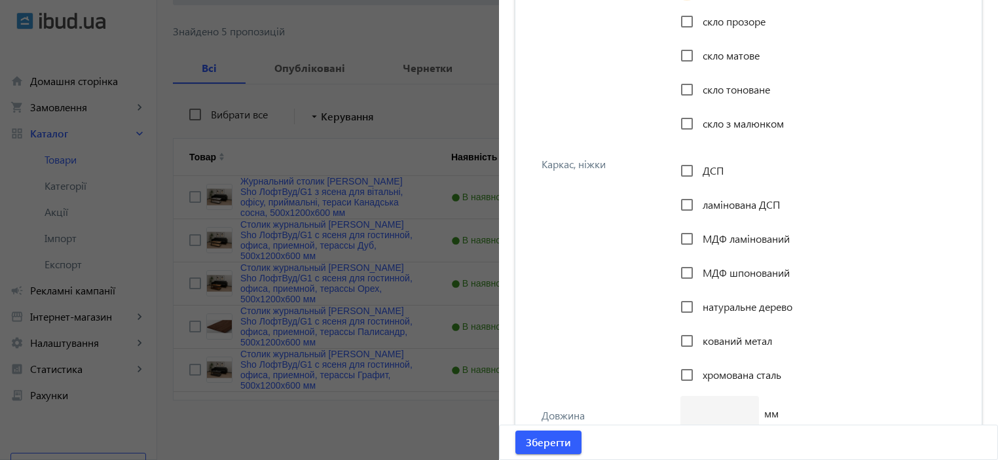
scroll to position [1590, 0]
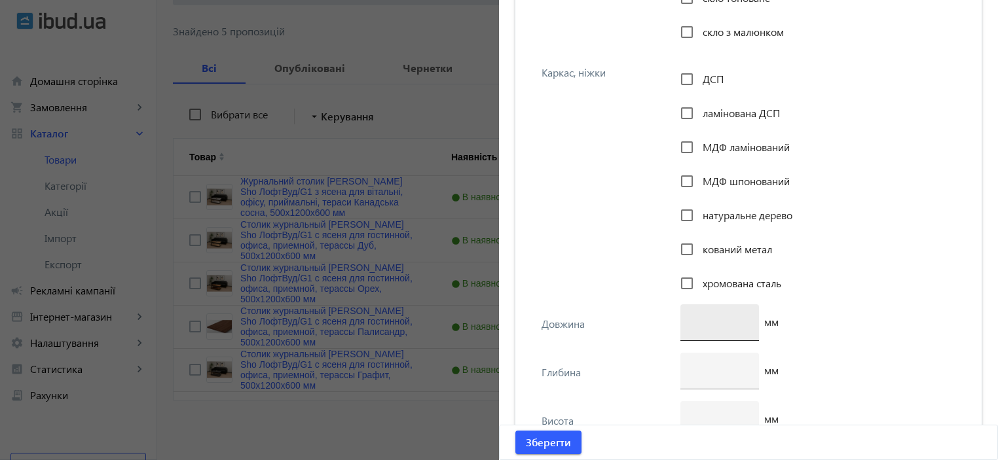
click at [701, 329] on div at bounding box center [720, 323] width 58 height 37
type input "1200"
click at [705, 374] on input "number" at bounding box center [720, 371] width 58 height 14
drag, startPoint x: 706, startPoint y: 374, endPoint x: 667, endPoint y: 366, distance: 39.4
click at [667, 366] on div "Глибина 4 мм" at bounding box center [748, 377] width 445 height 48
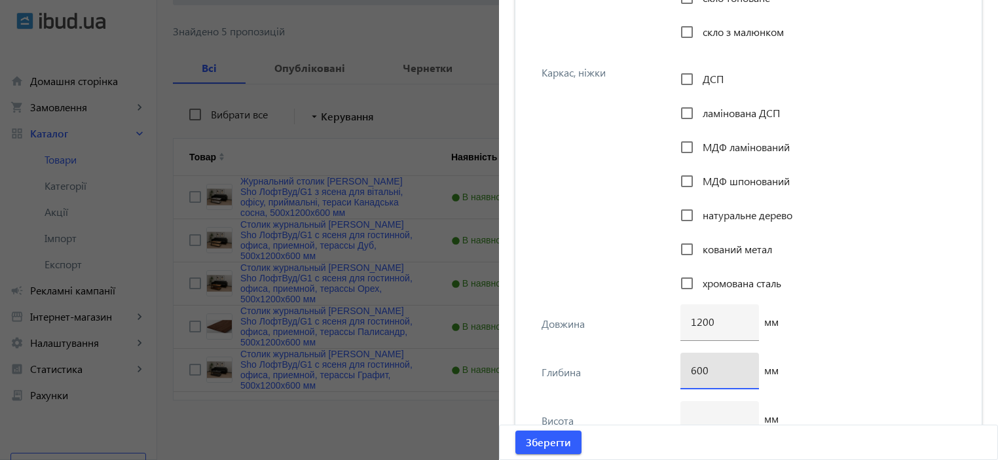
type input "600"
click at [827, 353] on div "600 мм" at bounding box center [822, 377] width 283 height 48
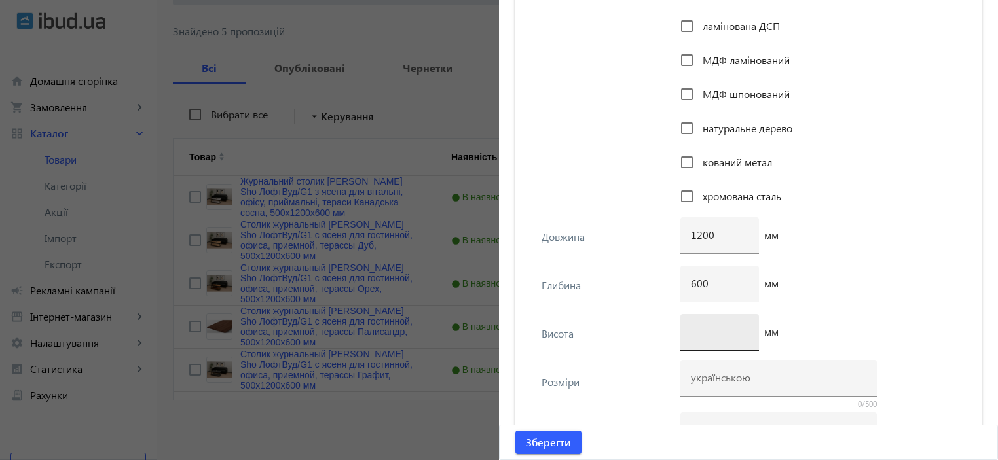
click at [709, 322] on div at bounding box center [720, 332] width 58 height 37
type input "500"
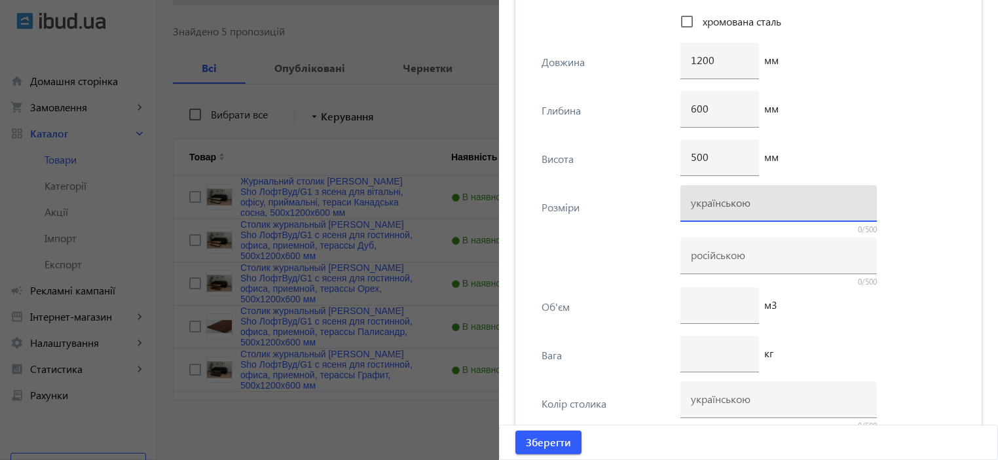
click at [704, 206] on input at bounding box center [779, 203] width 176 height 14
paste input "500х1200х600"
type input "500х1200х600"
click at [697, 261] on div at bounding box center [779, 256] width 176 height 37
paste input "500х1200х600"
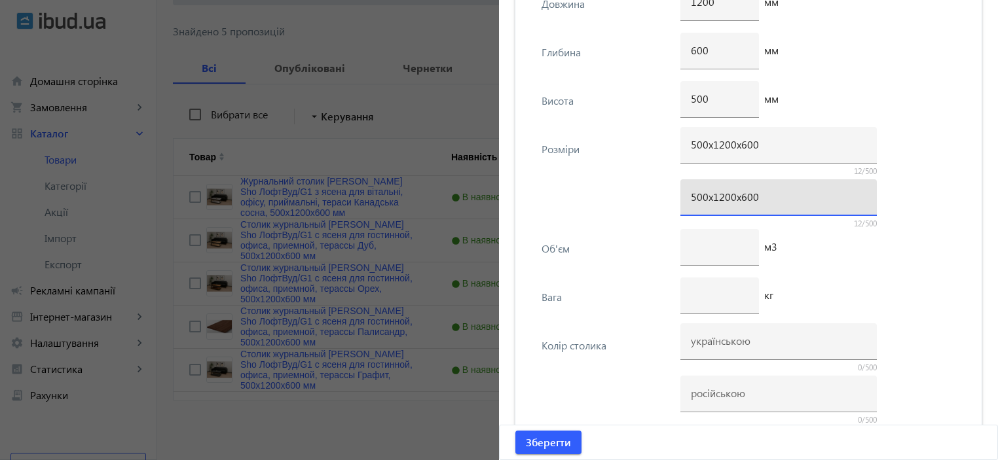
scroll to position [1939, 0]
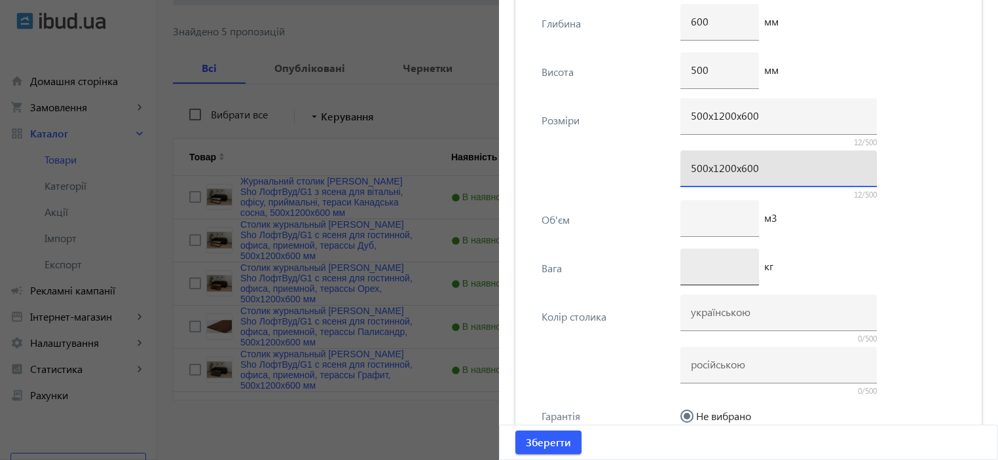
type input "500х1200х600"
click at [701, 256] on div at bounding box center [720, 267] width 58 height 37
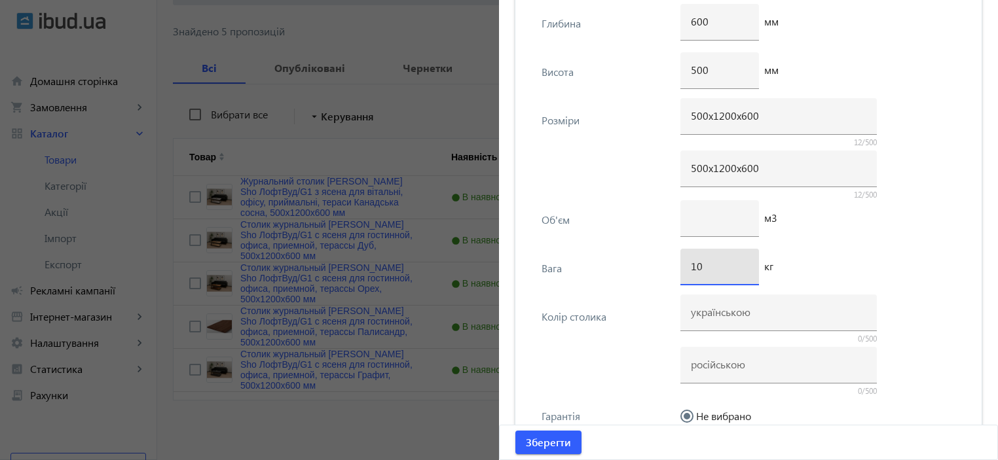
type input "10"
click at [897, 201] on div "м3" at bounding box center [822, 224] width 283 height 48
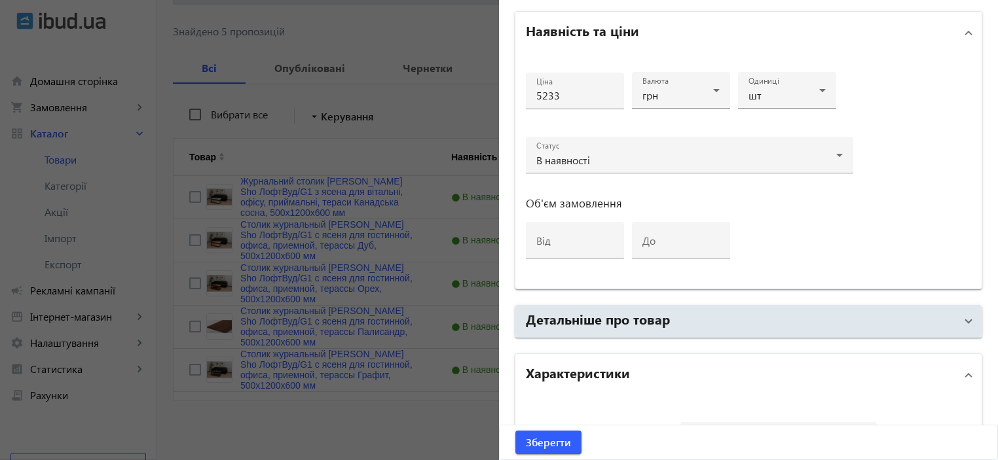
scroll to position [105, 0]
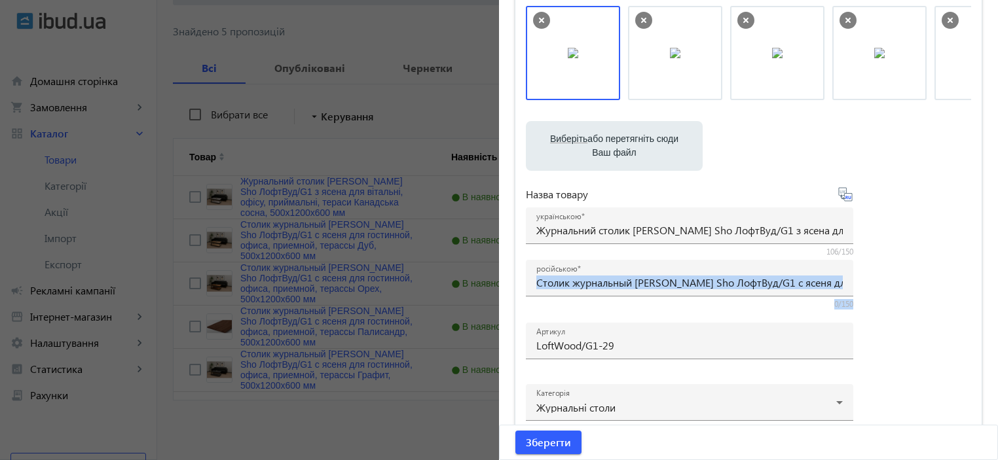
drag, startPoint x: 815, startPoint y: 290, endPoint x: 850, endPoint y: 284, distance: 35.2
click at [871, 286] on div "Виберіть або перетягніть сюди Ваш файл 1291168cbc72fdaa996896224758898-6c37e076…" at bounding box center [748, 251] width 445 height 490
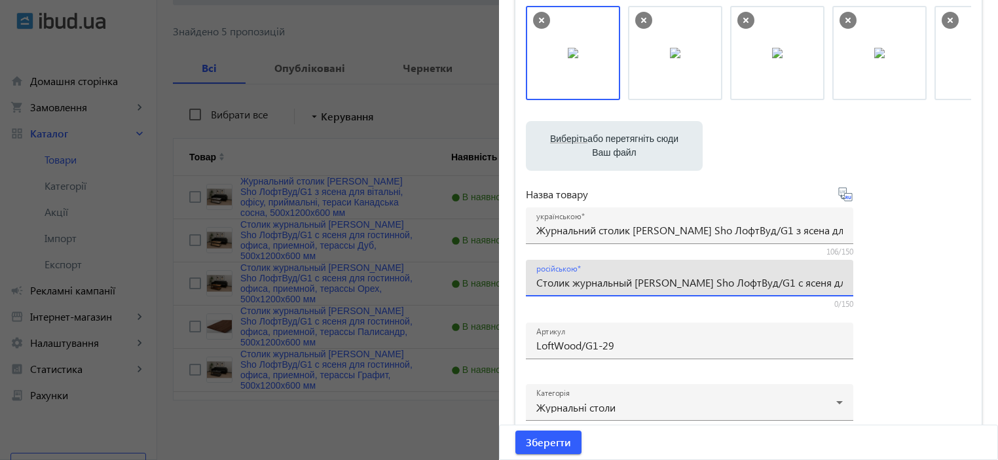
scroll to position [0, 246]
drag, startPoint x: 809, startPoint y: 284, endPoint x: 861, endPoint y: 284, distance: 52.4
click at [880, 285] on div "Виберіть або перетягніть сюди Ваш файл 1291168cbc72fdaa996896224758898-6c37e076…" at bounding box center [748, 251] width 445 height 490
click at [797, 284] on input "Столик журнальный [PERSON_NAME] Sho ЛофтВуд/G1 с ясеня для гостинной, офиса, пр…" at bounding box center [689, 283] width 307 height 14
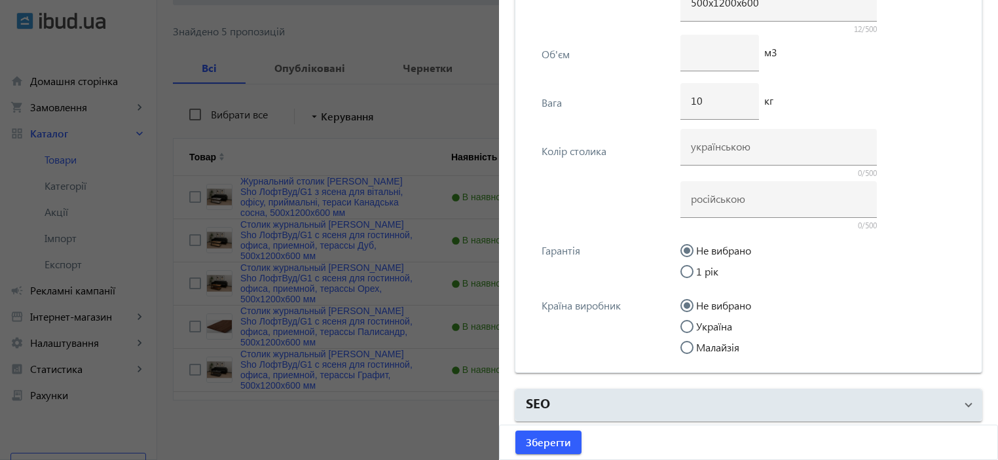
scroll to position [2106, 0]
click at [715, 149] on input at bounding box center [779, 145] width 176 height 14
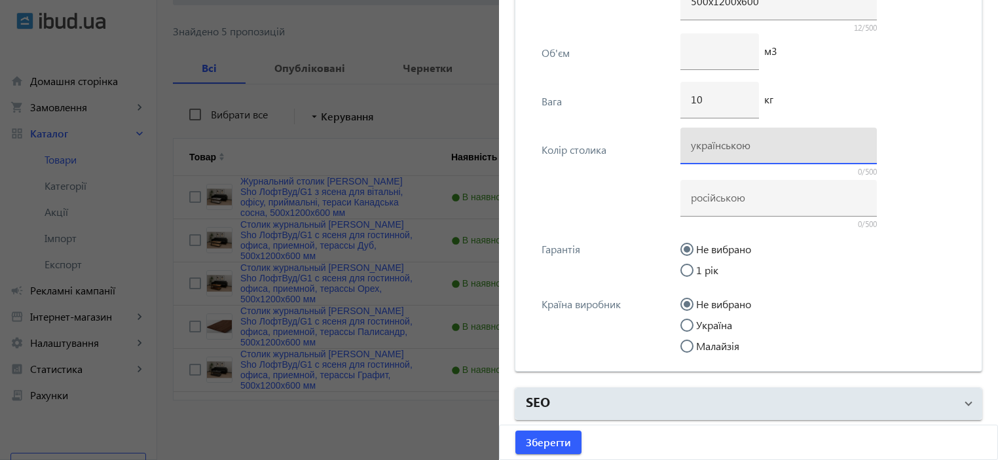
scroll to position [0, 0]
type input "Дуб"
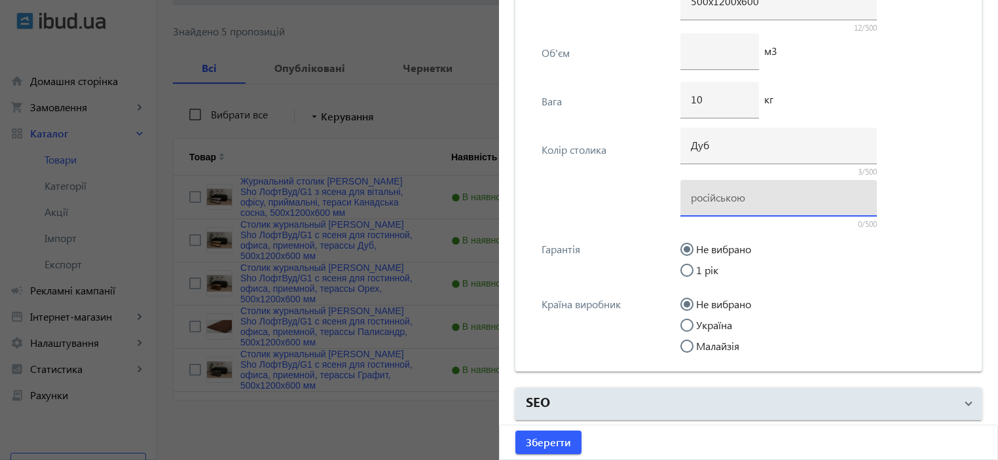
click at [713, 191] on input at bounding box center [779, 198] width 176 height 14
paste input "Дуб"
type input "Дуб"
click at [700, 322] on input "Україна" at bounding box center [694, 332] width 26 height 26
radio input "true"
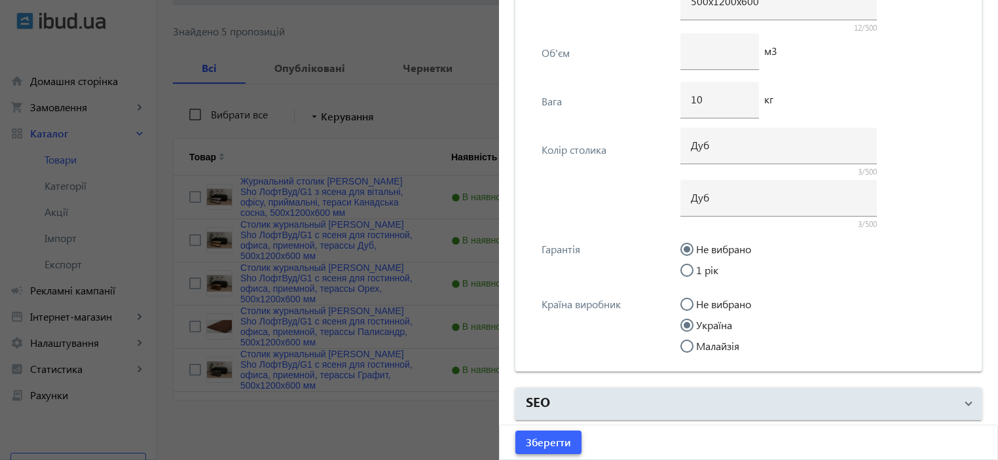
click at [548, 440] on span "Зберегти" at bounding box center [548, 443] width 45 height 14
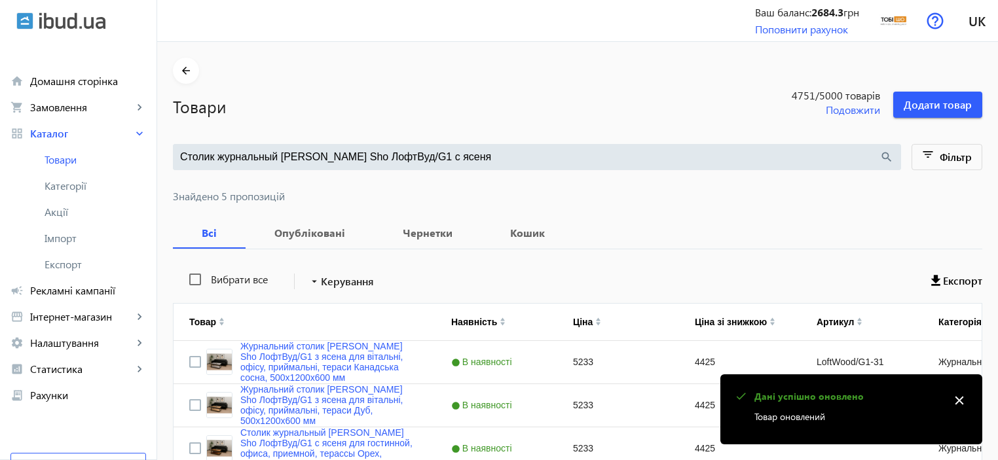
scroll to position [165, 0]
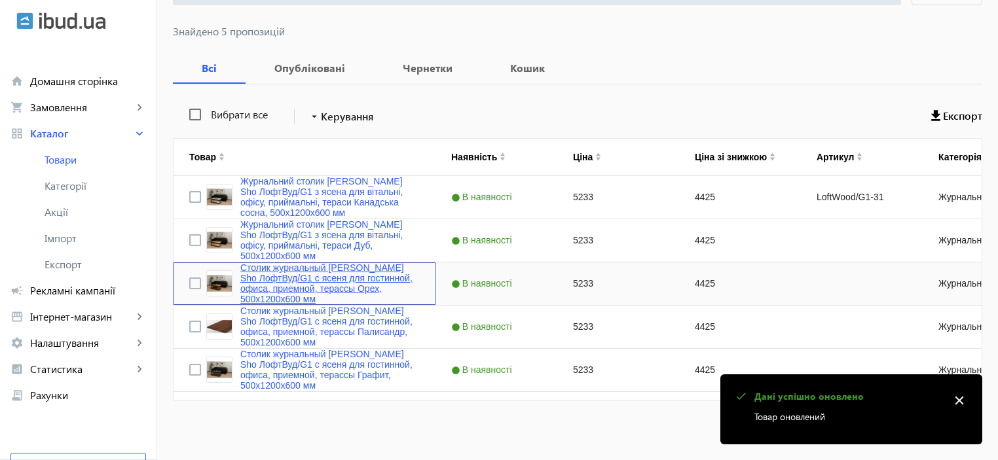
click at [330, 293] on link "Столик журнальный [PERSON_NAME] Sho ЛофтВуд/G1 с ясеня для гостинной, офиса, пр…" at bounding box center [329, 284] width 179 height 42
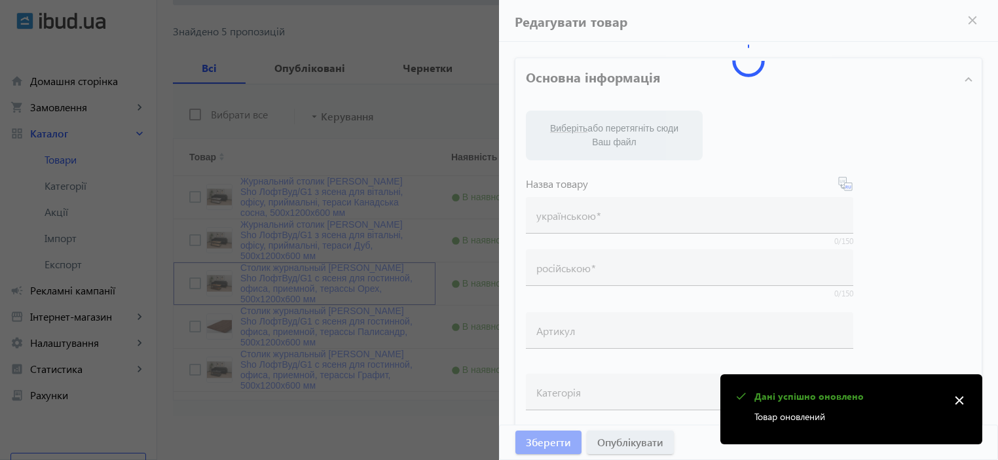
type input "Столик журнальный [PERSON_NAME] Sho ЛофтВуд/G1 с ясеня для гостинной, офиса, пр…"
type input "5233"
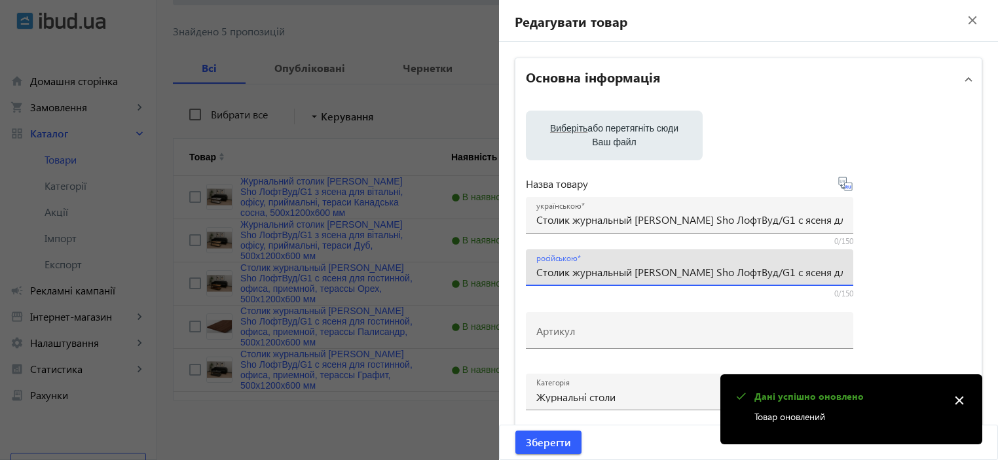
click at [573, 271] on input "Столик журнальный [PERSON_NAME] Sho ЛофтВуд/G1 с ясеня для гостинной, офиса, пр…" at bounding box center [689, 272] width 307 height 14
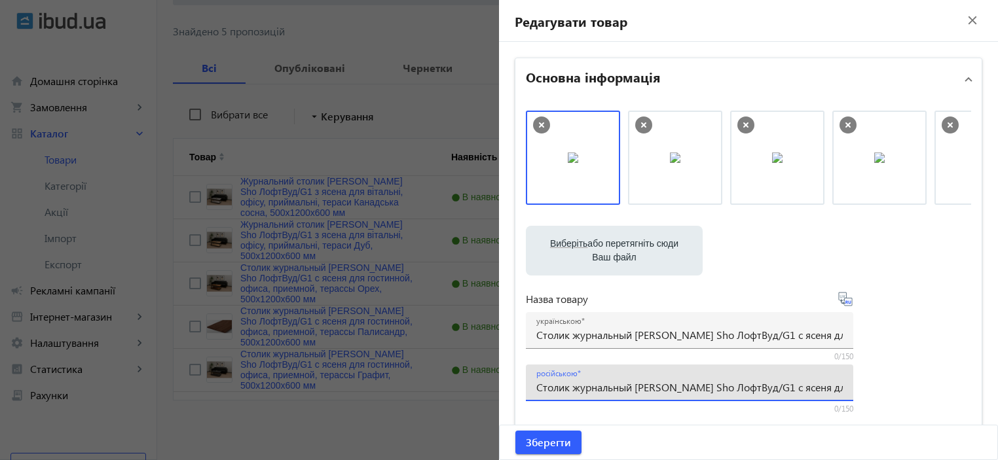
scroll to position [87, 0]
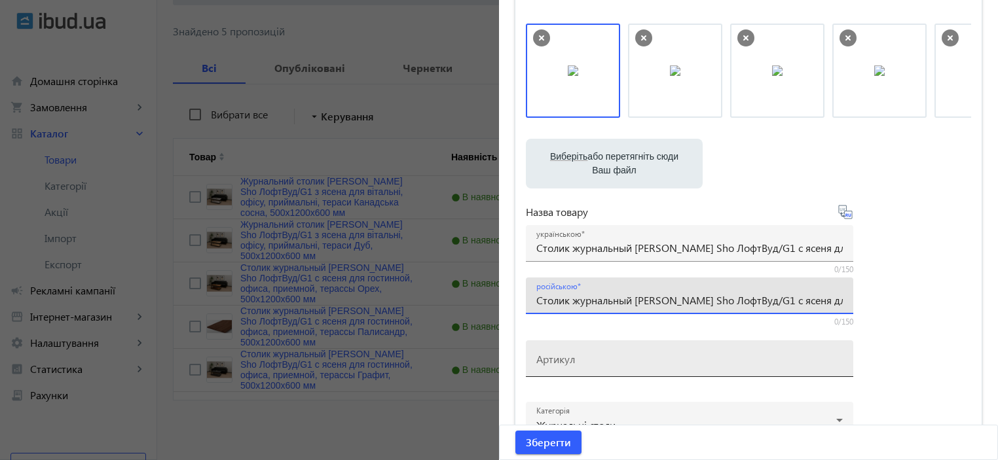
click at [574, 356] on input "Артикул" at bounding box center [689, 363] width 307 height 14
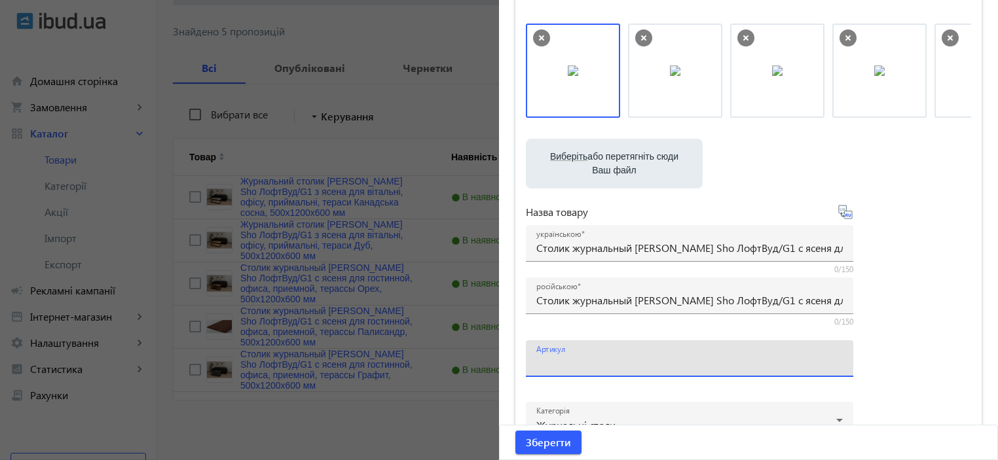
paste input "LoftWood/G1-27"
type input "LoftWood/G1-27"
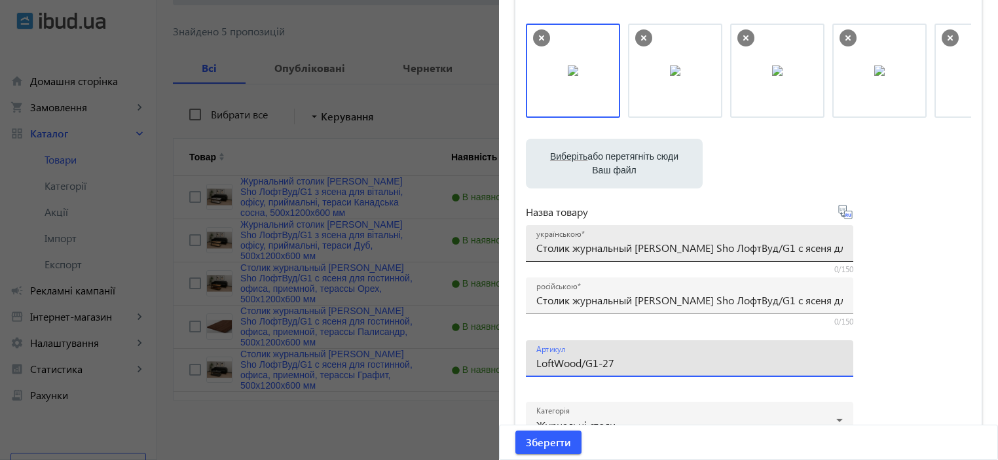
click at [553, 248] on input "Столик журнальный [PERSON_NAME] Sho ЛофтВуд/G1 с ясеня для гостинной, офиса, пр…" at bounding box center [689, 248] width 307 height 14
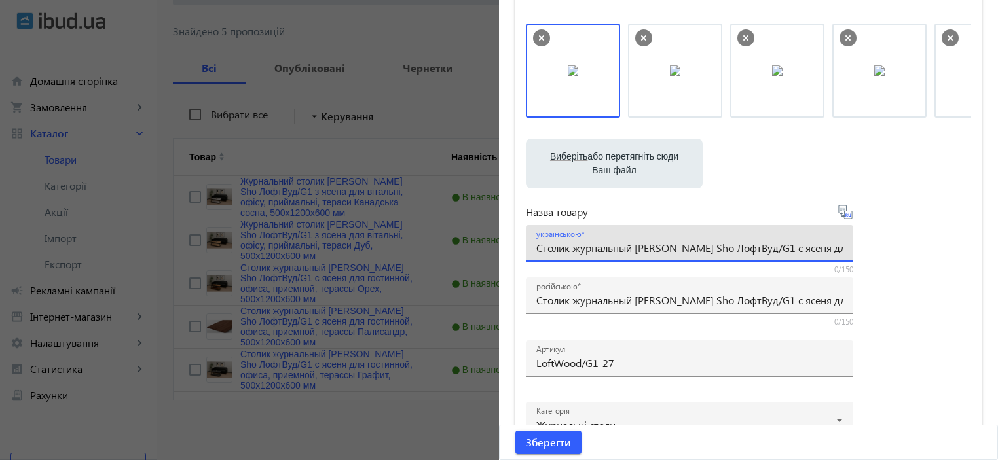
paste input "урнальний столик [PERSON_NAME] Sho ЛофтВуд/G1 з ясена для вітальні, офісу, прий…"
type input "Журнальний столик [PERSON_NAME] Sho ЛофтВуд/G1 з ясена для вітальні, офісу, при…"
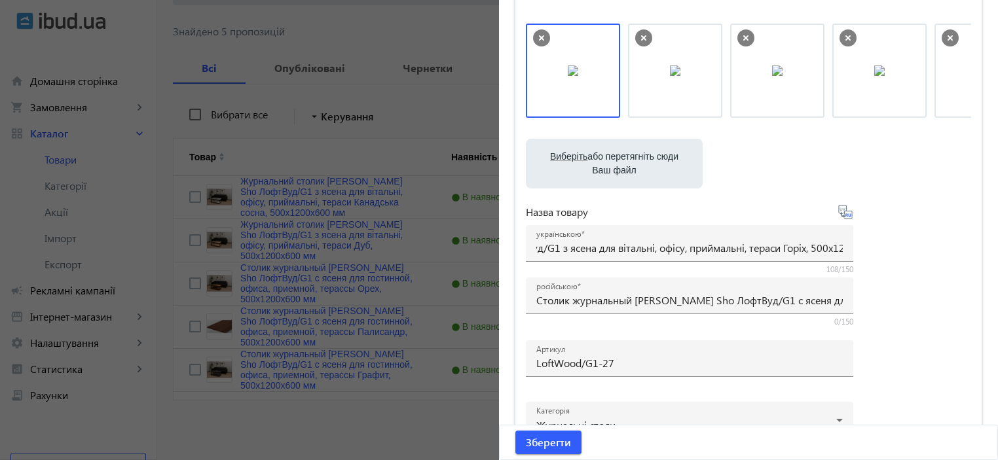
scroll to position [0, 0]
click at [880, 255] on div "Виберіть або перетягніть сюди Ваш файл 1288368cbc72fda82f4026659675258-621813ea…" at bounding box center [748, 269] width 445 height 490
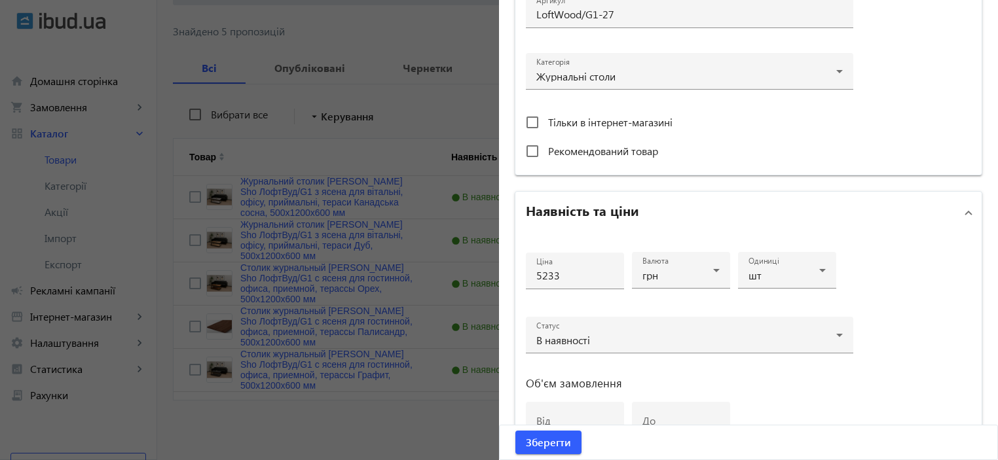
scroll to position [174, 0]
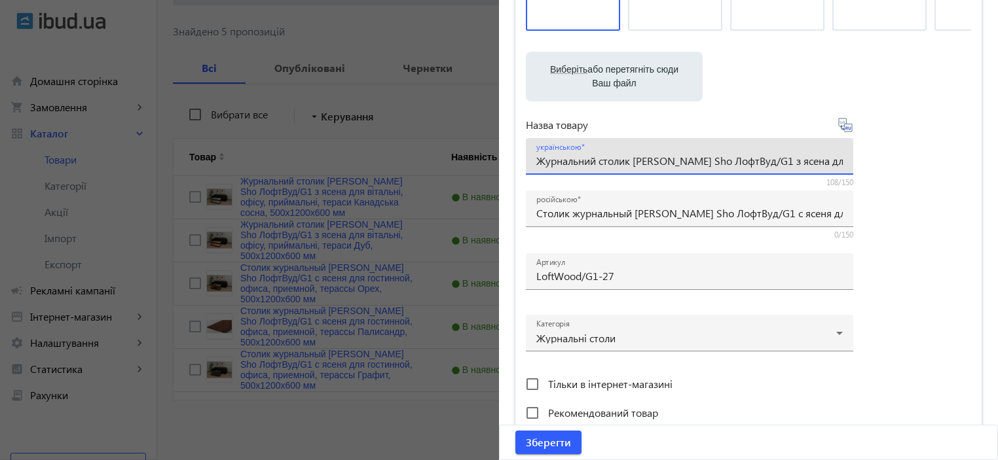
drag, startPoint x: 533, startPoint y: 162, endPoint x: 769, endPoint y: 280, distance: 263.7
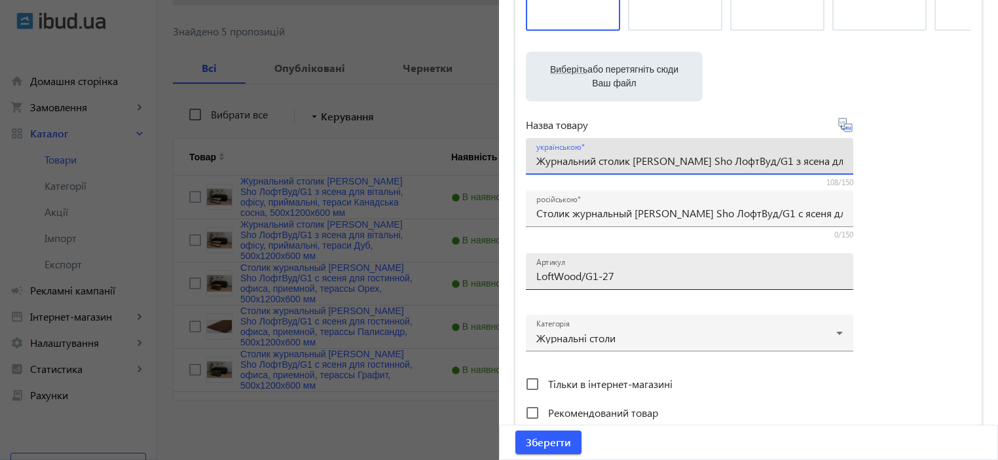
click at [516, 163] on div "Виберіть або перетягніть сюди Ваш файл 1288368cbc72fda82f4026659675258-621813ea…" at bounding box center [749, 181] width 466 height 511
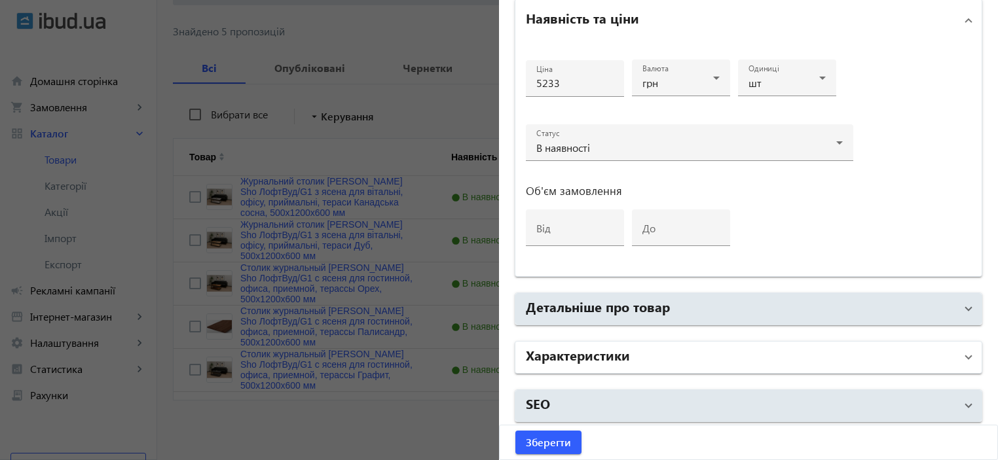
click at [635, 350] on mat-panel-title "Характеристики" at bounding box center [741, 358] width 430 height 24
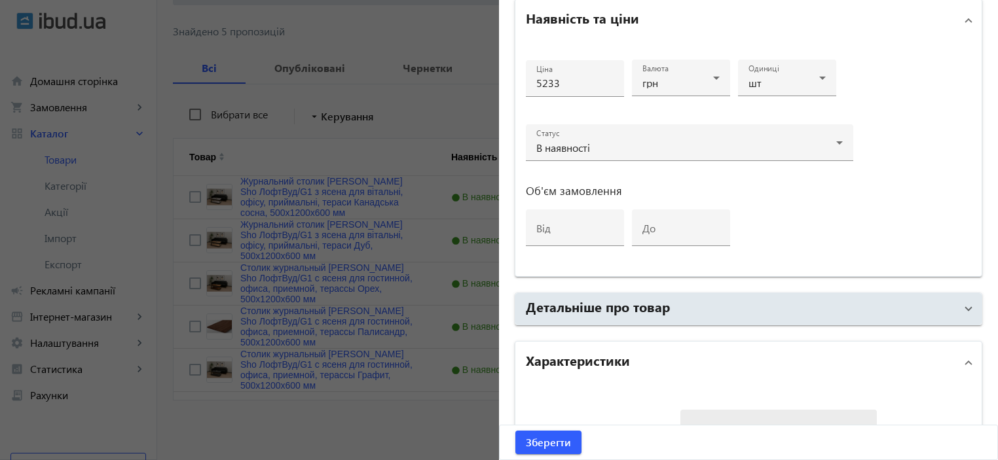
scroll to position [804, 0]
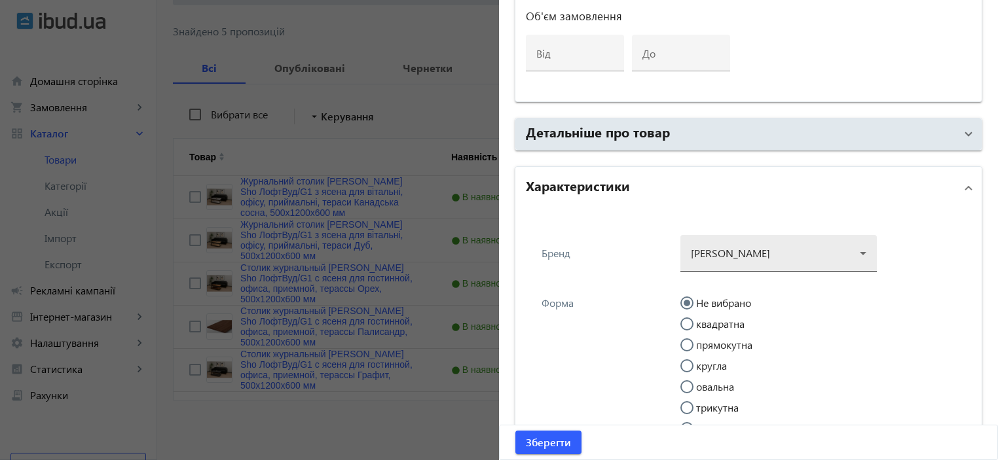
click at [742, 250] on div at bounding box center [779, 248] width 176 height 47
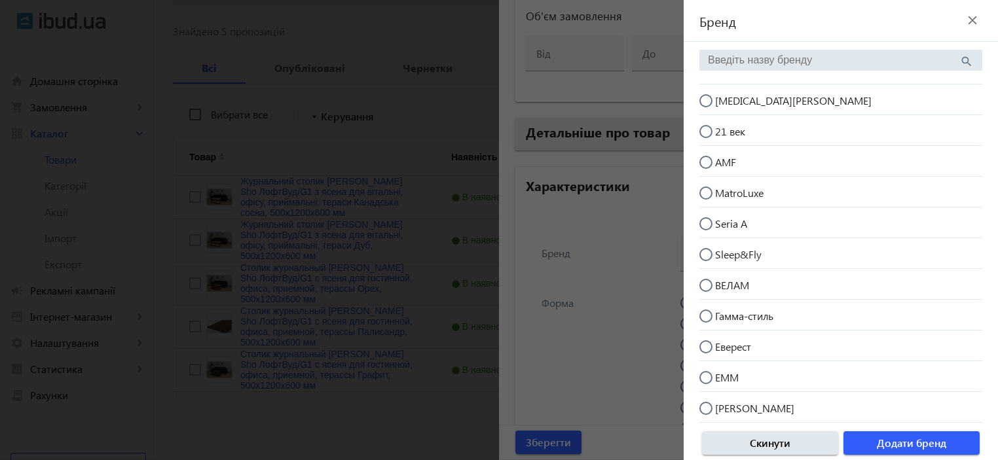
click at [770, 102] on mat-radio-button "[MEDICAL_DATA][PERSON_NAME]" at bounding box center [841, 99] width 283 height 25
radio input "true"
click at [891, 437] on span "Додати бренд" at bounding box center [911, 443] width 69 height 14
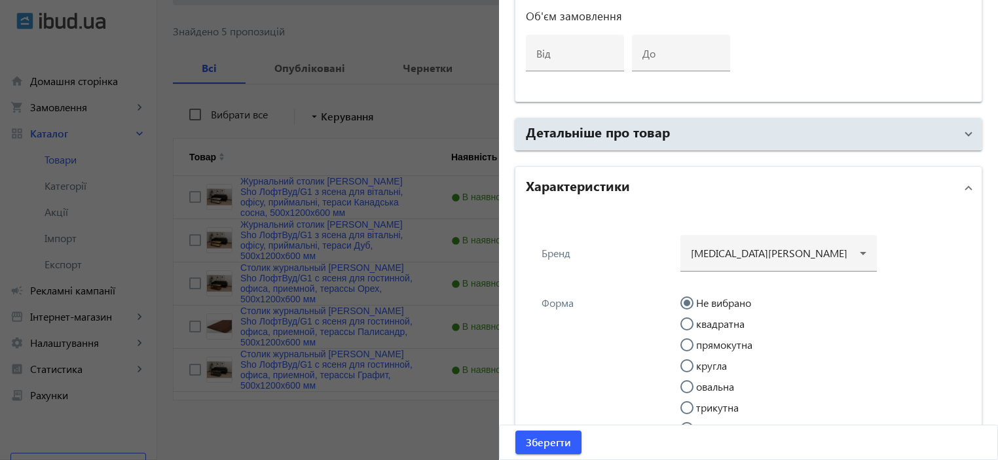
scroll to position [891, 0]
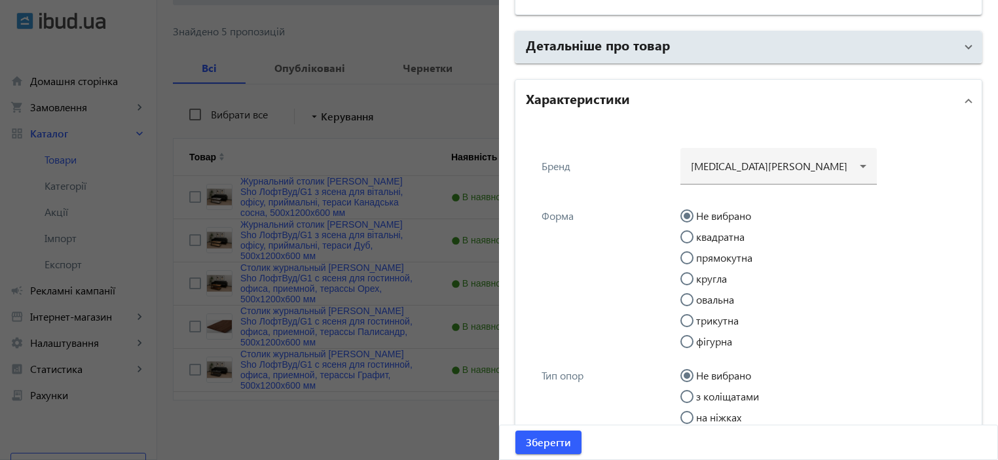
click at [734, 259] on label "прямокутна" at bounding box center [723, 258] width 59 height 10
click at [707, 259] on input "прямокутна" at bounding box center [694, 265] width 26 height 26
radio input "true"
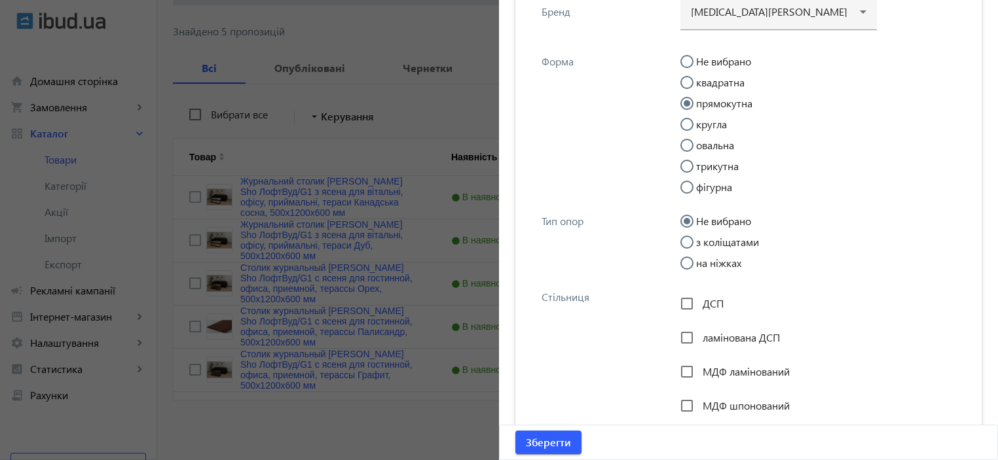
scroll to position [1066, 0]
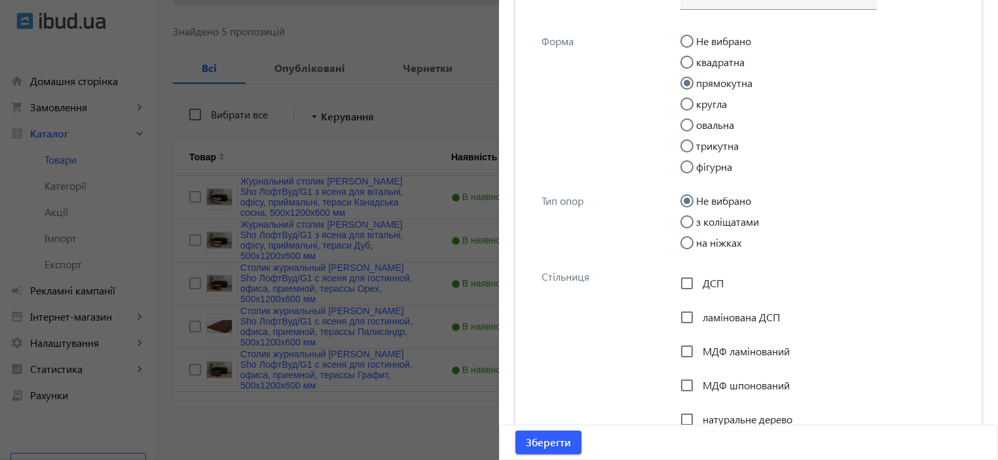
click at [725, 242] on label "на ніжках" at bounding box center [718, 243] width 48 height 10
click at [707, 242] on input "на ніжках" at bounding box center [694, 249] width 26 height 26
radio input "true"
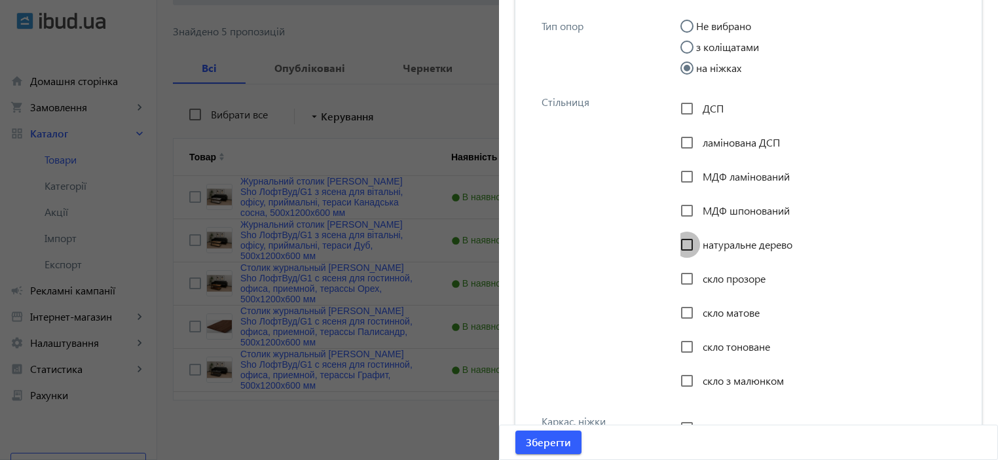
click at [695, 244] on input "натуральне дерево" at bounding box center [687, 245] width 26 height 26
checkbox input "true"
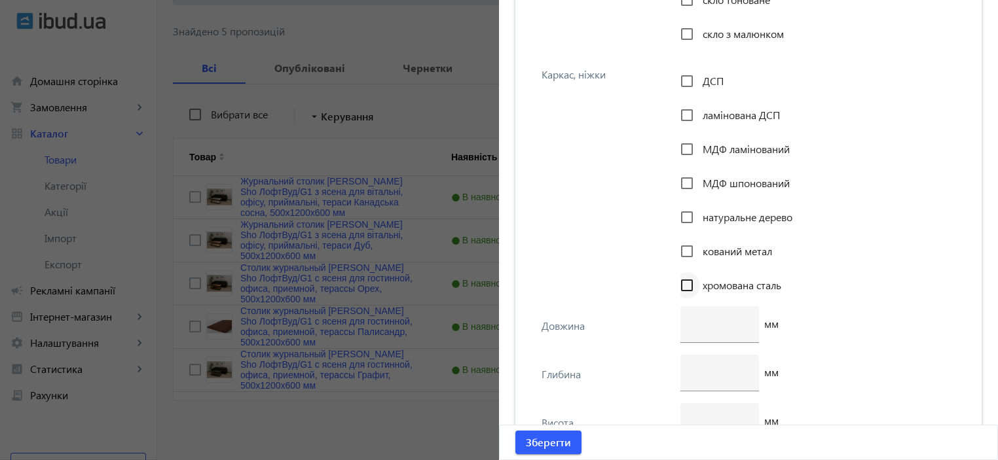
scroll to position [1590, 0]
click at [702, 316] on input "number" at bounding box center [720, 322] width 58 height 14
type input "1200"
drag, startPoint x: 893, startPoint y: 323, endPoint x: 791, endPoint y: 319, distance: 102.3
click at [892, 323] on div "1200 мм" at bounding box center [822, 329] width 283 height 48
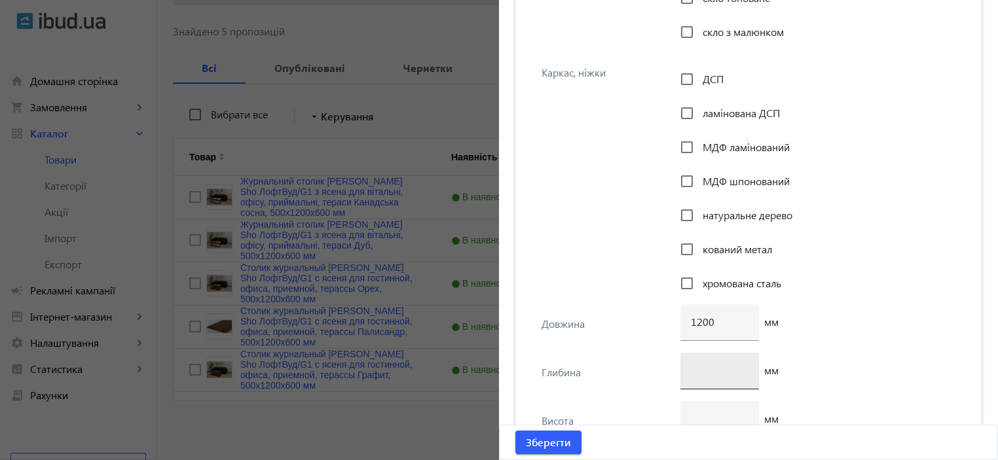
click at [705, 366] on input "number" at bounding box center [720, 371] width 58 height 14
type input "600"
click at [831, 328] on div "1200 мм" at bounding box center [822, 329] width 283 height 48
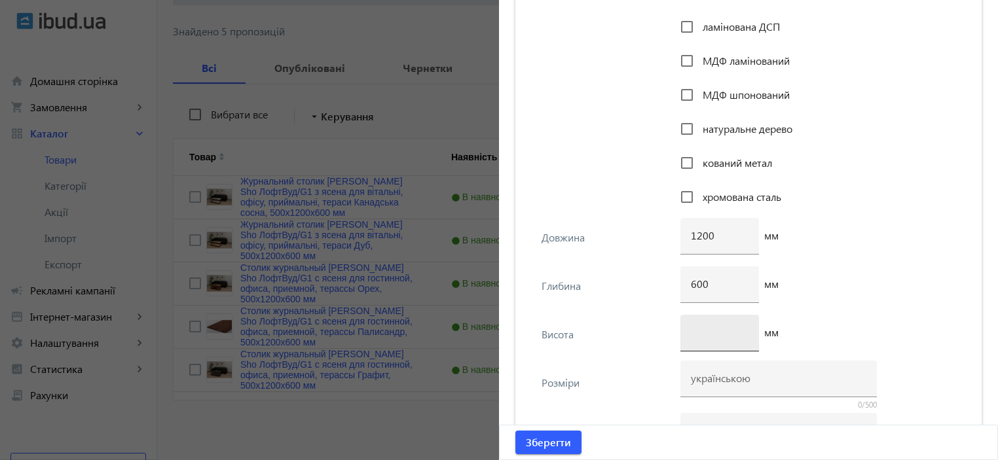
scroll to position [1677, 0]
click at [723, 337] on div at bounding box center [720, 332] width 58 height 37
type input "500"
click at [883, 295] on div "600 мм" at bounding box center [822, 290] width 283 height 48
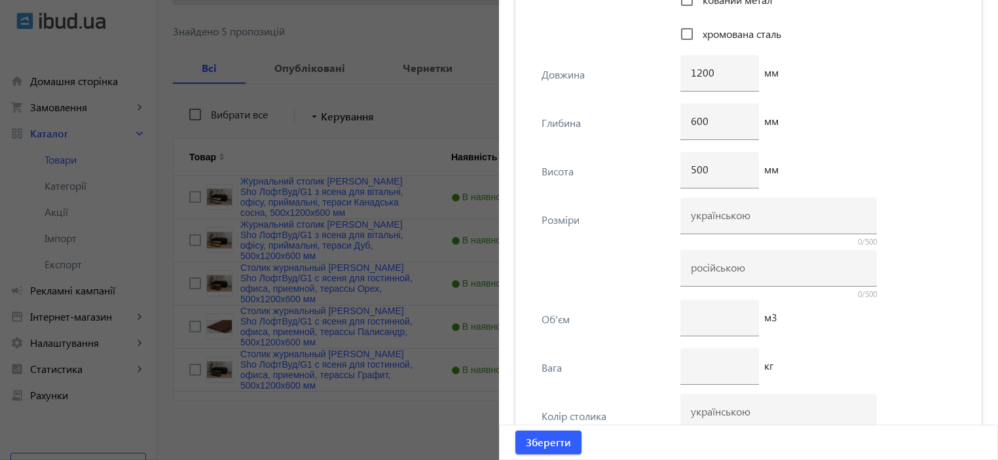
scroll to position [1852, 0]
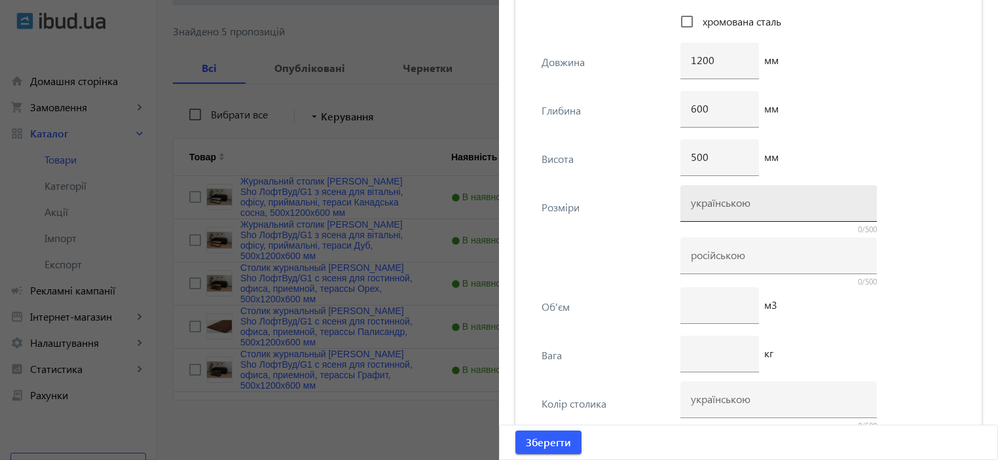
click at [747, 208] on input at bounding box center [779, 203] width 176 height 14
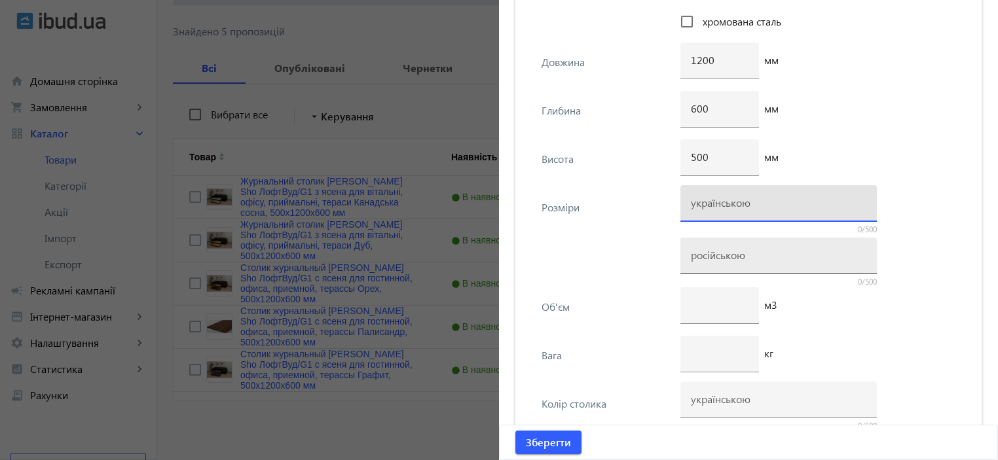
paste input "500х1200х600"
type input "500х1200х600"
click at [718, 259] on input at bounding box center [779, 255] width 176 height 14
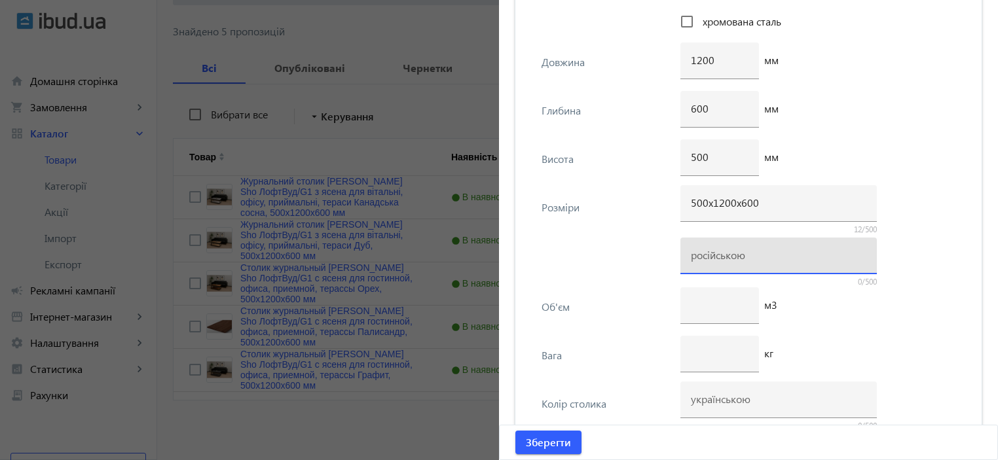
paste input "500х1200х600"
type input "500х1200х600"
click at [701, 338] on div at bounding box center [720, 354] width 58 height 37
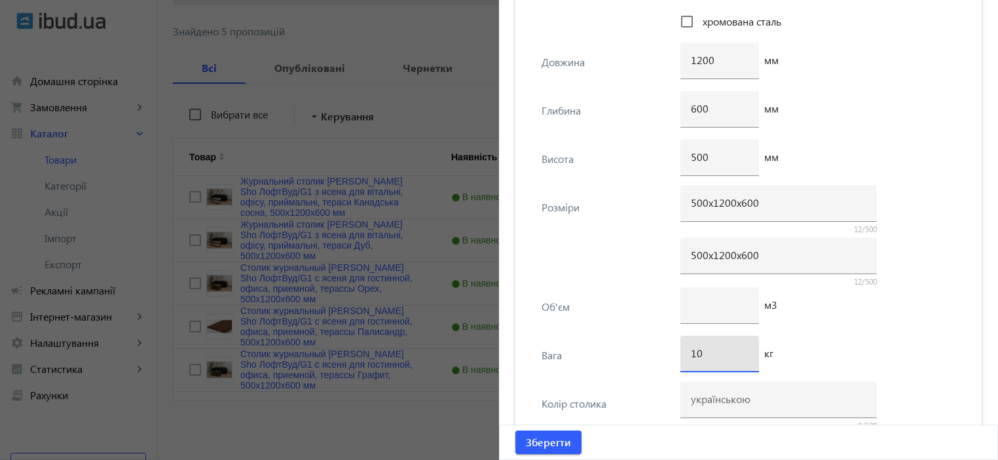
type input "10"
click at [876, 350] on div "10 кг" at bounding box center [822, 360] width 283 height 48
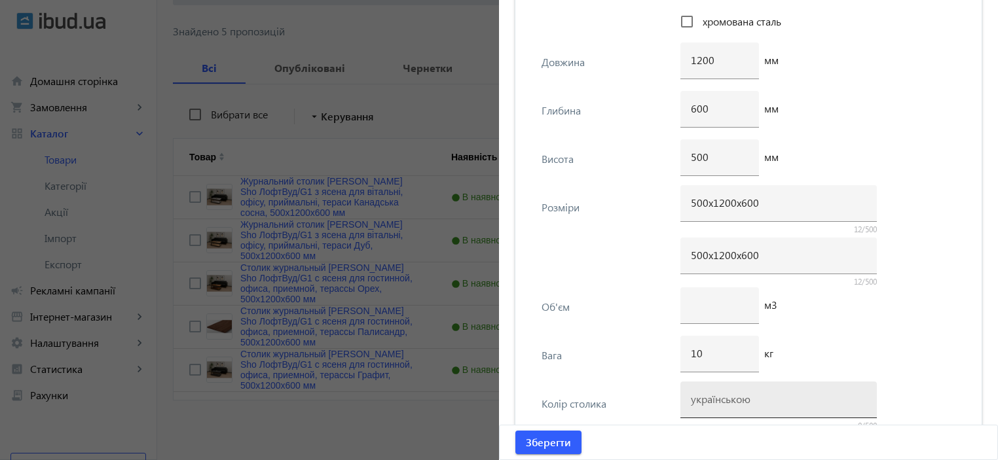
scroll to position [1939, 0]
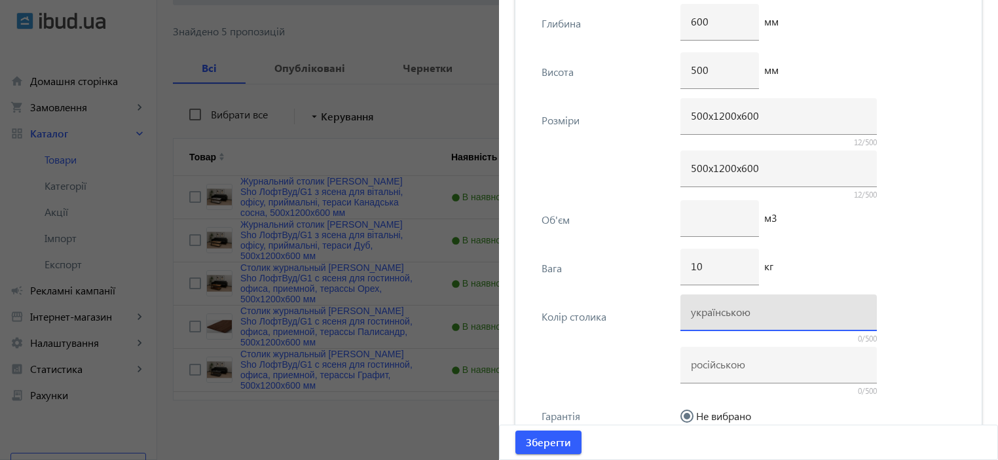
click at [748, 305] on input at bounding box center [779, 312] width 176 height 14
type input "О"
type input "Горіх"
click at [704, 369] on div at bounding box center [779, 365] width 176 height 37
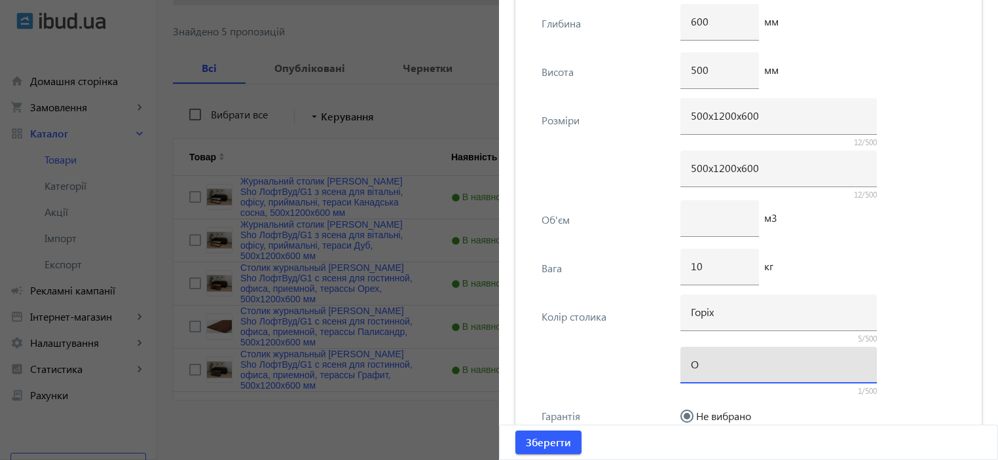
type input "Орех"
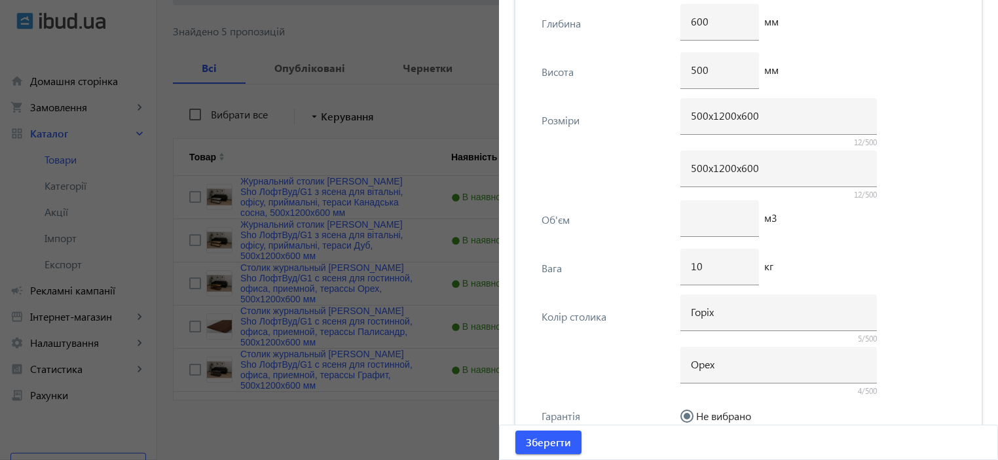
click at [633, 360] on div "Колір столика Горіх 5/500 Орех 4/500" at bounding box center [748, 347] width 445 height 100
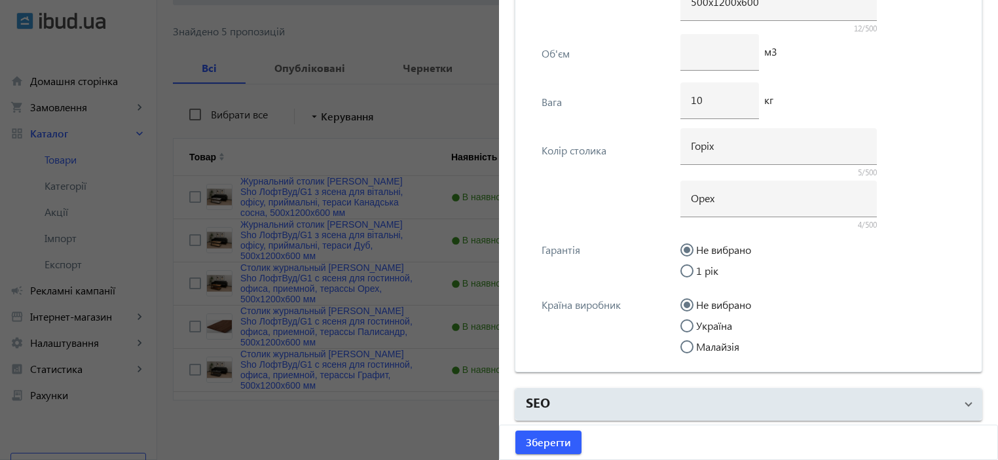
scroll to position [2106, 0]
click at [702, 324] on input "Україна" at bounding box center [694, 332] width 26 height 26
radio input "true"
click at [556, 440] on span "Зберегти" at bounding box center [548, 443] width 45 height 14
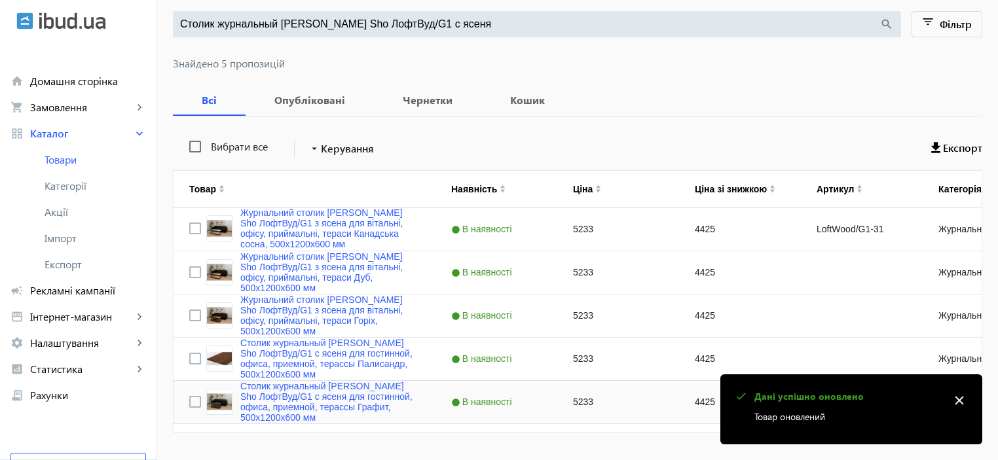
scroll to position [165, 0]
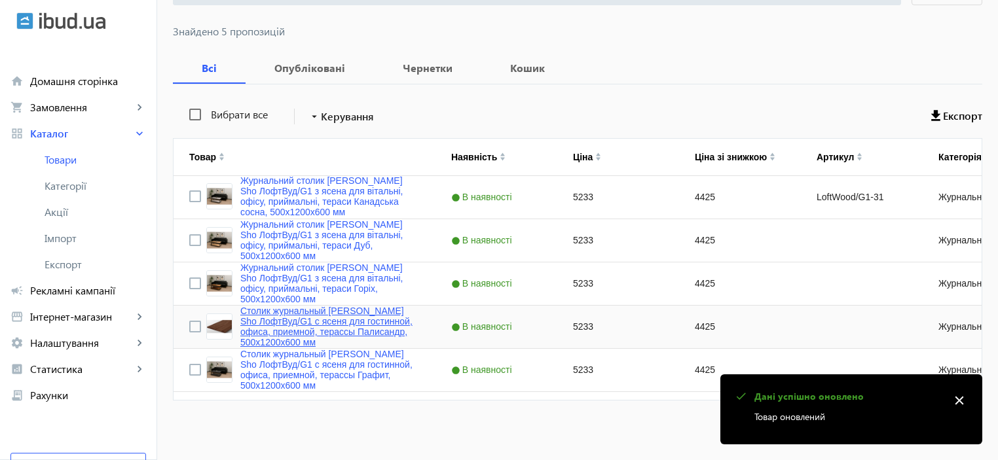
click at [311, 319] on link "Столик журнальный [PERSON_NAME] Sho ЛофтВуд/G1 с ясеня для гостинной, офиса, пр…" at bounding box center [329, 327] width 179 height 42
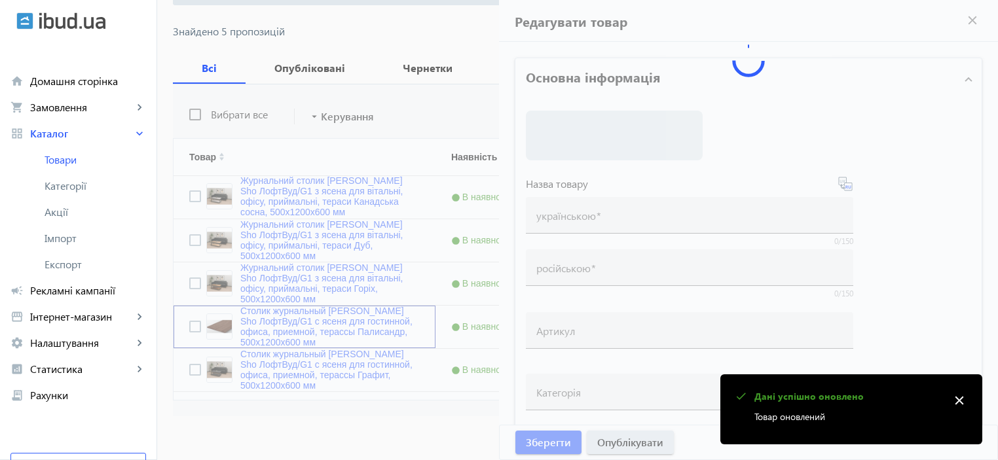
type input "Столик журнальный [PERSON_NAME] Sho ЛофтВуд/G1 с ясеня для гостинной, офиса, пр…"
type input "5233"
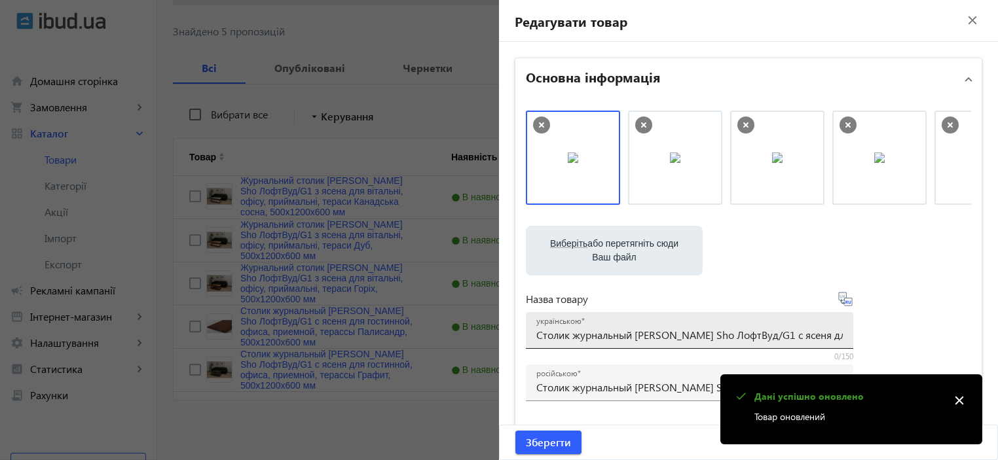
click at [595, 333] on input "Столик журнальный [PERSON_NAME] Sho ЛофтВуд/G1 с ясеня для гостинной, офиса, пр…" at bounding box center [689, 335] width 307 height 14
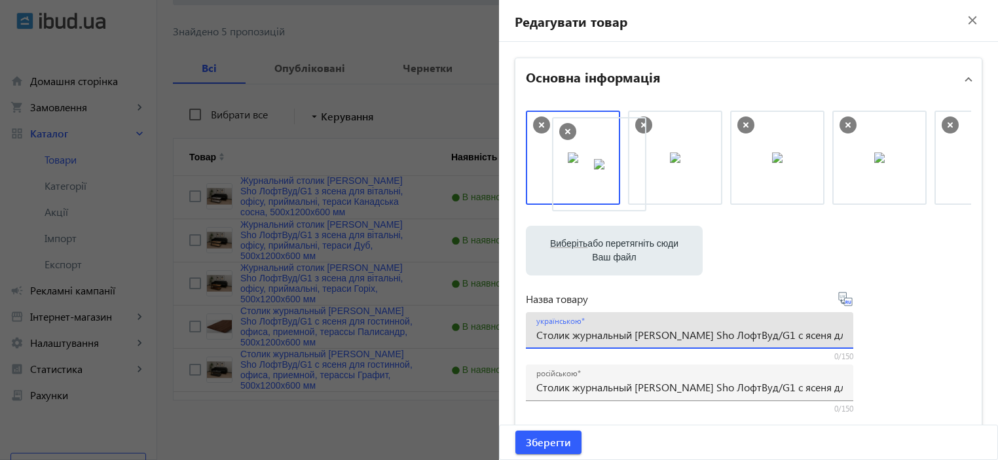
drag, startPoint x: 591, startPoint y: 187, endPoint x: 719, endPoint y: 191, distance: 128.4
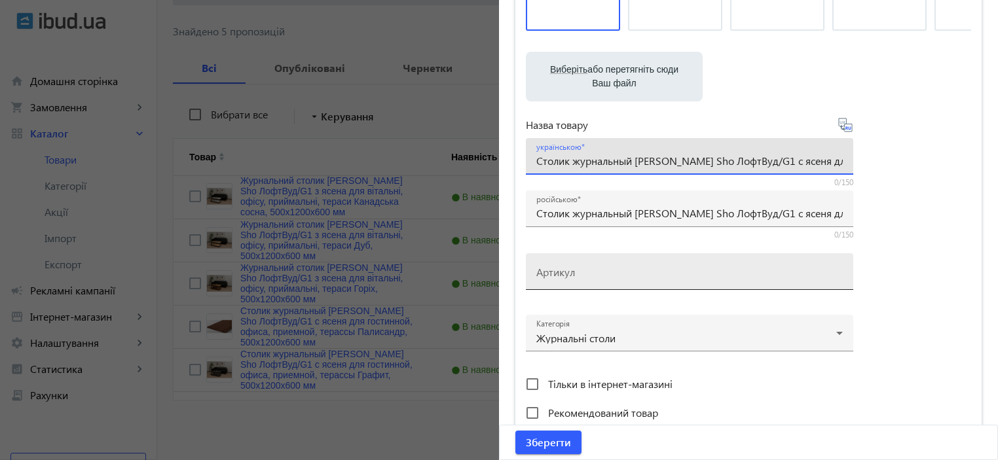
click at [571, 284] on div "Артикул" at bounding box center [689, 272] width 307 height 37
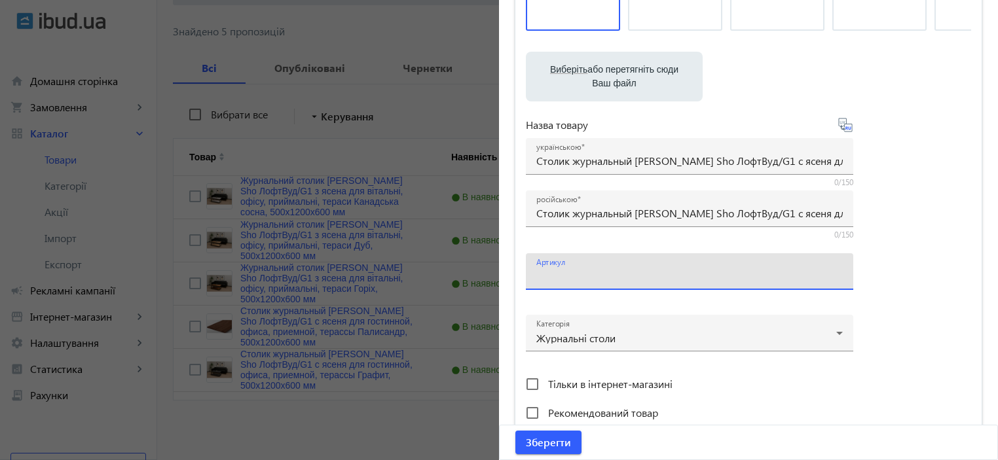
paste input "LoftWood/G1-28"
type input "LoftWood/G1-28"
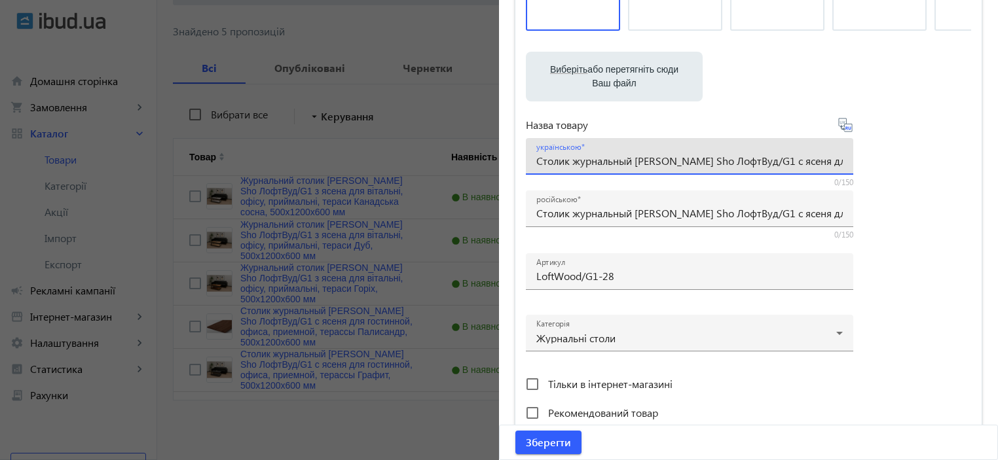
click at [571, 154] on input "Столик журнальный [PERSON_NAME] Sho ЛофтВуд/G1 с ясеня для гостинной, офиса, пр…" at bounding box center [689, 161] width 307 height 14
paste input ".Журнальний столик [PERSON_NAME] Sho ЛофтВуд/G1 з ясена для вітальні, офісу, пр…"
type input ".Журнальний столик [PERSON_NAME] Sho ЛофтВуд/G1 з ясена для вітальні, офісу, пр…"
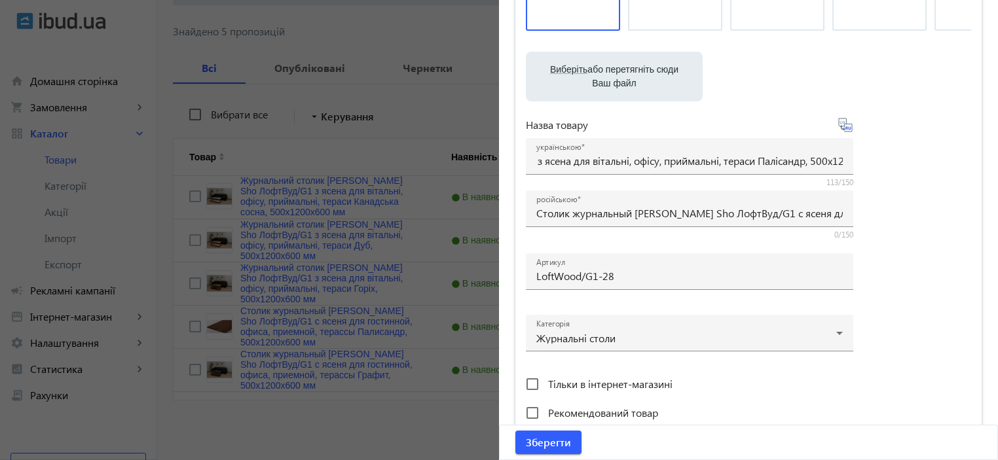
scroll to position [0, 0]
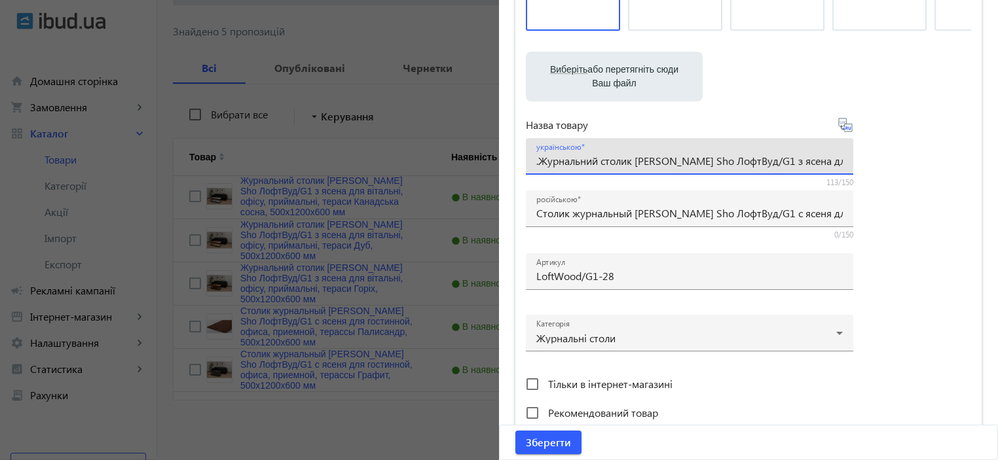
click at [886, 196] on div "Виберіть або перетягніть сюди Ваш файл 2009068cbc7370e4a46793263509954-40086c60…" at bounding box center [748, 181] width 445 height 490
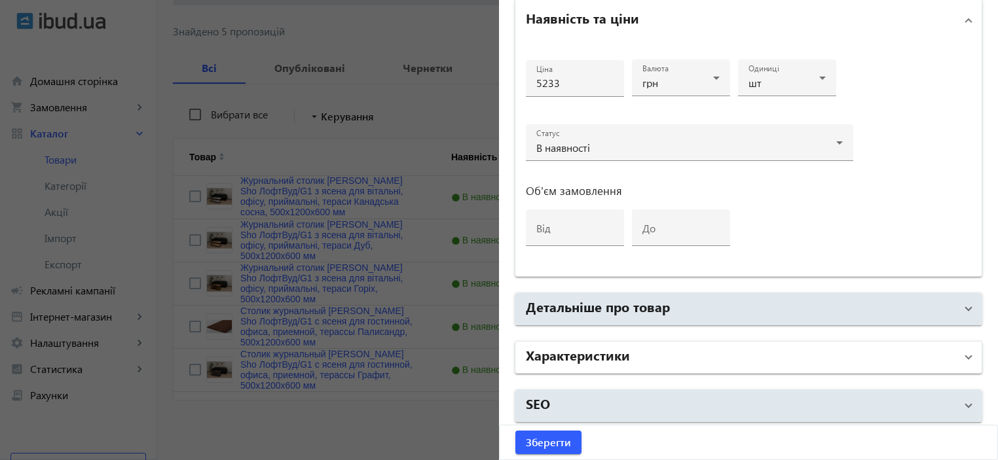
click at [699, 361] on mat-panel-title "Характеристики" at bounding box center [741, 358] width 430 height 24
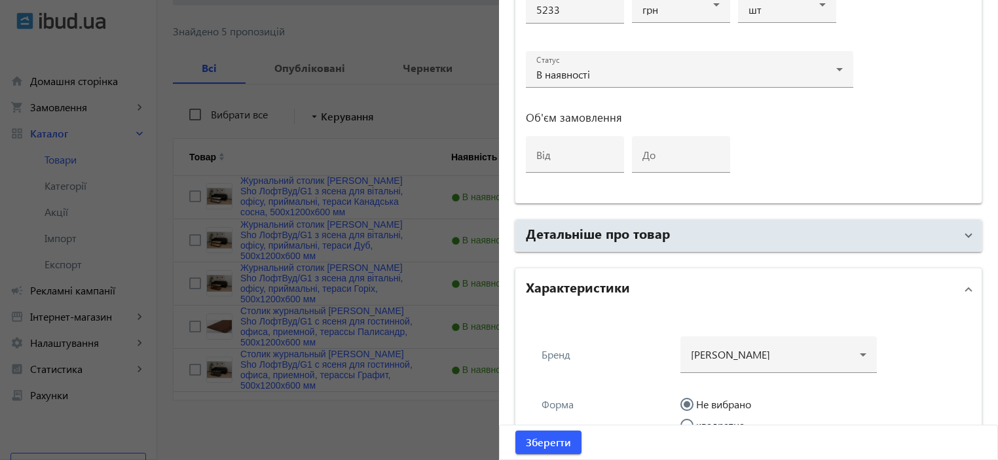
scroll to position [804, 0]
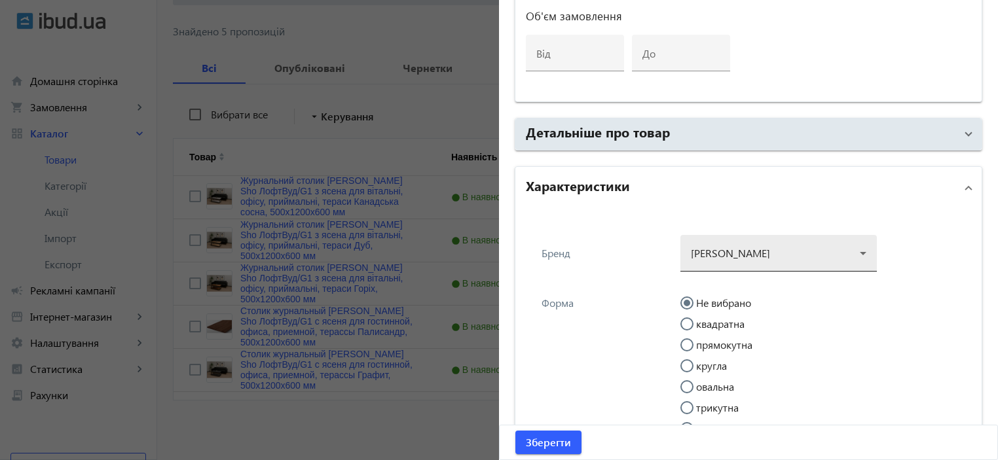
click at [741, 244] on div at bounding box center [779, 248] width 176 height 47
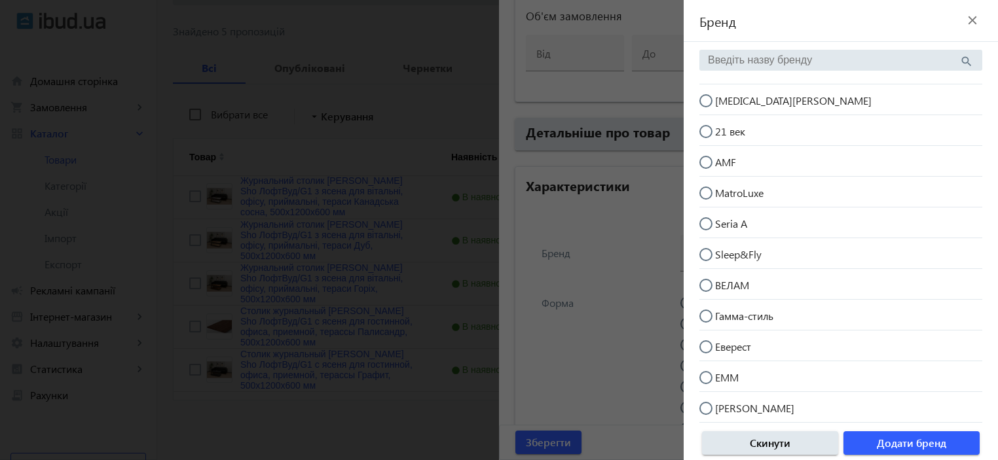
click at [759, 96] on mat-radio-button "[MEDICAL_DATA][PERSON_NAME]" at bounding box center [841, 99] width 283 height 25
radio input "true"
click at [859, 438] on span "button" at bounding box center [912, 443] width 136 height 31
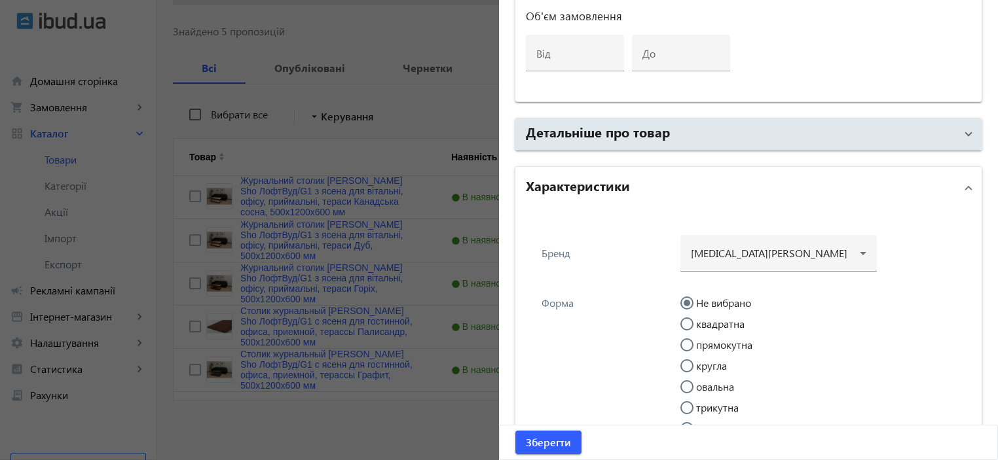
scroll to position [891, 0]
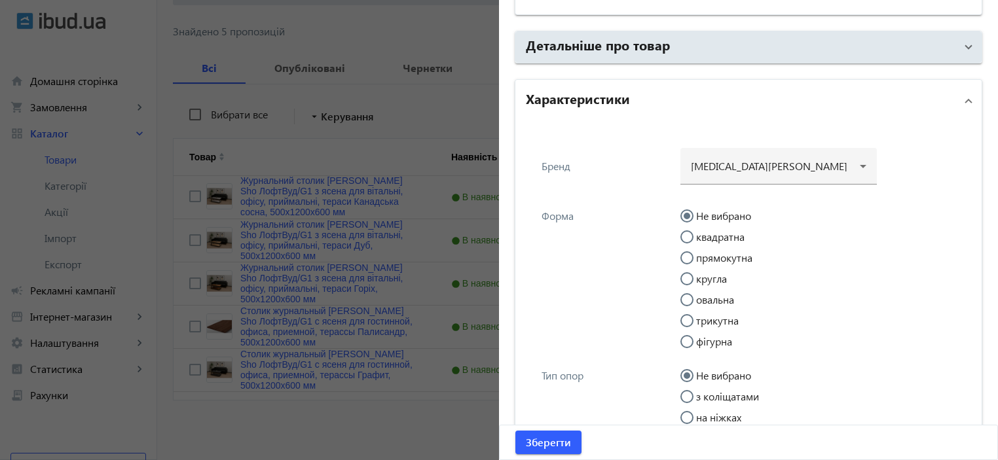
click at [692, 261] on mat-radio-group "Не вибрано квадратна прямокутна кругла овальна трикутна фігурна" at bounding box center [822, 283] width 283 height 147
click at [707, 253] on label "прямокутна" at bounding box center [723, 258] width 59 height 10
click at [707, 252] on input "прямокутна" at bounding box center [694, 265] width 26 height 26
radio input "true"
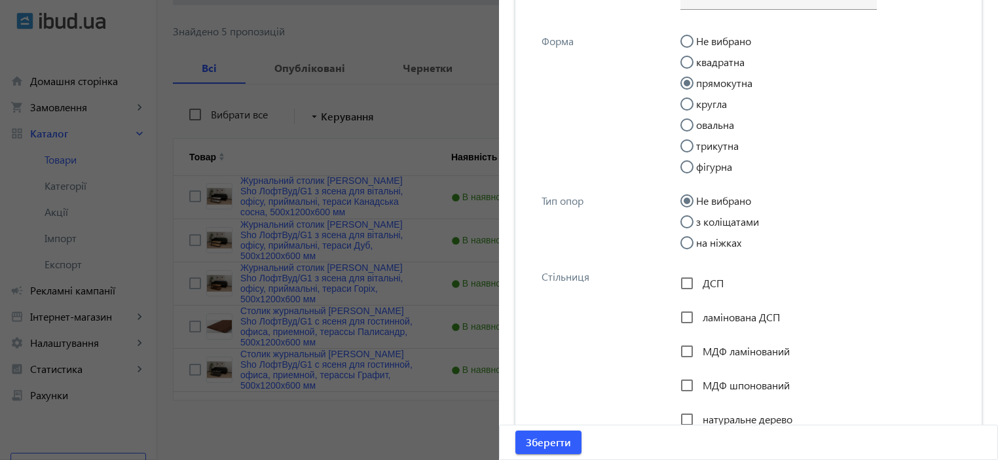
click at [692, 244] on input "на ніжках" at bounding box center [694, 249] width 26 height 26
radio input "true"
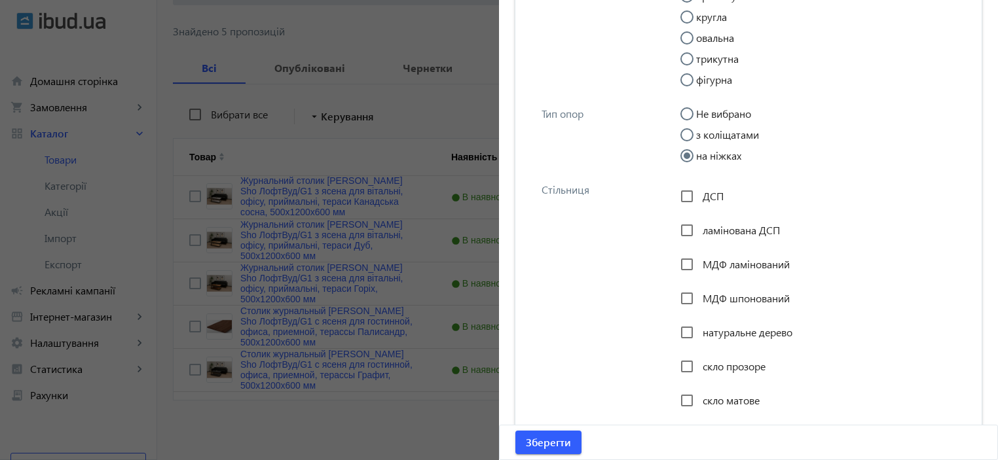
scroll to position [1241, 0]
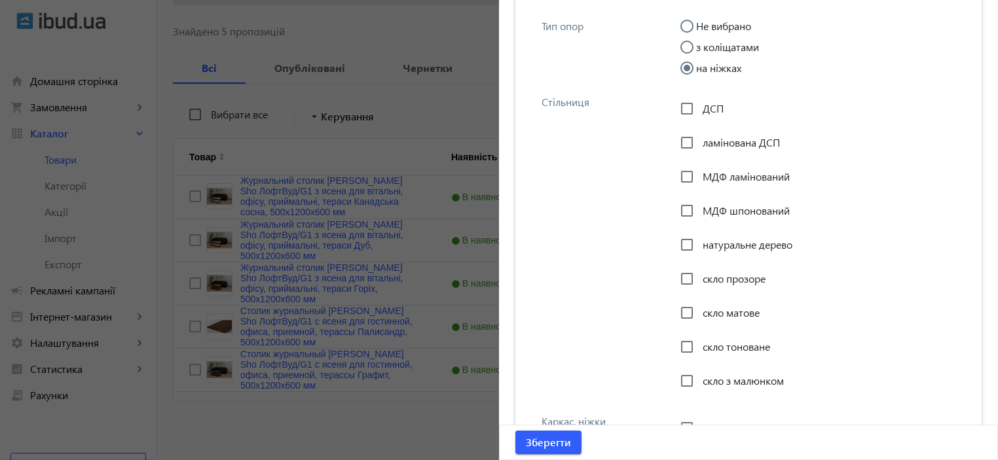
click at [707, 240] on span "натуральне дерево" at bounding box center [748, 245] width 90 height 14
click at [700, 240] on input "натуральне дерево" at bounding box center [687, 245] width 26 height 26
checkbox input "true"
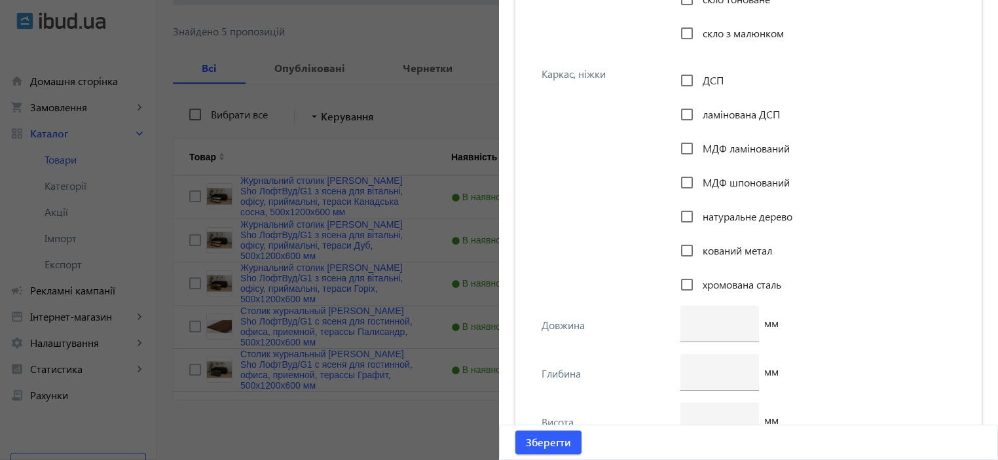
scroll to position [1590, 0]
click at [691, 315] on input "number" at bounding box center [720, 322] width 58 height 14
type input "1200"
click at [864, 293] on div "ДСП ламінована ДСП МДФ ламінований МДФ шпонований натуральне дерево кований мет…" at bounding box center [822, 185] width 283 height 238
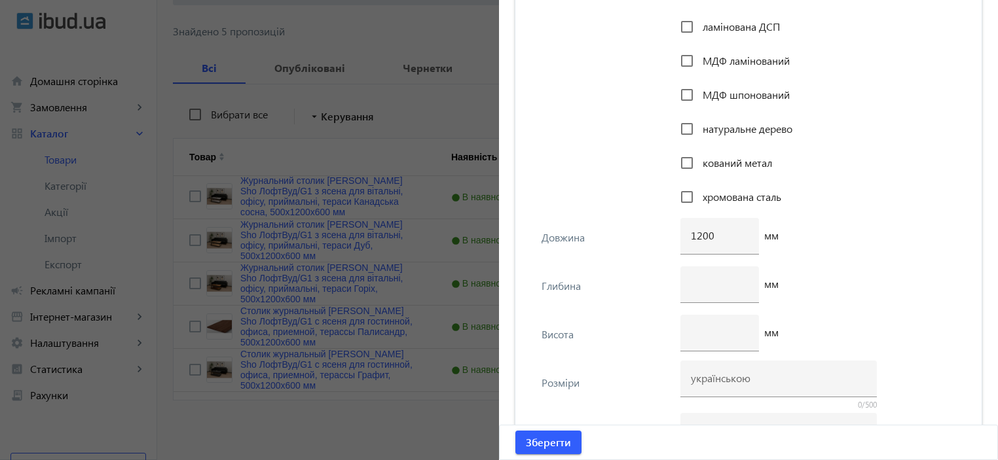
scroll to position [1677, 0]
click at [719, 283] on input "number" at bounding box center [720, 283] width 58 height 14
type input "600"
click at [713, 335] on input "number" at bounding box center [720, 332] width 58 height 14
type input "500"
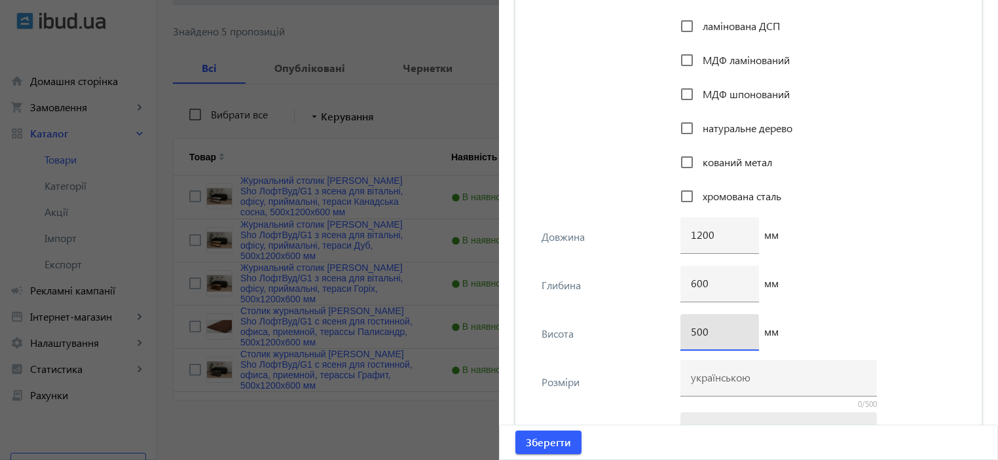
scroll to position [1852, 0]
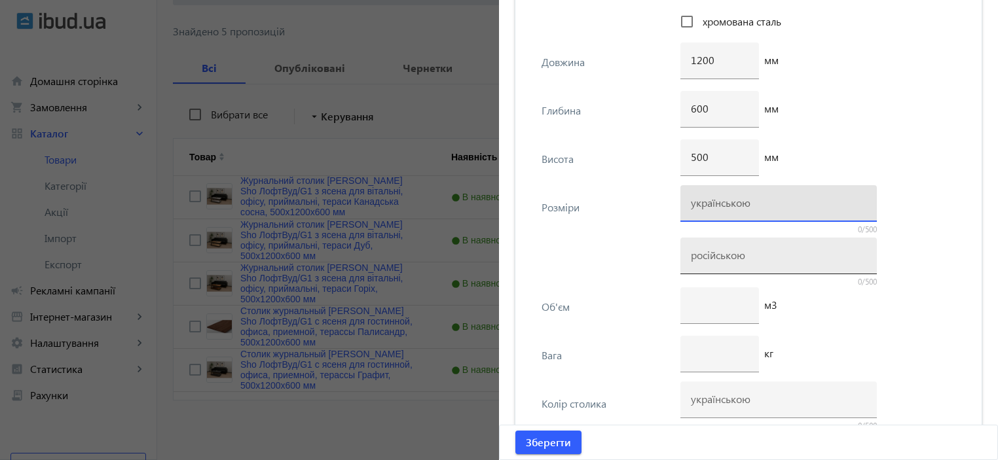
drag, startPoint x: 715, startPoint y: 201, endPoint x: 702, endPoint y: 246, distance: 46.4
click at [713, 200] on input at bounding box center [779, 203] width 176 height 14
paste input "500х1200х600"
type input "500х1200х600"
click at [702, 252] on input at bounding box center [779, 255] width 176 height 14
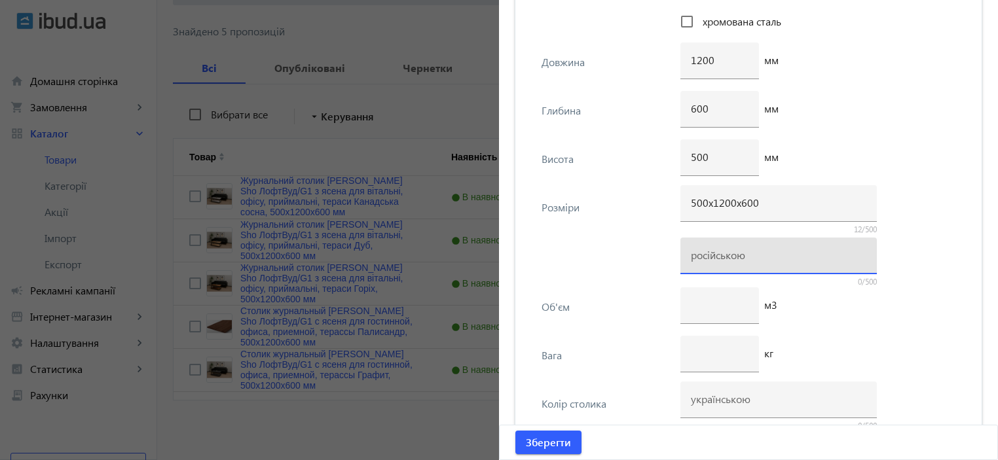
paste input "500х1200х600"
type input "500х1200х600"
click at [702, 350] on input "number" at bounding box center [720, 354] width 58 height 14
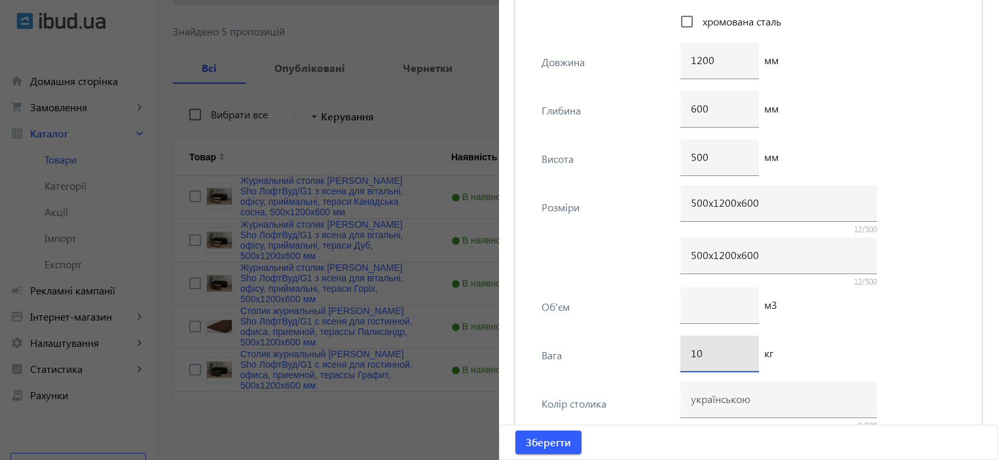
type input "10"
click at [858, 337] on div "10 кг" at bounding box center [822, 360] width 283 height 48
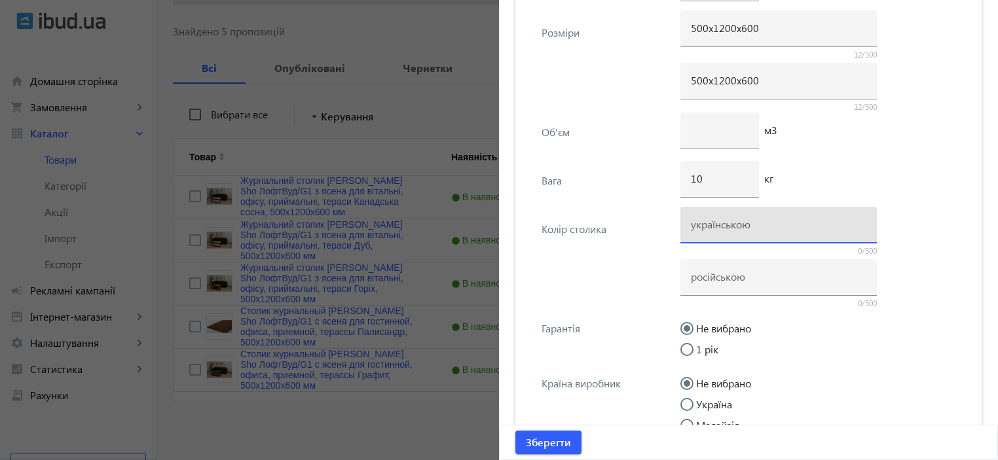
click at [735, 218] on input at bounding box center [779, 224] width 176 height 14
type input "Палісандр"
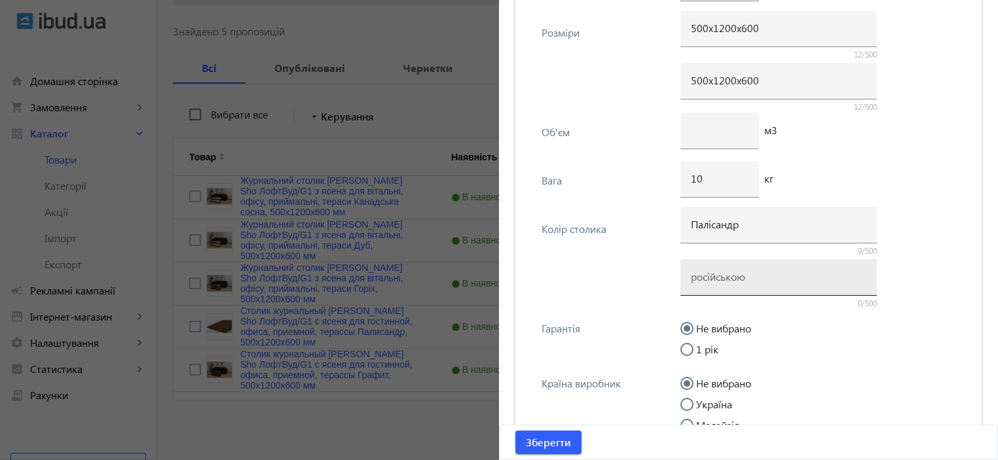
click at [725, 284] on div at bounding box center [779, 277] width 176 height 37
type input "Палисандр"
click at [624, 309] on div "Гарантія Не вибрано 1 рік" at bounding box center [748, 336] width 445 height 55
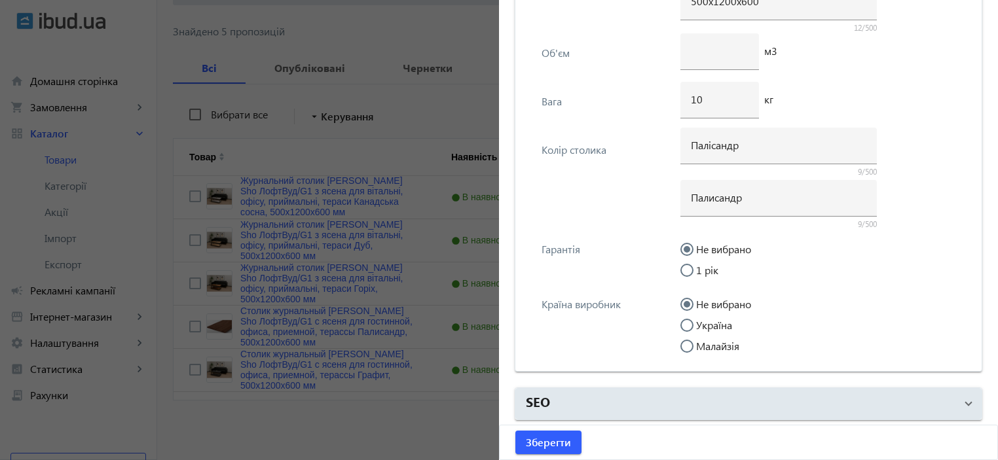
click at [697, 326] on input "Україна" at bounding box center [694, 332] width 26 height 26
radio input "true"
click at [558, 434] on span "submit" at bounding box center [549, 442] width 66 height 31
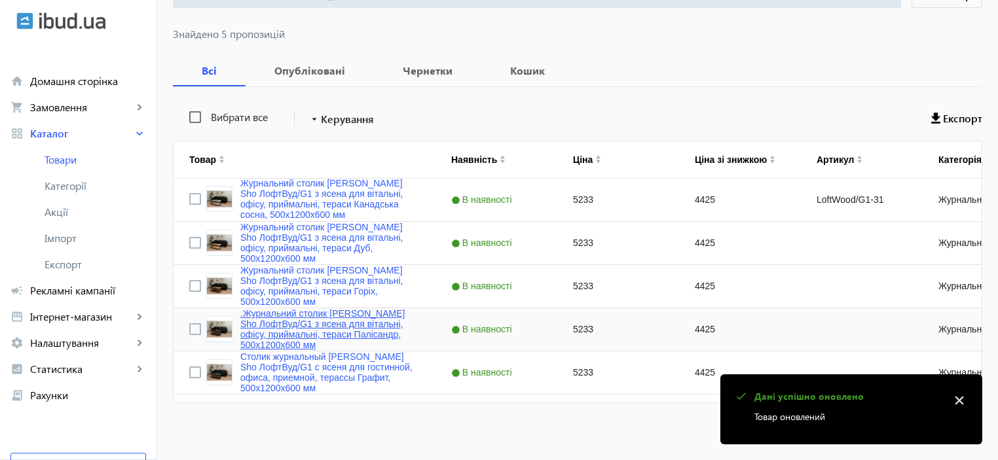
scroll to position [165, 0]
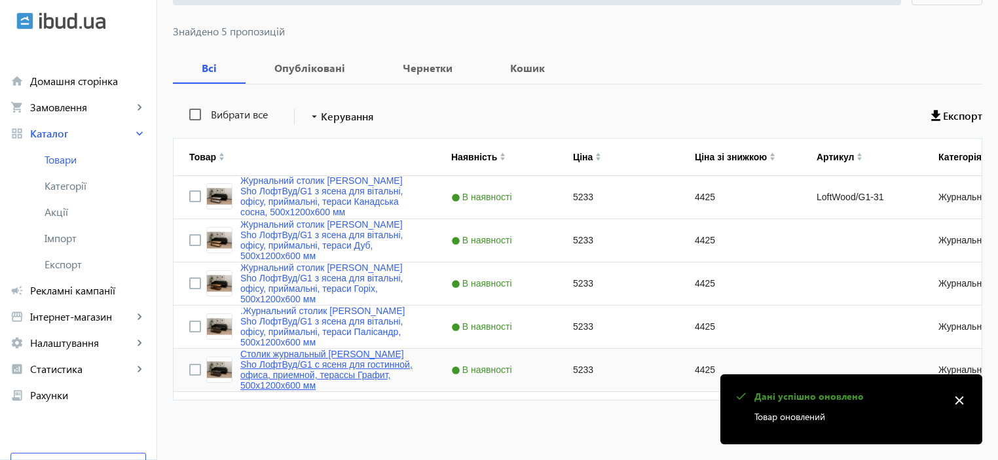
click at [301, 386] on link "Столик журнальный [PERSON_NAME] Sho ЛофтВуд/G1 с ясеня для гостинной, офиса, пр…" at bounding box center [329, 370] width 179 height 42
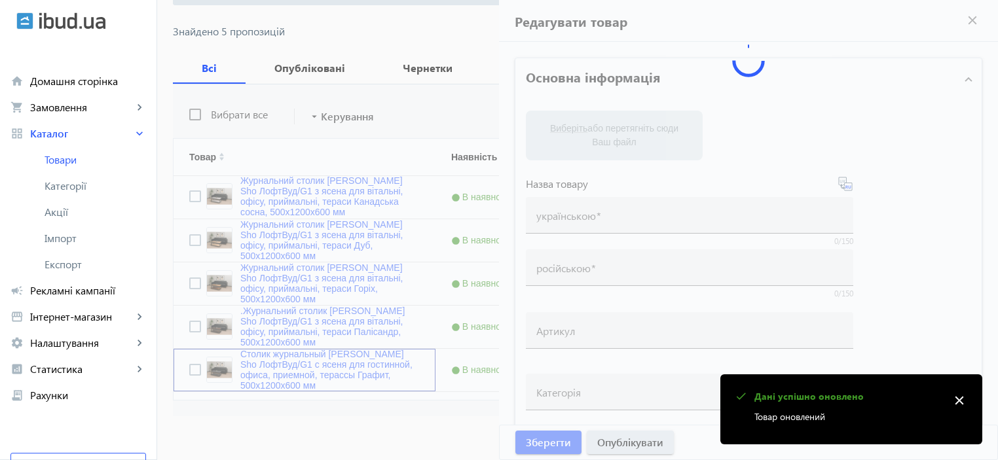
type input "Столик журнальный [PERSON_NAME] Sho ЛофтВуд/G1 с ясеня для гостинной, офиса, пр…"
type input "5233"
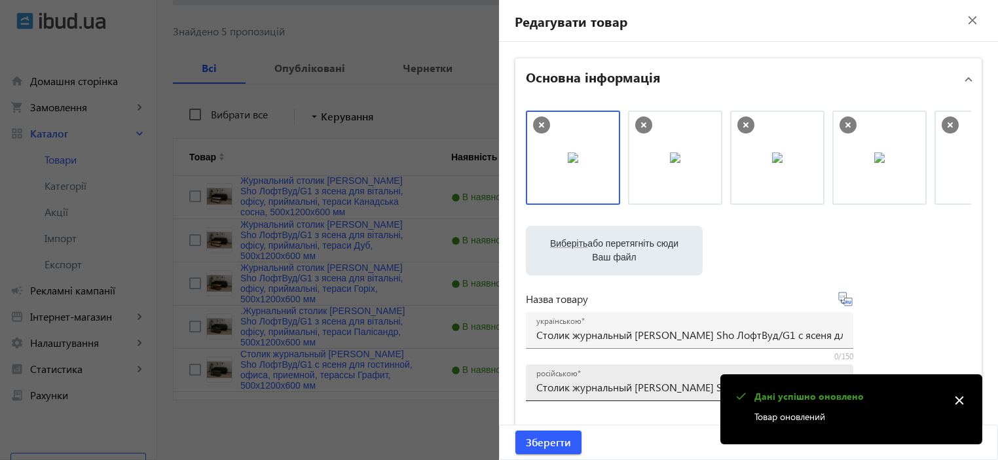
click at [592, 394] on input "Столик журнальный [PERSON_NAME] Sho ЛофтВуд/G1 с ясеня для гостинной, офиса, пр…" at bounding box center [689, 388] width 307 height 14
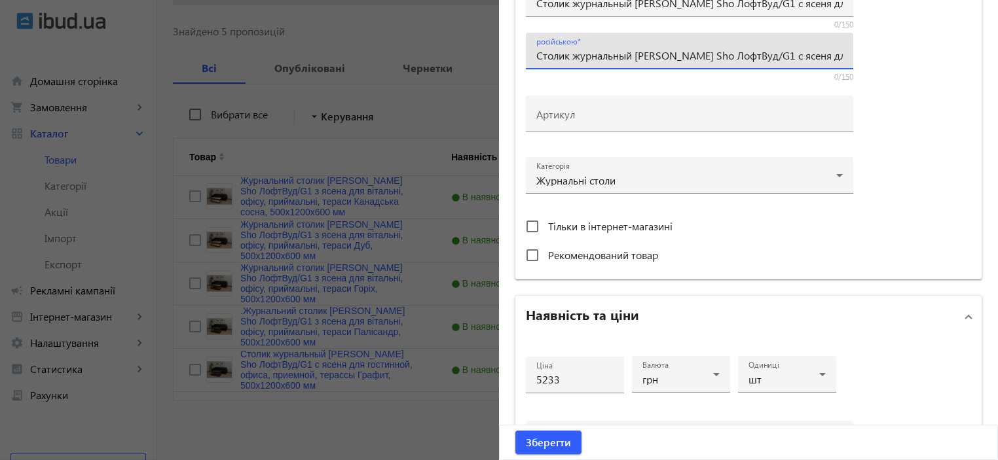
scroll to position [349, 0]
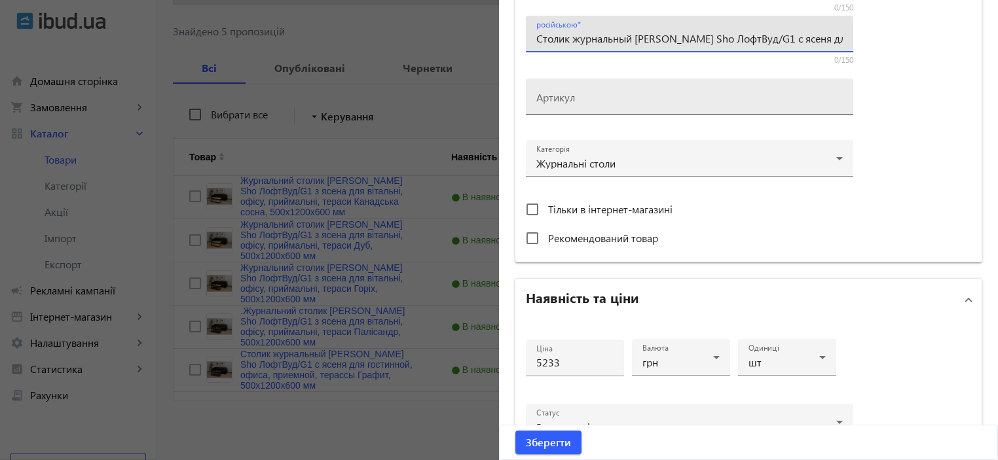
click at [549, 88] on div "Артикул" at bounding box center [689, 97] width 307 height 37
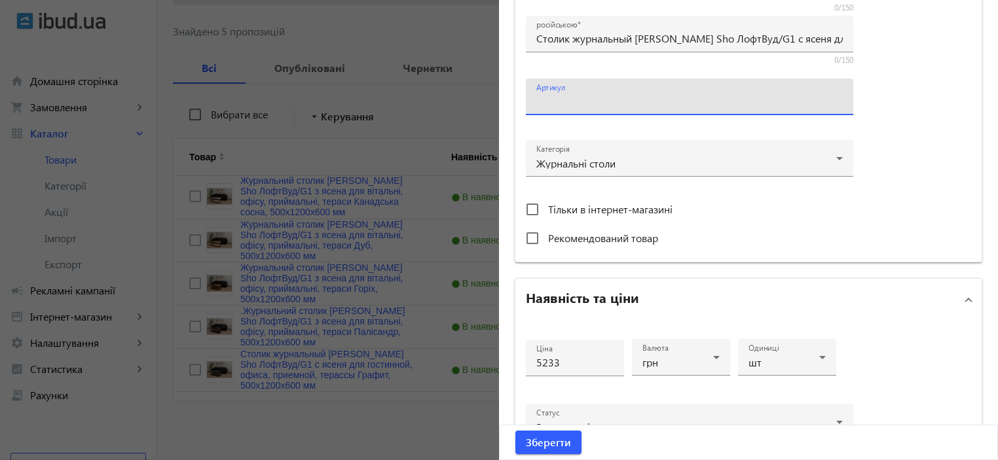
paste input "LoftWood/G1-30"
type input "LoftWood/G1-30"
click at [857, 77] on div "Виберіть або перетягніть сюди Ваш файл 1291168cbc730c89629732043513348-ed3f35a9…" at bounding box center [748, 7] width 445 height 490
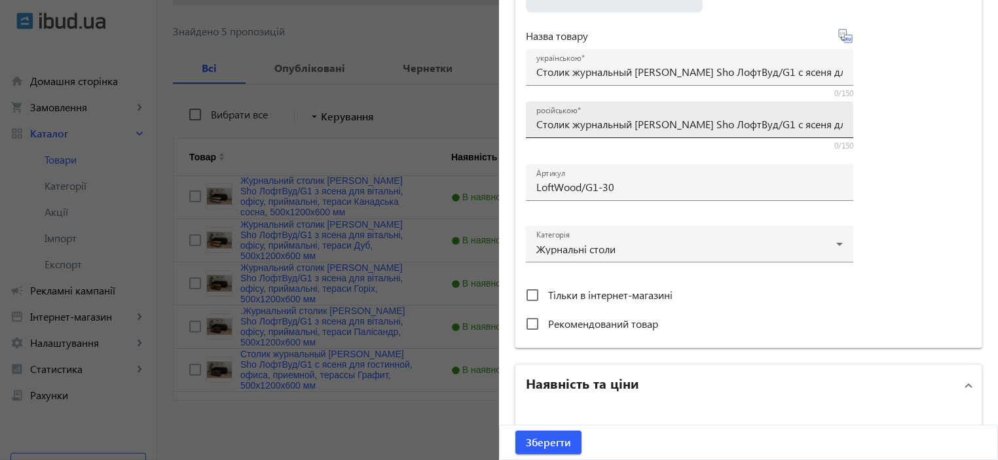
scroll to position [262, 0]
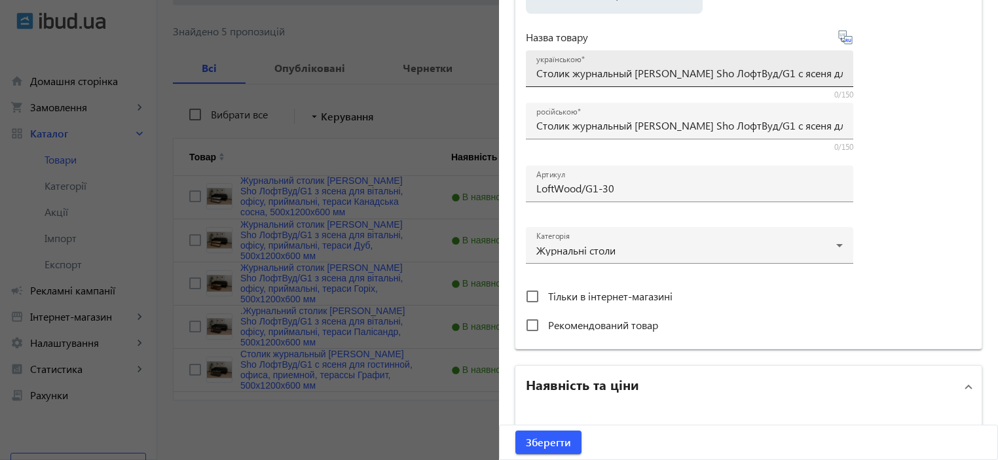
click at [601, 64] on div "українською Столик журнальный [PERSON_NAME] Sho ЛофтВуд/G1 с ясеня для гостинно…" at bounding box center [689, 68] width 307 height 37
paste input "урнальний столик [PERSON_NAME] Sho ЛофтВуд/G1 з ясена для вітальні, офісу, прий…"
type input "Журнальний столик [PERSON_NAME] Sho ЛофтВуд/G1 з ясена для вітальні, офісу, при…"
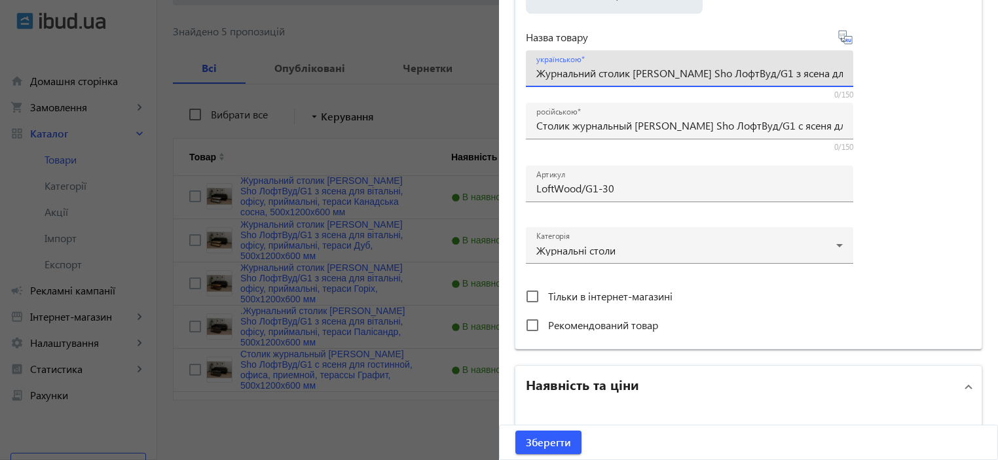
click at [914, 130] on div "Виберіть або перетягніть сюди Ваш файл 1291168cbc730c89629732043513348-ed3f35a9…" at bounding box center [748, 94] width 445 height 490
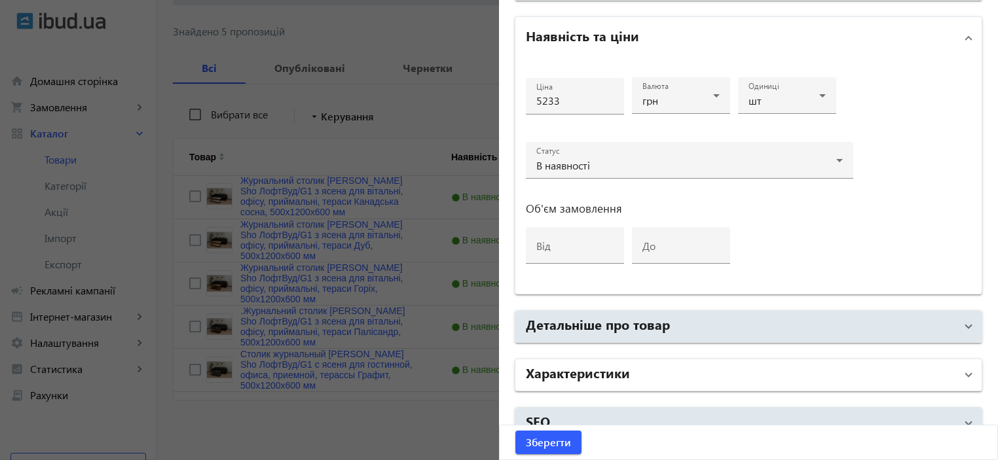
click at [654, 364] on mat-panel-title "Характеристики" at bounding box center [741, 376] width 430 height 24
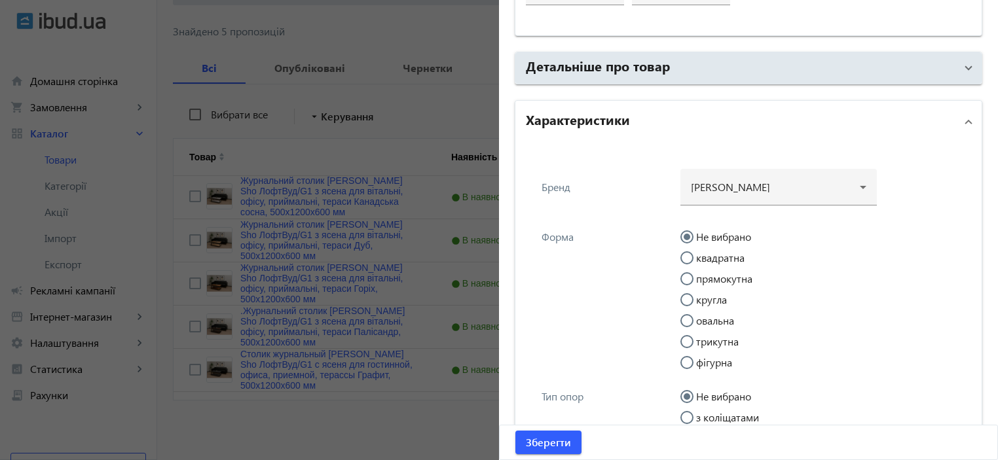
scroll to position [873, 0]
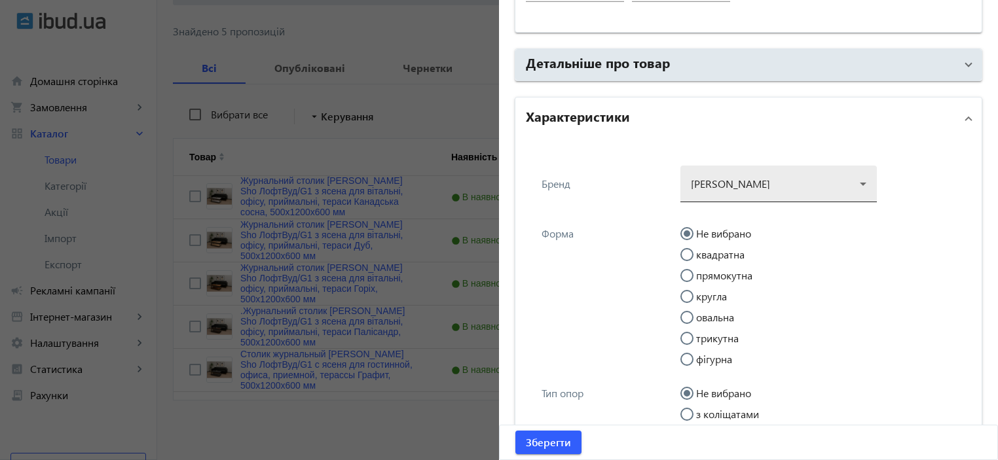
click at [721, 183] on div at bounding box center [779, 178] width 176 height 47
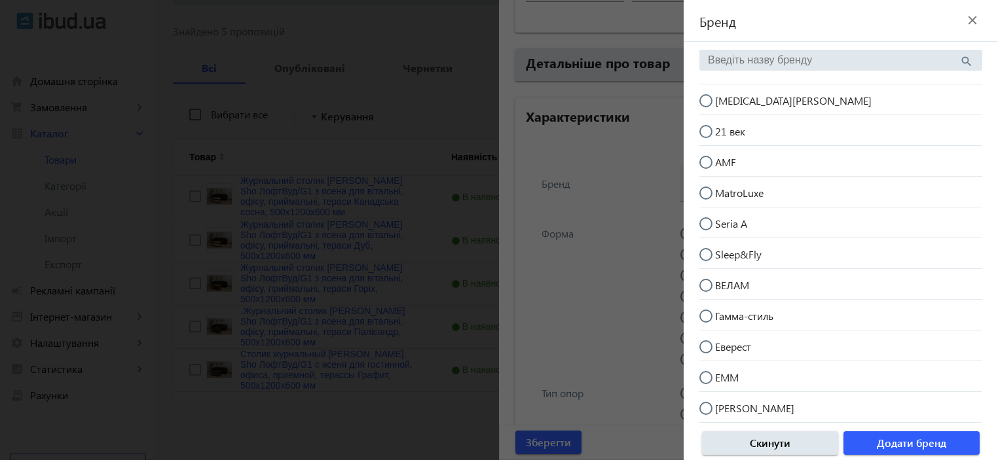
click at [778, 111] on mat-radio-button "[MEDICAL_DATA][PERSON_NAME]" at bounding box center [841, 99] width 283 height 25
radio input "true"
drag, startPoint x: 913, startPoint y: 442, endPoint x: 697, endPoint y: 251, distance: 288.2
click at [912, 440] on span "Додати бренд" at bounding box center [911, 443] width 69 height 14
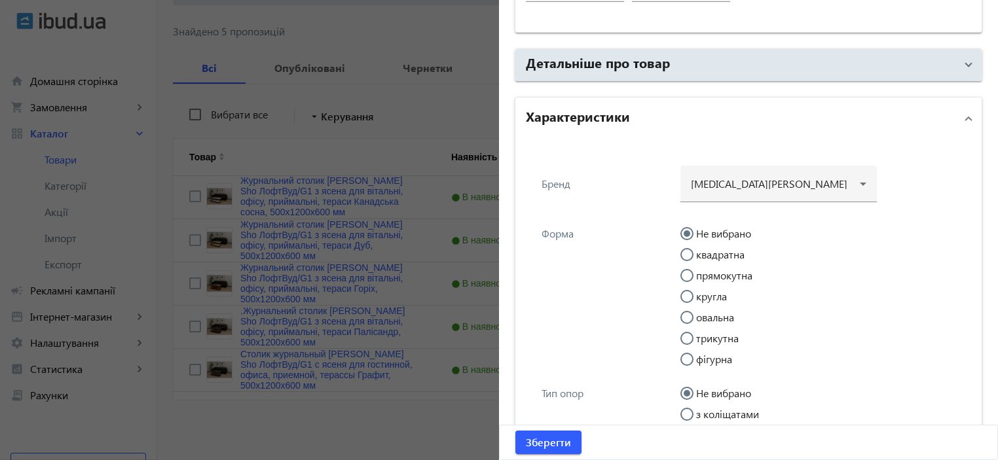
click at [711, 280] on mat-radio-group "Не вибрано квадратна прямокутна кругла овальна трикутна фігурна" at bounding box center [822, 300] width 283 height 147
click at [689, 275] on input "прямокутна" at bounding box center [694, 282] width 26 height 26
radio input "true"
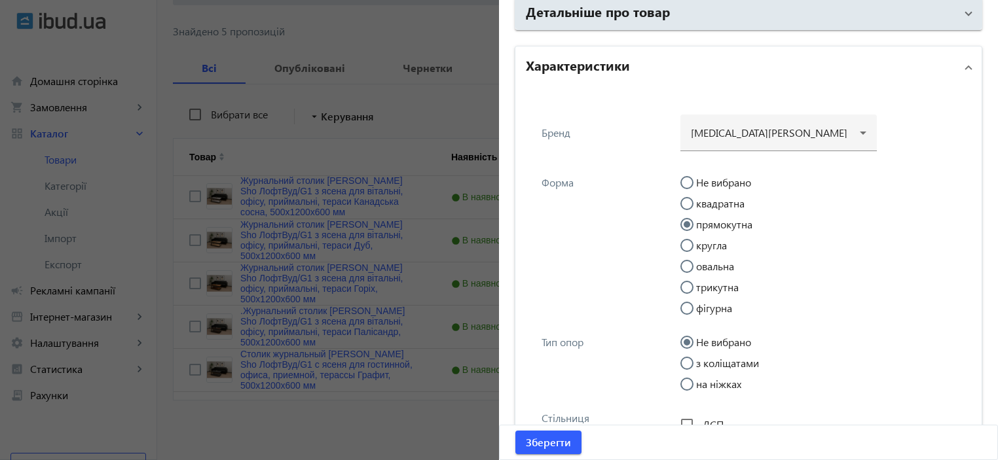
scroll to position [960, 0]
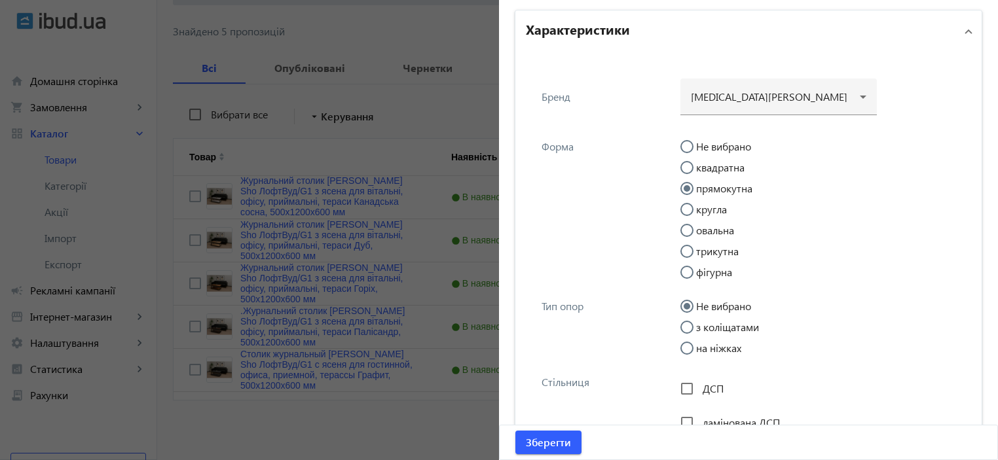
click at [701, 352] on input "на ніжках" at bounding box center [694, 355] width 26 height 26
radio input "true"
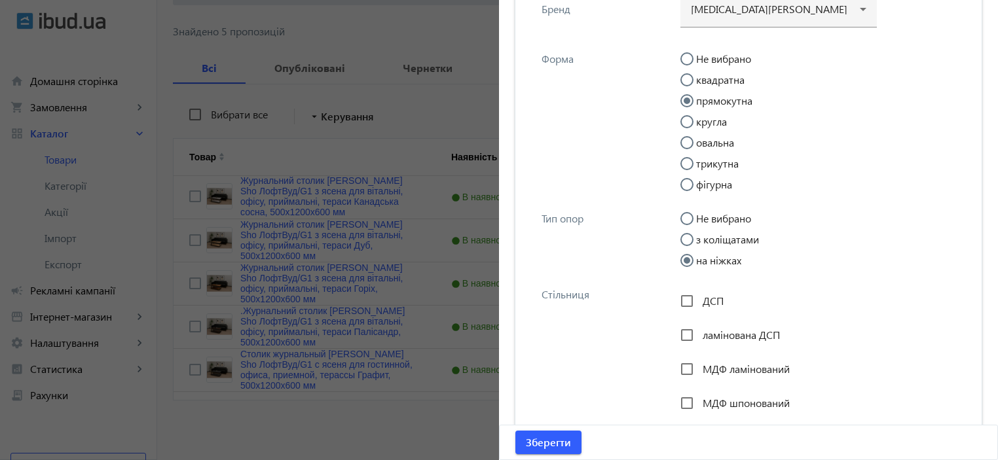
scroll to position [1135, 0]
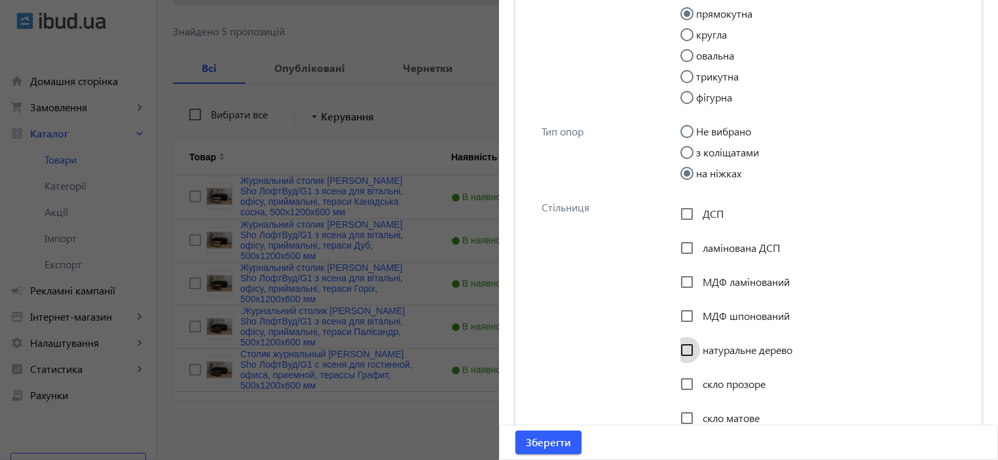
click at [697, 350] on div at bounding box center [686, 350] width 31 height 31
checkbox input "true"
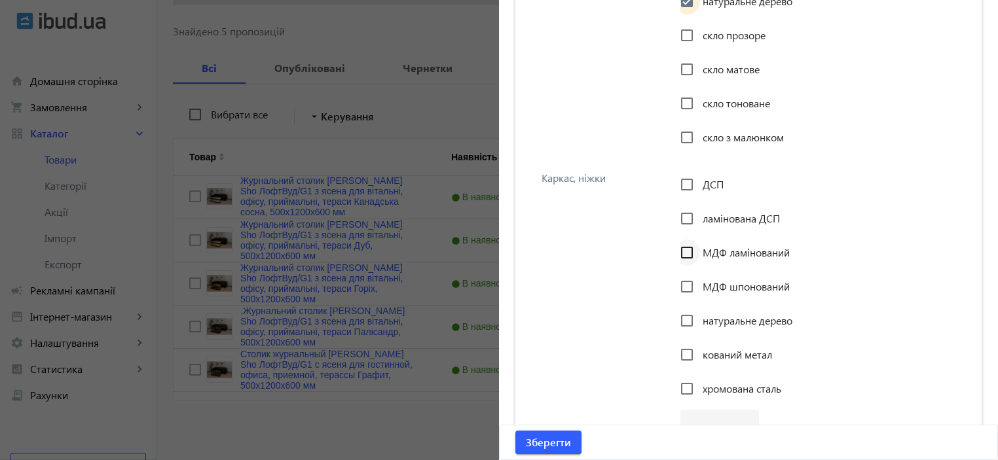
scroll to position [1659, 0]
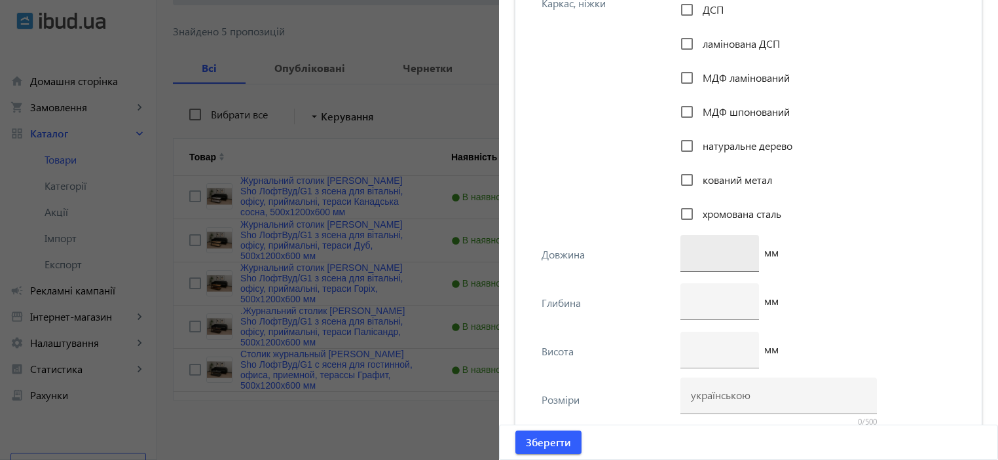
click at [707, 248] on input "number" at bounding box center [720, 253] width 58 height 14
type input "1200"
click at [705, 315] on div at bounding box center [720, 302] width 58 height 37
type input "600"
click at [707, 346] on input "number" at bounding box center [720, 350] width 58 height 14
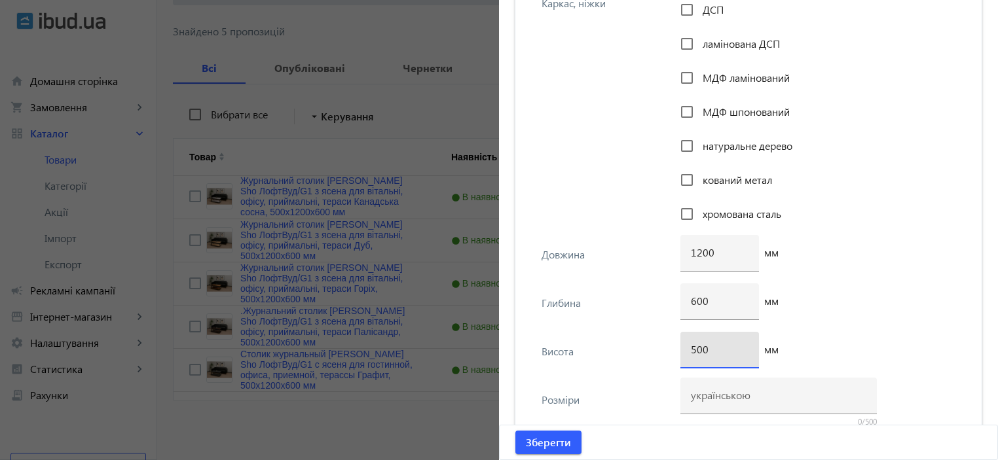
type input "500"
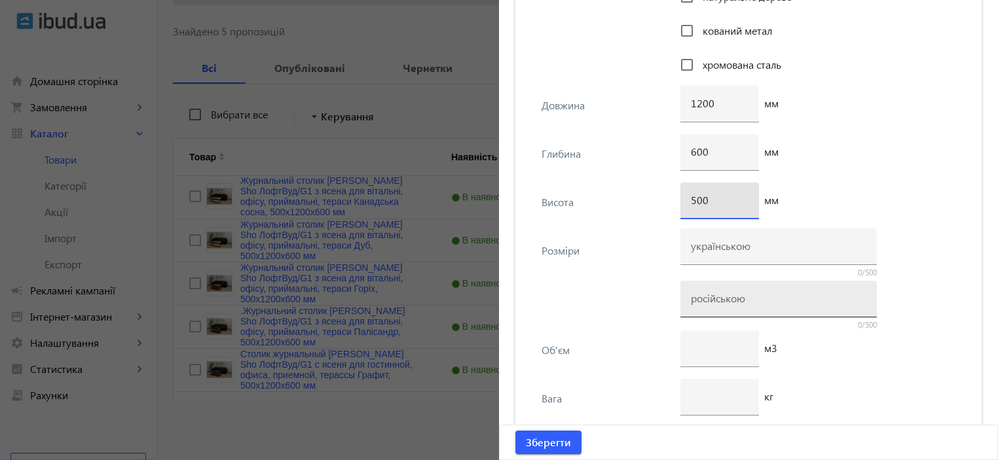
scroll to position [1834, 0]
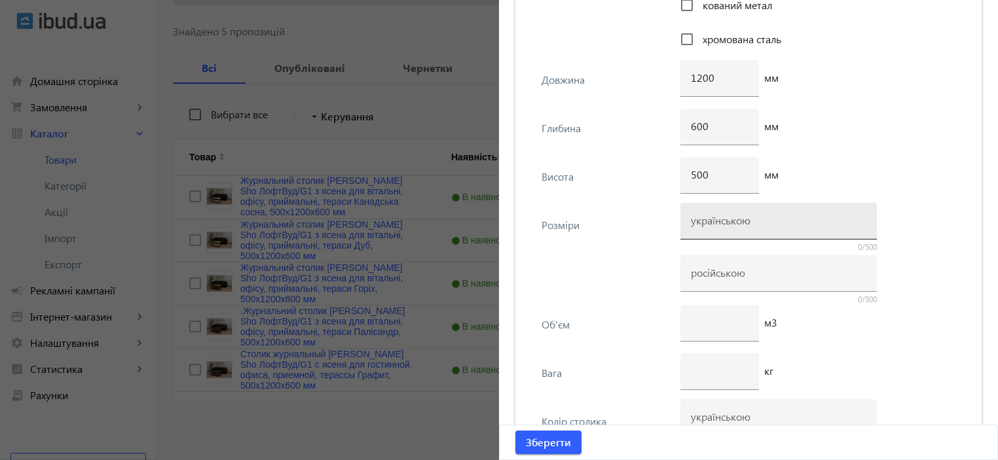
click at [702, 230] on div at bounding box center [779, 221] width 176 height 37
paste input "500х1200х600"
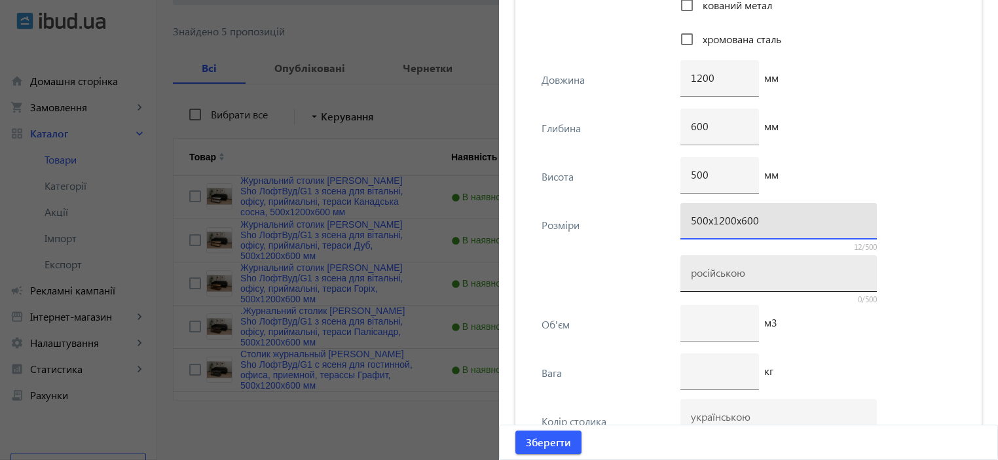
type input "500х1200х600"
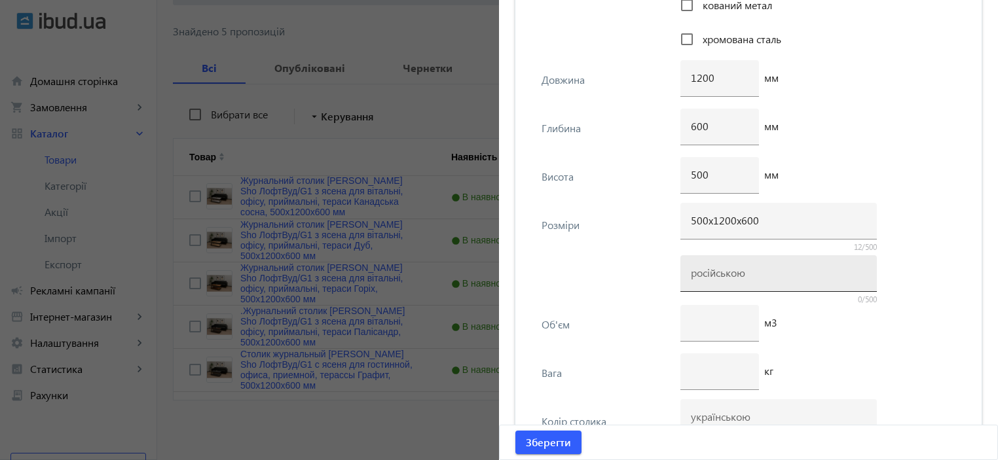
click at [707, 263] on div at bounding box center [779, 273] width 176 height 37
paste input "500х1200х600"
type input "500х1200х600"
click at [710, 370] on input "number" at bounding box center [720, 371] width 58 height 14
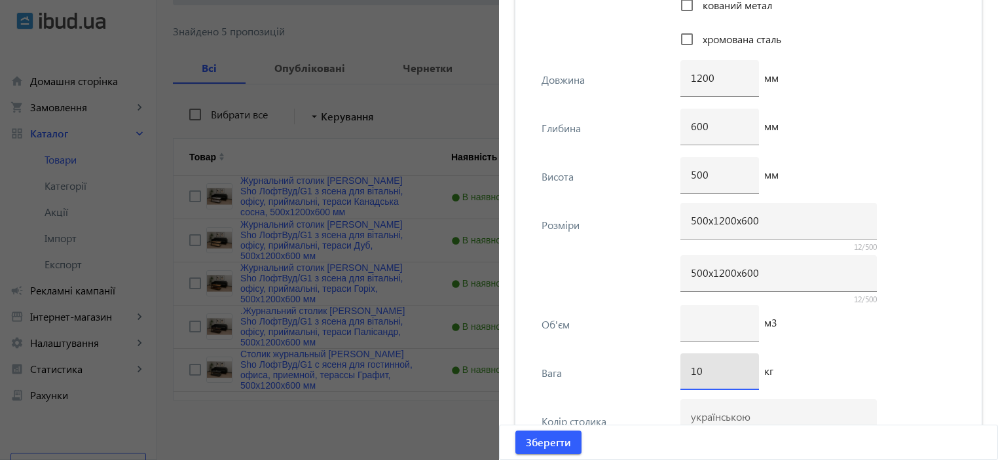
type input "10"
click at [836, 350] on div "м3" at bounding box center [822, 329] width 283 height 48
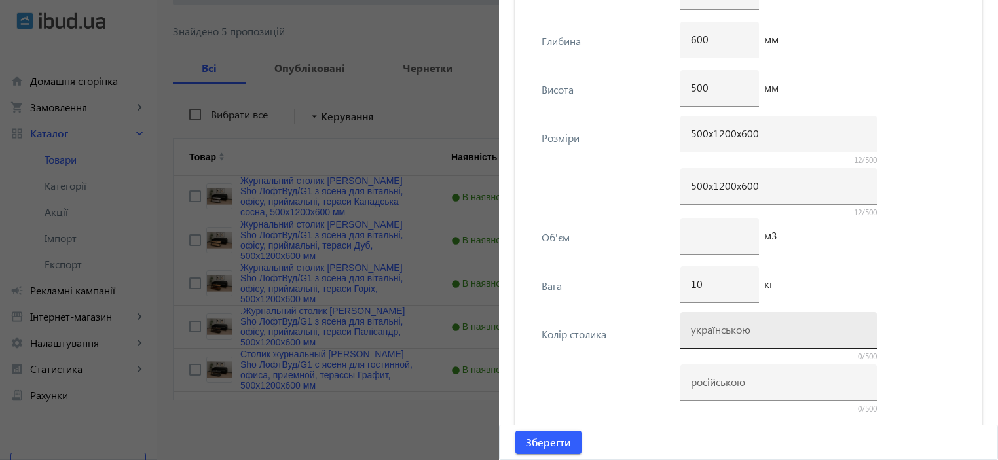
click at [762, 324] on input at bounding box center [779, 330] width 176 height 14
type input "Графіт"
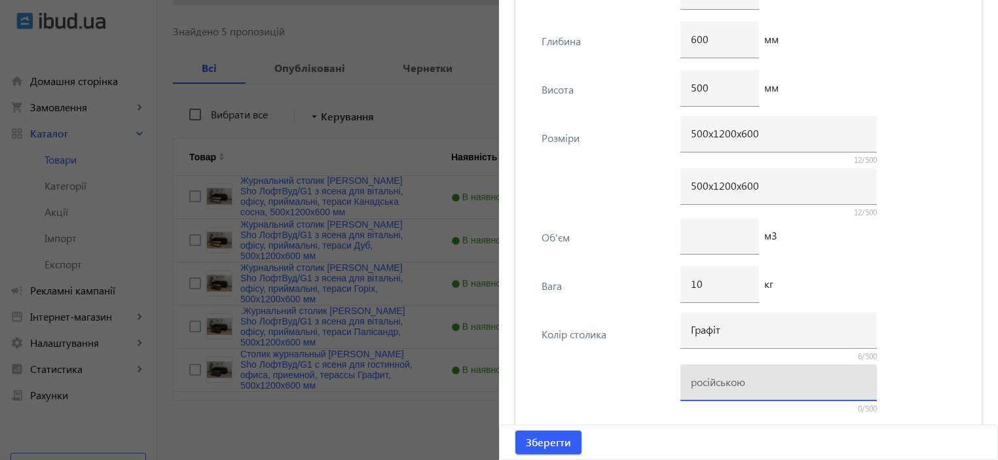
click at [724, 379] on input at bounding box center [779, 382] width 176 height 14
type input "Графит"
click at [873, 256] on div "м3" at bounding box center [822, 242] width 283 height 48
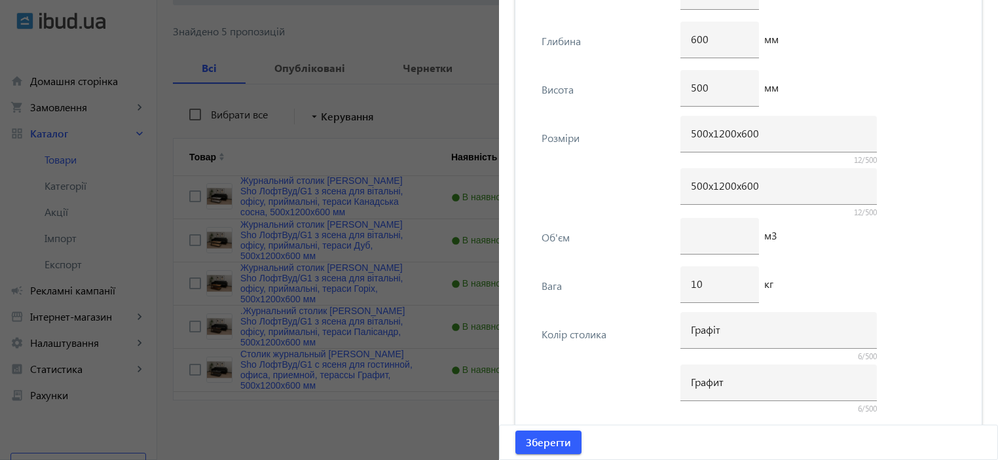
scroll to position [2096, 0]
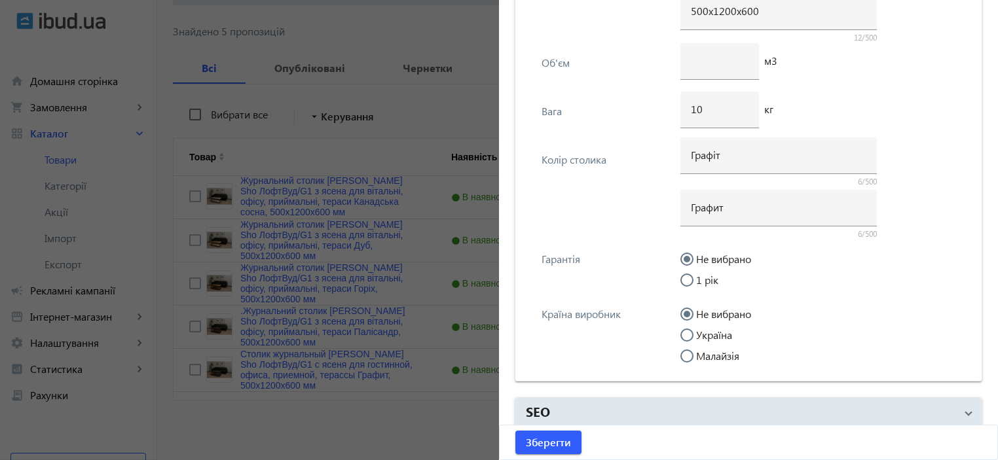
click at [700, 331] on input "Україна" at bounding box center [694, 342] width 26 height 26
radio input "true"
click at [574, 440] on span "submit" at bounding box center [549, 442] width 66 height 31
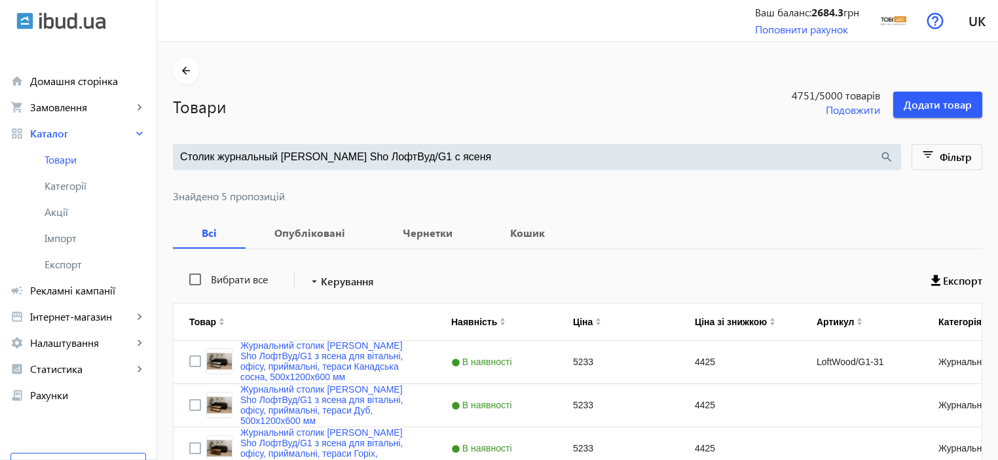
scroll to position [0, 0]
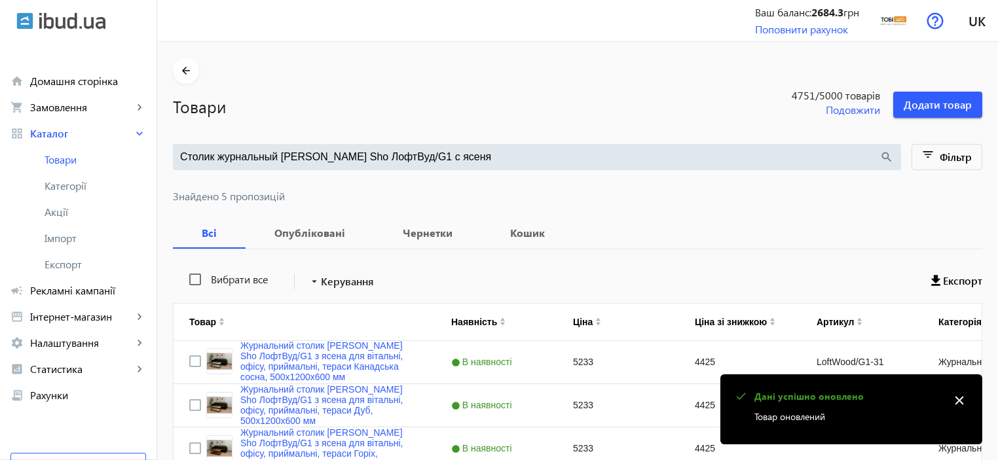
click at [751, 159] on input "Столик журнальный [PERSON_NAME] Sho ЛофтВуд/G1 с ясеня" at bounding box center [530, 157] width 700 height 14
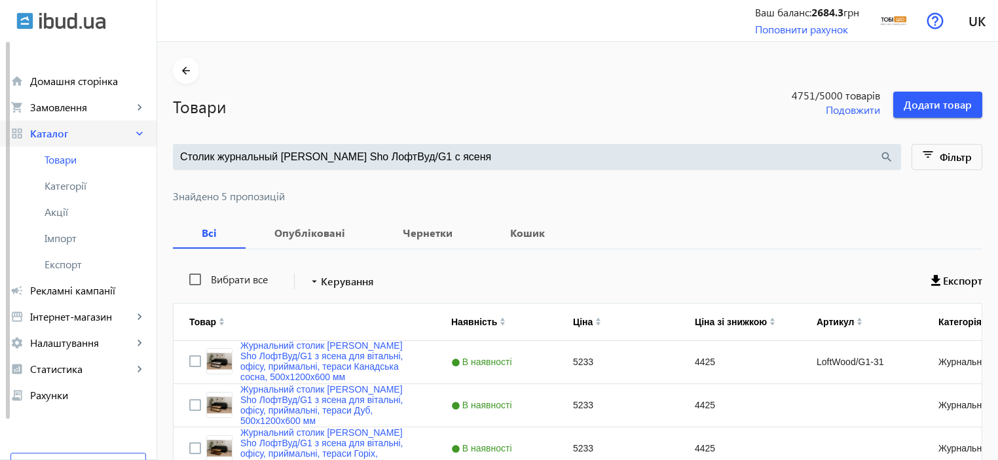
drag, startPoint x: 421, startPoint y: 156, endPoint x: 153, endPoint y: 131, distance: 269.7
click at [153, 131] on div "arrow_back home Домашня сторінка shopping_cart Замовлення keyboard_arrow_right …" at bounding box center [499, 313] width 998 height 626
